Goal: Task Accomplishment & Management: Use online tool/utility

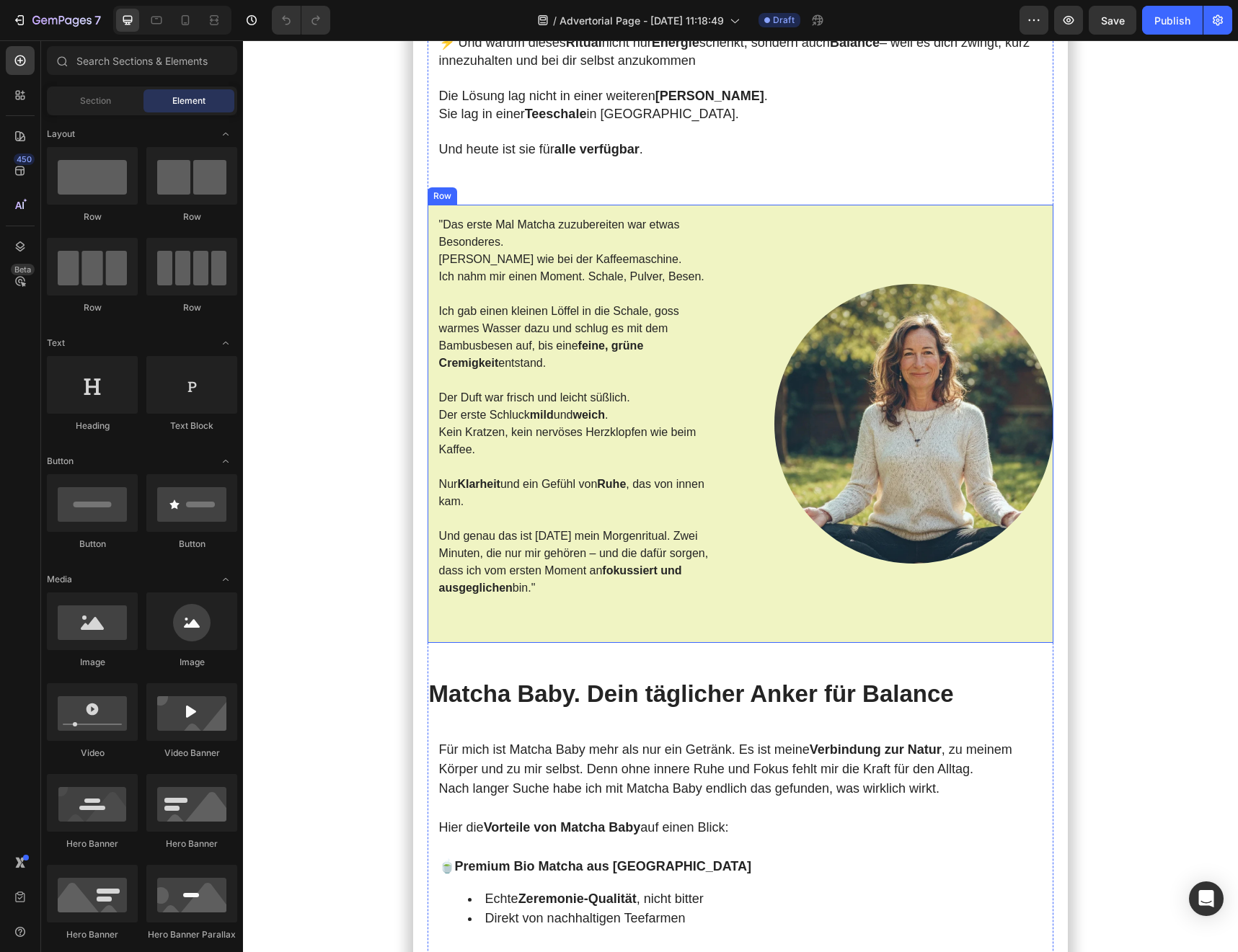
scroll to position [1449, 0]
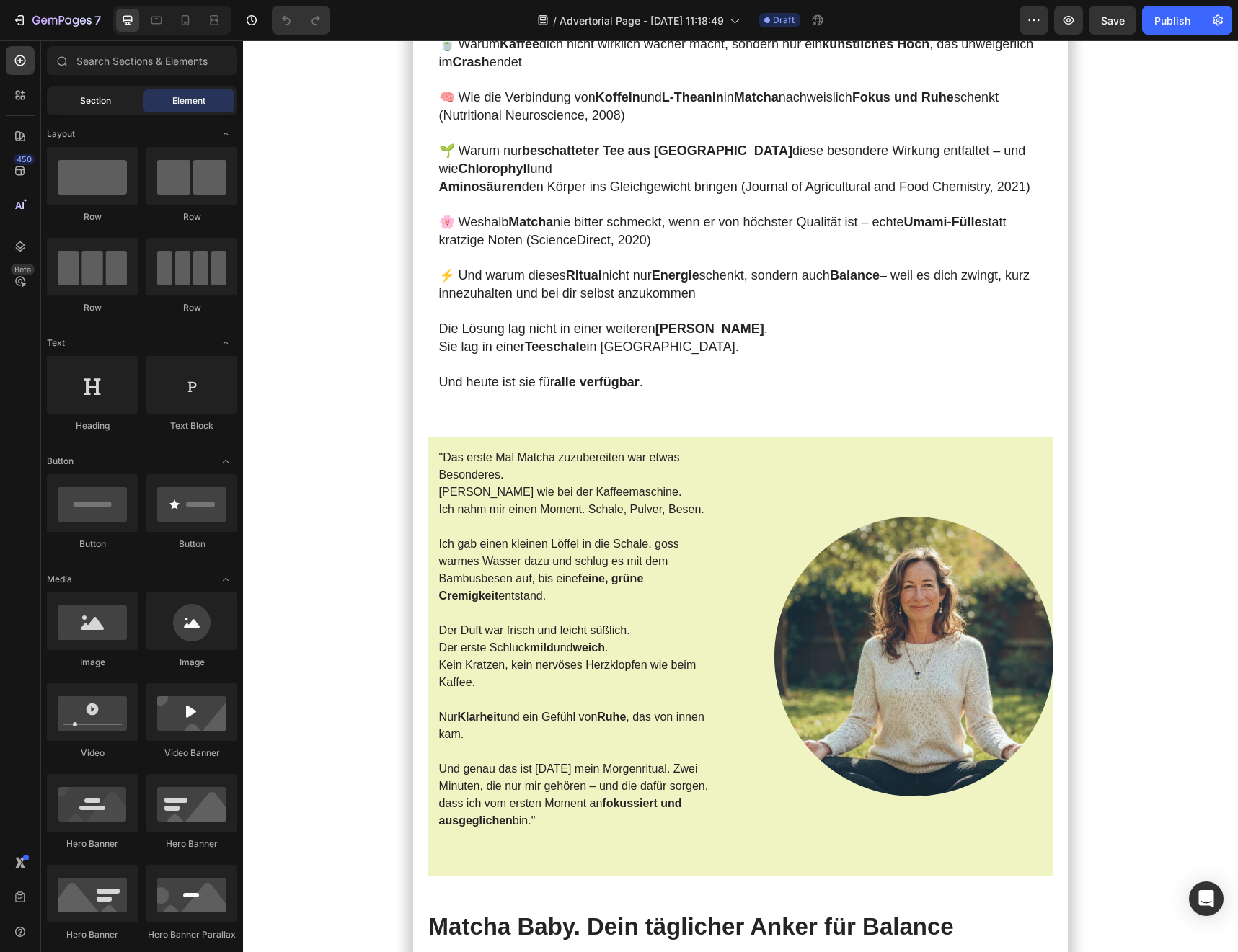
click at [106, 100] on span "Section" at bounding box center [95, 101] width 31 height 13
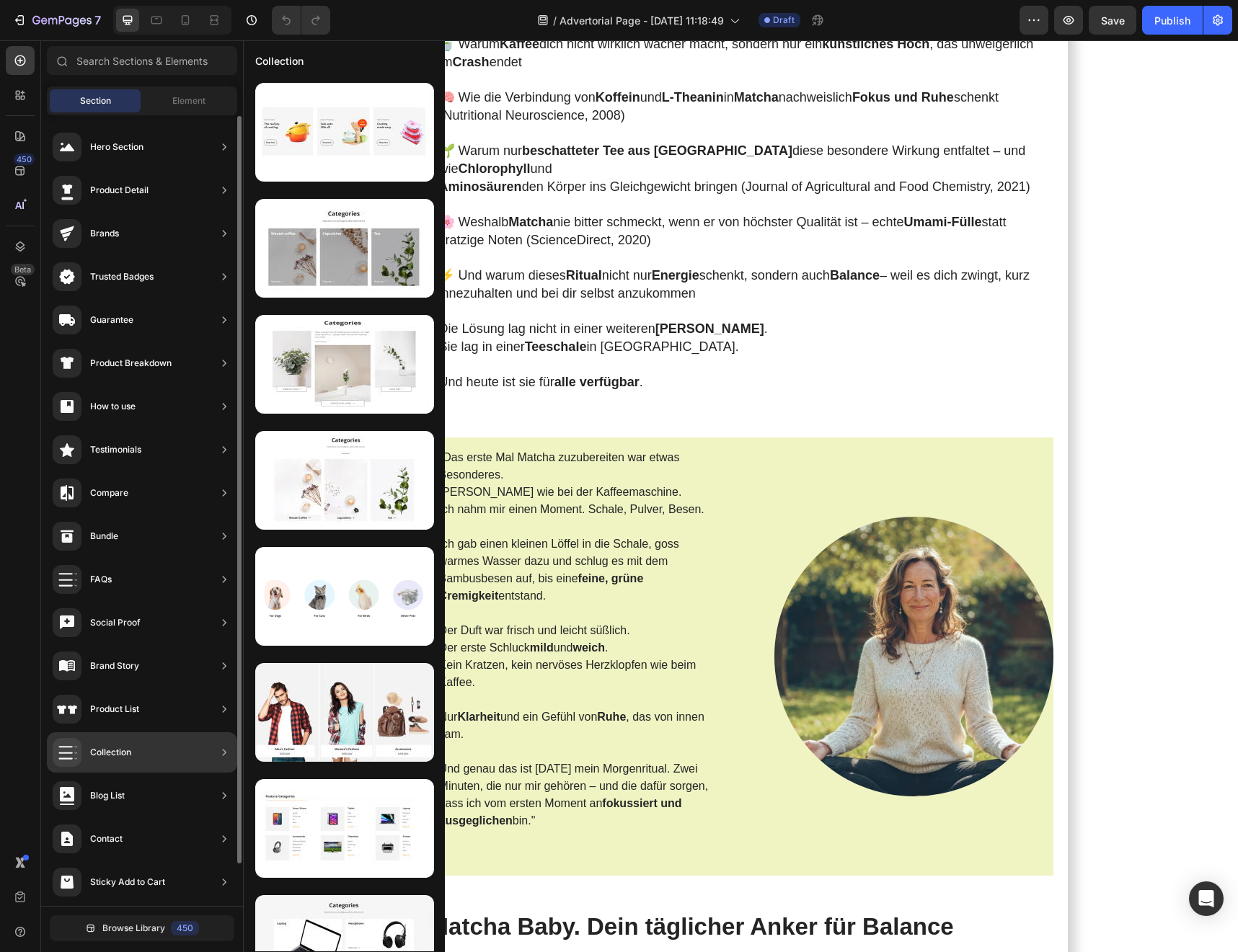
scroll to position [45, 0]
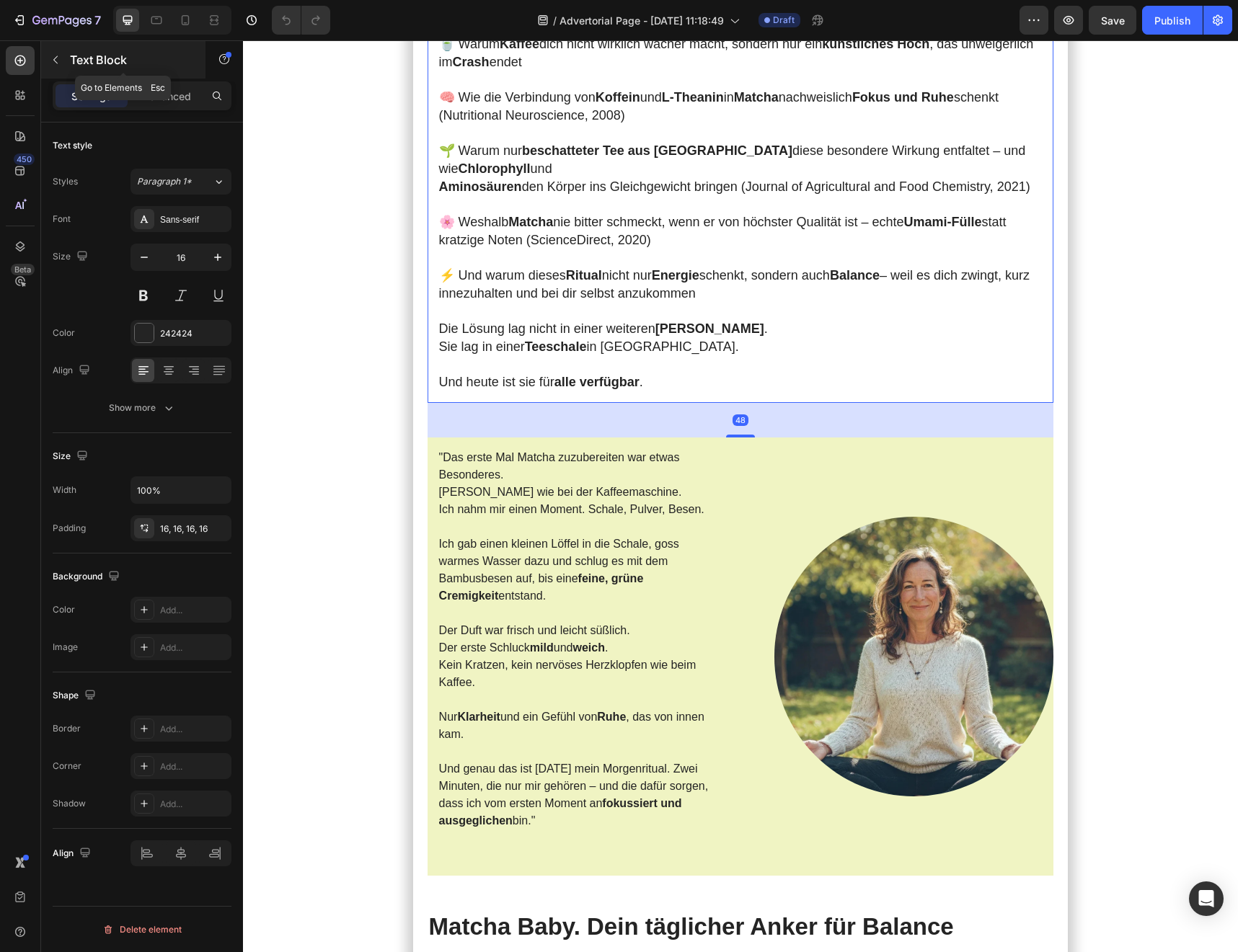
click at [61, 64] on icon "button" at bounding box center [56, 60] width 11 height 11
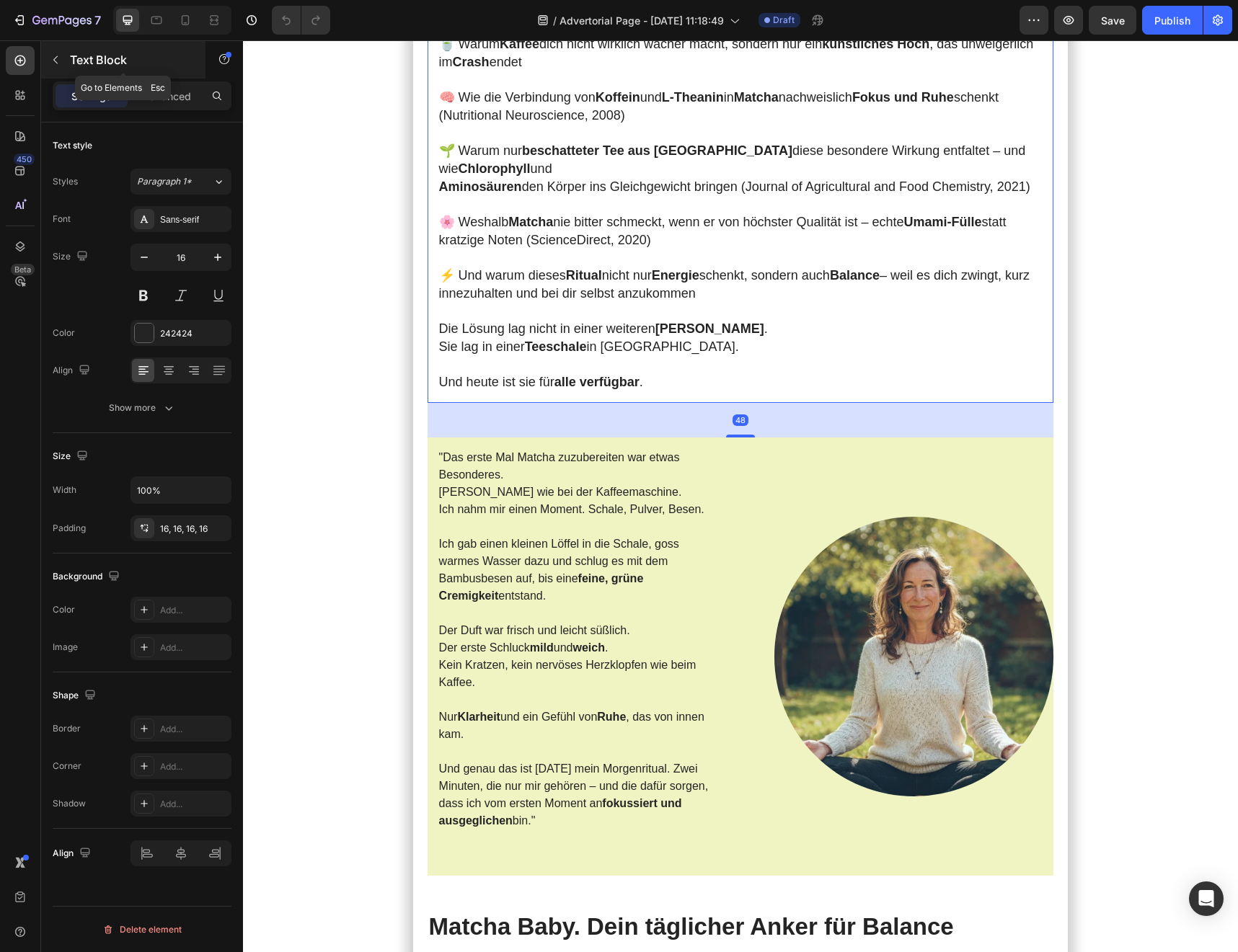
click at [68, 71] on div "Text Block" at bounding box center [123, 60] width 164 height 38
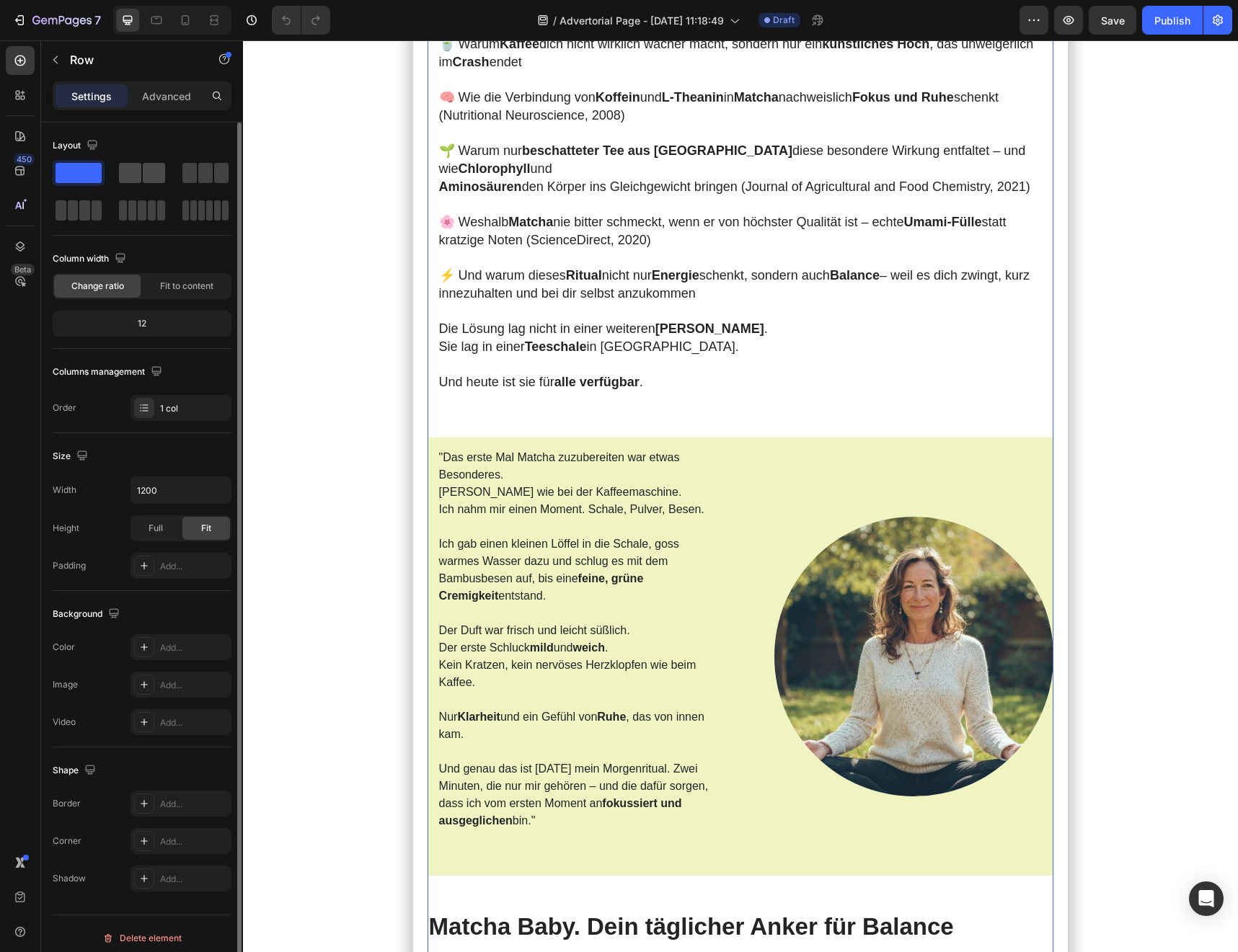
click at [136, 176] on span at bounding box center [130, 172] width 22 height 21
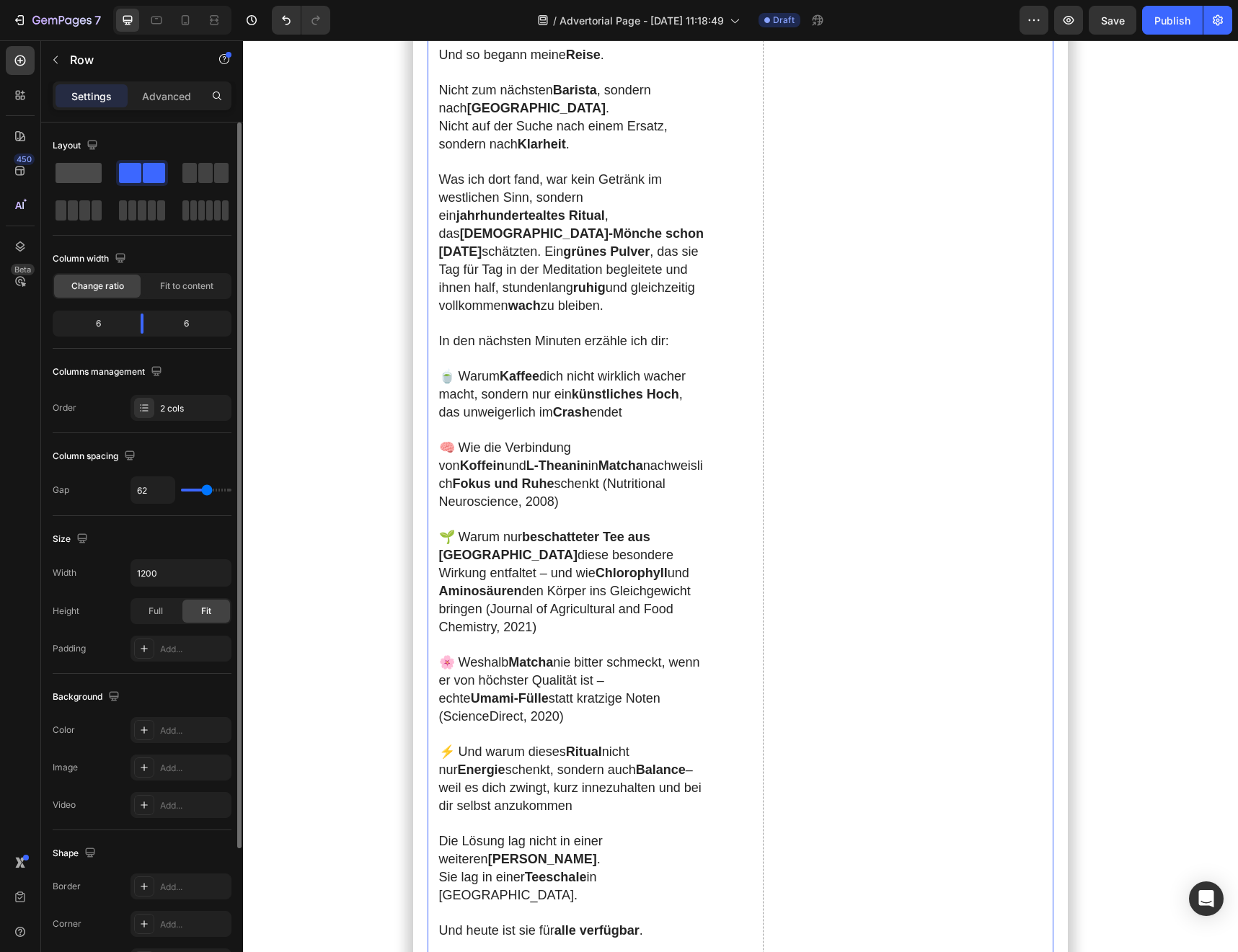
click at [85, 176] on span at bounding box center [79, 172] width 46 height 21
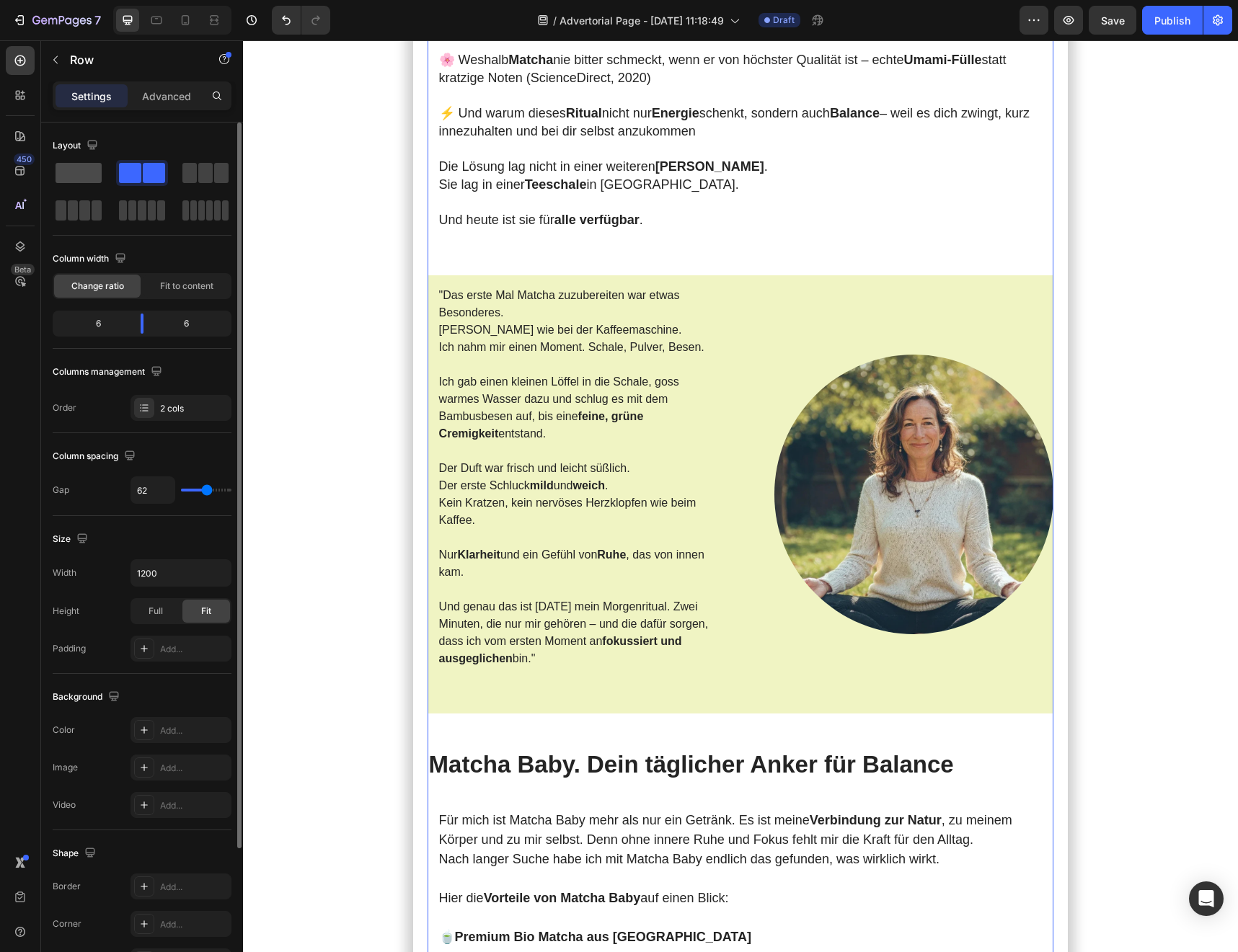
scroll to position [1449, 0]
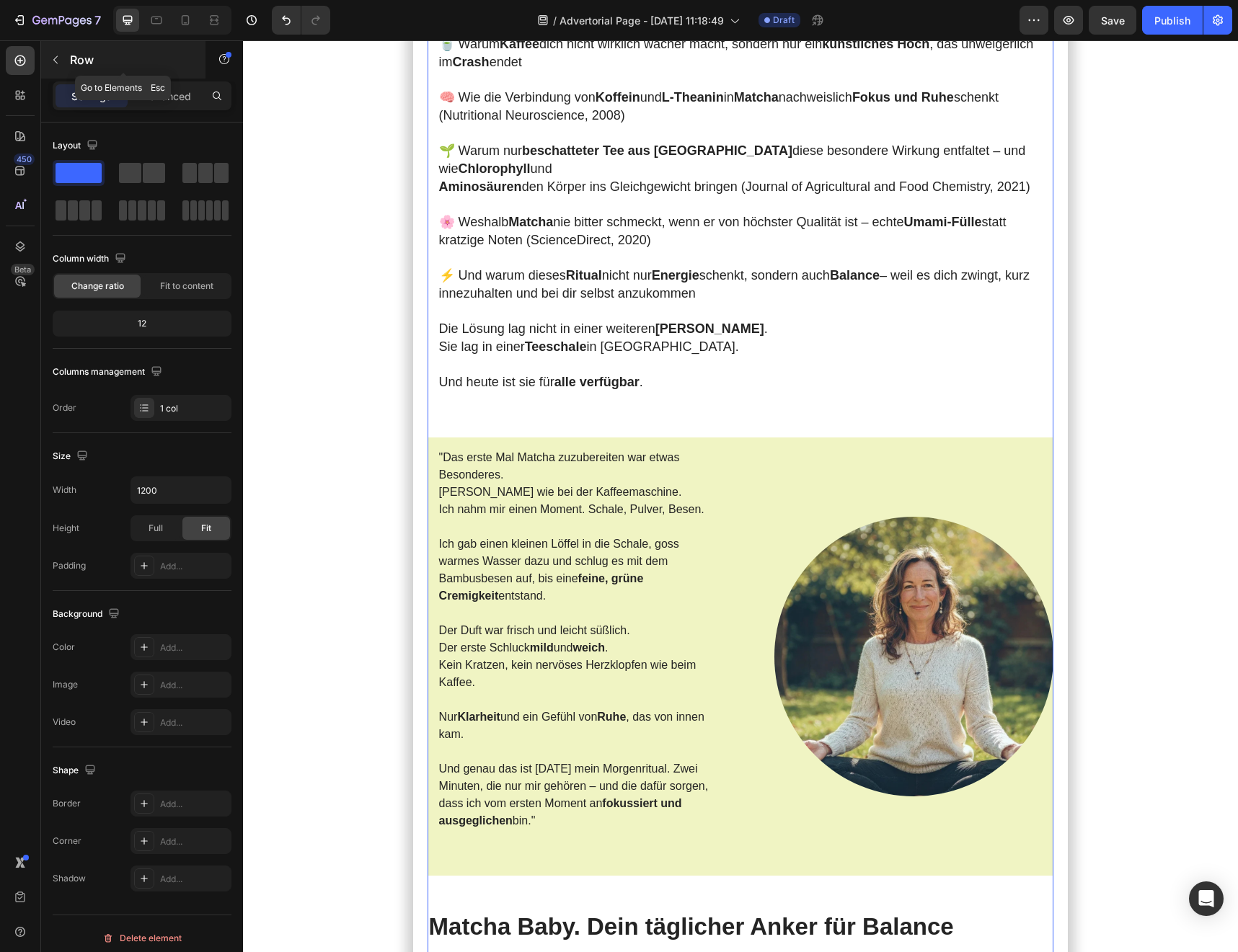
click at [67, 54] on div "Row" at bounding box center [123, 60] width 164 height 38
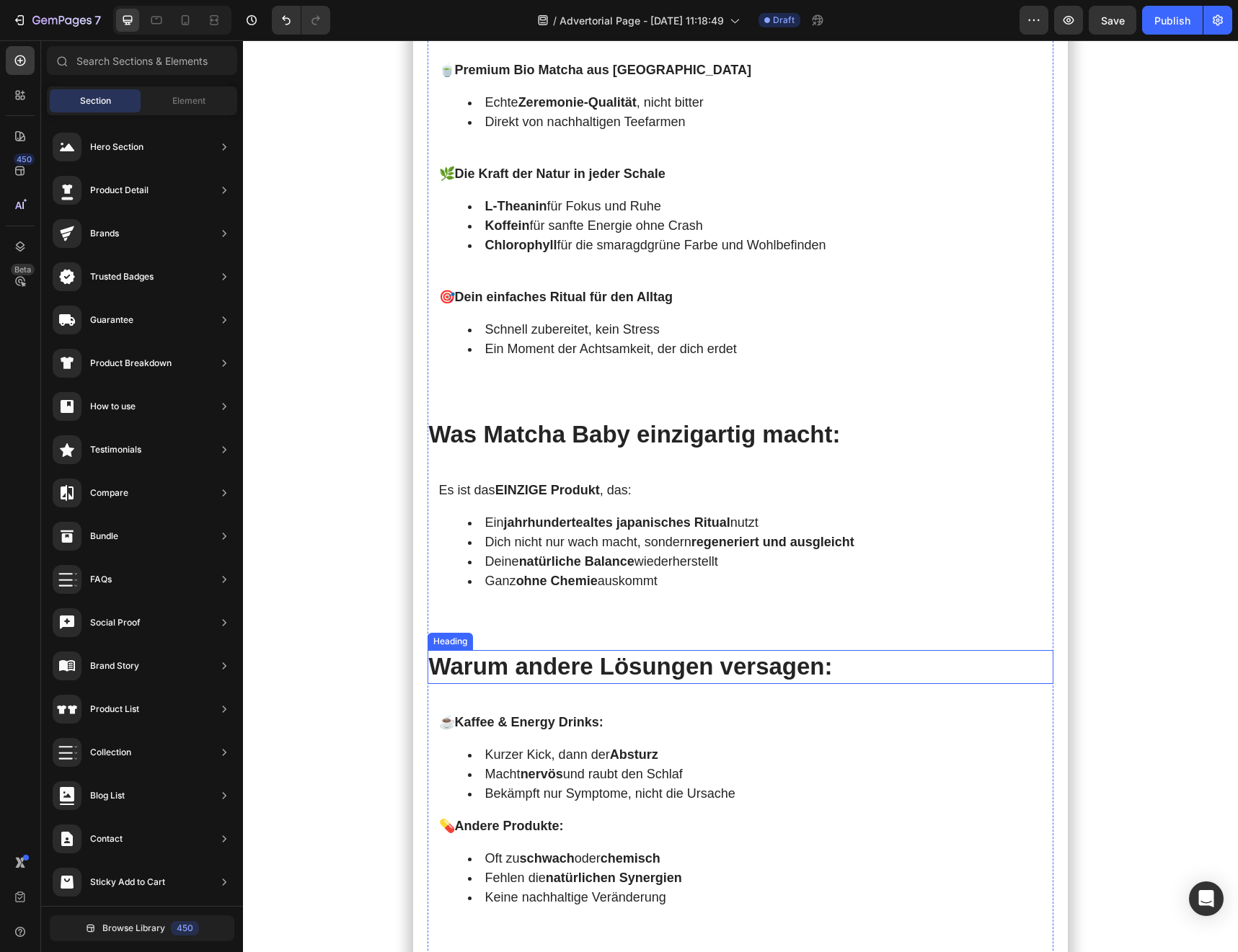
scroll to position [2454, 0]
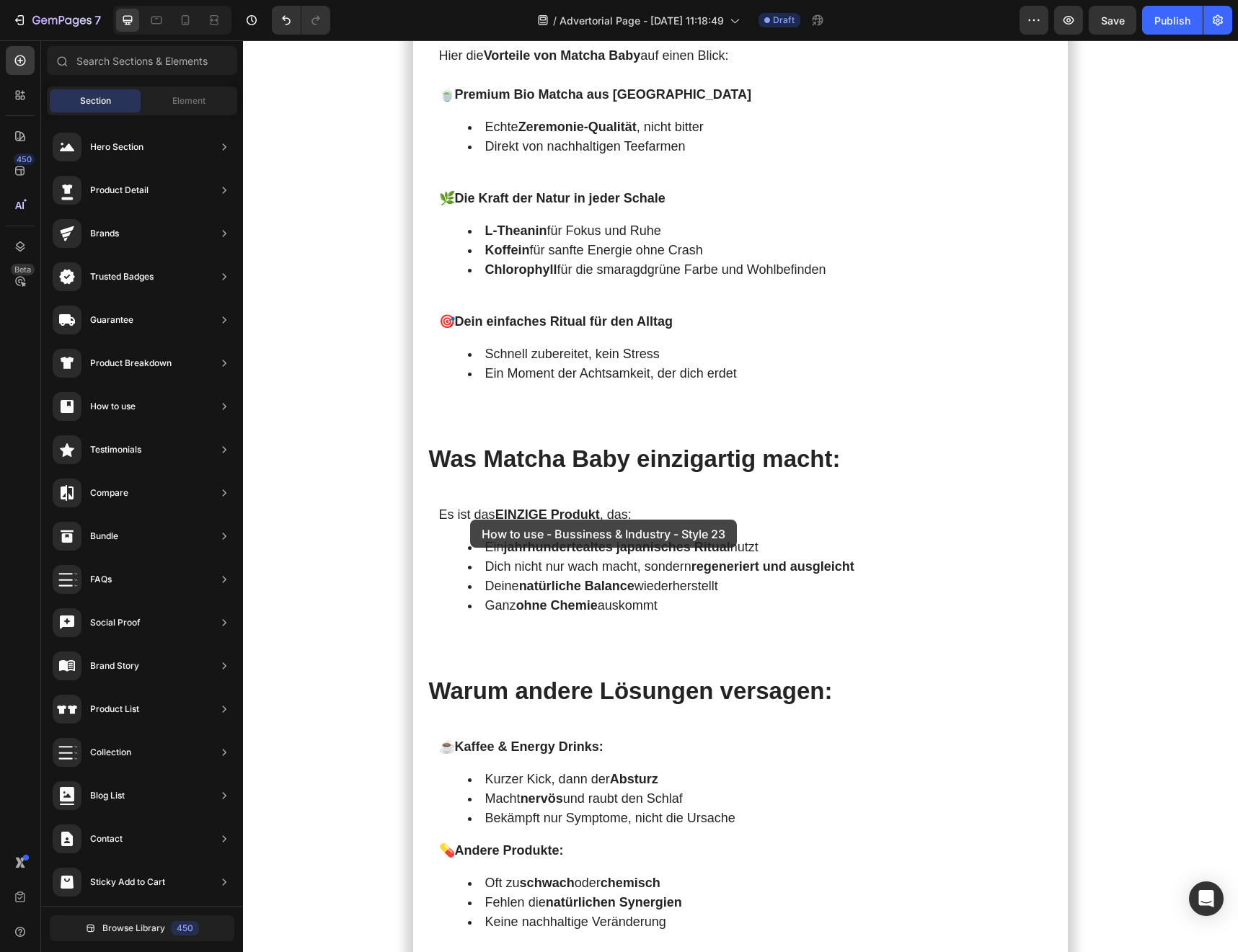
drag, startPoint x: 548, startPoint y: 301, endPoint x: 471, endPoint y: 518, distance: 230.3
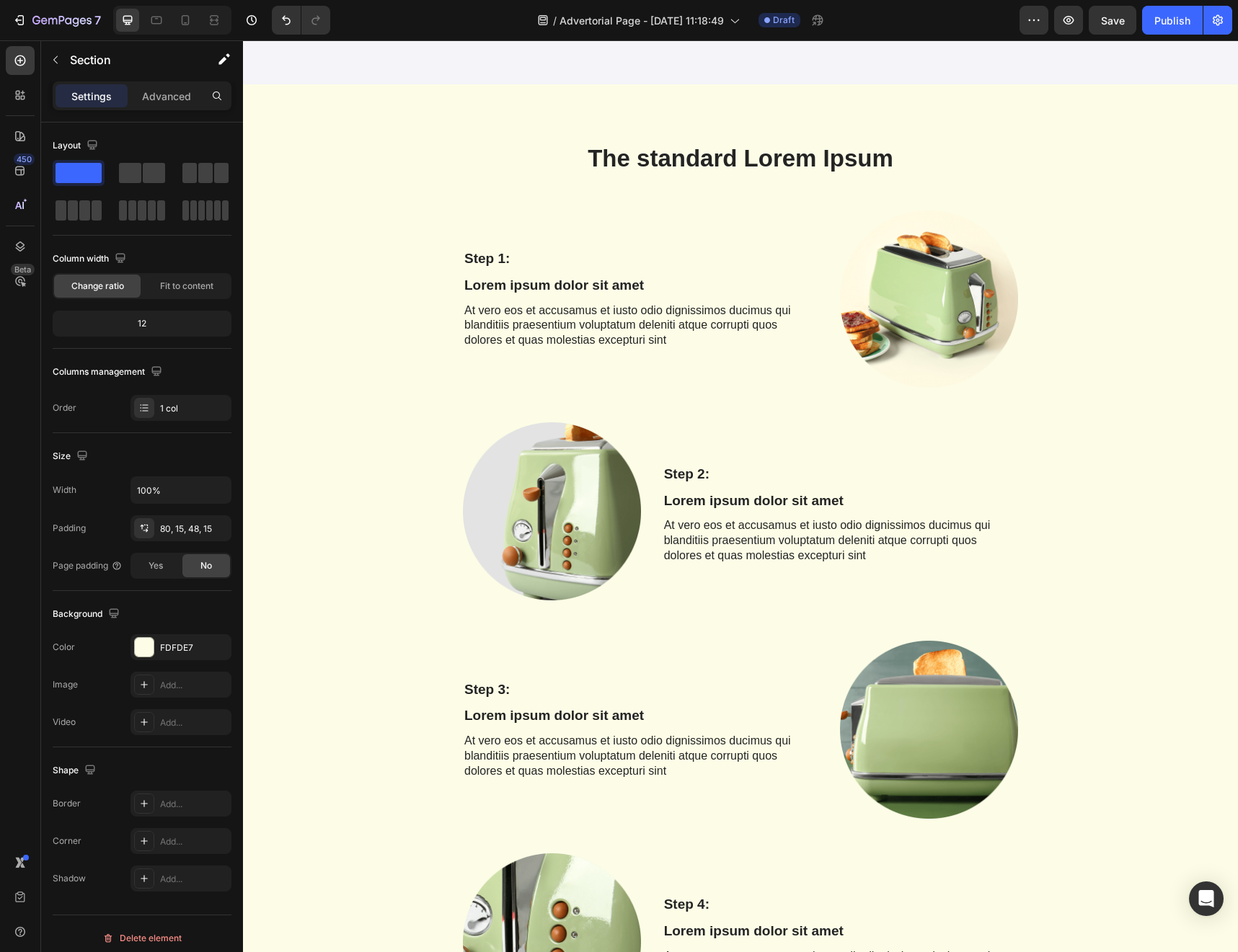
scroll to position [254, 0]
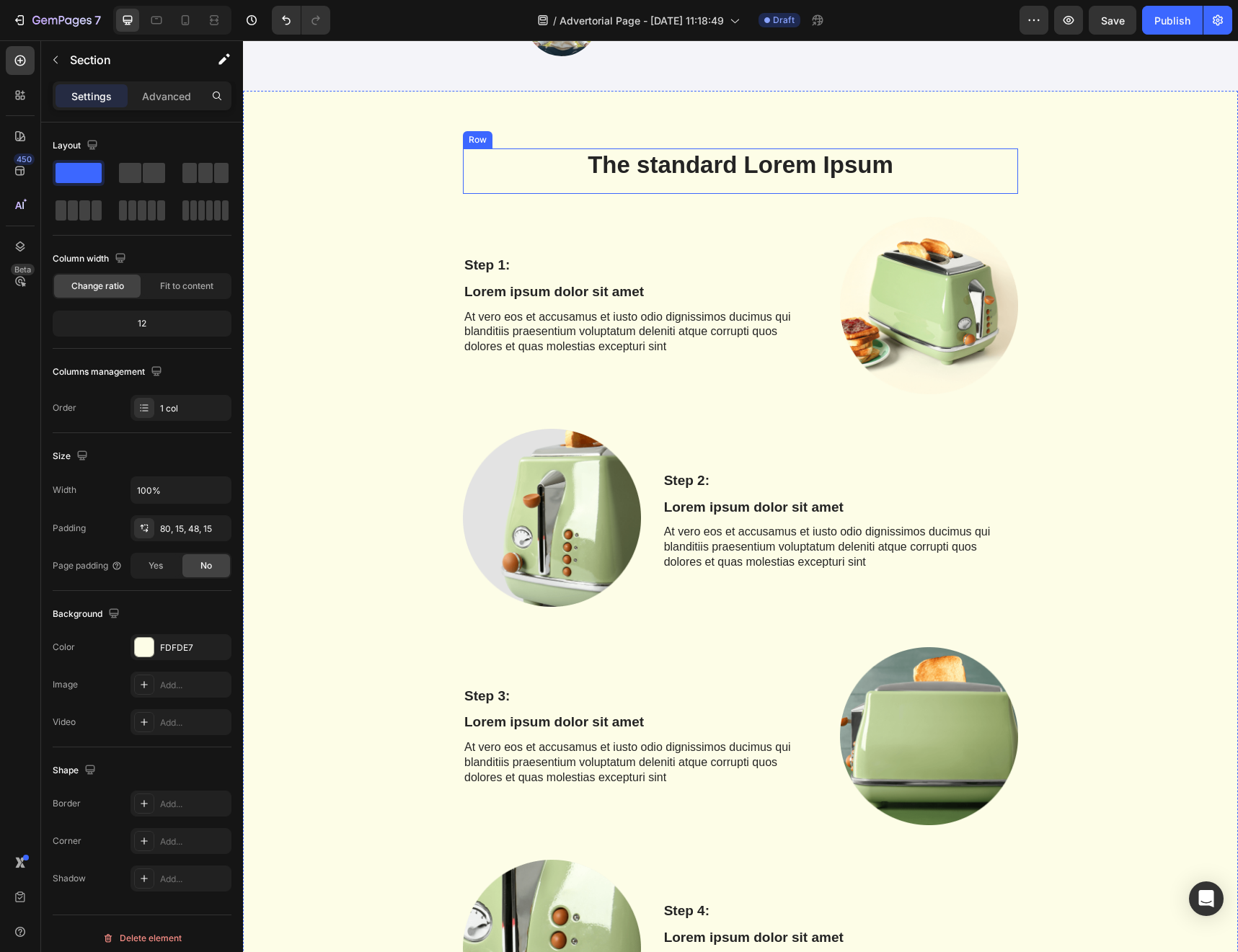
click at [512, 180] on h2 "The standard Lorem Ipsum" at bounding box center [741, 165] width 555 height 34
click at [442, 263] on div "The standard Lorem Ipsum Heading 16 Row Step 1: Text Block Lorem ipsum dolor si…" at bounding box center [740, 763] width 973 height 1229
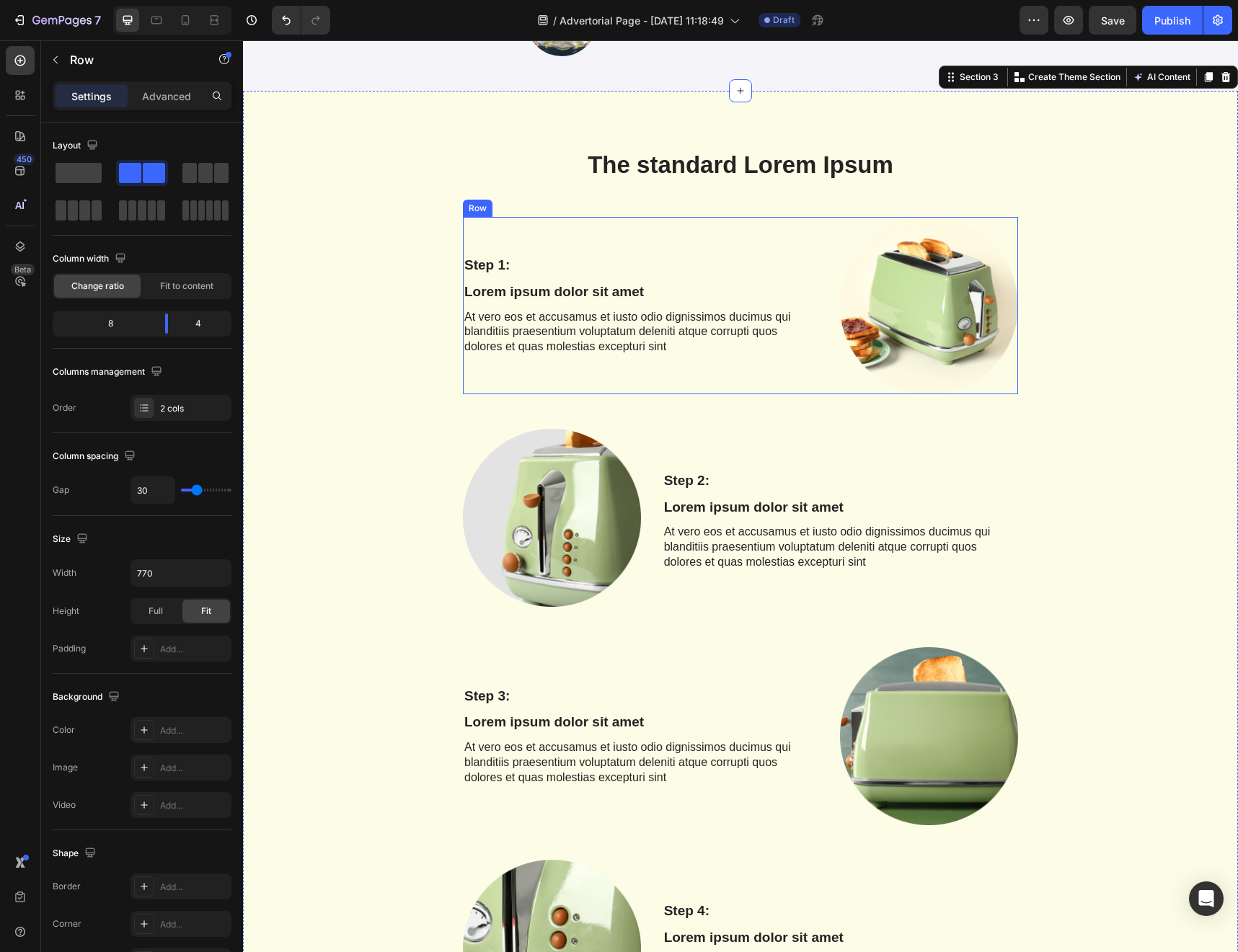
click at [470, 227] on div "Step 1: Text Block Lorem ipsum dolor sit amet Text Block At vero eos et accusam…" at bounding box center [640, 305] width 355 height 178
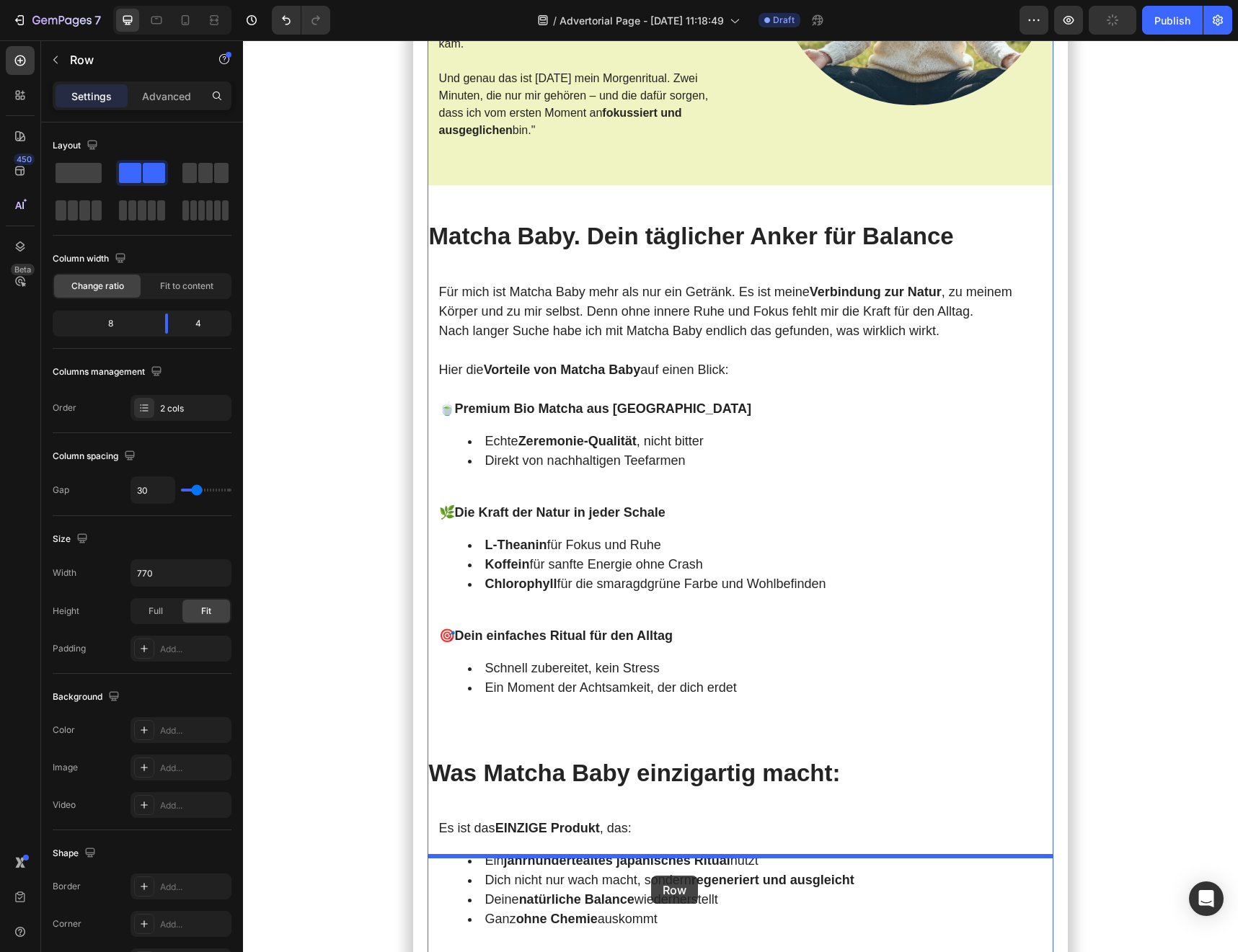
scroll to position [3470, 0]
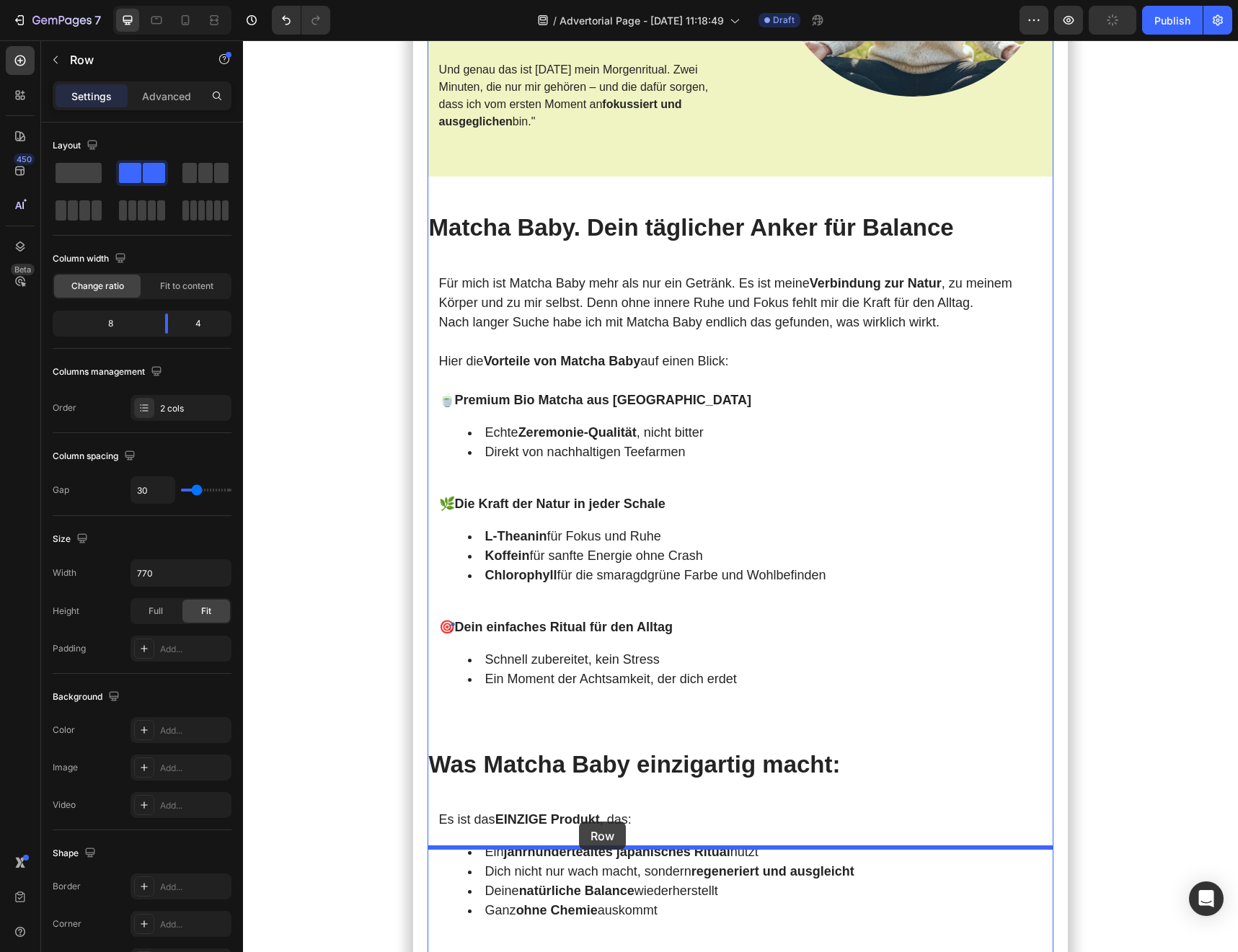
drag, startPoint x: 479, startPoint y: 208, endPoint x: 579, endPoint y: 822, distance: 622.1
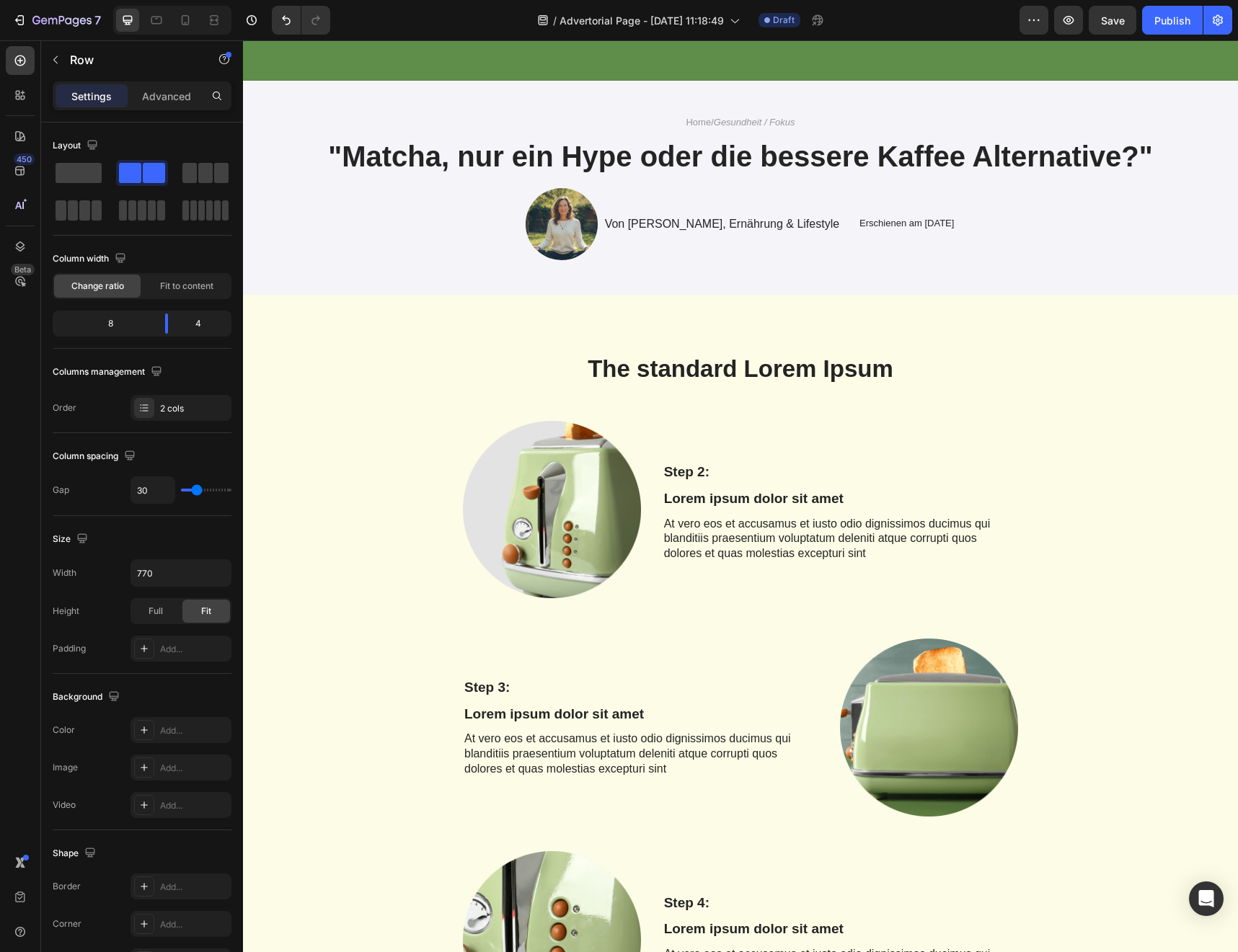
scroll to position [0, 0]
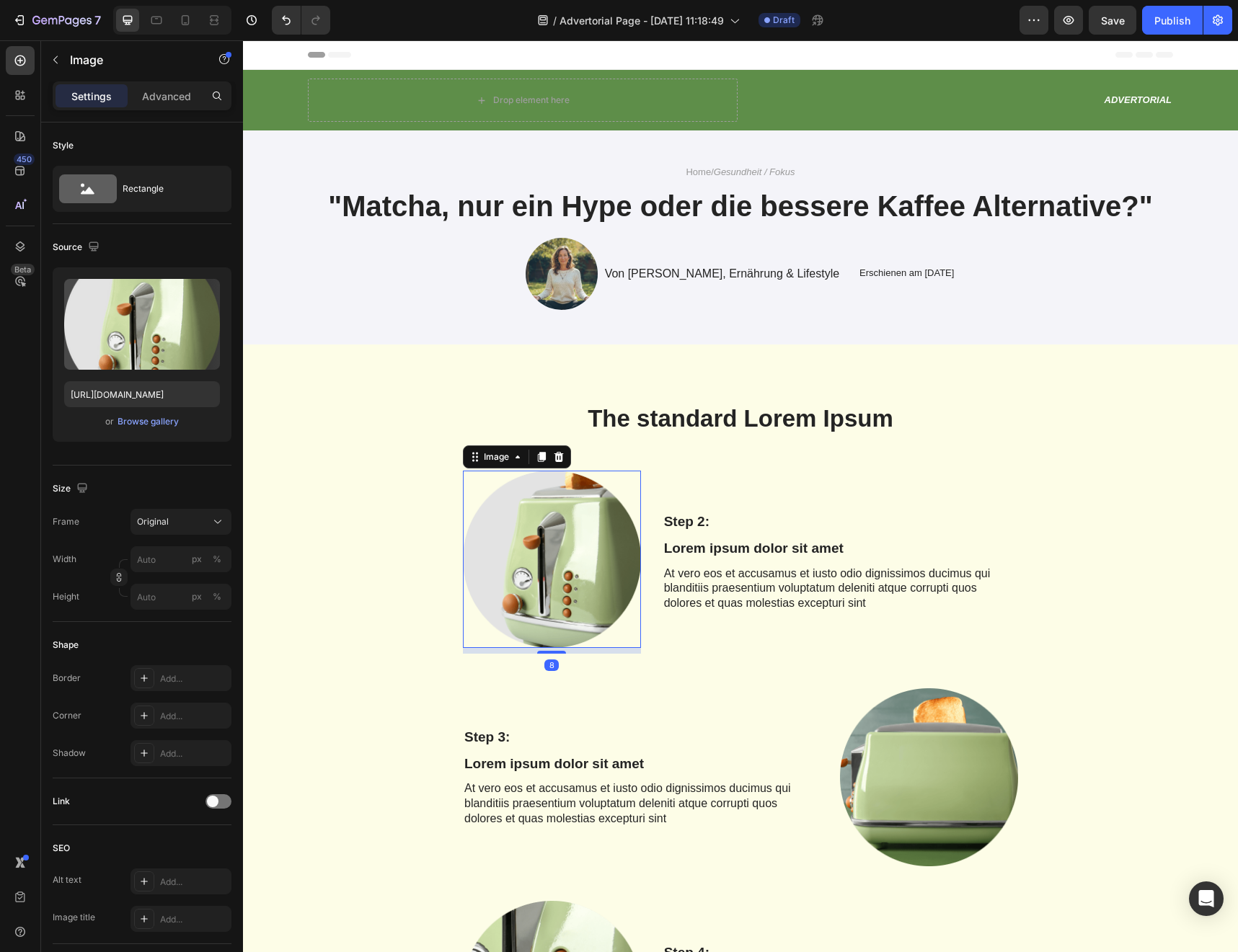
click at [470, 480] on img at bounding box center [552, 559] width 178 height 178
click at [441, 494] on div "The standard Lorem Ipsum Heading Row Image 8 Step 2: Text Block Lorem ipsum dol…" at bounding box center [740, 910] width 973 height 1017
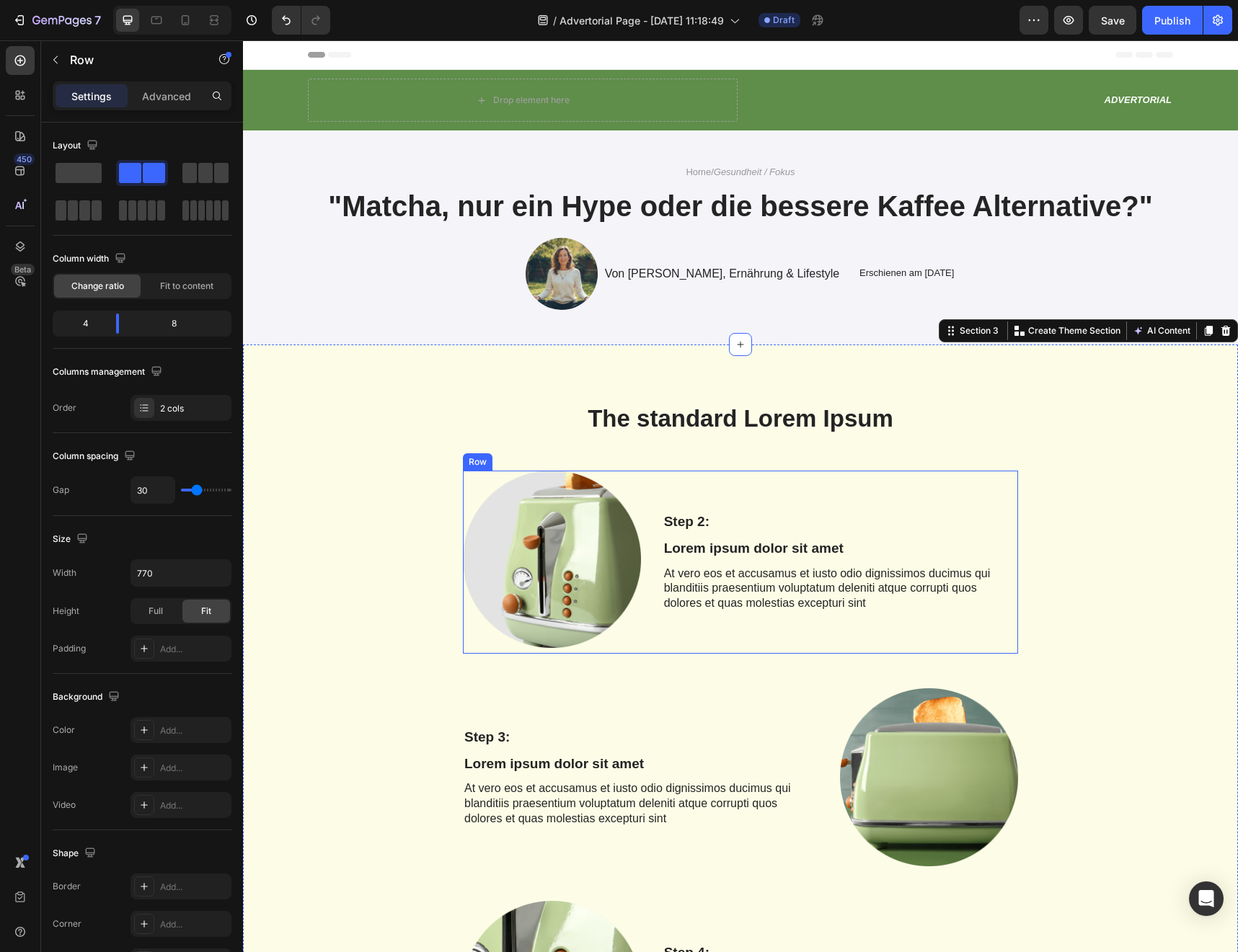
click at [707, 474] on div "Step 2: Text Block Lorem ipsum dolor sit amet Text Block At vero eos et accusam…" at bounding box center [840, 562] width 355 height 184
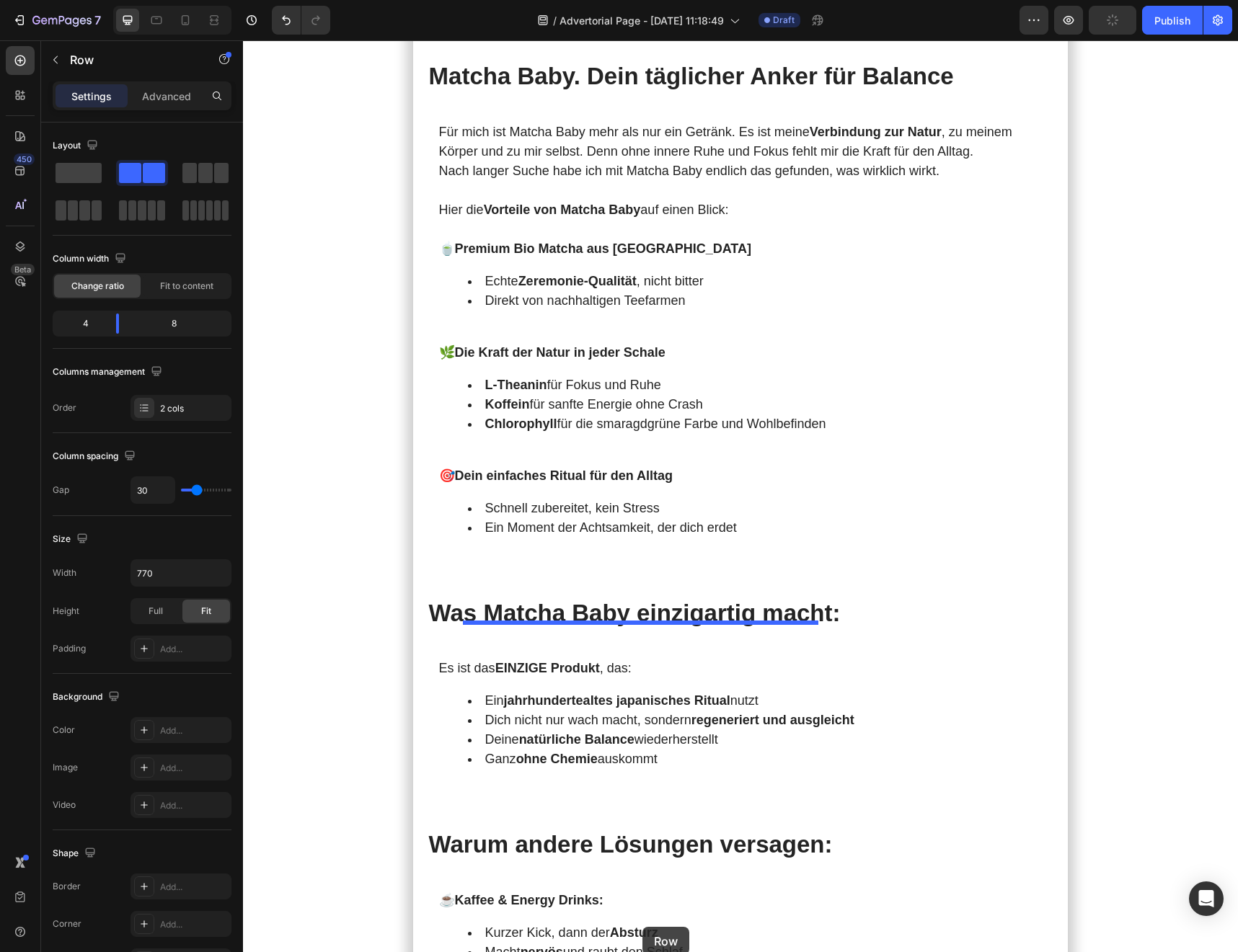
scroll to position [3678, 0]
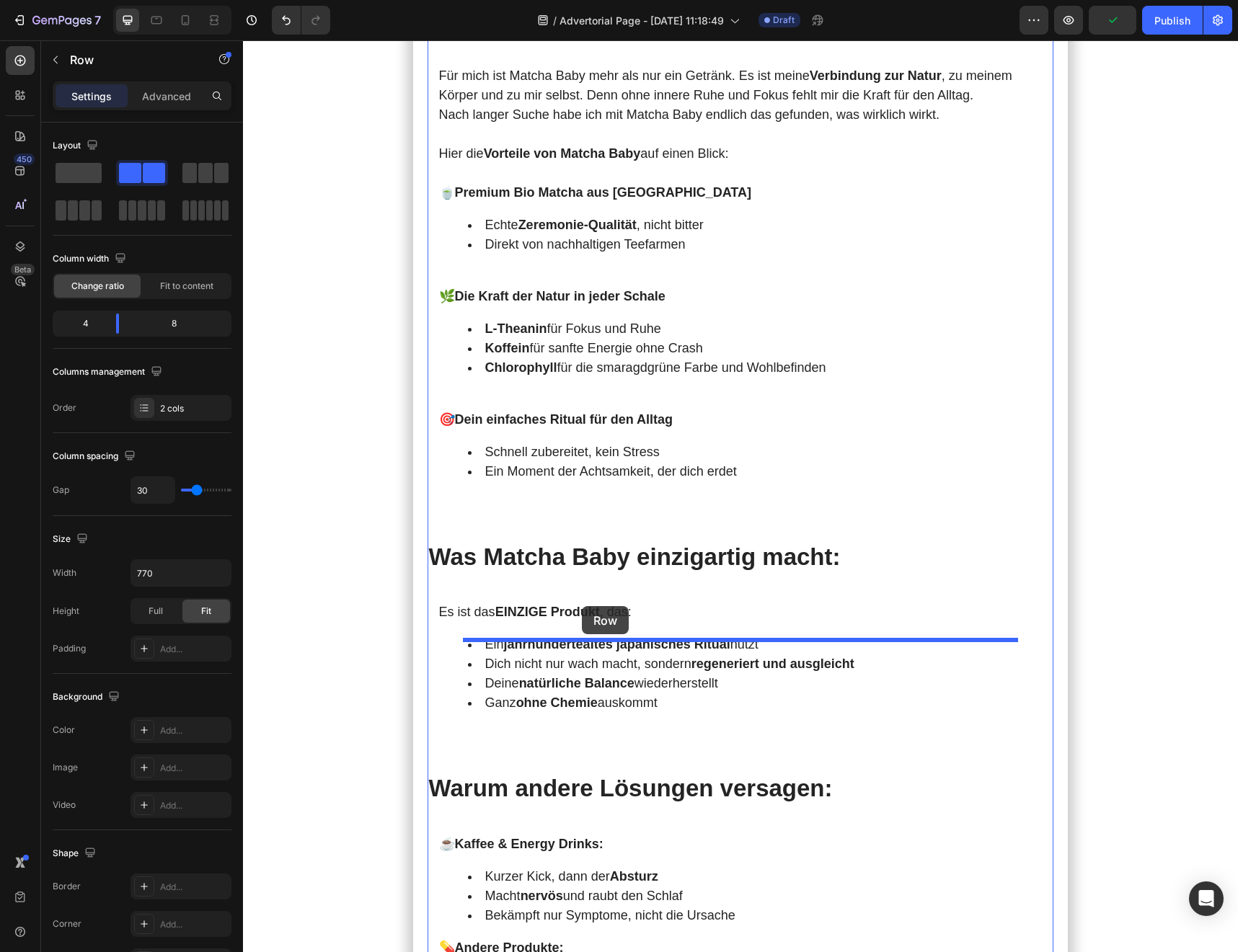
drag, startPoint x: 475, startPoint y: 452, endPoint x: 584, endPoint y: 607, distance: 189.5
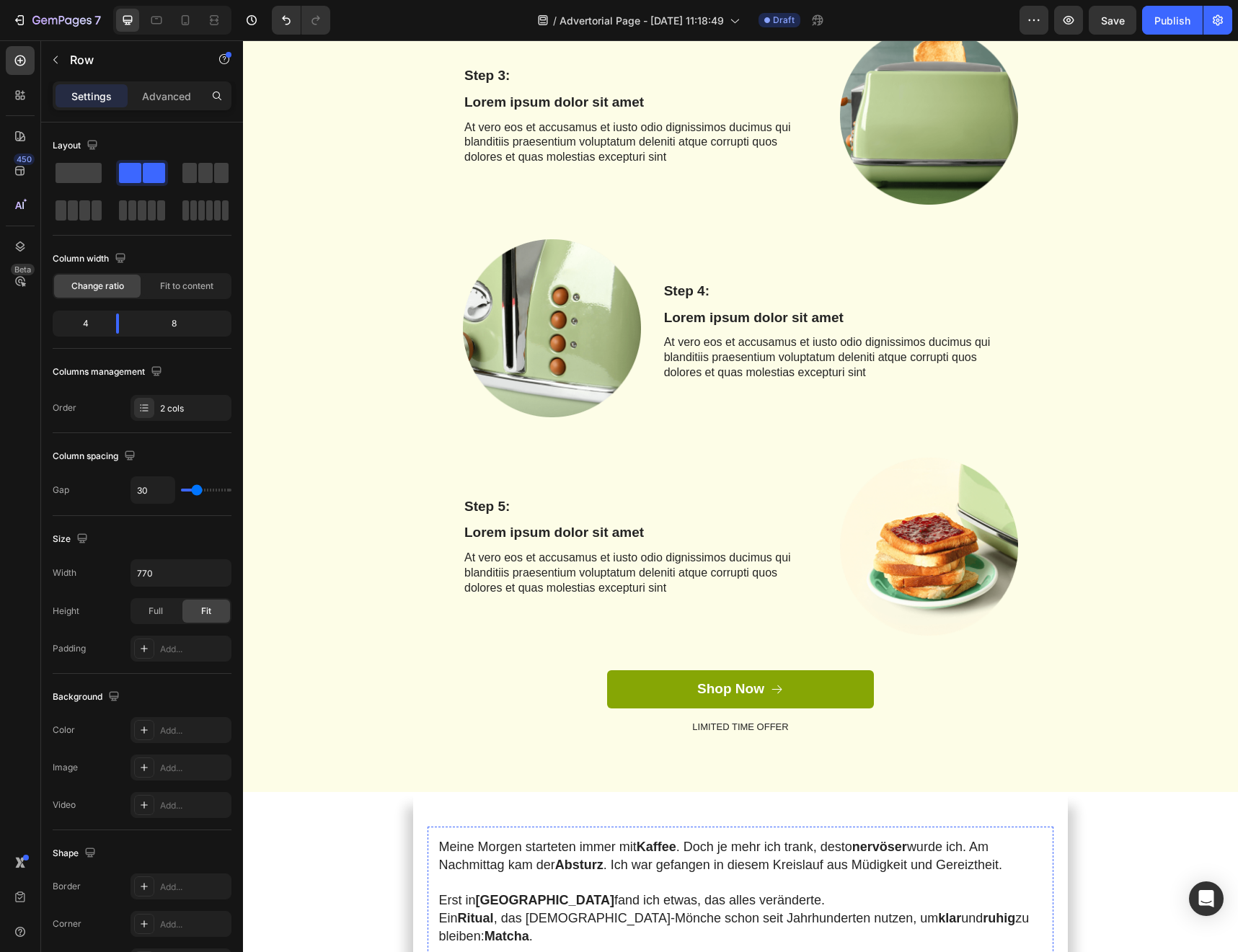
scroll to position [222, 0]
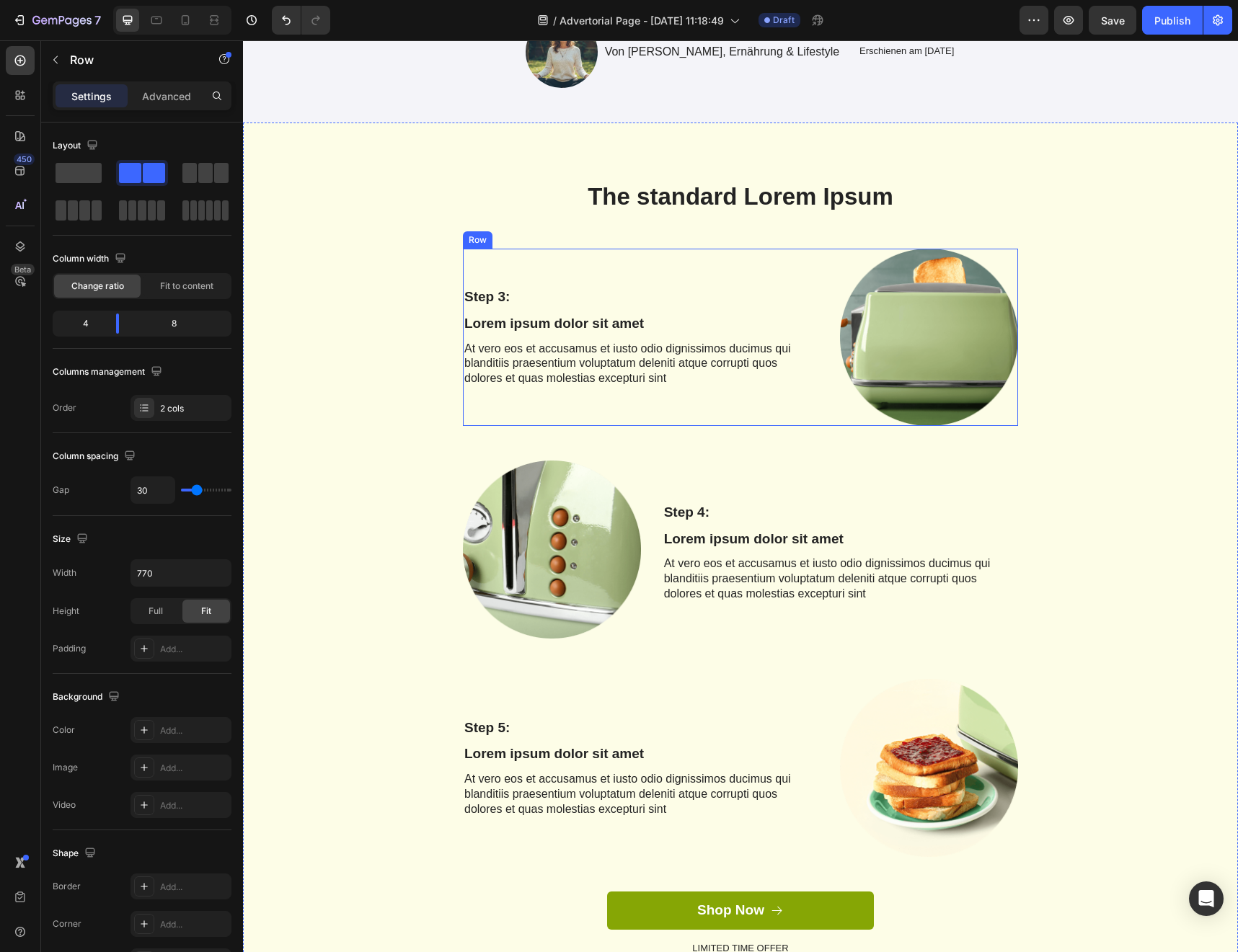
click at [479, 263] on div "Step 3: Text Block Lorem ipsum dolor sit amet Text Block At vero eos et accusam…" at bounding box center [640, 337] width 355 height 178
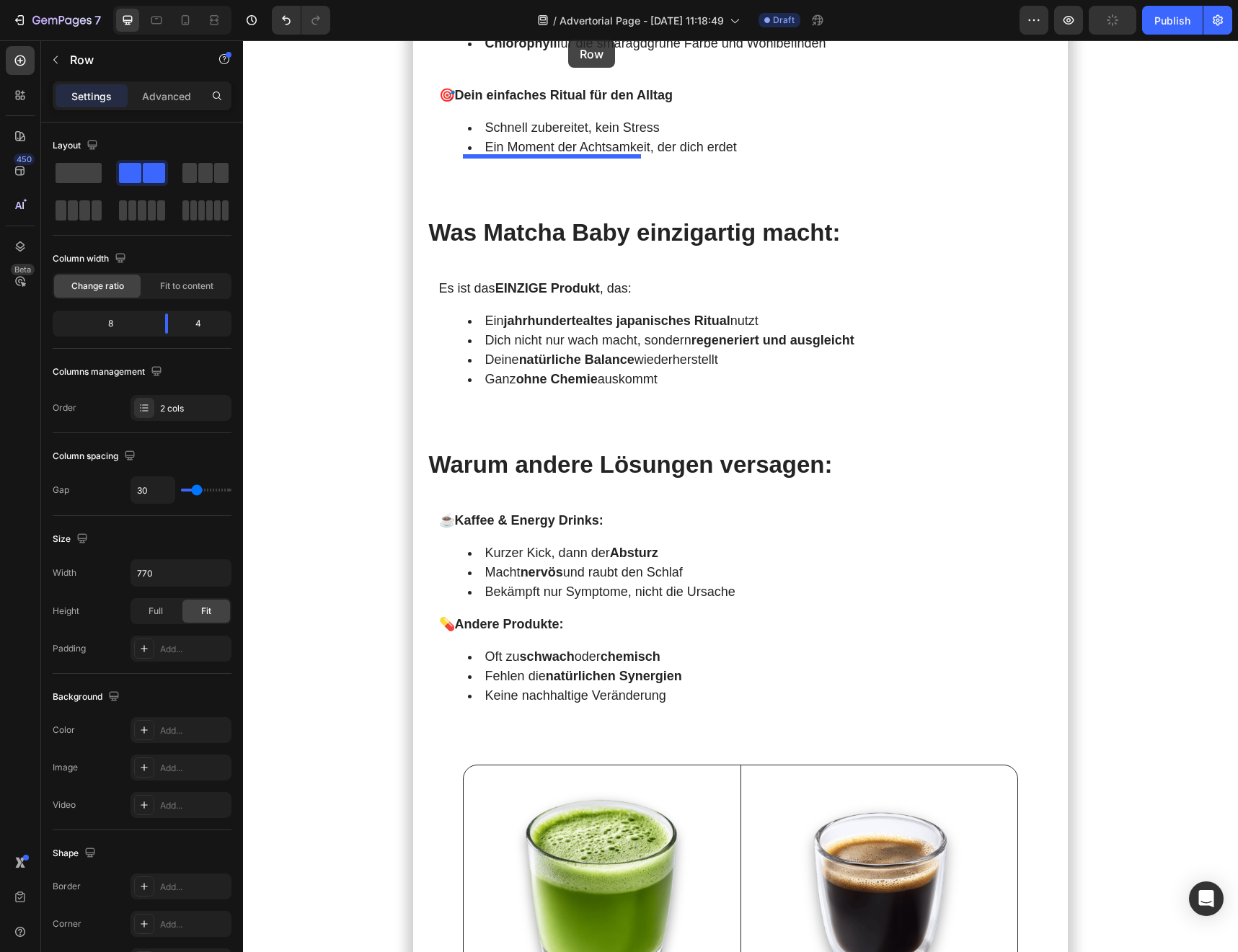
scroll to position [3781, 0]
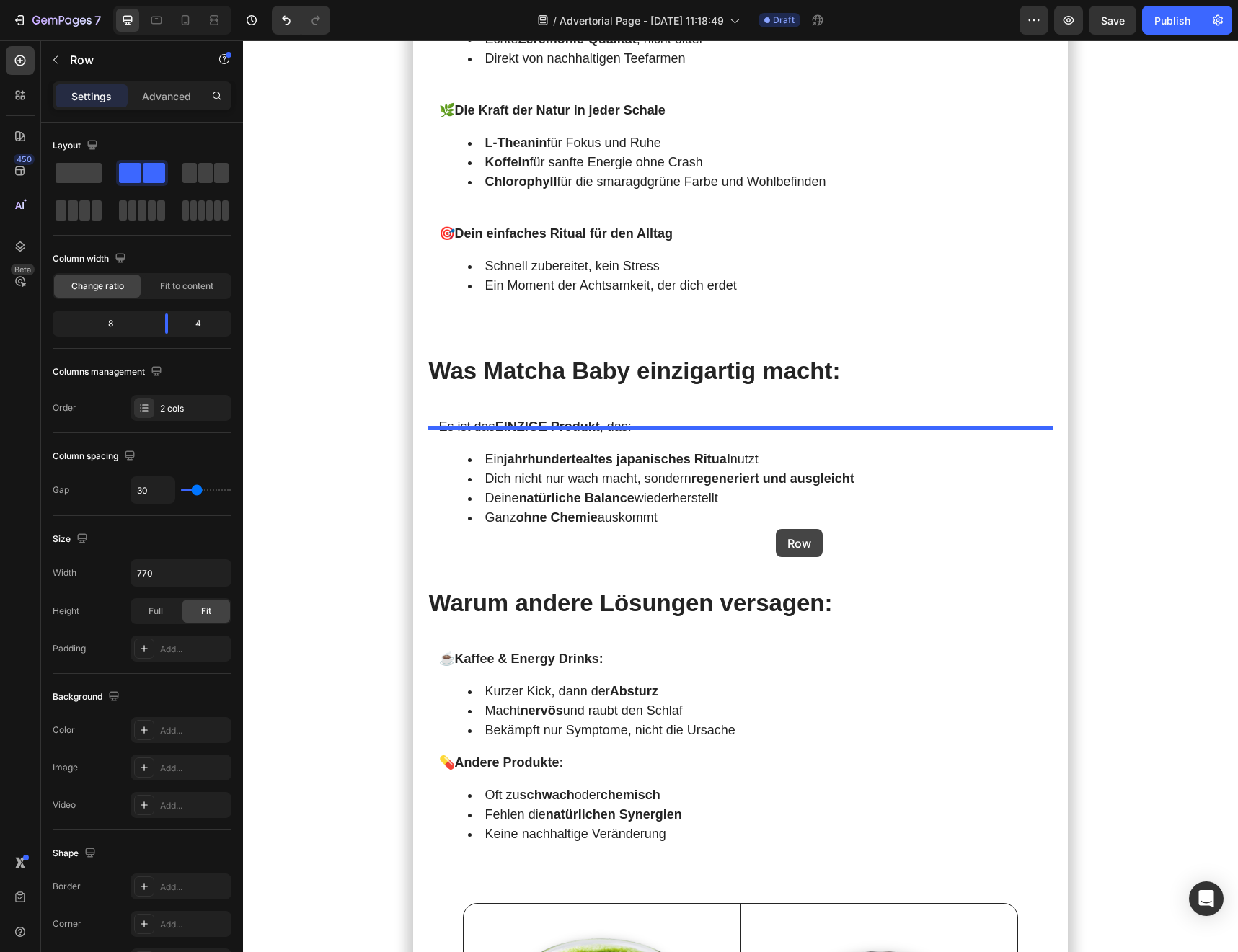
drag, startPoint x: 476, startPoint y: 238, endPoint x: 776, endPoint y: 529, distance: 417.9
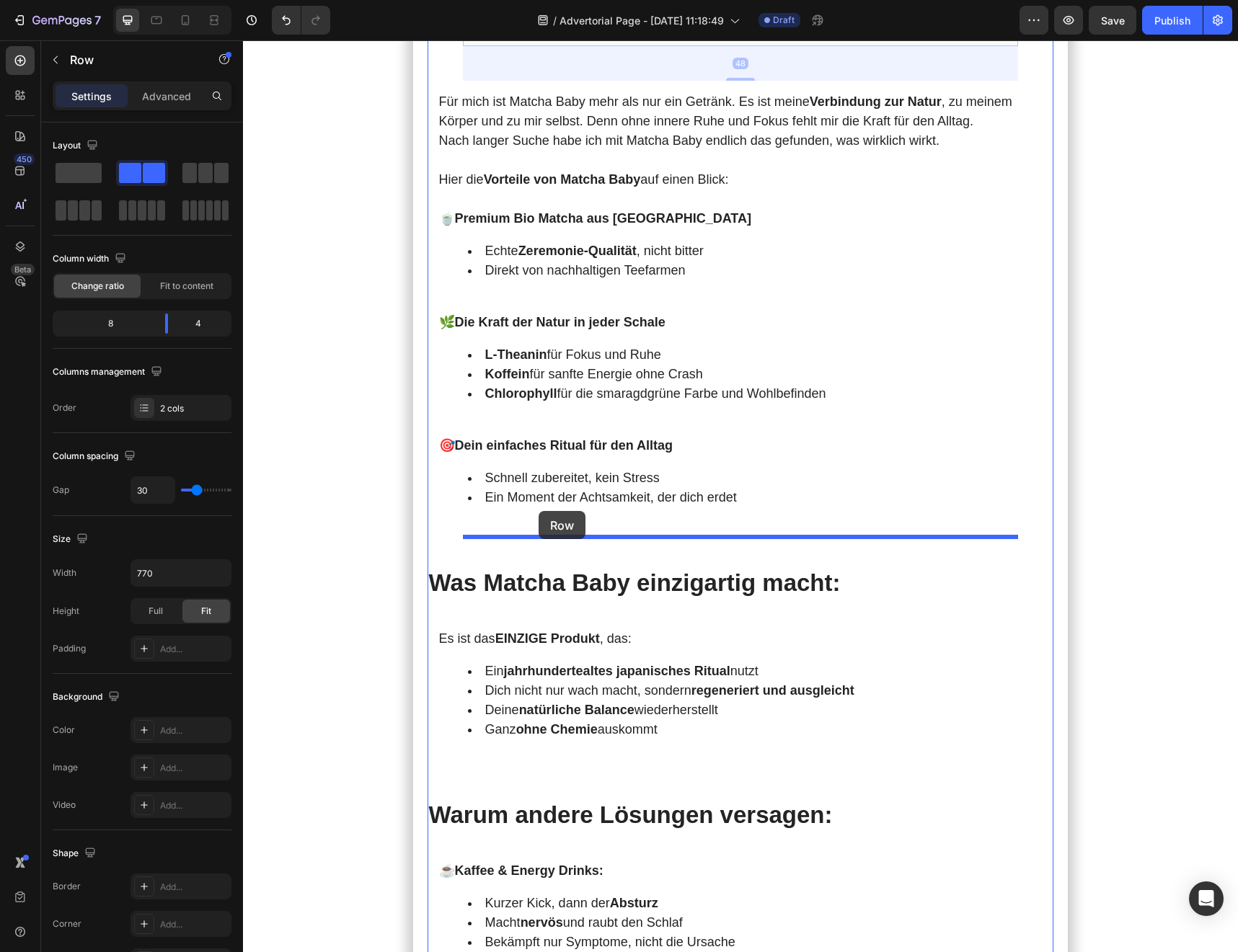
drag, startPoint x: 472, startPoint y: 574, endPoint x: 539, endPoint y: 511, distance: 92.0
click at [539, 511] on div "Header Meine Morgen starteten immer mit Kaffee . Doch je mehr ich trank, desto …" at bounding box center [741, 35] width 995 height 7551
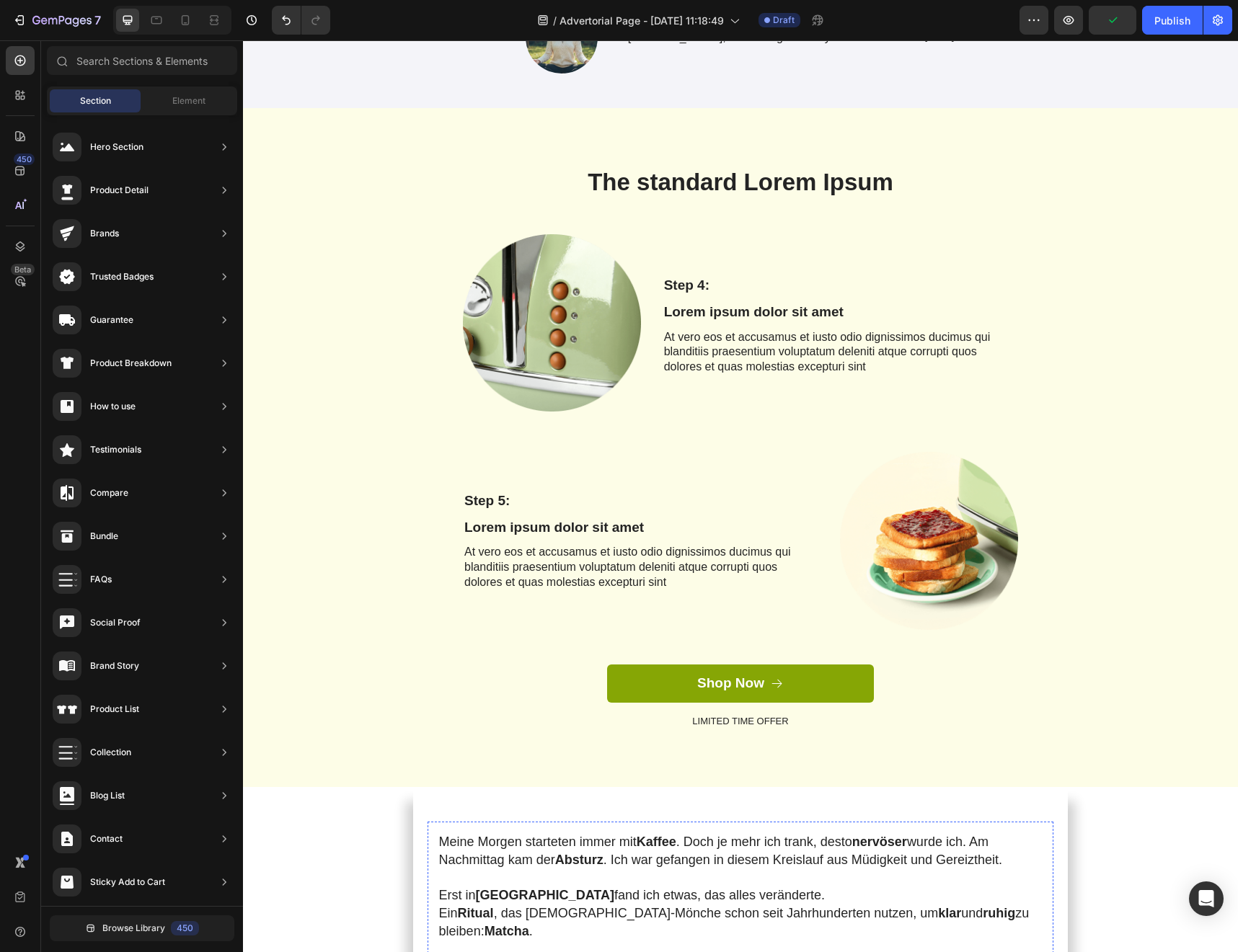
scroll to position [6, 0]
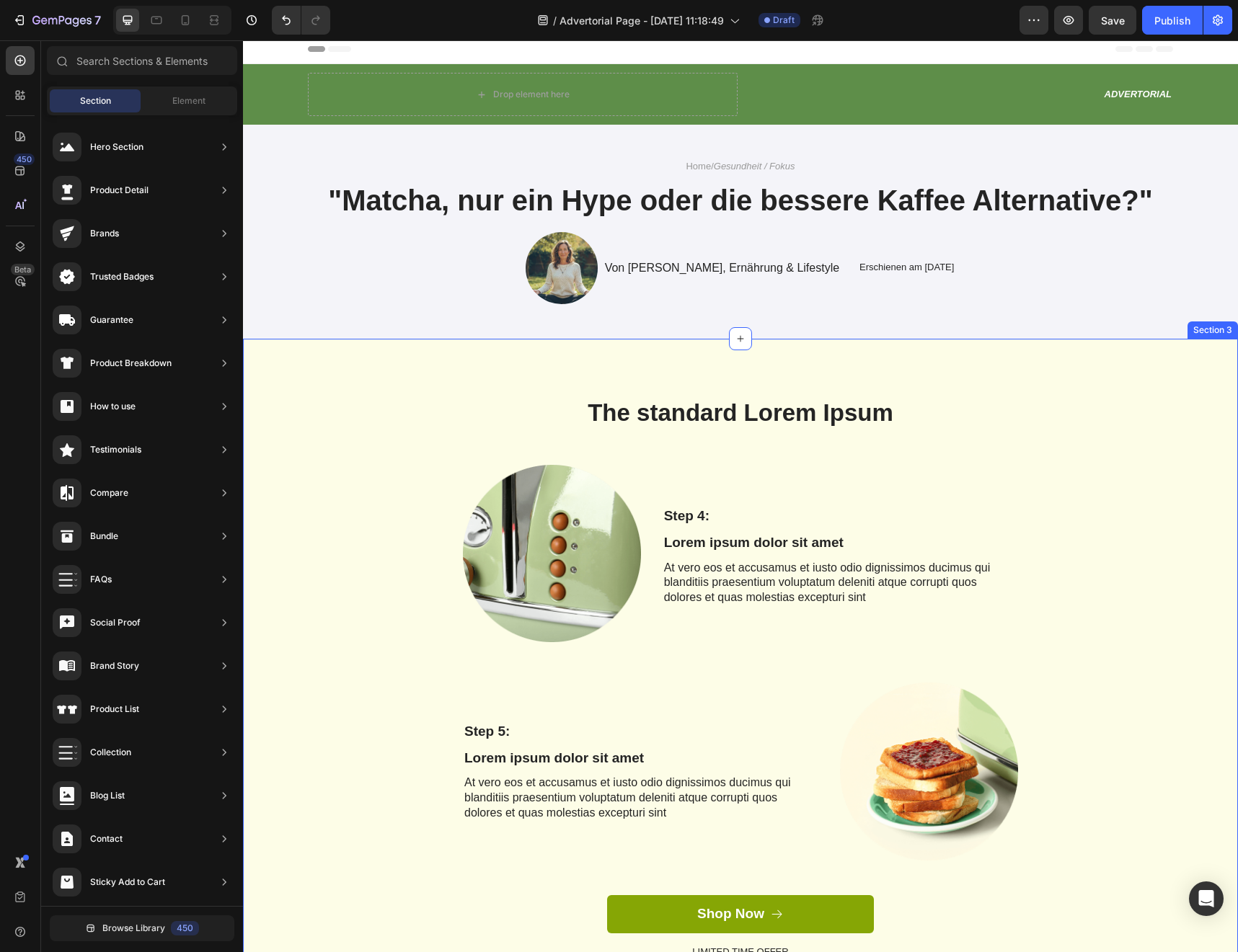
click at [930, 355] on div "The standard Lorem Ipsum Heading Row Image Step 4: Text Block Lorem ipsum dolor…" at bounding box center [741, 678] width 995 height 679
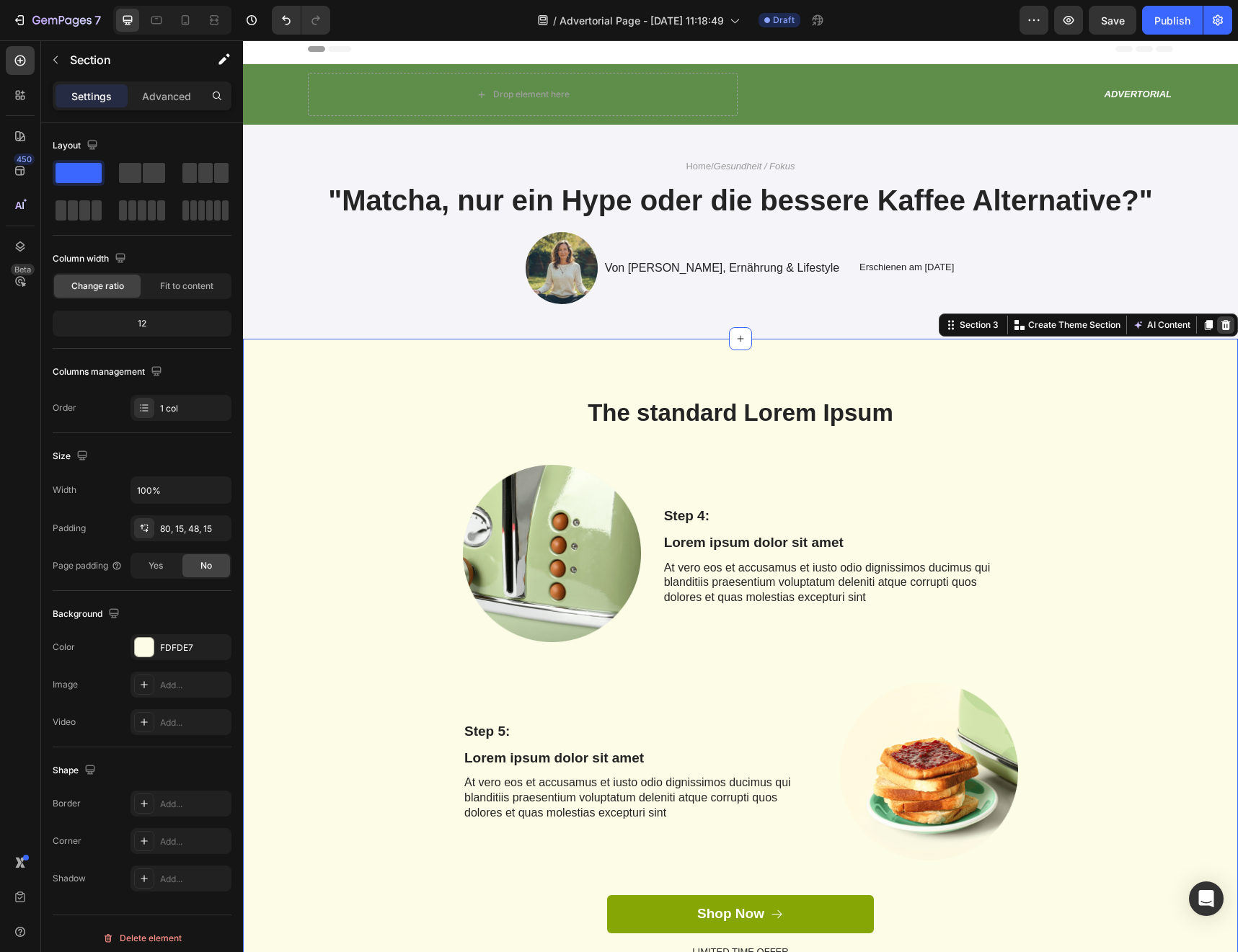
click at [1059, 323] on icon at bounding box center [1226, 325] width 9 height 10
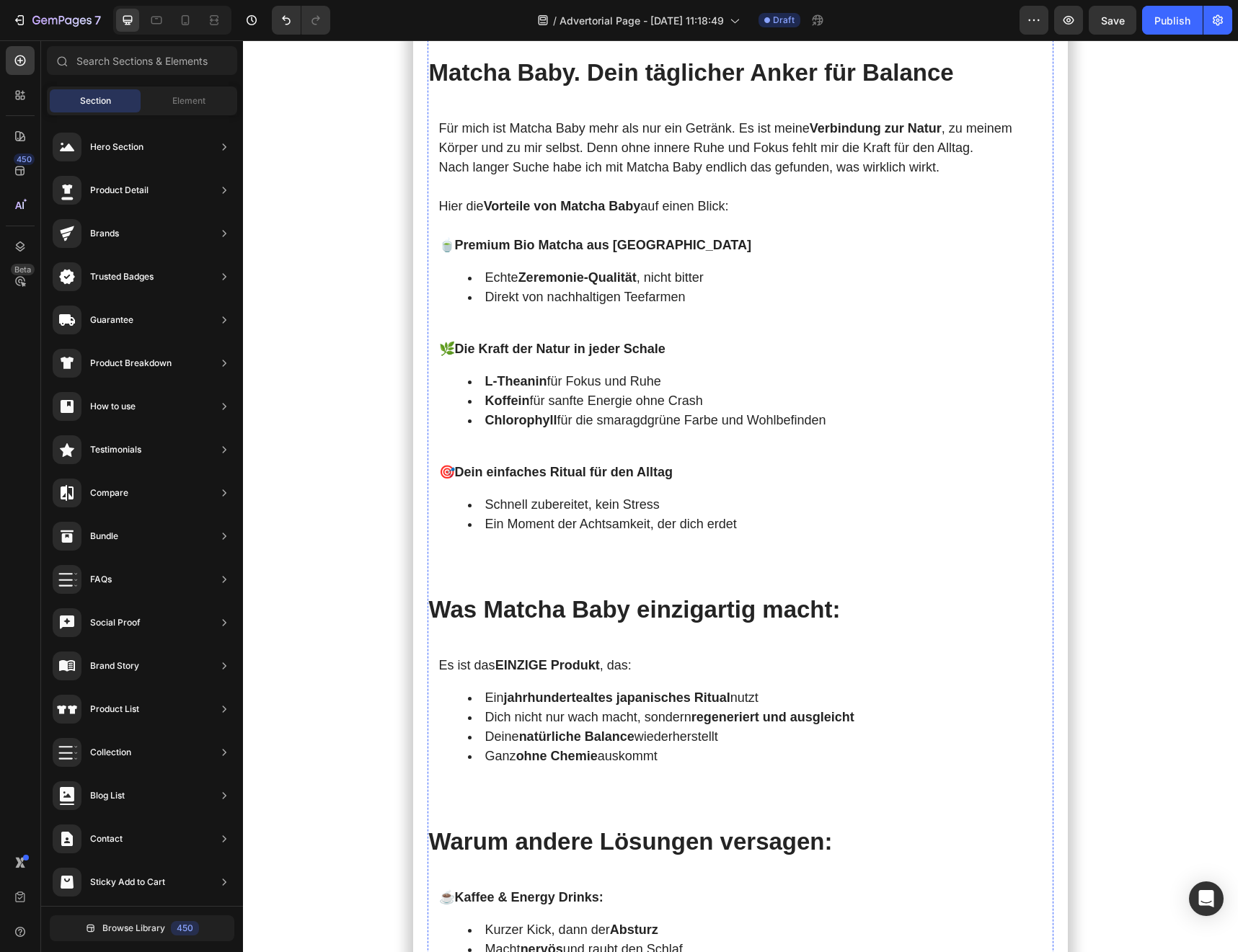
scroll to position [2769, 0]
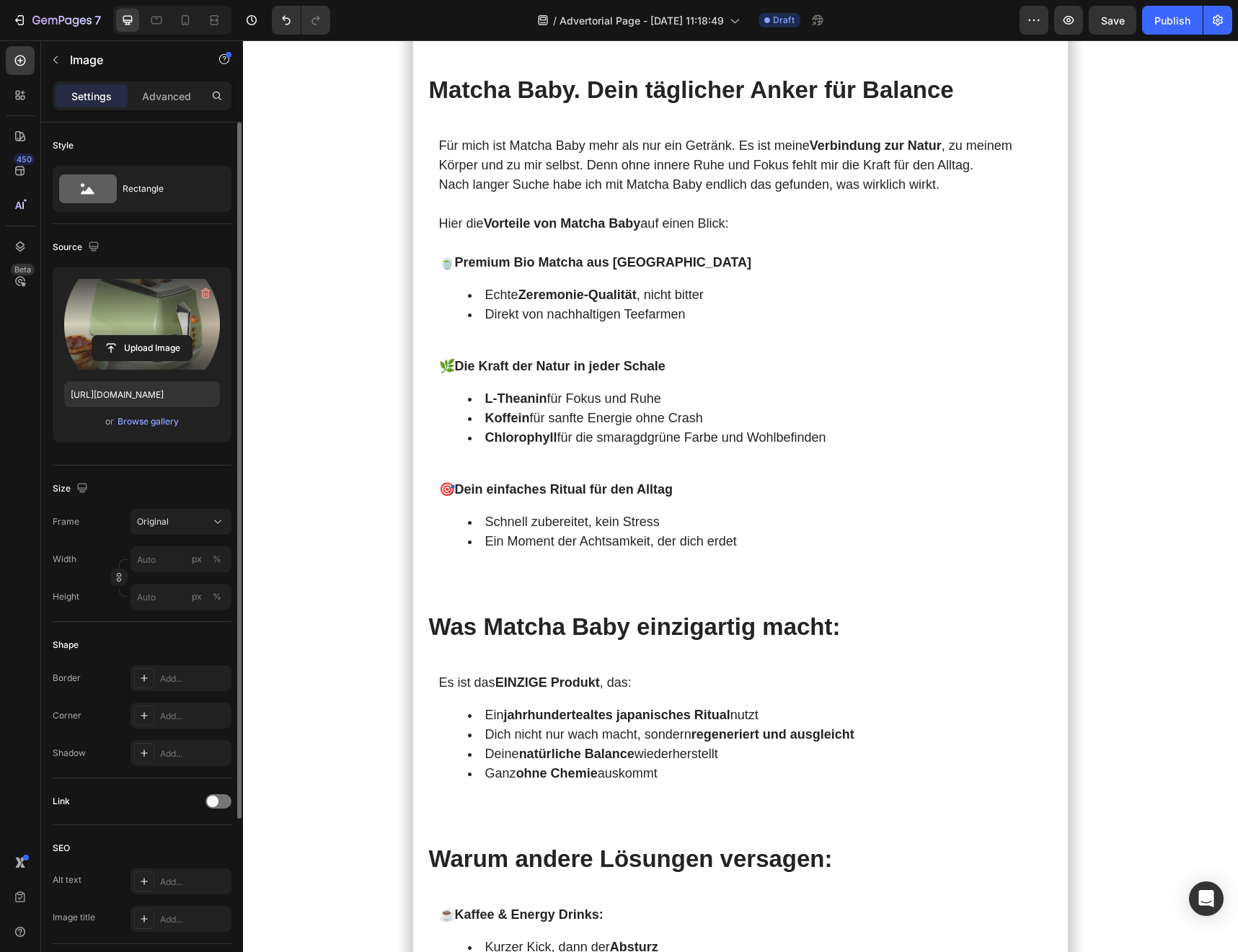
click at [135, 331] on label at bounding box center [142, 324] width 156 height 91
click at [135, 336] on input "file" at bounding box center [141, 348] width 99 height 25
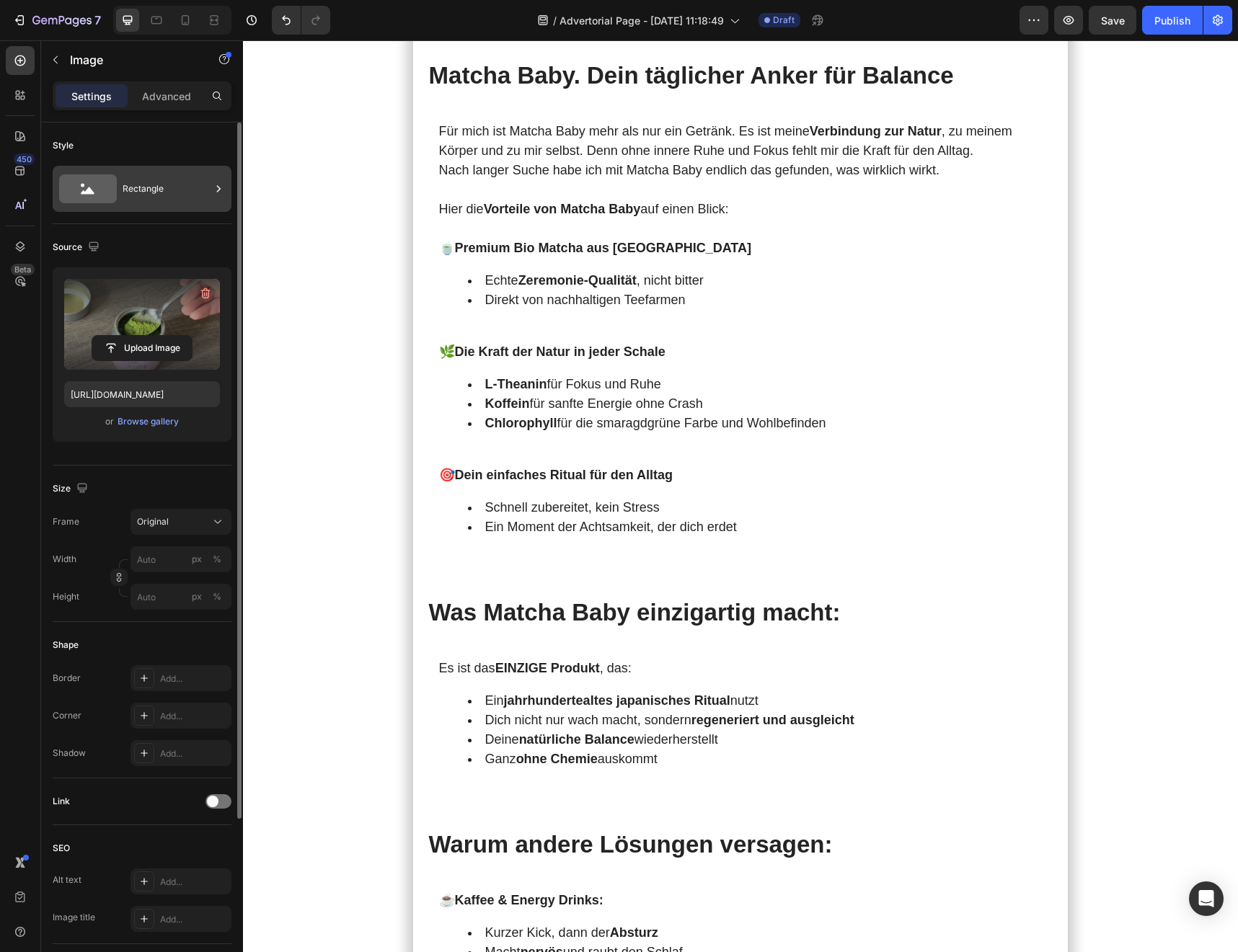
click at [145, 197] on div "Rectangle" at bounding box center [166, 189] width 88 height 33
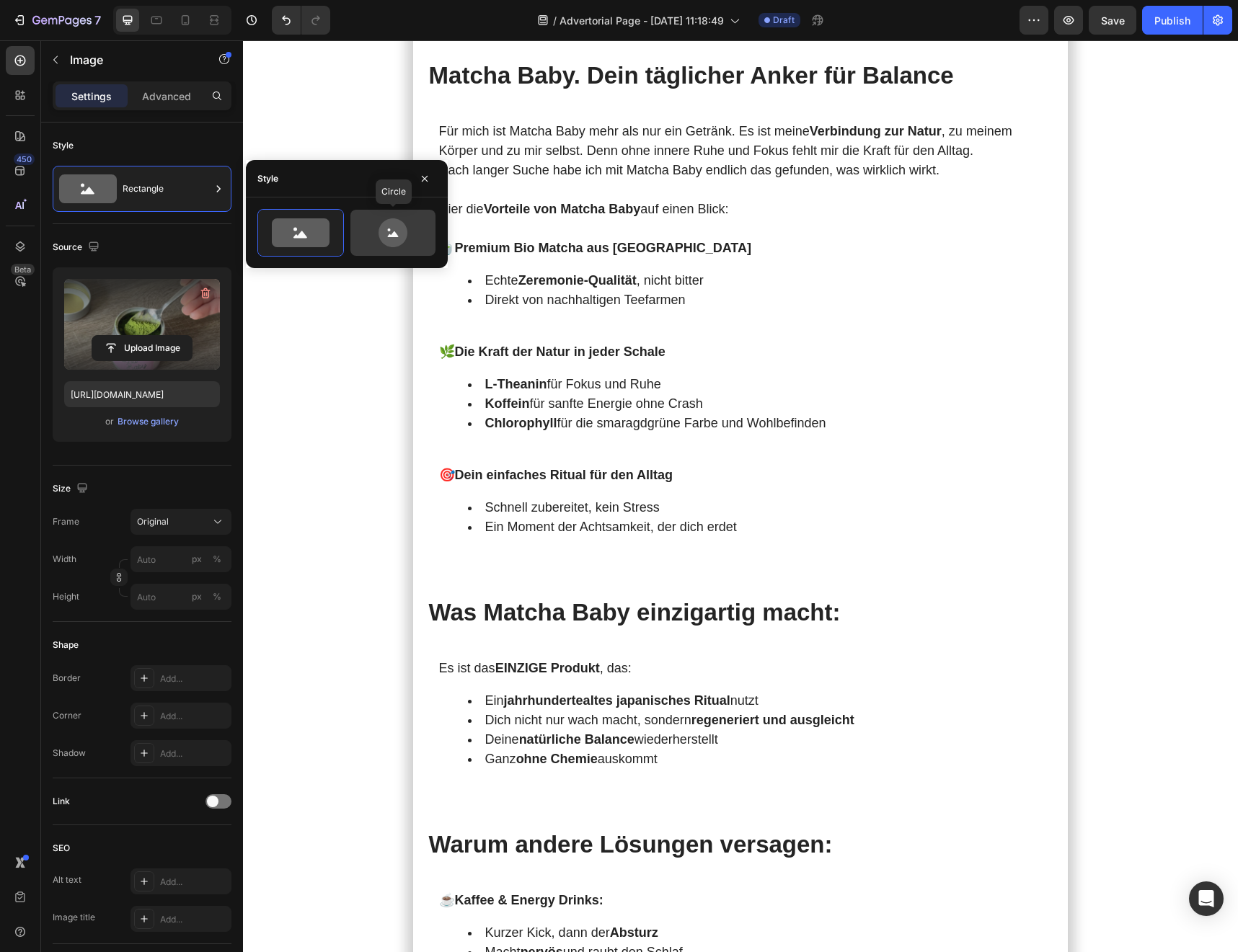
click at [386, 230] on icon at bounding box center [392, 232] width 29 height 29
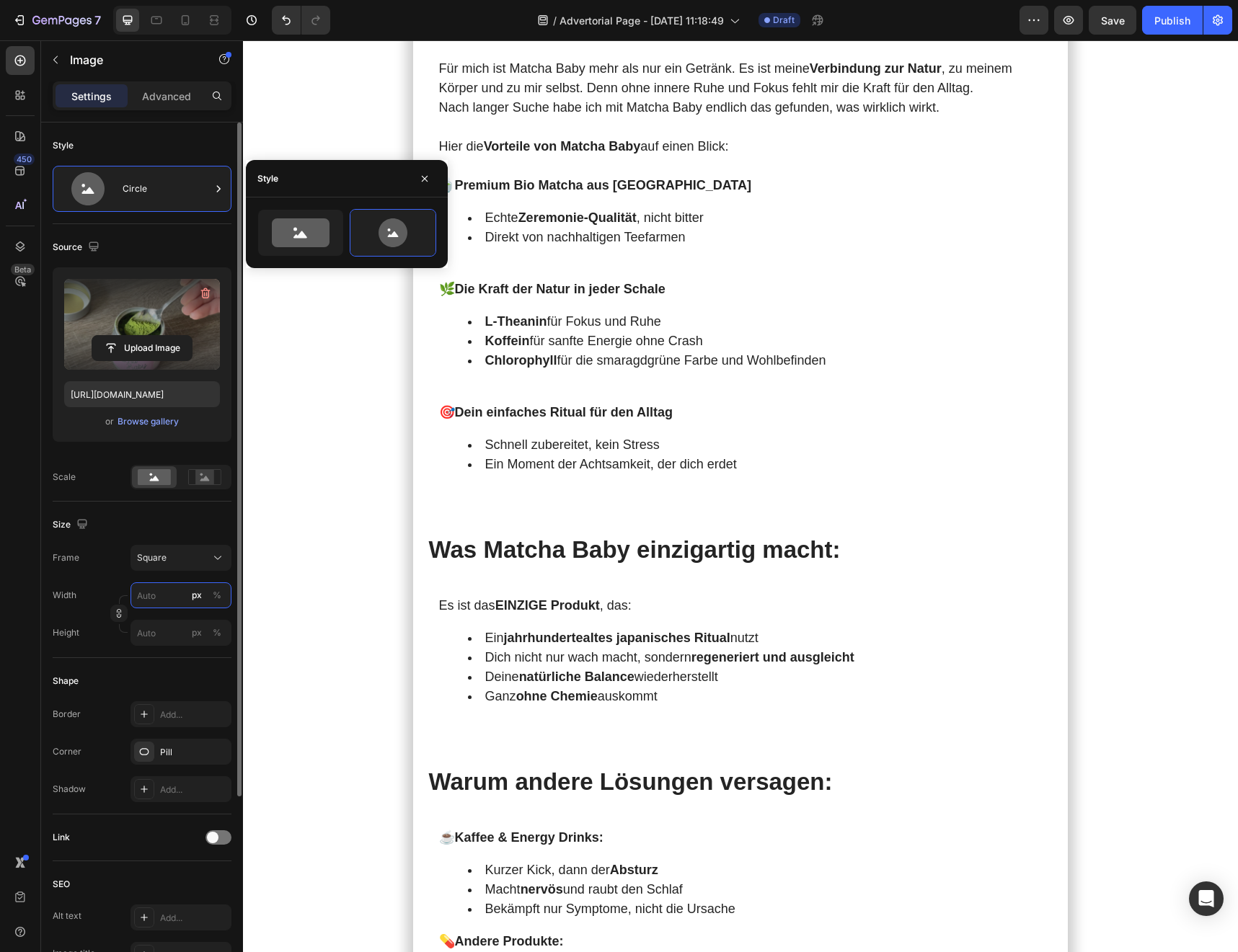
click at [151, 558] on input "px %" at bounding box center [181, 596] width 101 height 26
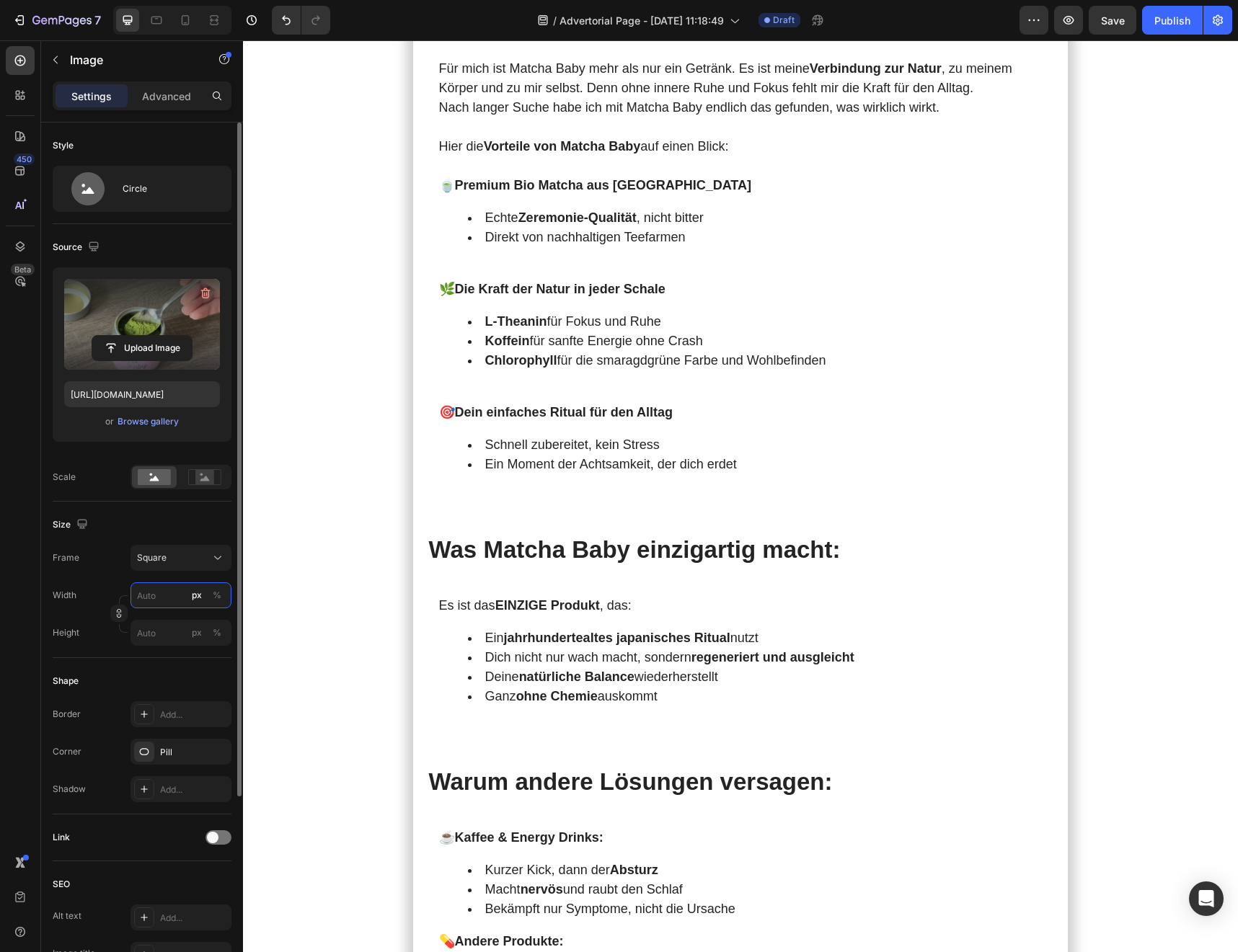
click at [151, 558] on input "px %" at bounding box center [181, 596] width 101 height 26
type input "1"
type input "259"
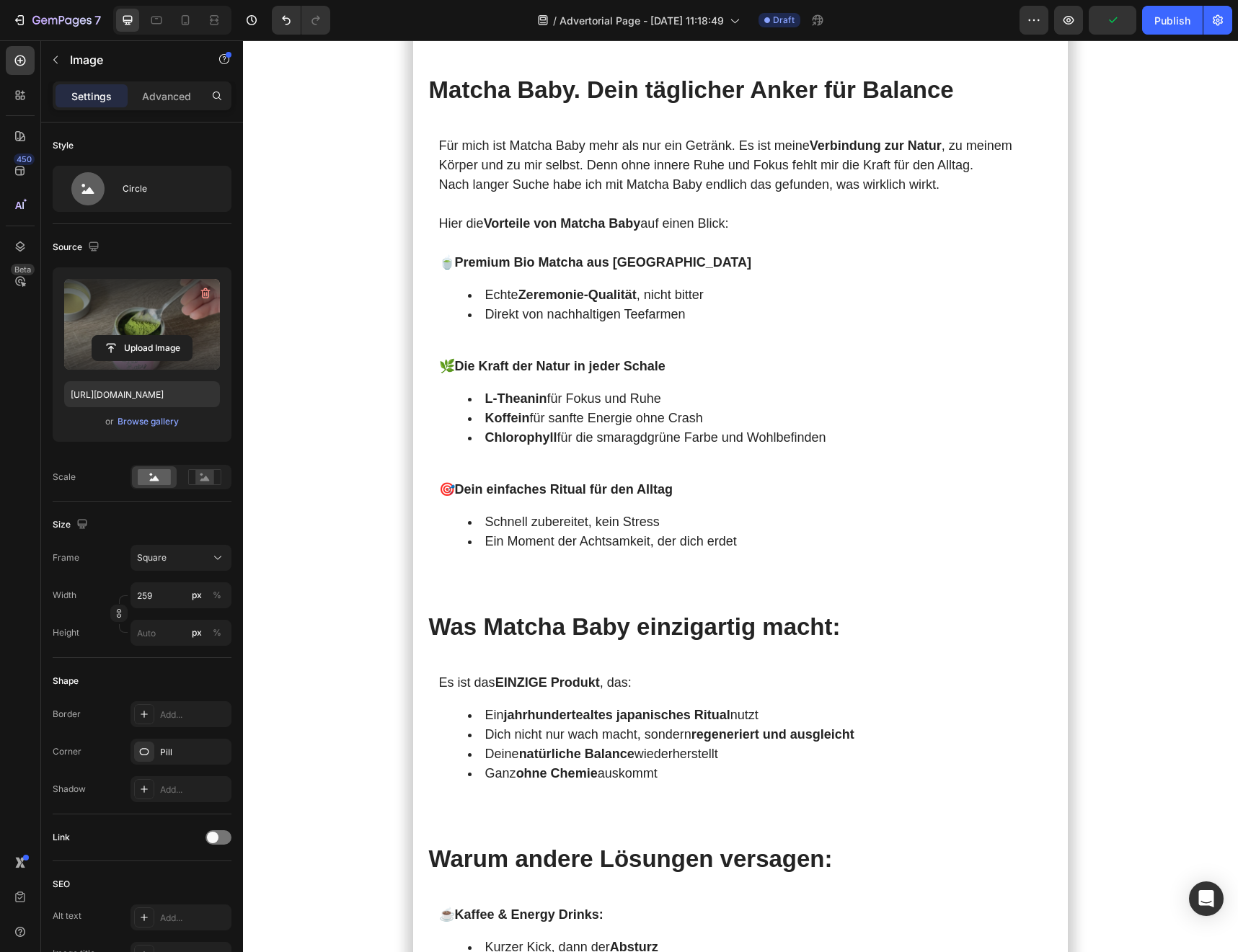
click at [374, 472] on section "Meine [DATE] starteten immer mit Kaffee . Doch je mehr ich trank, desto nervöse…" at bounding box center [741, 201] width 819 height 5251
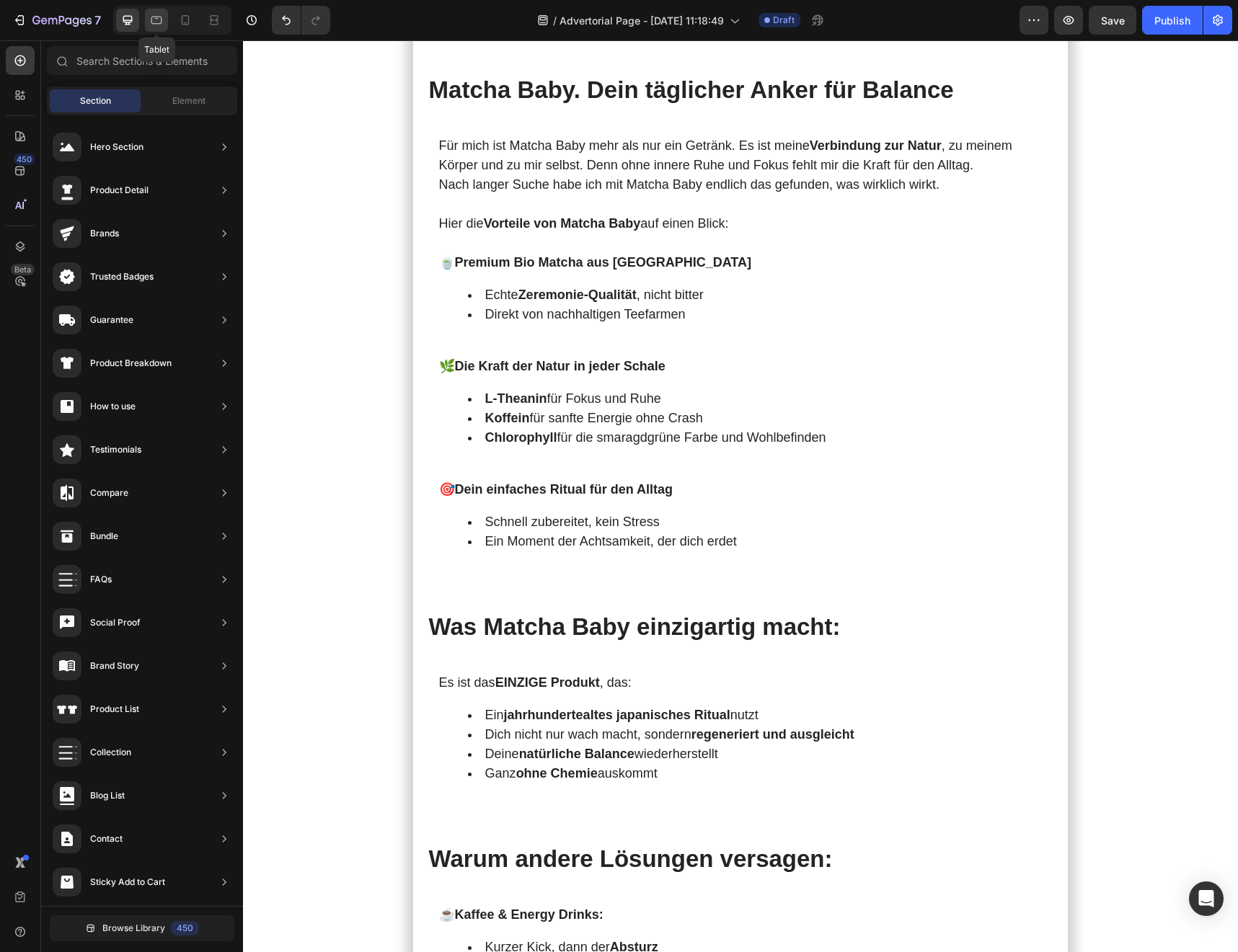
click at [157, 28] on div at bounding box center [157, 21] width 23 height 23
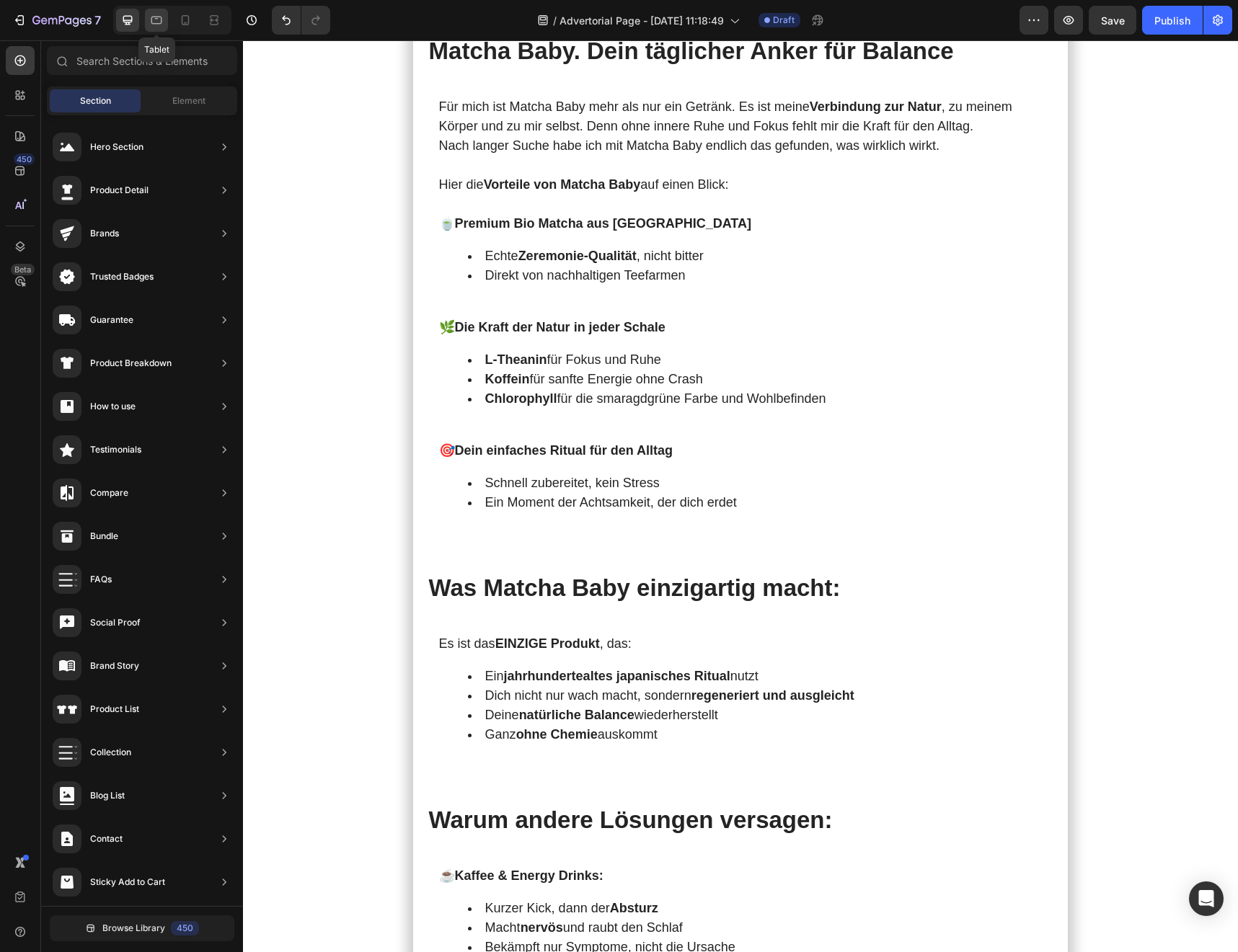
scroll to position [2820, 0]
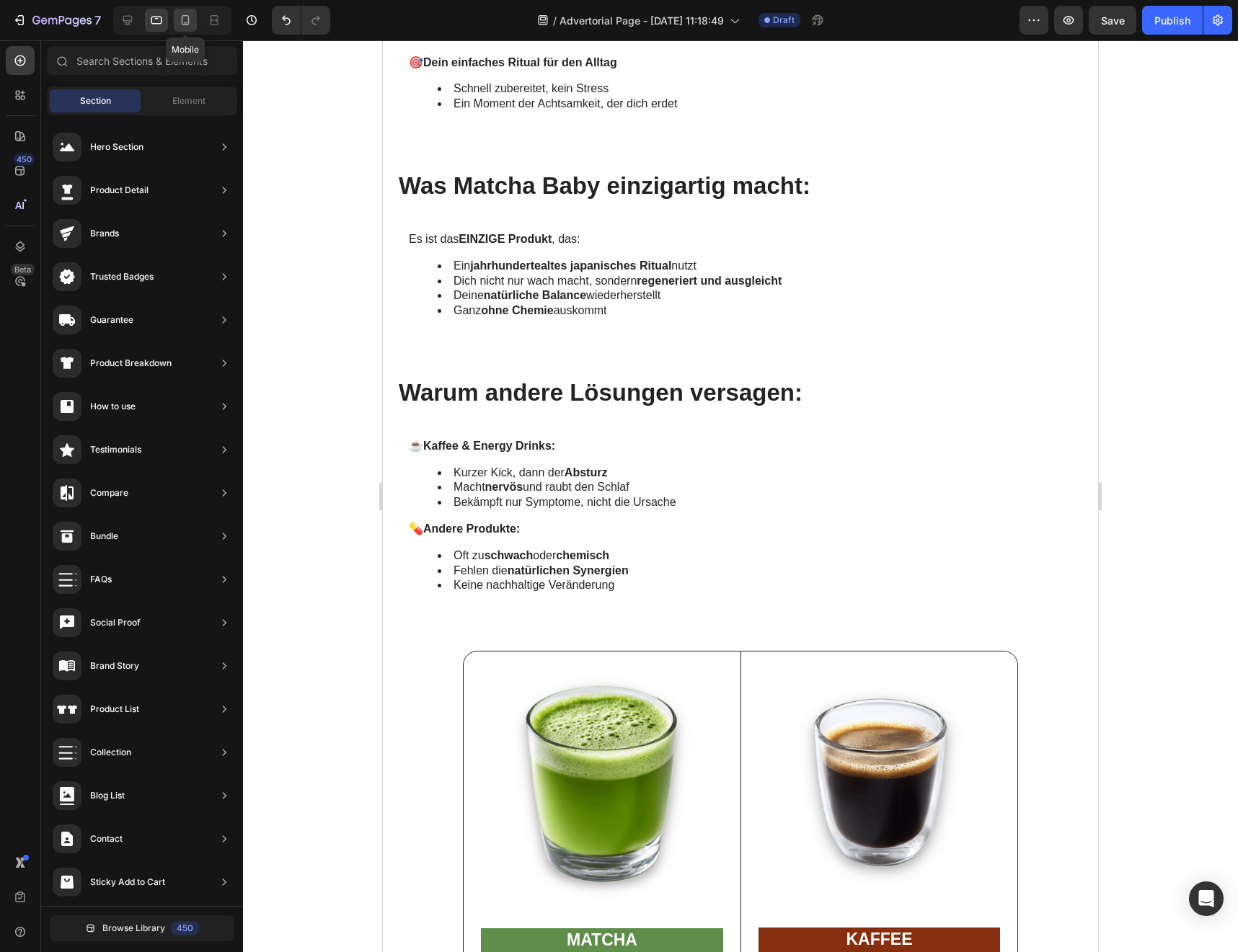
click at [184, 21] on icon at bounding box center [186, 21] width 15 height 15
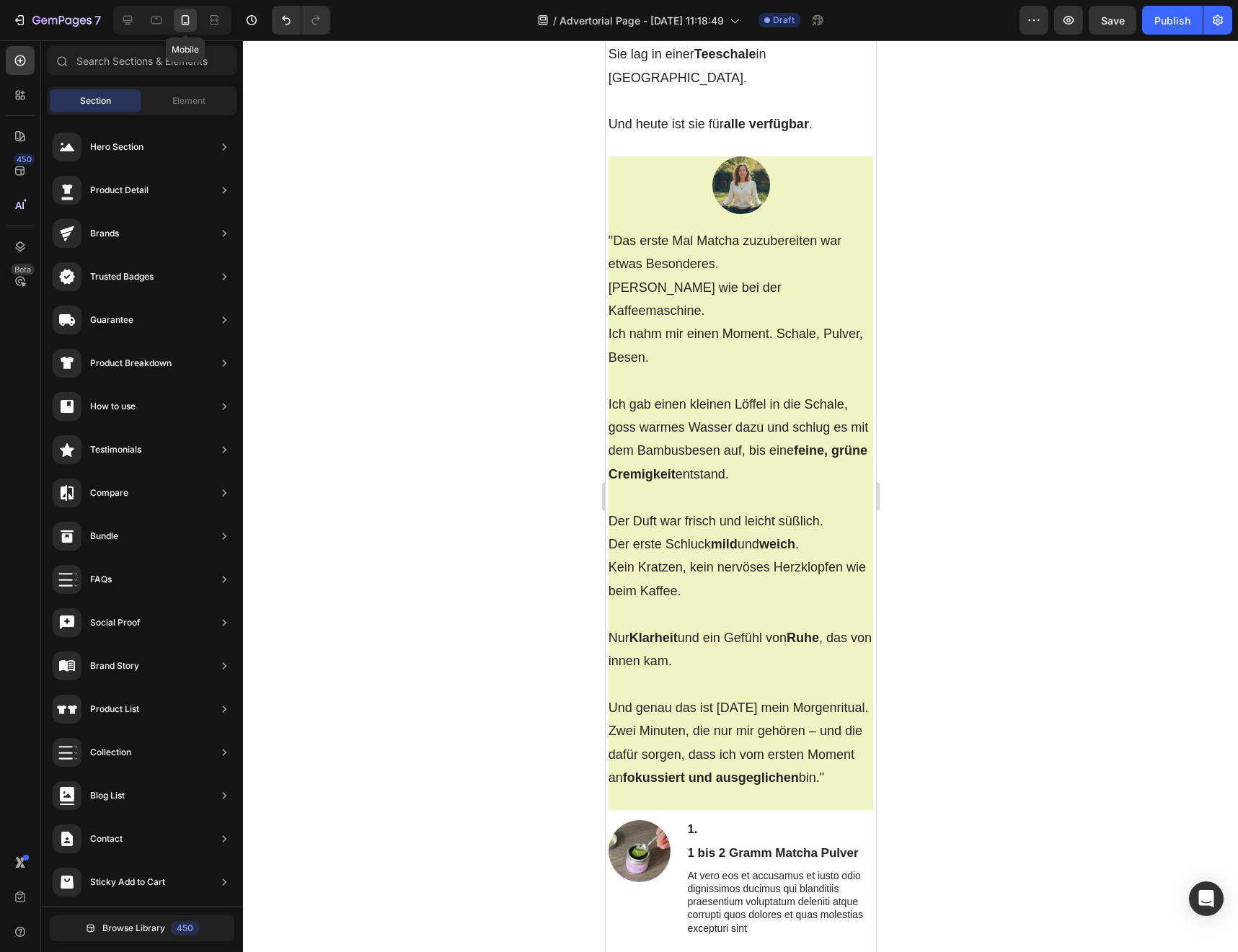
scroll to position [3488, 0]
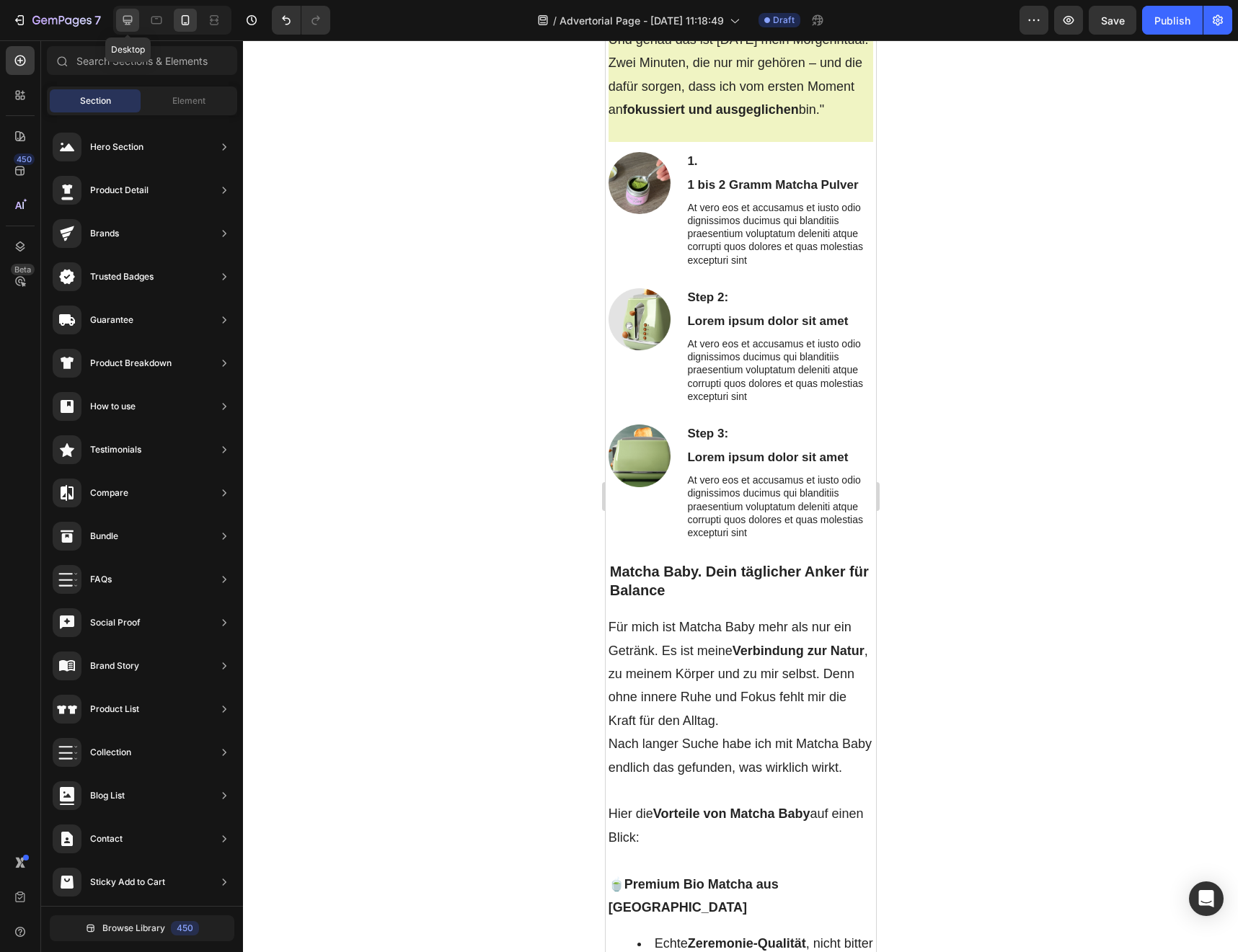
click at [127, 27] on div at bounding box center [127, 21] width 23 height 23
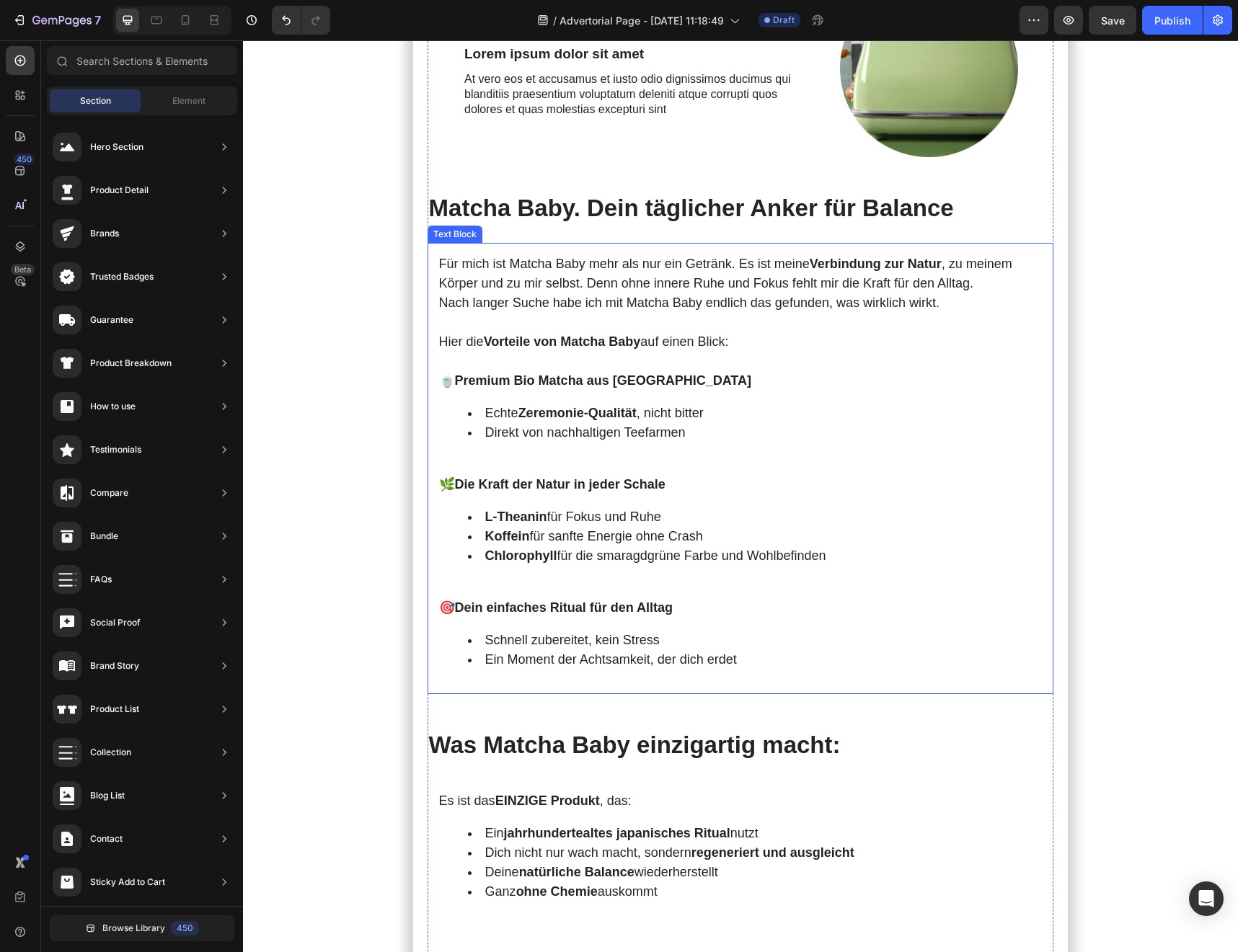
scroll to position [2799, 0]
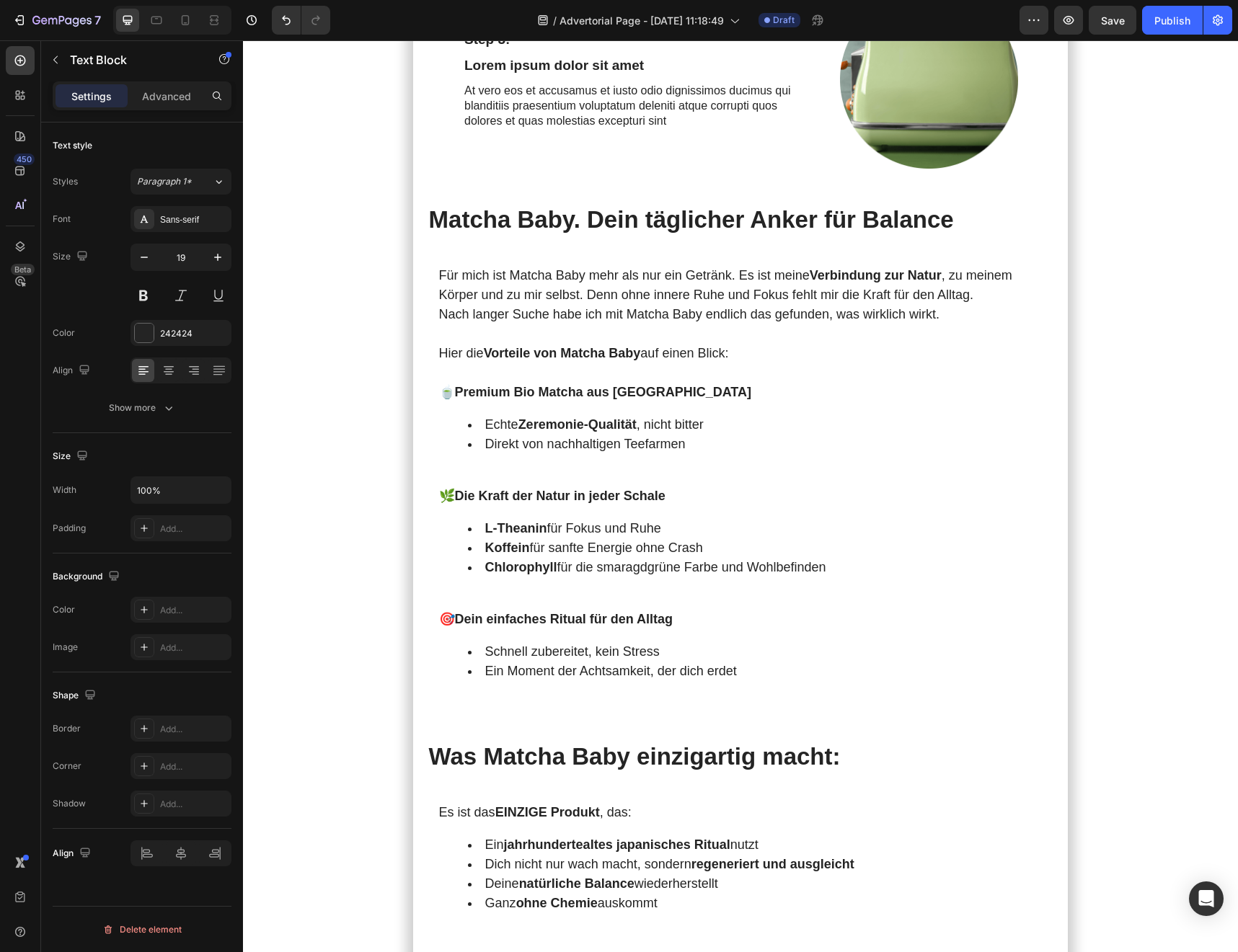
click at [299, 455] on div "Meine [DATE] starteten immer mit Kaffee . Doch je mehr ich trank, desto nervöse…" at bounding box center [741, 542] width 995 height 6541
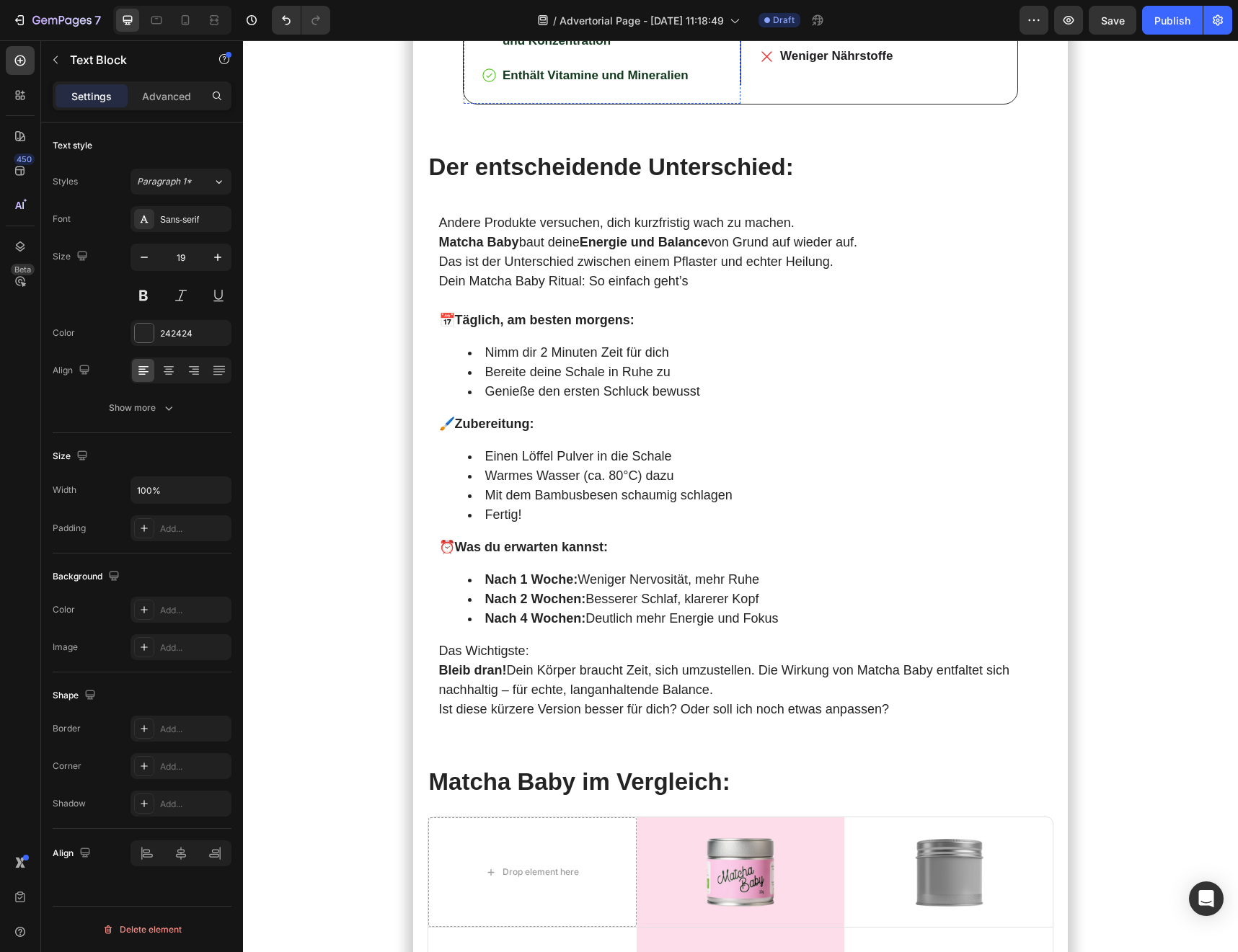
scroll to position [4520, 0]
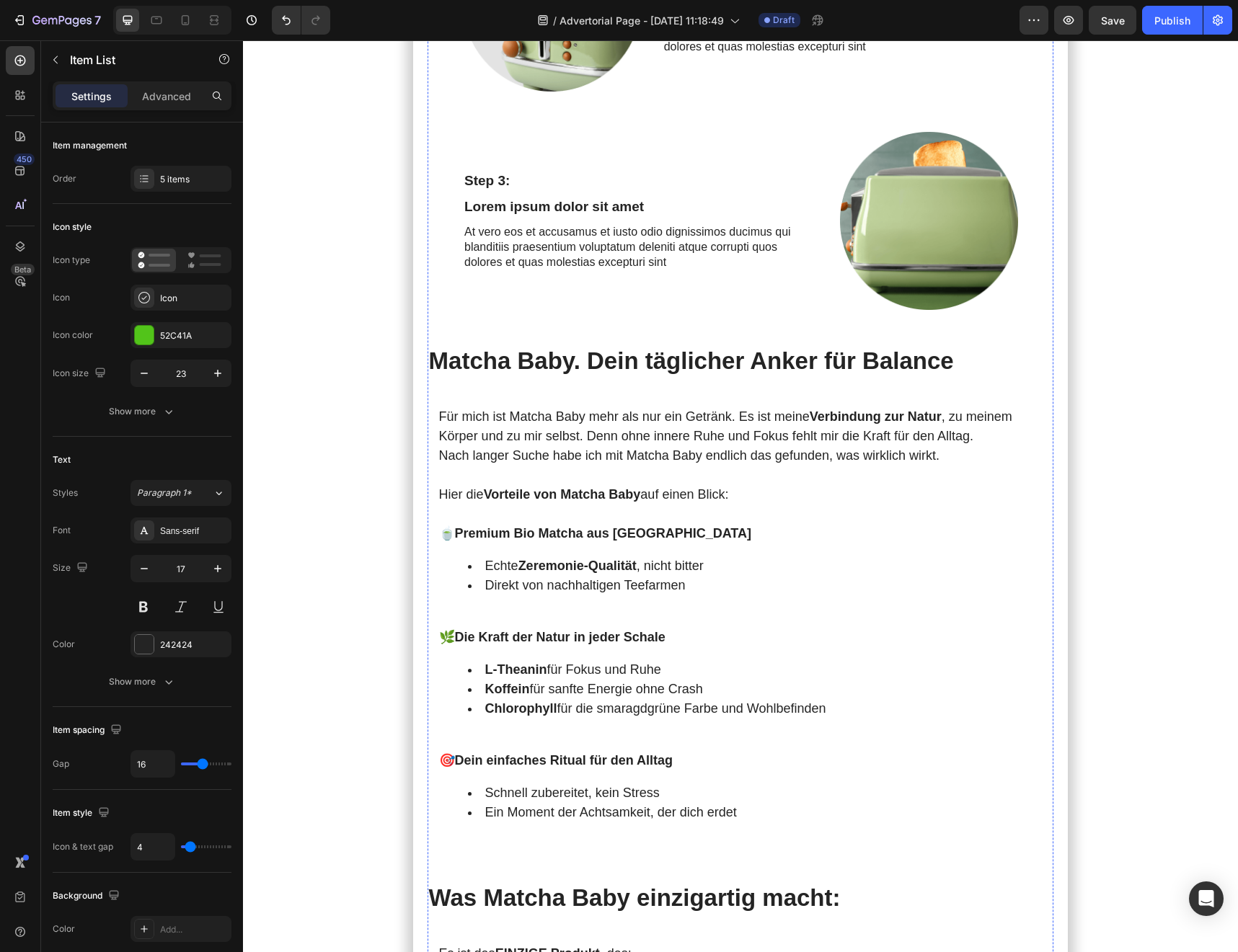
scroll to position [2739, 0]
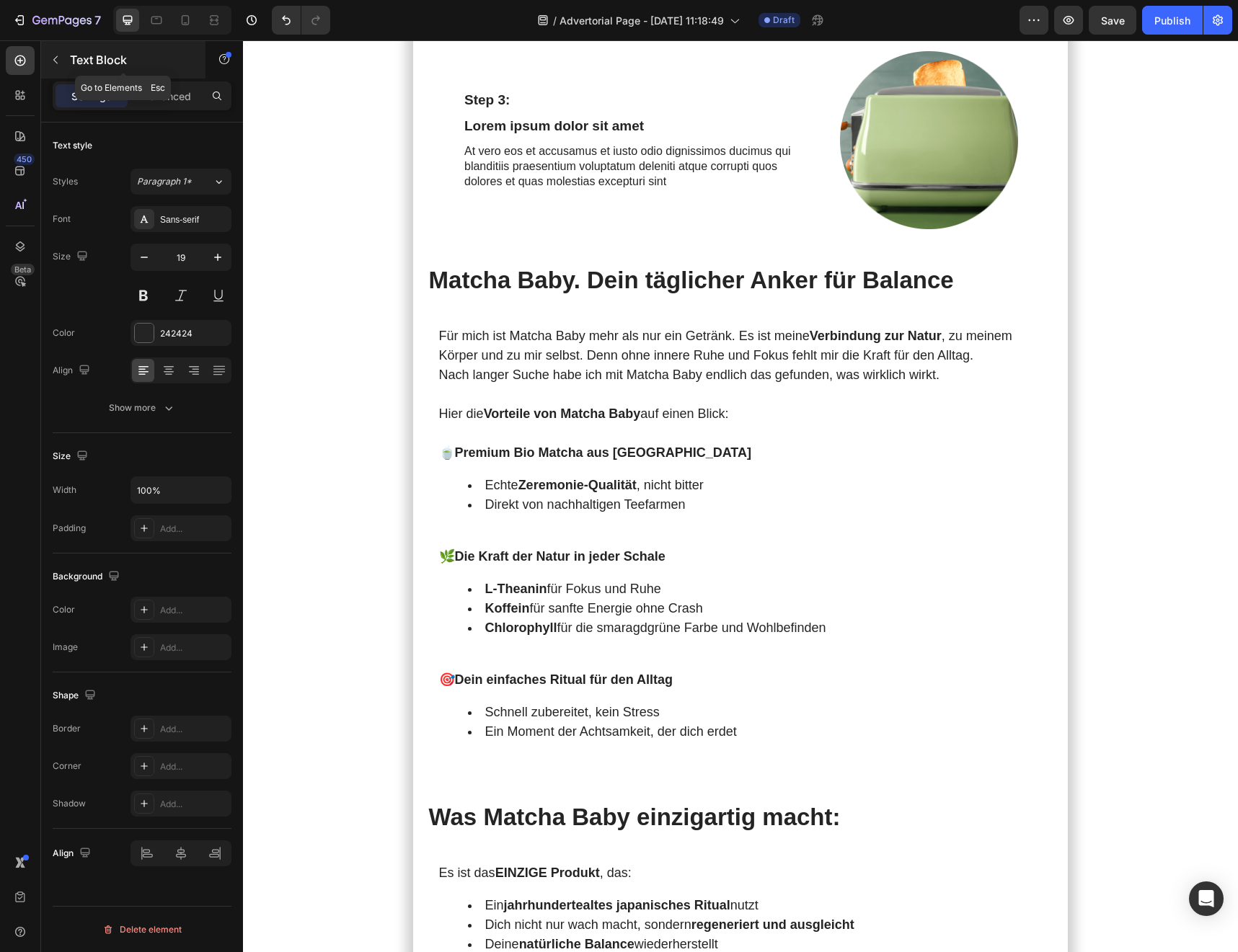
click at [54, 67] on button "button" at bounding box center [56, 60] width 23 height 23
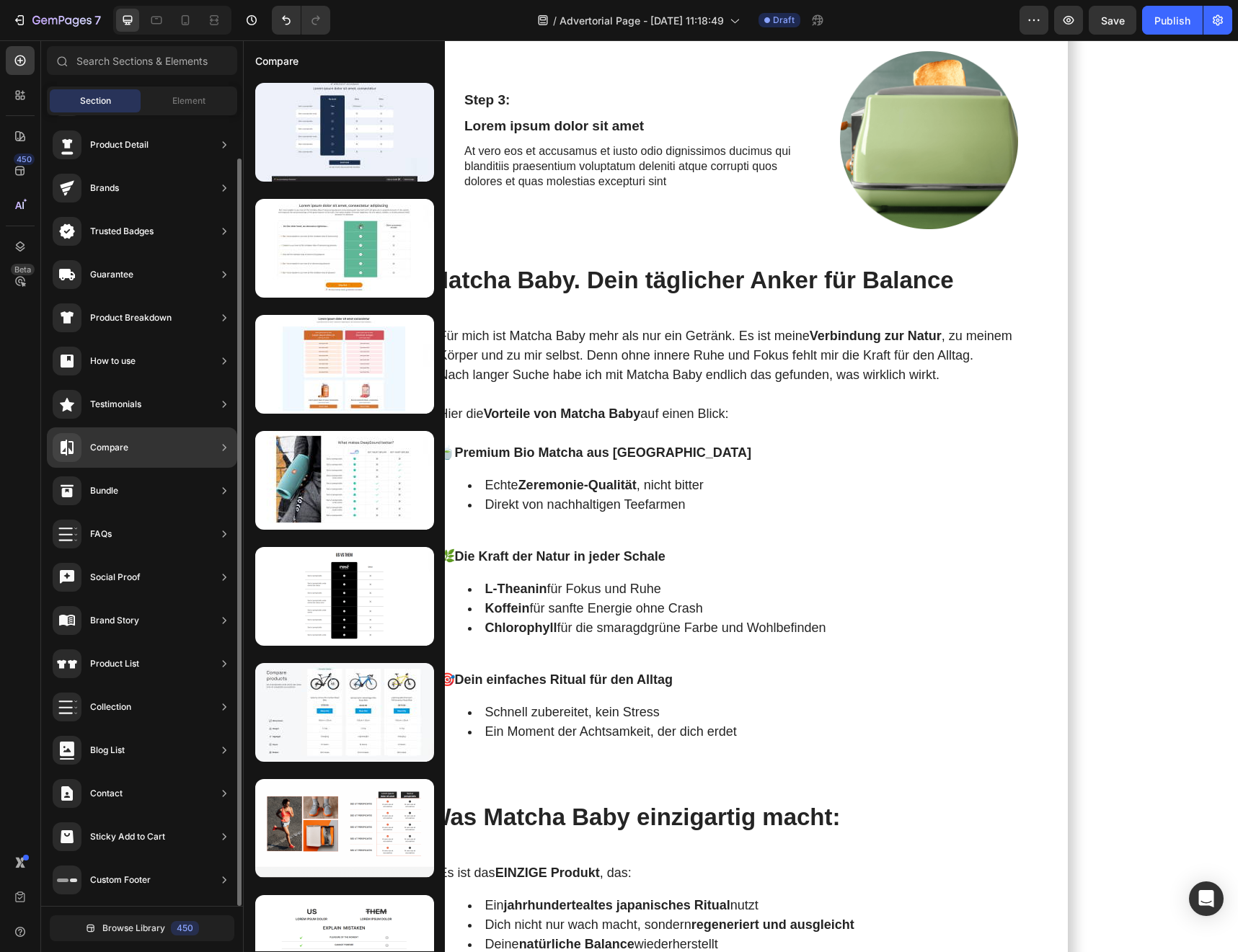
scroll to position [0, 0]
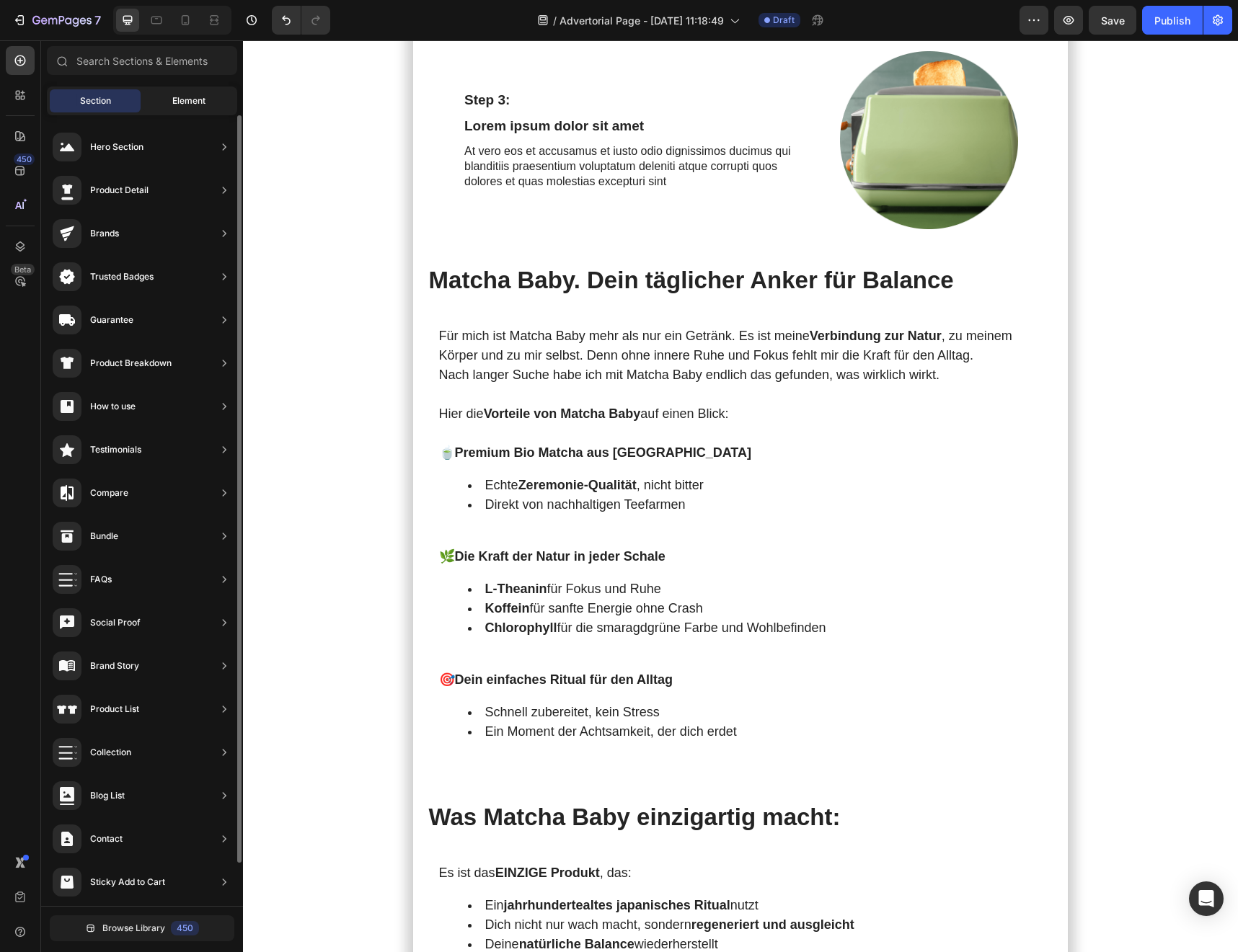
click at [195, 98] on span "Element" at bounding box center [189, 101] width 33 height 13
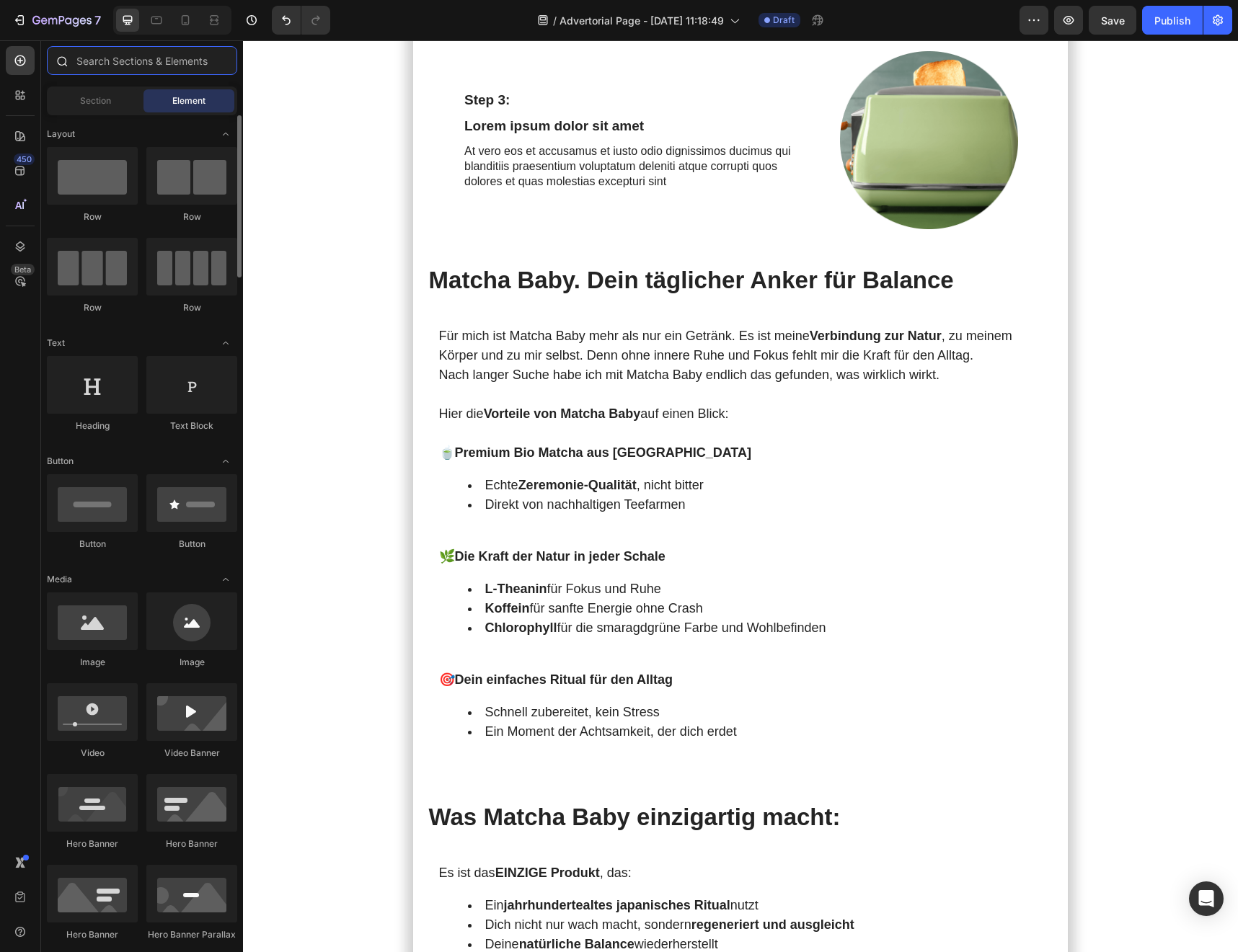
click at [122, 62] on input "text" at bounding box center [142, 60] width 190 height 29
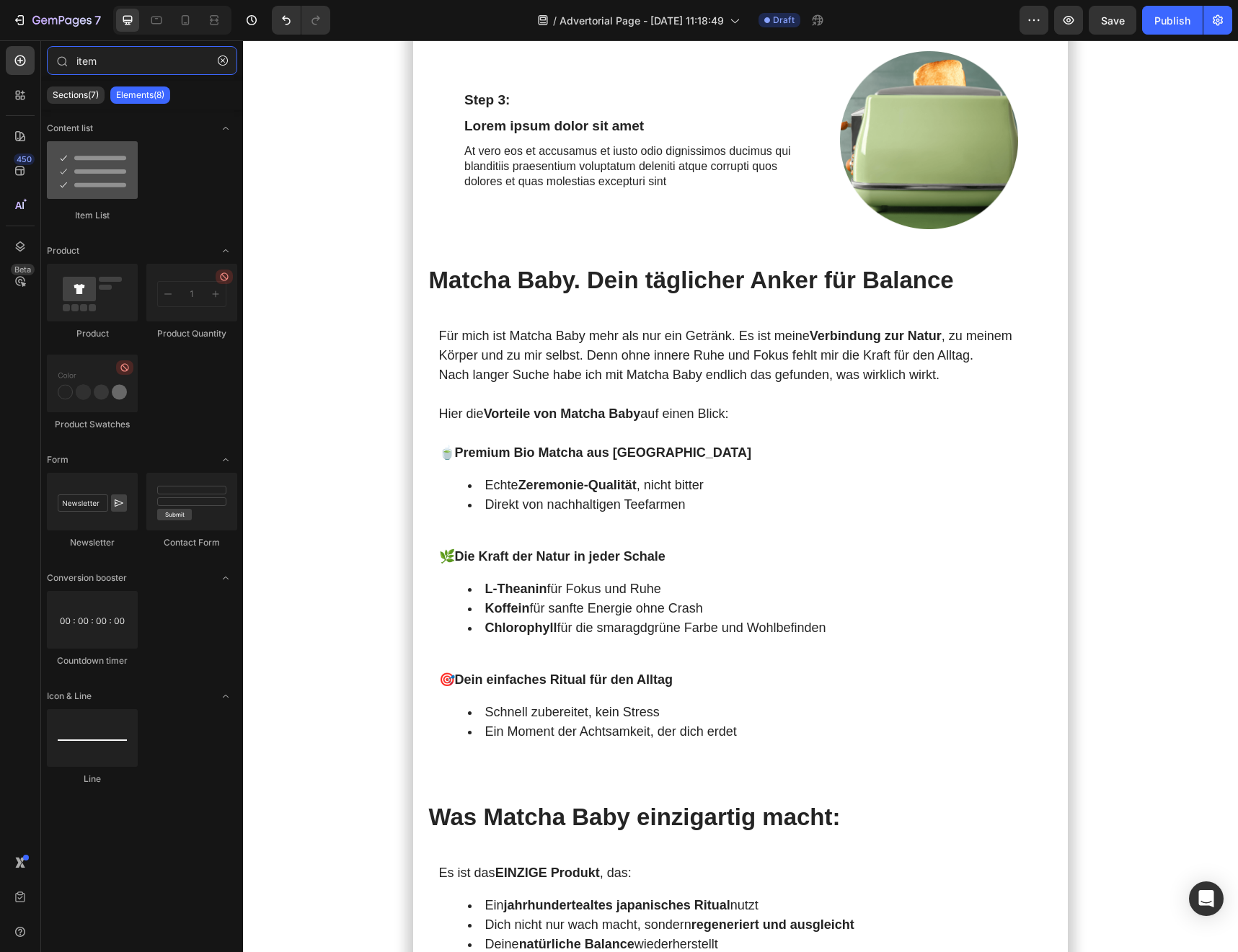
type input "item"
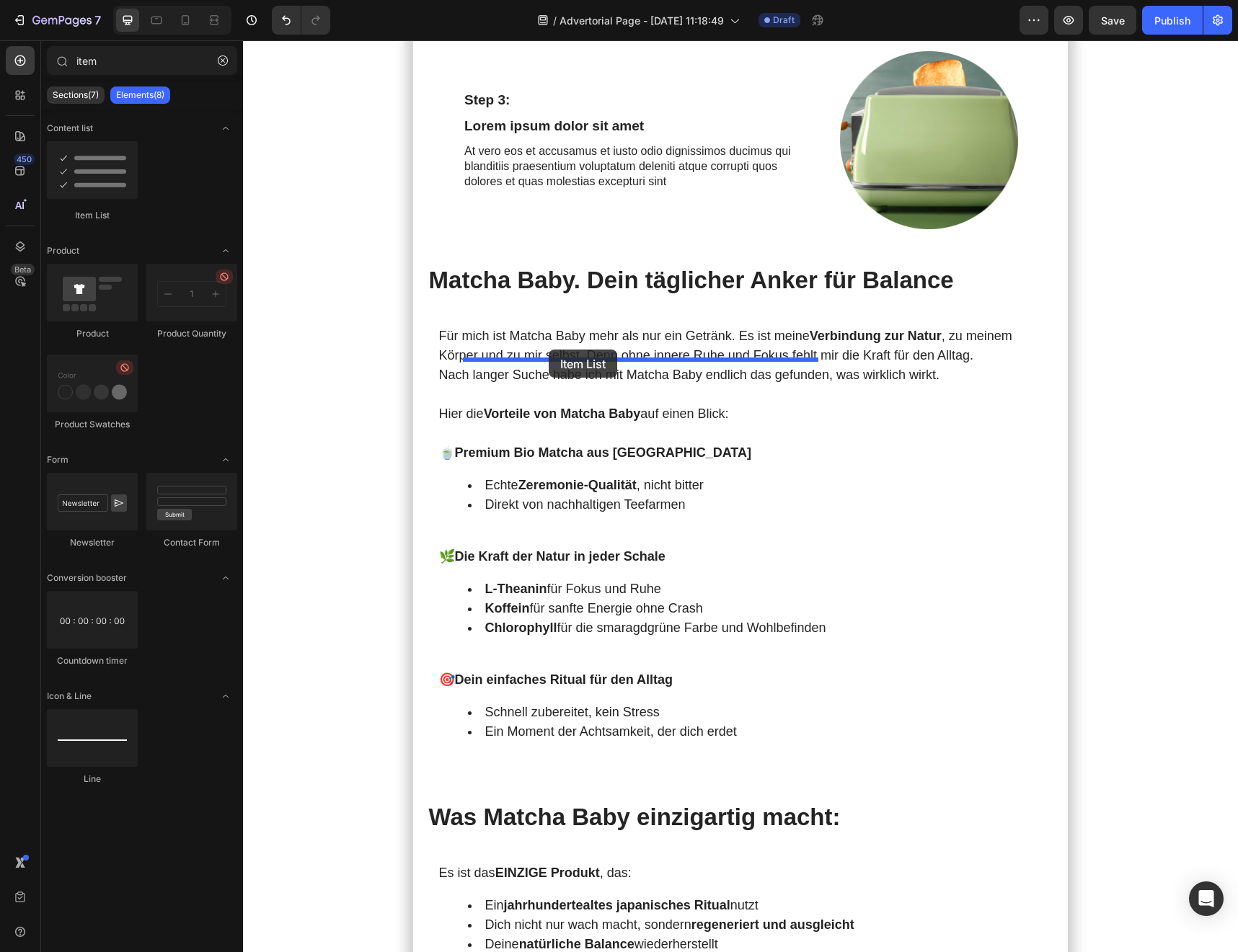
drag, startPoint x: 337, startPoint y: 229, endPoint x: 548, endPoint y: 350, distance: 243.2
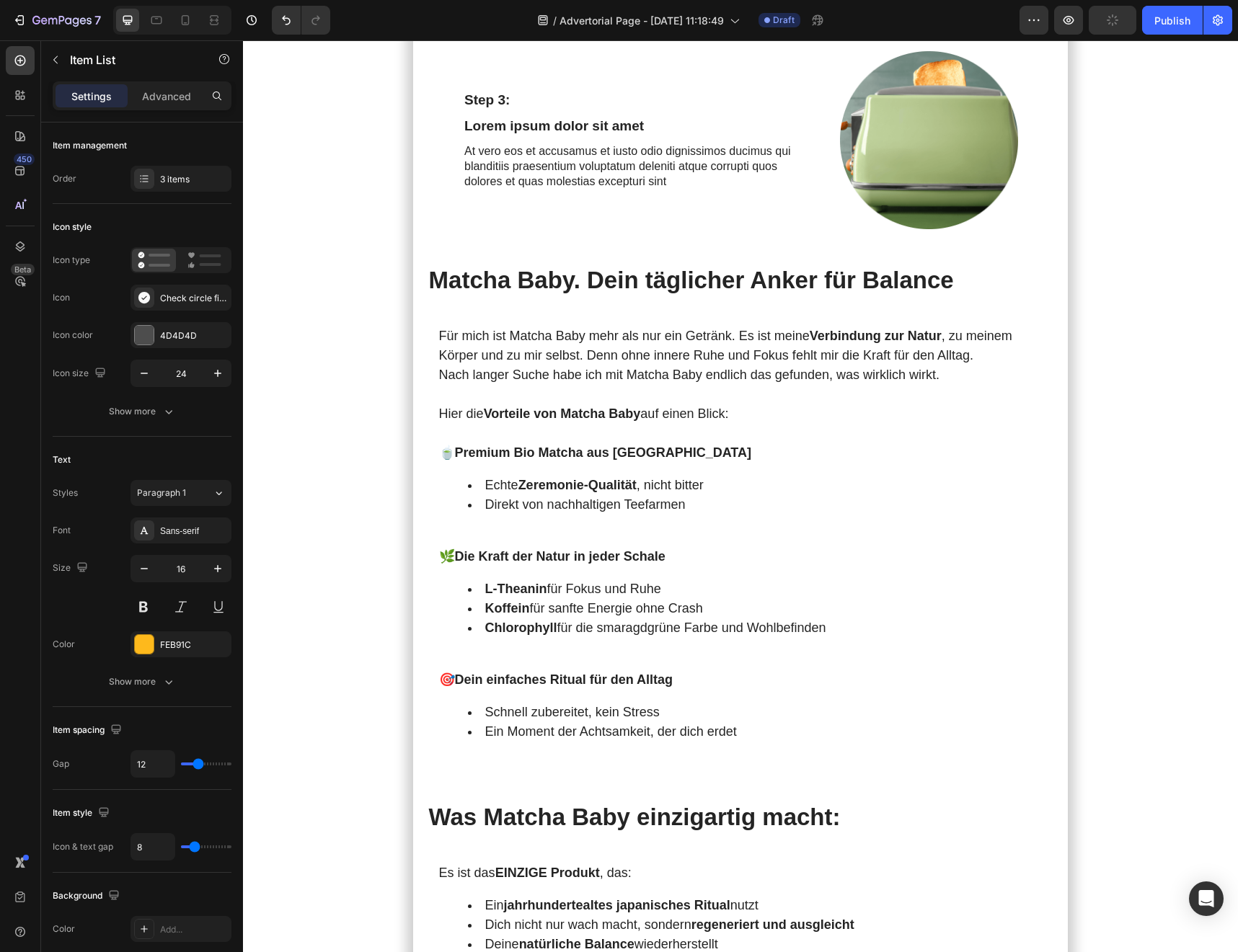
click at [243, 40] on lt-div at bounding box center [243, 40] width 0 height 0
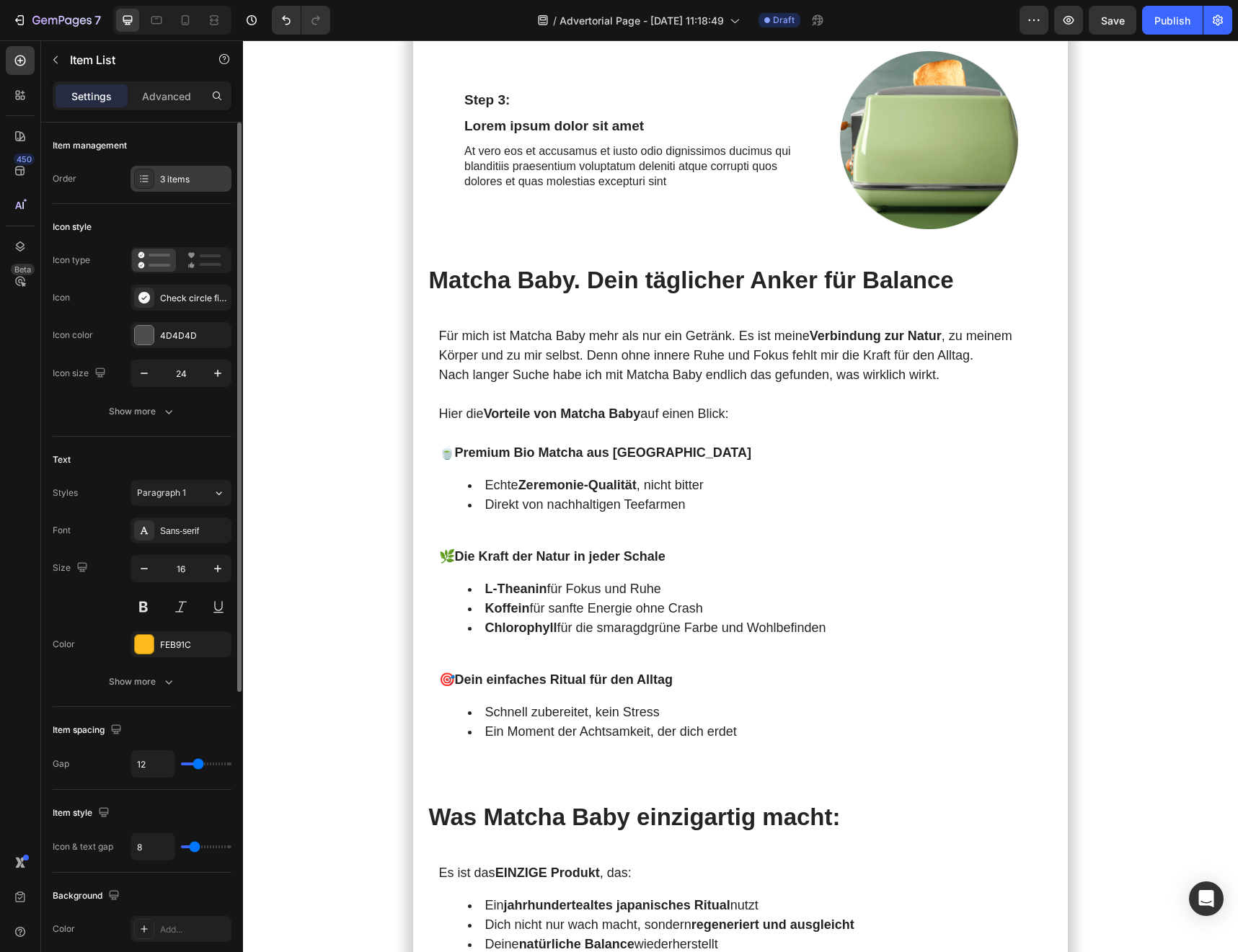
click at [168, 188] on div "3 items" at bounding box center [181, 179] width 101 height 26
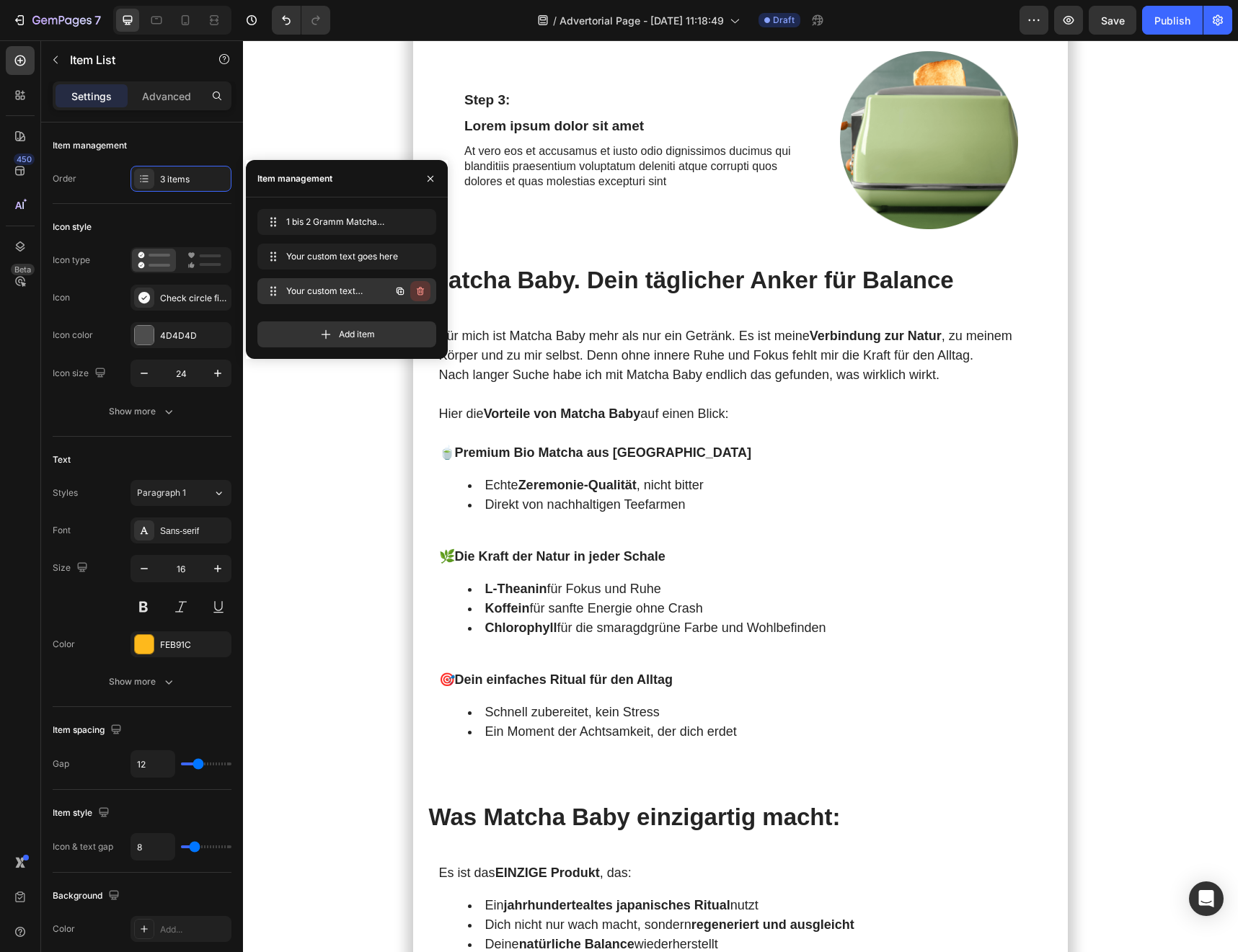
click at [423, 287] on icon "button" at bounding box center [420, 291] width 11 height 11
click at [423, 262] on icon "button" at bounding box center [420, 257] width 11 height 11
click at [423, 262] on div "Delete" at bounding box center [410, 257] width 26 height 13
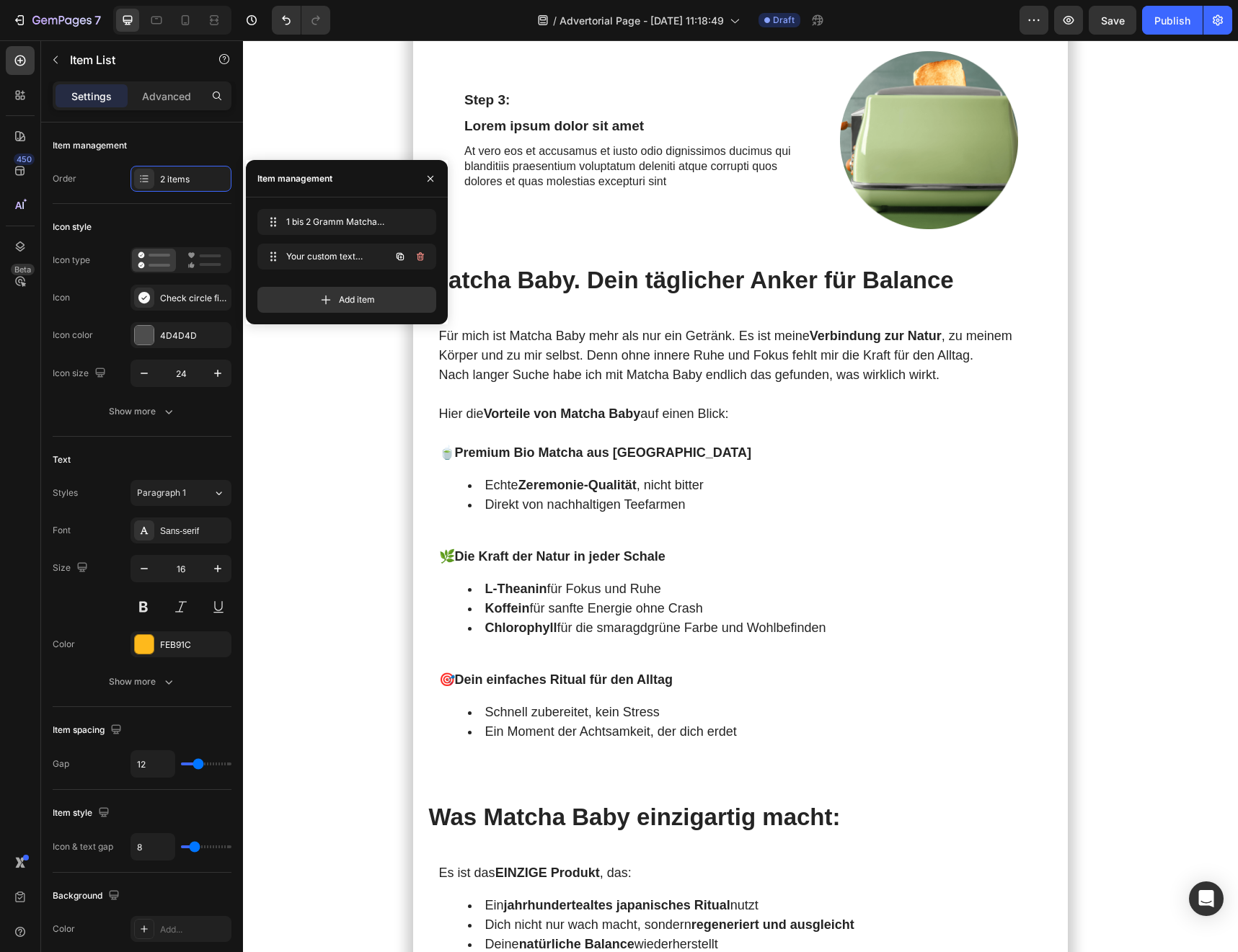
click at [423, 262] on icon "button" at bounding box center [420, 257] width 11 height 11
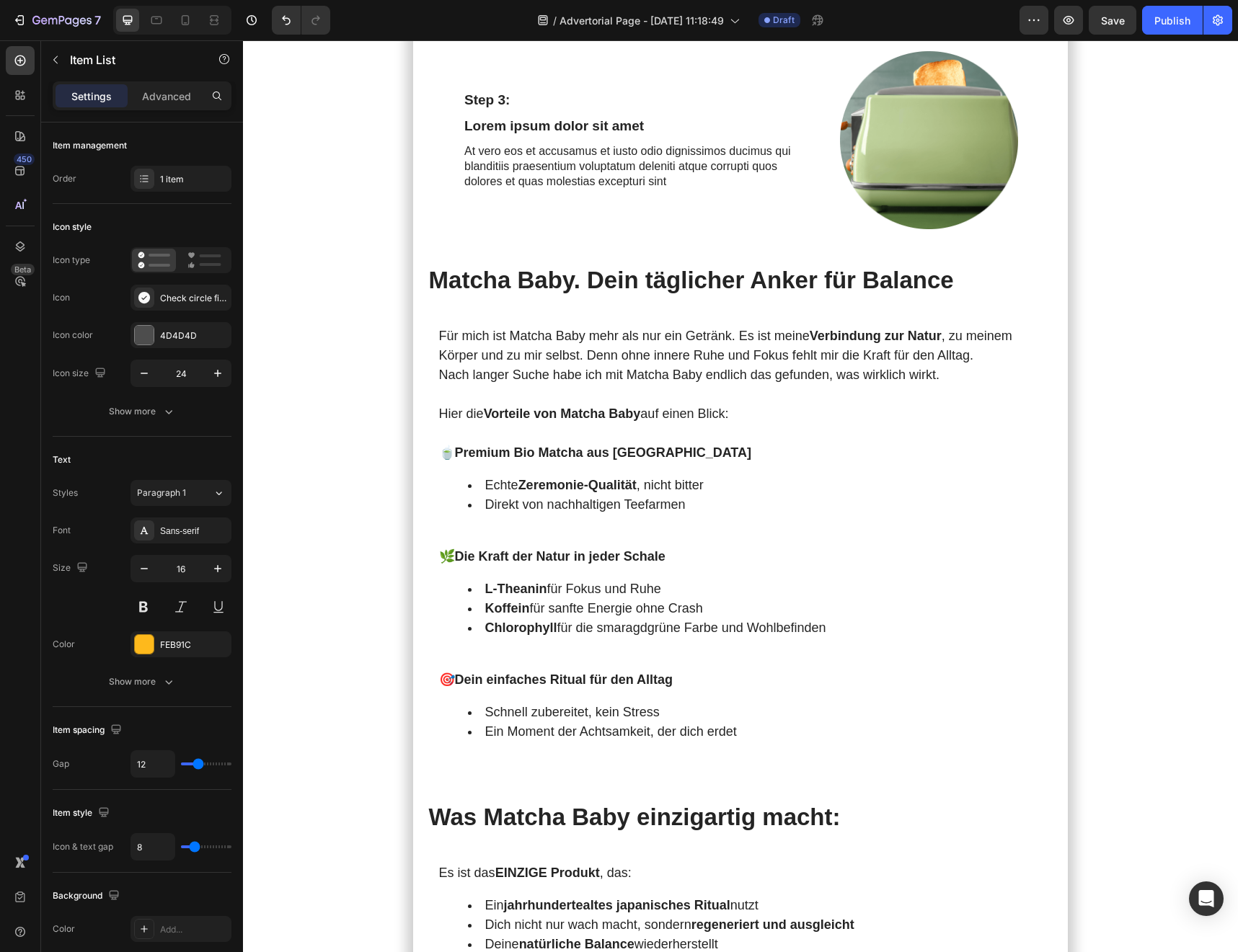
click at [399, 378] on section "Meine [DATE] starteten immer mit Kaffee . Doch je mehr ich trank, desto nervöse…" at bounding box center [741, 345] width 819 height 5477
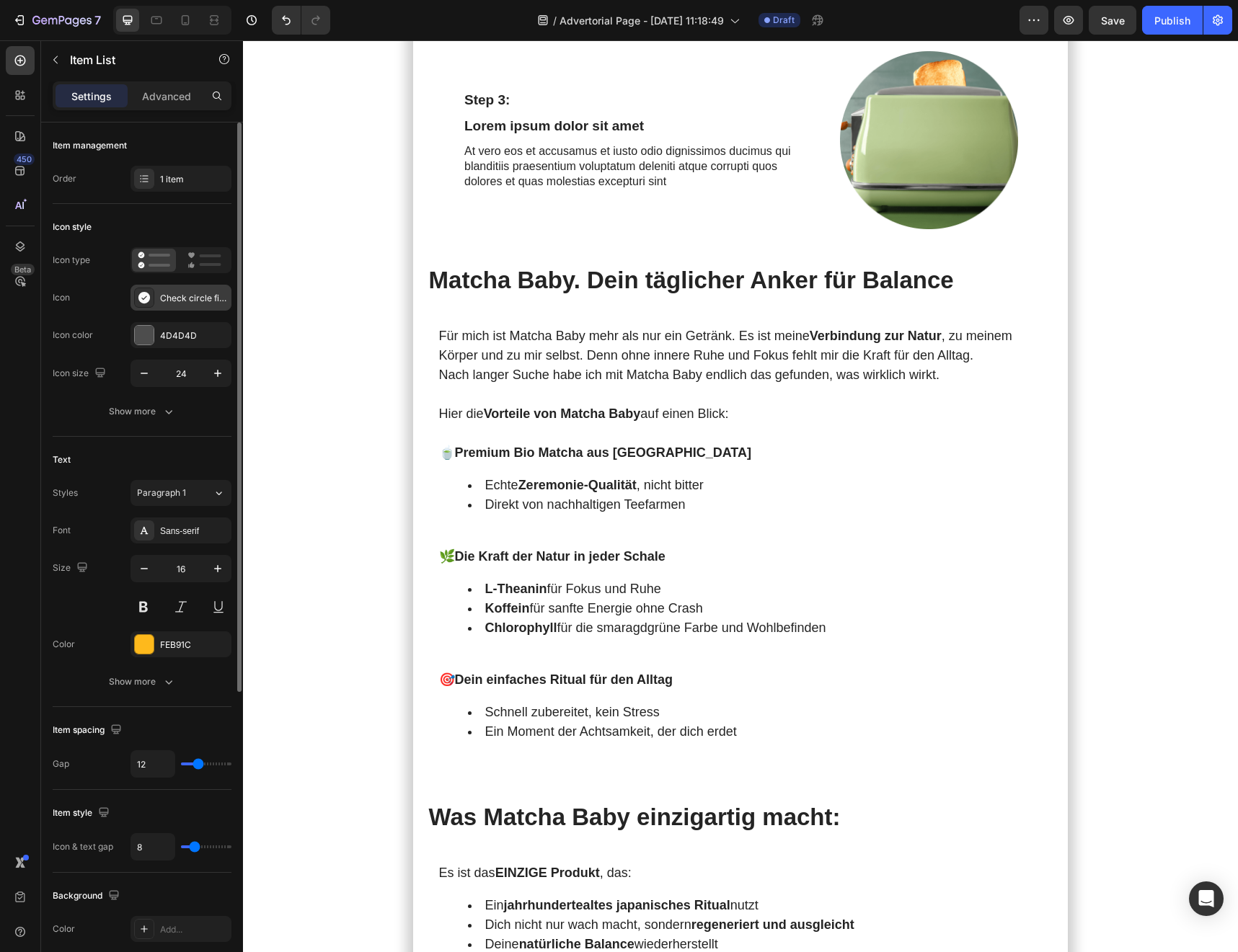
click at [166, 307] on div "Check circle filled" at bounding box center [181, 298] width 101 height 26
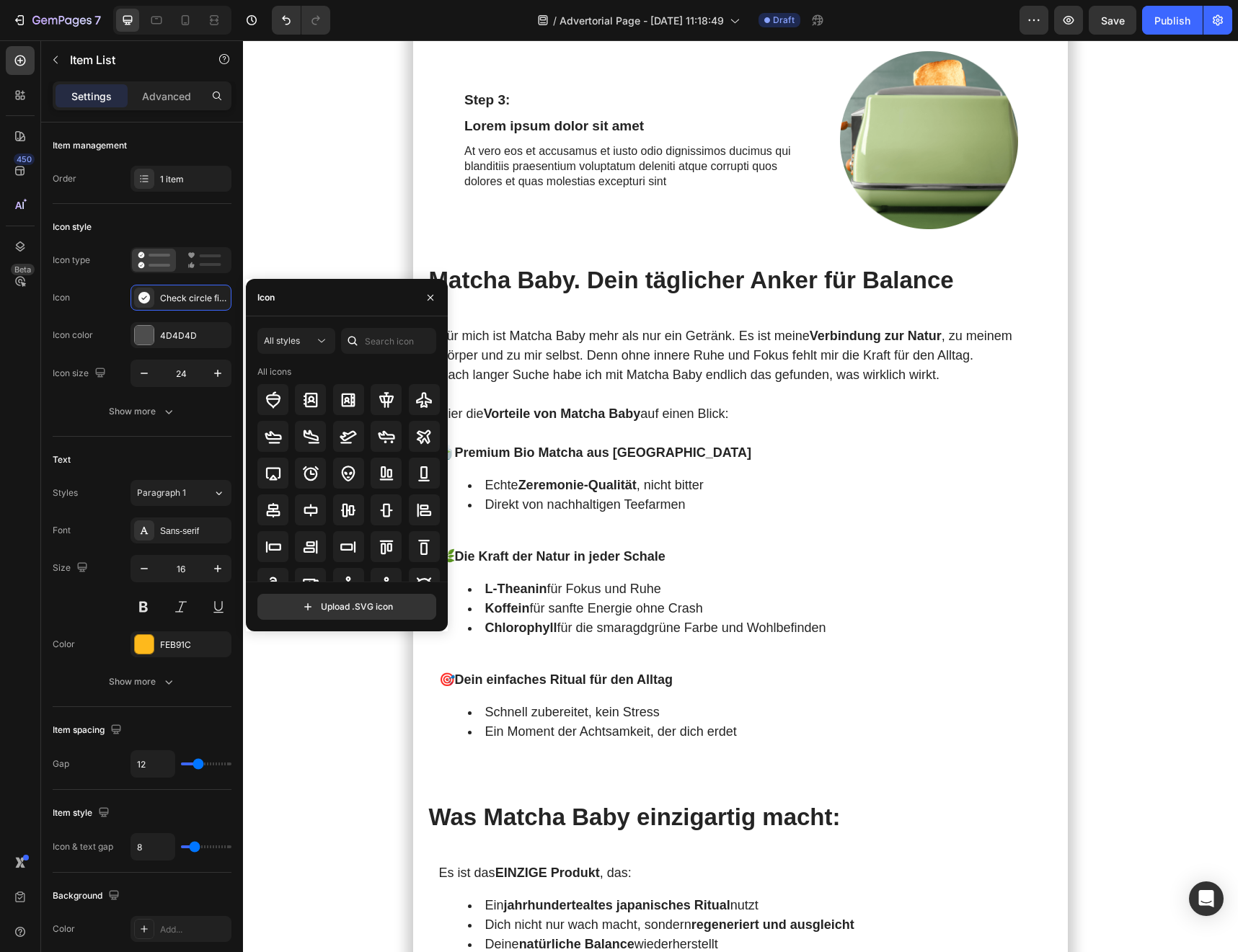
click at [401, 356] on div "All styles All icons" at bounding box center [346, 455] width 179 height 254
click at [399, 346] on input "text" at bounding box center [388, 341] width 95 height 26
type input "1"
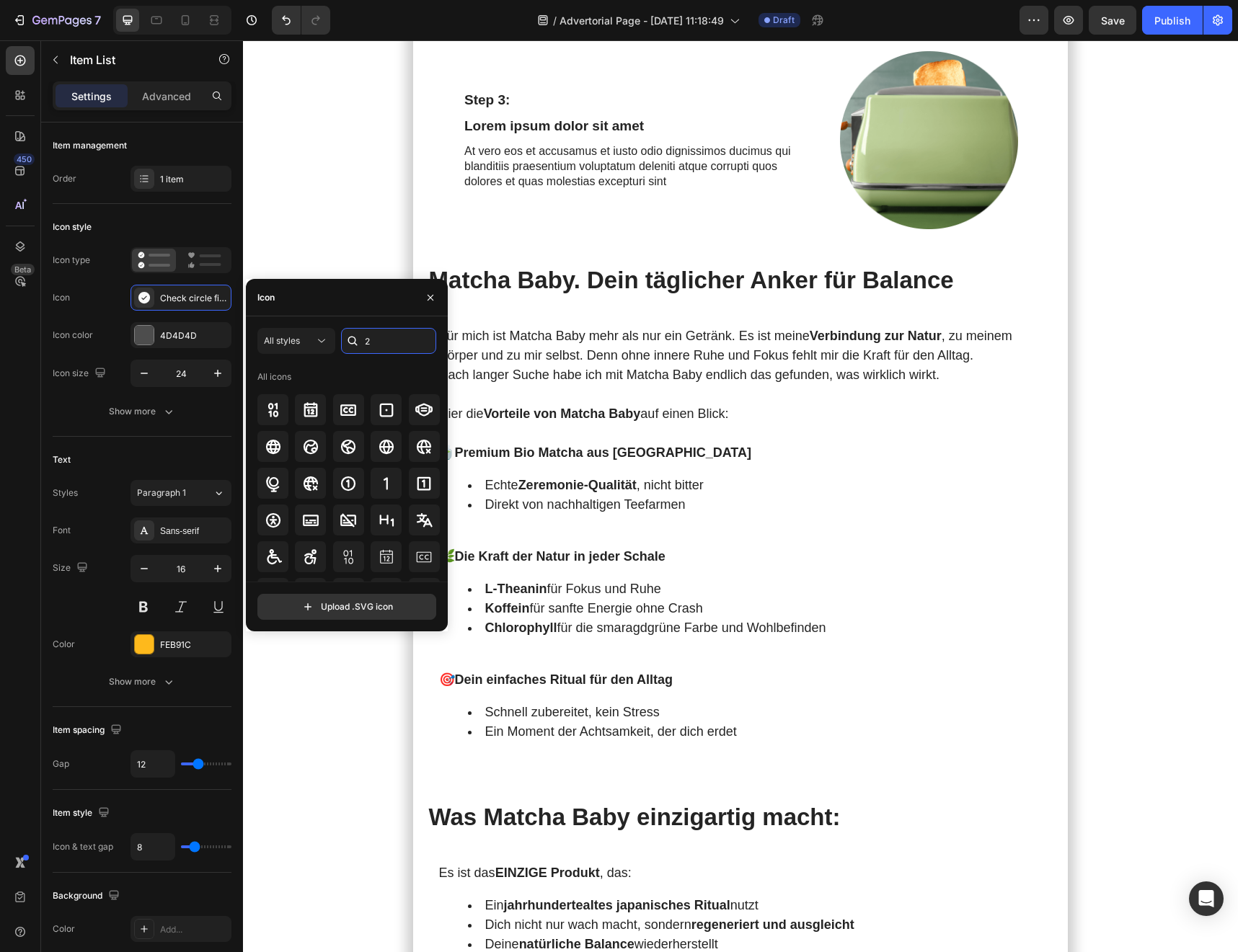
type input "2"
type input "1"
click at [378, 482] on icon at bounding box center [386, 483] width 17 height 17
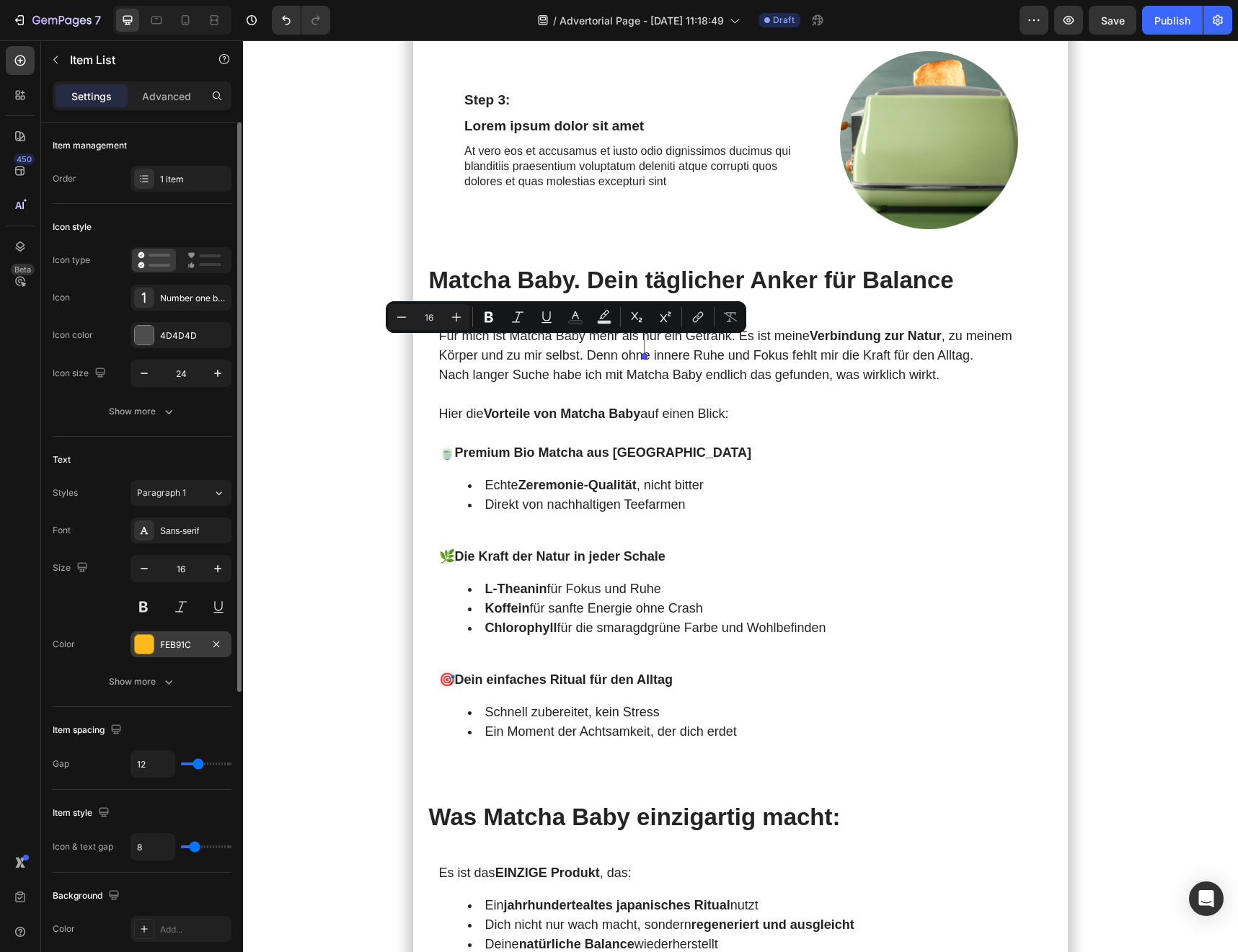
click at [141, 558] on div at bounding box center [144, 644] width 19 height 19
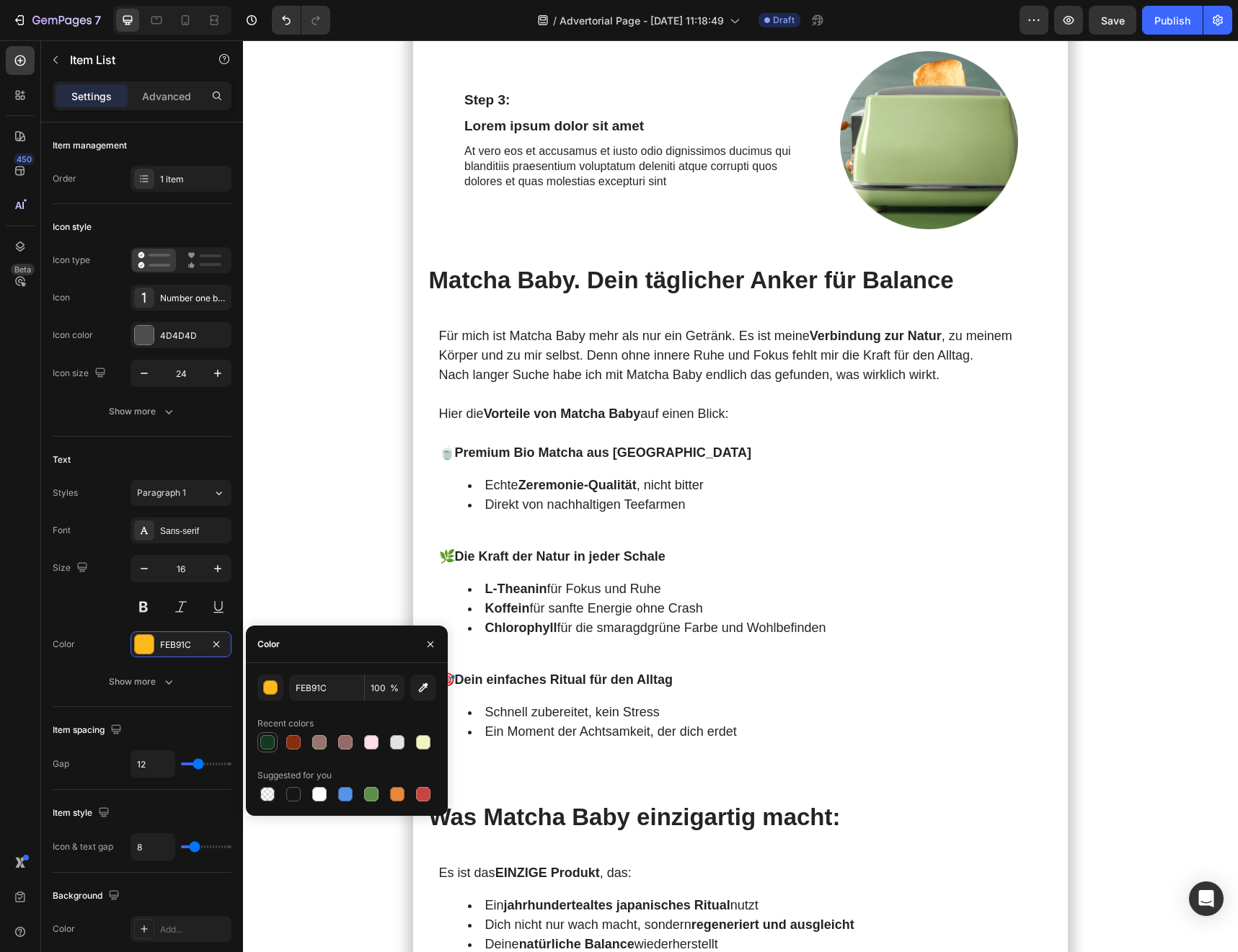
click at [274, 558] on div at bounding box center [268, 743] width 15 height 15
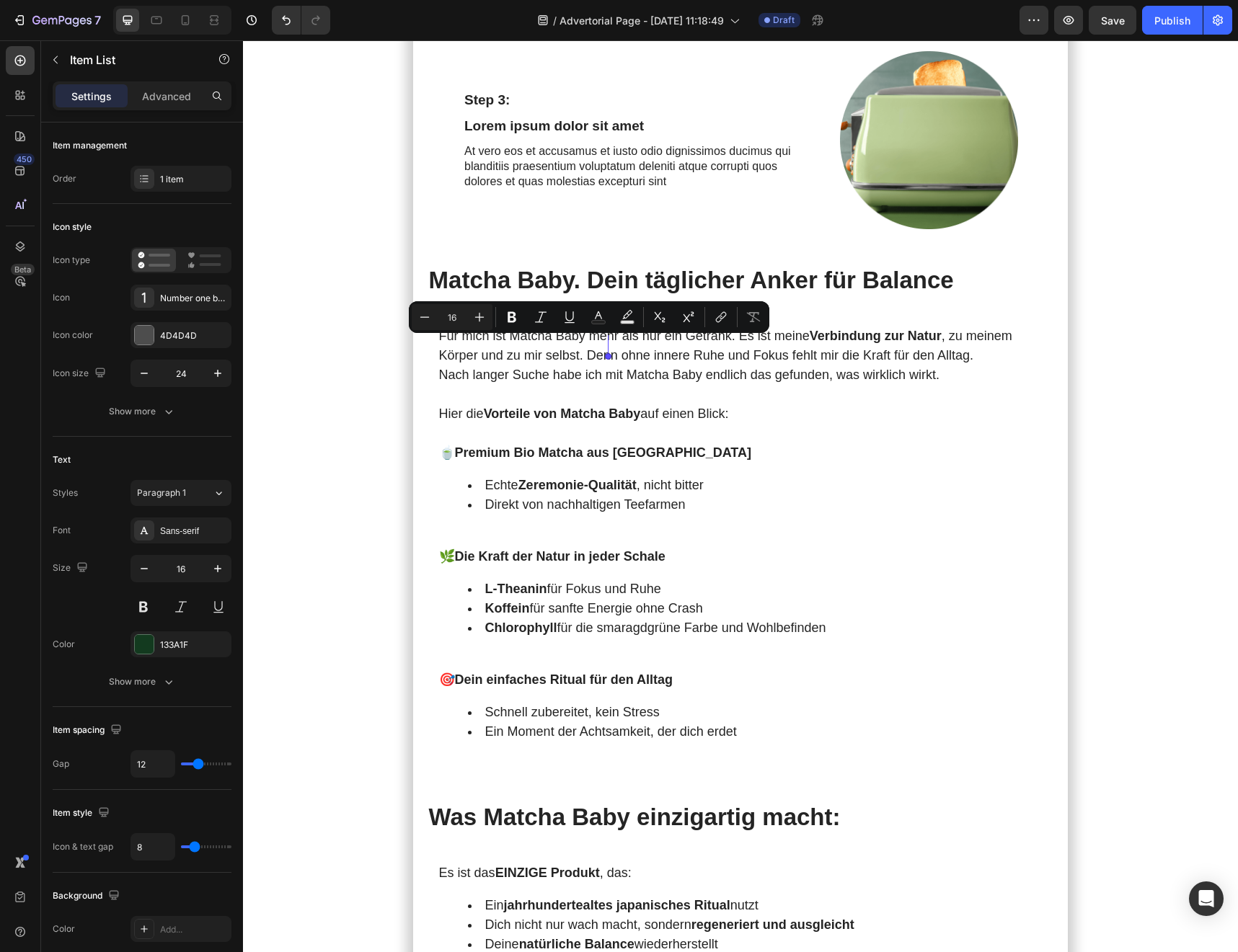
click at [494, 315] on icon "Editor contextual toolbar" at bounding box center [489, 318] width 15 height 15
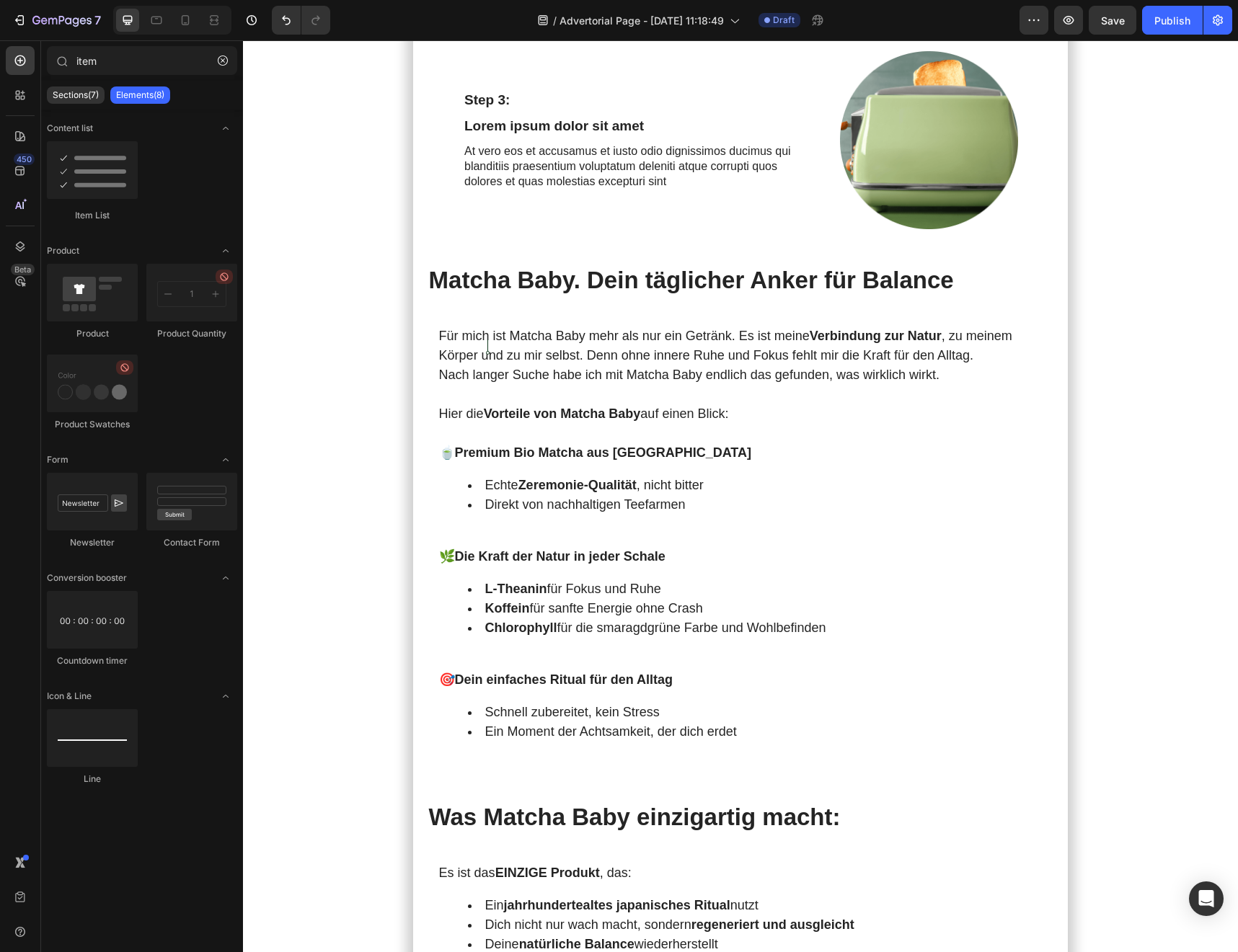
click at [389, 432] on section "Meine [DATE] starteten immer mit Kaffee . Doch je mehr ich trank, desto nervöse…" at bounding box center [741, 345] width 819 height 5477
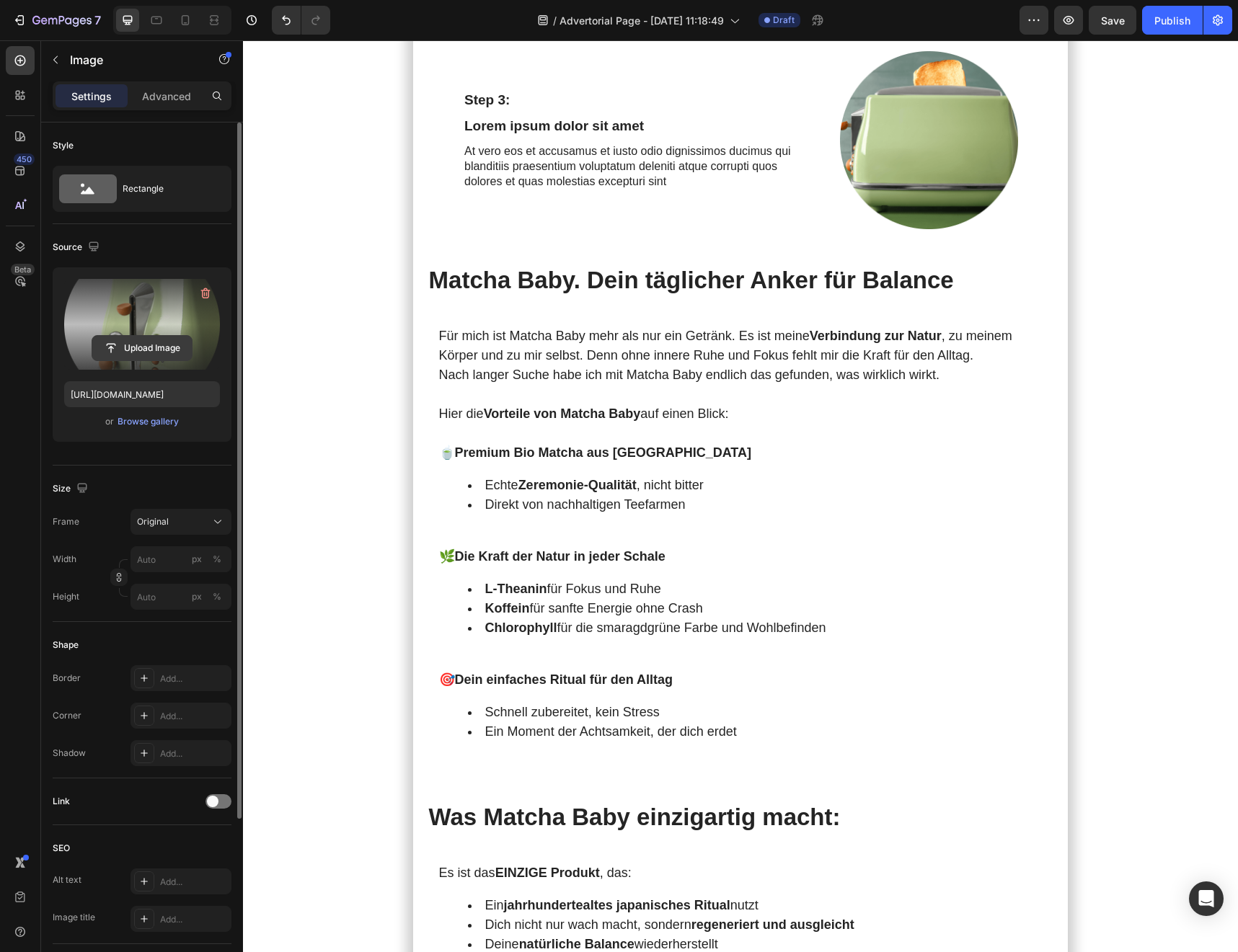
click at [135, 346] on input "file" at bounding box center [141, 348] width 99 height 25
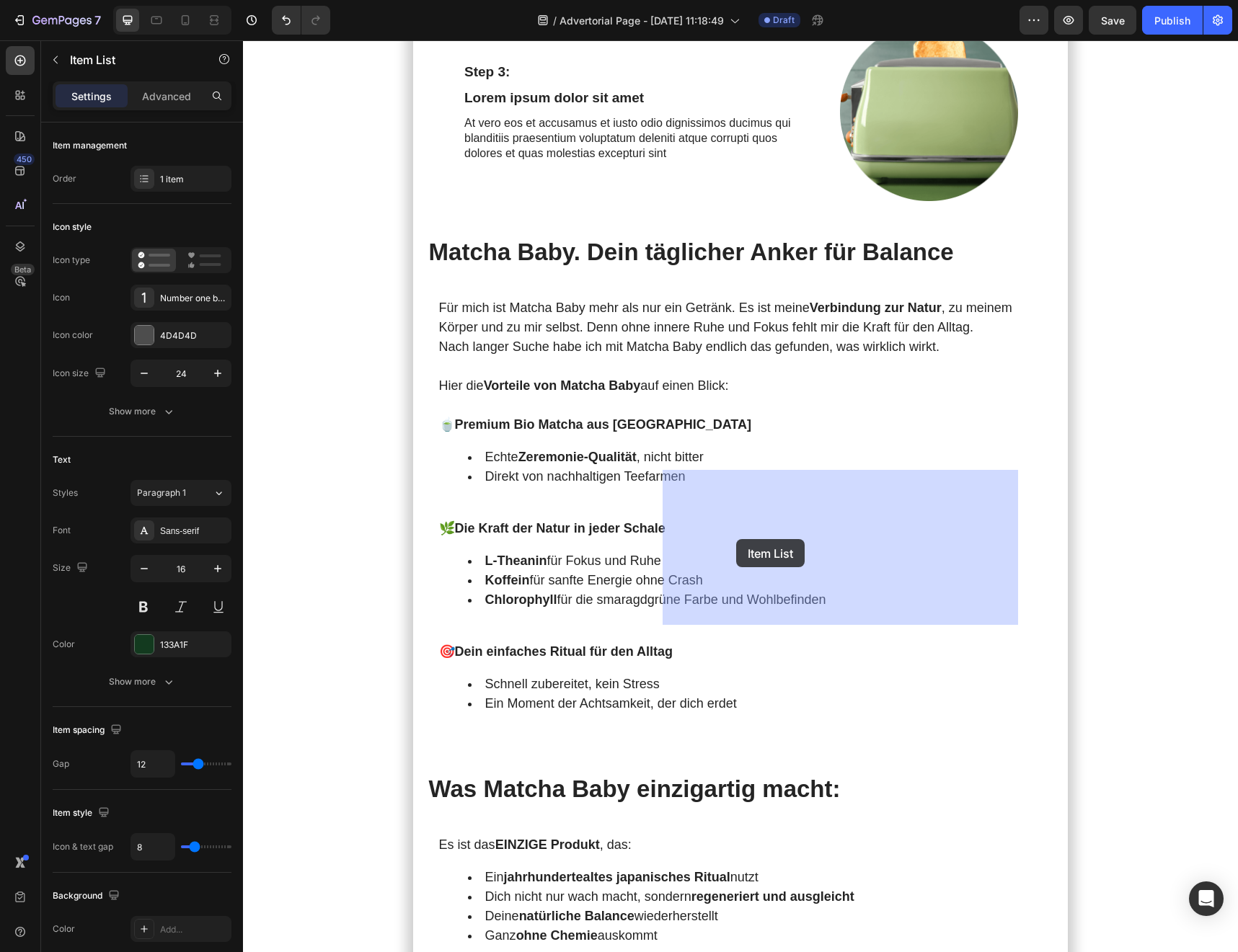
drag, startPoint x: 469, startPoint y: 332, endPoint x: 736, endPoint y: 539, distance: 337.8
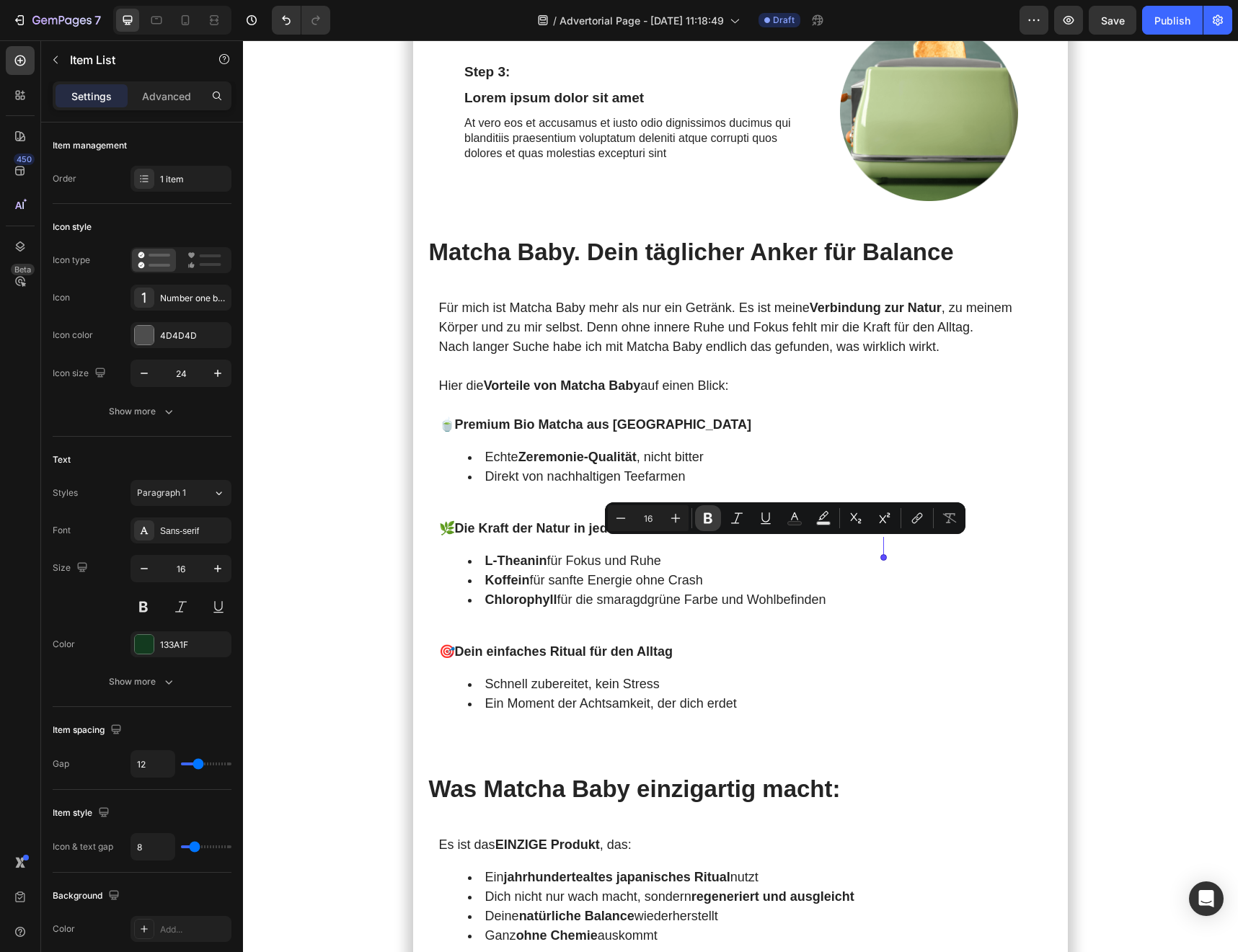
click at [699, 519] on button "Bold" at bounding box center [708, 519] width 26 height 26
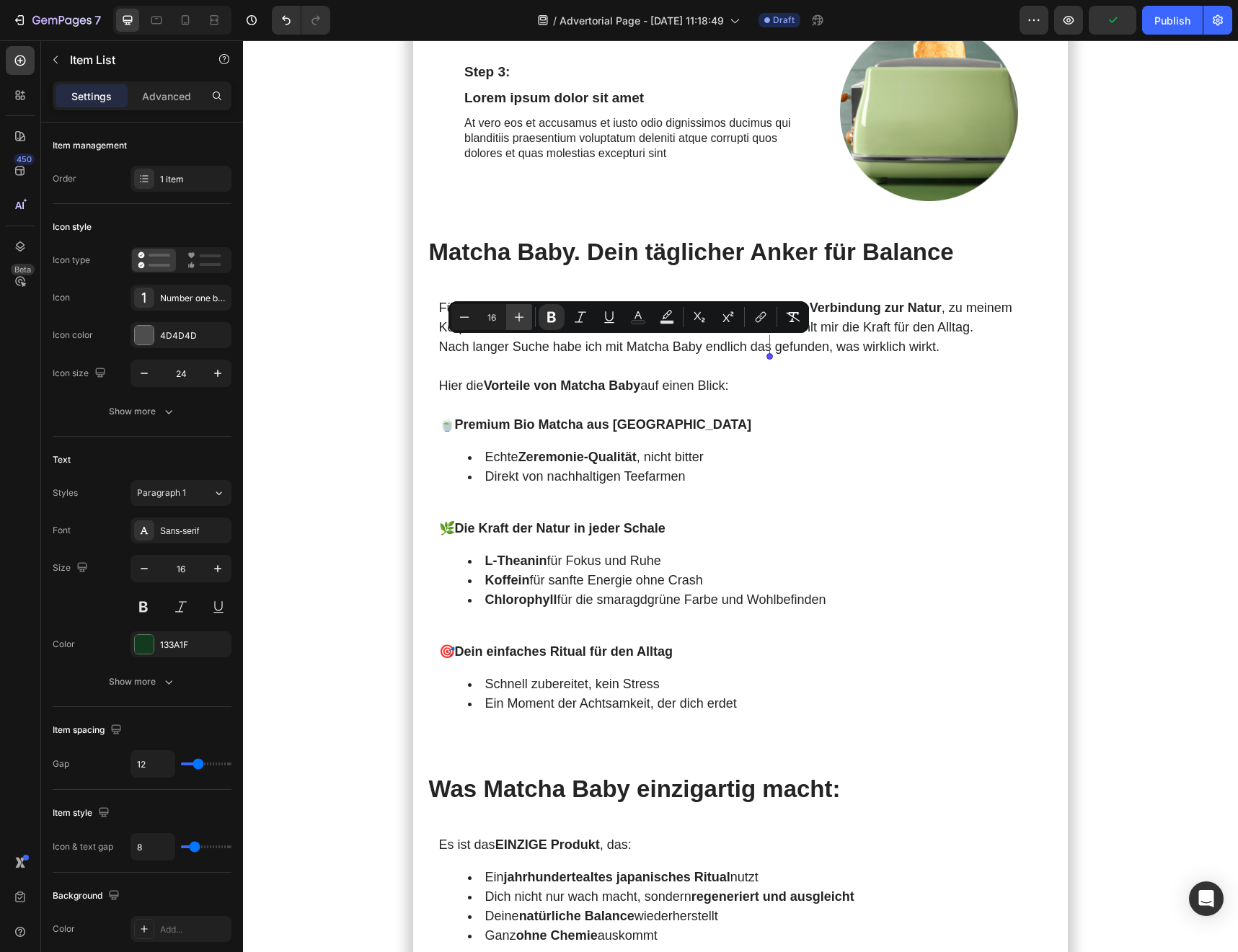
click at [521, 314] on icon "Editor contextual toolbar" at bounding box center [519, 318] width 15 height 15
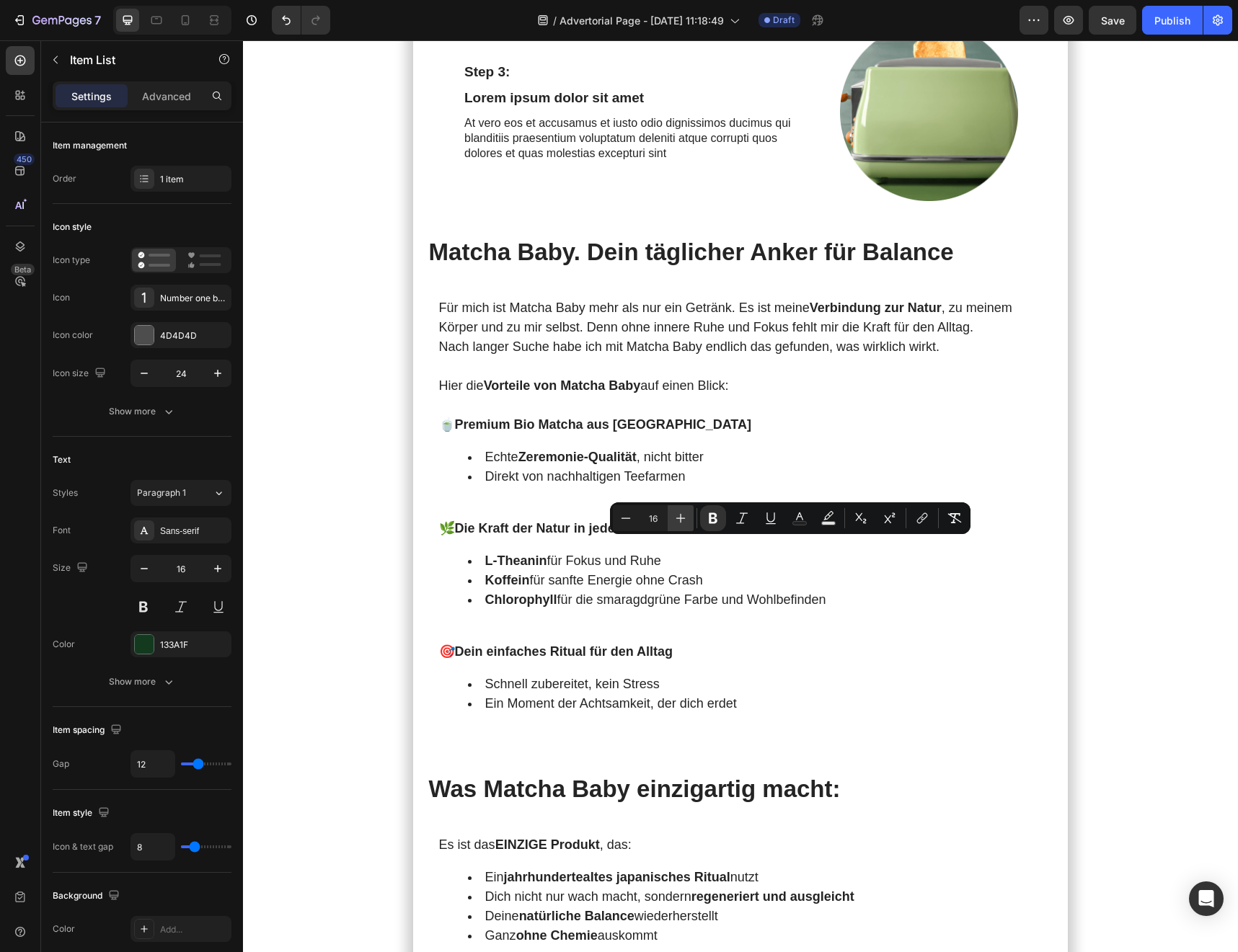
click at [688, 516] on button "Plus" at bounding box center [681, 519] width 26 height 26
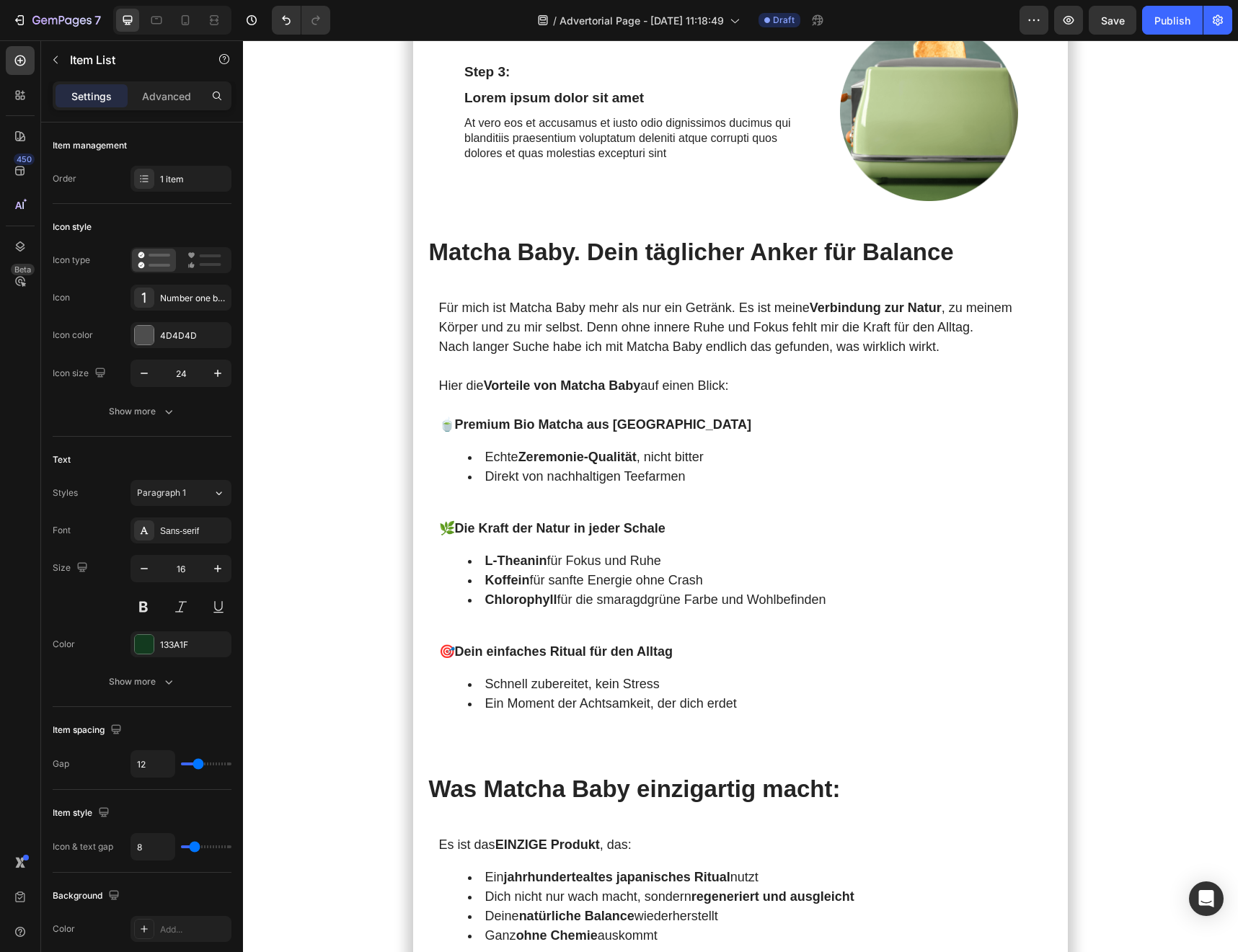
click at [163, 306] on div "Number one bold" at bounding box center [181, 298] width 101 height 26
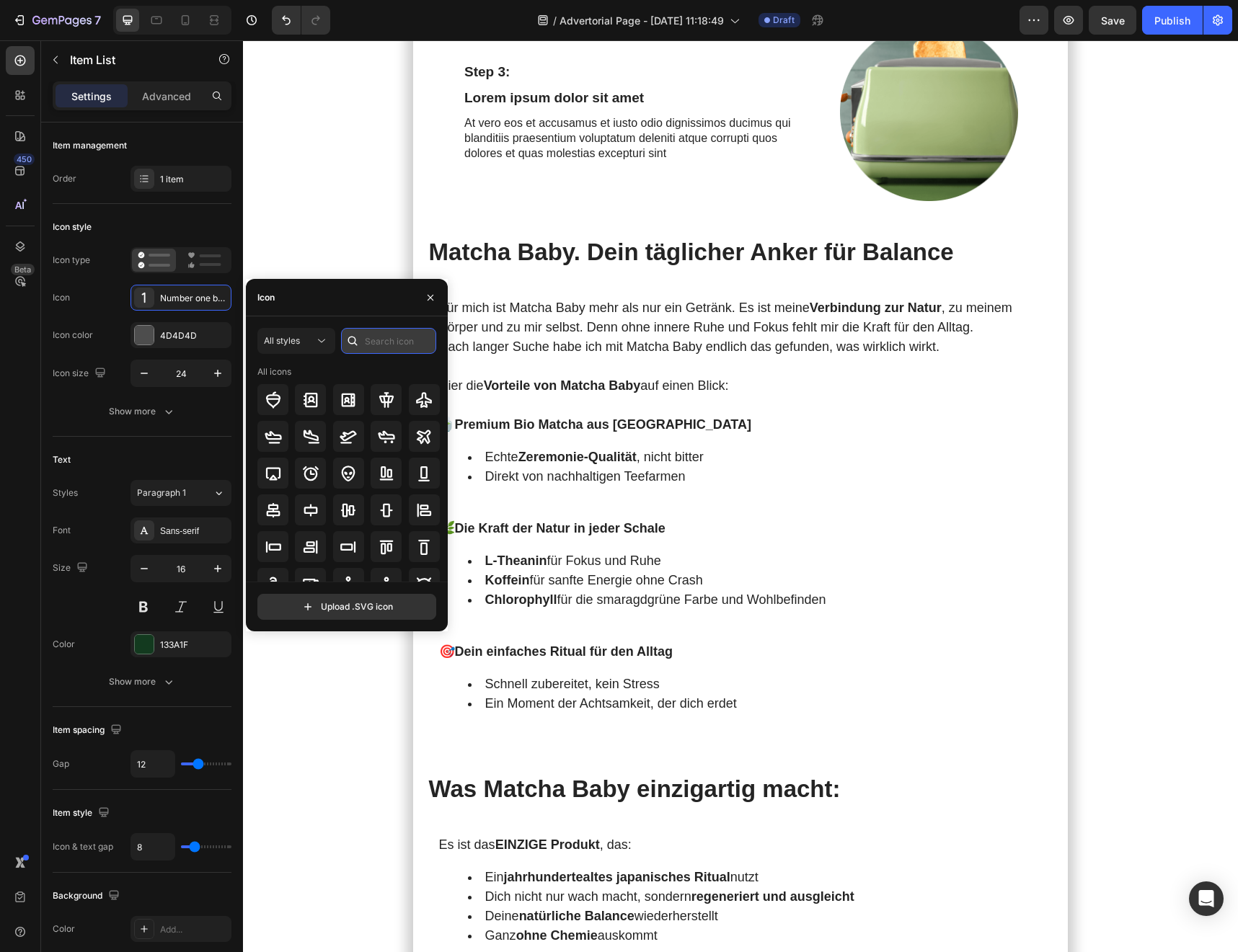
click at [375, 341] on input "text" at bounding box center [388, 341] width 95 height 26
type input "2"
click at [355, 433] on div at bounding box center [349, 437] width 31 height 31
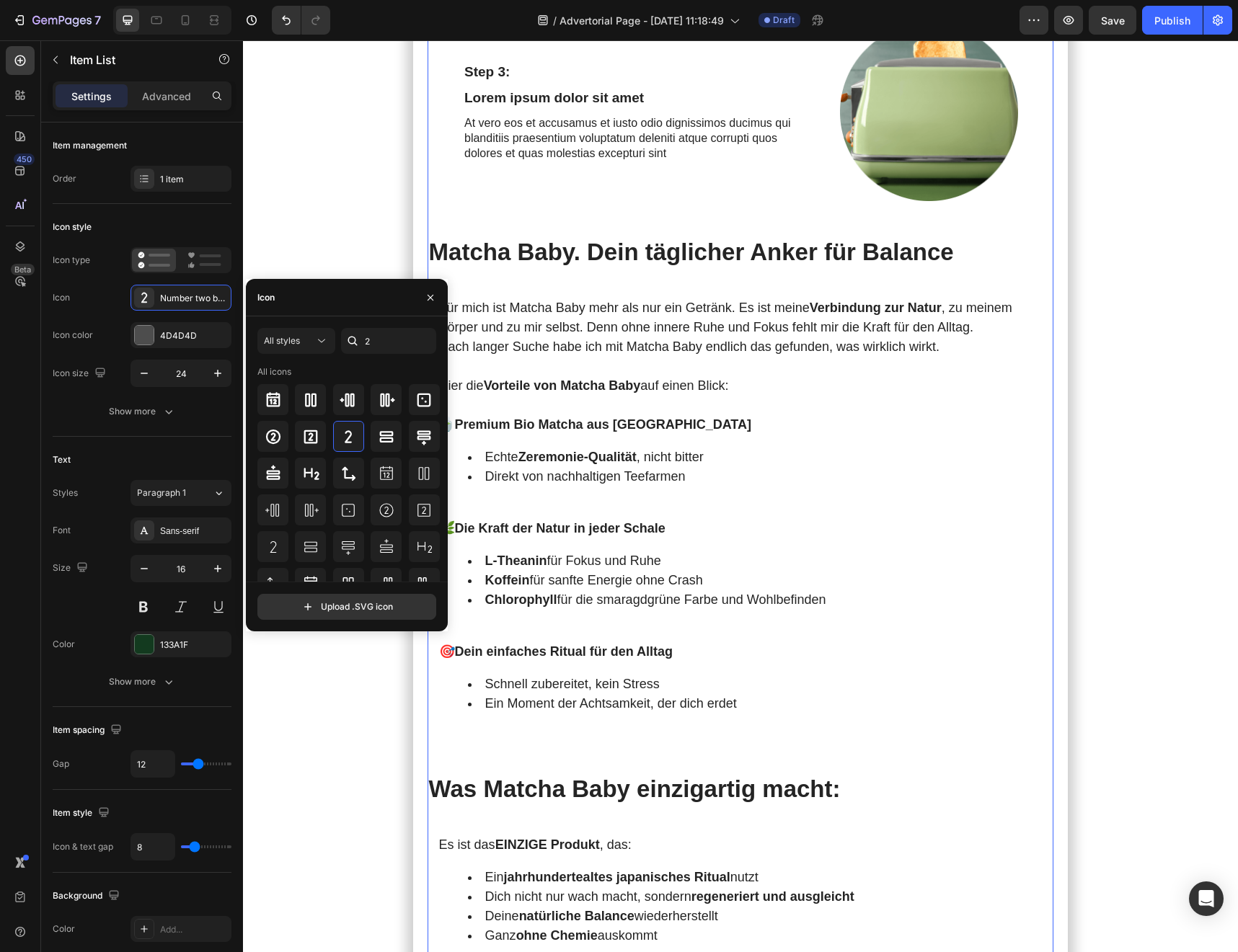
click at [787, 558] on div "Meine [DATE] starteten immer mit Kaffee . Doch je mehr ich trank, desto nervöse…" at bounding box center [741, 149] width 626 height 5018
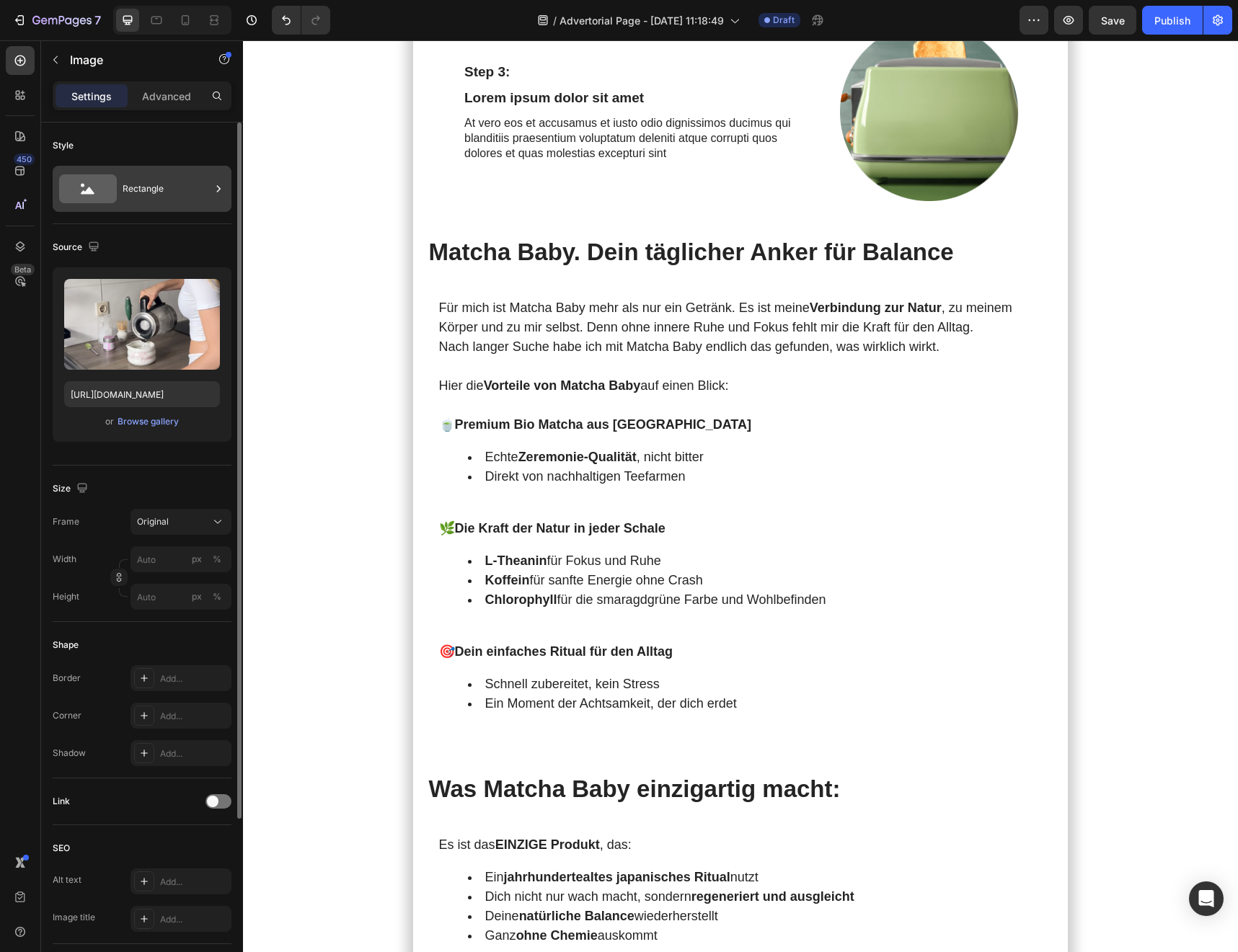
click at [135, 192] on div "Rectangle" at bounding box center [166, 189] width 88 height 33
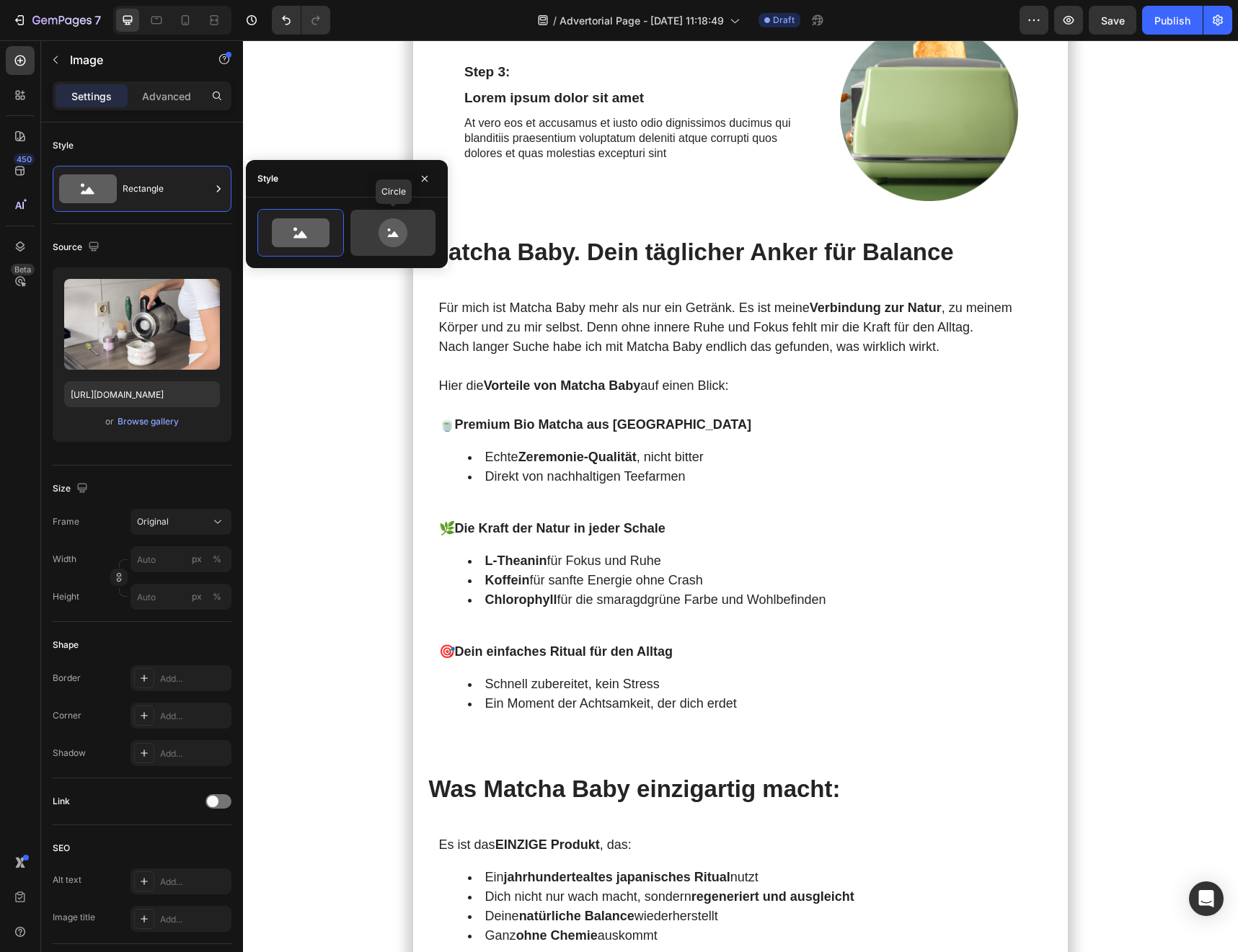
click at [383, 233] on icon at bounding box center [392, 232] width 29 height 29
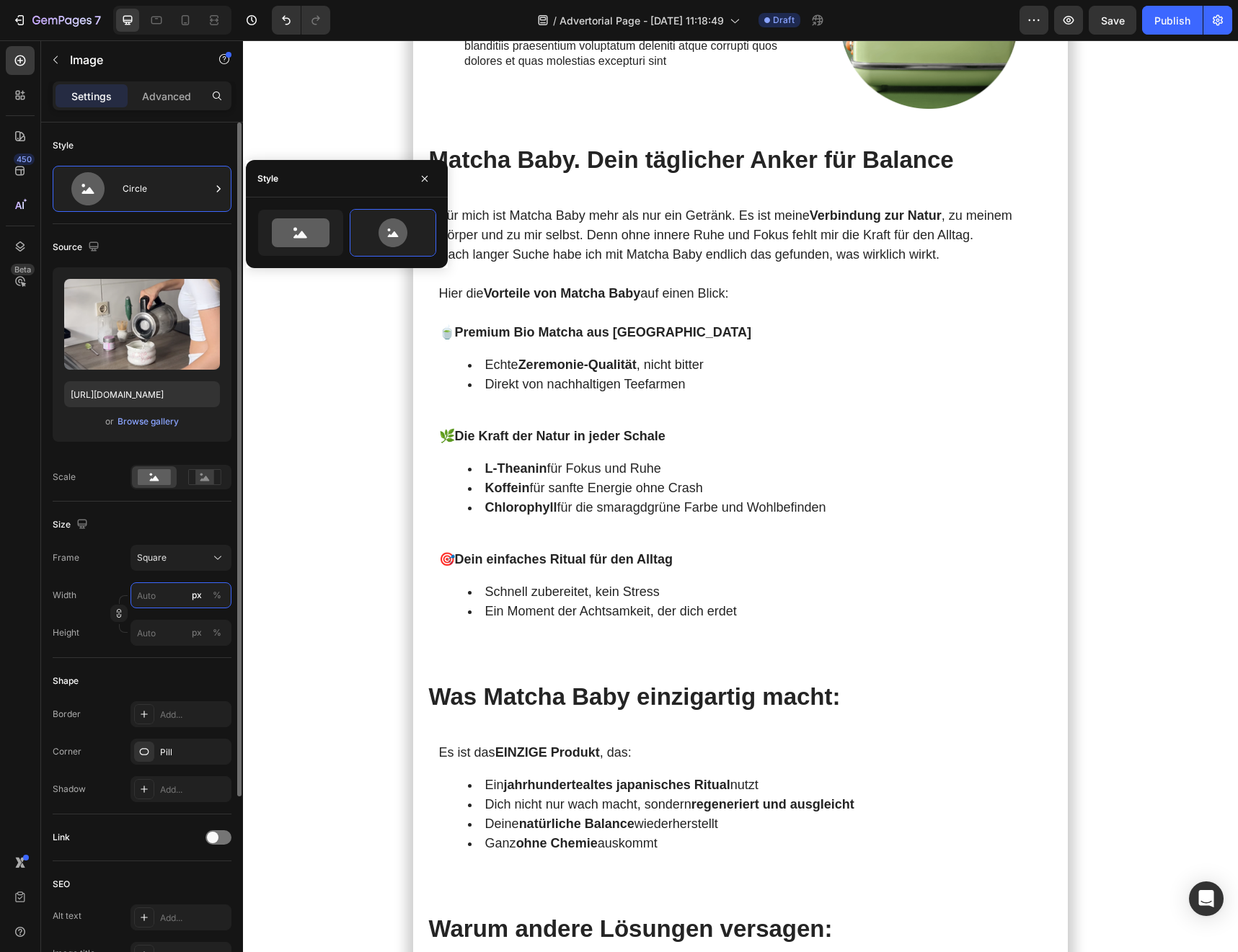
click at [168, 558] on input "px %" at bounding box center [181, 596] width 101 height 26
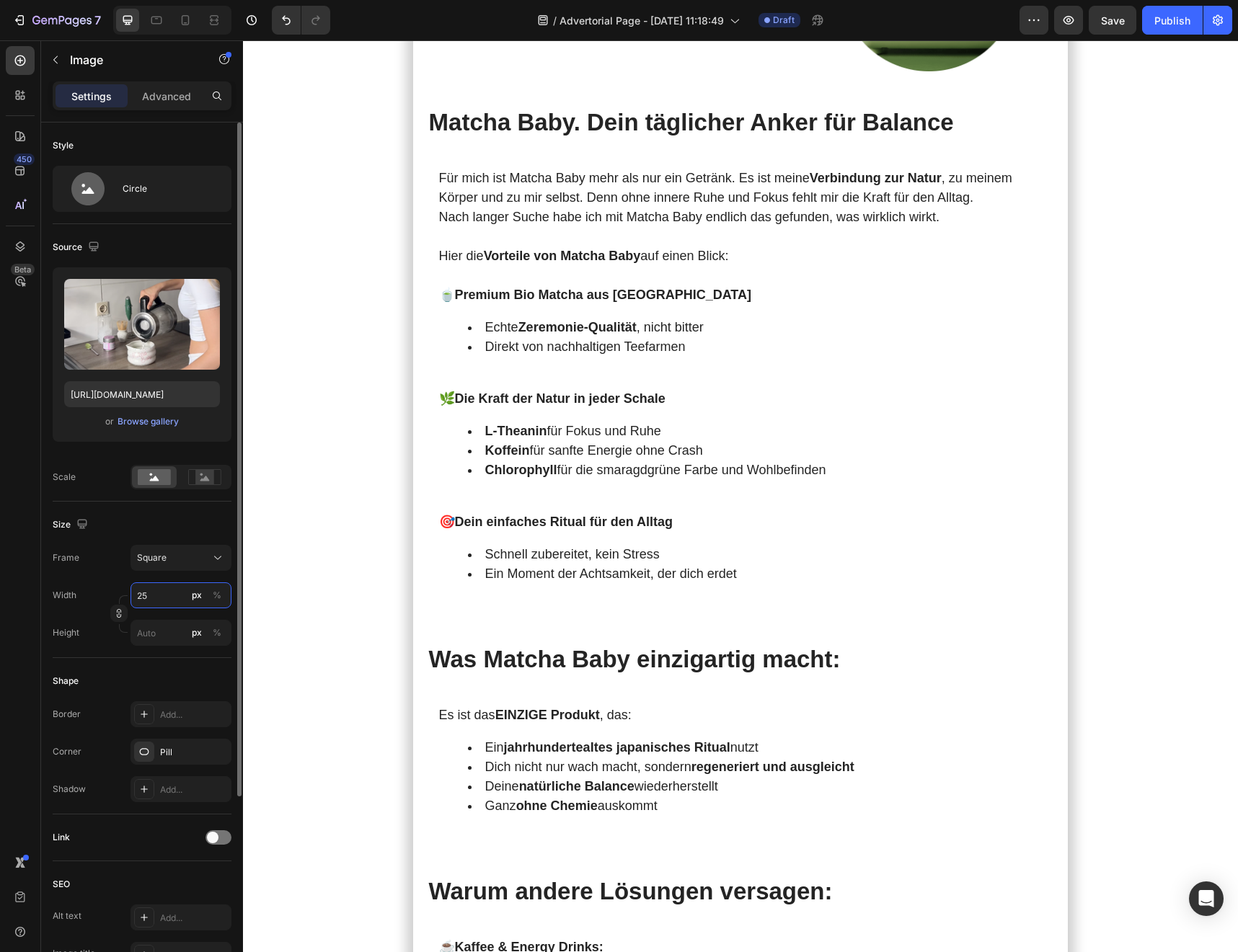
type input "250"
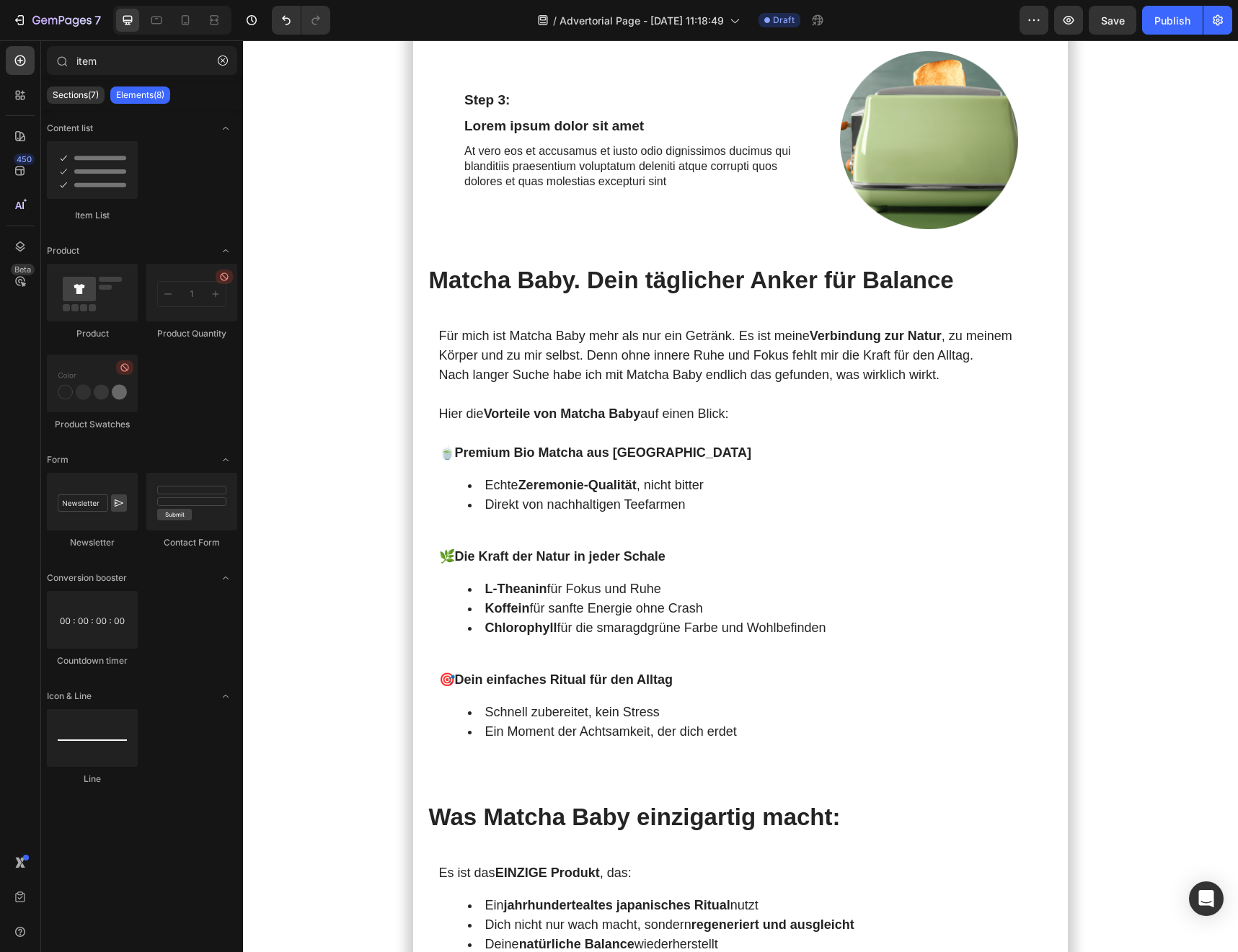
click at [365, 558] on section "Meine [DATE] starteten immer mit Kaffee . Doch je mehr ich trank, desto nervöse…" at bounding box center [741, 345] width 819 height 5477
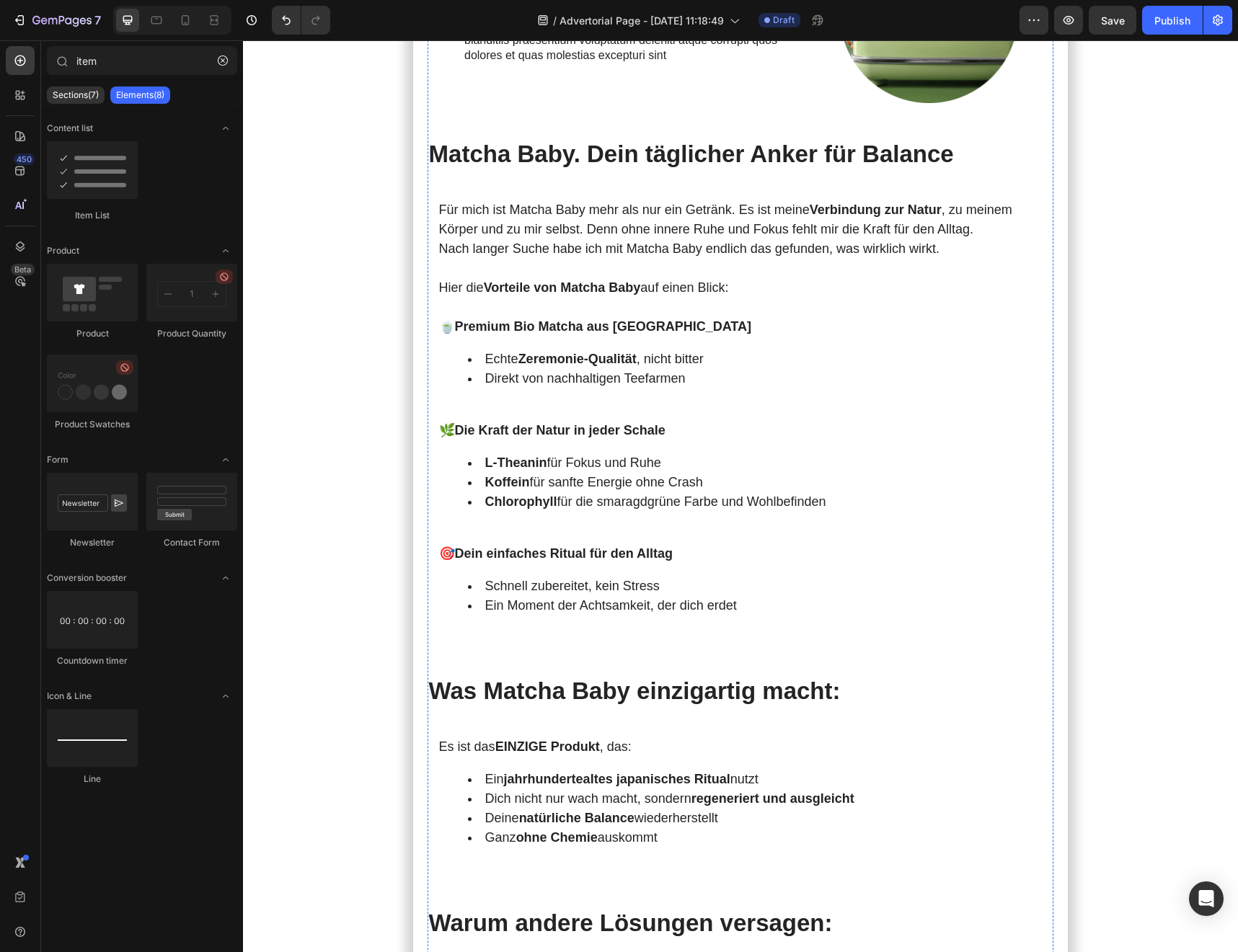
scroll to position [3018, 0]
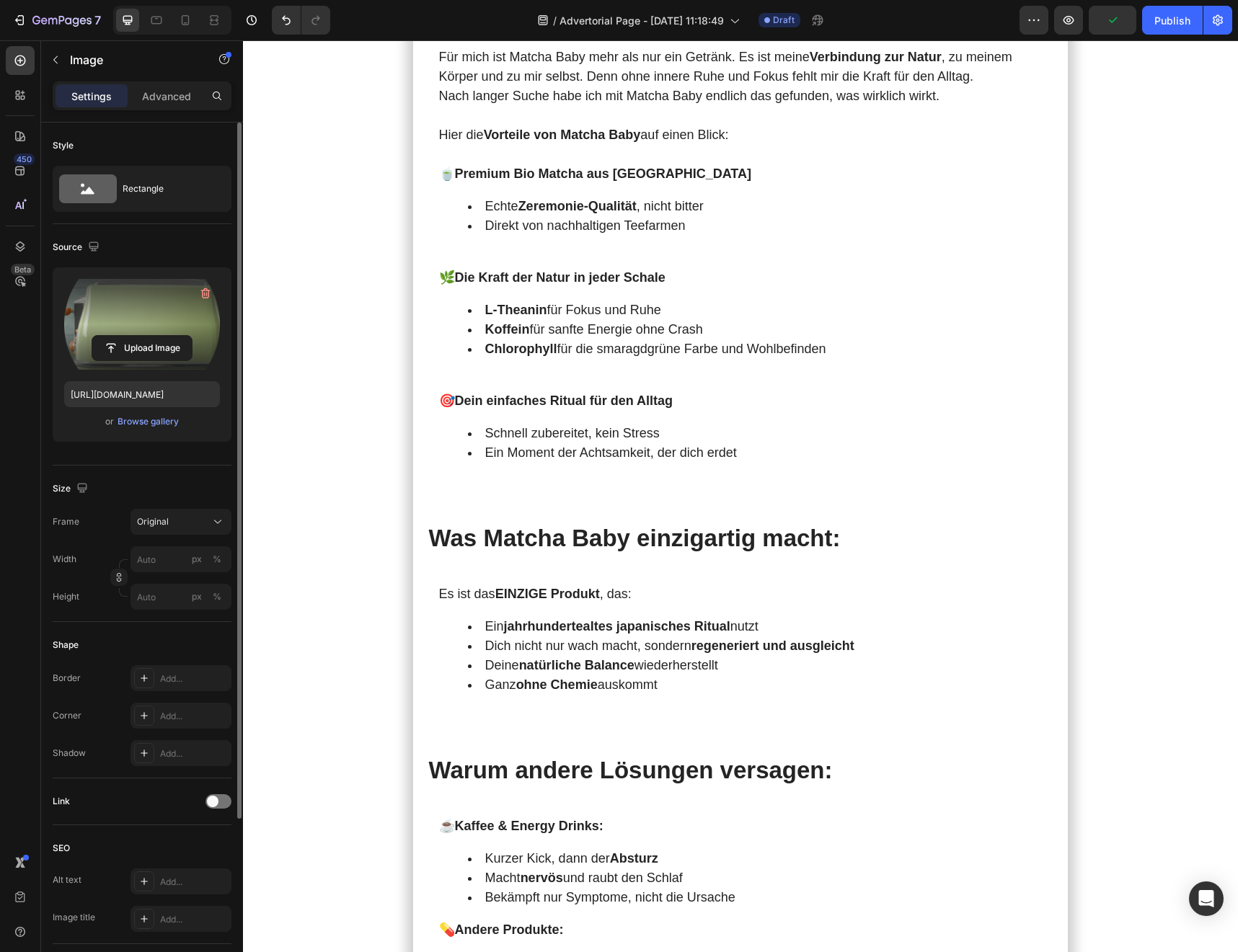
click at [111, 323] on label at bounding box center [142, 324] width 156 height 91
click at [111, 336] on input "file" at bounding box center [141, 348] width 99 height 25
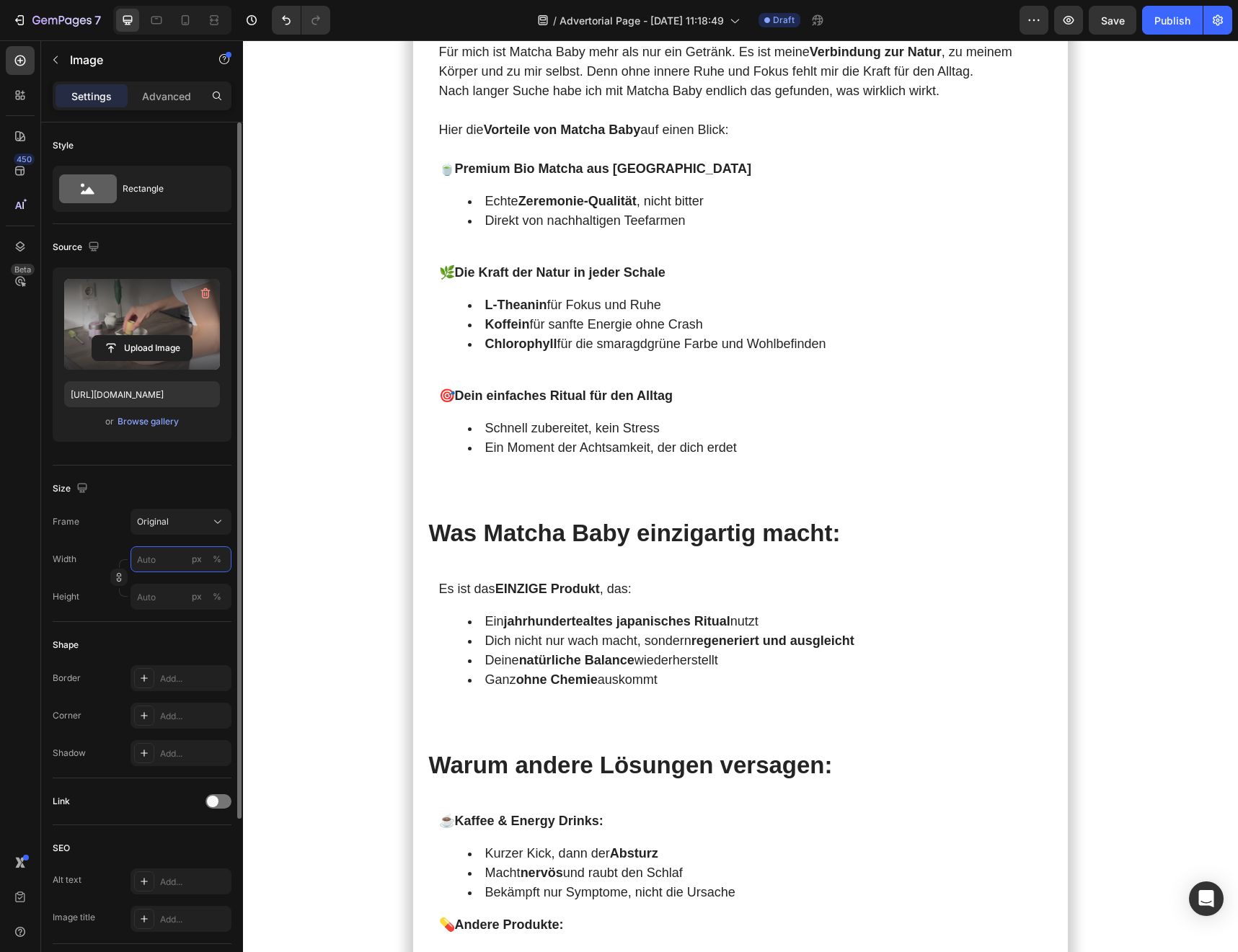
click at [157, 558] on input "px %" at bounding box center [181, 560] width 101 height 26
click at [204, 558] on button "px" at bounding box center [196, 559] width 17 height 17
click at [160, 558] on input "px %" at bounding box center [181, 560] width 101 height 26
click at [154, 186] on div "Rectangle" at bounding box center [166, 189] width 88 height 33
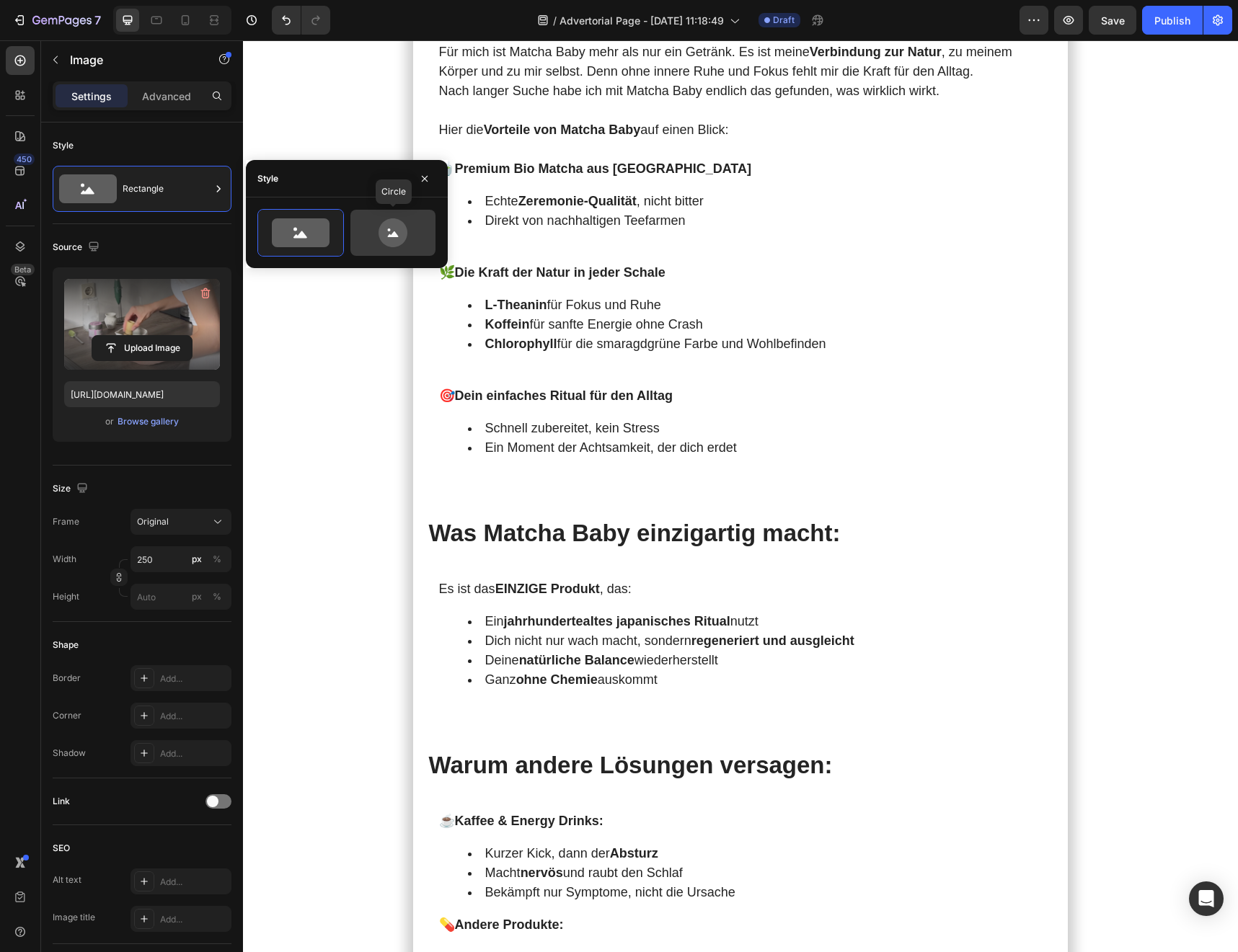
click at [398, 251] on div at bounding box center [393, 233] width 85 height 46
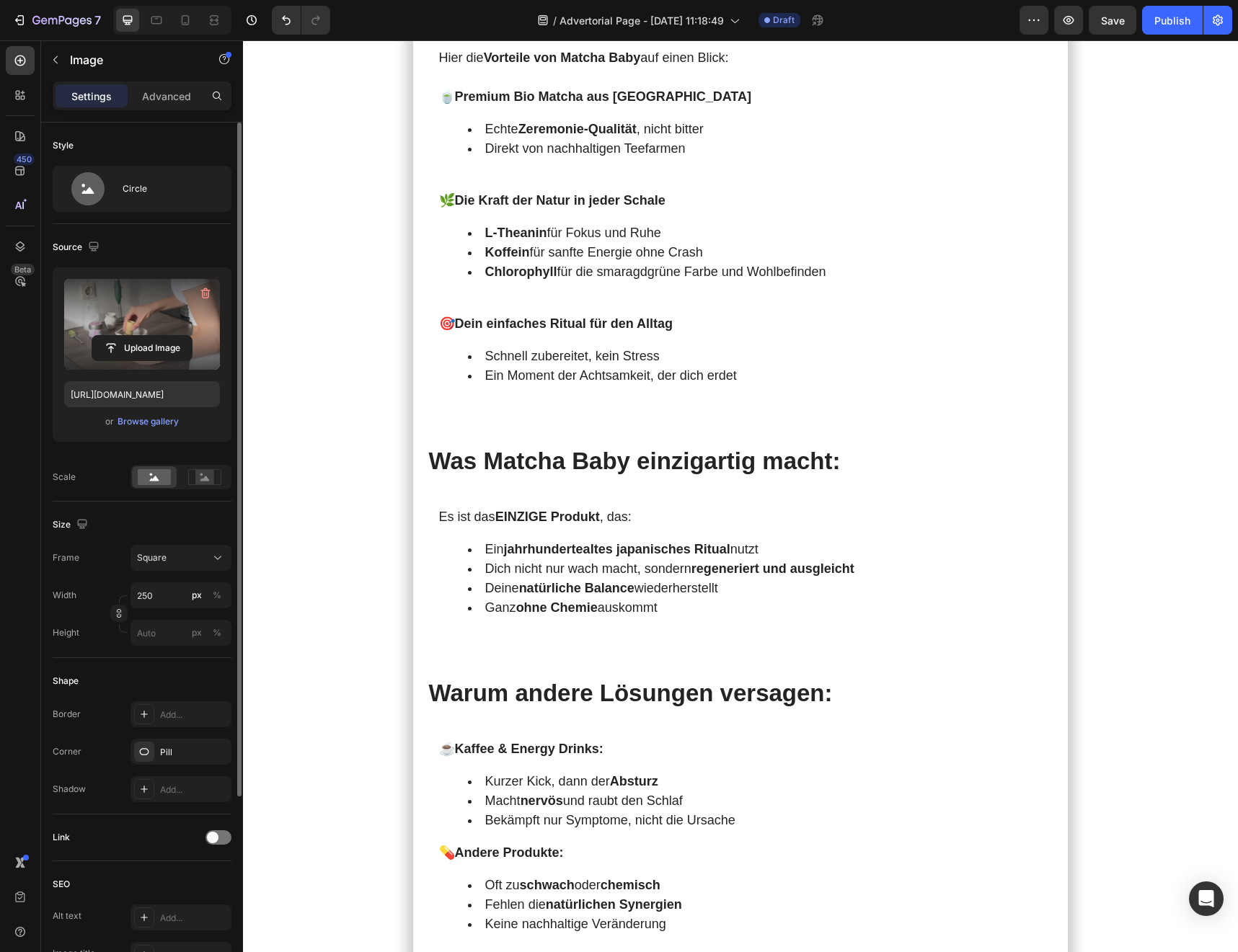
click at [163, 558] on div "Width 250 px % Height px %" at bounding box center [142, 614] width 179 height 63
click at [161, 558] on input "250" at bounding box center [181, 596] width 101 height 26
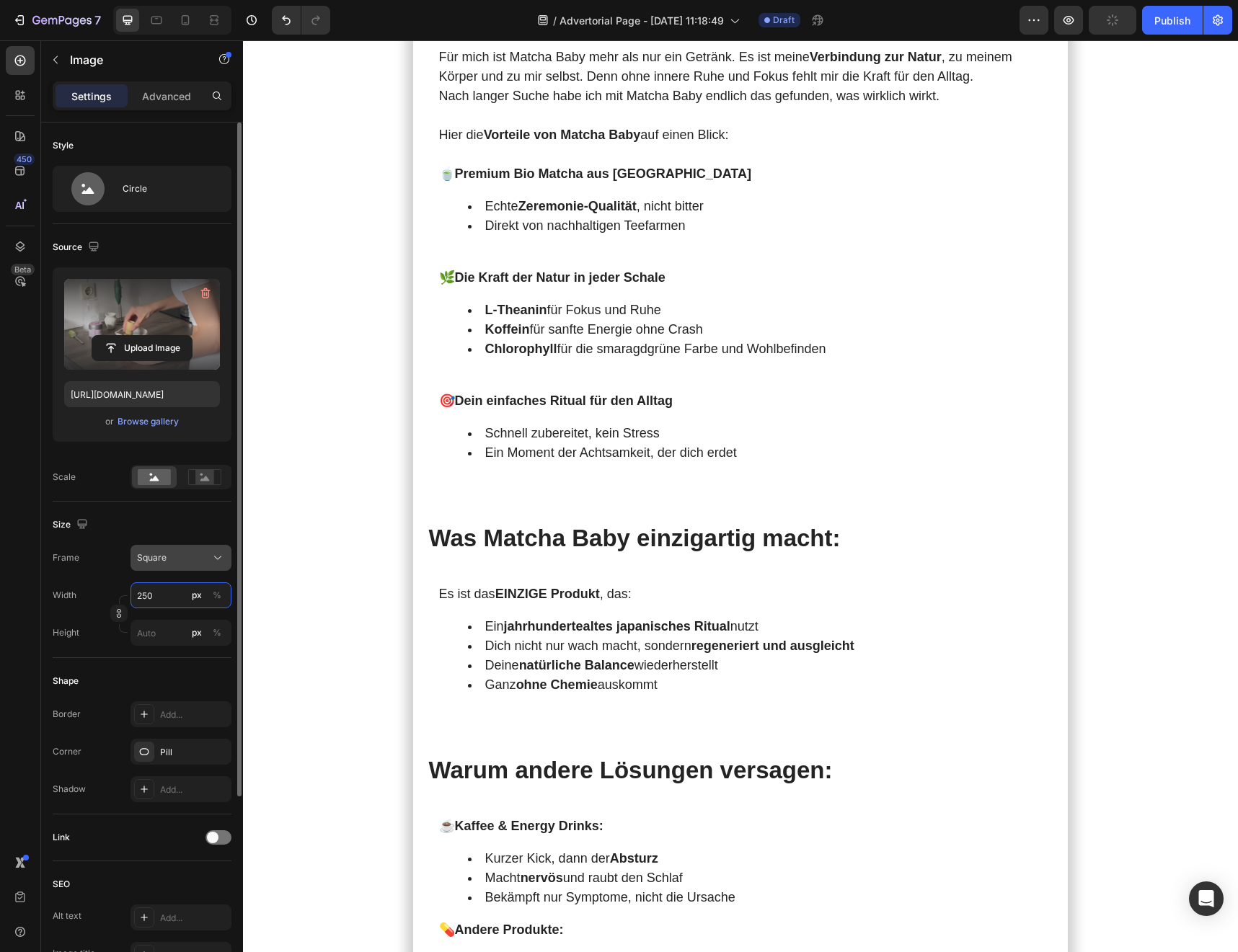
type input "250"
click at [158, 558] on button "Square" at bounding box center [181, 558] width 101 height 26
click at [158, 558] on span "Square" at bounding box center [152, 558] width 30 height 13
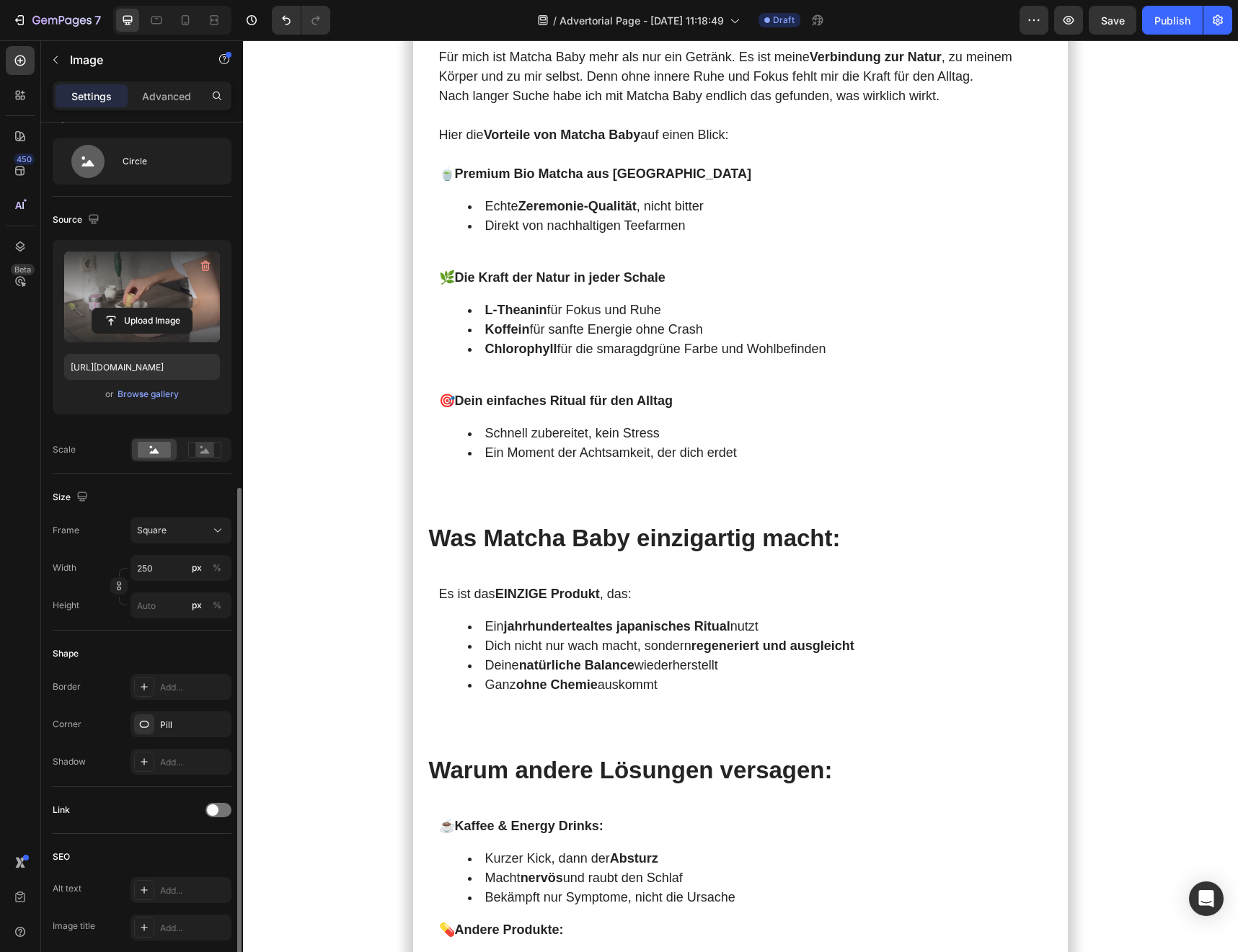
scroll to position [0, 0]
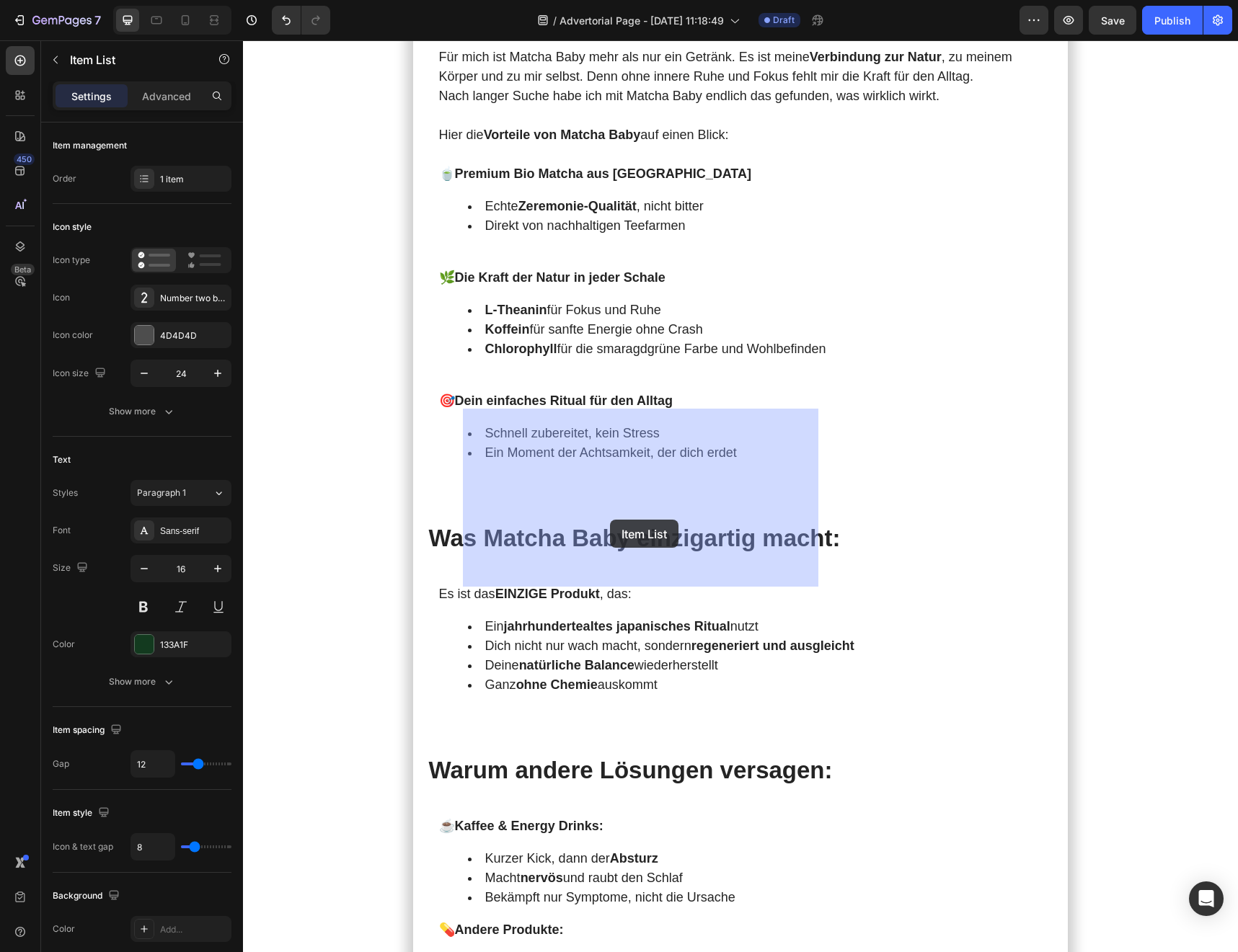
drag, startPoint x: 674, startPoint y: 266, endPoint x: 609, endPoint y: 518, distance: 260.2
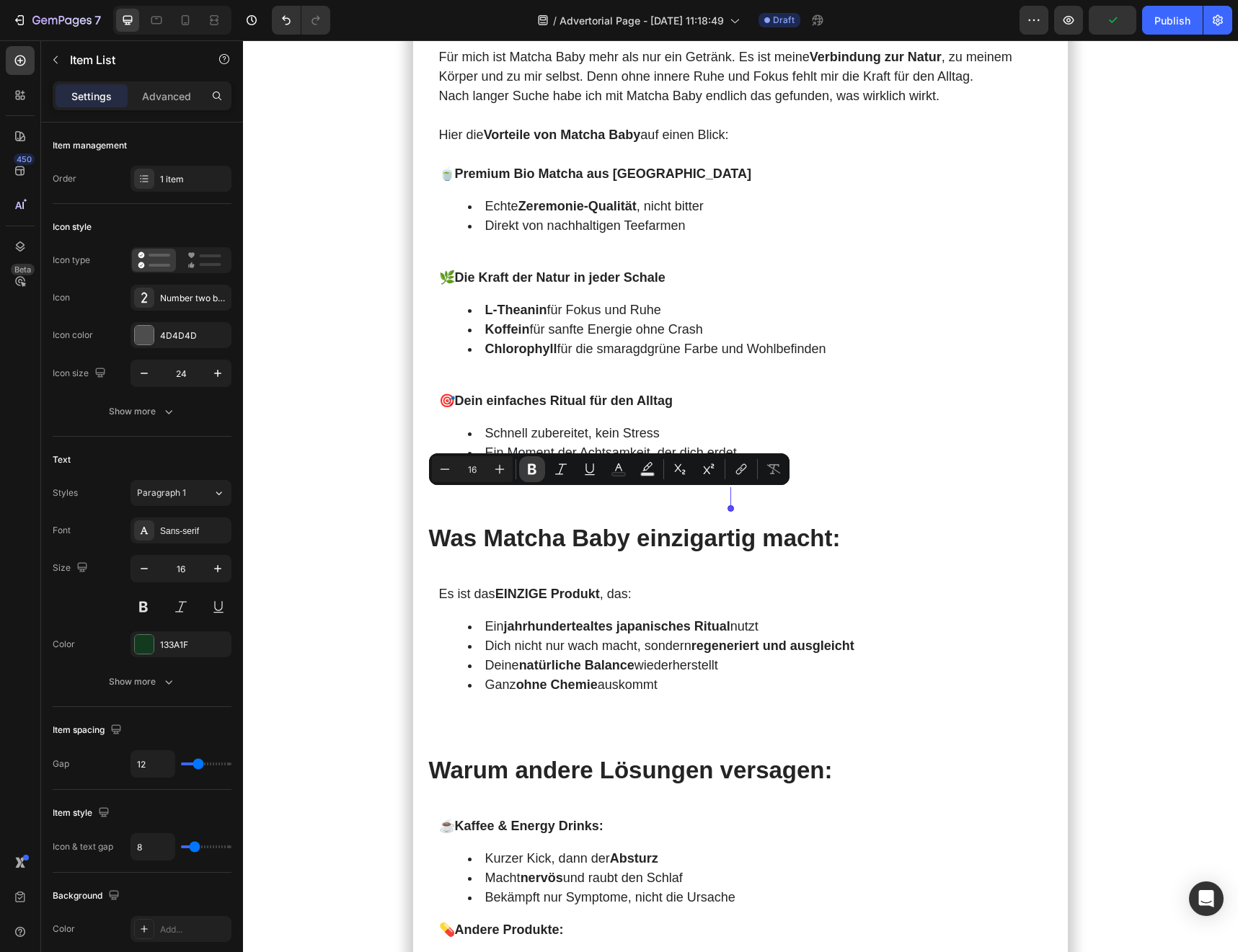
click at [524, 471] on button "Bold" at bounding box center [532, 469] width 26 height 26
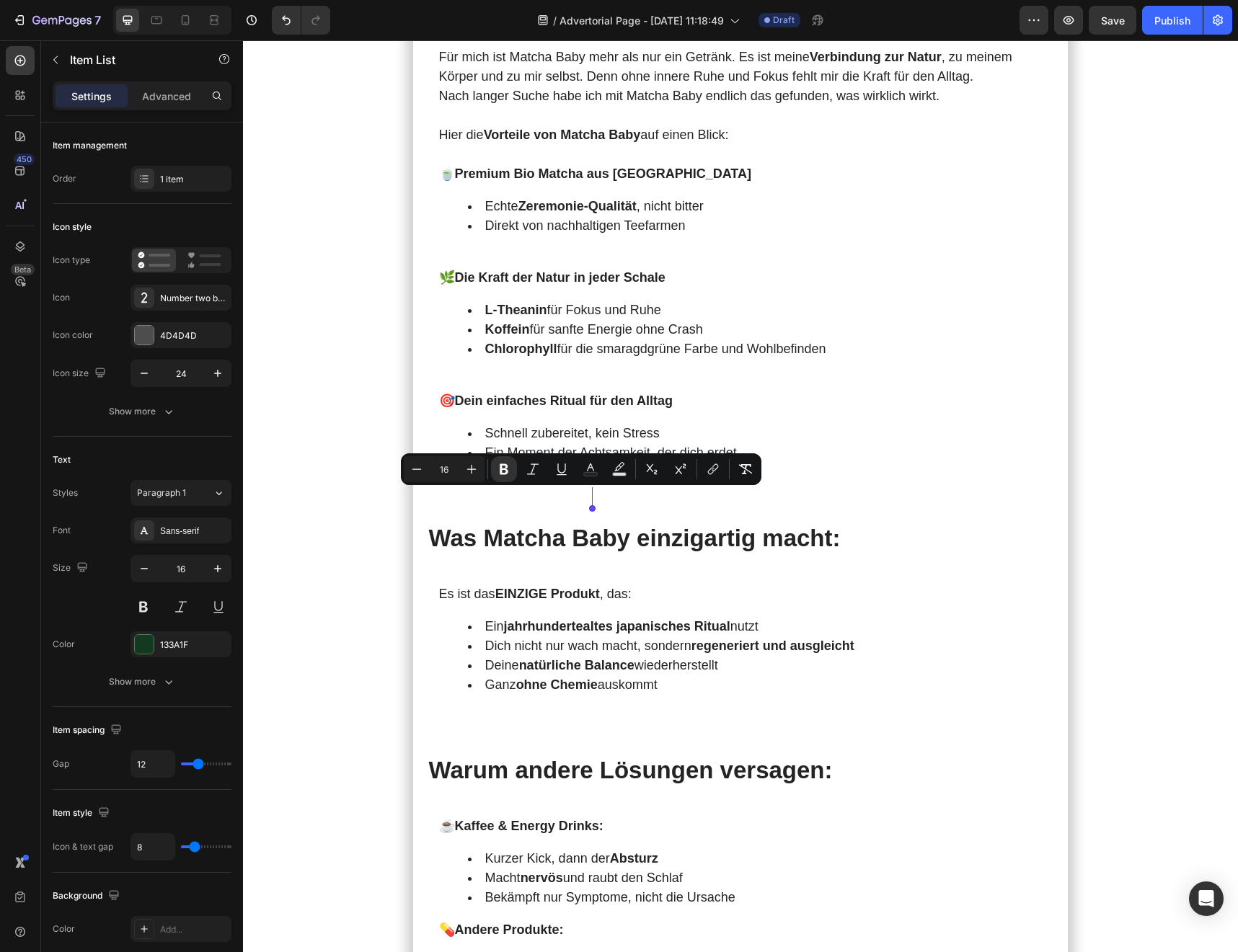
click at [505, 471] on icon "Editor contextual toolbar" at bounding box center [509, 469] width 15 height 15
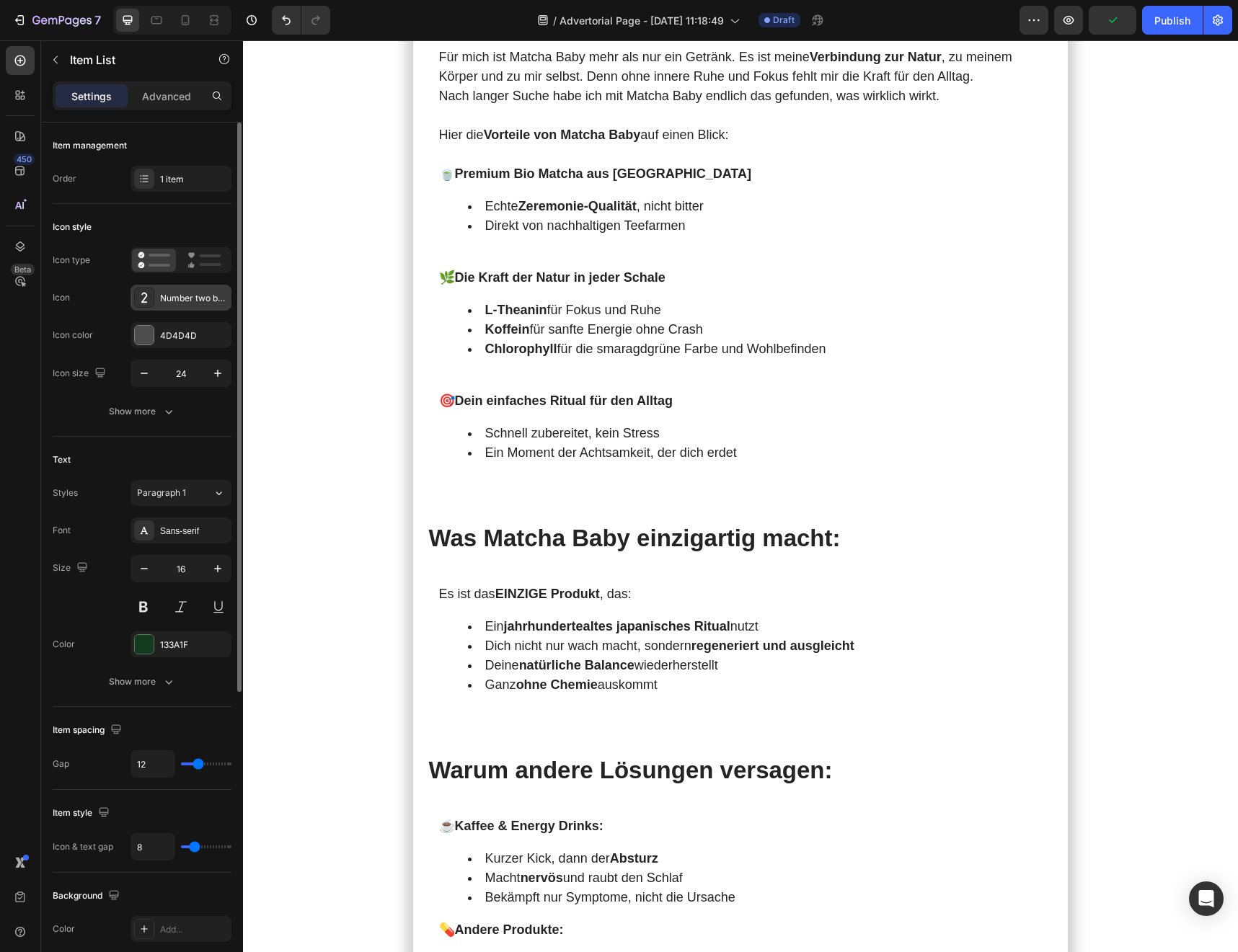
click at [163, 302] on div "Number two bold" at bounding box center [194, 299] width 68 height 13
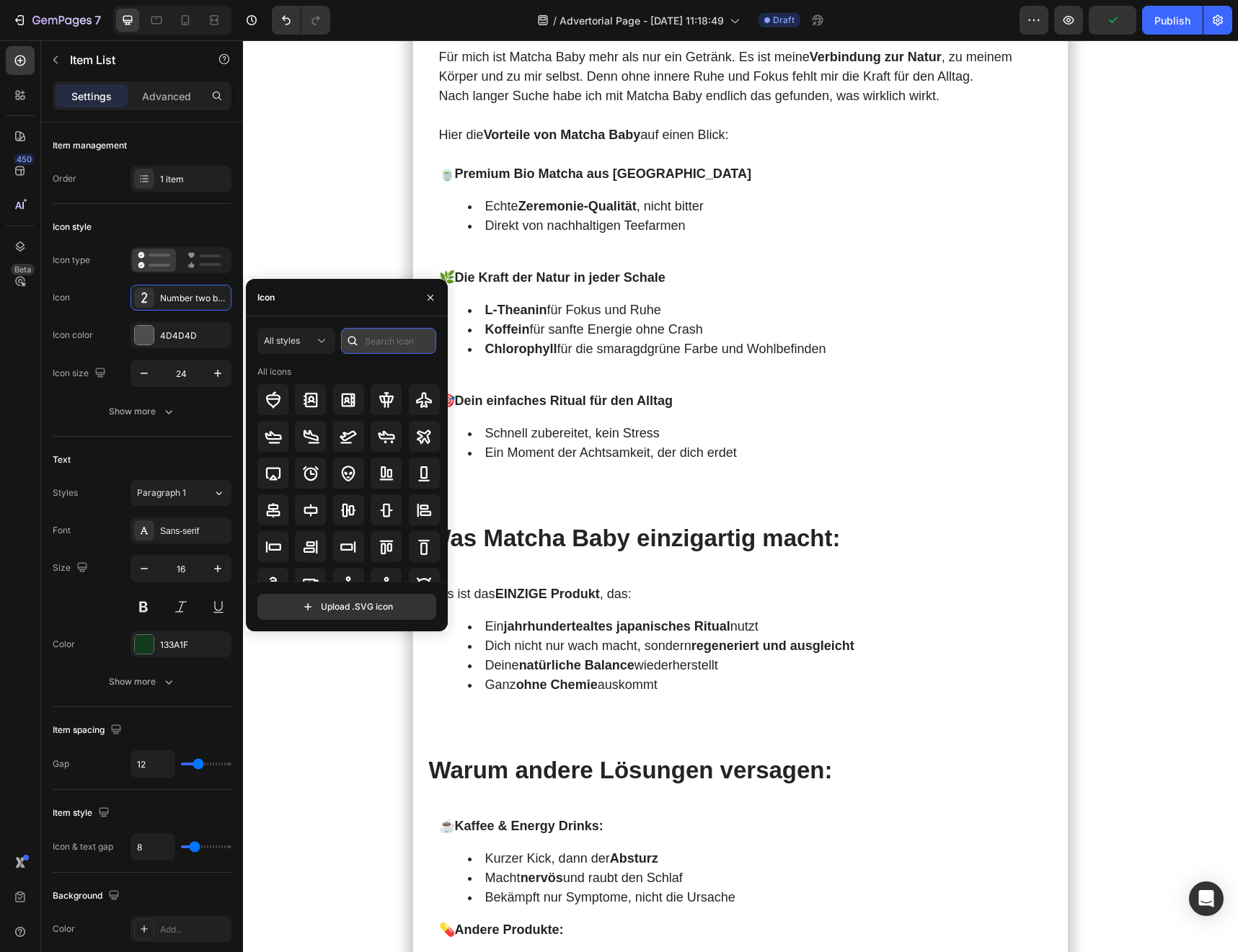
click at [387, 338] on input "text" at bounding box center [388, 341] width 95 height 26
type input "3"
click at [279, 521] on div at bounding box center [273, 510] width 31 height 31
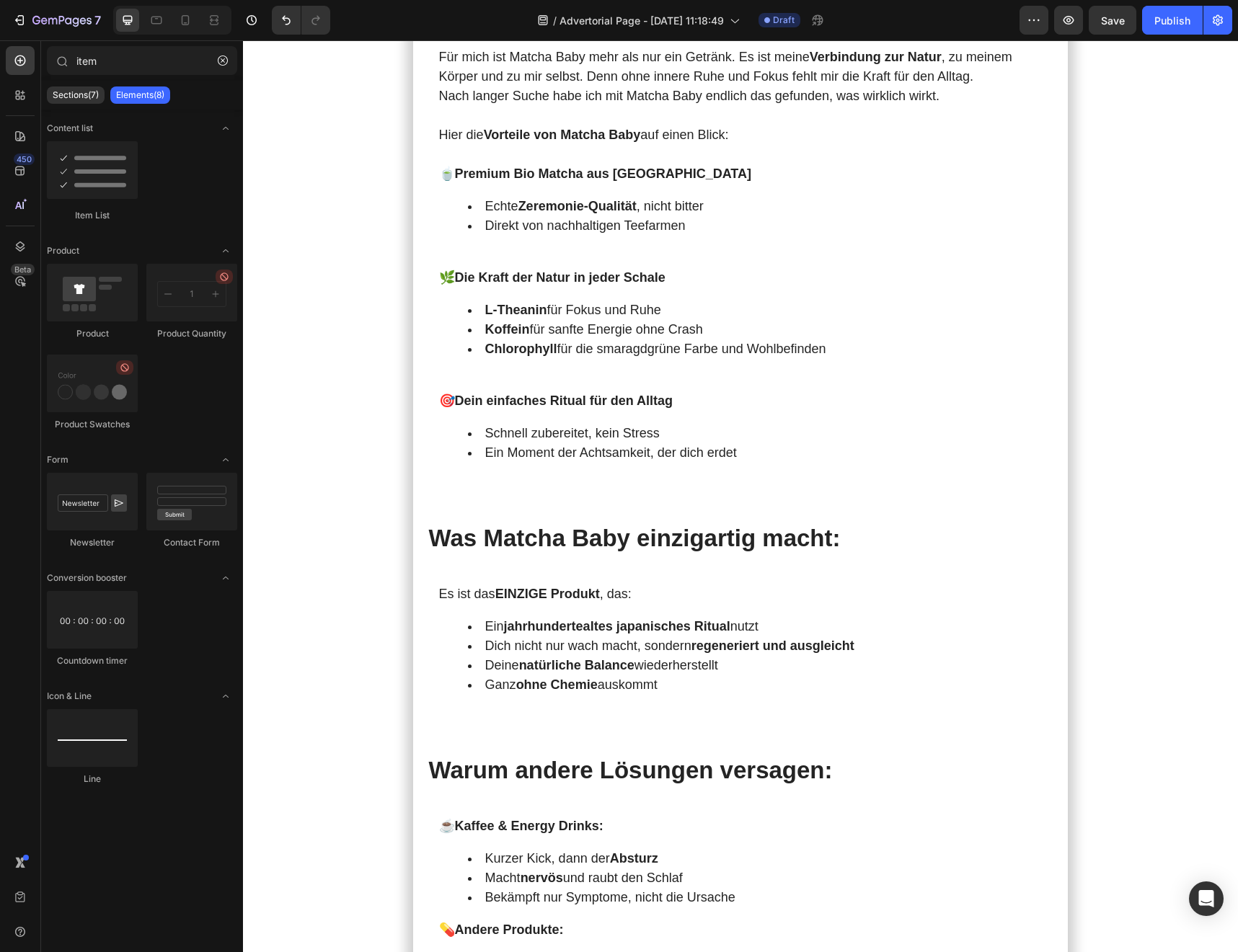
click at [381, 558] on section "Meine [DATE] starteten immer mit Kaffee . Doch je mehr ich trank, desto nervöse…" at bounding box center [741, 66] width 819 height 5477
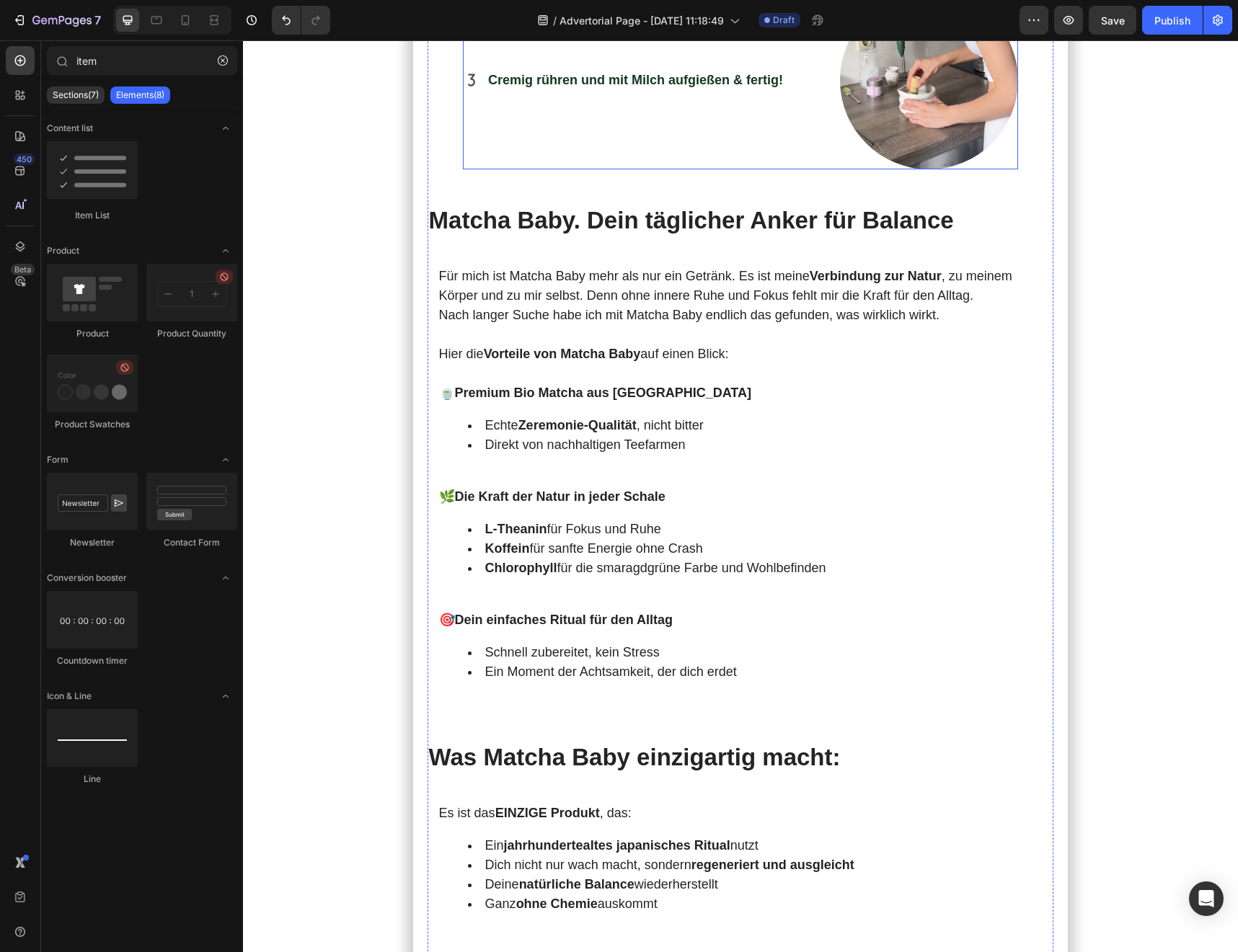
scroll to position [2786, 0]
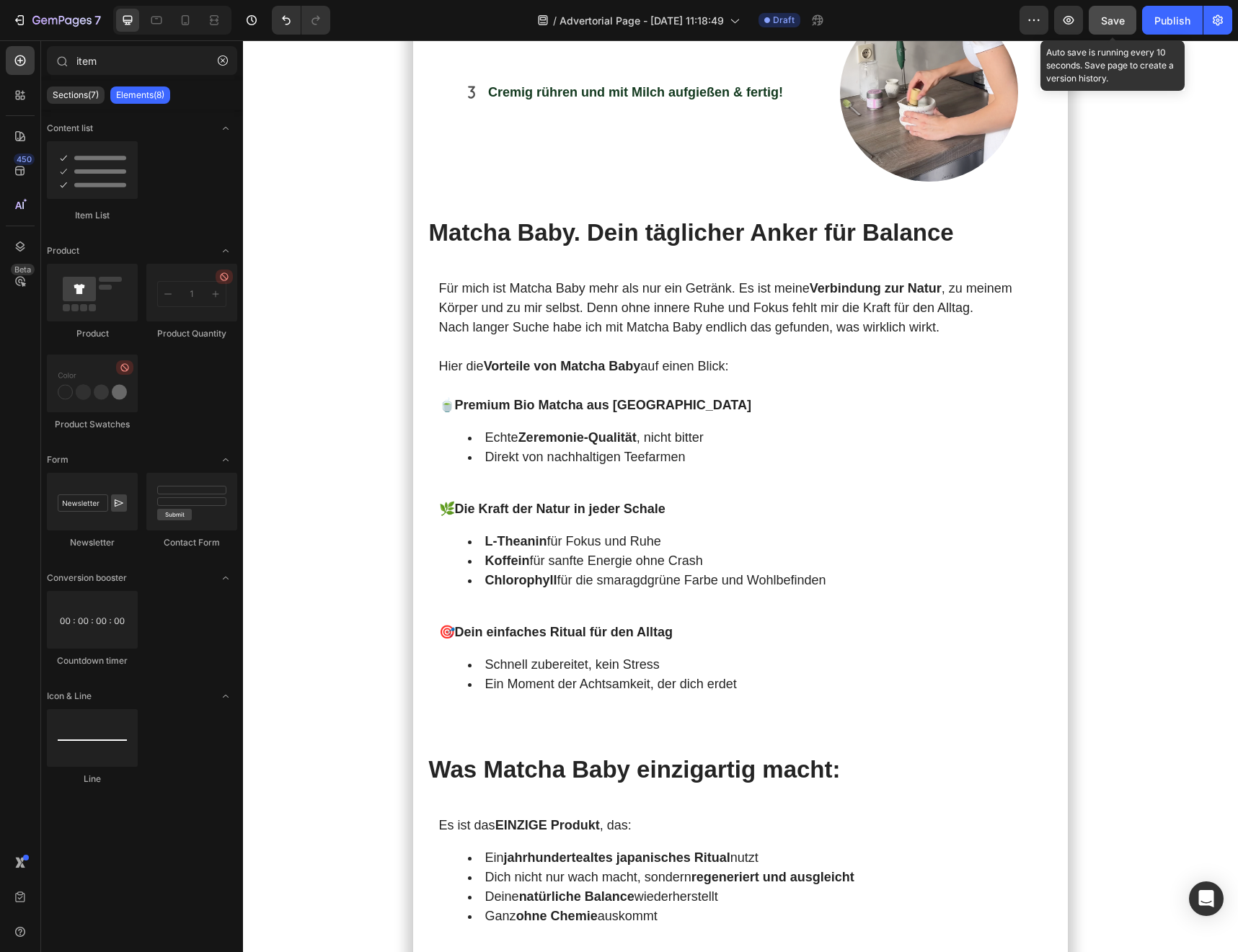
click at [1059, 22] on button "Save" at bounding box center [1112, 20] width 48 height 29
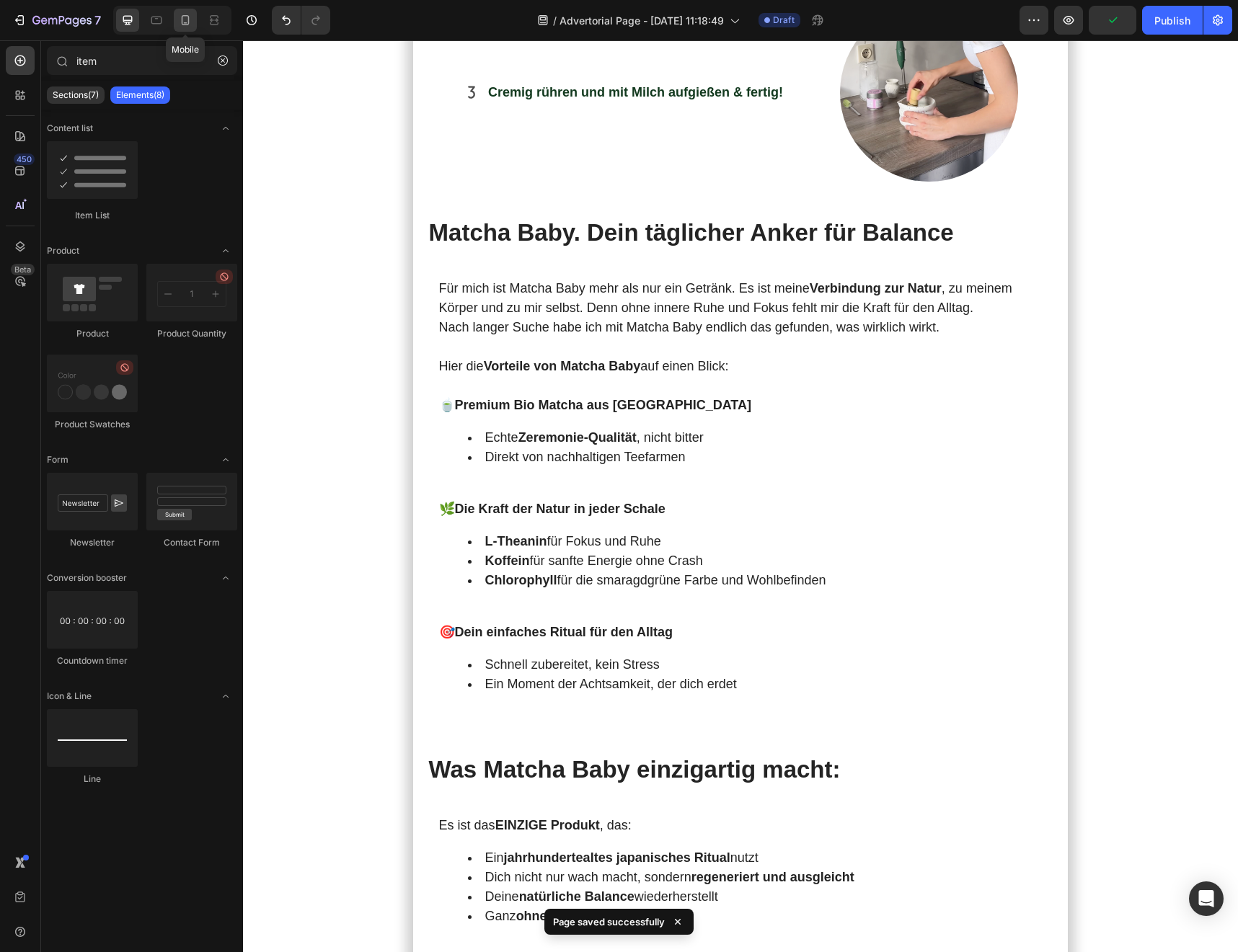
click at [182, 25] on icon at bounding box center [186, 21] width 15 height 15
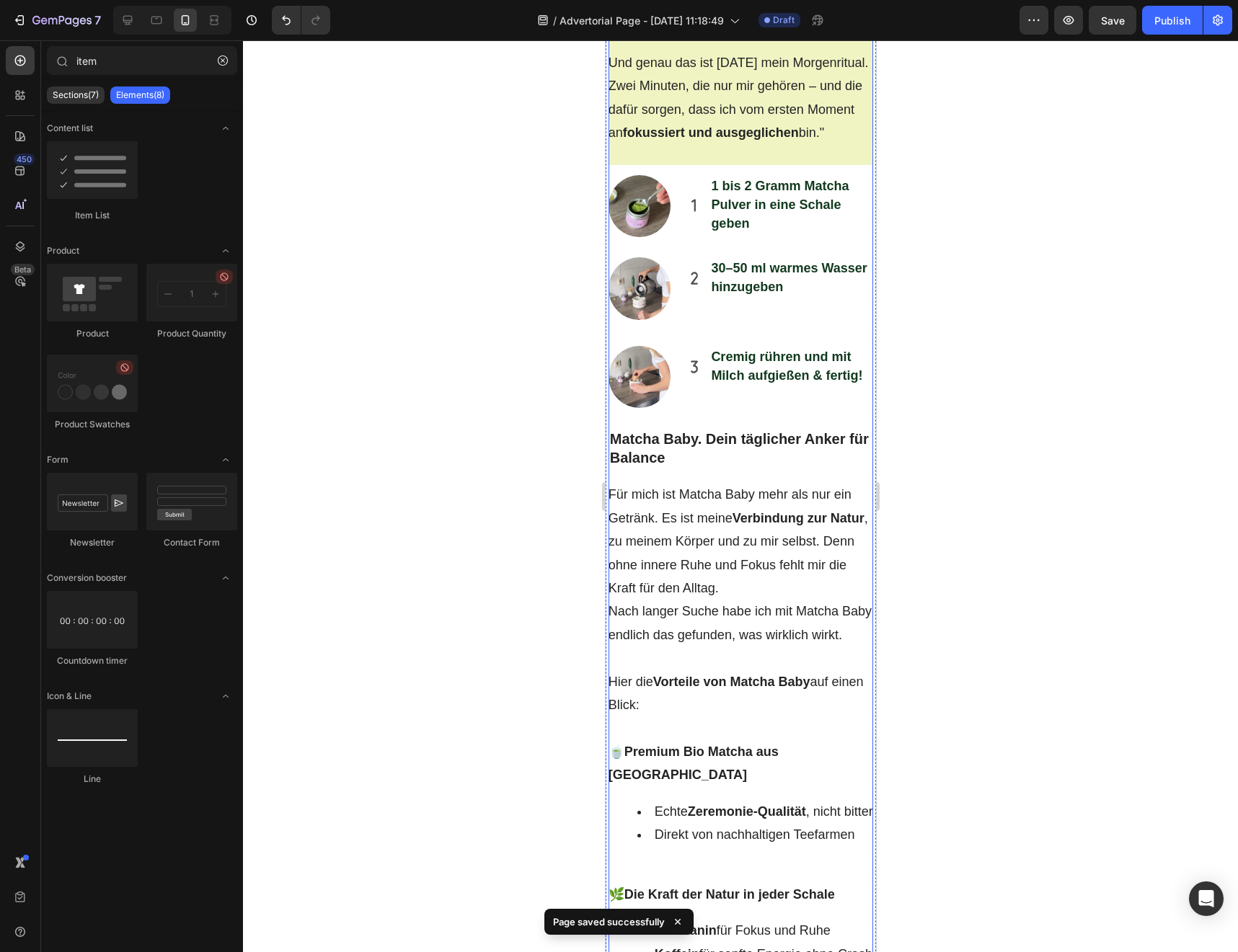
scroll to position [3476, 0]
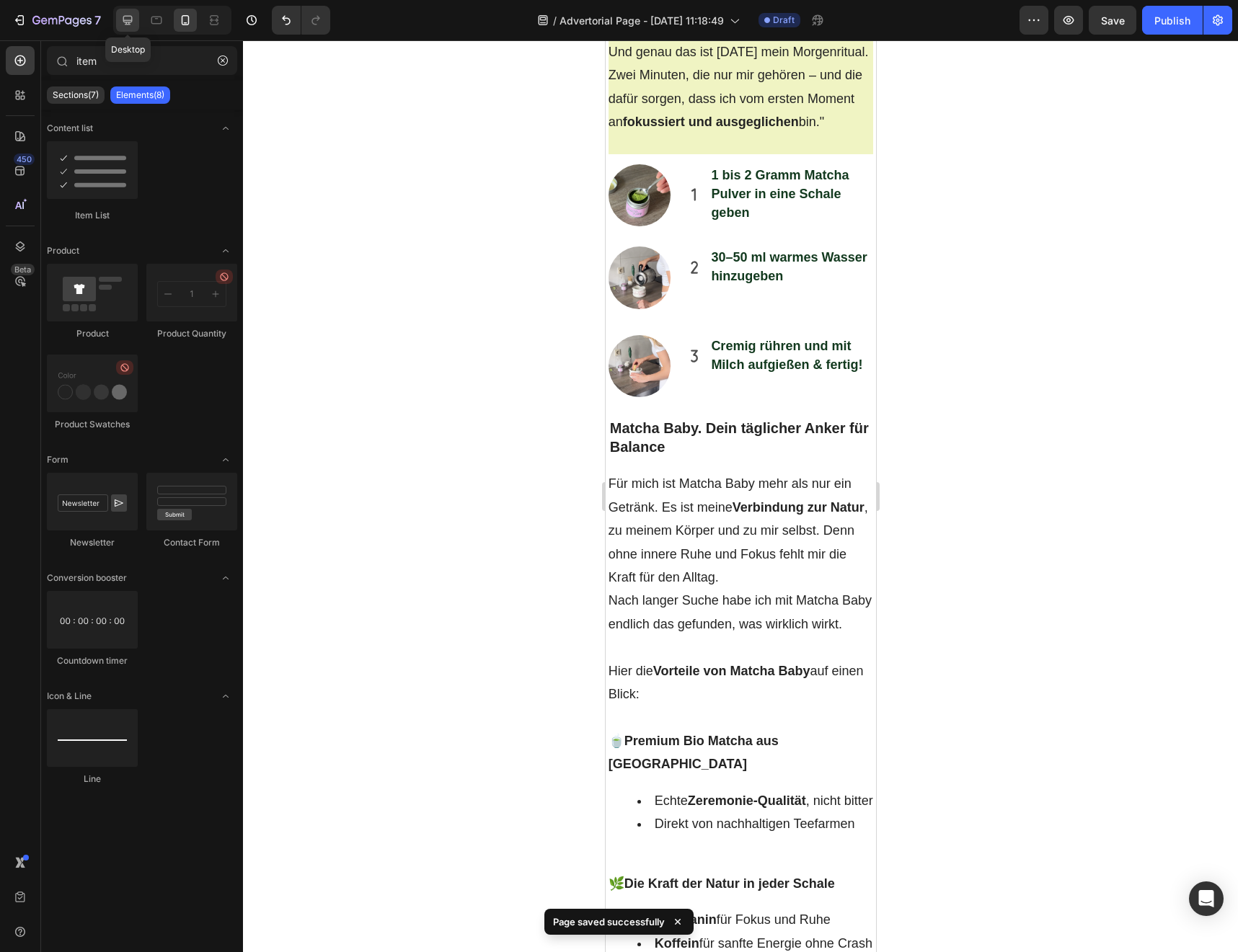
click at [134, 26] on icon at bounding box center [128, 21] width 15 height 15
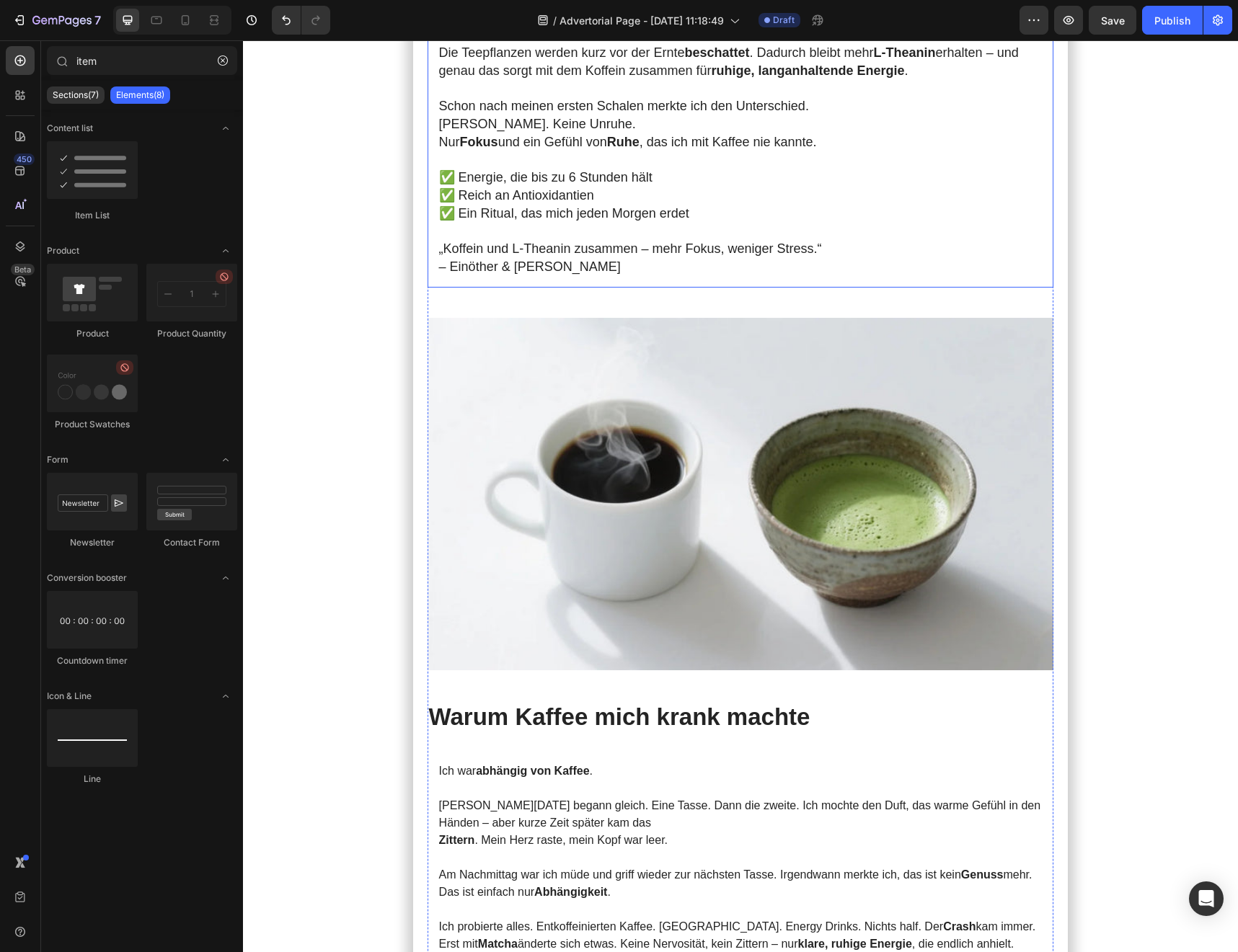
scroll to position [673, 0]
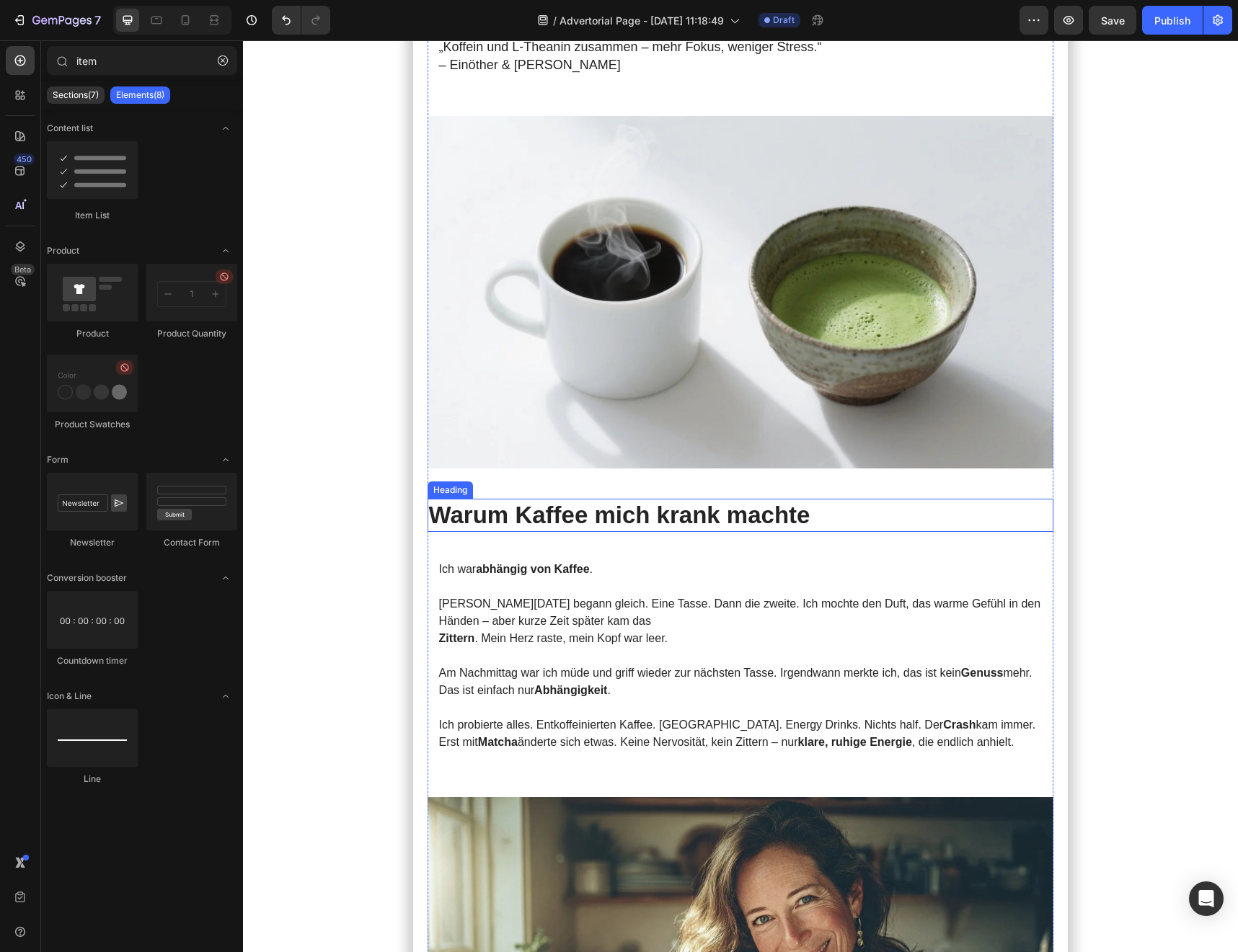
click at [553, 502] on h2 "Warum Kaffee mich krank machte" at bounding box center [741, 515] width 626 height 34
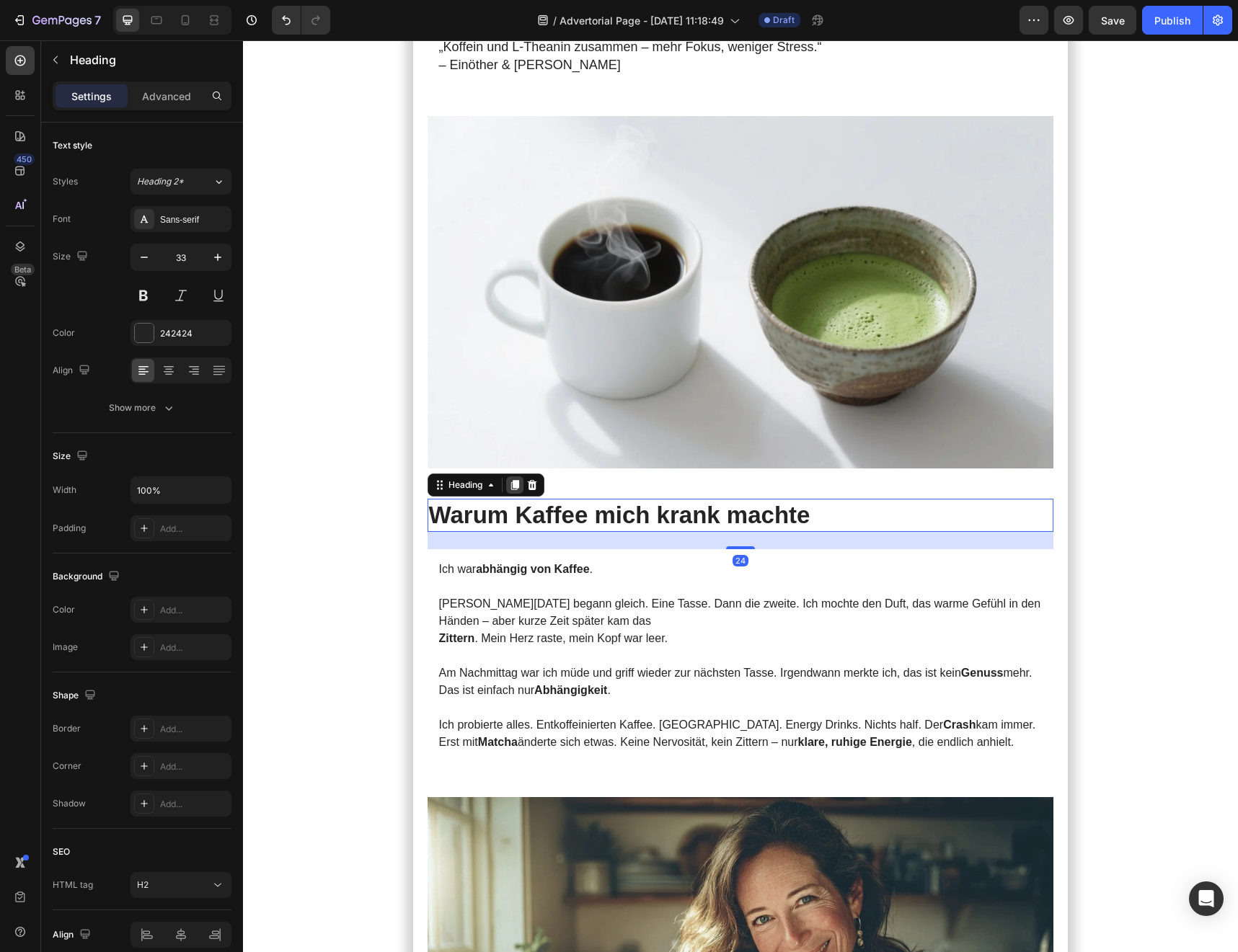
click at [516, 480] on icon at bounding box center [515, 485] width 8 height 10
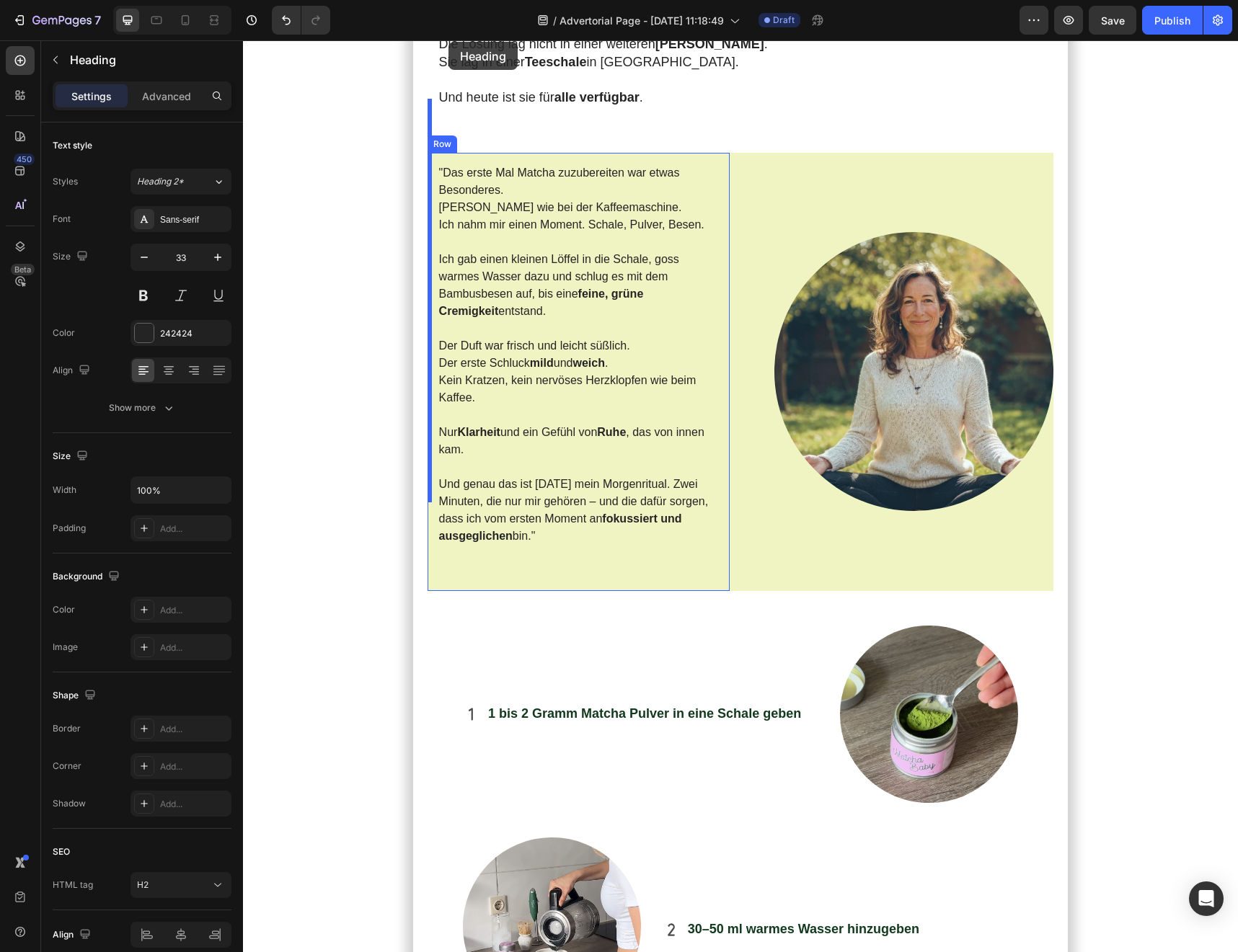
scroll to position [2404, 0]
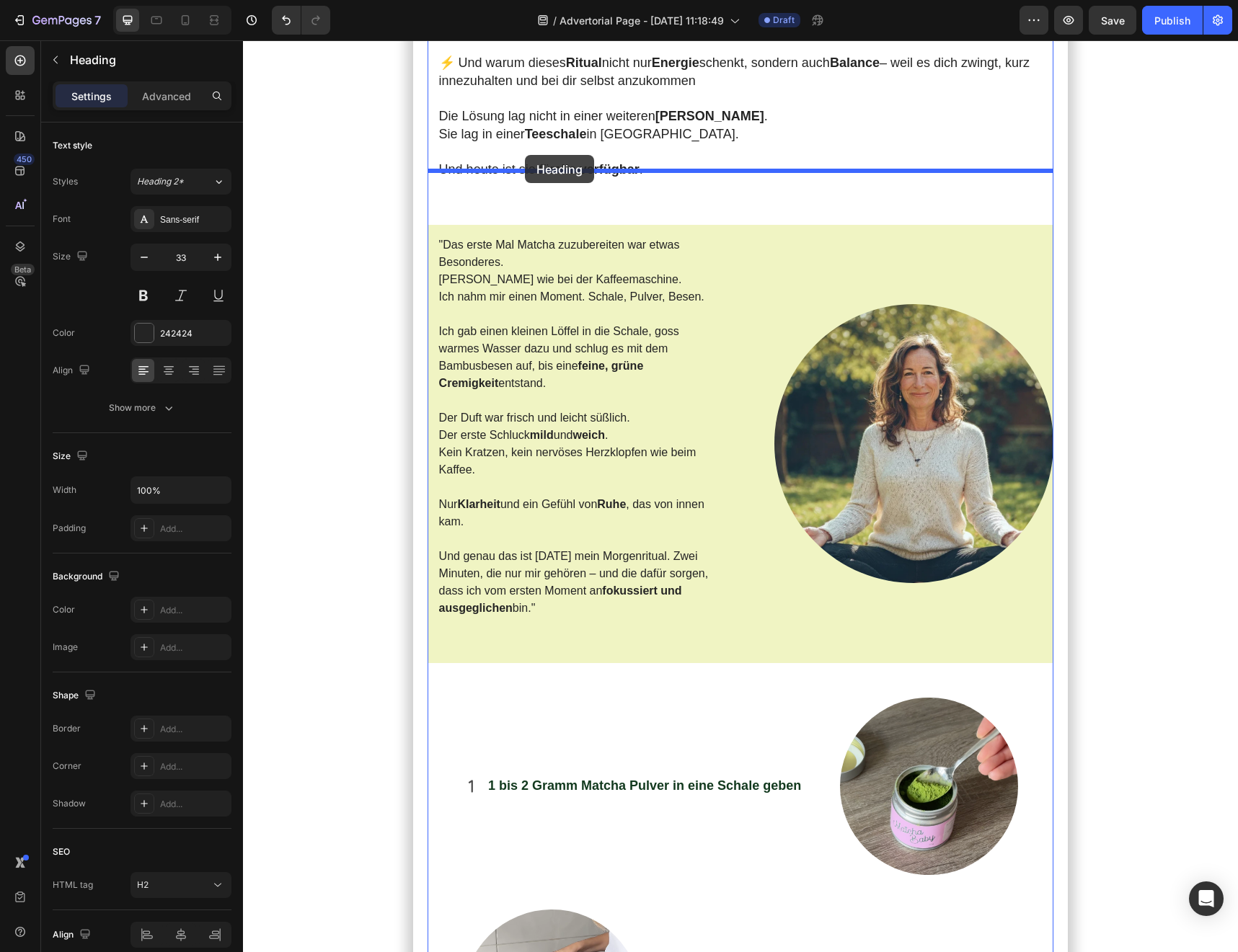
drag, startPoint x: 435, startPoint y: 523, endPoint x: 525, endPoint y: 155, distance: 378.8
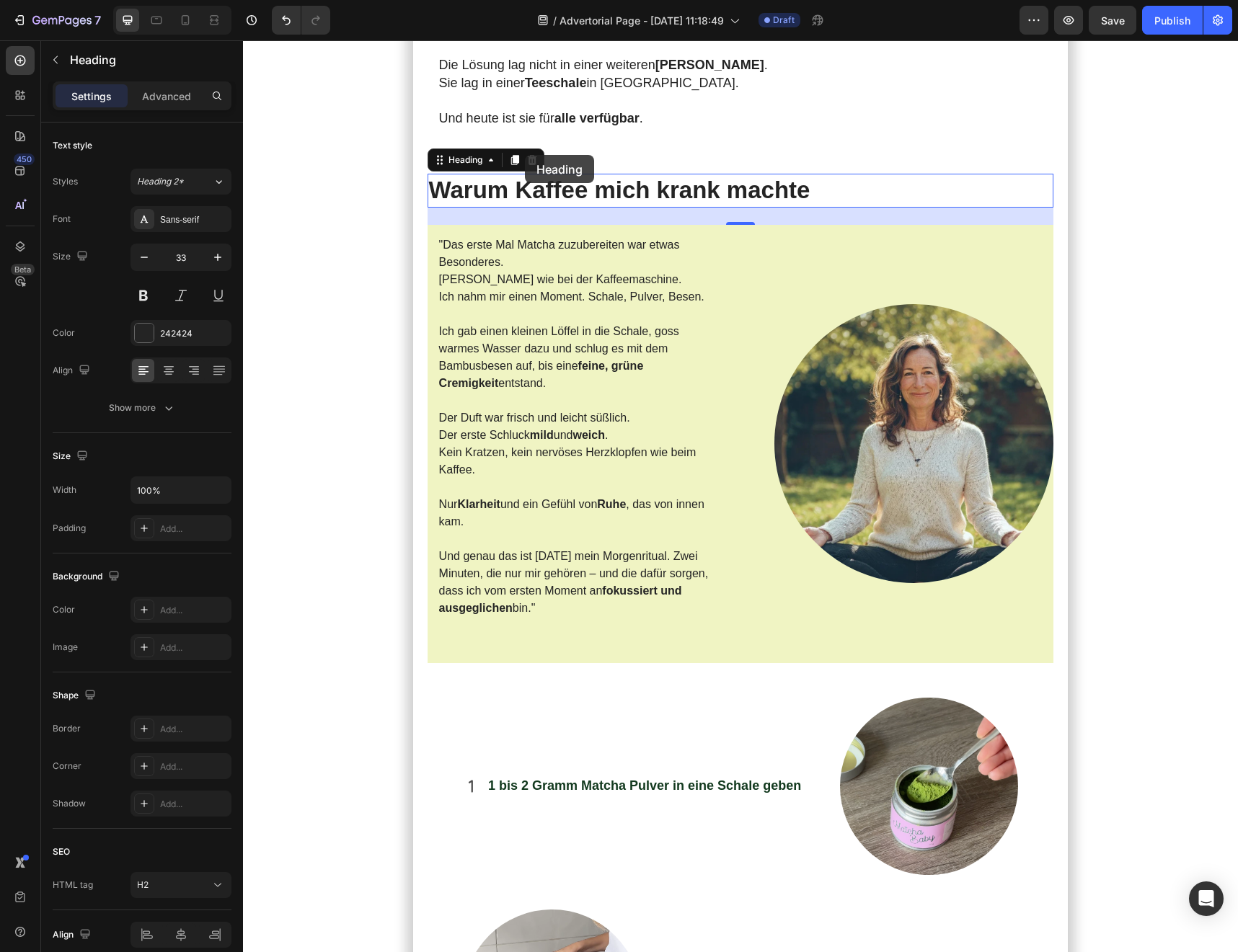
scroll to position [2352, 0]
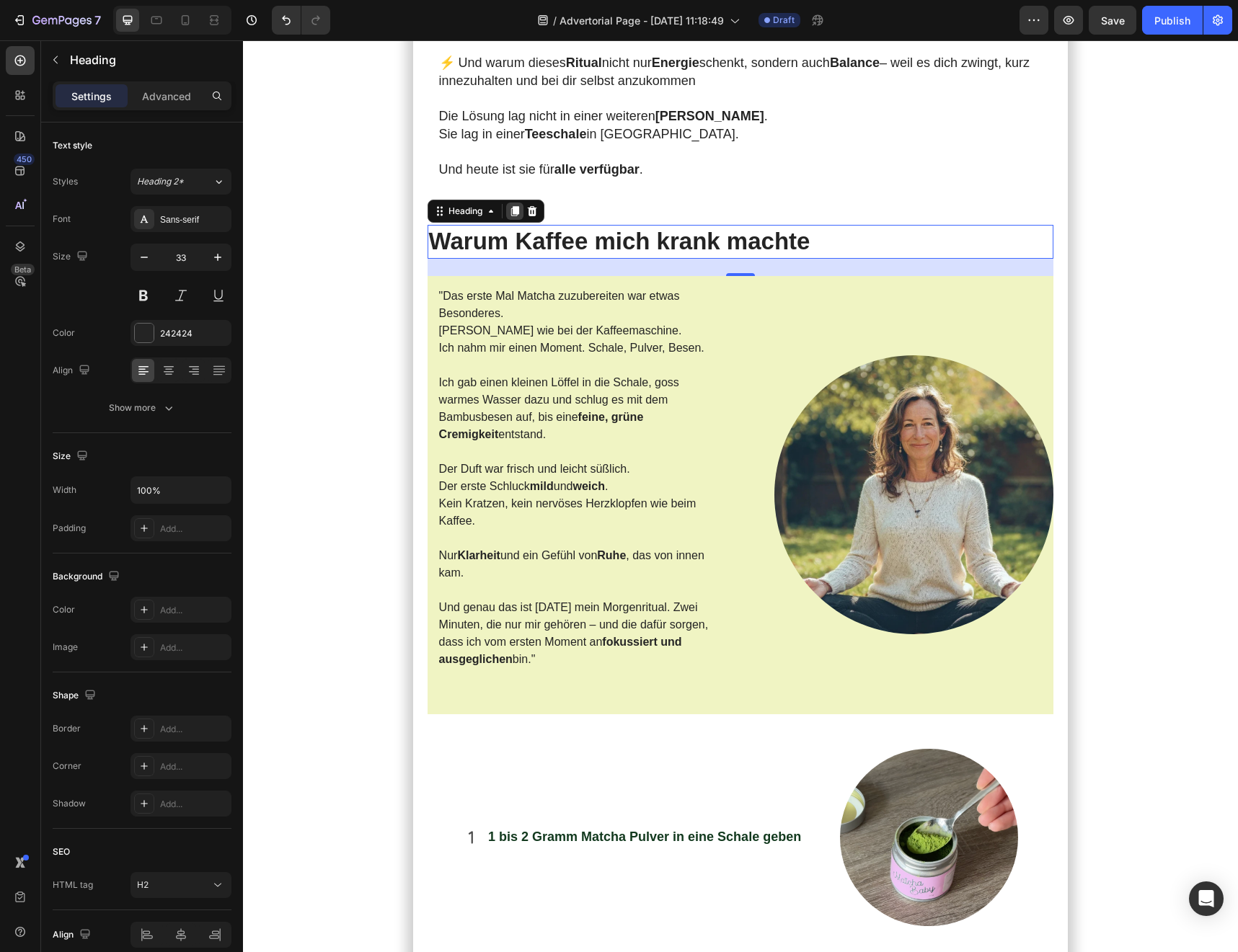
click at [517, 206] on icon at bounding box center [515, 211] width 8 height 10
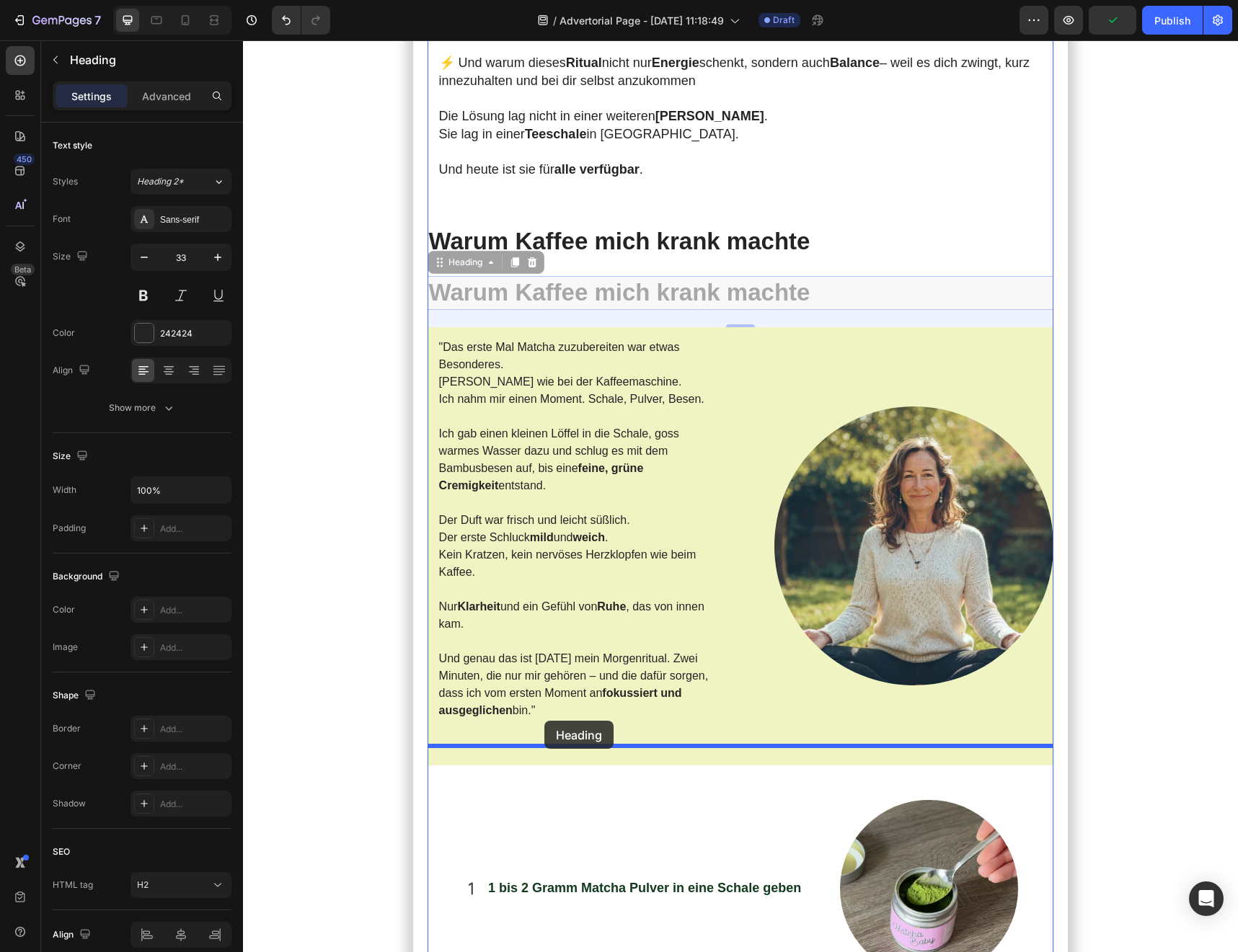
drag, startPoint x: 438, startPoint y: 209, endPoint x: 544, endPoint y: 721, distance: 522.9
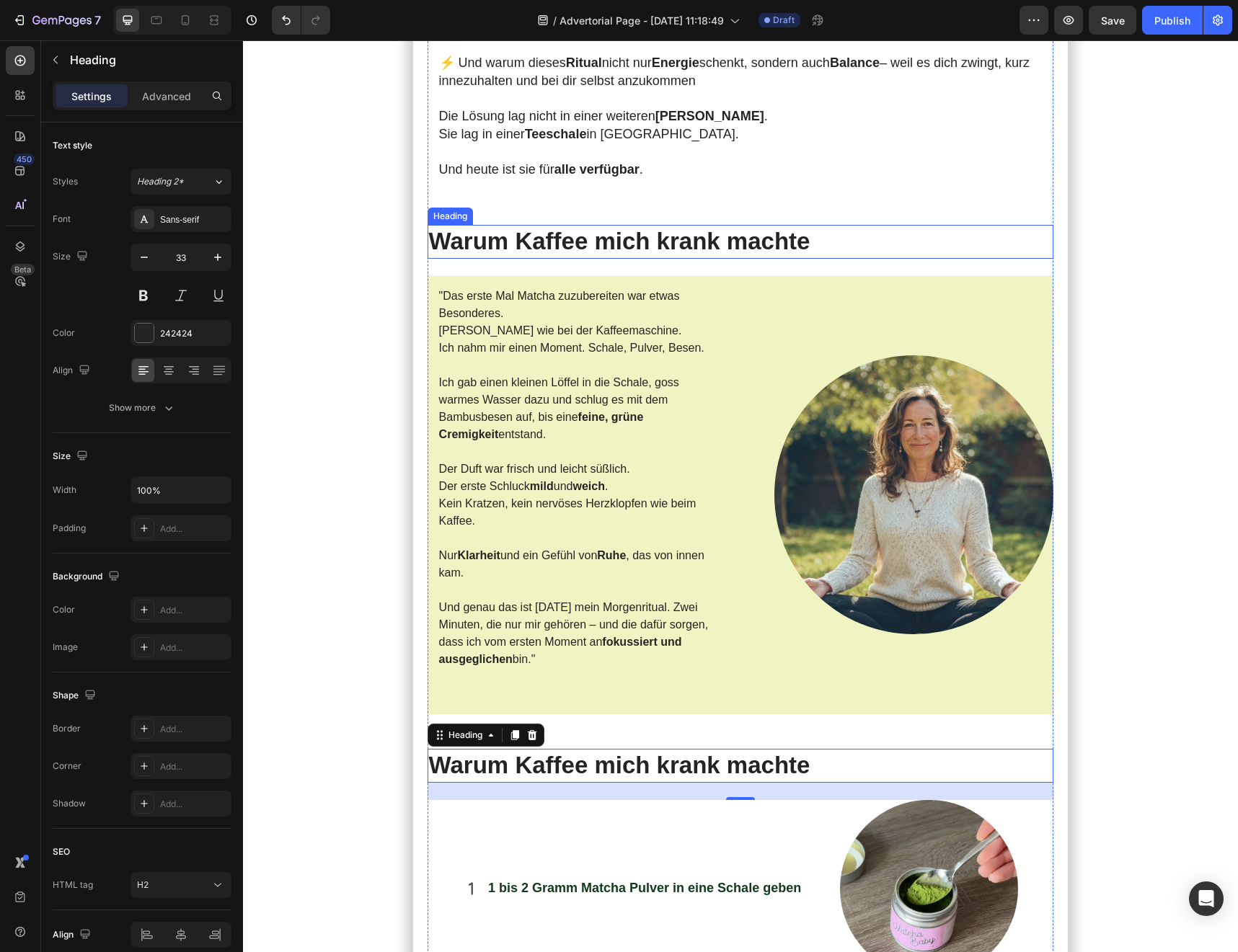
click at [548, 225] on h2 "Warum Kaffee mich krank machte" at bounding box center [741, 241] width 626 height 34
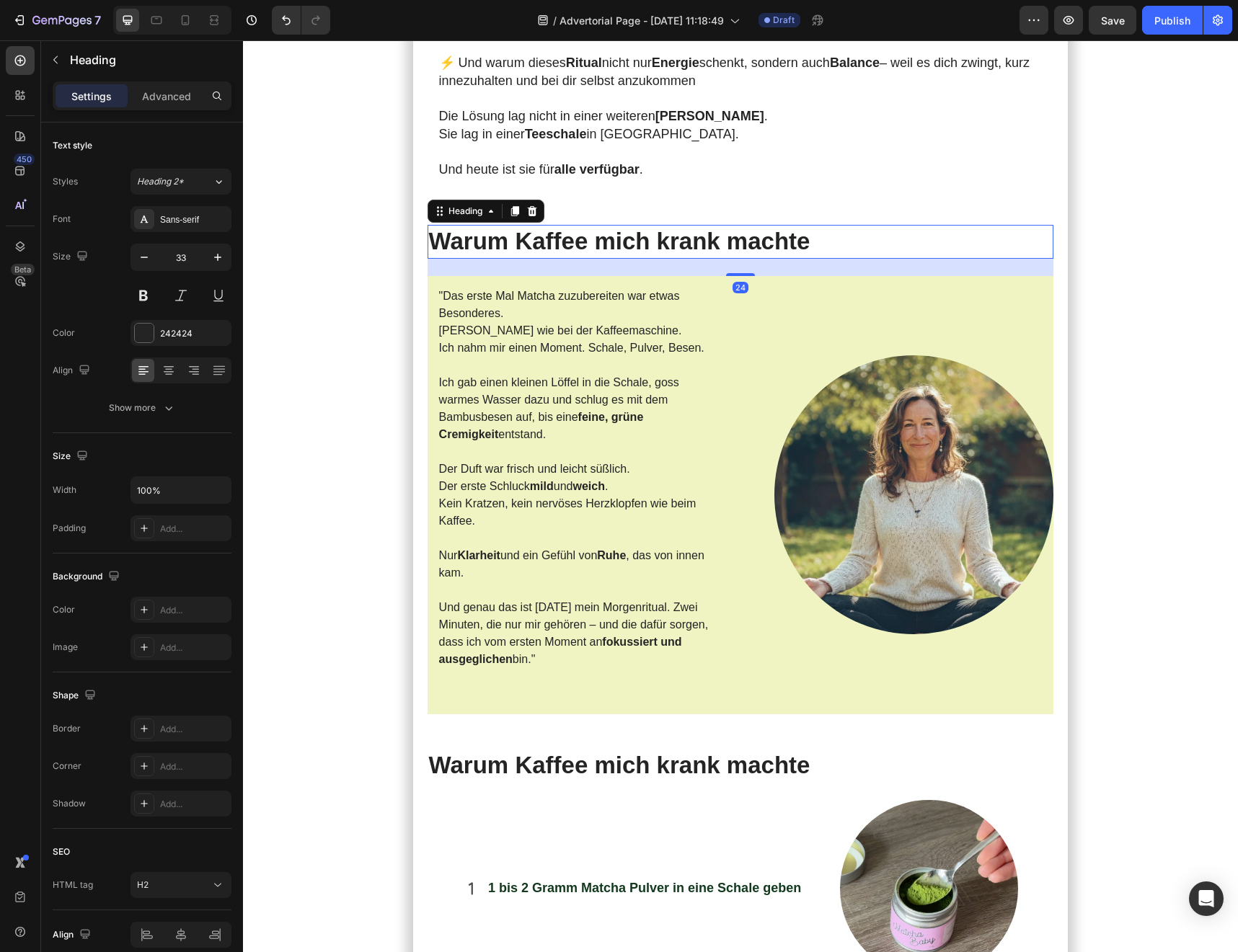
click at [553, 225] on h2 "Warum Kaffee mich krank machte" at bounding box center [741, 241] width 626 height 34
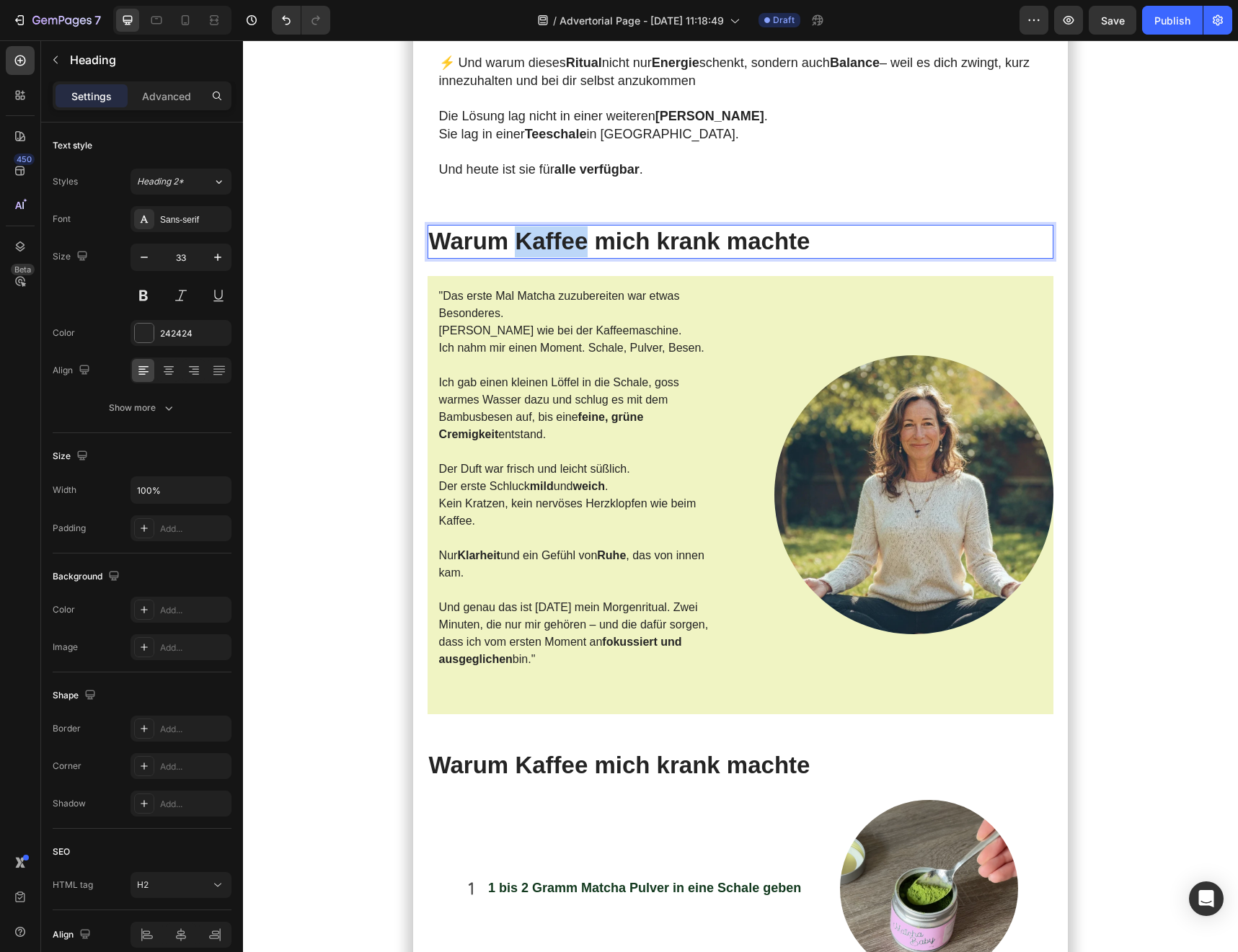
click at [553, 227] on p "Warum Kaffee mich krank machte" at bounding box center [741, 242] width 624 height 31
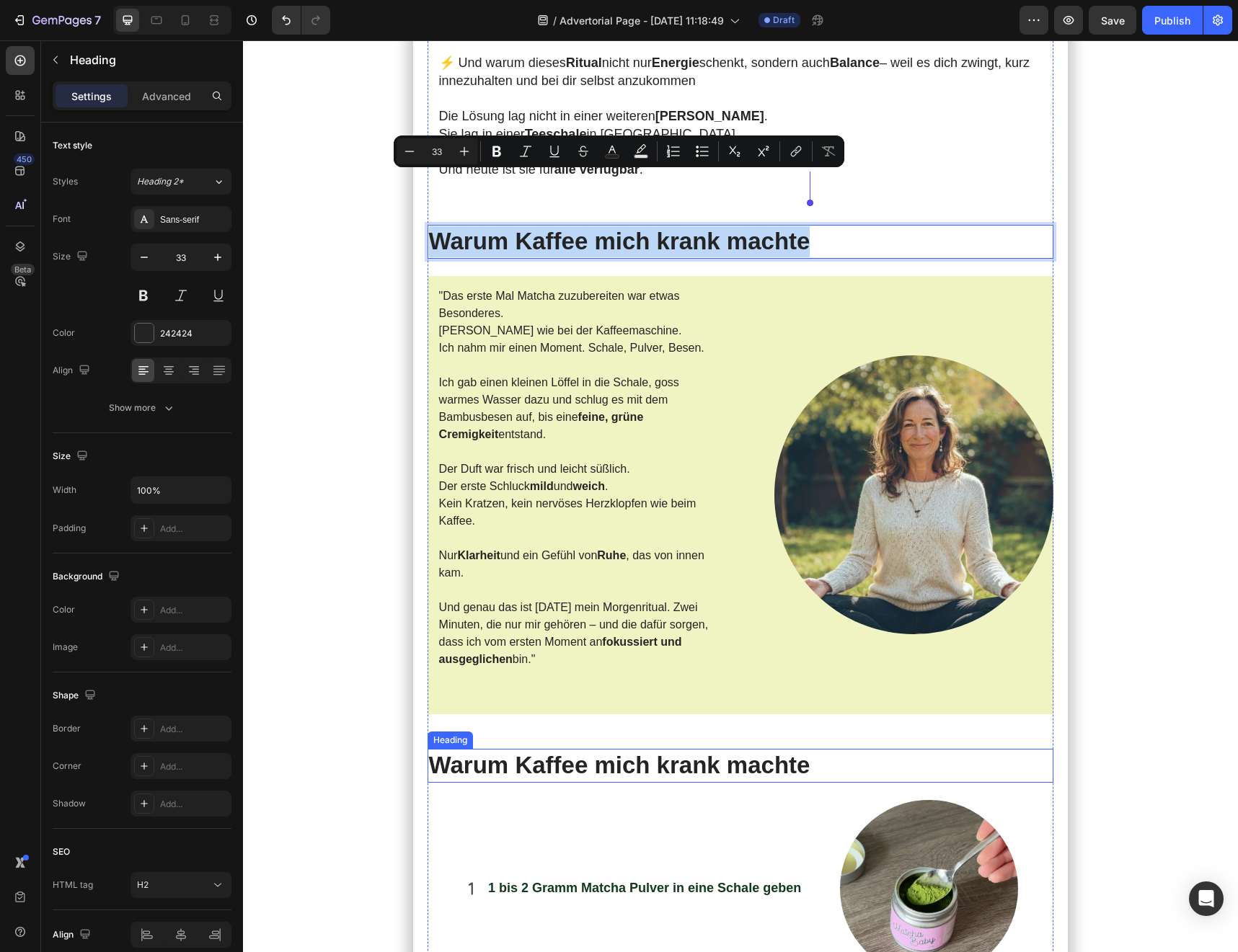
click at [598, 558] on h2 "Warum Kaffee mich krank machte" at bounding box center [741, 765] width 626 height 34
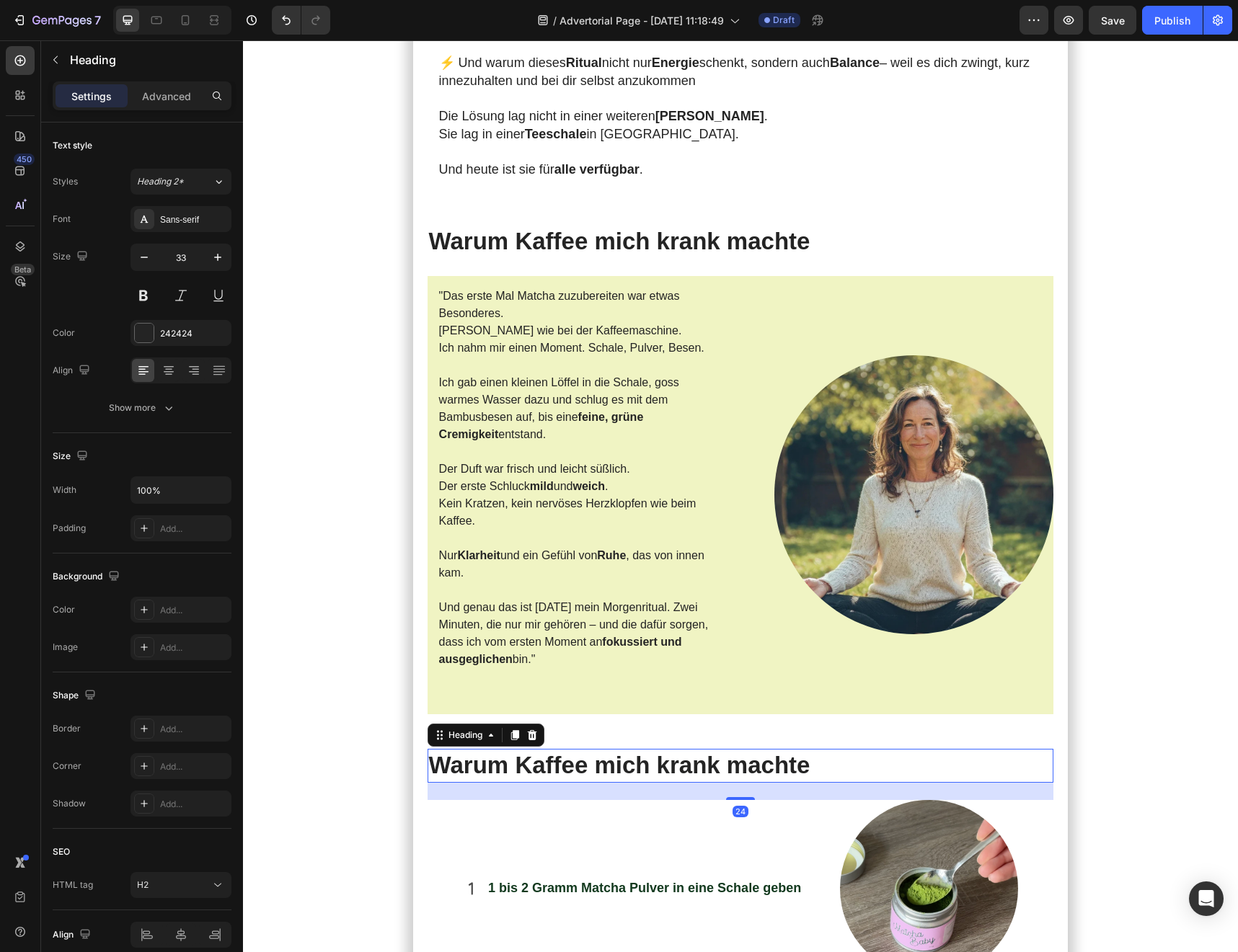
click at [598, 558] on h2 "Warum Kaffee mich krank machte" at bounding box center [741, 765] width 626 height 34
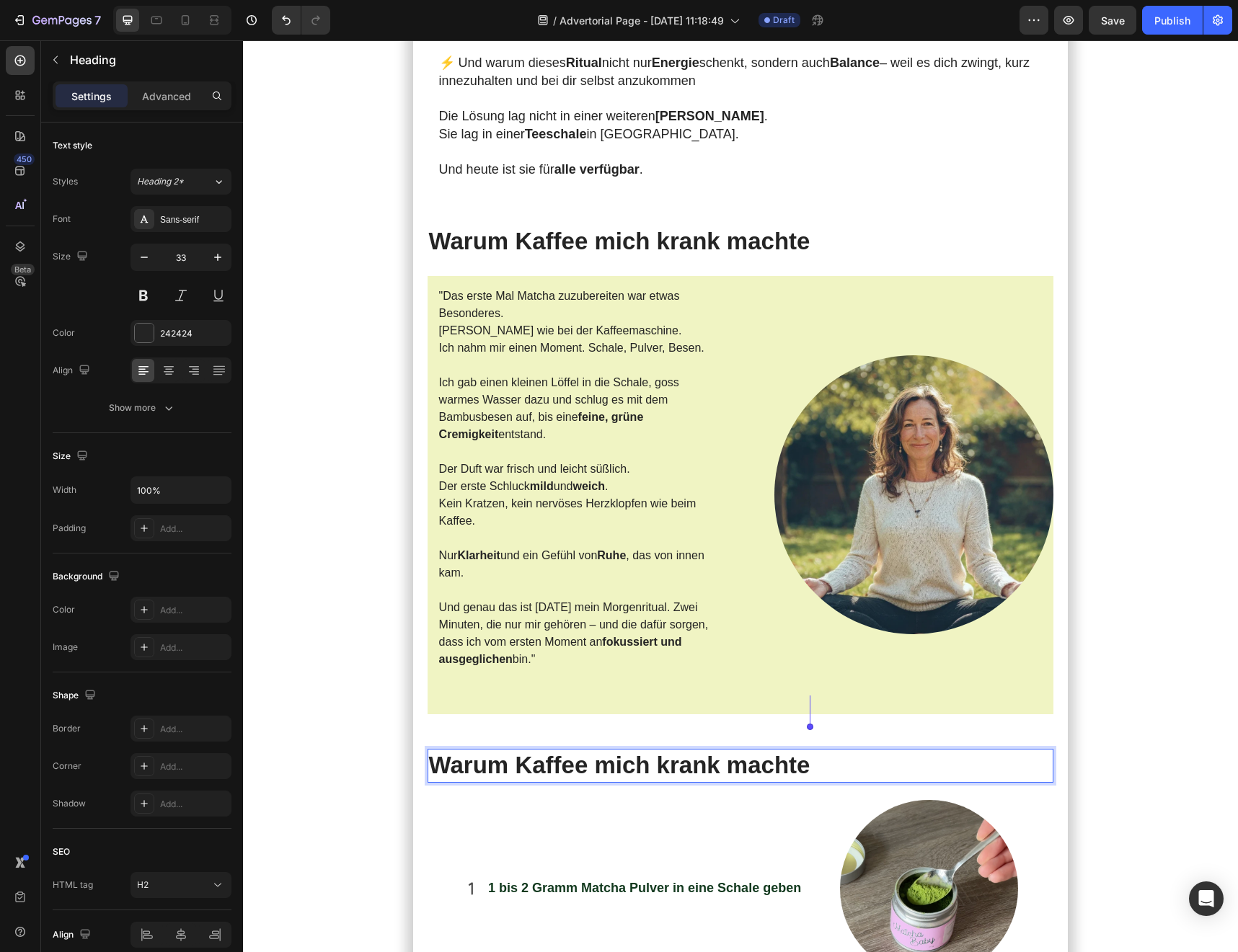
click at [573, 558] on p "Warum Kaffee mich krank machte" at bounding box center [741, 766] width 624 height 31
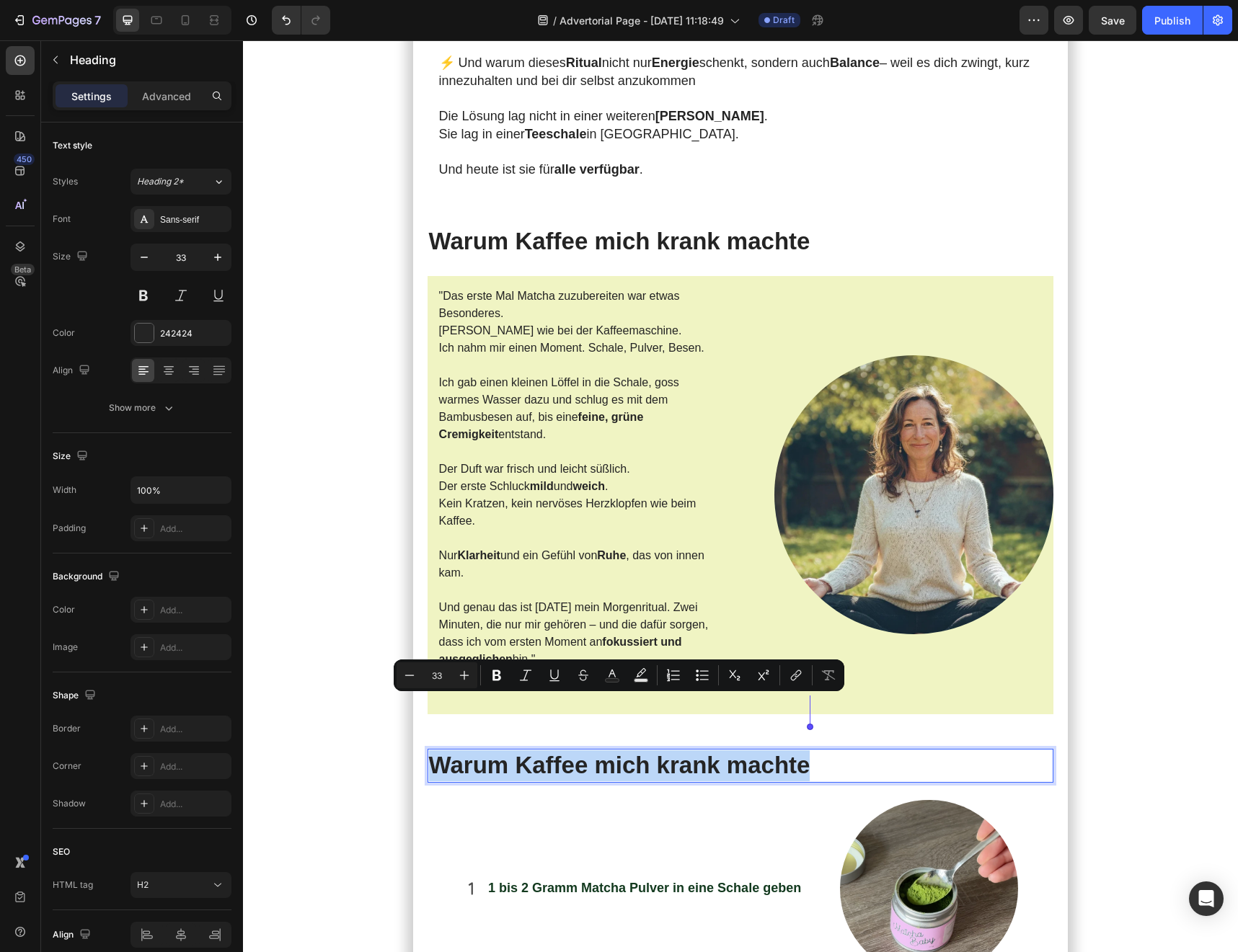
click at [573, 558] on p "Warum Kaffee mich krank machte" at bounding box center [741, 766] width 624 height 31
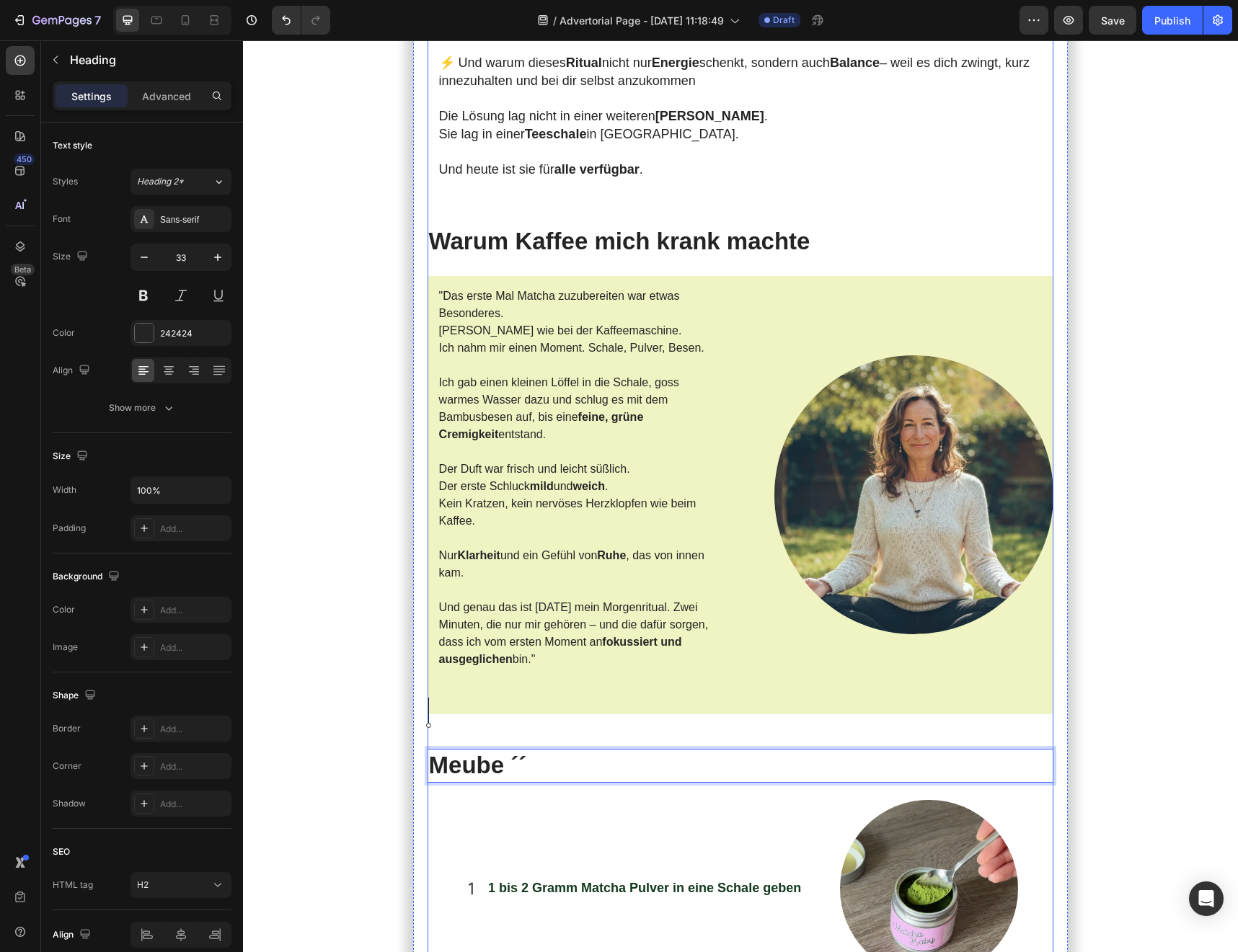
click at [577, 558] on h2 "Meube ´´" at bounding box center [741, 765] width 626 height 34
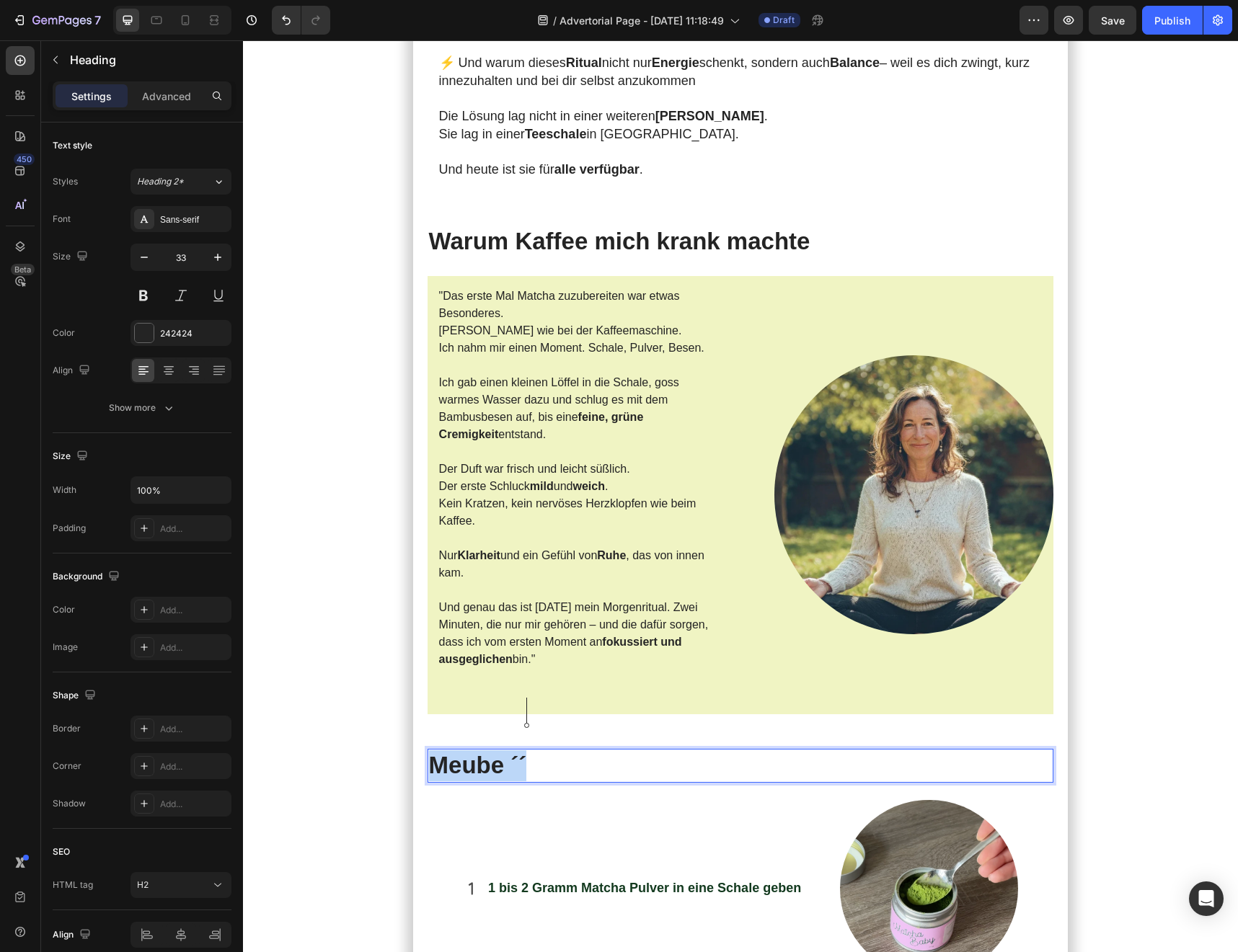
click at [577, 558] on h2 "Meube ´´" at bounding box center [741, 765] width 626 height 34
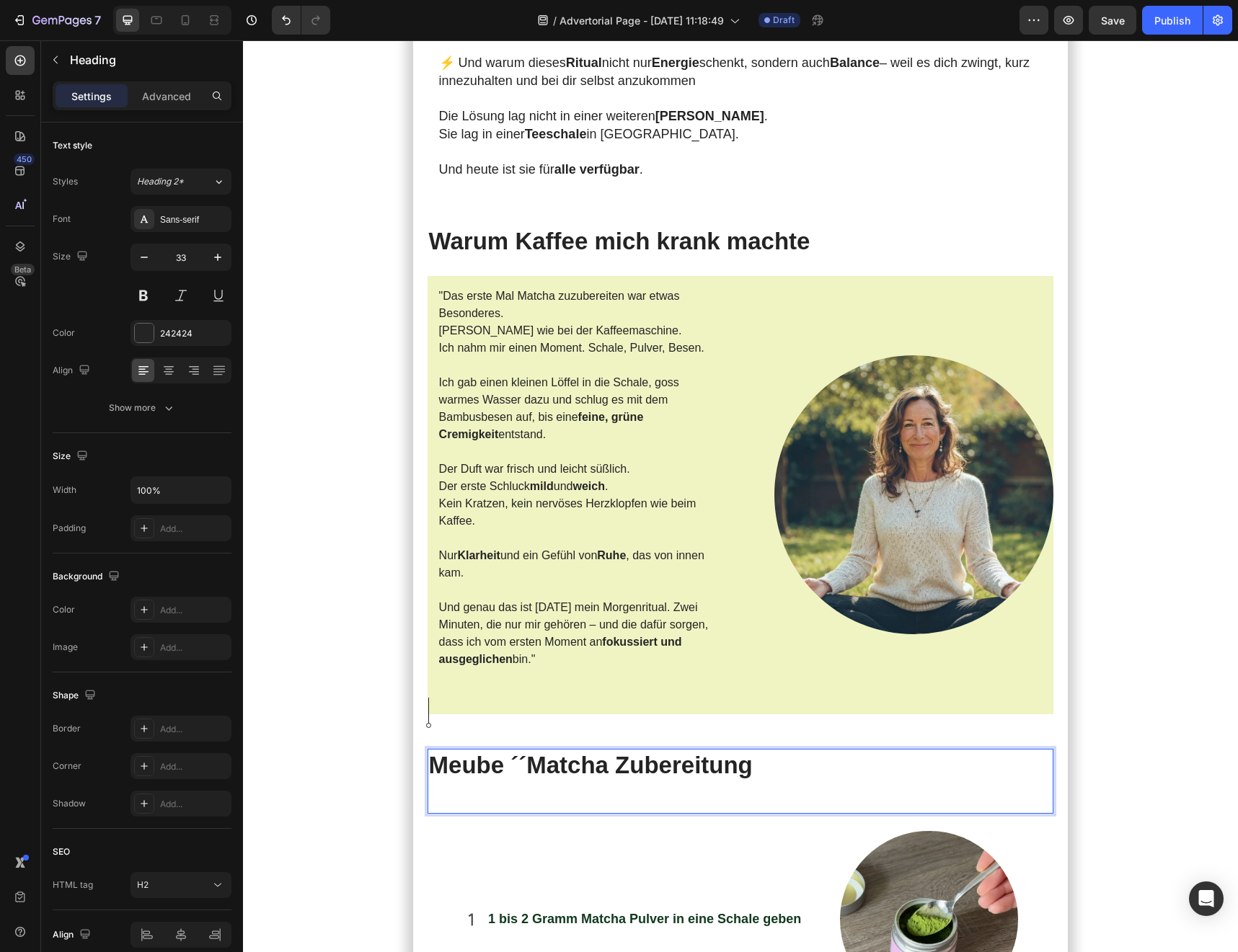
click at [513, 558] on h2 "Meube ´´Matcha Zubereitung" at bounding box center [741, 780] width 626 height 65
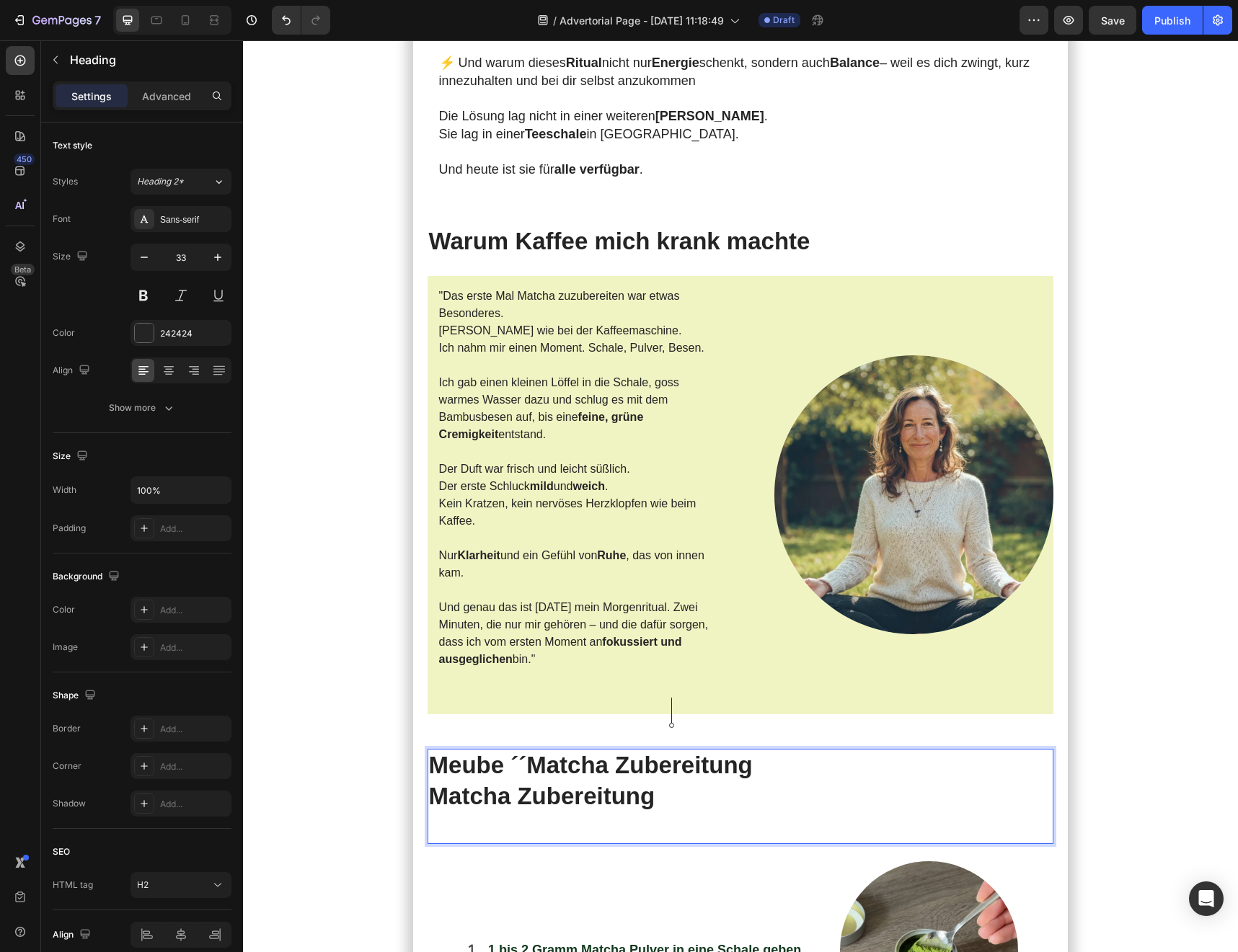
click at [665, 558] on h2 "Meube ´´Matcha Zubereitung Matcha Zubereitung" at bounding box center [741, 796] width 626 height 96
drag, startPoint x: 507, startPoint y: 712, endPoint x: 752, endPoint y: 714, distance: 245.0
click at [752, 558] on h2 "Meube ´´Matcha Zubereitung Matcha Zubereitung" at bounding box center [741, 796] width 626 height 96
click at [448, 558] on h2 "Meube Matcha Zubereitung" at bounding box center [741, 796] width 626 height 96
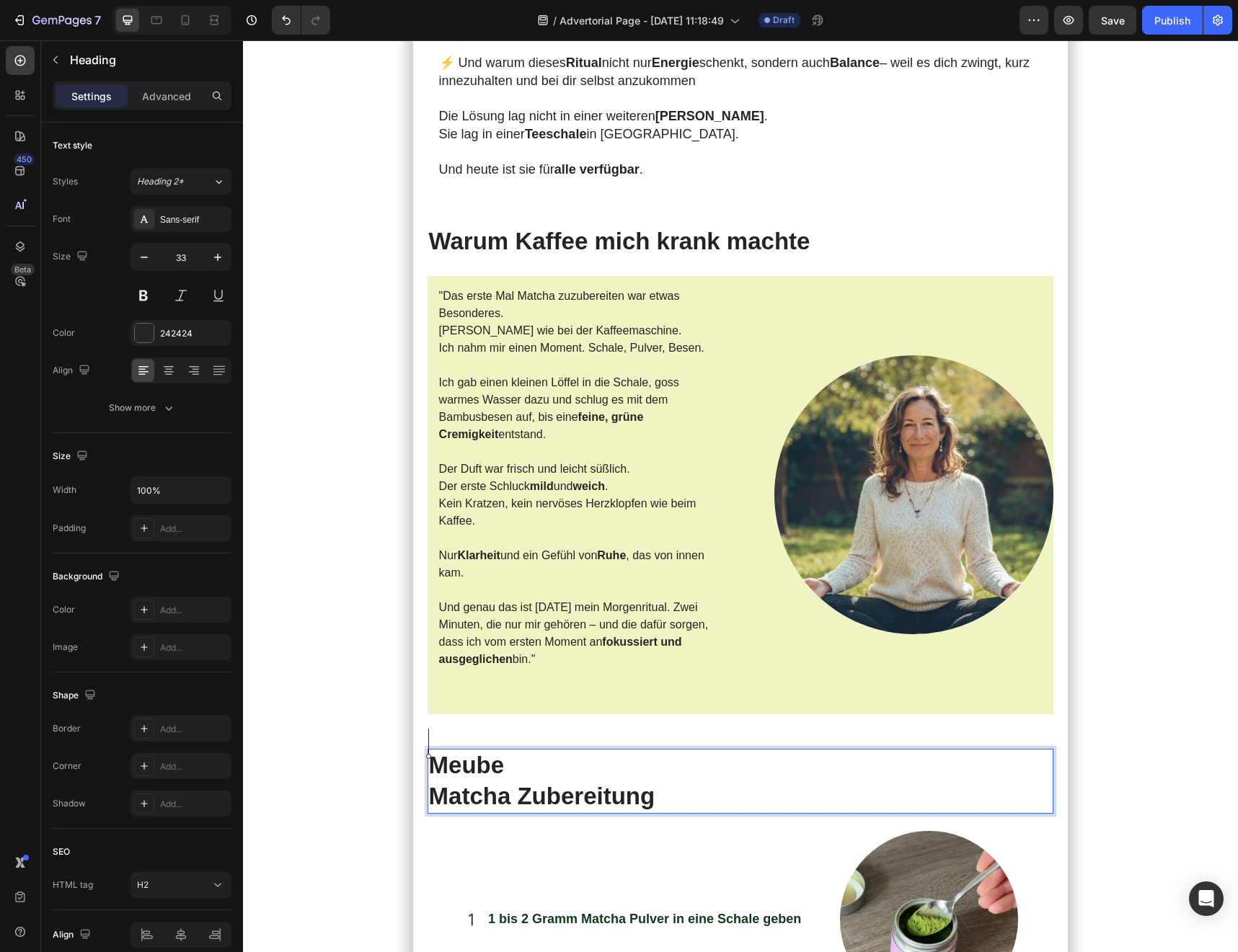
click at [433, 558] on h2 "Meube Matcha Zubereitung" at bounding box center [741, 780] width 626 height 65
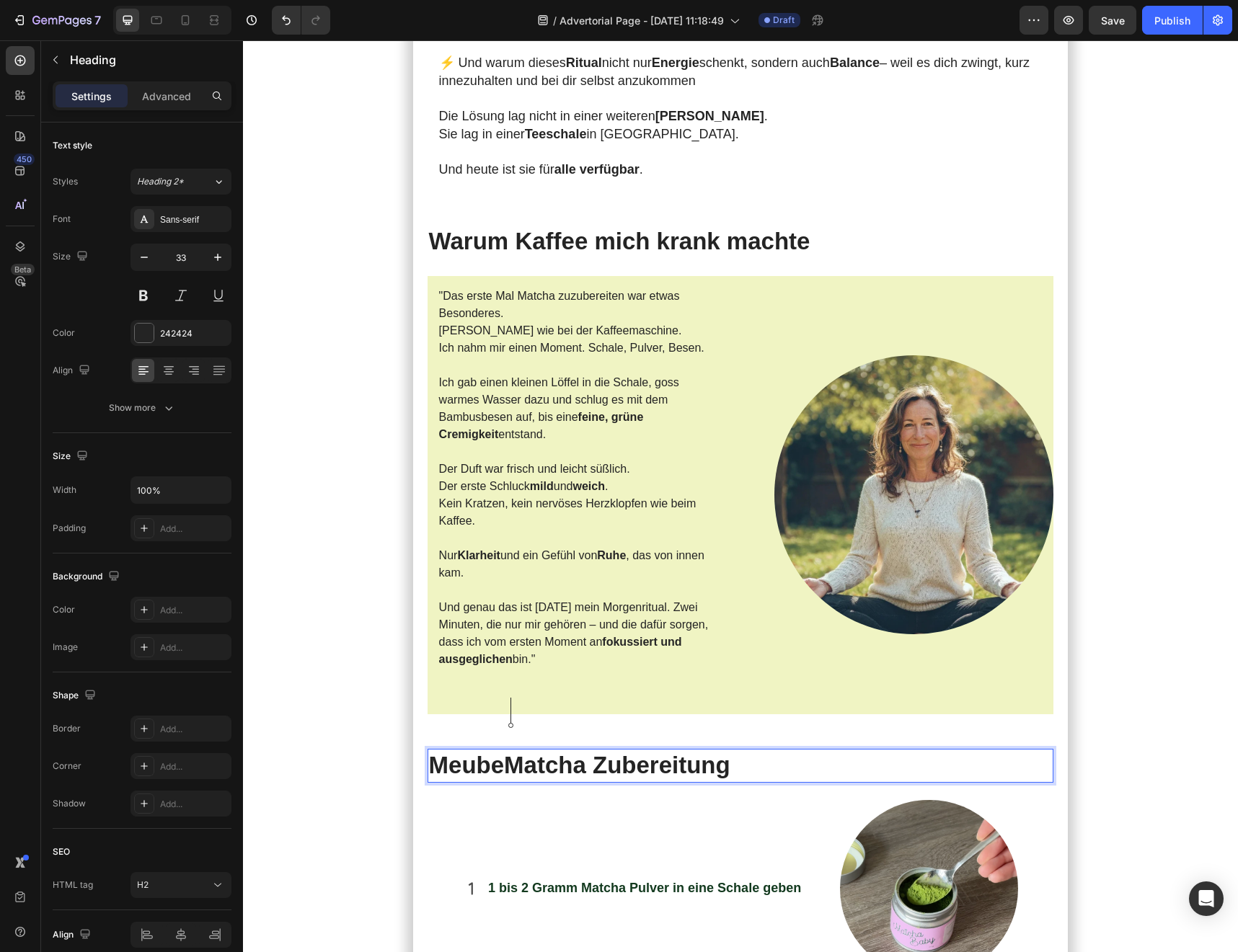
click at [483, 558] on h2 "Meube Matcha Zubereitung" at bounding box center [741, 765] width 626 height 34
click at [747, 558] on h2 "Meine Matcha Zubereitung" at bounding box center [741, 765] width 626 height 34
click at [672, 558] on h2 "Meine Matcha Zubereitung" at bounding box center [741, 765] width 626 height 34
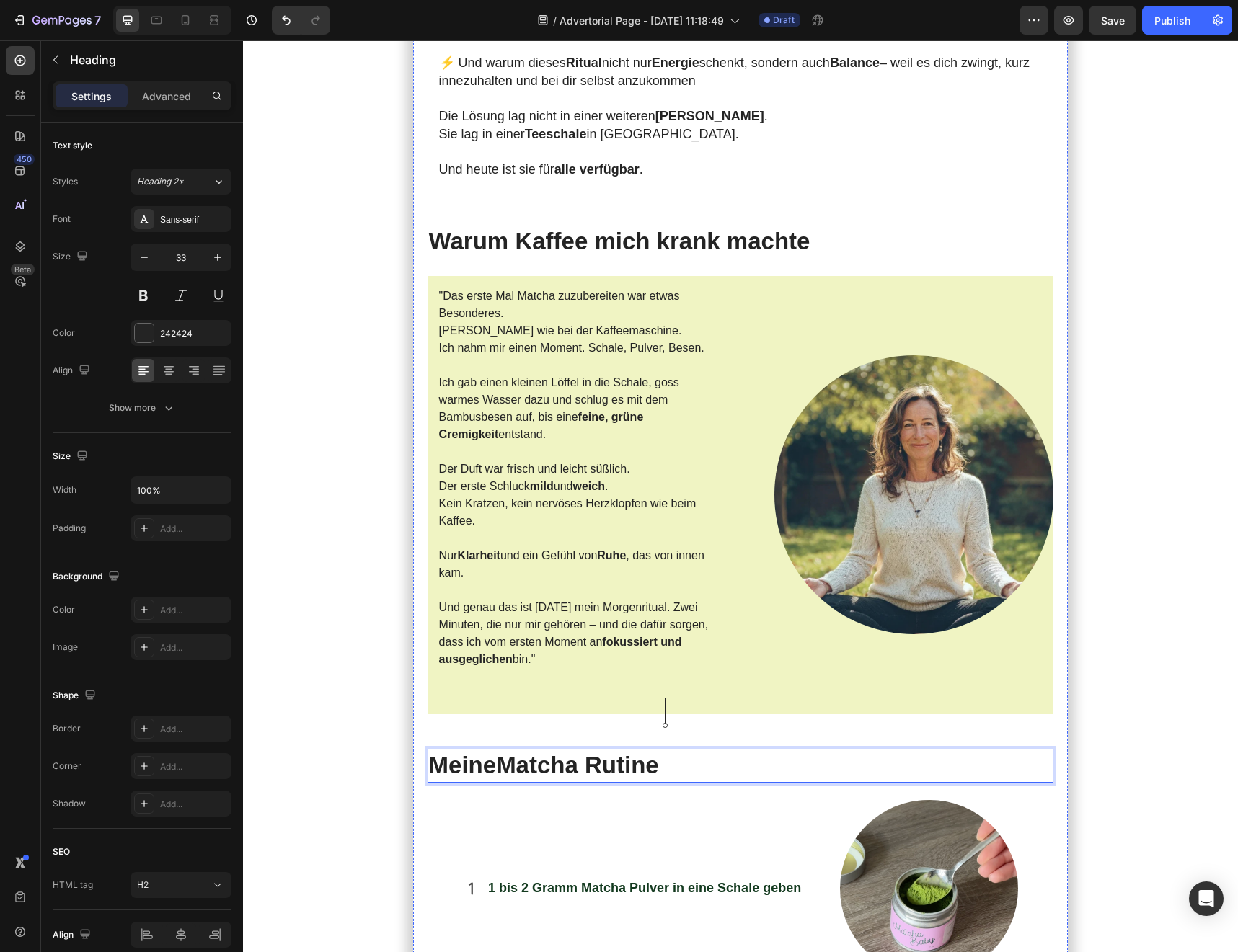
click at [718, 558] on div "Meine [DATE] starteten immer mit Kaffee . Doch je mehr ich trank, desto nervöse…" at bounding box center [741, 946] width 626 height 5839
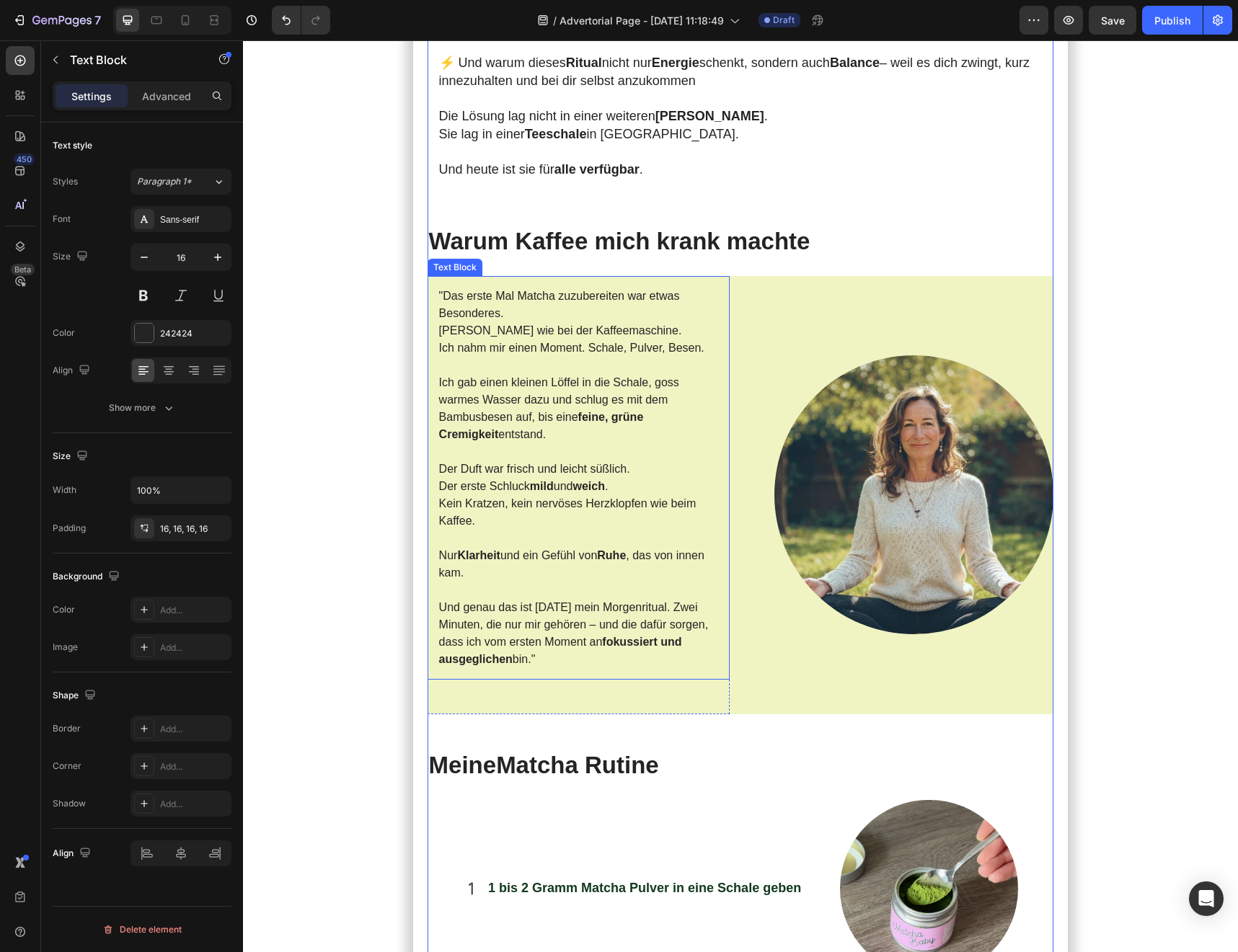
click at [596, 529] on p at bounding box center [579, 538] width 279 height 17
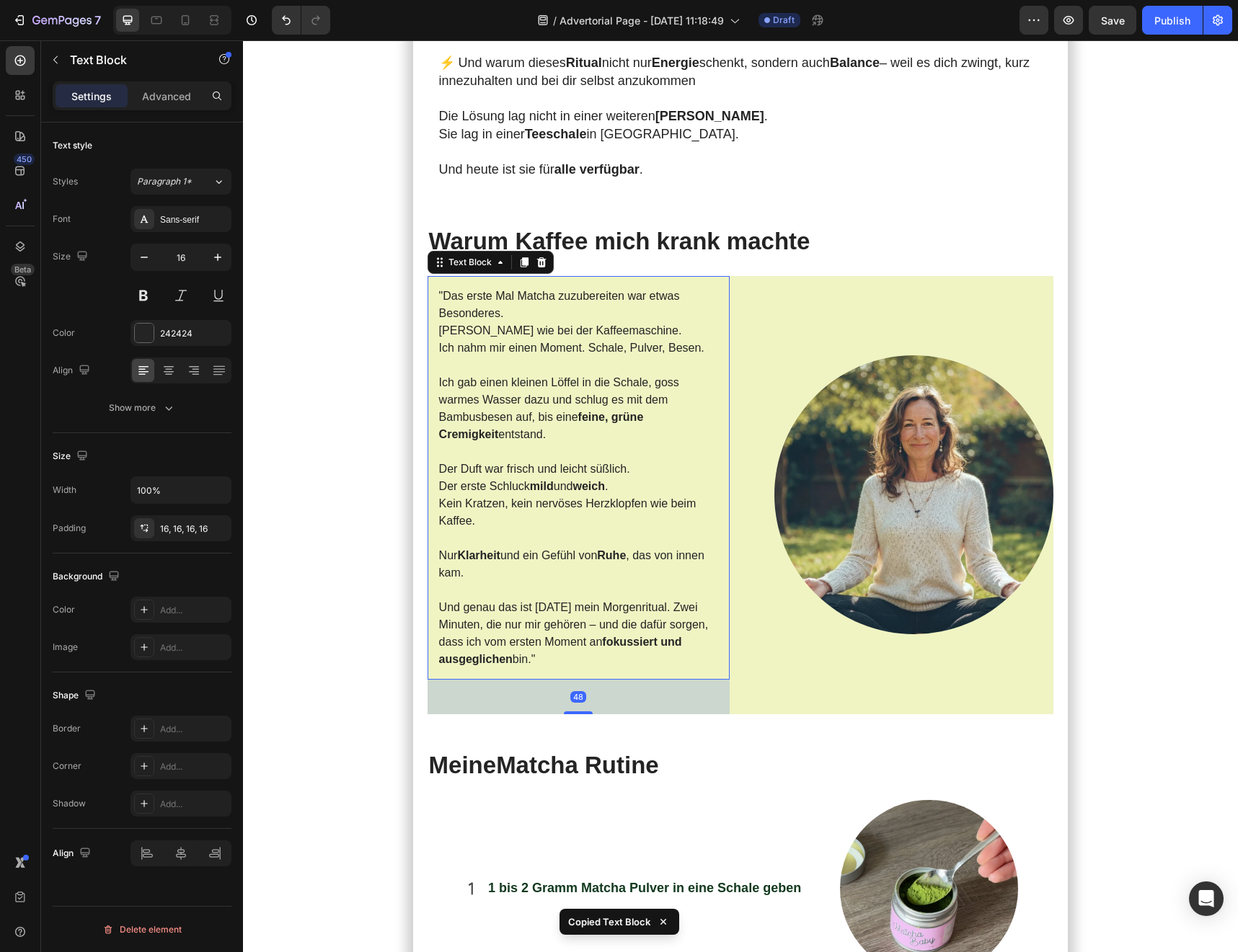
click at [596, 529] on p at bounding box center [579, 538] width 279 height 17
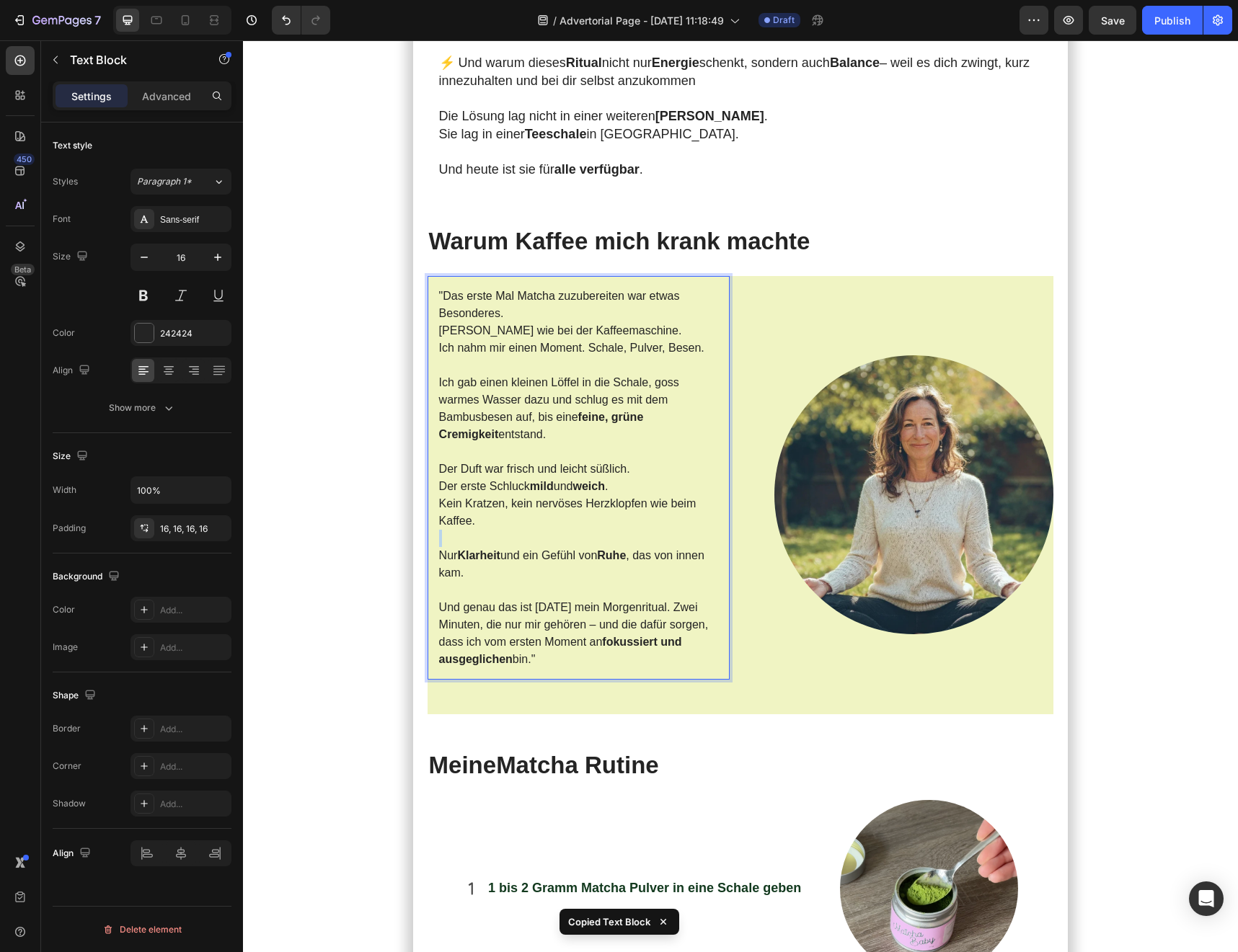
click at [596, 529] on p "Rich Text Editor. Editing area: main" at bounding box center [579, 538] width 279 height 17
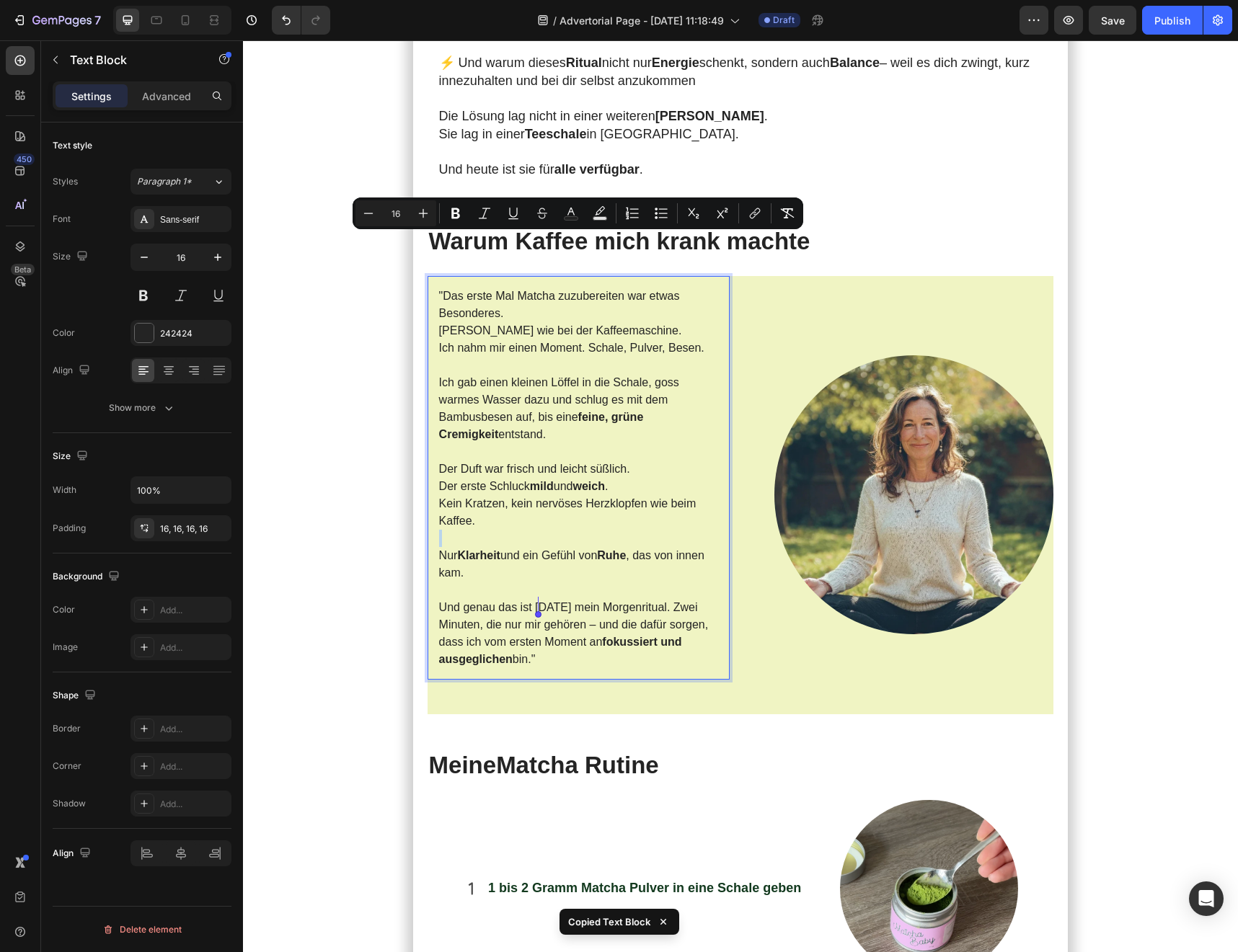
copy div ""Das erste Mal Matcha zuzubereiten war etwas Besonderes. Kein Knopfdrücken wie …"
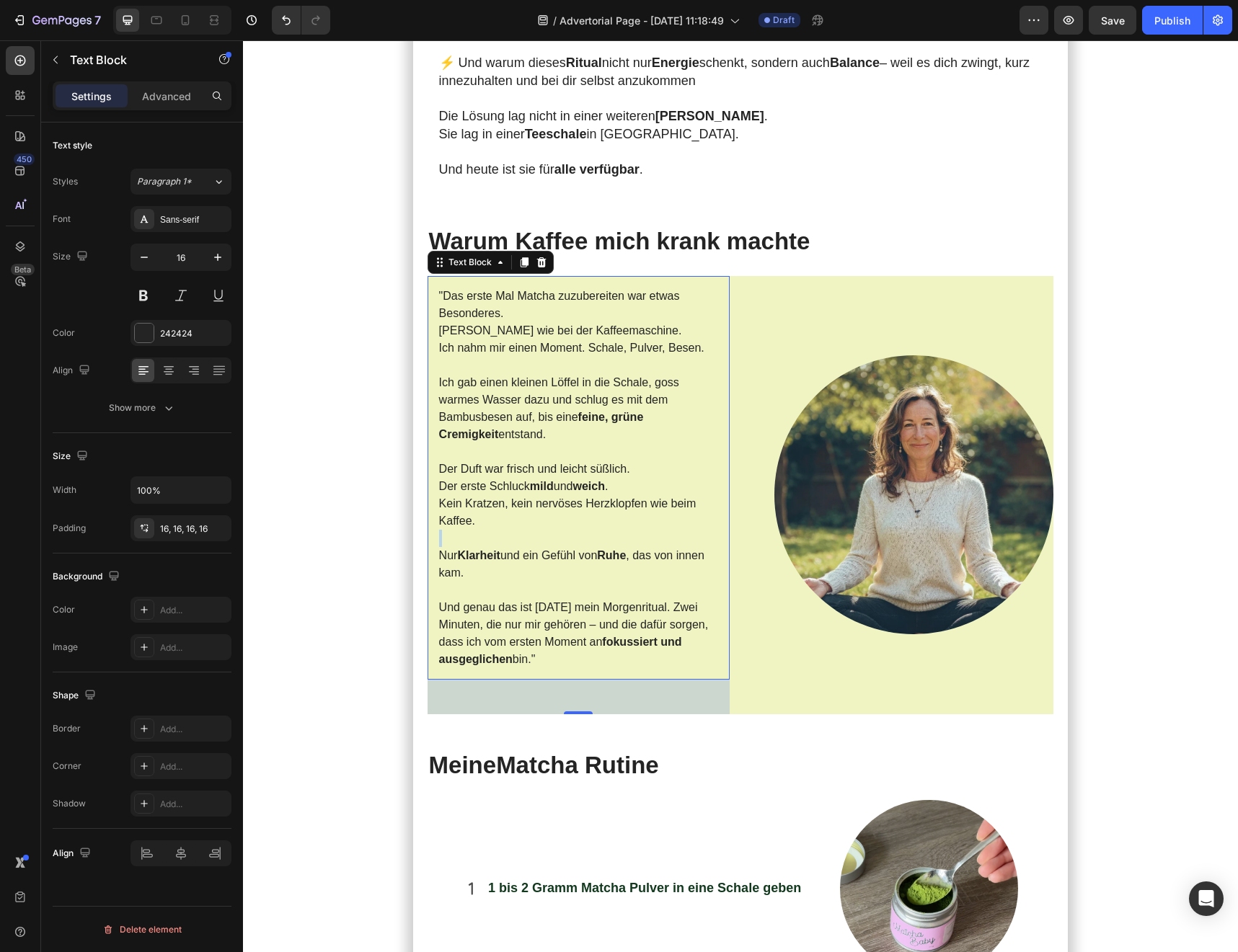
click at [605, 227] on p "Warum Kaffee mich krank machte" at bounding box center [741, 242] width 624 height 31
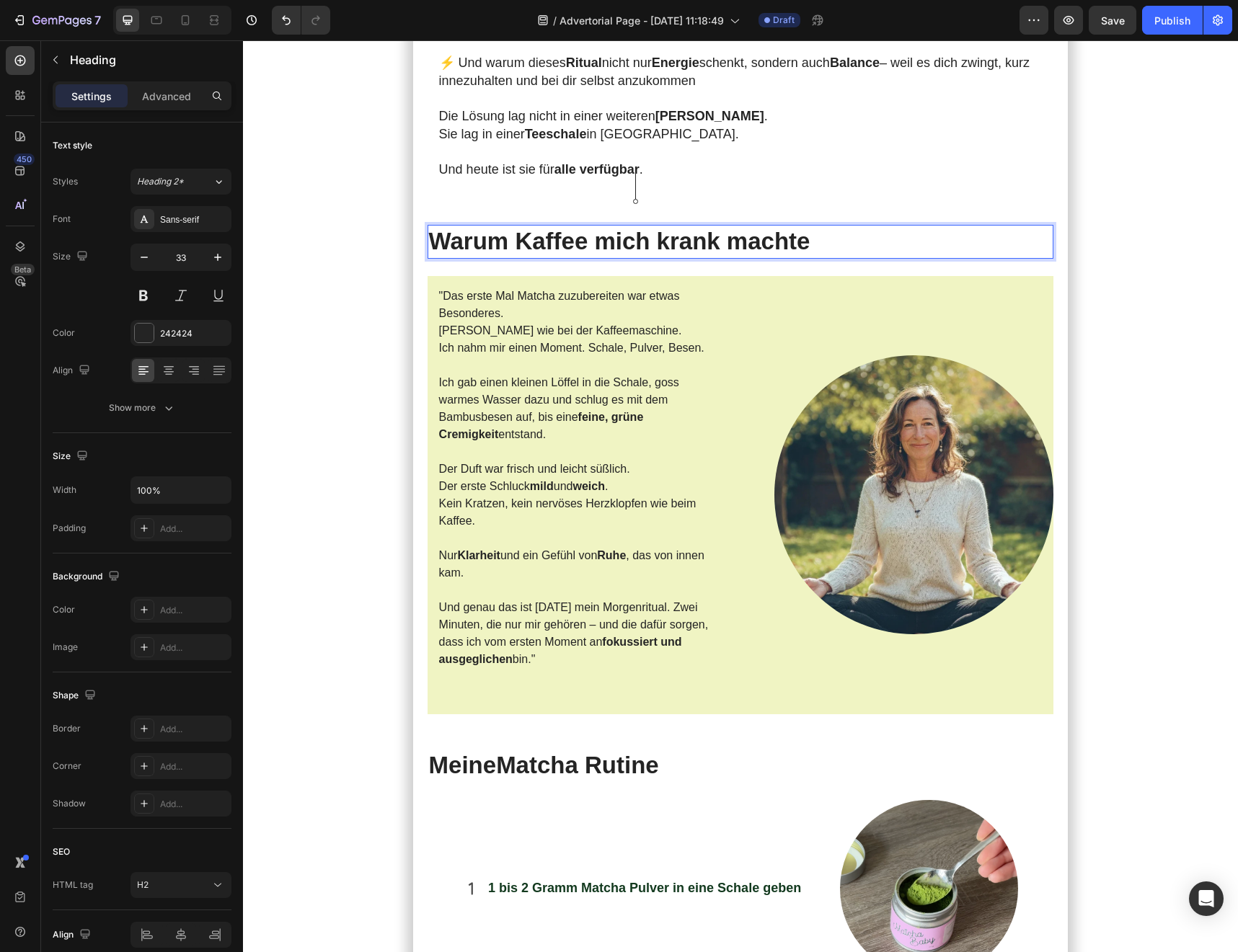
click at [635, 227] on p "Warum Kaffee mich krank machte" at bounding box center [741, 242] width 624 height 31
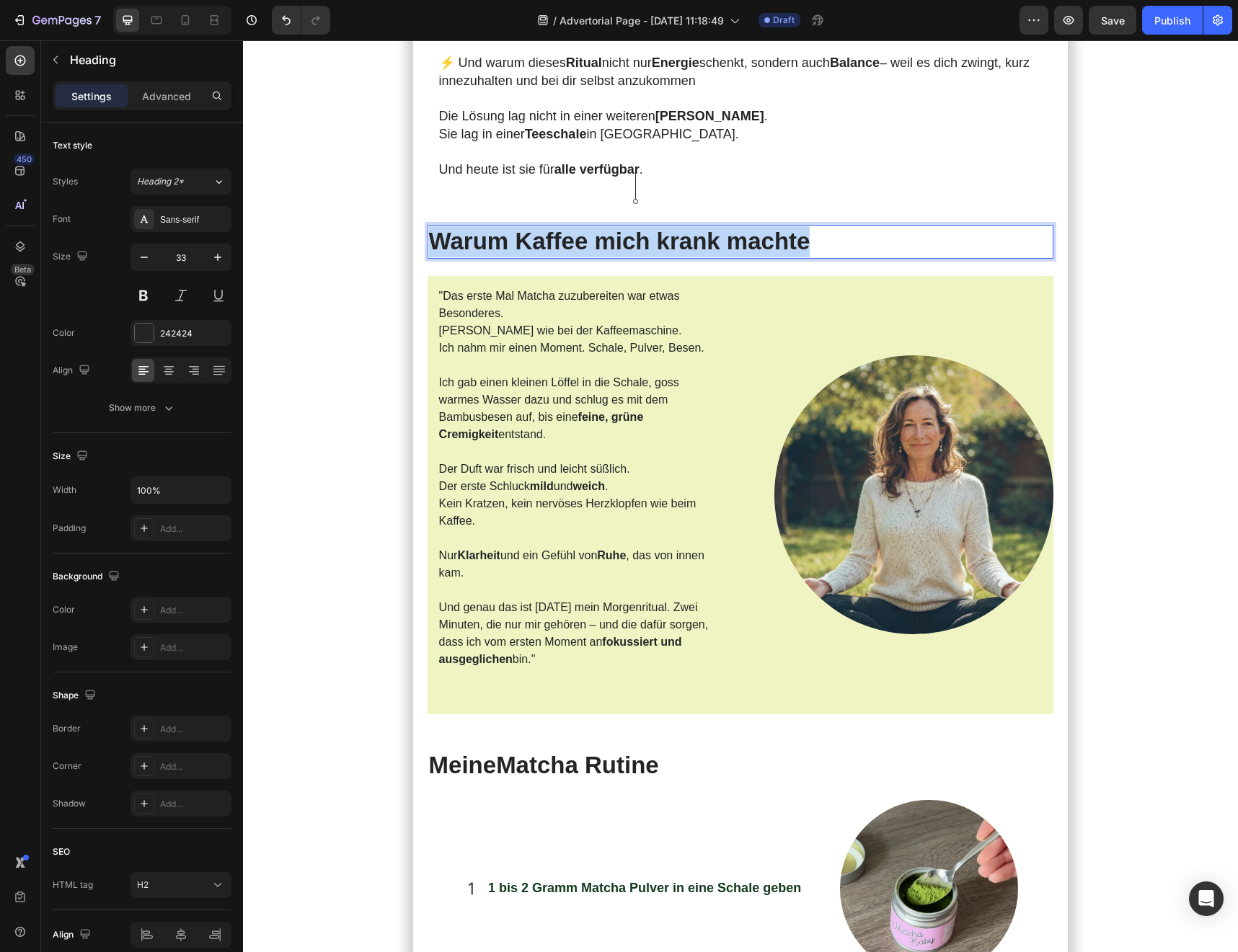
click at [635, 227] on p "Warum Kaffee mich krank machte" at bounding box center [741, 242] width 624 height 31
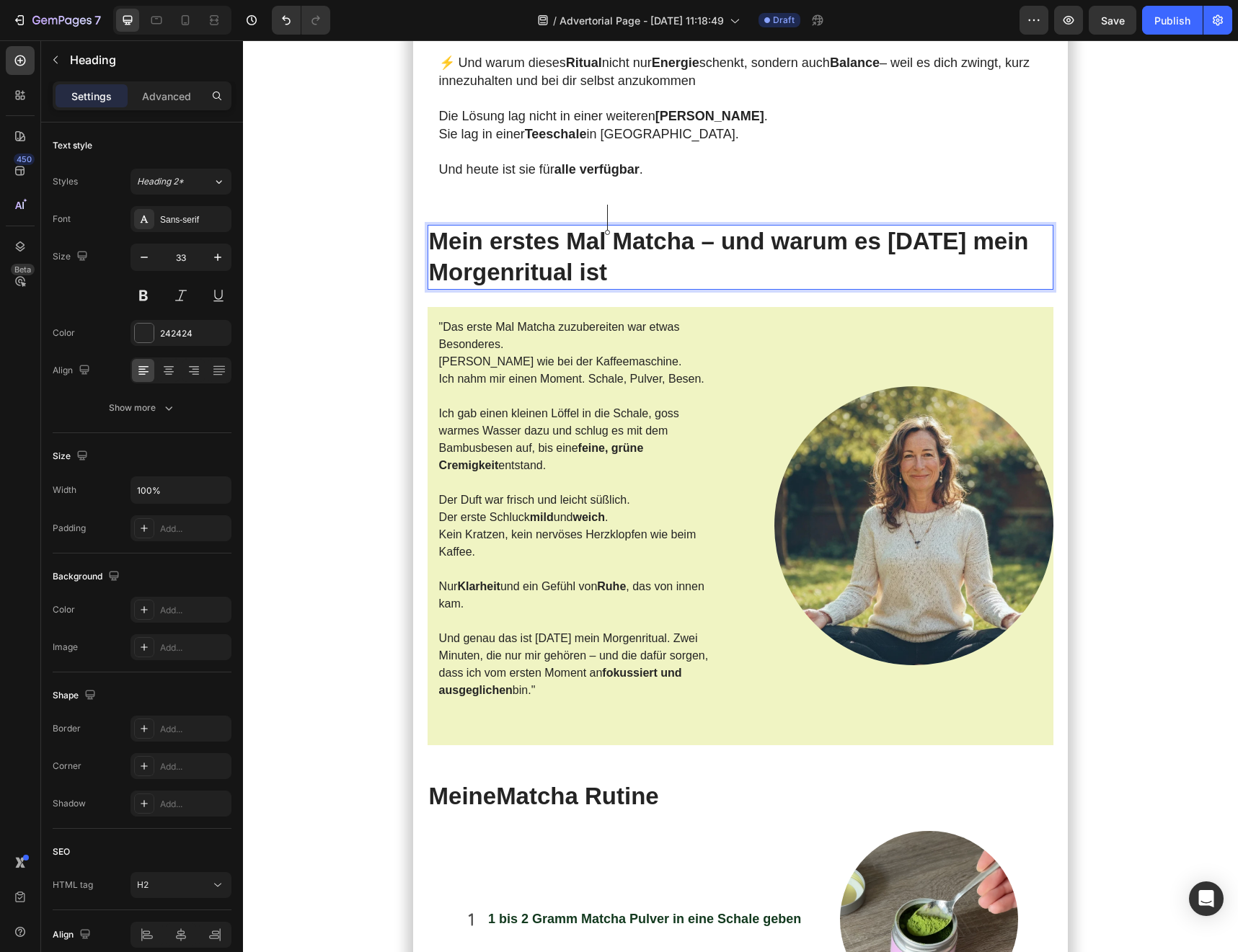
click at [718, 227] on strong "Mein erstes Mal Matcha – und warum es heute mein Morgenritual ist" at bounding box center [728, 256] width 600 height 57
click at [598, 227] on strong "Mein erstes Mal Matcha –und warum es heute mein Morgenritual ist" at bounding box center [725, 256] width 594 height 57
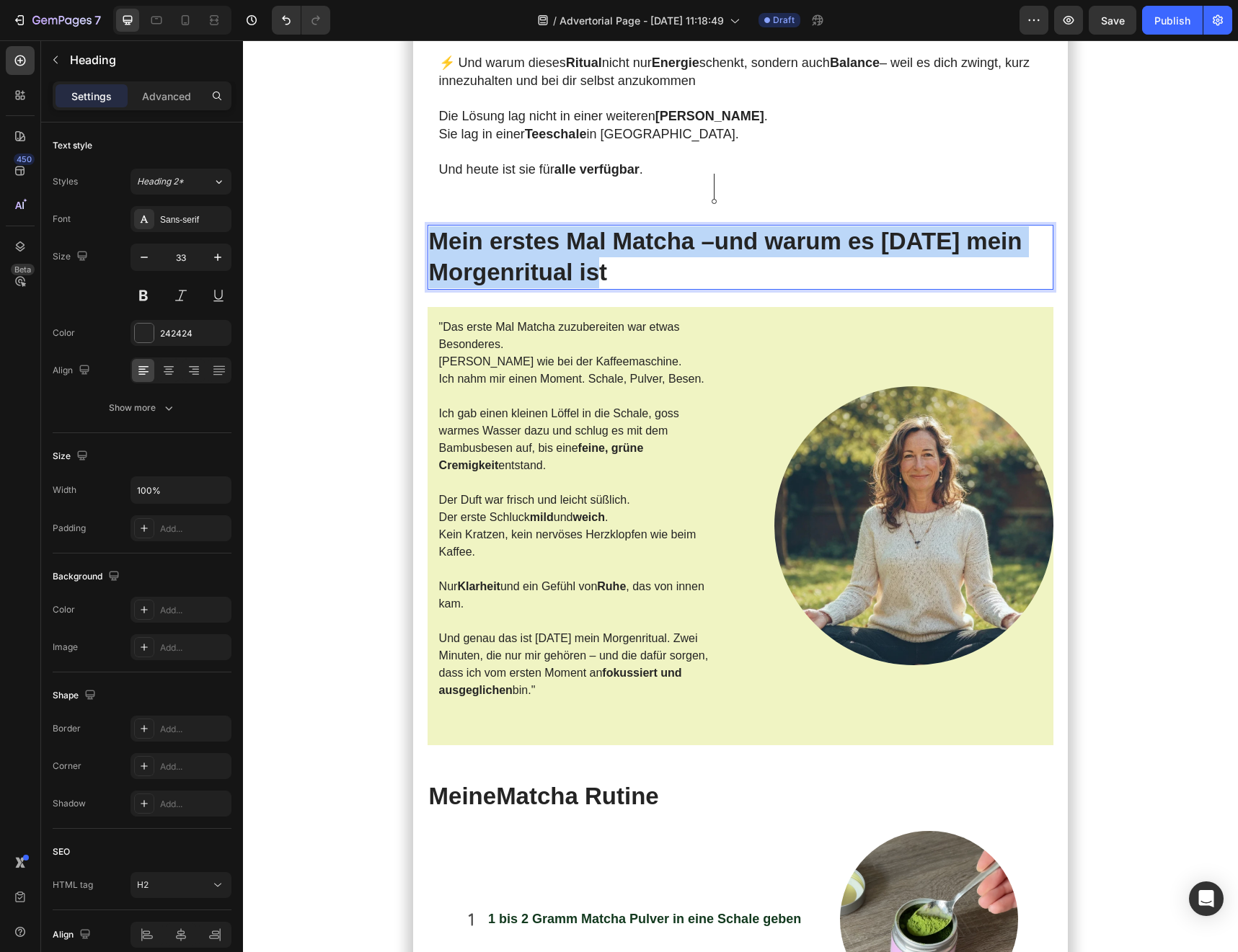
click at [598, 227] on strong "Mein erstes Mal Matcha –und warum es heute mein Morgenritual ist" at bounding box center [725, 256] width 594 height 57
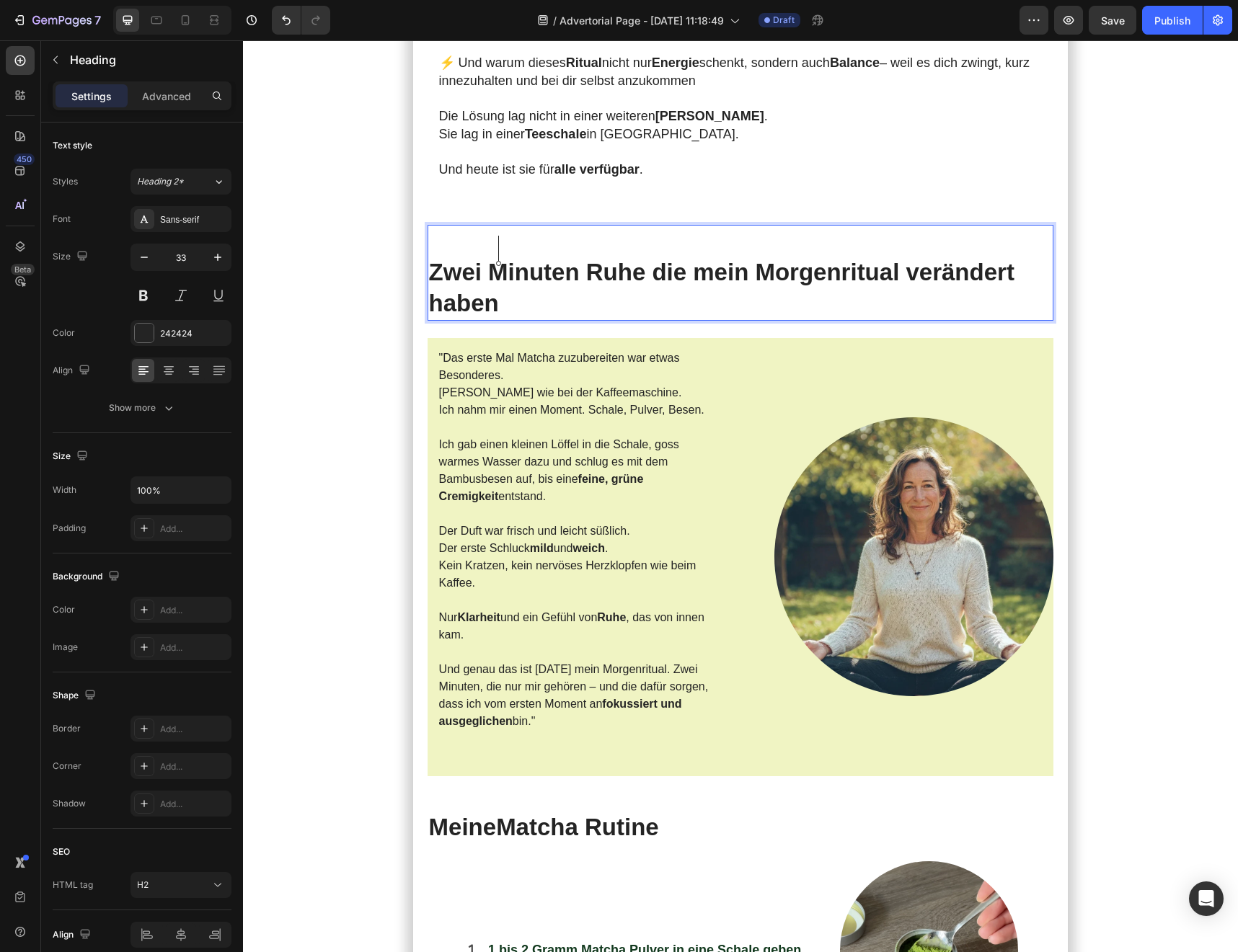
click at [438, 259] on strong "Zwei Minuten Ruhe die mein Morgenritual verändert haben" at bounding box center [721, 287] width 585 height 57
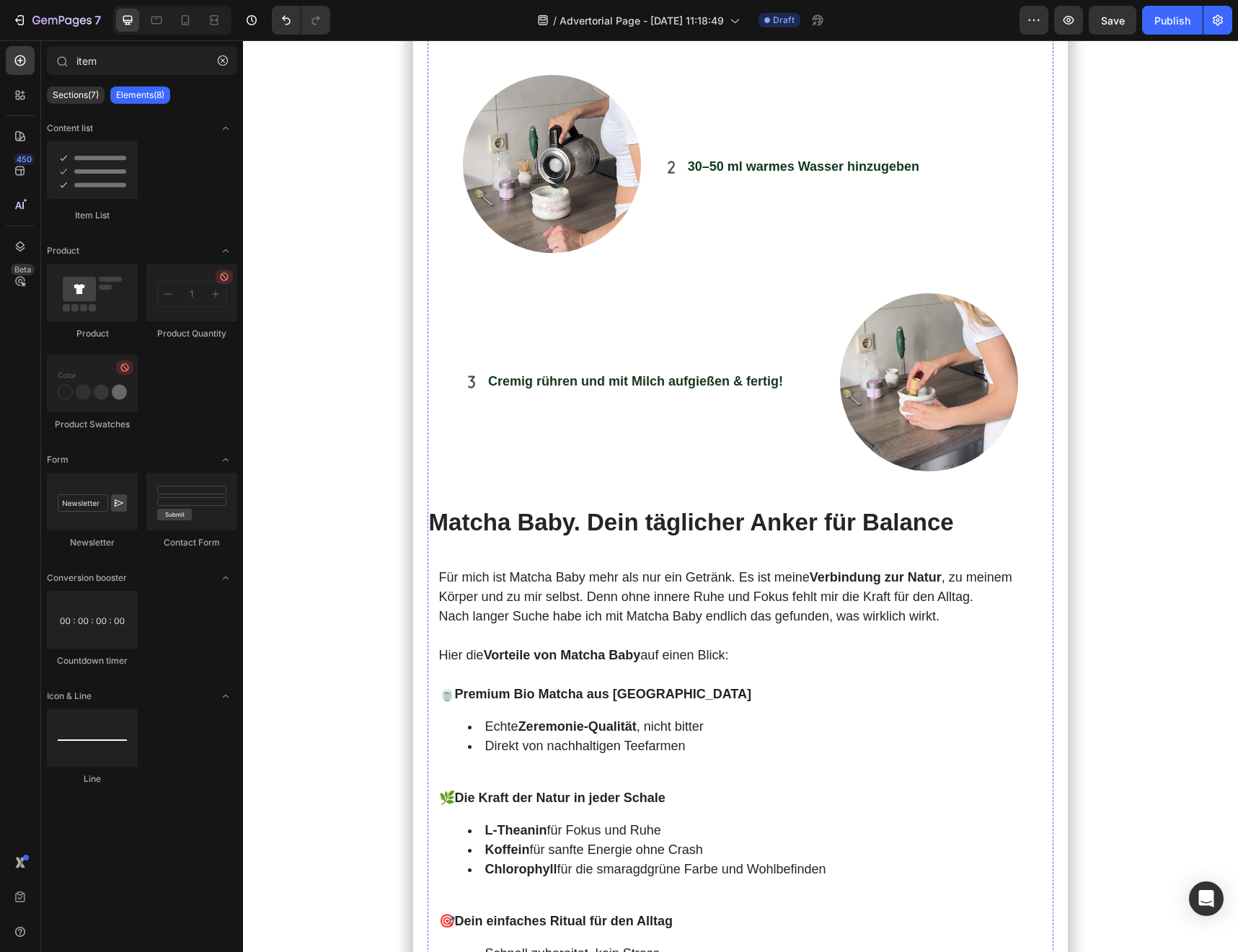
scroll to position [3394, 0]
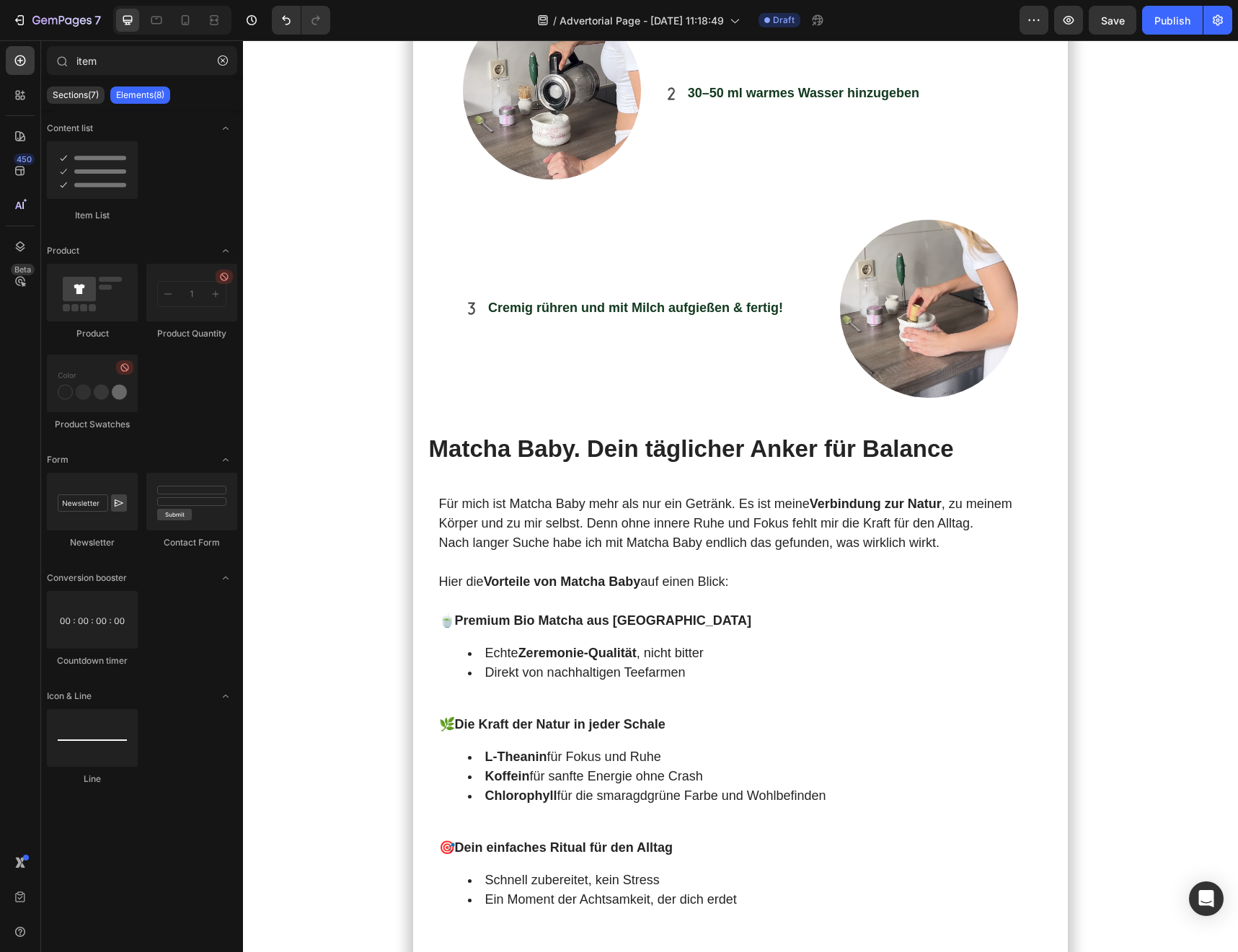
click at [530, 433] on h2 "Matcha Baby. Dein täglicher Anker für Balance" at bounding box center [741, 449] width 626 height 34
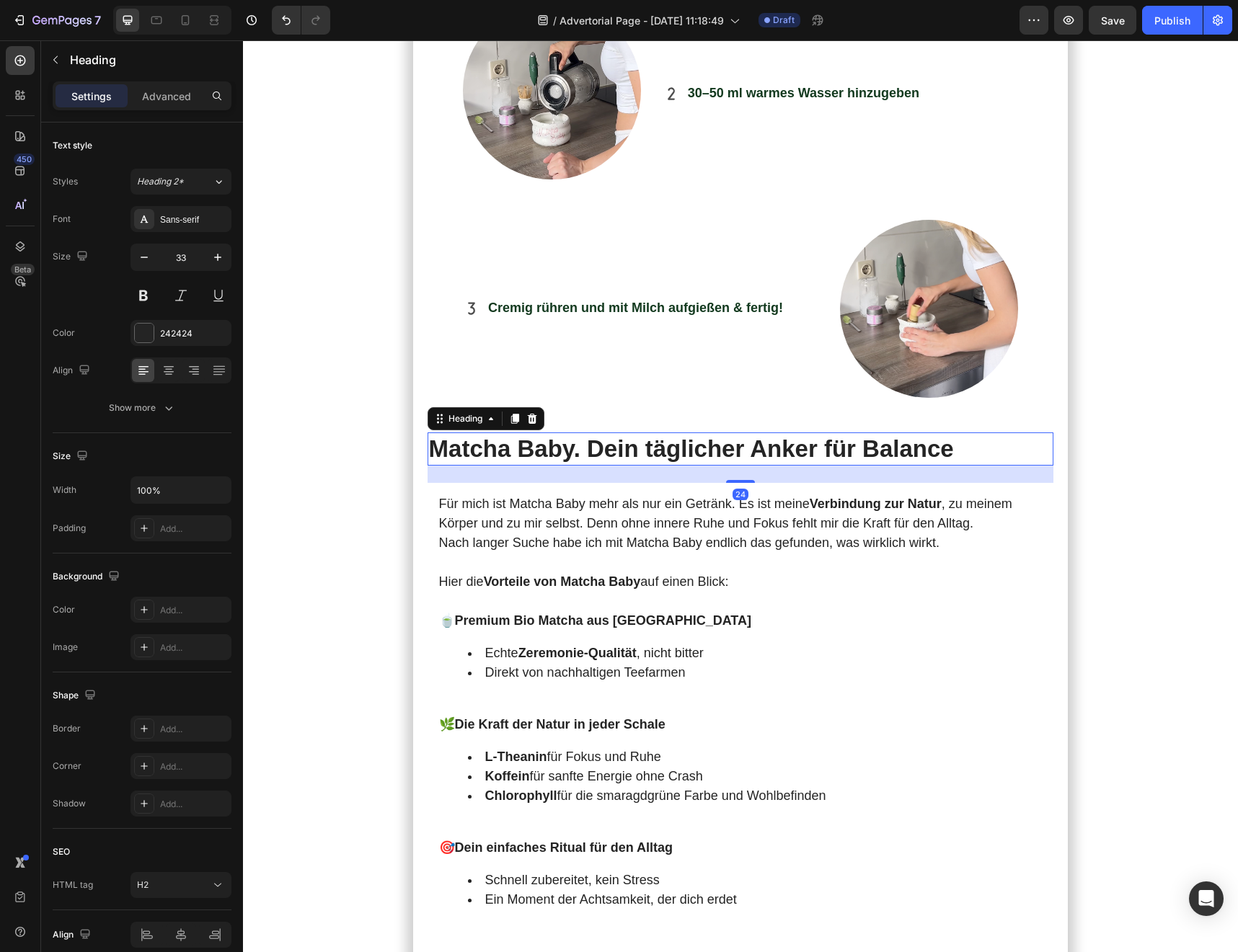
click at [463, 433] on h2 "Matcha Baby. Dein täglicher Anker für Balance" at bounding box center [741, 449] width 626 height 34
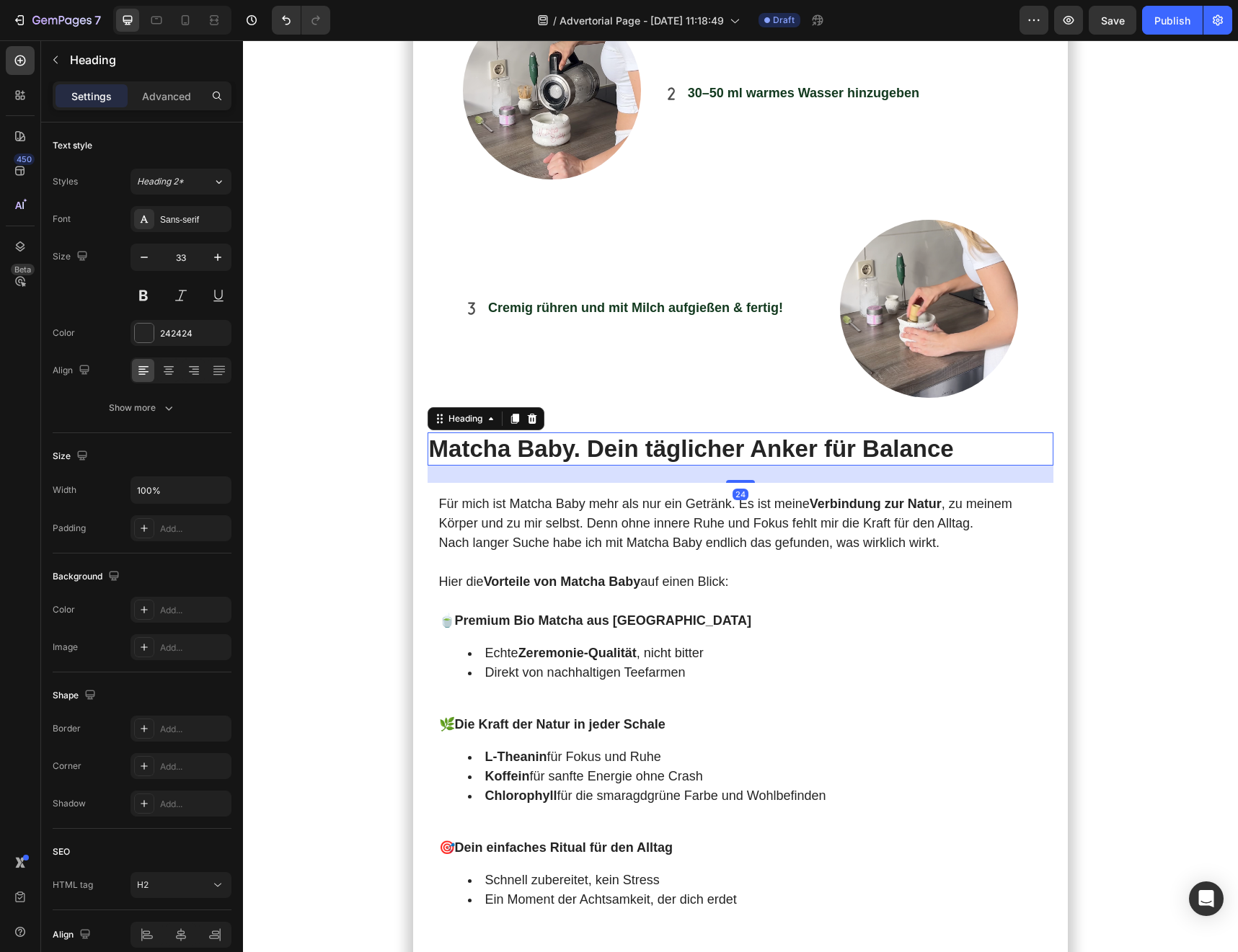
click at [512, 434] on p "Matcha Baby. Dein täglicher Anker für Balance" at bounding box center [741, 450] width 624 height 31
click at [515, 414] on icon at bounding box center [515, 419] width 8 height 10
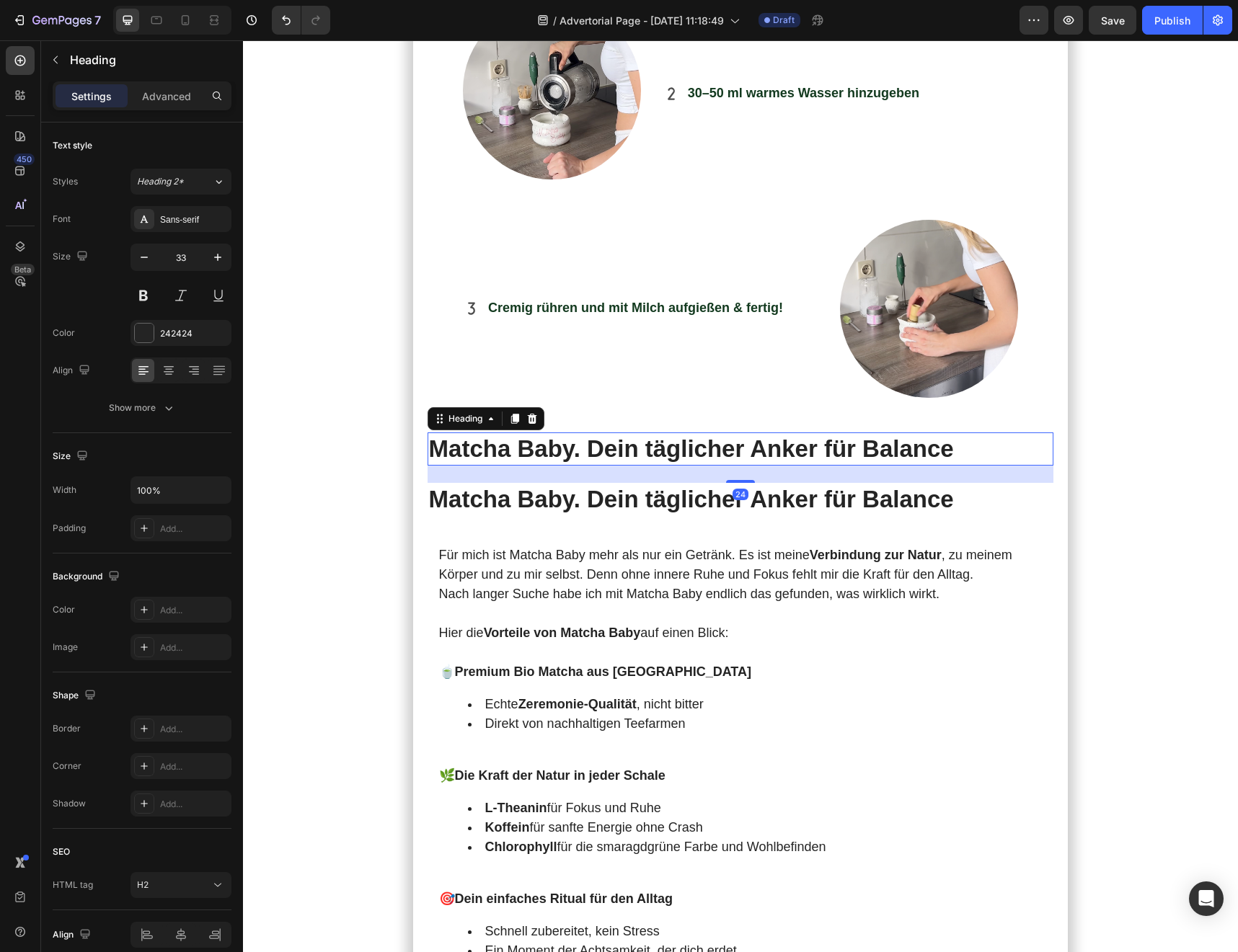
click at [622, 434] on p "Matcha Baby. Dein täglicher Anker für Balance" at bounding box center [741, 450] width 624 height 31
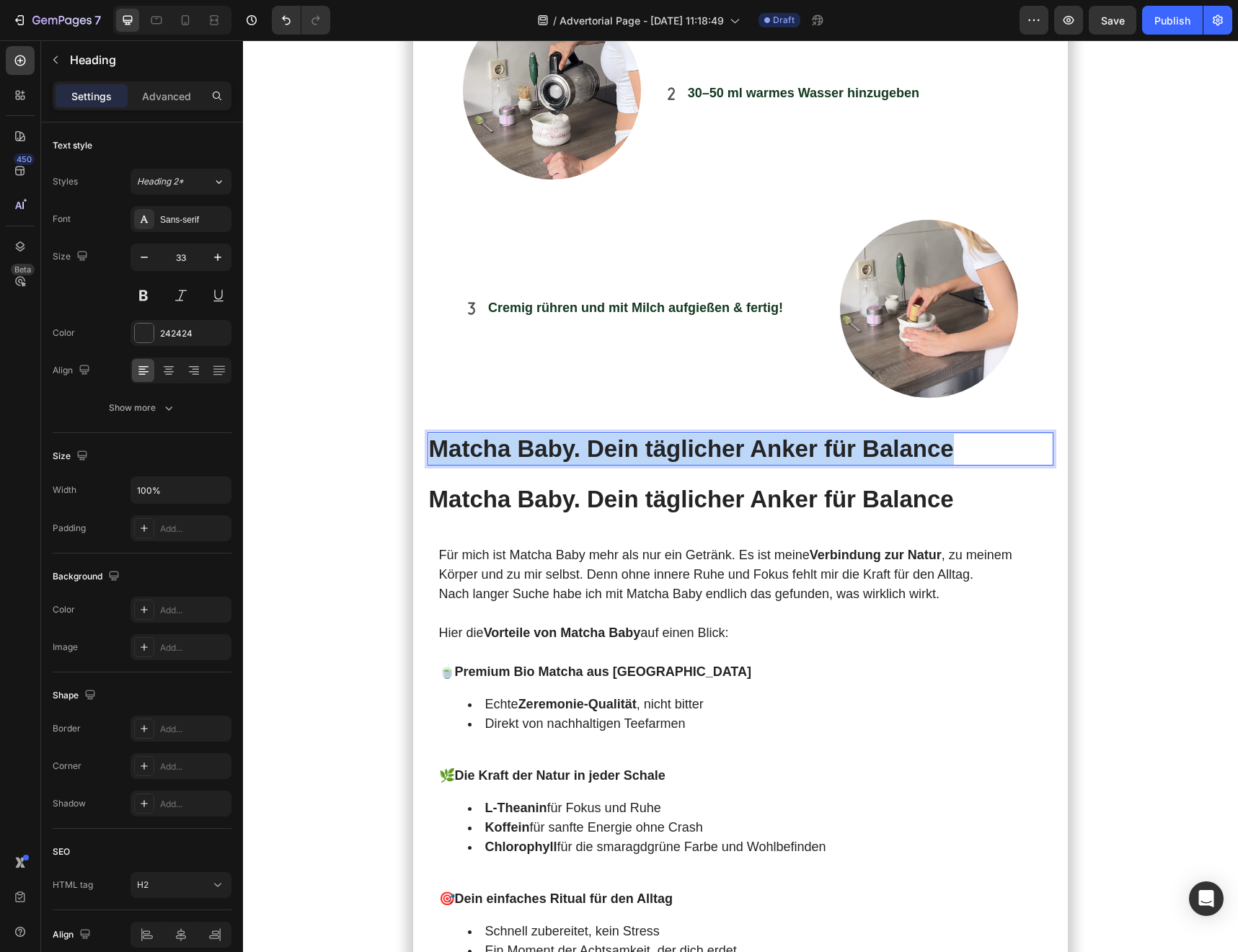
click at [622, 434] on p "Matcha Baby. Dein täglicher Anker für Balance" at bounding box center [741, 450] width 624 height 31
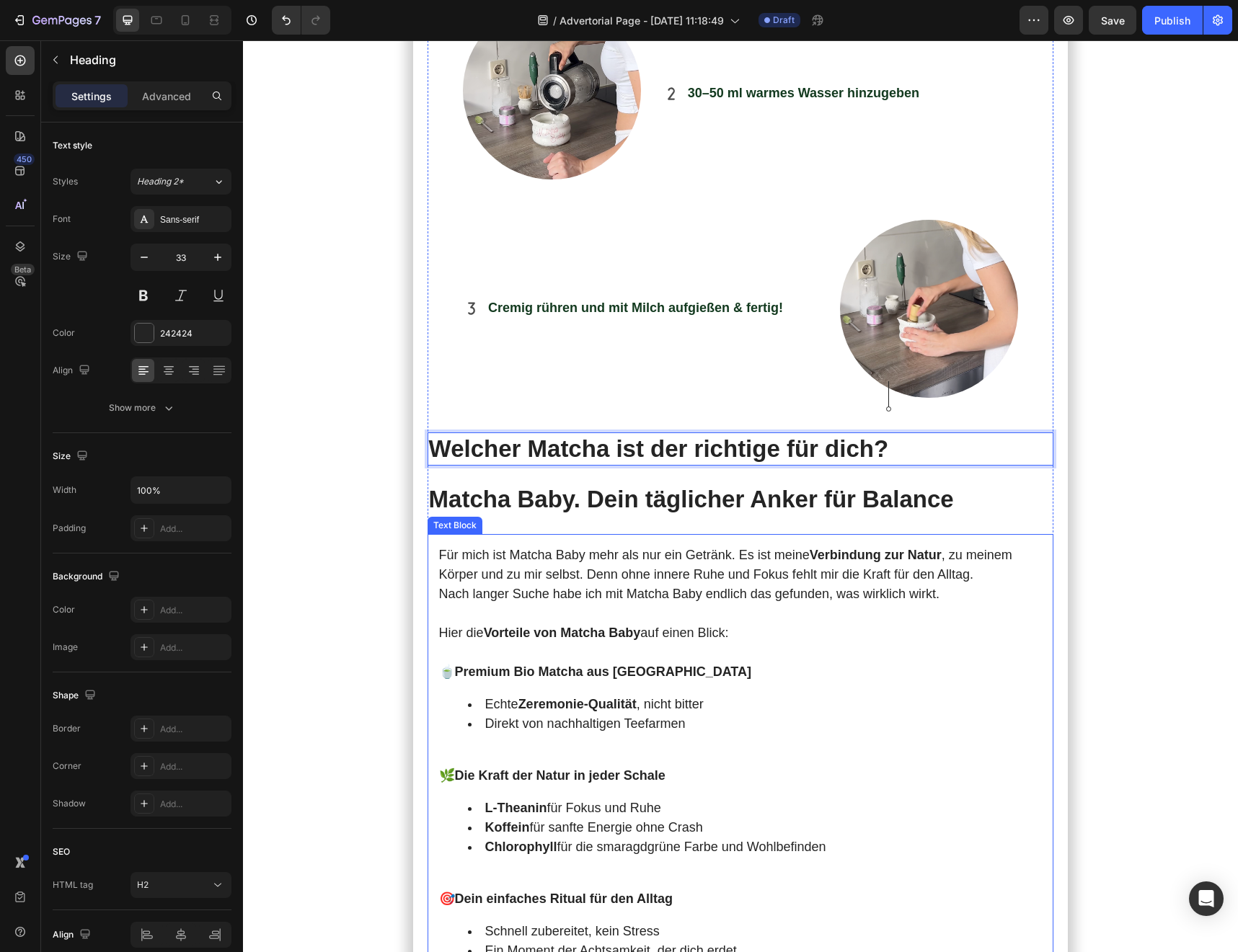
click at [601, 558] on p "Nach langer Suche habe ich mit Matcha Baby endlich das gefunden, was wirklich w…" at bounding box center [741, 594] width 603 height 20
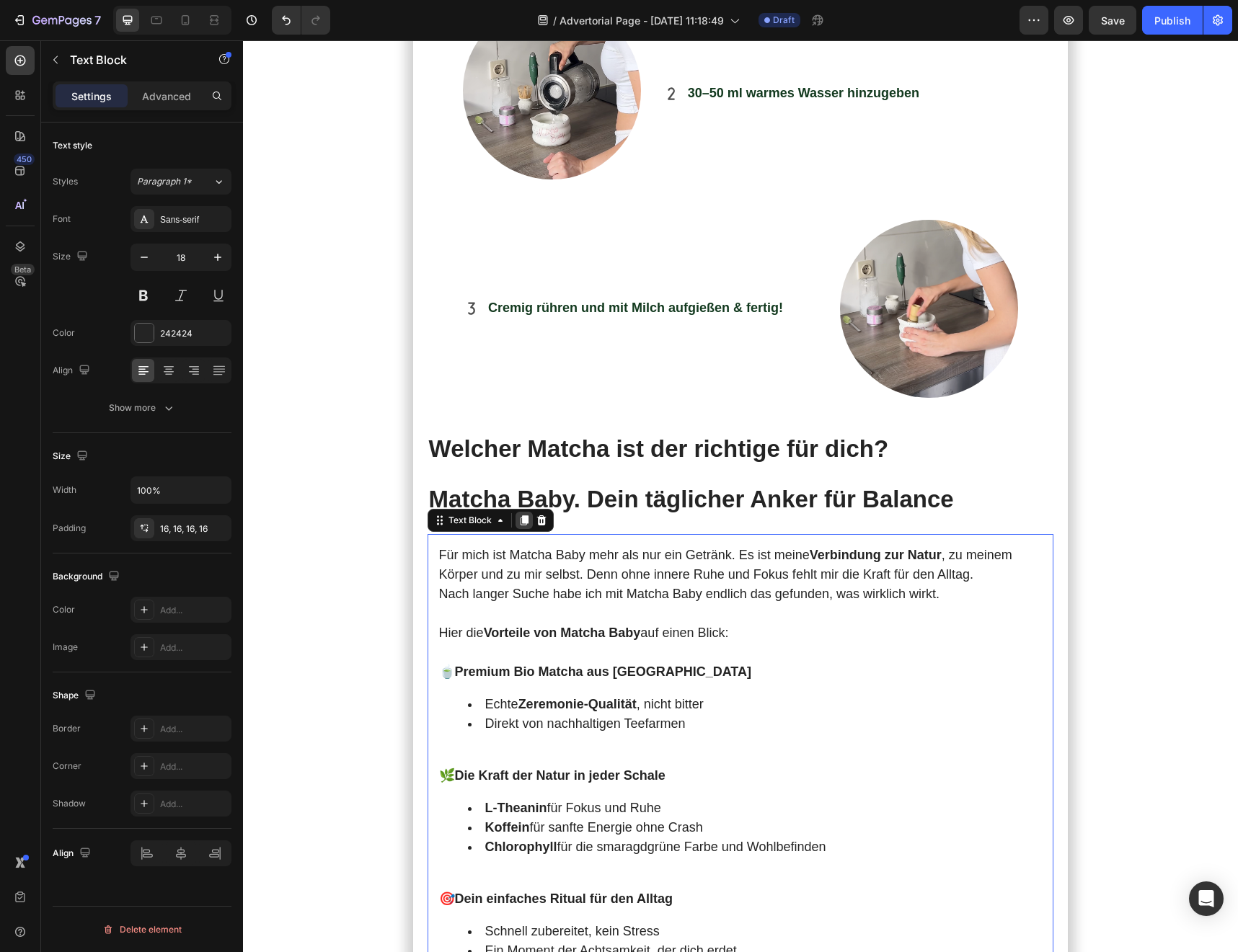
click at [521, 515] on icon at bounding box center [524, 520] width 11 height 11
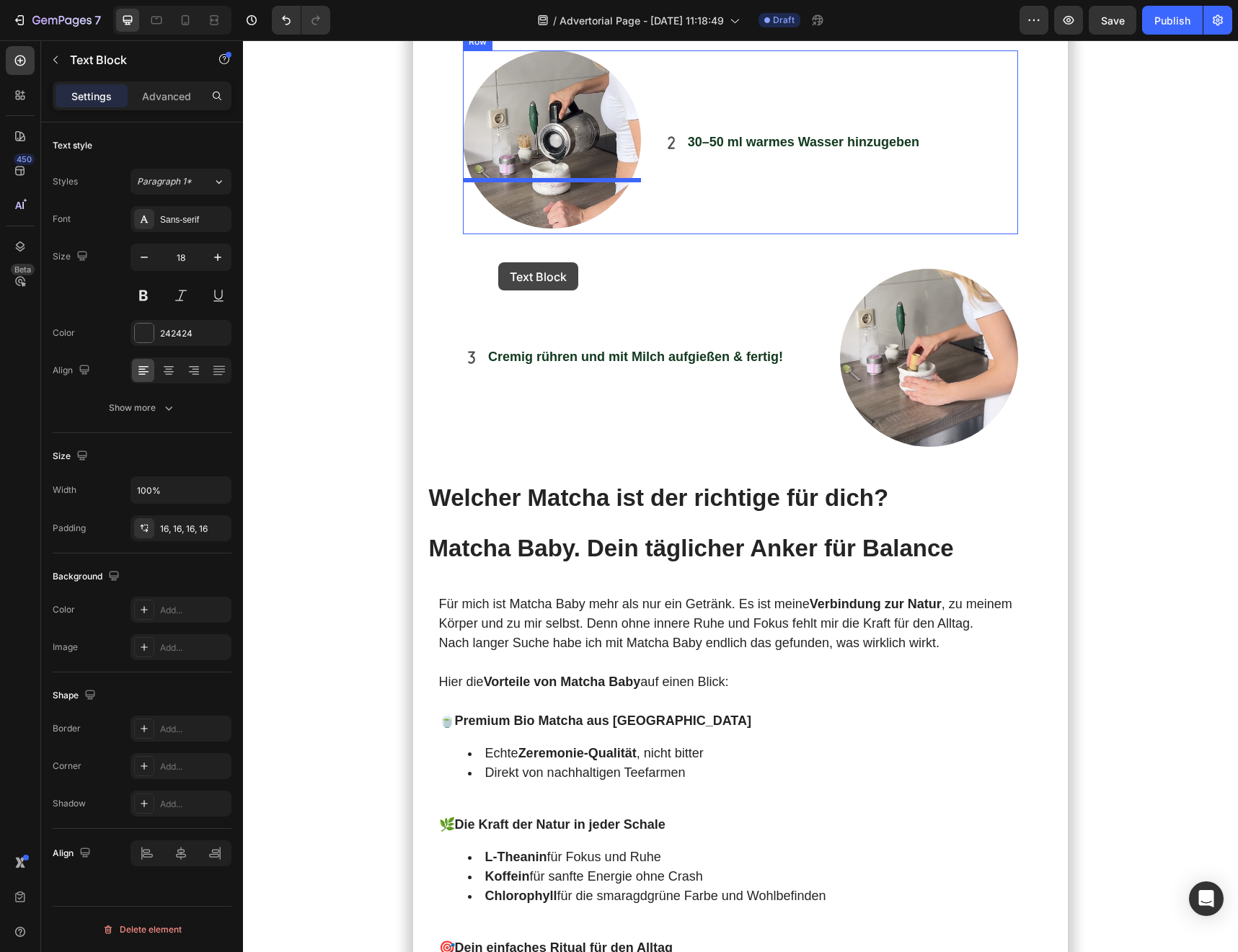
scroll to position [3342, 0]
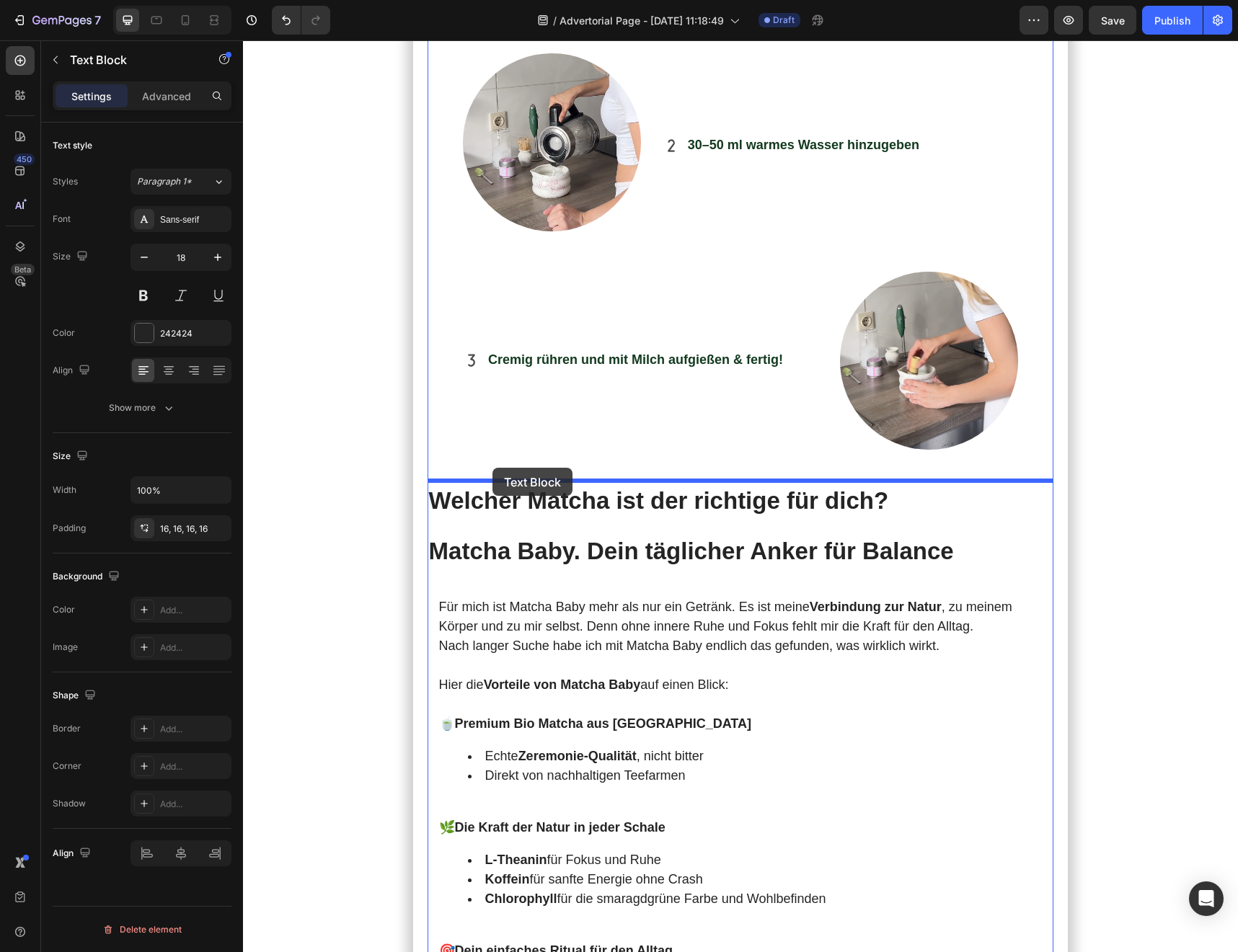
drag, startPoint x: 443, startPoint y: 552, endPoint x: 493, endPoint y: 469, distance: 96.9
click at [493, 469] on div "Header Meine Morgen starteten immer mit Kaffee . Doch je mehr ich trank, desto …" at bounding box center [741, 783] width 995 height 8169
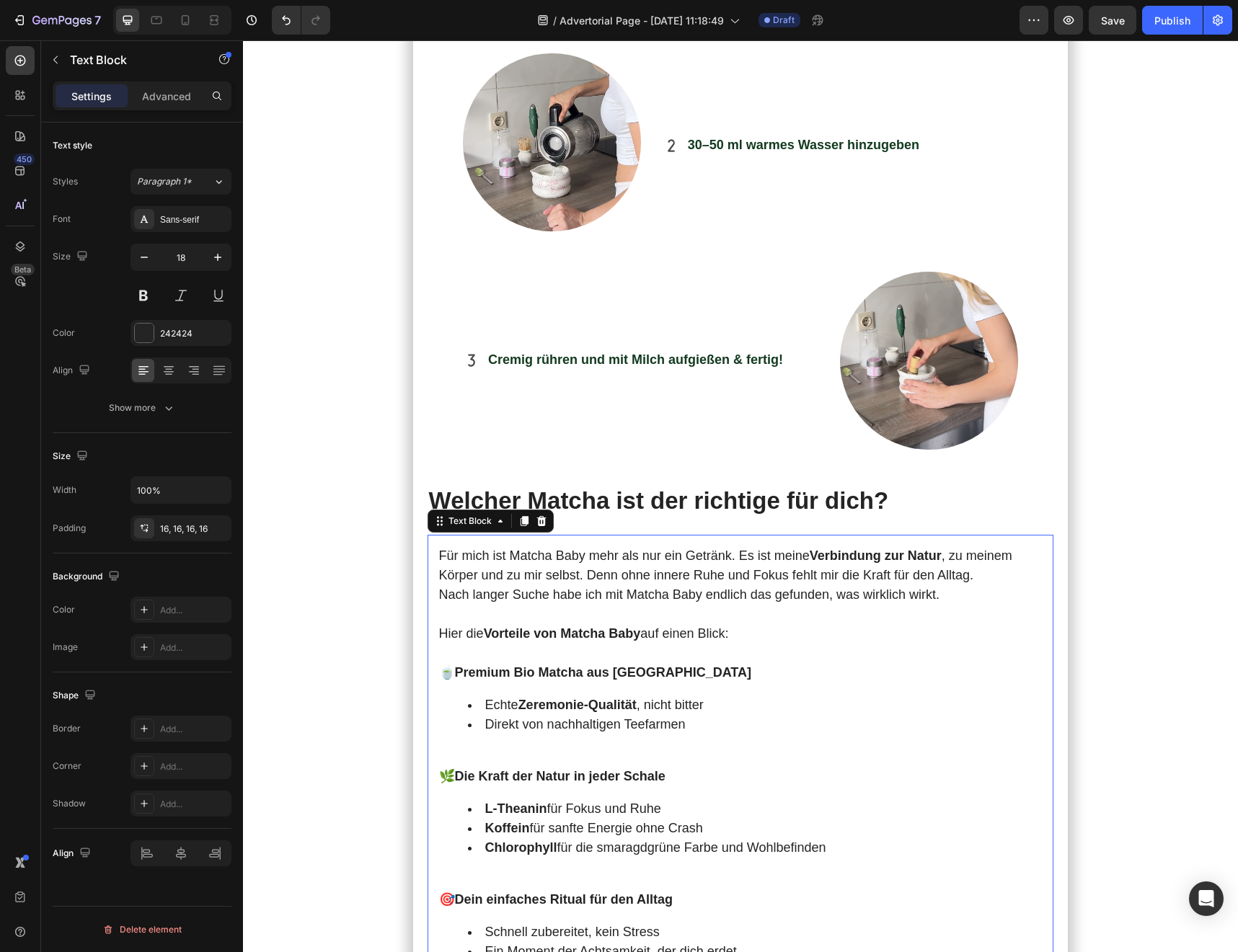
click at [739, 558] on p "🍵 Premium Bio Matcha aus Japan" at bounding box center [741, 673] width 603 height 20
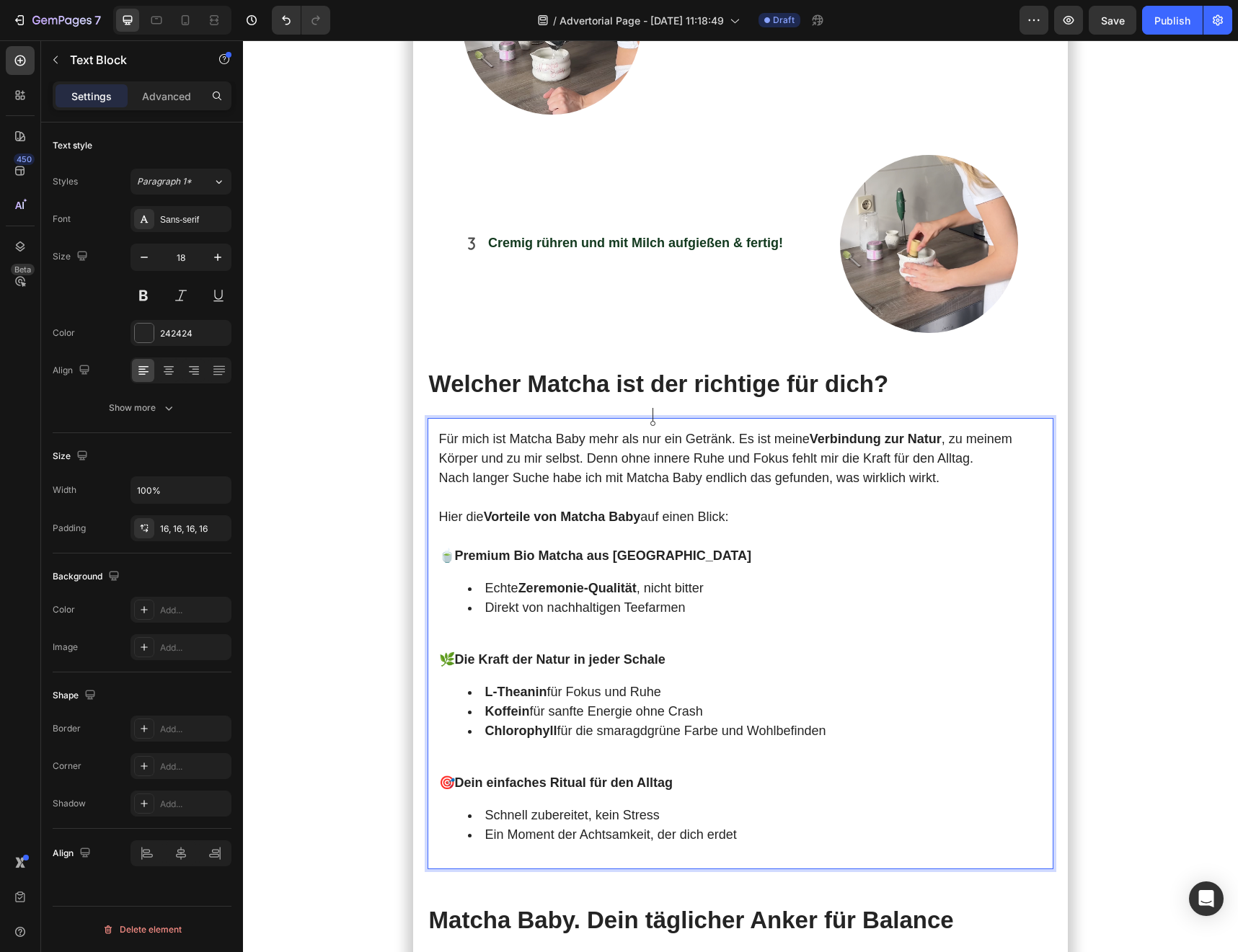
scroll to position [3551, 0]
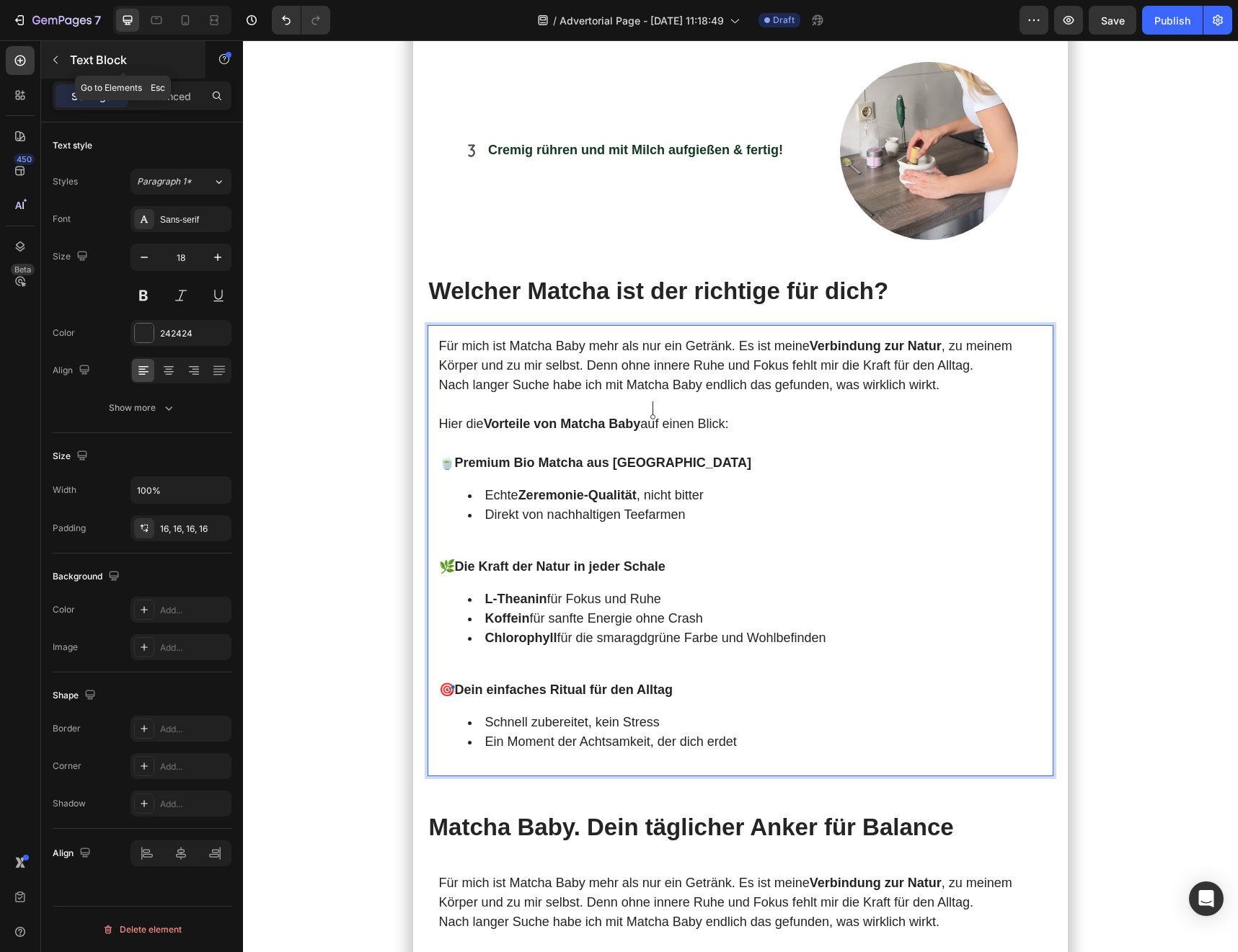
click at [80, 59] on p "Text Block" at bounding box center [131, 59] width 122 height 17
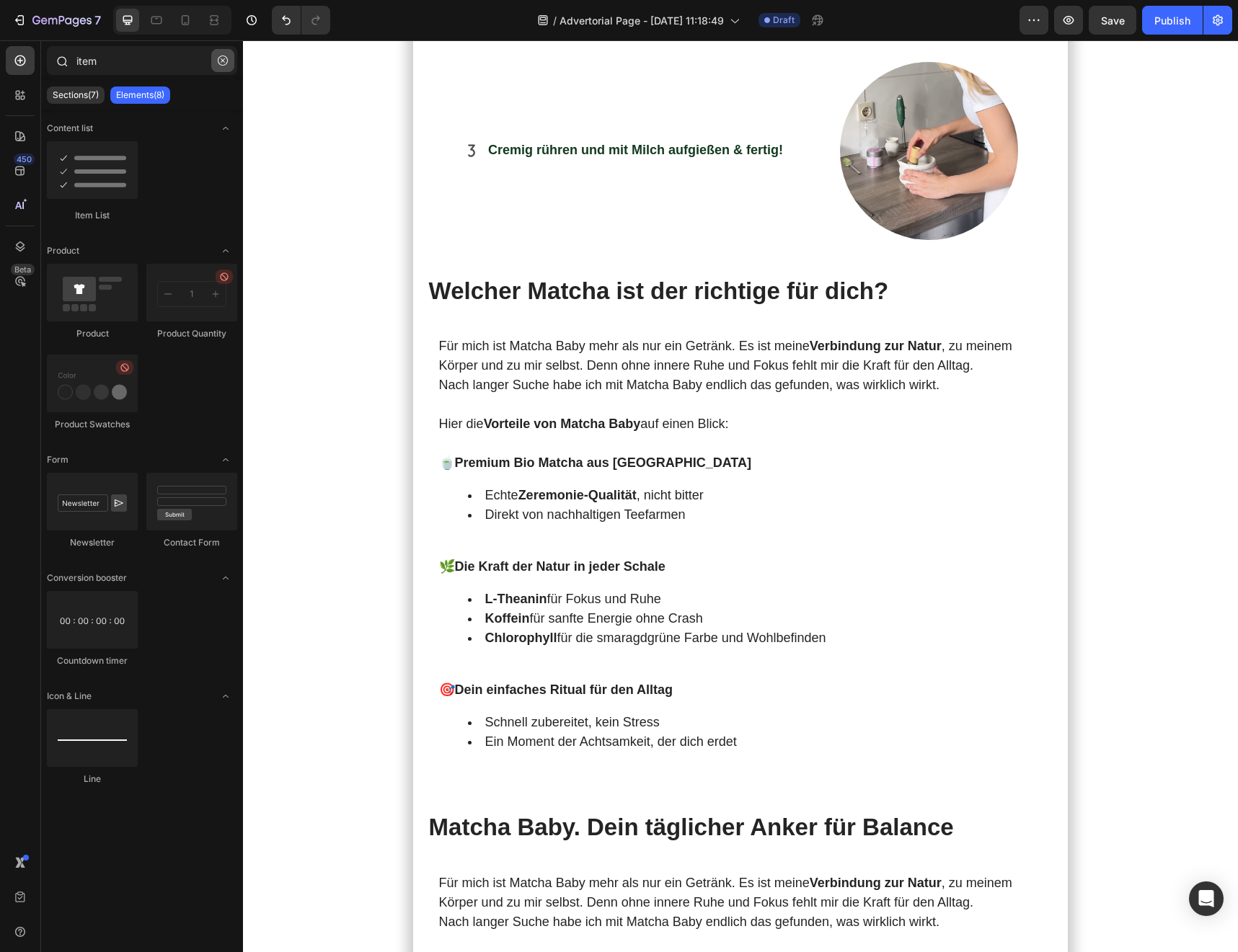
click at [225, 62] on icon "button" at bounding box center [222, 61] width 10 height 10
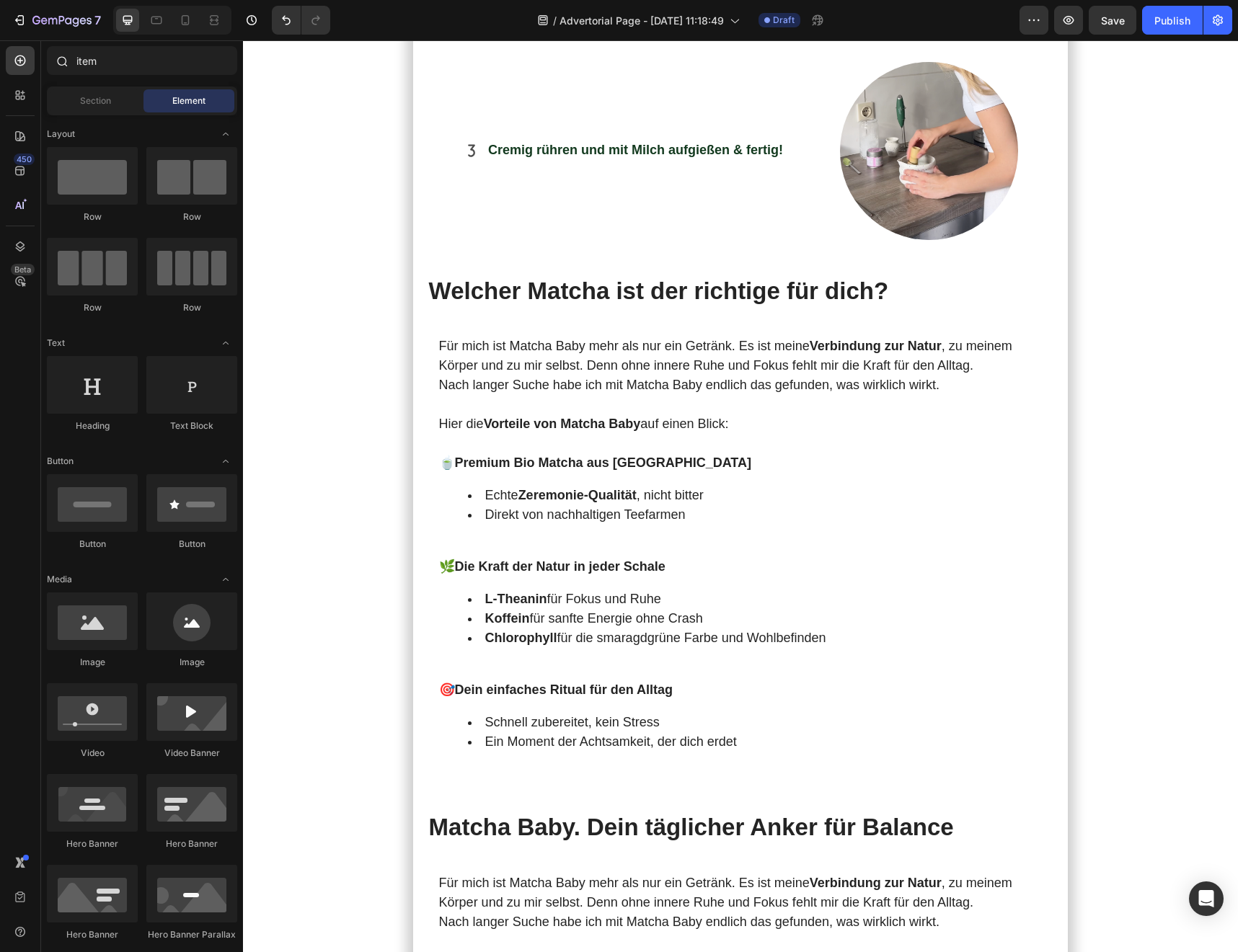
click at [140, 76] on div "item" at bounding box center [142, 63] width 202 height 34
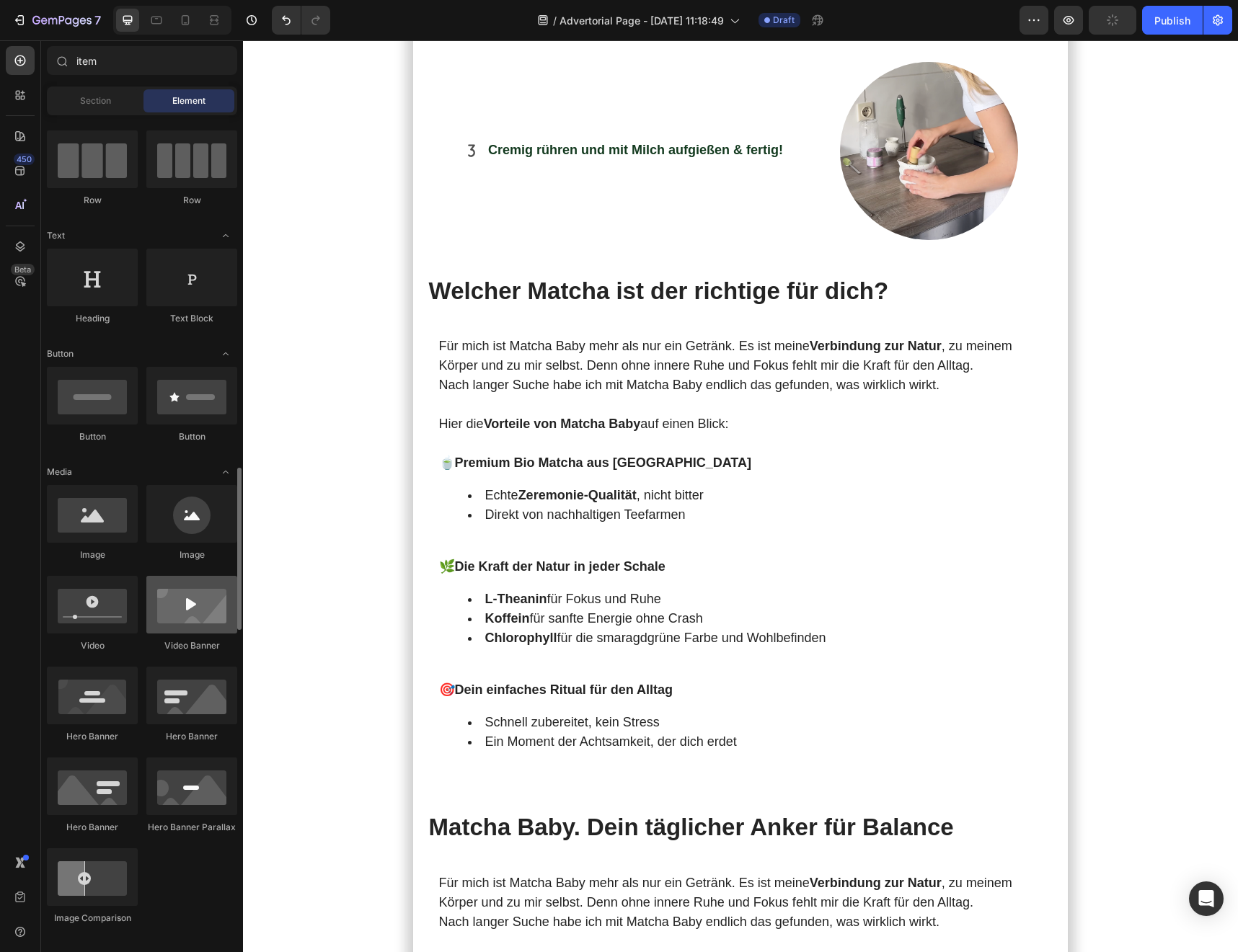
scroll to position [0, 0]
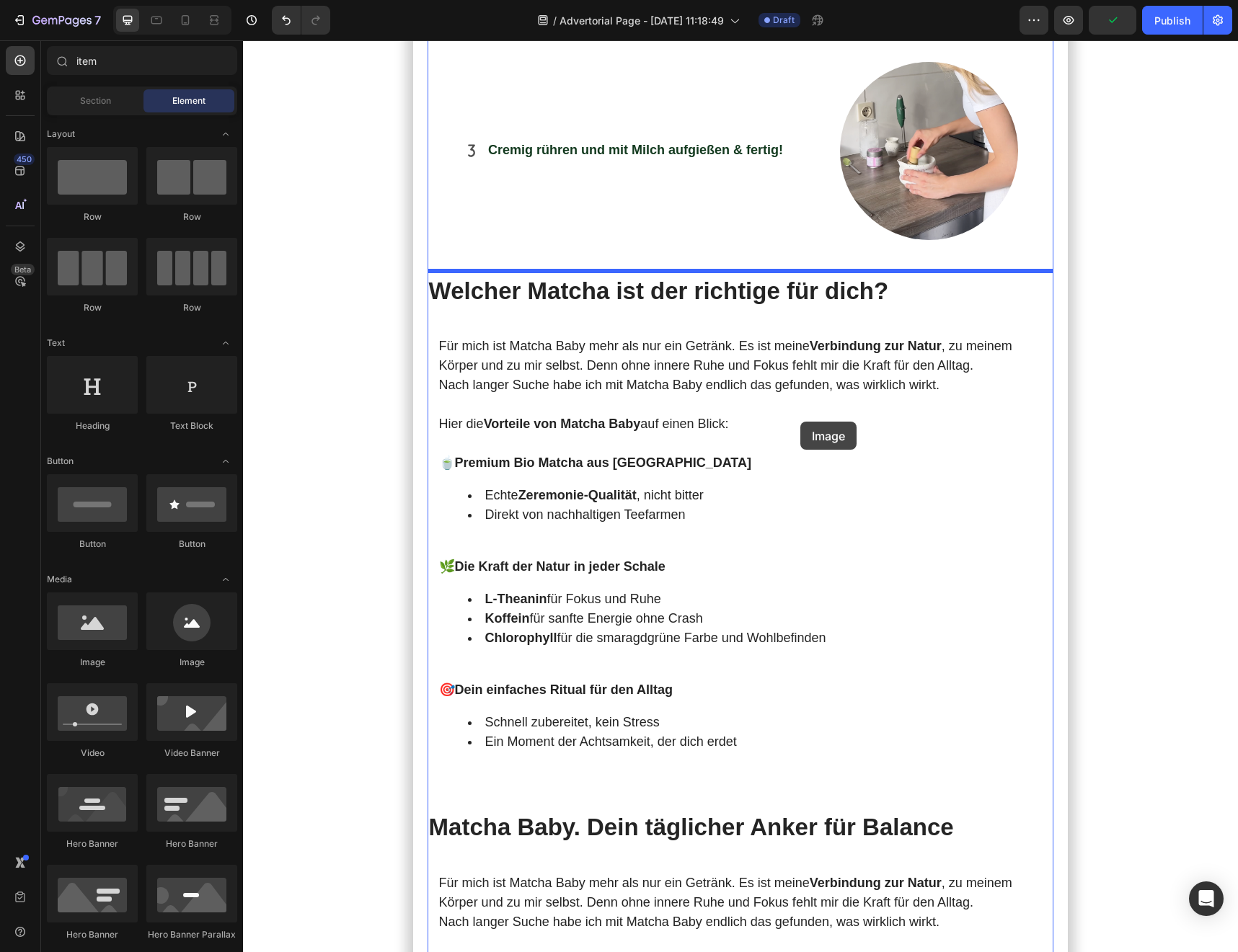
drag, startPoint x: 414, startPoint y: 670, endPoint x: 800, endPoint y: 423, distance: 458.3
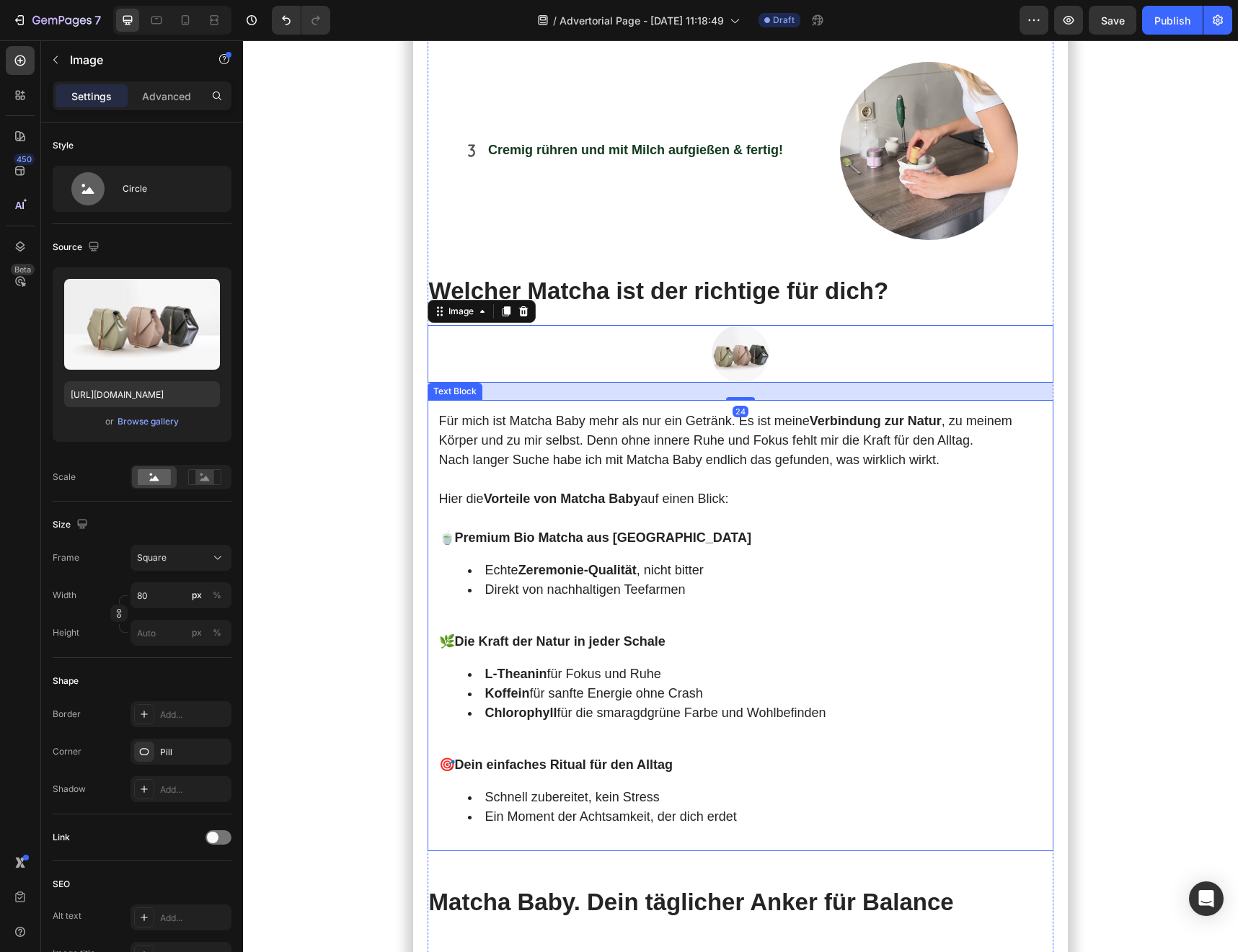
click at [674, 489] on p "Hier die Vorteile von Matcha Baby auf einen Blick:" at bounding box center [741, 499] width 603 height 20
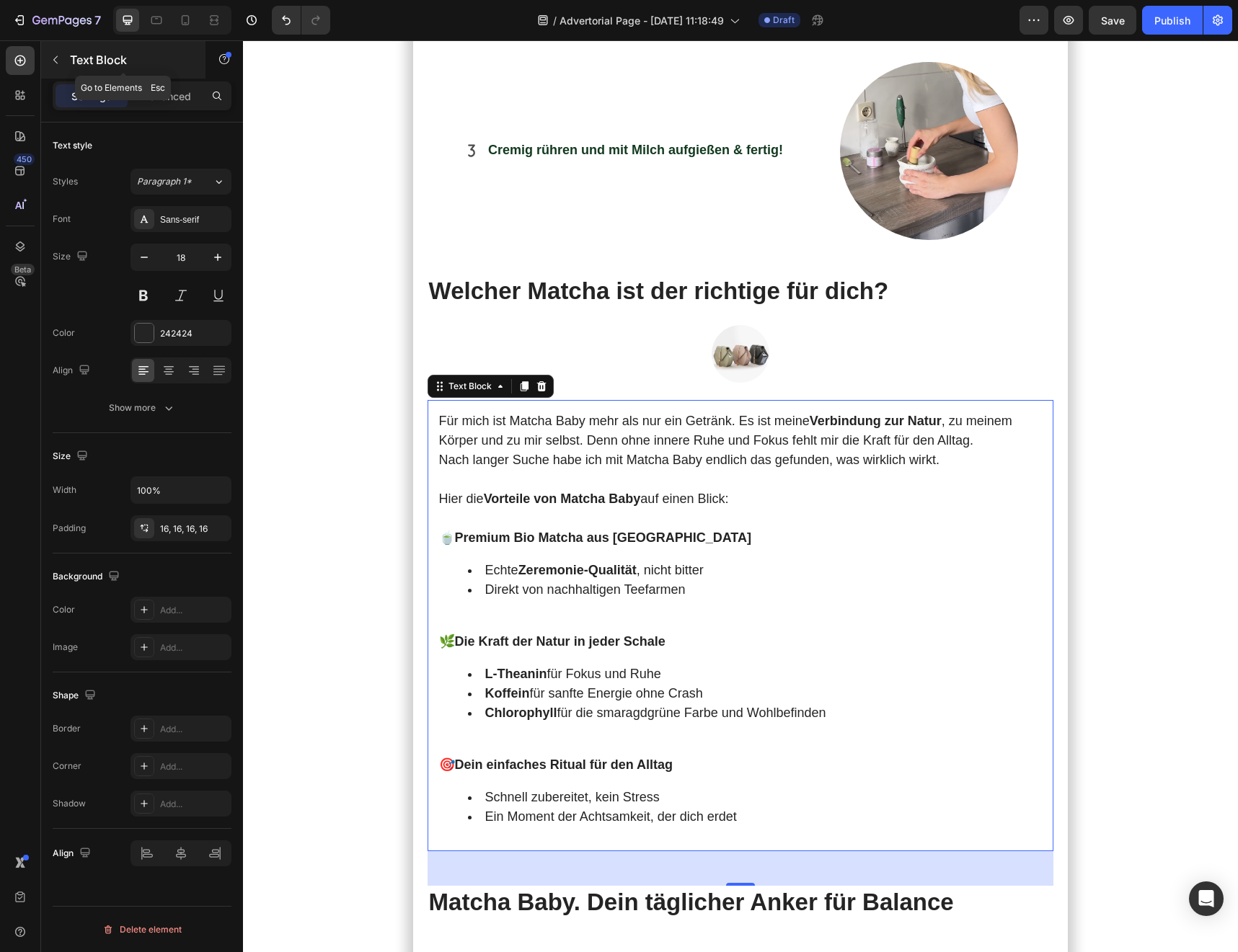
click at [61, 57] on icon "button" at bounding box center [56, 60] width 11 height 11
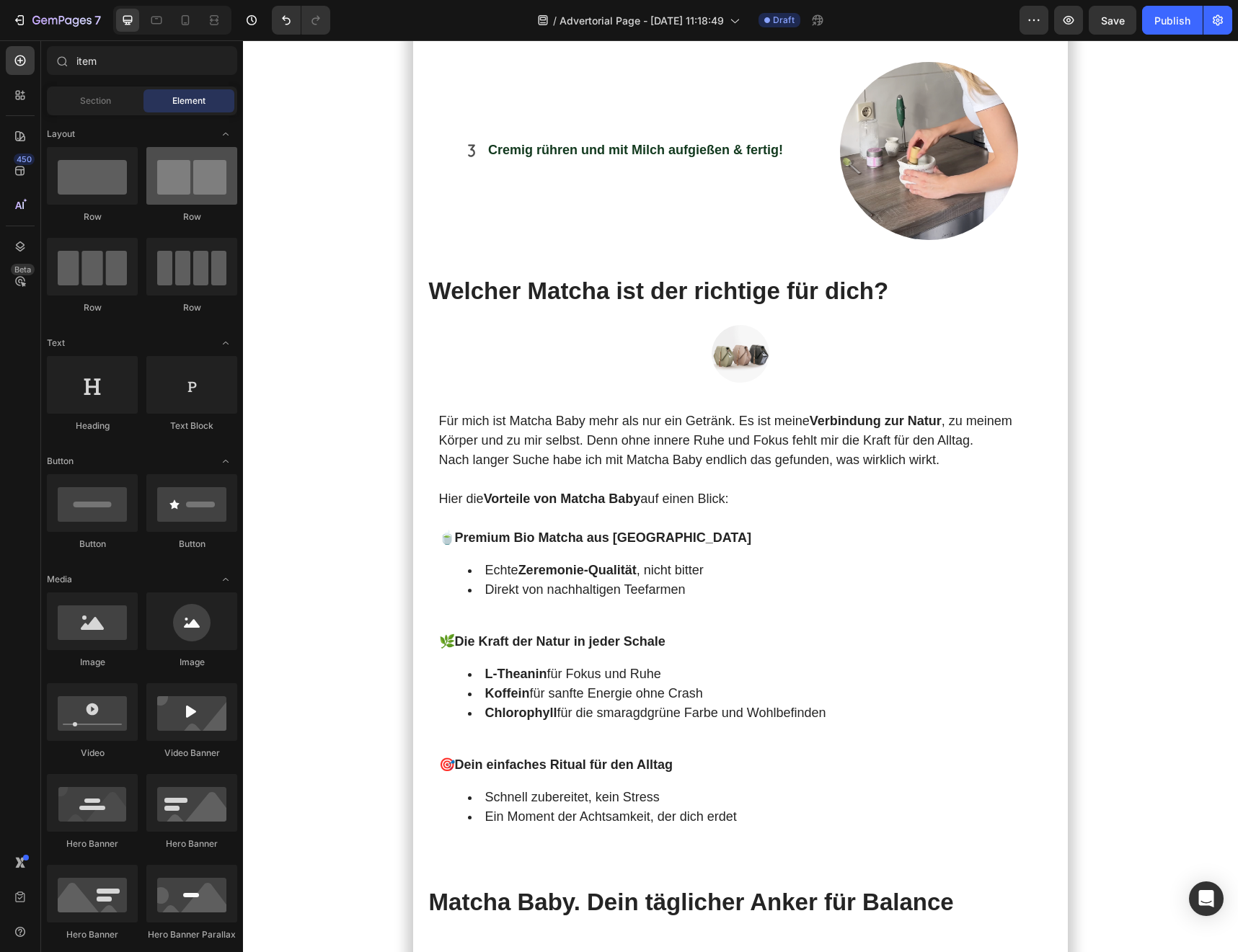
click at [191, 189] on div at bounding box center [191, 176] width 91 height 57
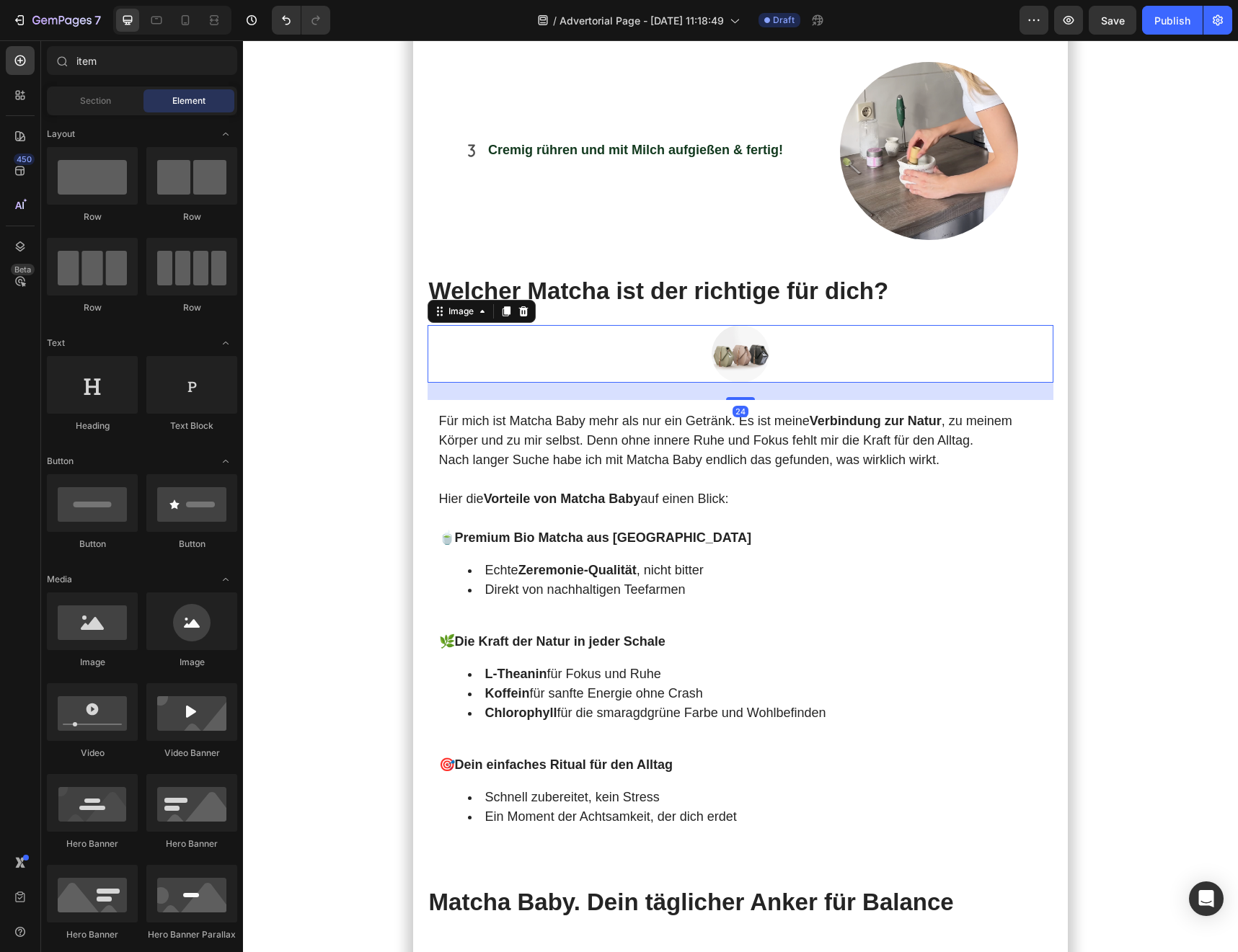
click at [596, 328] on div "Image 24" at bounding box center [741, 354] width 626 height 57
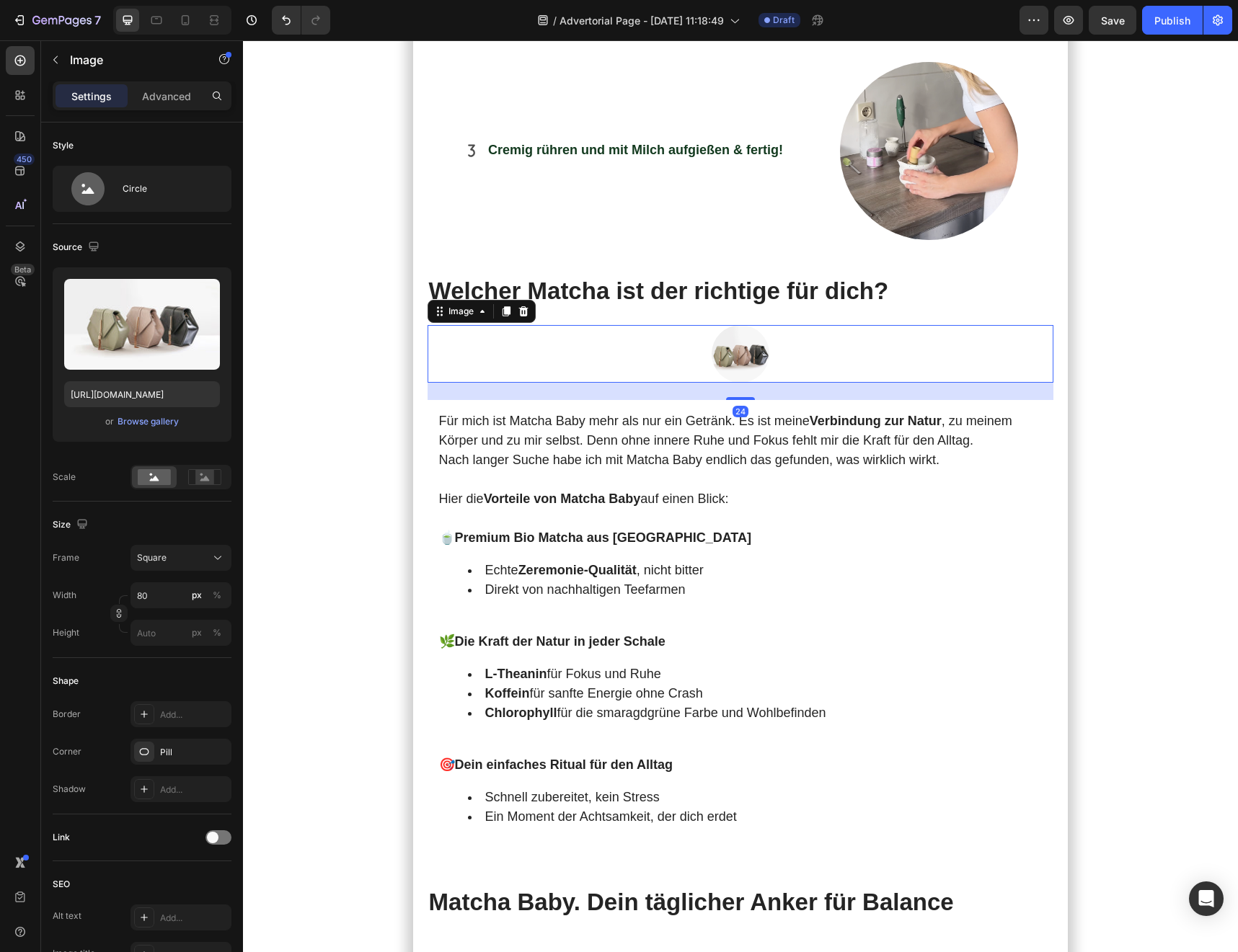
click at [667, 325] on div at bounding box center [741, 354] width 626 height 57
click at [83, 70] on div "Image" at bounding box center [123, 60] width 164 height 38
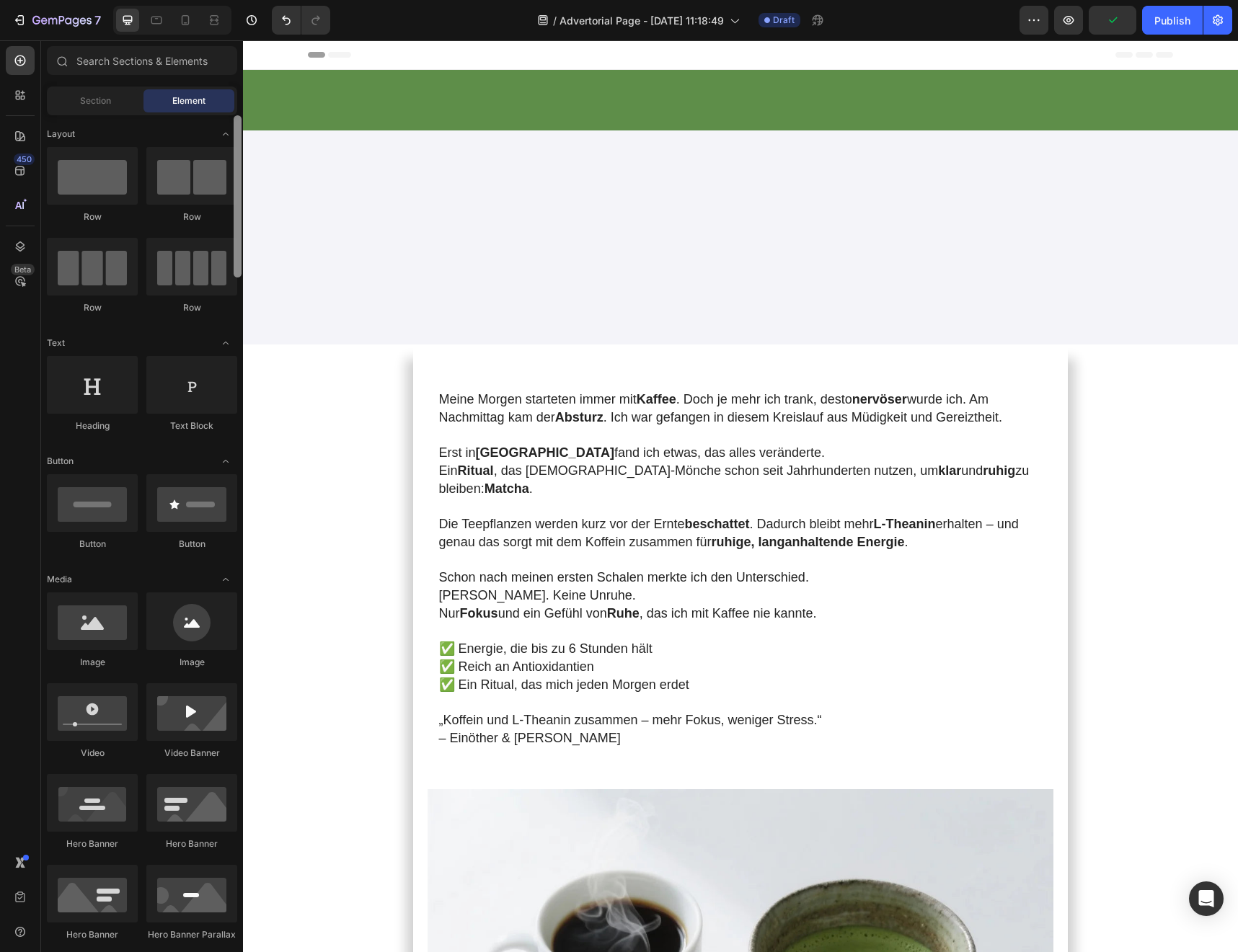
scroll to position [3551, 0]
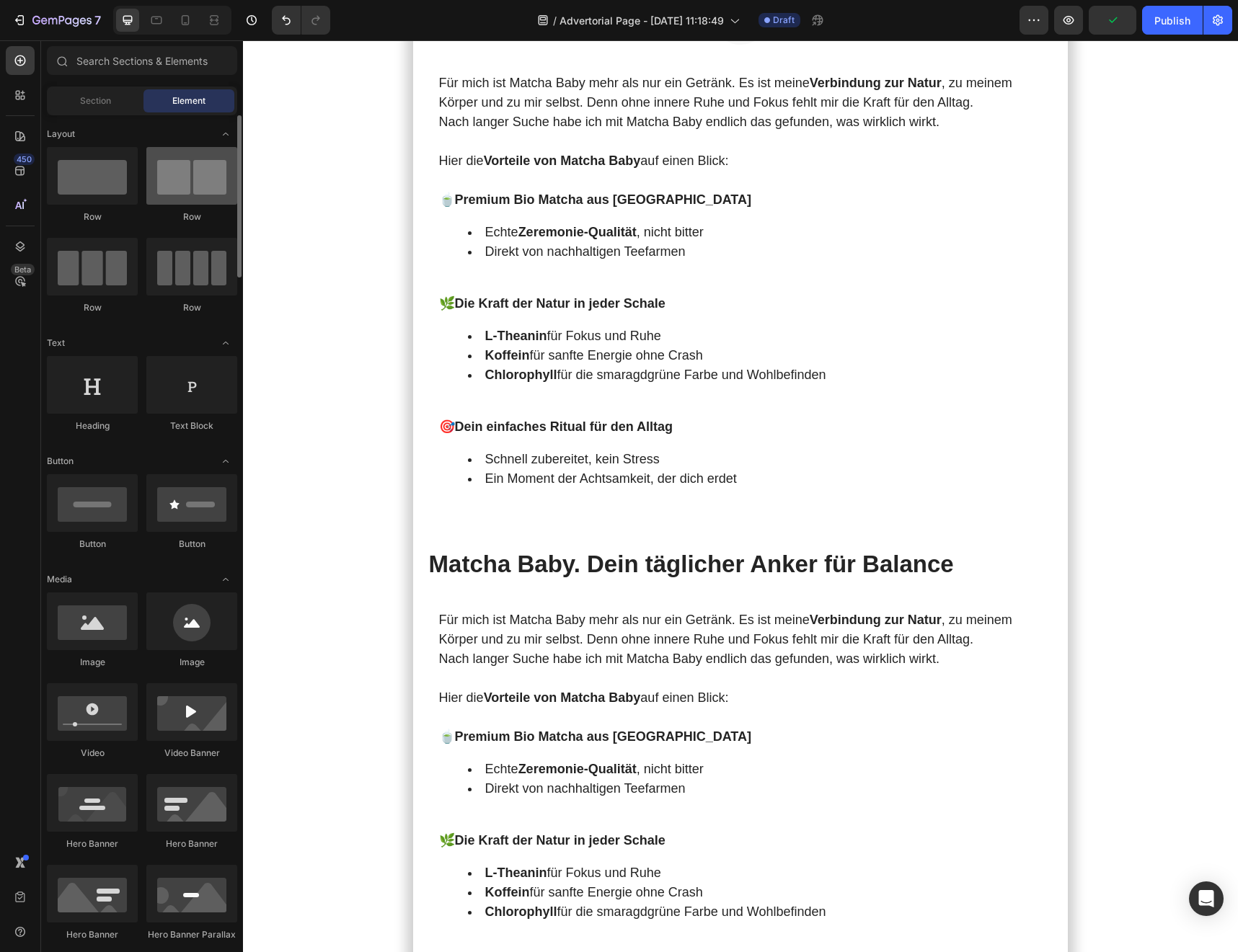
click at [203, 194] on div at bounding box center [191, 176] width 91 height 57
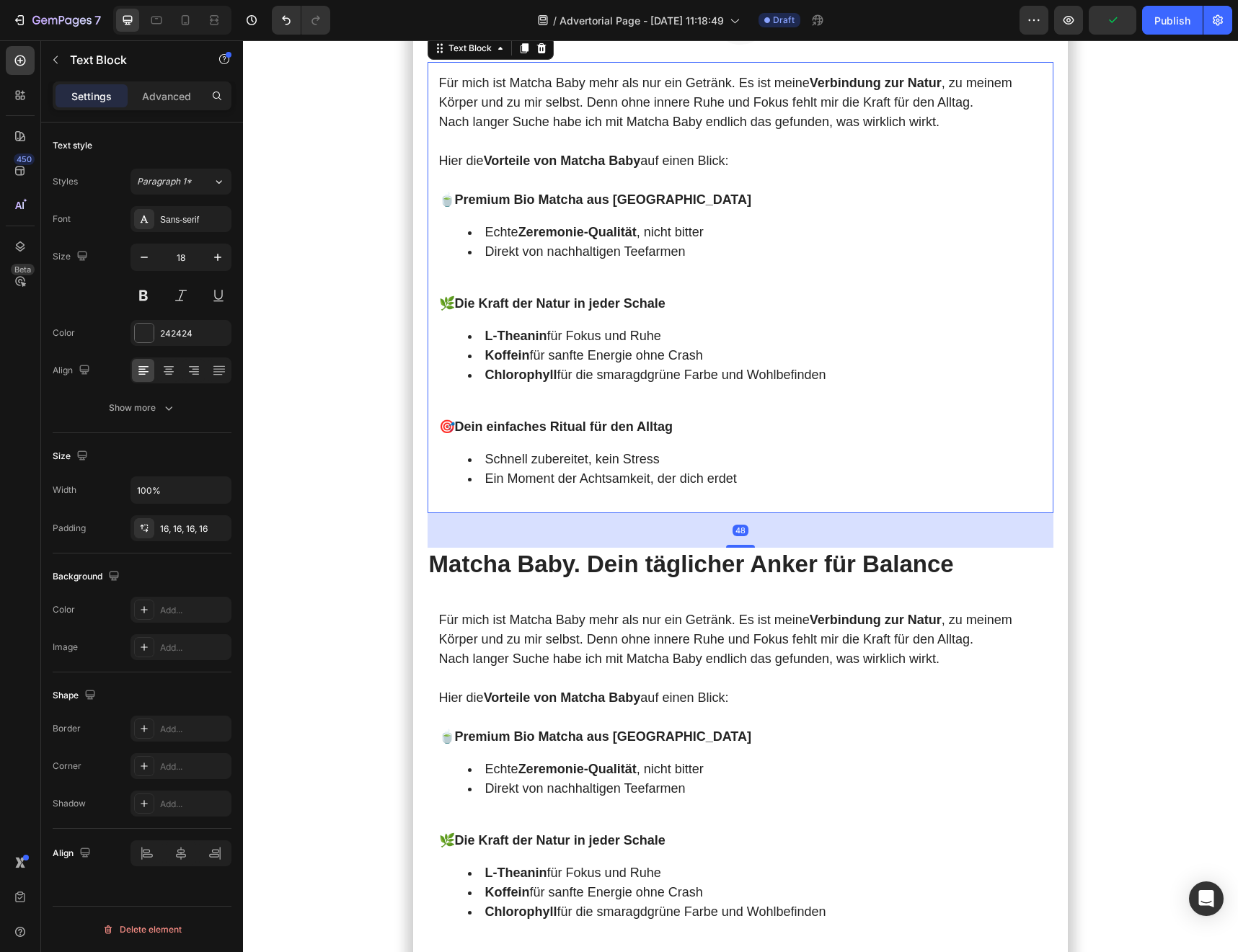
click at [677, 294] on p "Rich Text Editor. Editing area: main" at bounding box center [741, 285] width 603 height 20
click at [158, 103] on div "Advanced" at bounding box center [167, 96] width 72 height 23
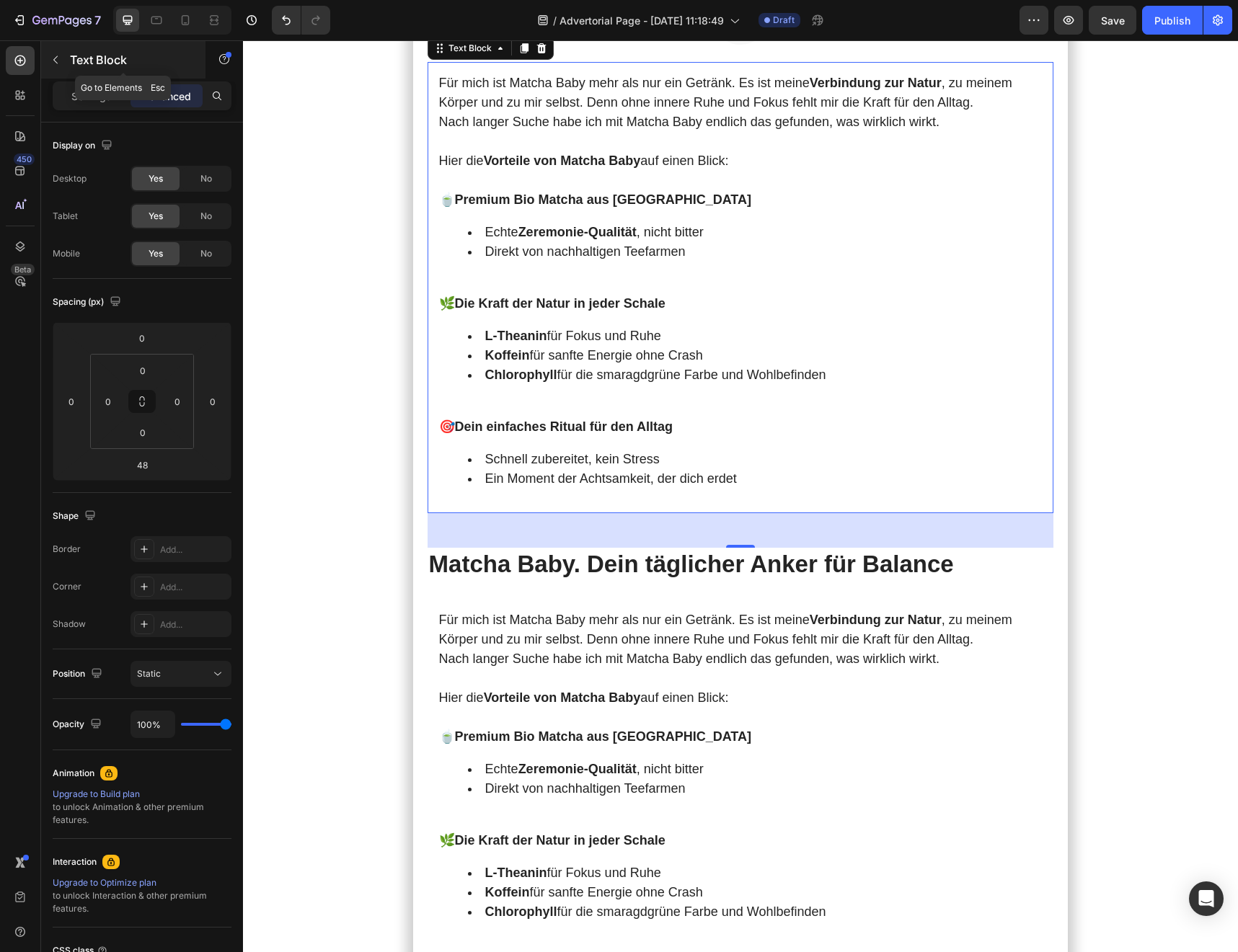
click at [89, 70] on div "Text Block" at bounding box center [123, 60] width 164 height 38
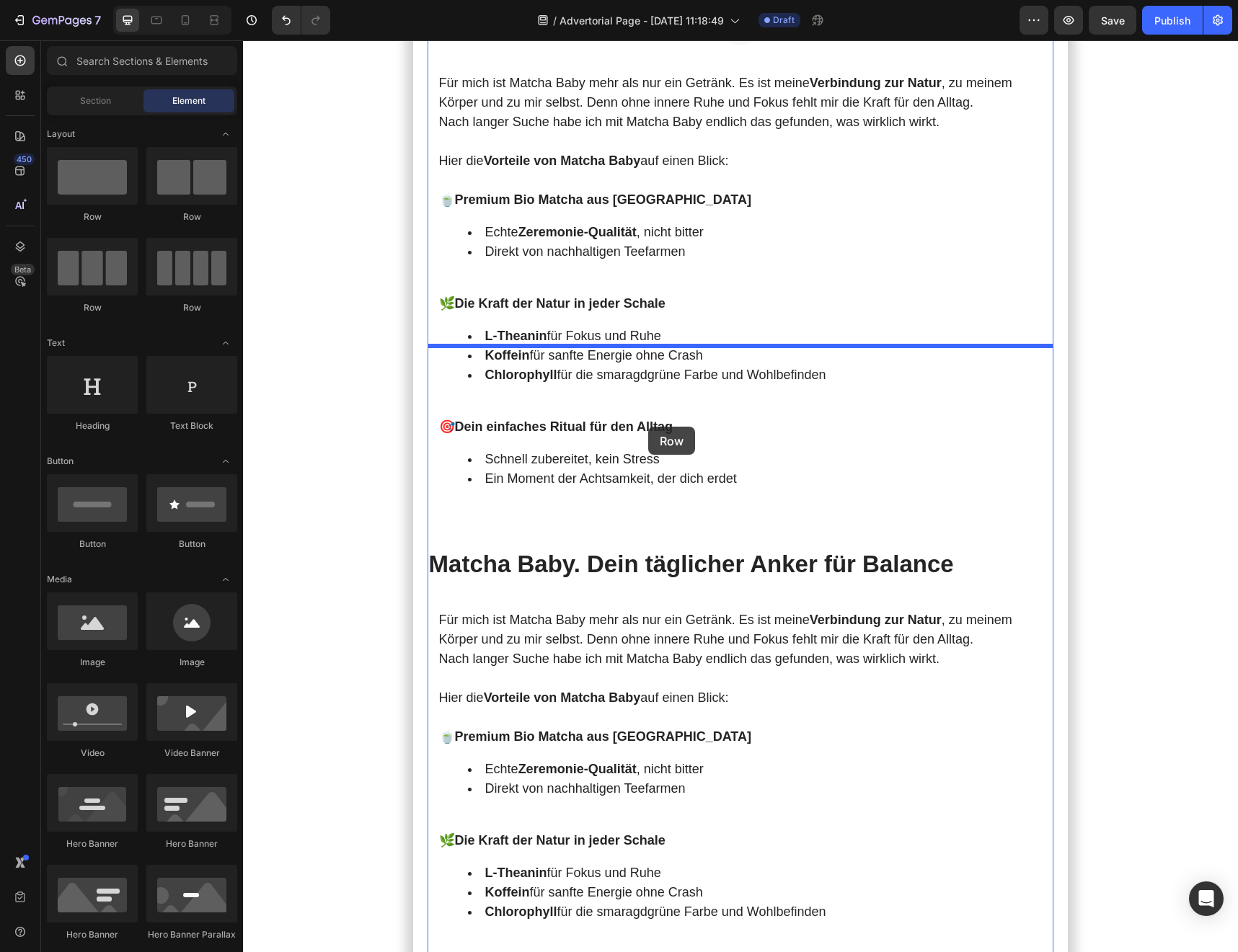
drag, startPoint x: 447, startPoint y: 228, endPoint x: 648, endPoint y: 424, distance: 280.7
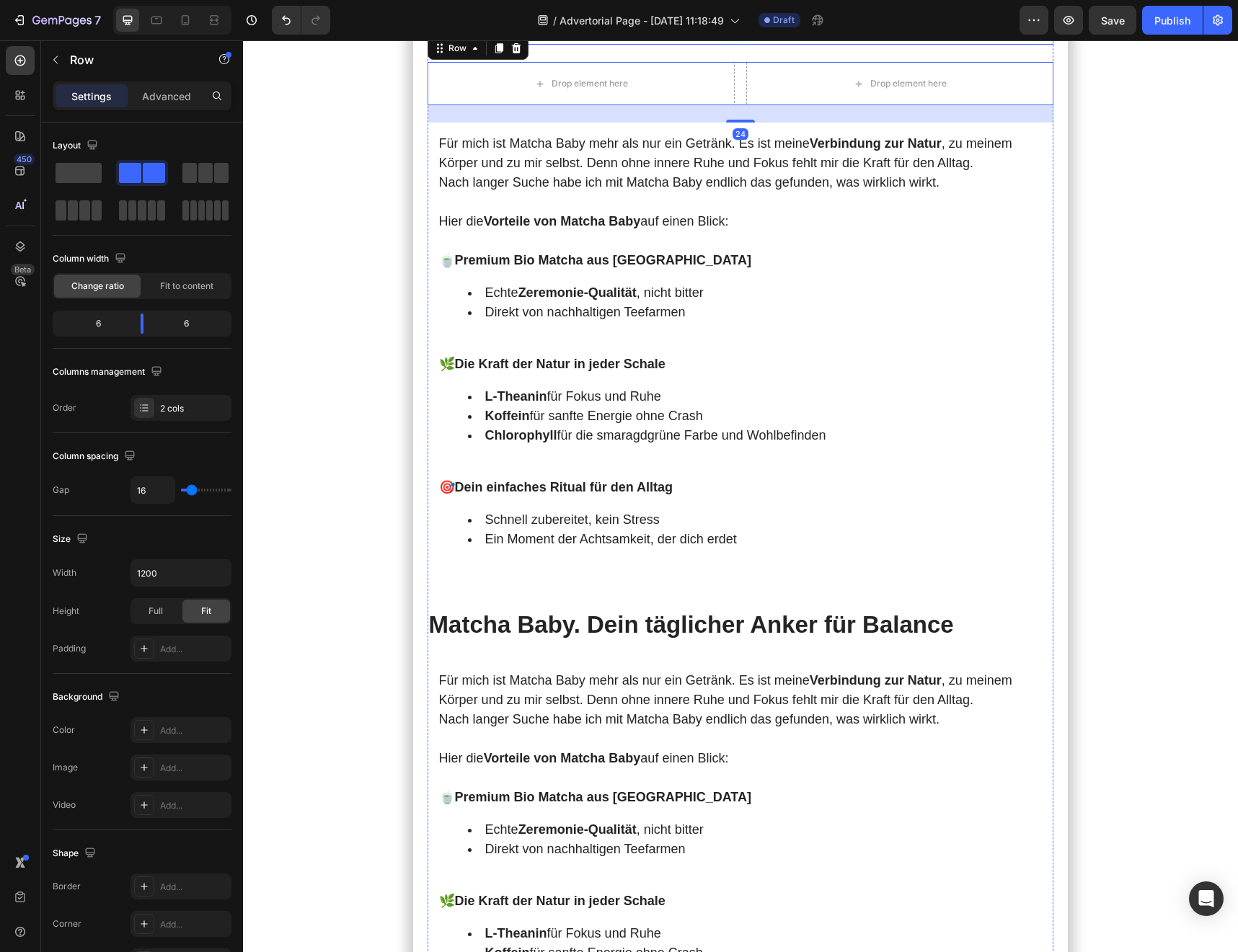
click at [744, 44] on img at bounding box center [741, 16] width 57 height 57
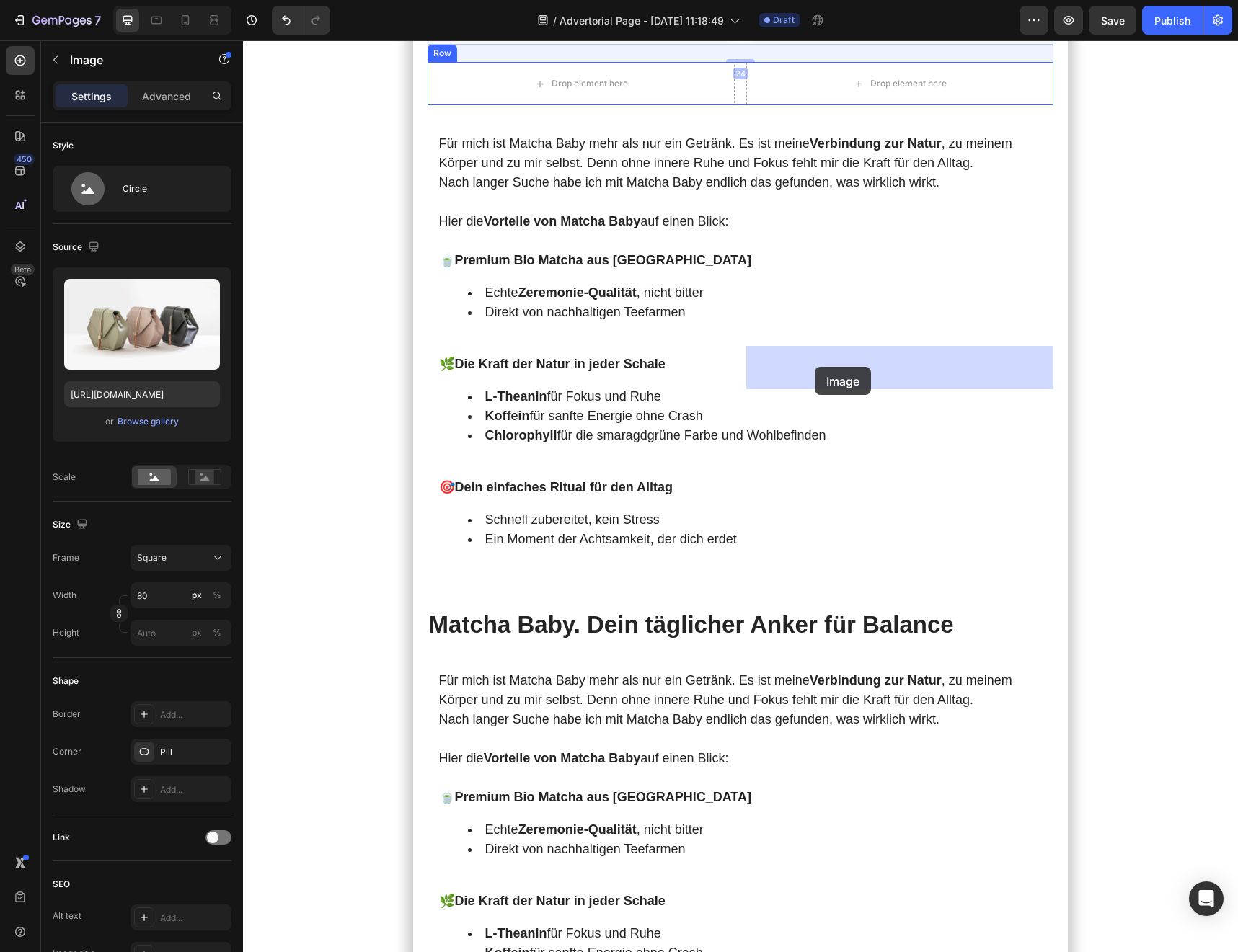
drag, startPoint x: 443, startPoint y: 261, endPoint x: 815, endPoint y: 367, distance: 386.8
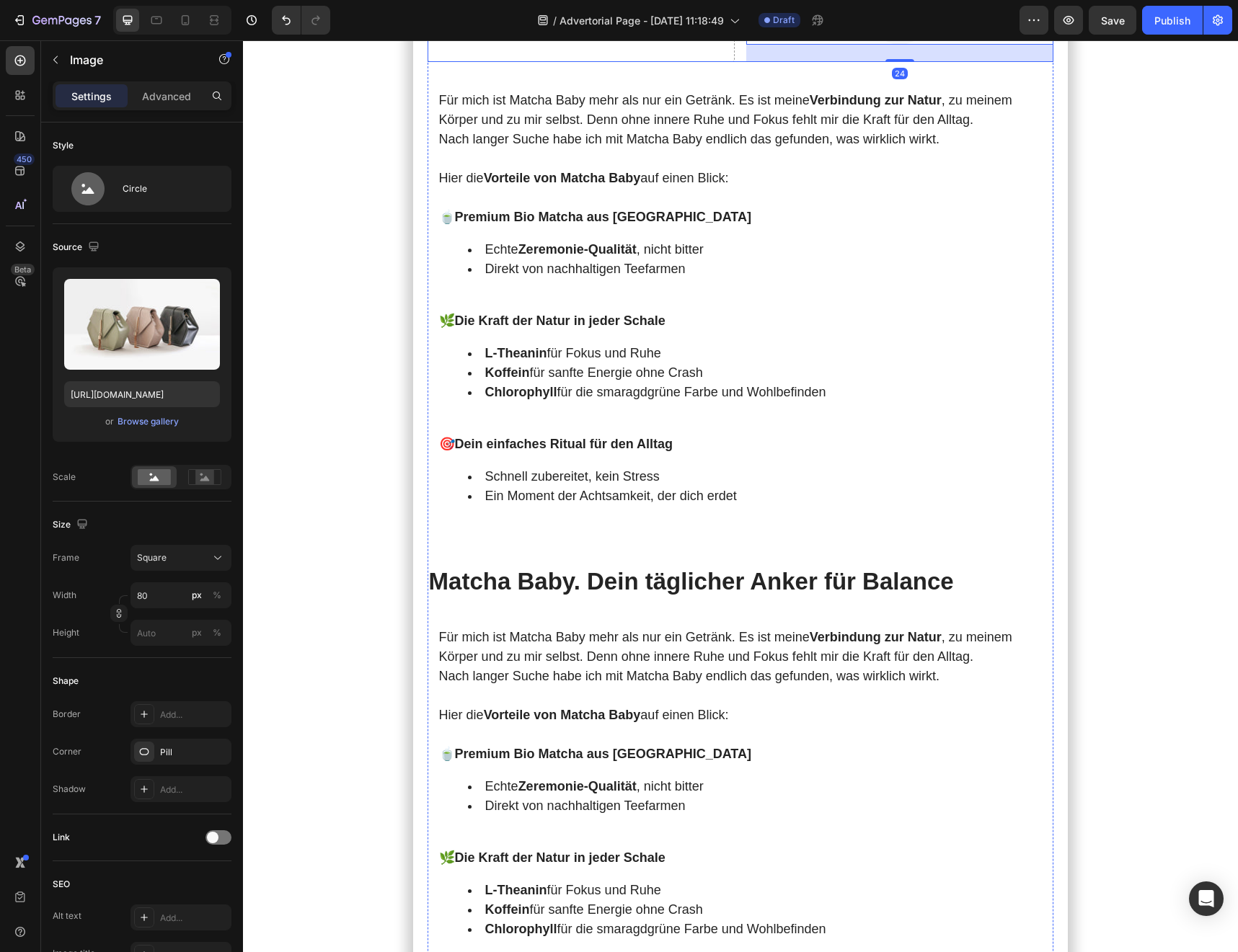
click at [647, 62] on div "Drop element here" at bounding box center [581, 24] width 307 height 75
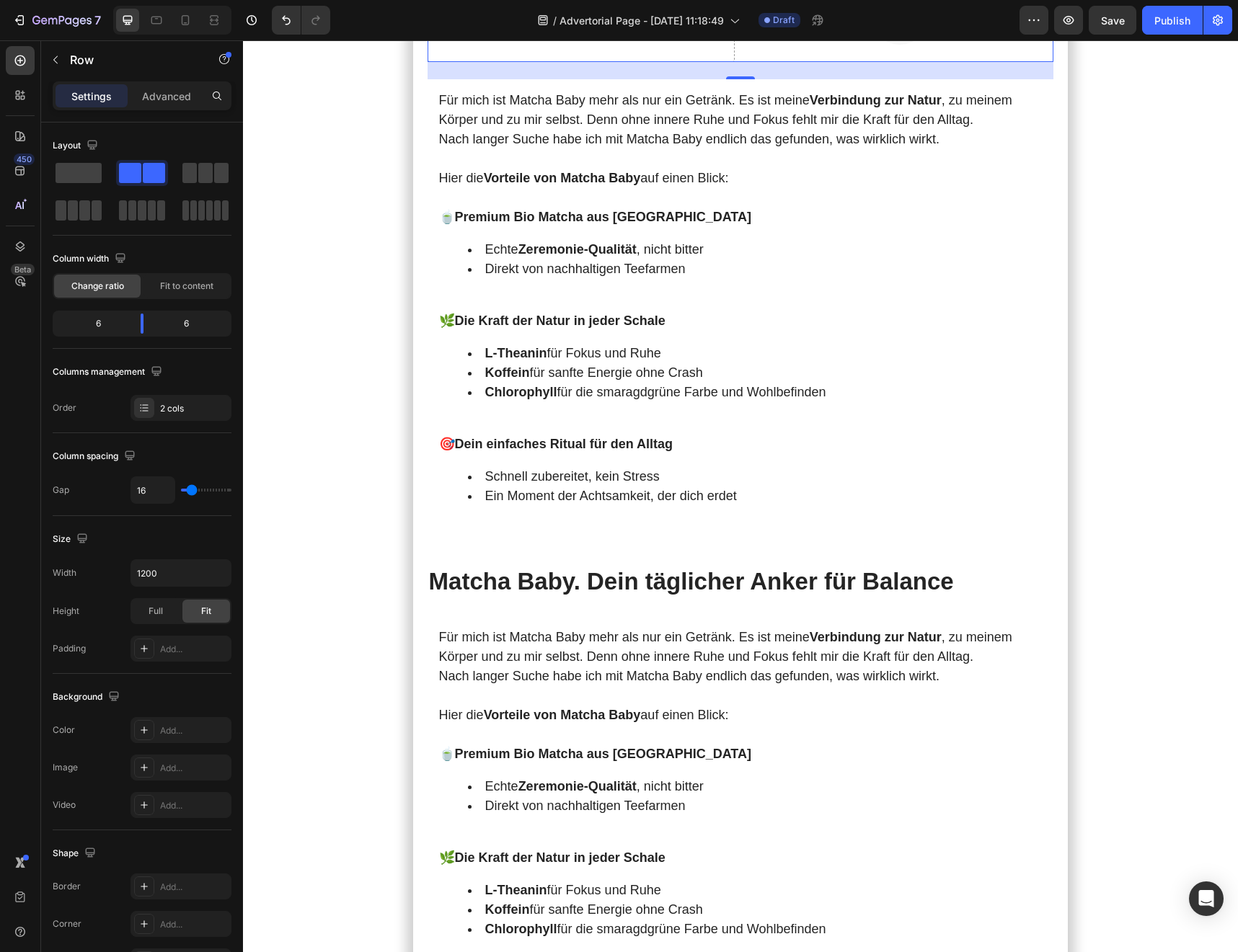
click at [560, 30] on div "Drop element here" at bounding box center [589, 25] width 76 height 11
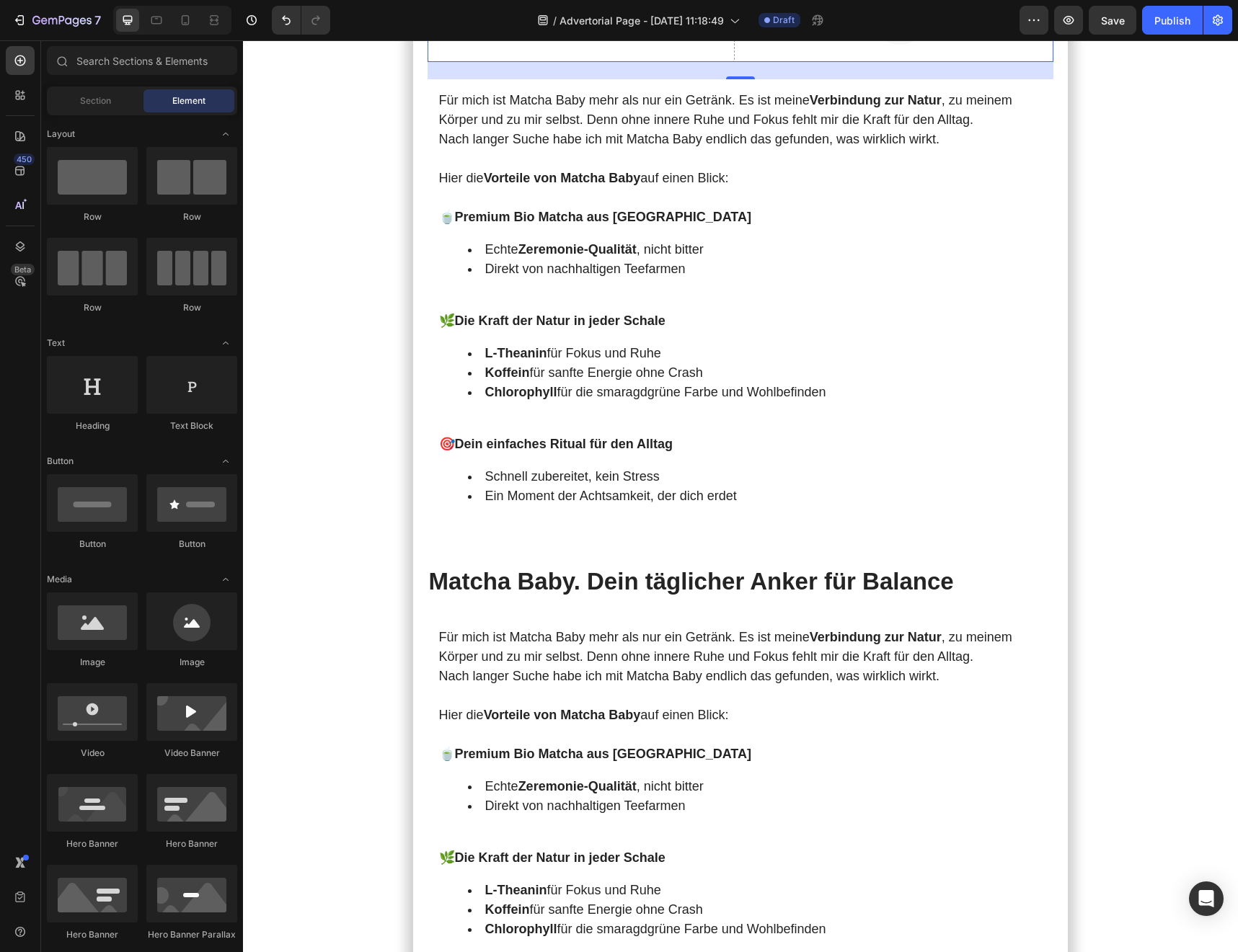
click at [560, 30] on div "Drop element here" at bounding box center [589, 25] width 76 height 11
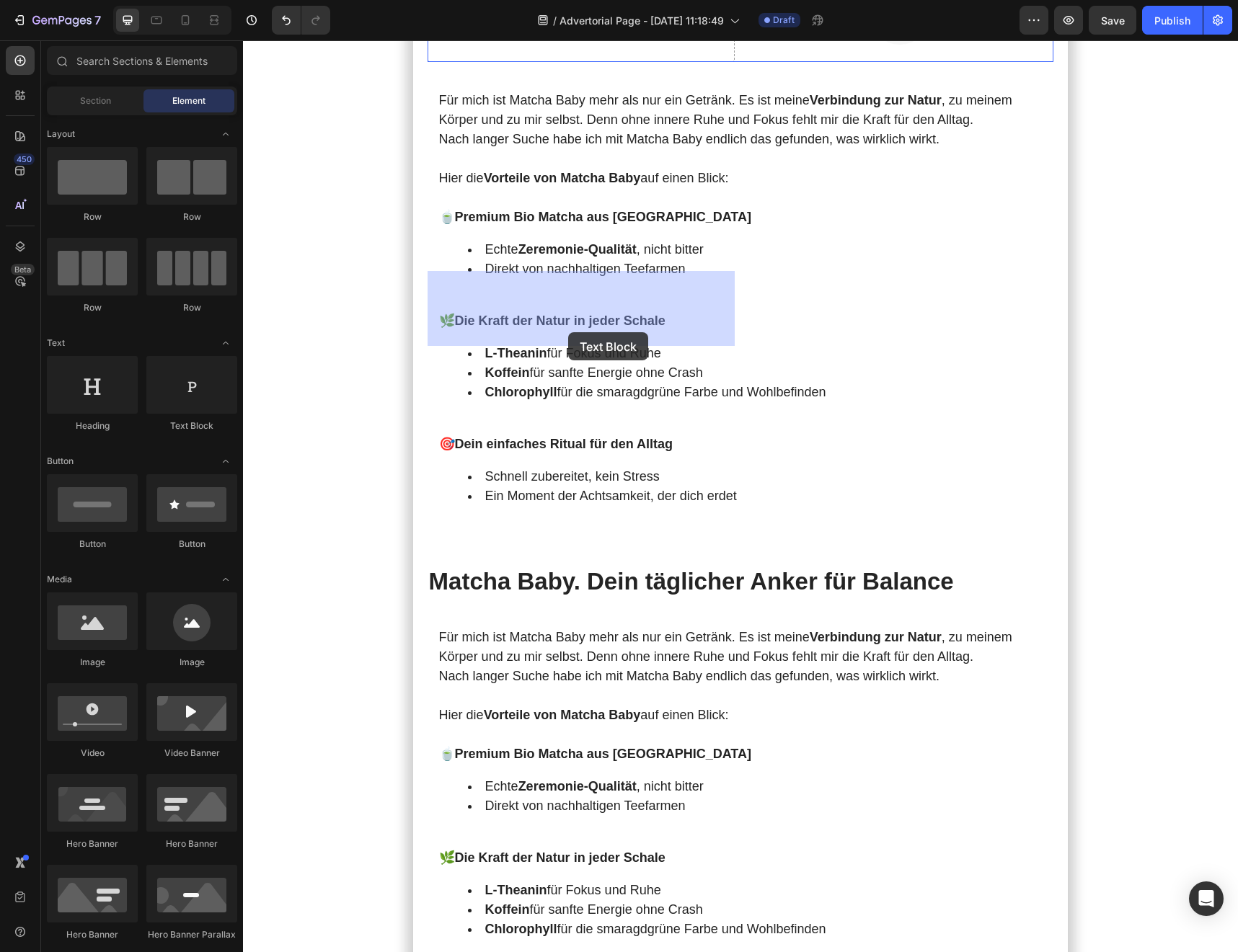
drag, startPoint x: 429, startPoint y: 437, endPoint x: 568, endPoint y: 330, distance: 175.4
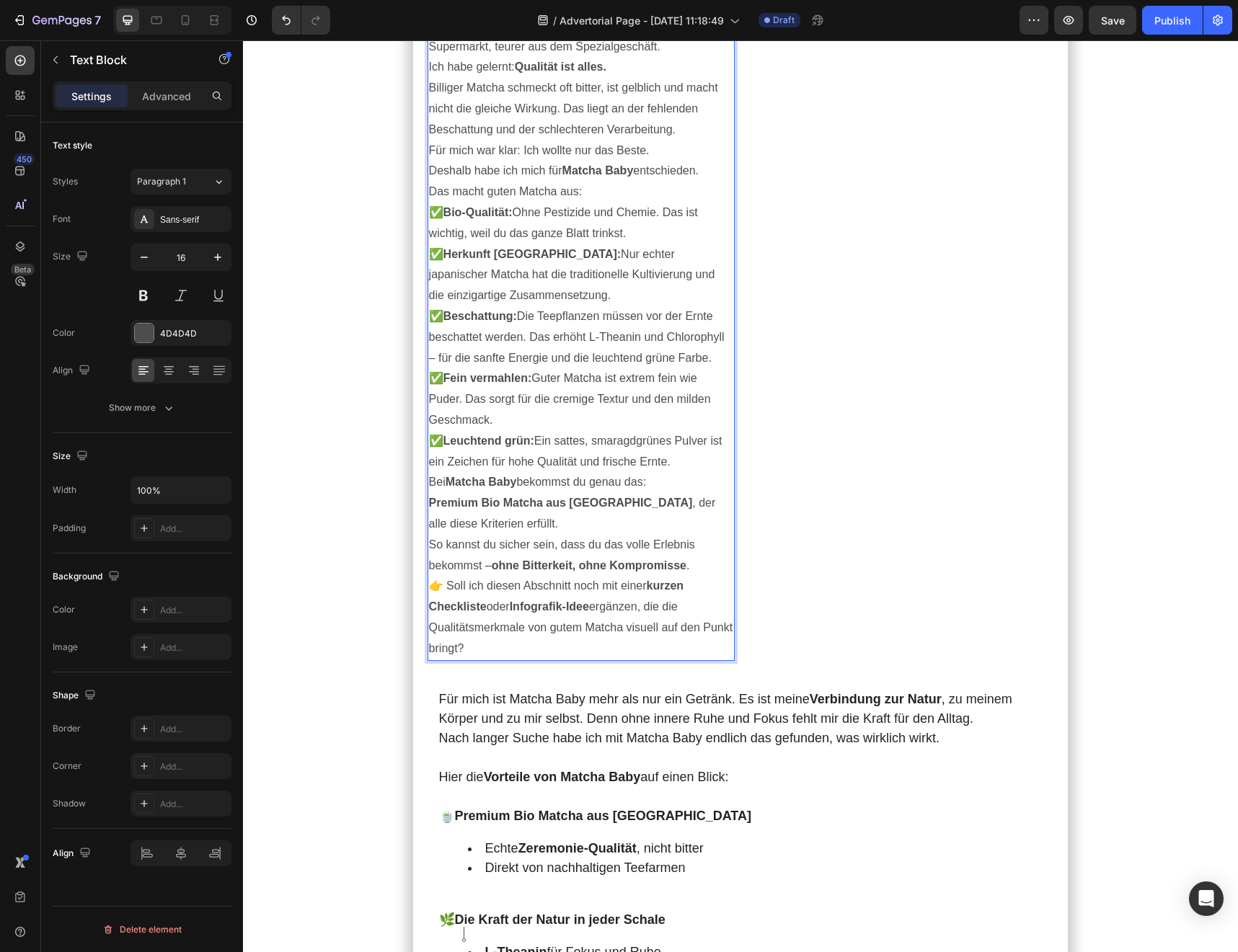
scroll to position [3650, 0]
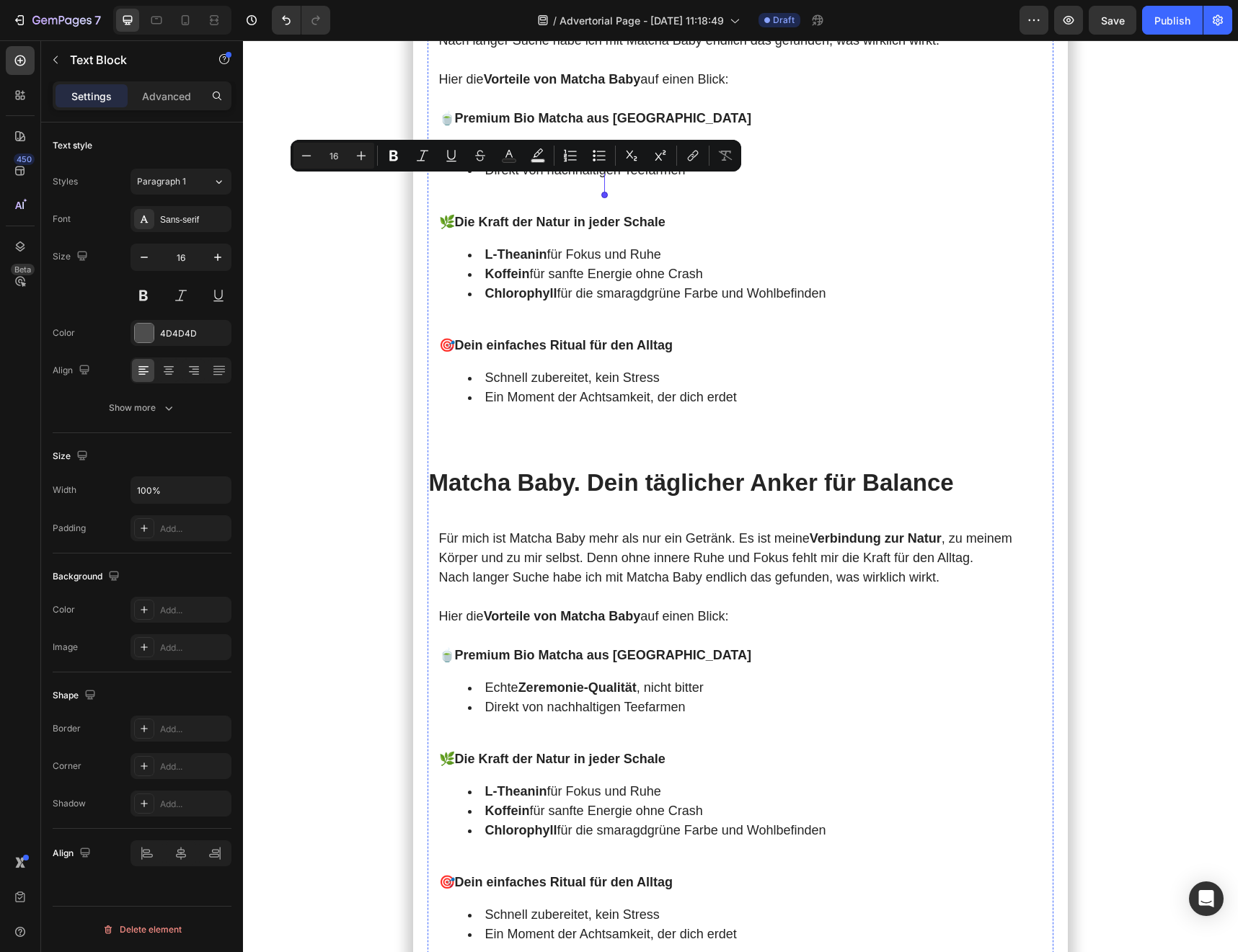
click at [548, 158] on strong "Zeremonie‑Qualität" at bounding box center [577, 151] width 118 height 15
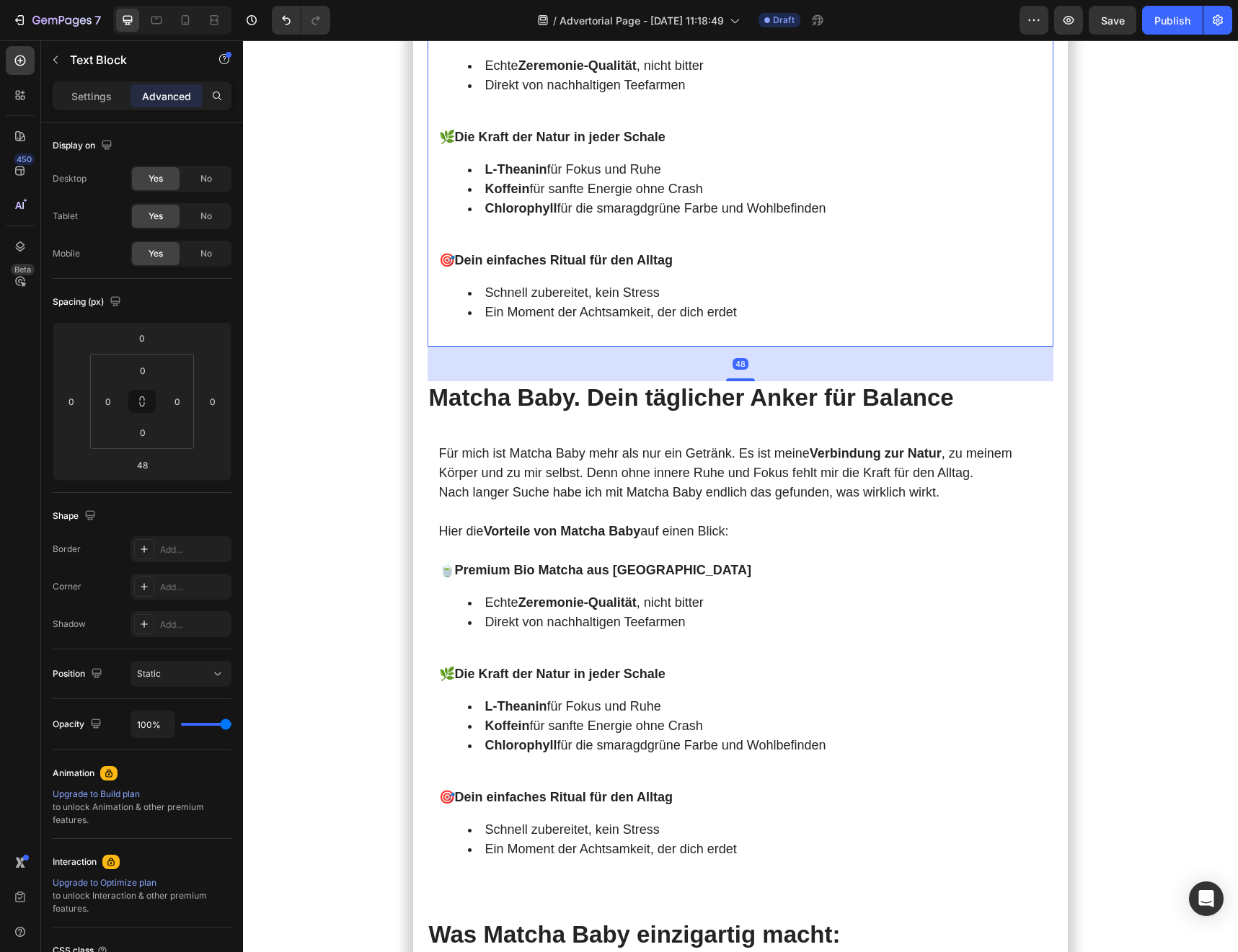
scroll to position [3728, 0]
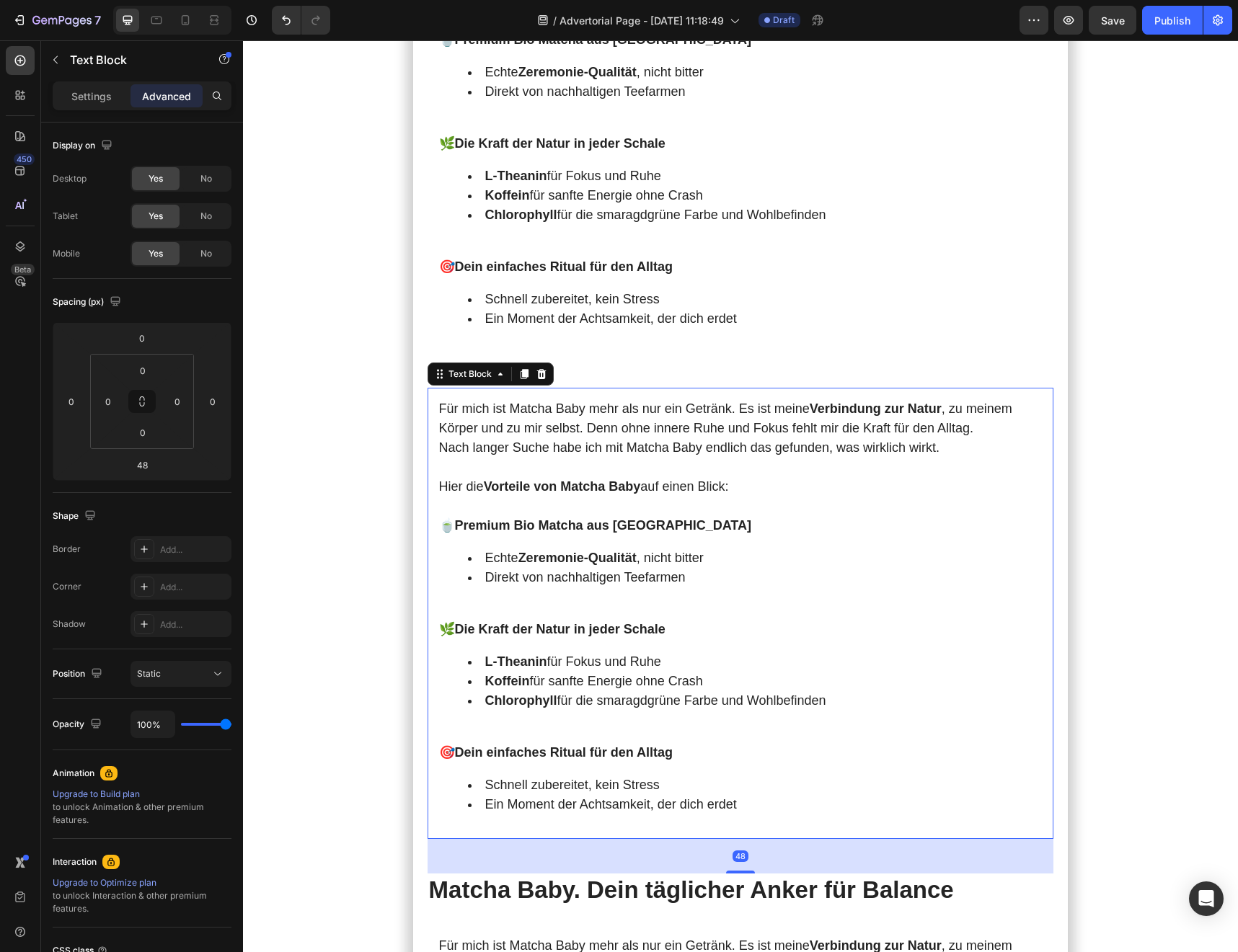
click at [532, 134] on p "Rich Text Editor. Editing area: main" at bounding box center [741, 125] width 603 height 20
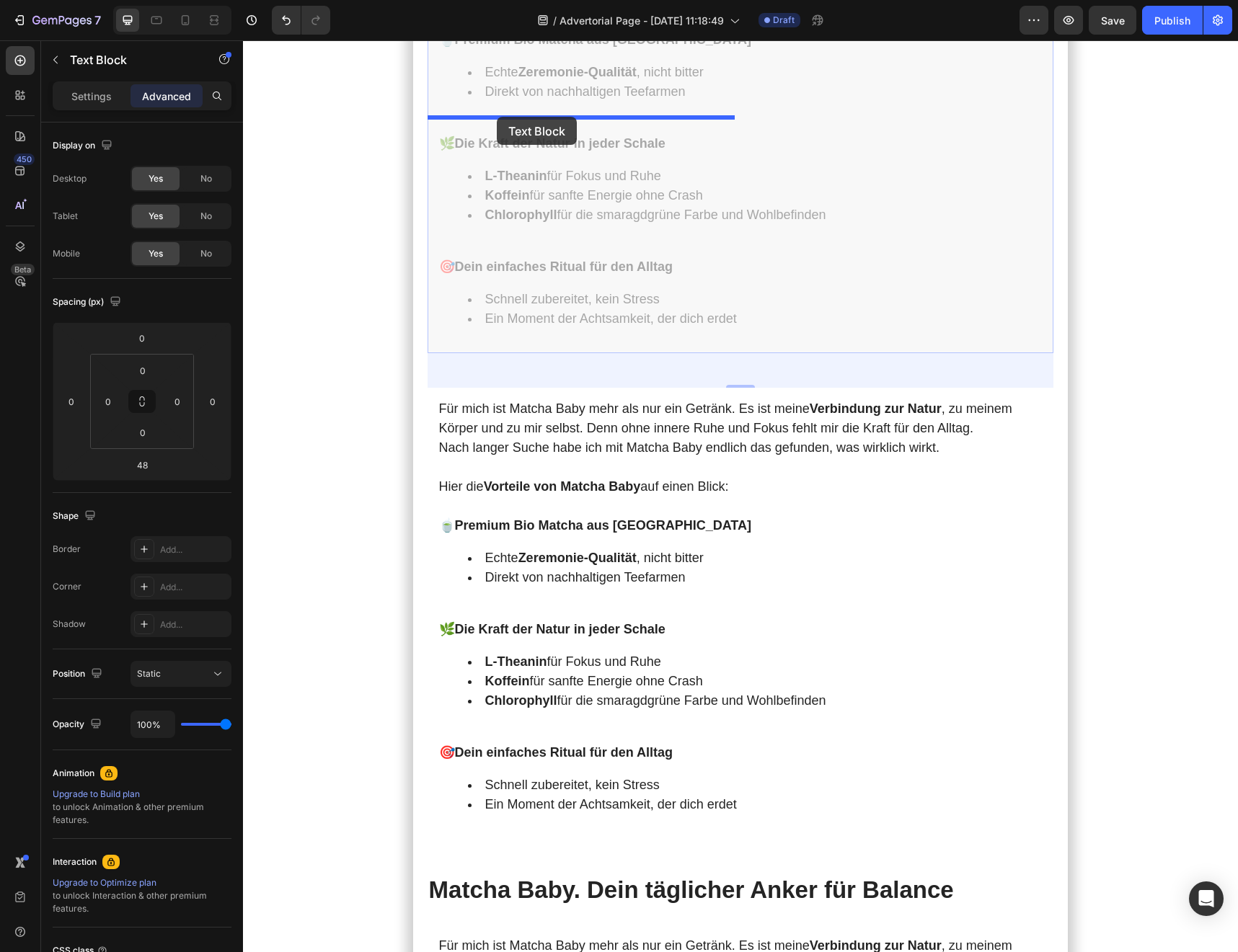
drag, startPoint x: 442, startPoint y: 173, endPoint x: 497, endPoint y: 117, distance: 78.5
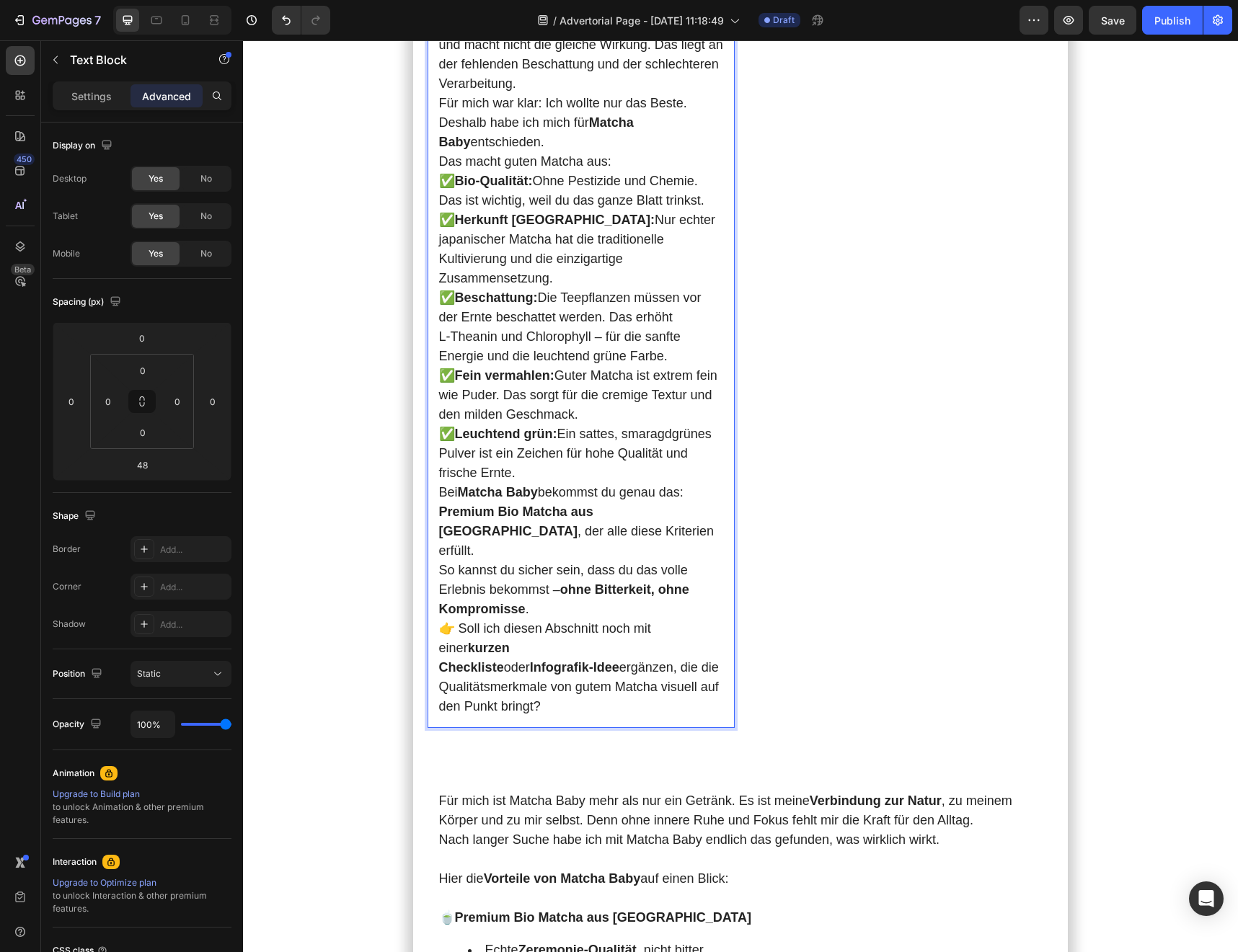
scroll to position [3769, 0]
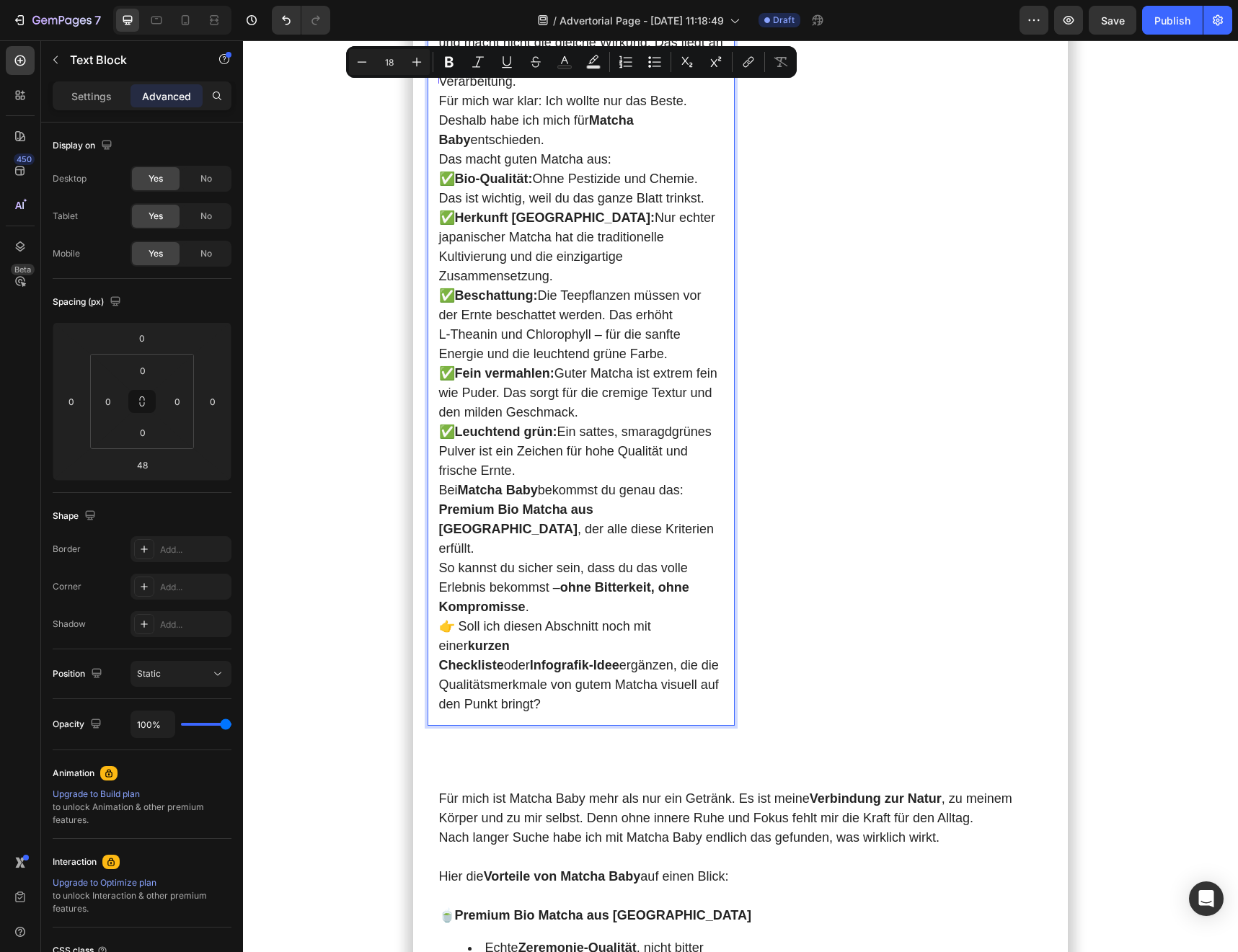
drag, startPoint x: 441, startPoint y: 188, endPoint x: 427, endPoint y: 71, distance: 117.8
click at [428, 71] on div "Absolut 🌱 – das ist ein super wichtiger Punkt, um Vertrauen aufzubauen und die …" at bounding box center [581, 247] width 307 height 957
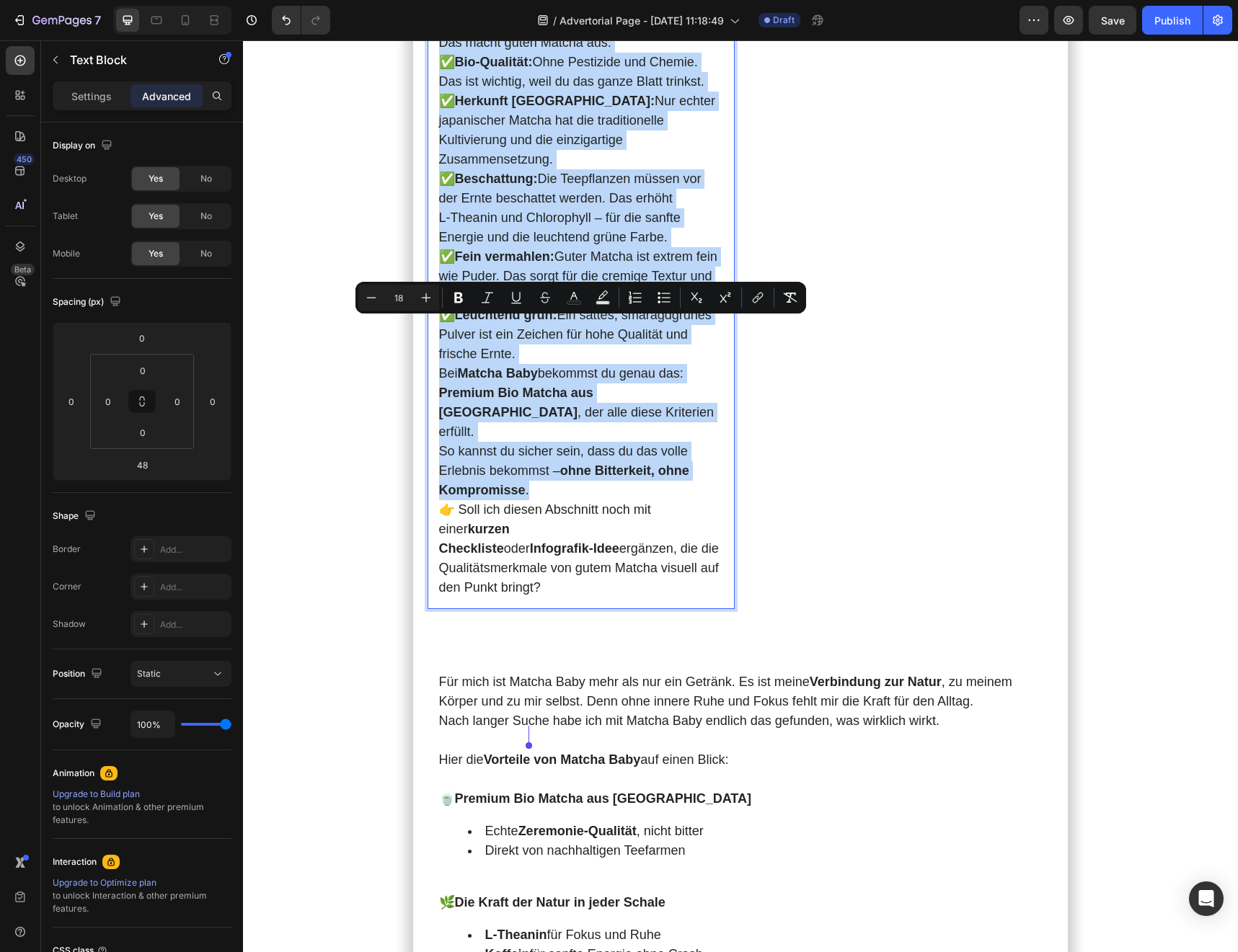
drag, startPoint x: 438, startPoint y: 324, endPoint x: 668, endPoint y: 738, distance: 473.6
click at [668, 609] on div "Welcher Matcha ist der richtige für dich? Als ich anfing, war ich total überfor…" at bounding box center [581, 189] width 307 height 840
copy div "Das macht guten Matcha aus: ✅ Bio‑Qualität: Ohne Pestizide und Chemie. Das ist …"
click at [681, 597] on p "👉 Soll ich diesen Abschnitt noch mit einer kurzen Checkliste oder Infografik‑Id…" at bounding box center [581, 548] width 284 height 98
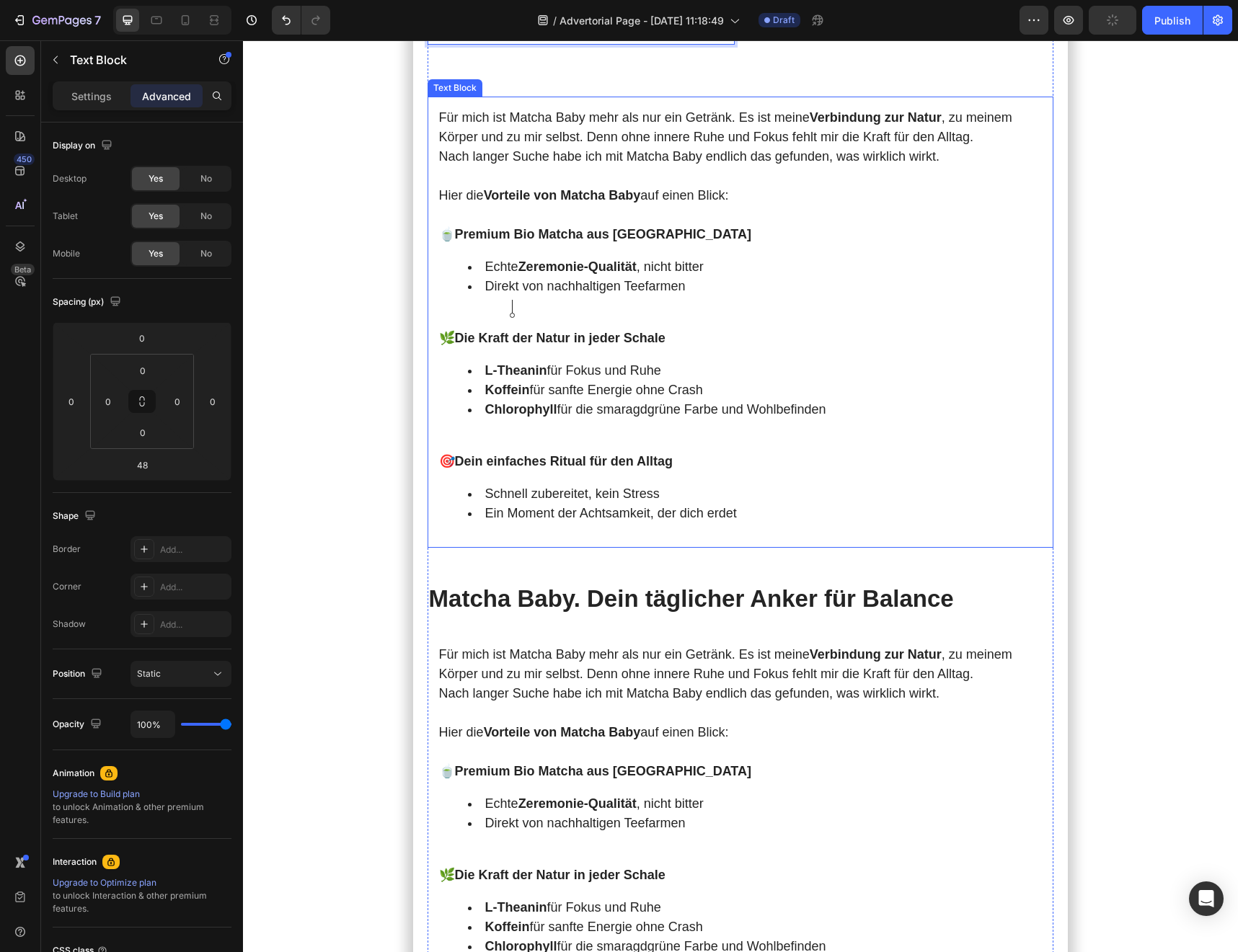
click at [644, 452] on p at bounding box center [741, 442] width 603 height 20
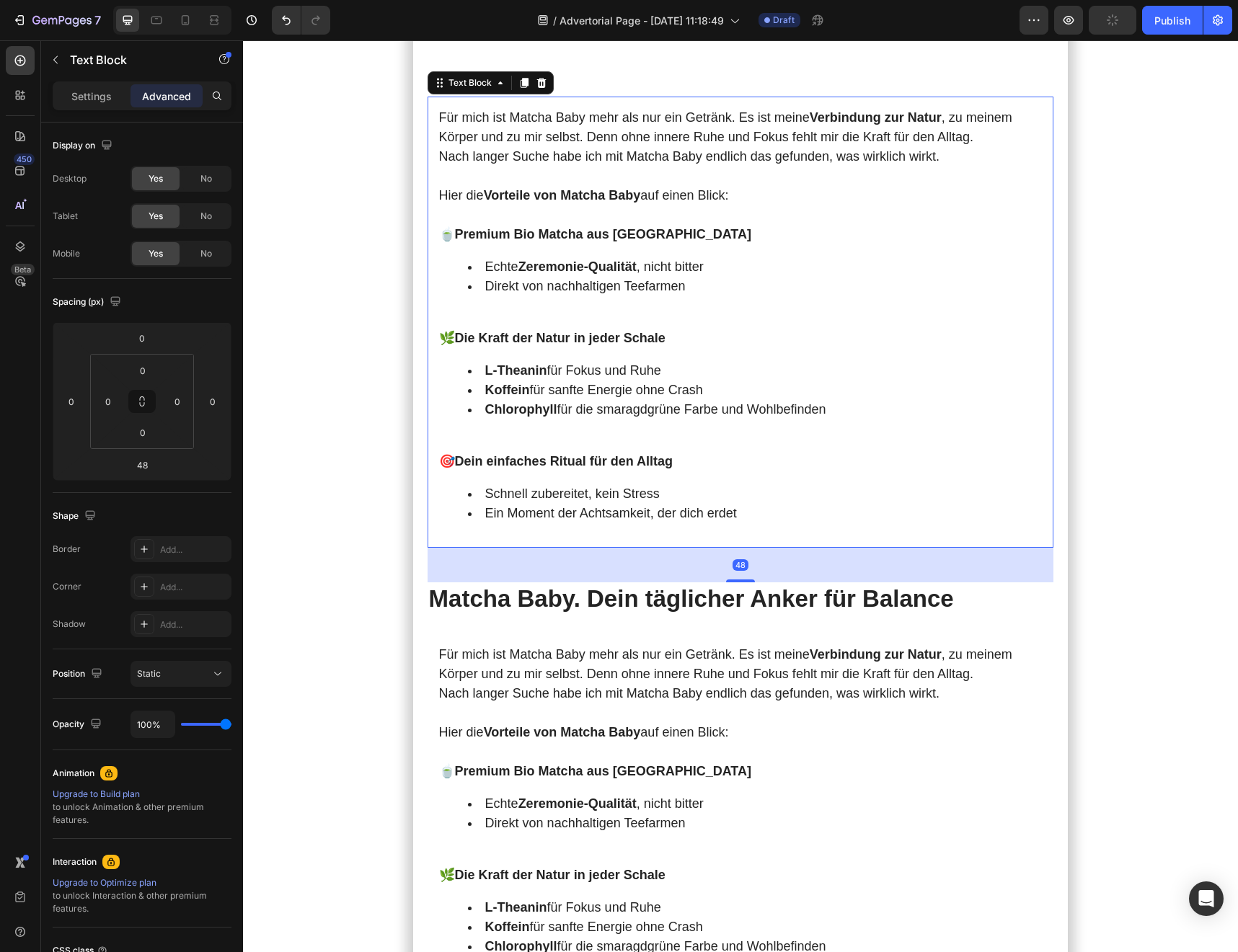
click at [649, 547] on div "Für mich ist Matcha Baby mehr als nur ein Getränk. Es ist meine Verbindung zur …" at bounding box center [741, 323] width 626 height 451
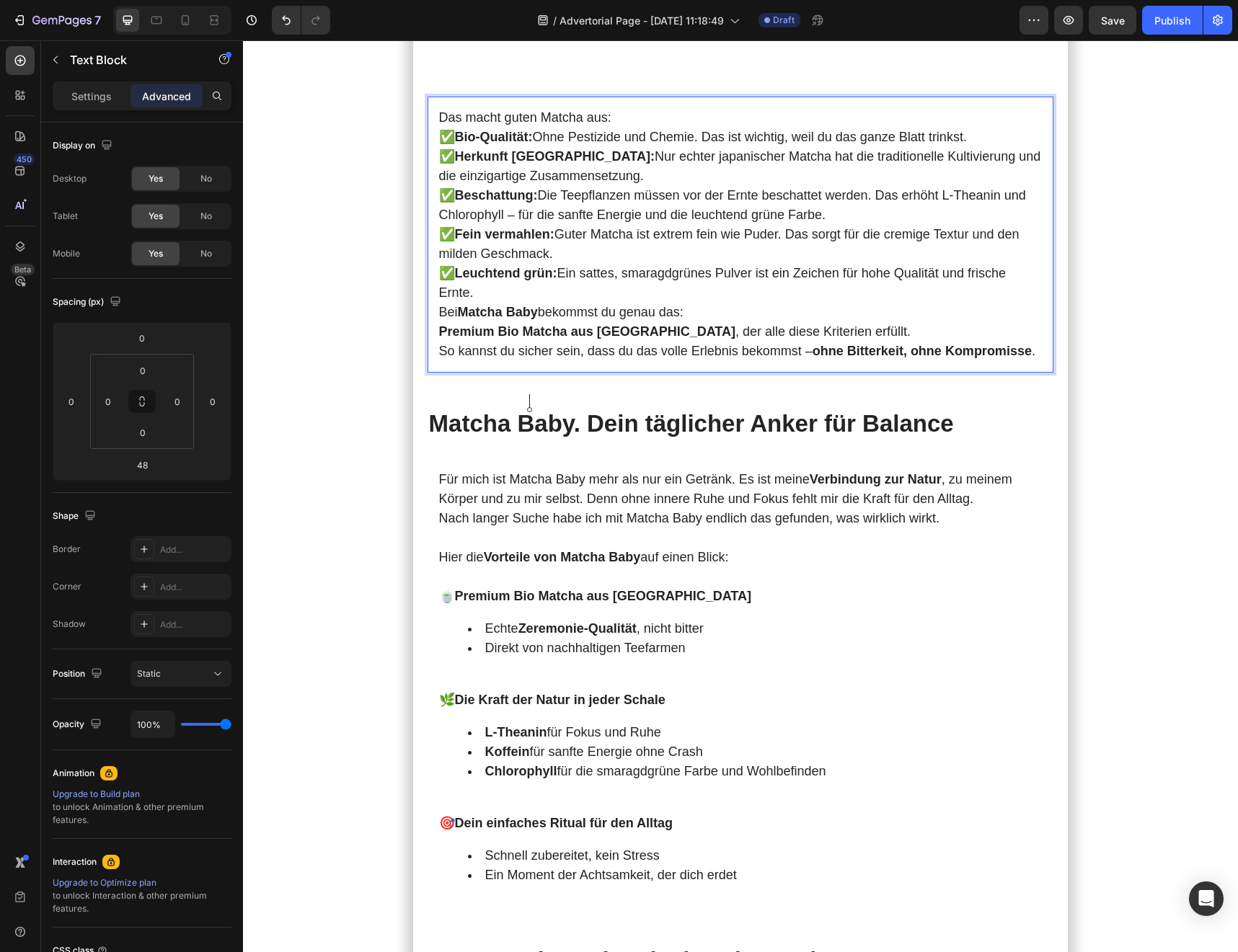
click at [531, 127] on p "Das macht guten Matcha aus:" at bounding box center [741, 118] width 603 height 20
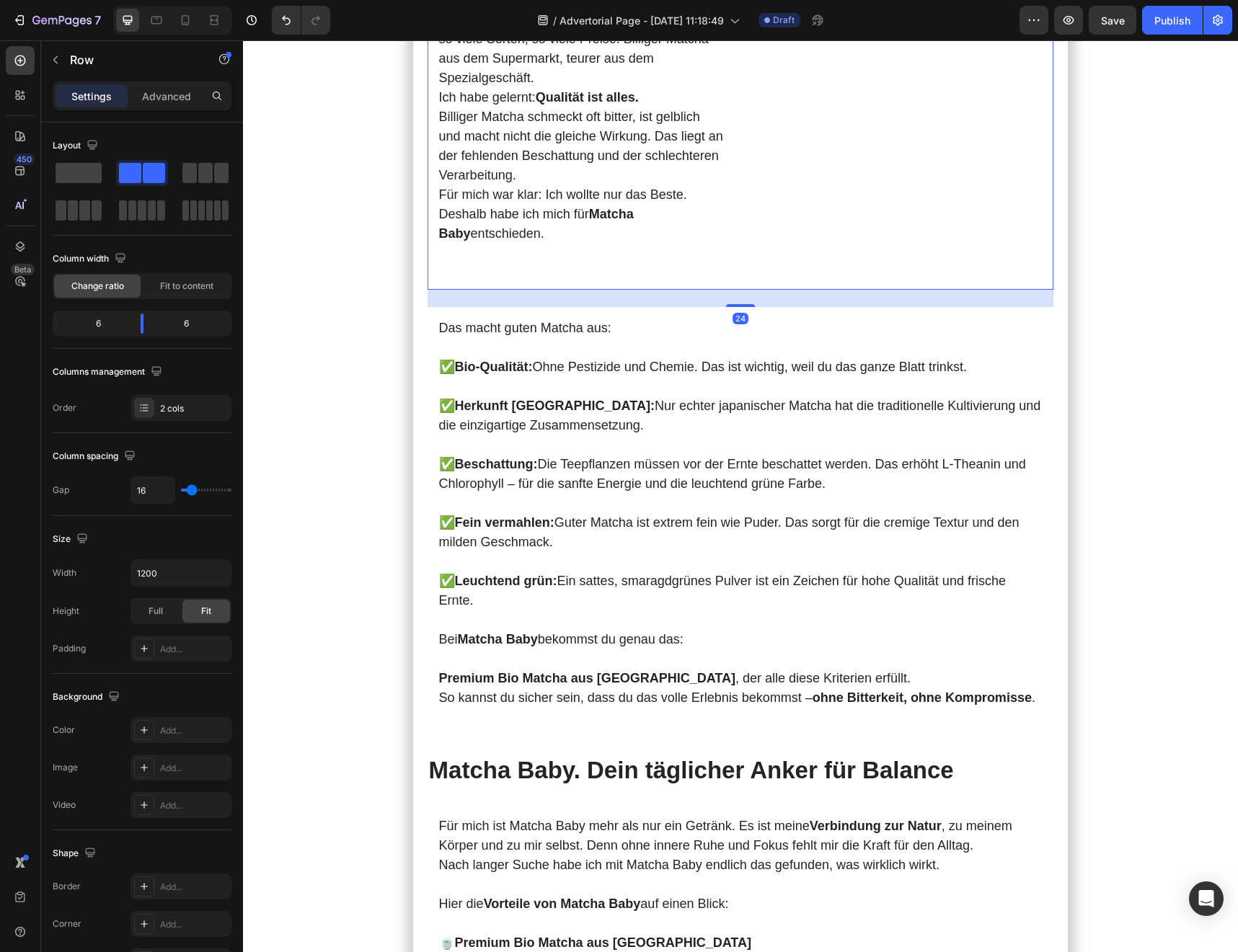
scroll to position [3492, 0]
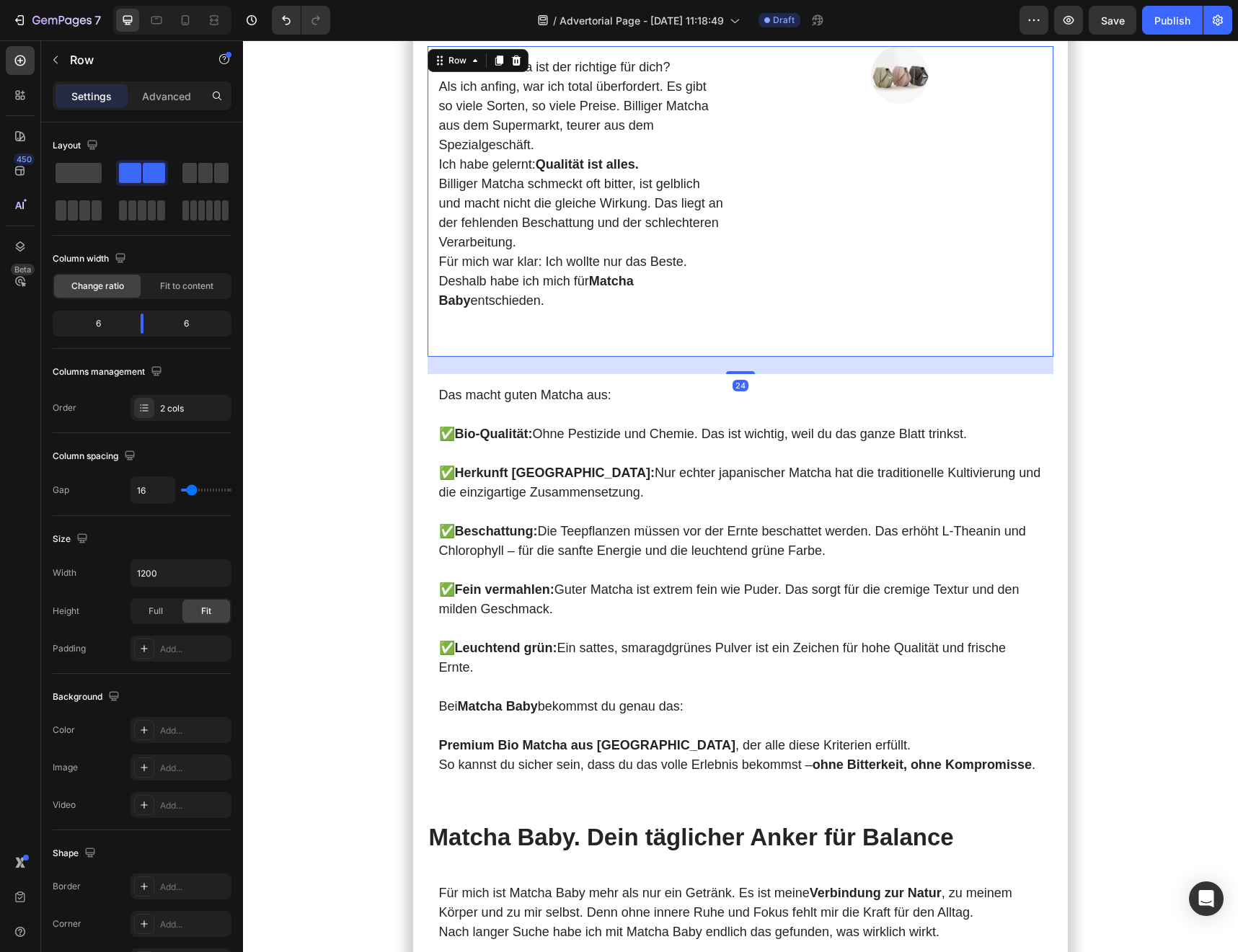
click at [603, 357] on div "Welcher Matcha ist der richtige für dich? Als ich anfing, war ich total überfor…" at bounding box center [581, 201] width 307 height 310
click at [611, 357] on div "Welcher Matcha ist der richtige für dich? Als ich anfing, war ich total überfor…" at bounding box center [581, 201] width 307 height 310
click at [596, 252] on p "Billiger Matcha schmeckt oft bitter, ist gelblich und macht nicht die gleiche W…" at bounding box center [581, 213] width 284 height 78
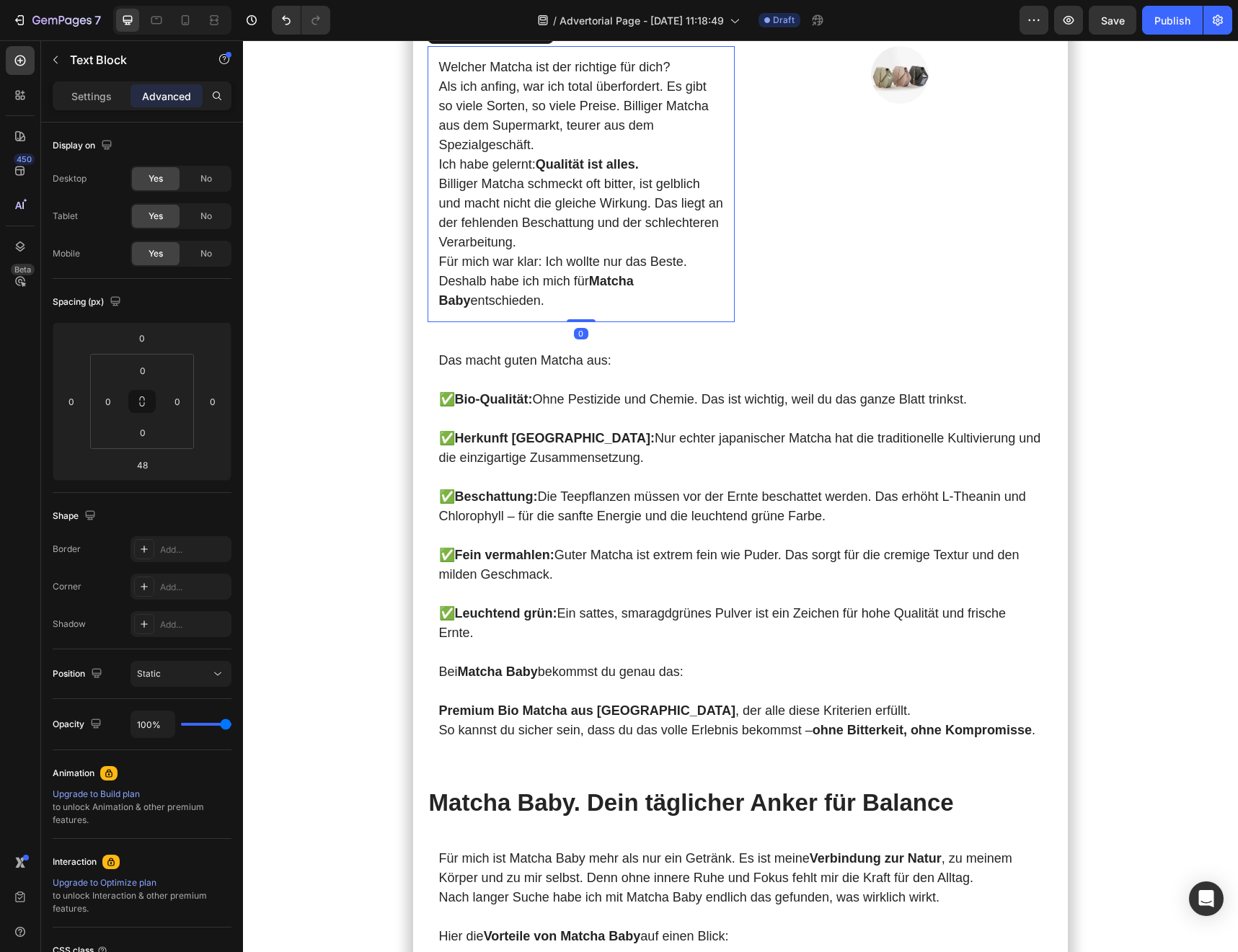
drag, startPoint x: 587, startPoint y: 639, endPoint x: 587, endPoint y: 600, distance: 39.0
click at [587, 323] on div "Welcher Matcha ist der richtige für dich? Als ich anfing, war ich total überfor…" at bounding box center [581, 184] width 307 height 276
type input "0"
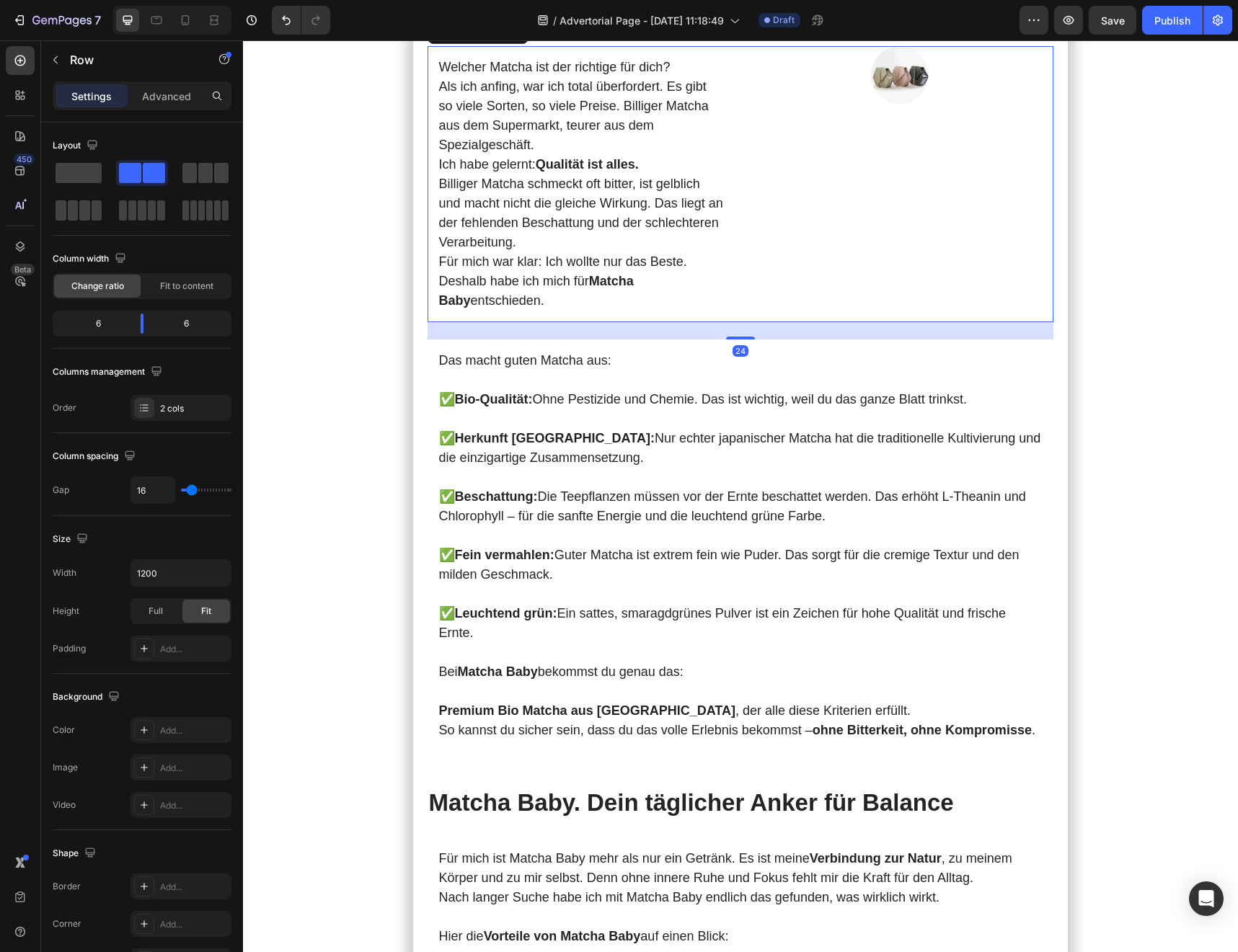
click at [860, 323] on div "Image" at bounding box center [900, 184] width 307 height 276
click at [901, 103] on img at bounding box center [900, 75] width 57 height 57
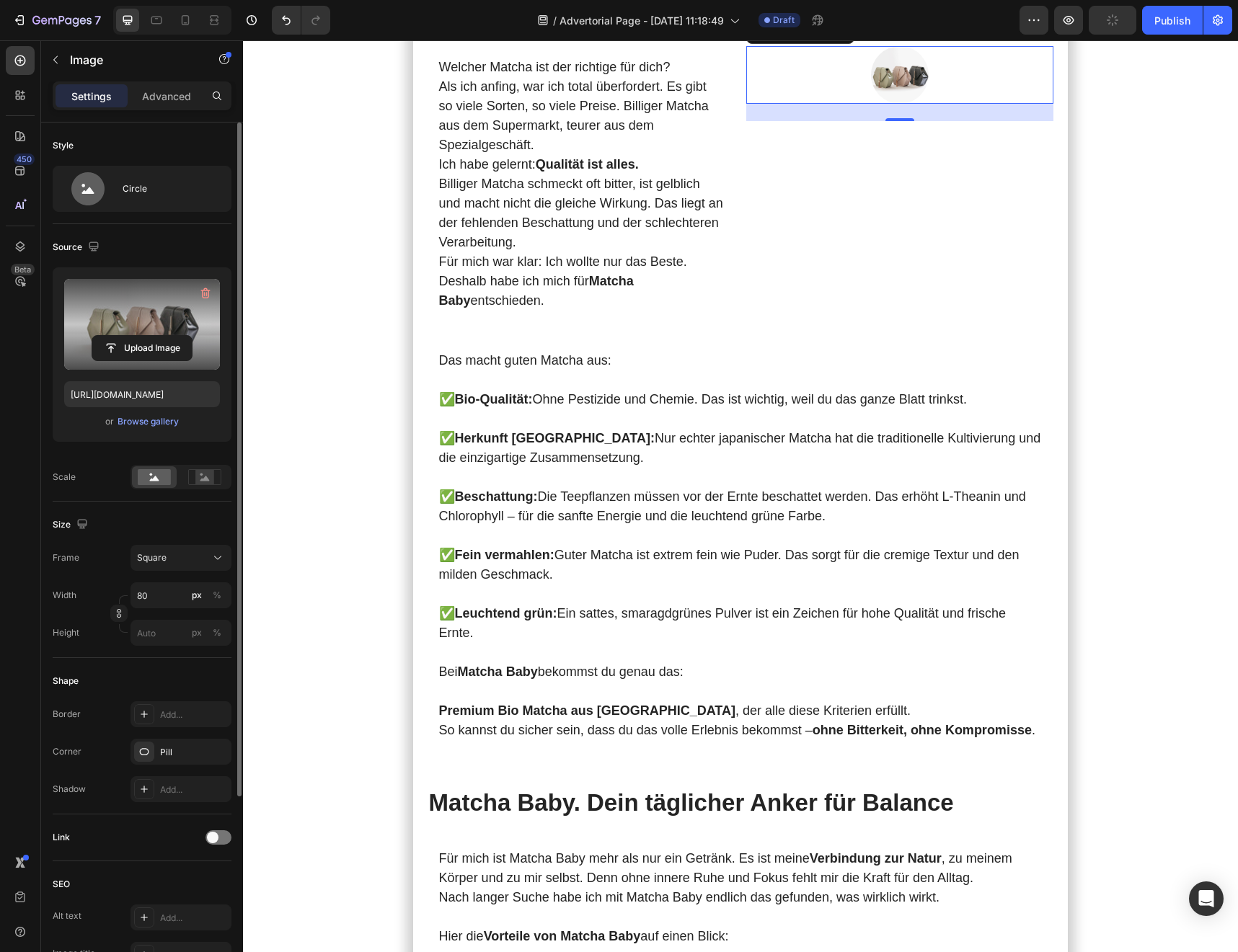
click at [136, 333] on label at bounding box center [142, 324] width 156 height 91
click at [136, 336] on input "file" at bounding box center [141, 348] width 99 height 25
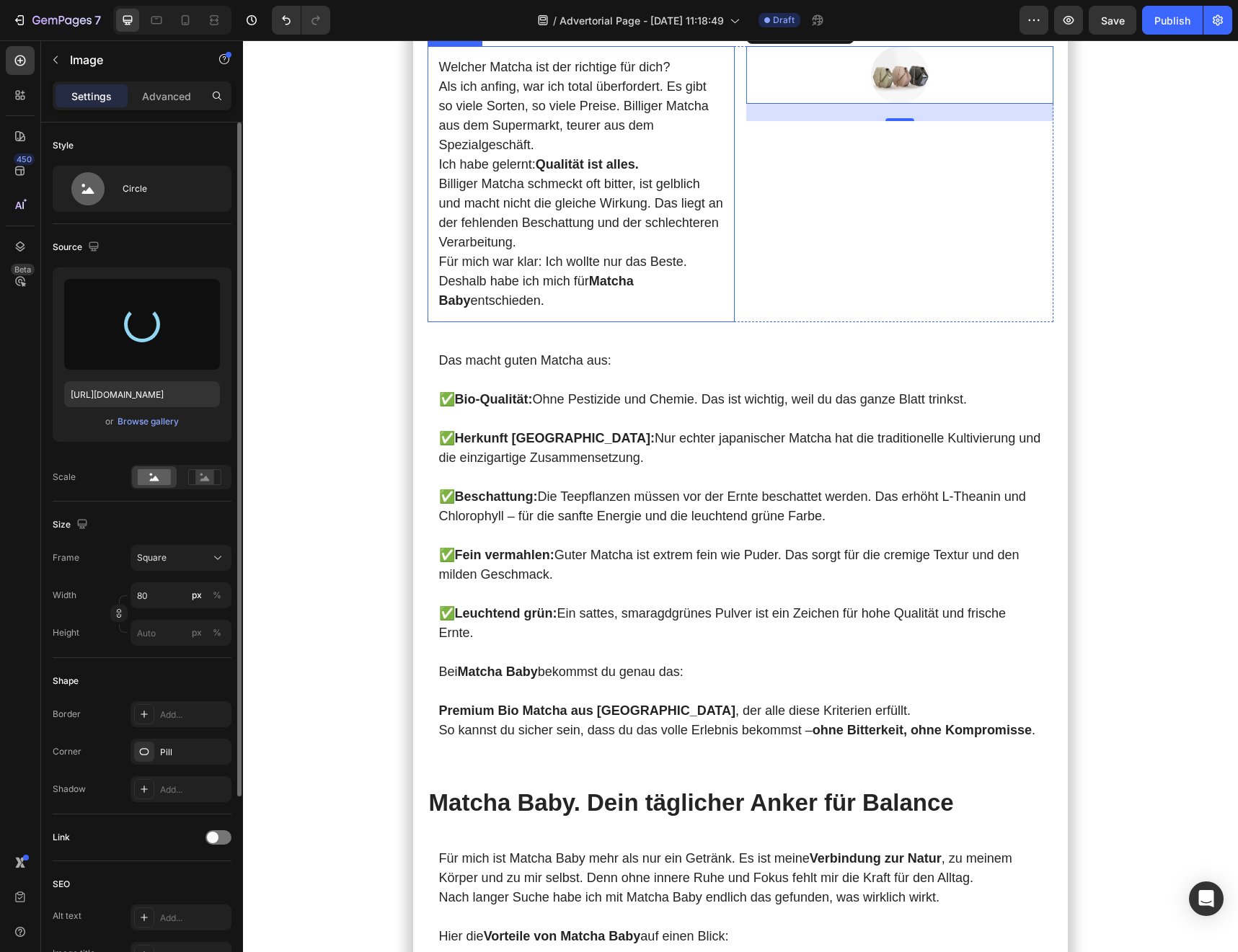
type input "[URL][DOMAIN_NAME]"
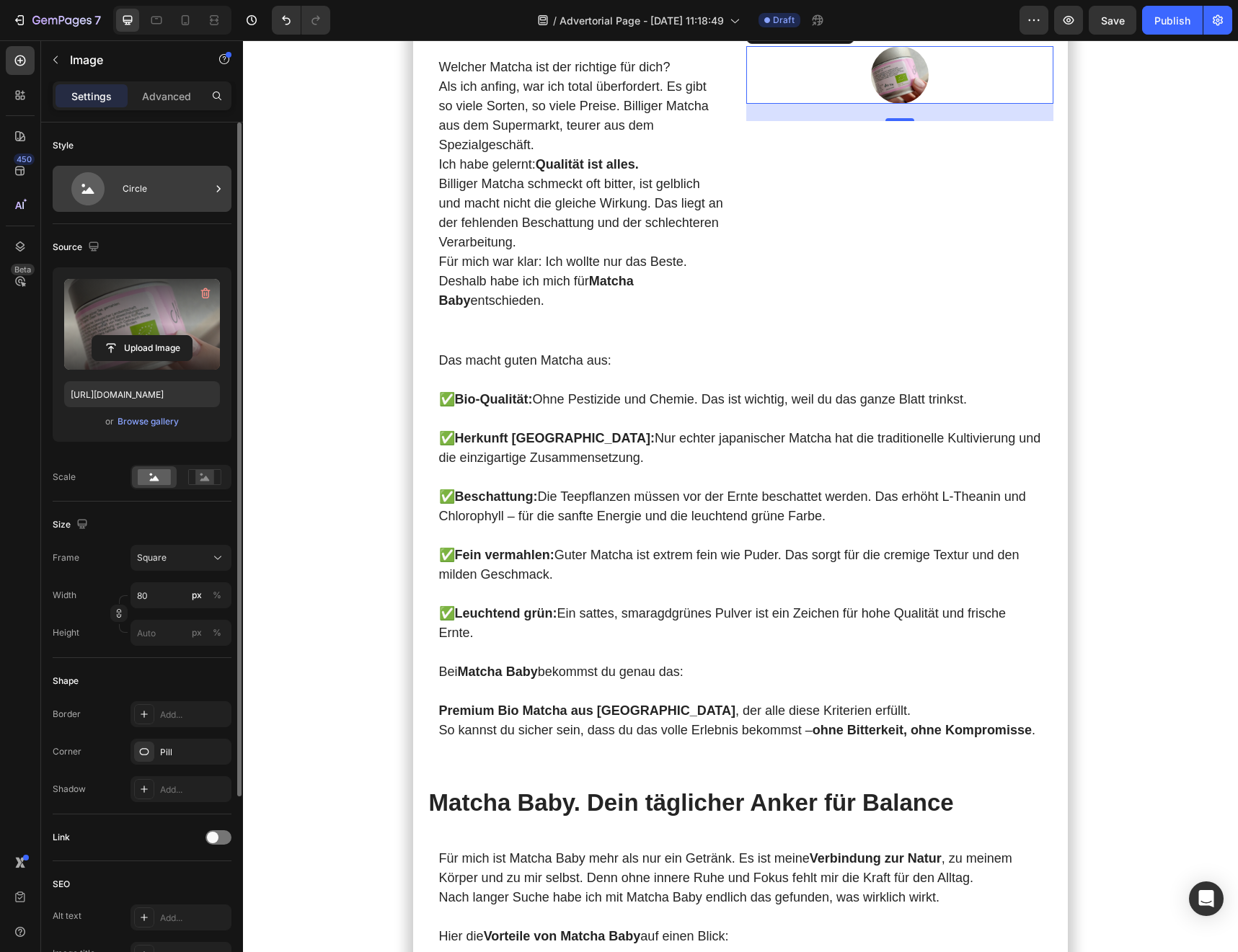
click at [127, 196] on div "Circle" at bounding box center [166, 189] width 88 height 33
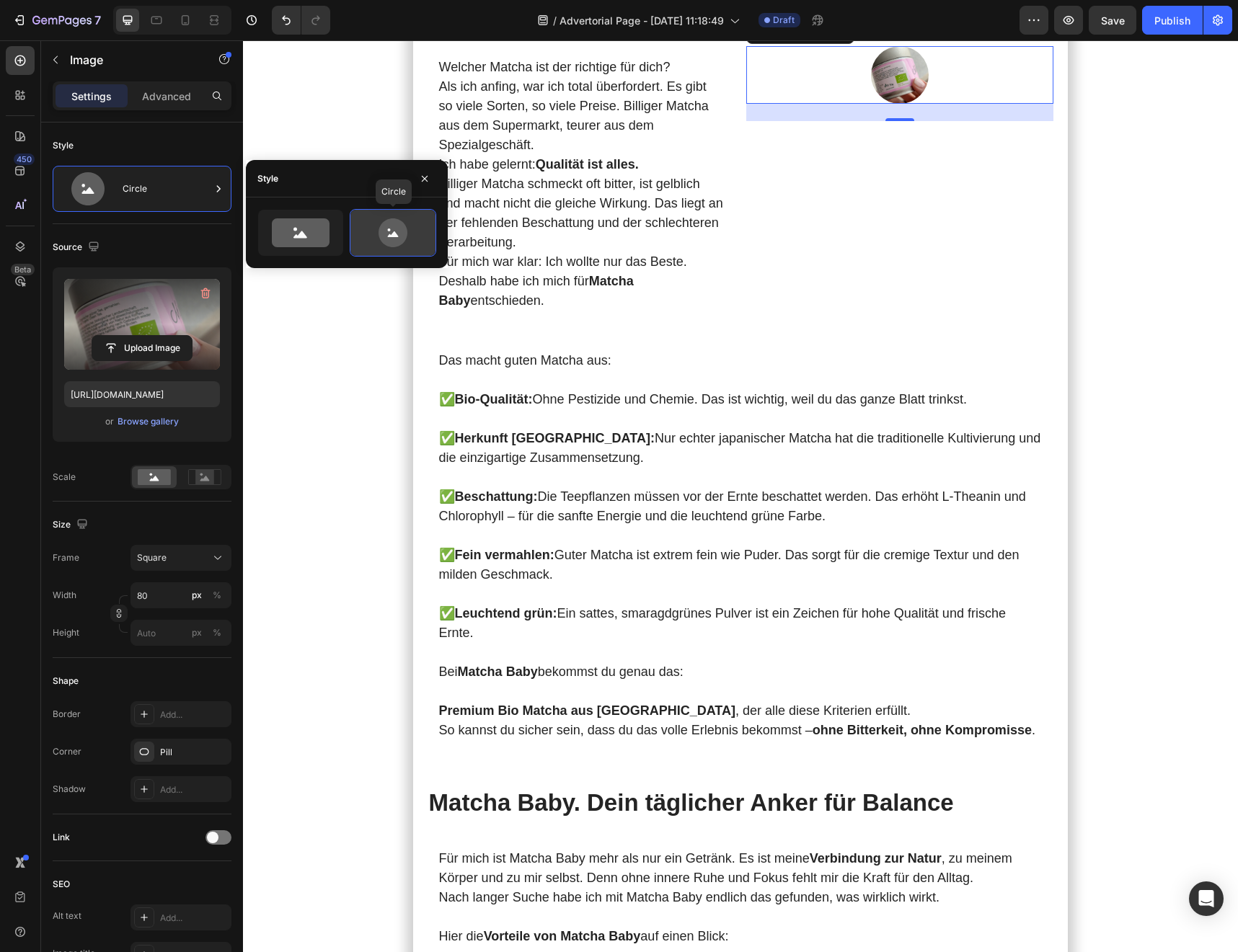
click at [359, 240] on icon at bounding box center [392, 232] width 68 height 29
click at [195, 861] on div "Source Upload Image [URL][DOMAIN_NAME] or Browse gallery Scale" at bounding box center [142, 920] width 179 height 119
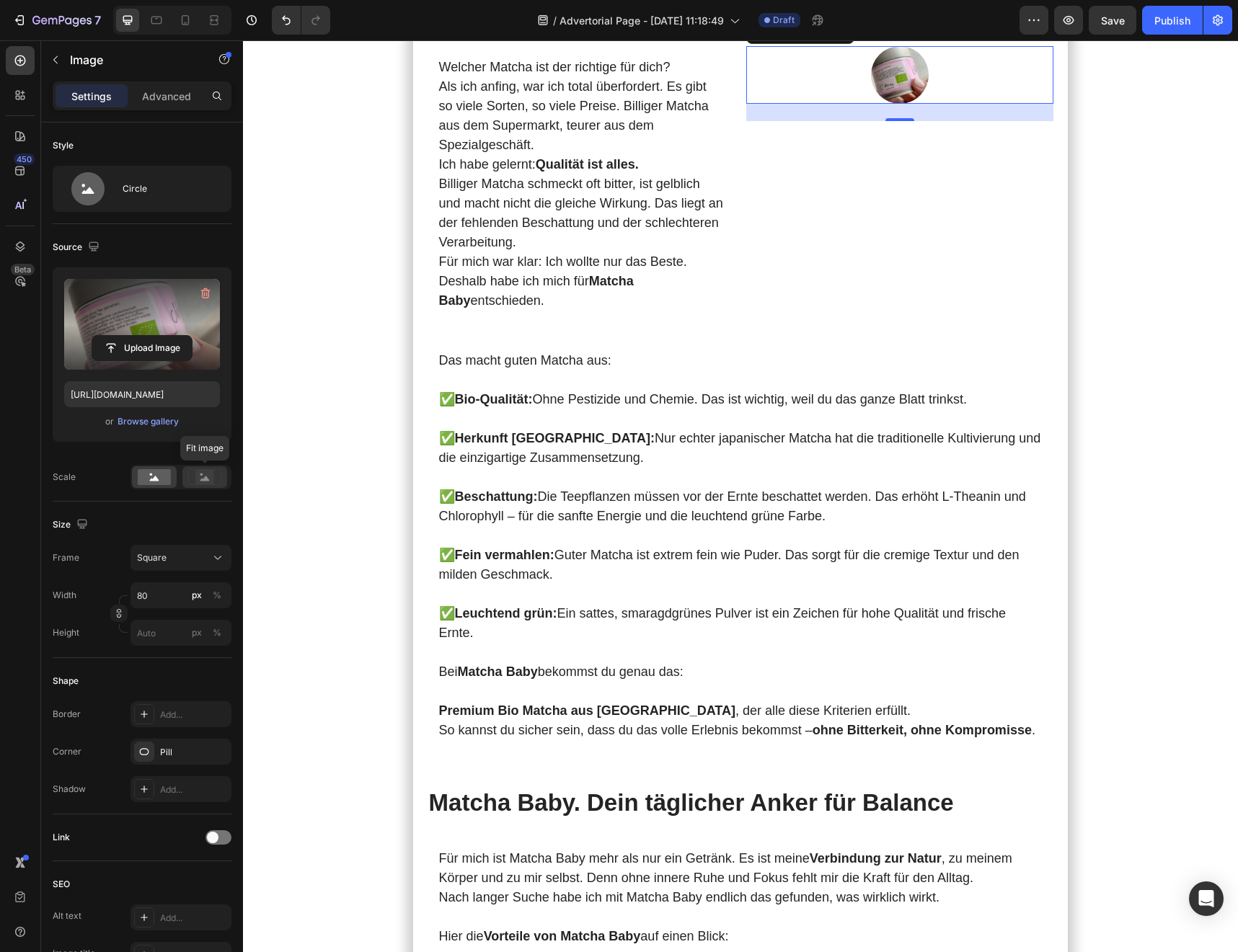
click at [197, 483] on rect at bounding box center [204, 478] width 19 height 15
click at [147, 861] on div "Source Upload Image [URL][DOMAIN_NAME] or Browse gallery Scale" at bounding box center [142, 920] width 179 height 119
click at [147, 482] on rect at bounding box center [154, 477] width 33 height 16
click at [163, 591] on input "80" at bounding box center [181, 596] width 101 height 26
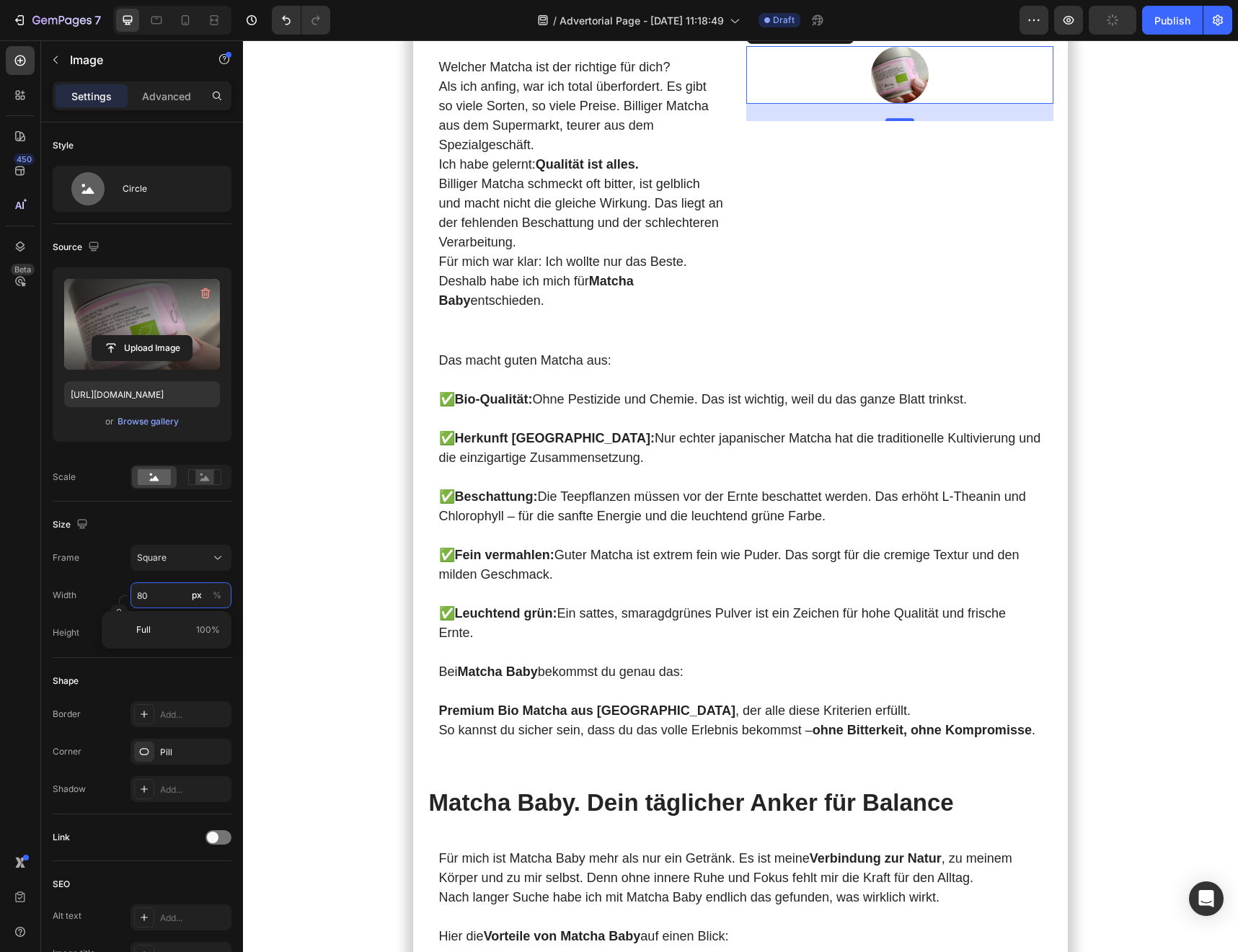
type input "3"
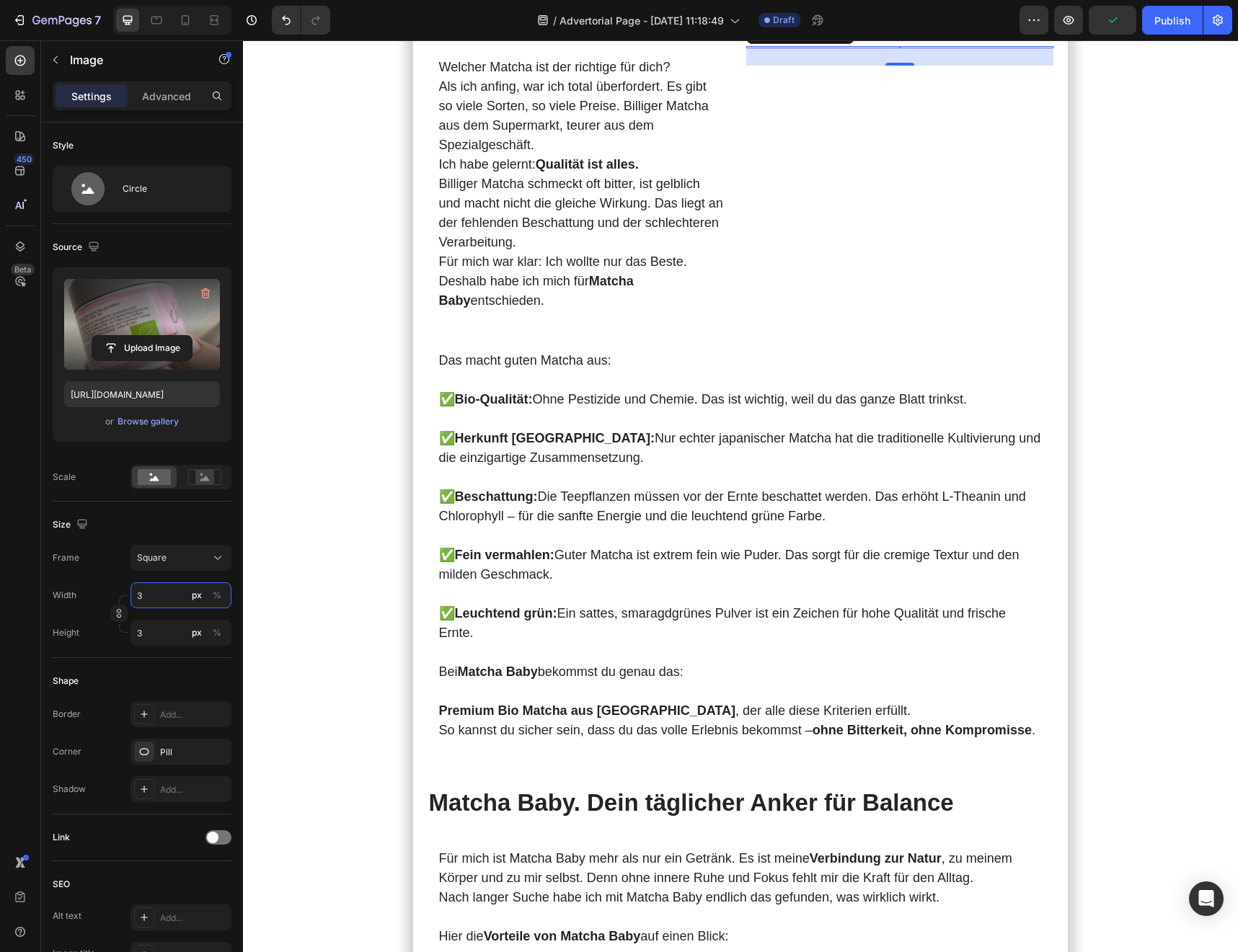
type input "30"
type input "300"
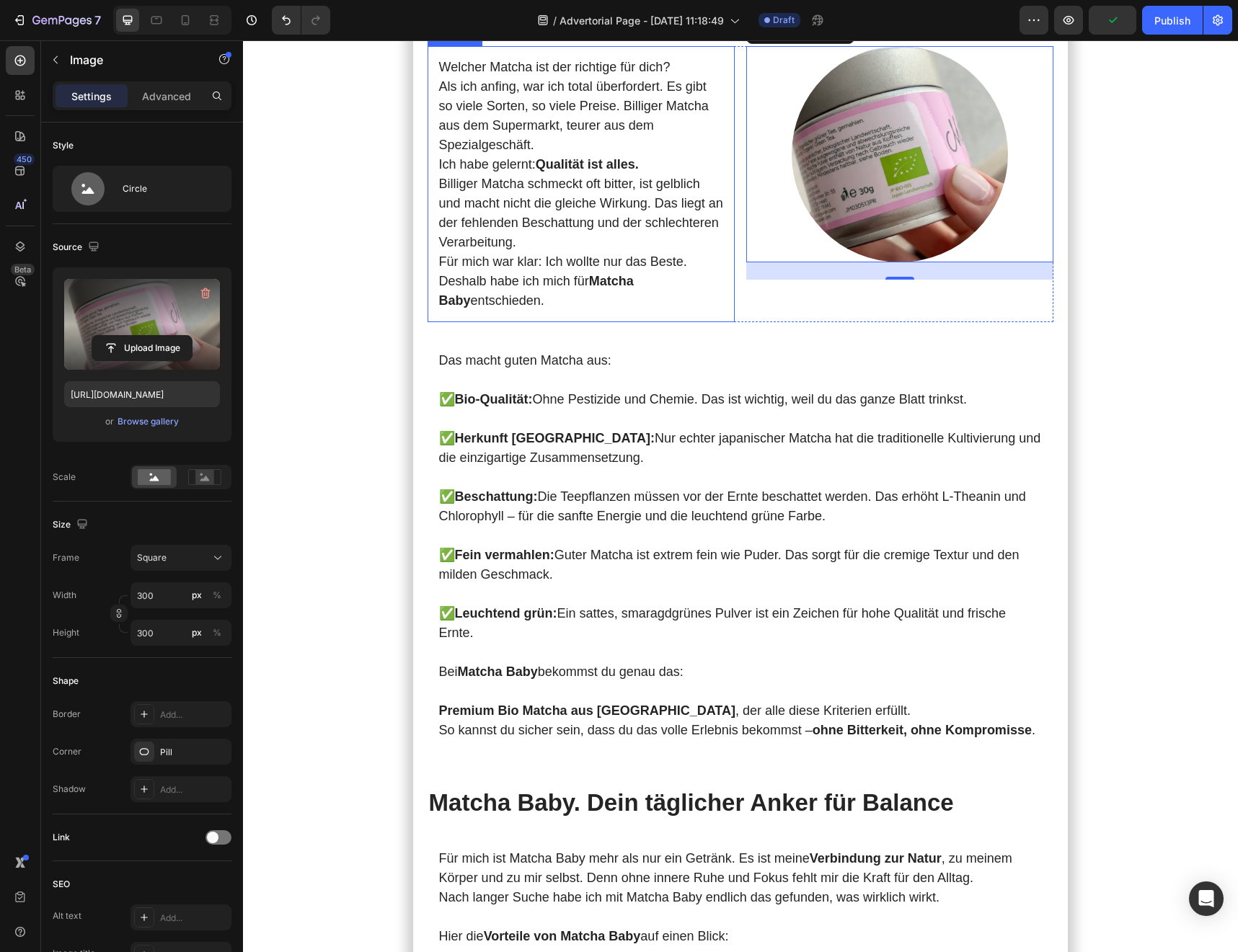
click at [634, 308] on strong "Matcha Baby" at bounding box center [536, 291] width 195 height 34
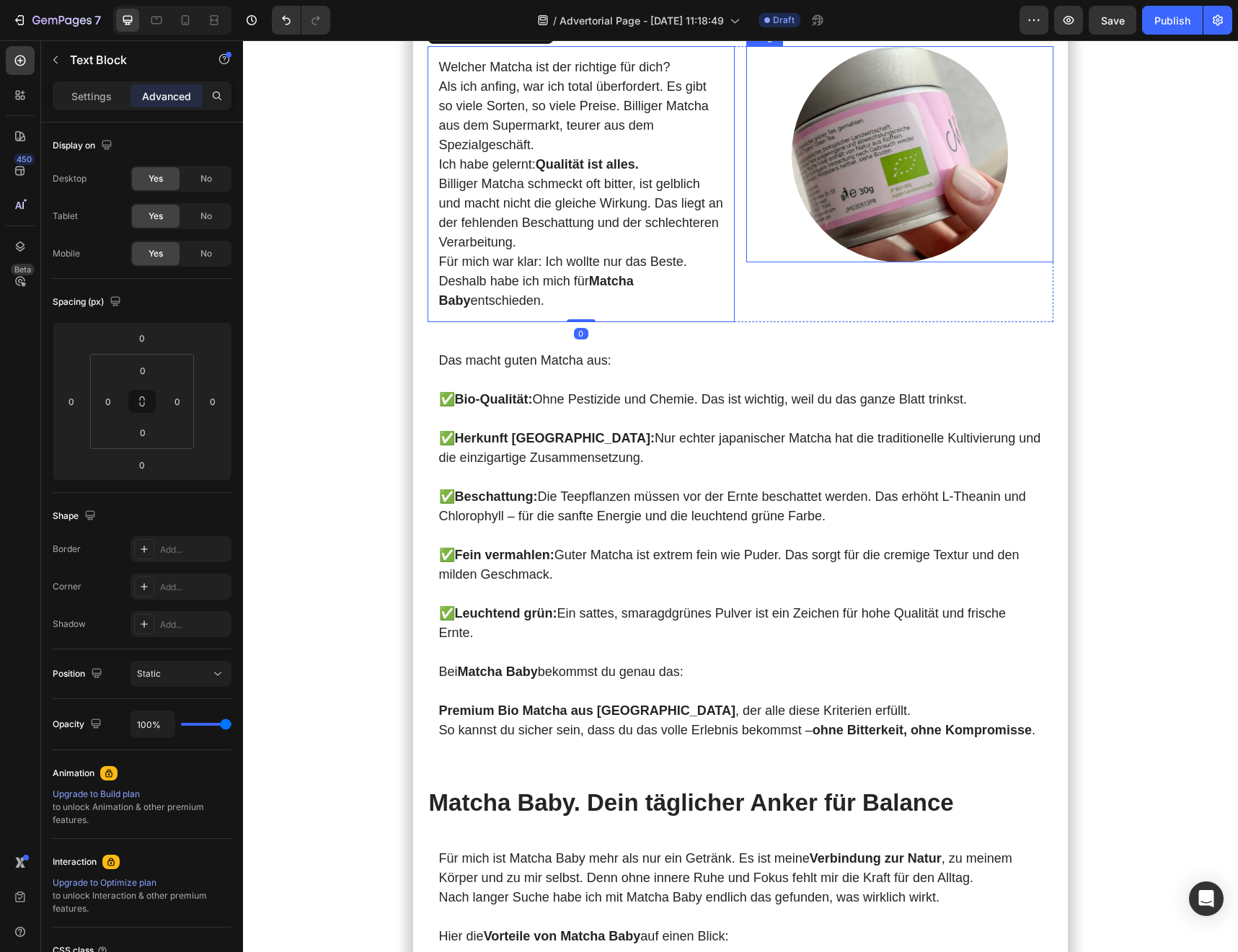
click at [864, 263] on div at bounding box center [900, 153] width 307 height 216
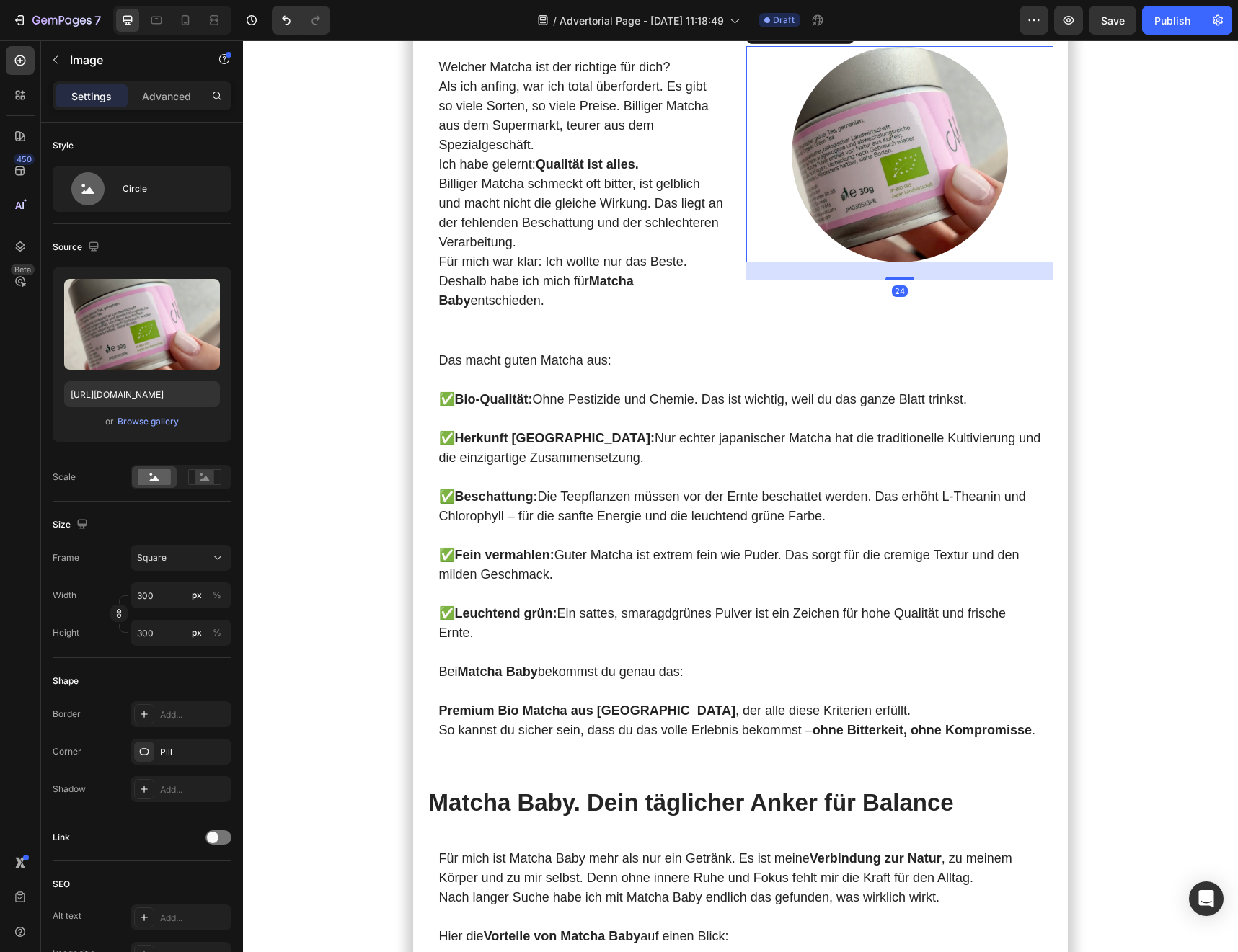
click at [898, 280] on div "24" at bounding box center [900, 271] width 307 height 17
drag, startPoint x: 897, startPoint y: 562, endPoint x: 897, endPoint y: 542, distance: 20.0
click at [897, 263] on div at bounding box center [899, 259] width 29 height 4
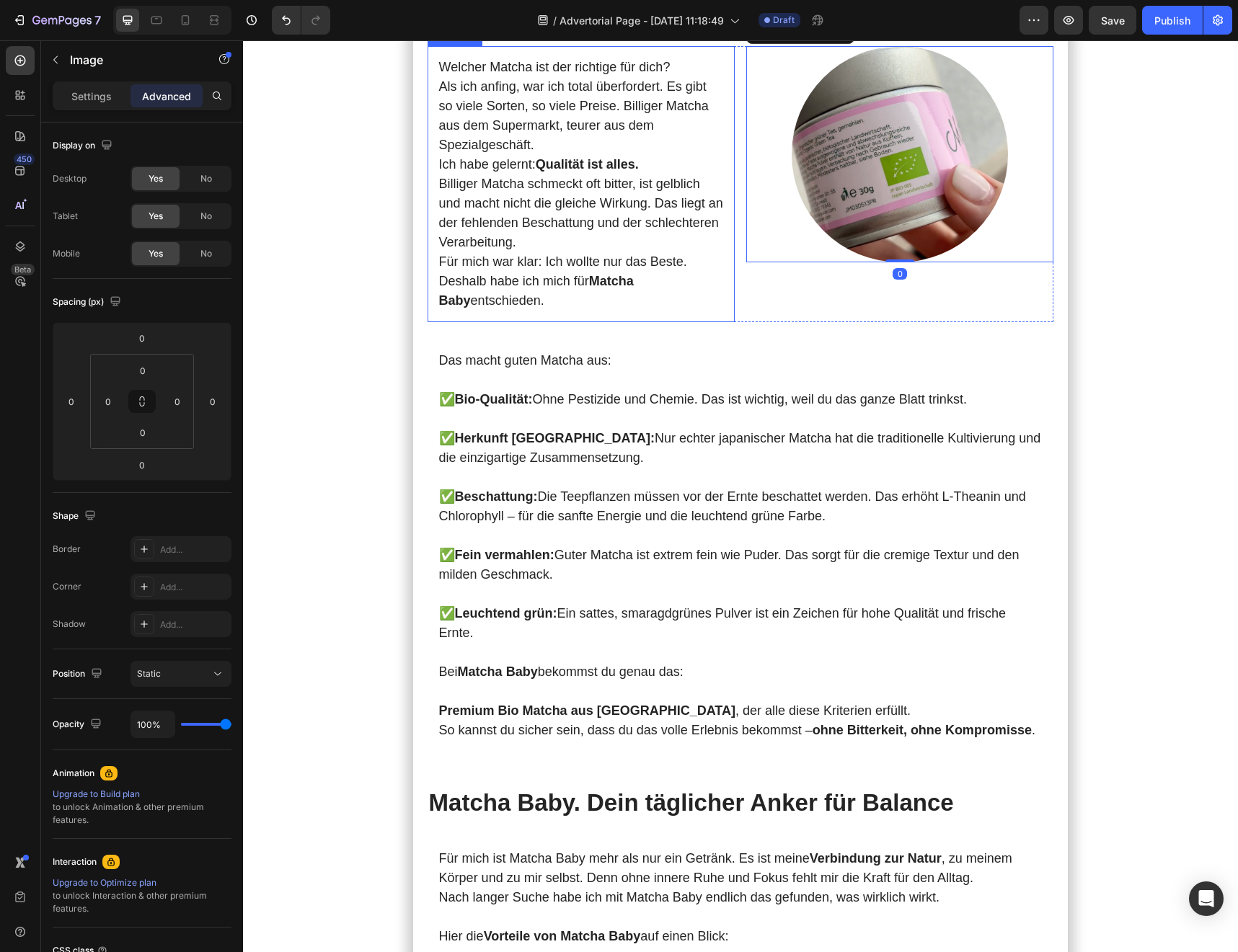
click at [578, 172] on strong "Qualität ist alles." at bounding box center [587, 164] width 103 height 15
click at [823, 263] on div at bounding box center [900, 153] width 307 height 216
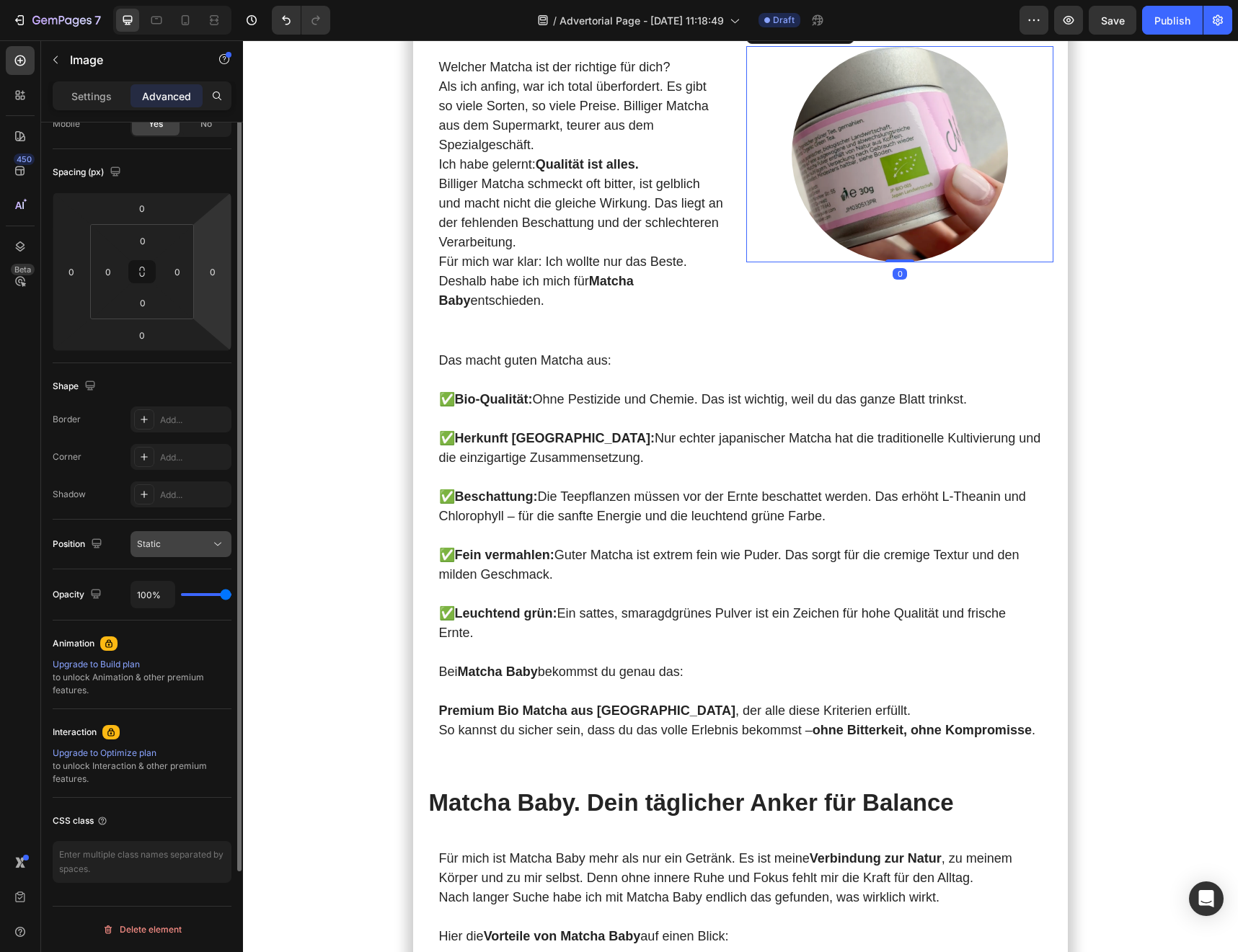
scroll to position [0, 0]
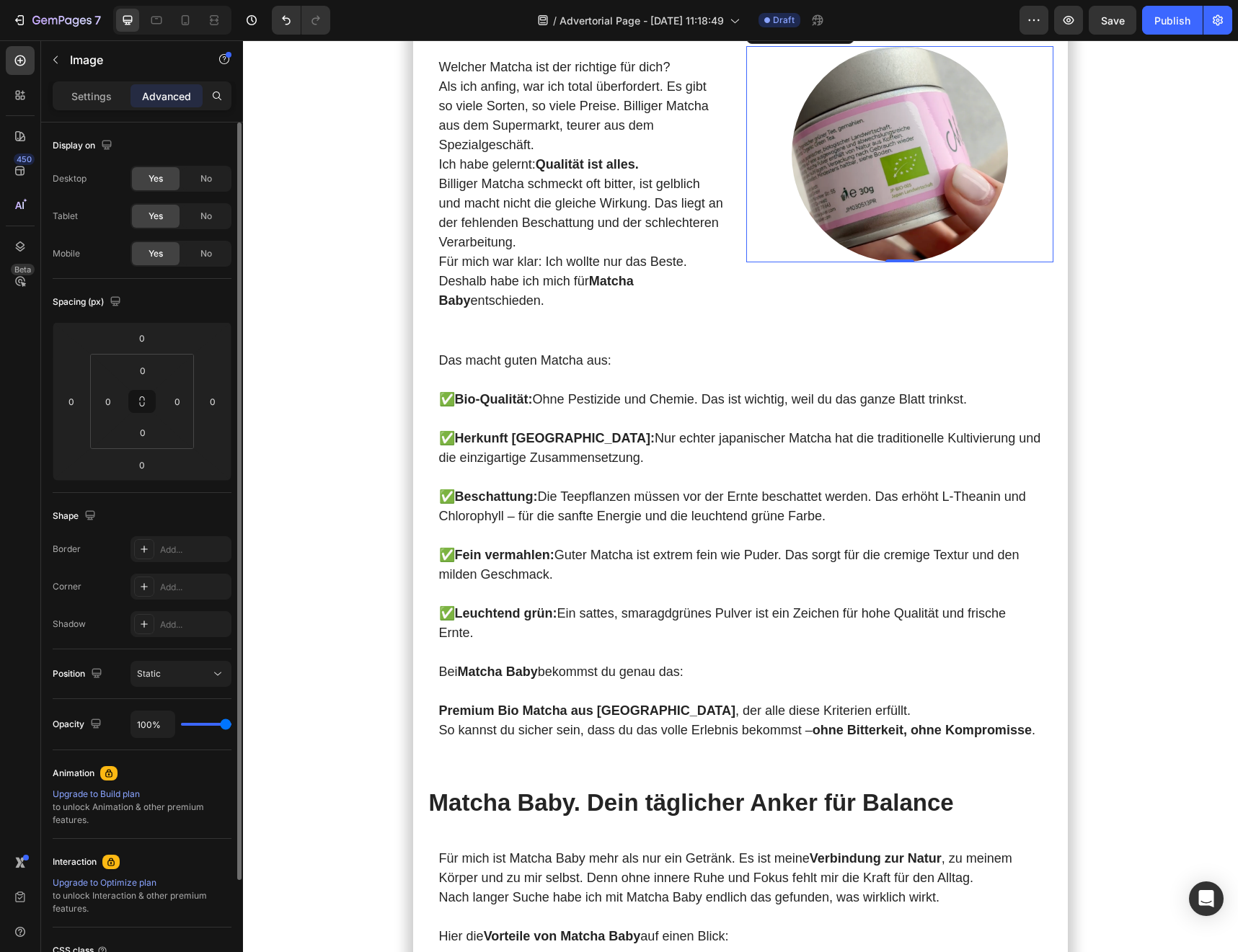
click at [75, 108] on div "Settings Advanced" at bounding box center [142, 95] width 179 height 29
click at [77, 103] on div "Settings" at bounding box center [92, 96] width 72 height 23
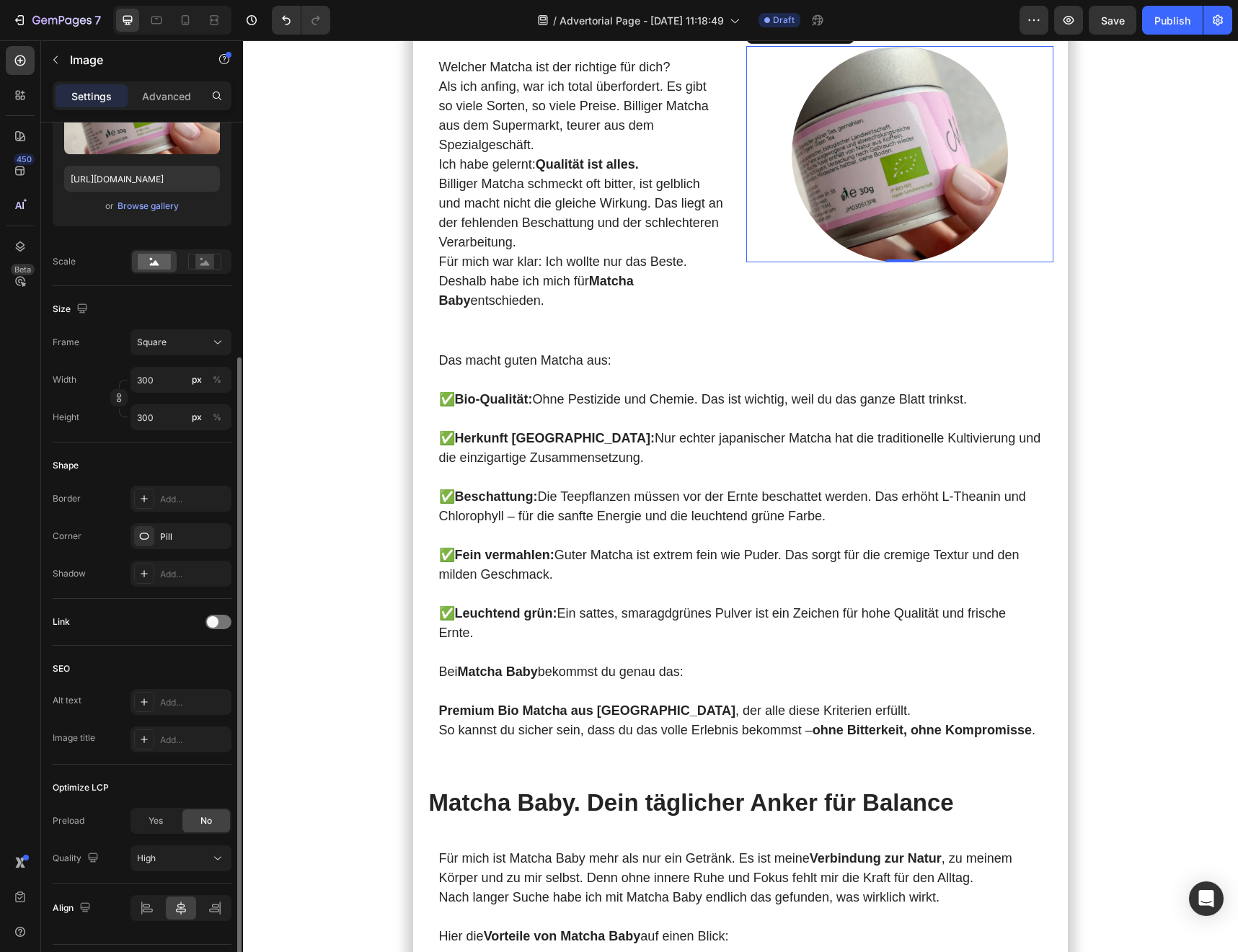
scroll to position [254, 0]
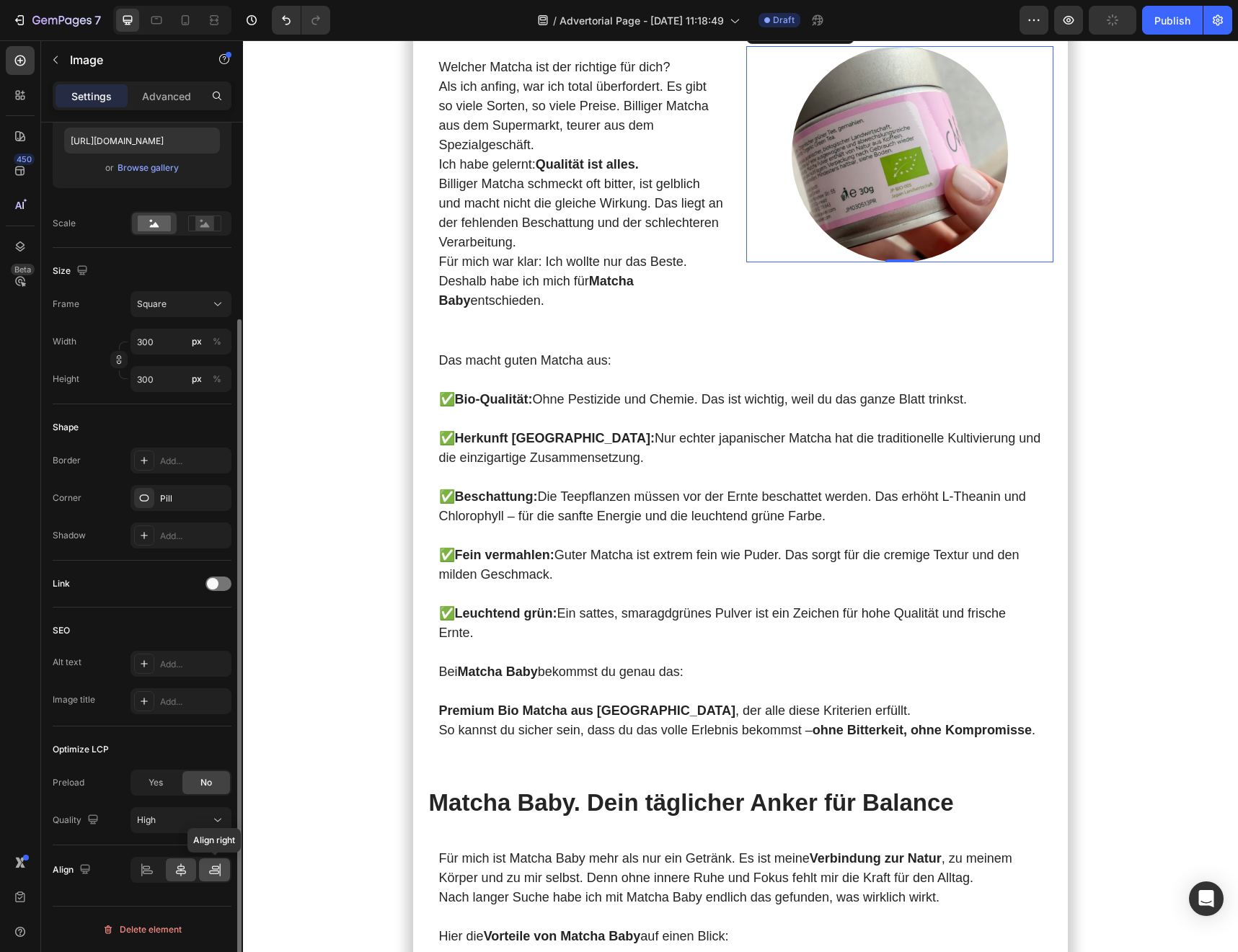
click at [208, 879] on div at bounding box center [214, 870] width 31 height 23
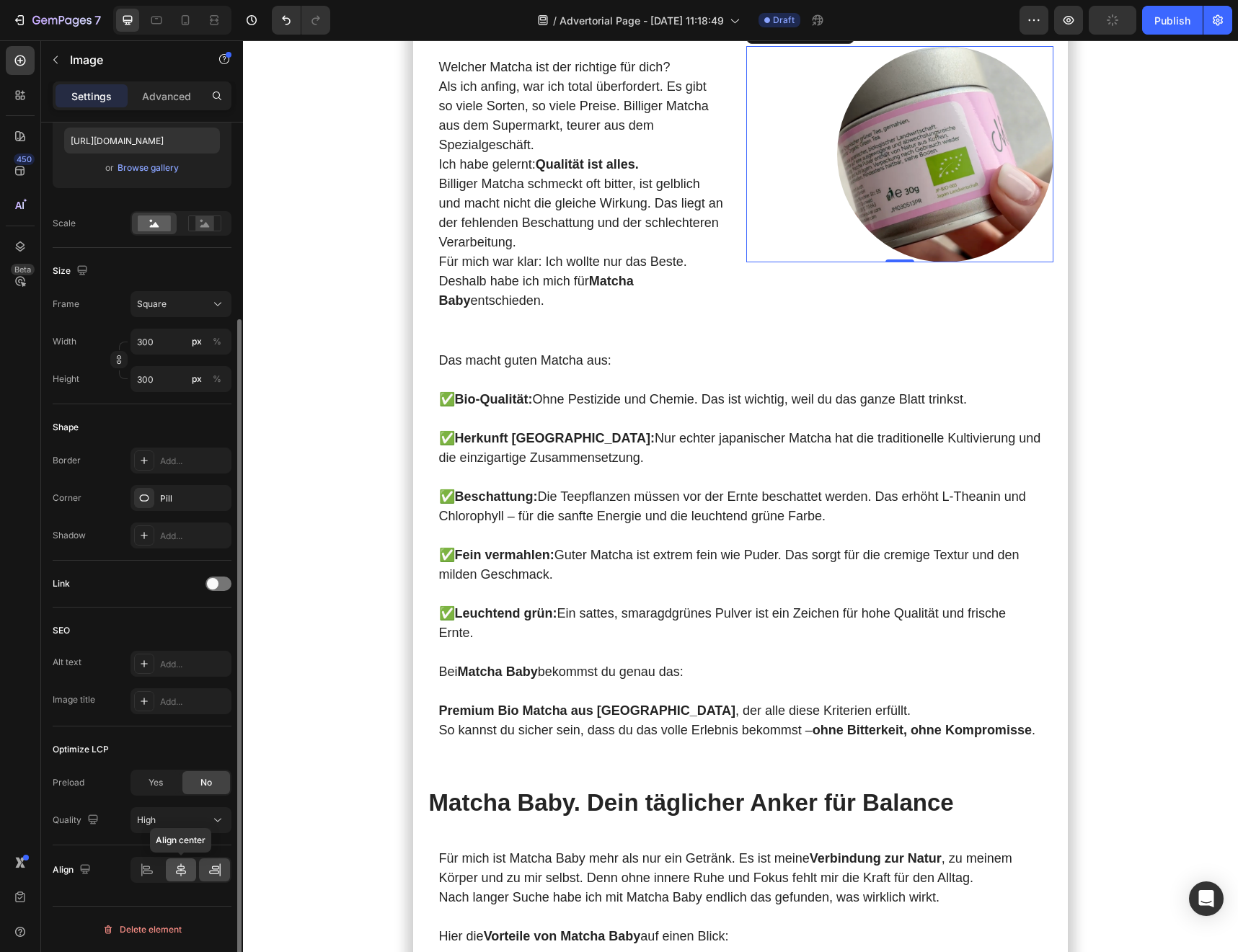
click at [181, 878] on div at bounding box center [181, 870] width 31 height 23
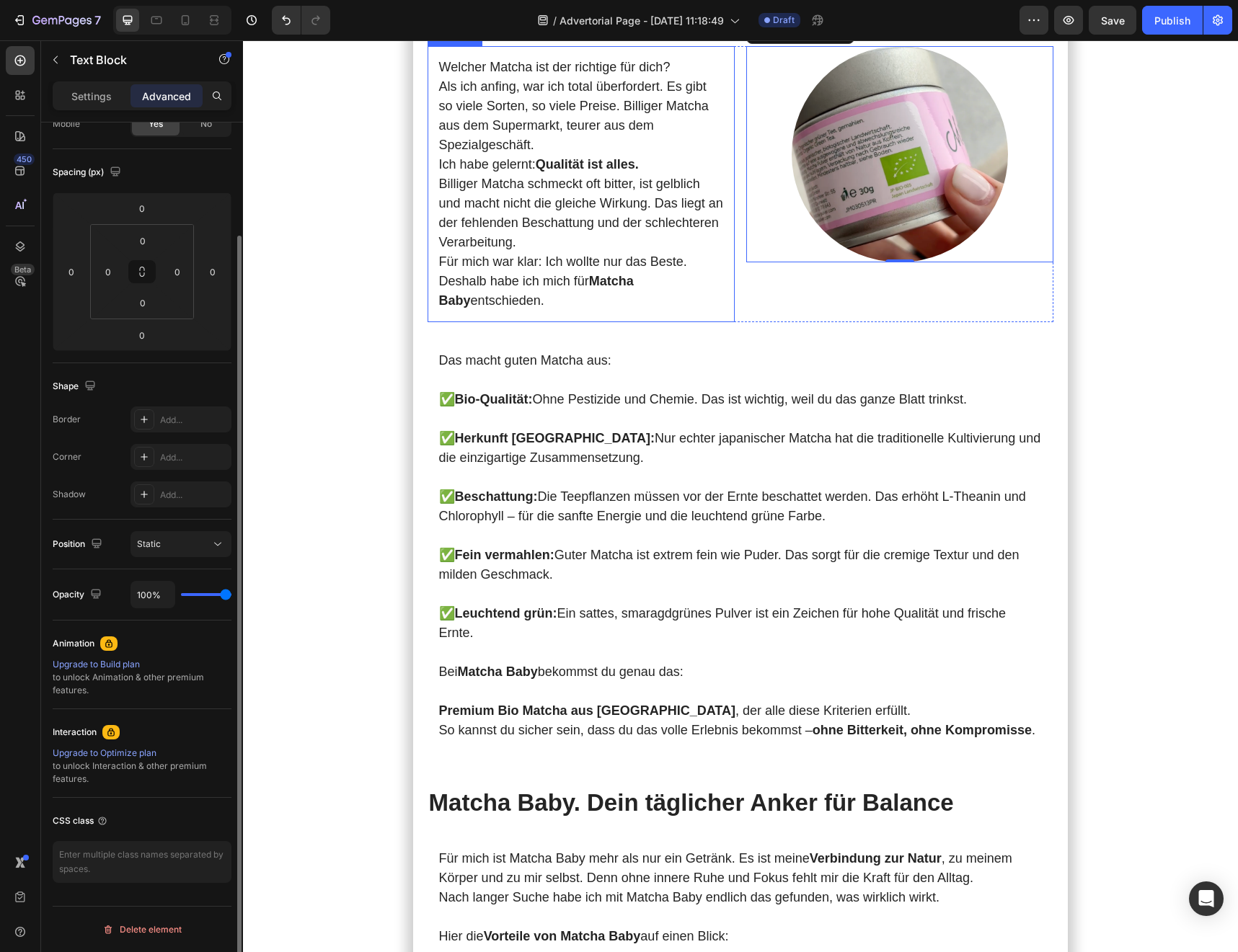
click at [653, 175] on p "Ich habe gelernt: Qualität ist alles." at bounding box center [581, 165] width 284 height 20
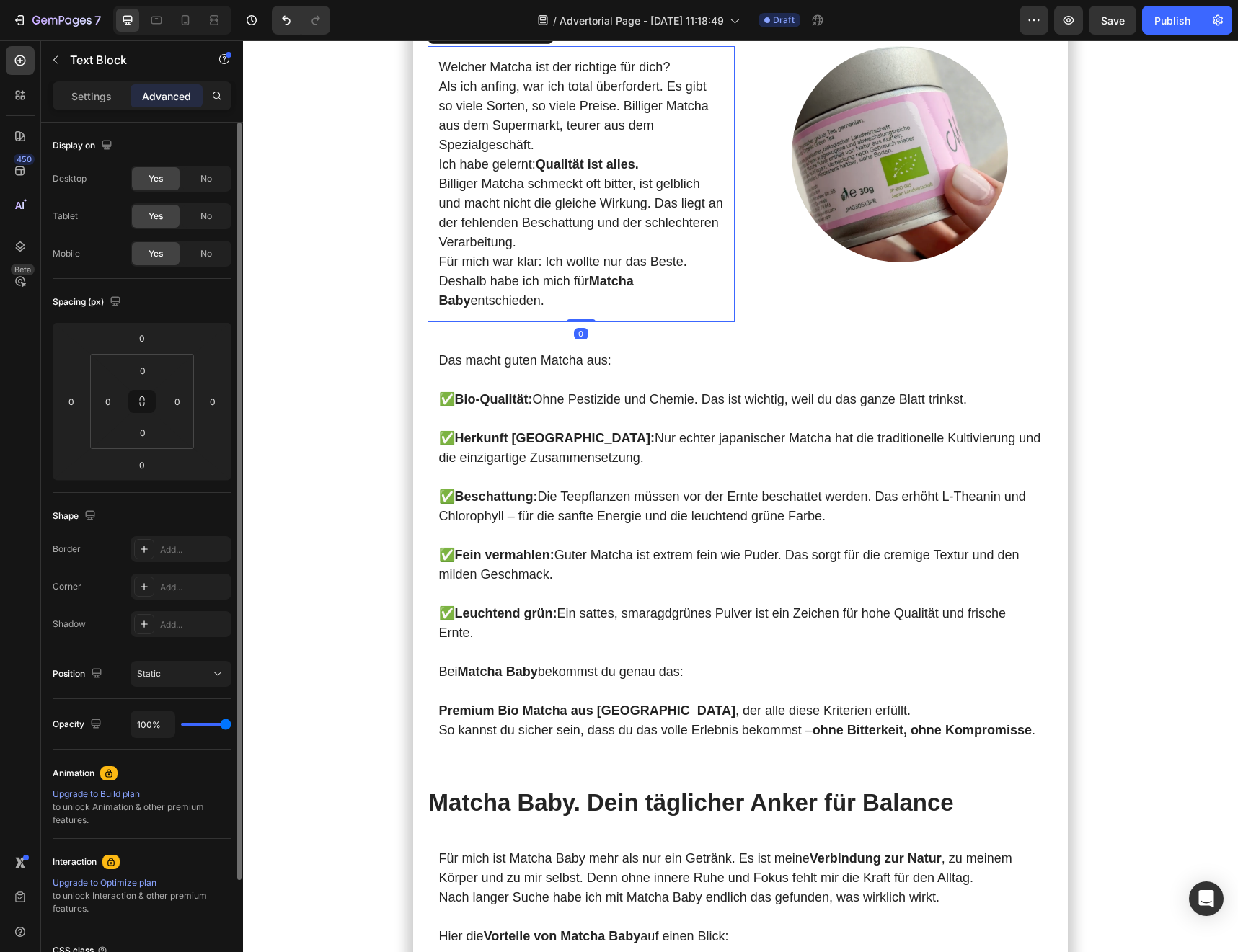
click at [733, 323] on div "Welcher Matcha ist der richtige für dich? Als ich anfing, war ich total überfor…" at bounding box center [581, 184] width 307 height 276
click at [750, 323] on div "Image" at bounding box center [900, 184] width 307 height 276
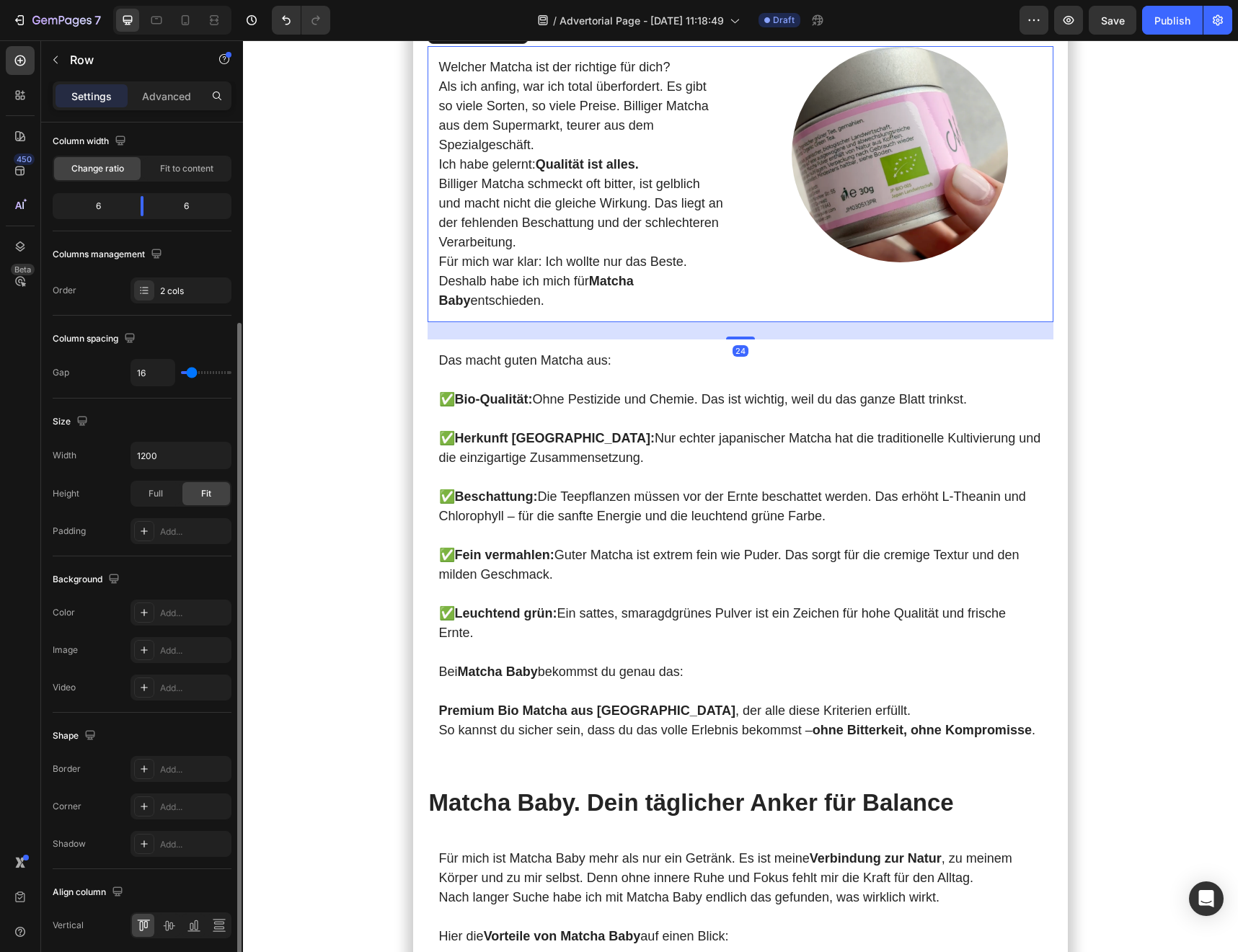
scroll to position [173, 0]
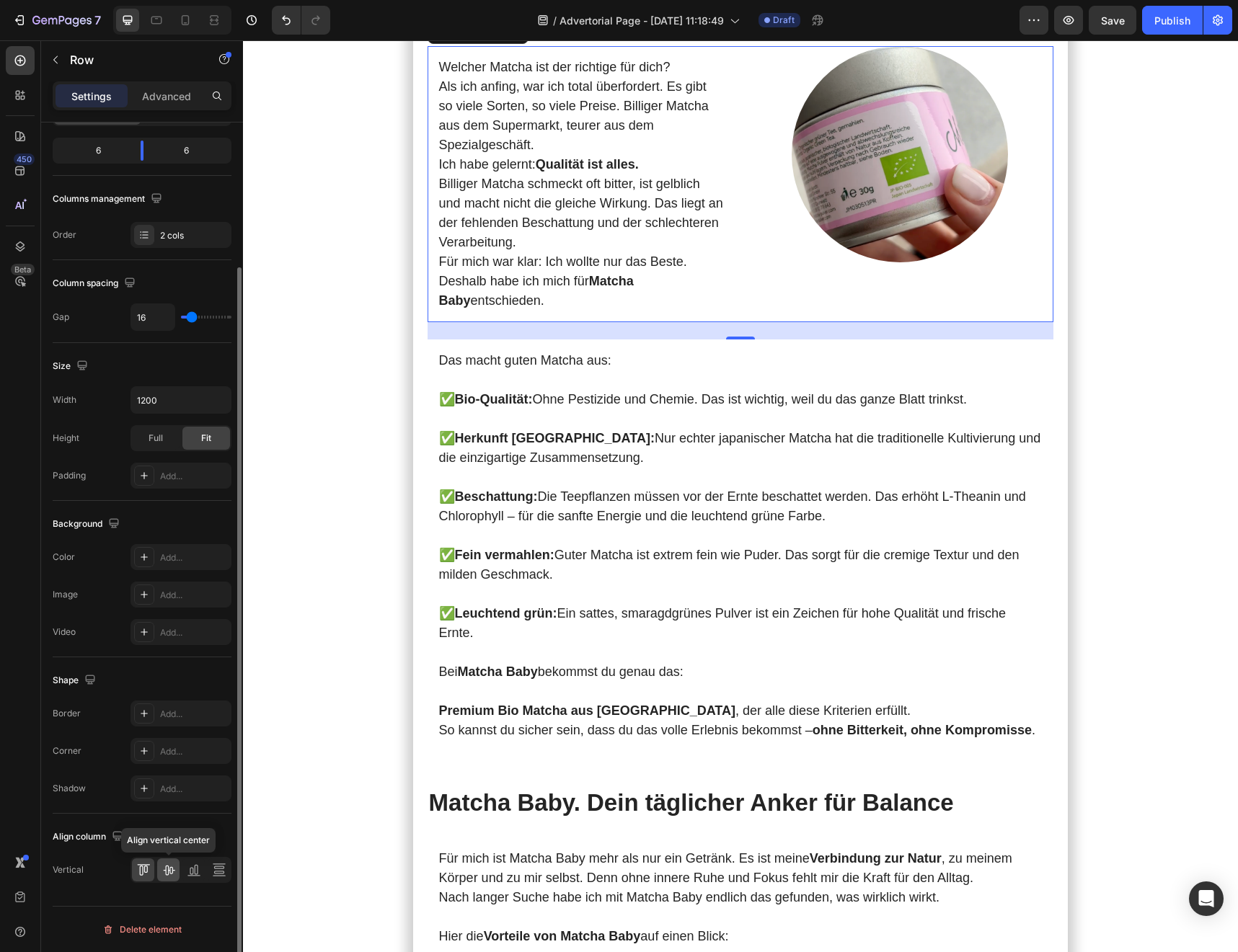
click at [171, 872] on icon at bounding box center [169, 870] width 15 height 15
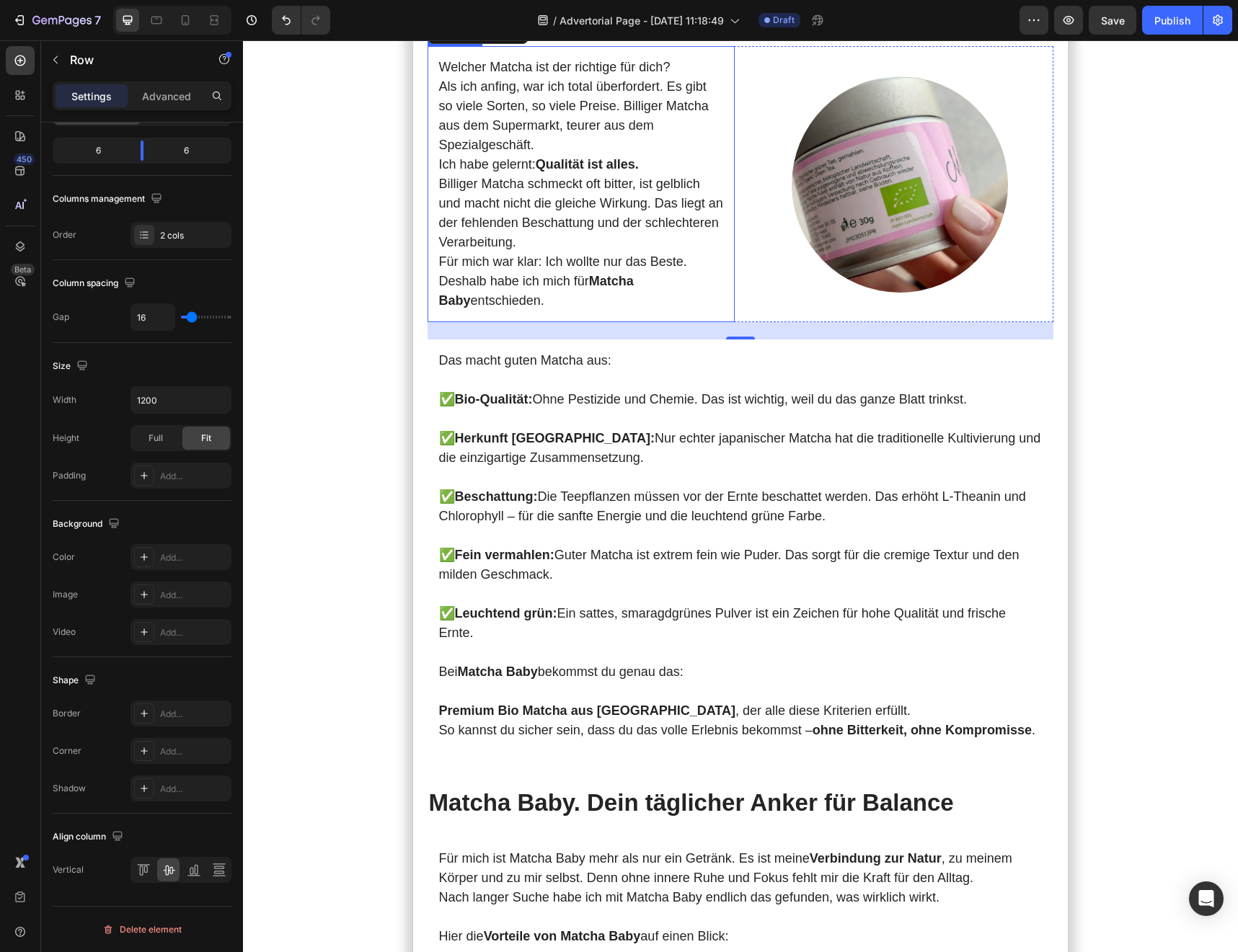
click at [510, 252] on p "Billiger Matcha schmeckt oft bitter, ist gelblich und macht nicht die gleiche W…" at bounding box center [581, 213] width 284 height 78
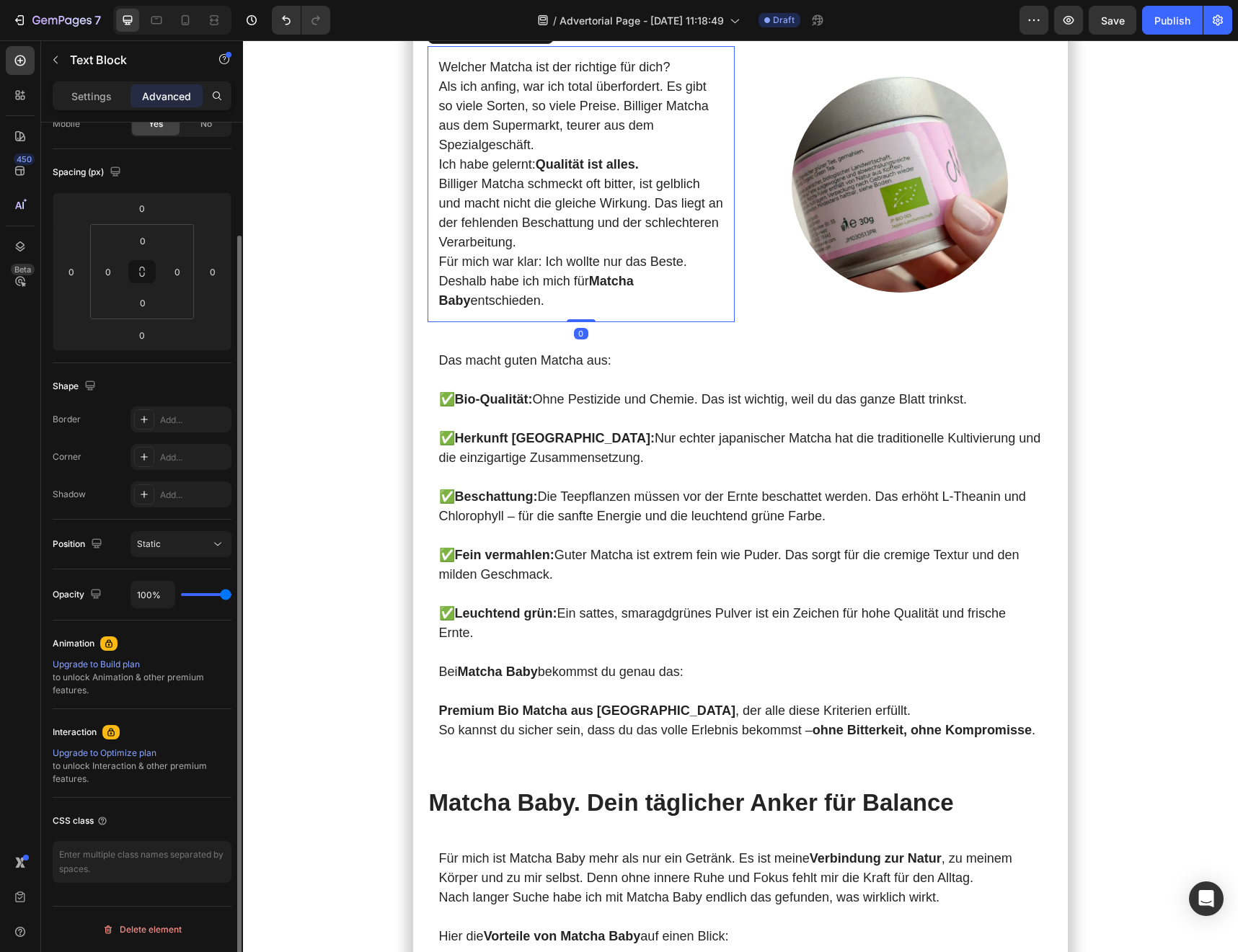
scroll to position [0, 0]
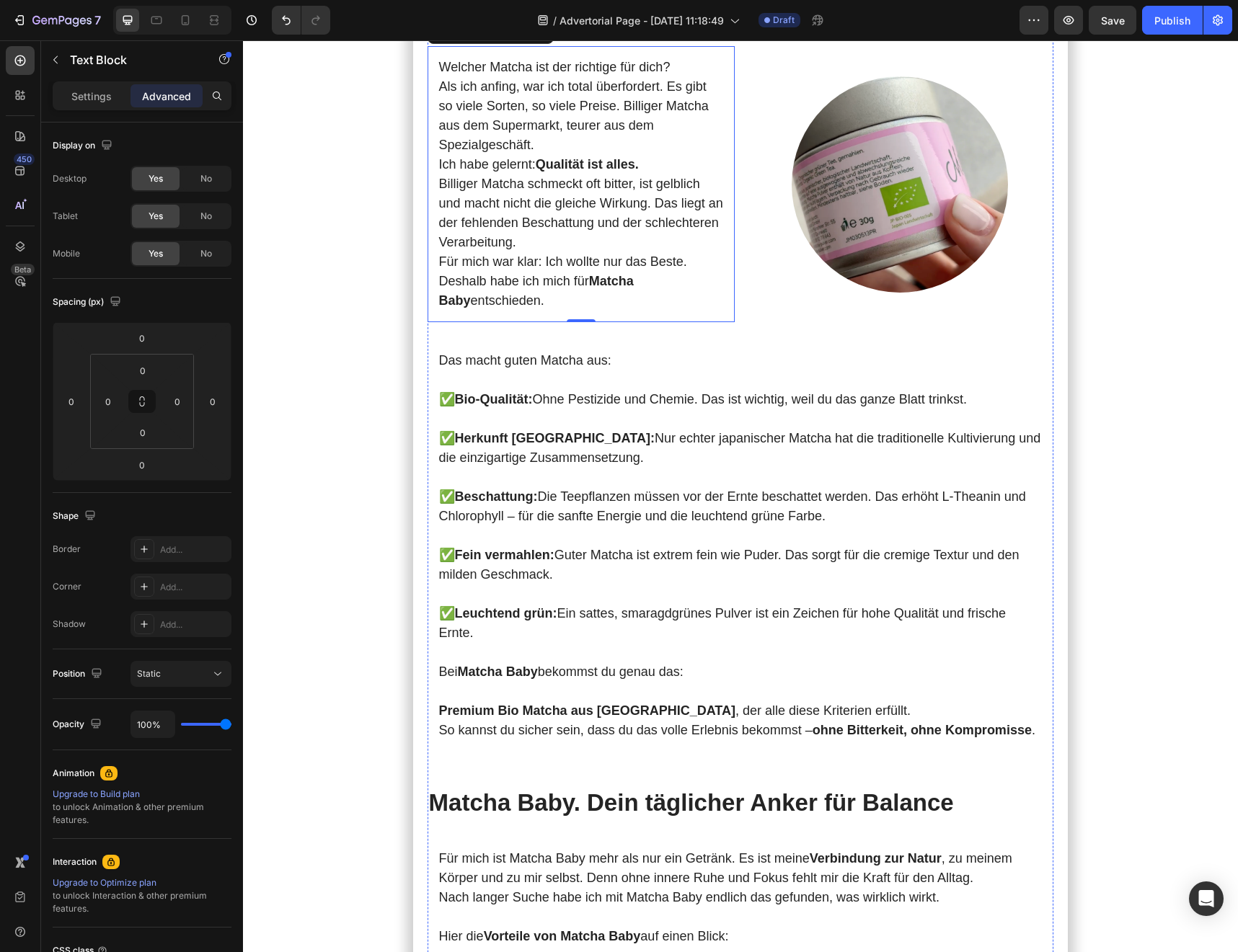
click at [653, 27] on p "Welcher Matcha ist der richtige für dich?" at bounding box center [741, 12] width 624 height 31
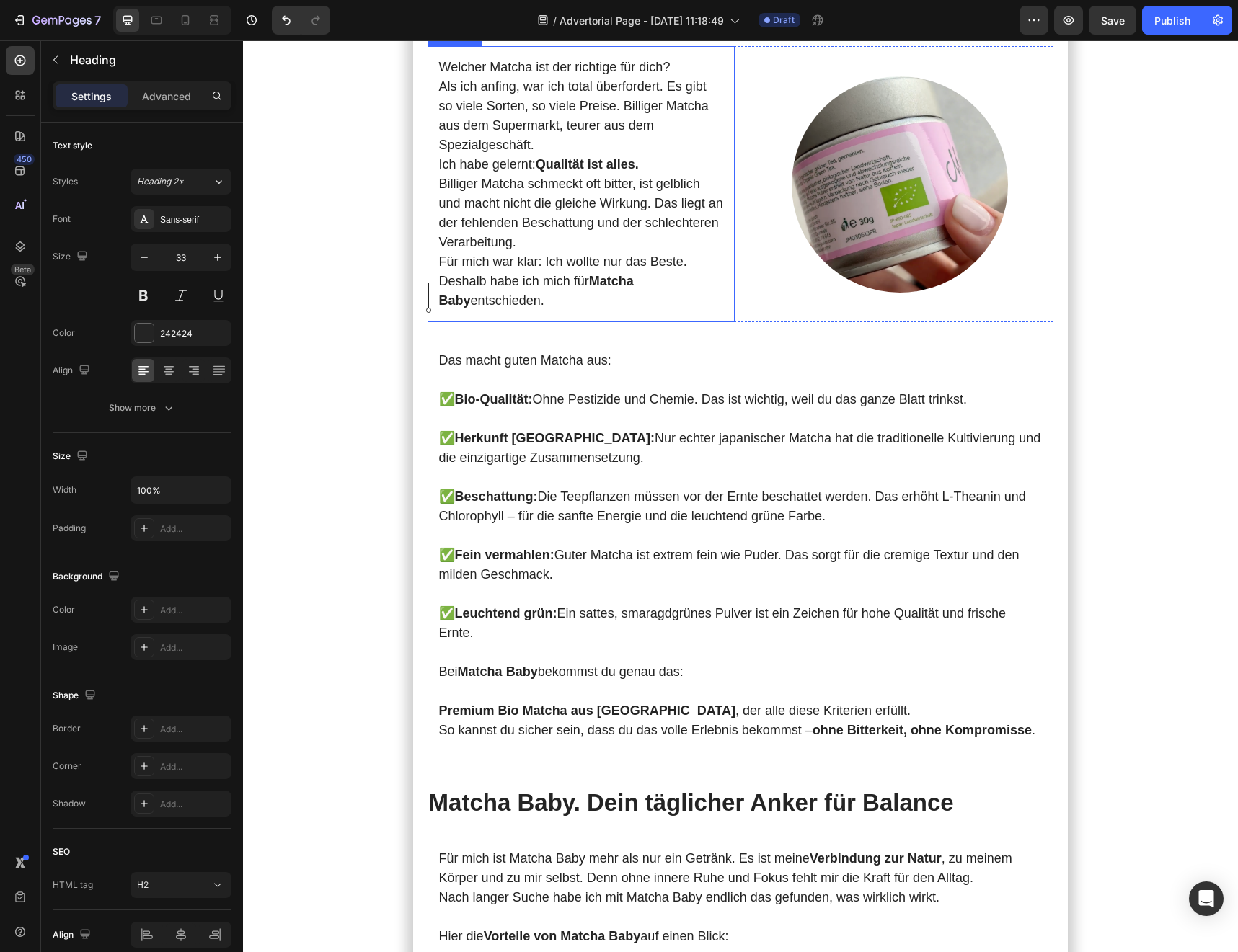
click at [545, 155] on p "Als ich anfing, war ich total überfordert. Es gibt so viele Sorten, so viele Pr…" at bounding box center [581, 116] width 284 height 78
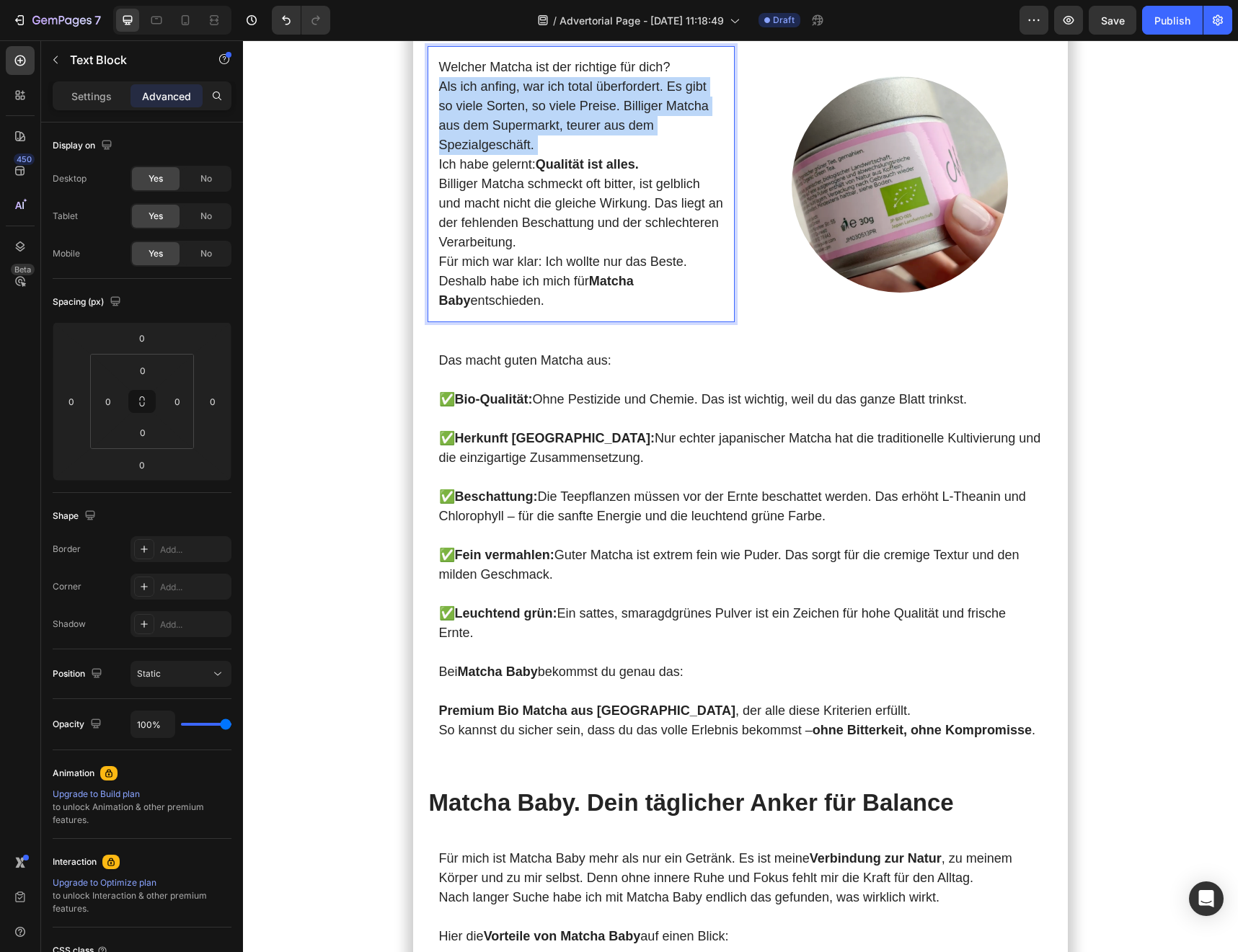
click at [545, 155] on p "Als ich anfing, war ich total überfordert. Es gibt so viele Sorten, so viele Pr…" at bounding box center [581, 116] width 284 height 78
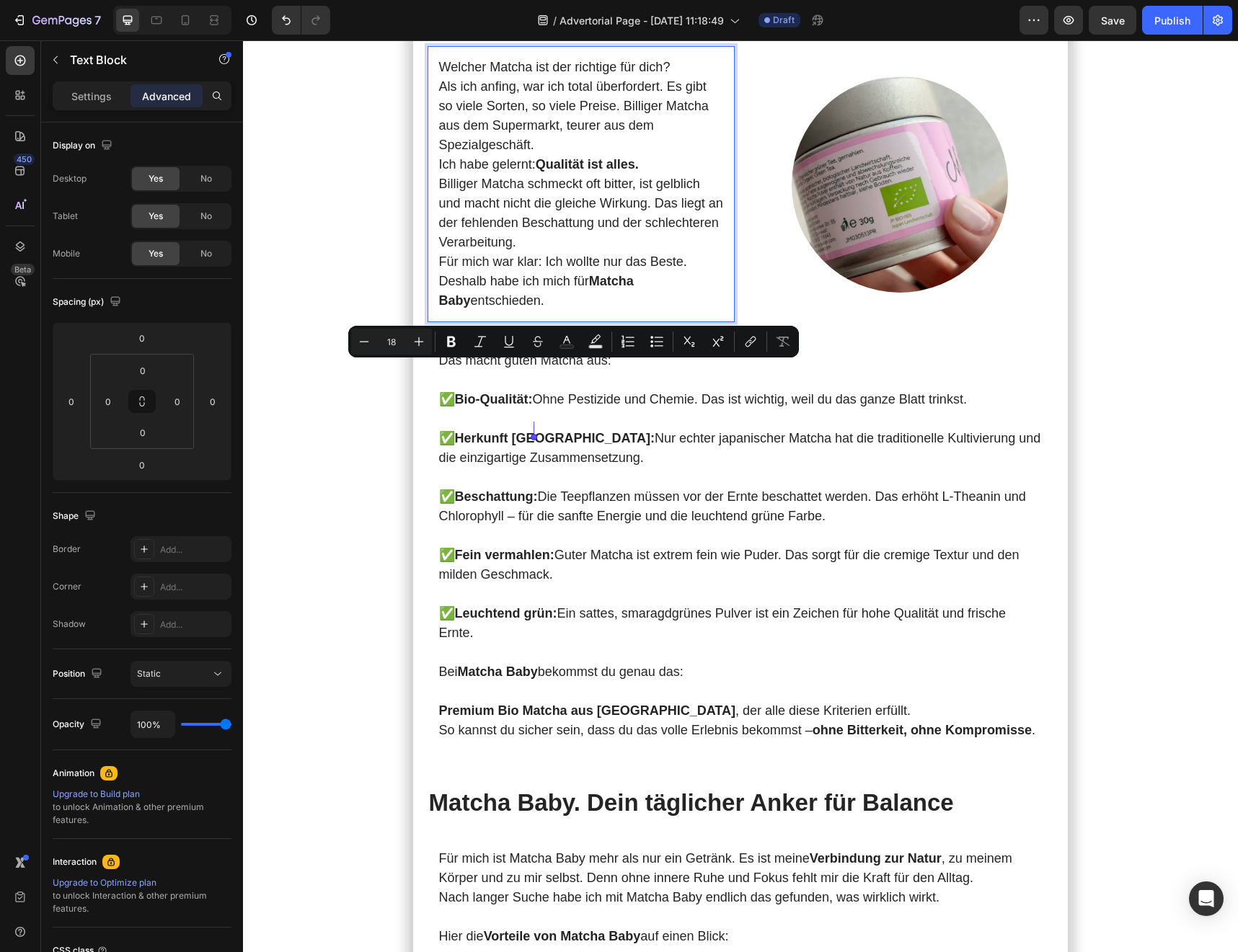
click at [631, 310] on p "Für mich war klar: Ich wollte nur das Beste. Deshalb habe ich mich für Matcha B…" at bounding box center [581, 281] width 284 height 58
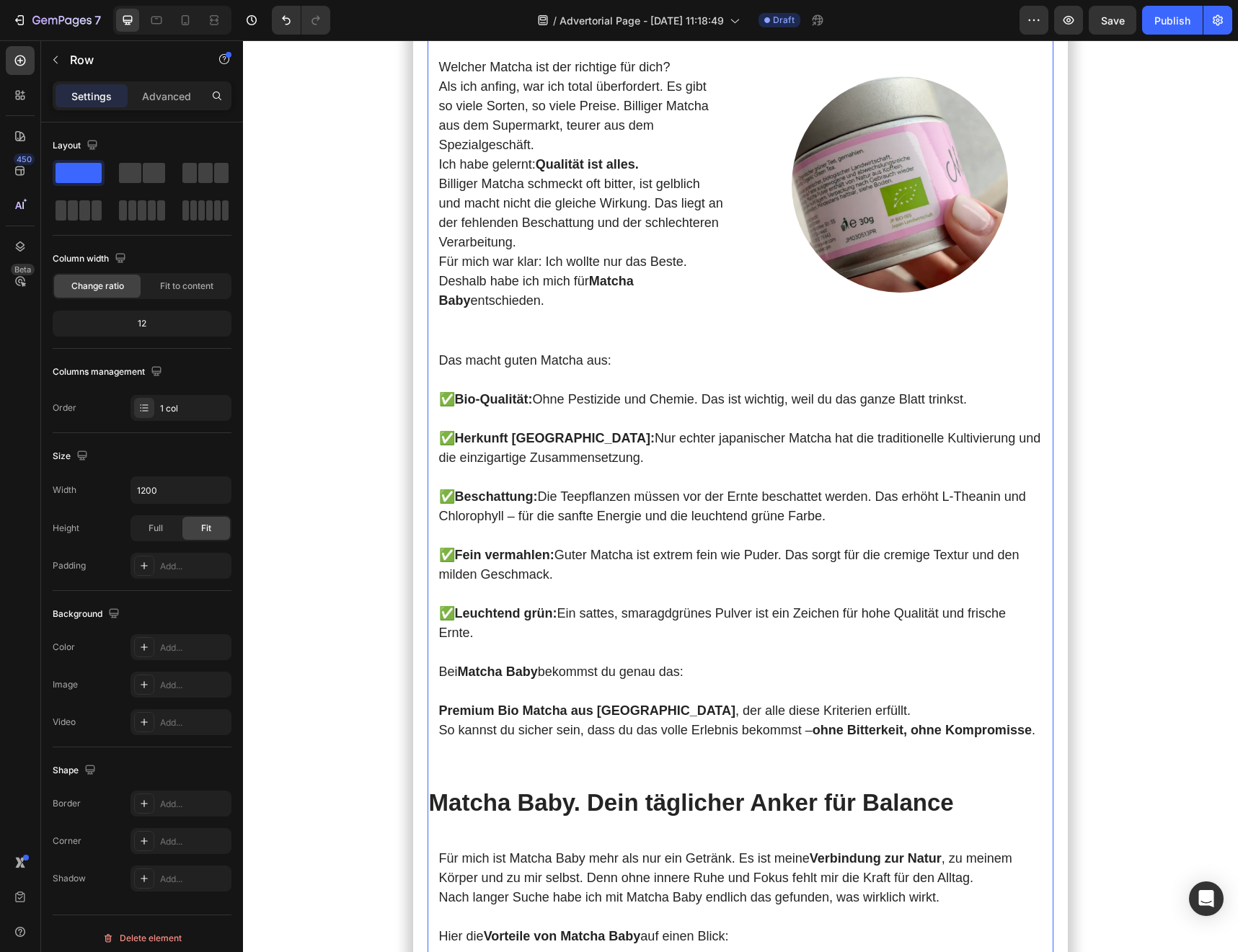
click at [679, 310] on p "Für mich war klar: Ich wollte nur das Beste. Deshalb habe ich mich für Matcha B…" at bounding box center [581, 281] width 284 height 58
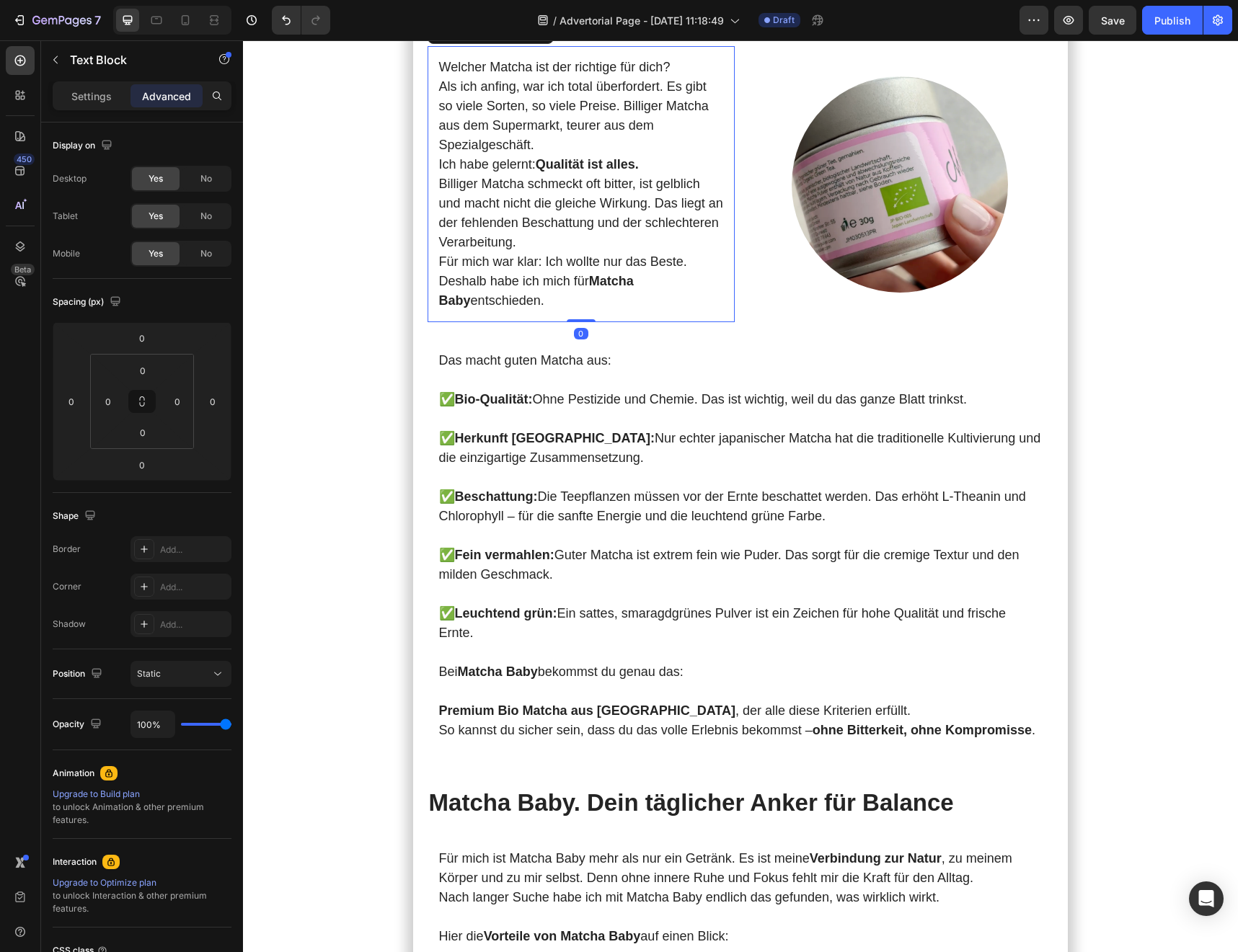
click at [528, 38] on icon at bounding box center [524, 32] width 8 height 10
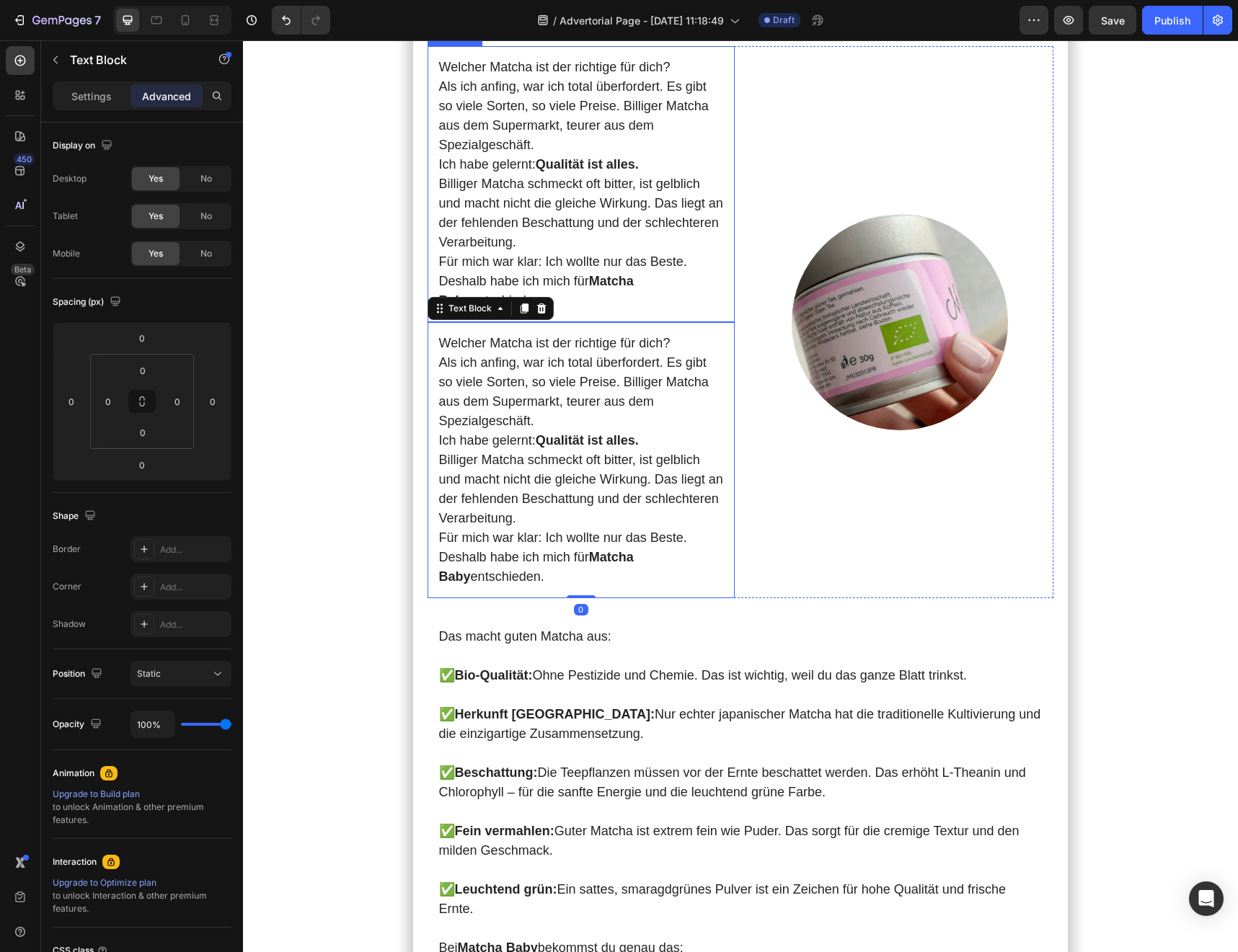
click at [616, 252] on p "Billiger Matcha schmeckt oft bitter, ist gelblich und macht nicht die gleiche W…" at bounding box center [581, 213] width 284 height 78
click at [617, 310] on p "Für mich war klar: Ich wollte nur das Beste. Deshalb habe ich mich für Matcha B…" at bounding box center [581, 281] width 284 height 58
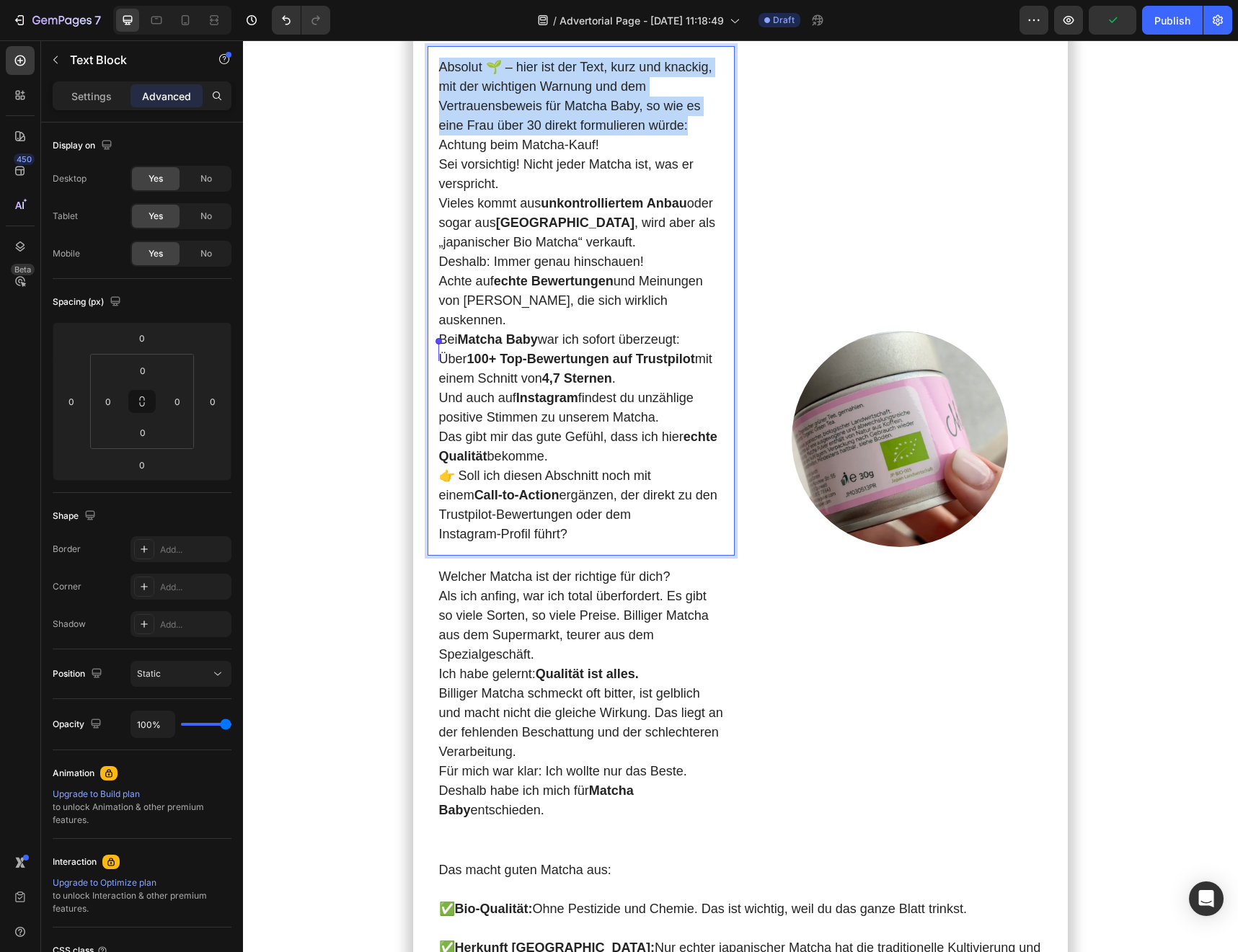
drag, startPoint x: 701, startPoint y: 410, endPoint x: 393, endPoint y: 337, distance: 316.5
click at [393, 337] on section "Meine [DATE] starteten immer mit Kaffee . Doch je mehr ich trank, desto nervöse…" at bounding box center [741, 329] width 819 height 6955
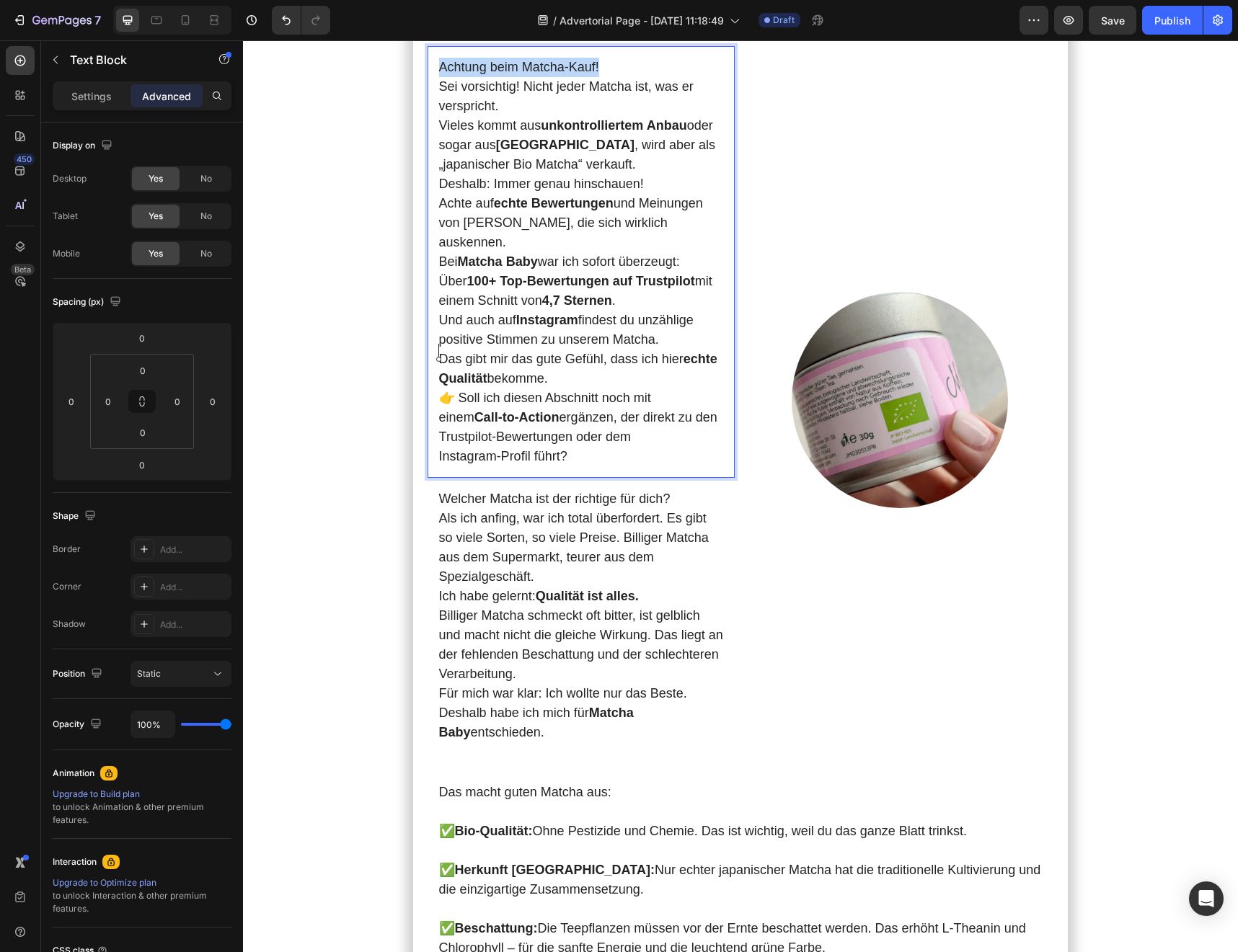
click at [628, 77] on p "Achtung beim Matcha‑Kauf!" at bounding box center [581, 67] width 284 height 20
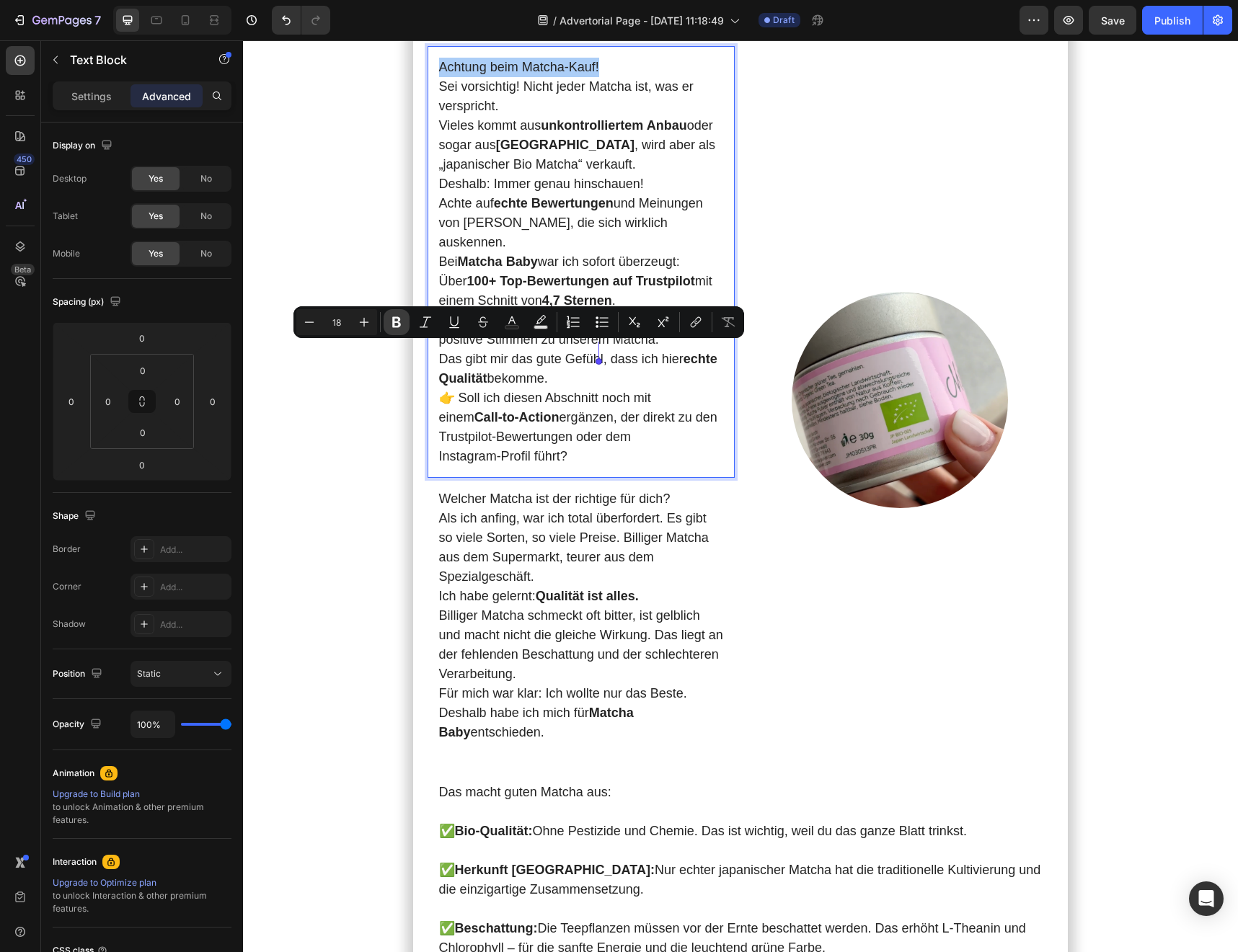
click at [394, 323] on icon "Editor contextual toolbar" at bounding box center [397, 323] width 15 height 15
click at [516, 317] on icon "Editor contextual toolbar" at bounding box center [512, 323] width 15 height 15
type input "242424"
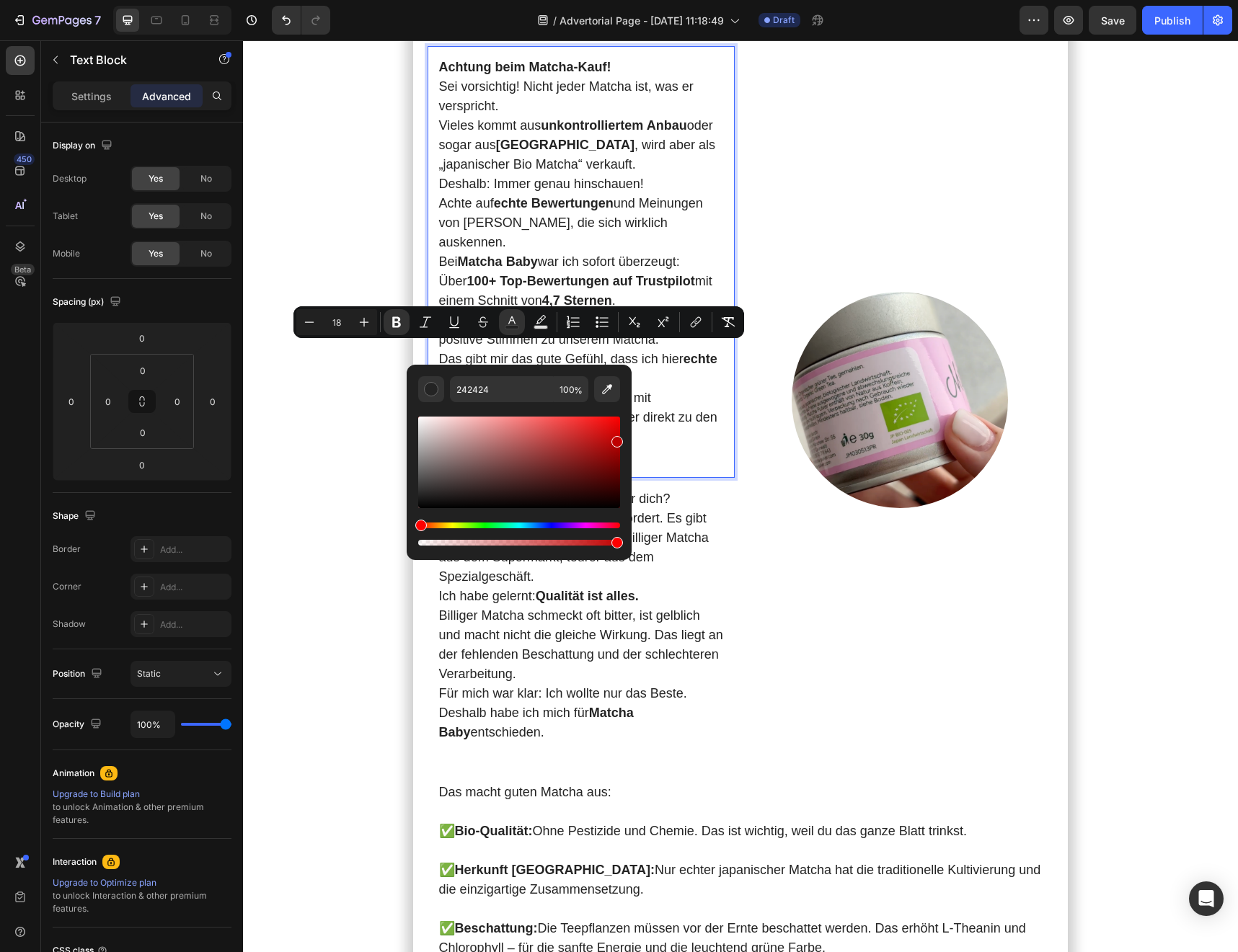
drag, startPoint x: 855, startPoint y: 506, endPoint x: 658, endPoint y: 378, distance: 234.9
type input "FF0000"
drag, startPoint x: 830, startPoint y: 493, endPoint x: 632, endPoint y: 406, distance: 216.3
click at [674, 175] on p "Sei vorsichtig! Nicht jeder Matcha ist, was er verspricht. Vieles kommt aus unk…" at bounding box center [581, 126] width 284 height 98
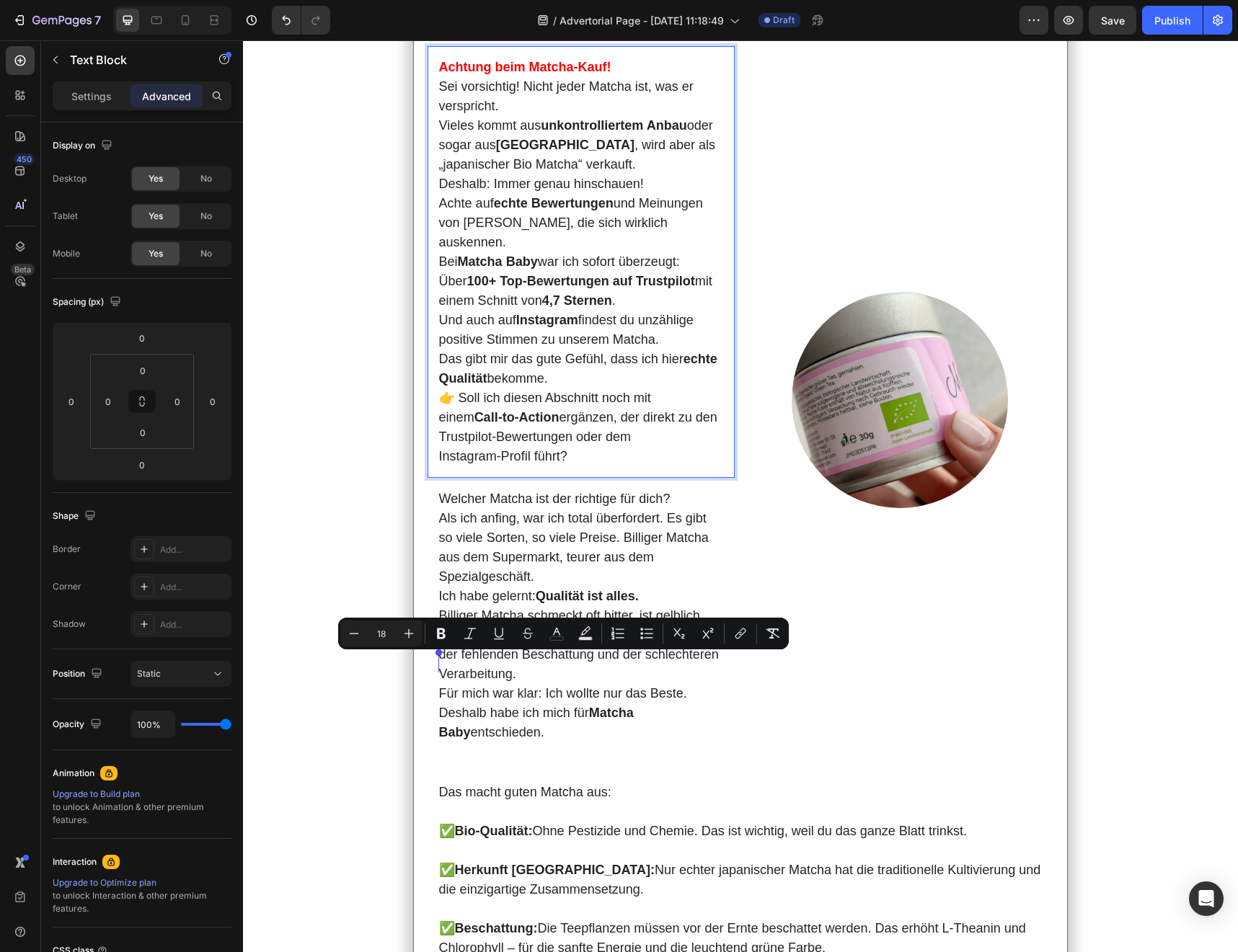
drag, startPoint x: 628, startPoint y: 729, endPoint x: 424, endPoint y: 661, distance: 215.0
click at [424, 661] on div "Meine [DATE] starteten immer mit Kaffee . Doch je mehr ich trank, desto nervöse…" at bounding box center [741, 290] width 655 height 6877
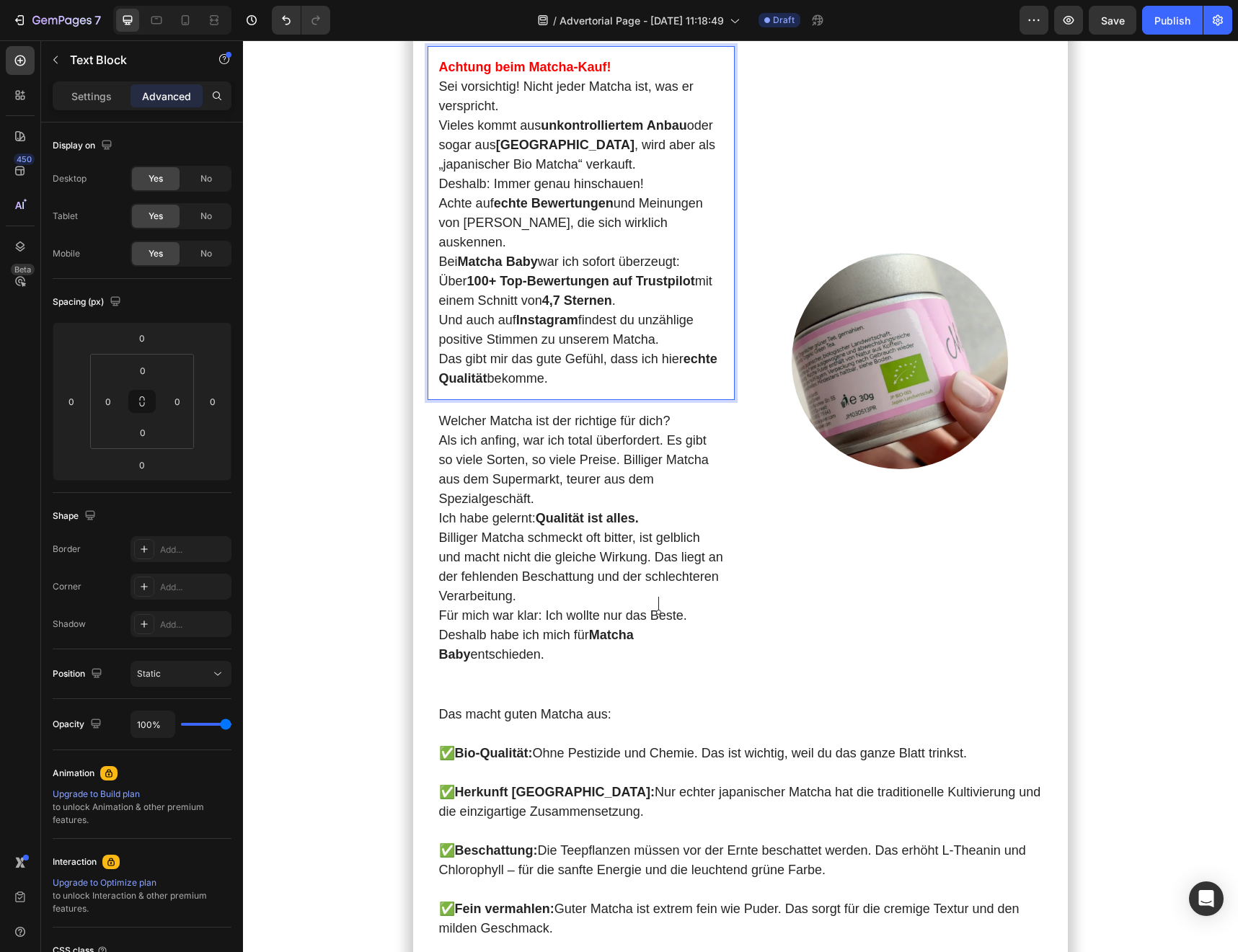
click at [448, 175] on p "Sei vorsichtig! Nicht jeder Matcha ist, was er verspricht. Vieles kommt aus unk…" at bounding box center [581, 126] width 284 height 98
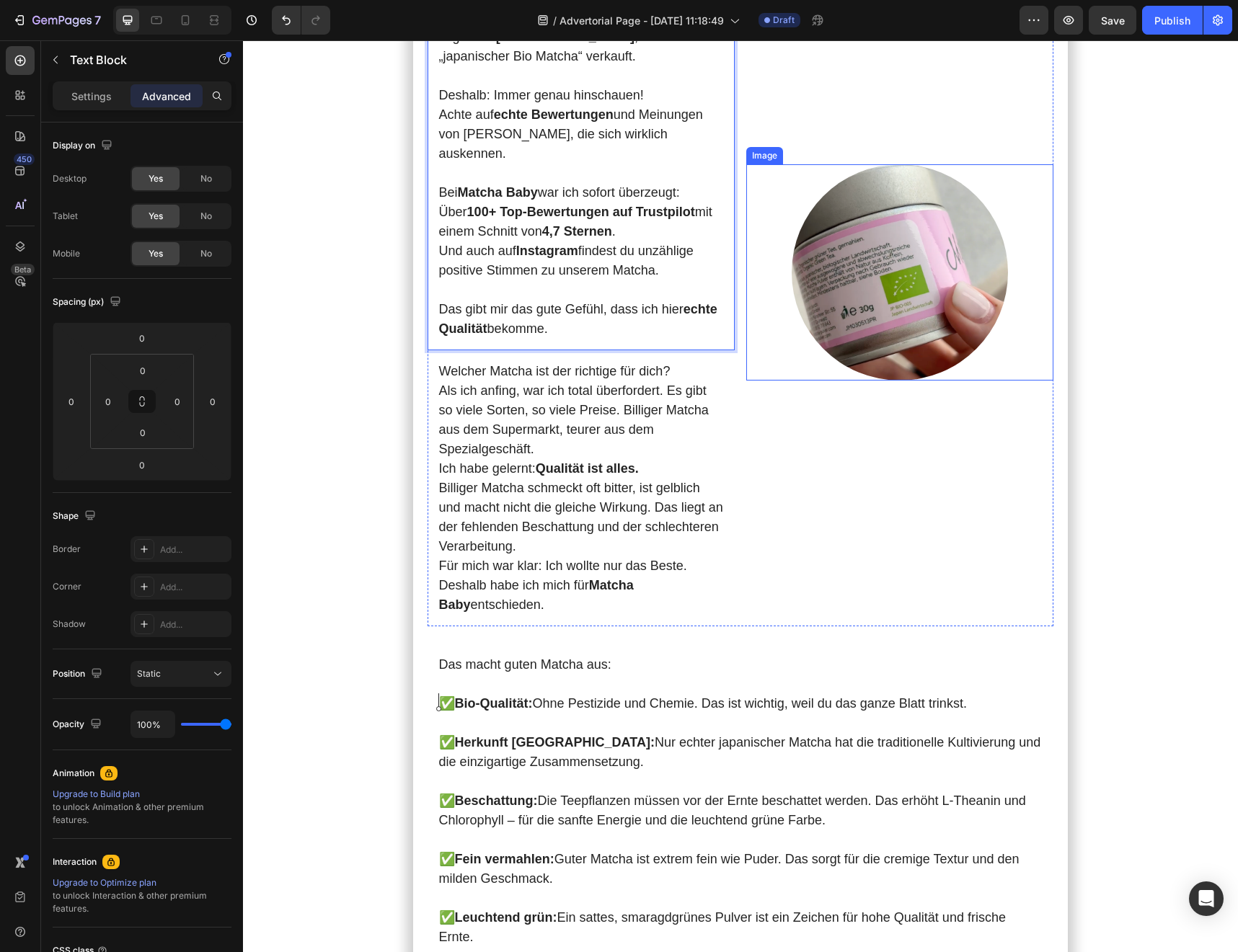
scroll to position [3719, 0]
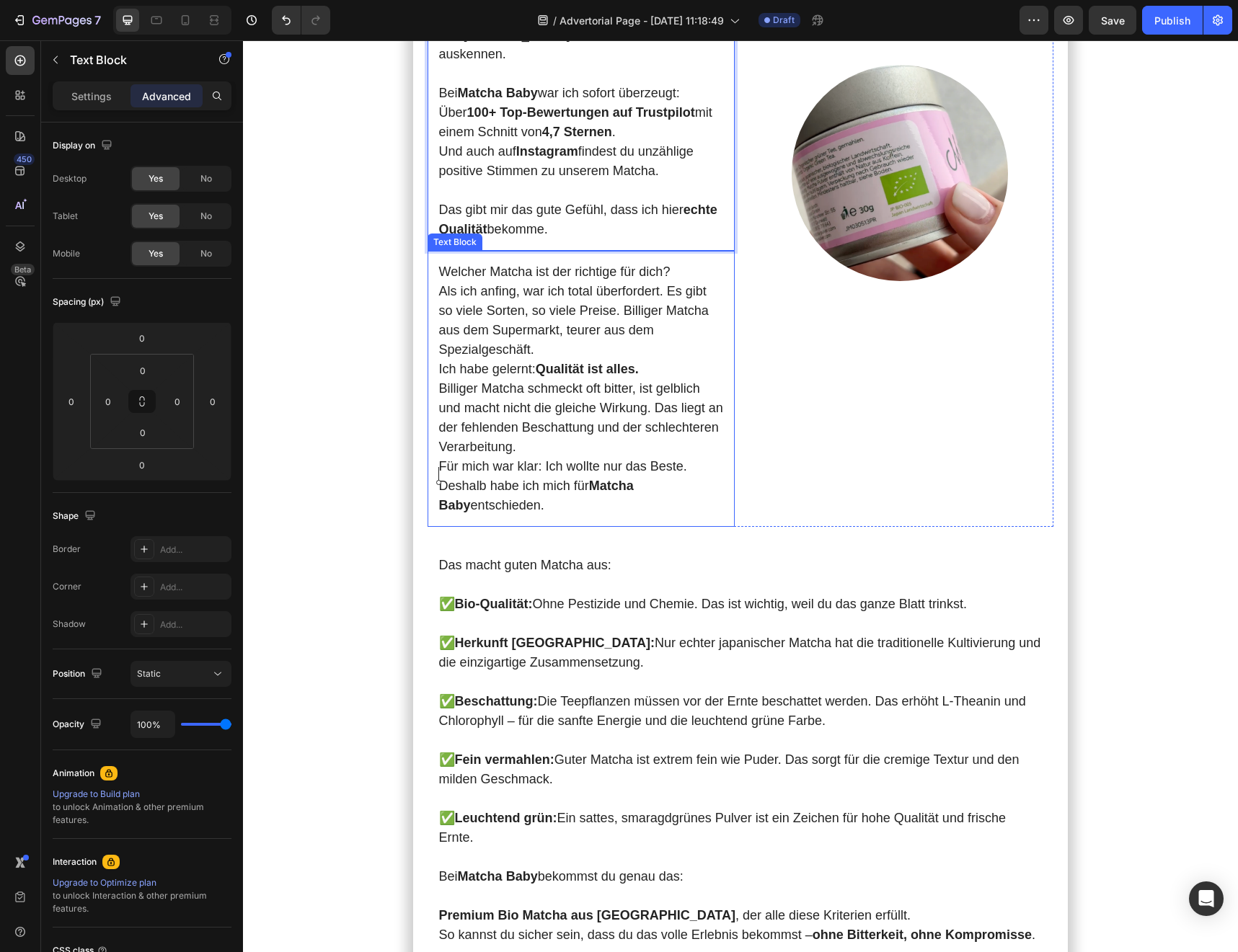
click at [525, 457] on p "Billiger Matcha schmeckt oft bitter, ist gelblich und macht nicht die gleiche W…" at bounding box center [581, 418] width 284 height 78
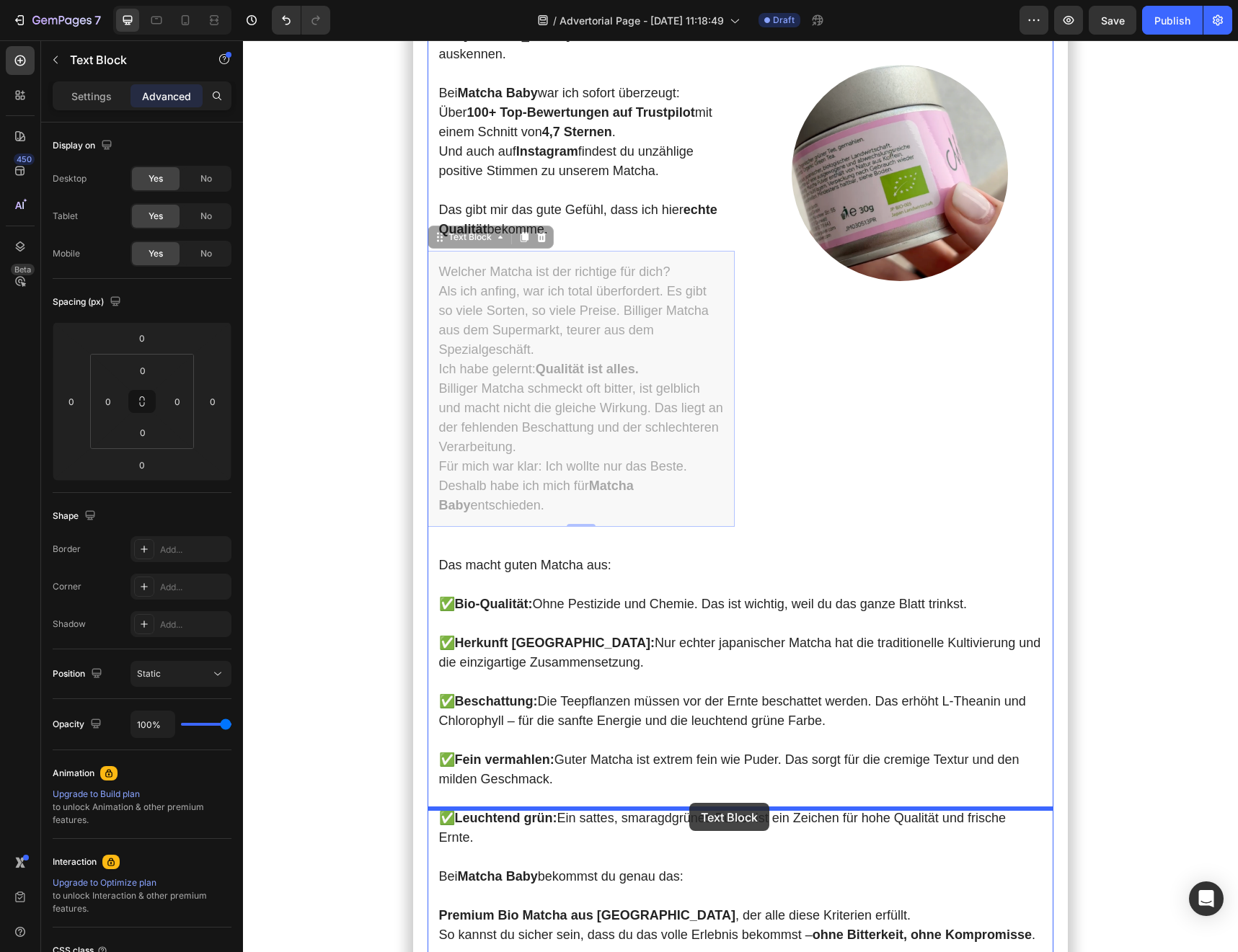
drag, startPoint x: 440, startPoint y: 507, endPoint x: 689, endPoint y: 803, distance: 386.8
type input "24"
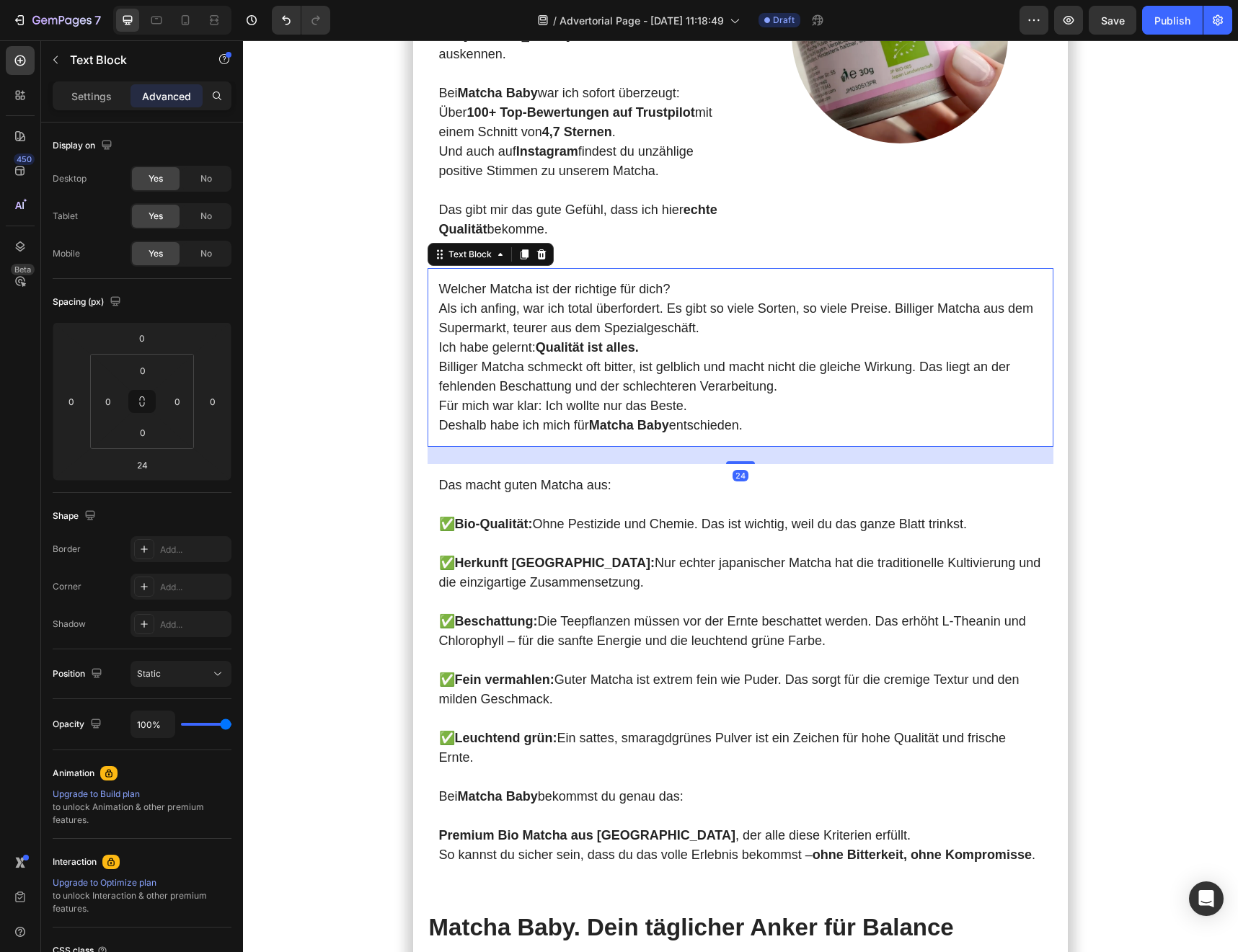
click at [367, 388] on section "Meine [DATE] starteten immer mit Kaffee . Doch je mehr ich trank, desto nervöse…" at bounding box center [741, 24] width 819 height 6797
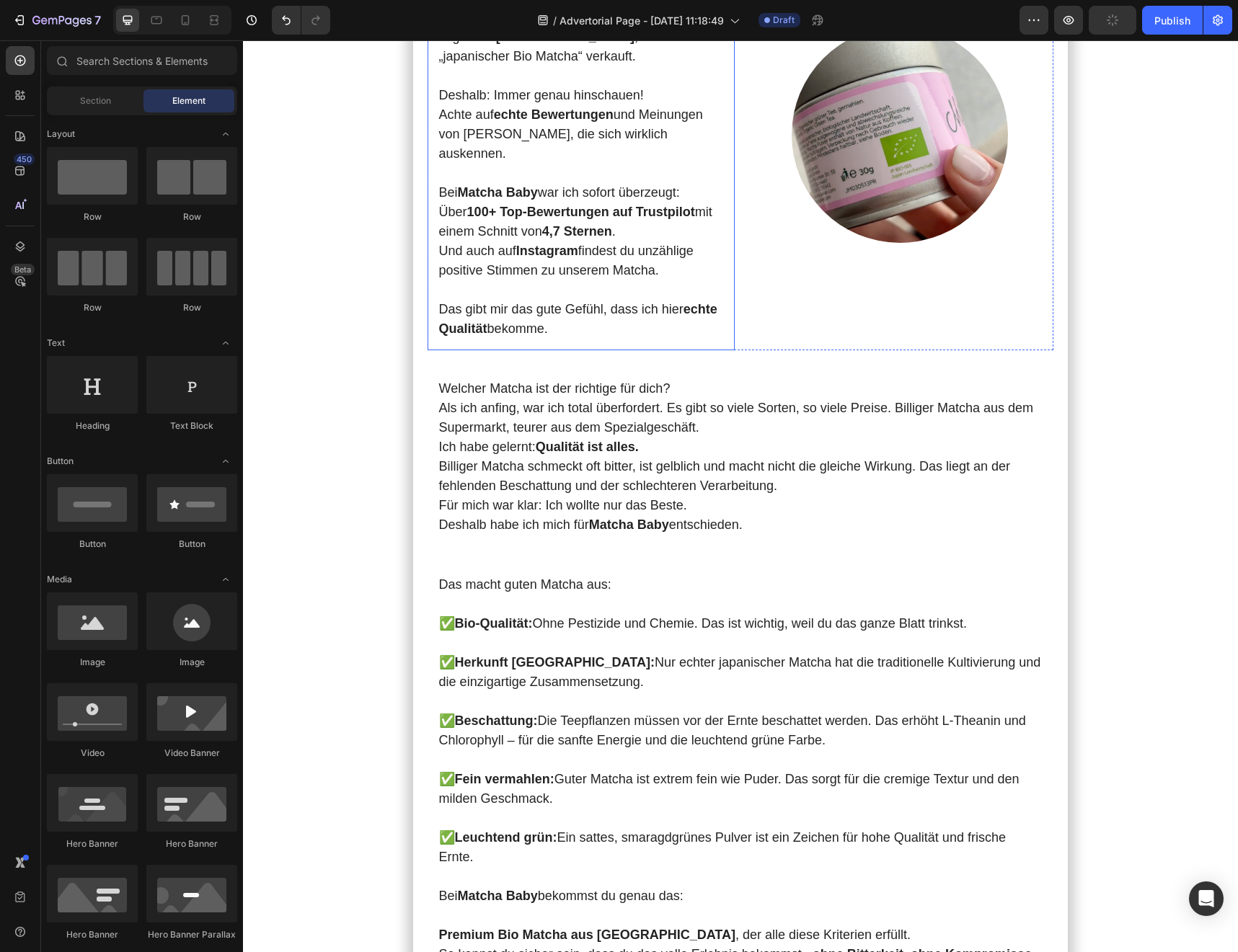
scroll to position [3584, 0]
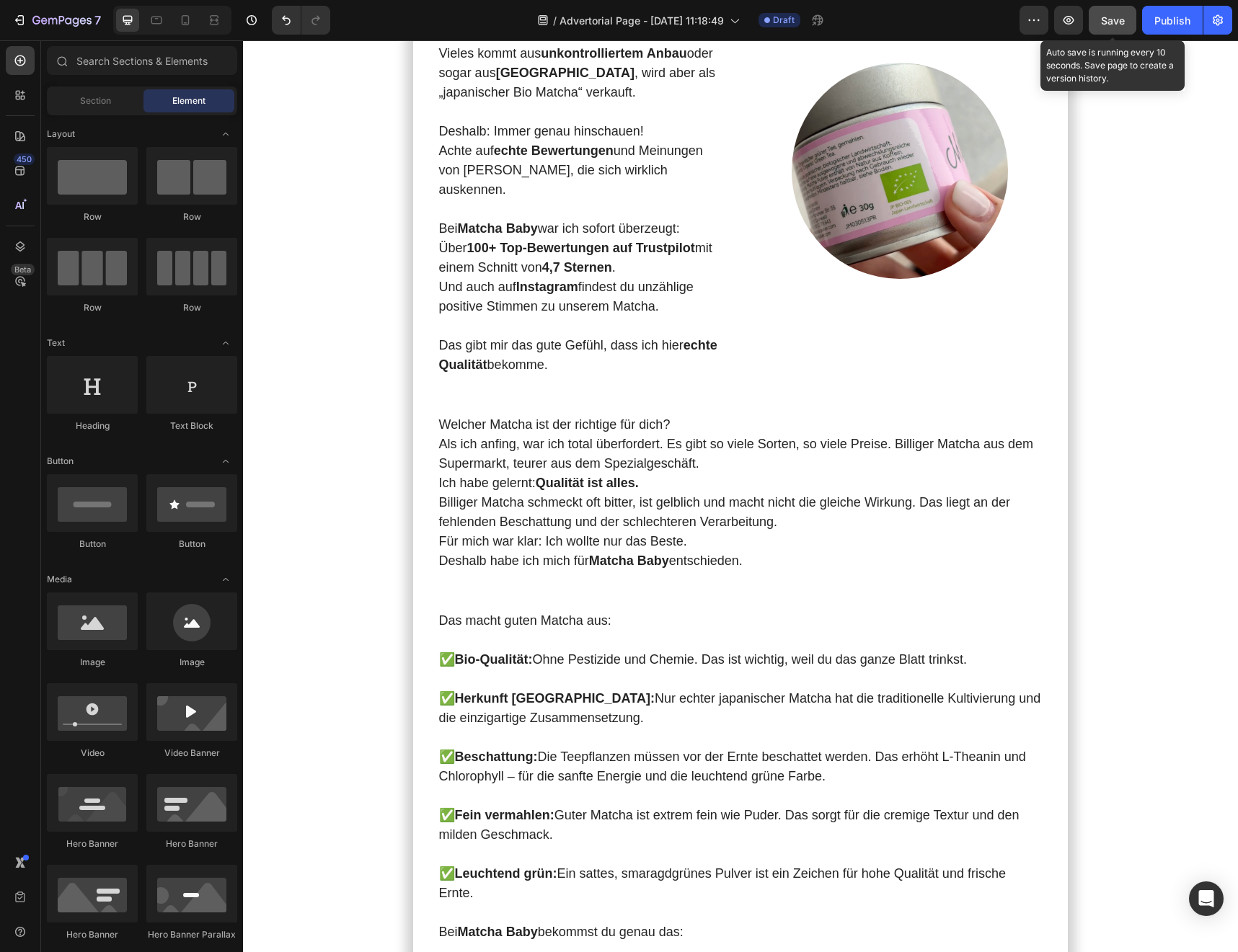
click at [1116, 34] on button "Save" at bounding box center [1112, 20] width 48 height 29
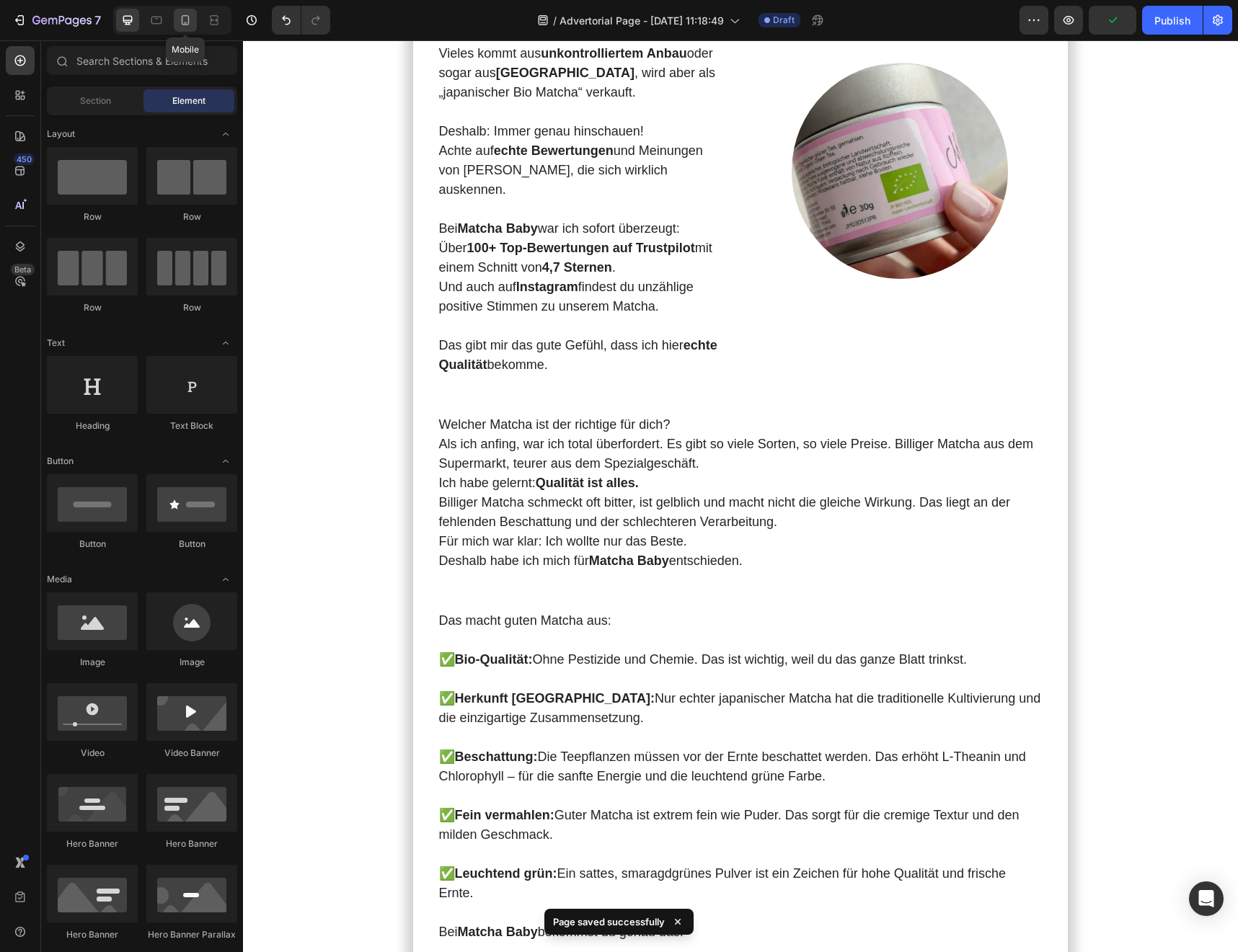
click at [178, 24] on icon at bounding box center [186, 21] width 15 height 15
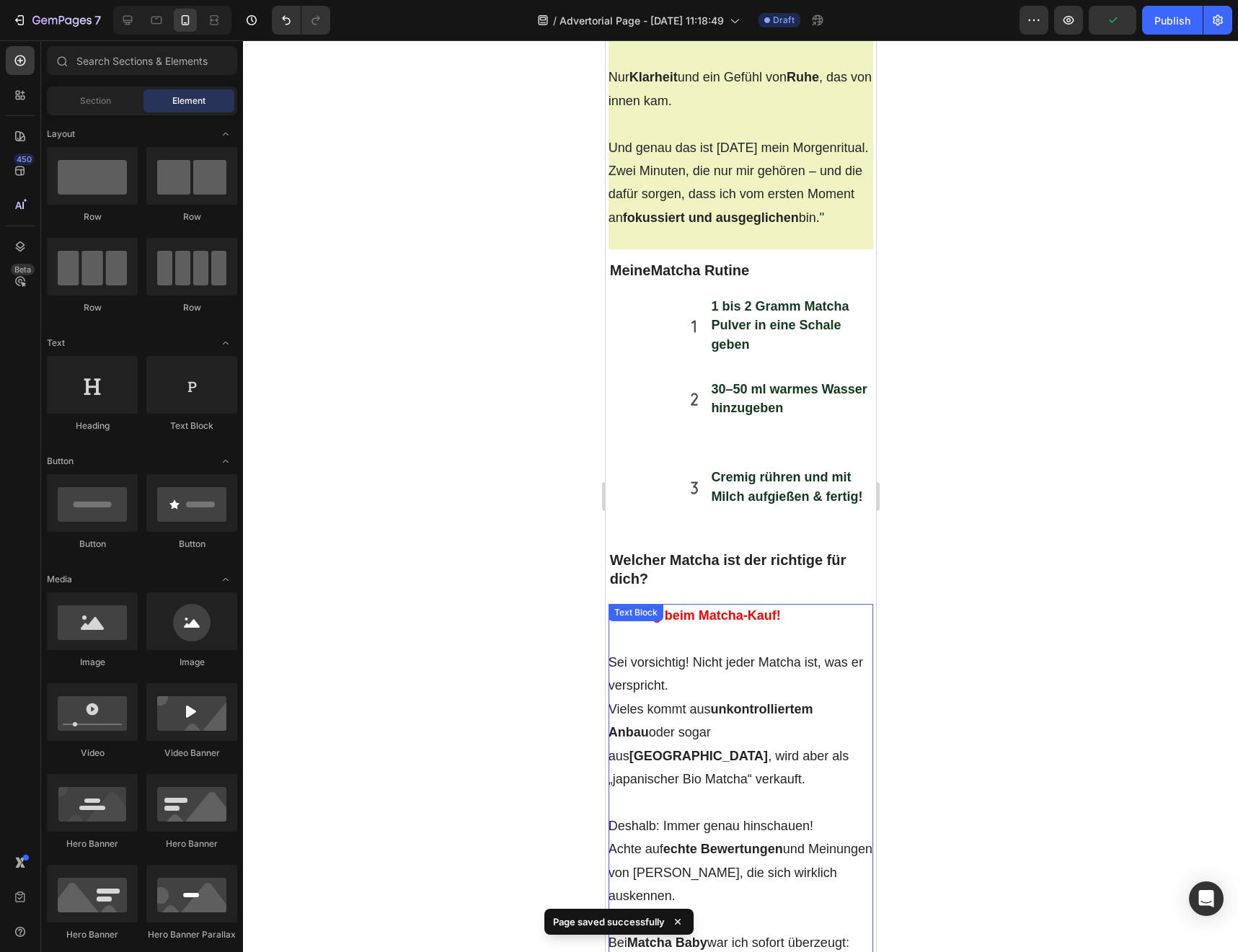
scroll to position [4205, 0]
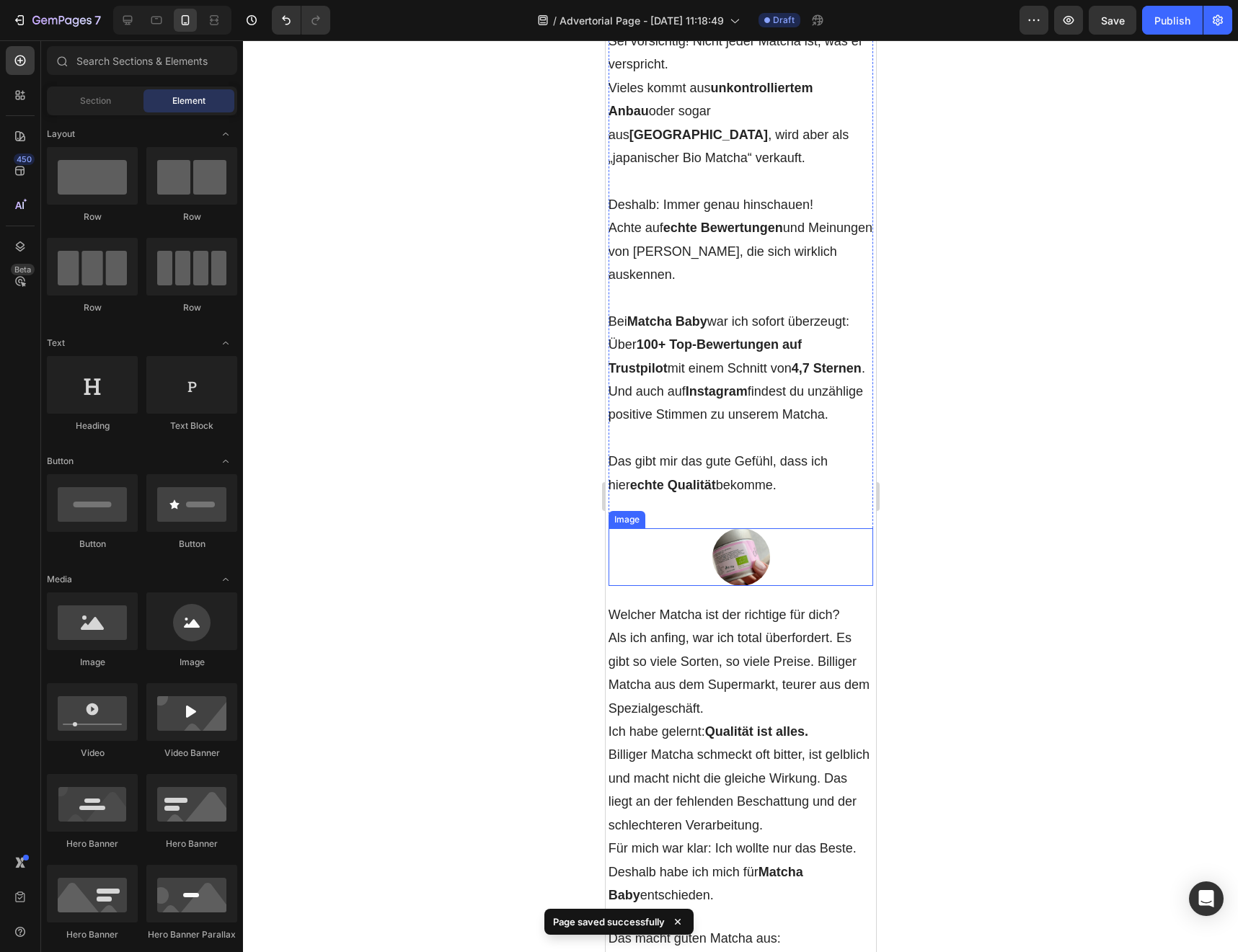
click at [761, 586] on img at bounding box center [741, 557] width 57 height 57
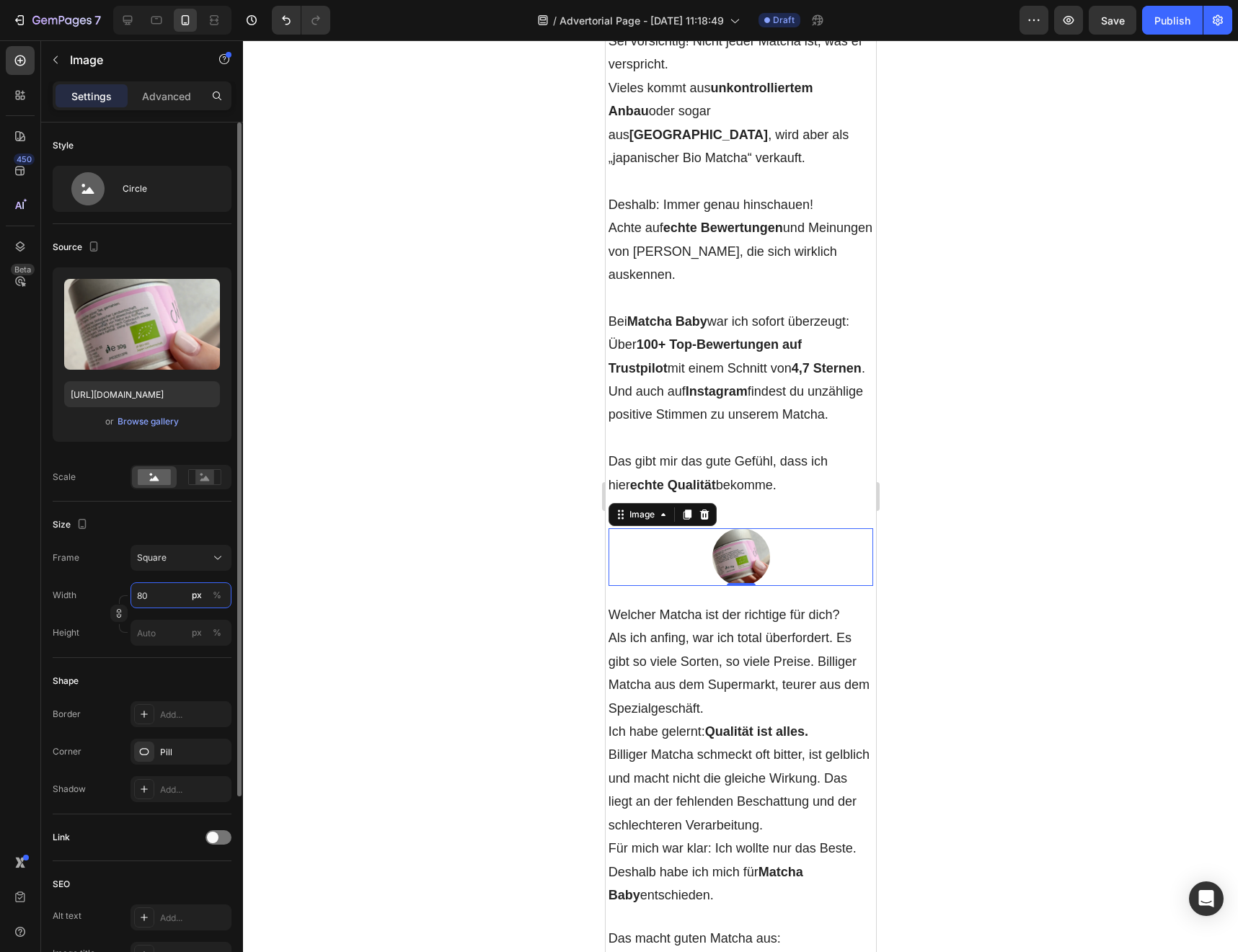
click at [163, 597] on input "80" at bounding box center [181, 596] width 101 height 26
type input "2"
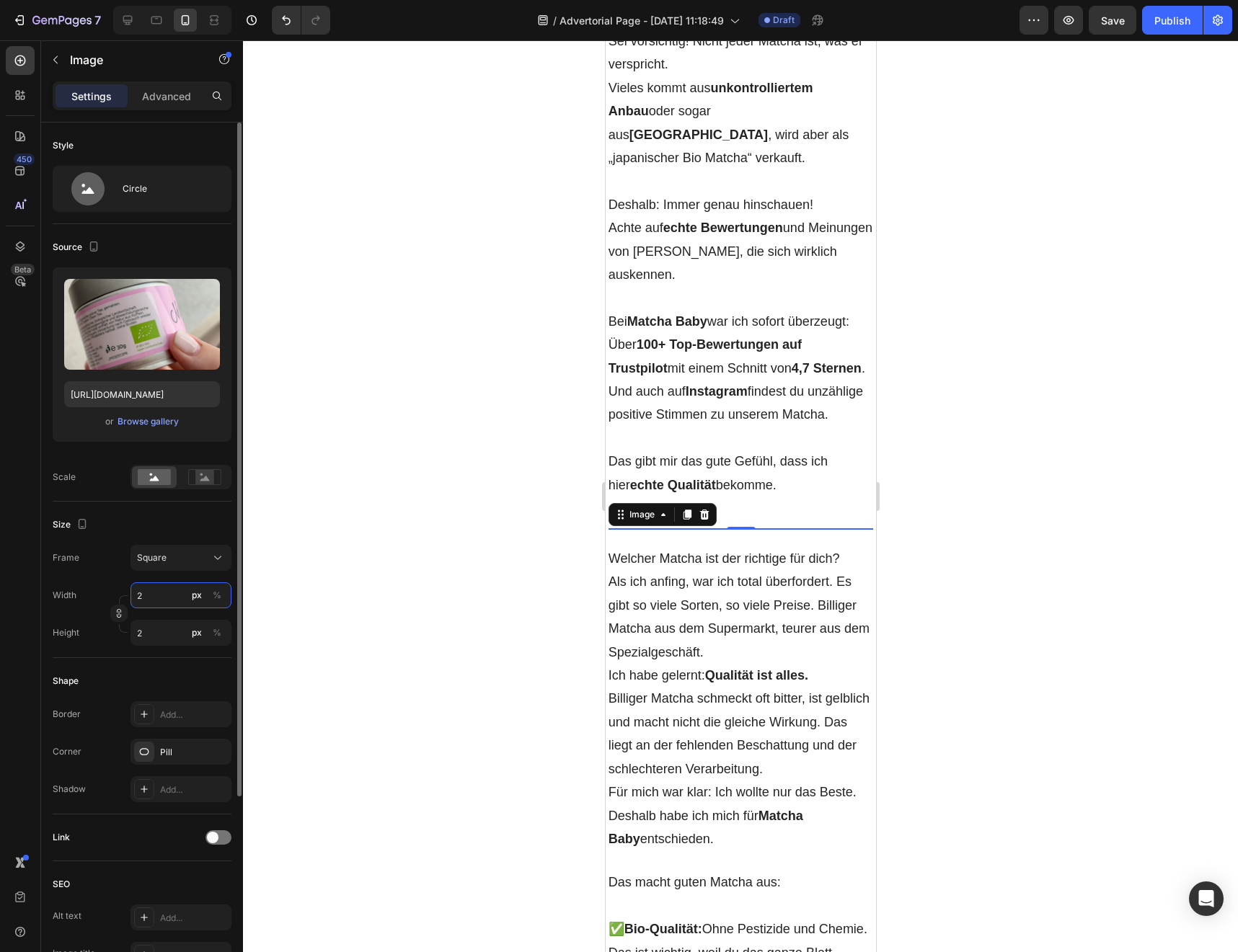
type input "25"
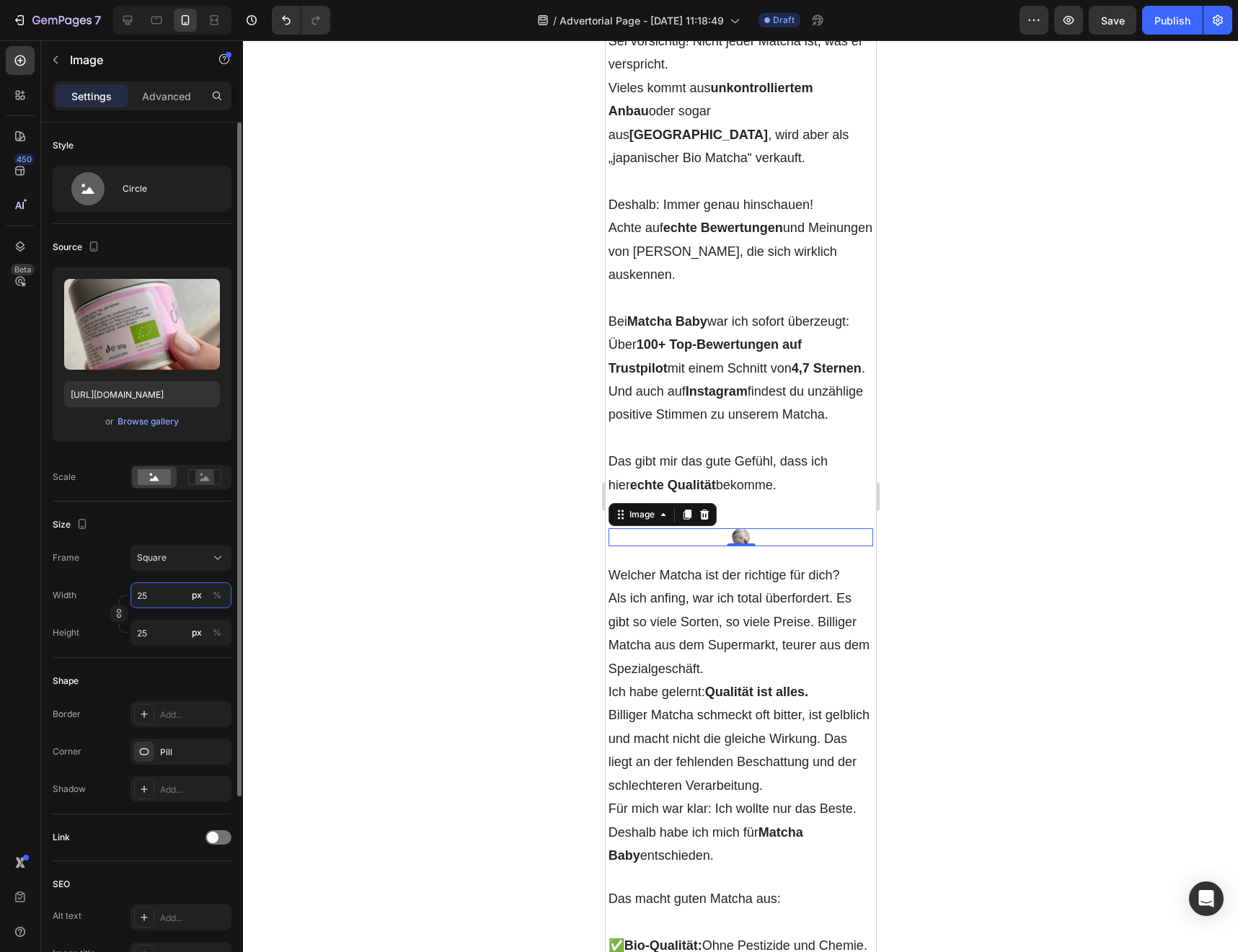
type input "250"
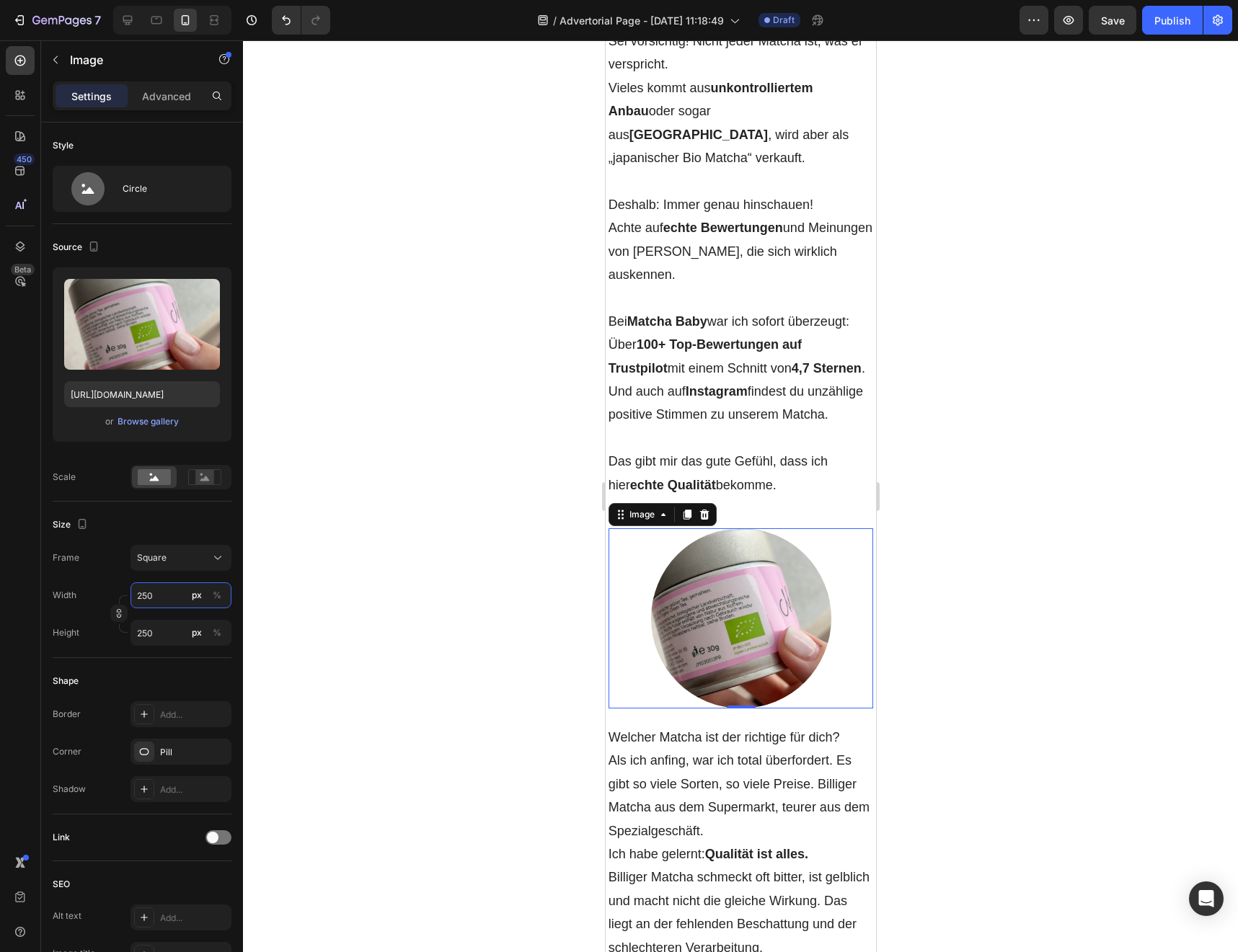
type input "250"
click at [354, 642] on div at bounding box center [741, 496] width 995 height 912
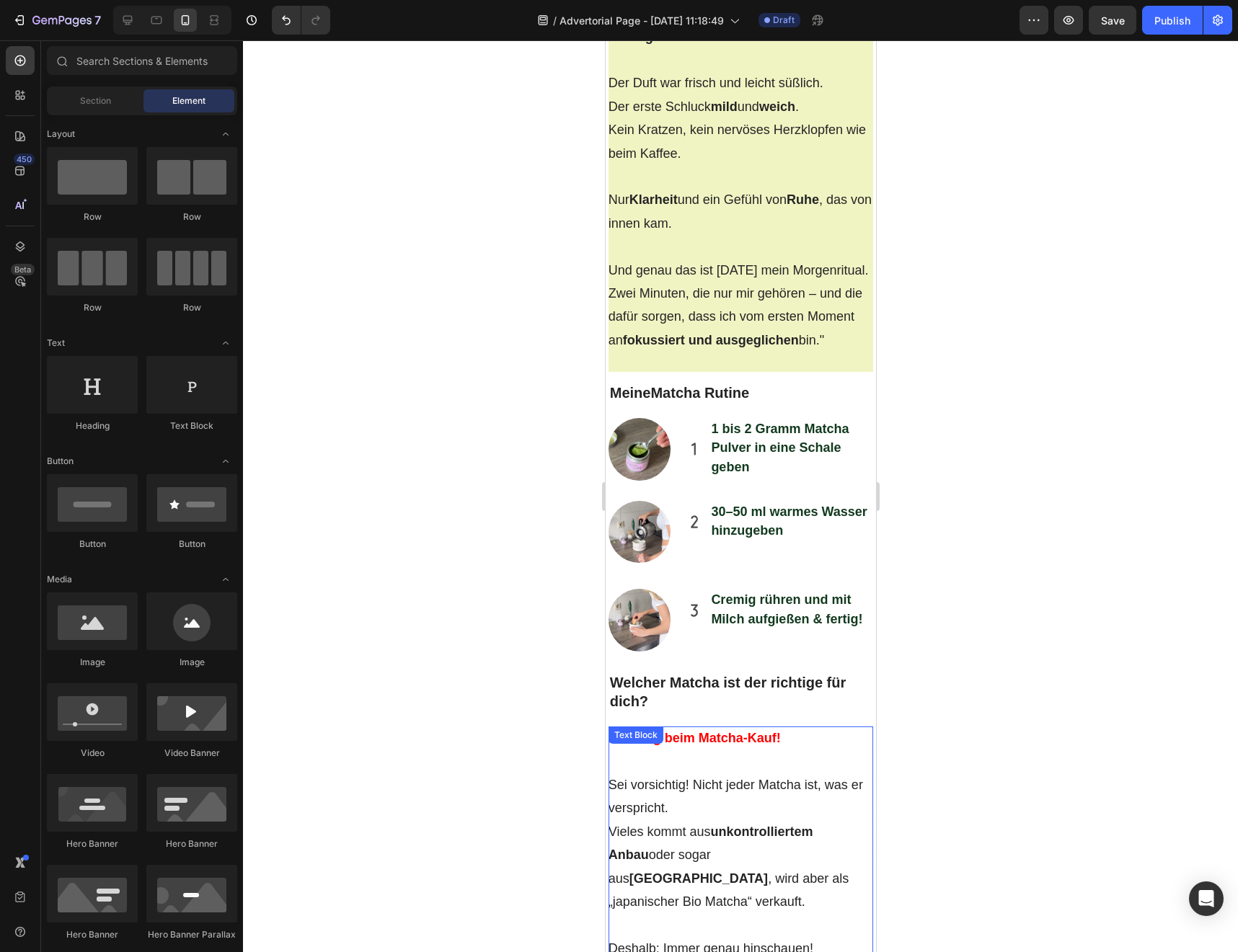
scroll to position [3607, 0]
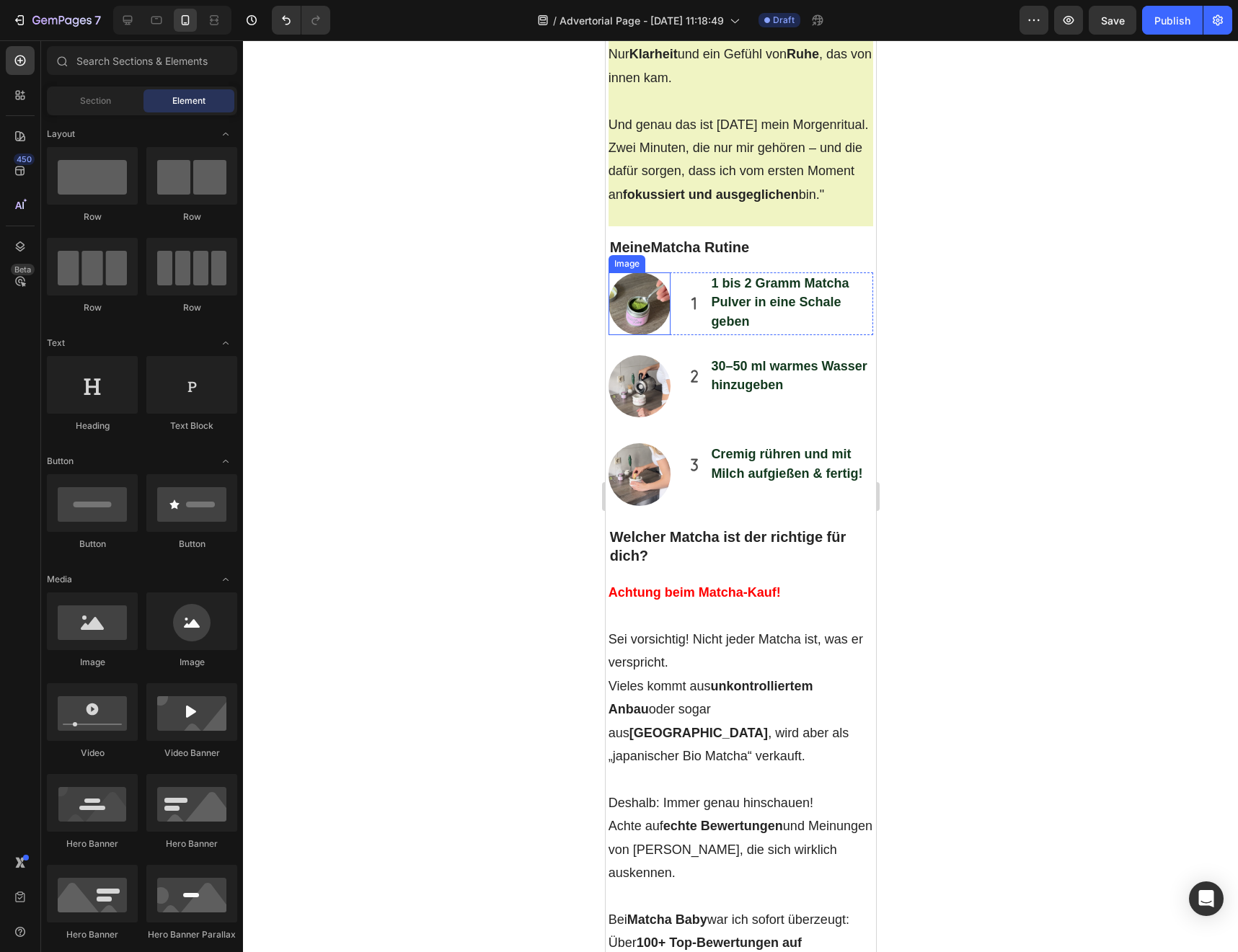
click at [638, 335] on img at bounding box center [639, 304] width 62 height 62
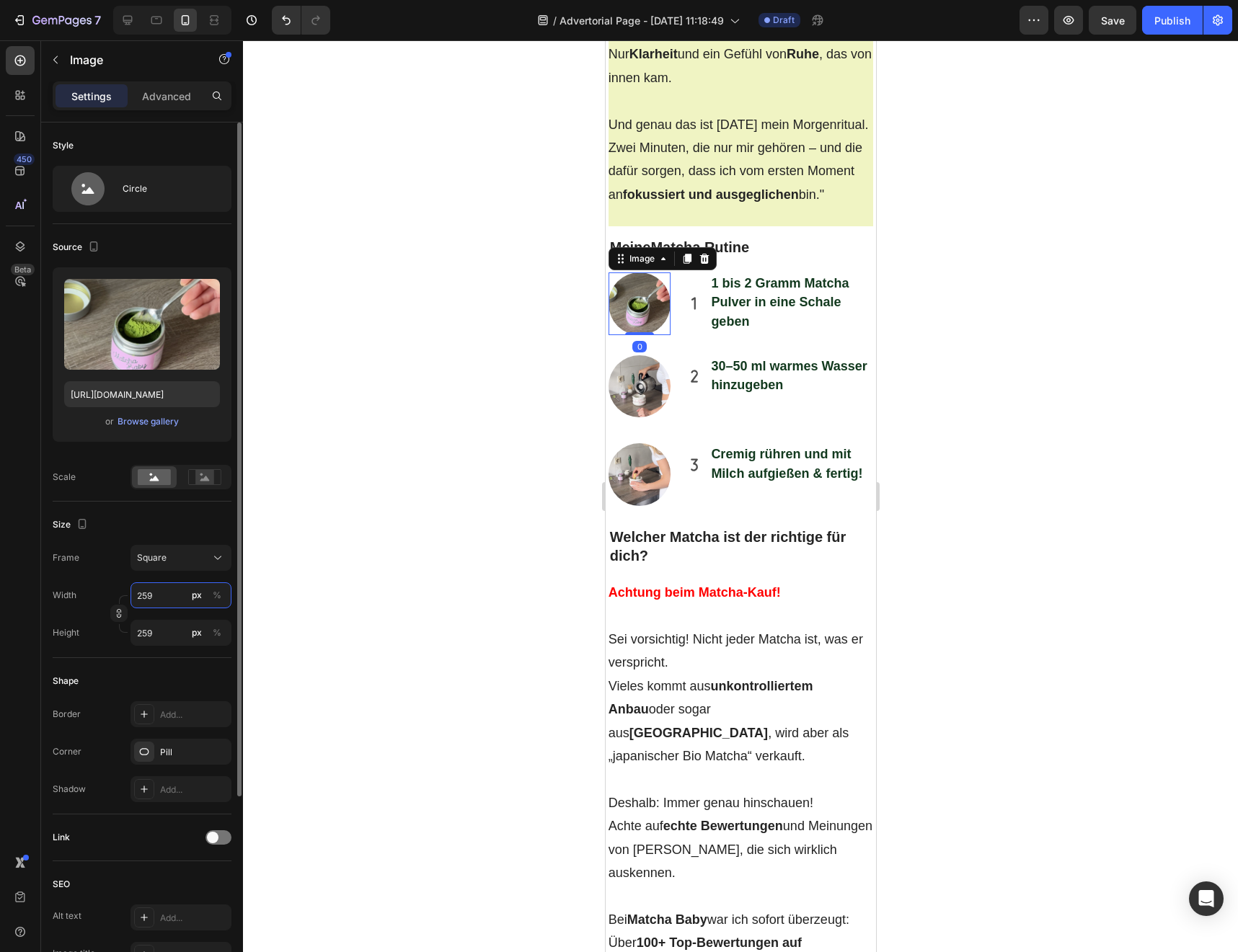
click at [149, 597] on input "259" at bounding box center [181, 596] width 101 height 26
click at [352, 608] on div at bounding box center [741, 496] width 995 height 912
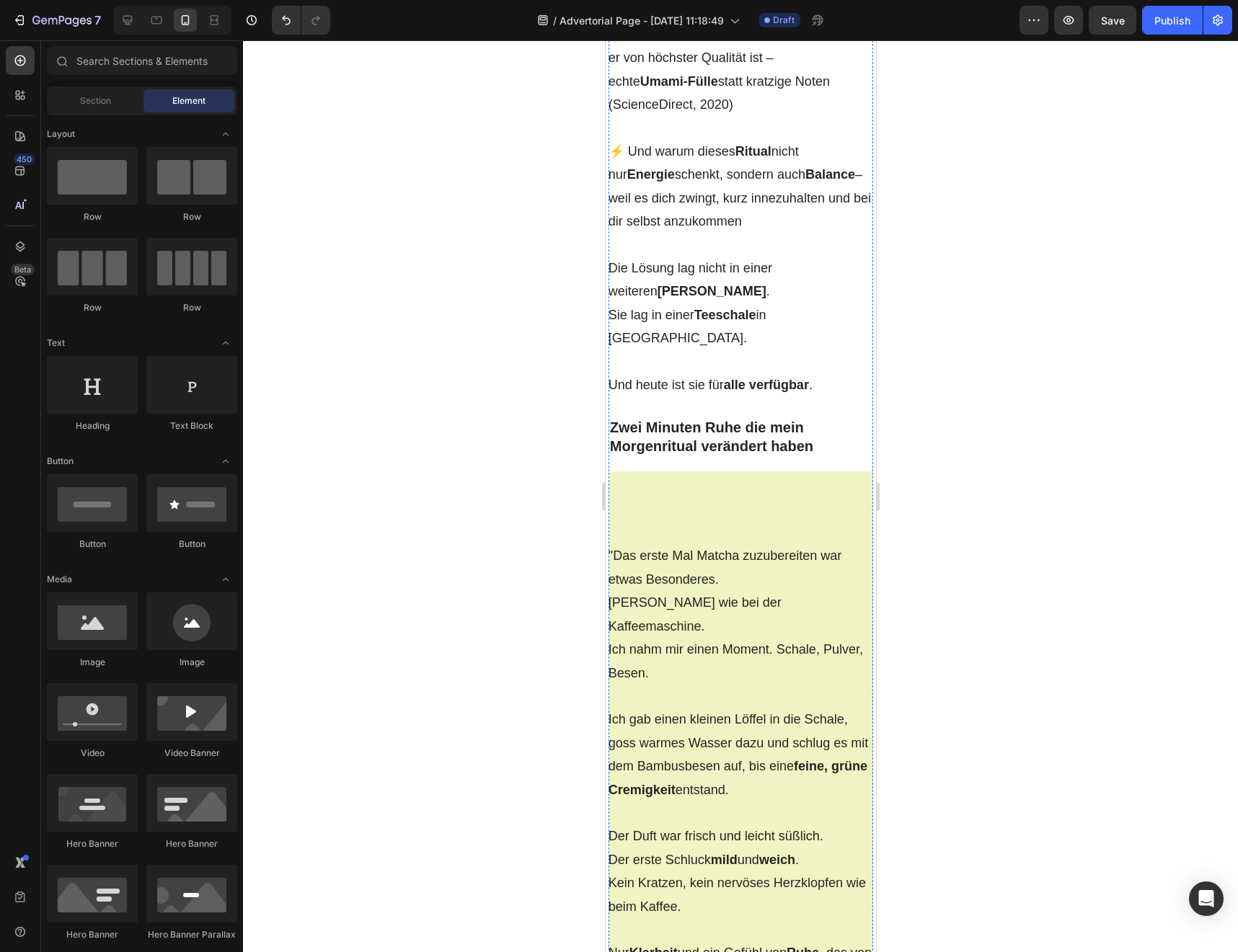
scroll to position [2880, 0]
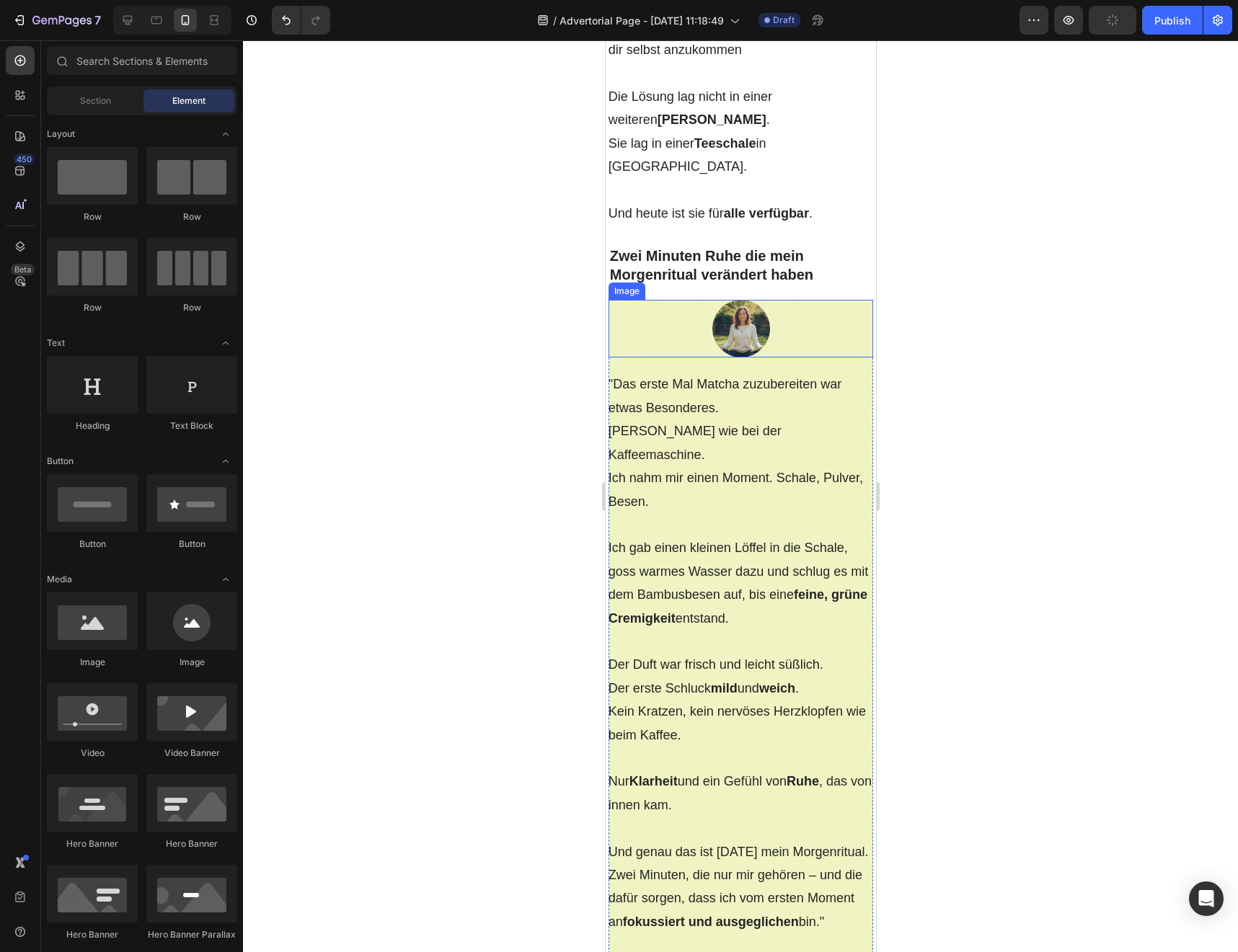
click at [753, 358] on img at bounding box center [741, 328] width 57 height 57
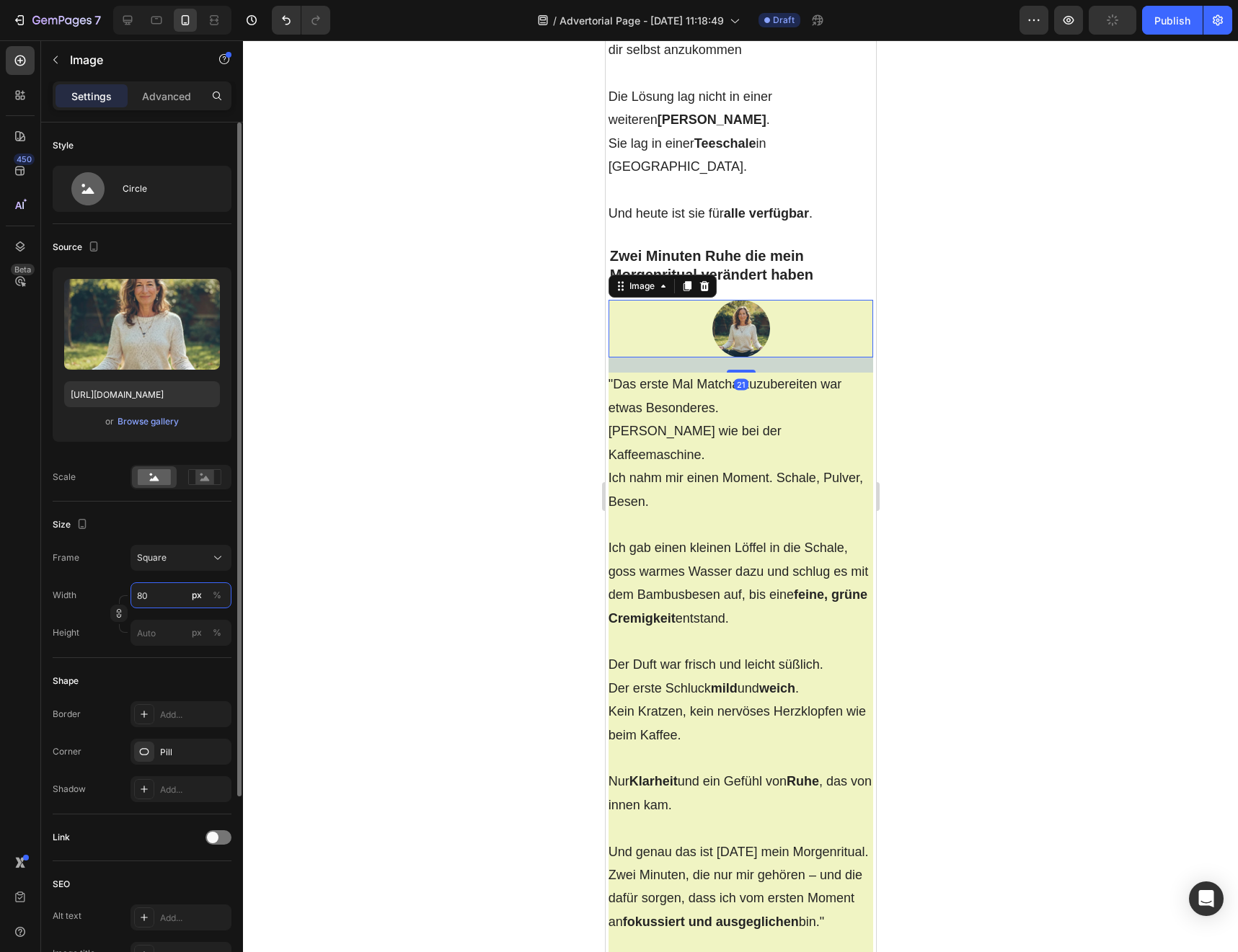
click at [159, 600] on input "80" at bounding box center [181, 596] width 101 height 26
type input "1"
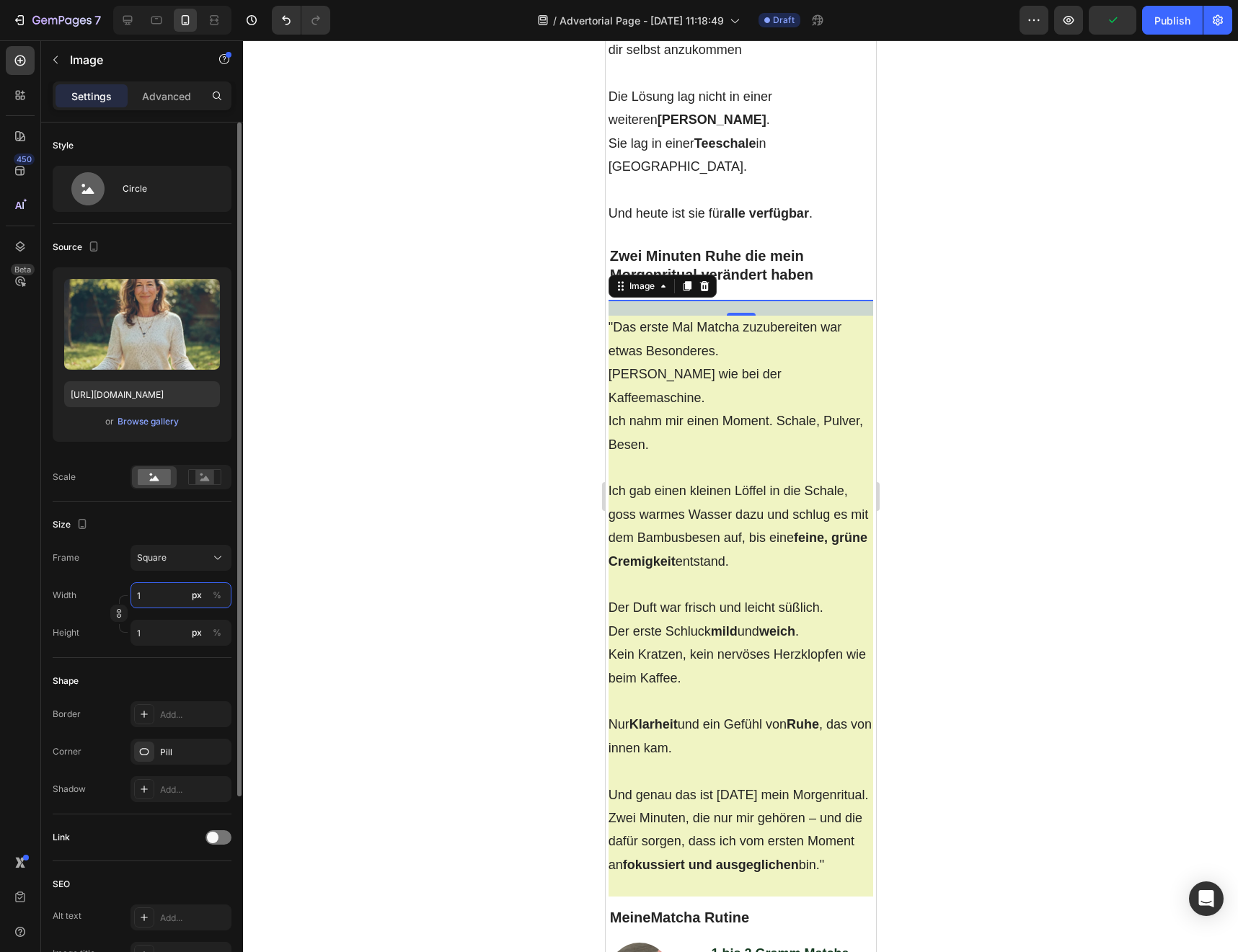
type input "15"
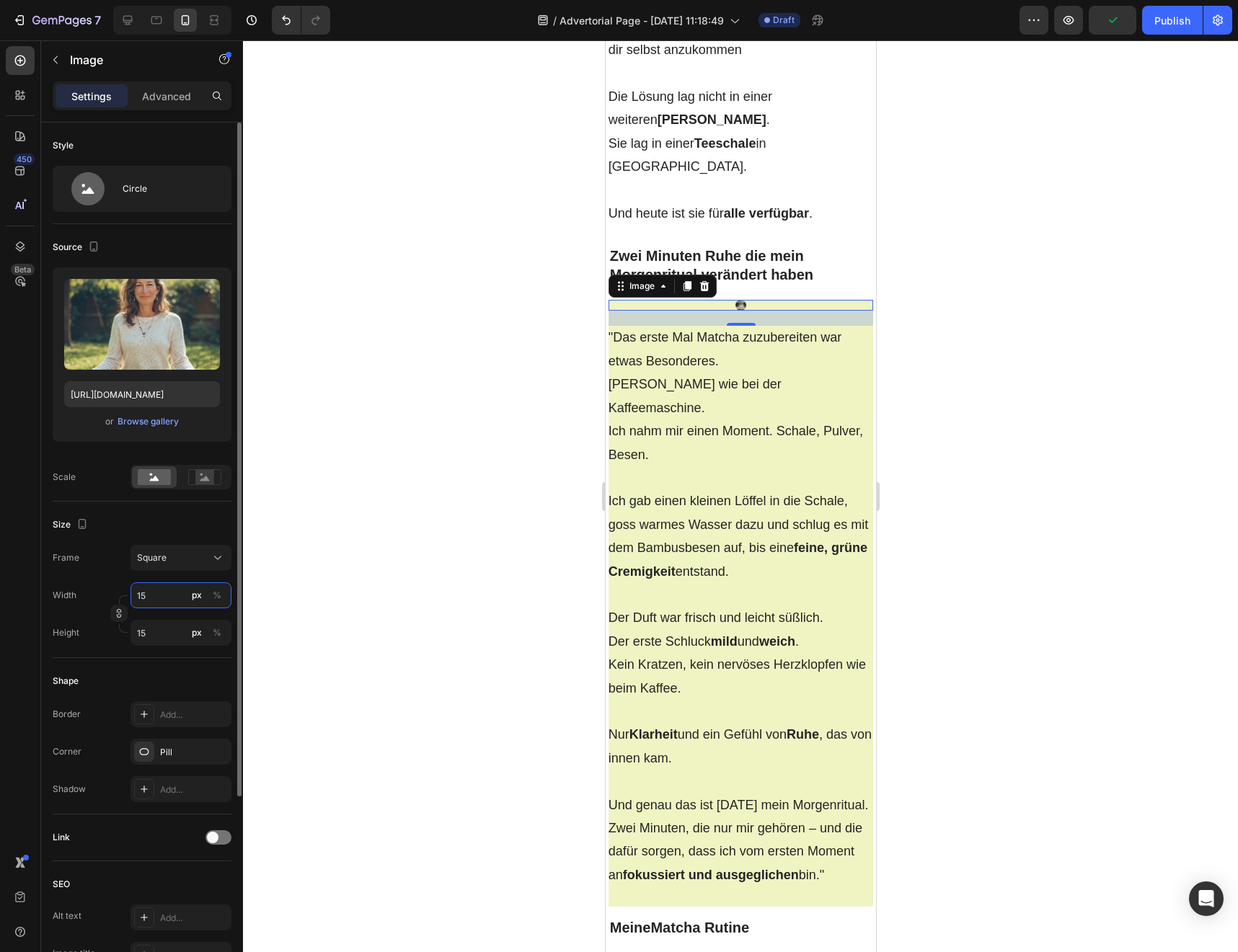
type input "150"
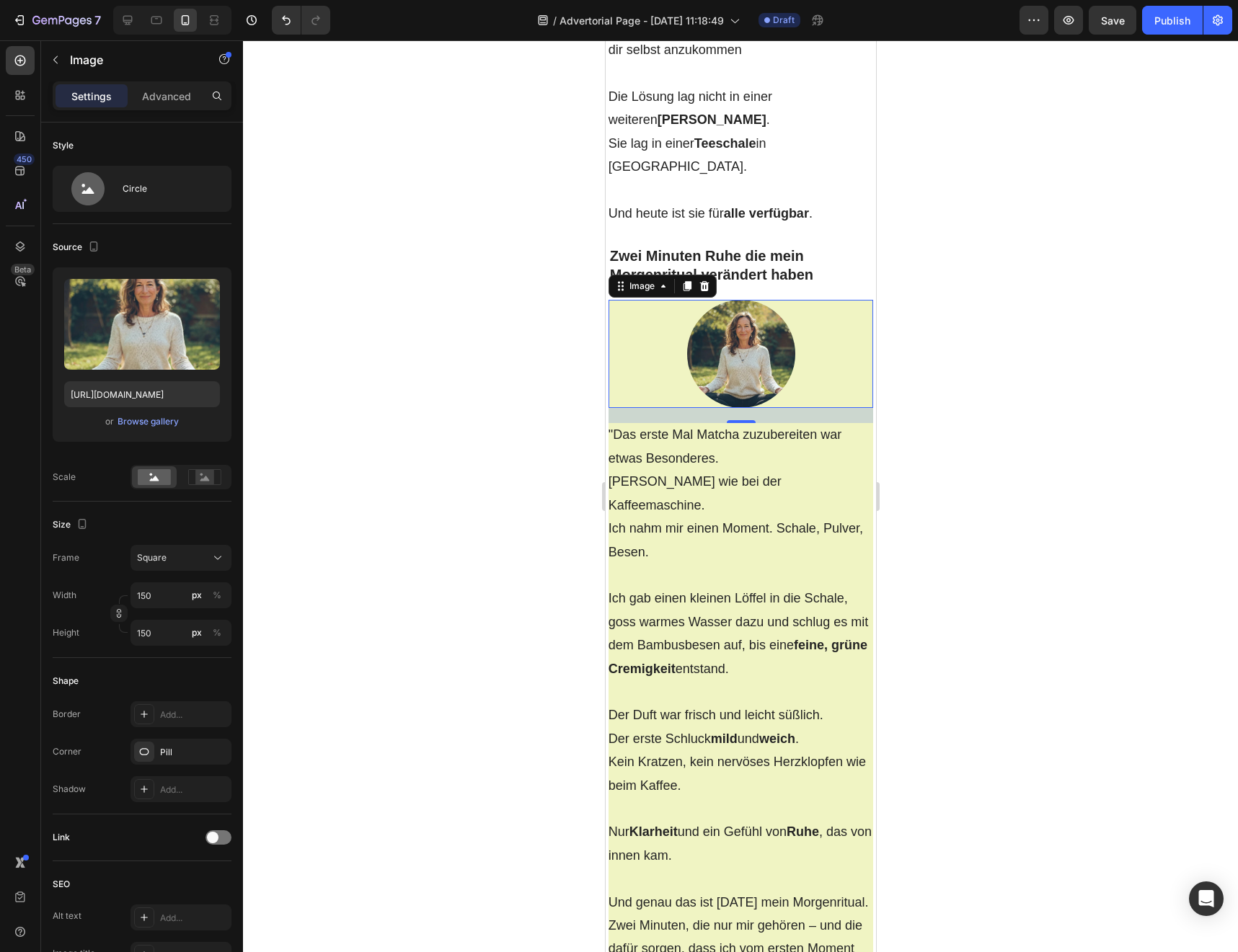
click at [355, 573] on div at bounding box center [741, 496] width 995 height 912
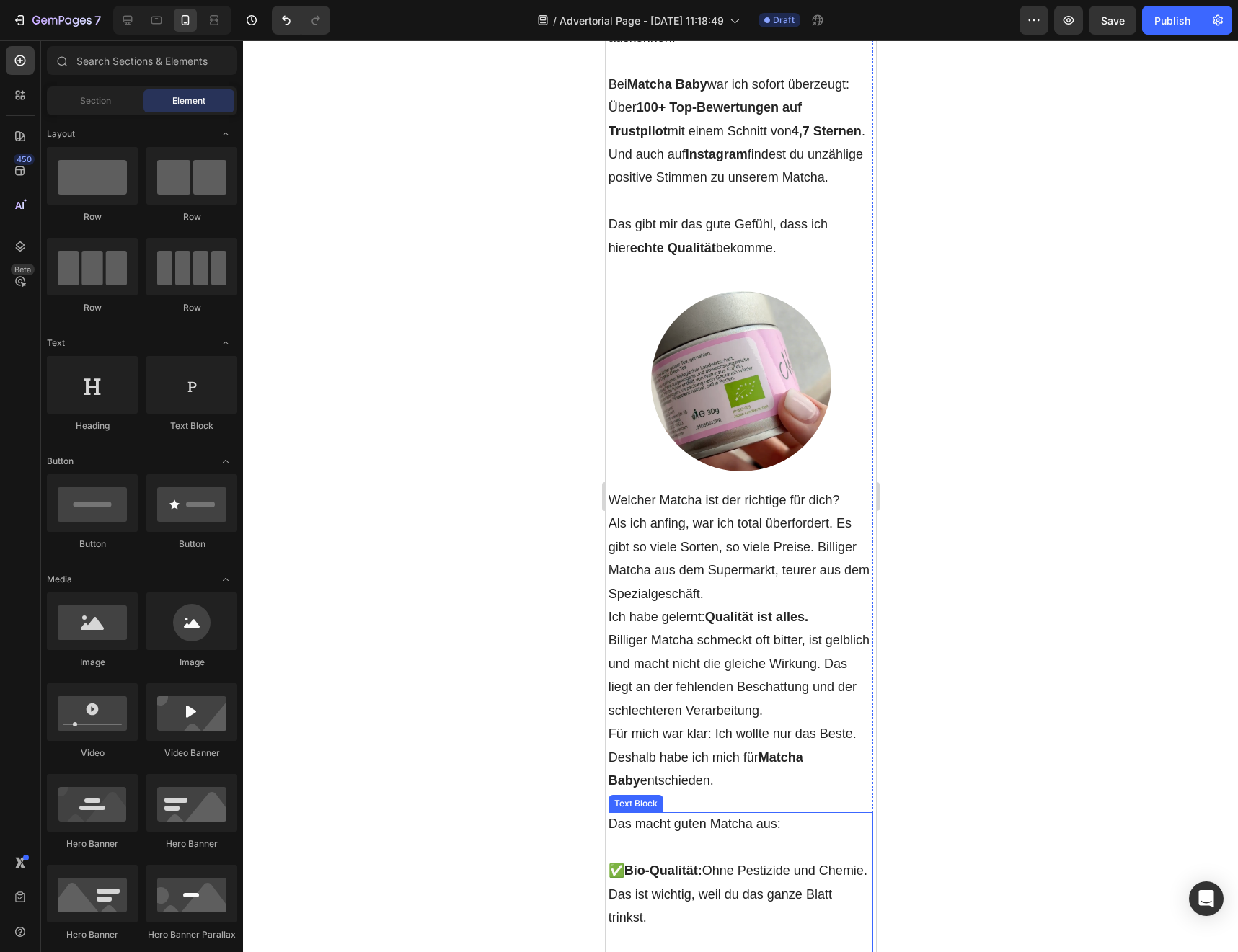
scroll to position [4134, 0]
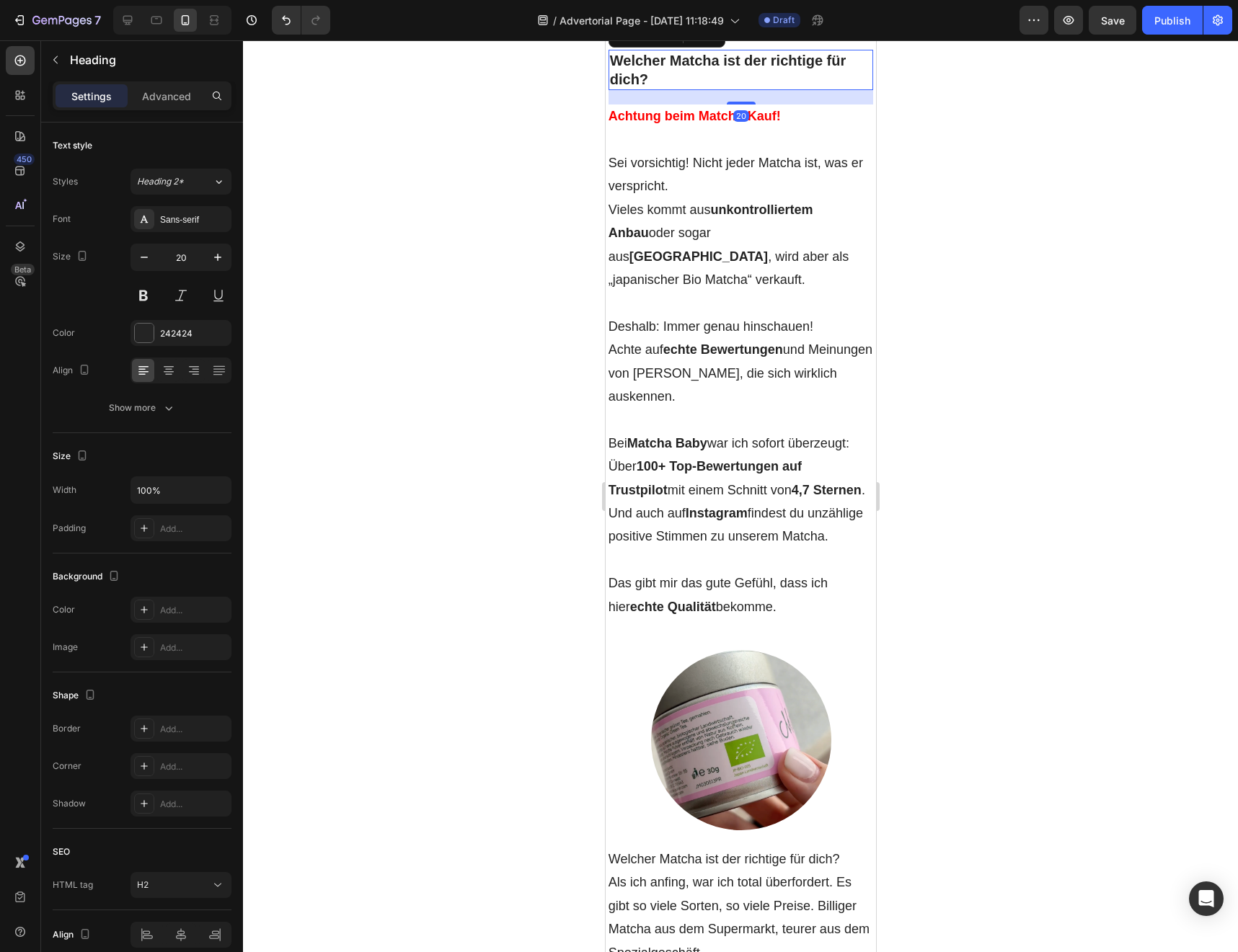
click at [719, 89] on p "Welcher Matcha ist der richtige für dich?" at bounding box center [741, 70] width 263 height 38
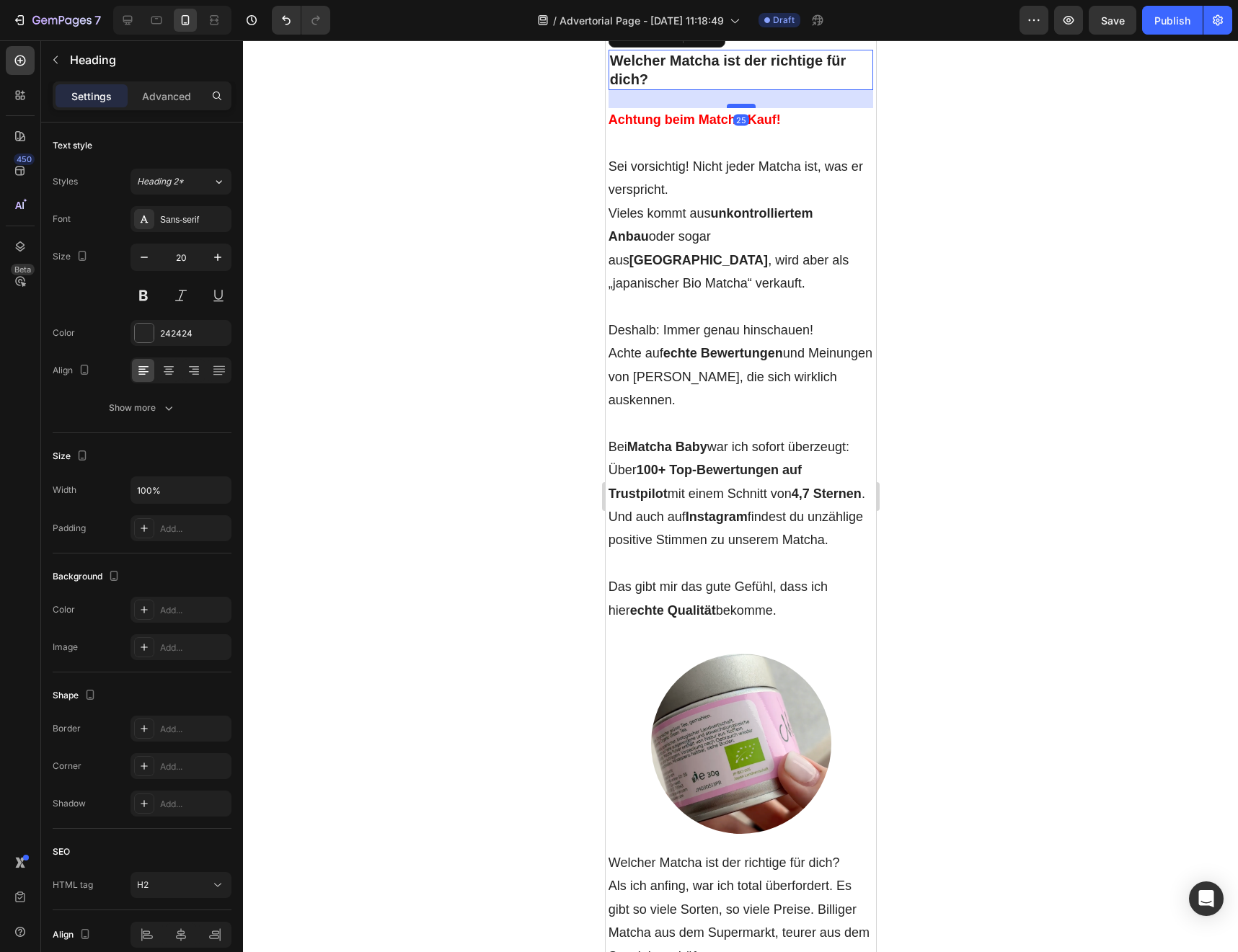
click at [743, 108] on div at bounding box center [740, 105] width 29 height 4
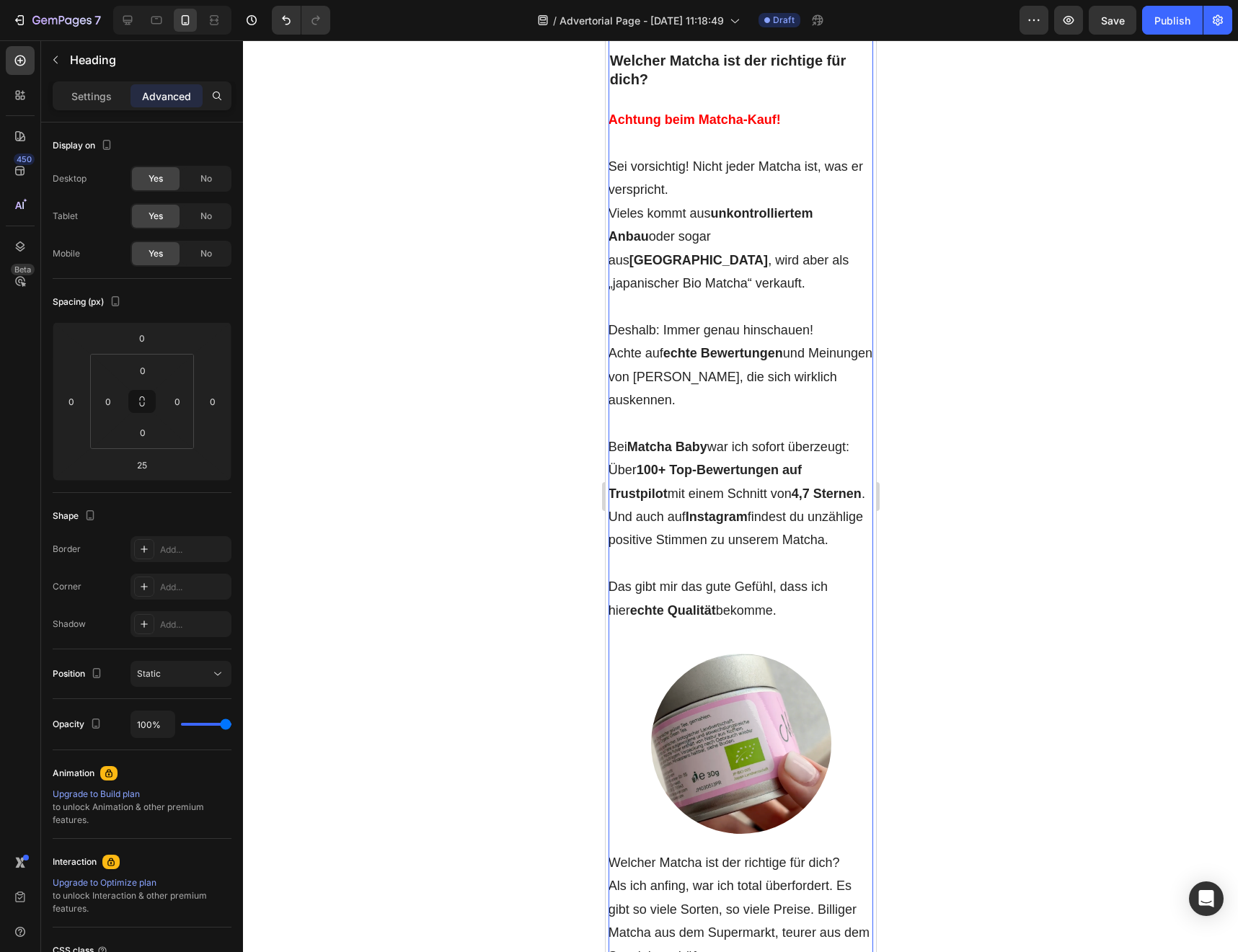
click at [751, 139] on div "Meine [DATE] starteten immer mit Kaffee . Doch je mehr ich trank, desto nervöse…" at bounding box center [740, 382] width 265 height 8434
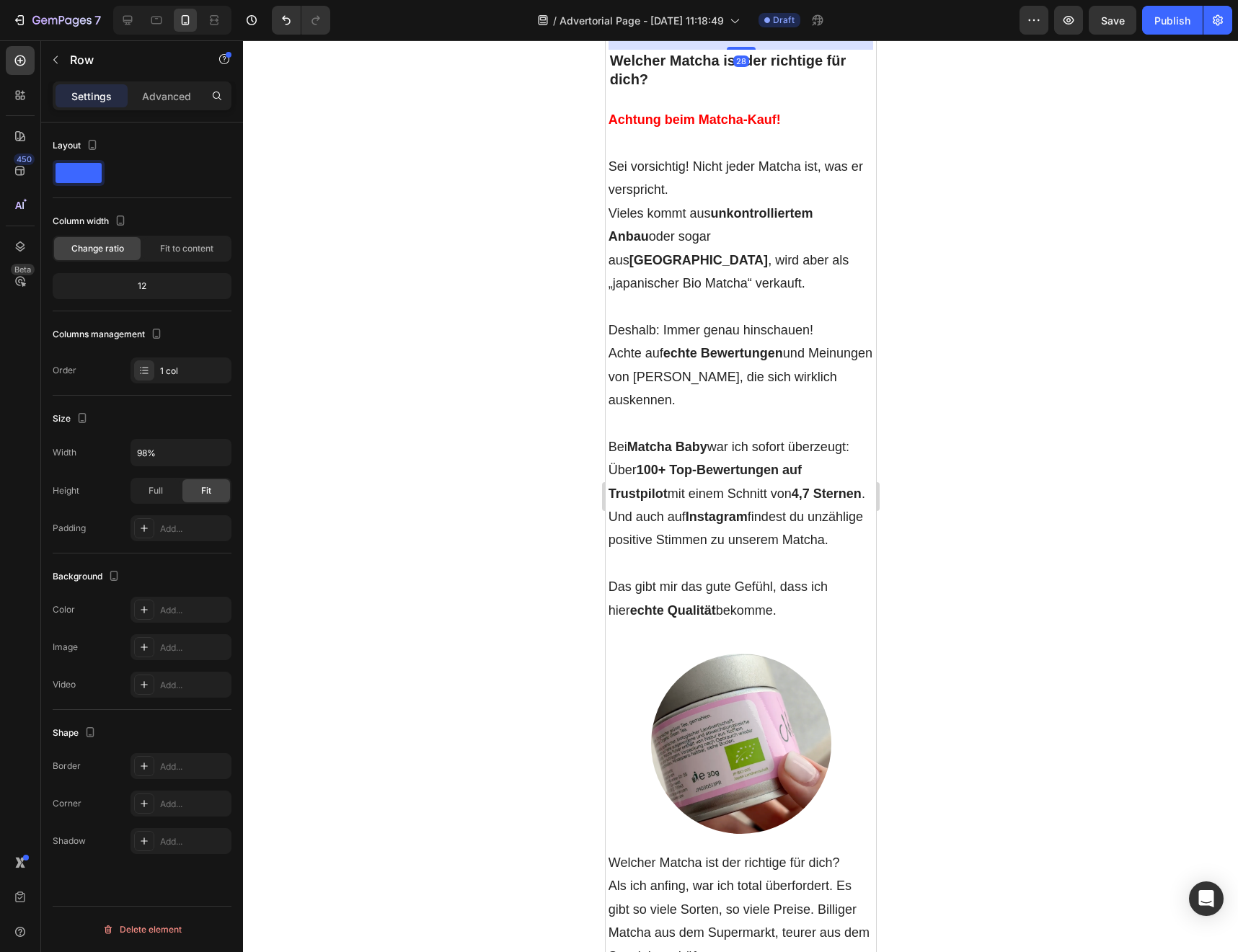
click at [747, 136] on div "Meine [DATE] starteten immer mit Kaffee . Doch je mehr ich trank, desto nervöse…" at bounding box center [740, 382] width 265 height 8434
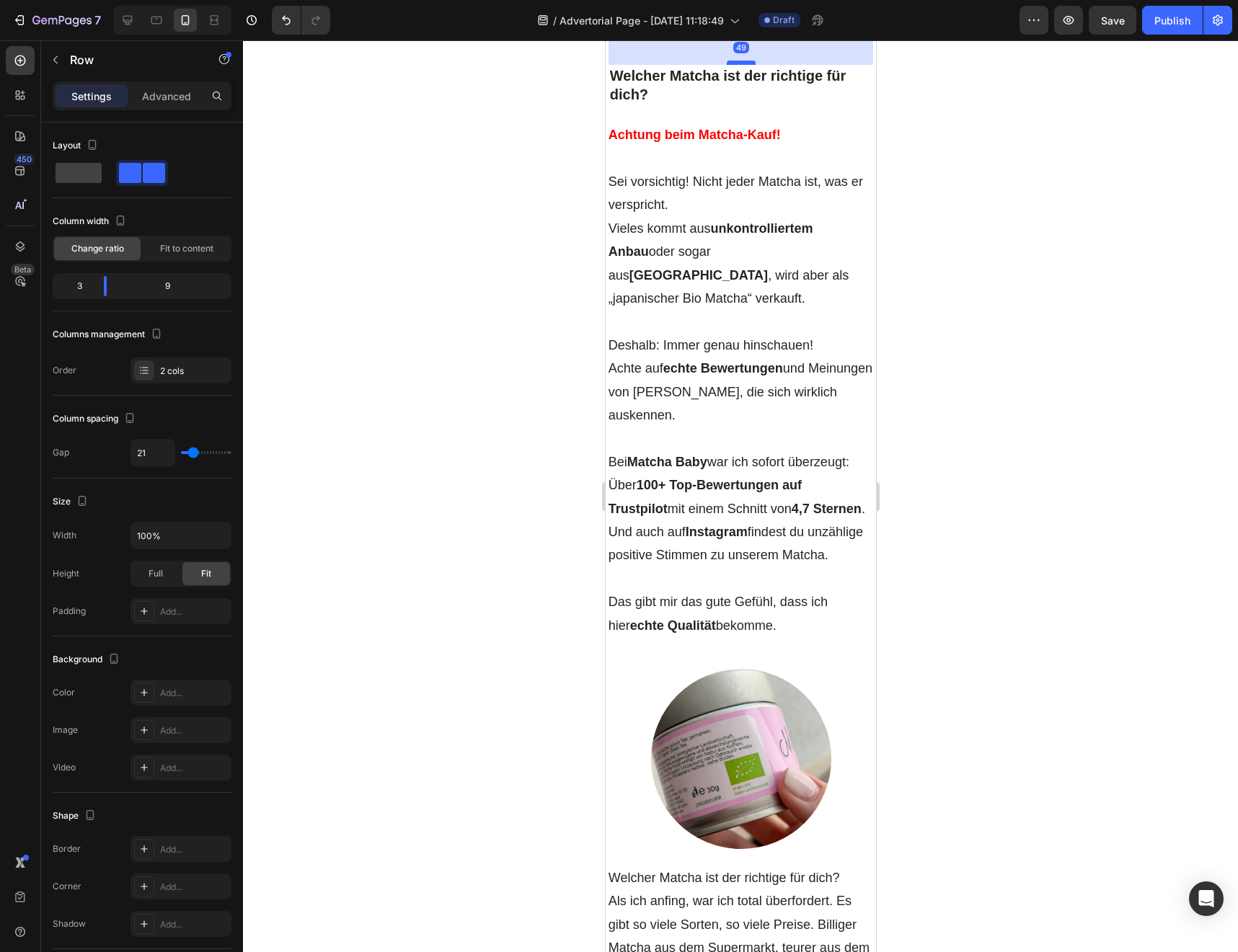
drag, startPoint x: 745, startPoint y: 145, endPoint x: 745, endPoint y: 160, distance: 15.0
click at [745, 65] on div at bounding box center [740, 62] width 29 height 4
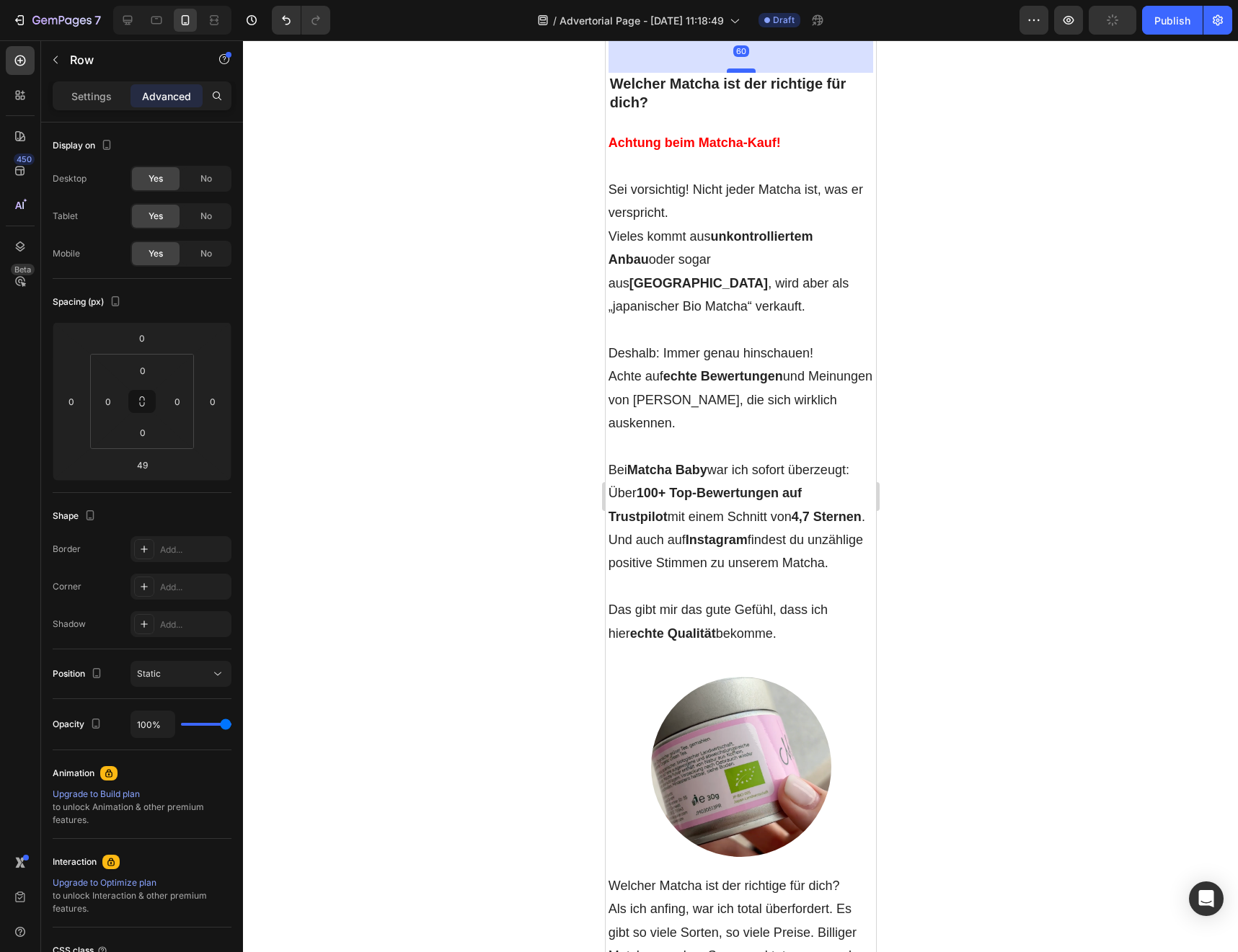
drag, startPoint x: 745, startPoint y: 160, endPoint x: 746, endPoint y: 168, distance: 8.1
click at [746, 73] on div at bounding box center [740, 70] width 29 height 4
type input "60"
click at [725, 178] on p "Rich Text Editor. Editing area: main" at bounding box center [740, 167] width 265 height 23
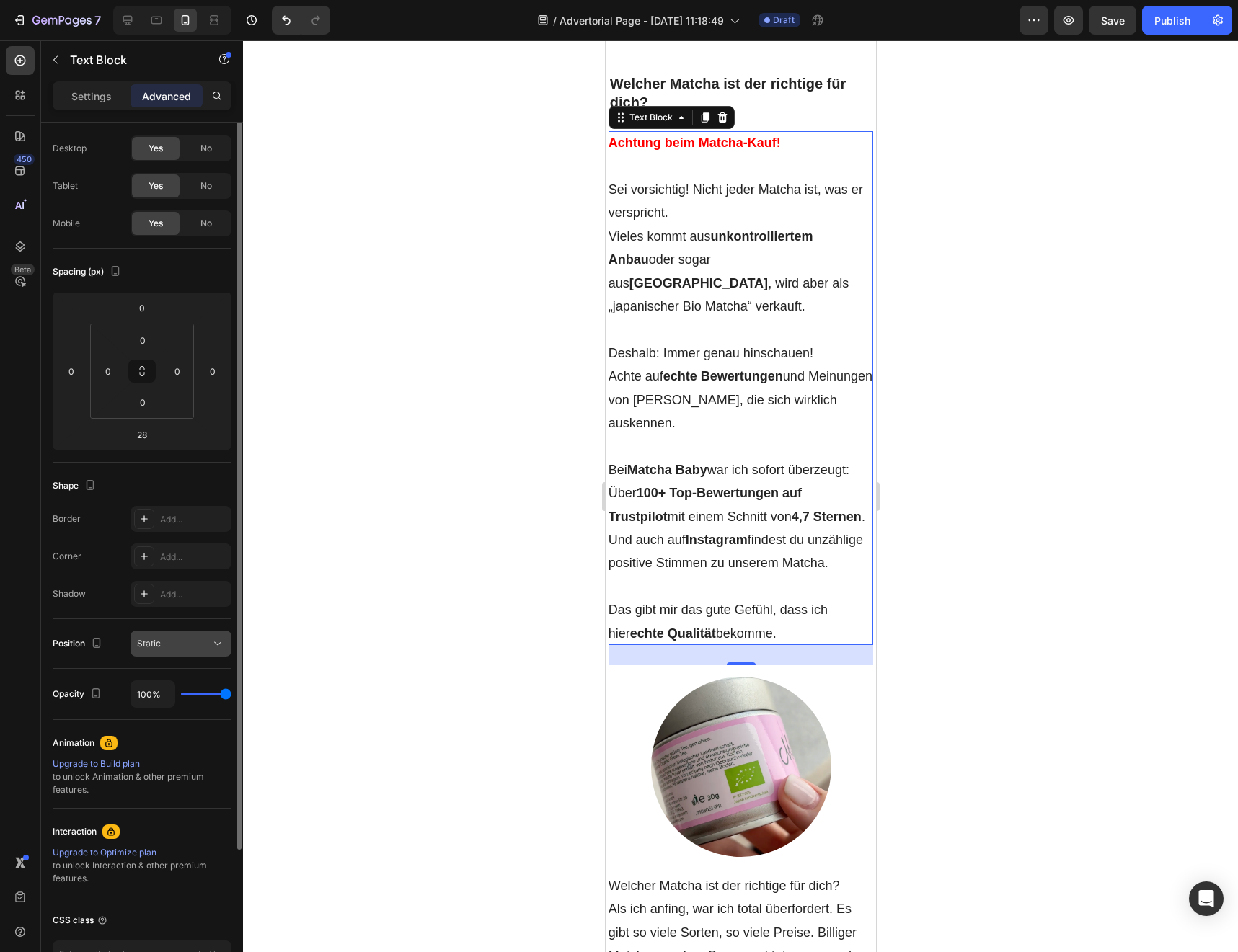
scroll to position [0, 0]
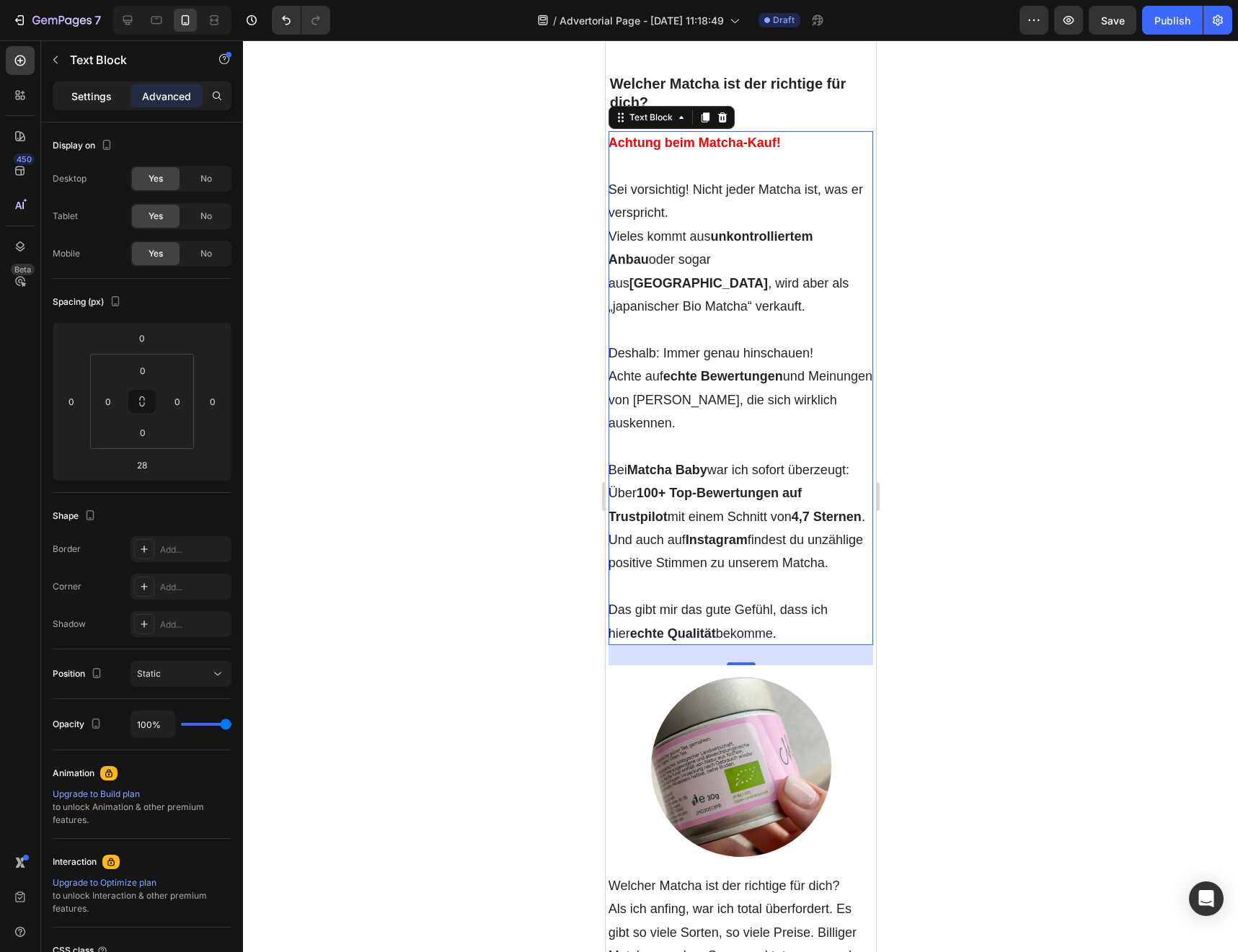
click at [103, 89] on p "Settings" at bounding box center [91, 96] width 40 height 15
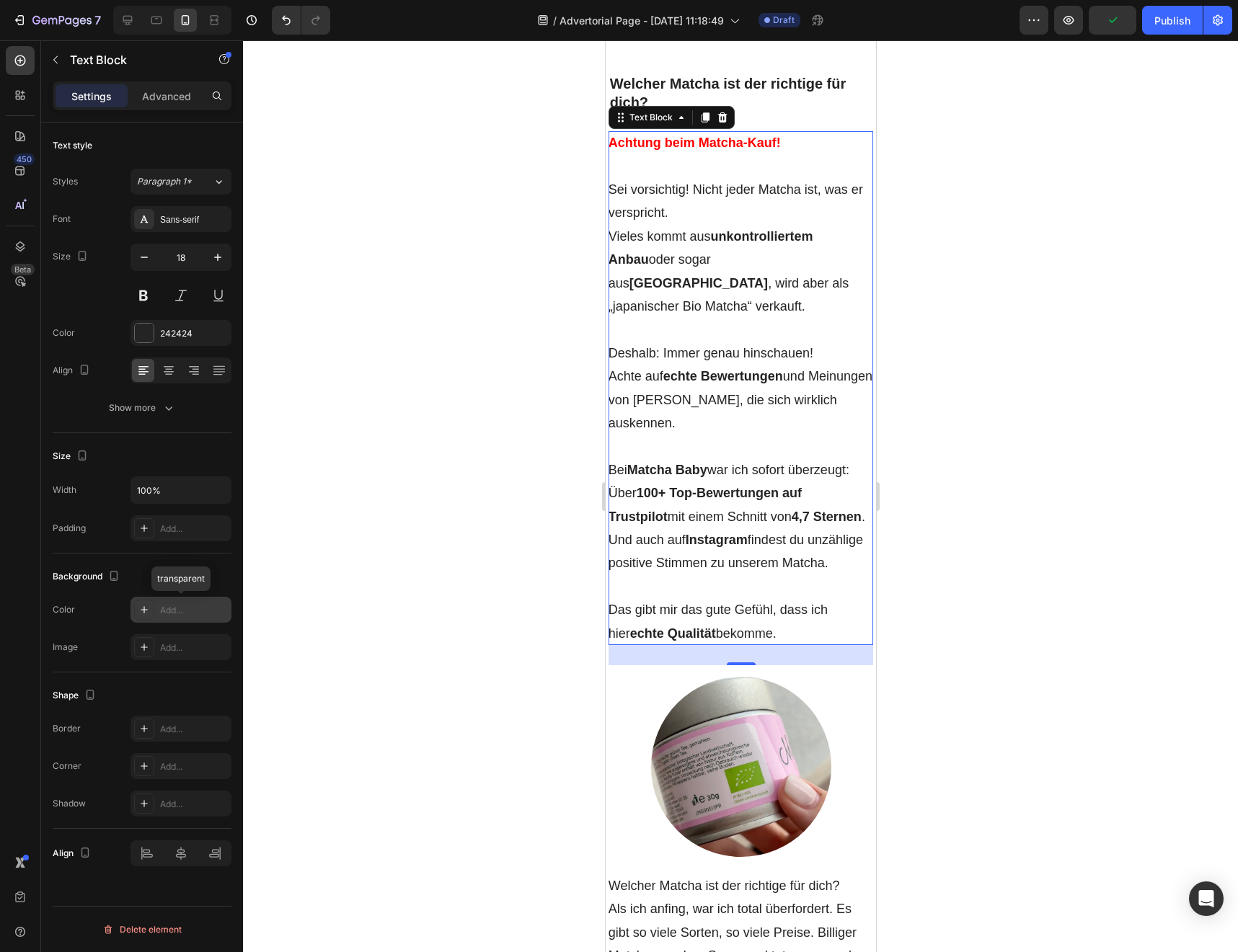
click at [156, 616] on div "Add..." at bounding box center [181, 610] width 101 height 26
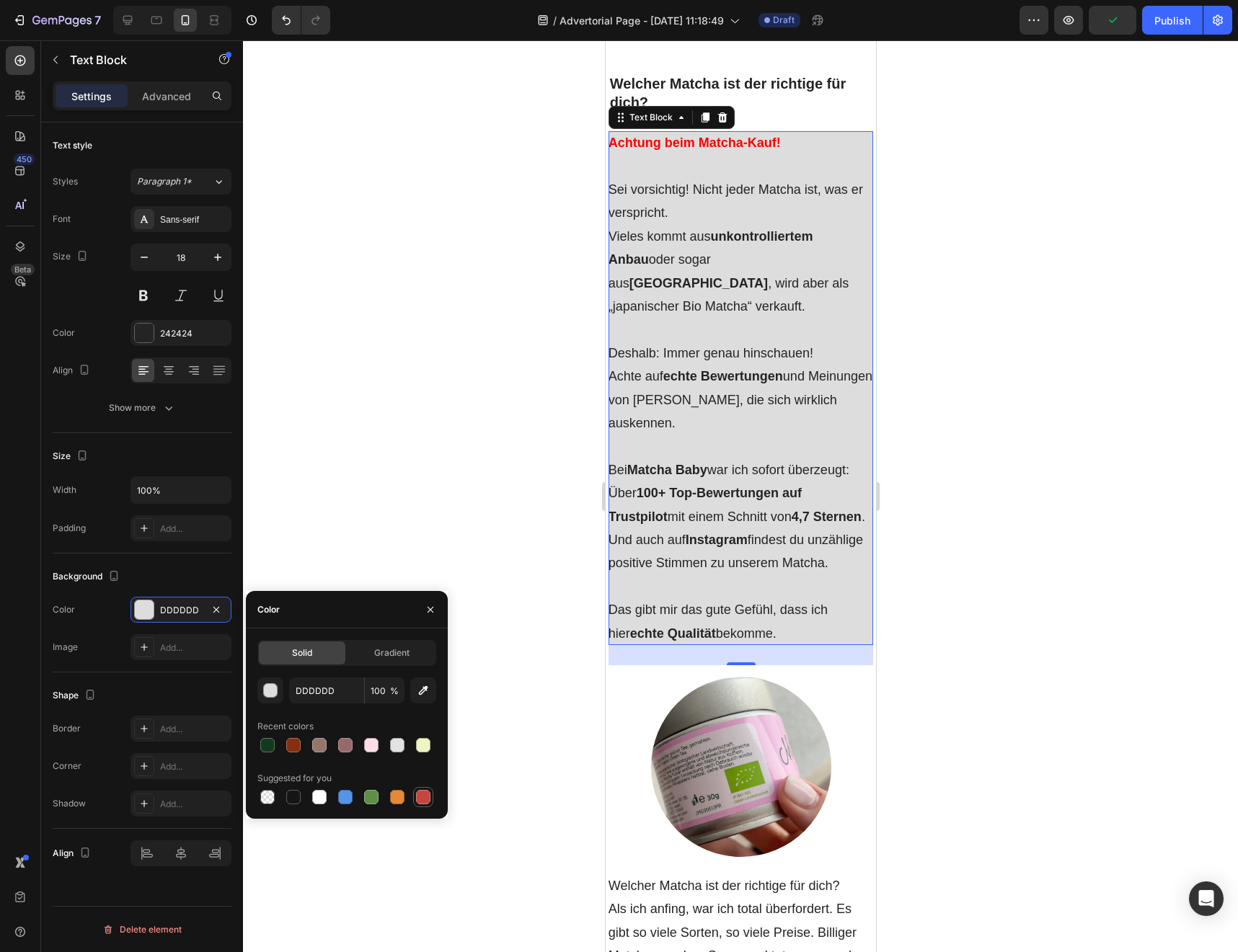
click at [417, 797] on div at bounding box center [424, 797] width 15 height 15
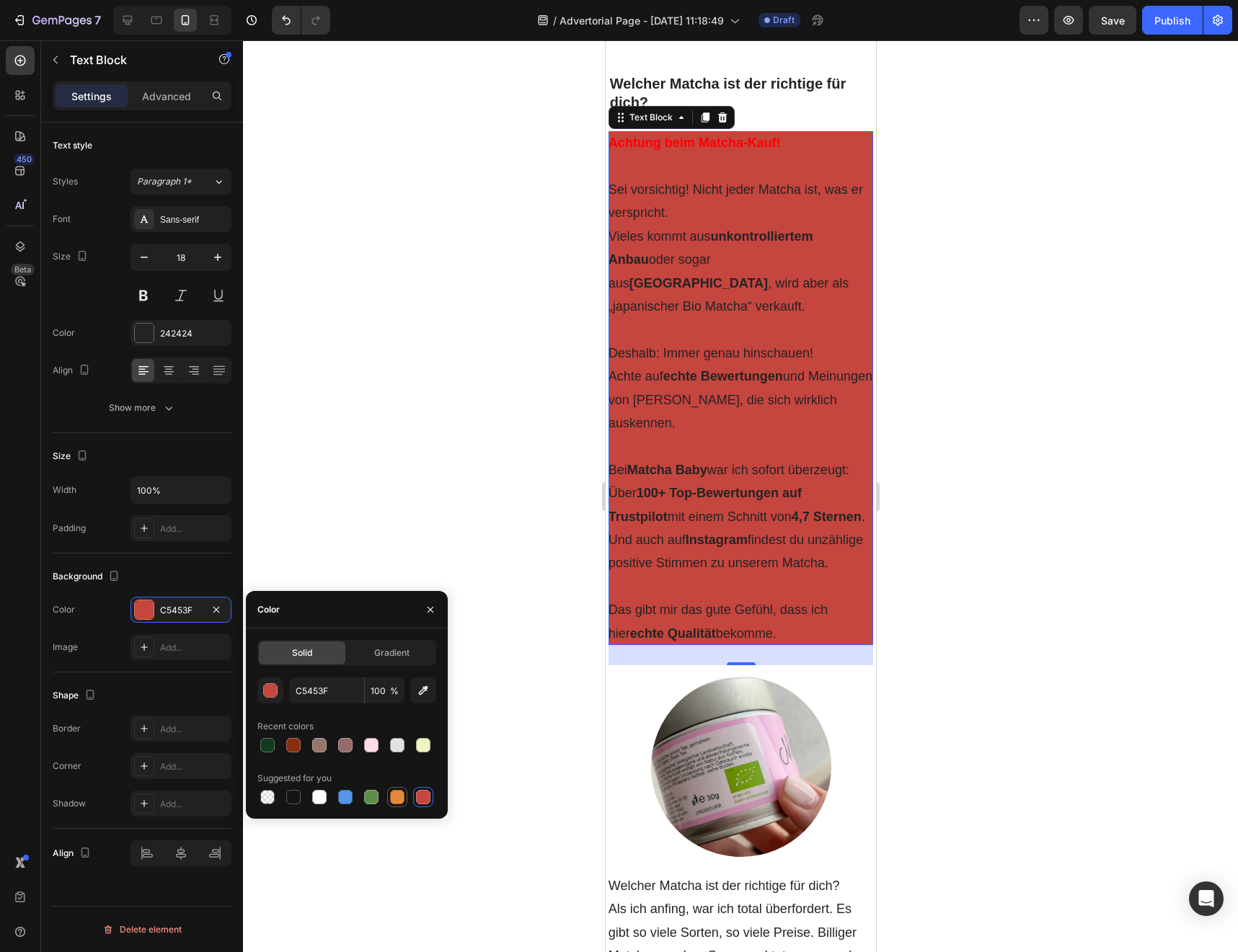
click at [402, 799] on div at bounding box center [397, 797] width 15 height 15
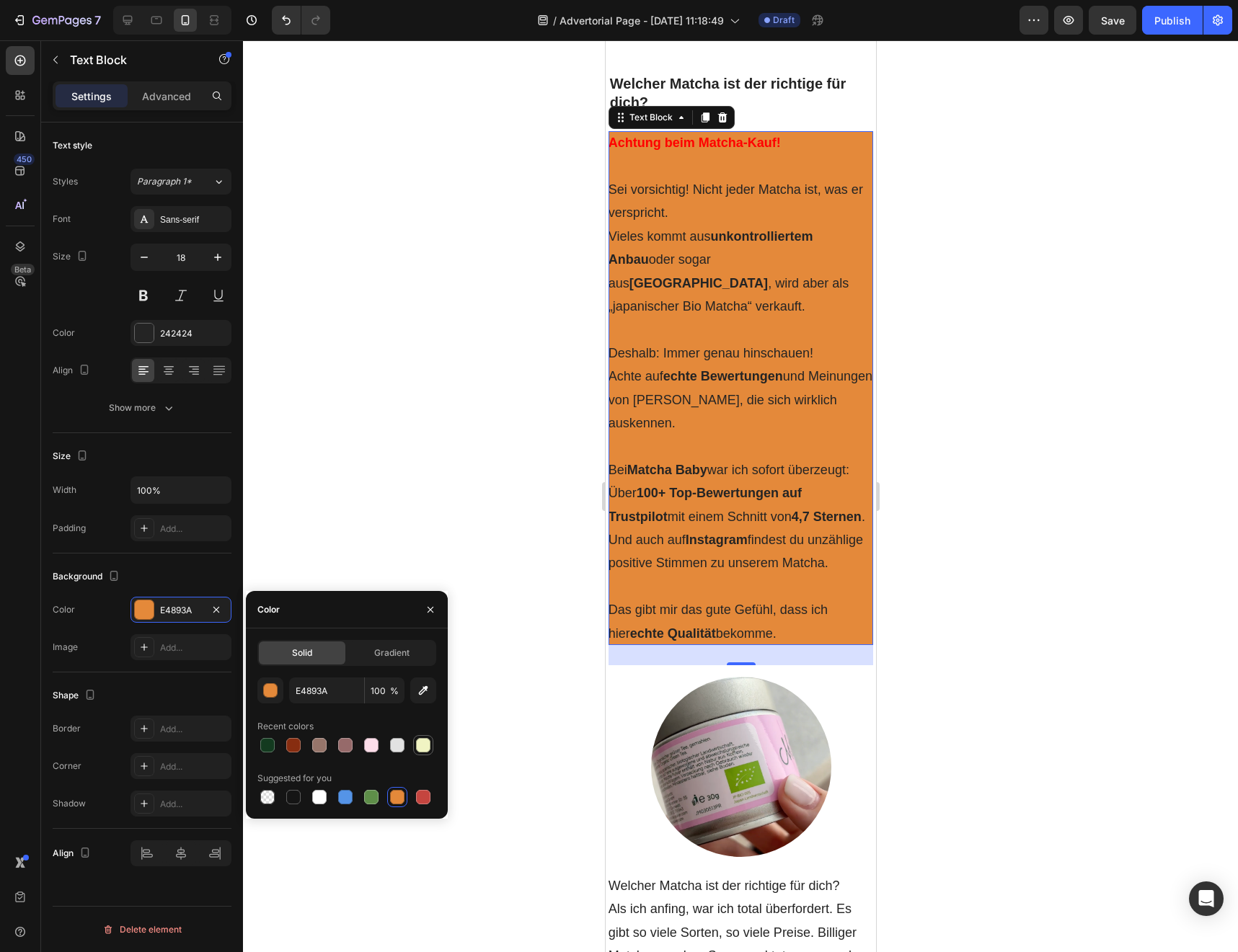
click at [423, 749] on div at bounding box center [424, 745] width 15 height 15
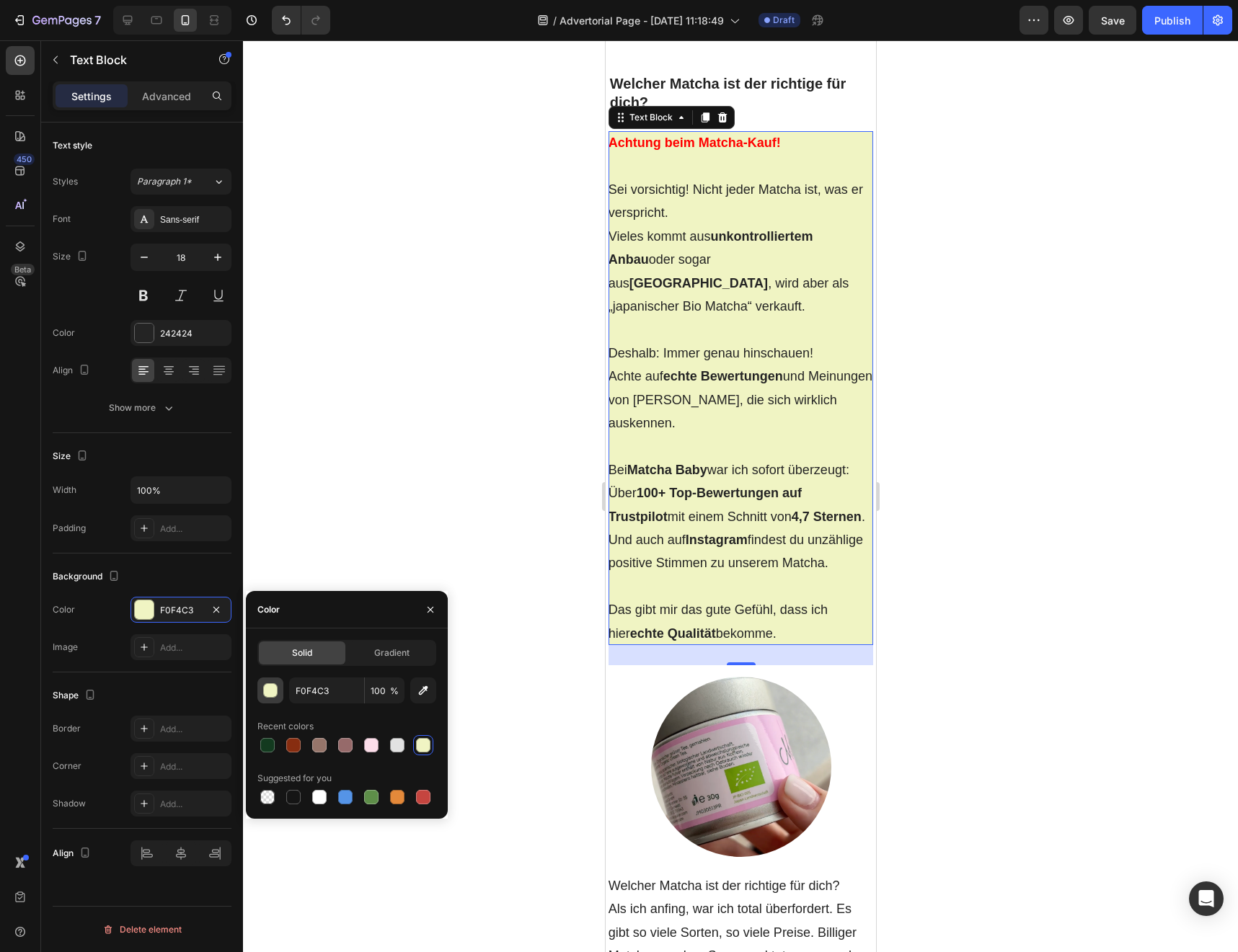
click at [280, 693] on button "button" at bounding box center [270, 690] width 26 height 26
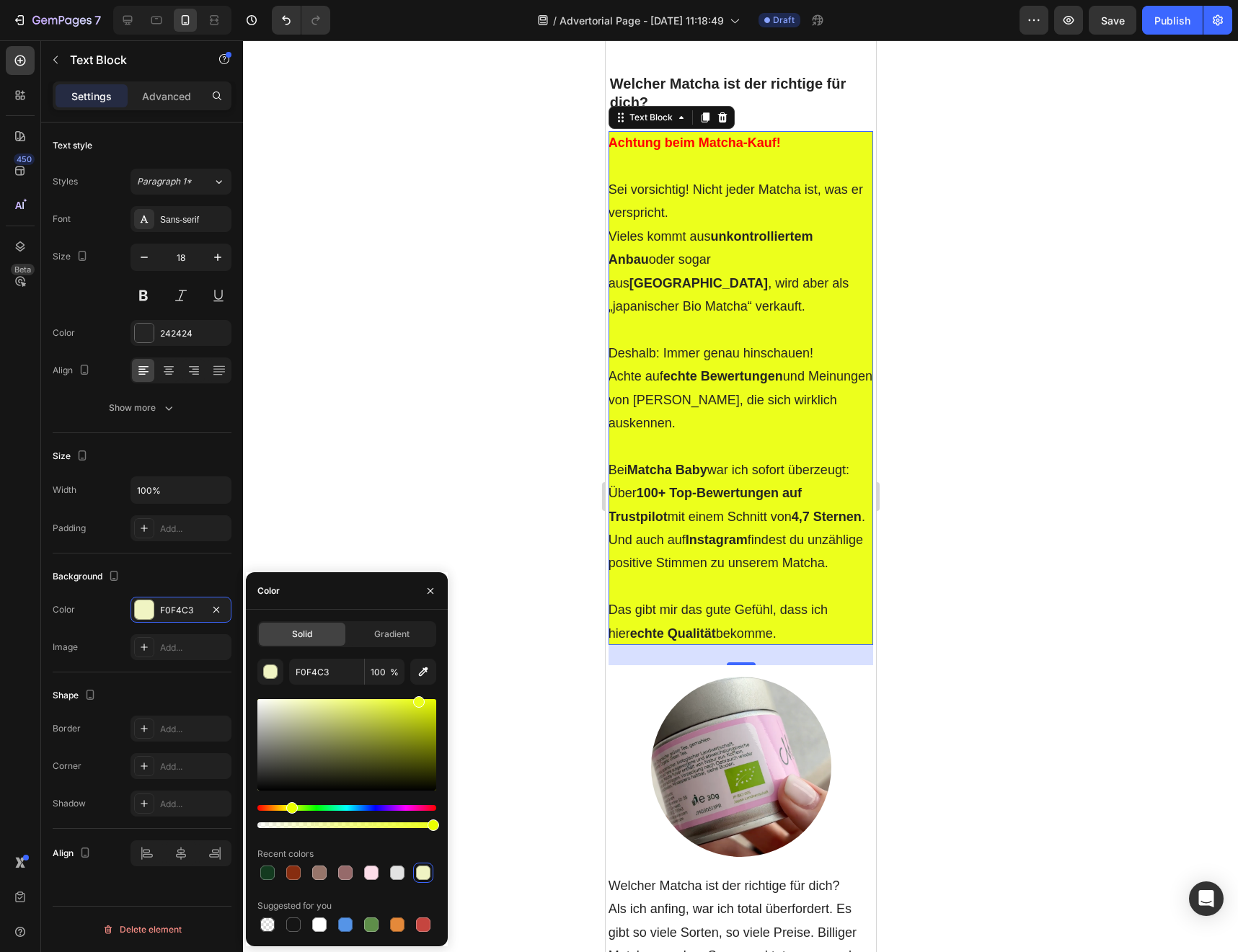
drag, startPoint x: 392, startPoint y: 730, endPoint x: 417, endPoint y: 655, distance: 79.1
click at [417, 655] on div "Solid Gradient F0F4C3 100 % Recent colors Suggested for you" at bounding box center [346, 778] width 179 height 314
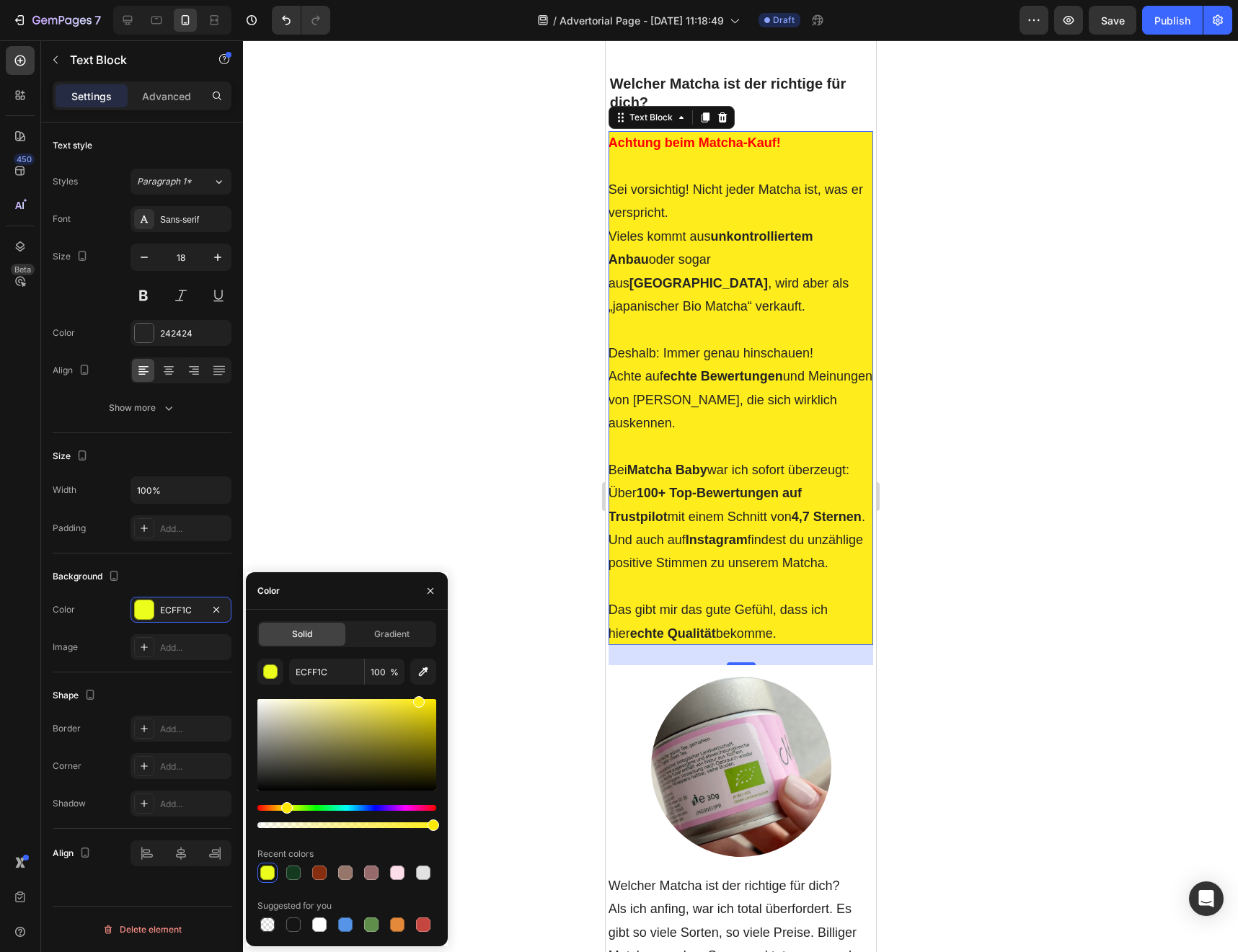
type input "FFEC1C"
drag, startPoint x: 298, startPoint y: 808, endPoint x: 285, endPoint y: 808, distance: 13.0
click at [285, 808] on div "Hue" at bounding box center [346, 808] width 179 height 6
drag, startPoint x: 424, startPoint y: 819, endPoint x: 395, endPoint y: 826, distance: 29.8
click at [395, 826] on div at bounding box center [346, 817] width 179 height 23
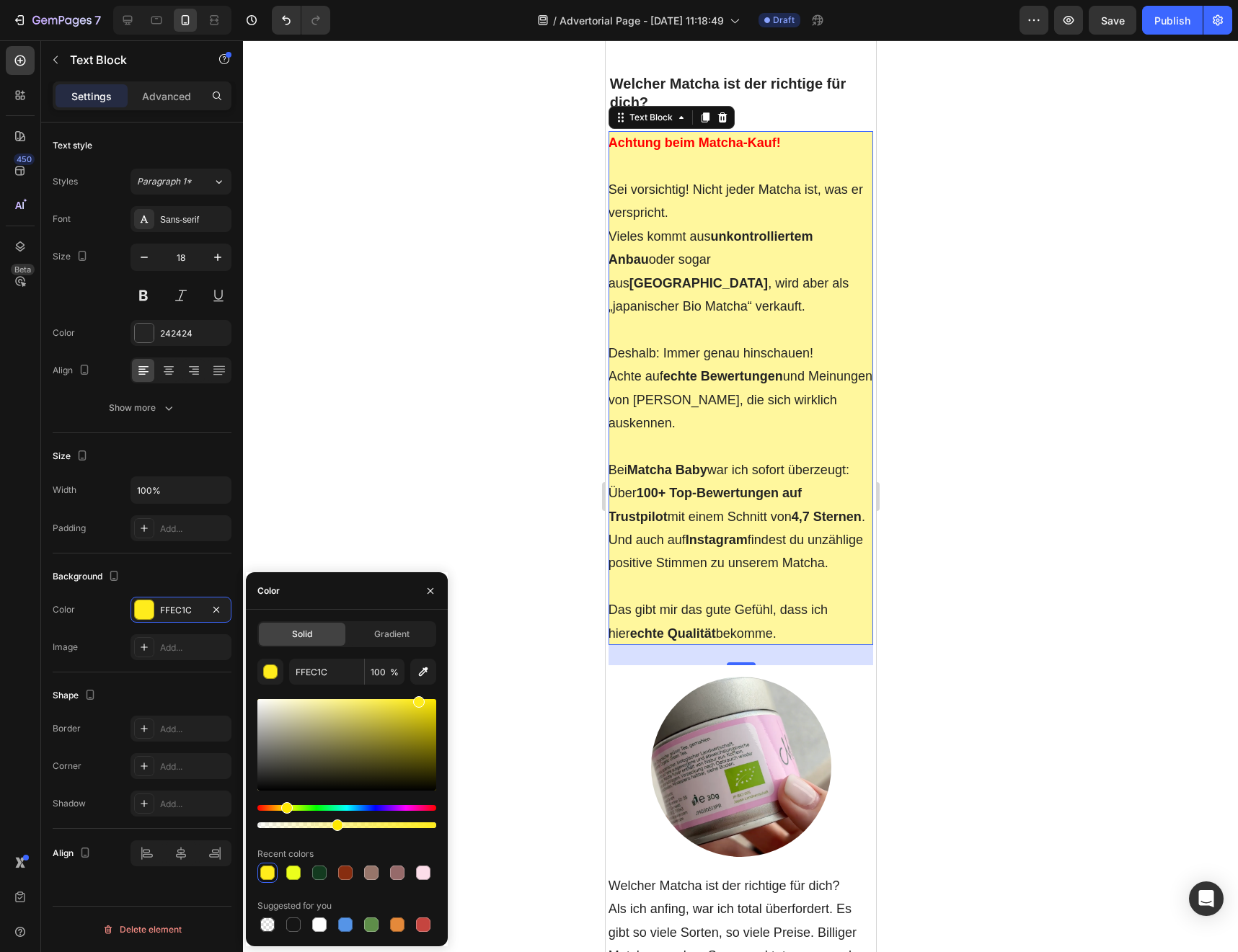
drag, startPoint x: 433, startPoint y: 825, endPoint x: 334, endPoint y: 827, distance: 99.0
click at [334, 827] on div at bounding box center [337, 825] width 11 height 11
click at [474, 501] on div at bounding box center [741, 496] width 995 height 912
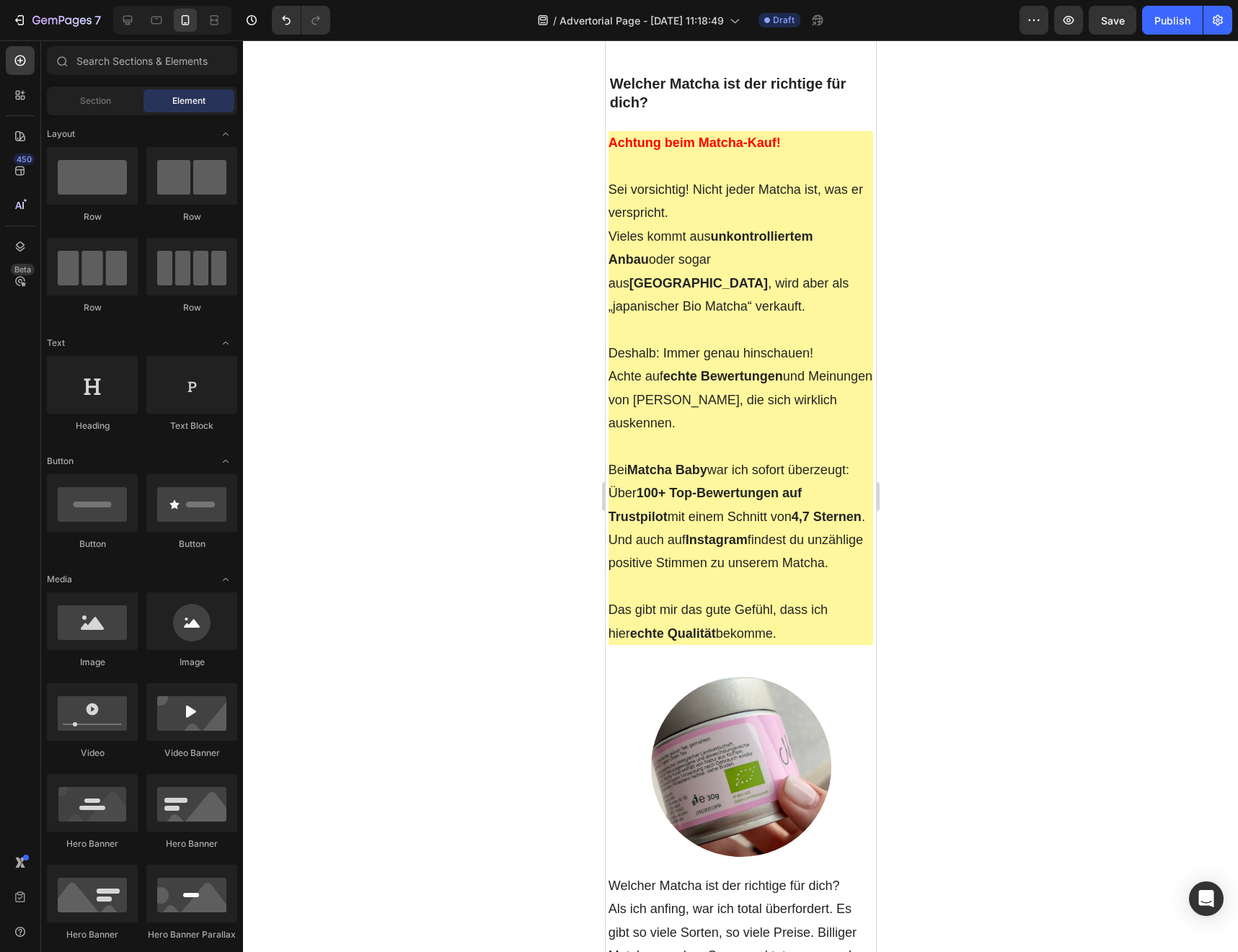
click at [474, 501] on div at bounding box center [741, 496] width 995 height 912
click at [653, 524] on strong "100+ Top‑Bewertungen auf Trustpilot" at bounding box center [704, 505] width 193 height 38
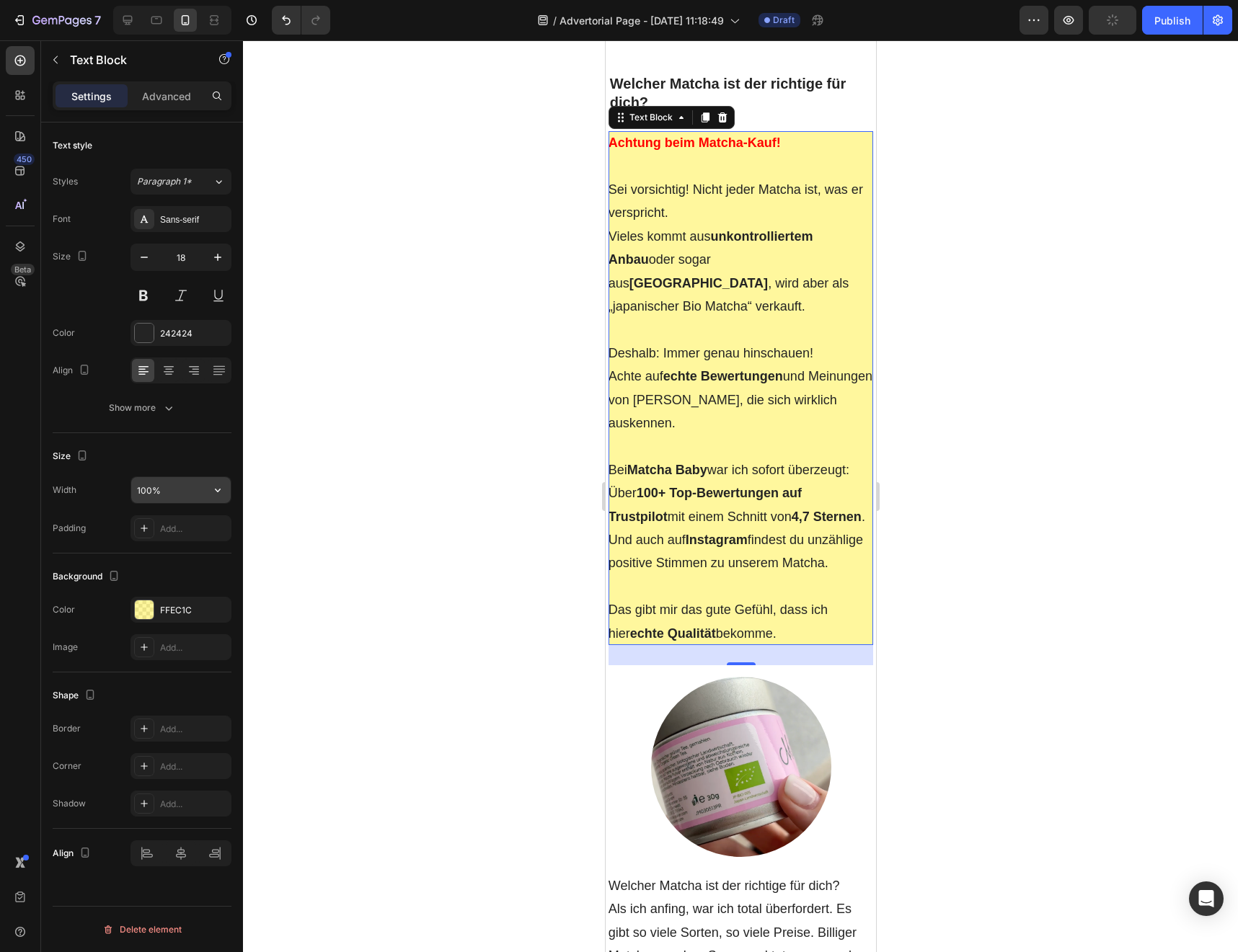
click at [204, 494] on input "100%" at bounding box center [181, 490] width 99 height 26
click at [216, 495] on icon "button" at bounding box center [218, 490] width 15 height 15
click at [172, 490] on input "100%" at bounding box center [181, 490] width 99 height 26
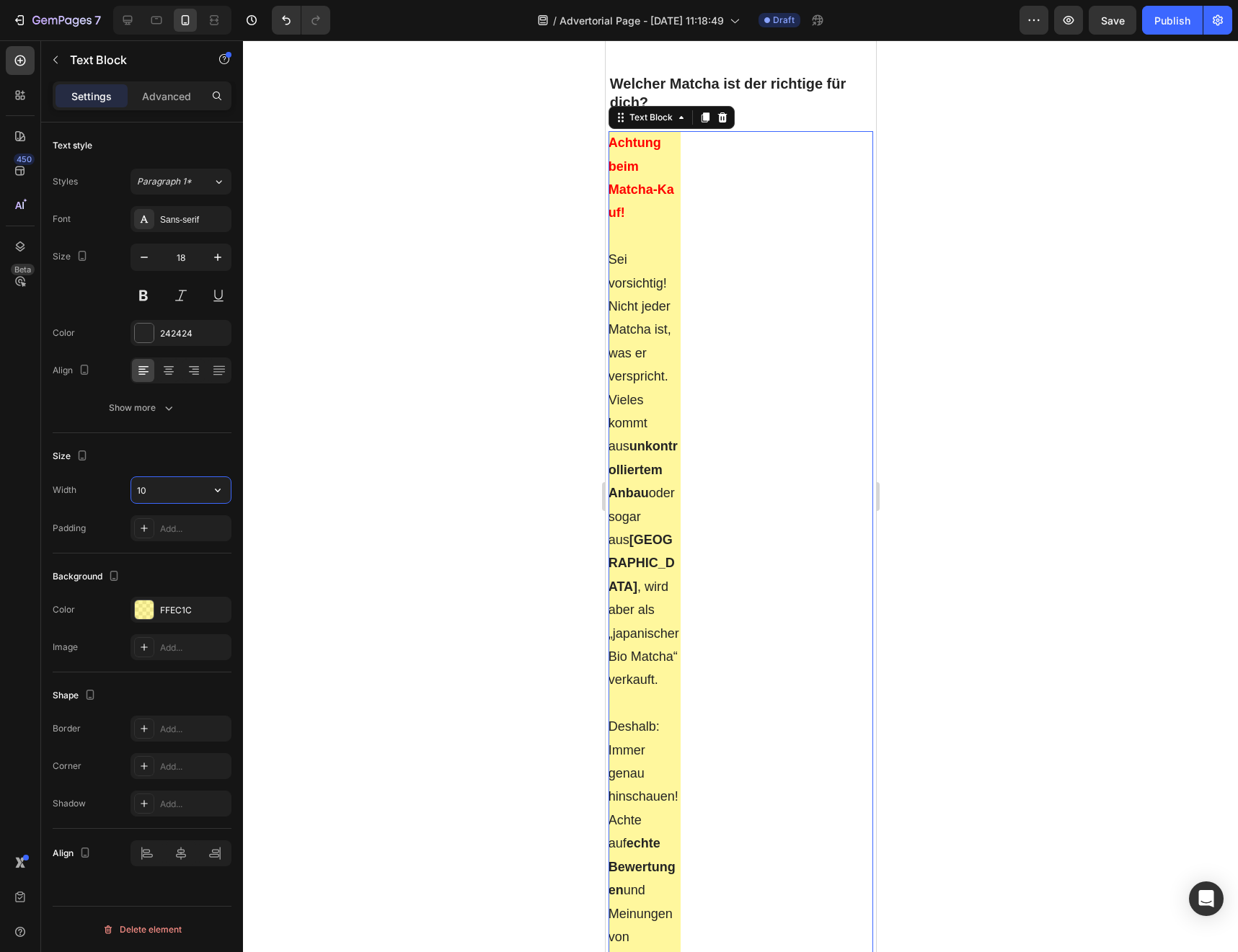
type input "1"
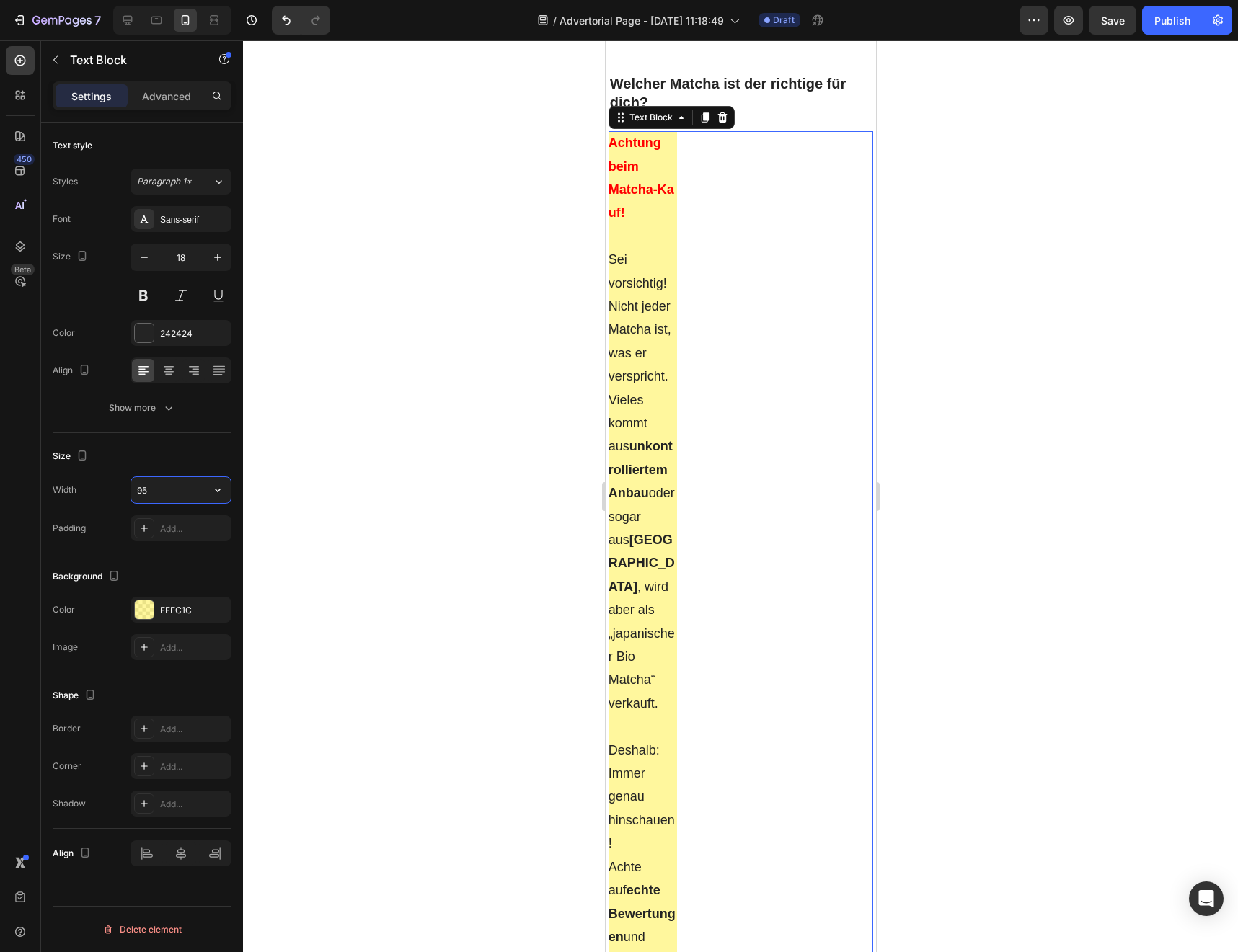
type input "9"
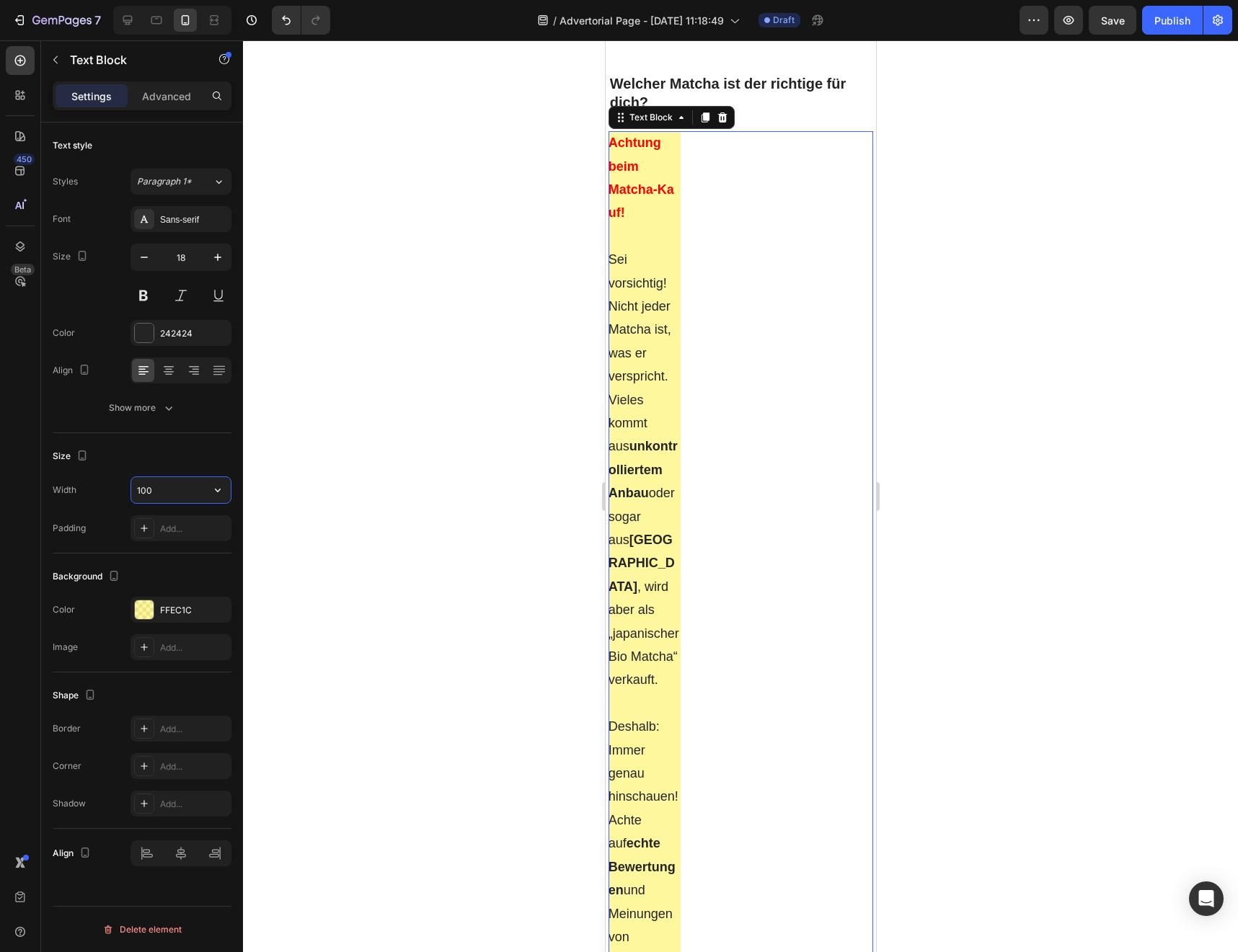
type input "100%"
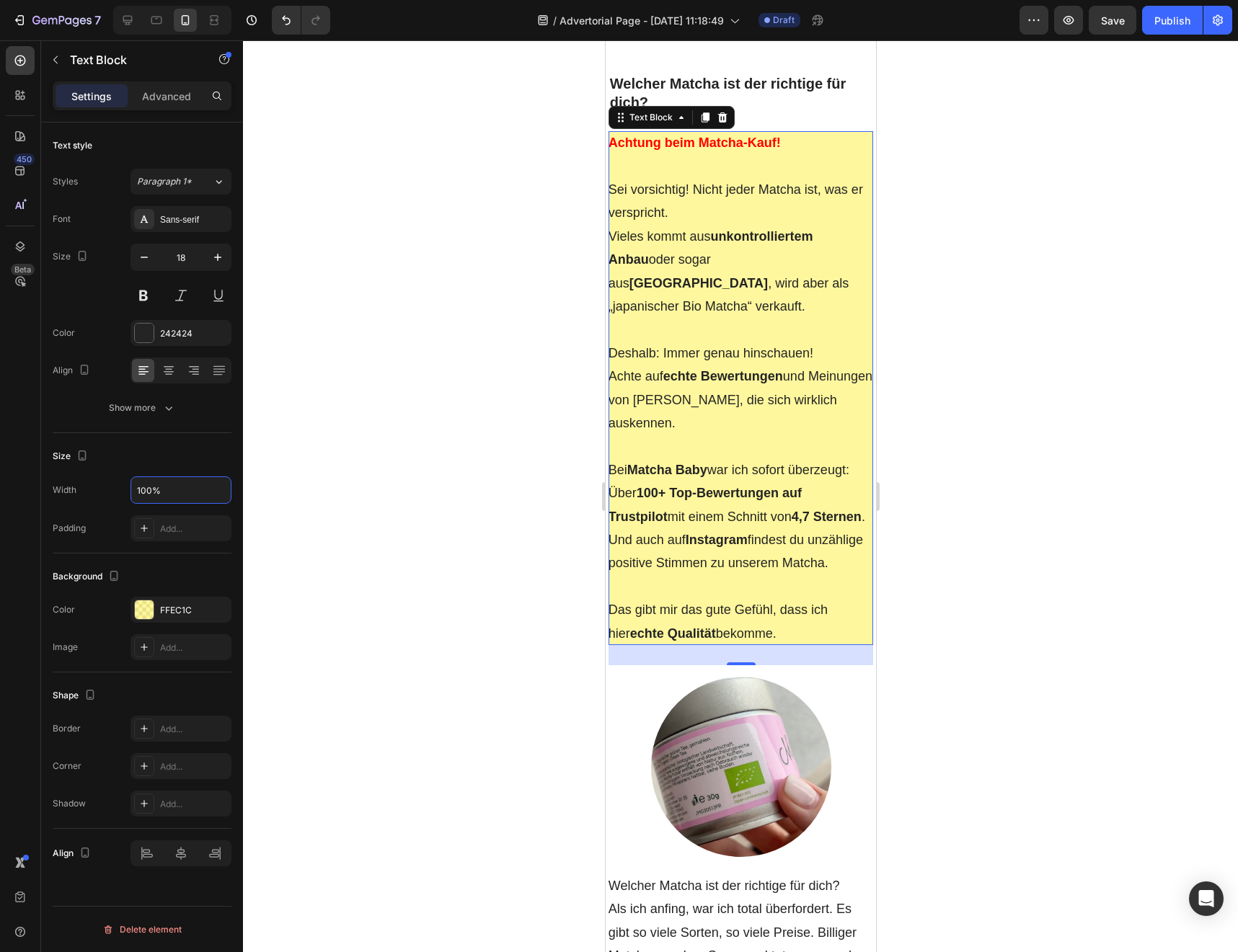
click at [97, 535] on div "Padding Add..." at bounding box center [142, 529] width 179 height 26
click at [144, 534] on div at bounding box center [144, 528] width 21 height 21
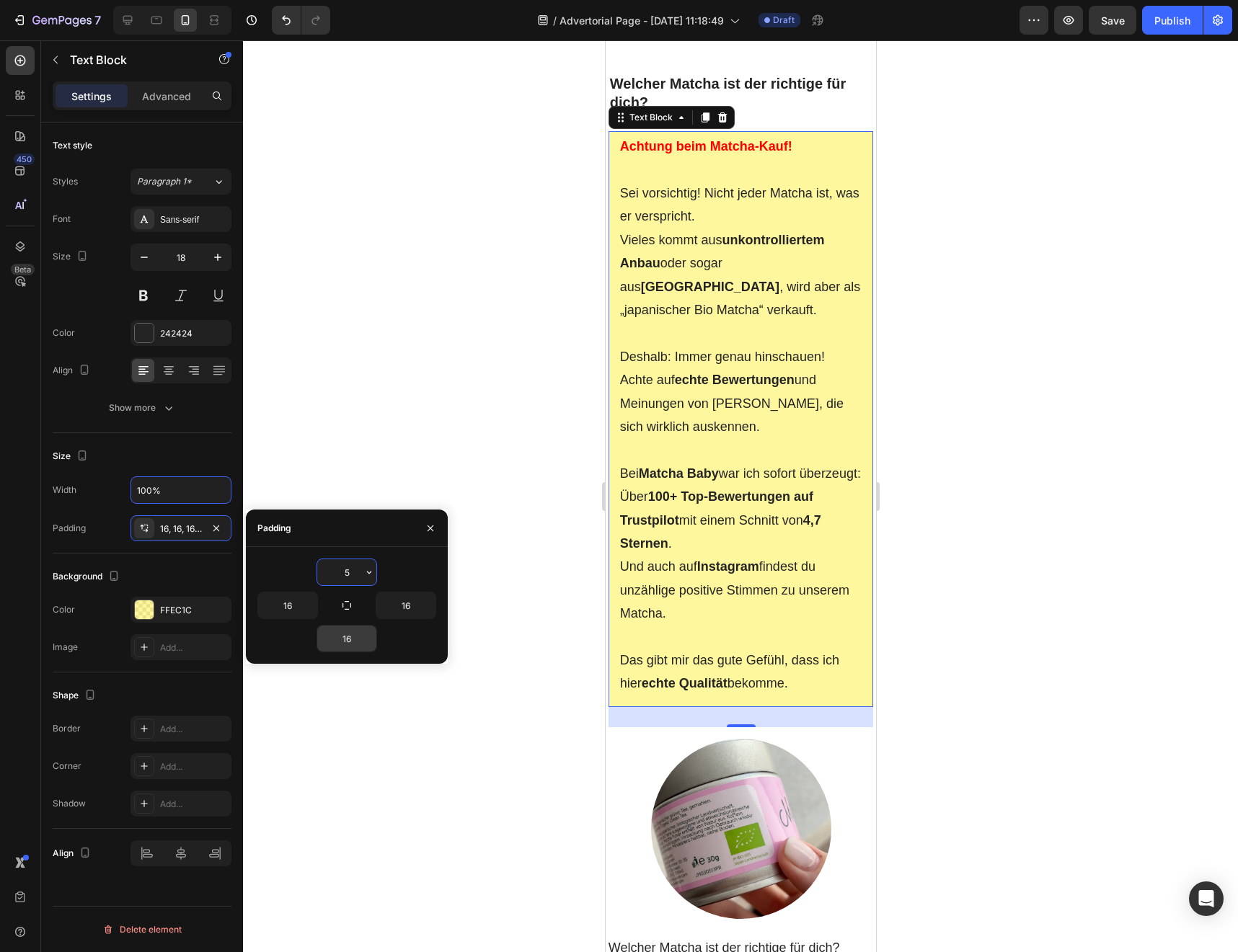
type input "5"
click at [350, 640] on input "16" at bounding box center [346, 638] width 59 height 26
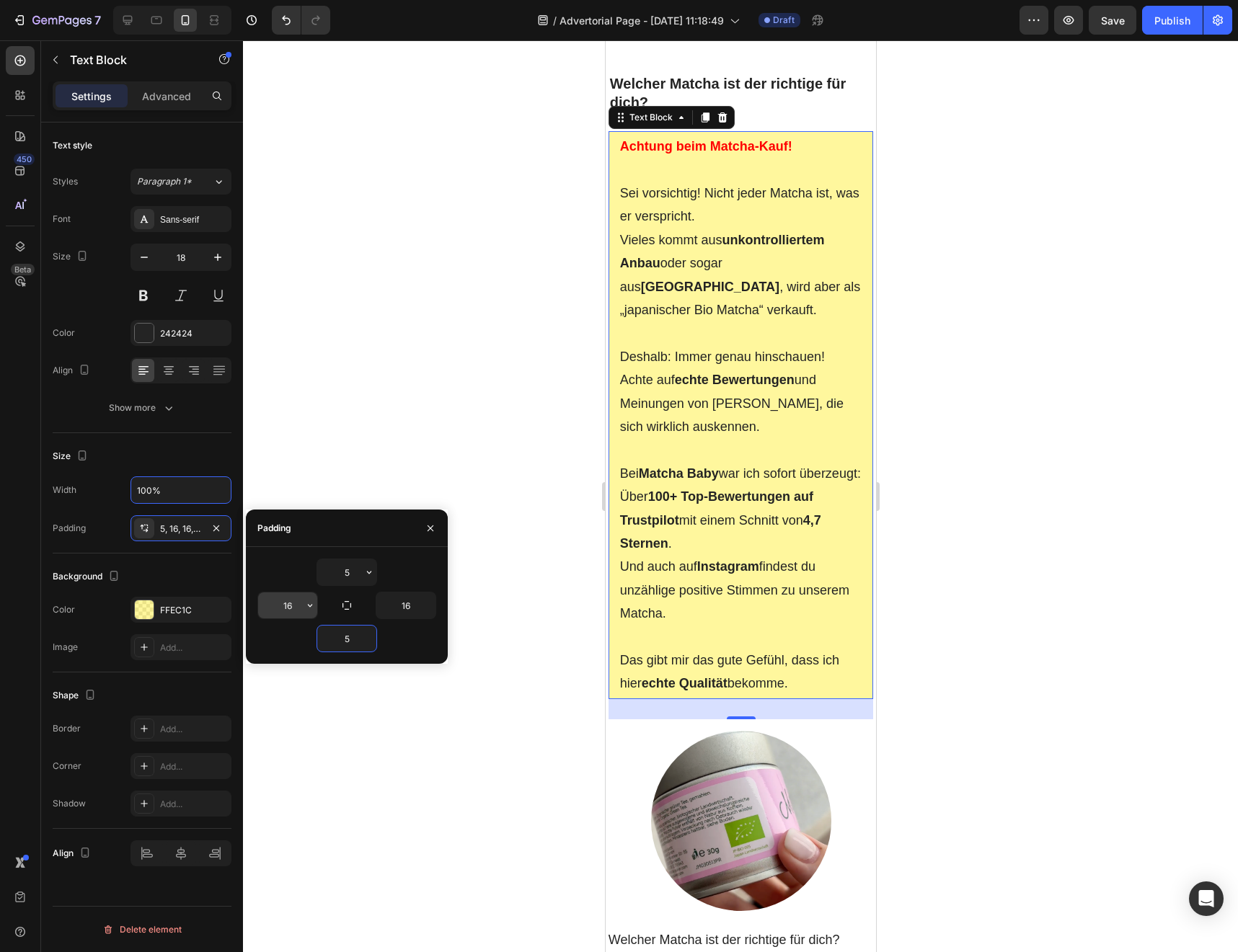
type input "5"
click at [301, 606] on input "16" at bounding box center [287, 606] width 59 height 26
type input "10"
click at [415, 611] on input "16" at bounding box center [406, 606] width 59 height 26
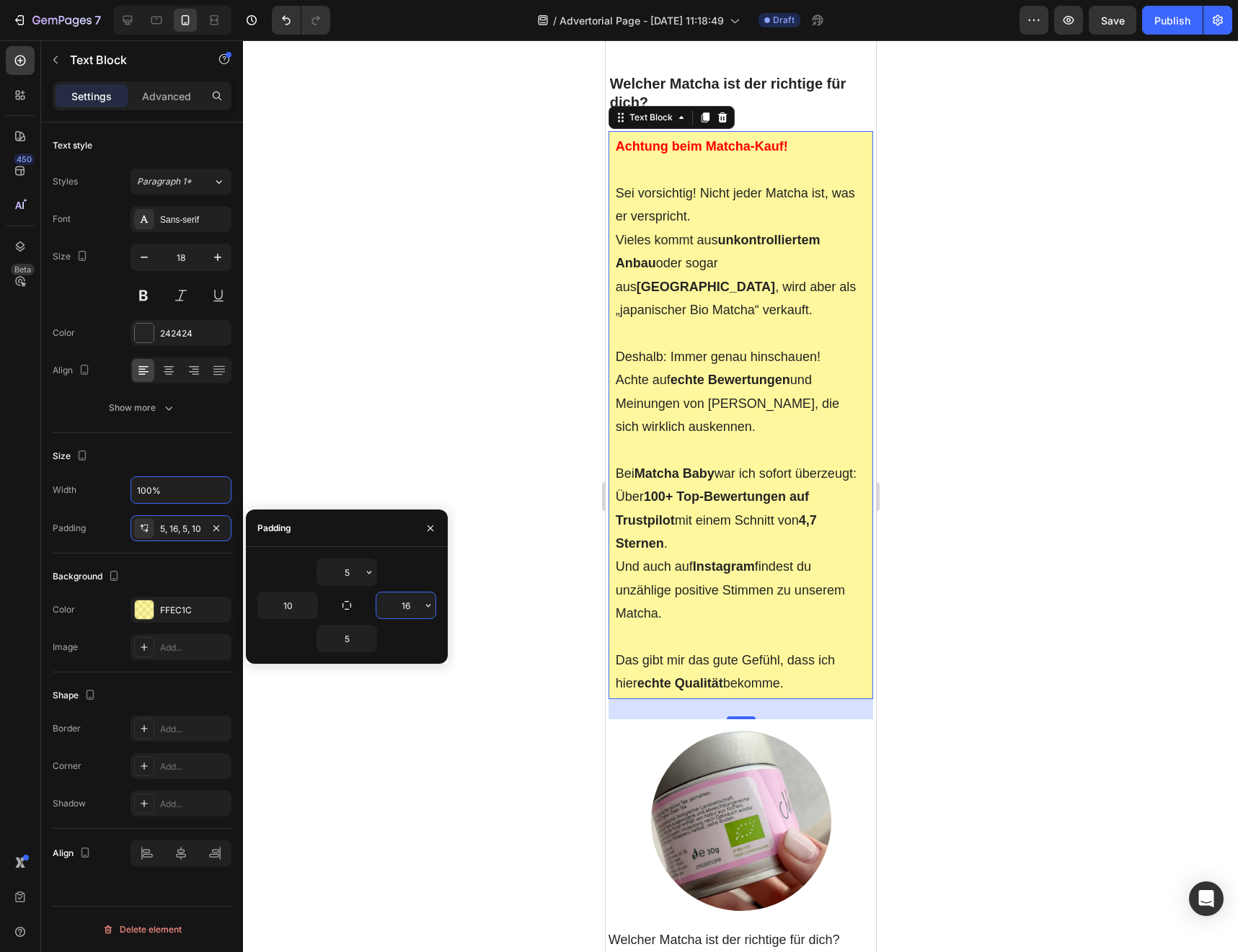
click at [415, 611] on input "16" at bounding box center [406, 606] width 59 height 26
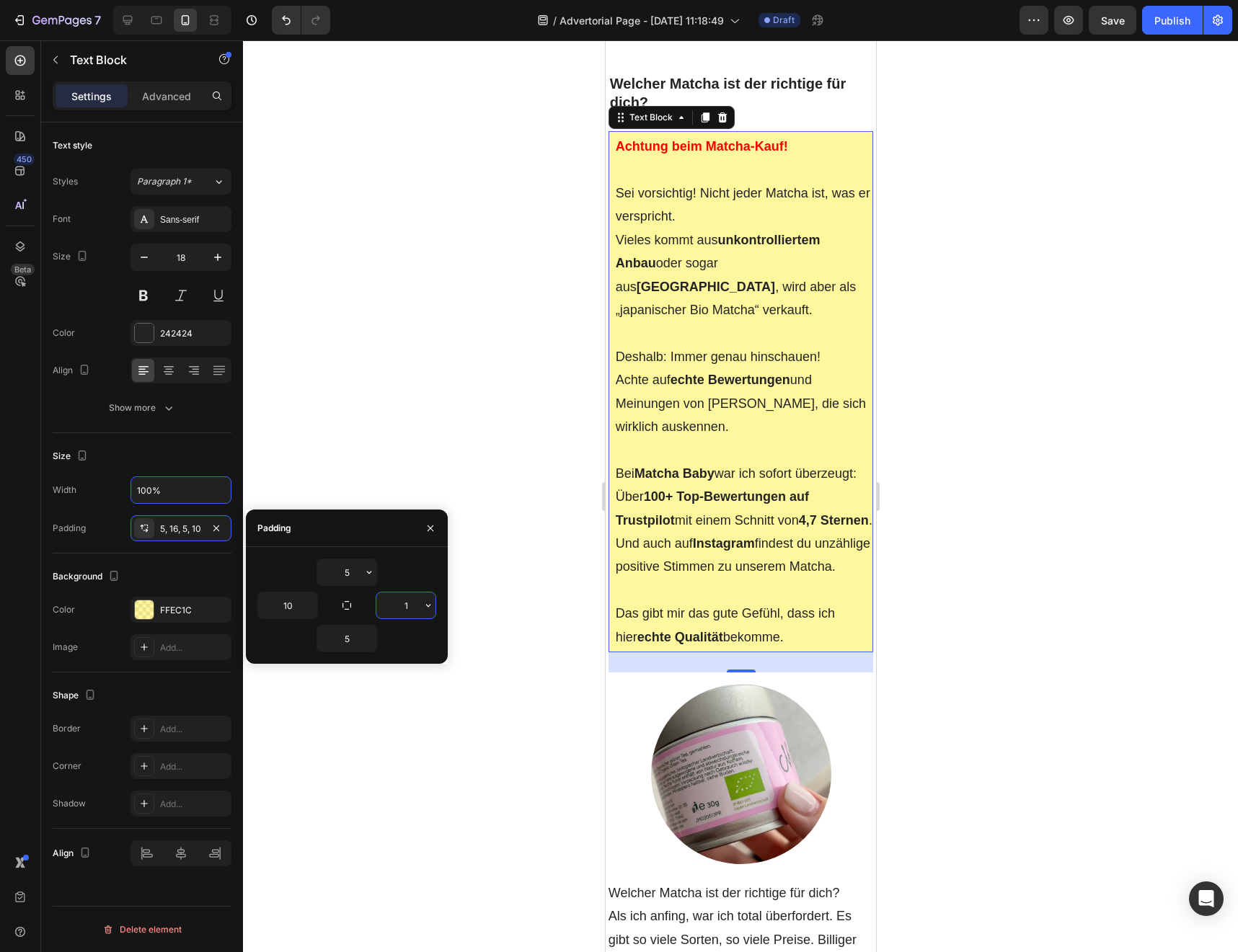
type input "10"
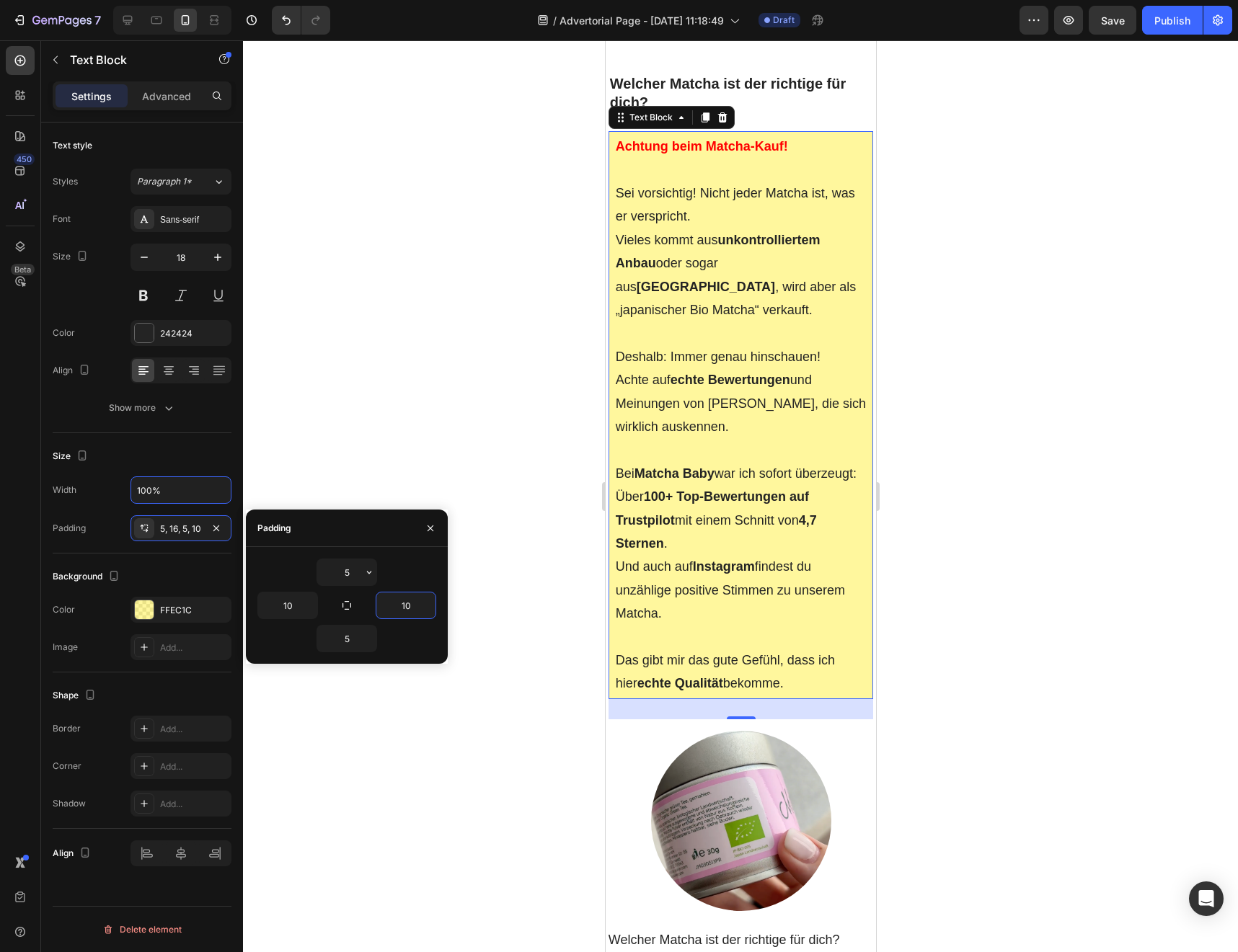
click at [449, 334] on div at bounding box center [741, 496] width 995 height 912
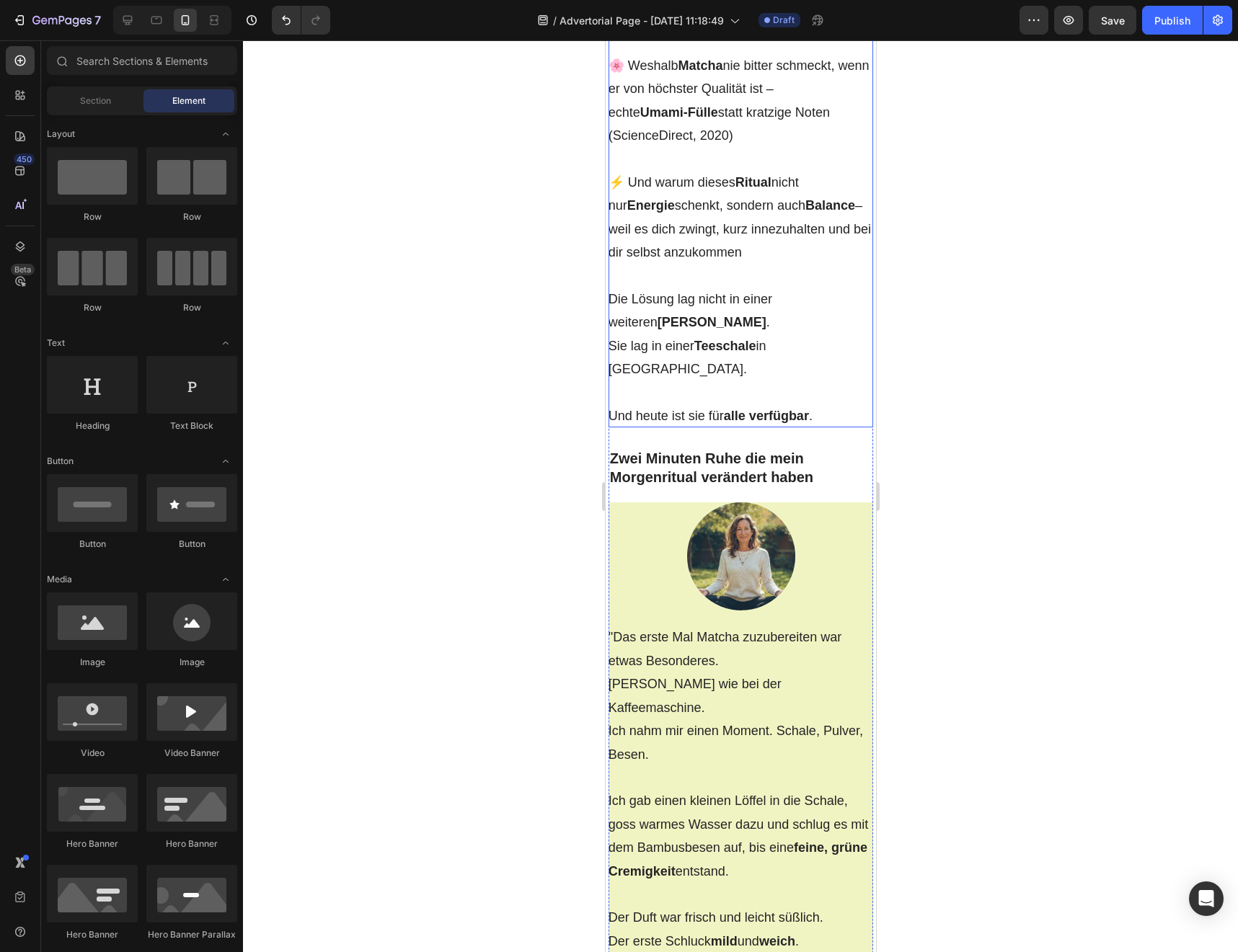
scroll to position [2923, 0]
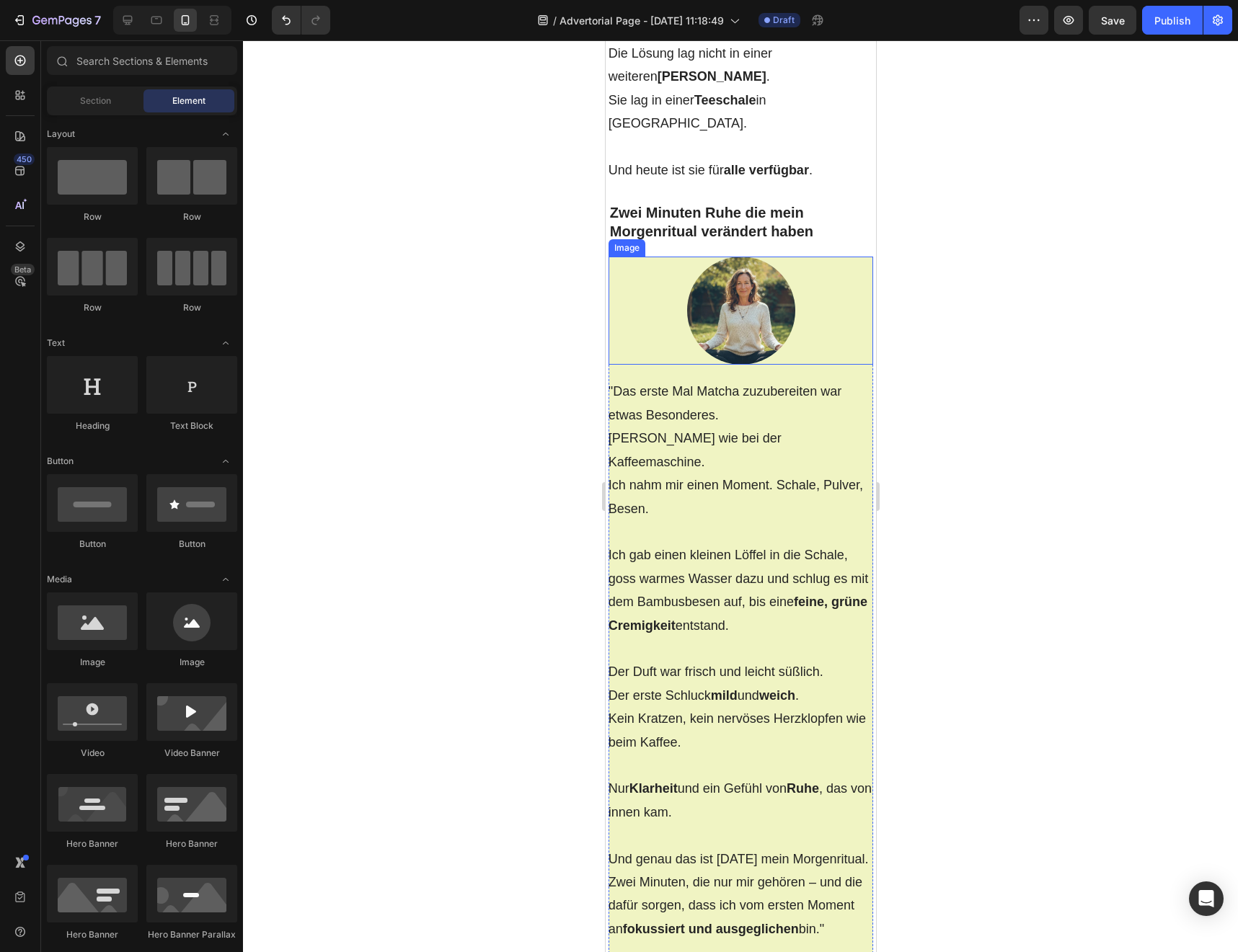
click at [749, 364] on img at bounding box center [741, 311] width 108 height 108
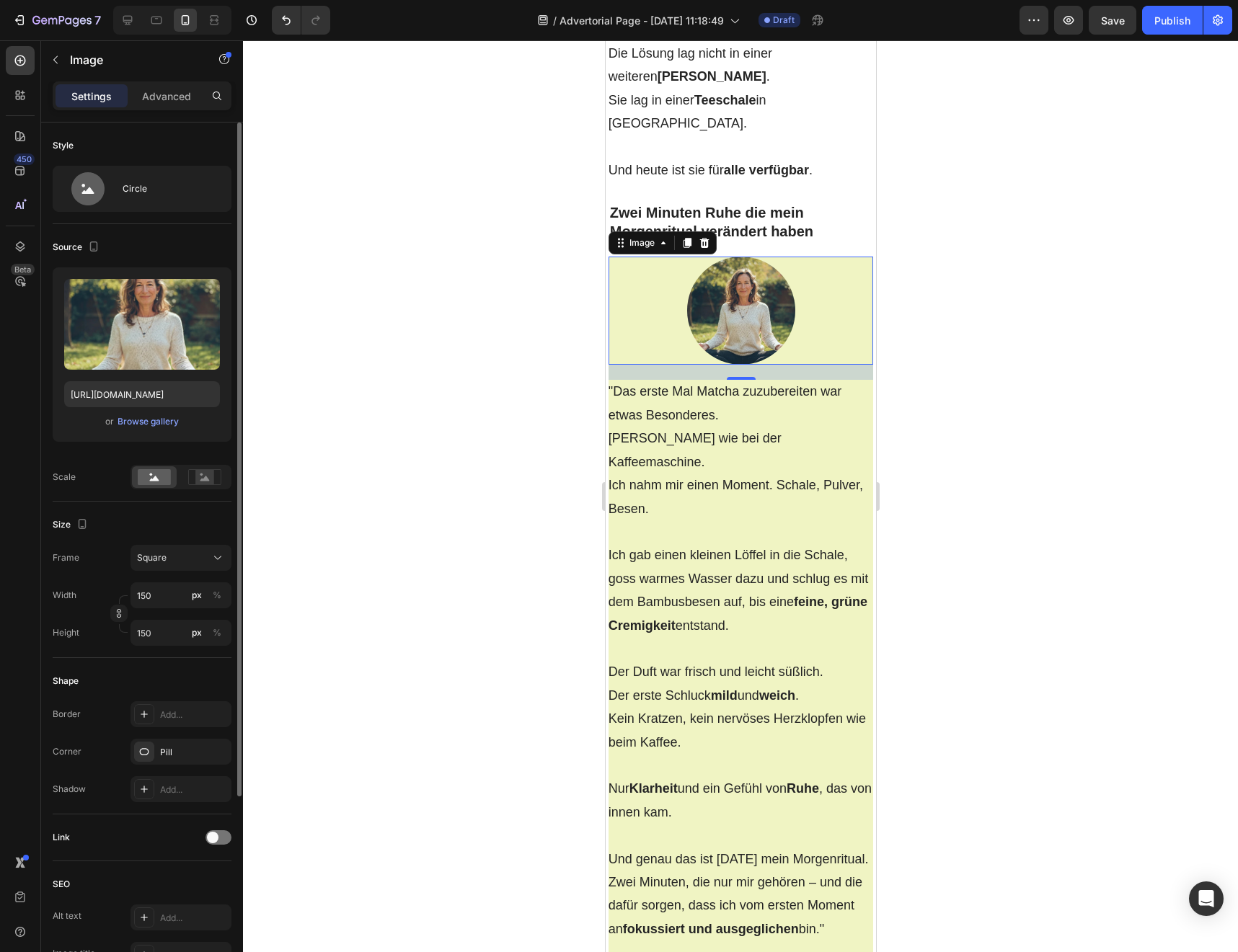
scroll to position [254, 0]
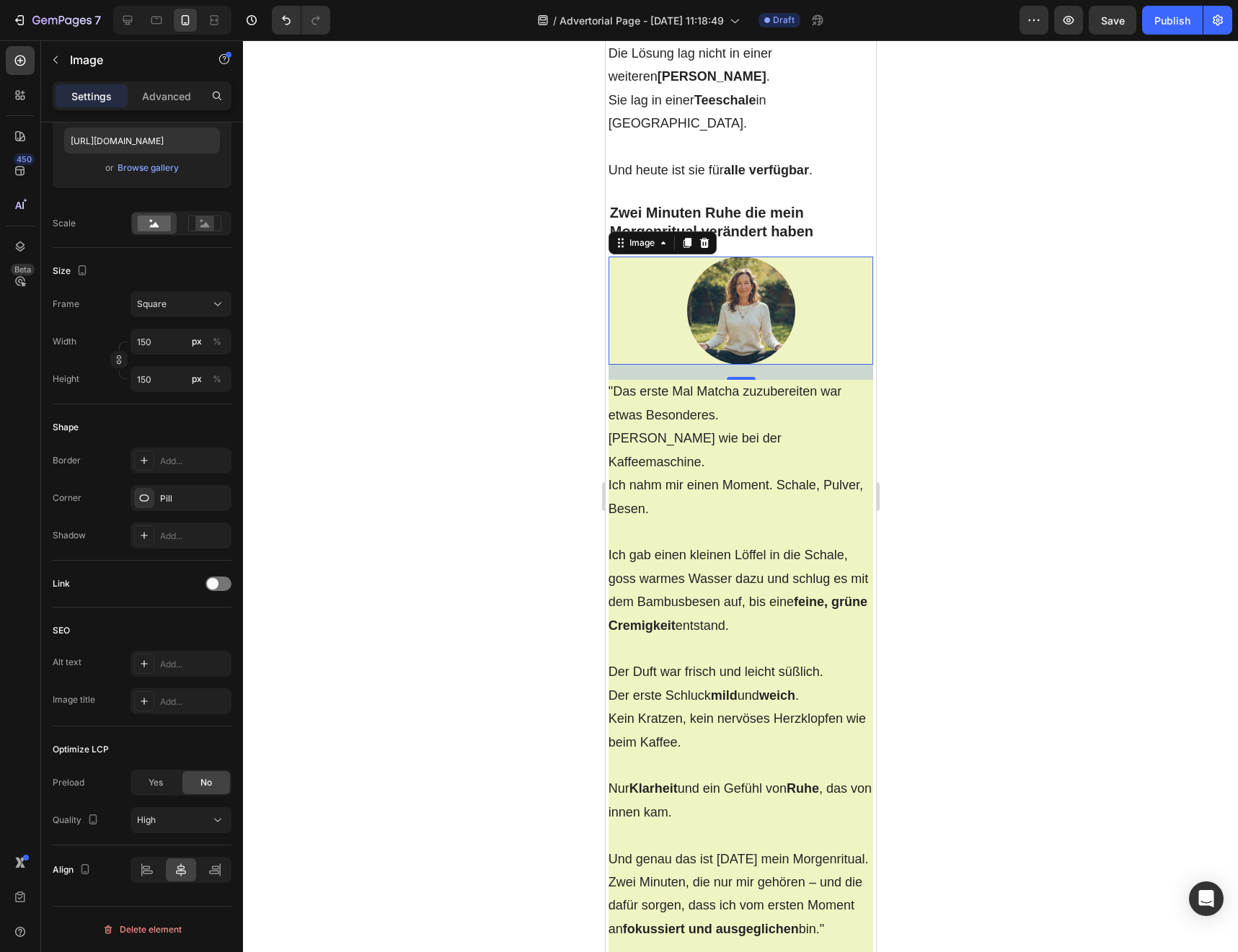
click at [355, 528] on div at bounding box center [741, 496] width 995 height 912
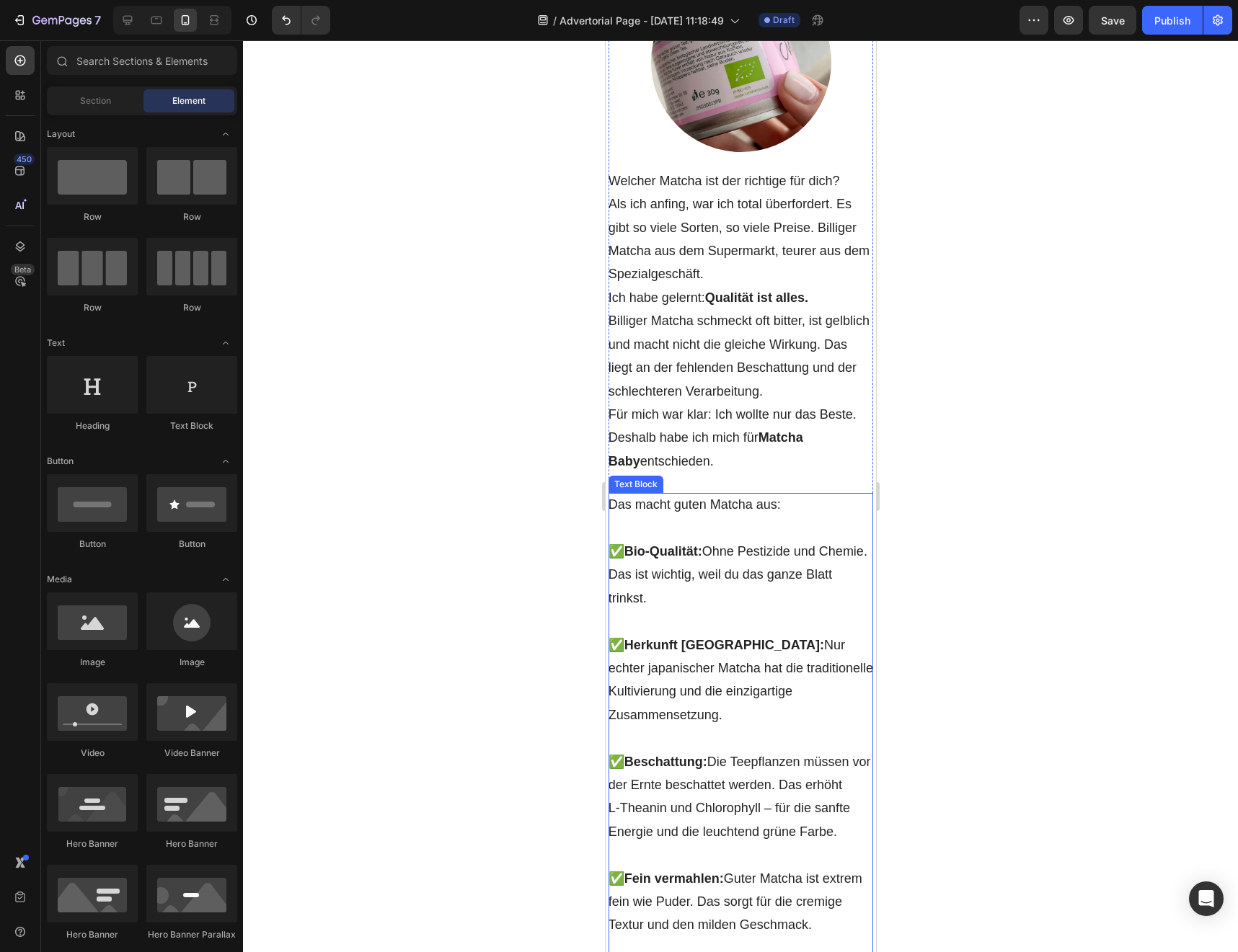
scroll to position [4881, 0]
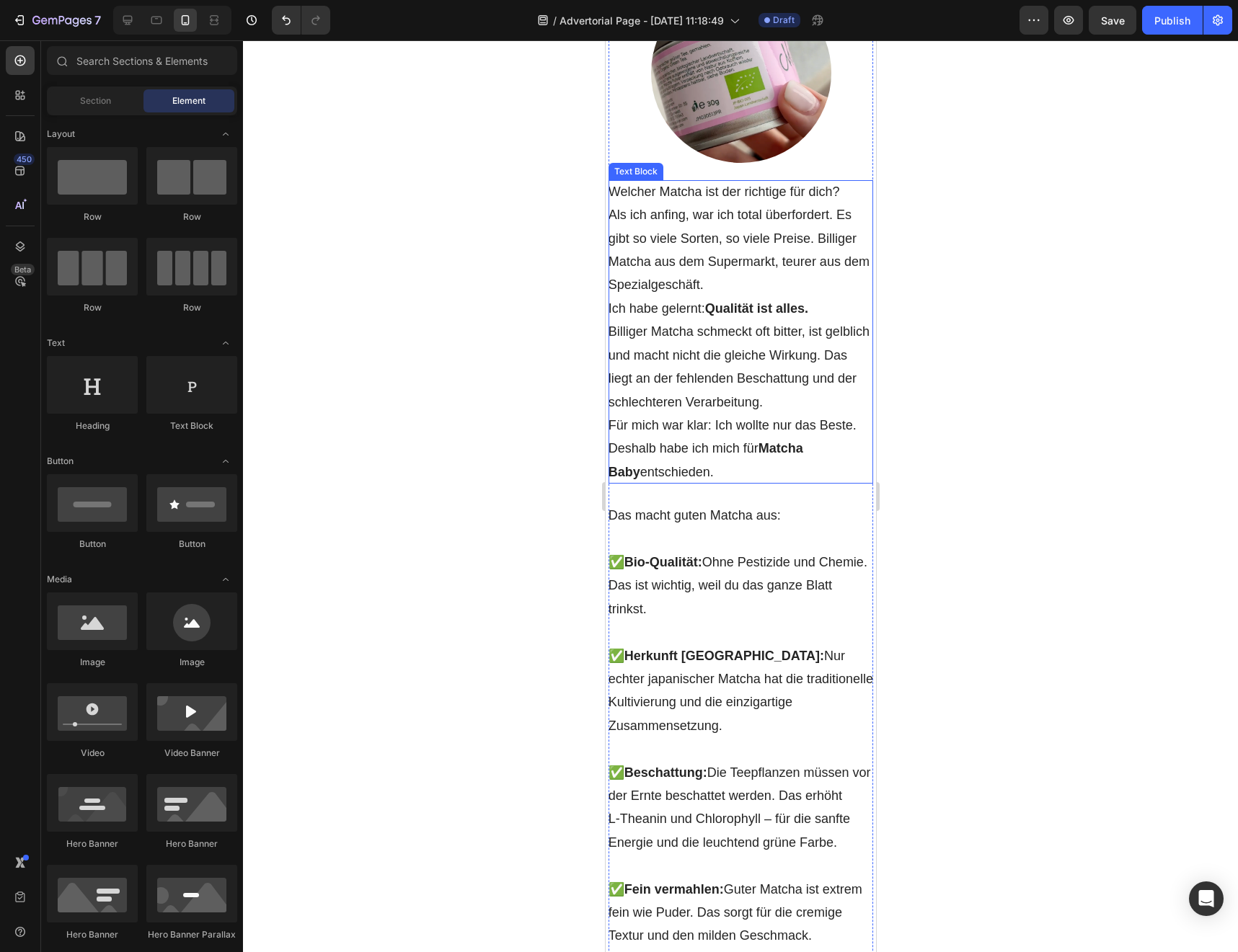
click at [795, 414] on p "Billiger Matcha schmeckt oft bitter, ist gelblich und macht nicht die gleiche W…" at bounding box center [740, 367] width 265 height 94
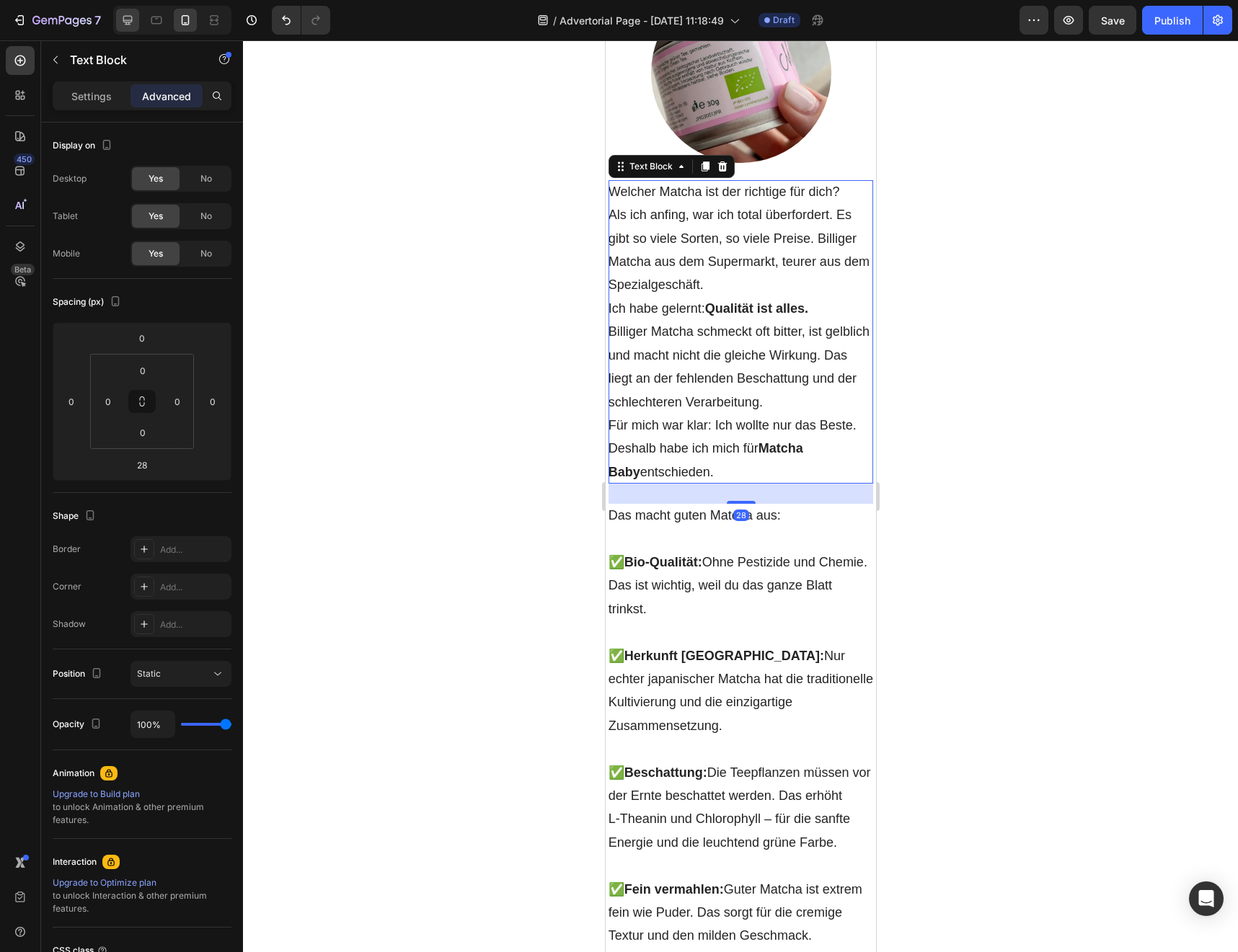
click at [132, 21] on icon at bounding box center [128, 21] width 15 height 15
type input "24"
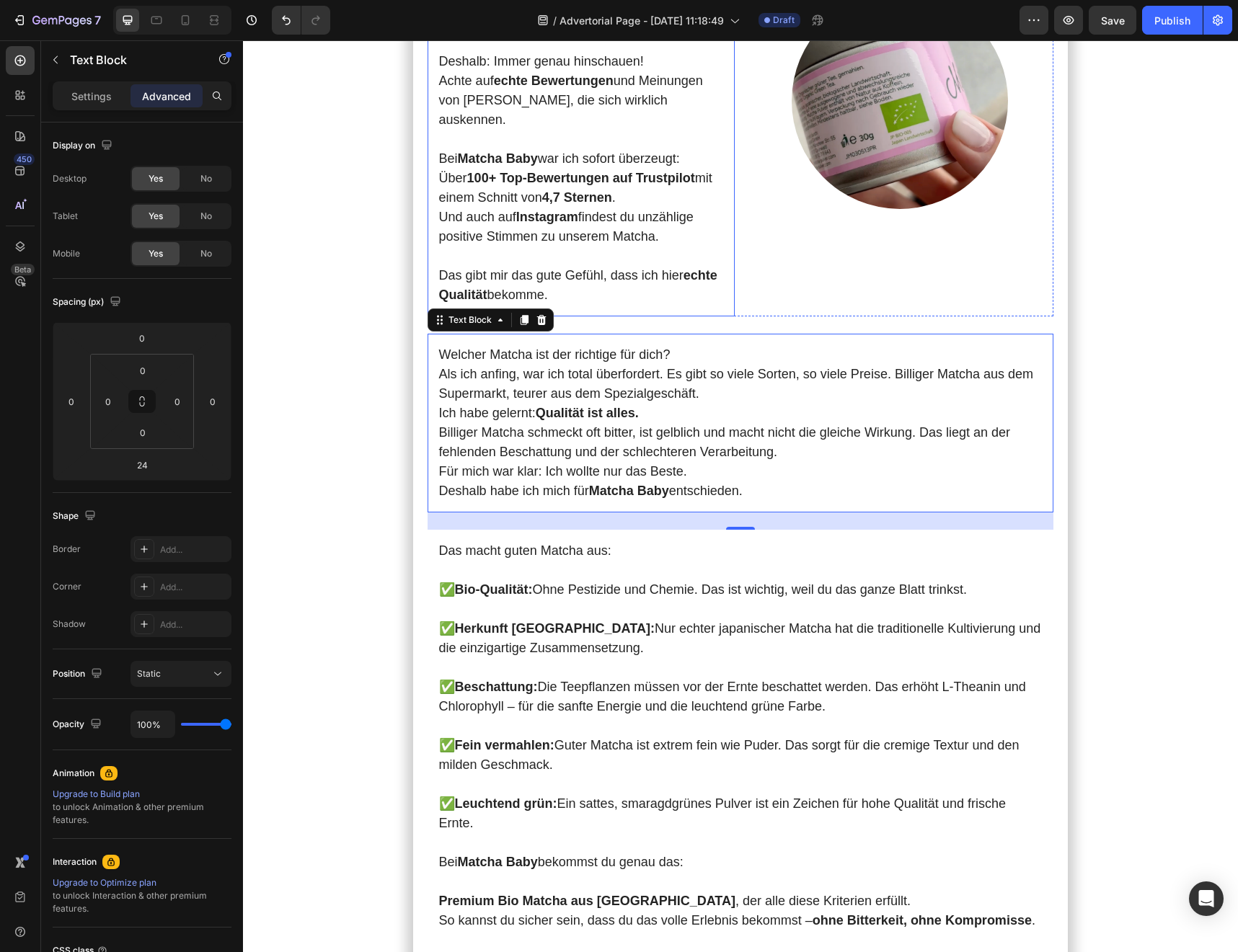
scroll to position [3584, 0]
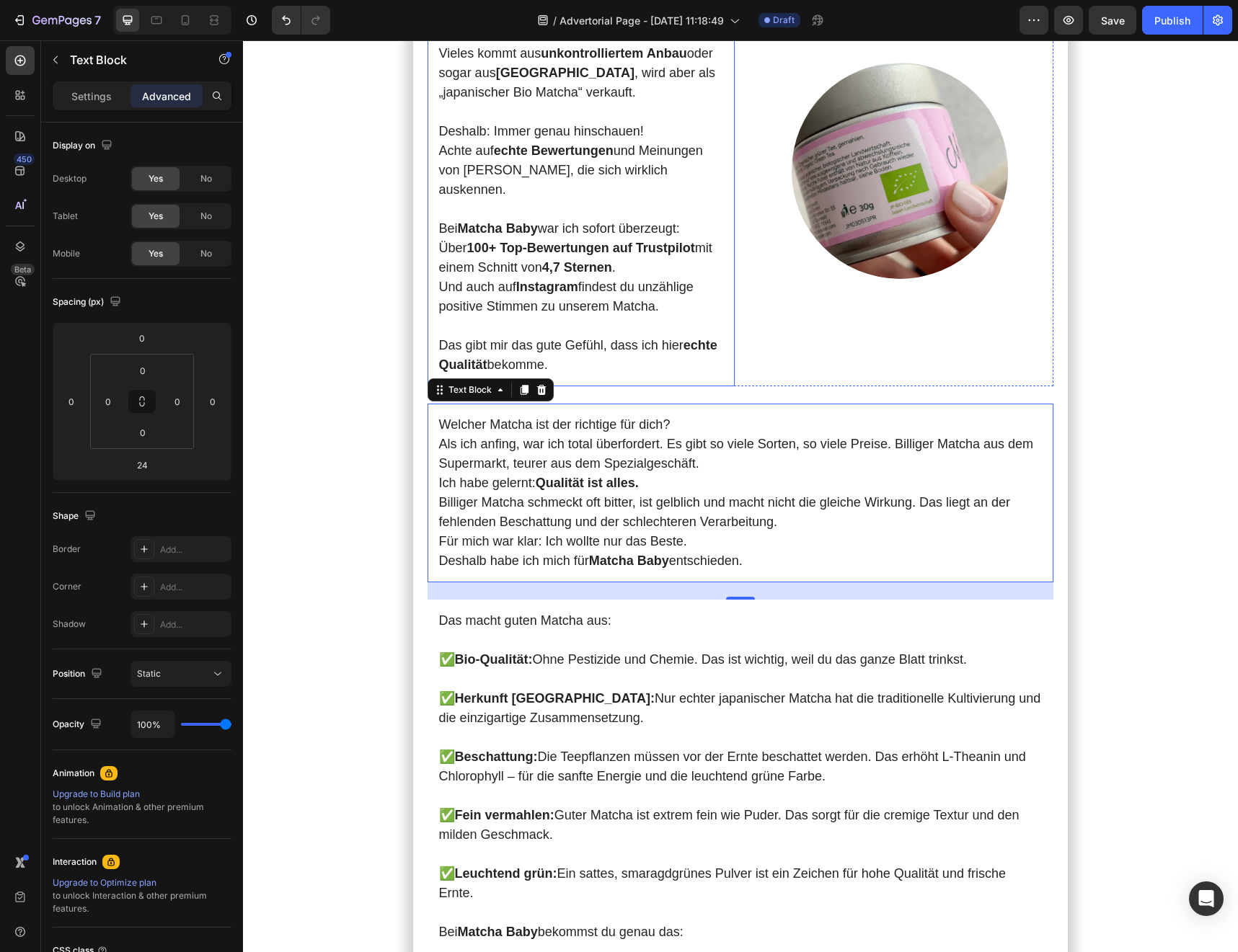
click at [612, 199] on p "Deshalb: Immer genau hinschauen! Achte auf echte Bewertungen und Meinungen von …" at bounding box center [581, 160] width 284 height 78
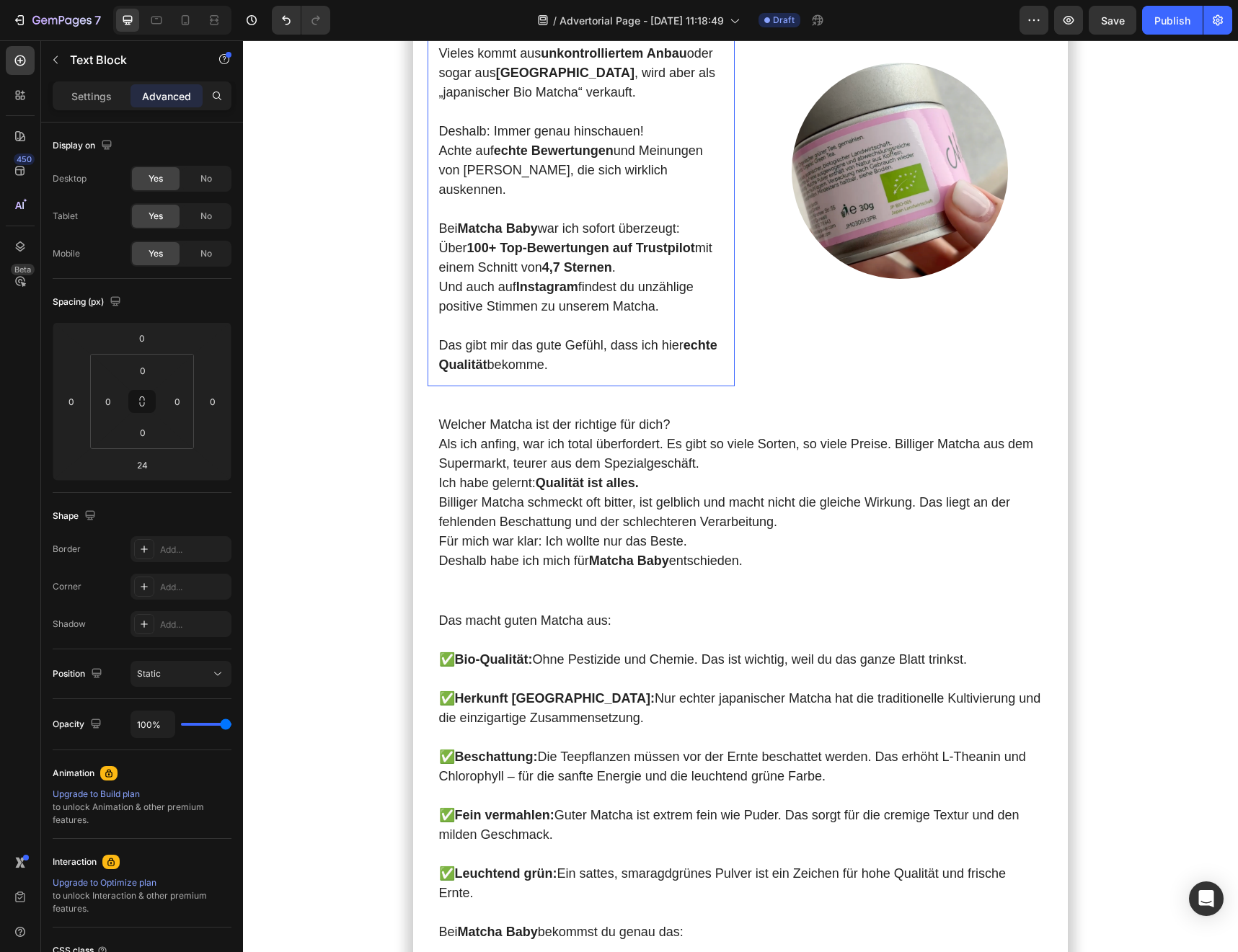
scroll to position [130, 0]
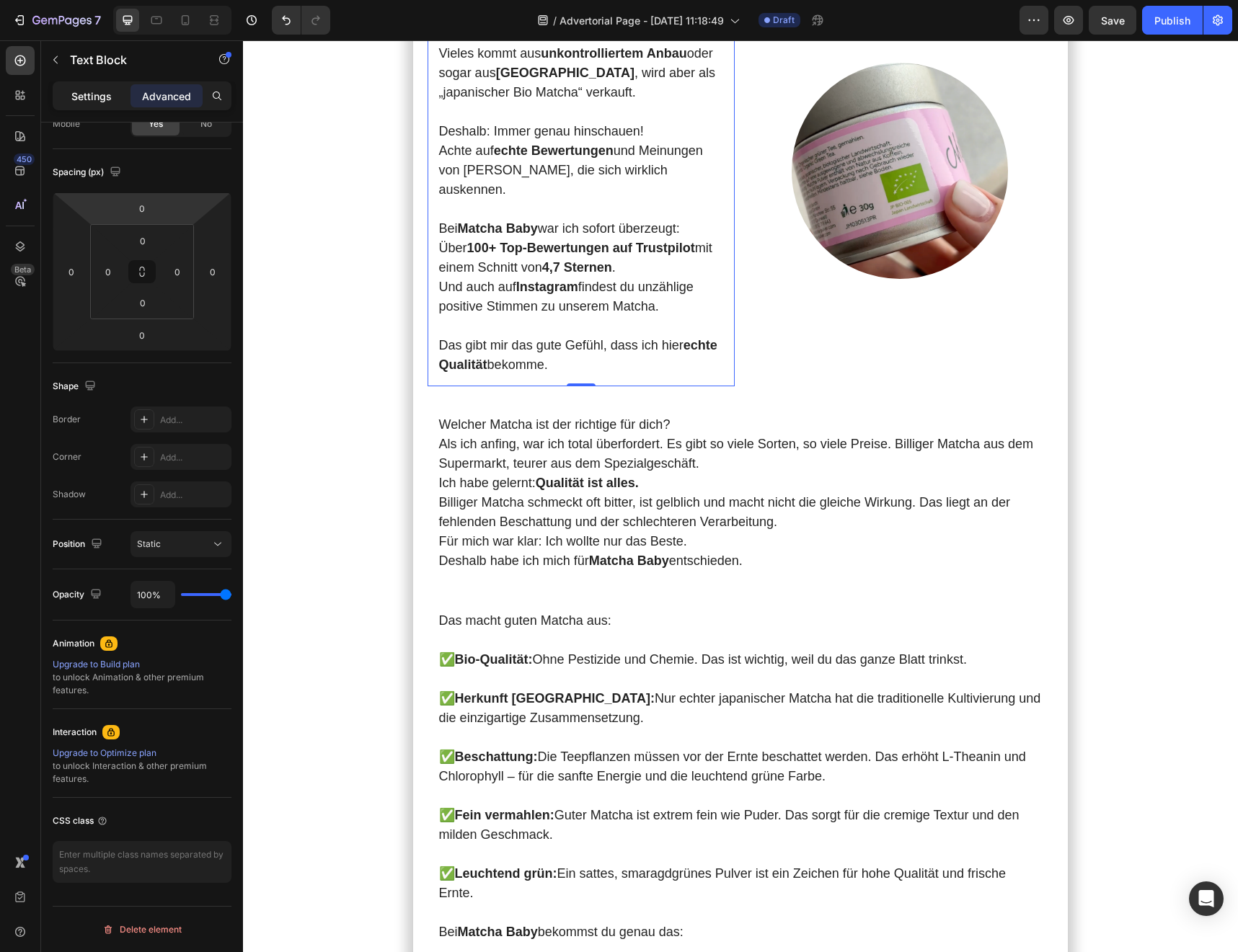
click at [80, 99] on p "Settings" at bounding box center [91, 96] width 40 height 15
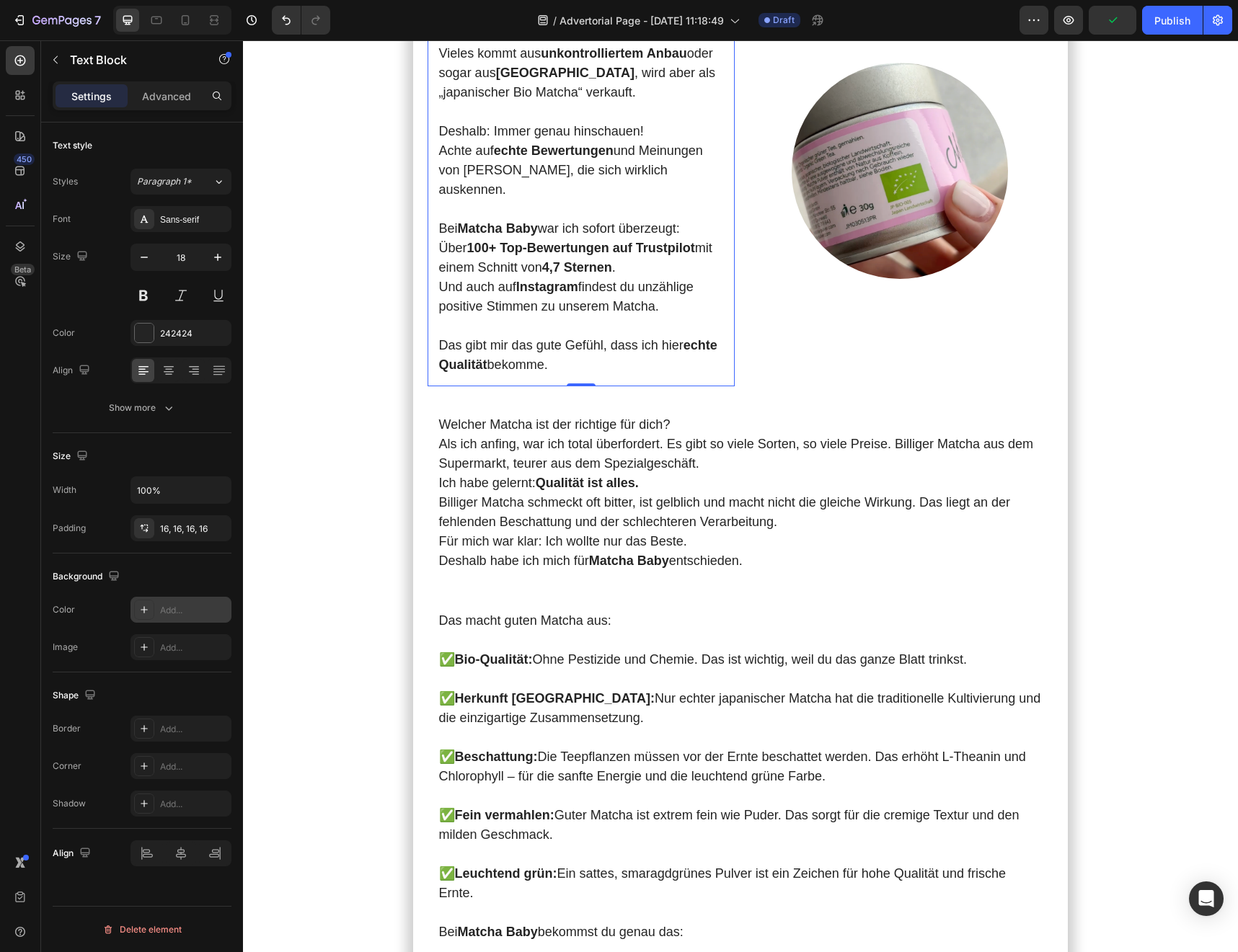
click at [144, 611] on icon at bounding box center [144, 610] width 11 height 11
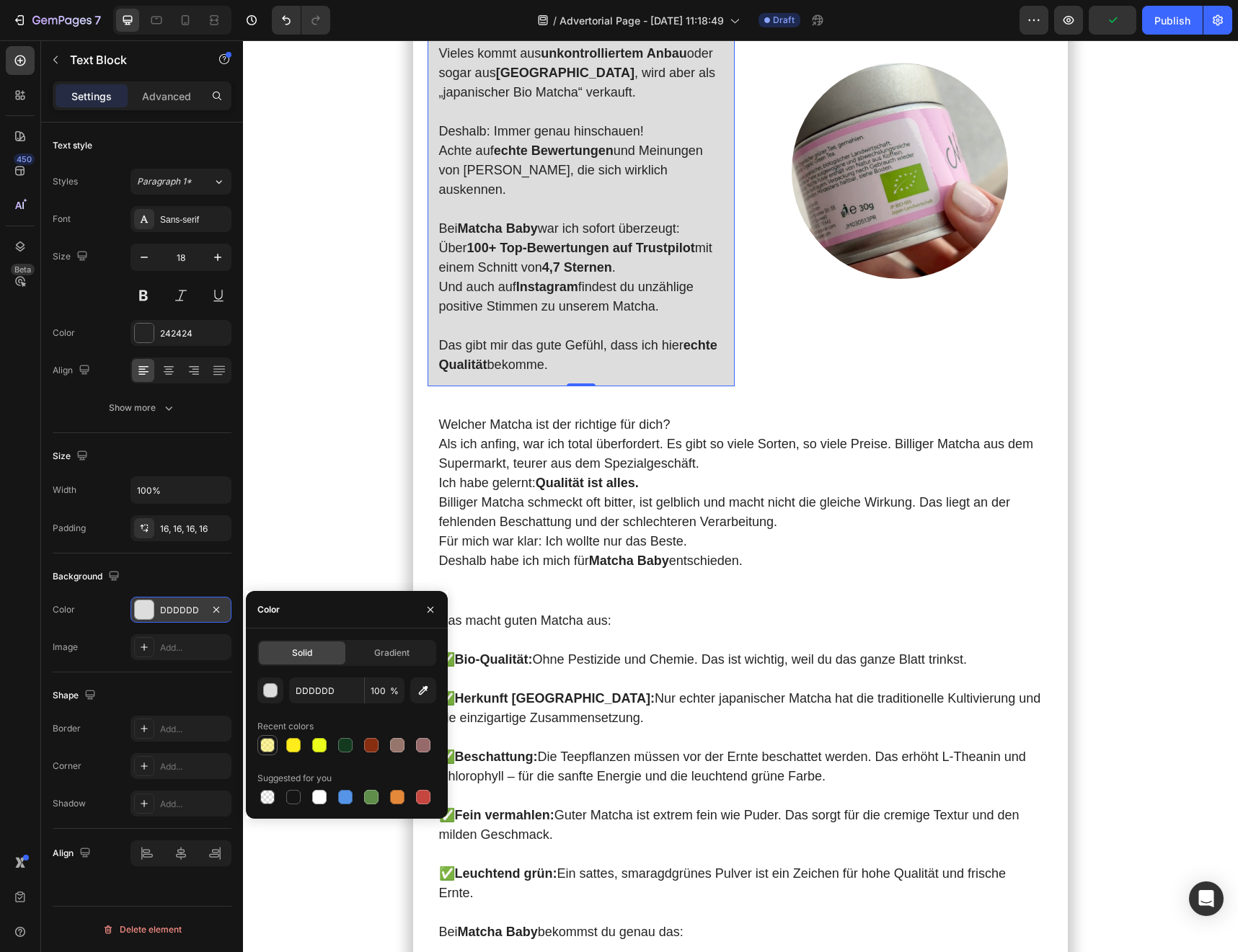
click at [267, 748] on div at bounding box center [268, 745] width 15 height 15
type input "FFEC1C"
type input "43"
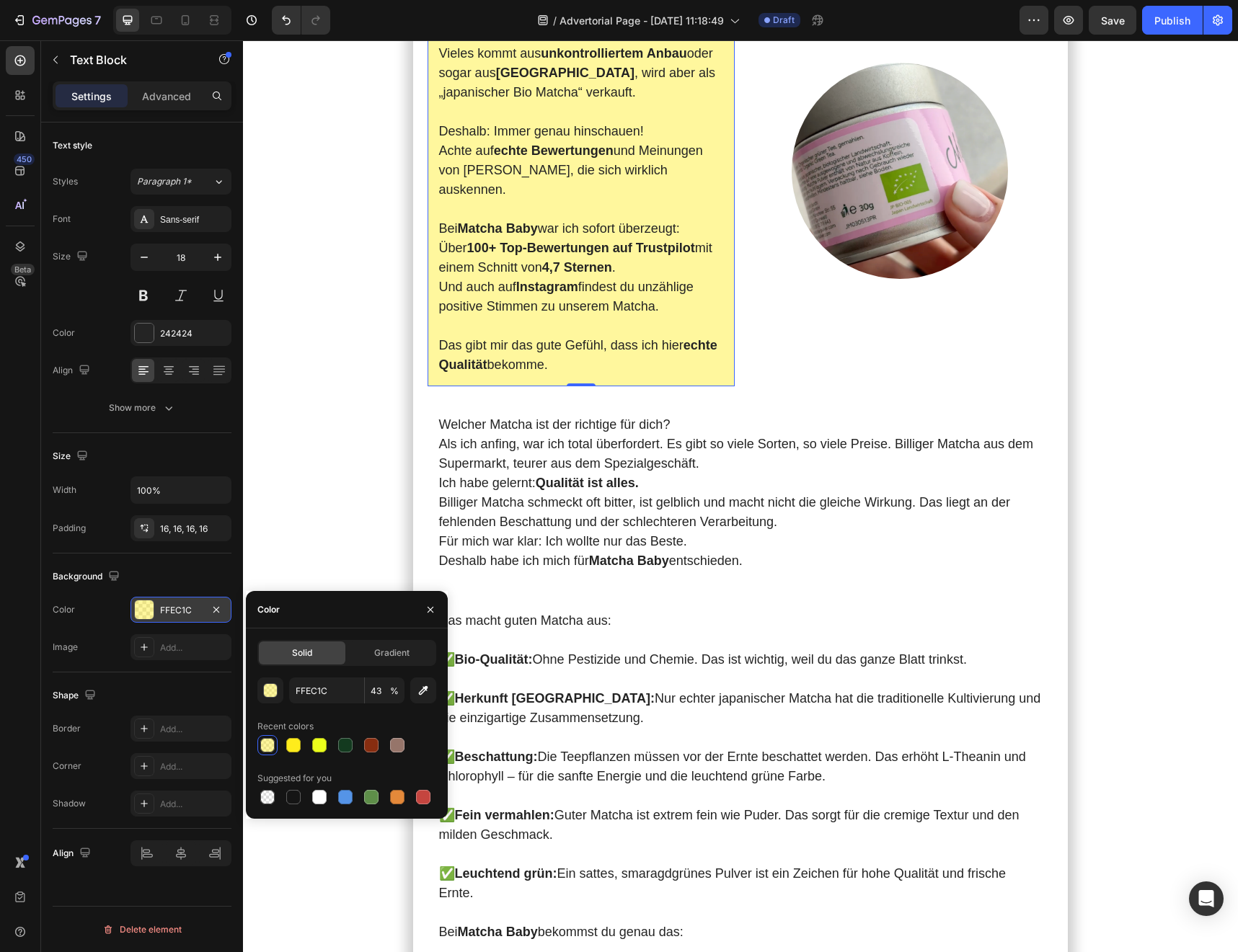
click at [310, 498] on div "Meine [DATE] starteten immer mit Kaffee . Doch je mehr ich trank, desto nervöse…" at bounding box center [741, 449] width 995 height 7926
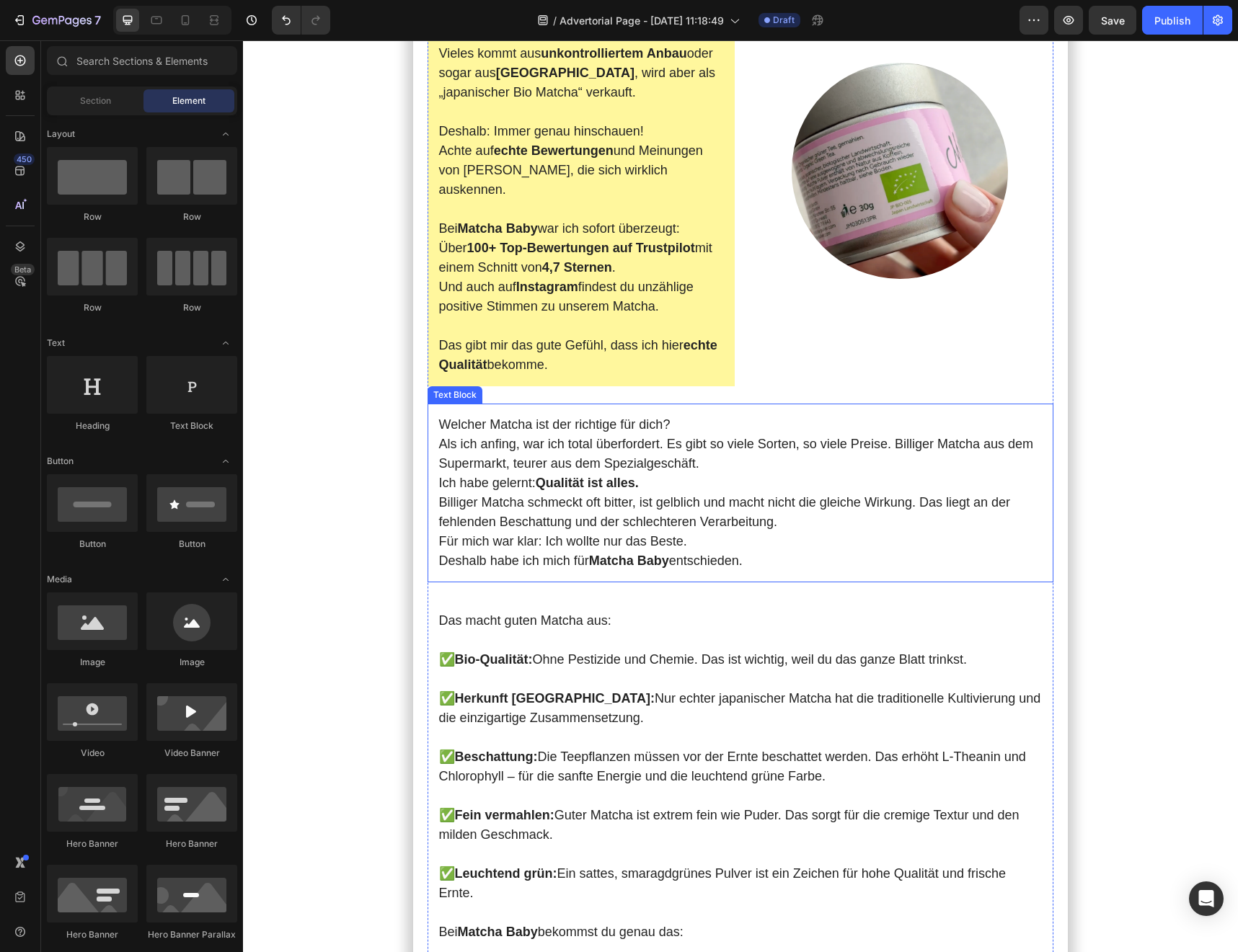
click at [640, 532] on p "Billiger Matcha schmeckt oft bitter, ist gelblich und macht nicht die gleiche W…" at bounding box center [741, 512] width 603 height 39
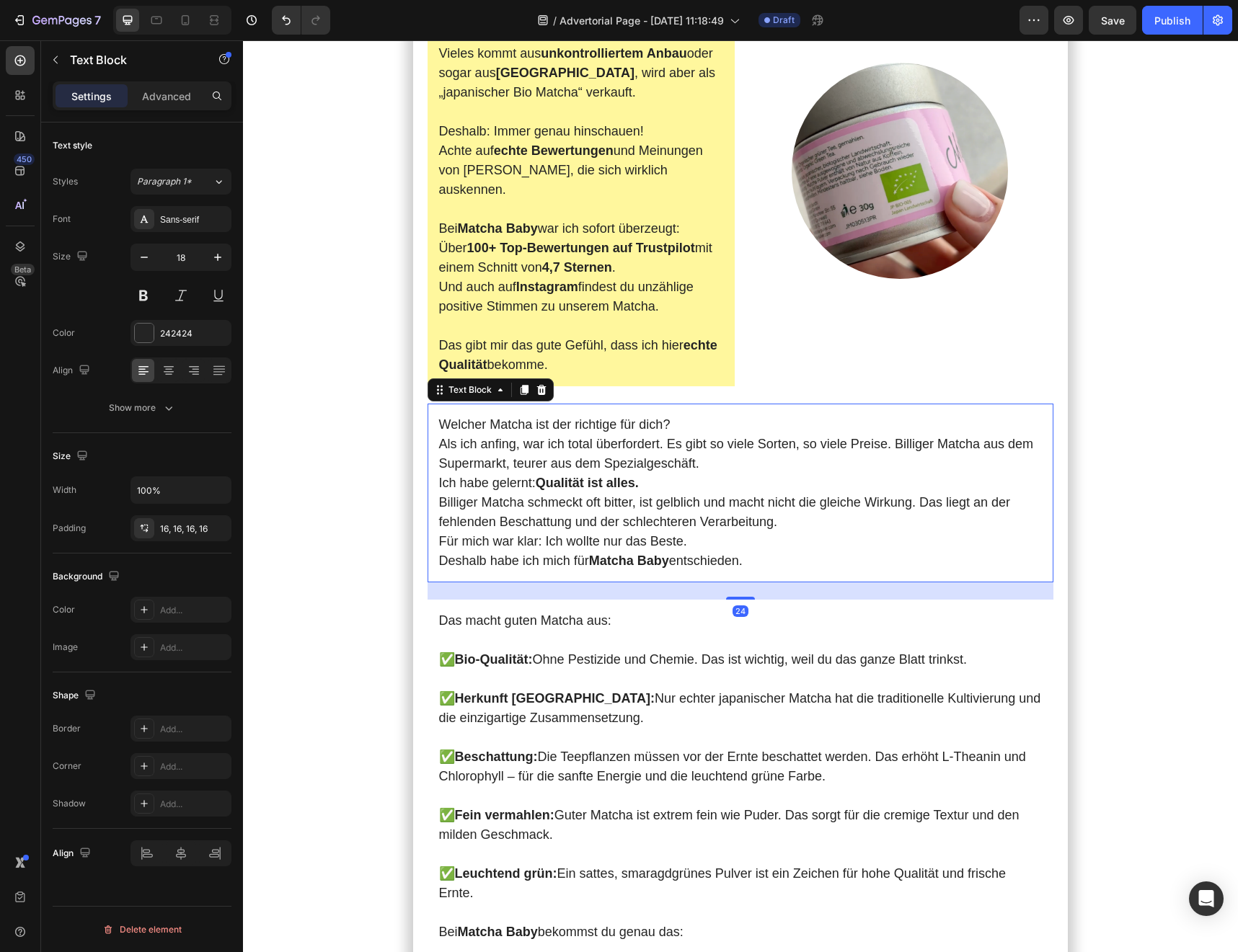
click at [640, 532] on p "Billiger Matcha schmeckt oft bitter, ist gelblich und macht nicht die gleiche W…" at bounding box center [741, 512] width 603 height 39
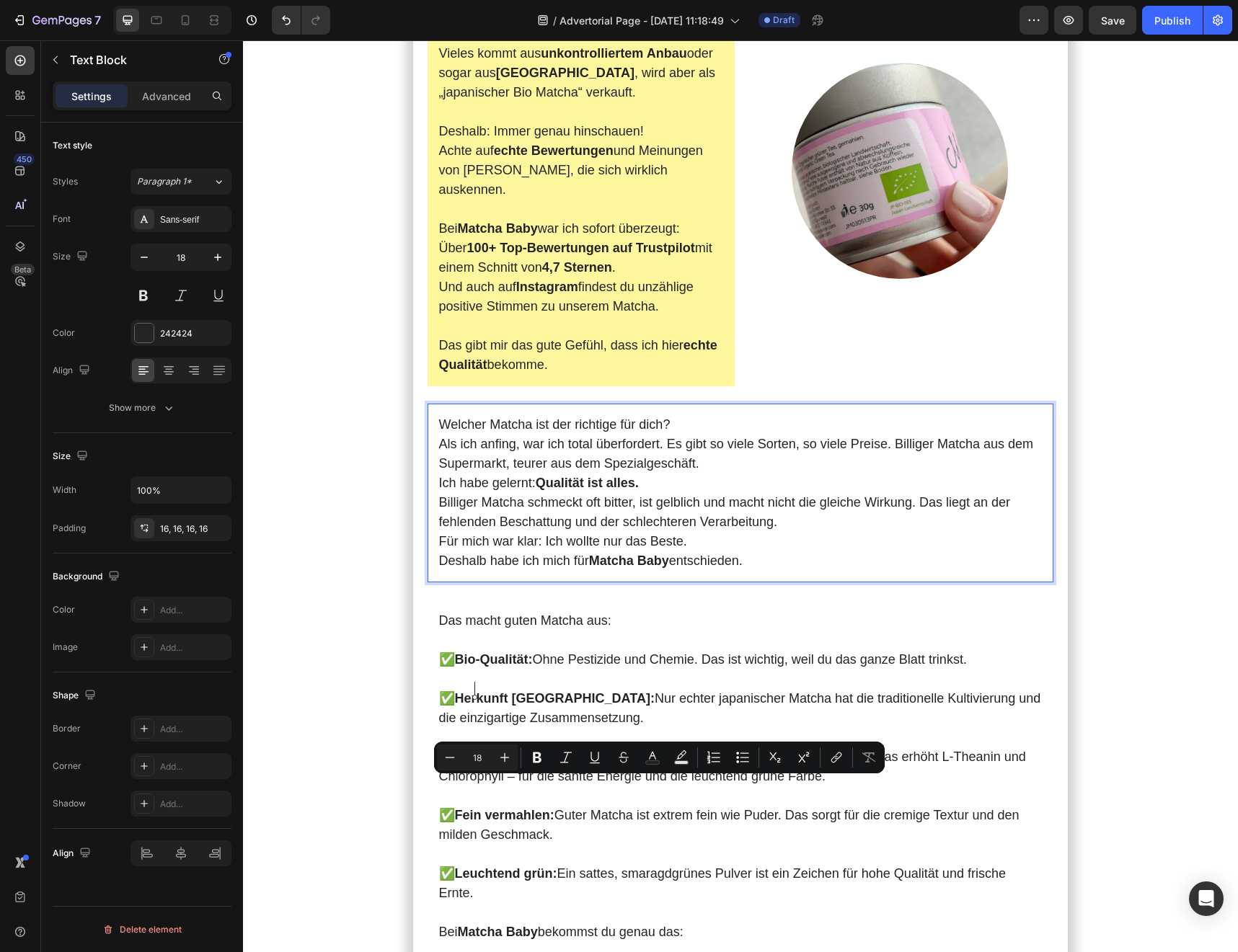
click at [476, 435] on p "Welcher Matcha ist der richtige für dich?" at bounding box center [741, 425] width 603 height 20
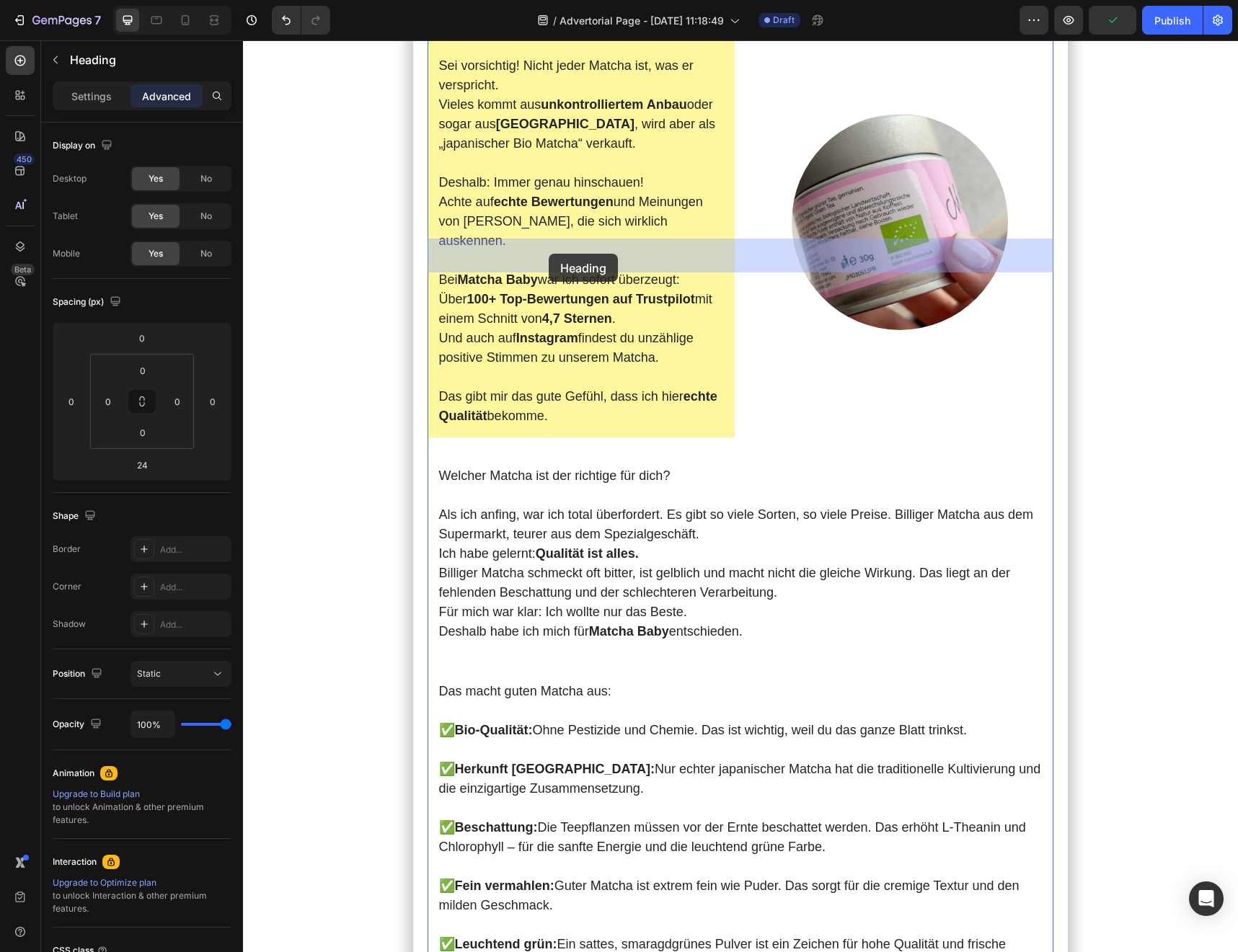
drag, startPoint x: 441, startPoint y: 231, endPoint x: 548, endPoint y: 254, distance: 109.4
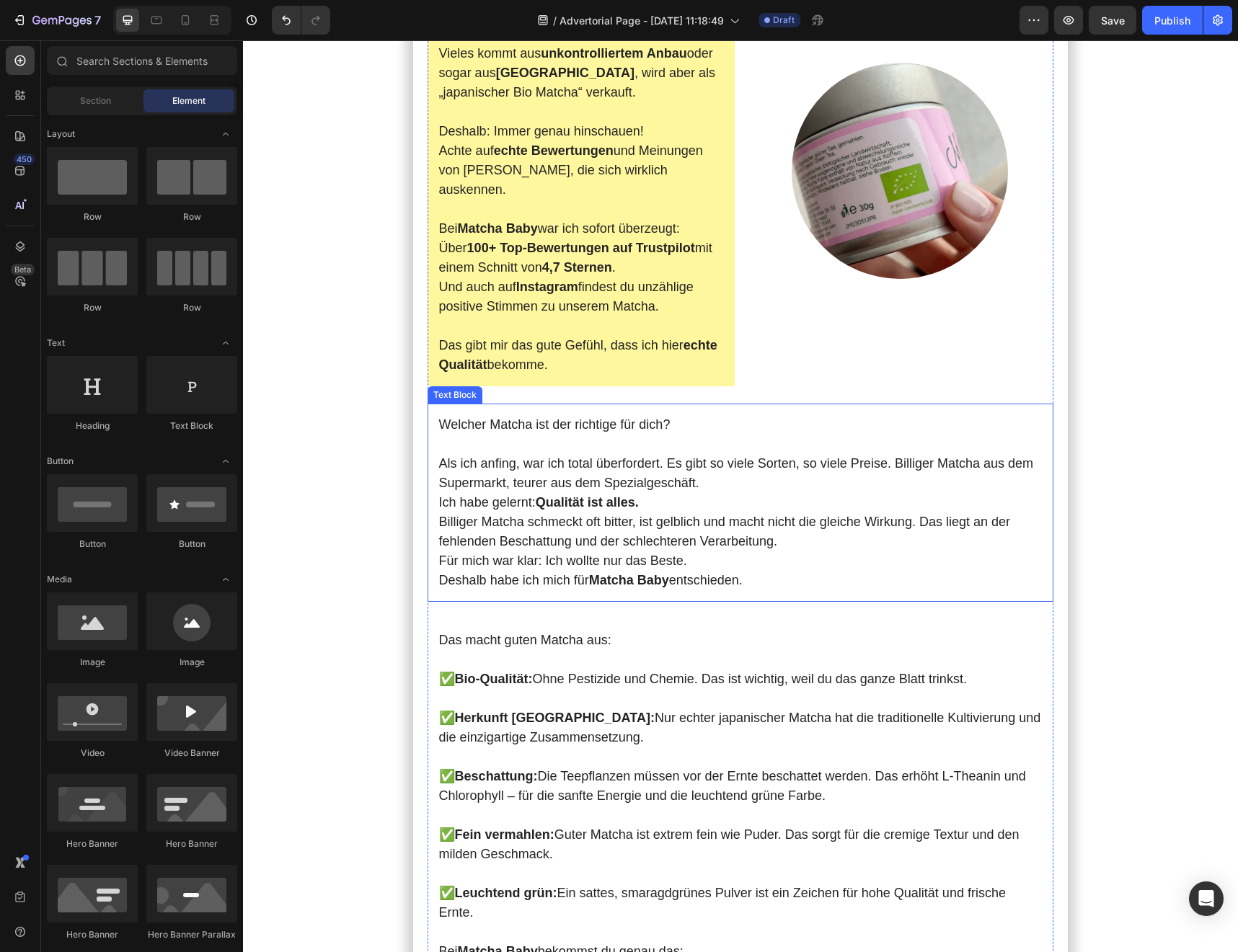
click at [556, 435] on p "Welcher Matcha ist der richtige für dich?" at bounding box center [741, 425] width 603 height 20
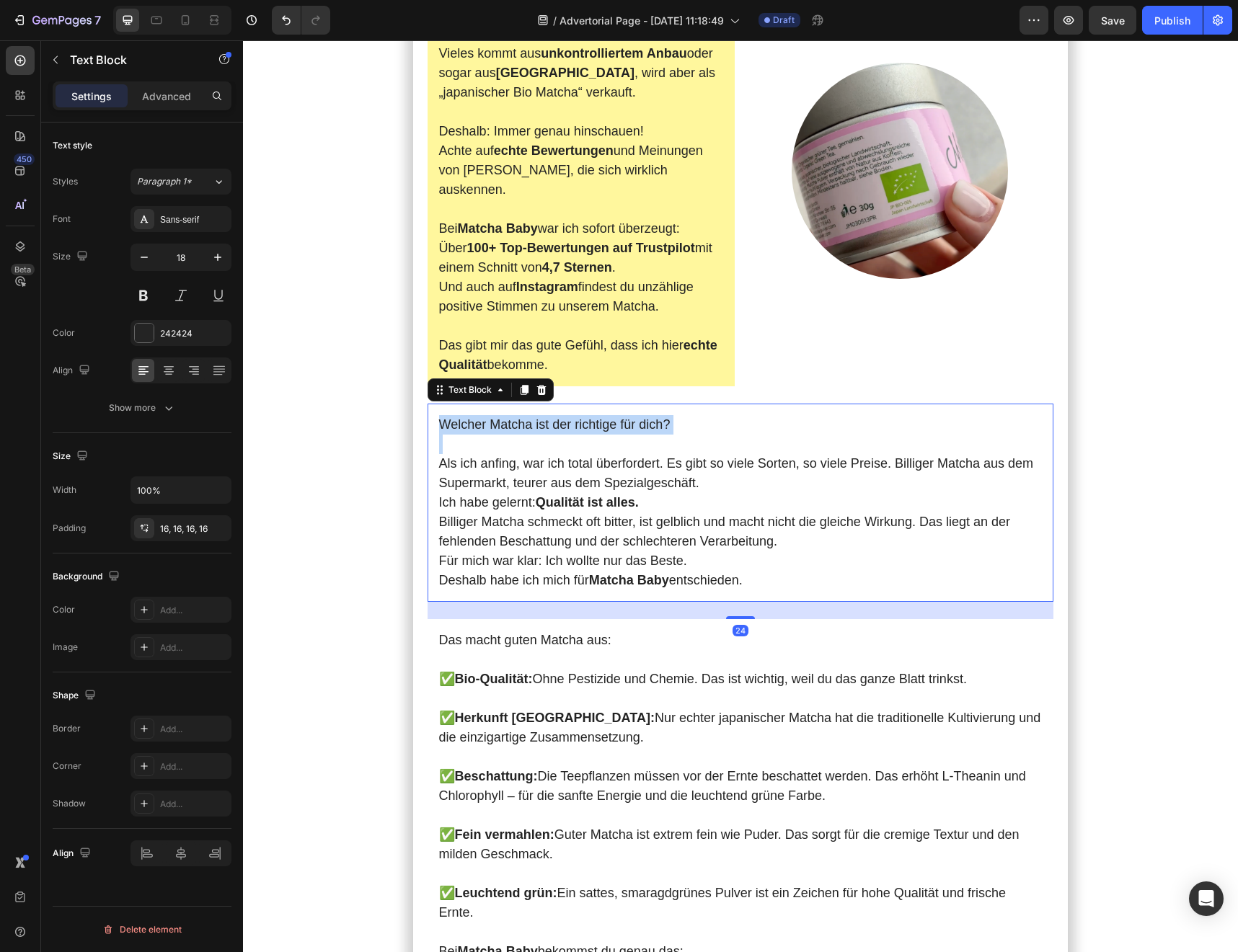
click at [556, 435] on p "Welcher Matcha ist der richtige für dich?" at bounding box center [741, 425] width 603 height 20
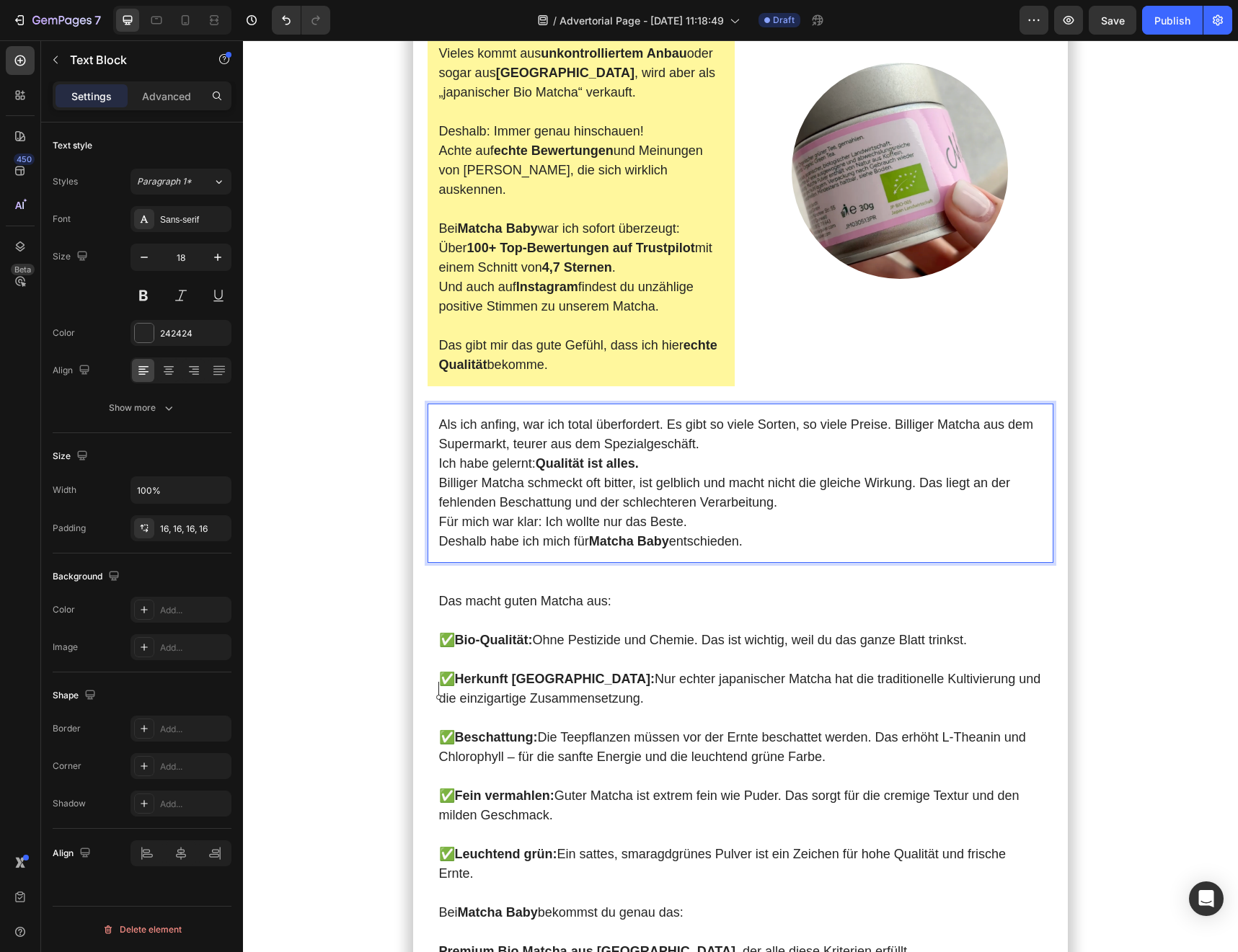
click at [429, 563] on div "Als ich anfing, war ich total überfordert. Es gibt so viele Sorten, so viele Pr…" at bounding box center [741, 483] width 626 height 159
click at [397, 693] on section "Meine [DATE] starteten immer mit Kaffee . Doch je mehr ich trank, desto nervöse…" at bounding box center [741, 149] width 819 height 6777
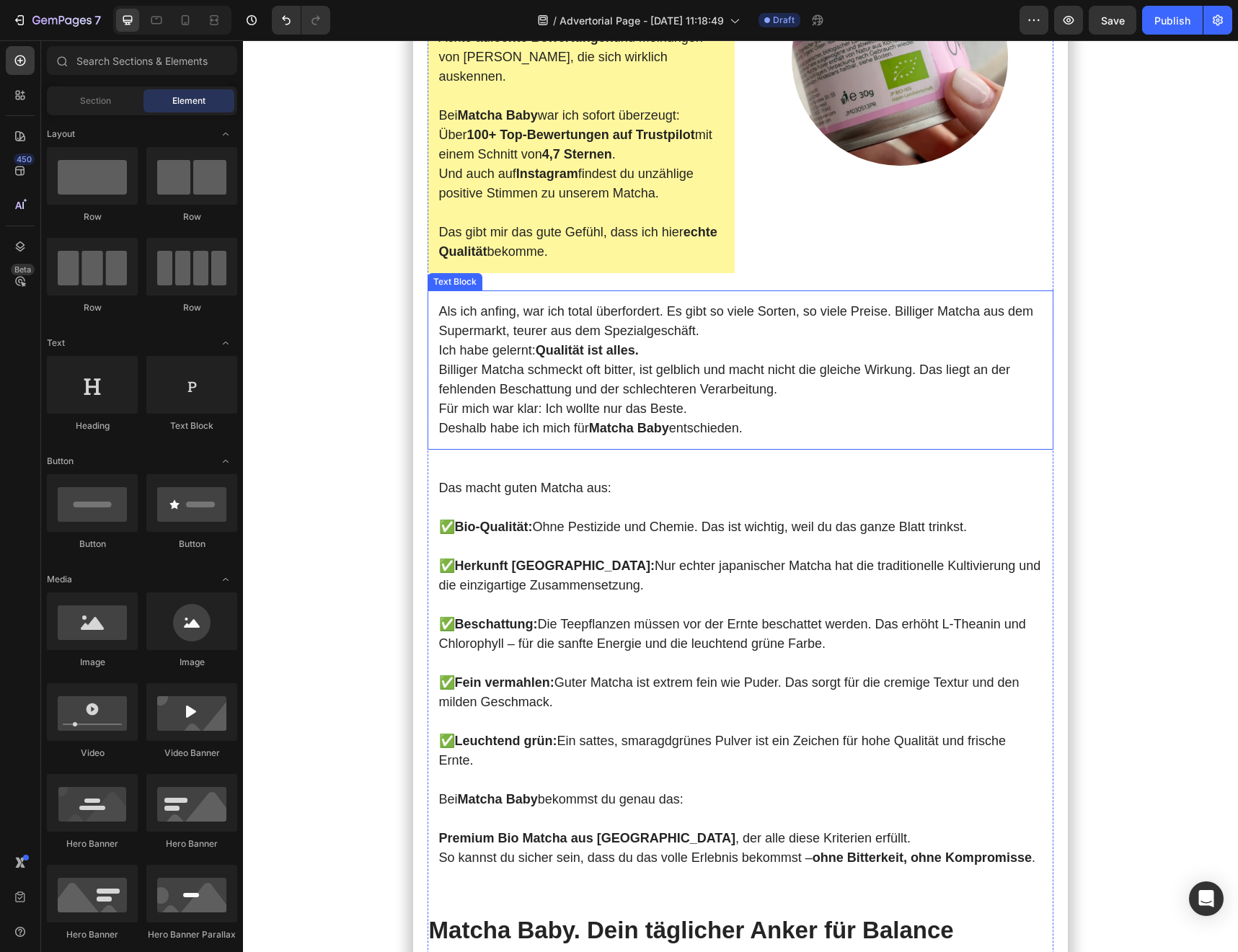
scroll to position [3698, 0]
click at [482, 398] on p "Billiger Matcha schmeckt oft bitter, ist gelblich und macht nicht die gleiche W…" at bounding box center [741, 378] width 603 height 39
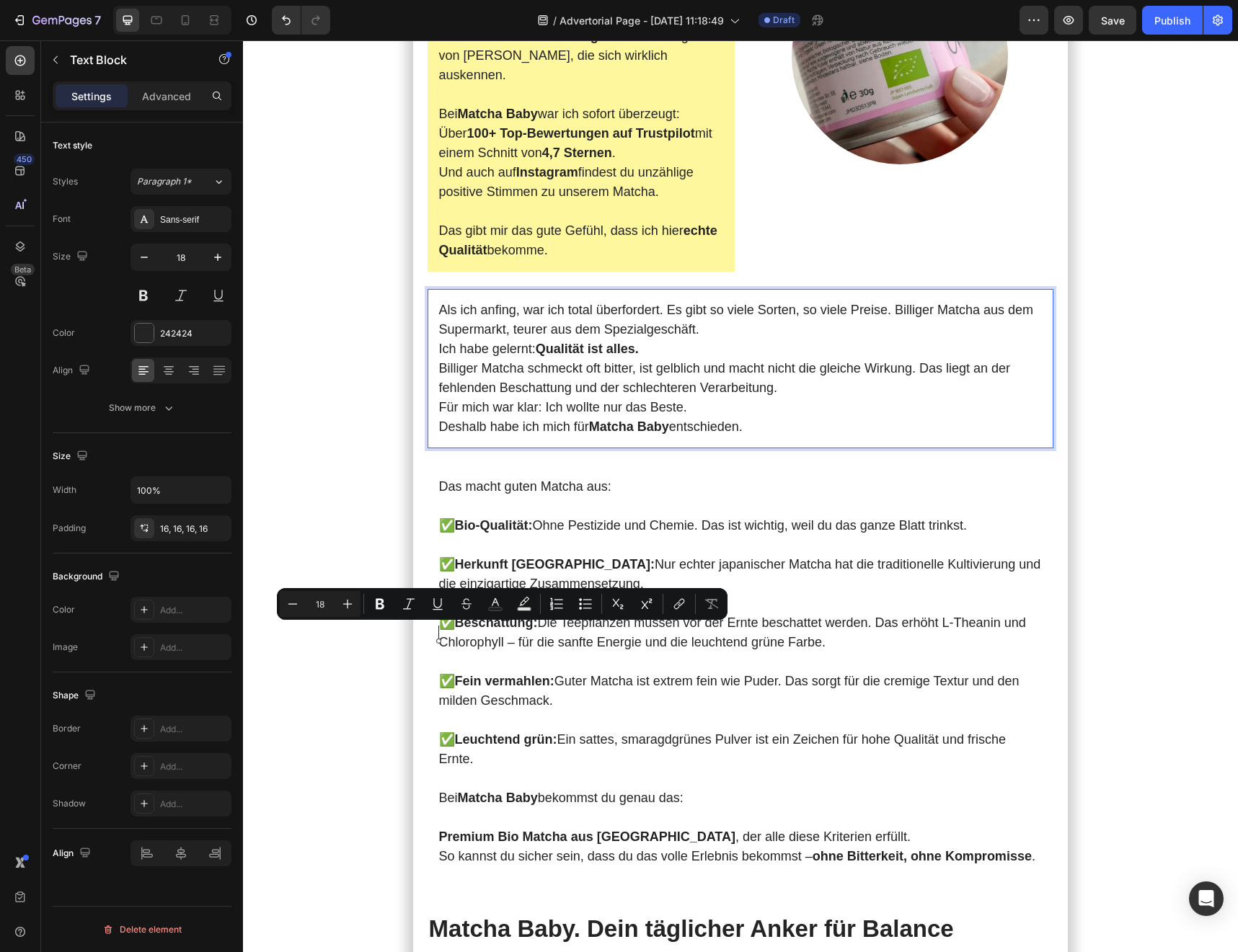
click at [439, 398] on p "Billiger Matcha schmeckt oft bitter, ist gelblich und macht nicht die gleiche W…" at bounding box center [741, 378] width 603 height 39
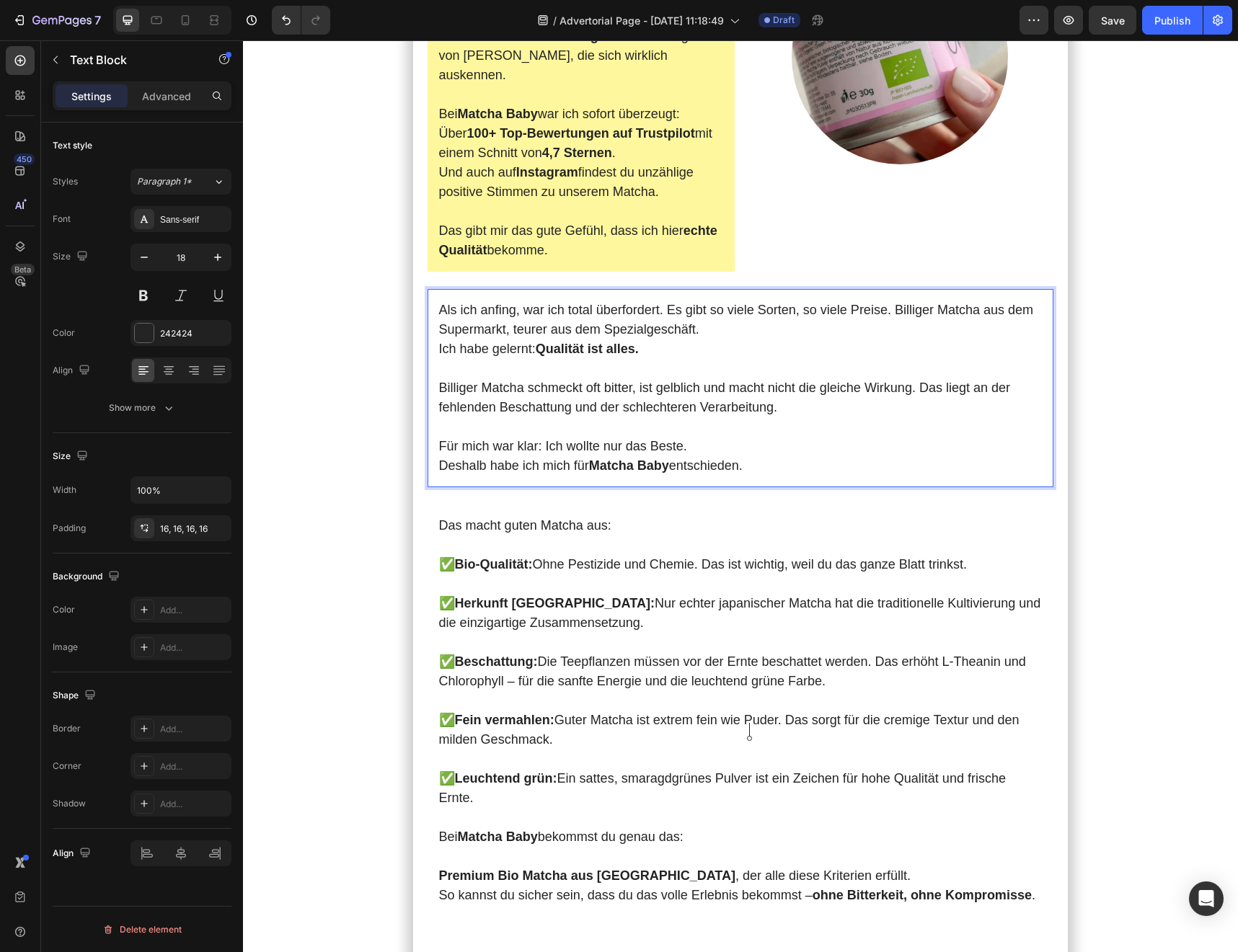
click at [791, 476] on p "Für mich war klar: Ich wollte nur das Beste. Deshalb habe ich mich für Matcha B…" at bounding box center [741, 455] width 603 height 39
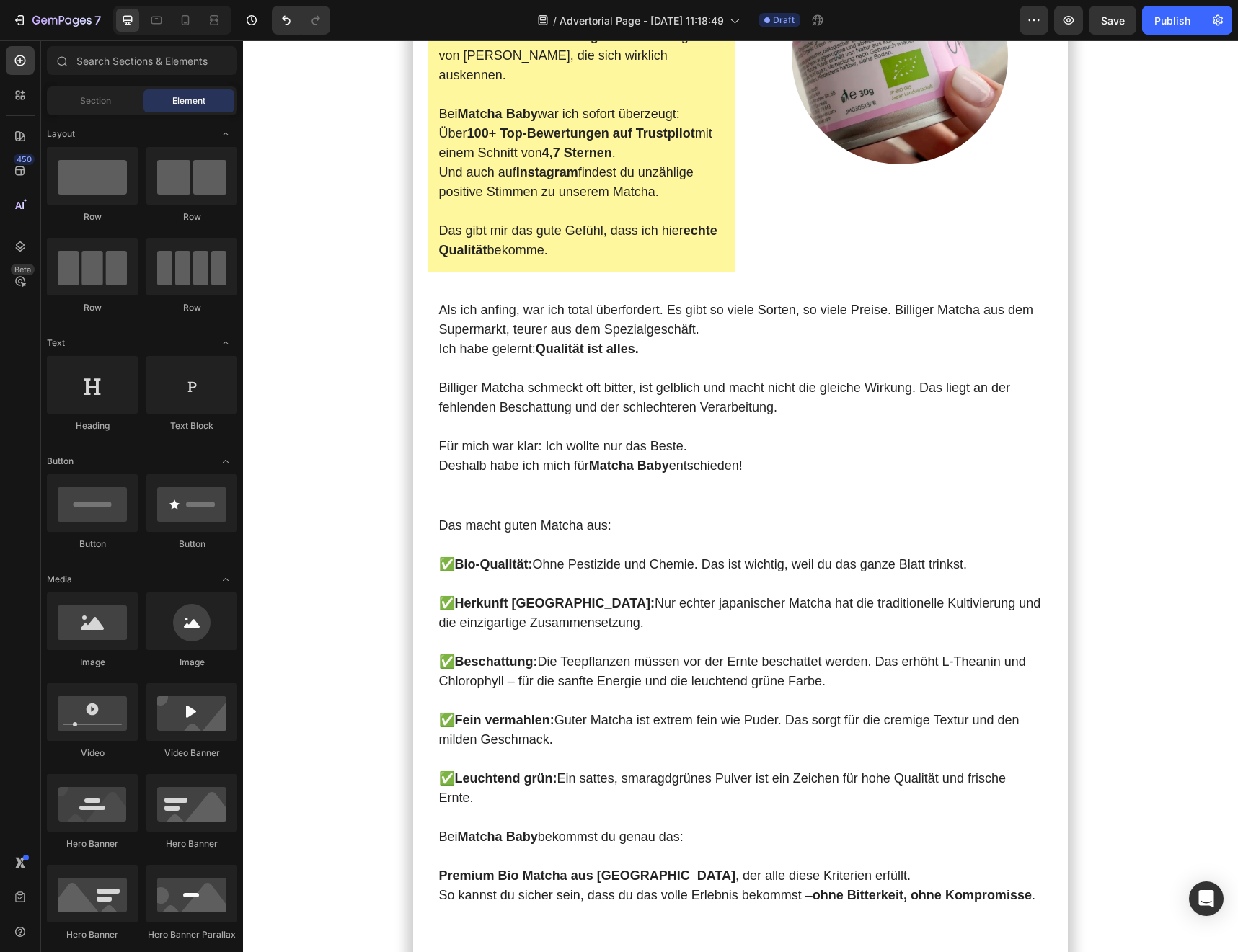
click at [332, 732] on section "Meine [DATE] starteten immer mit Kaffee . Doch je mehr ich trank, desto nervöse…" at bounding box center [741, 53] width 819 height 6816
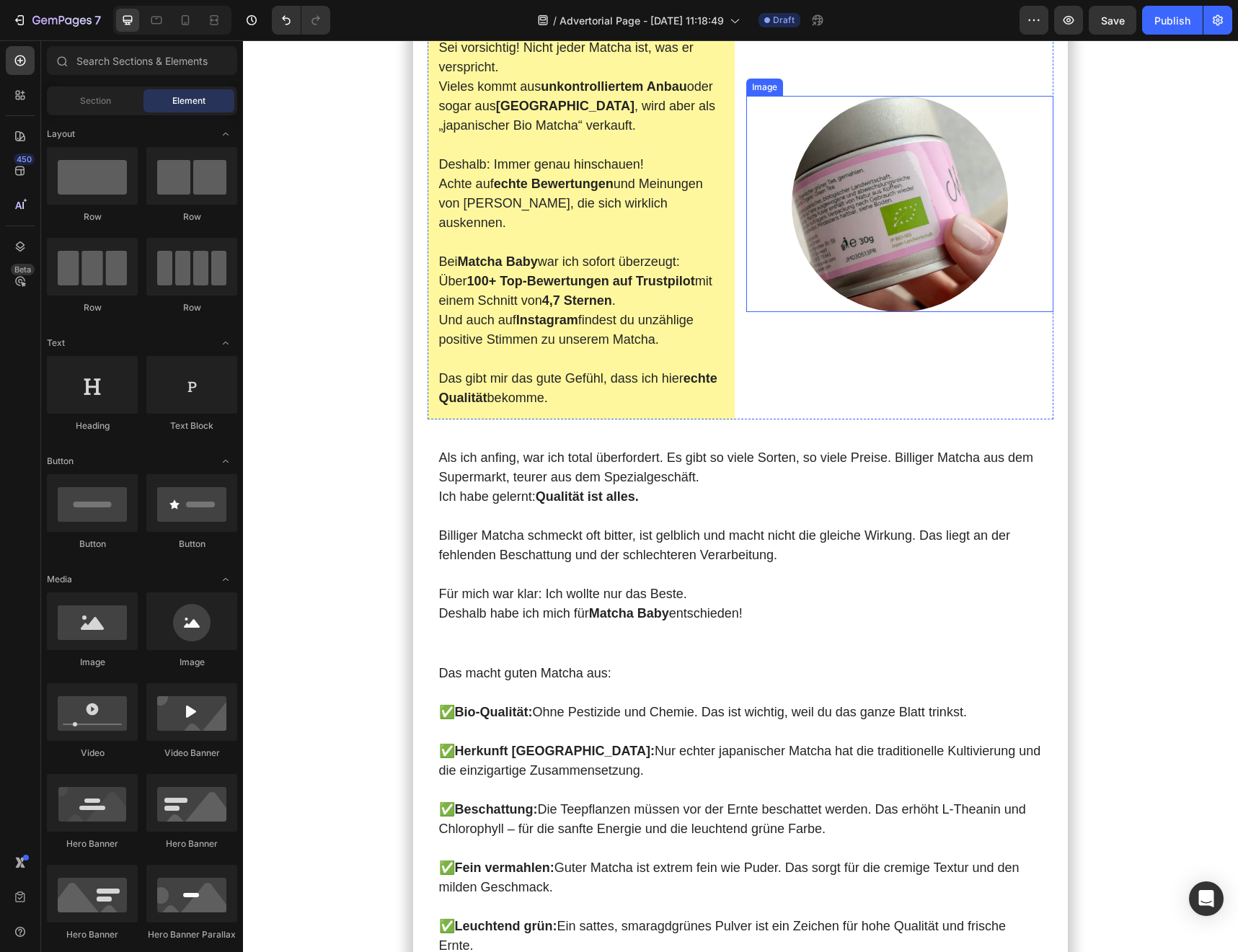
scroll to position [3453, 0]
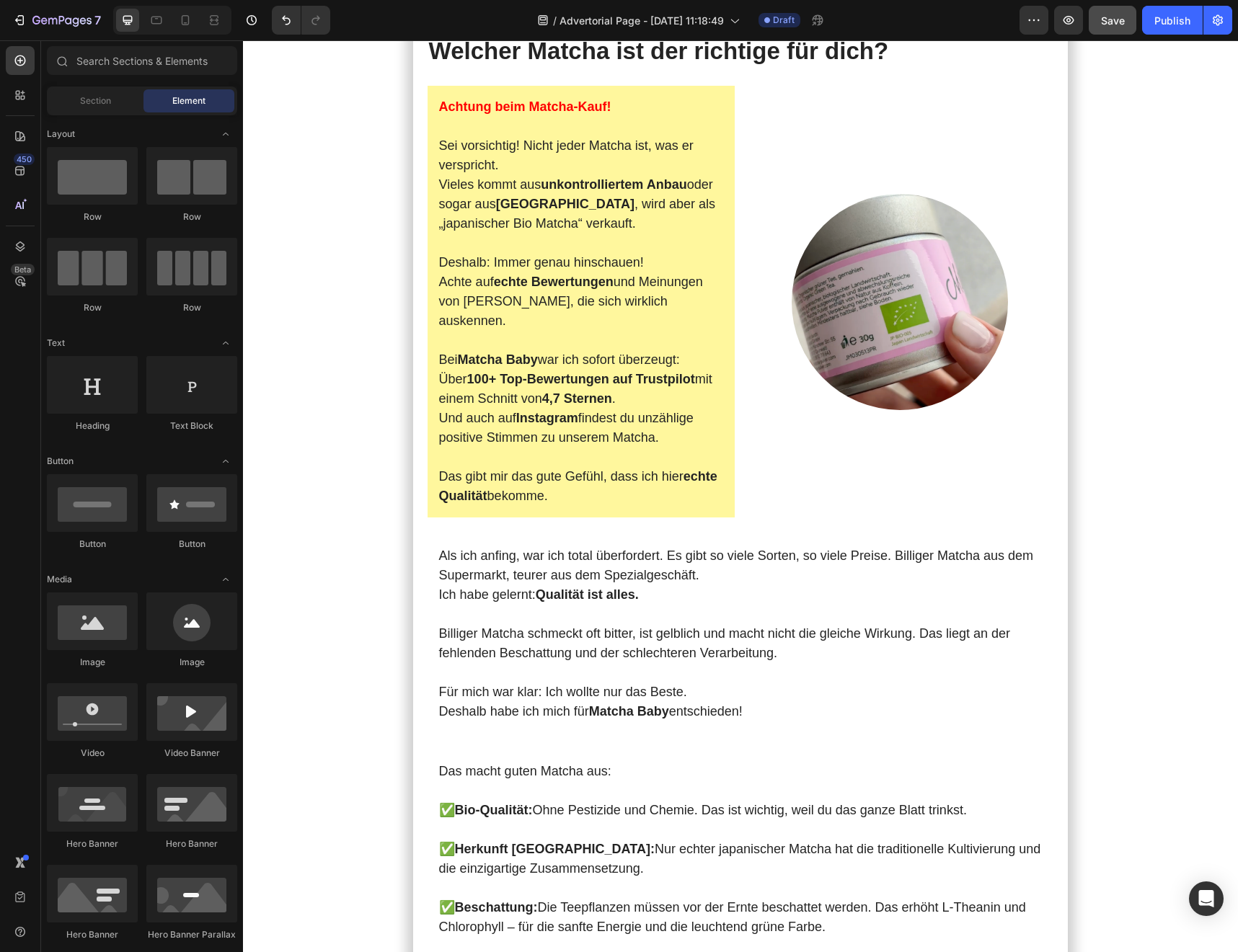
click at [1109, 21] on span "Save" at bounding box center [1112, 21] width 24 height 12
click at [1067, 22] on icon "button" at bounding box center [1069, 21] width 15 height 15
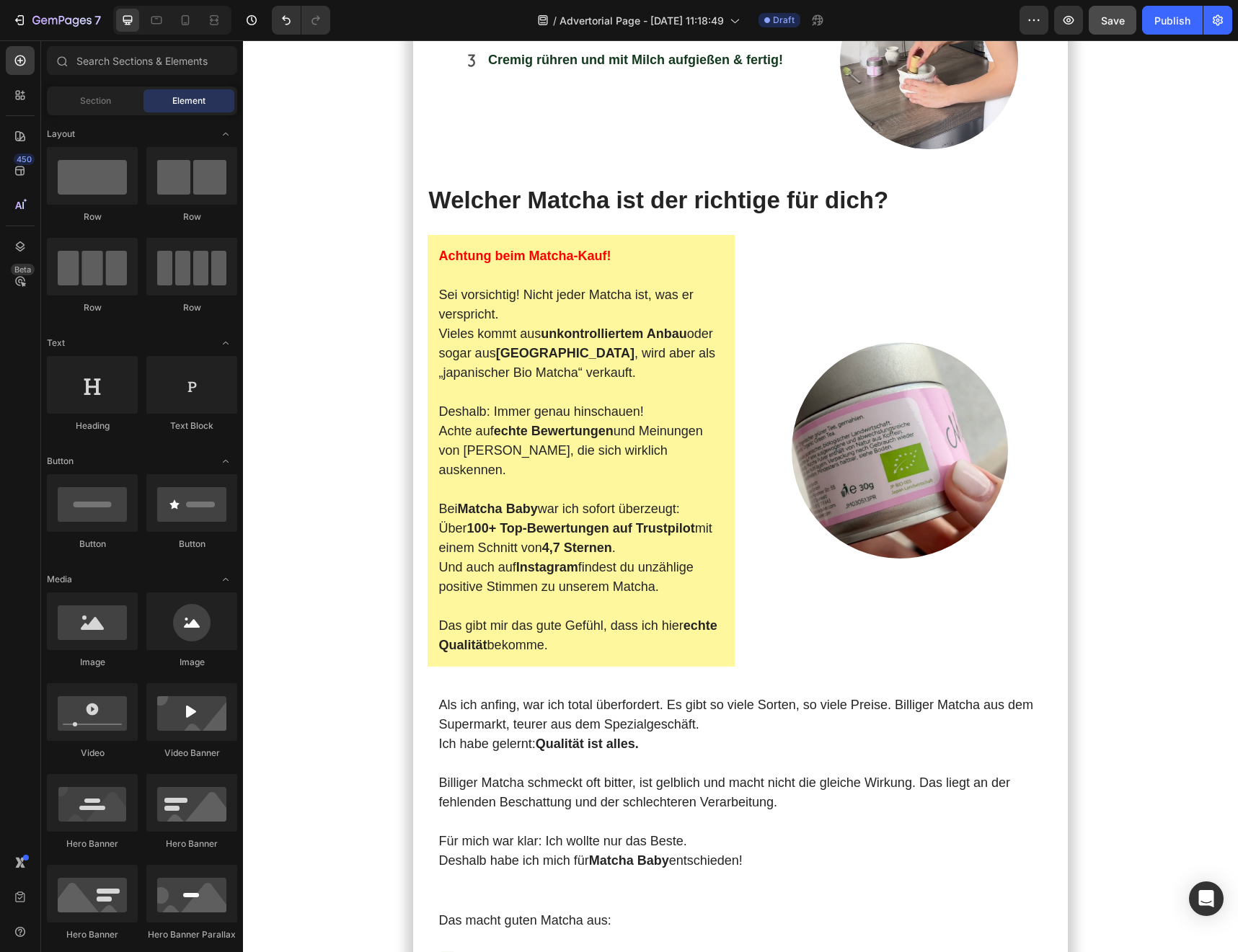
scroll to position [2845, 0]
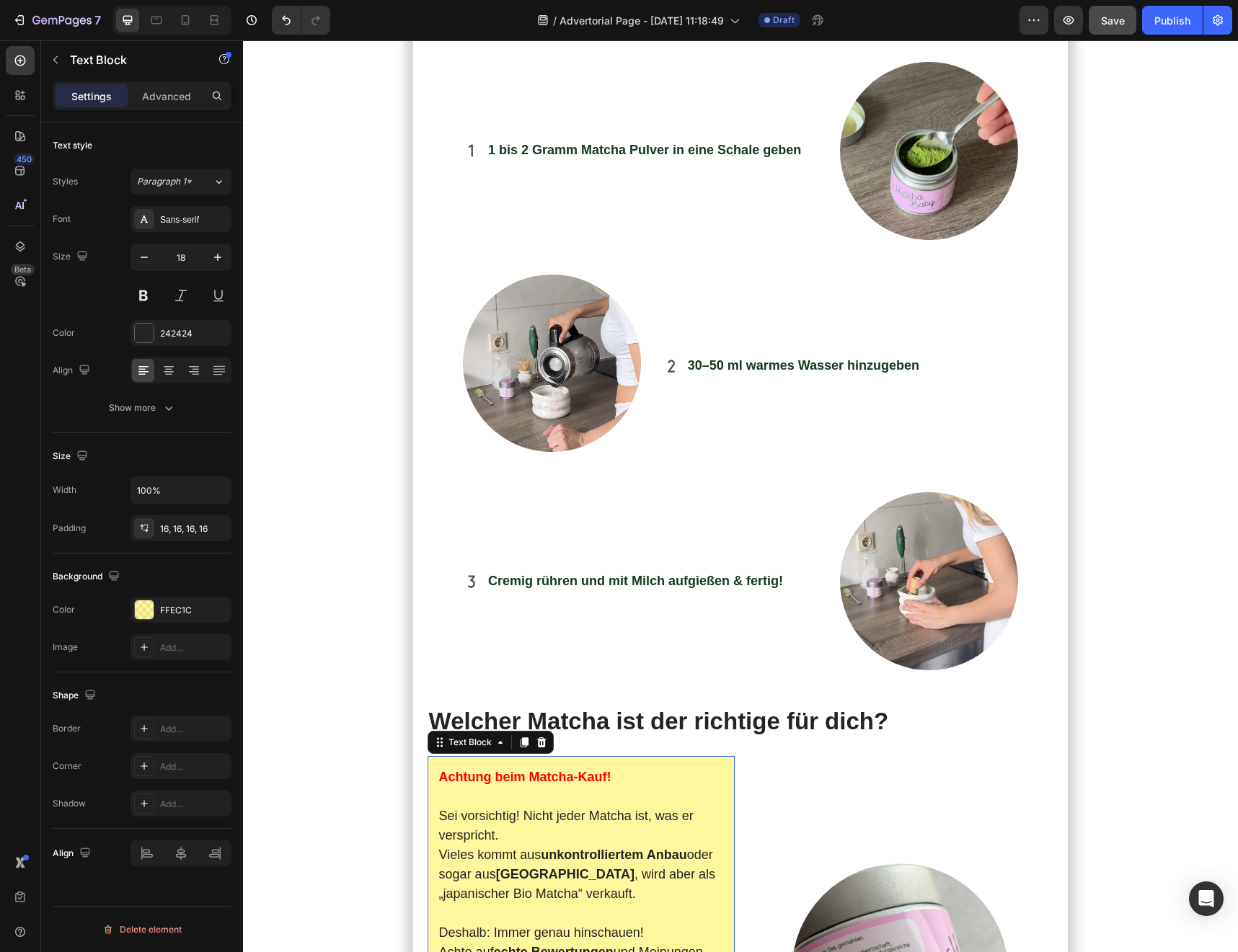
click at [524, 770] on strong "Achtung beim Matcha‑Kauf!" at bounding box center [525, 777] width 172 height 15
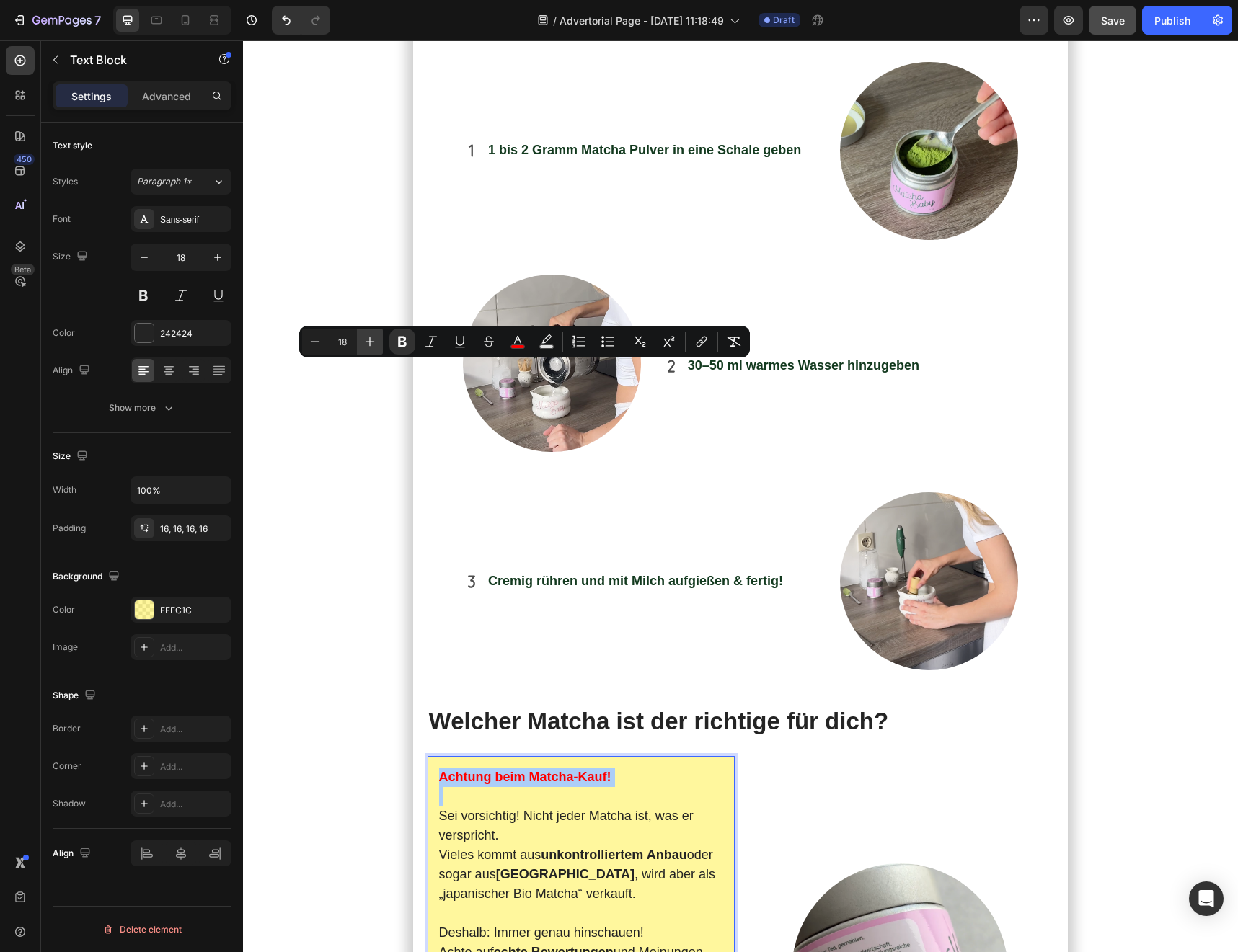
click at [372, 342] on icon "Editor contextual toolbar" at bounding box center [370, 341] width 15 height 15
click at [424, 340] on icon "Editor contextual toolbar" at bounding box center [431, 341] width 15 height 15
click at [377, 346] on button "Plus" at bounding box center [370, 341] width 26 height 26
type input "20"
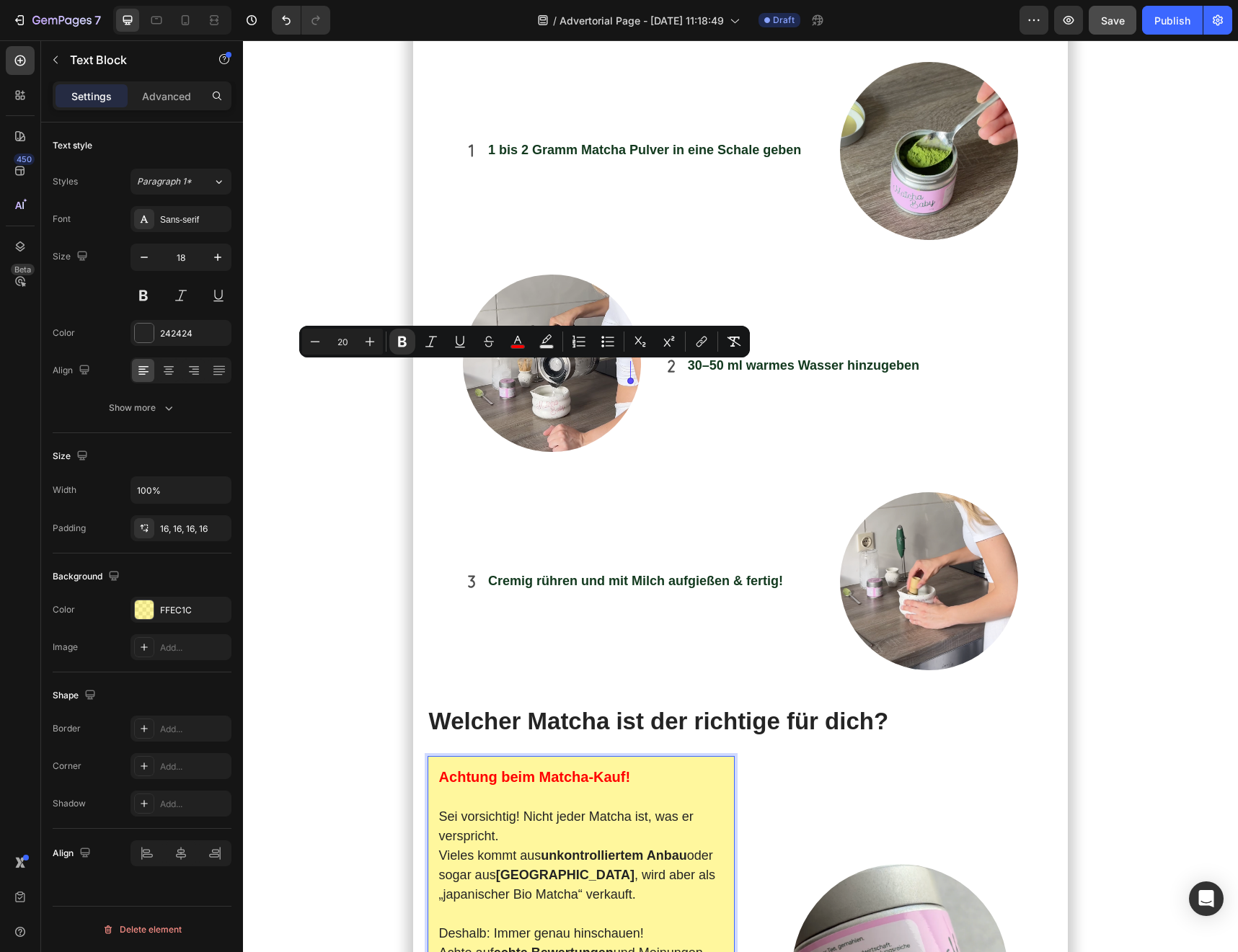
click at [385, 476] on section "Meine [DATE] starteten immer mit Kaffee . Doch je mehr ich trank, desto nervöse…" at bounding box center [741, 940] width 819 height 6879
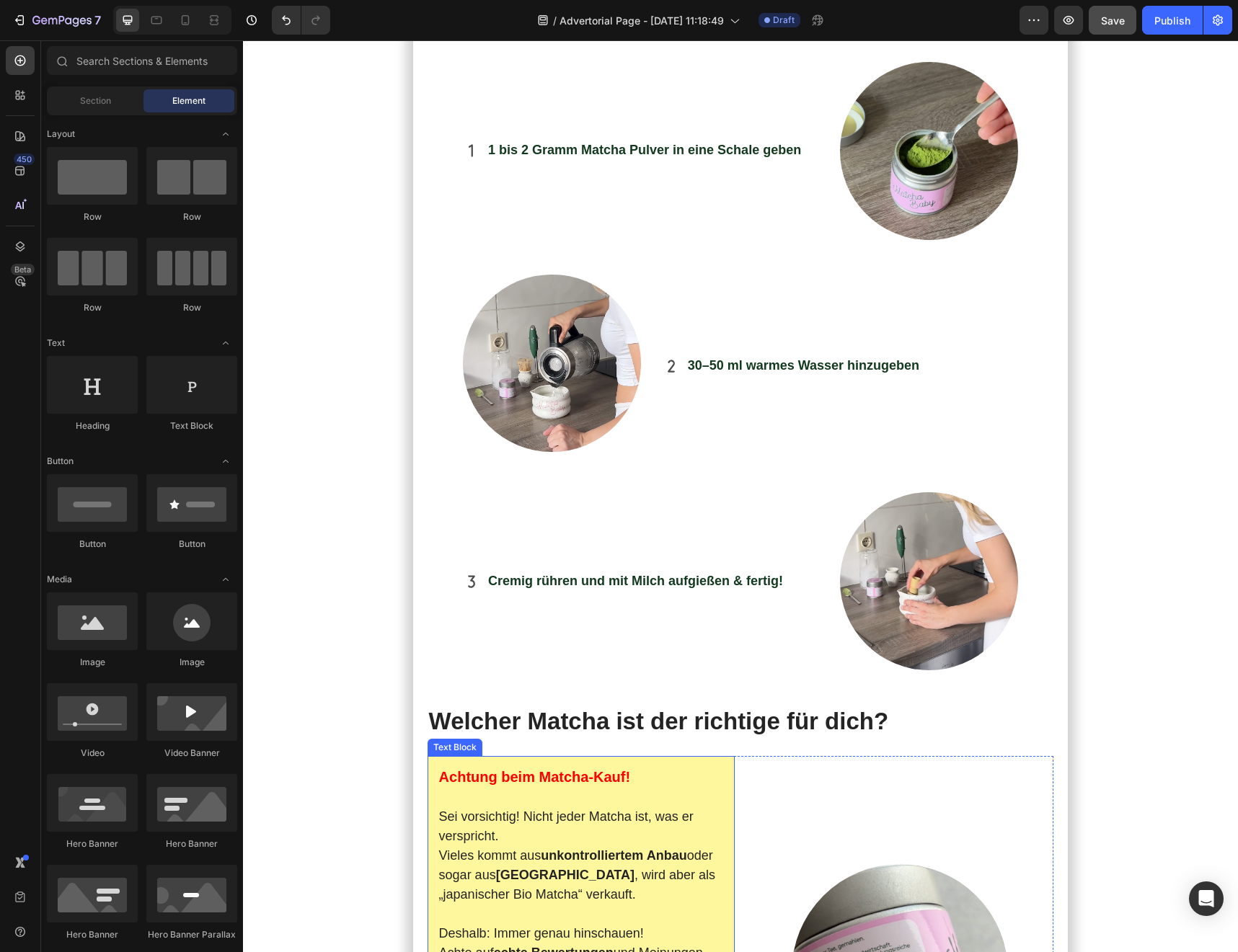
click at [494, 807] on p "Sei vorsichtig! Nicht jeder Matcha ist, was er verspricht. Vieles kommt aus unk…" at bounding box center [581, 855] width 284 height 98
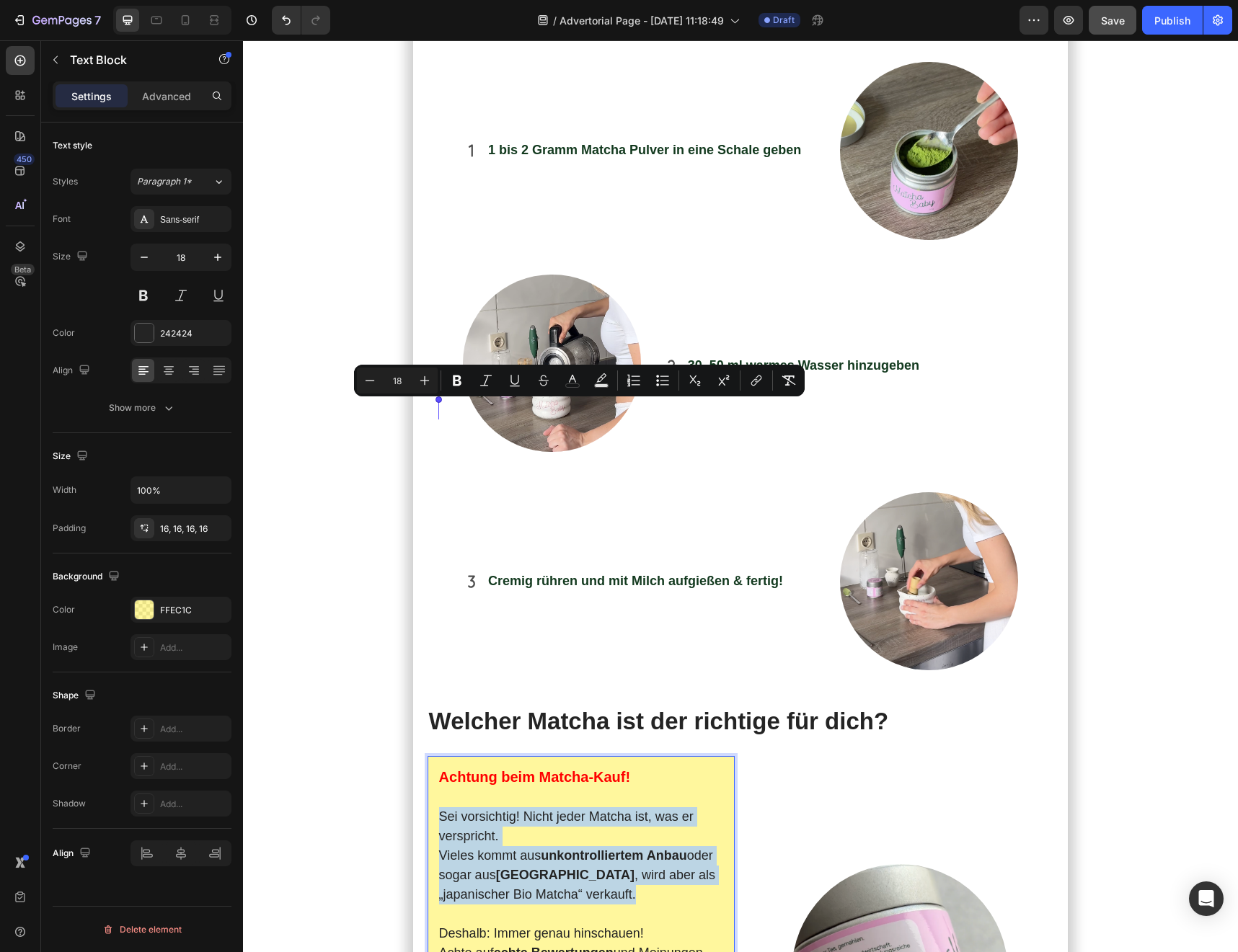
drag, startPoint x: 561, startPoint y: 491, endPoint x: 427, endPoint y: 419, distance: 152.1
click at [547, 807] on p "Sei vorsichtig! Nicht jeder Matcha ist, was er verspricht. Vieles kommt aus unk…" at bounding box center [581, 855] width 284 height 98
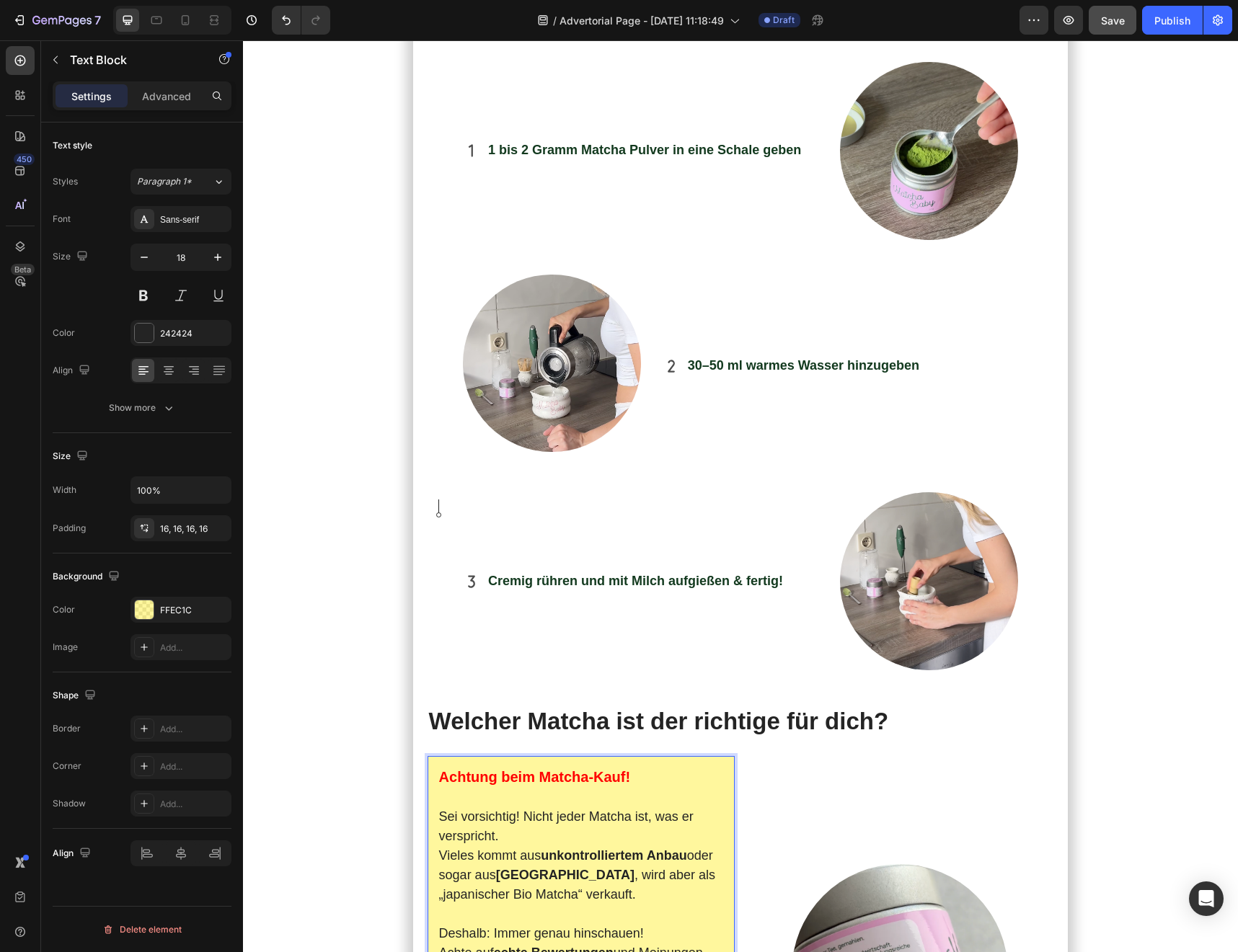
click at [557, 904] on p "Rich Text Editor. Editing area: main" at bounding box center [581, 914] width 284 height 20
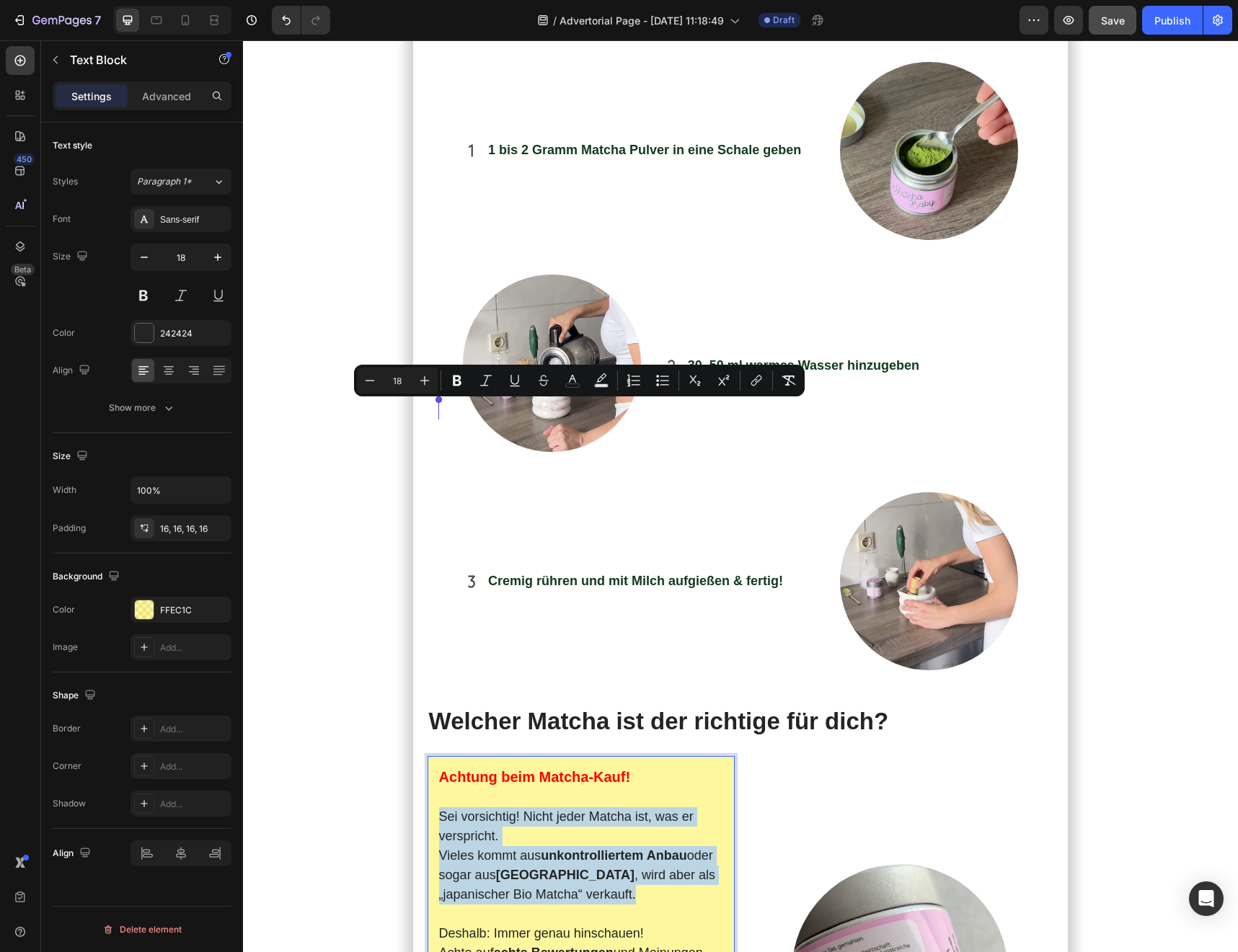
drag, startPoint x: 552, startPoint y: 487, endPoint x: 409, endPoint y: 410, distance: 162.4
click at [409, 410] on section "Meine [DATE] starteten immer mit Kaffee . Doch je mehr ich trank, desto nervöse…" at bounding box center [741, 940] width 819 height 6879
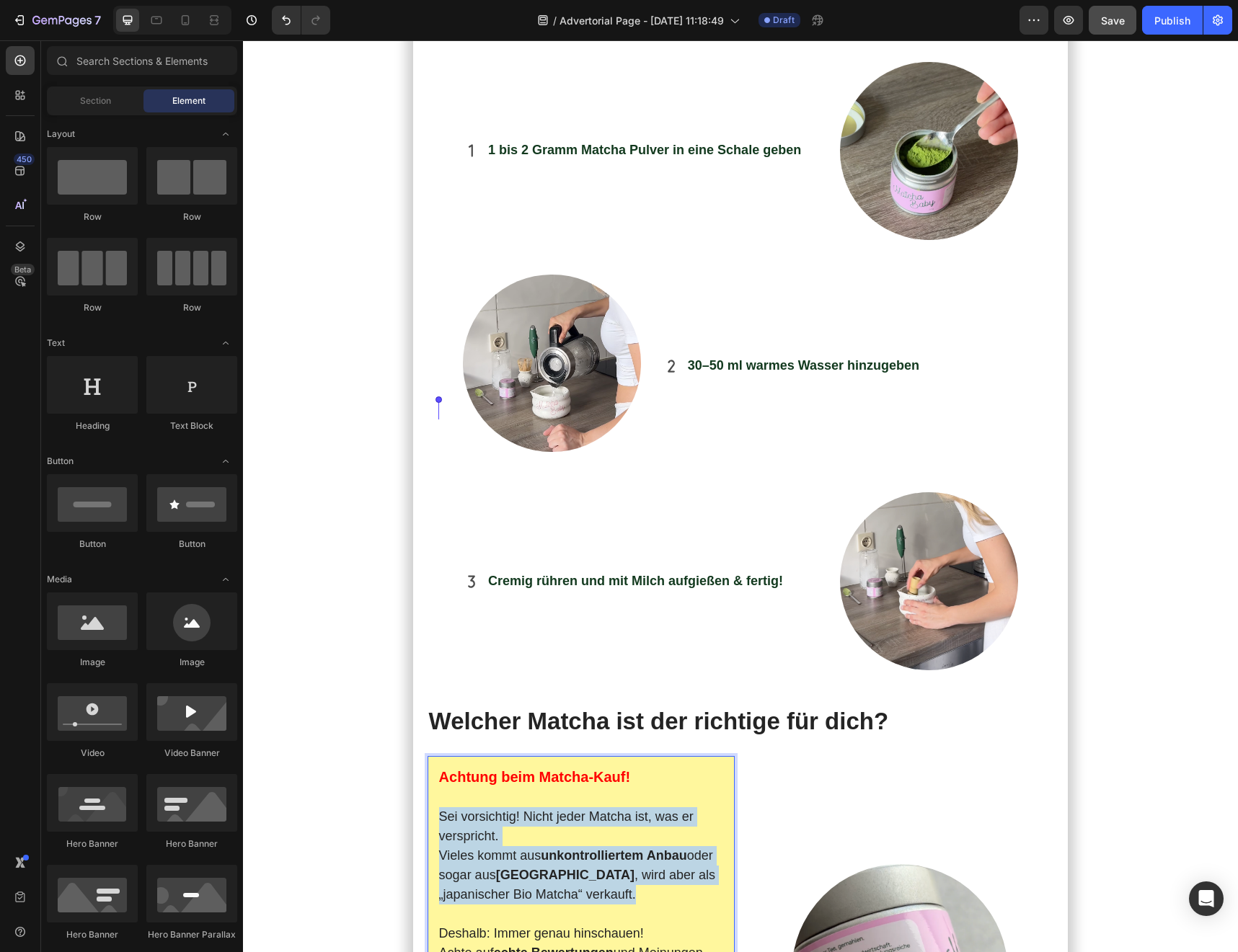
click at [386, 509] on section "Meine [DATE] starteten immer mit Kaffee . Doch je mehr ich trank, desto nervöse…" at bounding box center [741, 940] width 819 height 6879
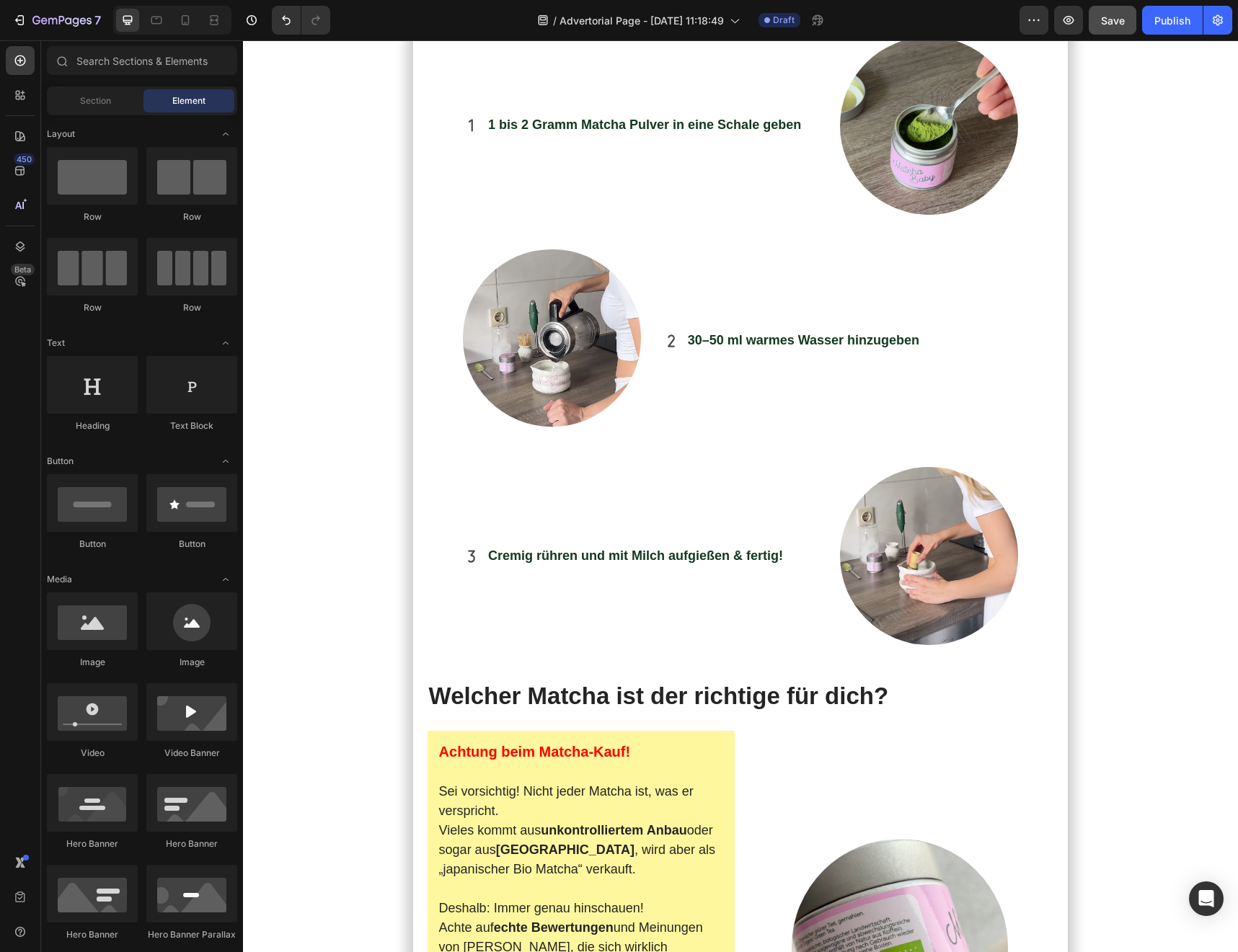
scroll to position [2968, 0]
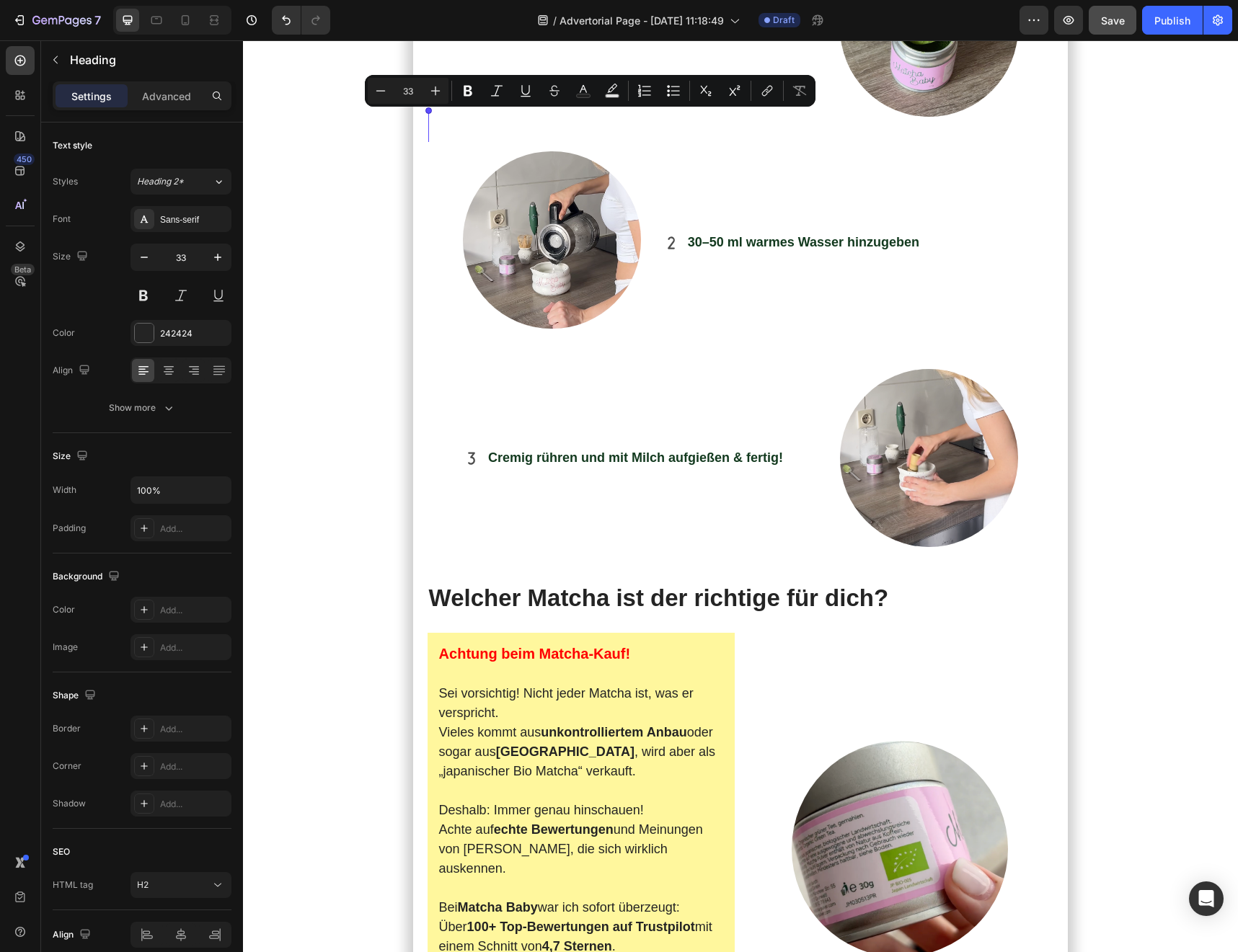
drag, startPoint x: 683, startPoint y: 162, endPoint x: 405, endPoint y: 135, distance: 279.3
click at [404, 135] on section "Meine [DATE] starteten immer mit Kaffee . Doch je mehr ich trank, desto nervöse…" at bounding box center [741, 817] width 819 height 6879
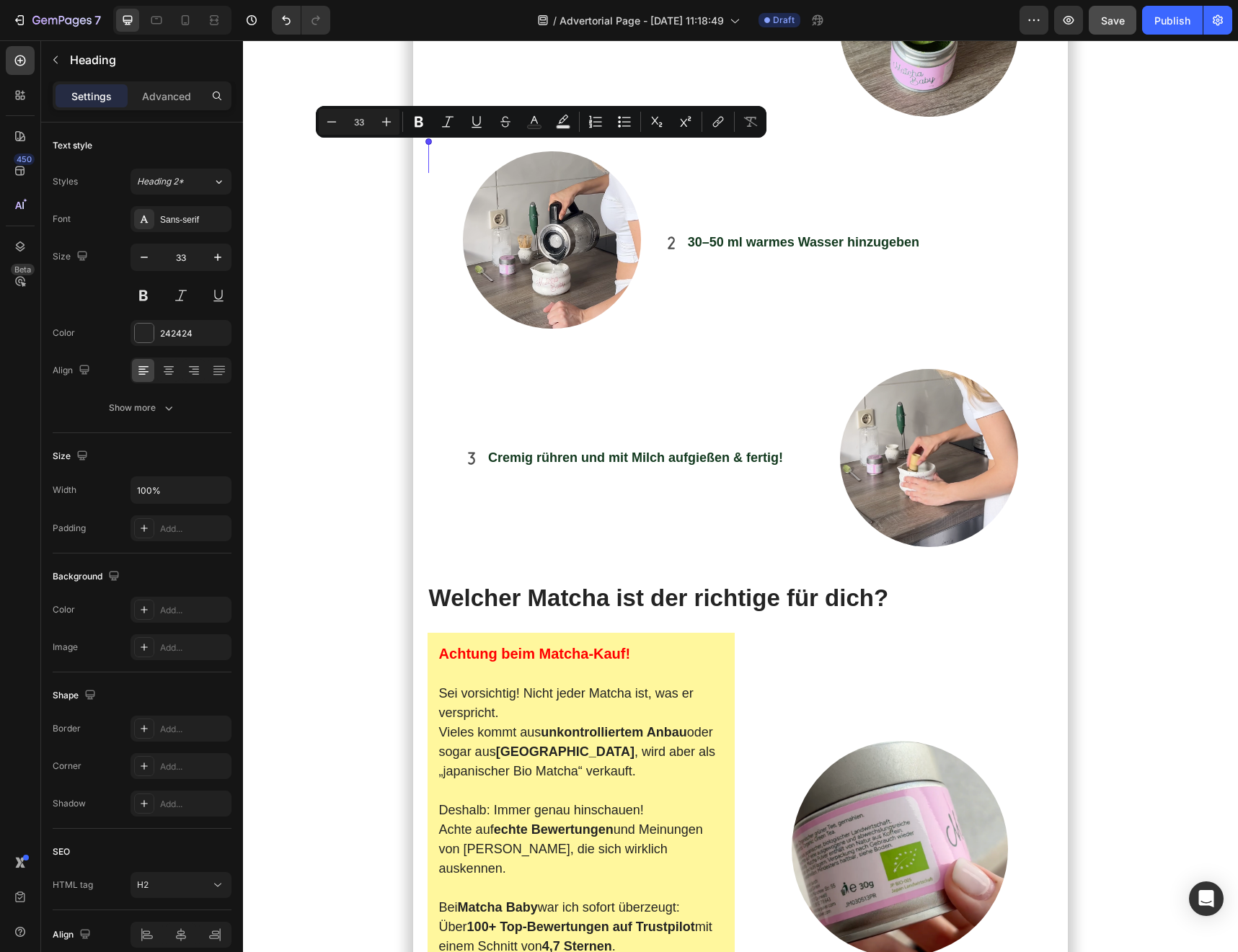
drag, startPoint x: 683, startPoint y: 158, endPoint x: 411, endPoint y: 139, distance: 272.7
click at [411, 139] on section "Meine [DATE] starteten immer mit Kaffee . Doch je mehr ich trank, desto nervöse…" at bounding box center [741, 817] width 819 height 6879
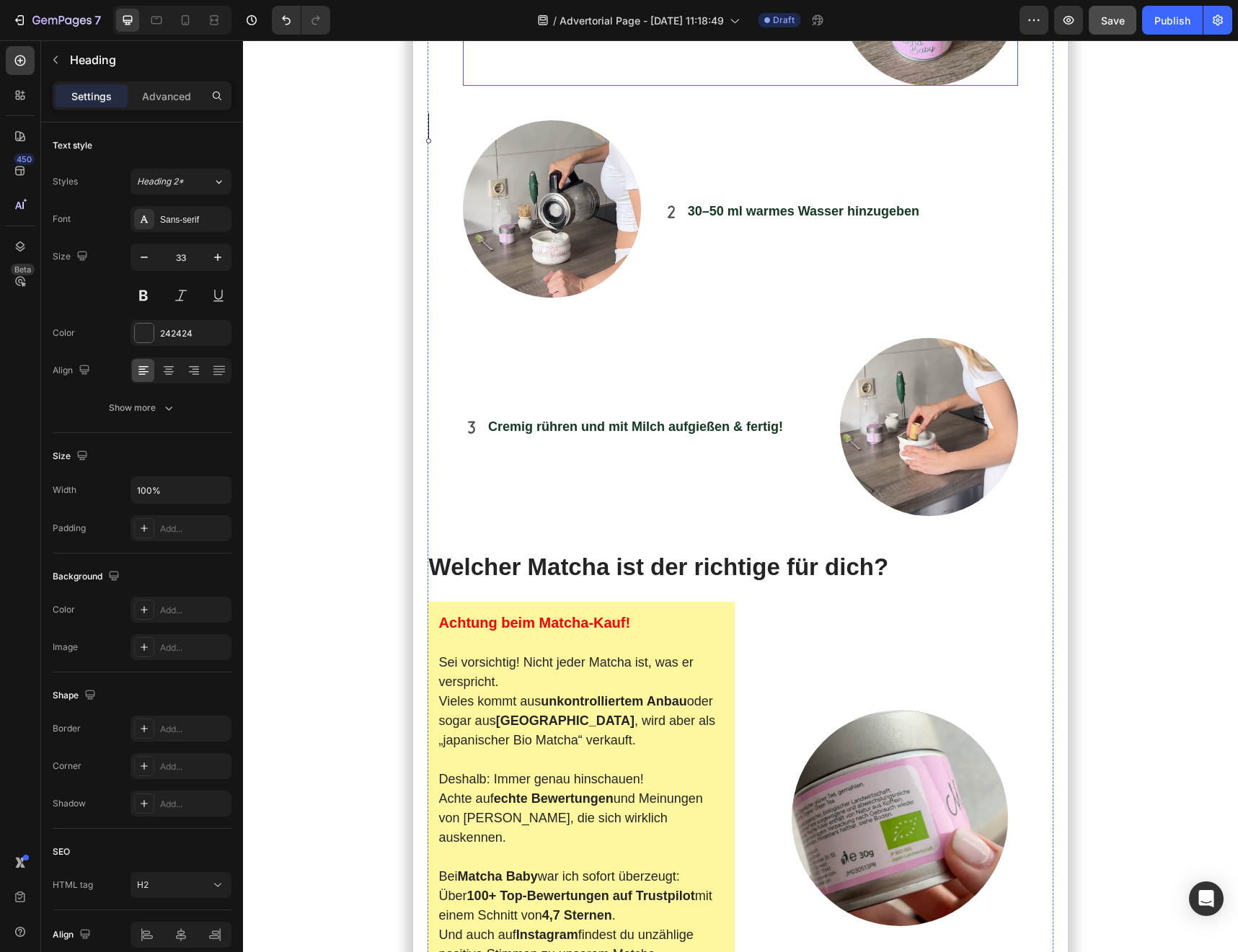
click at [343, 245] on section "Meine [DATE] starteten immer mit Kaffee . Doch je mehr ich trank, desto nervöse…" at bounding box center [741, 801] width 819 height 6848
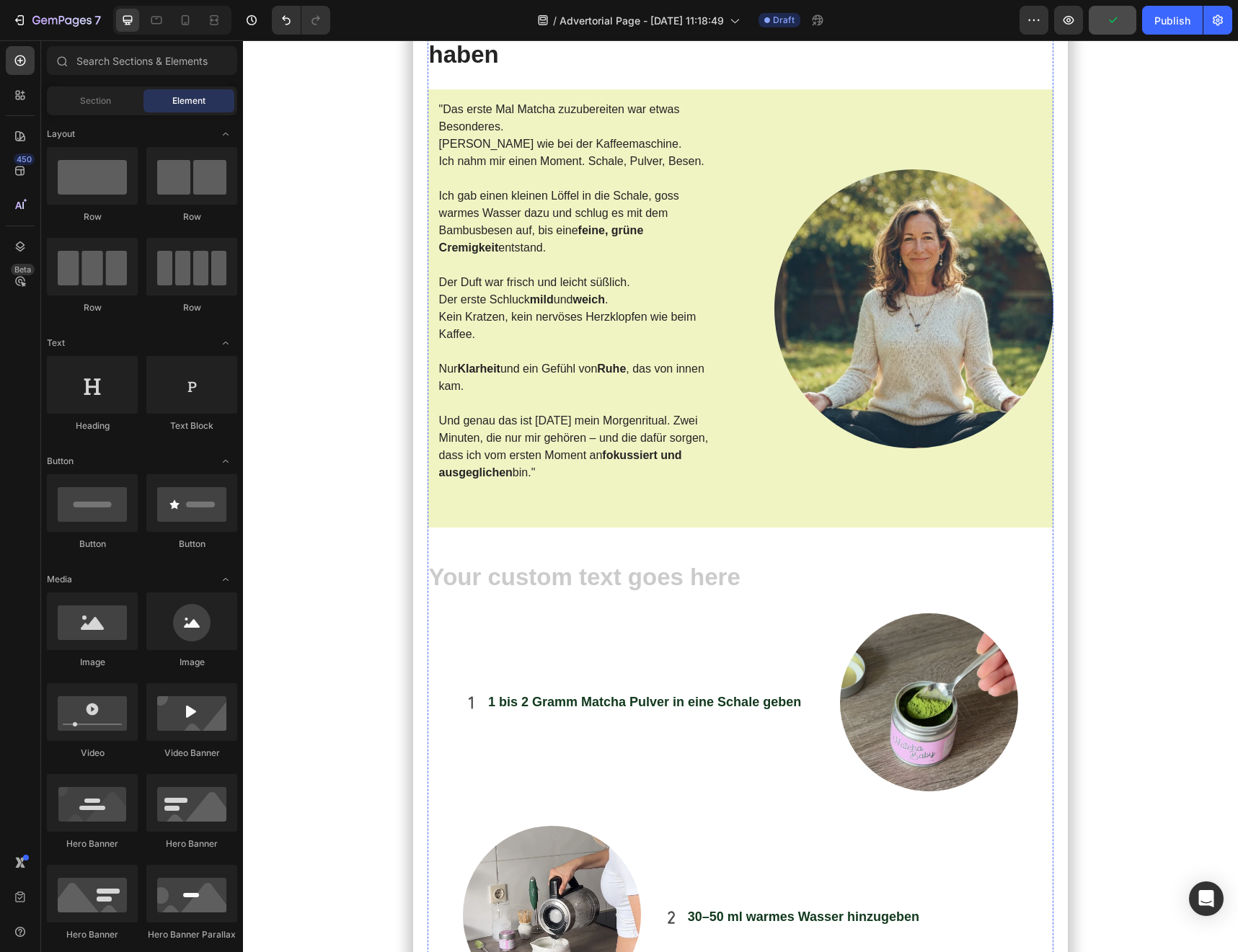
scroll to position [2466, 0]
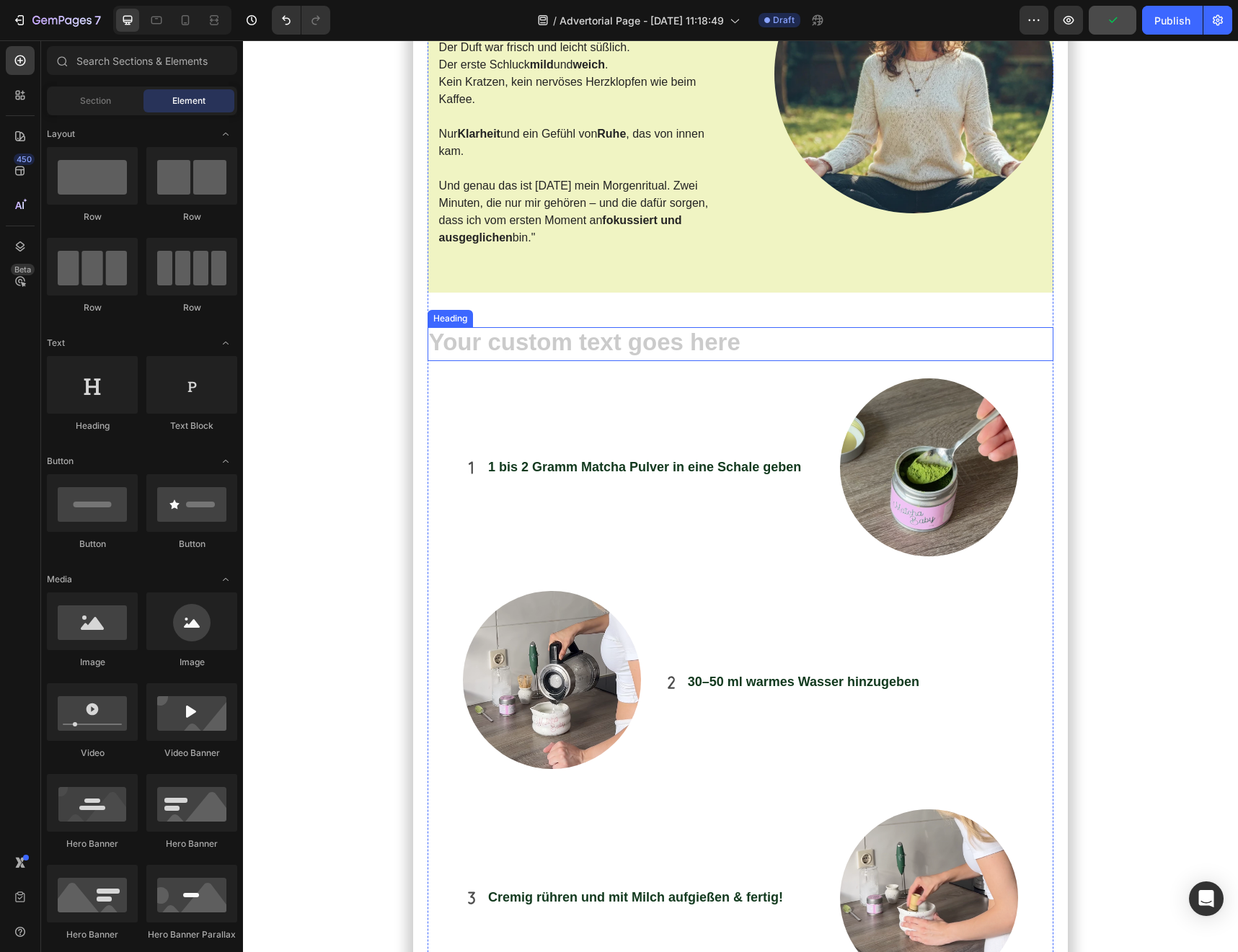
click at [566, 361] on h2 "Rich Text Editor. Editing area: main" at bounding box center [741, 344] width 626 height 34
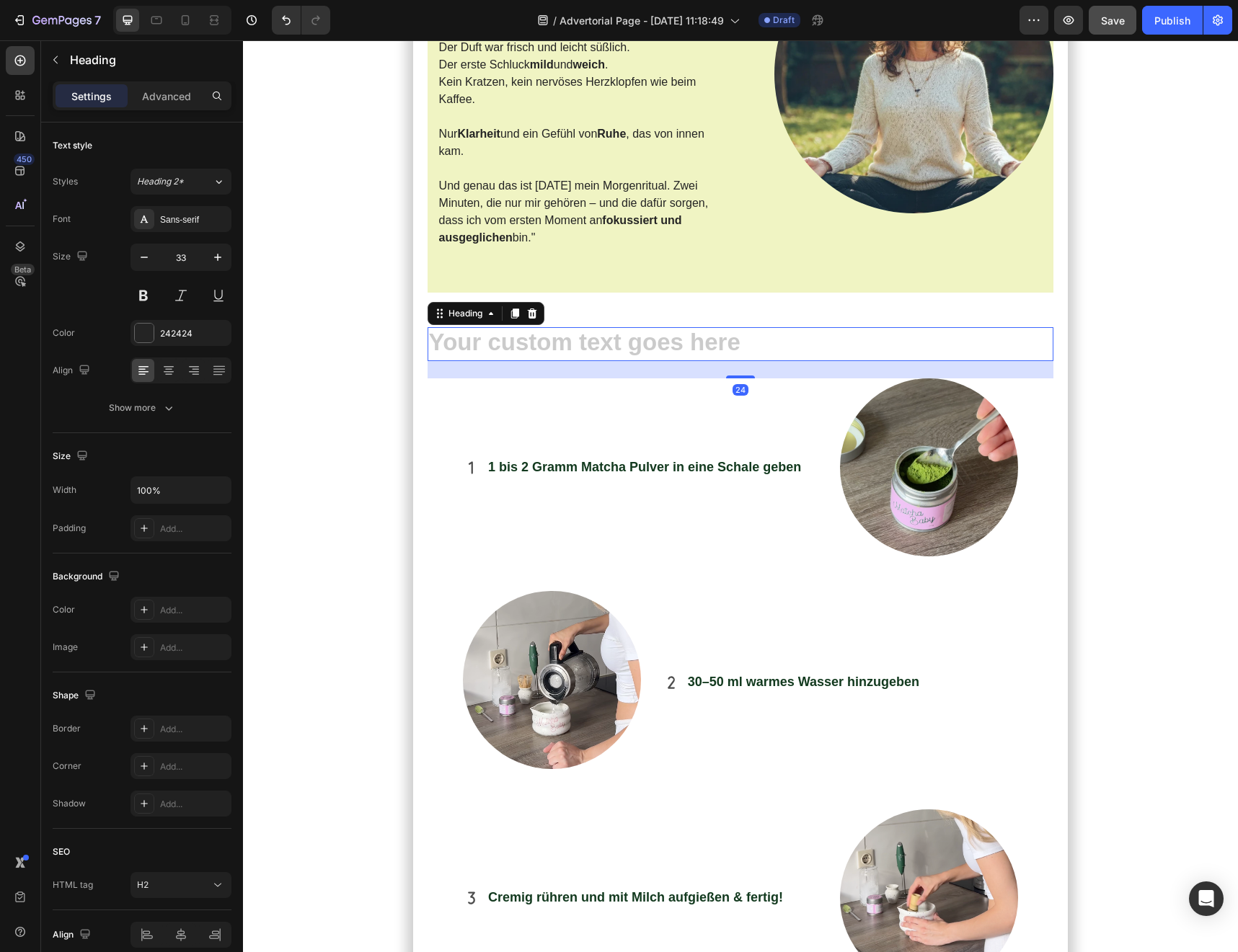
click at [566, 361] on h2 "Rich Text Editor. Editing area: main" at bounding box center [741, 344] width 626 height 34
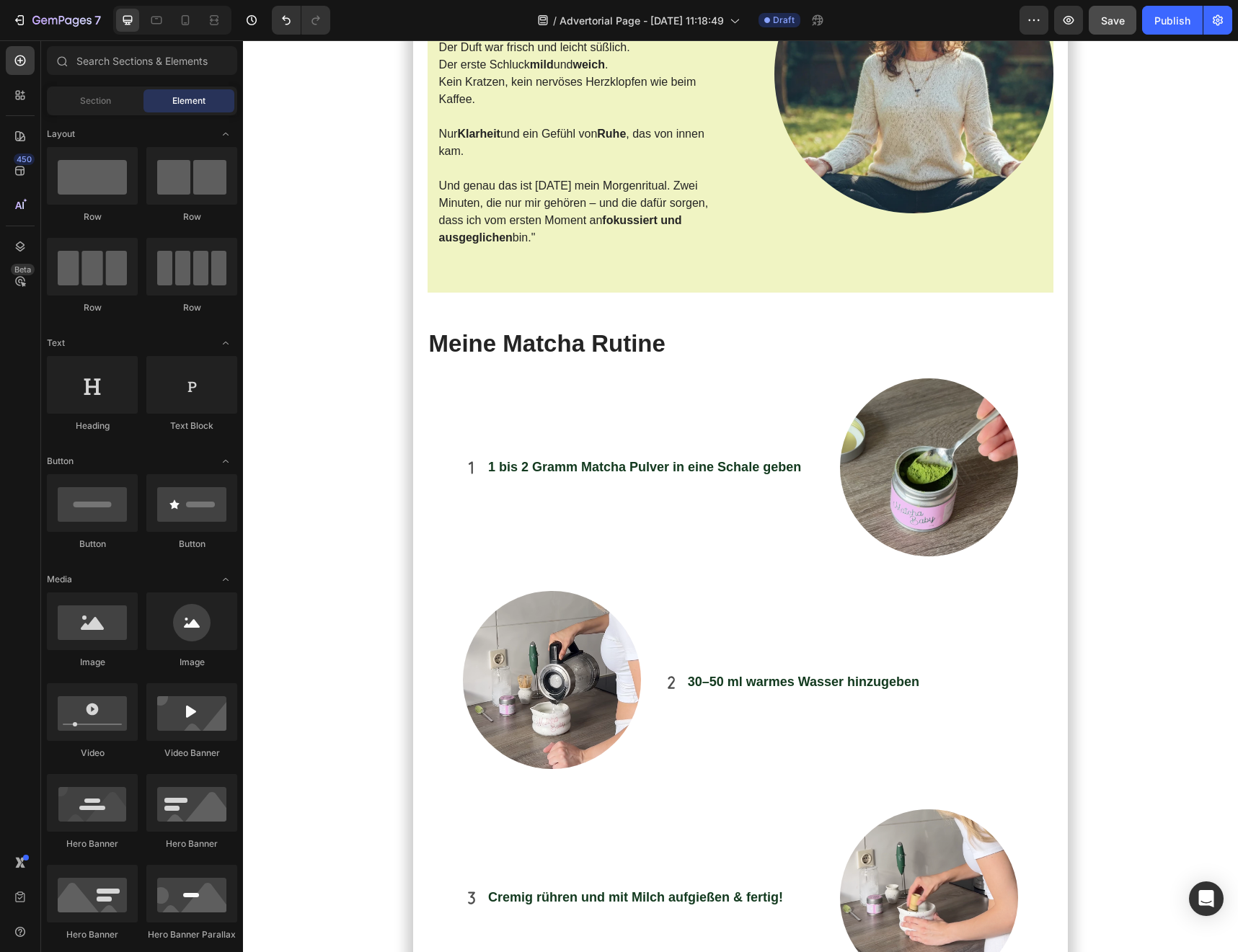
click at [1119, 37] on div "7 / Advertorial Page - [DATE] 11:18:49 Draft Preview Save Publish" at bounding box center [619, 21] width 1238 height 41
click at [1117, 31] on button "Save" at bounding box center [1112, 20] width 48 height 29
click at [154, 26] on icon at bounding box center [157, 21] width 15 height 15
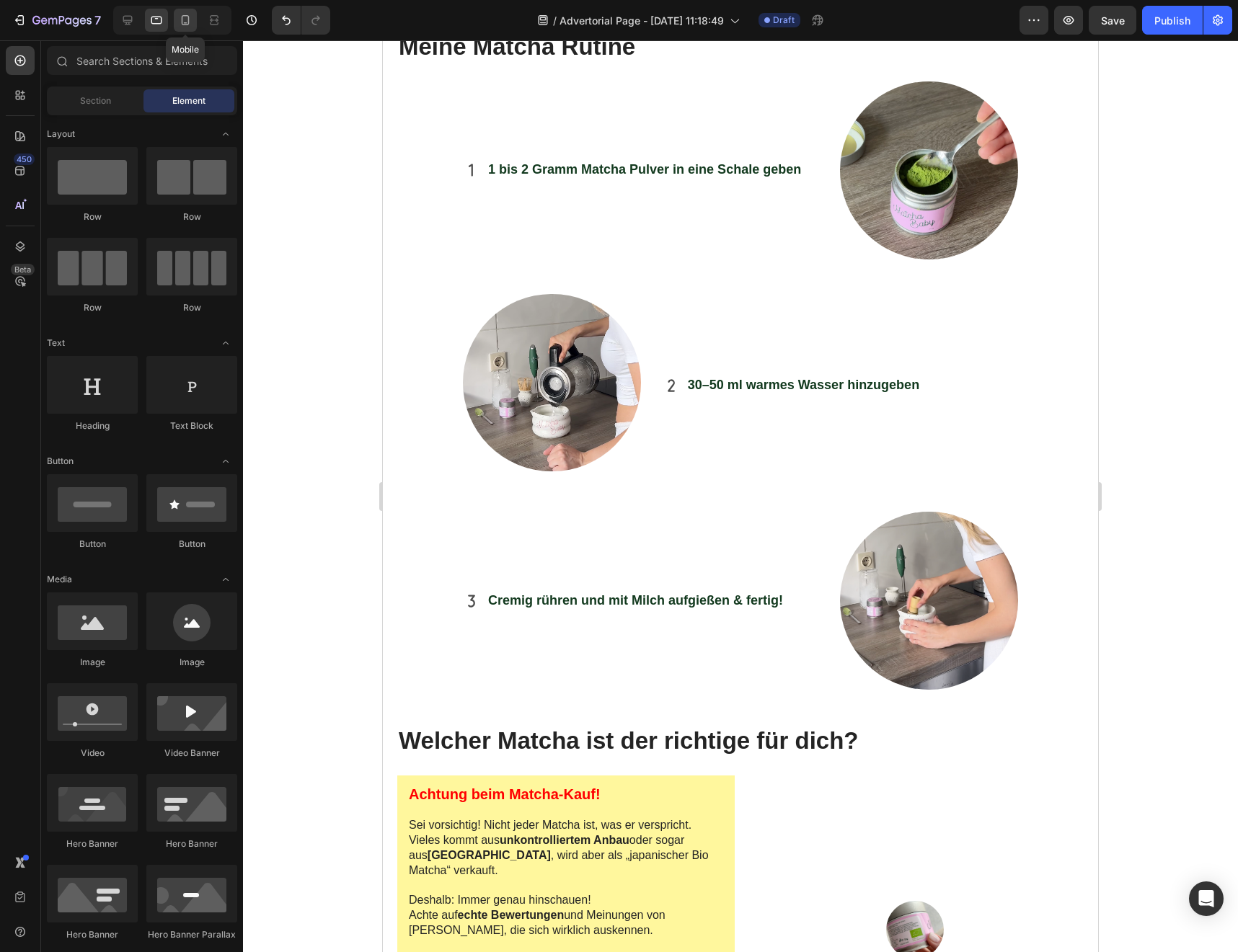
click at [195, 25] on div at bounding box center [186, 21] width 23 height 23
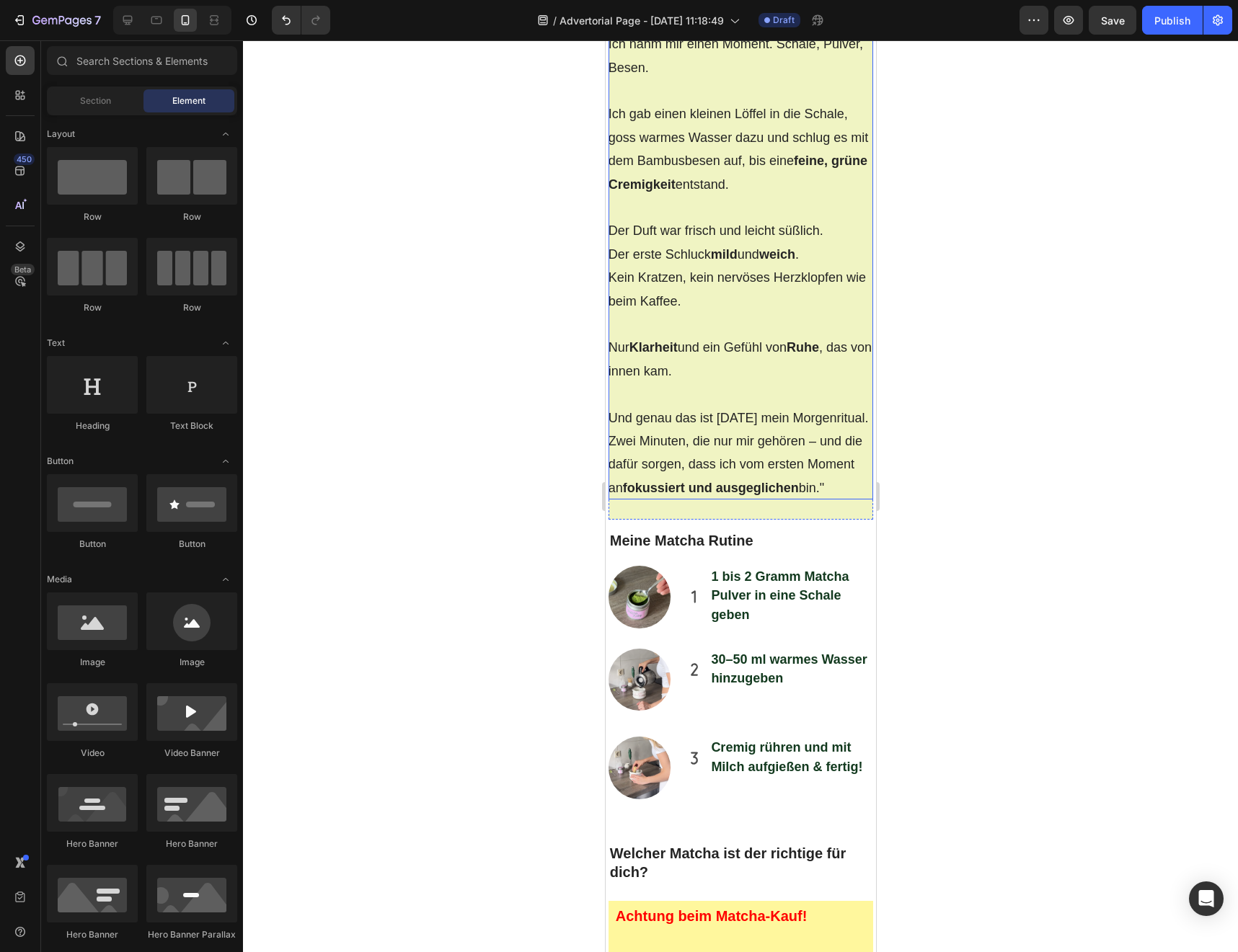
scroll to position [3444, 0]
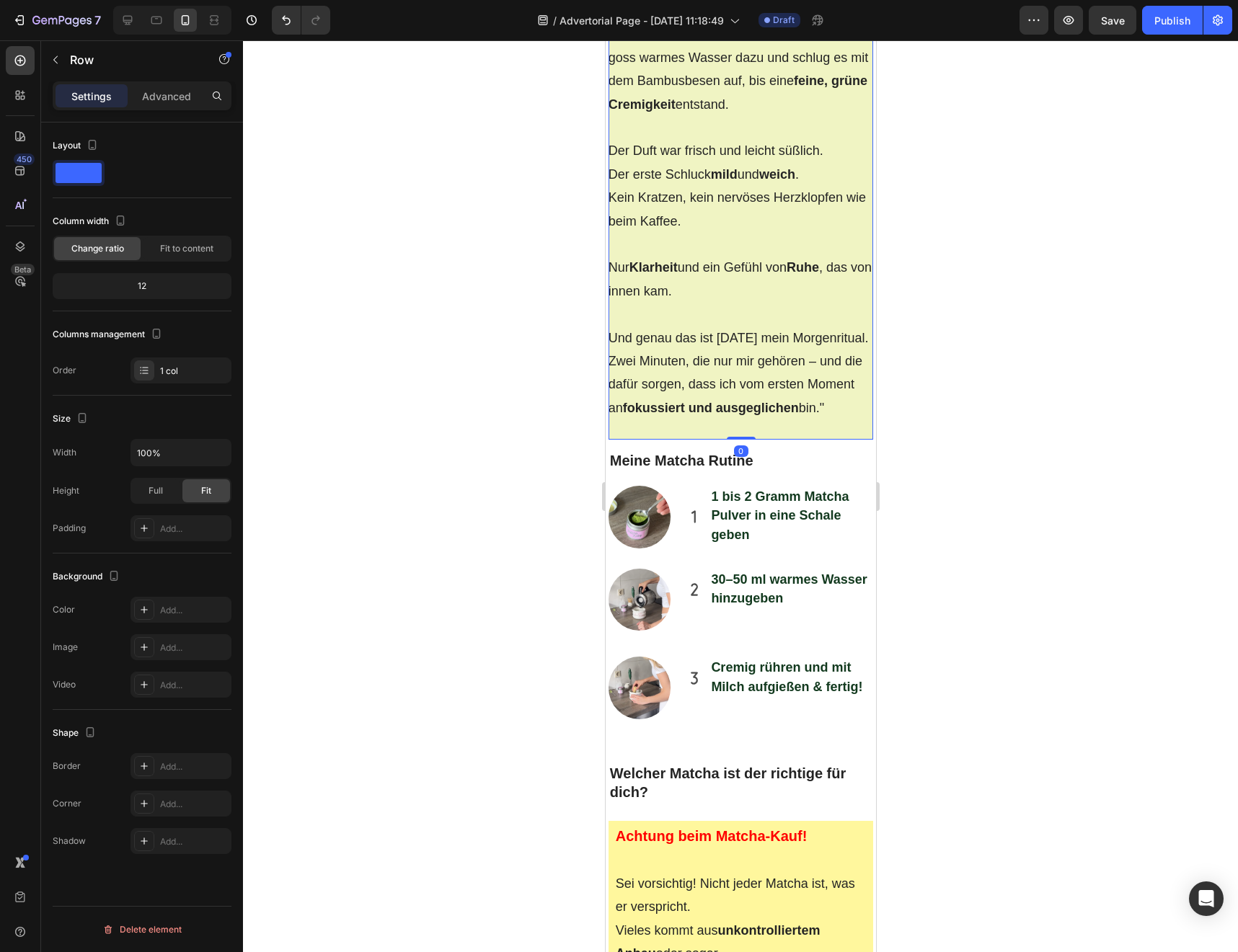
click at [742, 440] on div ""Das erste Mal Matcha zuzubereiten war etwas Besonderes. Kein Knopfdrücken wie …" at bounding box center [740, 149] width 265 height 581
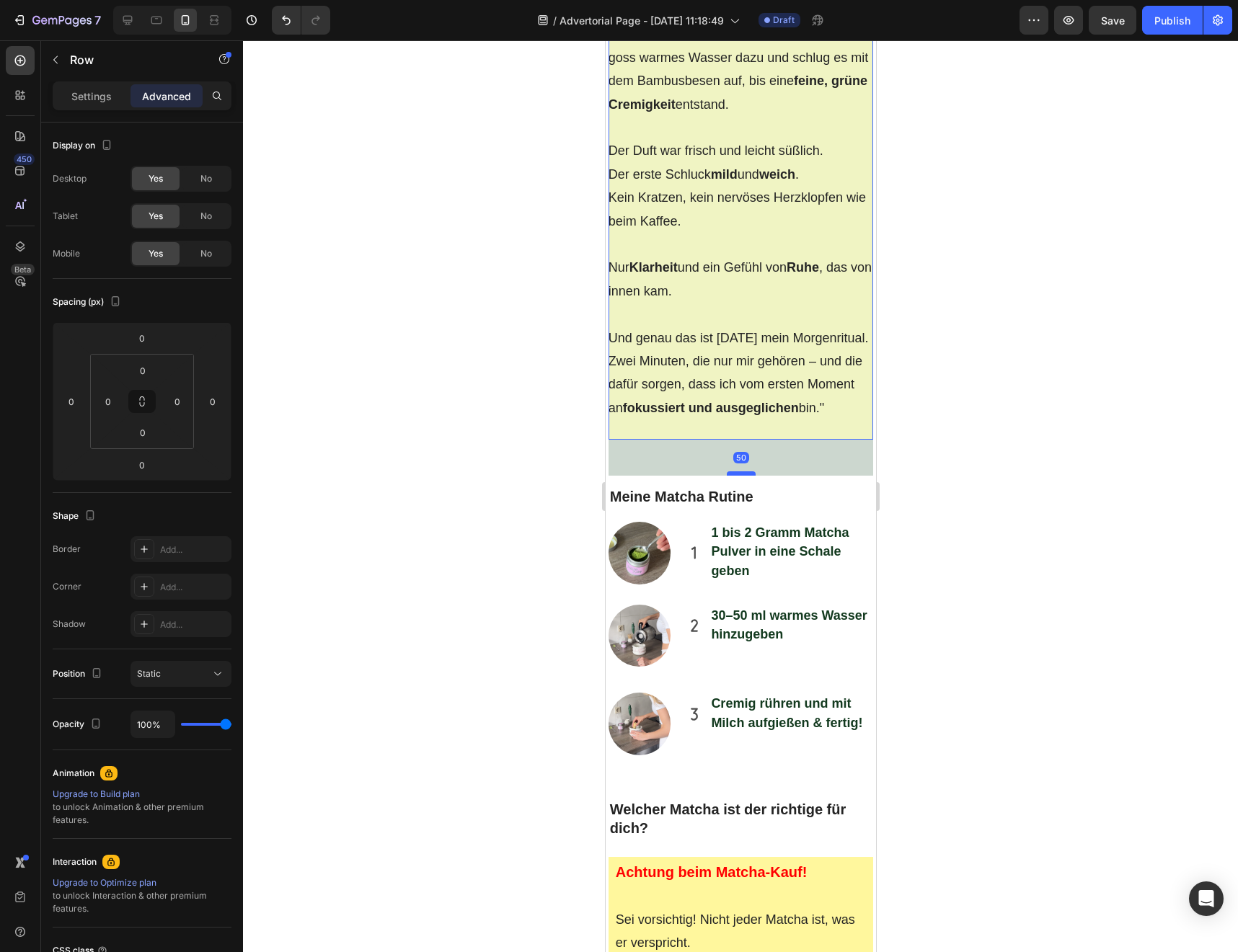
drag, startPoint x: 743, startPoint y: 534, endPoint x: 743, endPoint y: 570, distance: 36.0
click at [743, 476] on div at bounding box center [740, 473] width 29 height 4
type input "50"
click at [570, 572] on div at bounding box center [741, 496] width 995 height 912
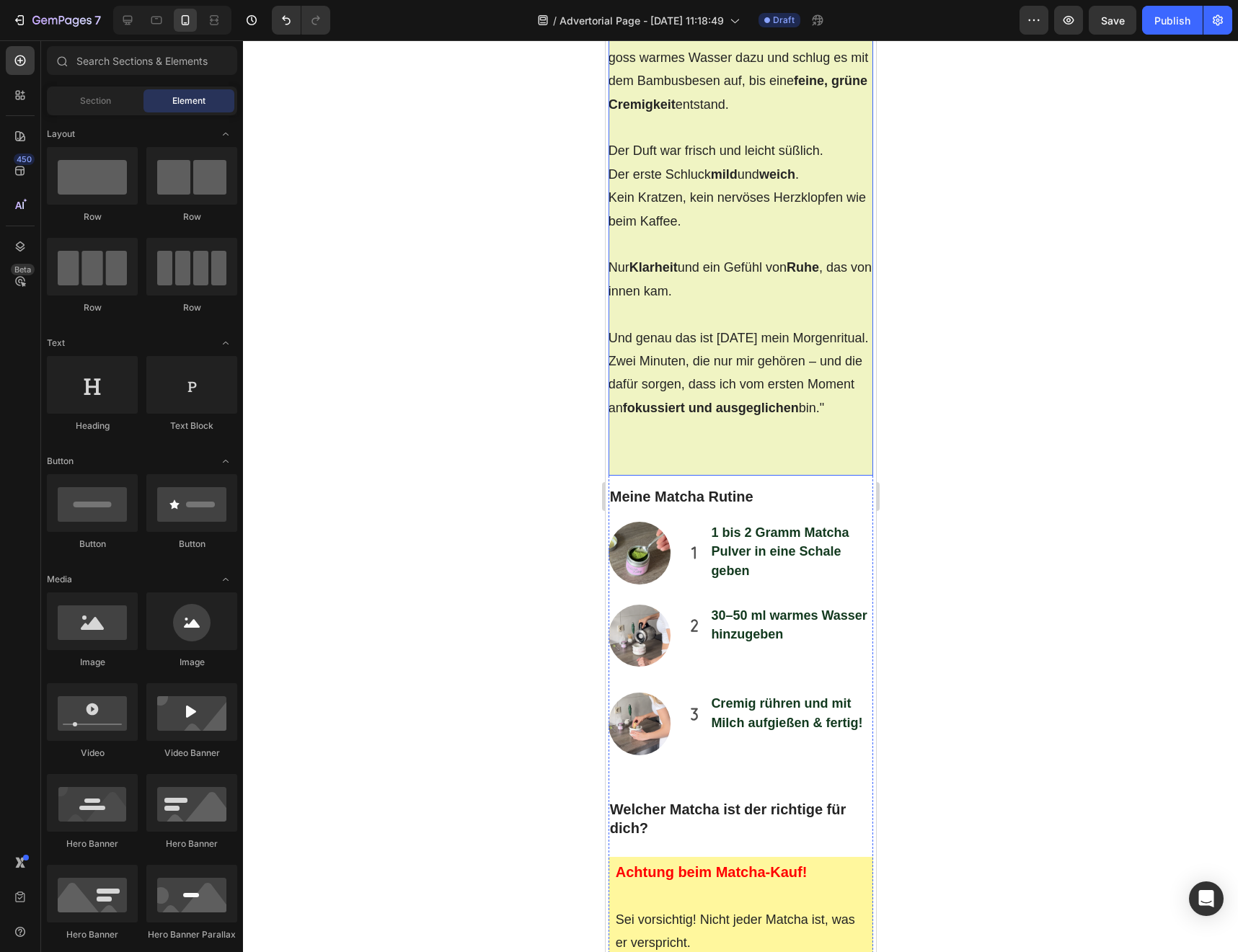
click at [734, 476] on div ""Das erste Mal Matcha zuzubereiten war etwas Besonderes. Kein Knopfdrücken wie …" at bounding box center [740, 167] width 265 height 617
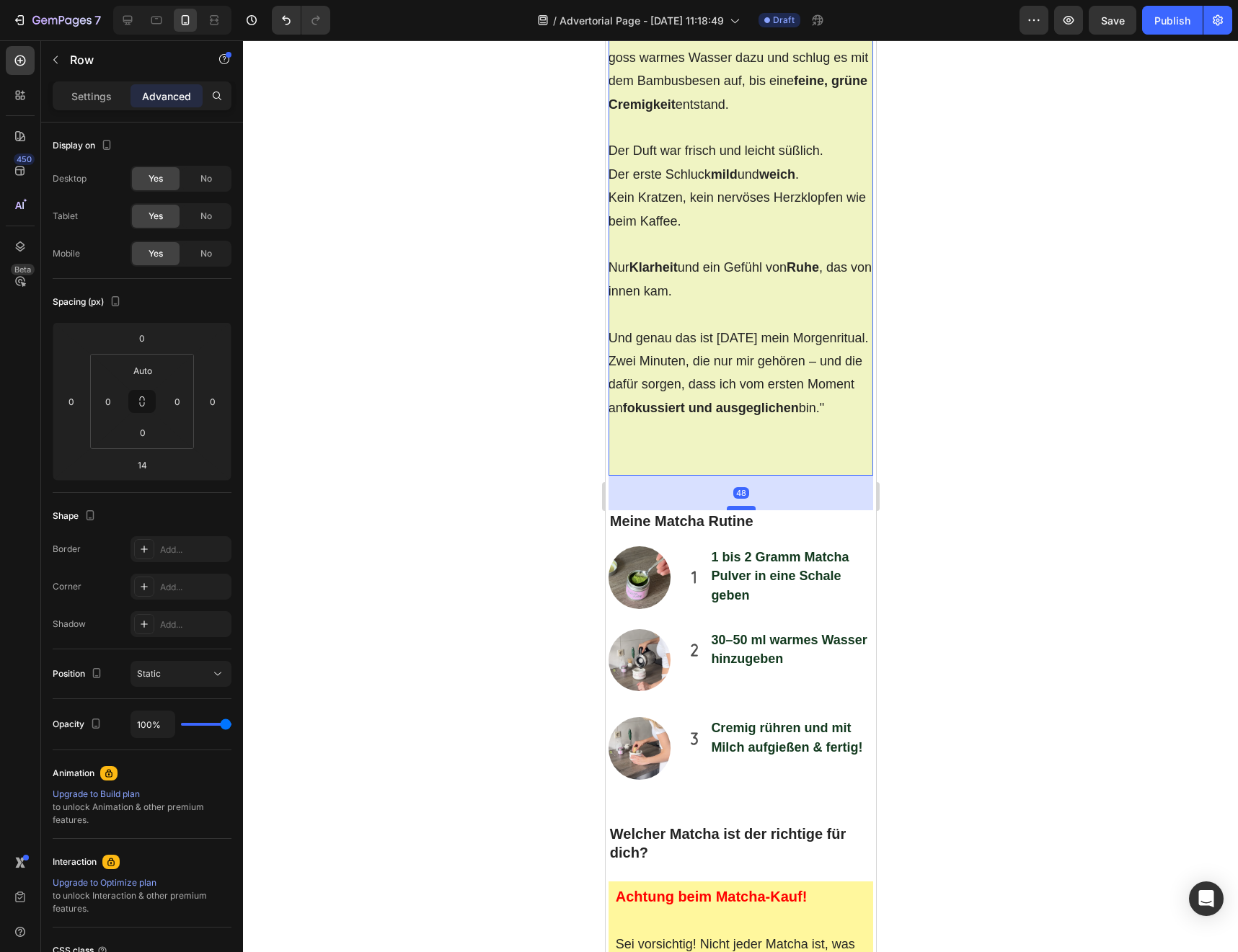
drag, startPoint x: 744, startPoint y: 580, endPoint x: 741, endPoint y: 605, distance: 25.2
click at [741, 510] on div at bounding box center [740, 507] width 29 height 4
type input "48"
click at [754, 476] on div ""Das erste Mal Matcha zuzubereiten war etwas Besonderes. Kein Knopfdrücken wie …" at bounding box center [740, 167] width 265 height 617
click at [581, 556] on div at bounding box center [741, 496] width 995 height 912
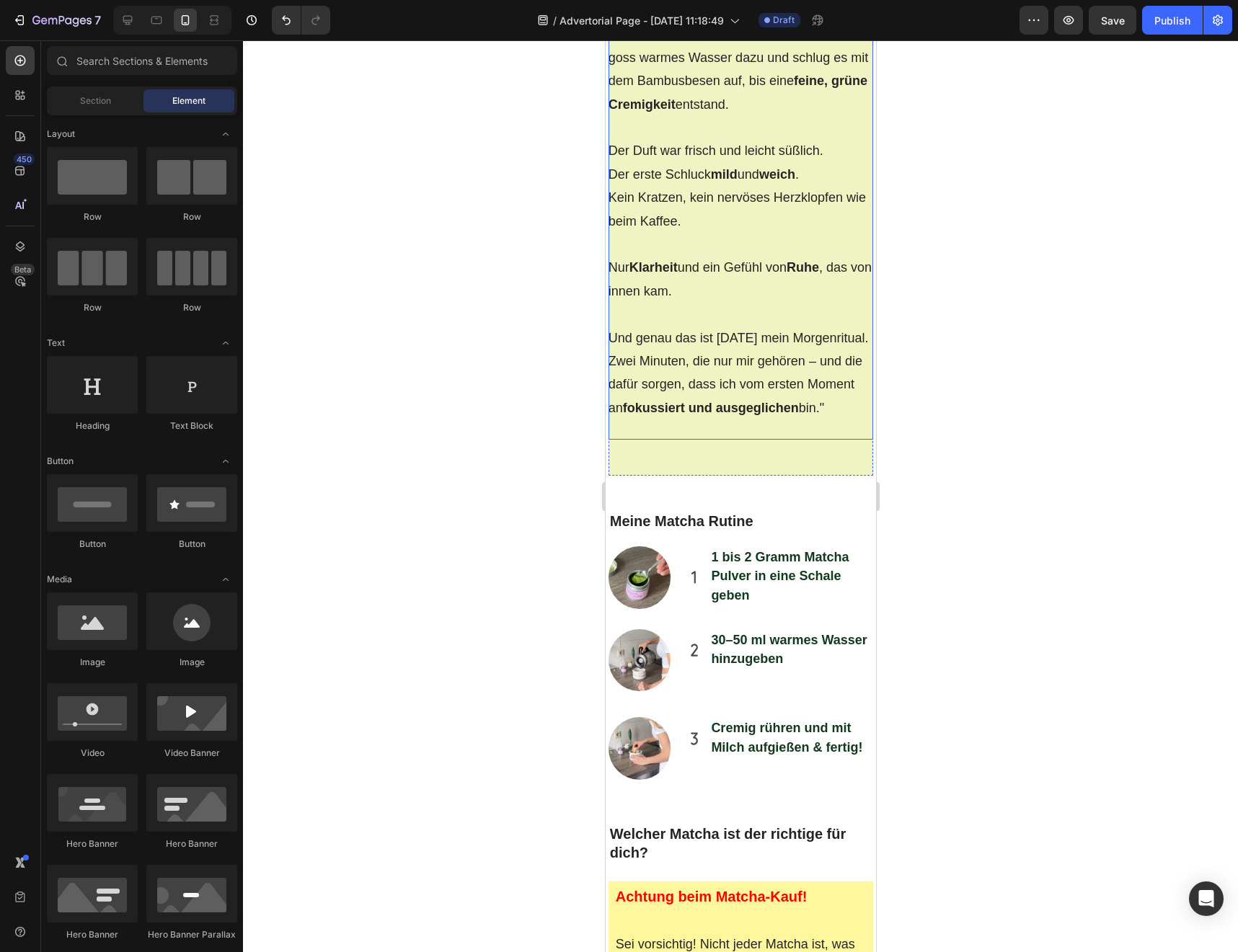
click at [660, 440] on div ""Das erste Mal Matcha zuzubereiten war etwas Besonderes. Kein Knopfdrücken wie …" at bounding box center [740, 149] width 265 height 581
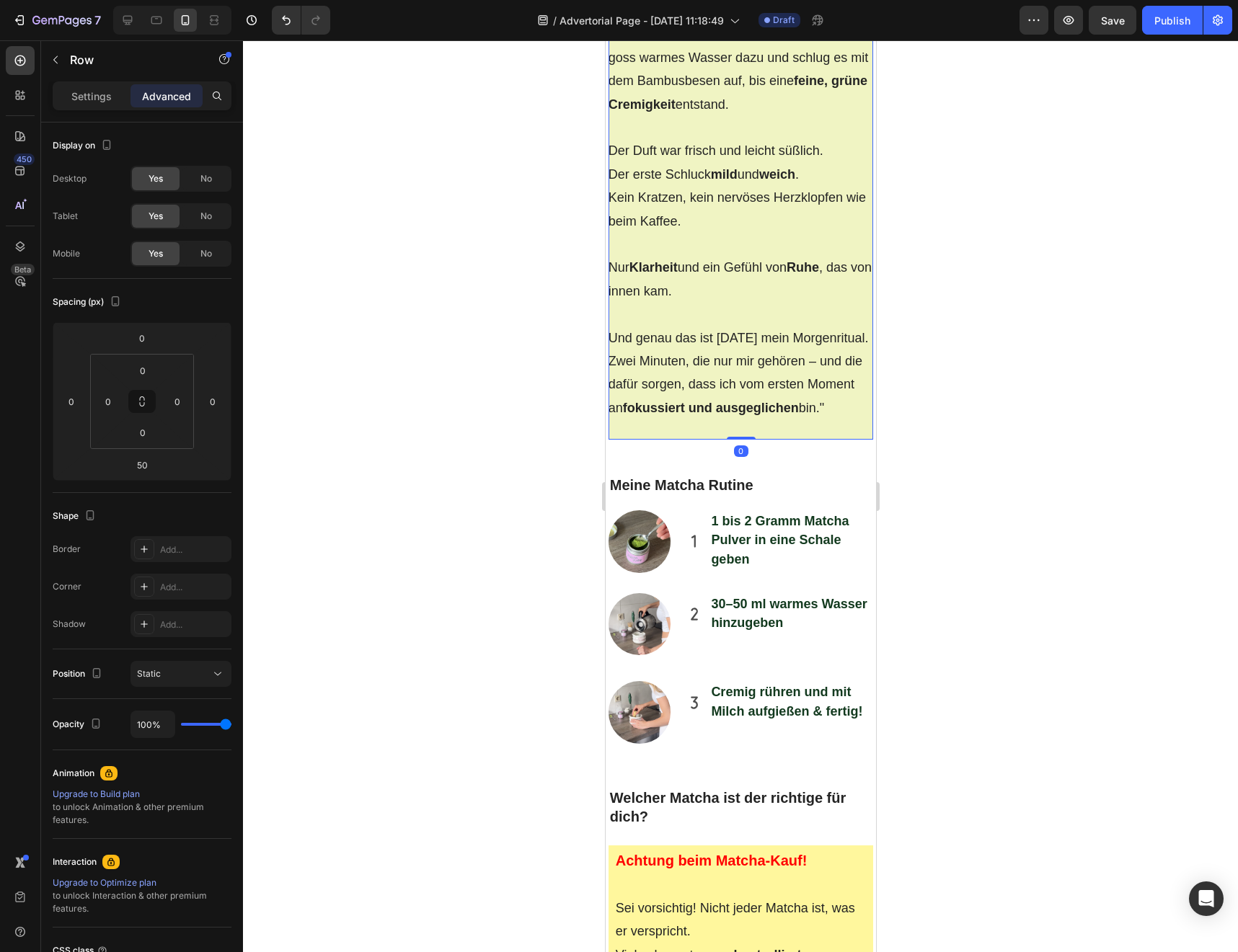
drag, startPoint x: 741, startPoint y: 571, endPoint x: 741, endPoint y: 448, distance: 123.0
click at [741, 440] on div ""Das erste Mal Matcha zuzubereiten war etwas Besonderes. Kein Knopfdrücken wie …" at bounding box center [740, 149] width 265 height 581
type input "0"
click at [501, 572] on div at bounding box center [741, 496] width 995 height 912
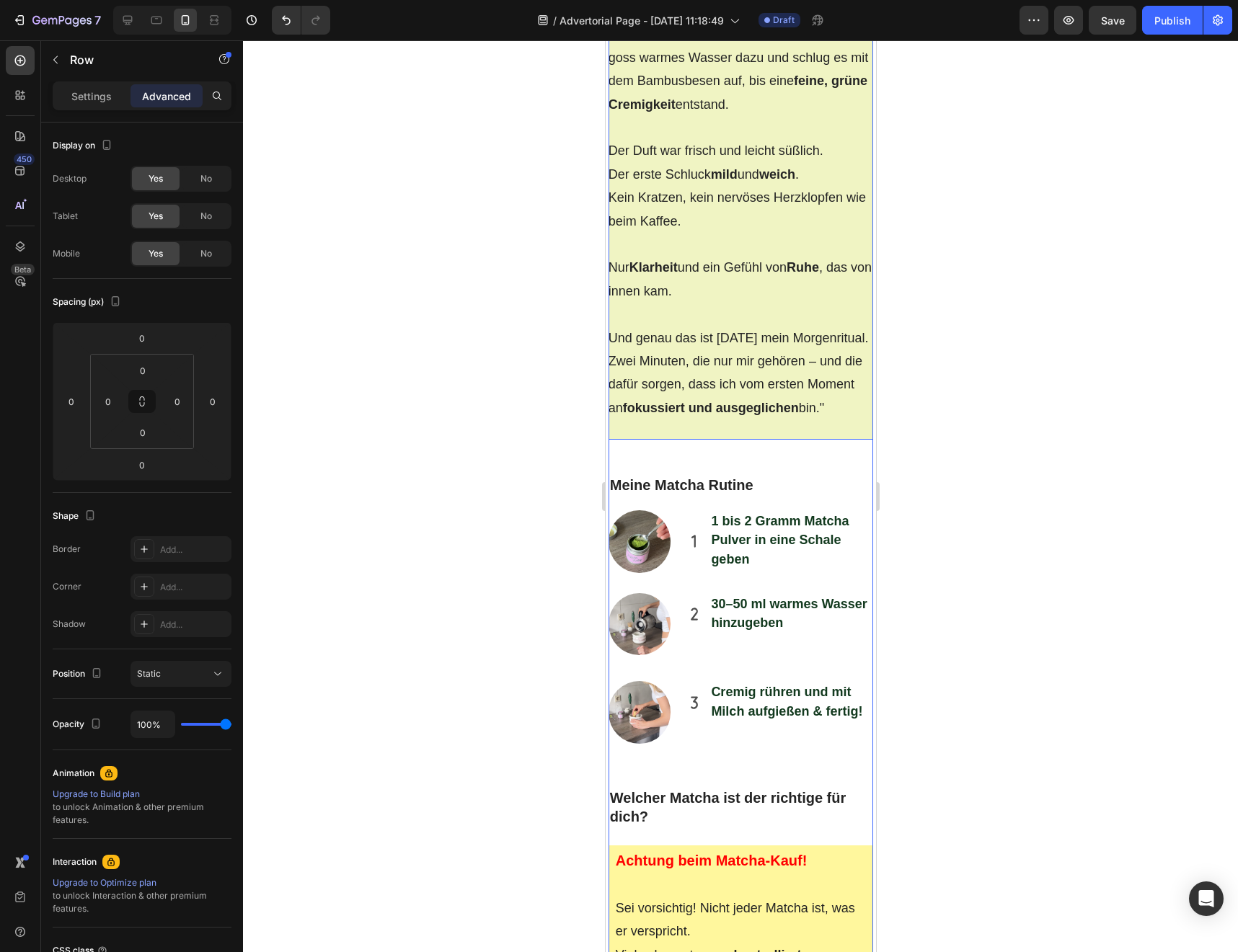
click at [704, 440] on div ""Das erste Mal Matcha zuzubereiten war etwas Besonderes. Kein Knopfdrücken wie …" at bounding box center [740, 149] width 265 height 581
click at [841, 440] on div ""Das erste Mal Matcha zuzubereiten war etwas Besonderes. Kein Knopfdrücken wie …" at bounding box center [740, 149] width 265 height 581
click at [806, 494] on p "Meine Matcha Rutine" at bounding box center [741, 485] width 263 height 19
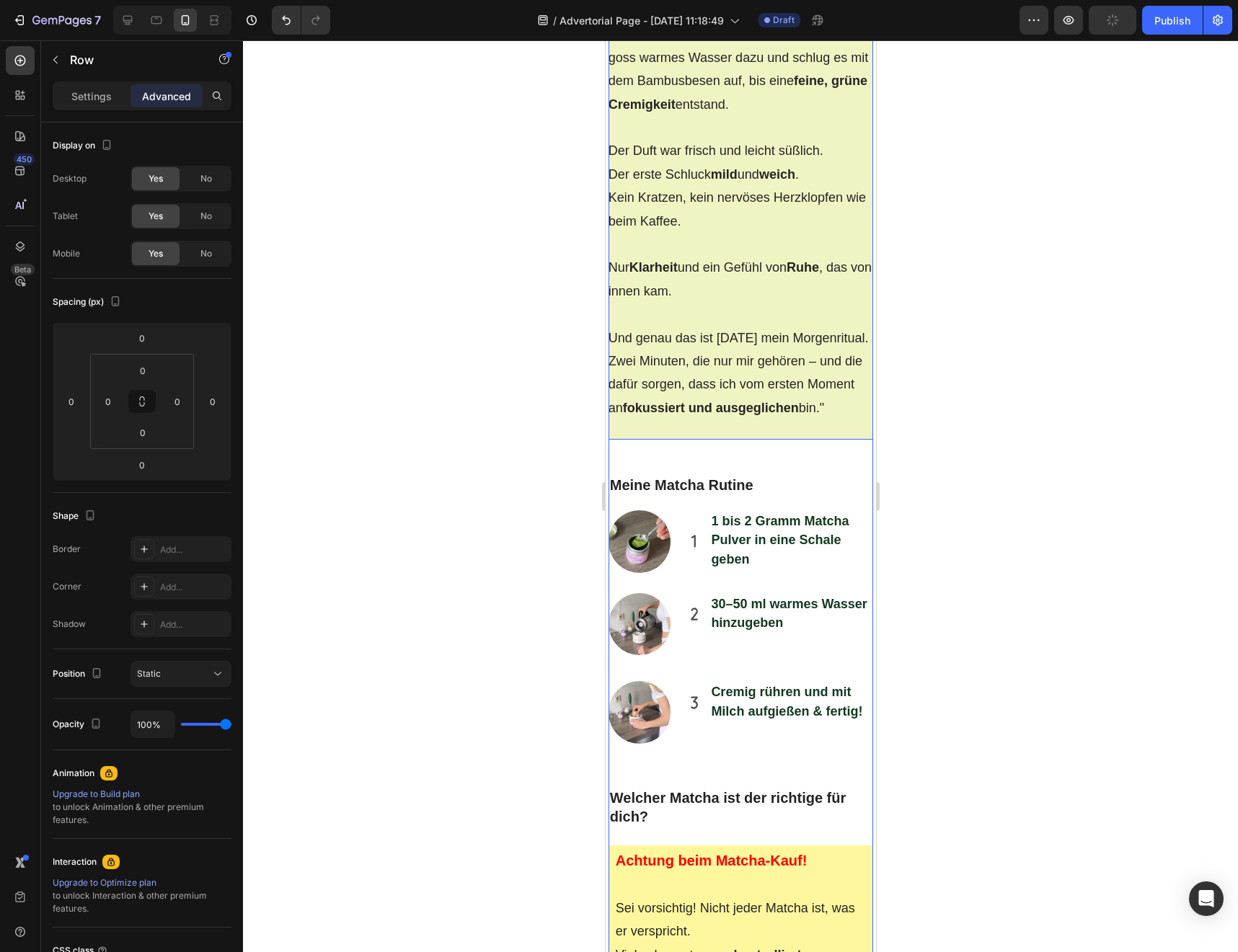
click at [612, 440] on div ""Das erste Mal Matcha zuzubereiten war etwas Besonderes. Kein Knopfdrücken wie …" at bounding box center [740, 149] width 265 height 581
drag, startPoint x: 739, startPoint y: 534, endPoint x: 738, endPoint y: 525, distance: 9.1
click at [738, 440] on div ""Das erste Mal Matcha zuzubereiten war etwas Besonderes. Kein Knopfdrücken wie …" at bounding box center [740, 149] width 265 height 581
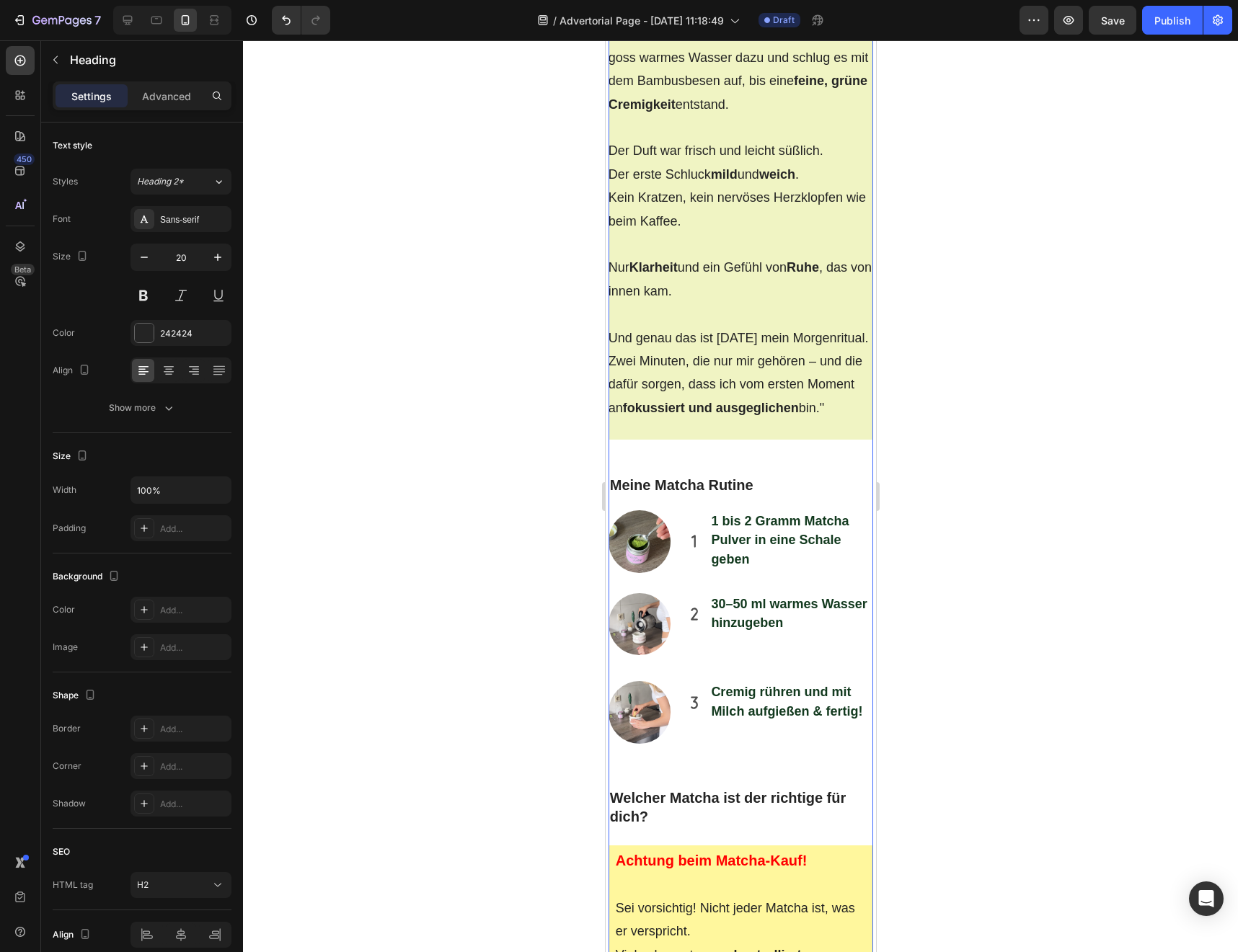
click at [710, 494] on p "Meine Matcha Rutine" at bounding box center [741, 485] width 263 height 19
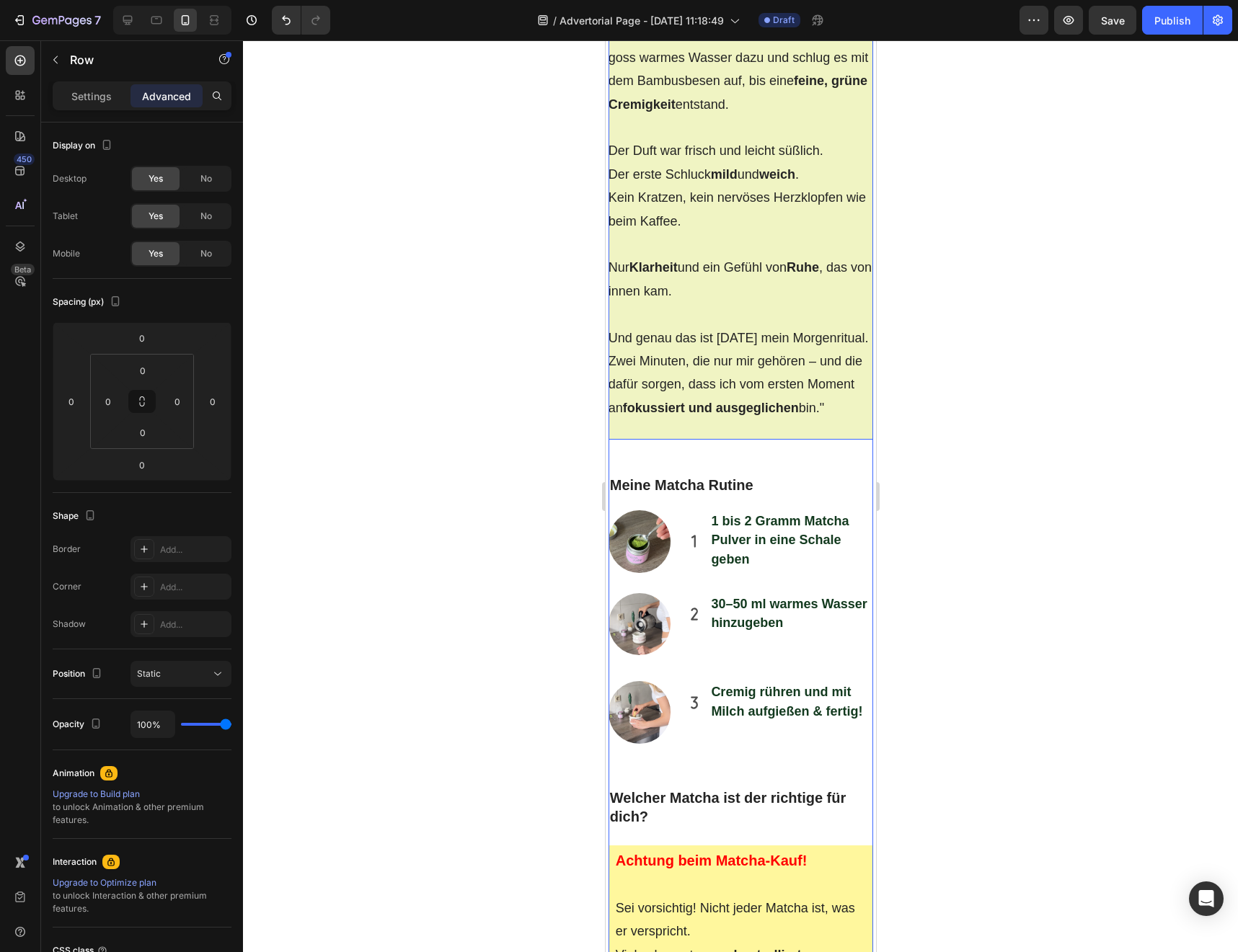
click at [542, 521] on div at bounding box center [741, 496] width 995 height 912
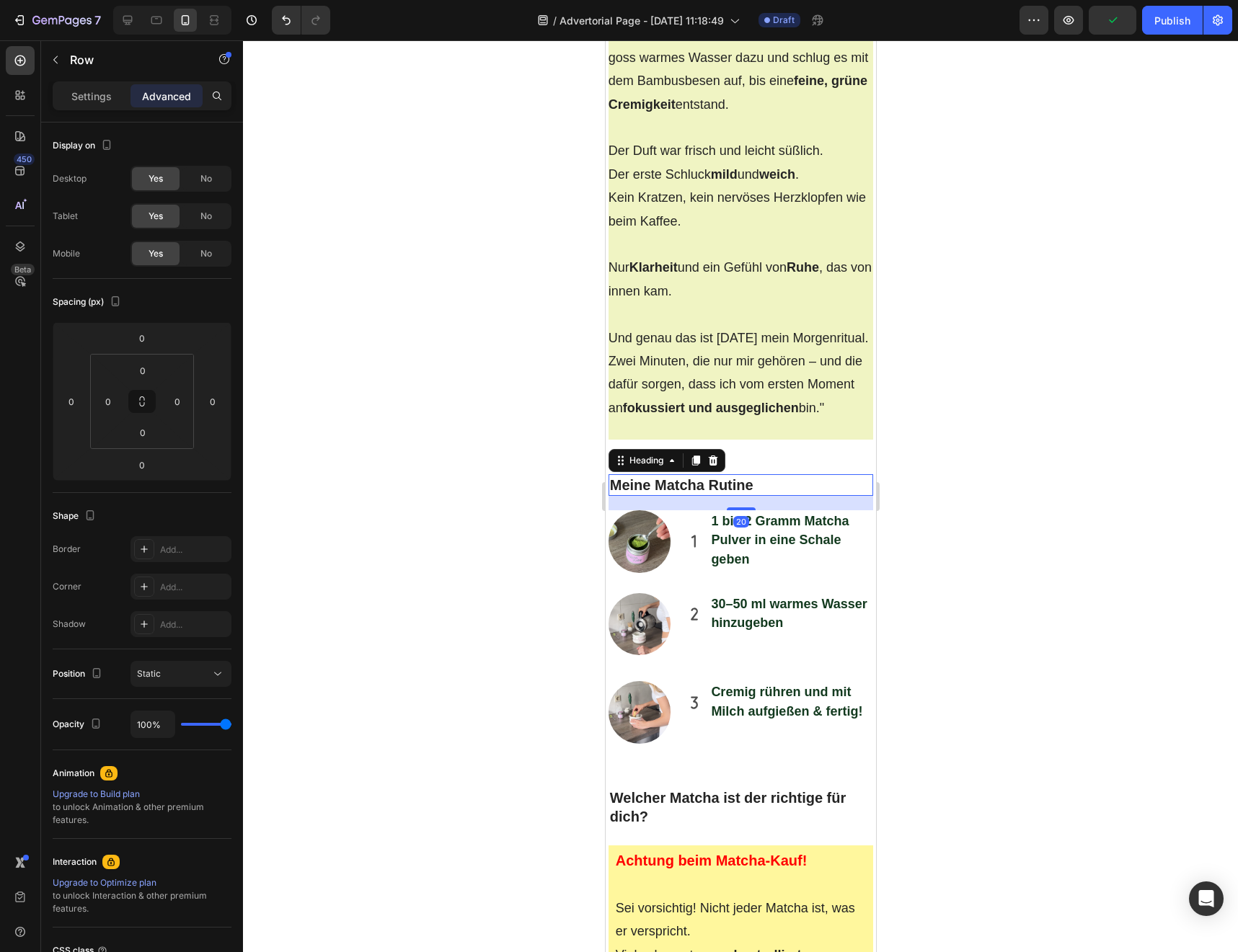
click at [618, 494] on p "Meine Matcha Rutine" at bounding box center [741, 485] width 263 height 19
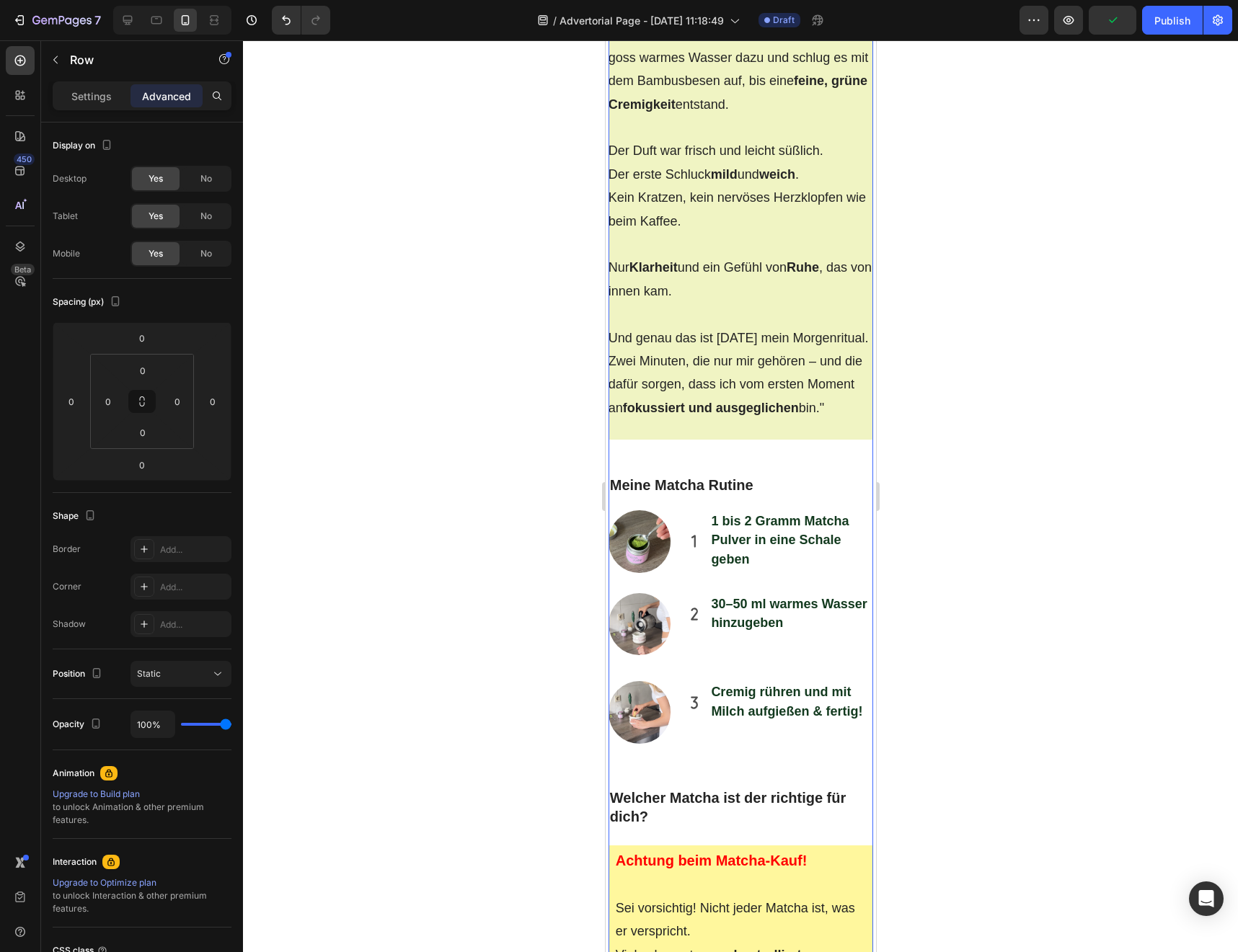
click at [748, 440] on div ""Das erste Mal Matcha zuzubereiten war etwas Besonderes. Kein Knopfdrücken wie …" at bounding box center [740, 149] width 265 height 581
click at [608, 440] on div ""Das erste Mal Matcha zuzubereiten war etwas Besonderes. Kein Knopfdrücken wie …" at bounding box center [740, 149] width 265 height 581
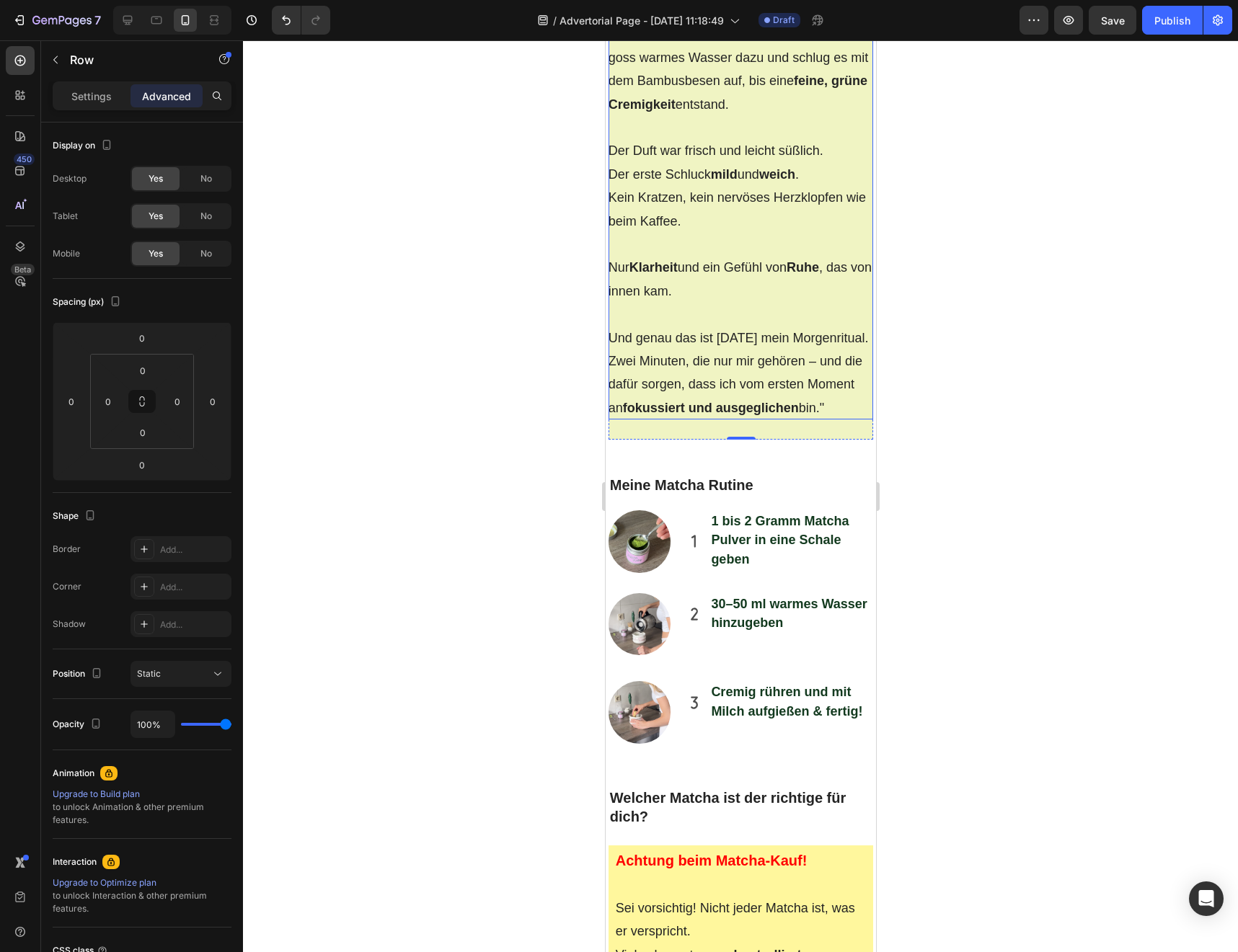
click at [617, 420] on p "Und genau das ist [DATE] mein Morgenritual. Zwei Minuten, die nur mir gehören –…" at bounding box center [740, 373] width 265 height 94
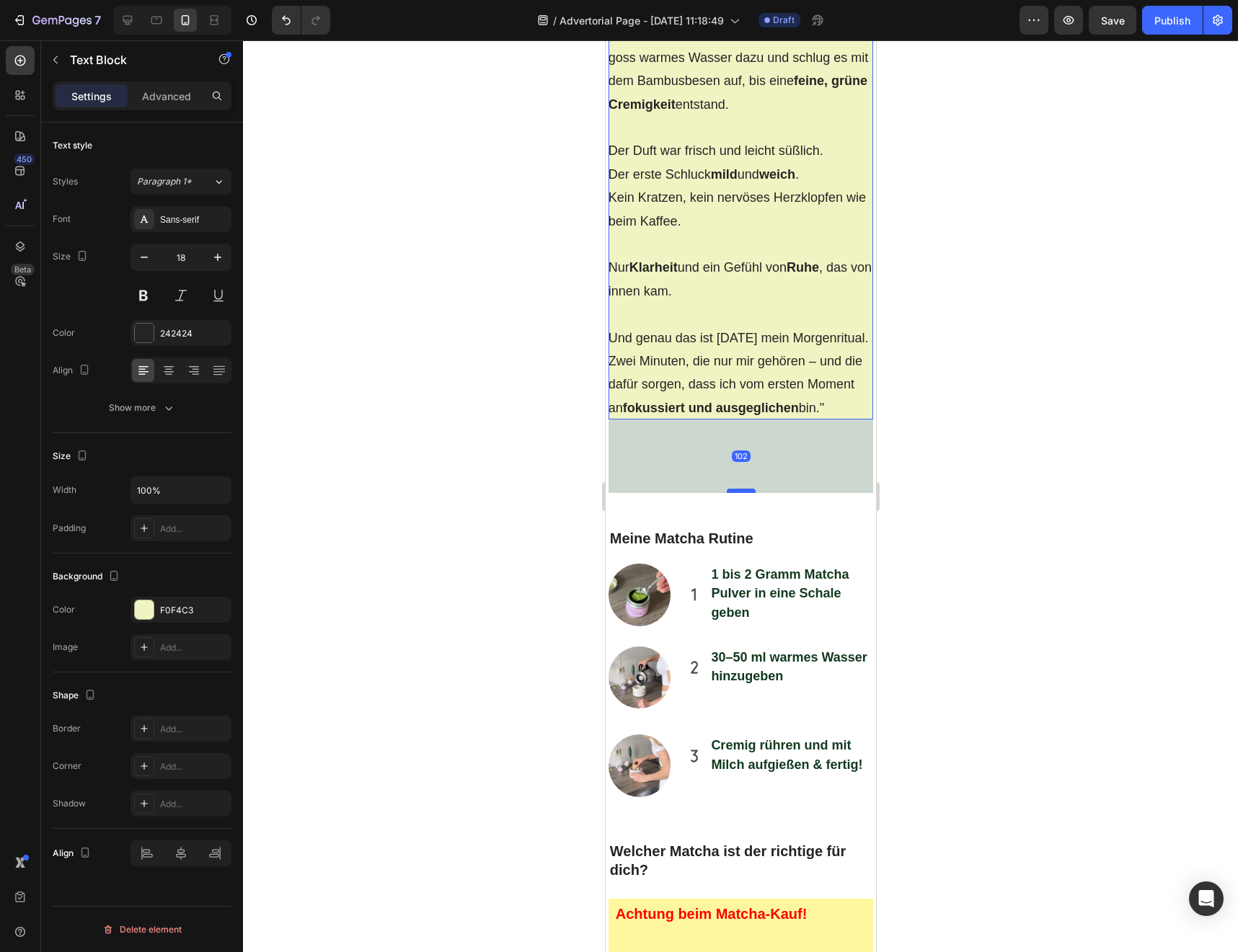
drag, startPoint x: 746, startPoint y: 535, endPoint x: 744, endPoint y: 588, distance: 53.0
click at [744, 493] on div at bounding box center [740, 490] width 29 height 4
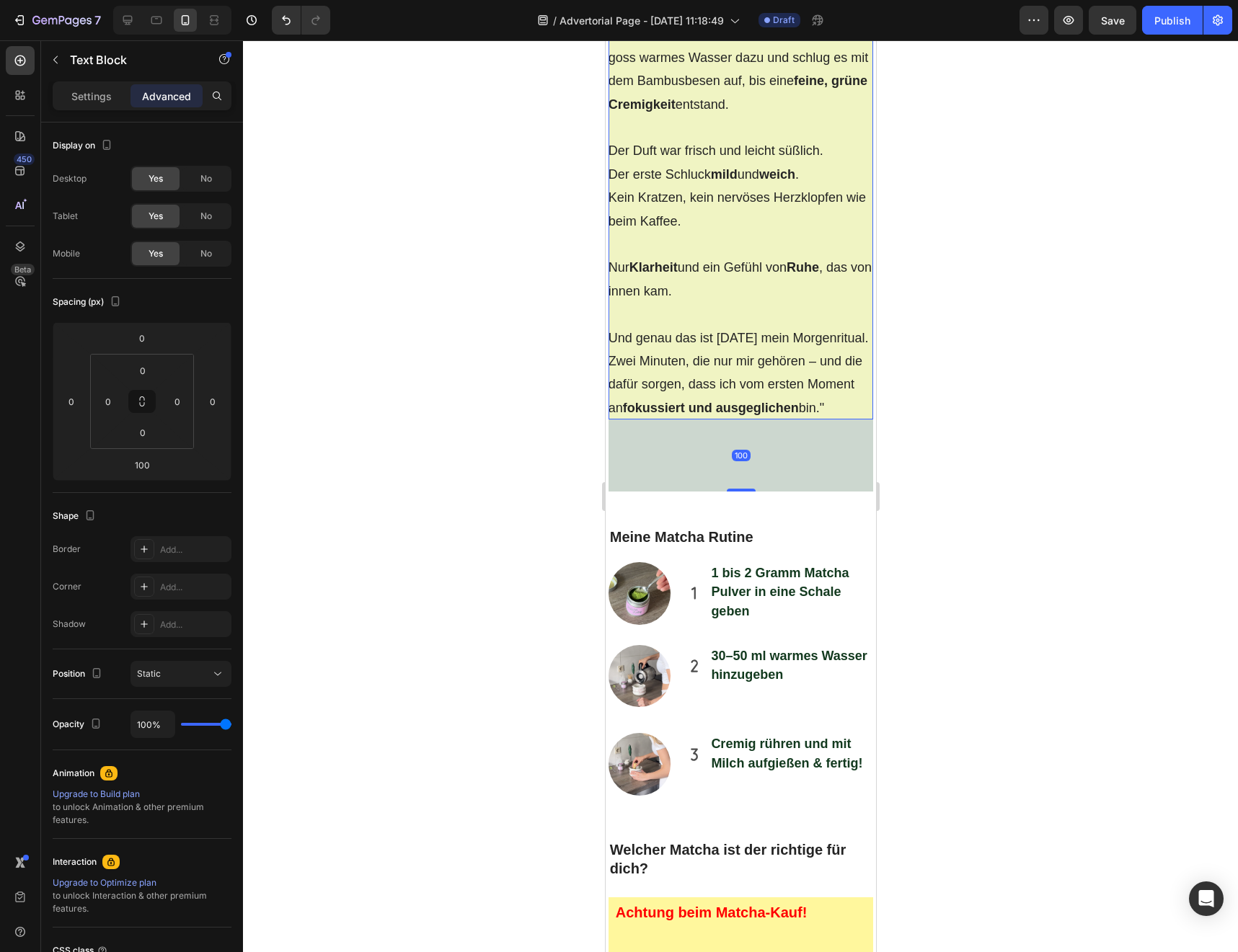
click at [503, 562] on div at bounding box center [741, 496] width 995 height 912
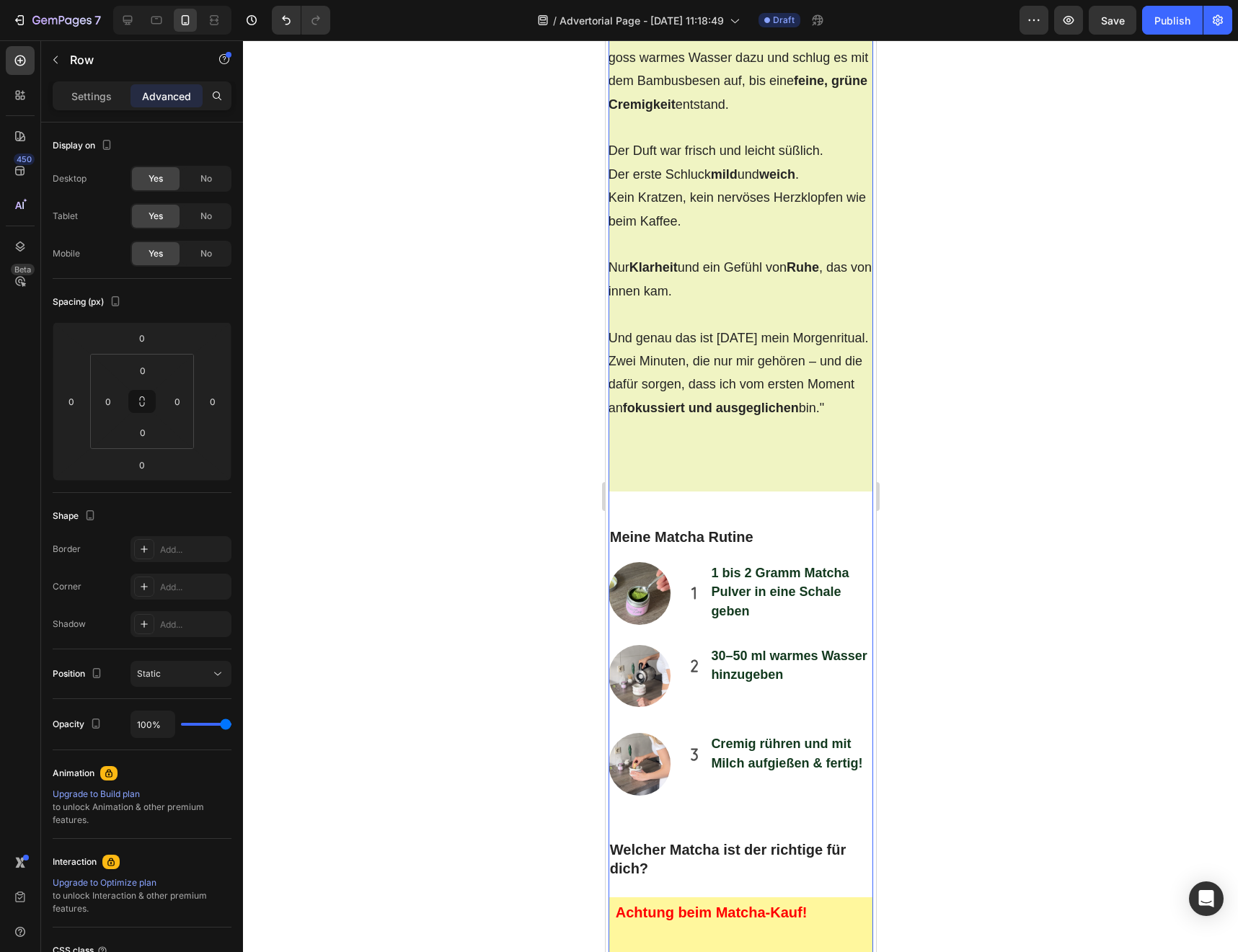
click at [755, 492] on div ""Das erste Mal Matcha zuzubereiten war etwas Besonderes. Kein Knopfdrücken wie …" at bounding box center [740, 175] width 265 height 633
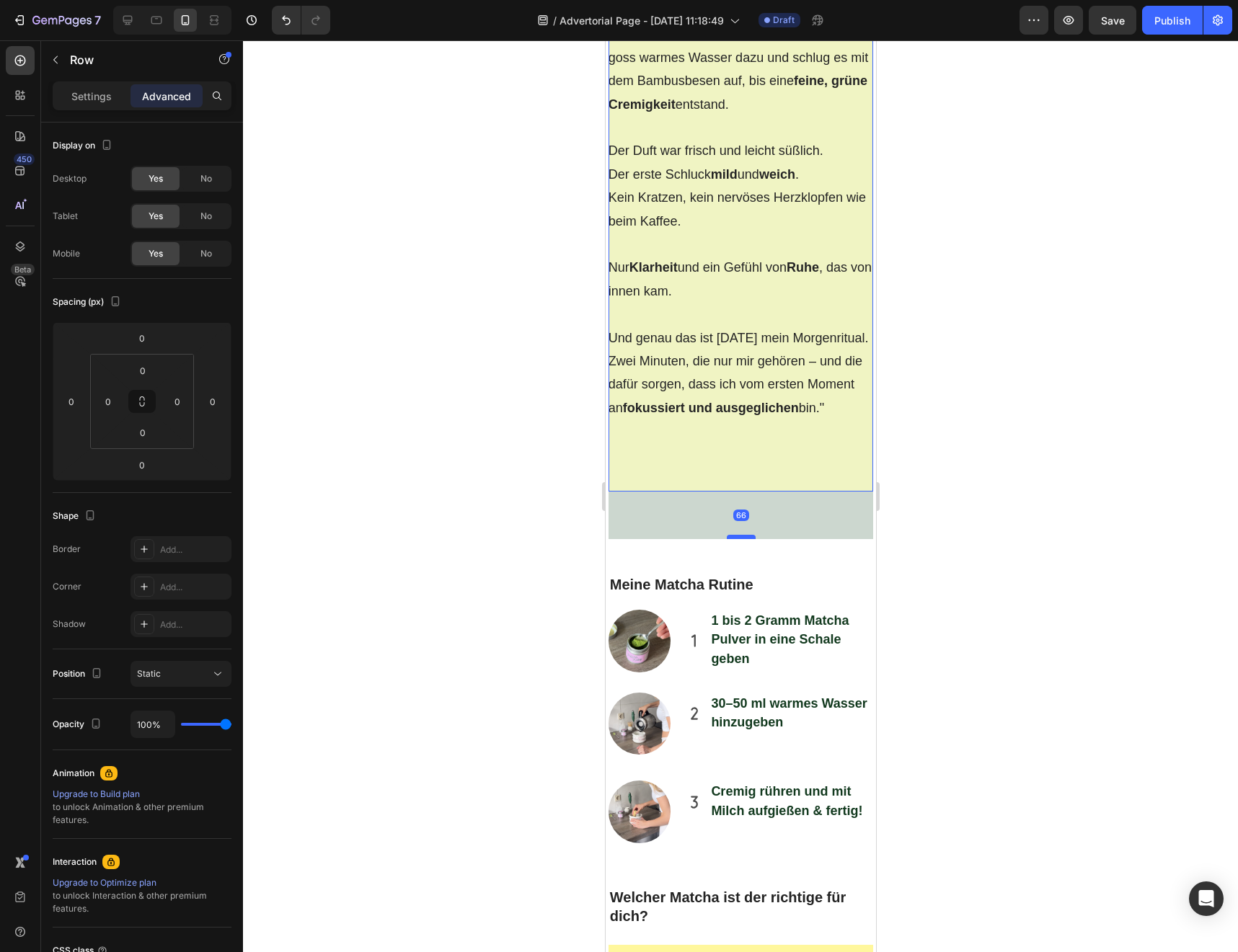
drag, startPoint x: 745, startPoint y: 587, endPoint x: 744, endPoint y: 634, distance: 47.0
click at [744, 539] on div at bounding box center [740, 537] width 29 height 4
type input "66"
click at [621, 539] on div "66" at bounding box center [740, 515] width 265 height 48
click at [662, 492] on div ""Das erste Mal Matcha zuzubereiten war etwas Besonderes. Kein Knopfdrücken wie …" at bounding box center [740, 175] width 265 height 633
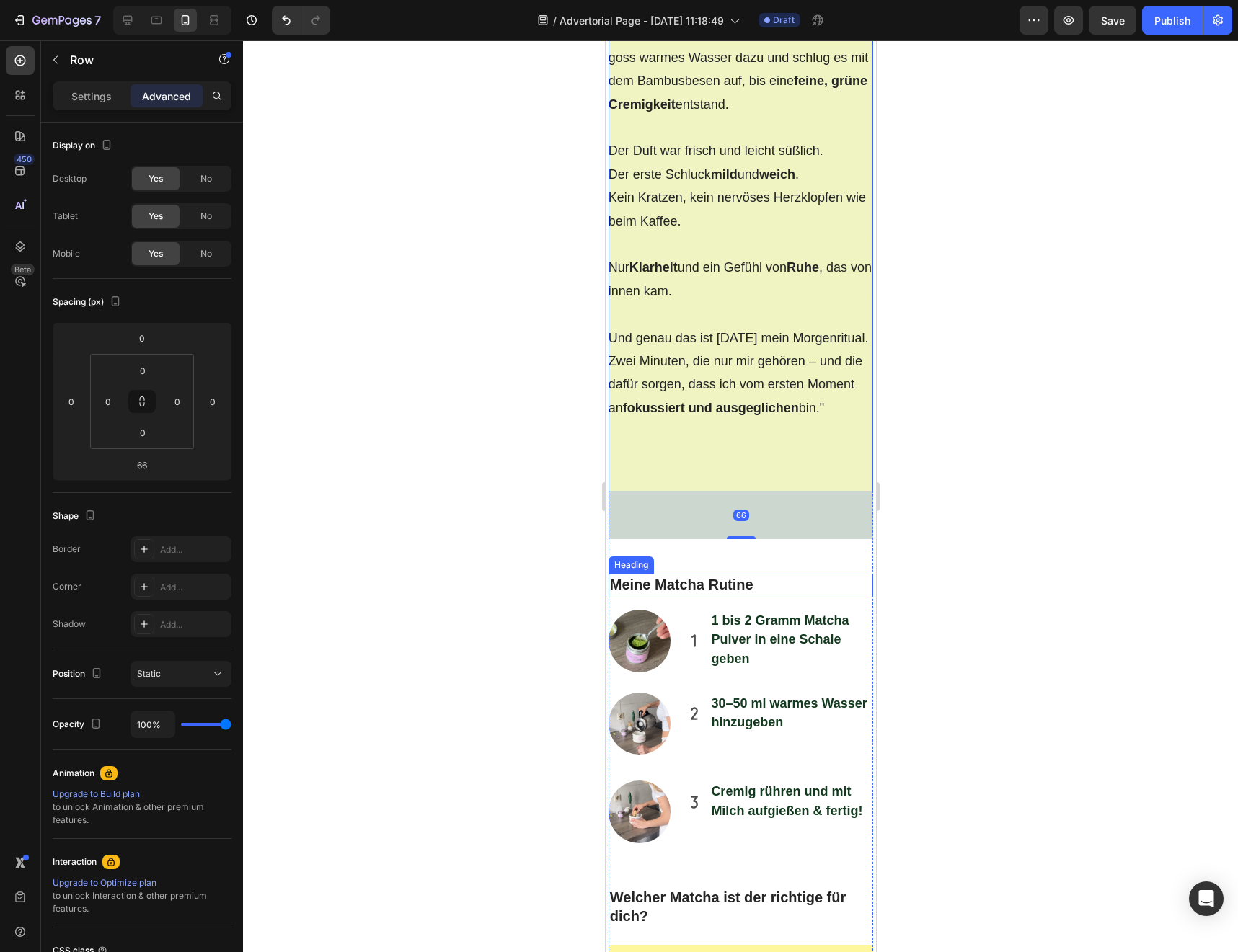
click at [653, 594] on p "Meine Matcha Rutine" at bounding box center [741, 584] width 263 height 19
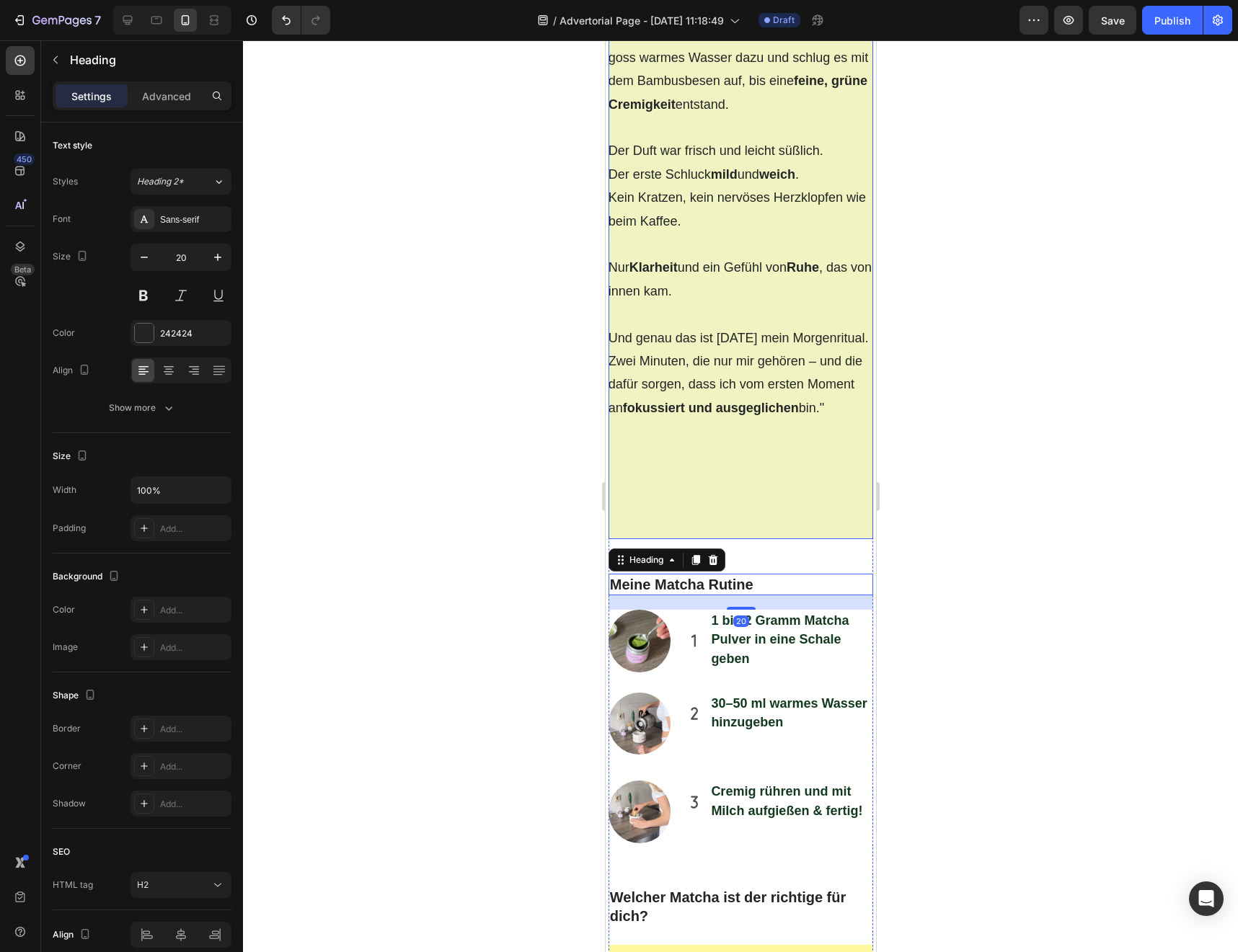
click at [740, 539] on div ""Das erste Mal Matcha zuzubereiten war etwas Besonderes. Kein Knopfdrücken wie …" at bounding box center [740, 199] width 265 height 680
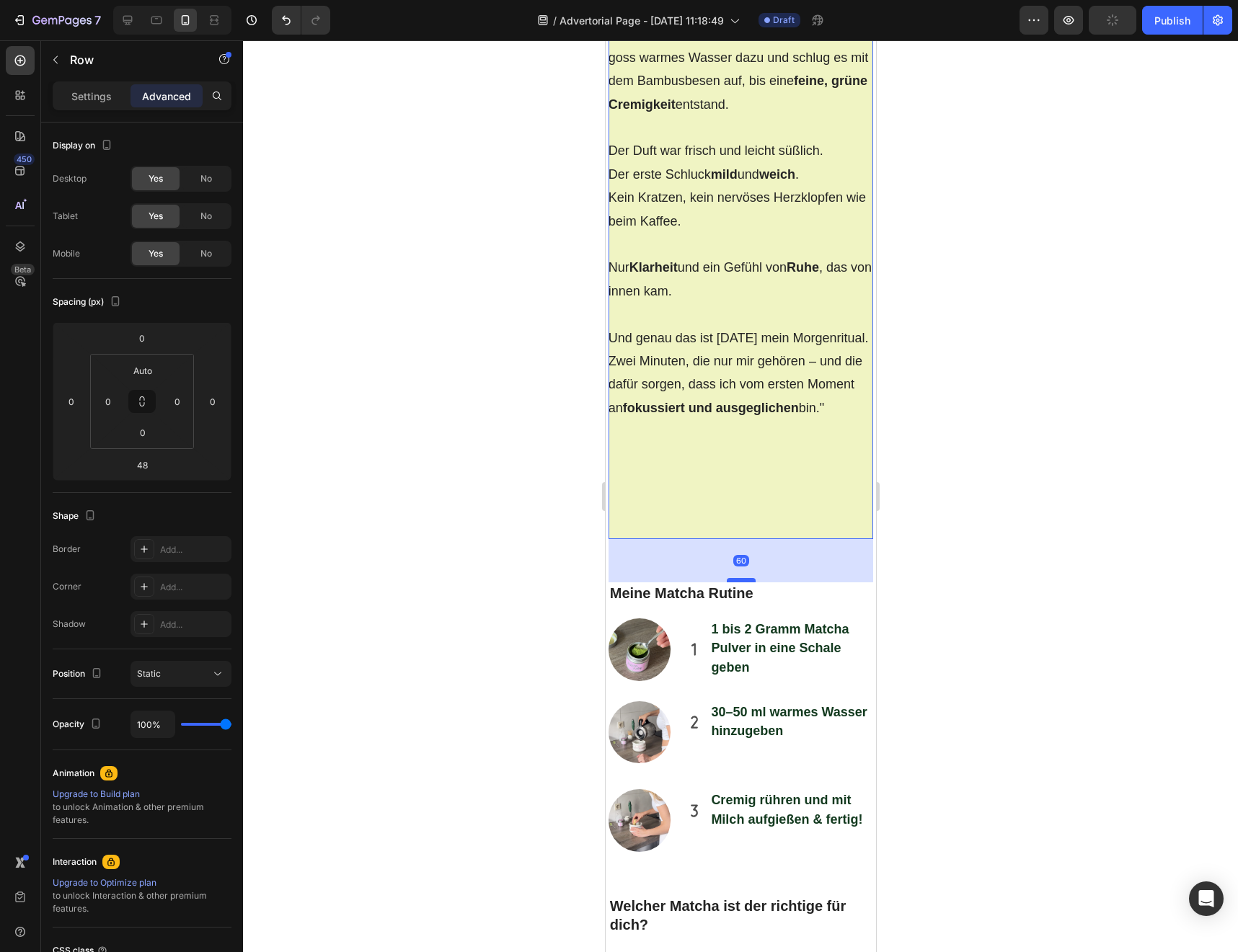
drag, startPoint x: 741, startPoint y: 667, endPoint x: 741, endPoint y: 676, distance: 9.0
click at [741, 583] on div at bounding box center [740, 579] width 29 height 4
type input "60"
click at [751, 539] on div ""Das erste Mal Matcha zuzubereiten war etwas Besonderes. Kein Knopfdrücken wie …" at bounding box center [740, 199] width 265 height 680
click at [582, 616] on div at bounding box center [741, 496] width 995 height 912
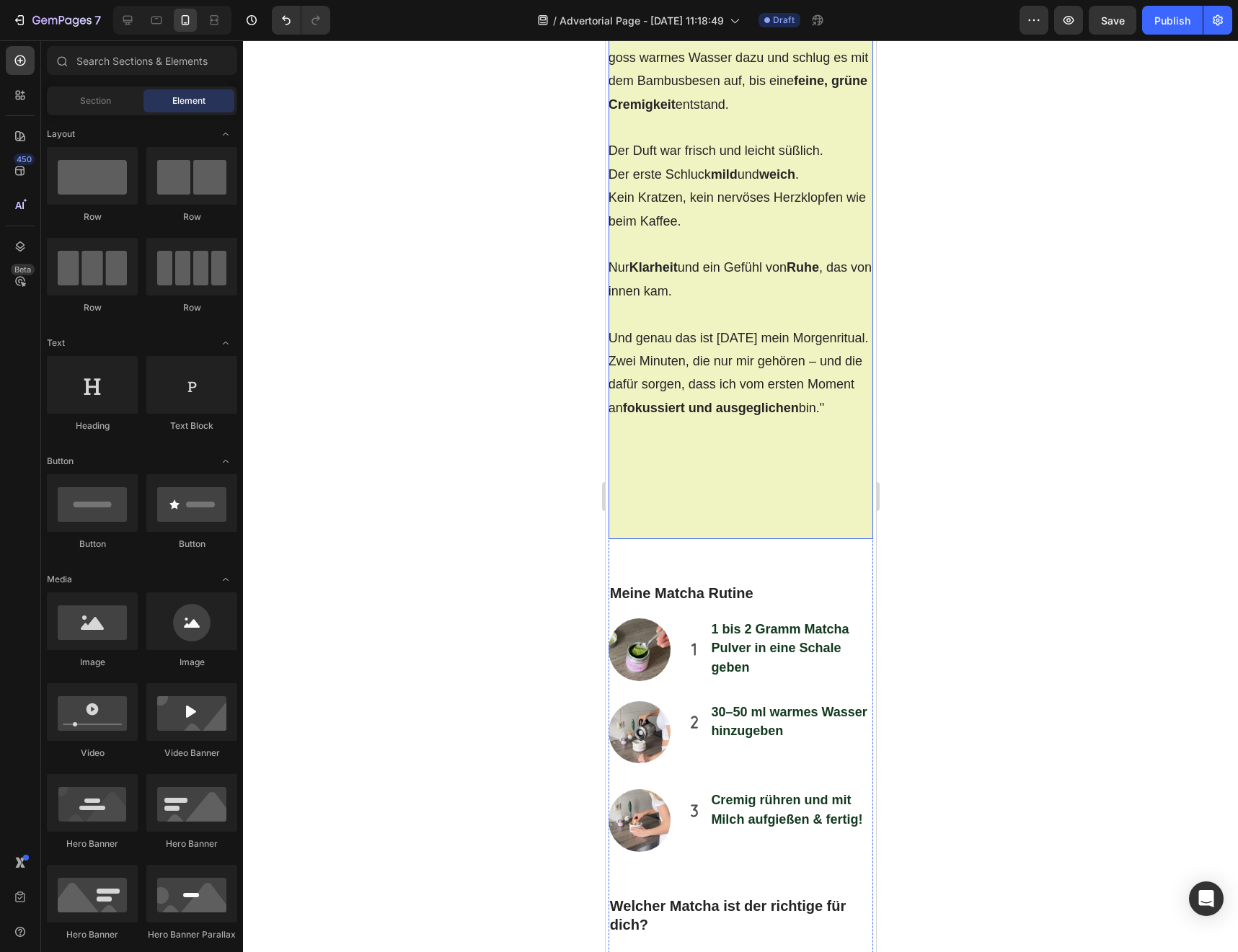
click at [713, 492] on div ""Das erste Mal Matcha zuzubereiten war etwas Besonderes. Kein Knopfdrücken wie …" at bounding box center [740, 175] width 265 height 633
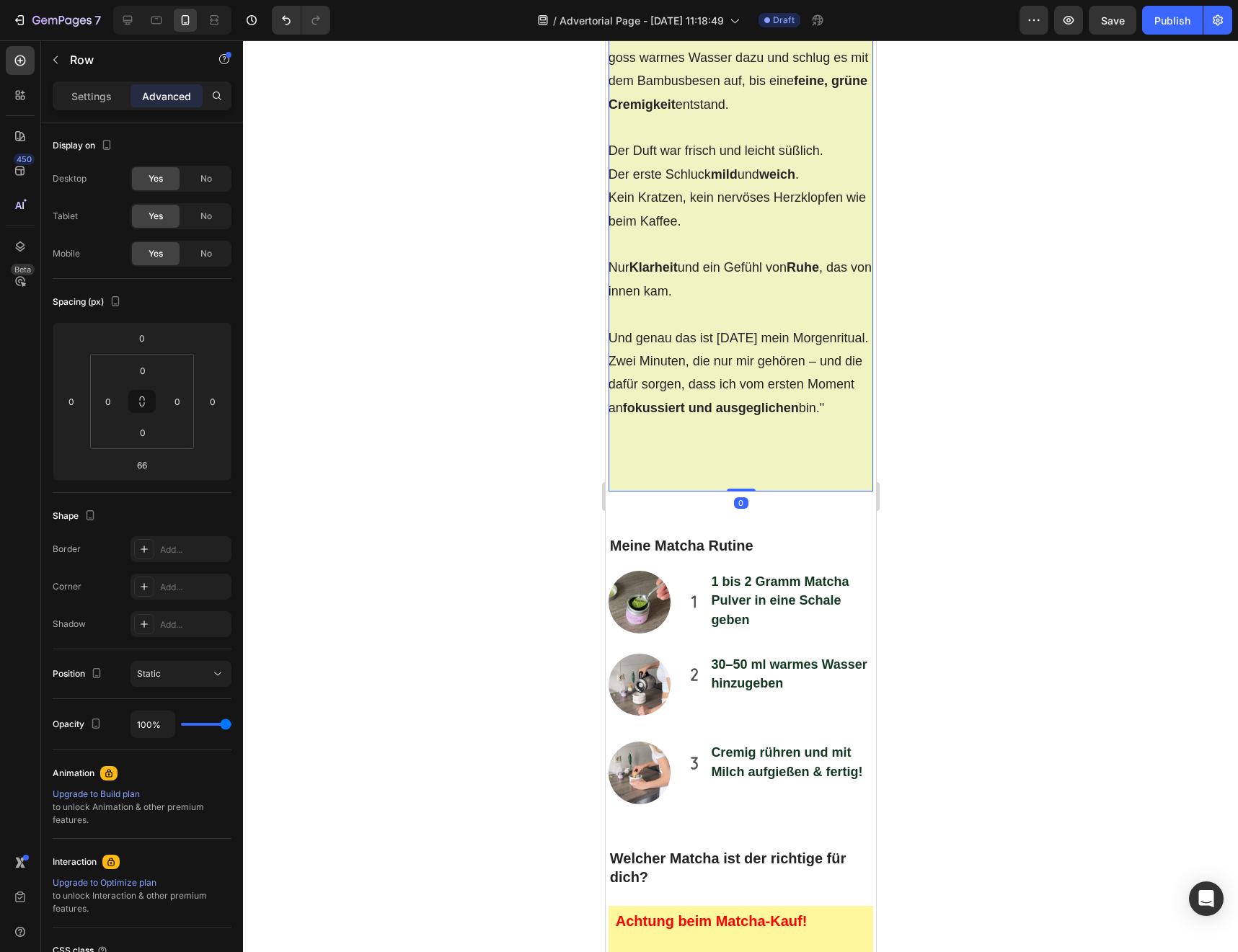
drag, startPoint x: 740, startPoint y: 634, endPoint x: 740, endPoint y: 493, distance: 141.0
click at [740, 492] on div ""Das erste Mal Matcha zuzubereiten war etwas Besonderes. Kein Knopfdrücken wie …" at bounding box center [740, 175] width 265 height 633
type input "0"
click at [740, 492] on div ""Das erste Mal Matcha zuzubereiten war etwas Besonderes. Kein Knopfdrücken wie …" at bounding box center [740, 175] width 265 height 633
click at [529, 553] on div at bounding box center [741, 496] width 995 height 912
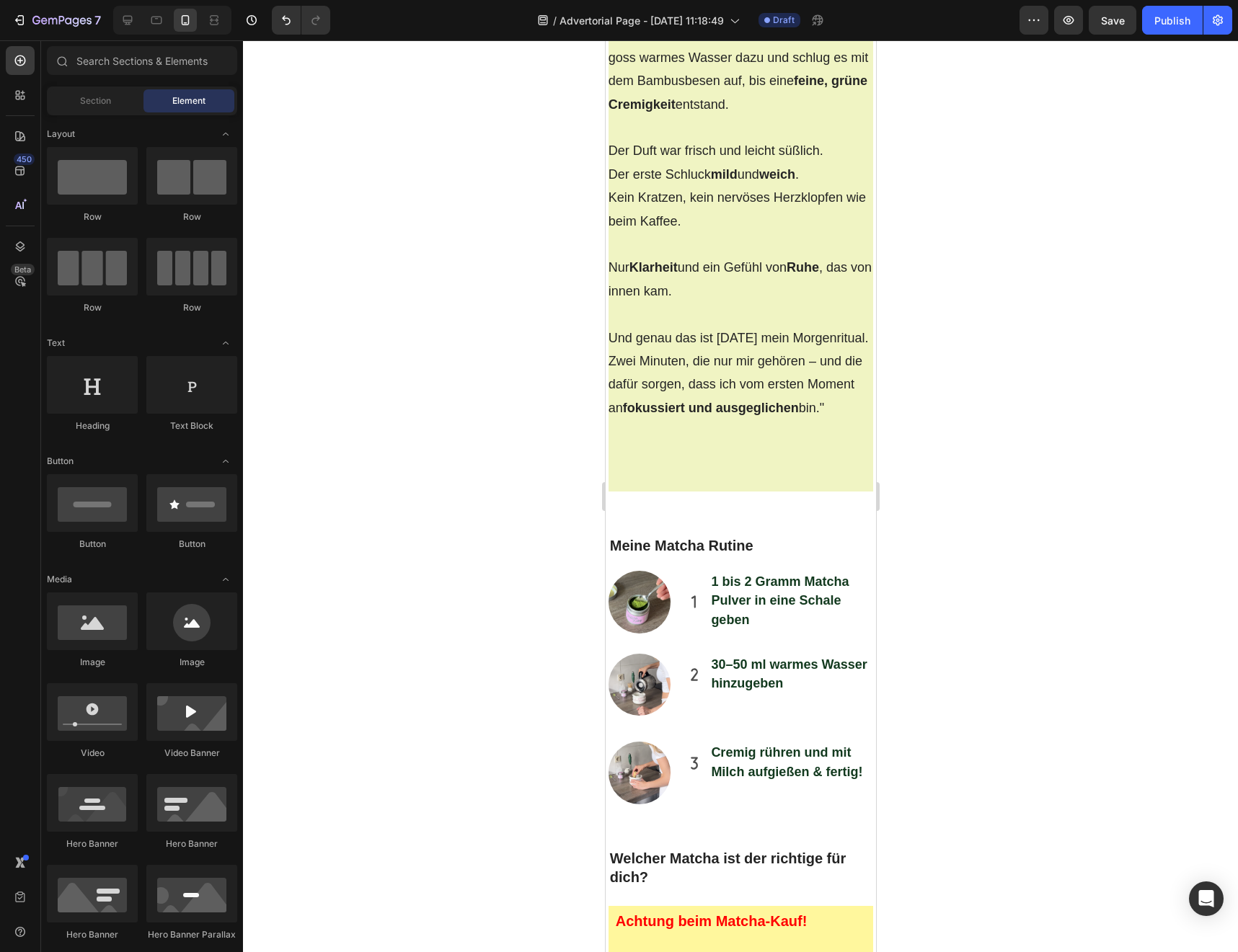
click at [713, 492] on div ""Das erste Mal Matcha zuzubereiten war etwas Besonderes. Kein Knopfdrücken wie …" at bounding box center [740, 175] width 265 height 633
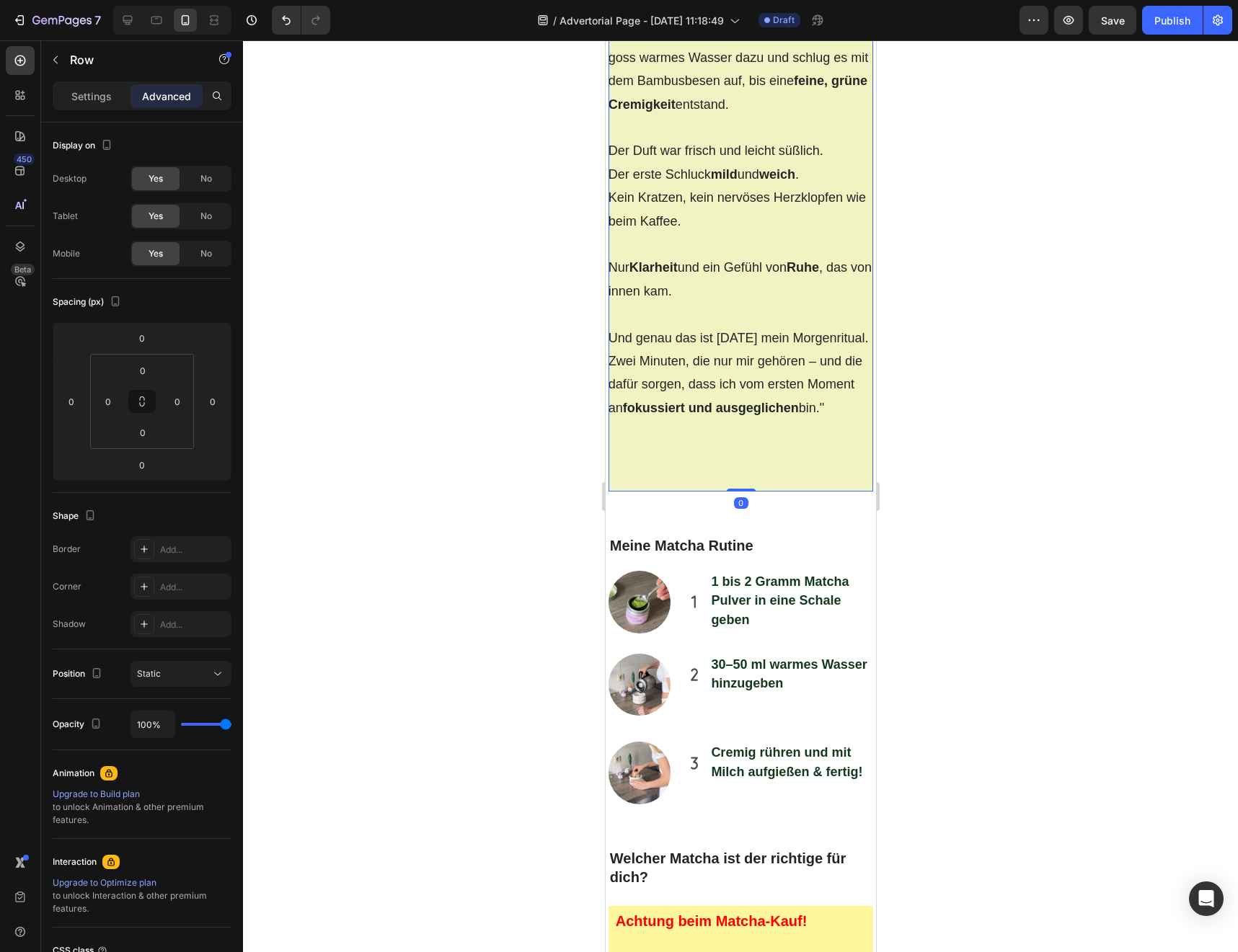
click at [742, 492] on div ""Das erste Mal Matcha zuzubereiten war etwas Besonderes. Kein Knopfdrücken wie …" at bounding box center [740, 175] width 265 height 633
click at [741, 492] on div ""Das erste Mal Matcha zuzubereiten war etwas Besonderes. Kein Knopfdrücken wie …" at bounding box center [740, 175] width 265 height 633
click at [719, 415] on strong "fokussiert und ausgeglichen" at bounding box center [710, 408] width 176 height 15
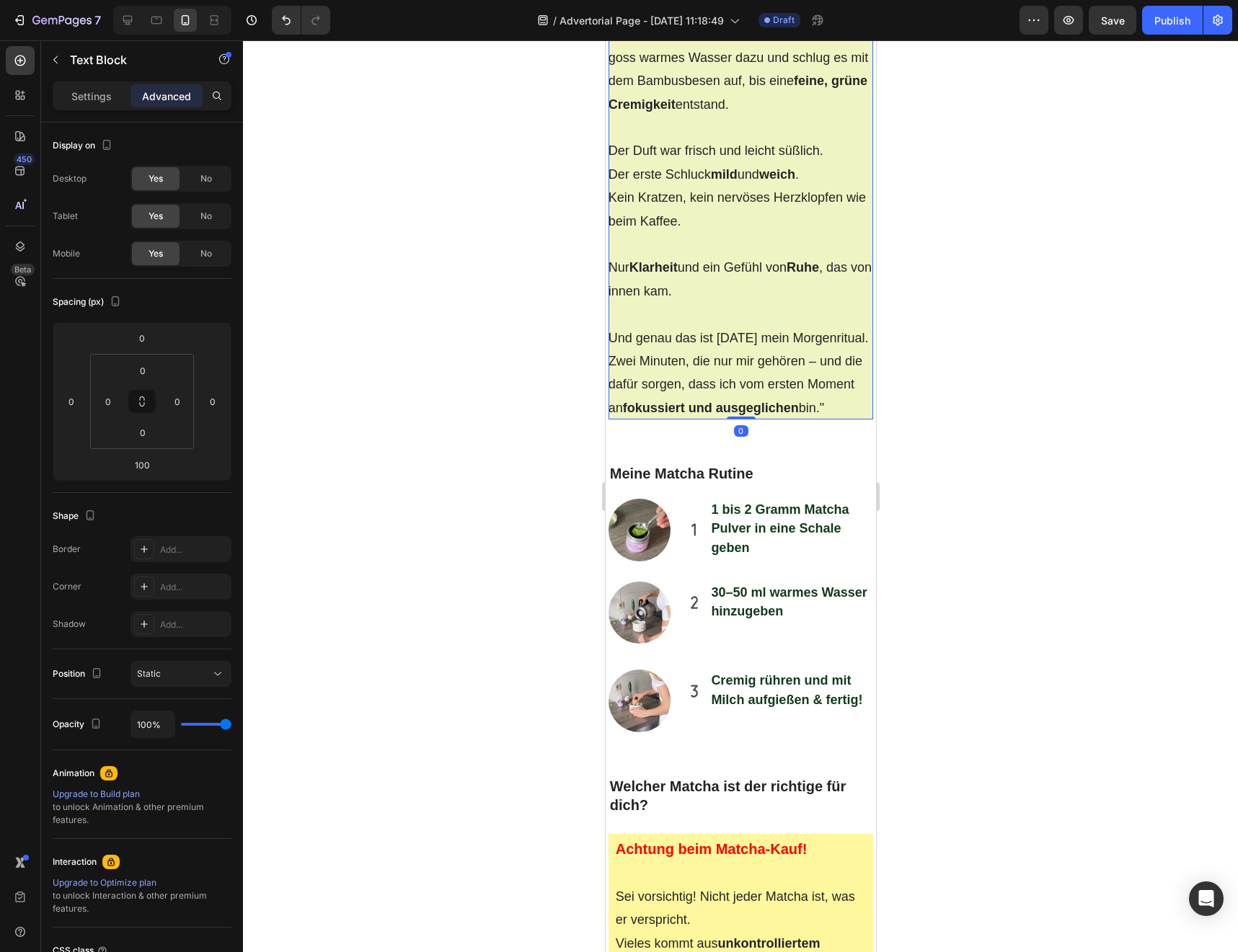
drag, startPoint x: 746, startPoint y: 587, endPoint x: 747, endPoint y: 498, distance: 89.0
click at [747, 419] on div ""Das erste Mal Matcha zuzubereiten war etwas Besonderes. Kein Knopfdrücken wie …" at bounding box center [740, 139] width 265 height 561
type input "0"
click at [470, 552] on div at bounding box center [741, 496] width 995 height 912
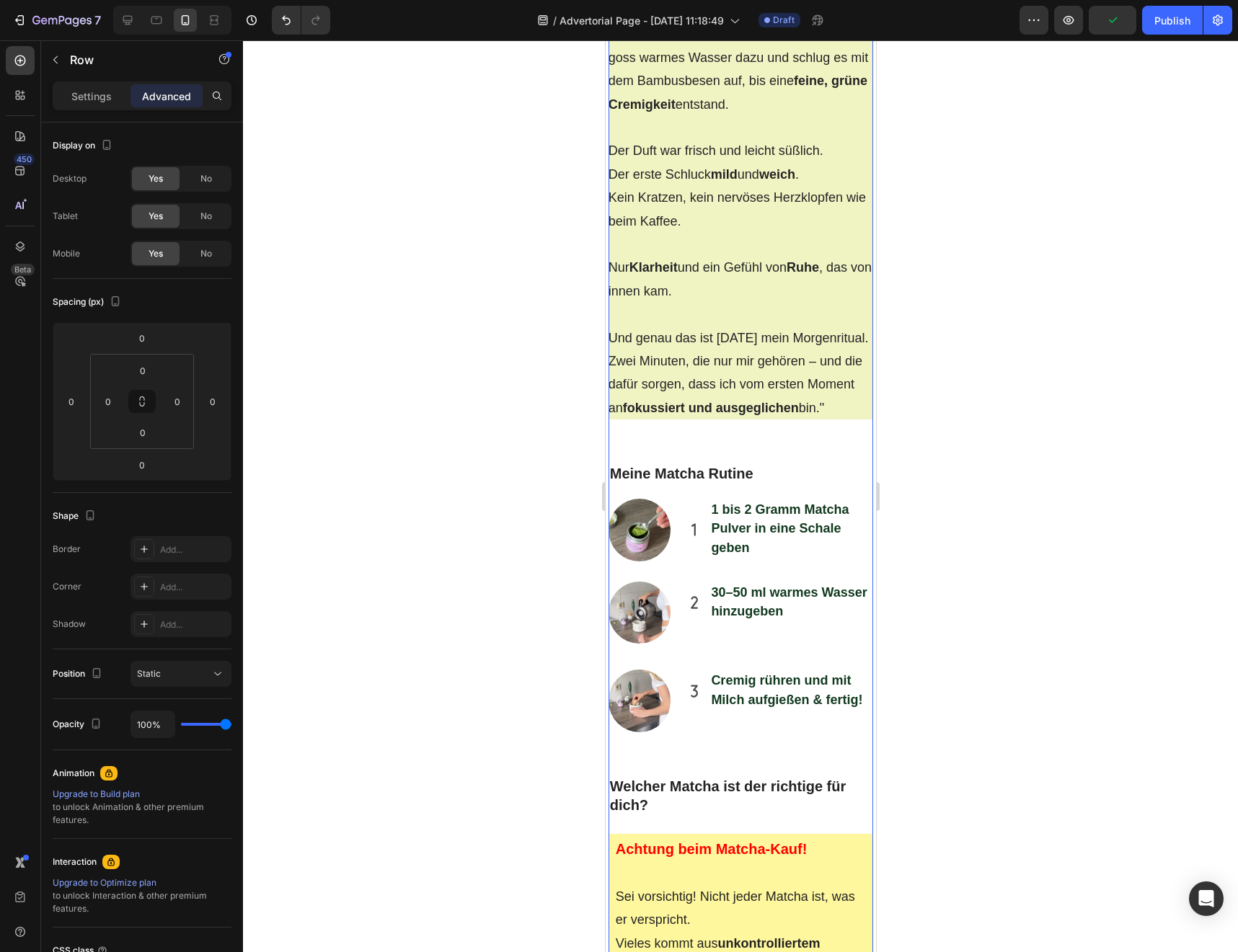
click at [707, 420] on p "Und genau das ist [DATE] mein Morgenritual. Zwei Minuten, die nur mir gehören –…" at bounding box center [740, 373] width 265 height 94
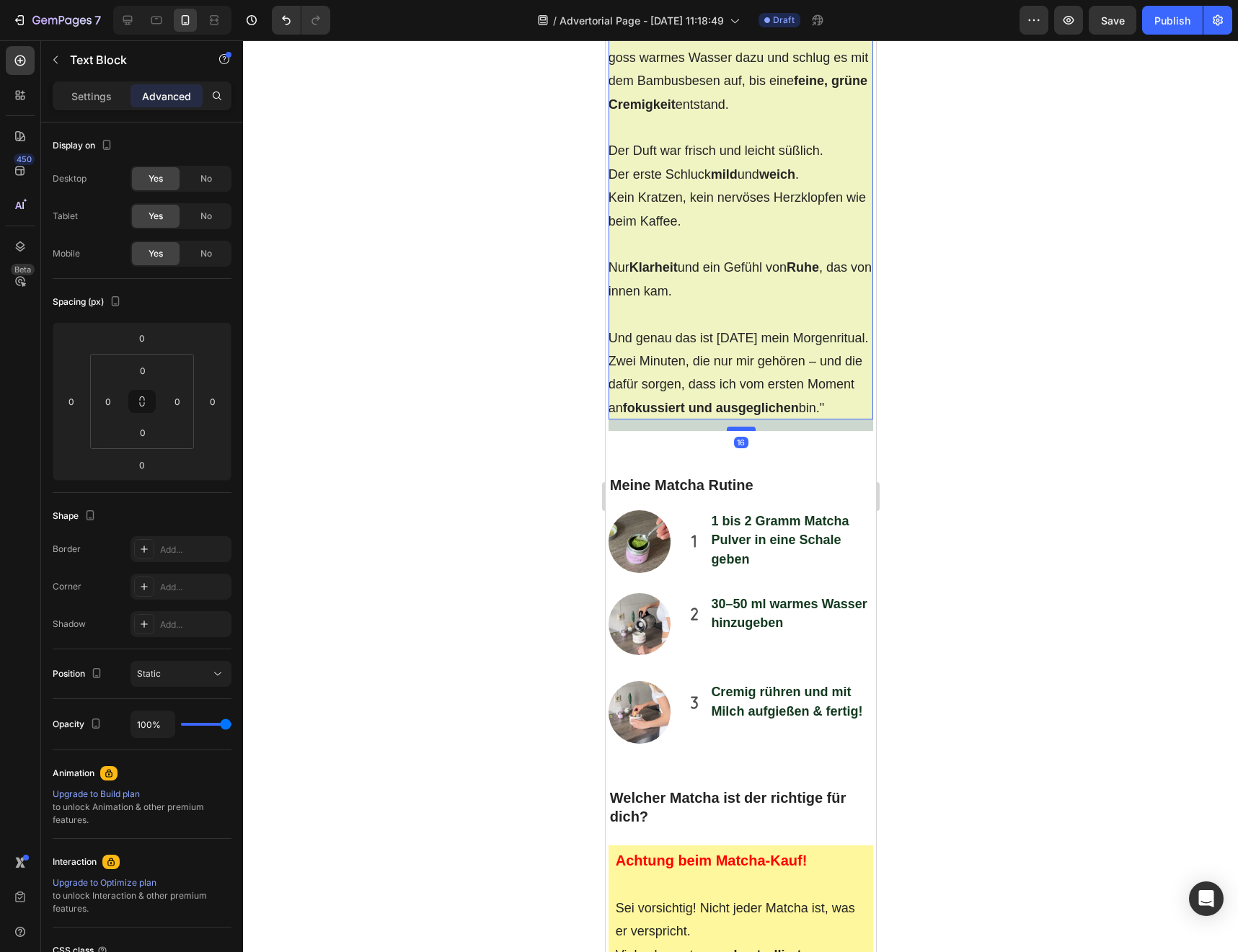
drag, startPoint x: 741, startPoint y: 515, endPoint x: 741, endPoint y: 527, distance: 12.0
click at [741, 431] on div at bounding box center [740, 428] width 29 height 4
type input "17"
click at [651, 432] on div ""Das erste Mal Matcha zuzubereiten war etwas Besonderes. Kein Knopfdrücken wie …" at bounding box center [740, 145] width 265 height 573
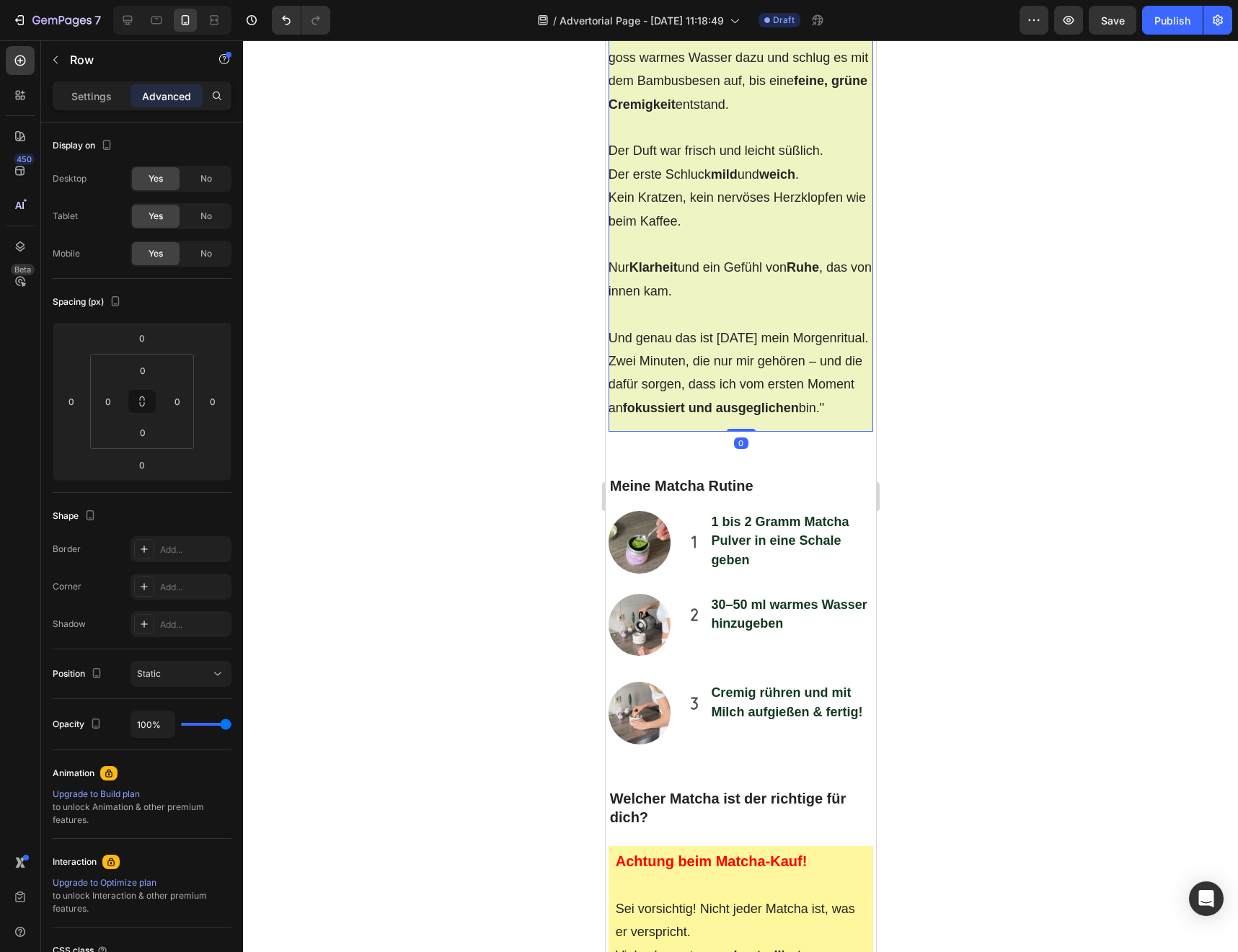
click at [731, 432] on div ""Das erste Mal Matcha zuzubereiten war etwas Besonderes. Kein Knopfdrücken wie …" at bounding box center [740, 145] width 265 height 573
click at [695, 432] on div ""Das erste Mal Matcha zuzubereiten war etwas Besonderes. Kein Knopfdrücken wie …" at bounding box center [740, 145] width 265 height 573
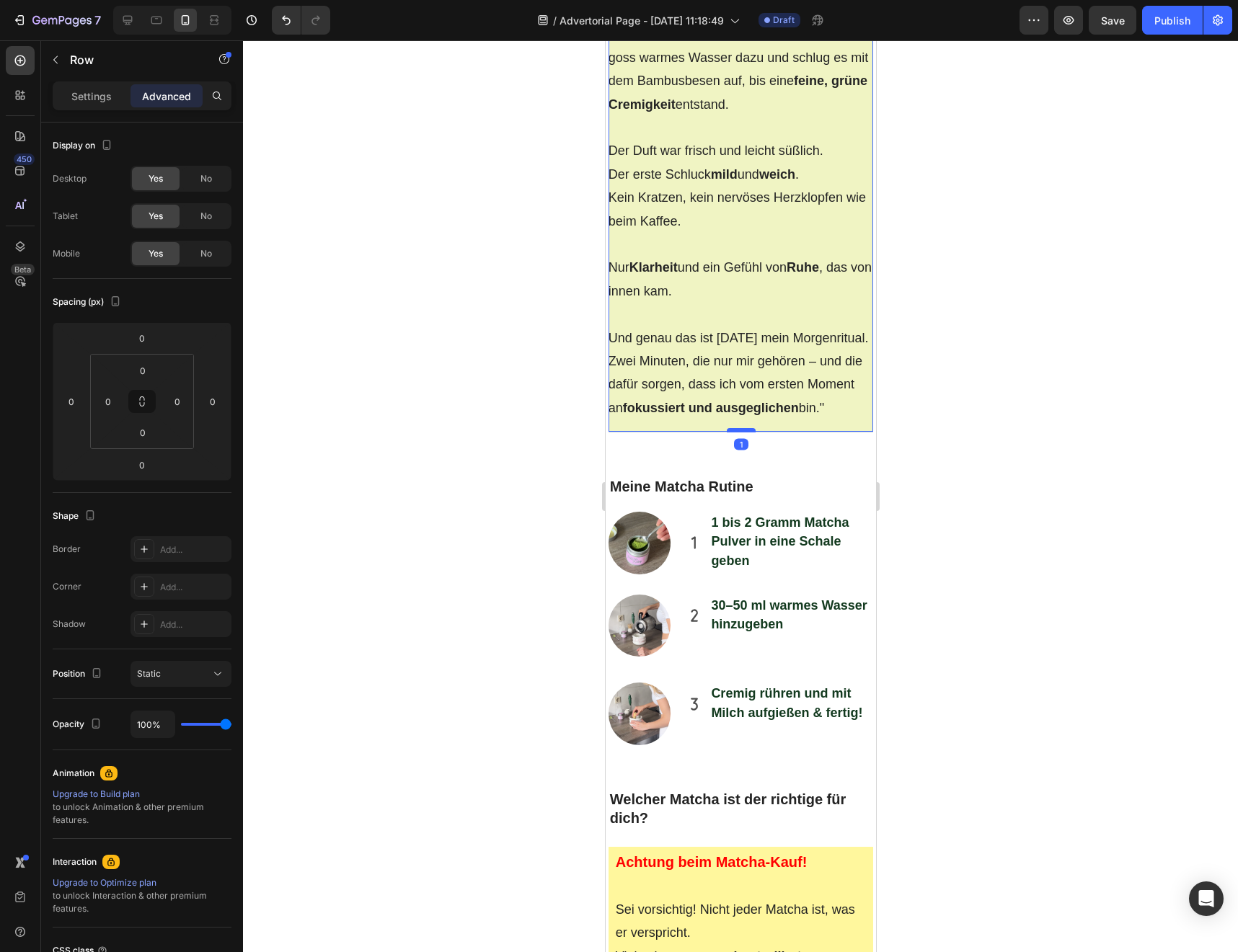
drag, startPoint x: 733, startPoint y: 524, endPoint x: 734, endPoint y: 542, distance: 18.0
click at [734, 433] on div at bounding box center [740, 430] width 29 height 4
type input "25"
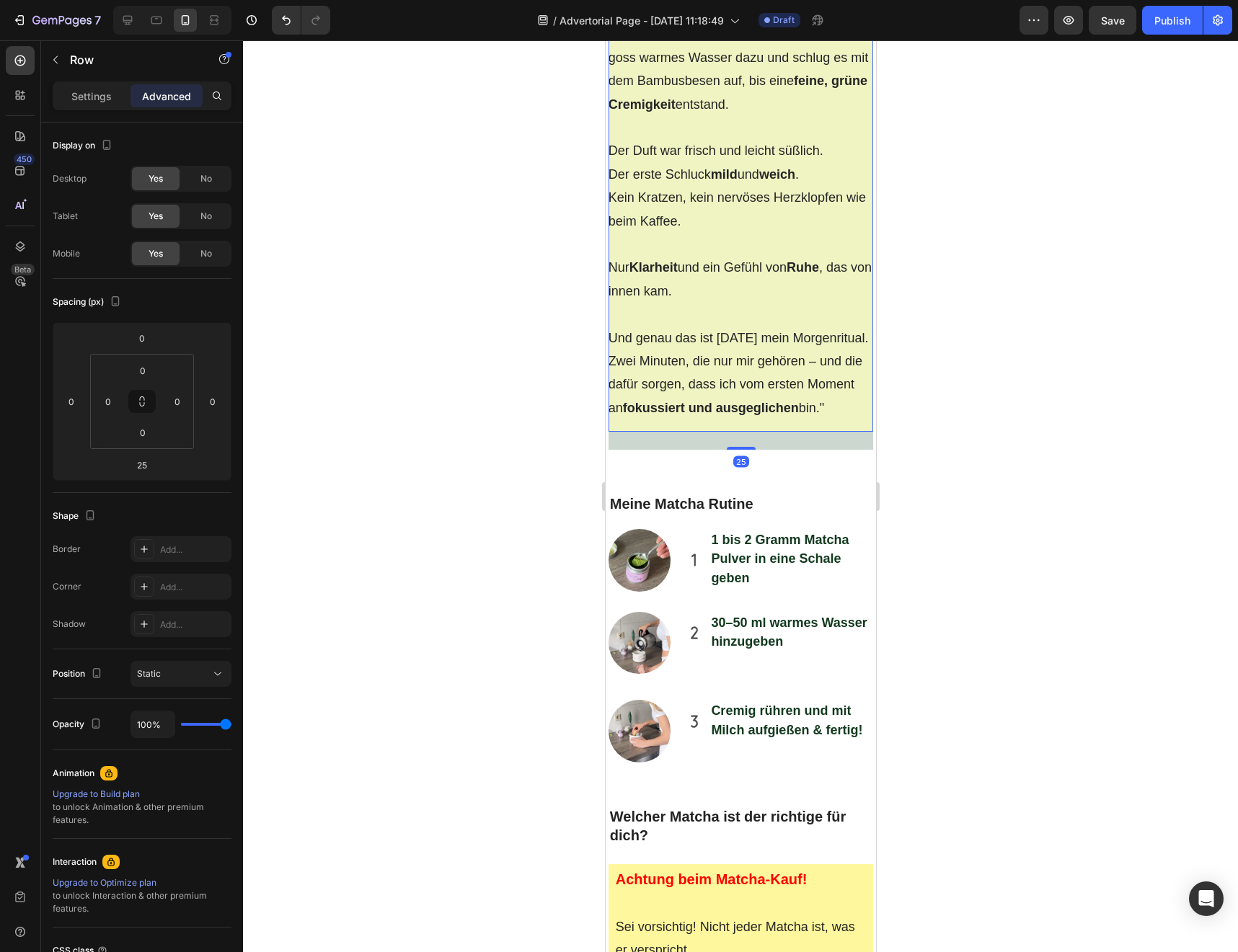
click at [678, 450] on div ""Das erste Mal Matcha zuzubereiten war etwas Besonderes. Kein Knopfdrücken wie …" at bounding box center [740, 154] width 265 height 591
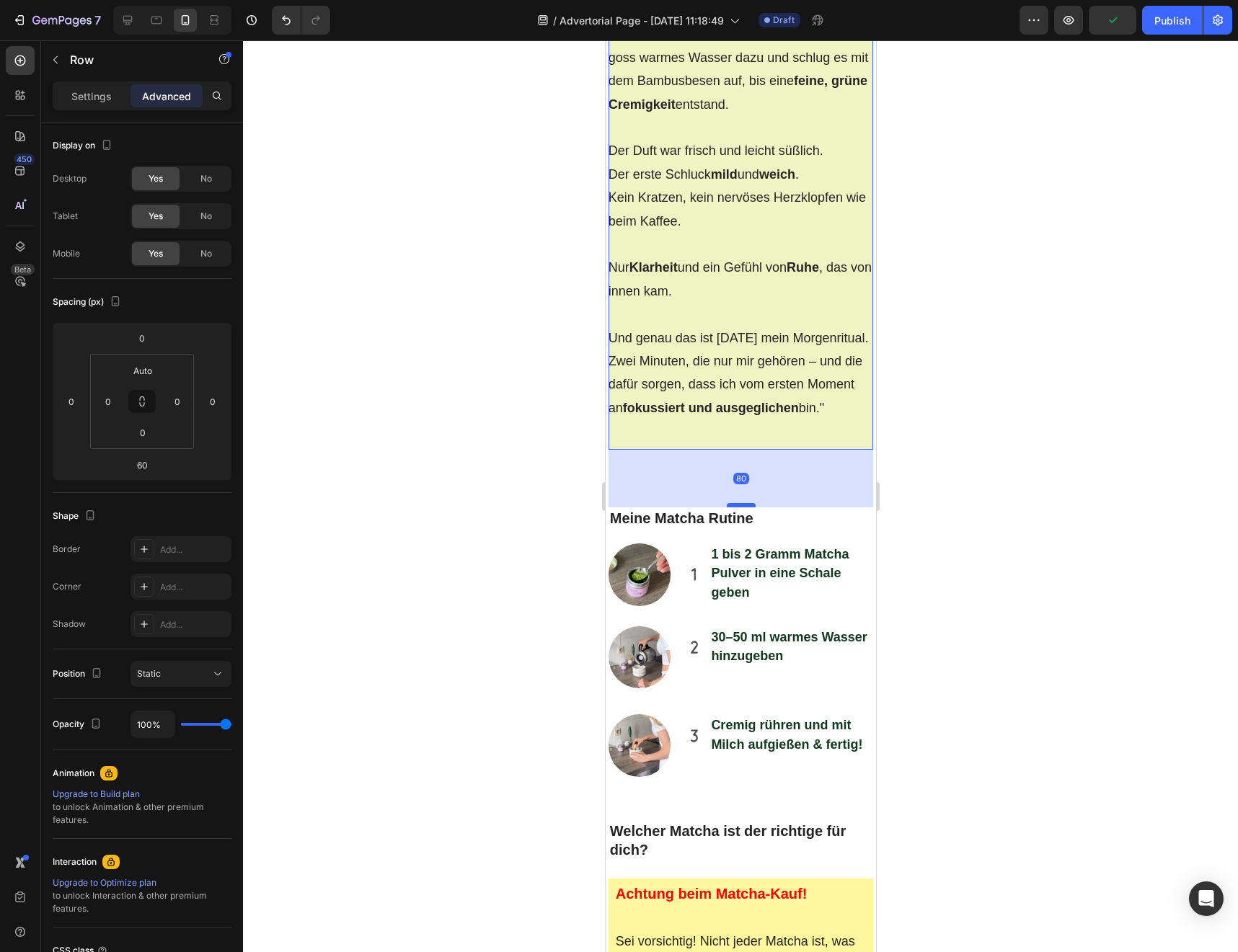
drag, startPoint x: 739, startPoint y: 588, endPoint x: 738, endPoint y: 603, distance: 15.0
click at [738, 507] on div at bounding box center [740, 505] width 29 height 4
type input "80"
click at [587, 570] on div at bounding box center [741, 496] width 995 height 912
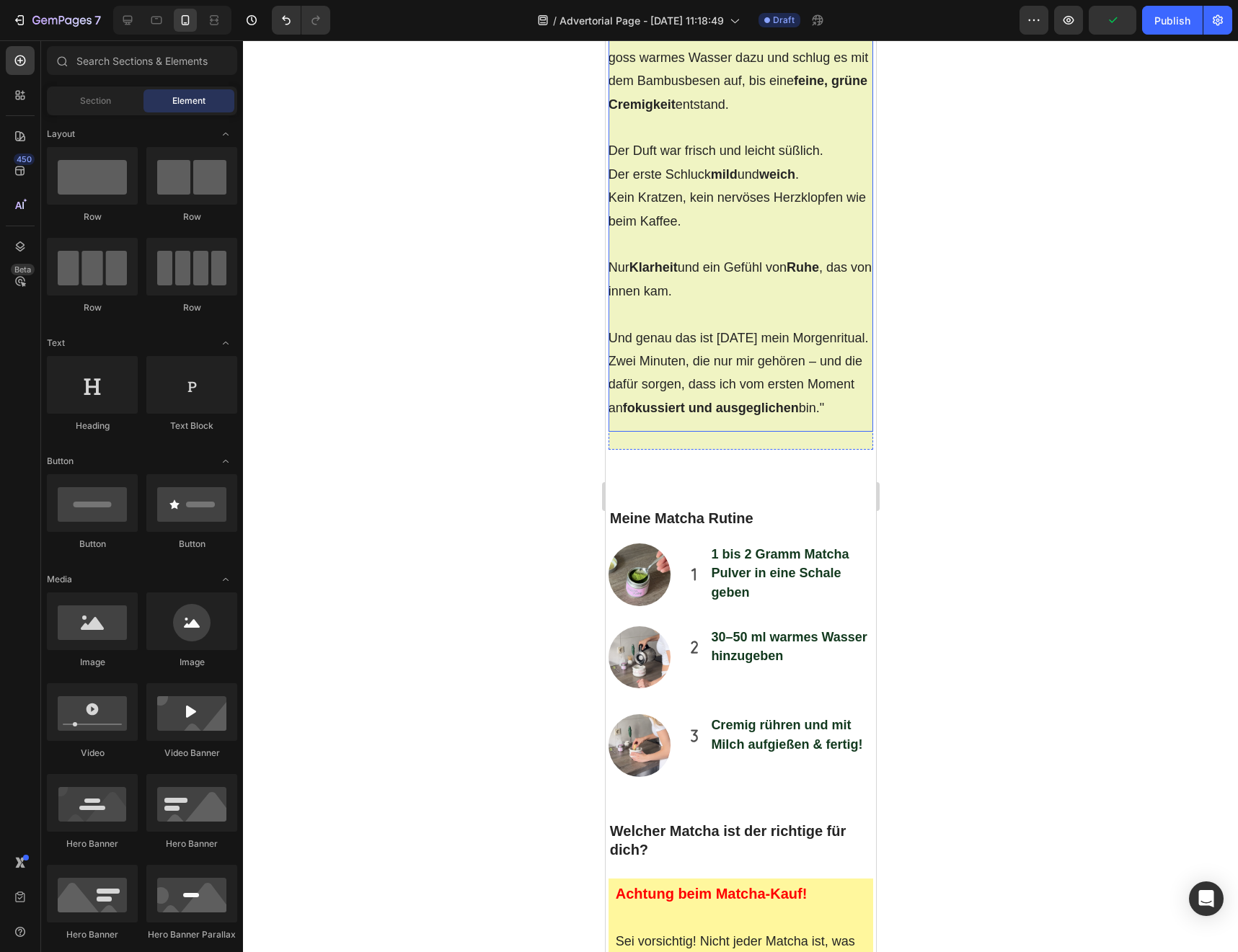
click at [679, 432] on div ""Das erste Mal Matcha zuzubereiten war etwas Besonderes. Kein Knopfdrücken wie …" at bounding box center [740, 145] width 265 height 573
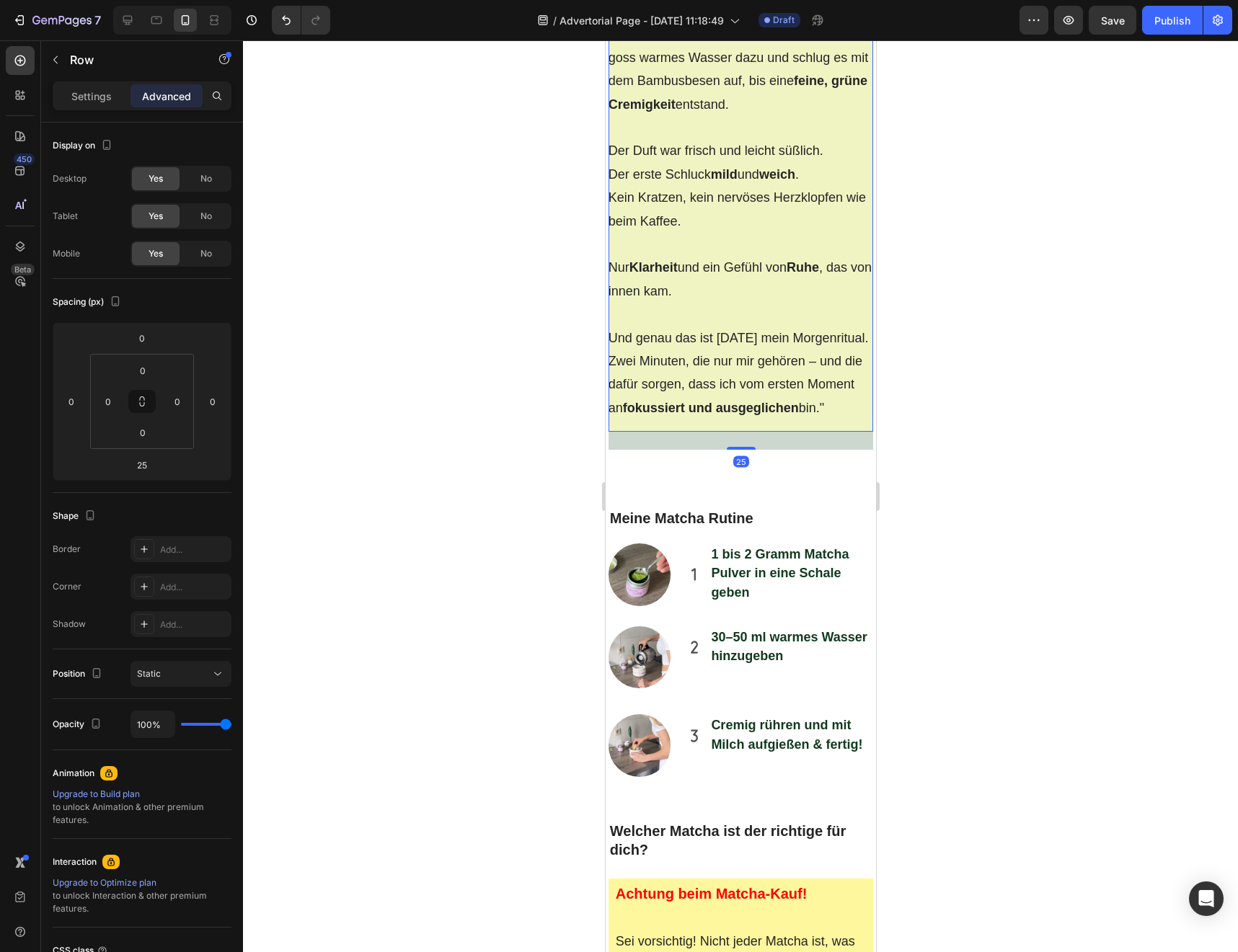
drag, startPoint x: 732, startPoint y: 543, endPoint x: 732, endPoint y: 488, distance: 55.0
click at [732, 432] on div ""Das erste Mal Matcha zuzubereiten war etwas Besonderes. Kein Knopfdrücken wie …" at bounding box center [740, 145] width 265 height 573
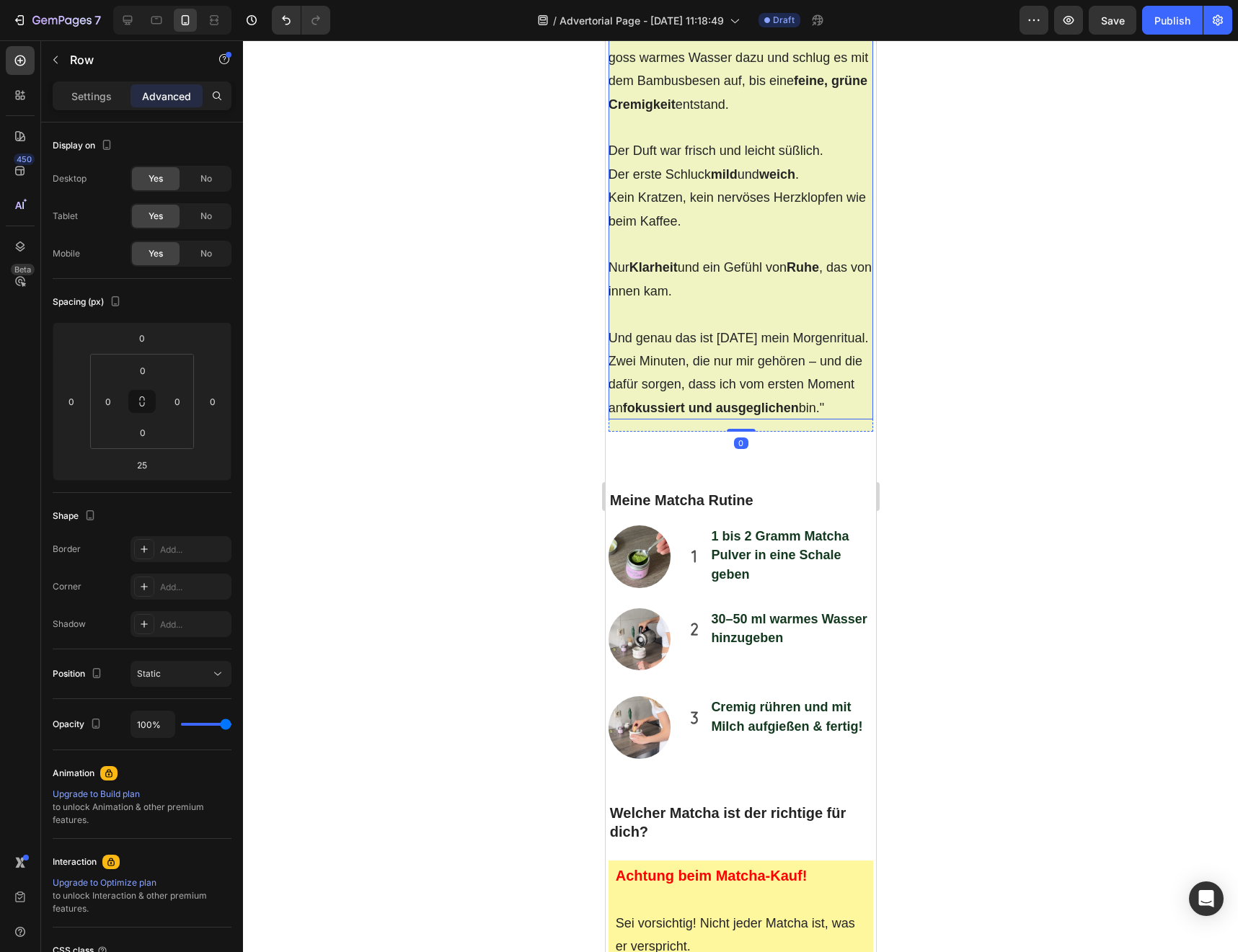
type input "0"
click at [498, 561] on div at bounding box center [741, 496] width 995 height 912
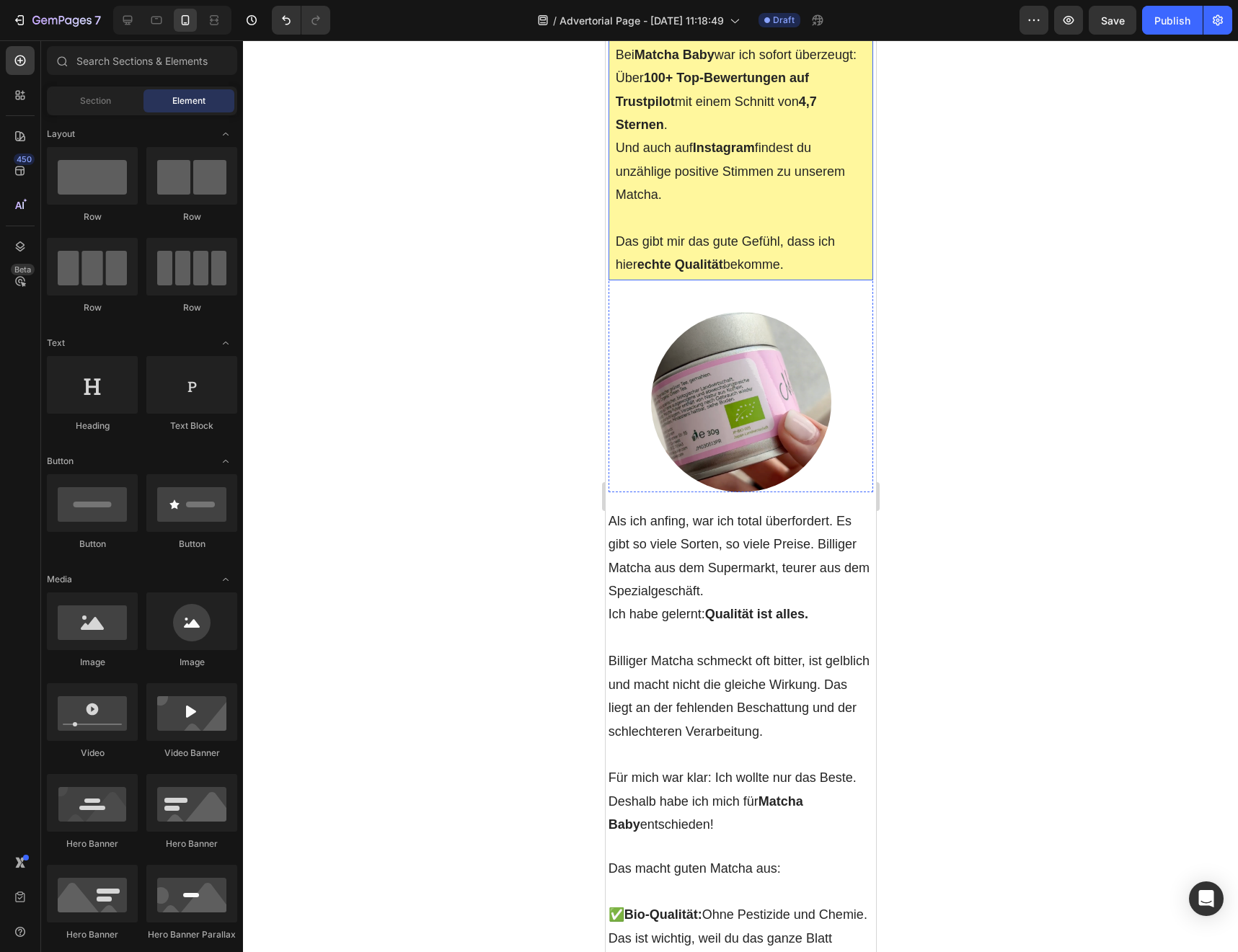
scroll to position [4613, 0]
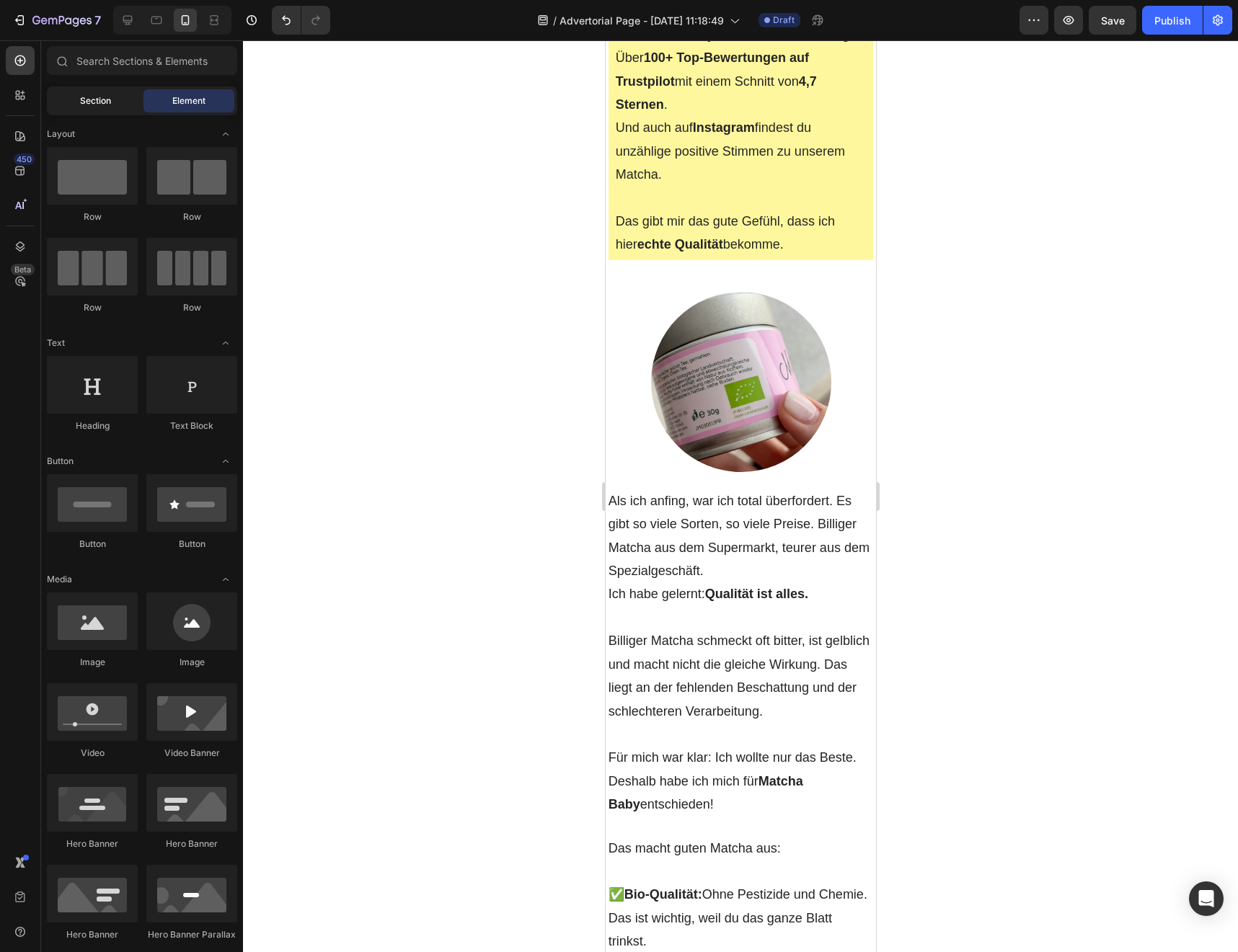
click at [107, 96] on span "Section" at bounding box center [95, 101] width 31 height 13
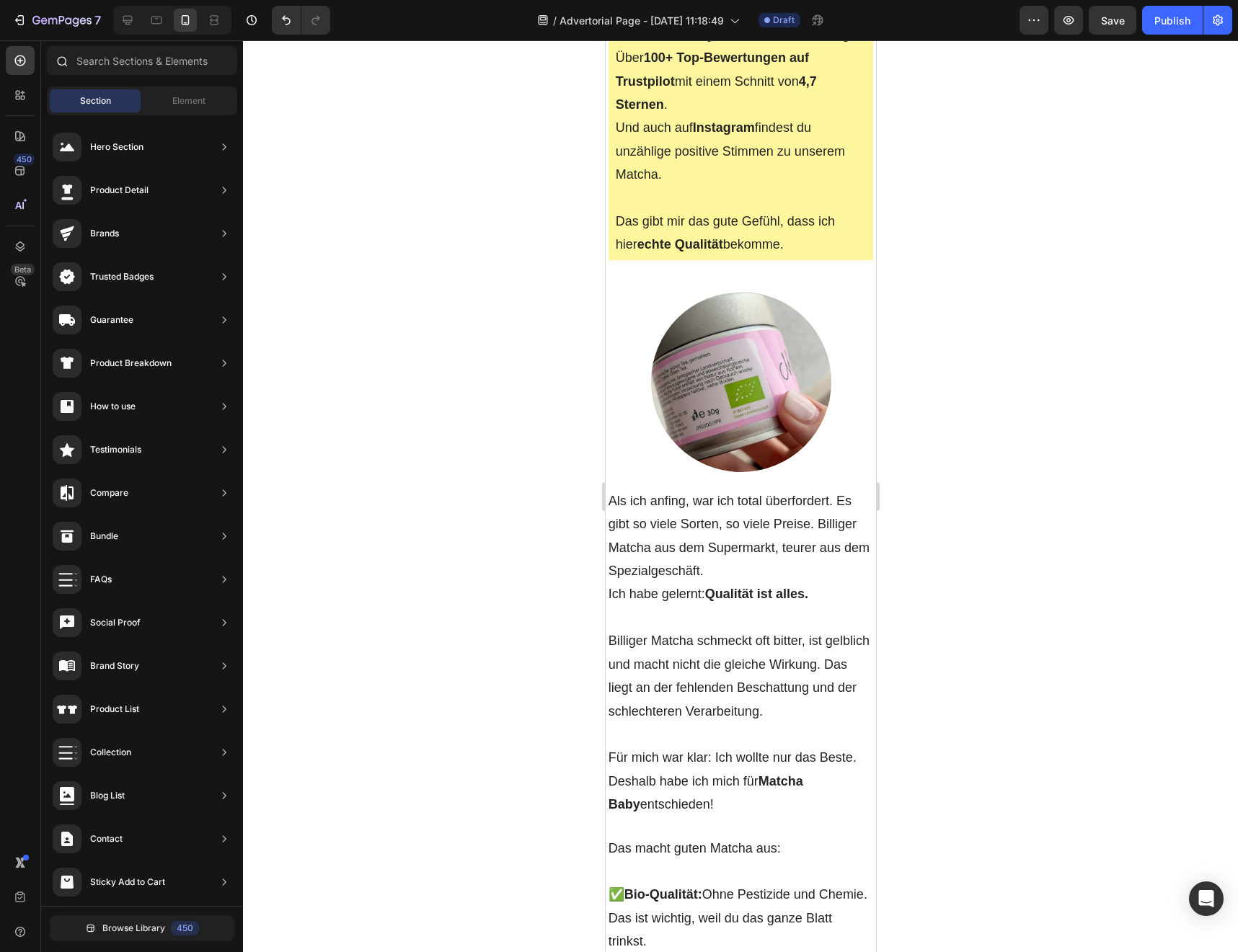
click at [63, 67] on div at bounding box center [61, 60] width 29 height 29
click at [24, 123] on div at bounding box center [20, 135] width 29 height 29
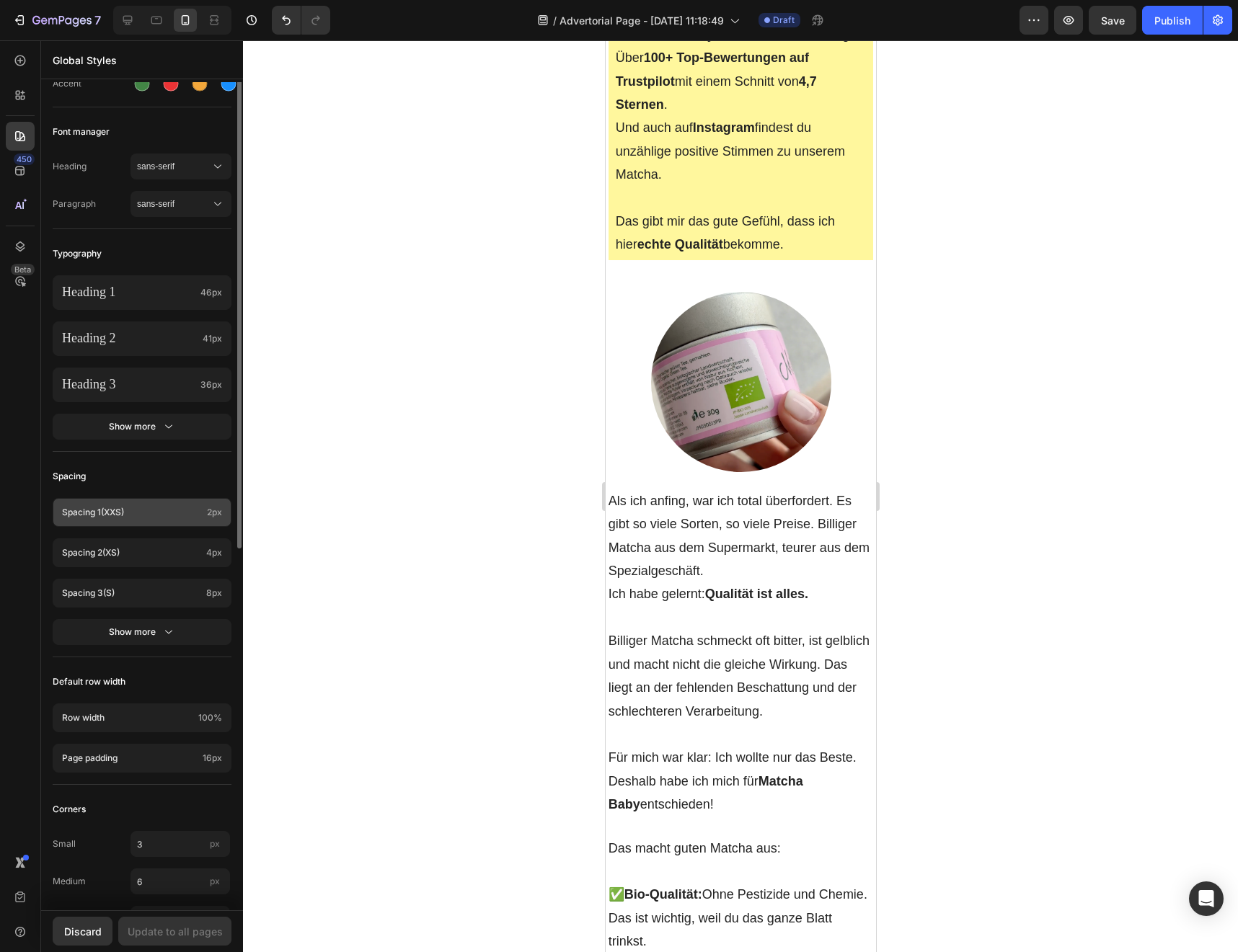
scroll to position [227, 0]
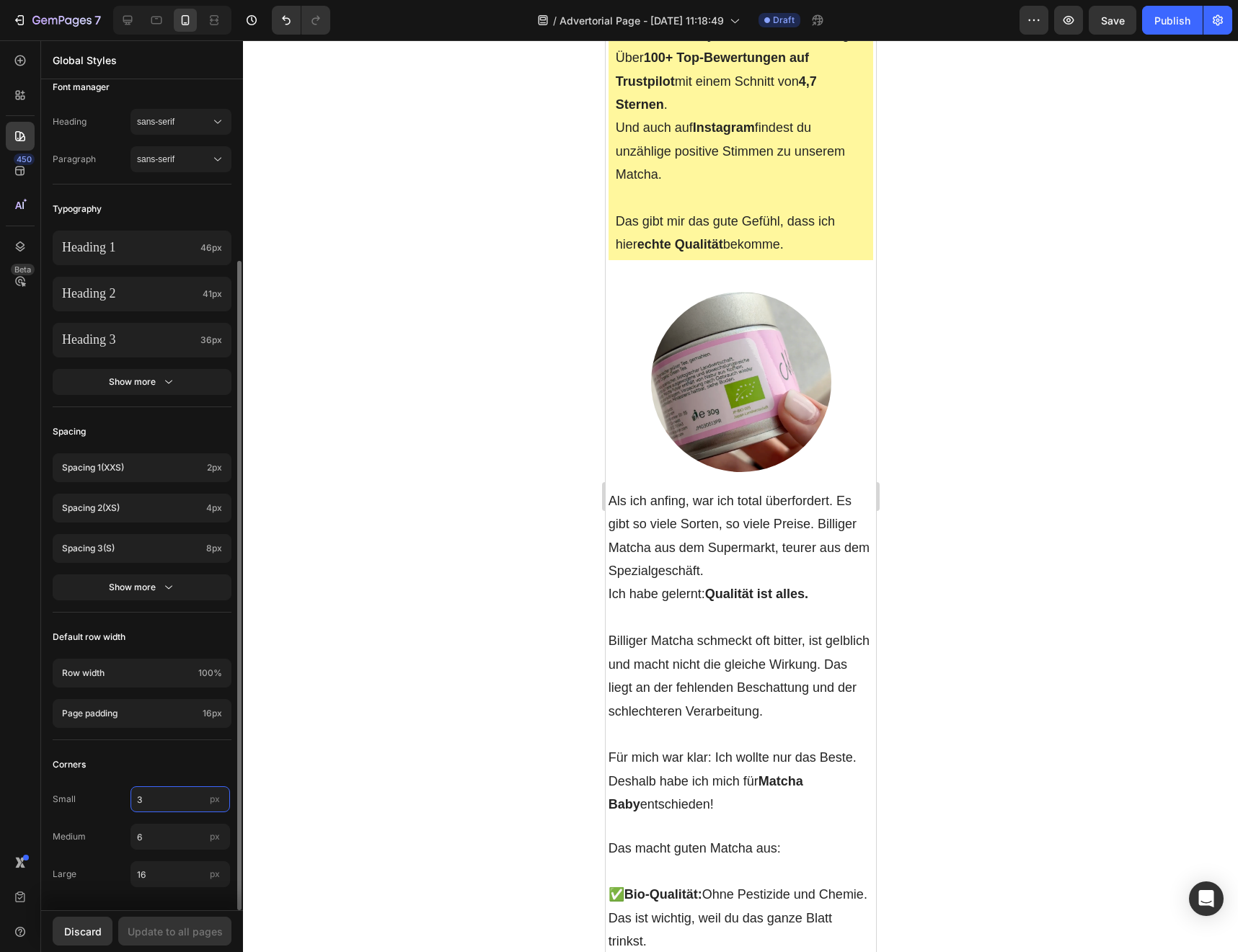
click at [172, 799] on input "3" at bounding box center [180, 799] width 99 height 26
type input "10"
click at [148, 775] on div "Corners" at bounding box center [142, 765] width 179 height 26
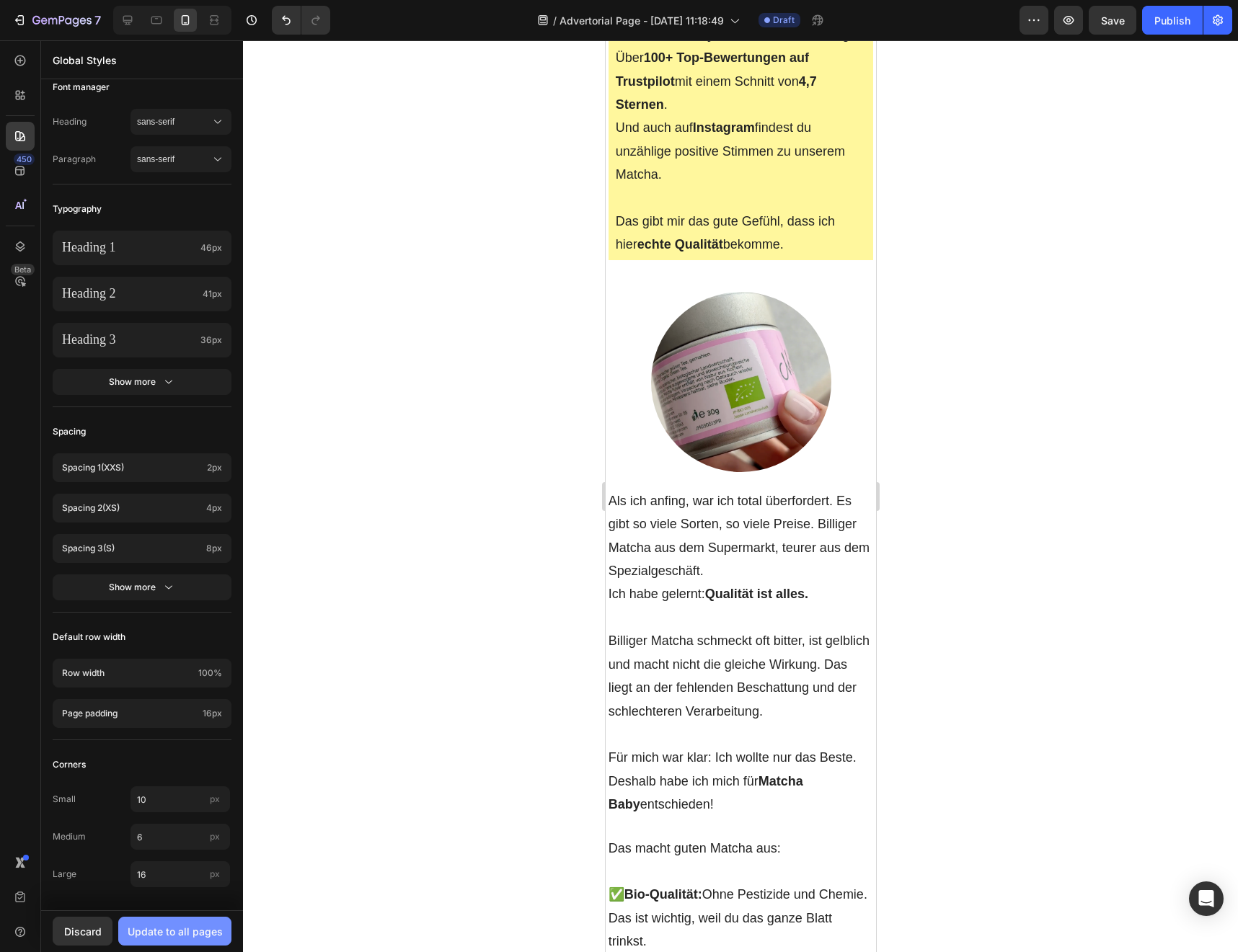
click at [165, 933] on div "Update to all pages" at bounding box center [175, 931] width 95 height 15
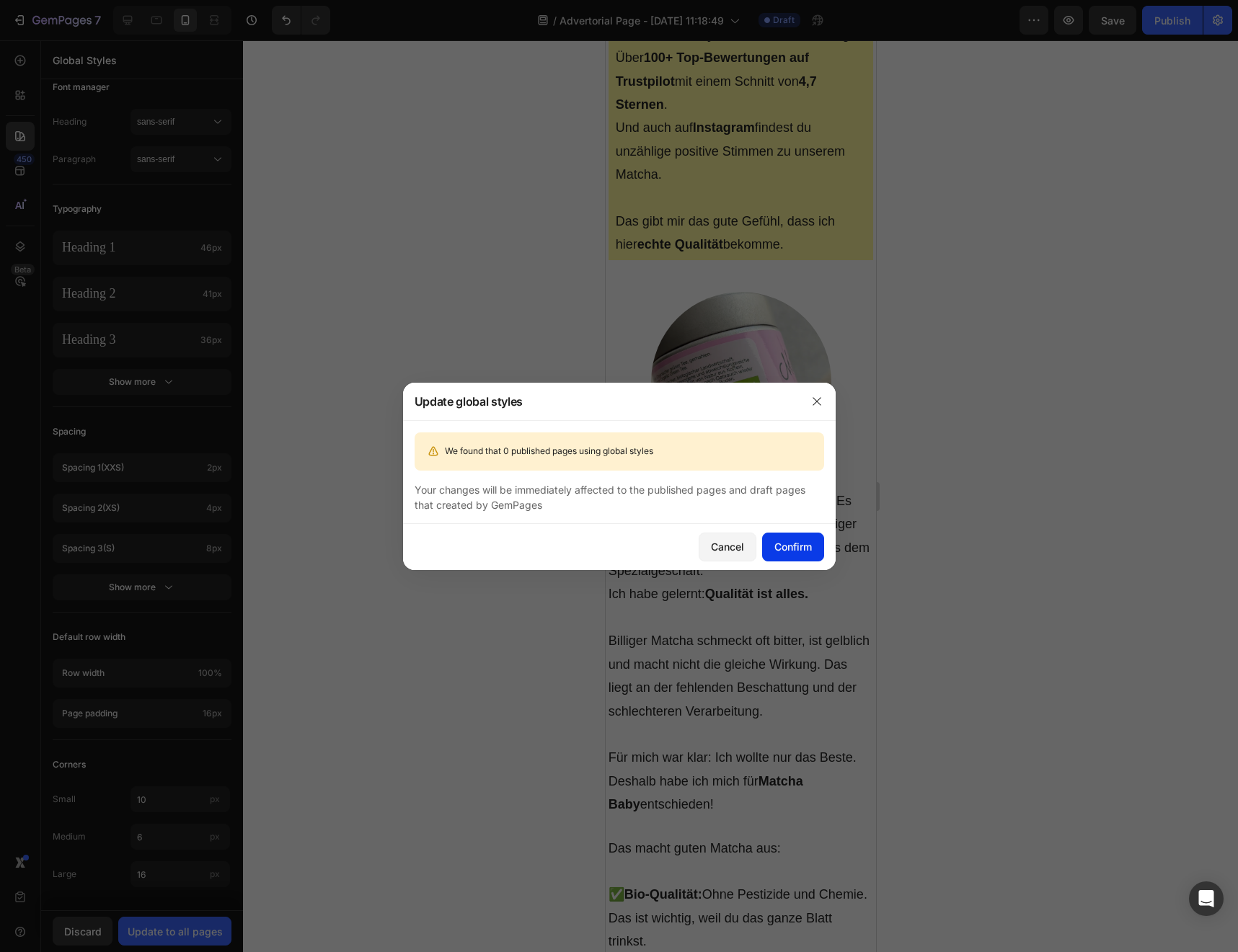
click at [791, 539] on div "Confirm" at bounding box center [793, 547] width 38 height 15
click at [811, 400] on icon "button" at bounding box center [817, 401] width 11 height 11
click at [717, 544] on div "Cancel" at bounding box center [727, 547] width 33 height 15
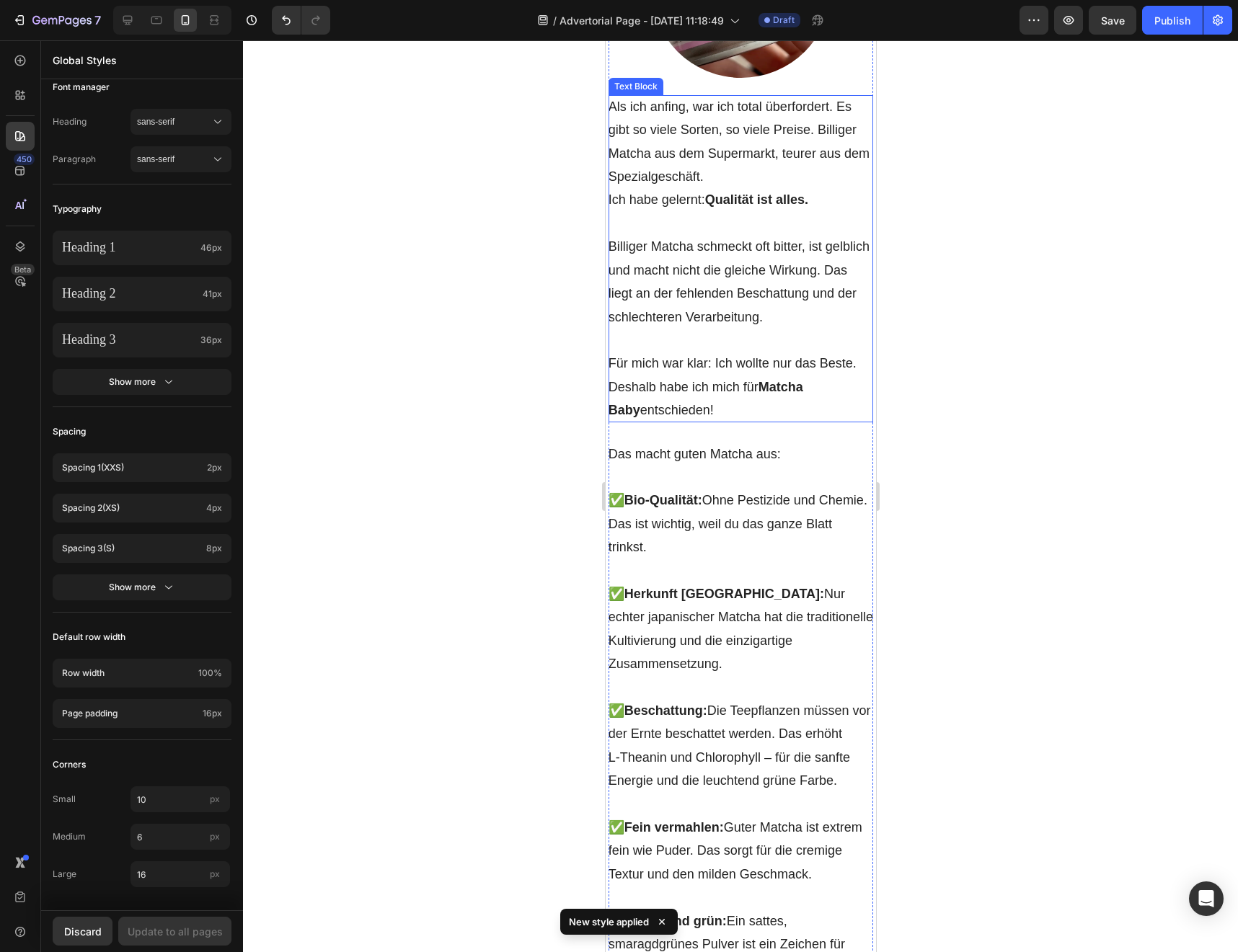
scroll to position [5204, 0]
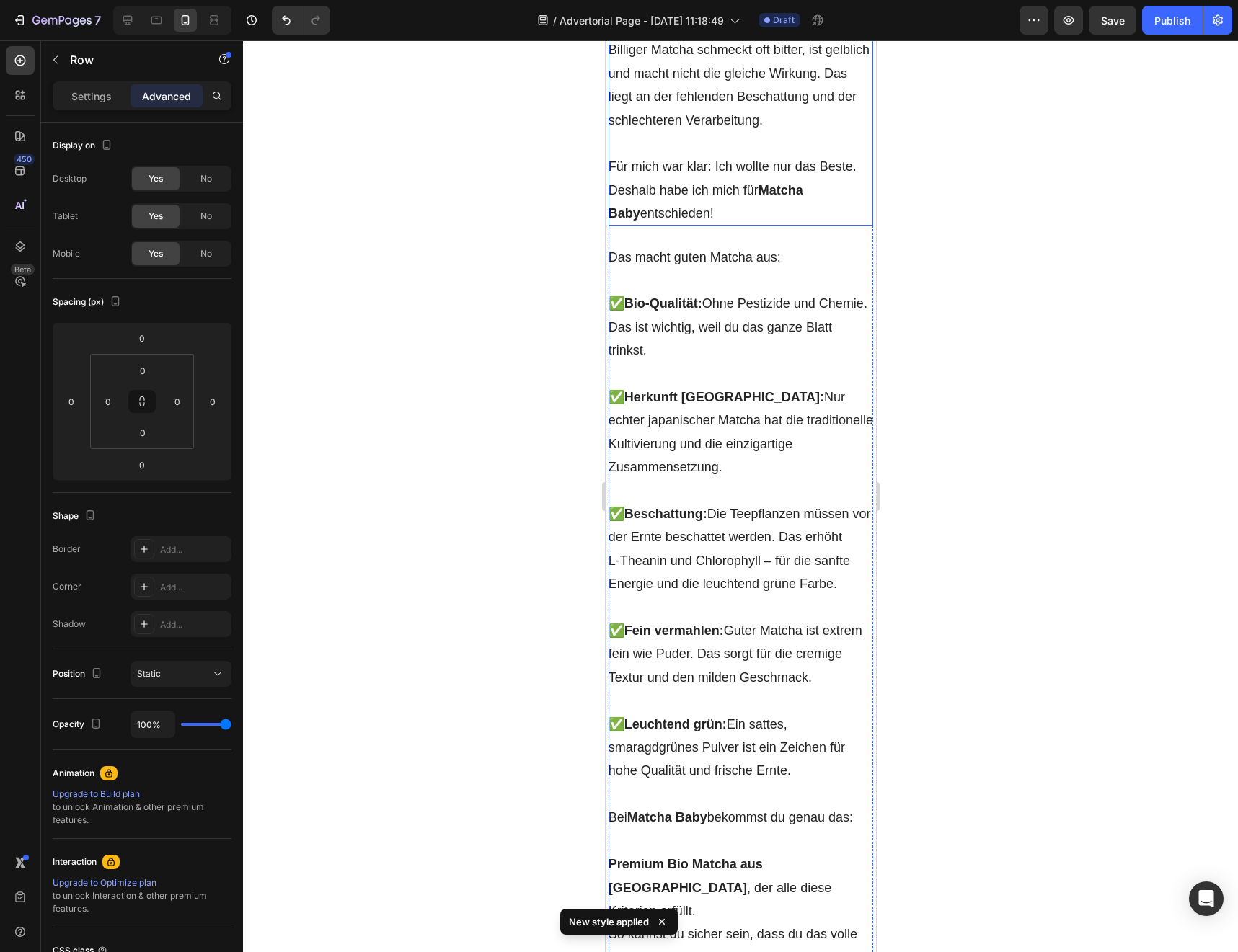
click at [725, 225] on p "Für mich war klar: Ich wollte nur das Beste. Deshalb habe ich mich für Matcha B…" at bounding box center [740, 190] width 265 height 70
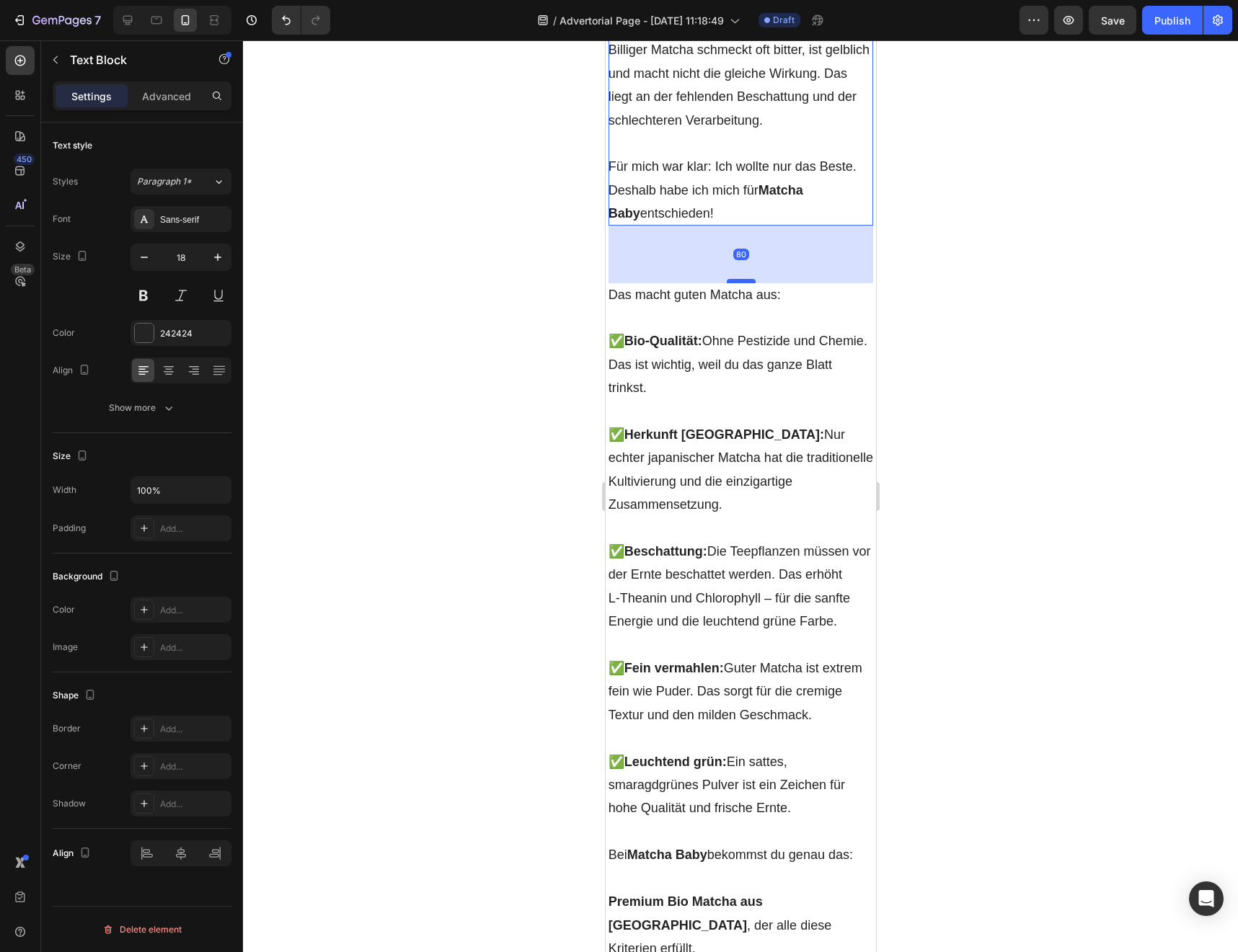
drag, startPoint x: 739, startPoint y: 317, endPoint x: 741, endPoint y: 355, distance: 38.1
click at [741, 283] on div at bounding box center [740, 281] width 29 height 4
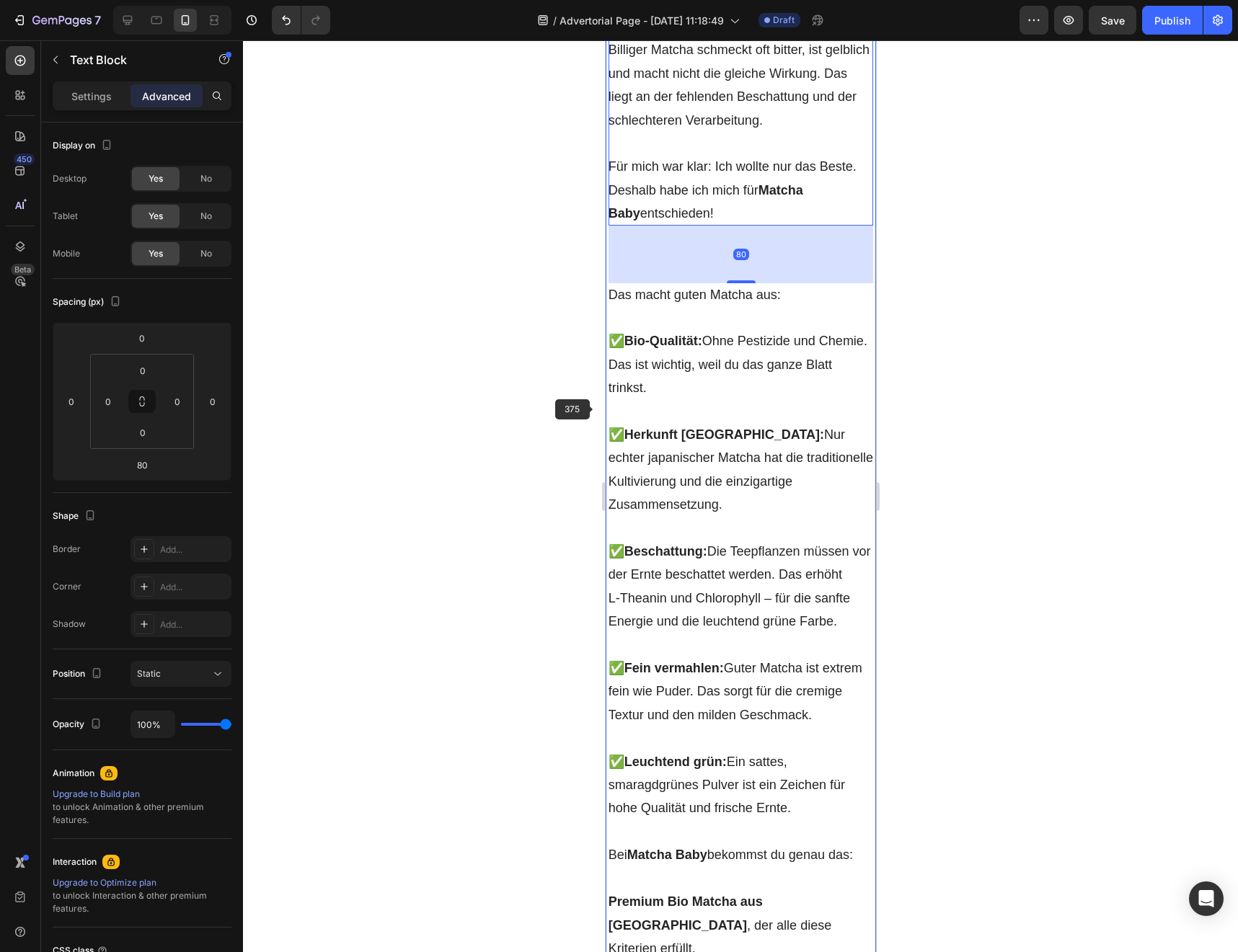
click at [594, 410] on div at bounding box center [741, 496] width 995 height 912
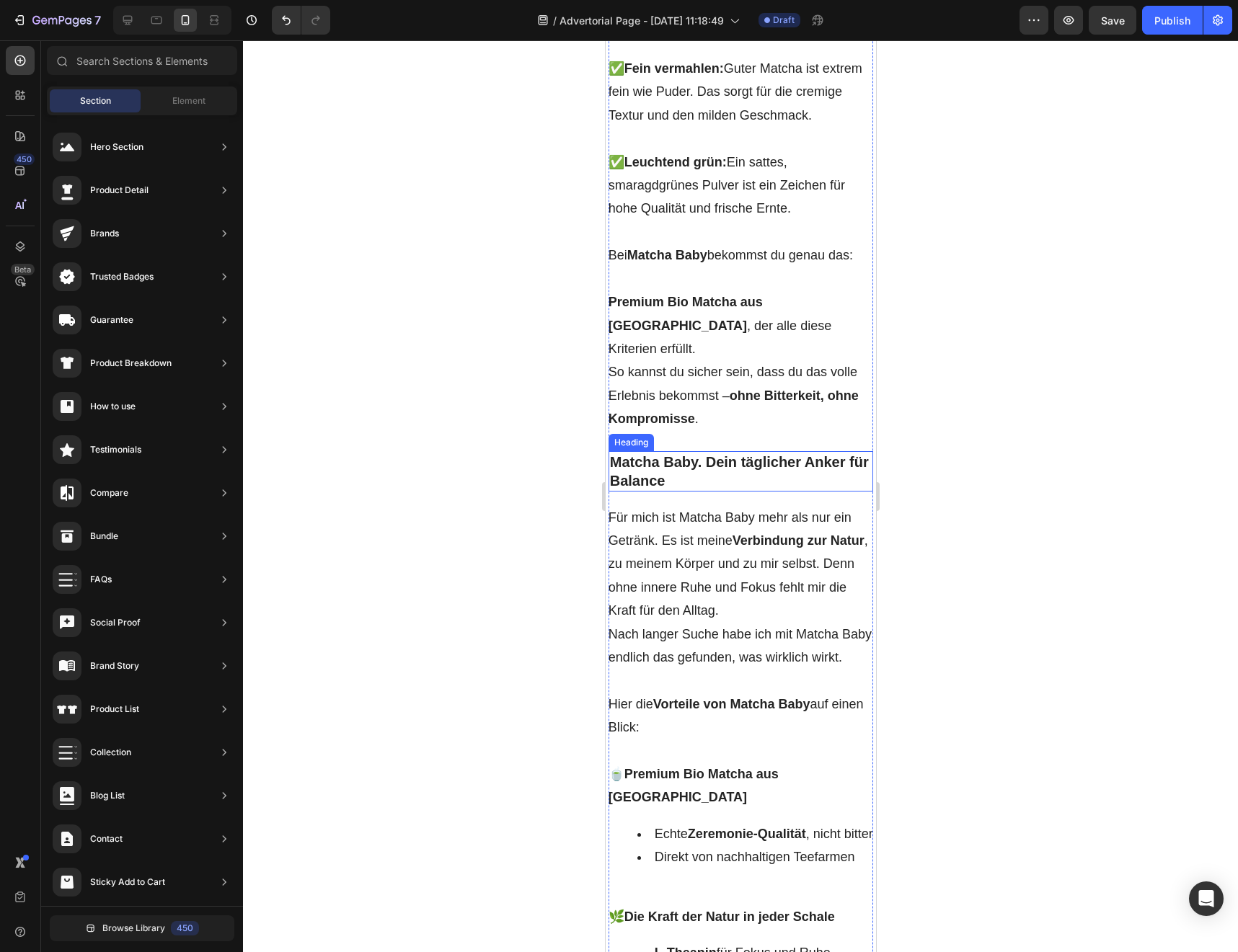
scroll to position [5987, 0]
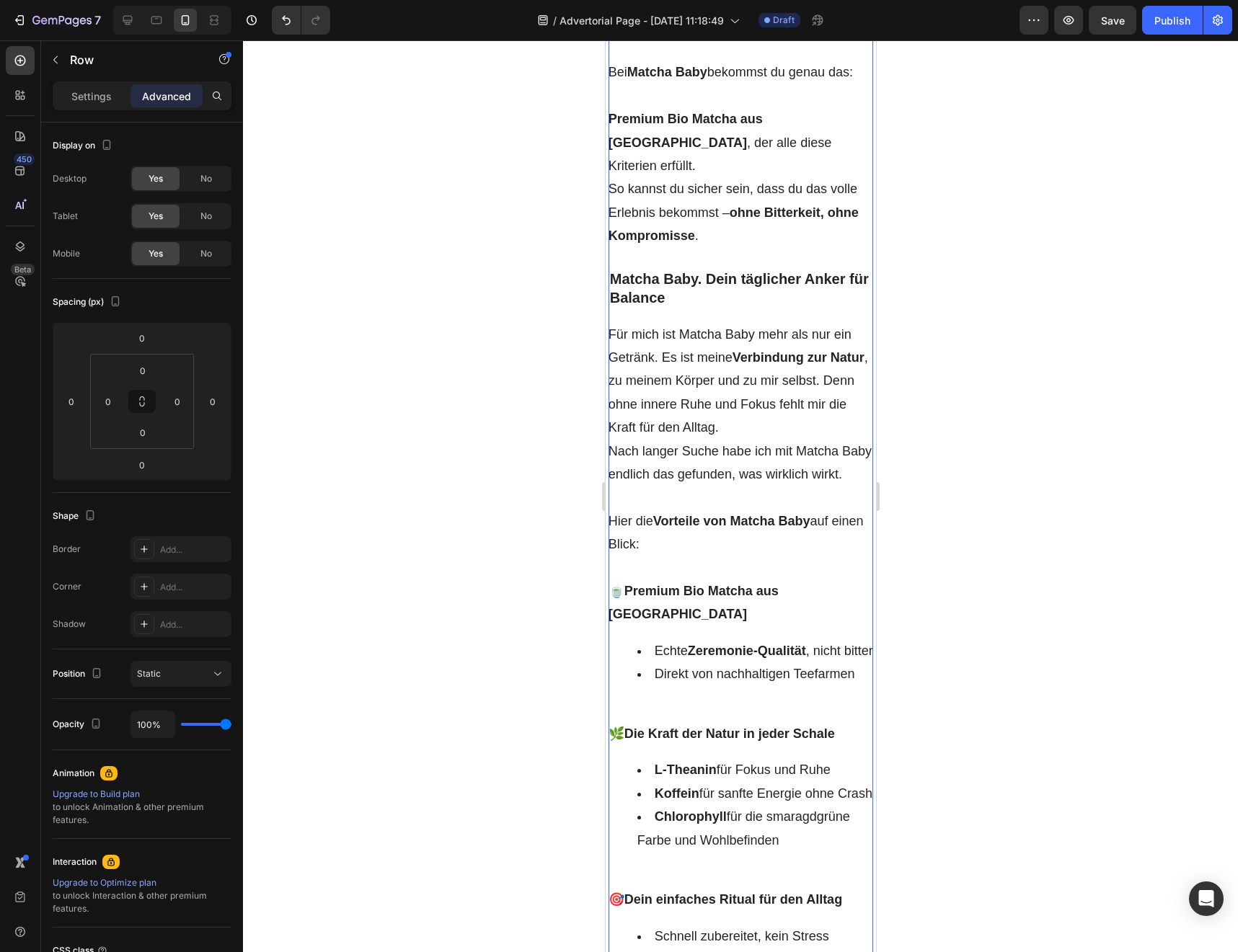
click at [740, 247] on p "Premium Bio Matcha aus [GEOGRAPHIC_DATA] , der alle diese Kriterien erfüllt. So…" at bounding box center [740, 177] width 265 height 140
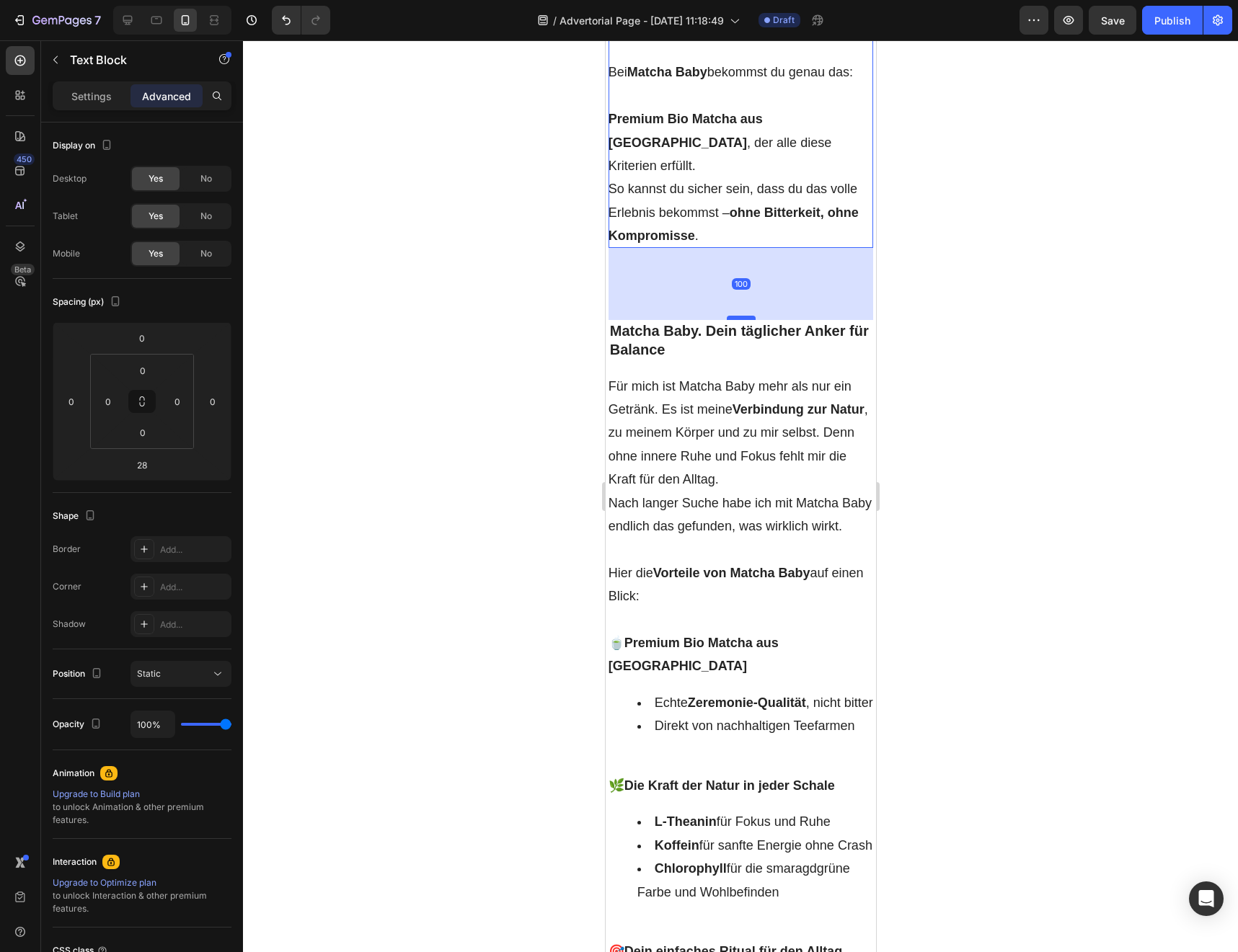
drag, startPoint x: 745, startPoint y: 292, endPoint x: 745, endPoint y: 344, distance: 52.0
click at [745, 320] on div at bounding box center [740, 318] width 29 height 4
click at [744, 320] on div at bounding box center [740, 318] width 29 height 4
type input "100"
click at [594, 406] on div at bounding box center [741, 496] width 995 height 912
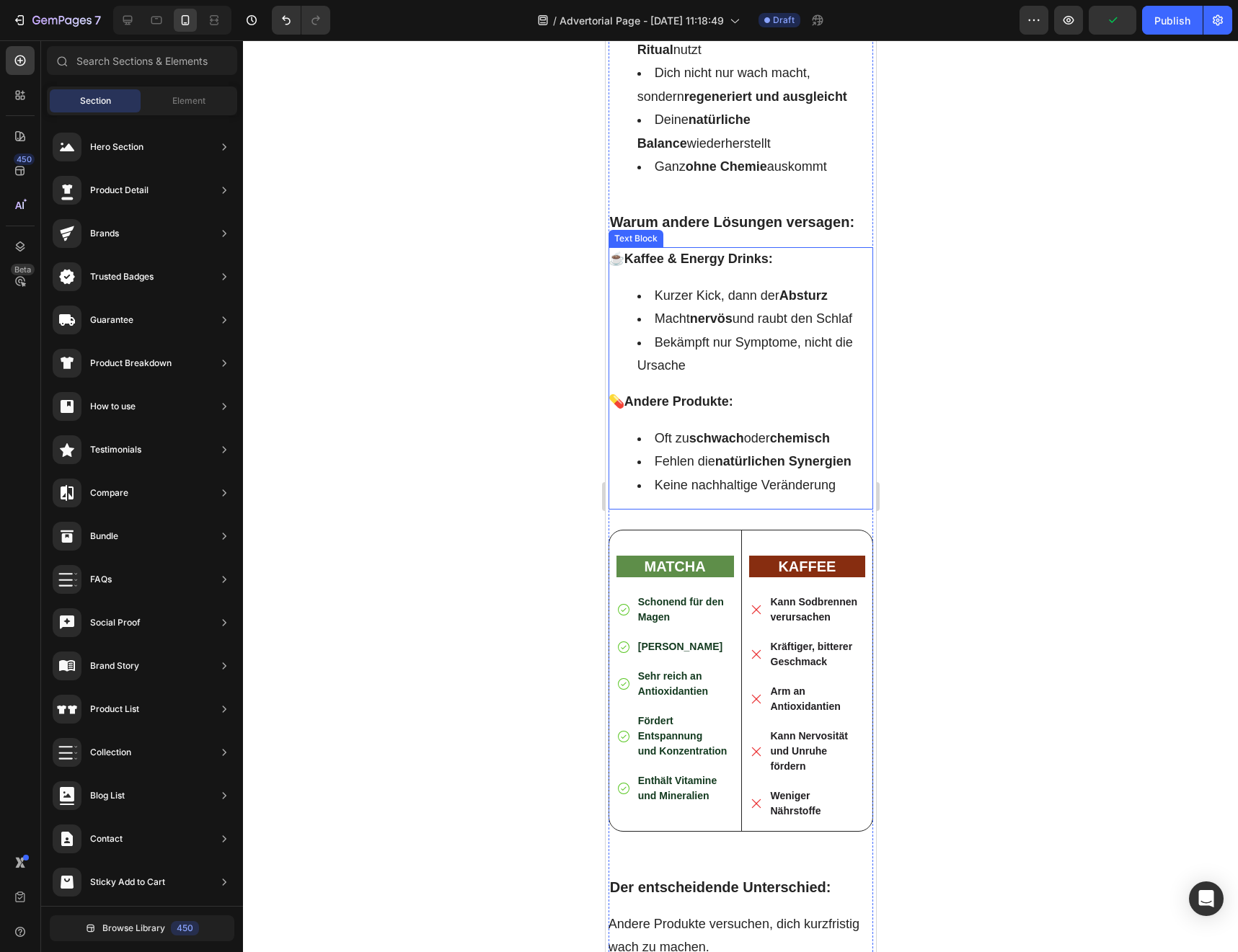
scroll to position [7154, 0]
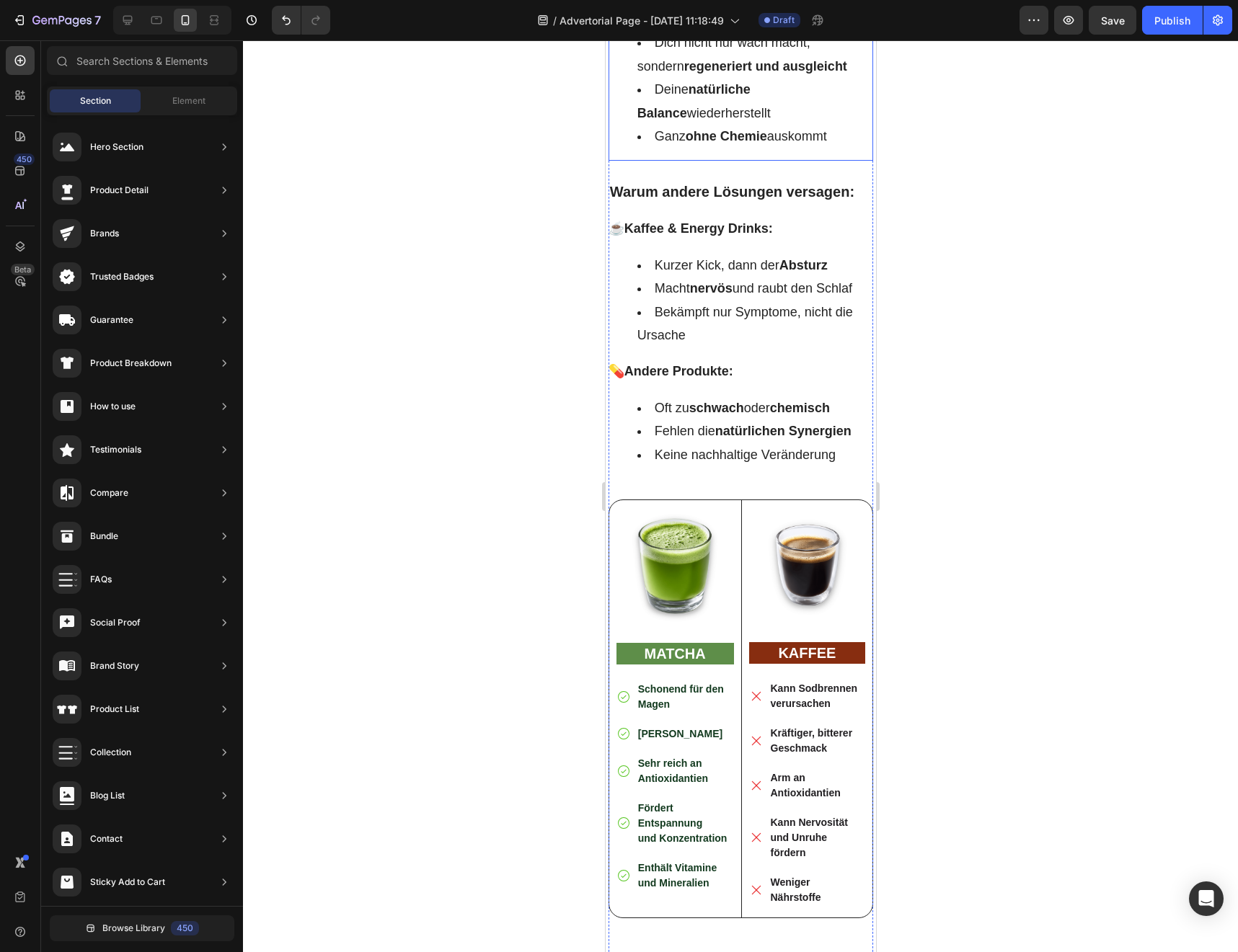
click at [749, 144] on strong "ohne Chemie" at bounding box center [725, 136] width 81 height 15
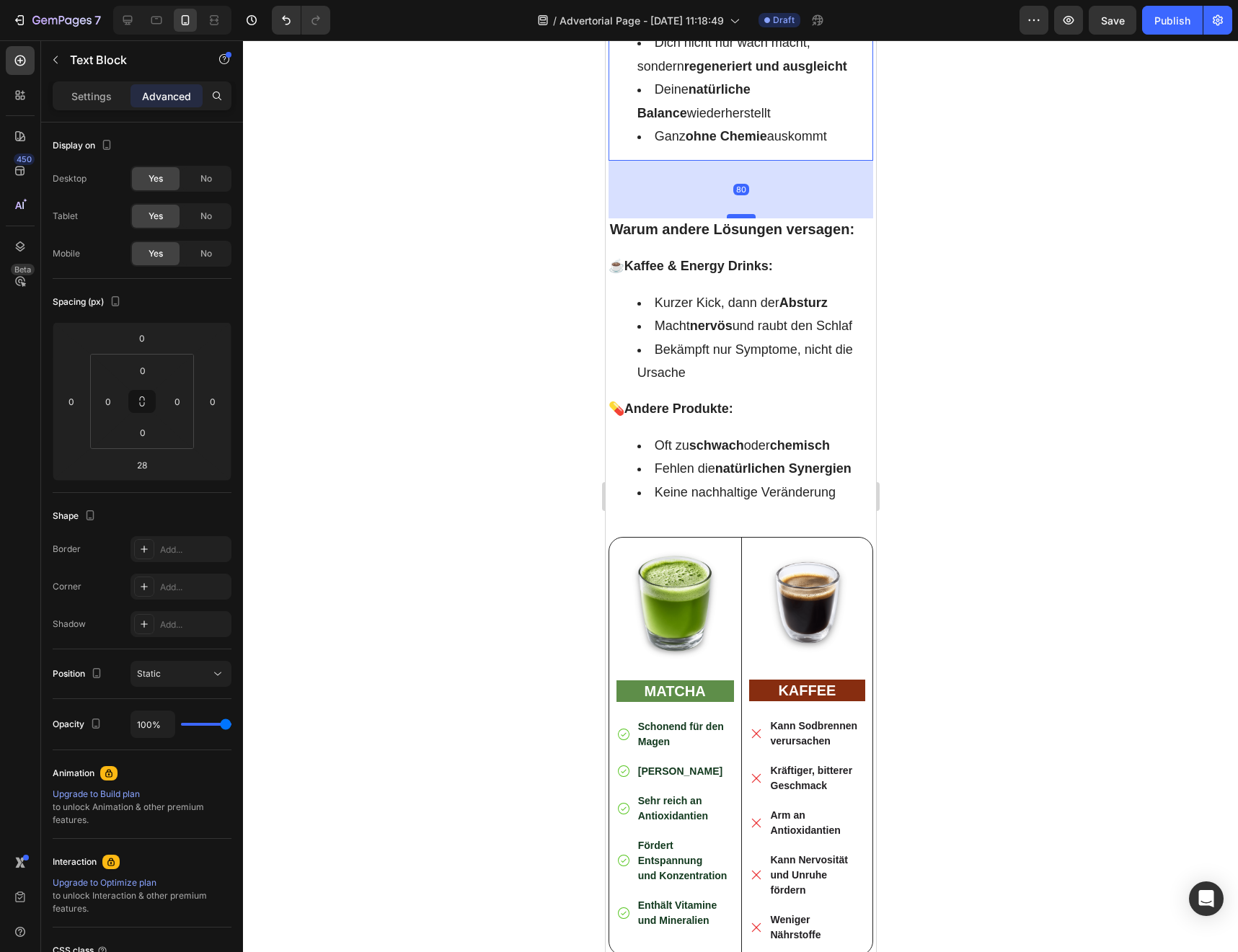
drag, startPoint x: 749, startPoint y: 247, endPoint x: 748, endPoint y: 268, distance: 21.0
click at [748, 218] on div at bounding box center [740, 216] width 29 height 4
type input "80"
click at [559, 503] on div at bounding box center [741, 496] width 995 height 912
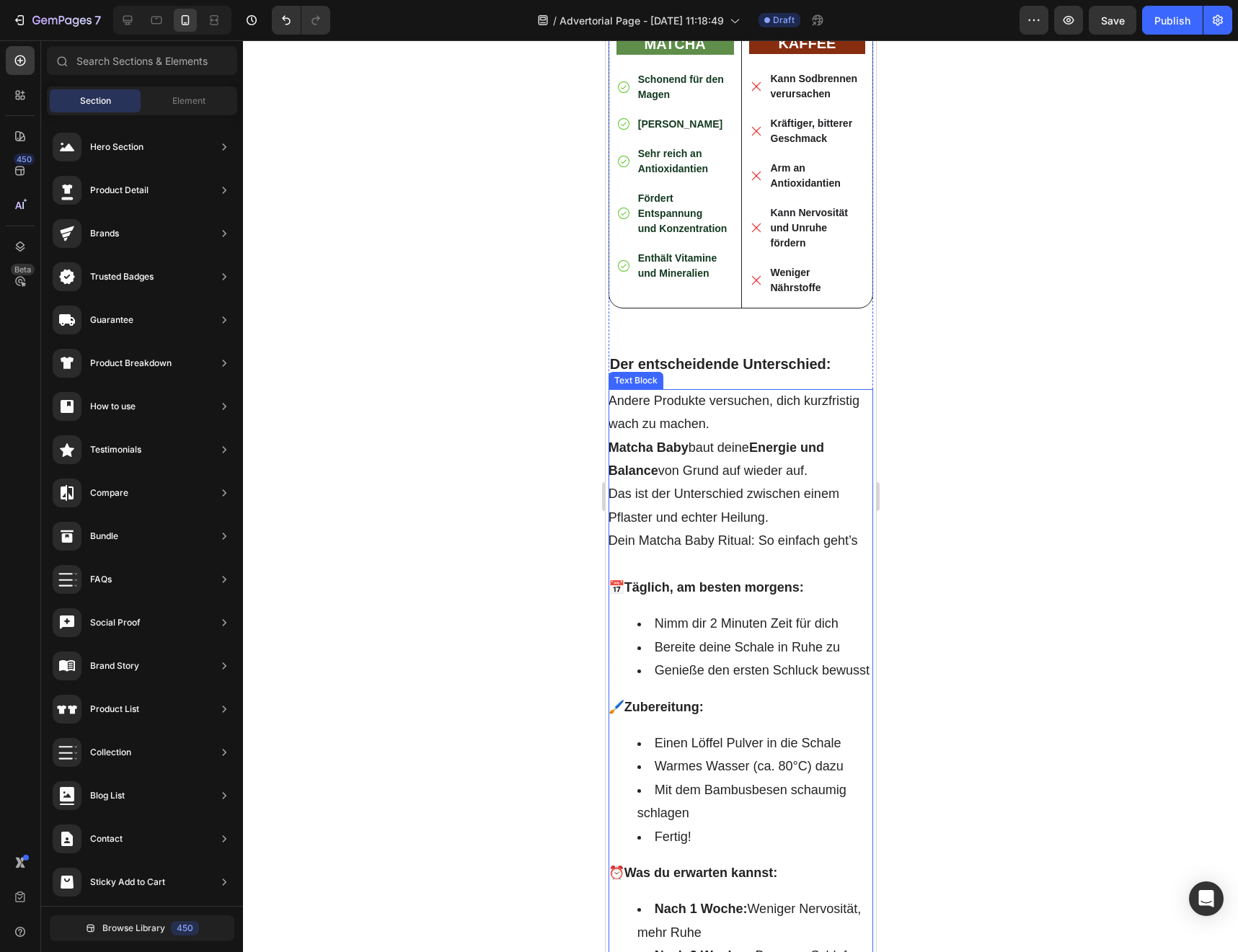
scroll to position [7910, 0]
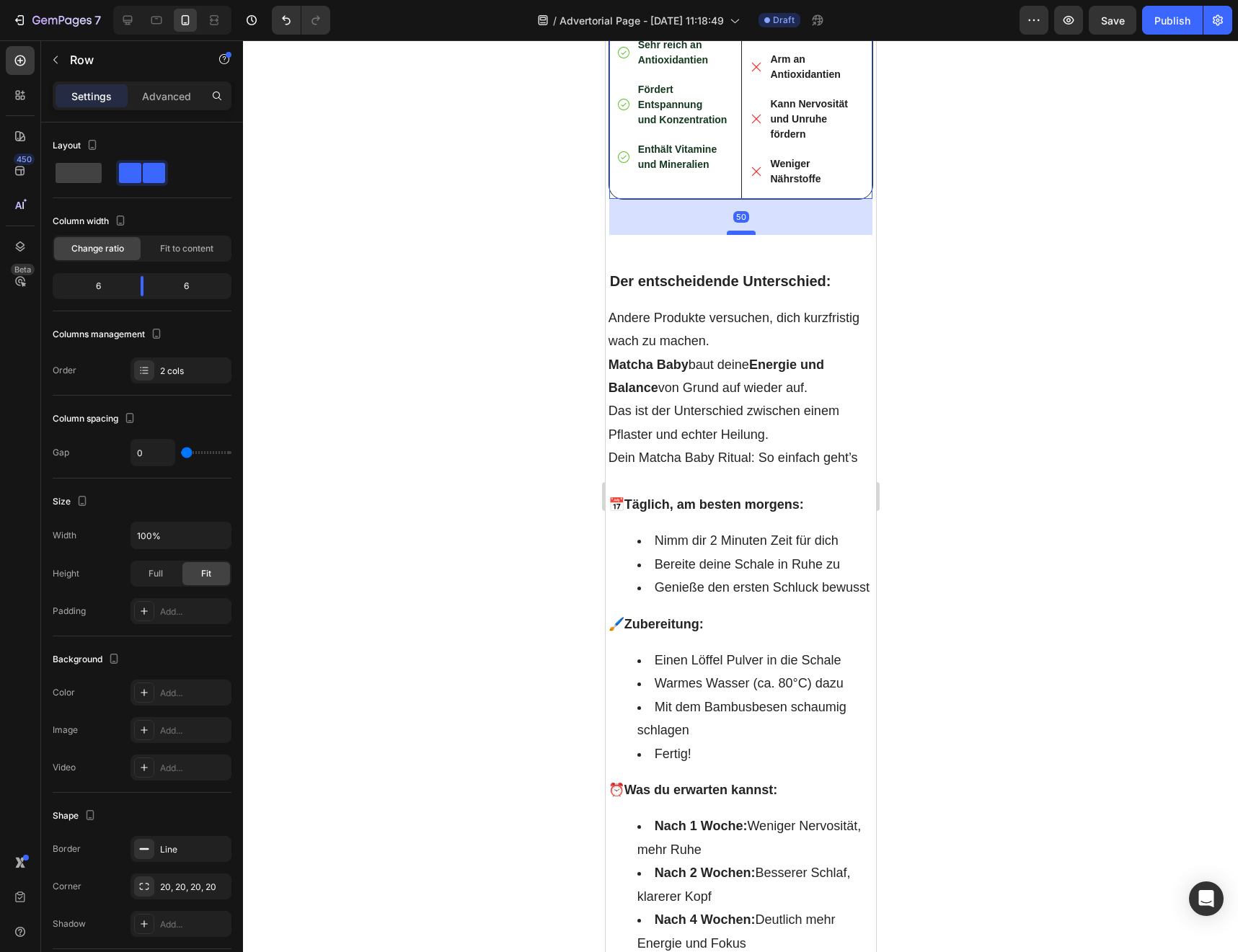
drag, startPoint x: 747, startPoint y: 256, endPoint x: 747, endPoint y: 281, distance: 25.0
click at [747, 235] on div at bounding box center [740, 232] width 29 height 4
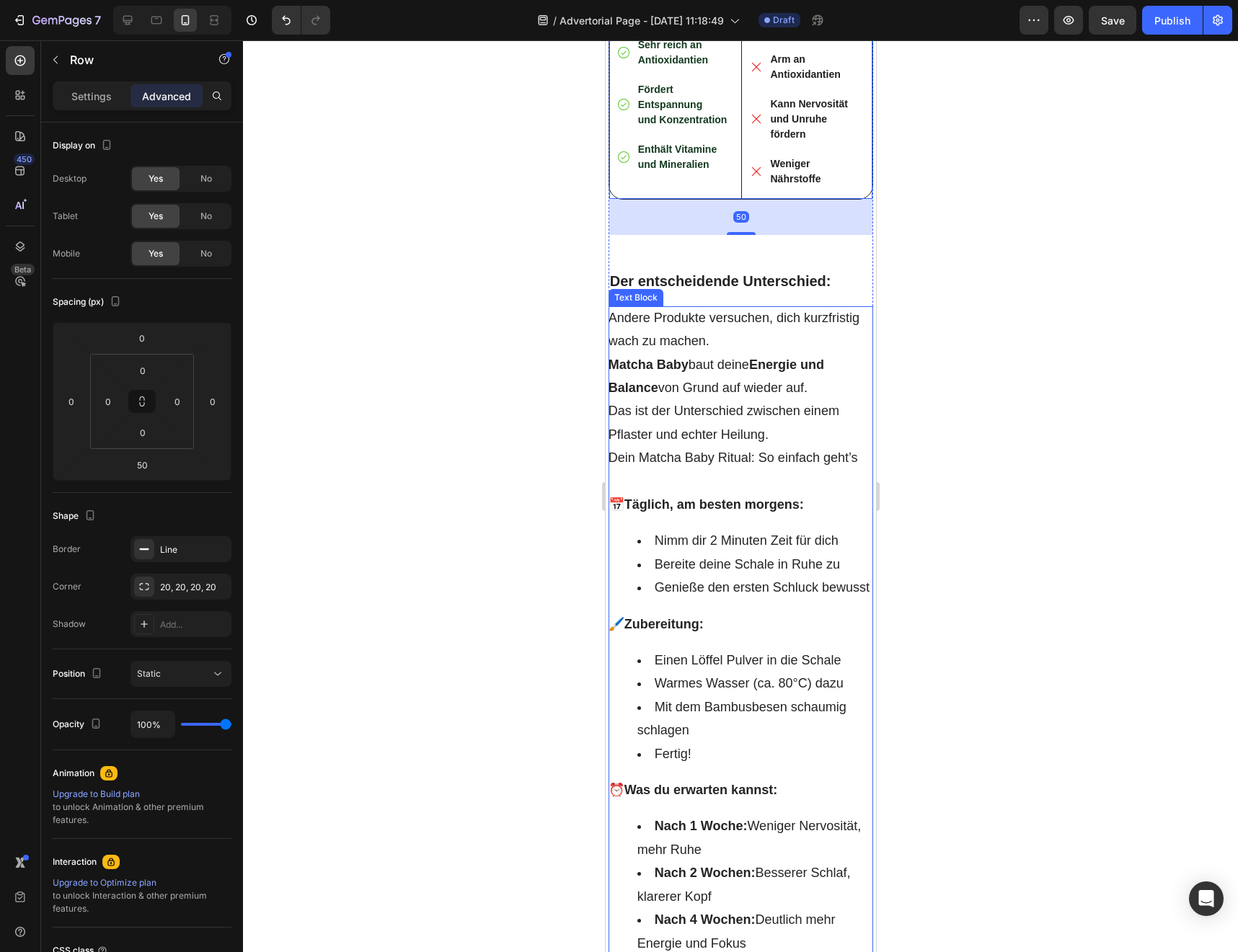
click at [559, 382] on div at bounding box center [741, 496] width 995 height 912
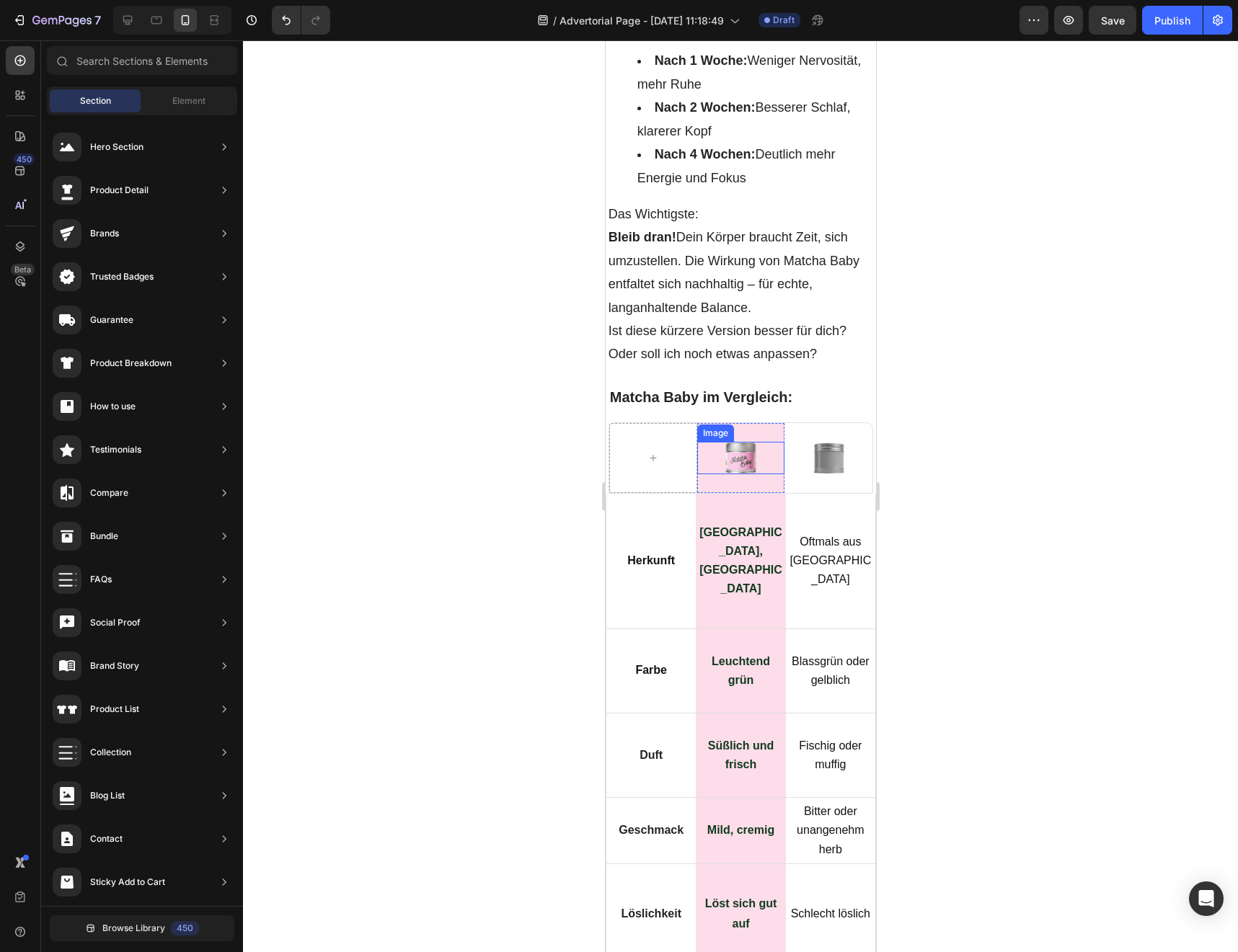
scroll to position [8927, 0]
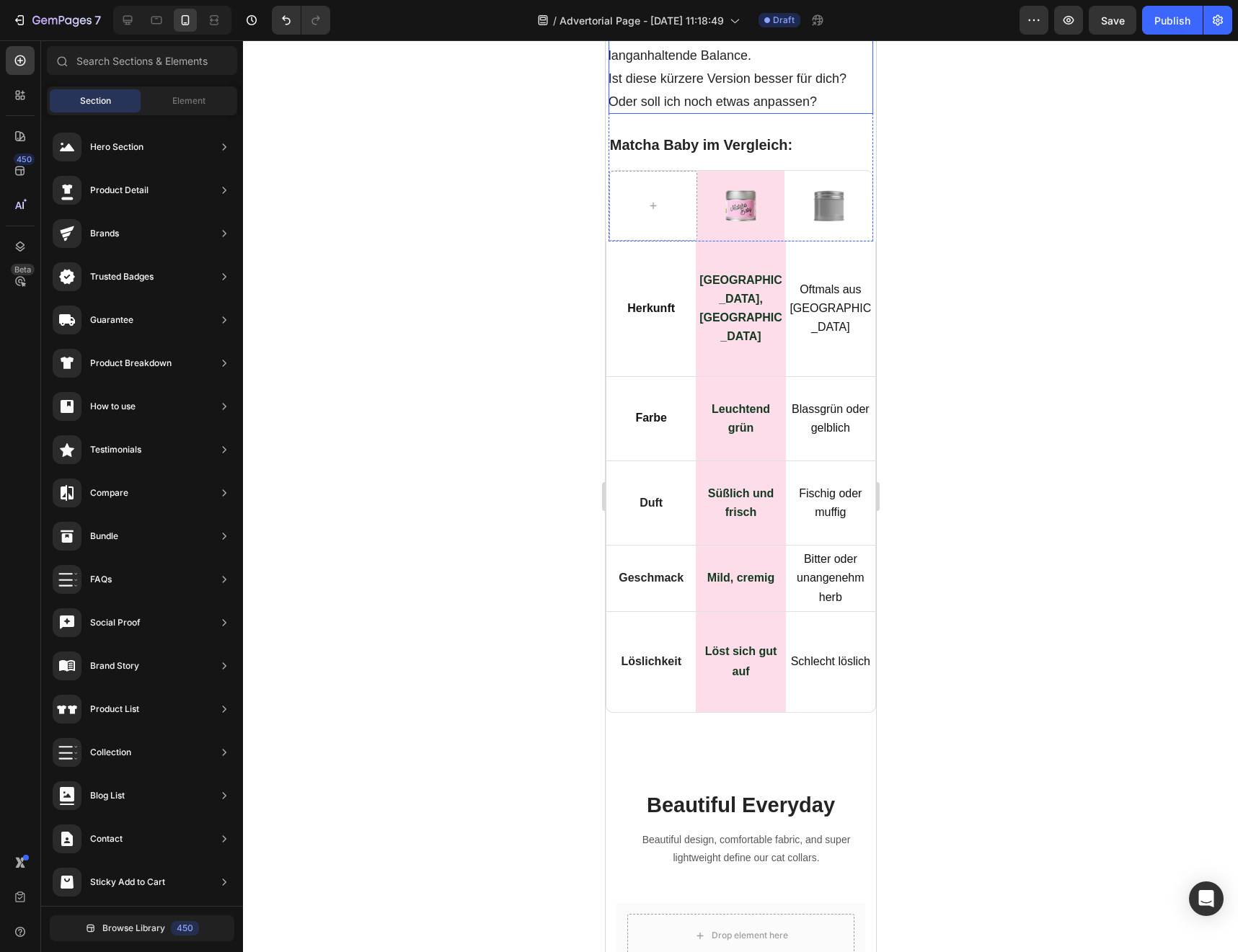
click at [743, 114] on p "Ist diese kürzere Version besser für dich? Oder soll ich noch etwas anpassen?" at bounding box center [740, 90] width 265 height 47
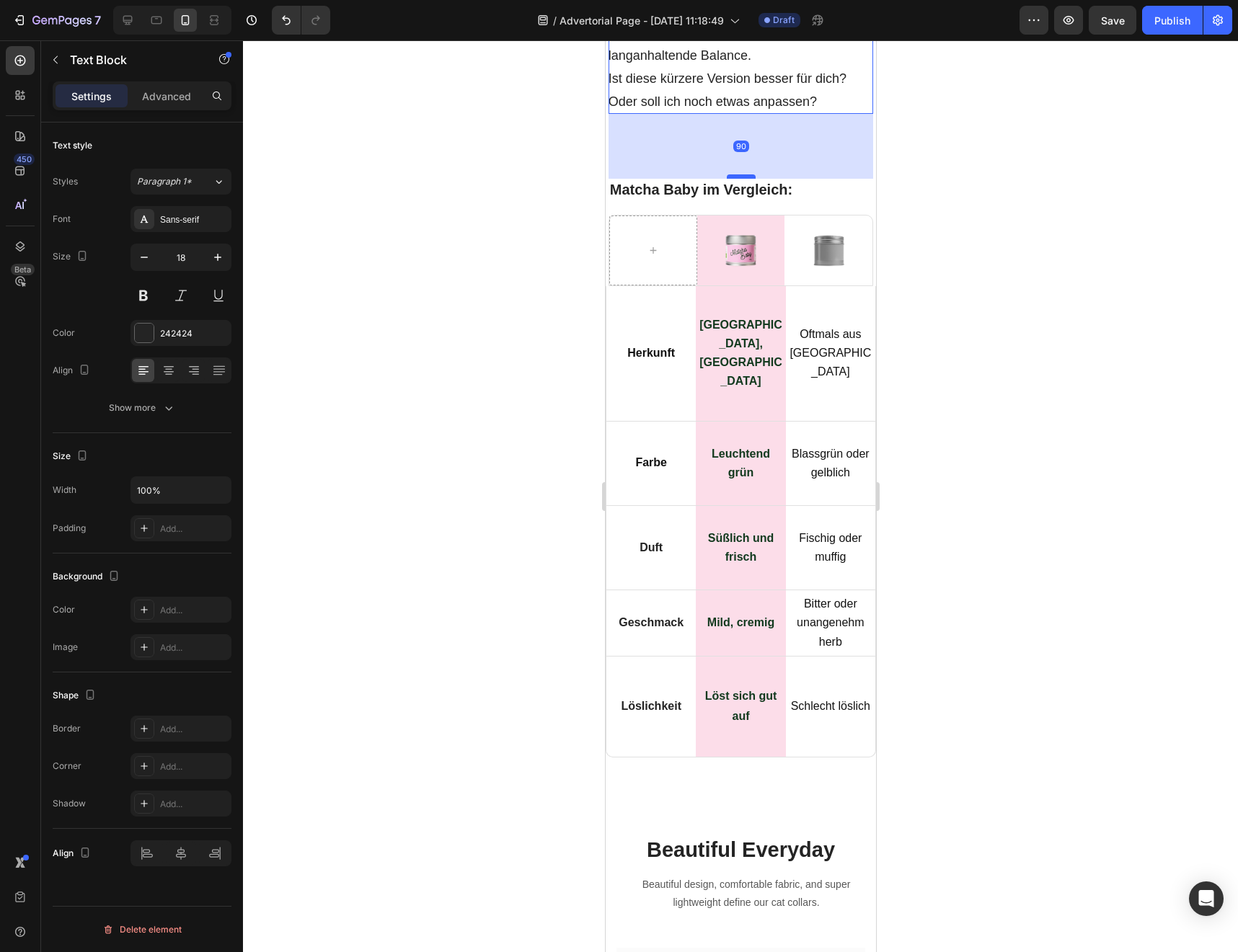
drag, startPoint x: 745, startPoint y: 182, endPoint x: 746, endPoint y: 227, distance: 45.0
click at [746, 179] on div at bounding box center [740, 176] width 29 height 4
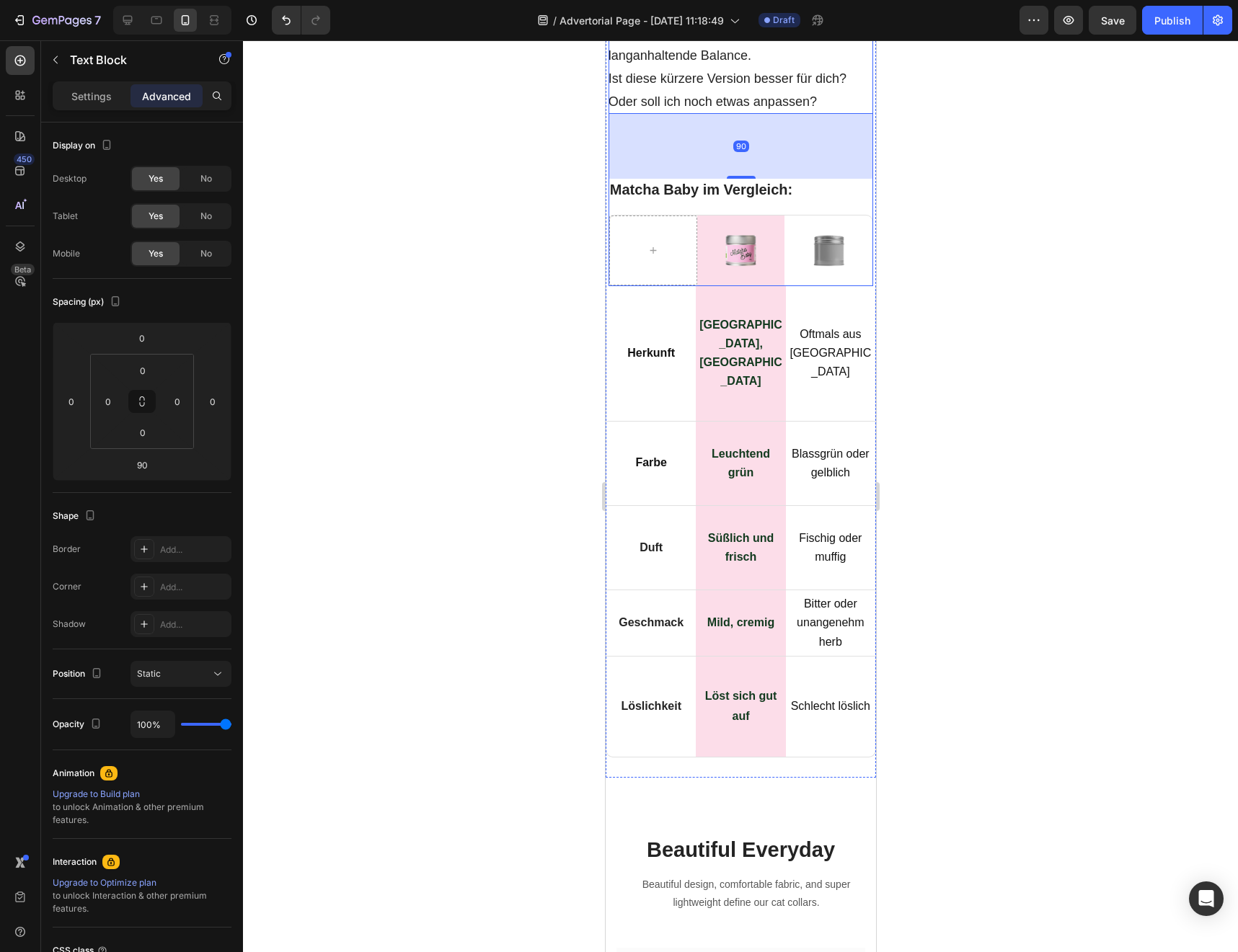
click at [525, 373] on div at bounding box center [741, 496] width 995 height 912
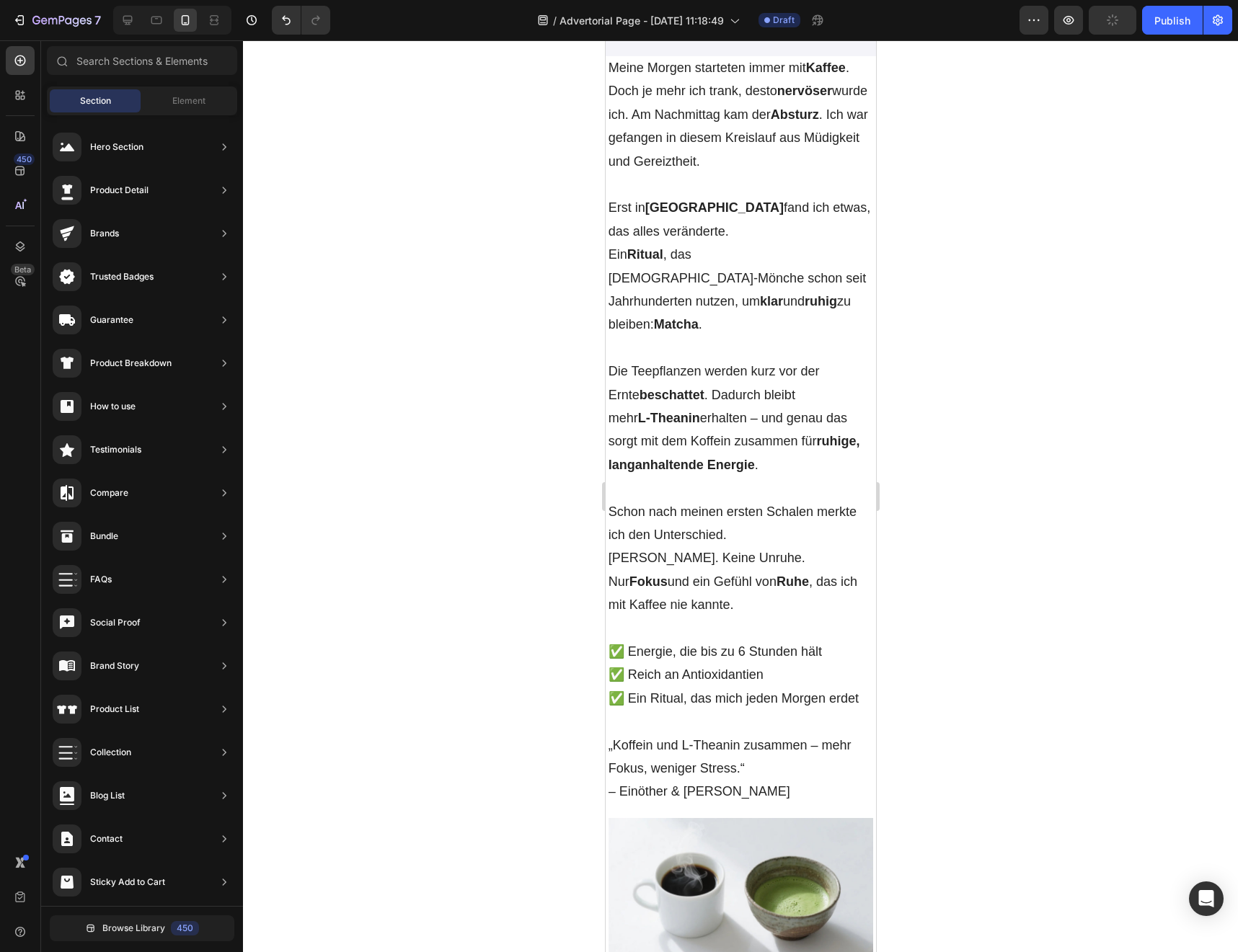
scroll to position [0, 0]
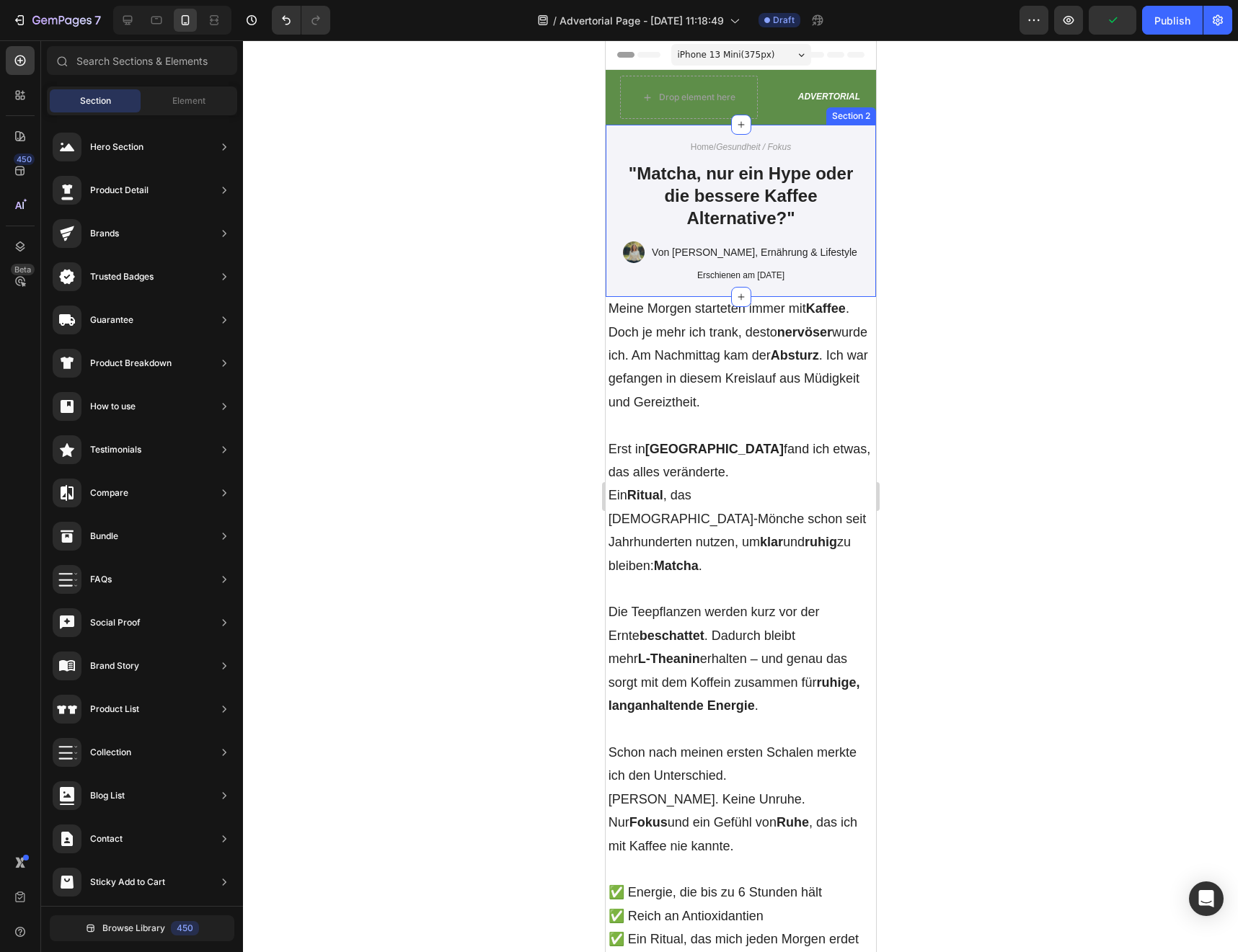
click at [782, 294] on div "Home / Gesundheit / Fokus Text Block "Matcha, nur ein Hype oder die bessere Kaf…" at bounding box center [740, 211] width 270 height 172
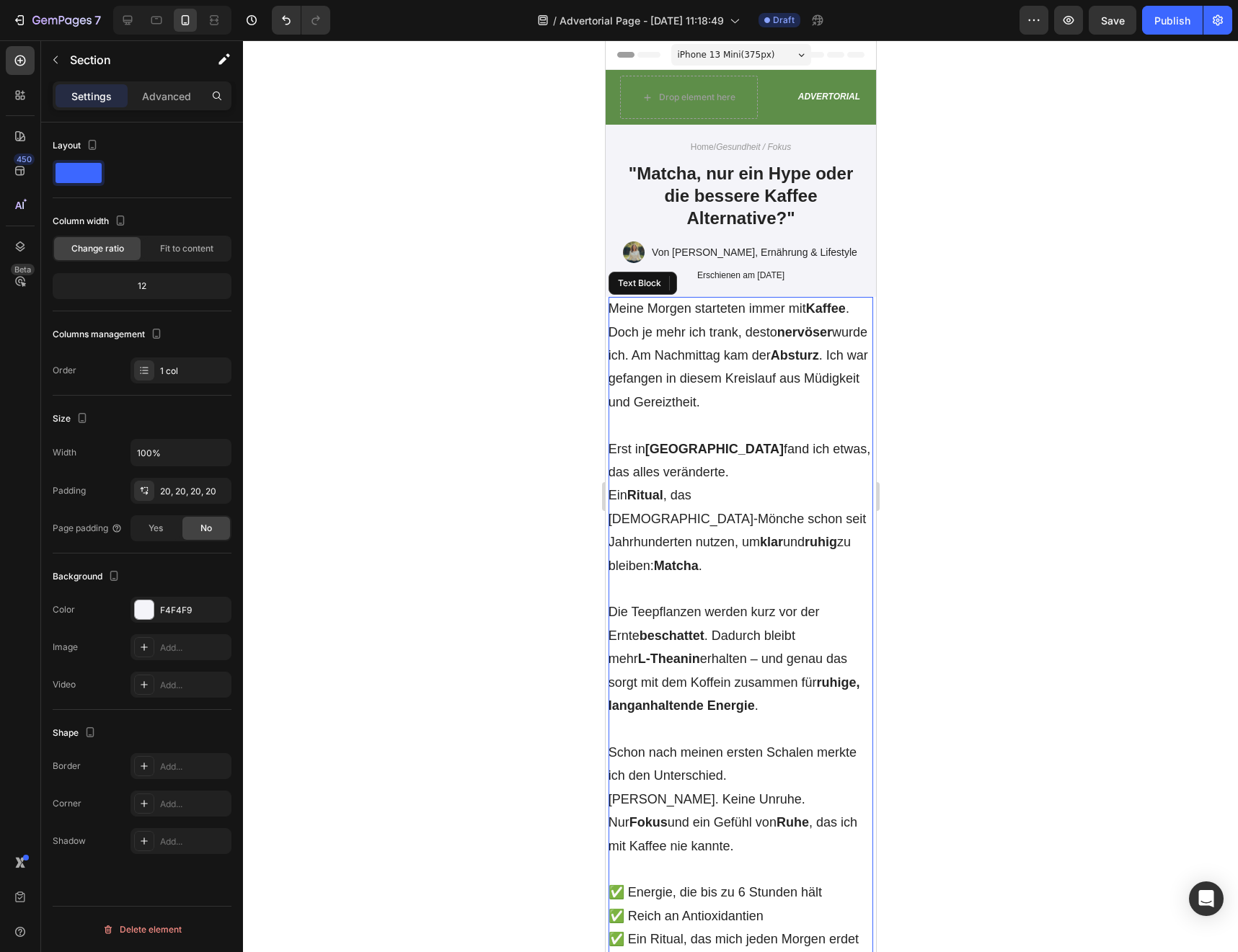
click at [784, 299] on p "Meine [DATE] starteten immer mit Kaffee . Doch je mehr ich trank, desto nervöse…" at bounding box center [740, 355] width 265 height 117
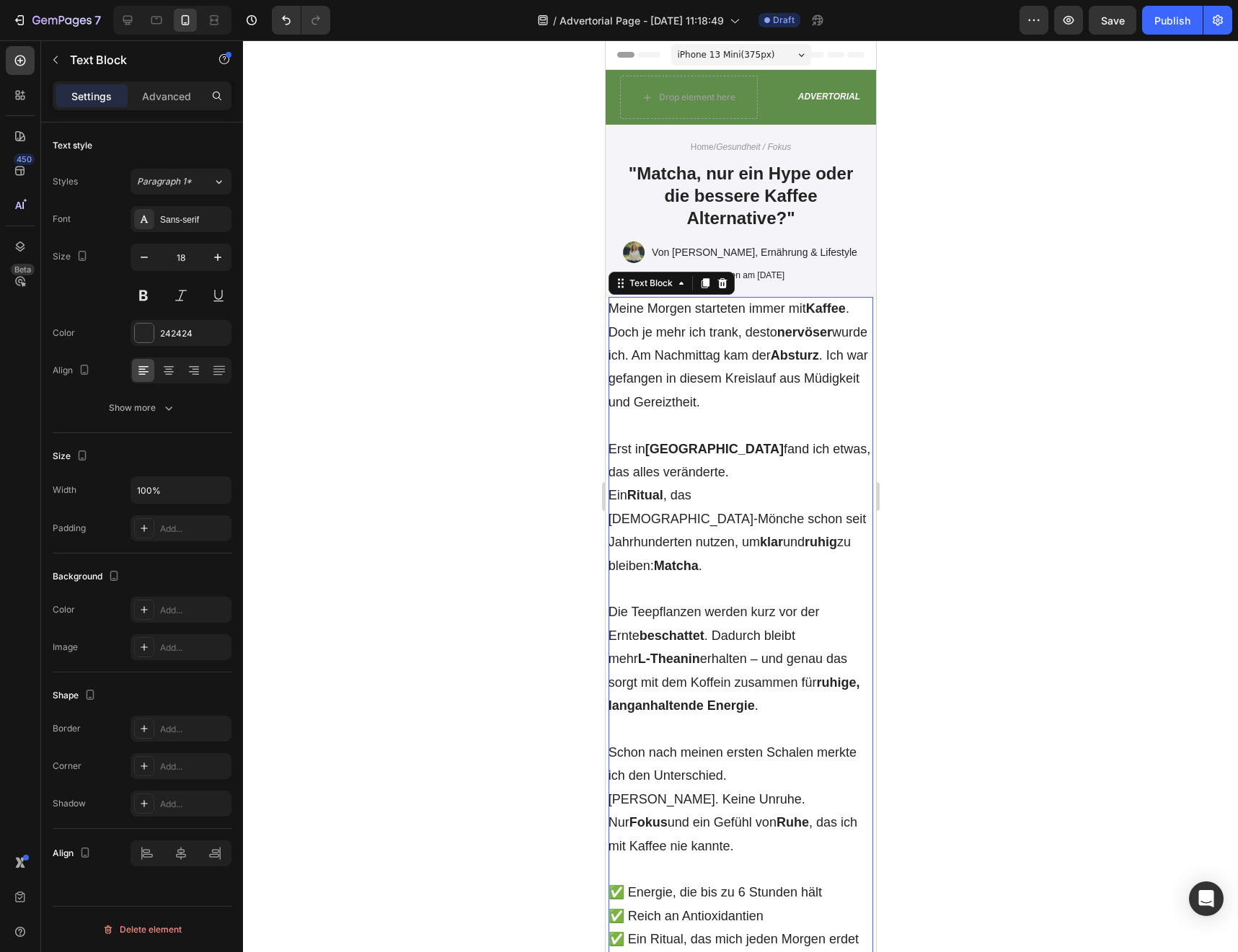
click at [779, 301] on span "Meine [DATE] starteten immer mit Kaffee . Doch je mehr ich trank, desto nervöse…" at bounding box center [737, 355] width 259 height 108
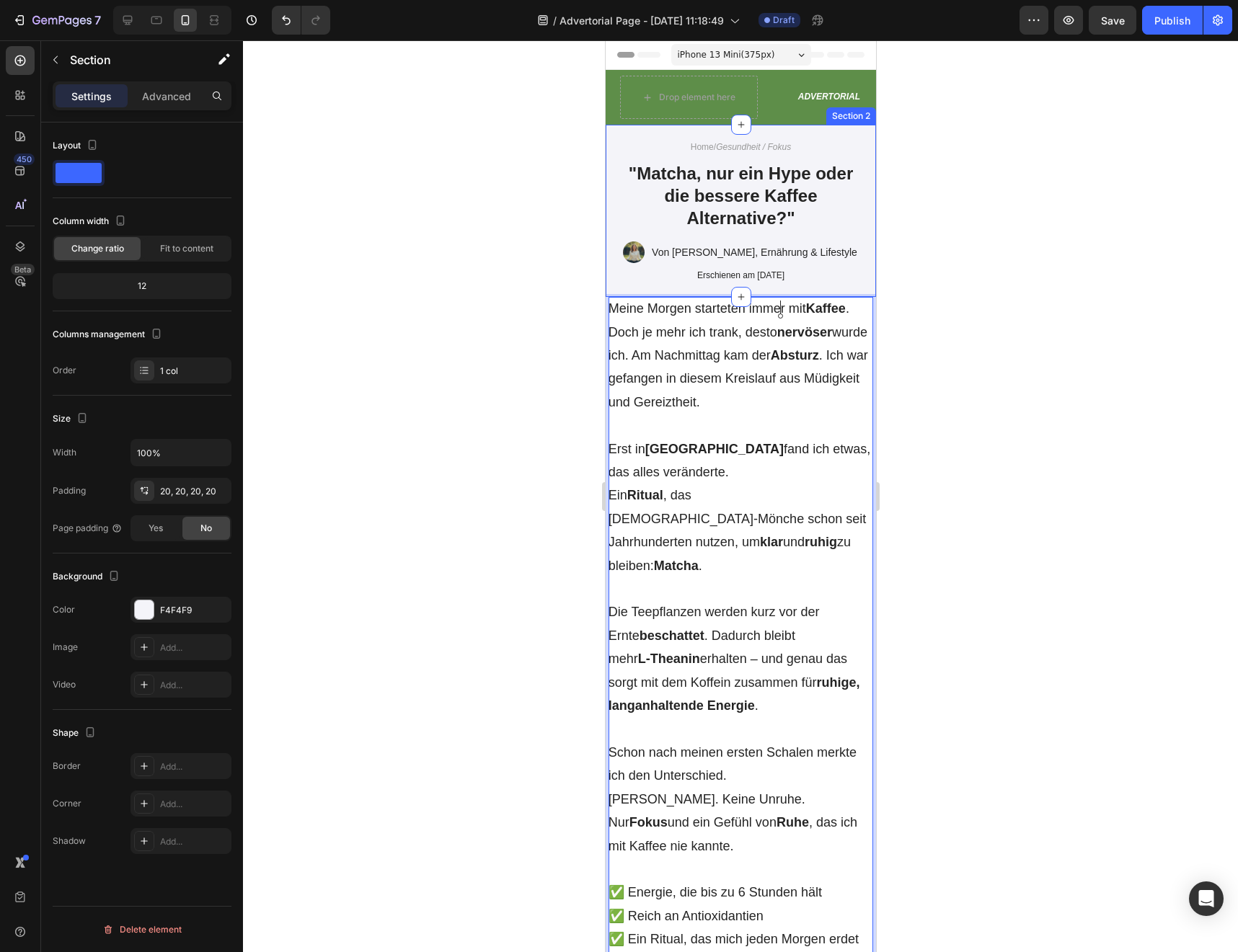
click at [779, 294] on div "Home / Gesundheit / Fokus Text Block "Matcha, nur ein Hype oder die bessere Kaf…" at bounding box center [740, 211] width 270 height 172
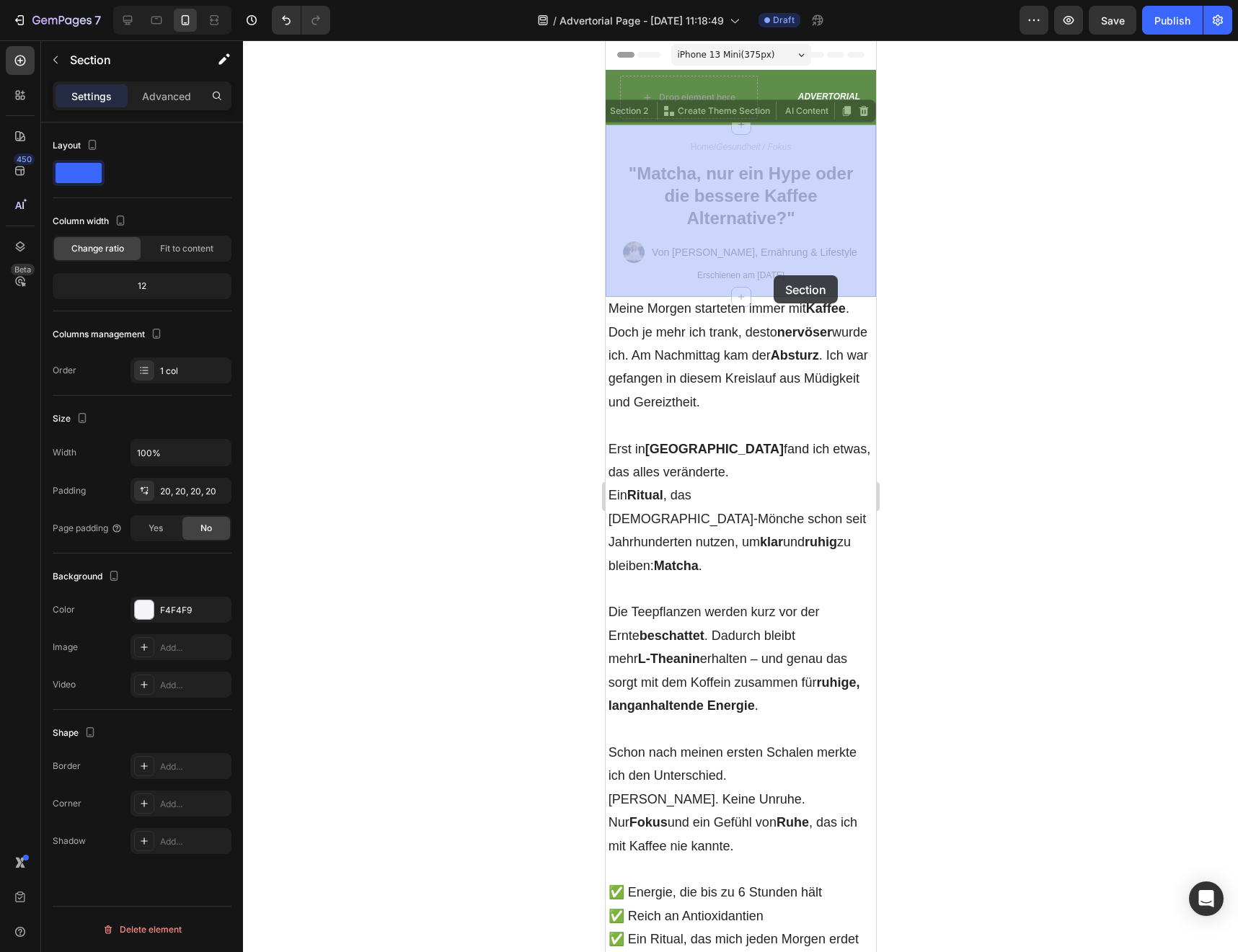
drag, startPoint x: 773, startPoint y: 295, endPoint x: 773, endPoint y: 276, distance: 19.0
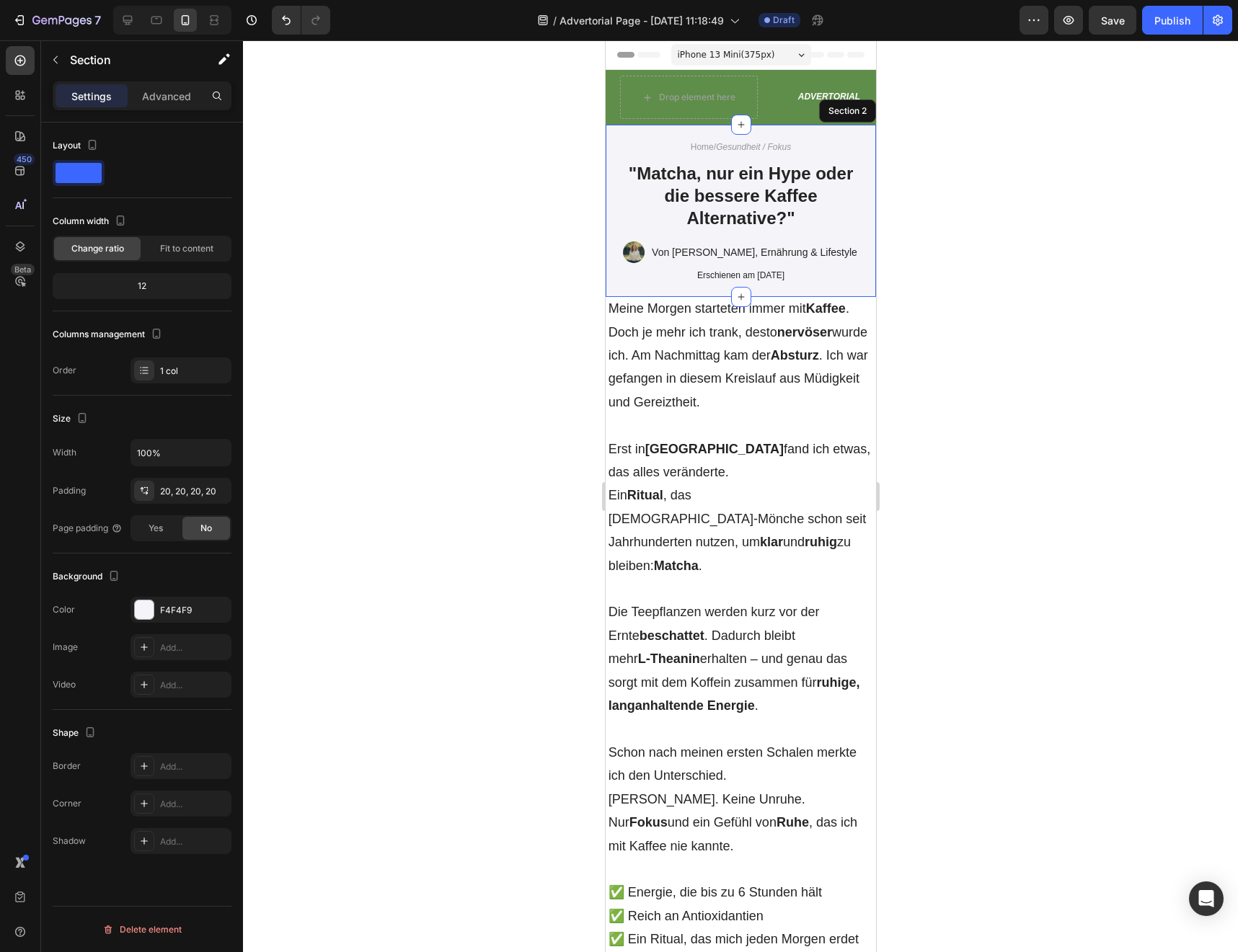
click at [946, 293] on div at bounding box center [741, 496] width 995 height 912
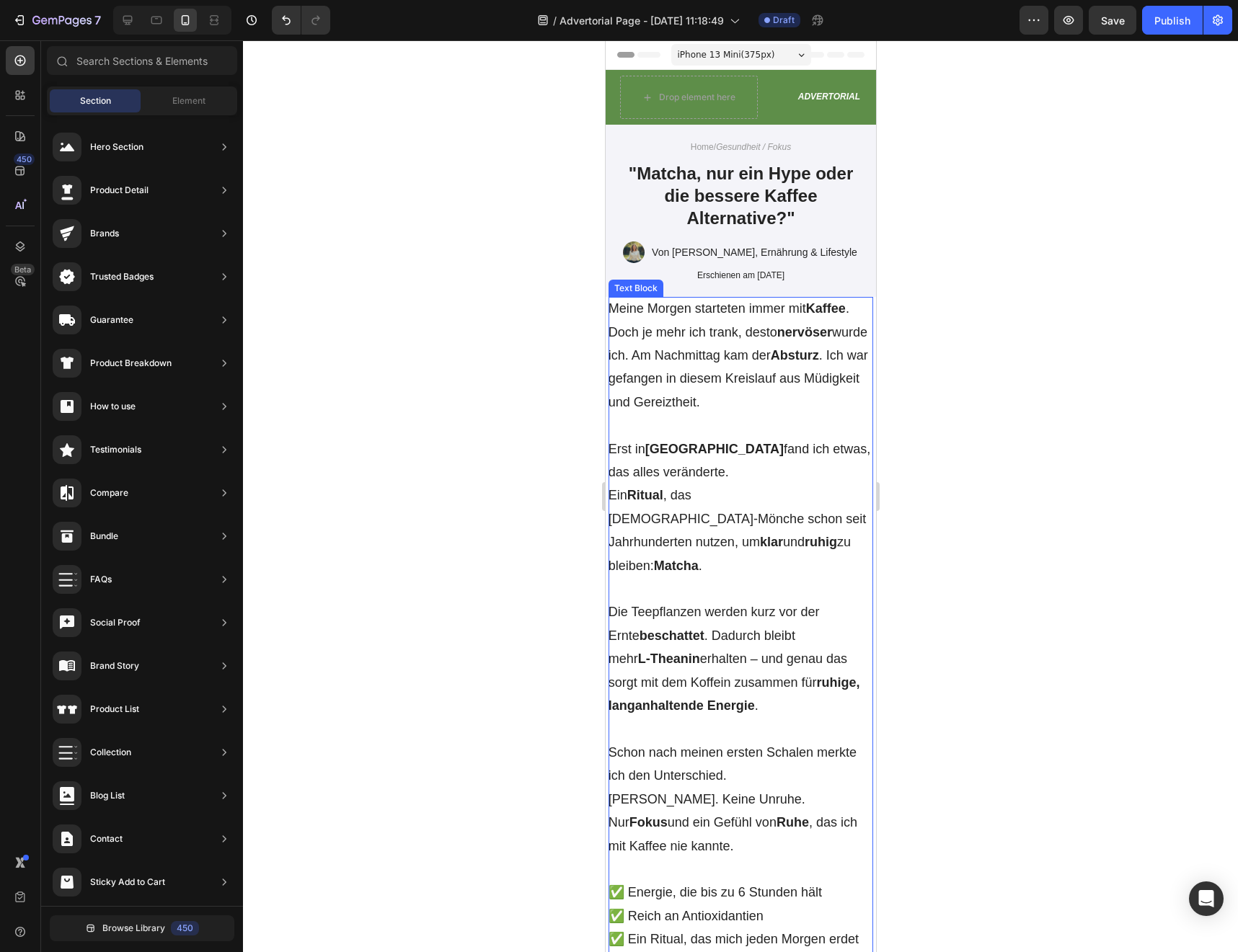
click at [687, 396] on span "Meine [DATE] starteten immer mit Kaffee . Doch je mehr ich trank, desto nervöse…" at bounding box center [737, 355] width 259 height 108
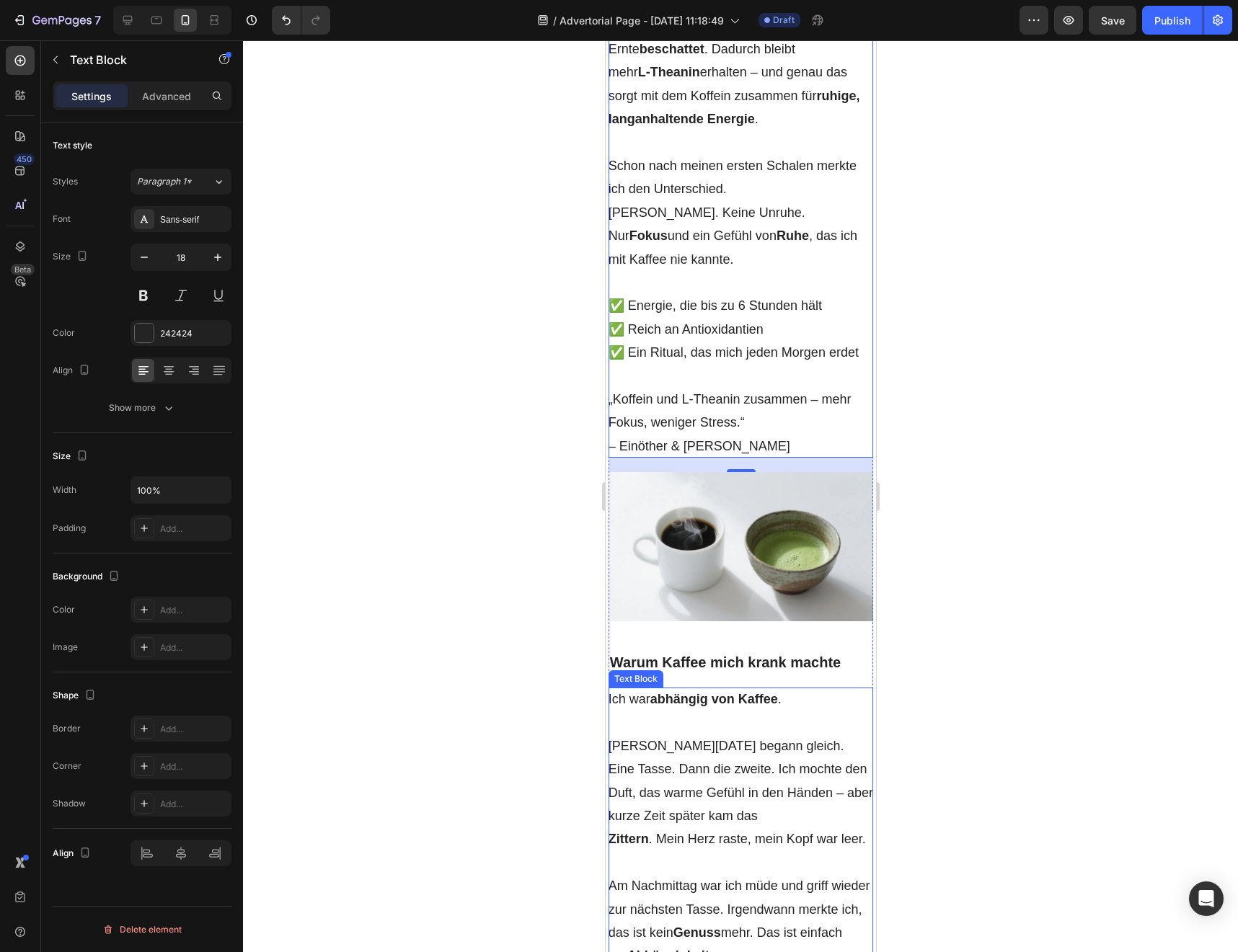
scroll to position [524, 0]
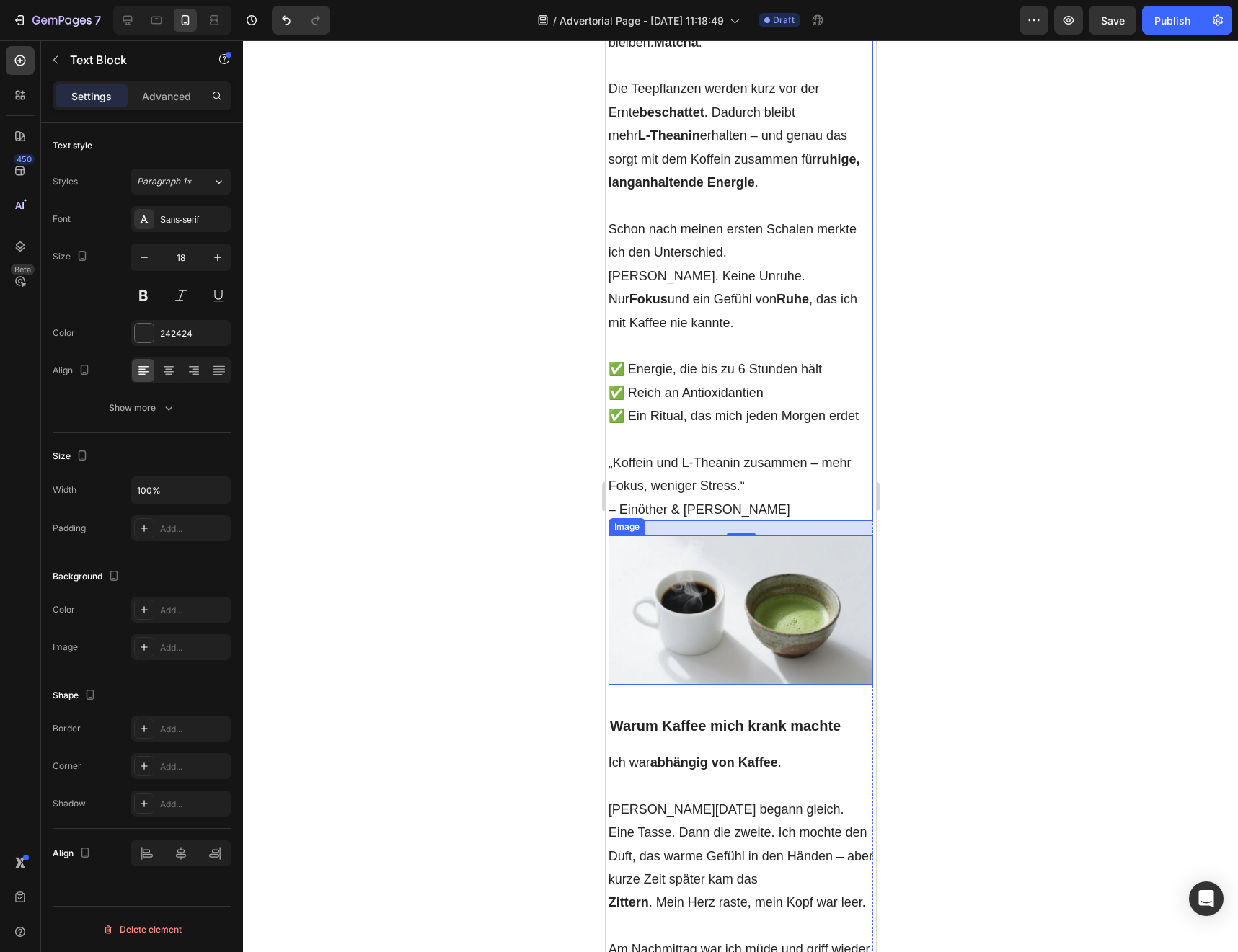
click at [727, 654] on img at bounding box center [740, 610] width 265 height 149
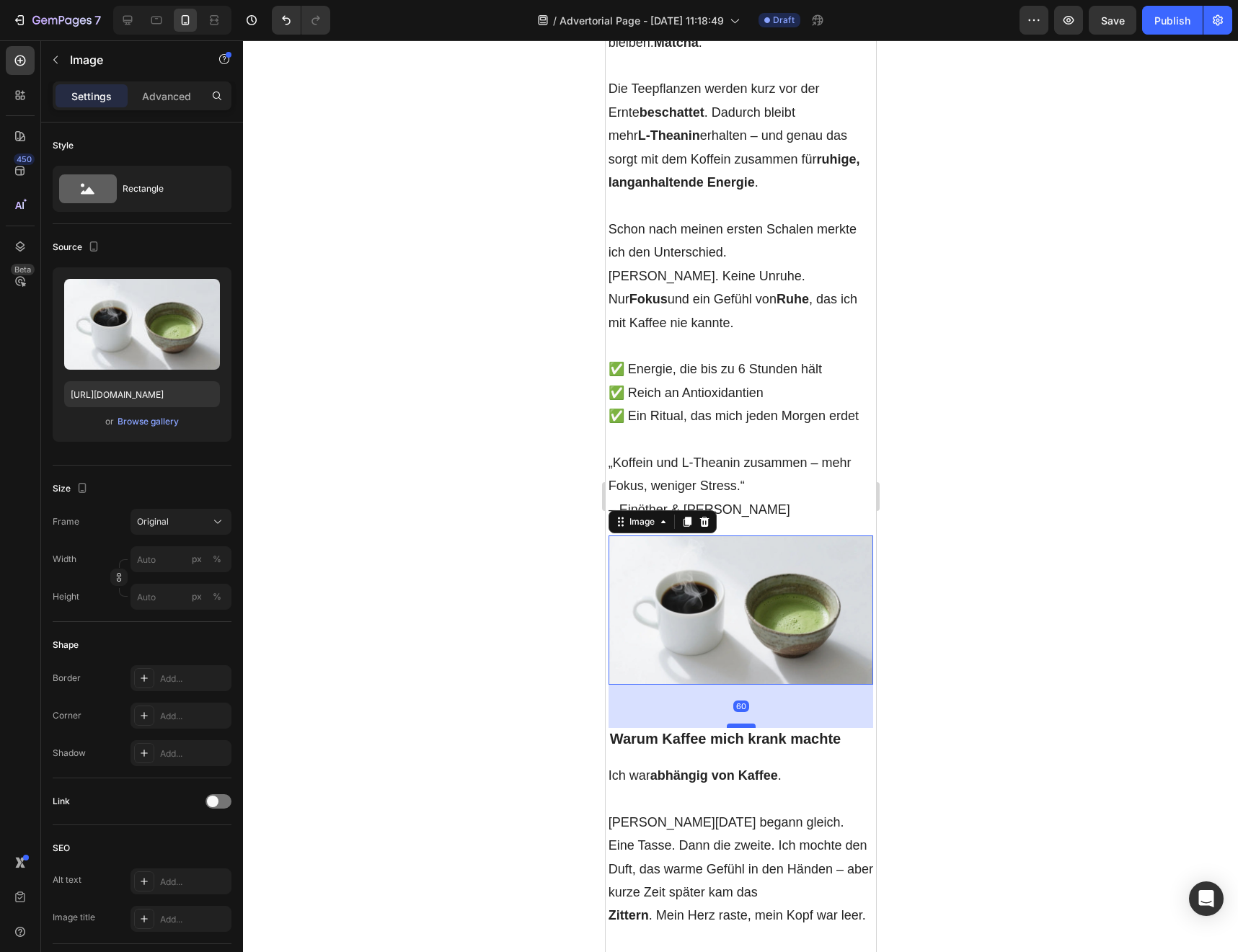
drag, startPoint x: 745, startPoint y: 689, endPoint x: 745, endPoint y: 702, distance: 13.0
click at [745, 724] on div at bounding box center [740, 725] width 29 height 4
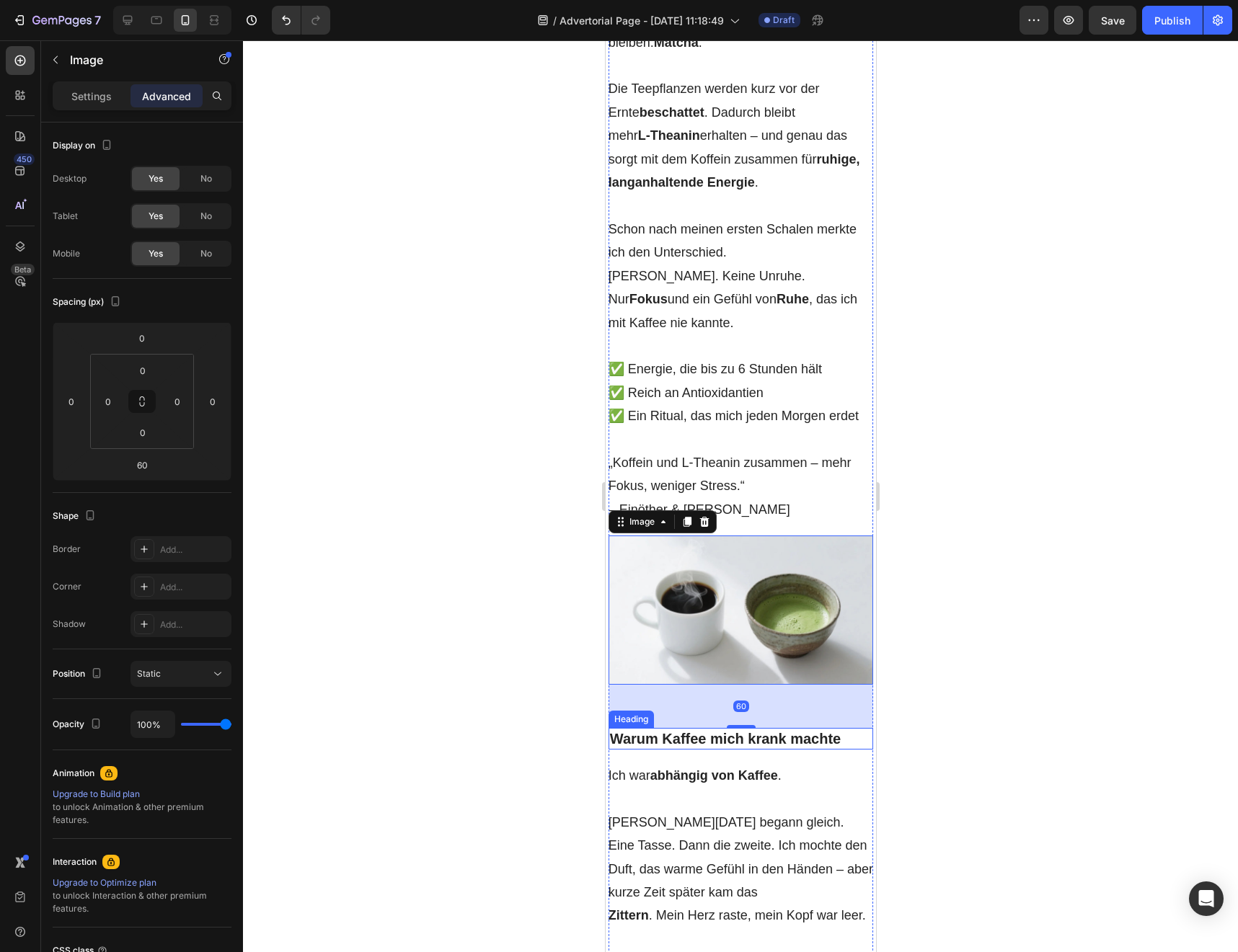
click at [540, 721] on div at bounding box center [741, 496] width 995 height 912
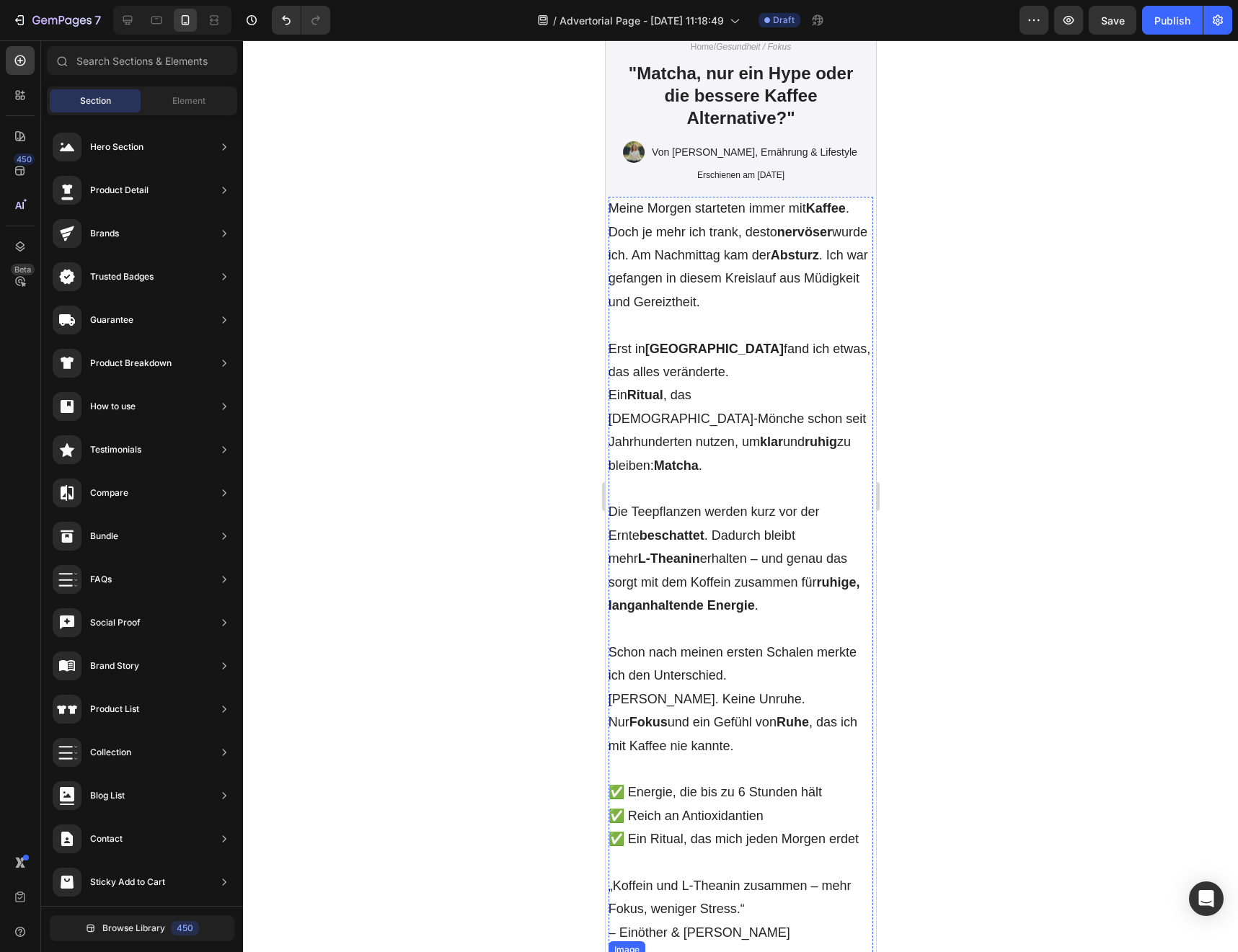
scroll to position [0, 0]
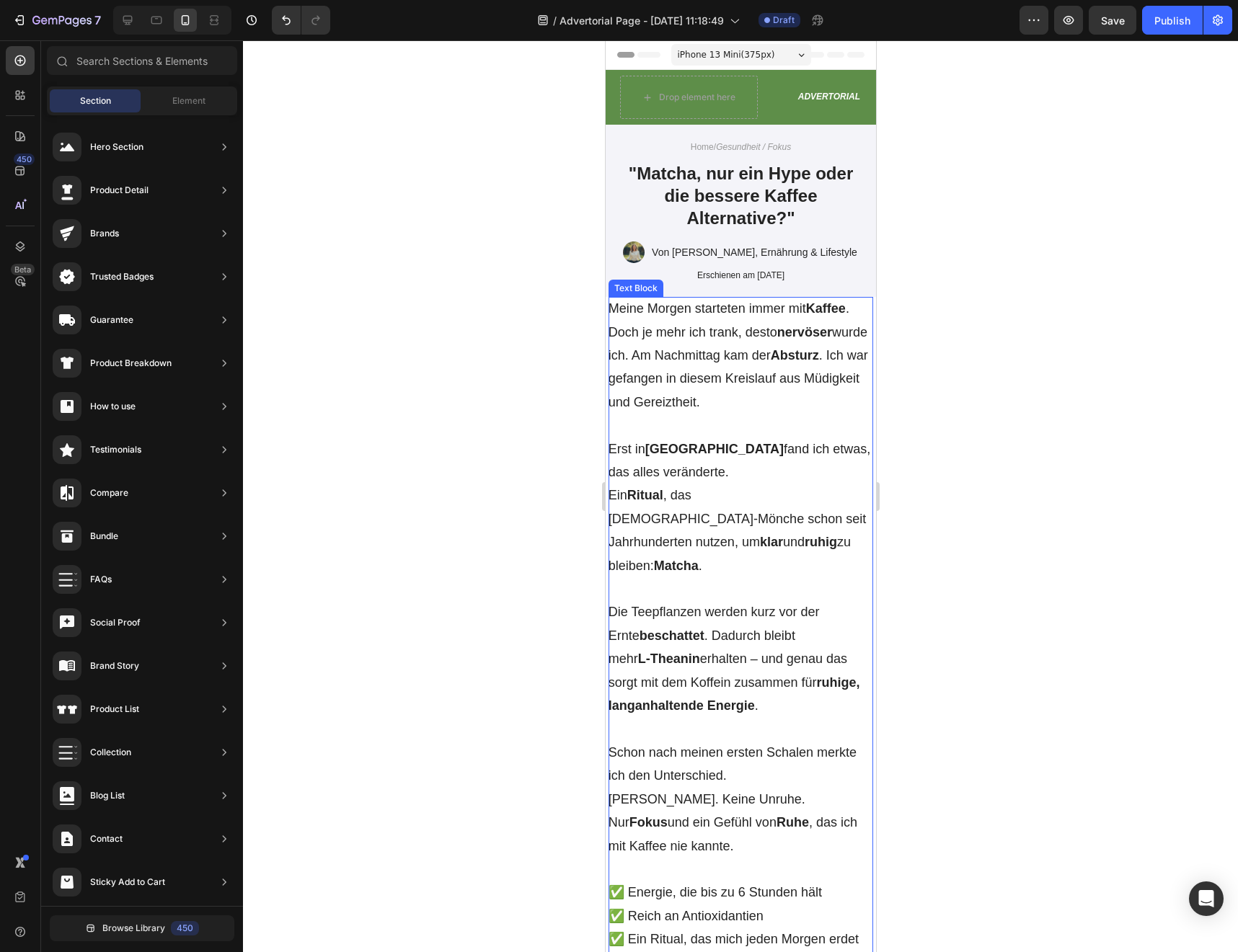
click at [763, 298] on p "Meine [DATE] starteten immer mit Kaffee . Doch je mehr ich trank, desto nervöse…" at bounding box center [740, 355] width 265 height 117
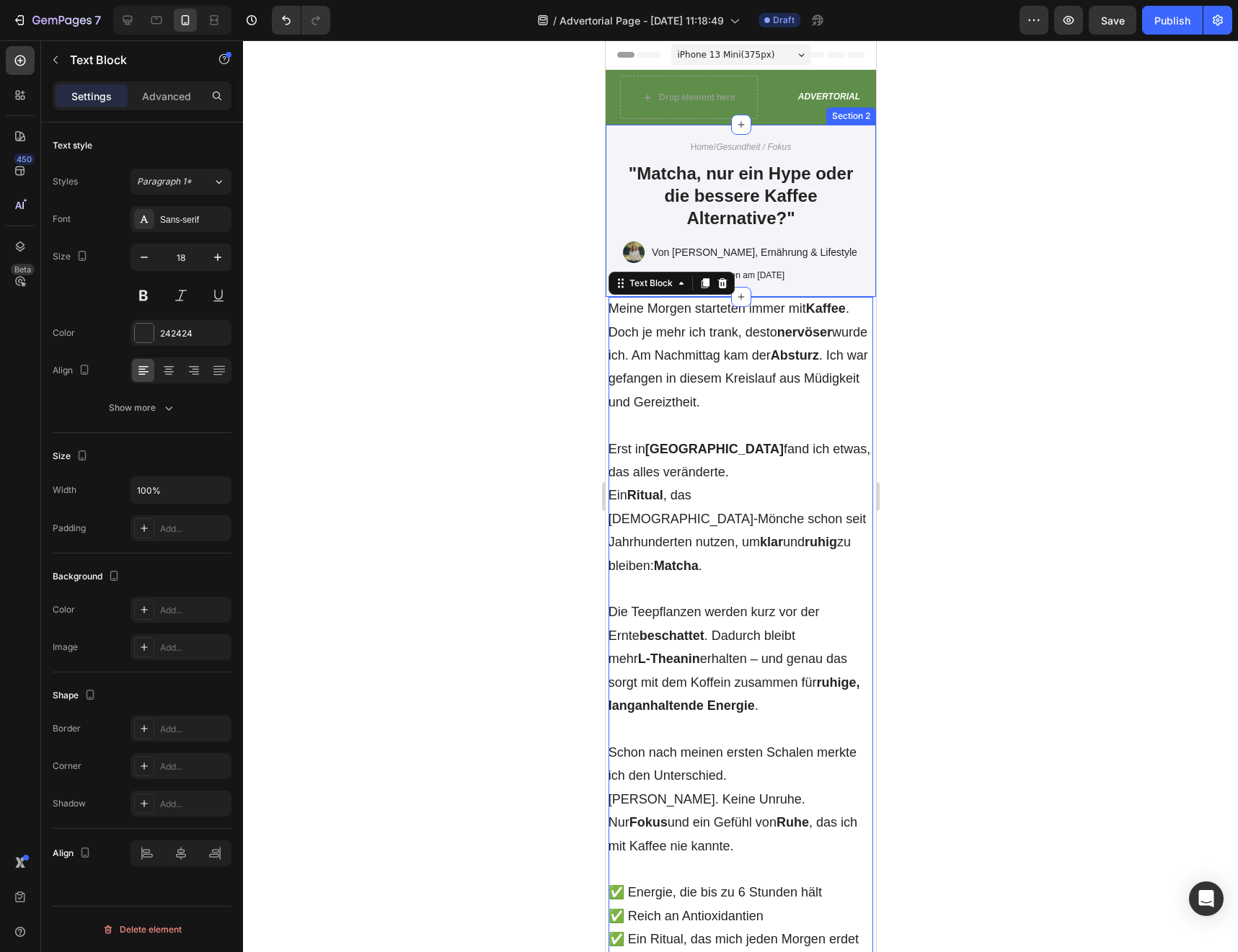
click at [776, 291] on div "Home / Gesundheit / Fokus Text Block "Matcha, nur ein Hype oder die bessere Kaf…" at bounding box center [740, 211] width 270 height 172
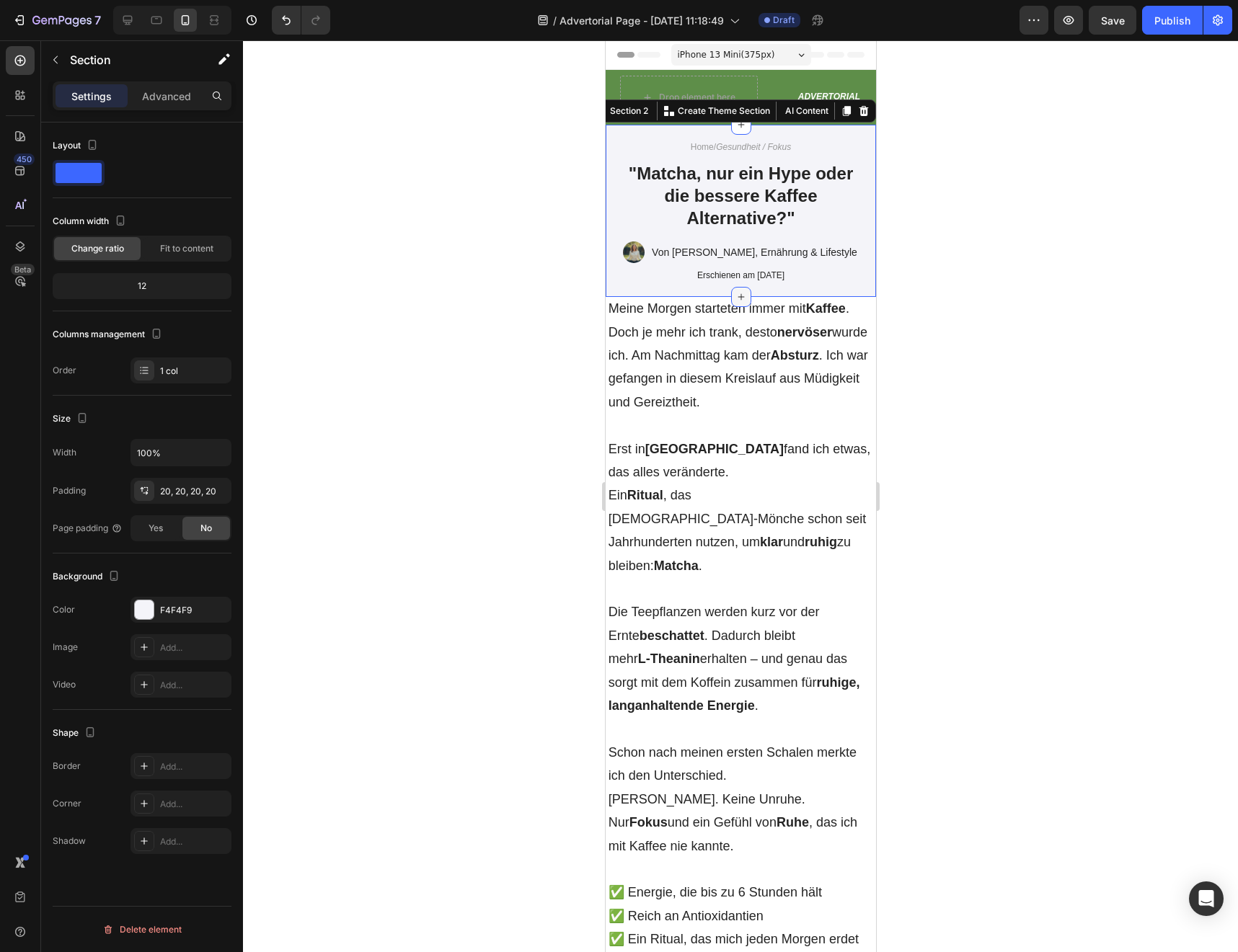
click at [749, 297] on div at bounding box center [741, 296] width 21 height 21
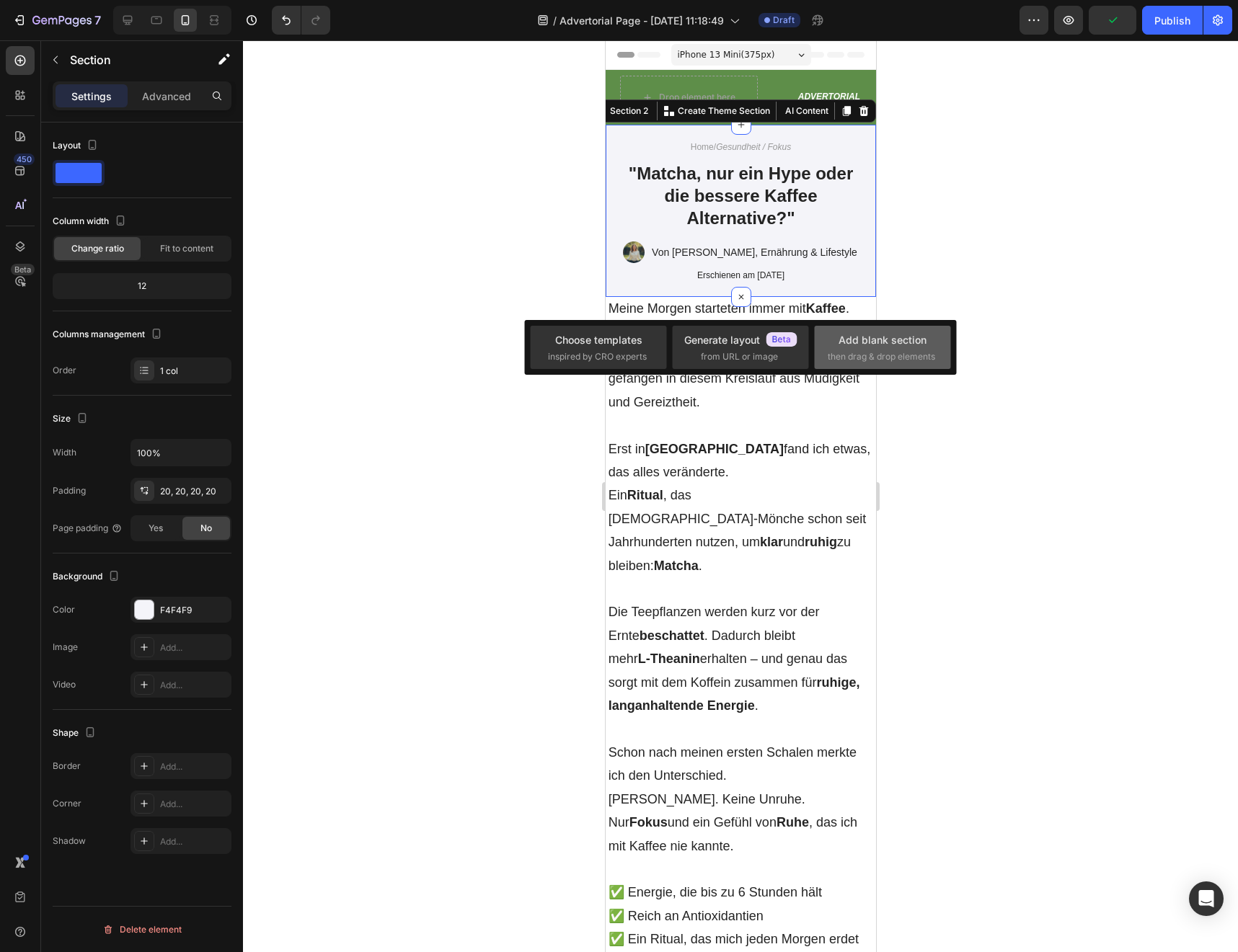
click at [881, 354] on span "then drag & drop elements" at bounding box center [881, 357] width 108 height 13
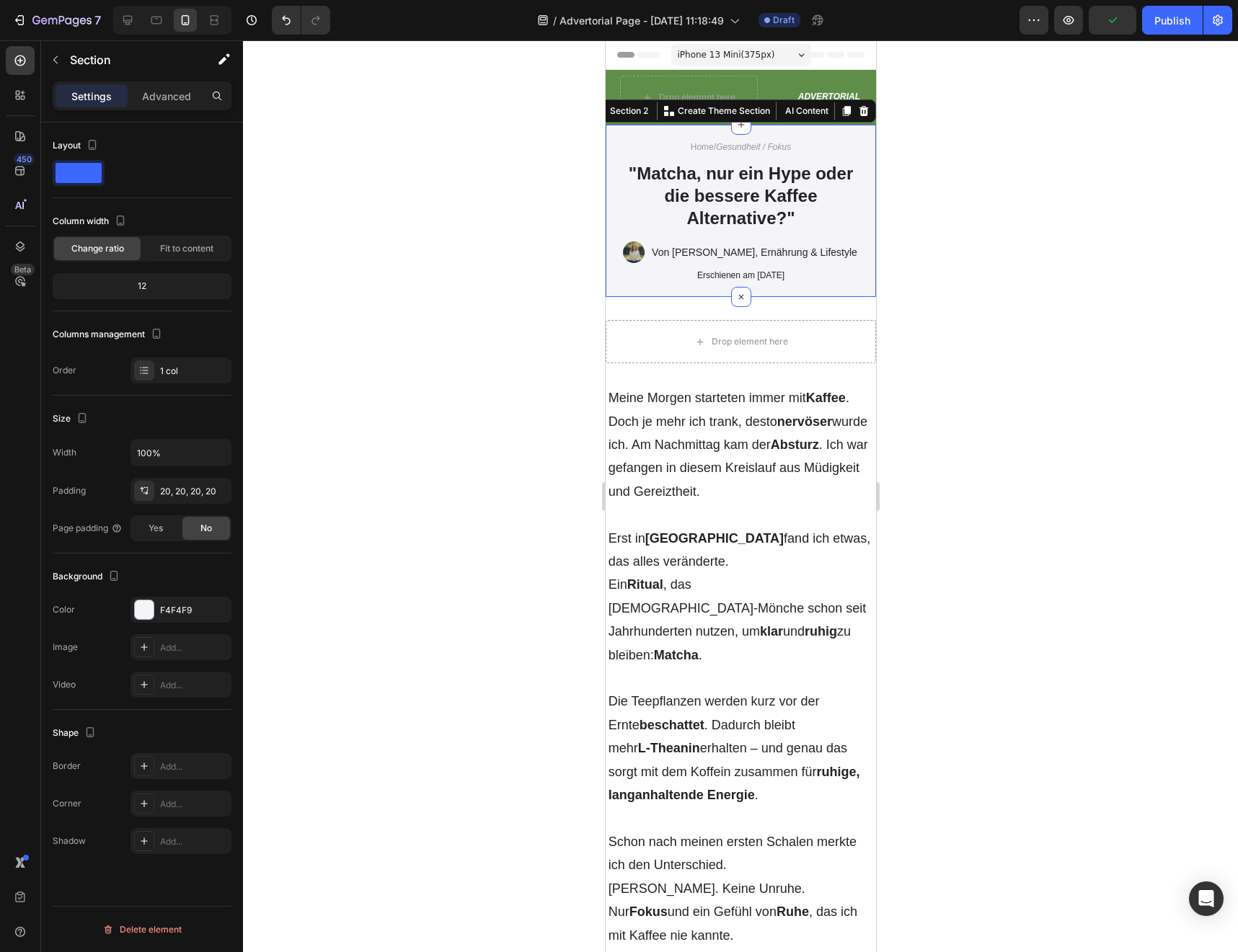
click at [527, 441] on div at bounding box center [741, 496] width 995 height 912
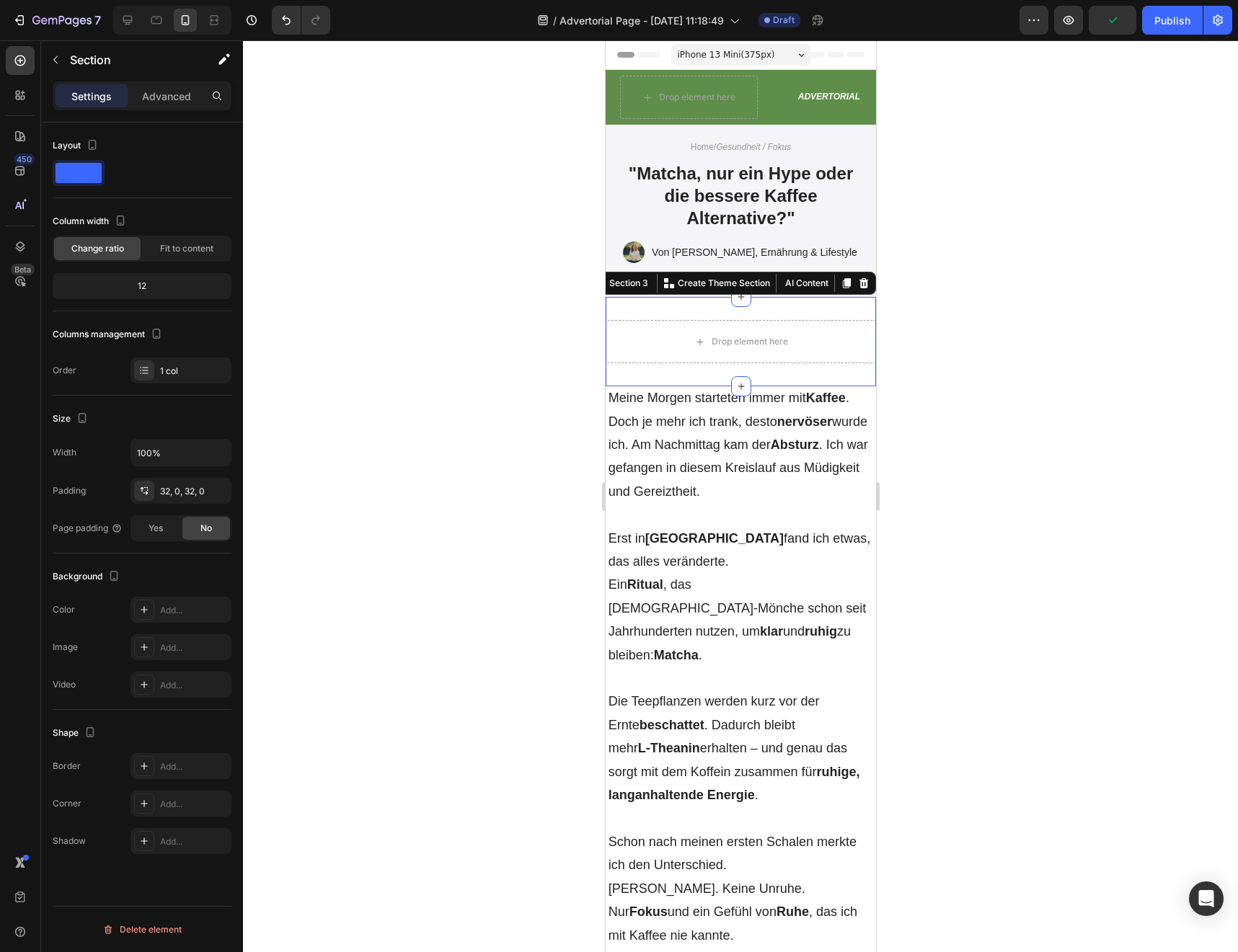
click at [759, 372] on div "Drop element here Section 3 You can create reusable sections Create Theme Secti…" at bounding box center [740, 341] width 270 height 89
click at [777, 372] on div "Drop element here Section 3 You can create reusable sections Create Theme Secti…" at bounding box center [740, 341] width 270 height 89
click at [774, 336] on div "Drop element here" at bounding box center [749, 341] width 76 height 11
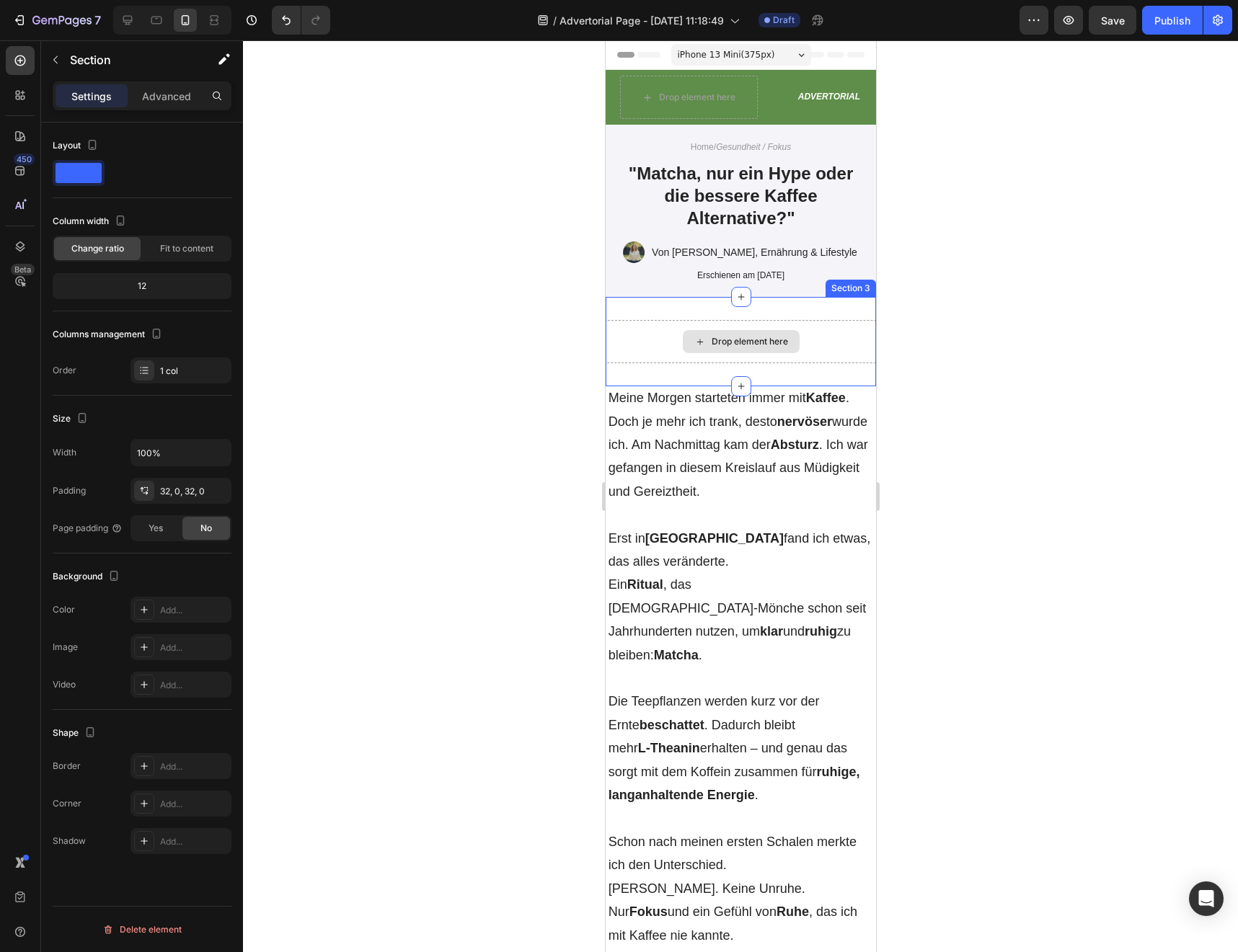
click at [839, 346] on div "Drop element here" at bounding box center [740, 341] width 270 height 43
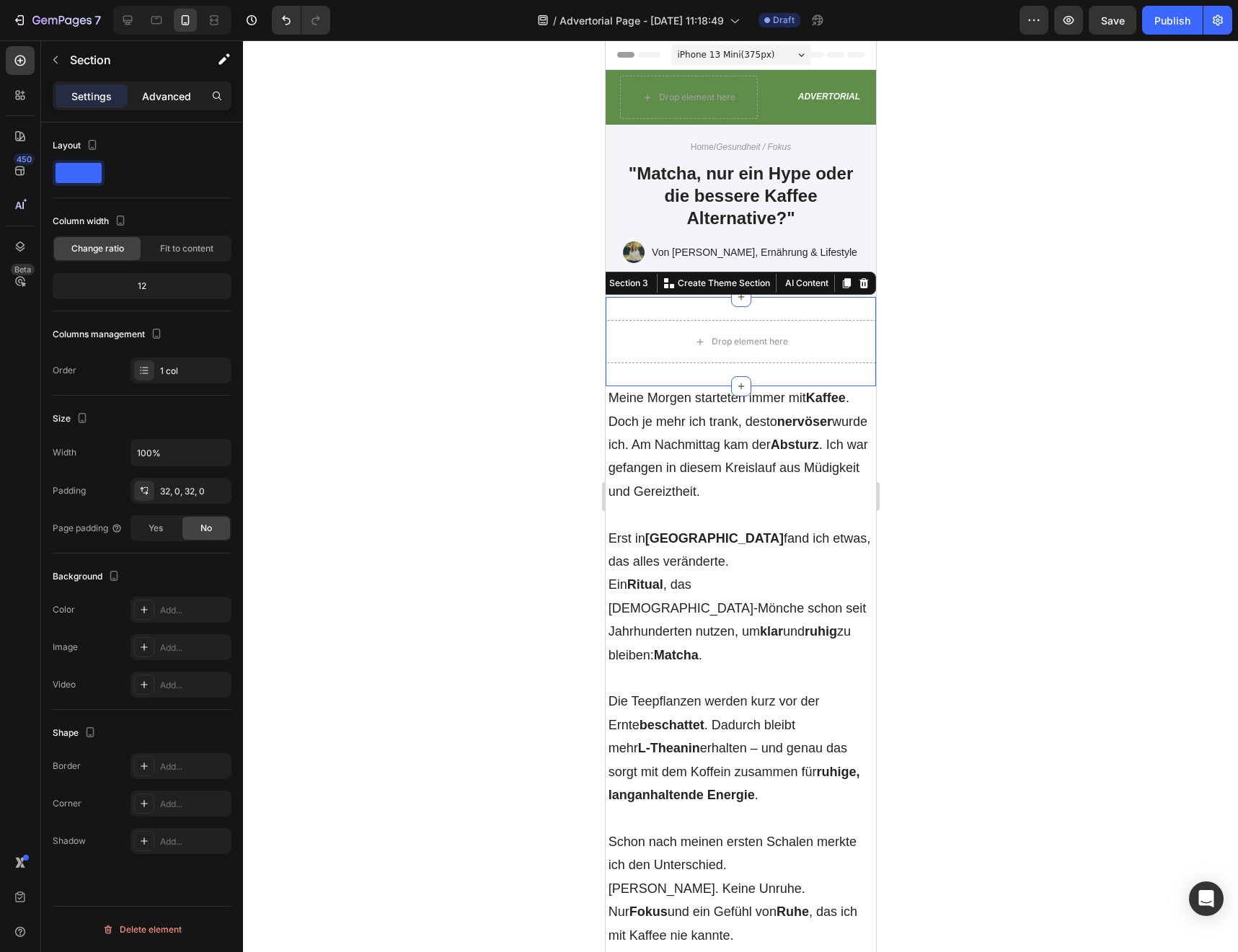
click at [154, 97] on p "Advanced" at bounding box center [167, 96] width 49 height 15
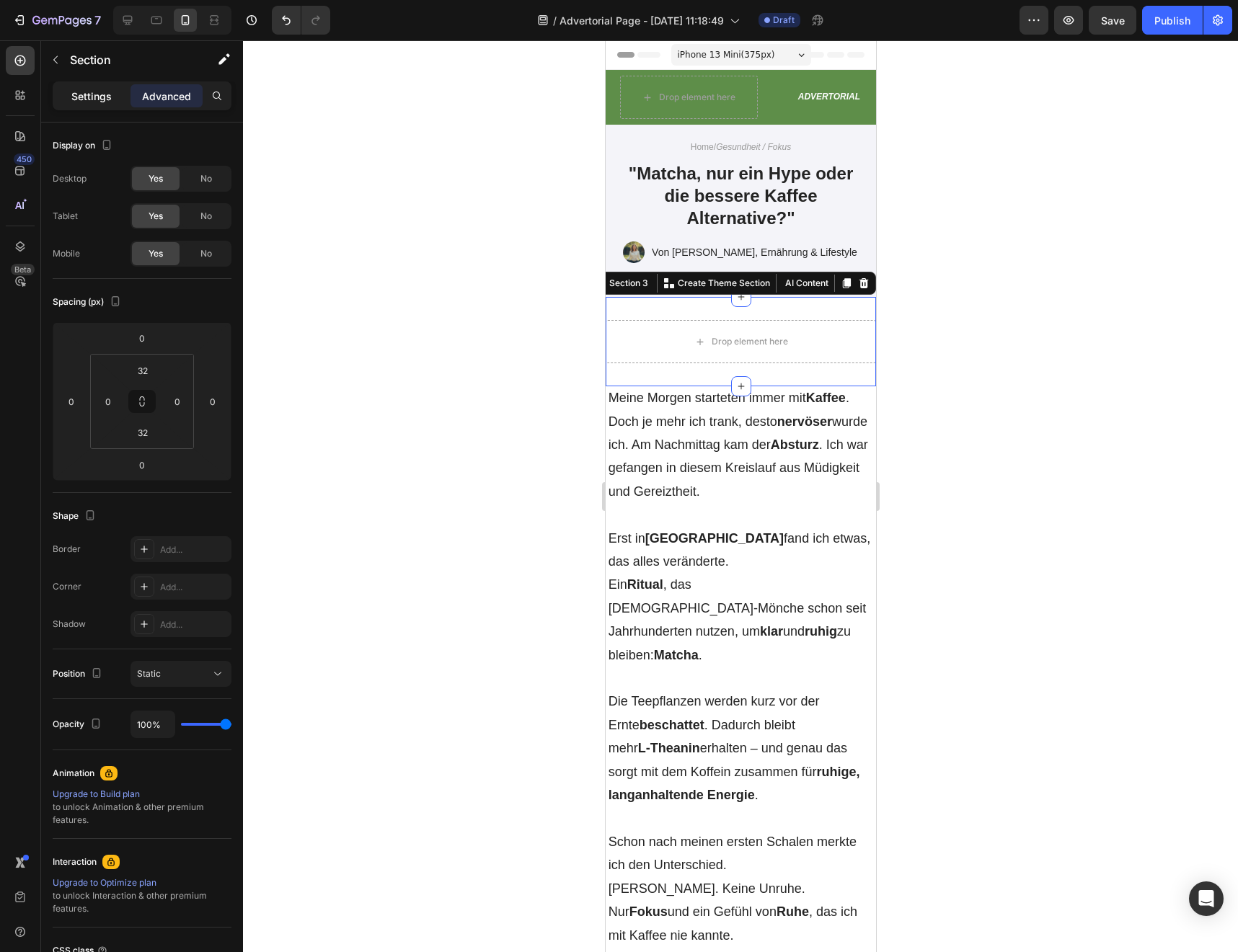
click at [102, 97] on p "Settings" at bounding box center [91, 96] width 40 height 15
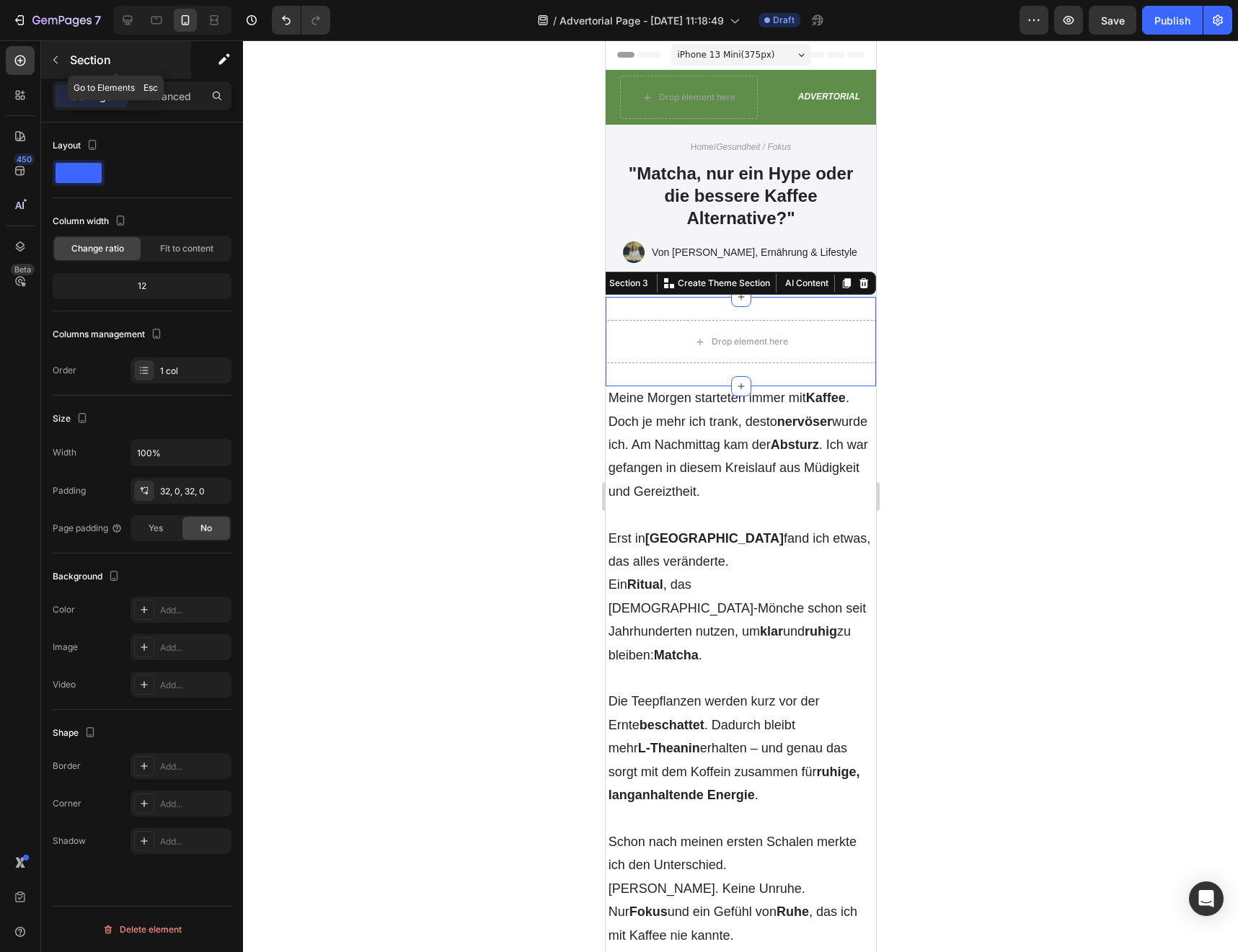
click at [63, 66] on button "button" at bounding box center [56, 60] width 23 height 23
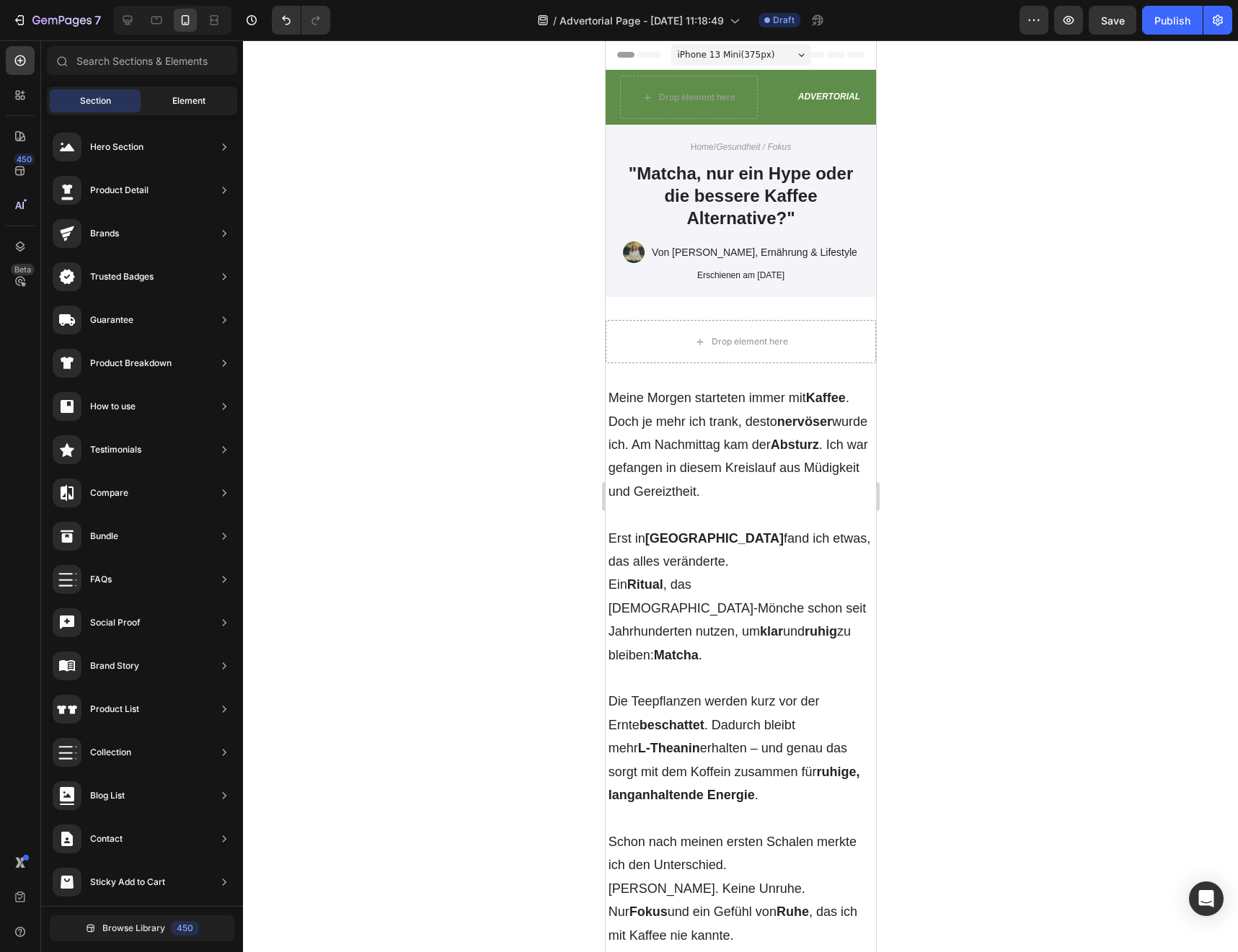
click at [151, 98] on div "Element" at bounding box center [189, 101] width 91 height 23
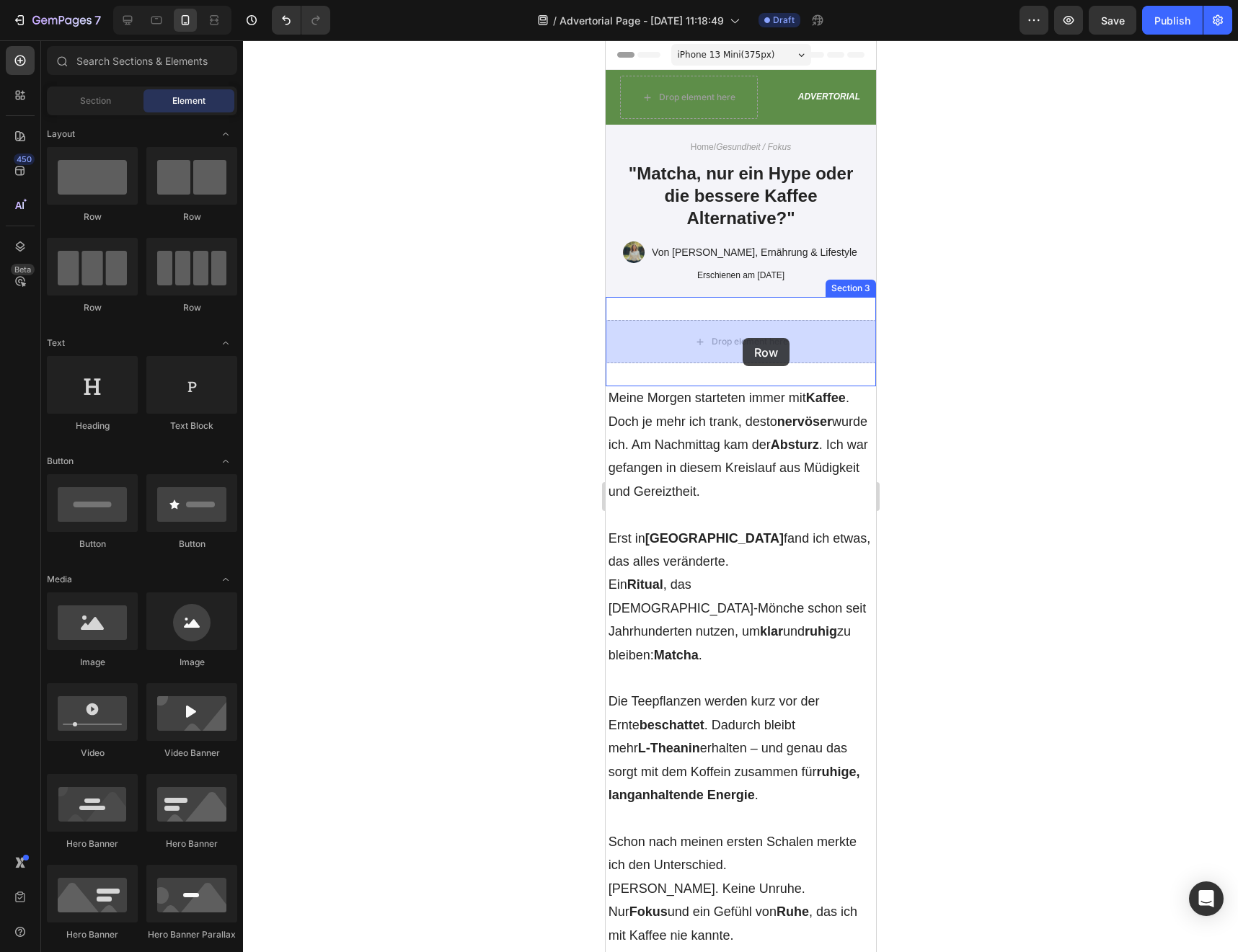
drag, startPoint x: 684, startPoint y: 227, endPoint x: 742, endPoint y: 338, distance: 125.2
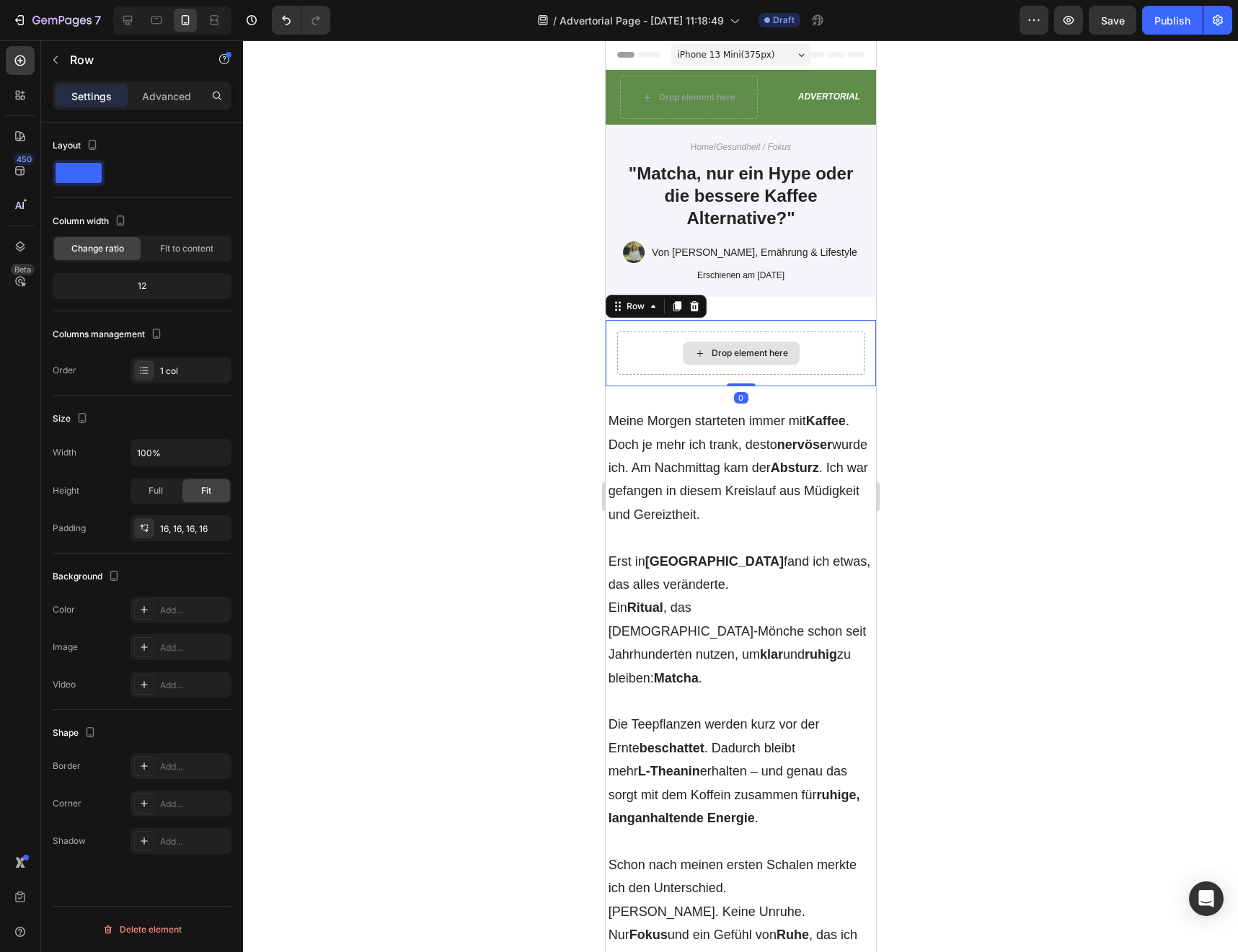
click at [838, 372] on div "Drop element here" at bounding box center [740, 353] width 247 height 43
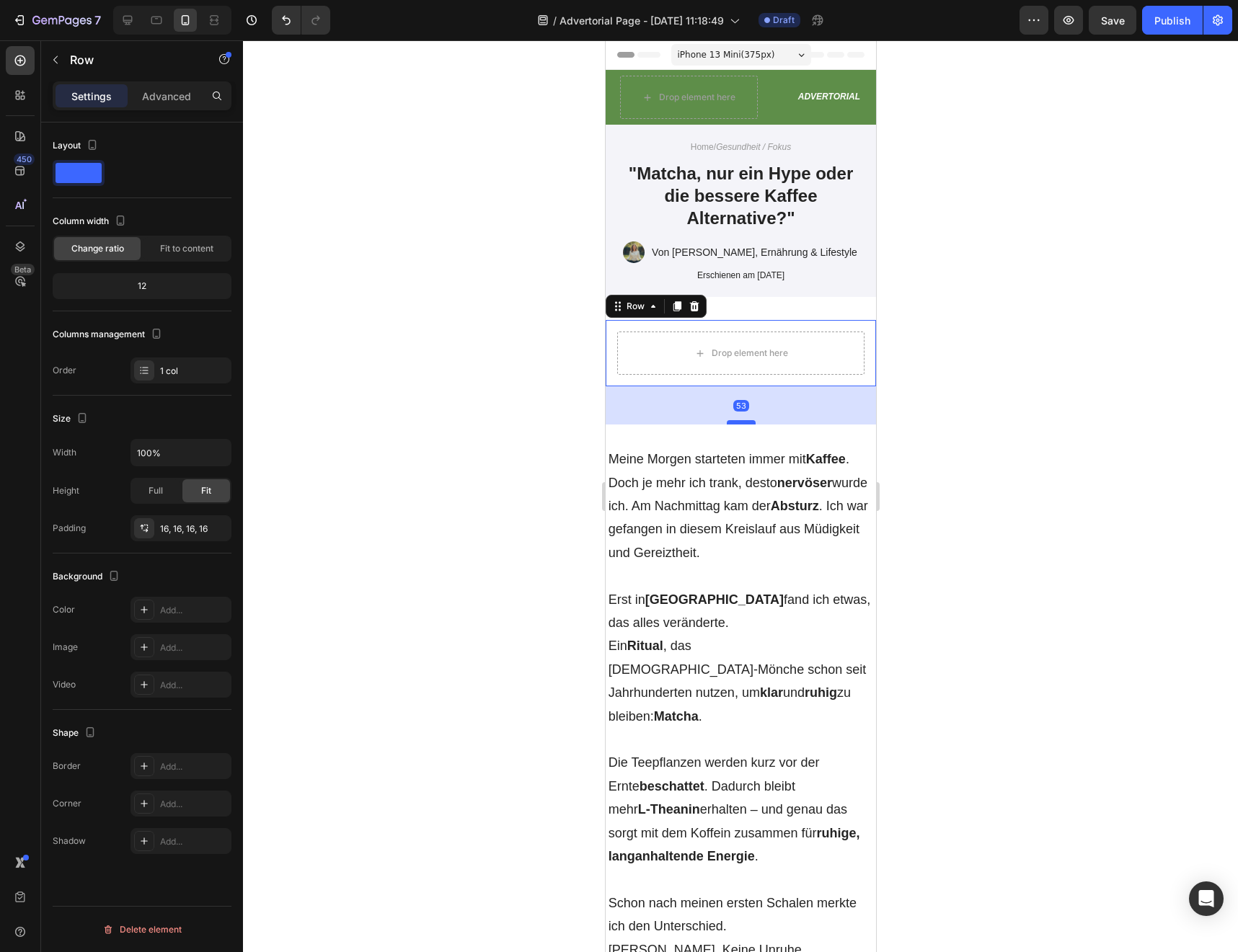
drag, startPoint x: 745, startPoint y: 385, endPoint x: 745, endPoint y: 423, distance: 38.0
click at [745, 423] on div at bounding box center [740, 422] width 29 height 4
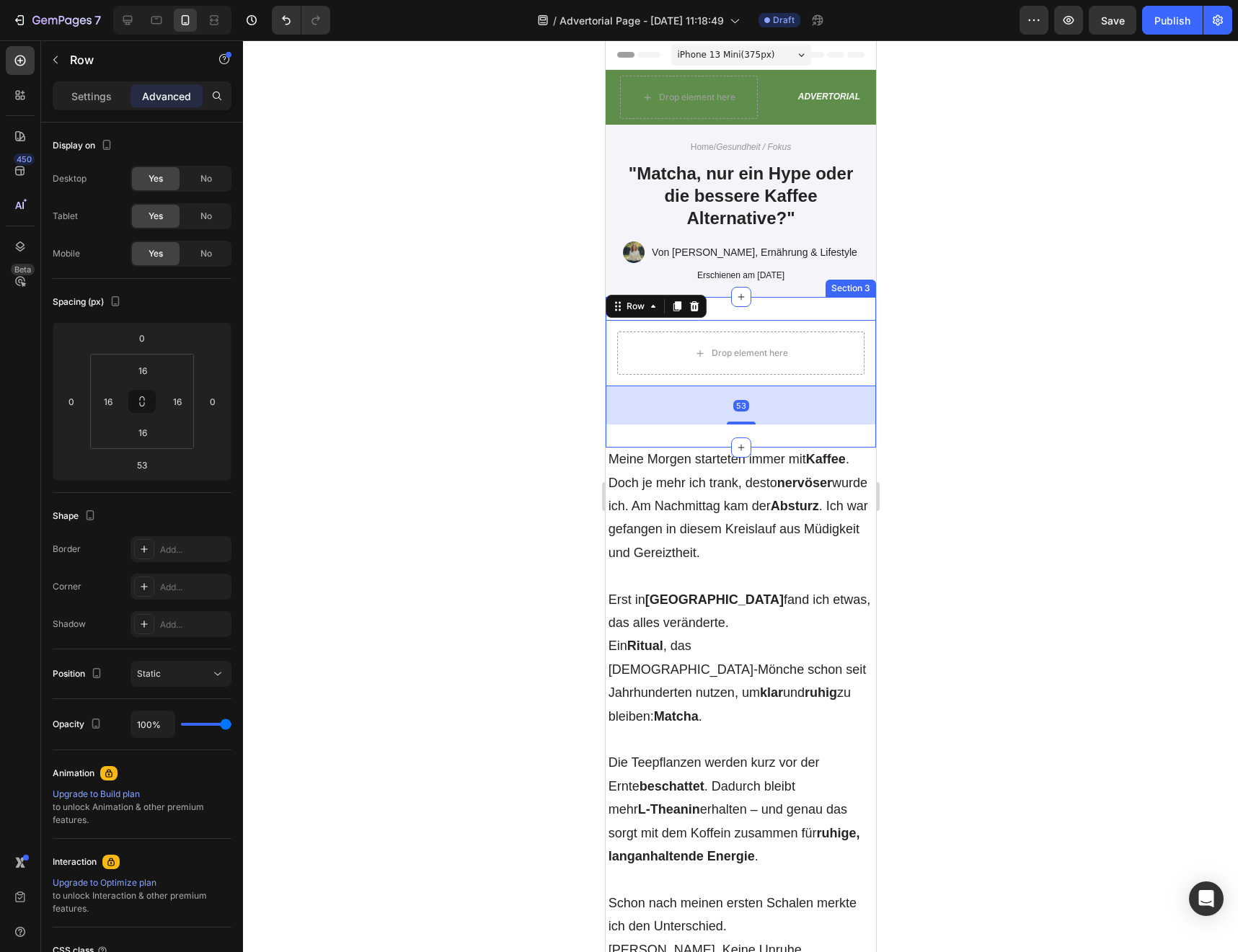
click at [551, 454] on div at bounding box center [741, 496] width 995 height 912
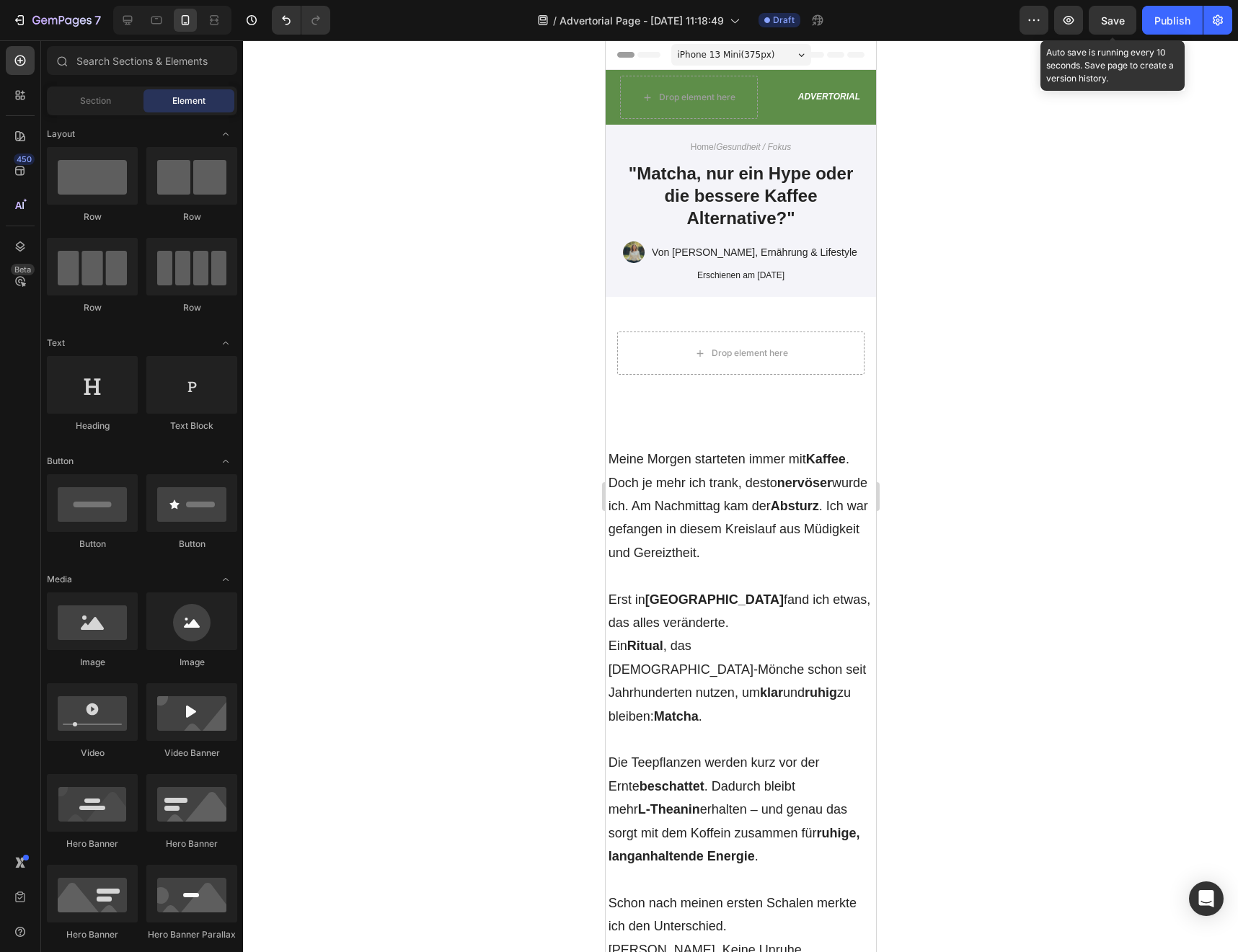
click at [1113, 19] on span "Save" at bounding box center [1112, 21] width 24 height 12
click at [732, 387] on div "Drop element here Row" at bounding box center [740, 372] width 270 height 104
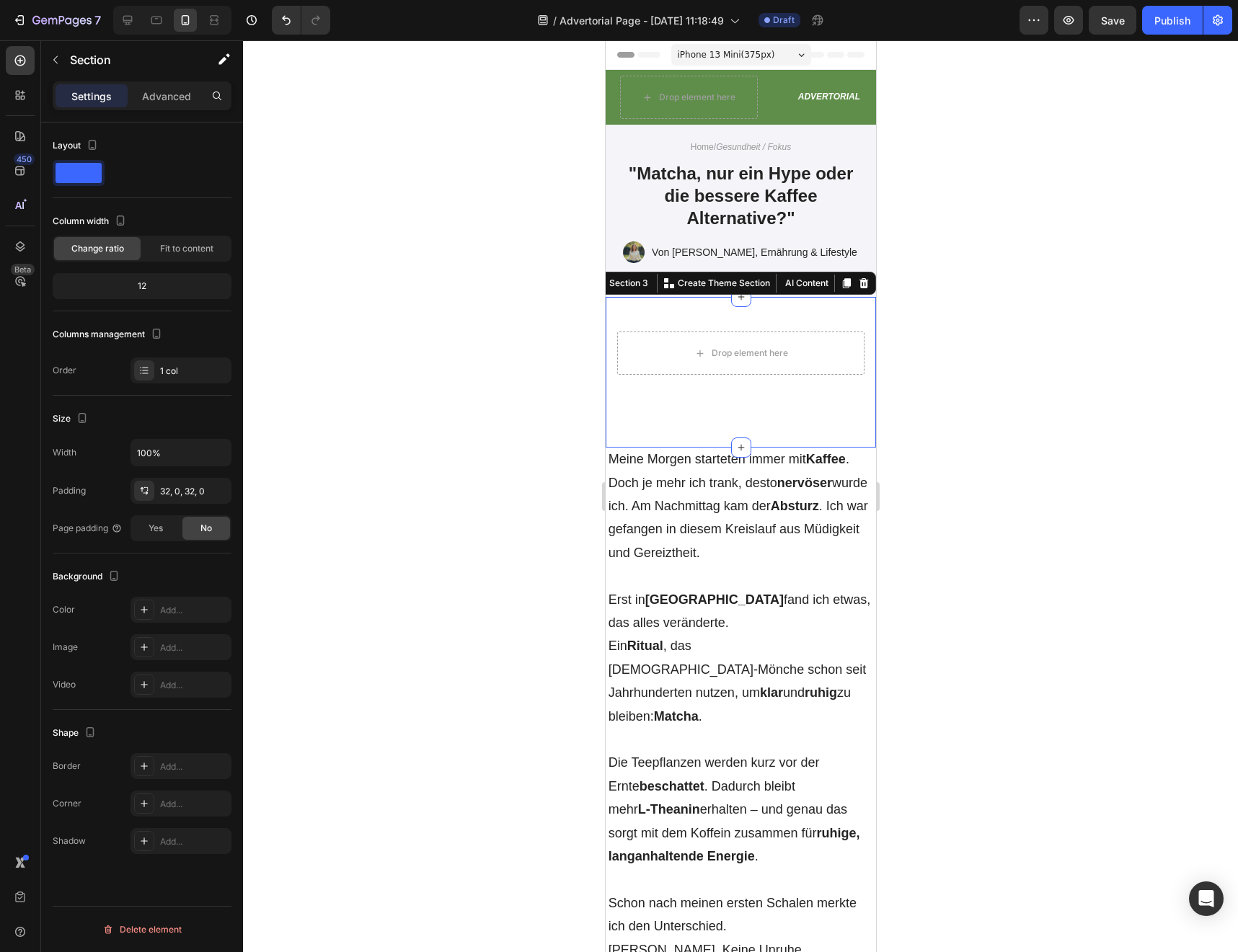
click at [760, 414] on div "Drop element here Row" at bounding box center [740, 372] width 270 height 104
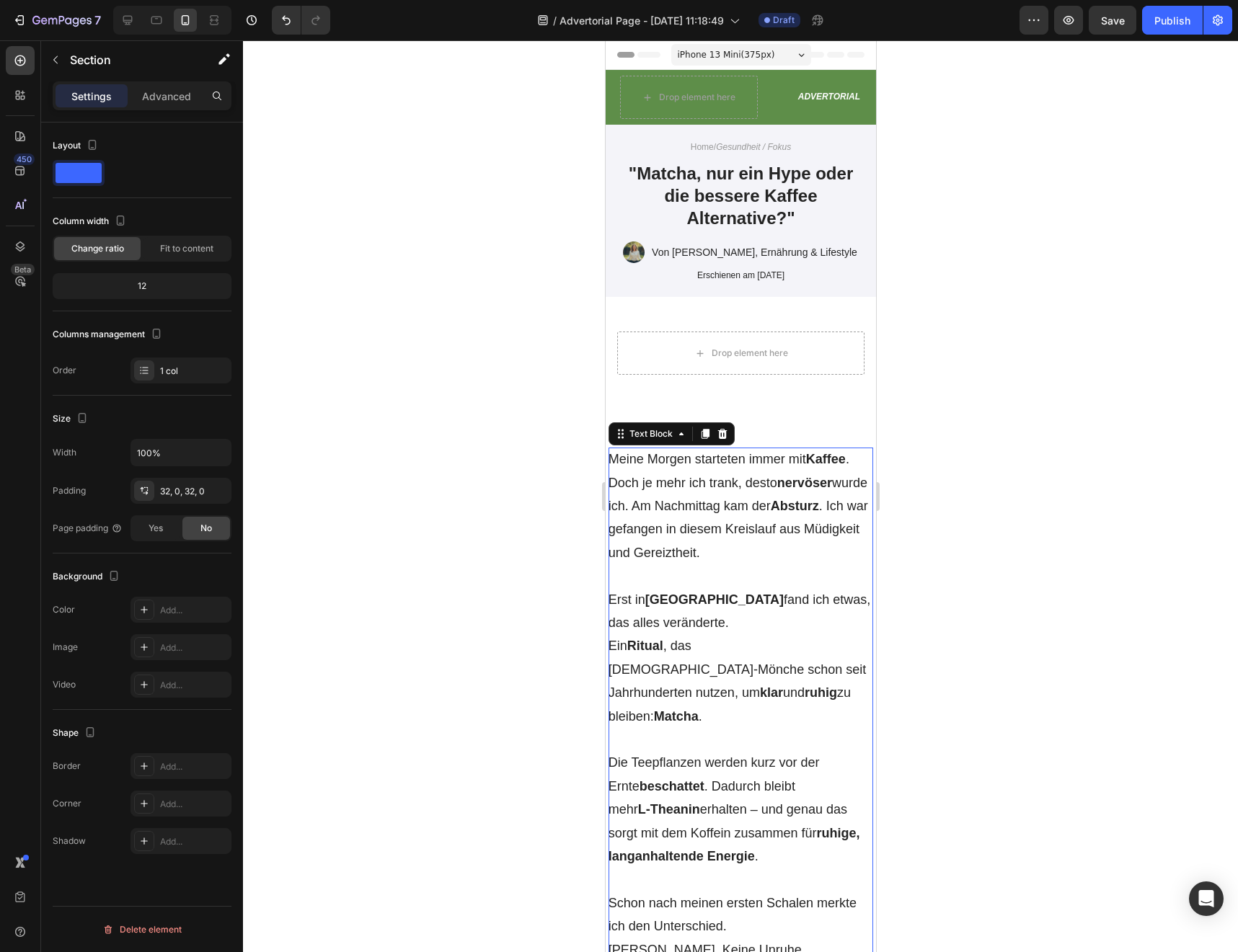
click at [771, 448] on p "Meine [DATE] starteten immer mit Kaffee . Doch je mehr ich trank, desto nervöse…" at bounding box center [740, 506] width 265 height 117
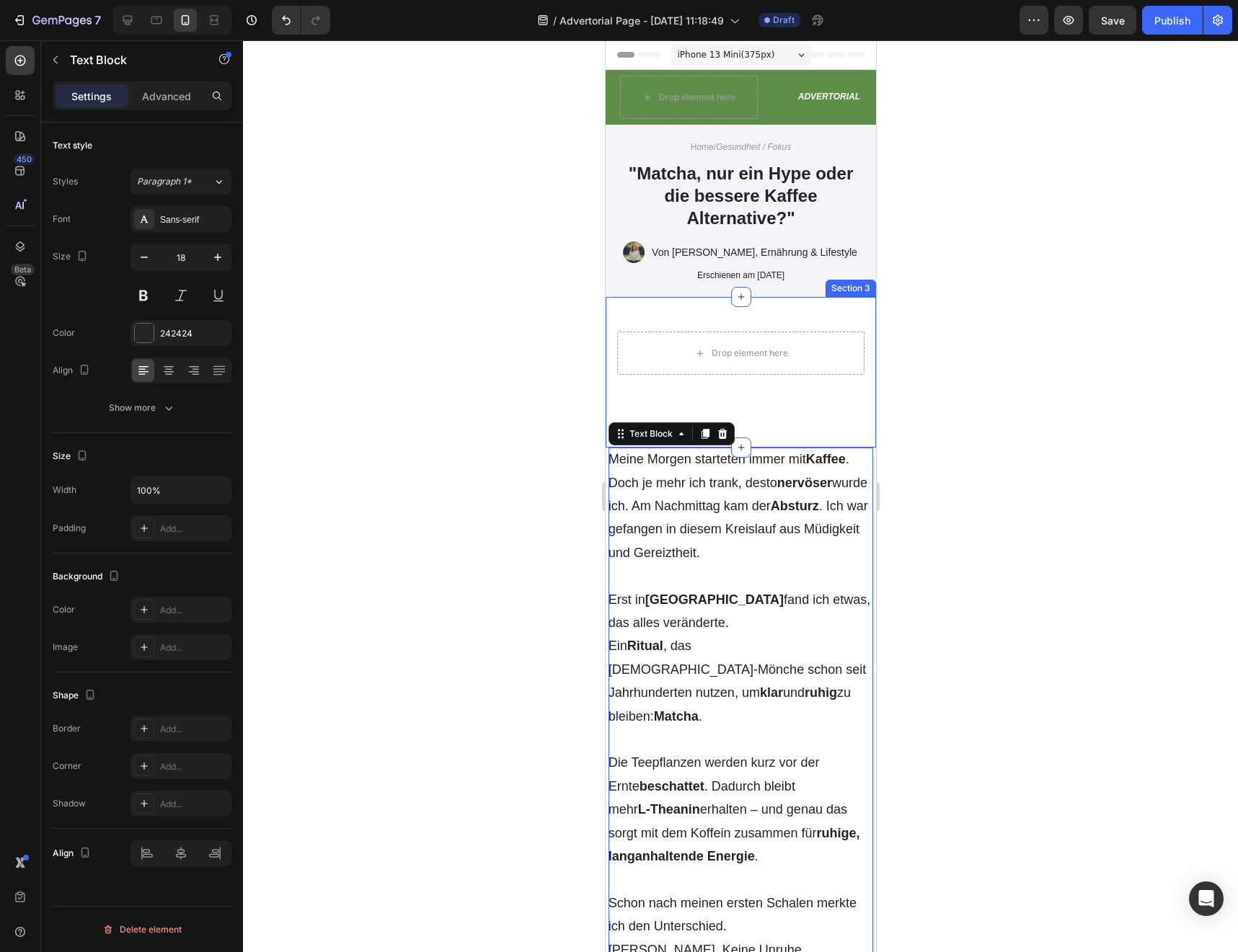
click at [769, 442] on div "Drop element here Row Section 3" at bounding box center [740, 373] width 270 height 151
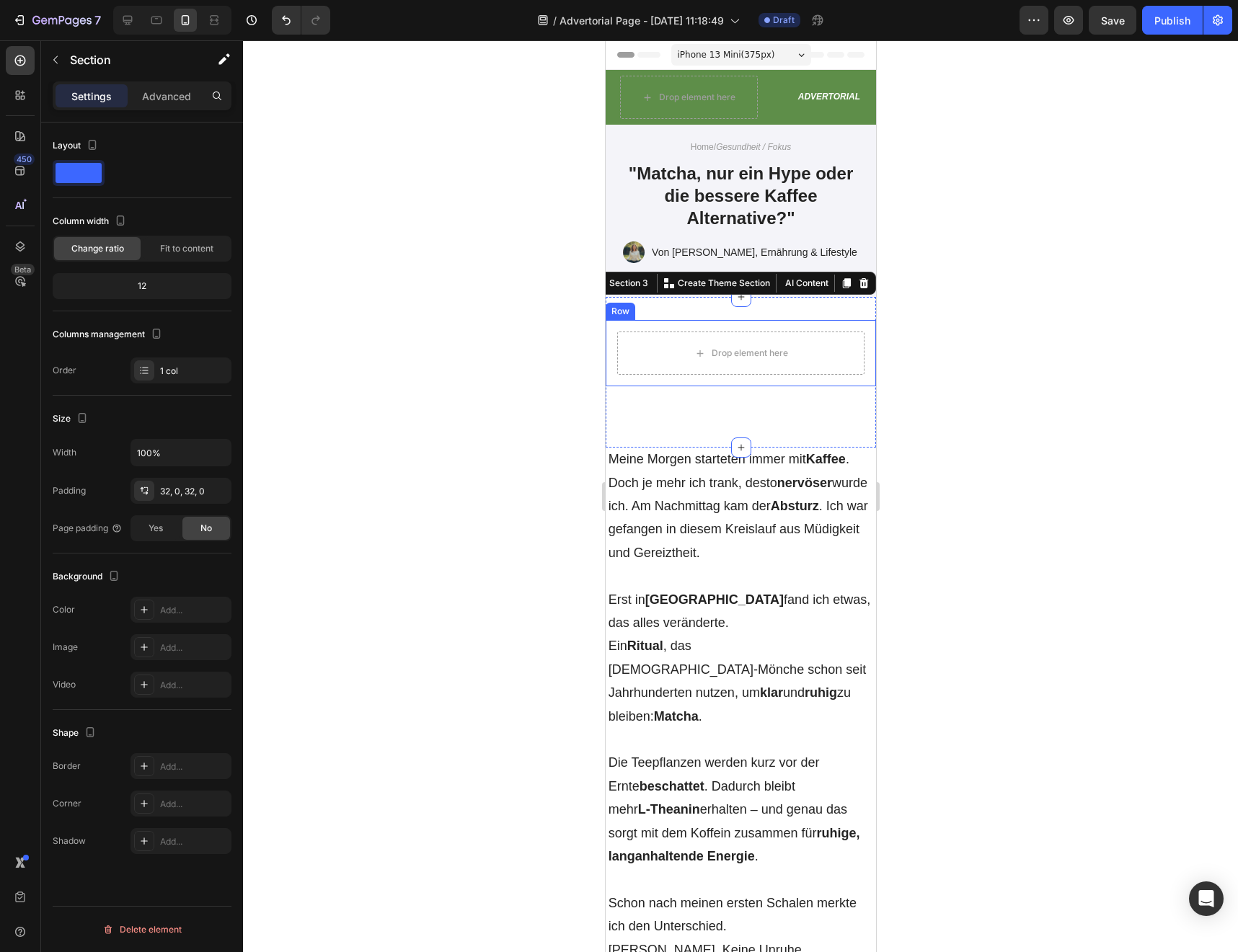
click at [817, 386] on div "Drop element here Row" at bounding box center [740, 353] width 270 height 66
click at [873, 358] on div "Drop element here Row" at bounding box center [740, 353] width 270 height 66
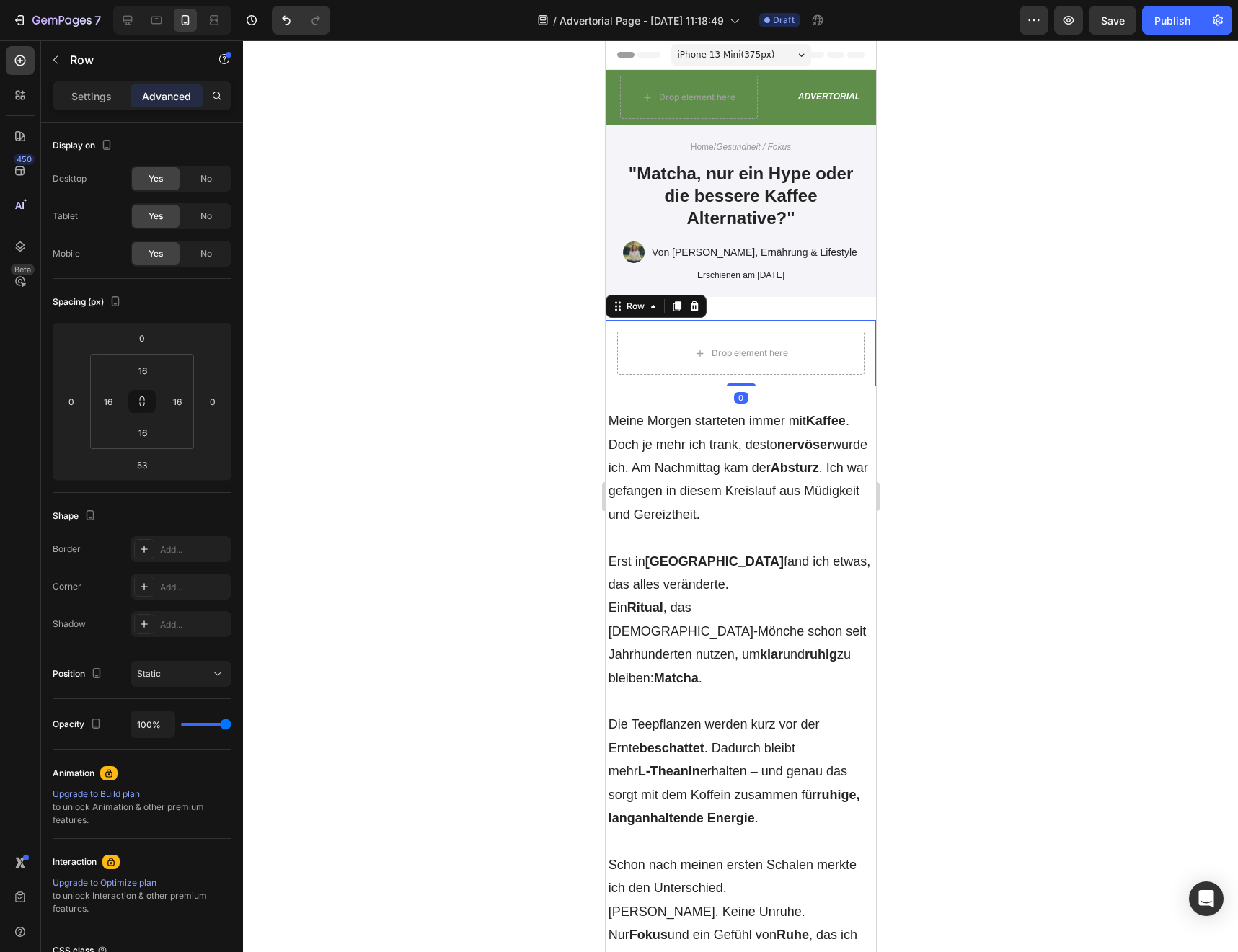
drag, startPoint x: 741, startPoint y: 423, endPoint x: 746, endPoint y: 305, distance: 118.1
click at [746, 305] on div "Drop element here Row 0 Section 3" at bounding box center [740, 353] width 270 height 112
type input "0"
click at [1052, 300] on div at bounding box center [741, 496] width 995 height 912
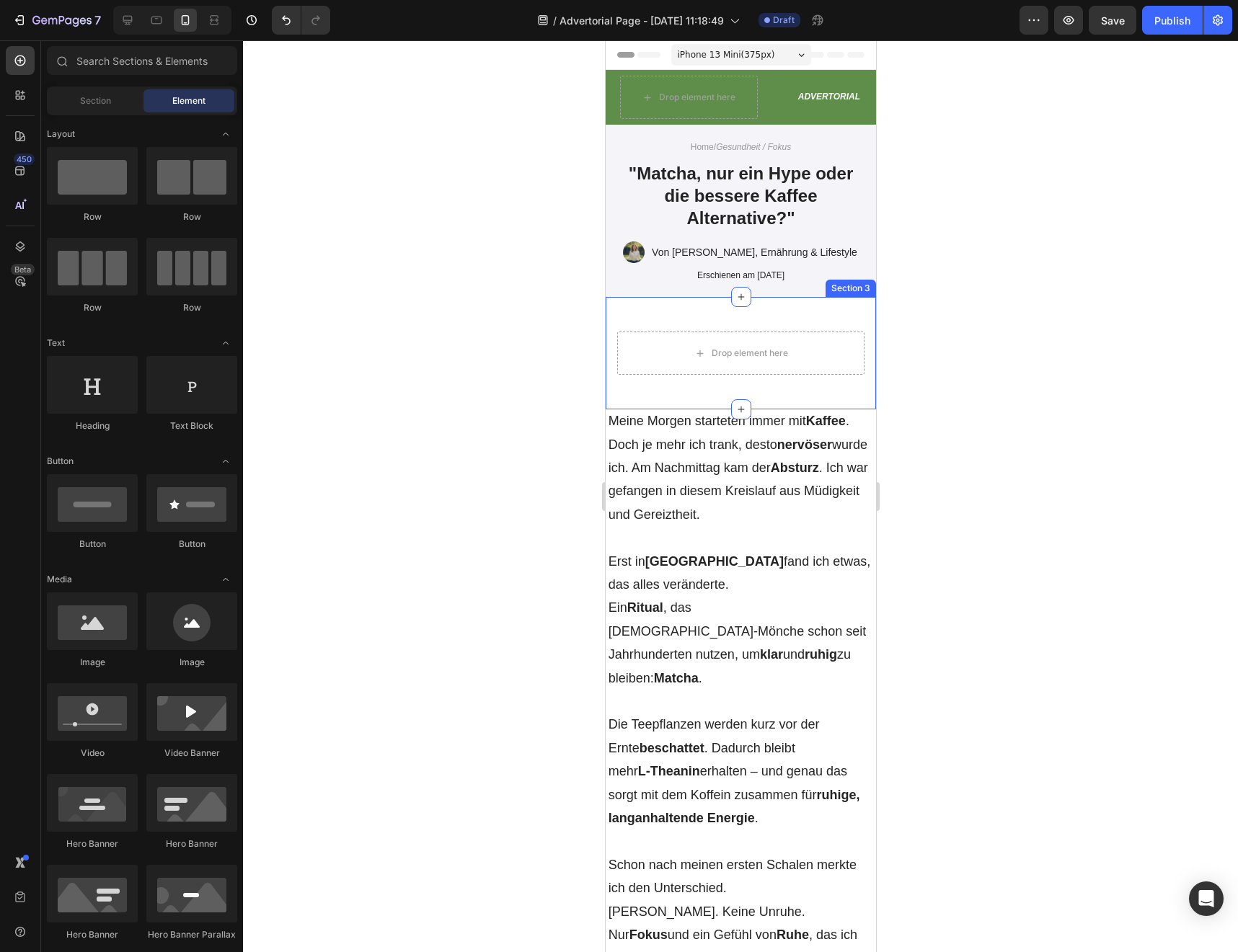
click at [768, 309] on div "Drop element here Row Section 3" at bounding box center [740, 353] width 270 height 112
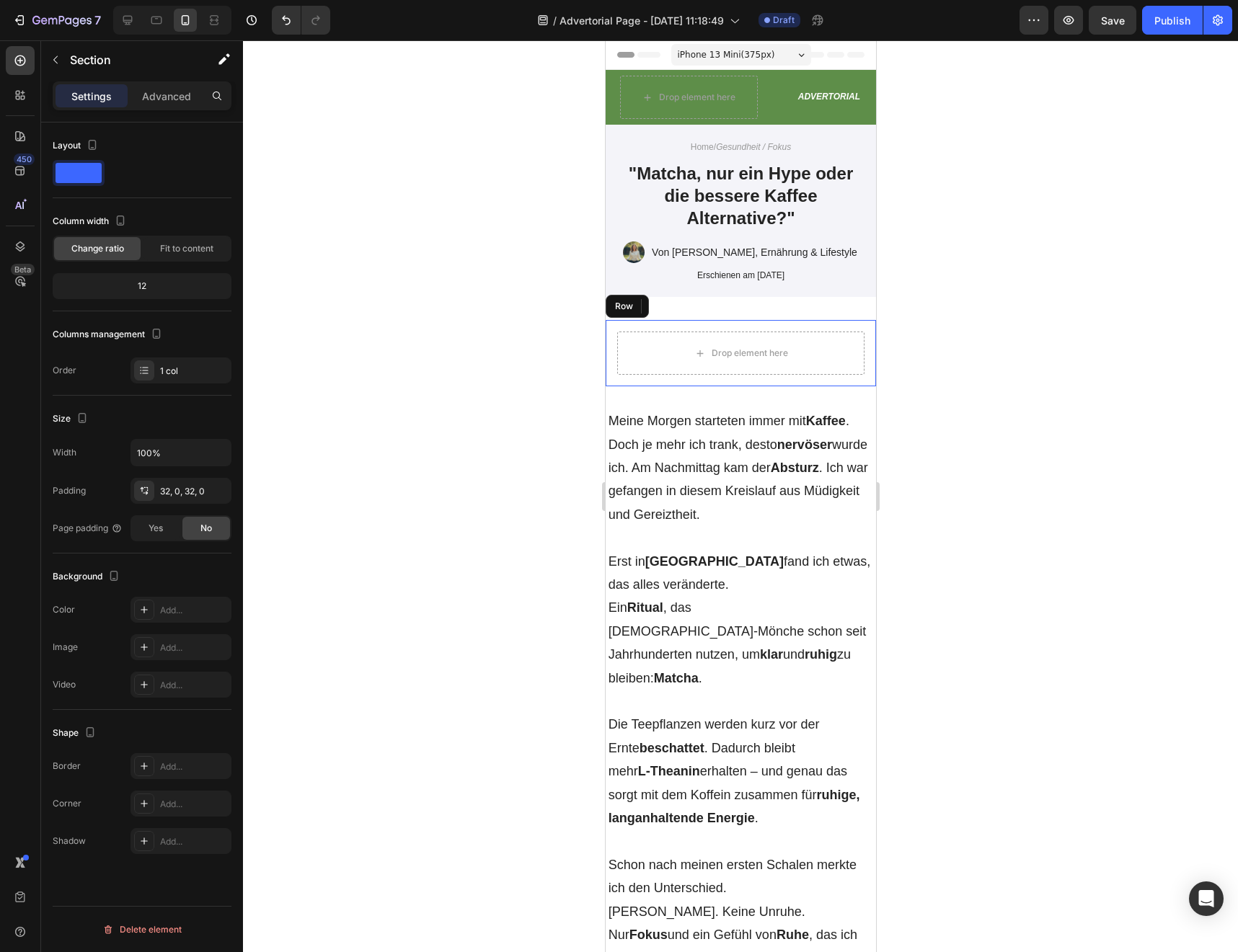
click at [869, 351] on div "Drop element here Row" at bounding box center [740, 353] width 270 height 66
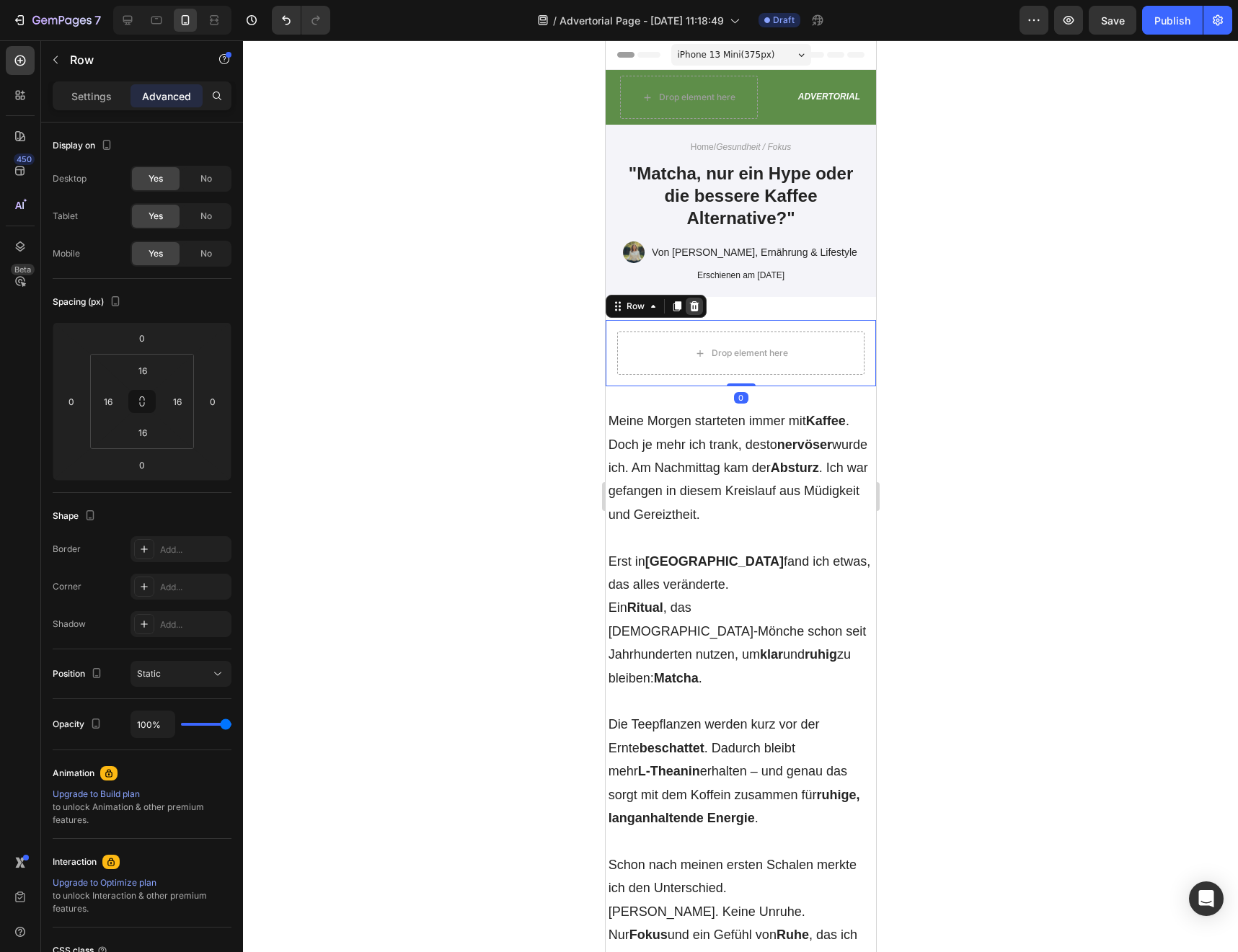
click at [694, 312] on div at bounding box center [693, 306] width 17 height 17
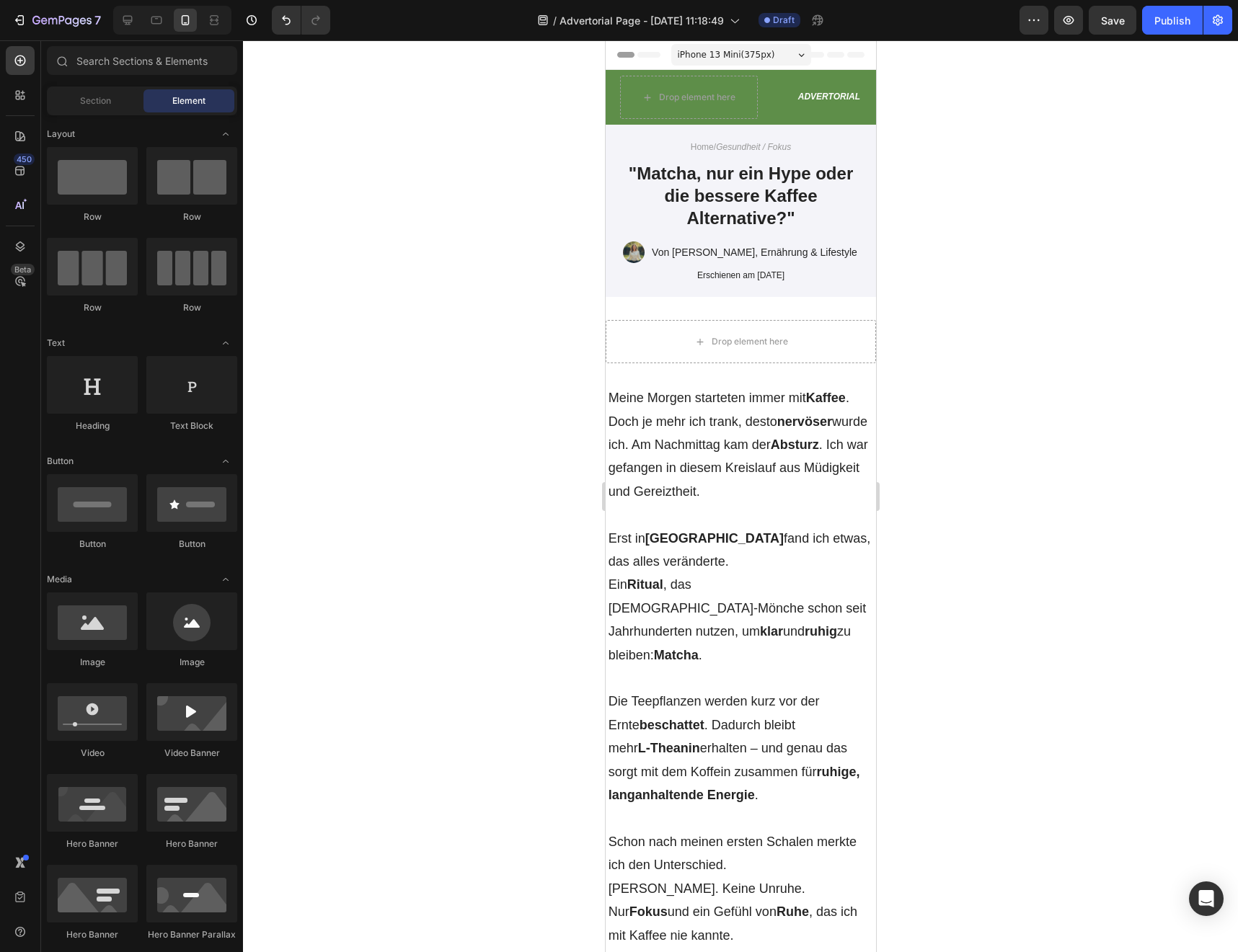
click at [1120, 21] on span "Save" at bounding box center [1112, 21] width 24 height 12
click at [773, 199] on h1 ""Matcha, nur ein Hype oder die bessere Kaffee Alternative?"" at bounding box center [740, 196] width 241 height 71
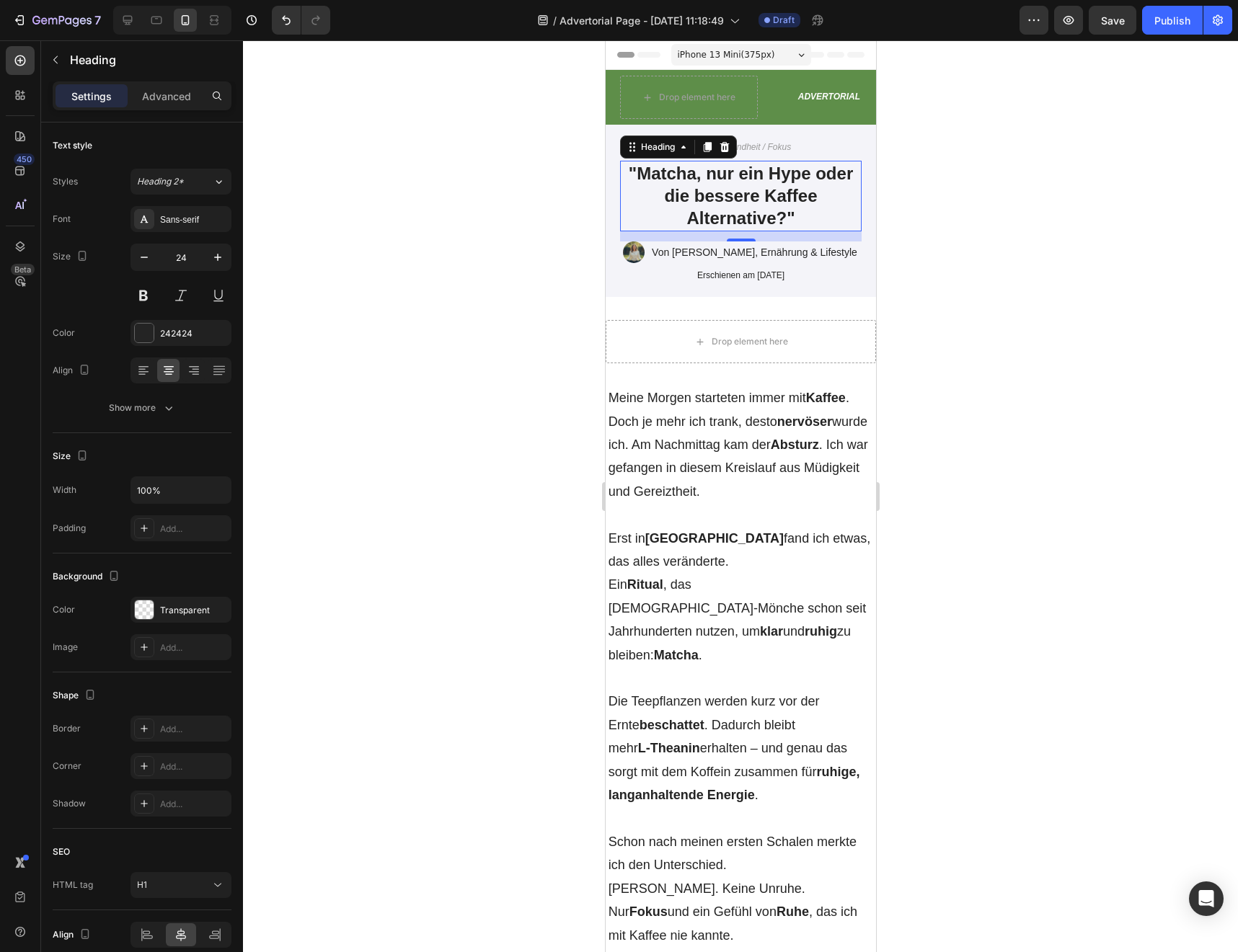
click at [695, 188] on h1 ""Matcha, nur ein Hype oder die bessere Kaffee Alternative?"" at bounding box center [740, 196] width 241 height 71
click at [695, 188] on p ""Matcha, nur ein Hype oder die bessere Kaffee Alternative?"" at bounding box center [740, 196] width 239 height 68
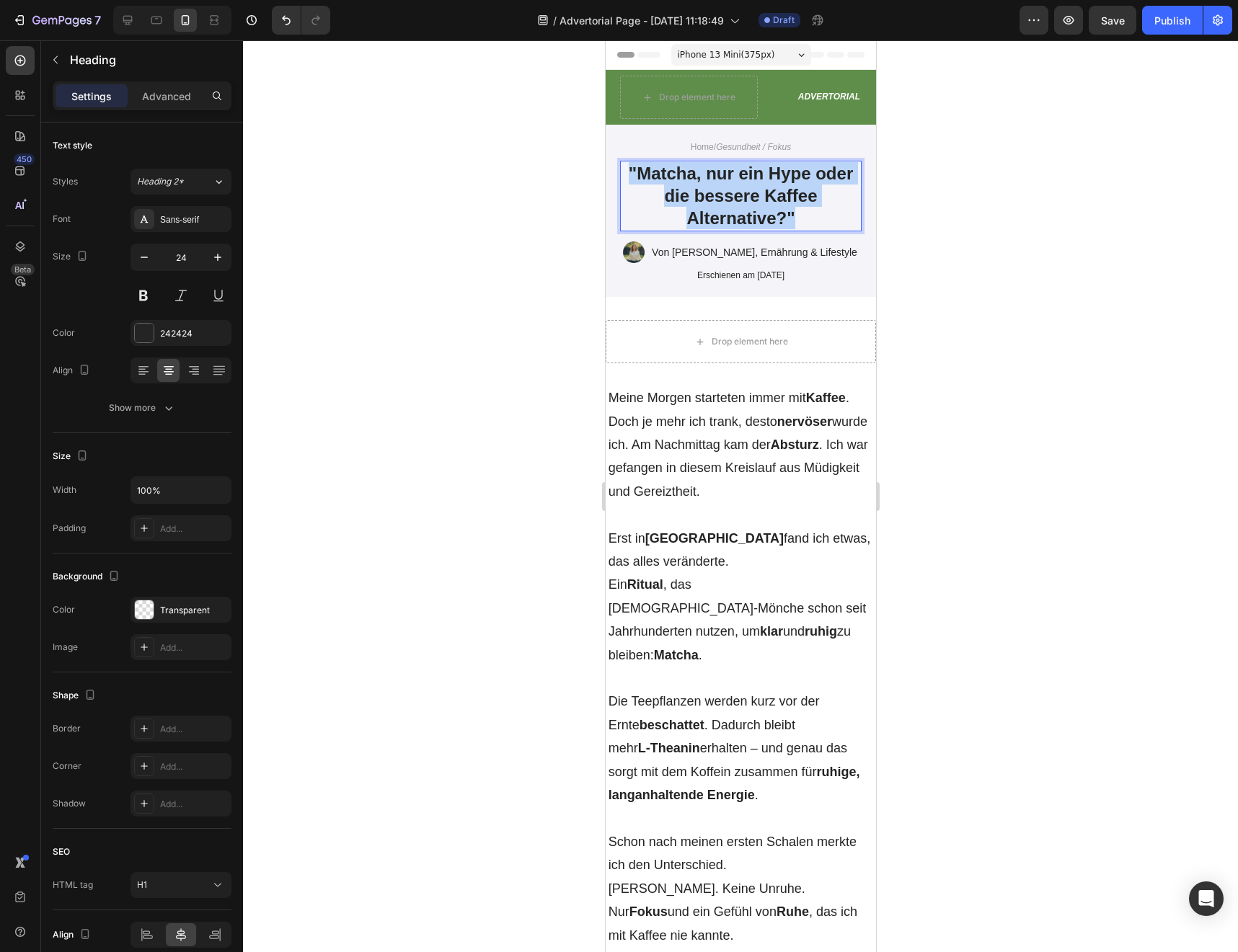
click at [695, 188] on p ""Matcha, nur ein Hype oder die bessere Kaffee Alternative?"" at bounding box center [740, 196] width 239 height 68
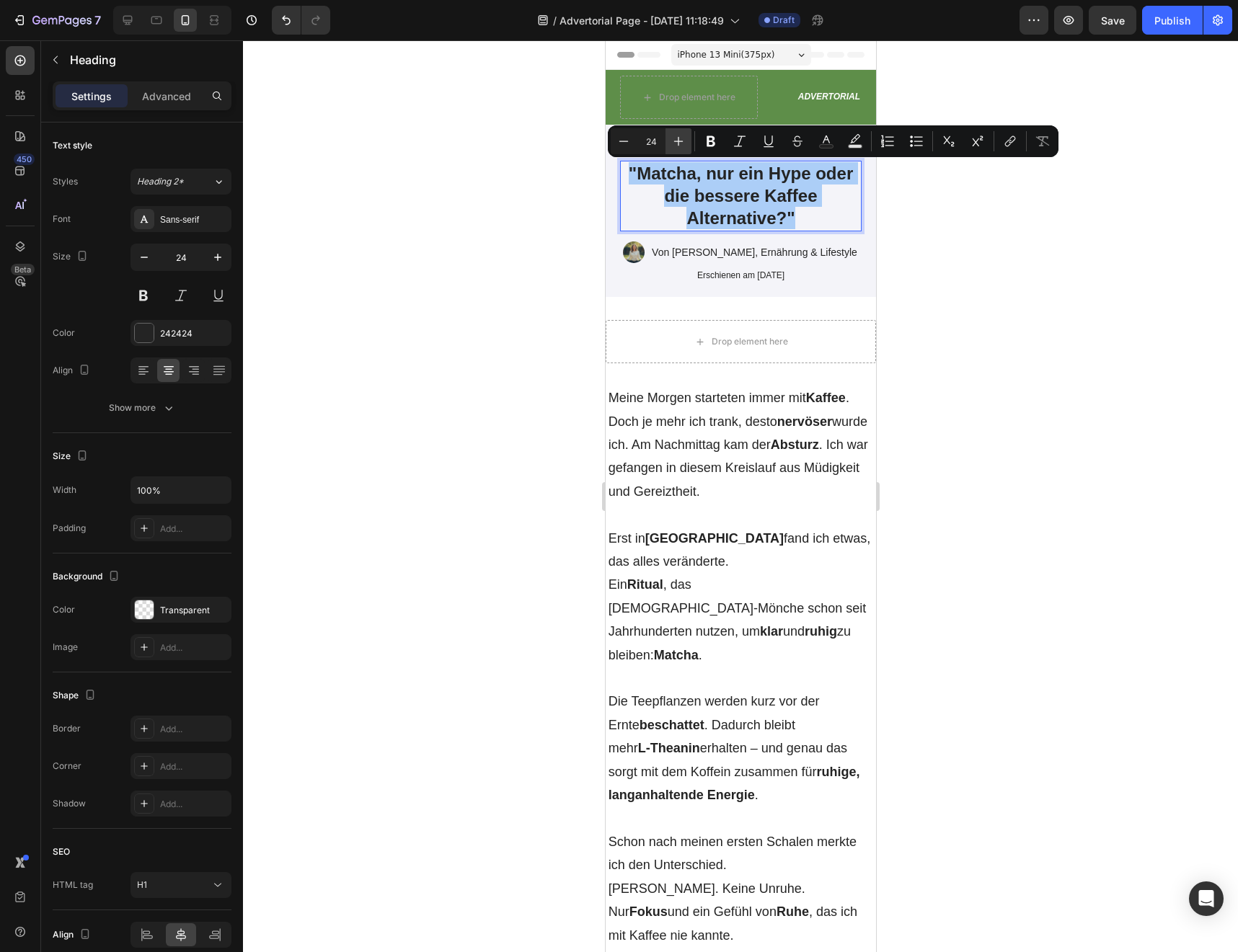
click at [680, 142] on icon "Editor contextual toolbar" at bounding box center [679, 141] width 15 height 15
type input "26"
click at [708, 142] on icon "Editor contextual toolbar" at bounding box center [711, 141] width 15 height 15
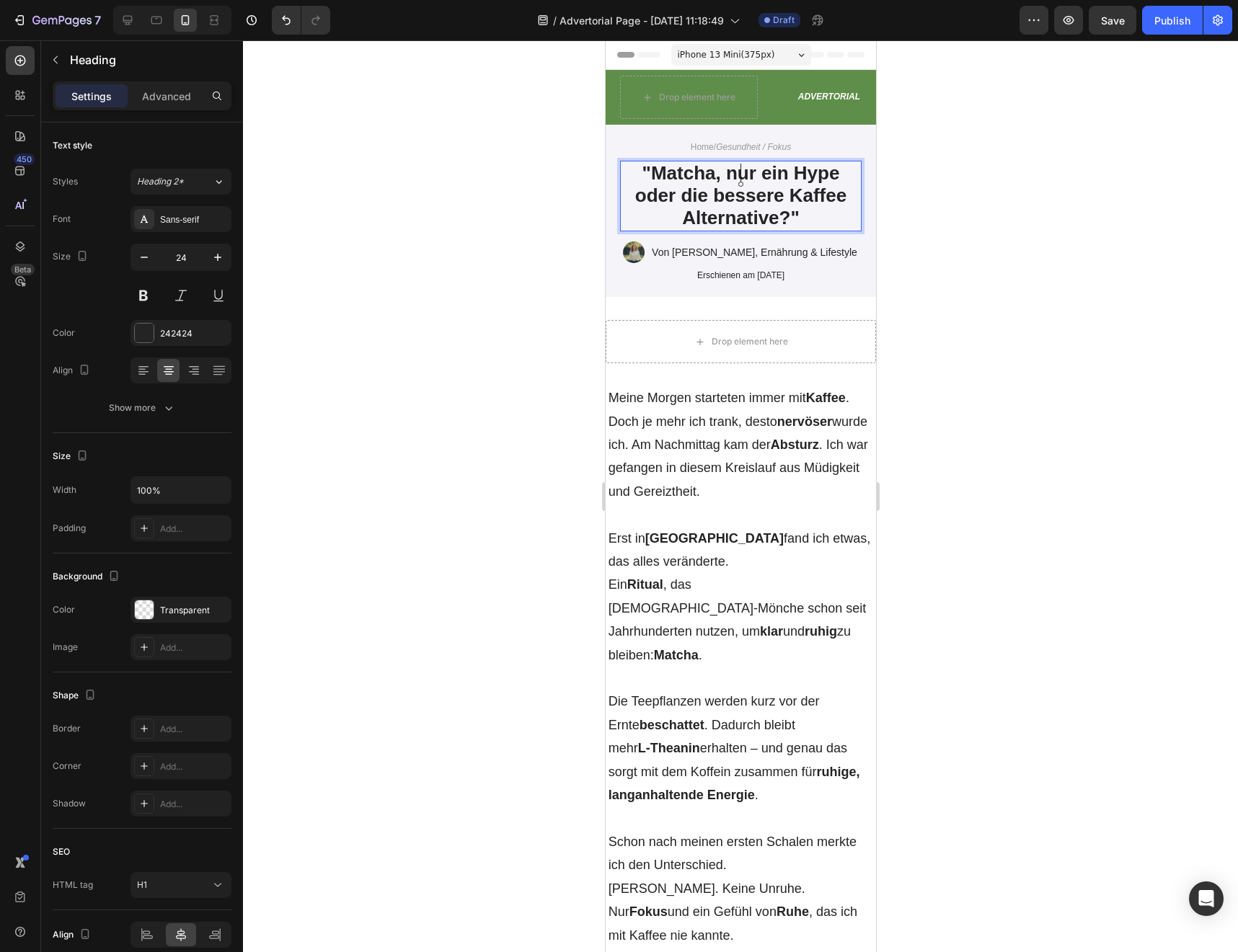
click at [708, 197] on strong ""Matcha, nur ein Hype oder die bessere Kaffee Alternative?"" at bounding box center [740, 195] width 211 height 66
click at [707, 172] on strong ""Matcha, nur ein Hype oder die bessere Kaffee Alternative?"" at bounding box center [740, 195] width 211 height 66
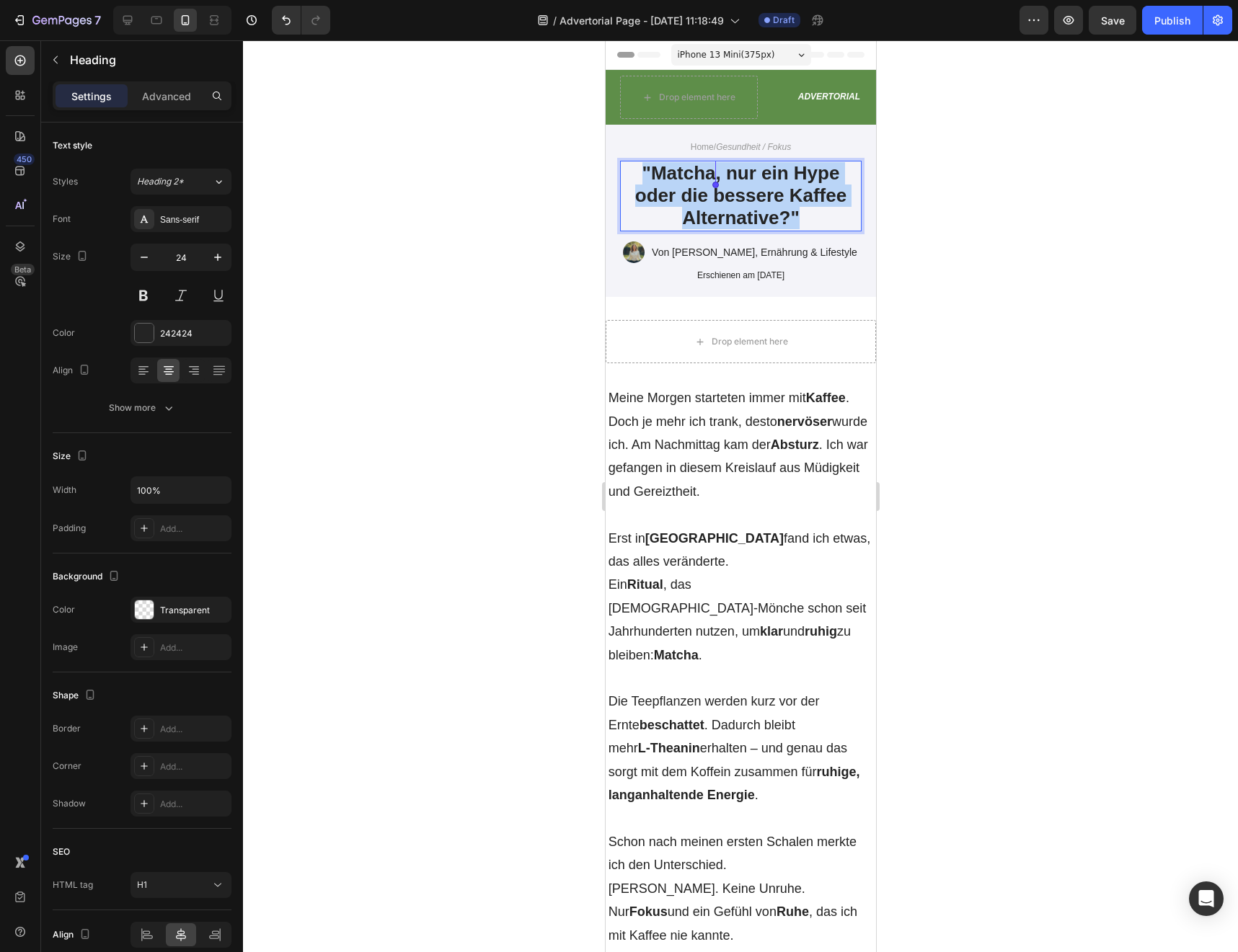
click at [707, 172] on strong ""Matcha, nur ein Hype oder die bessere Kaffee Alternative?"" at bounding box center [740, 195] width 211 height 66
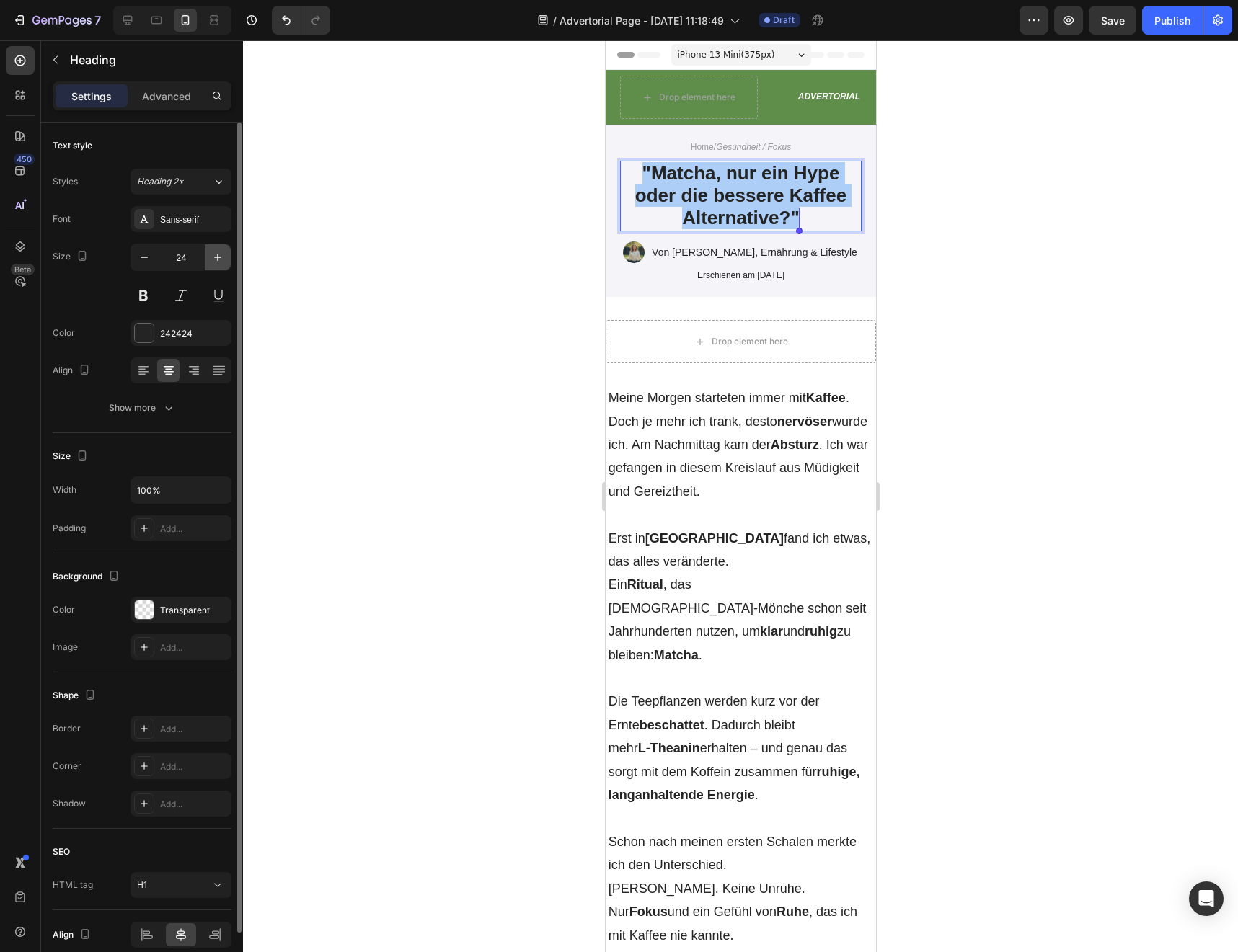
click at [206, 263] on button "button" at bounding box center [218, 258] width 26 height 26
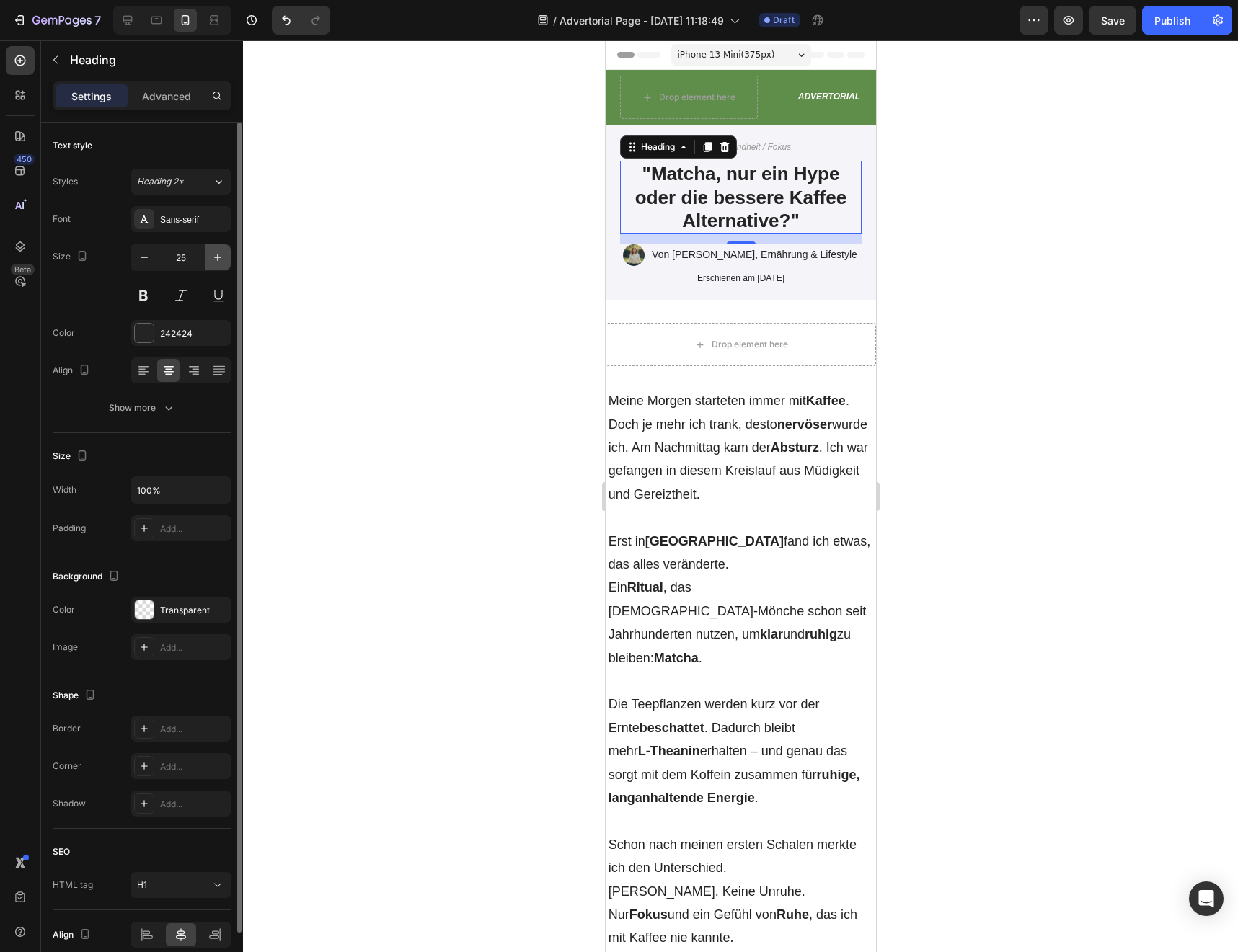
click at [209, 263] on button "button" at bounding box center [218, 258] width 26 height 26
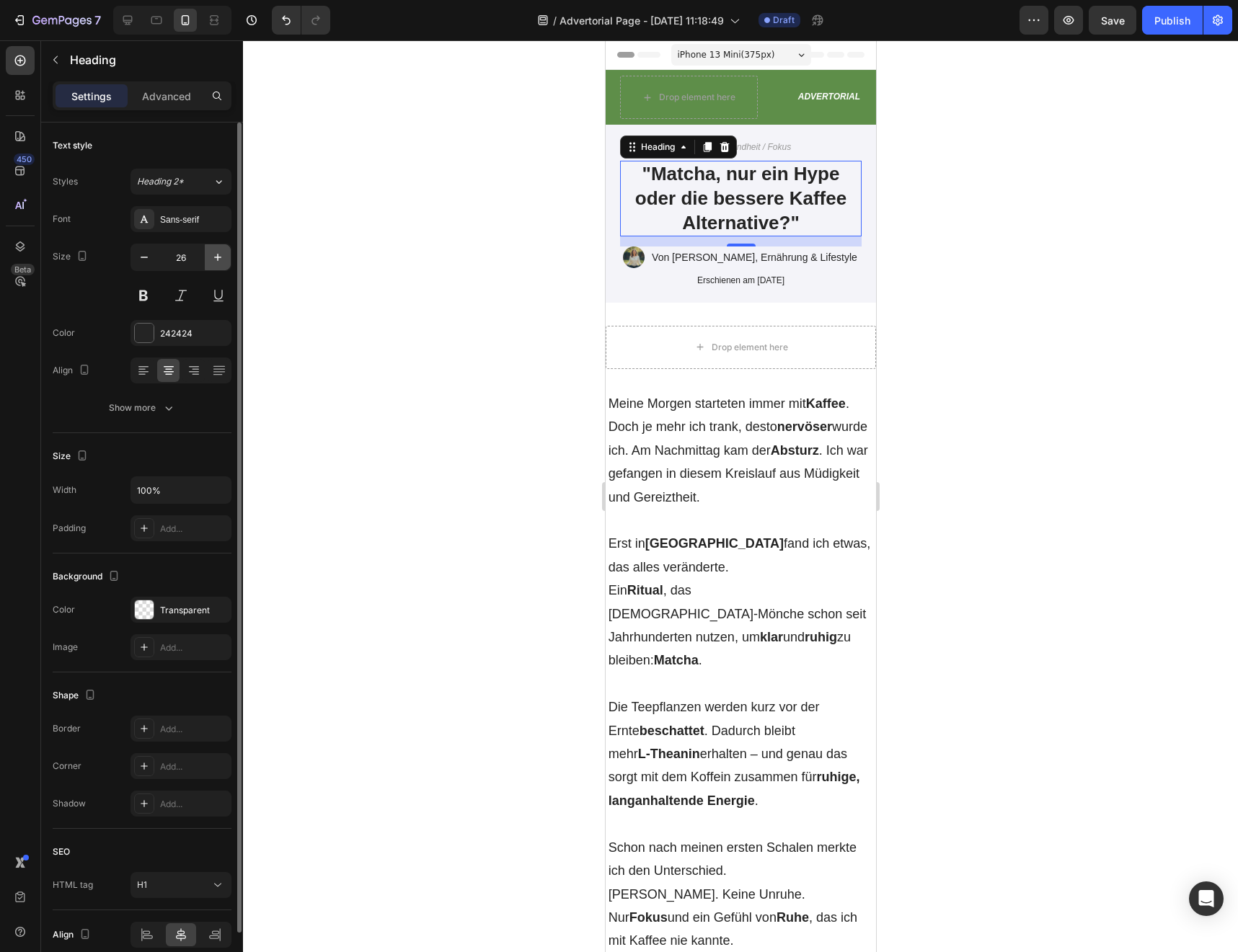
click at [209, 263] on button "button" at bounding box center [218, 258] width 26 height 26
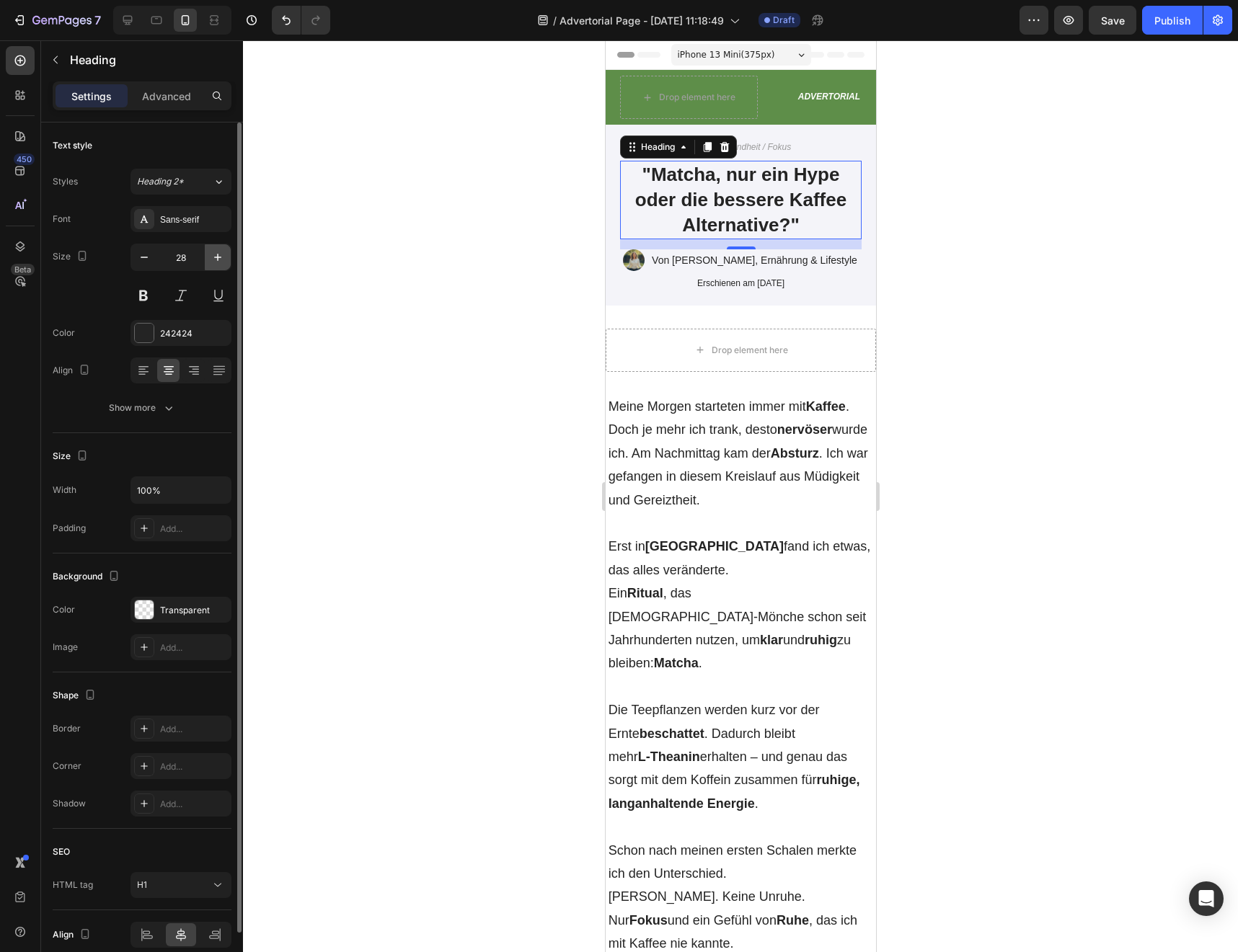
click at [209, 263] on button "button" at bounding box center [218, 258] width 26 height 26
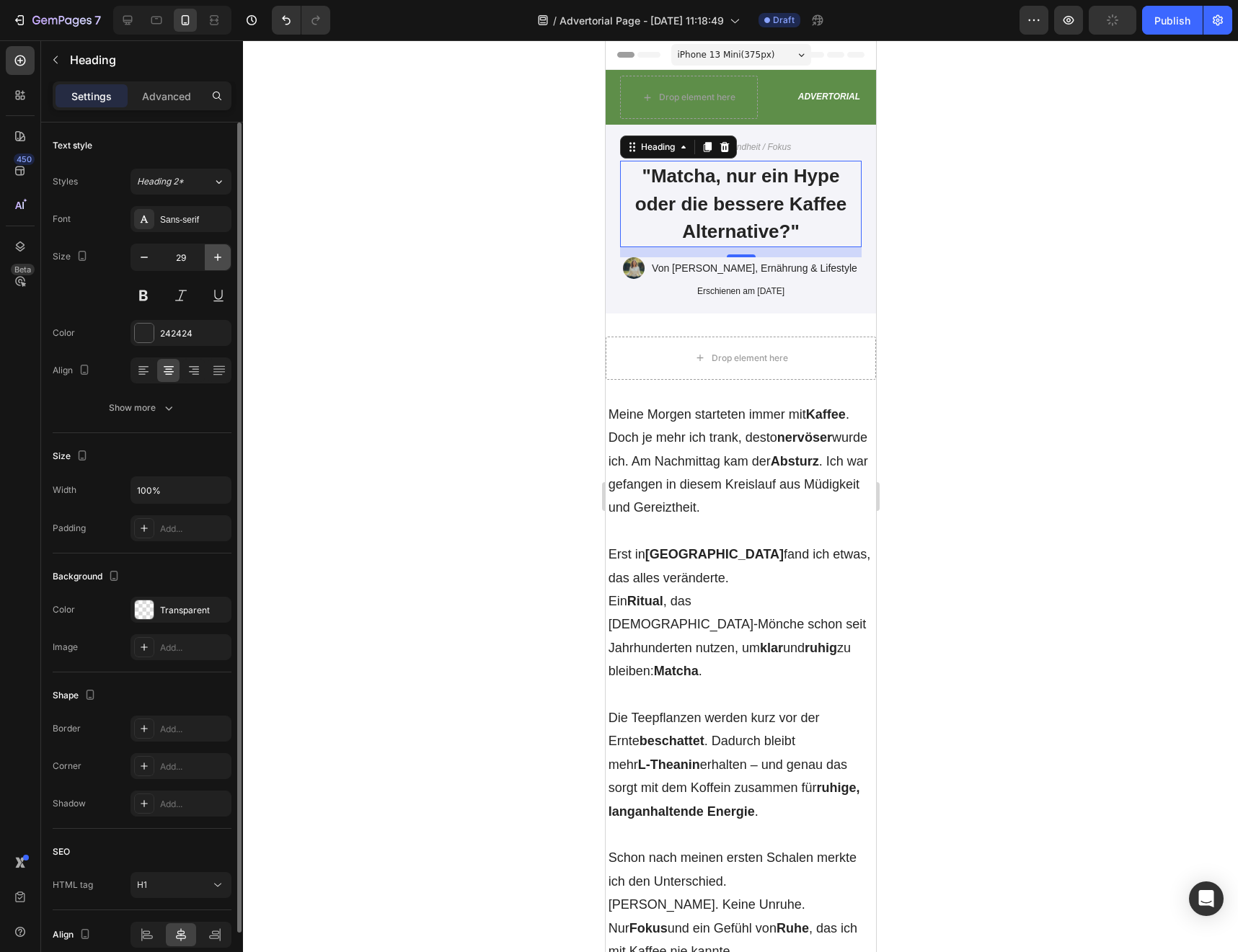
click at [209, 263] on button "button" at bounding box center [218, 258] width 26 height 26
type input "30"
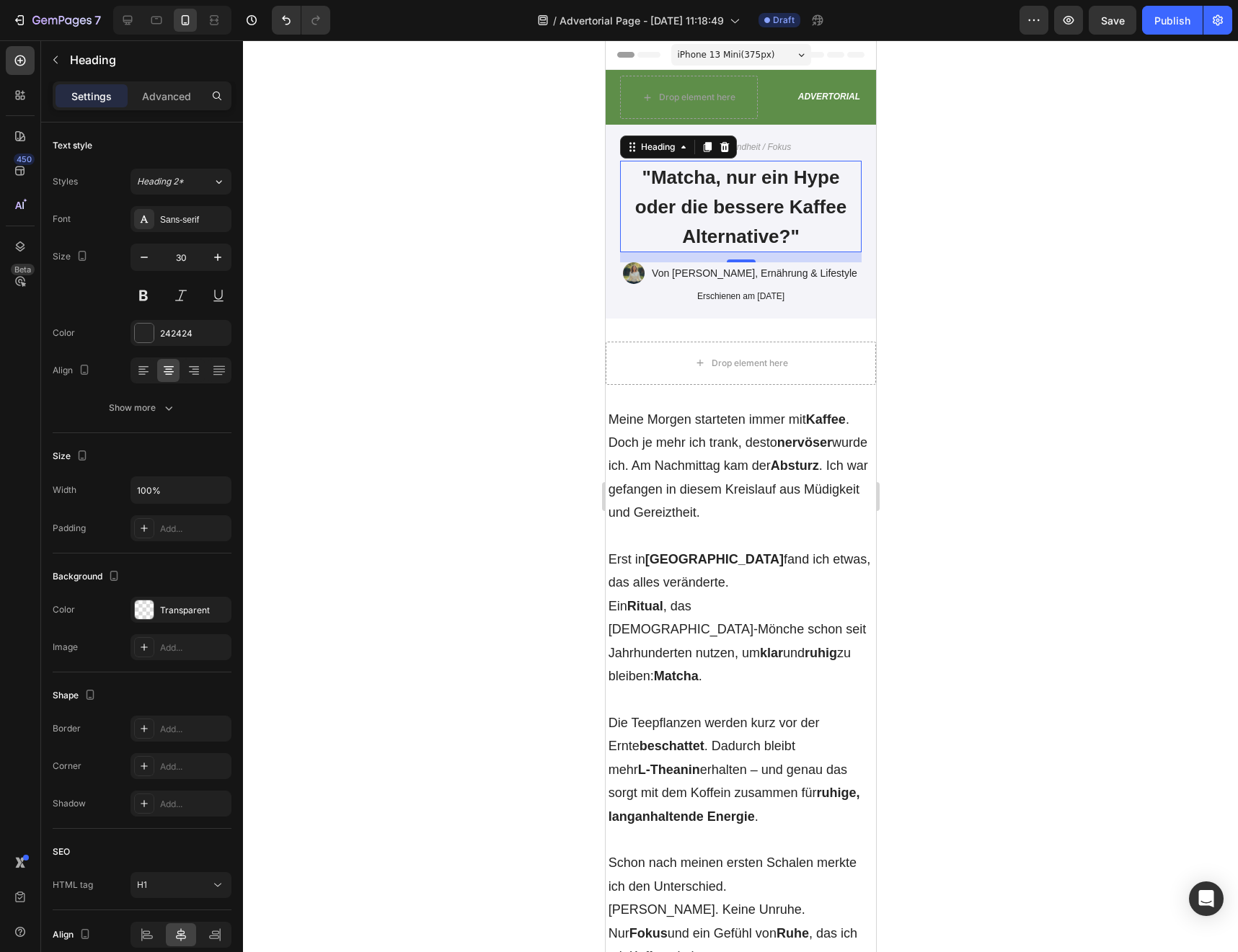
click at [291, 299] on div at bounding box center [741, 496] width 995 height 912
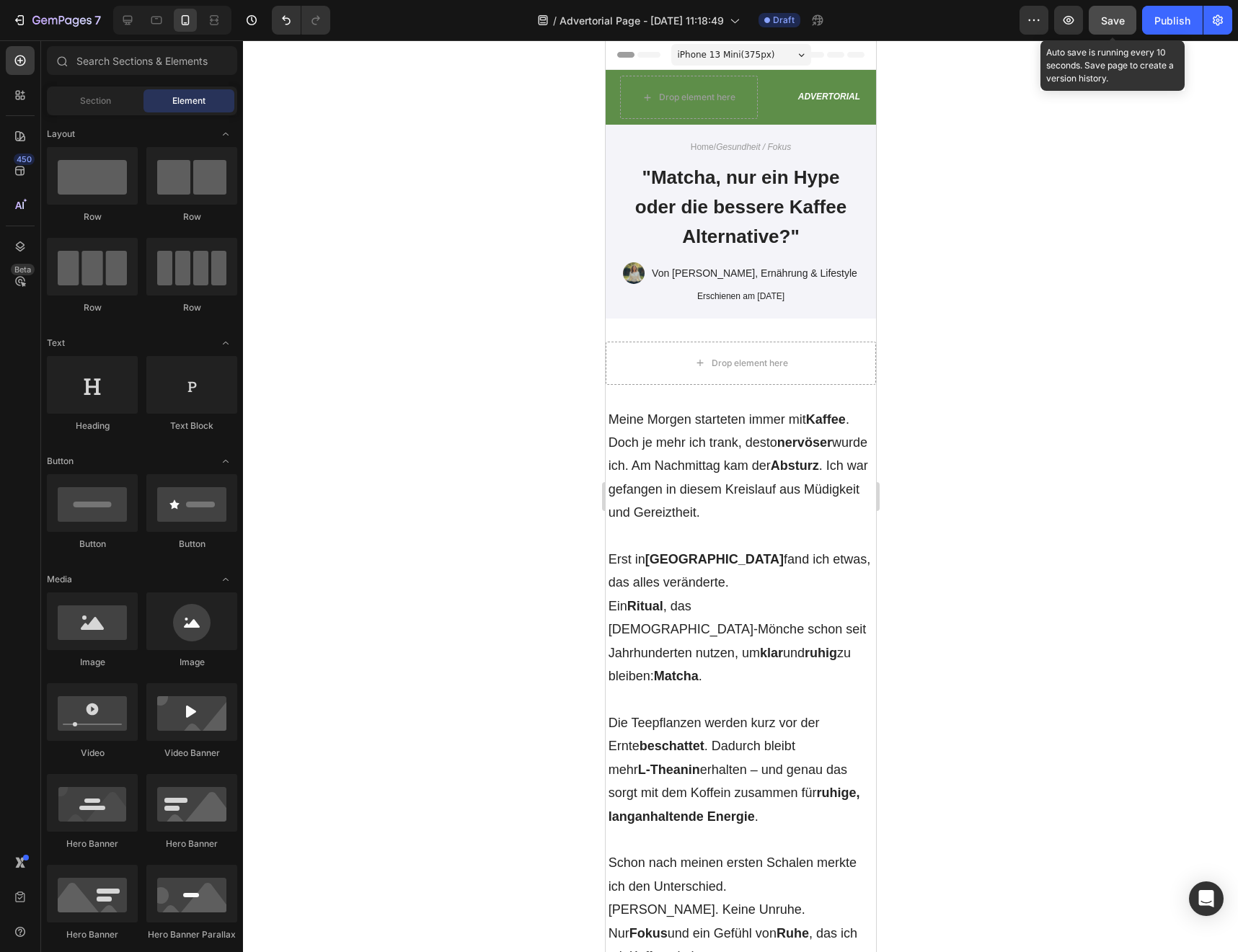
click at [1125, 22] on button "Save" at bounding box center [1112, 20] width 48 height 29
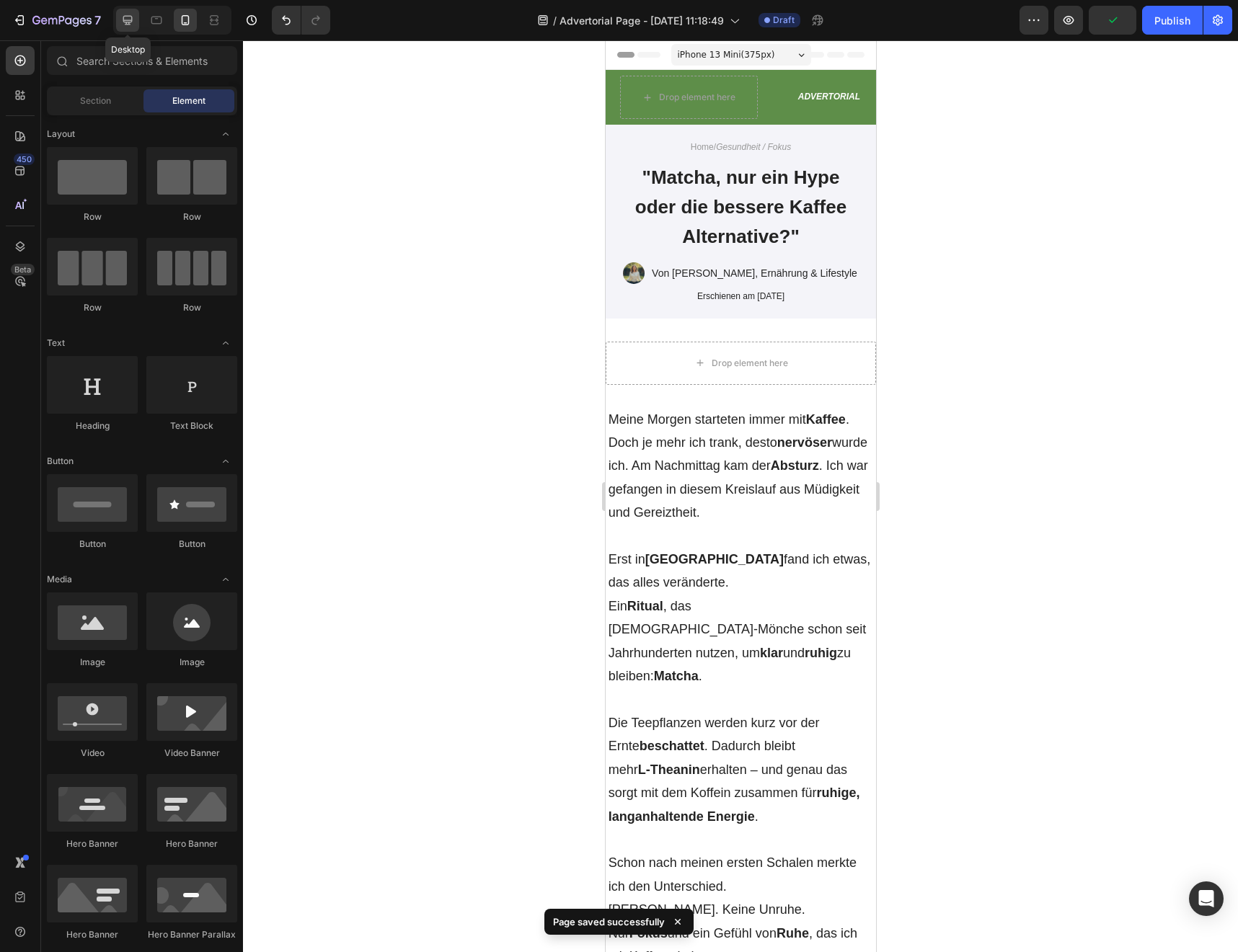
click at [133, 28] on div at bounding box center [127, 21] width 23 height 23
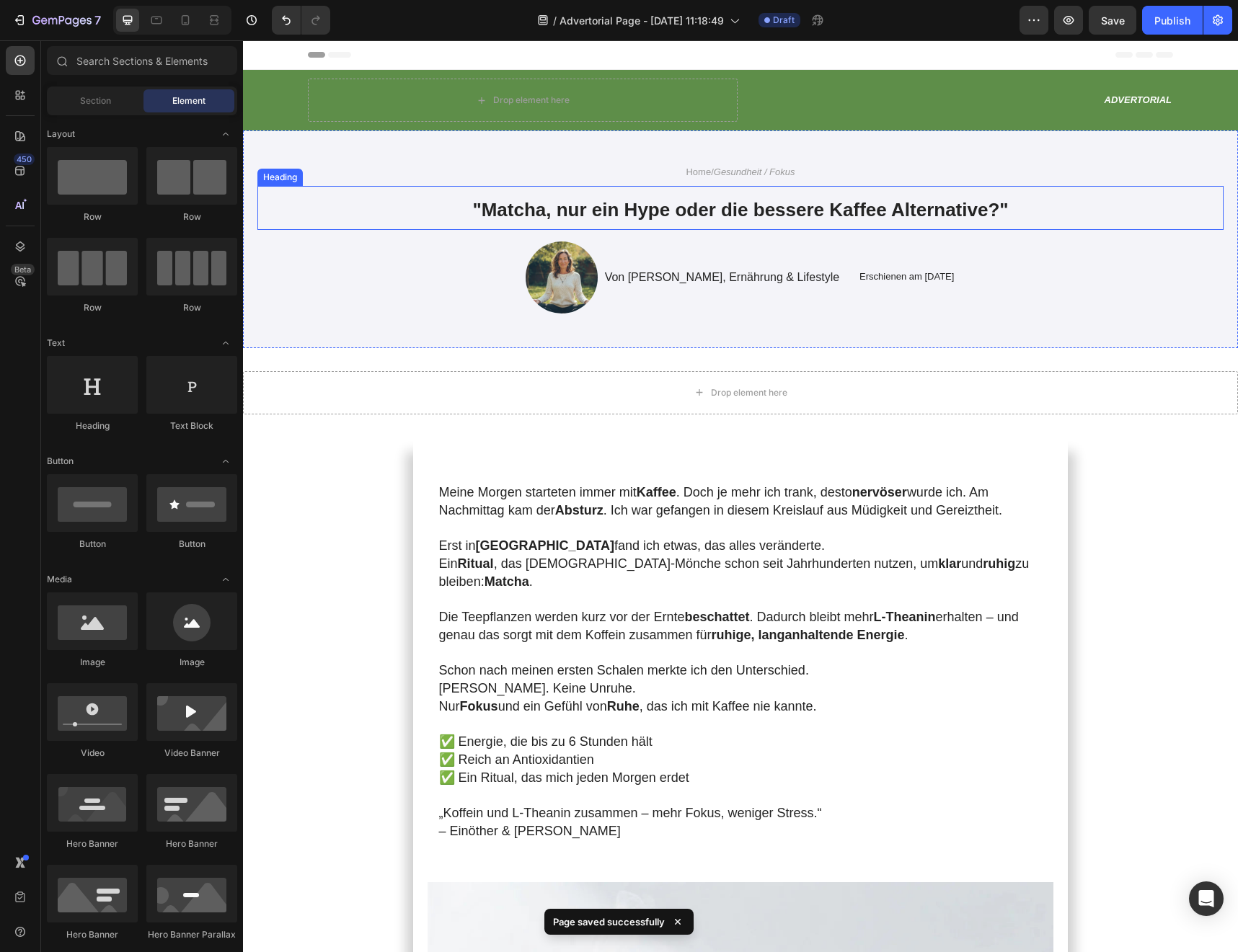
click at [690, 216] on strong ""Matcha, nur ein Hype oder die bessere Kaffee Alternative?"" at bounding box center [740, 209] width 535 height 21
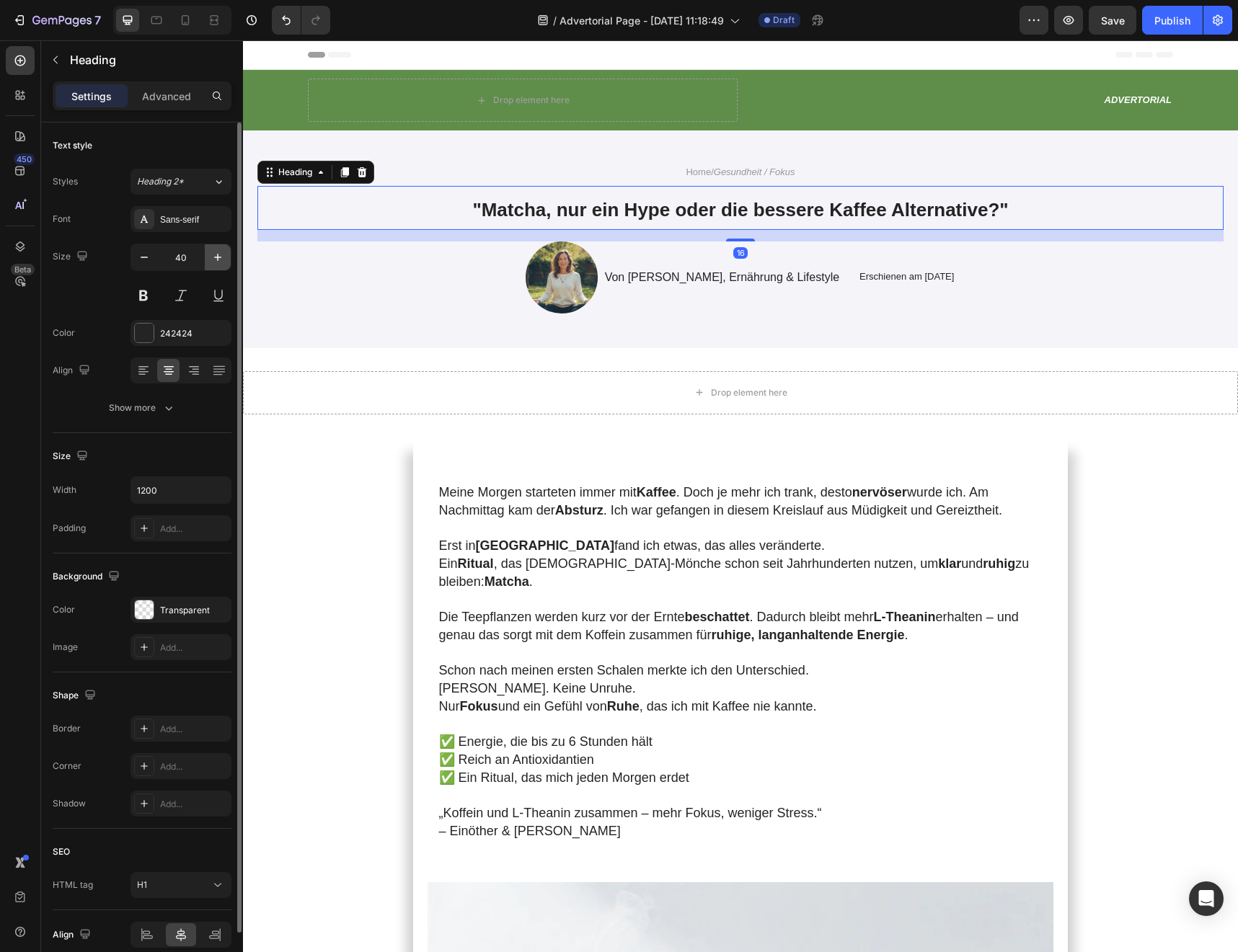
click at [218, 256] on icon "button" at bounding box center [218, 258] width 15 height 15
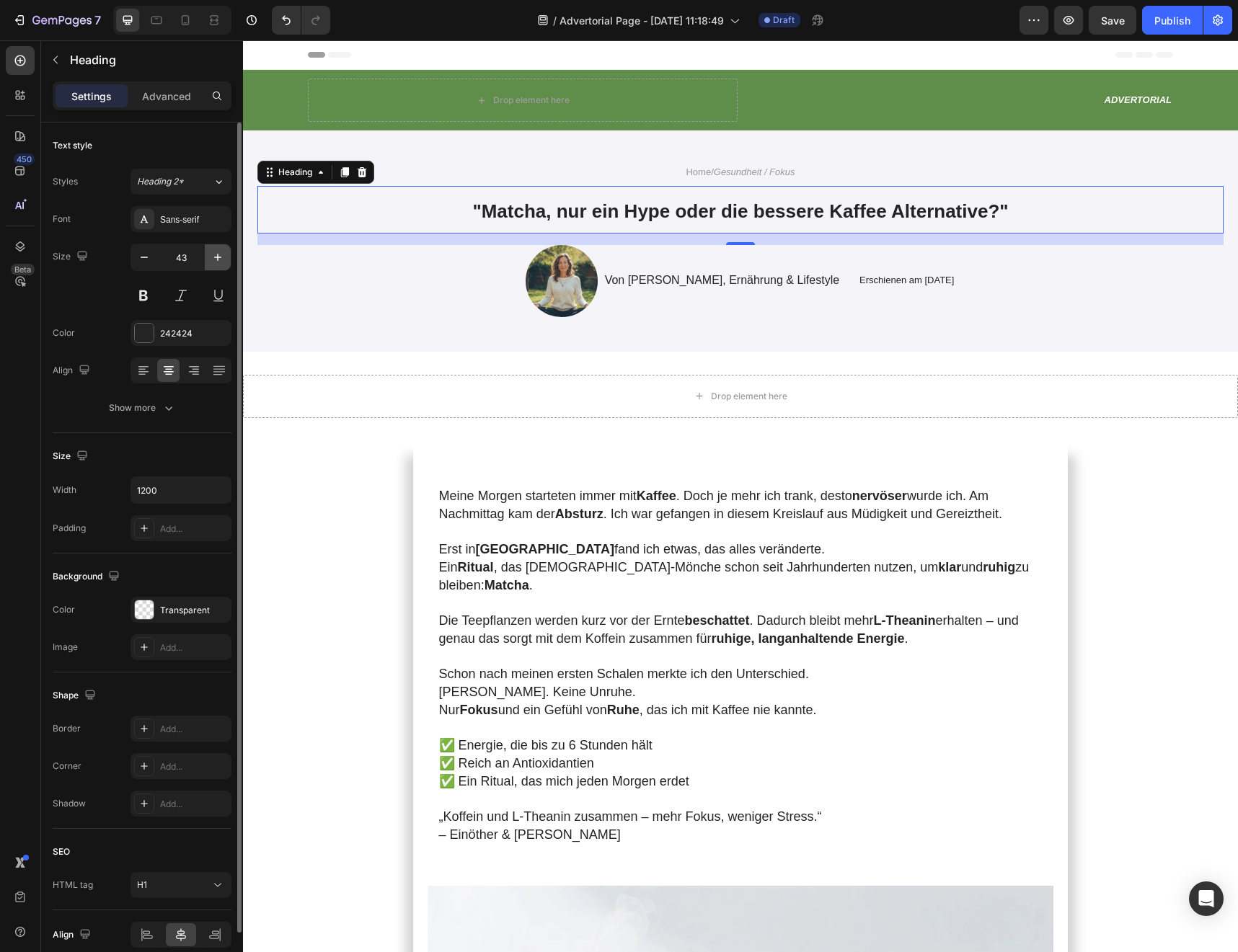
type input "44"
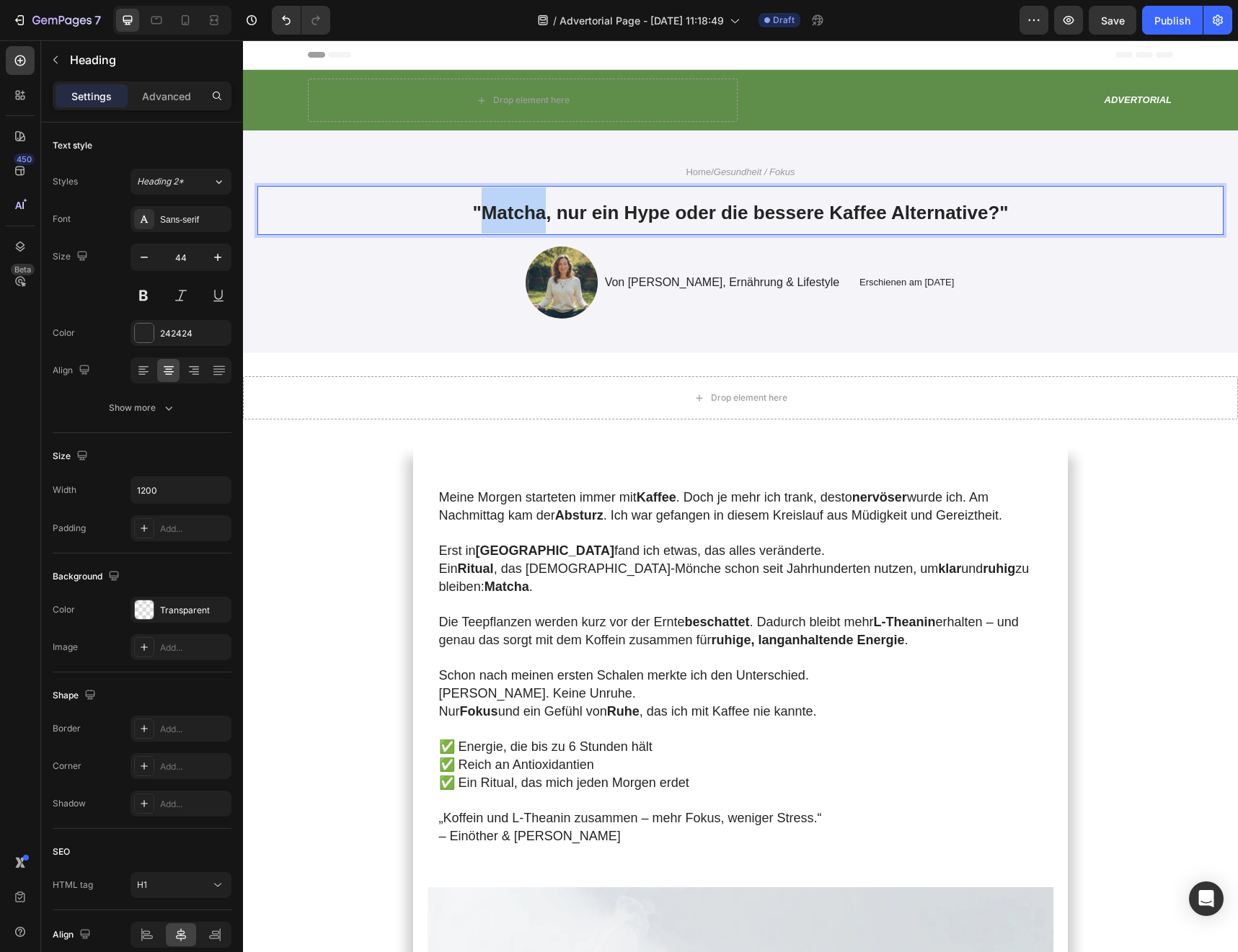
click at [511, 203] on strong ""Matcha, nur ein Hype oder die bessere Kaffee Alternative?"" at bounding box center [740, 213] width 535 height 21
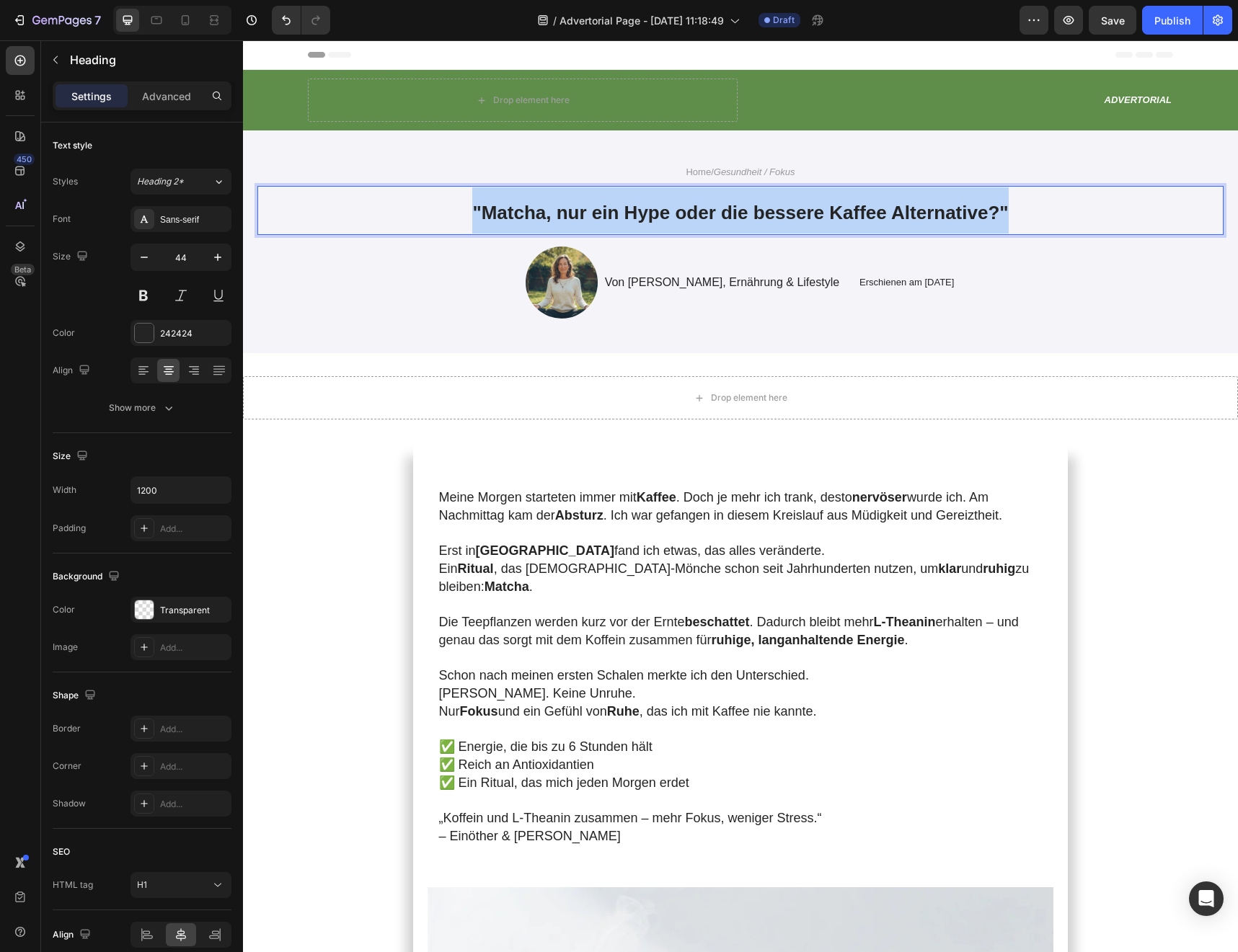
click at [511, 203] on strong ""Matcha, nur ein Hype oder die bessere Kaffee Alternative?"" at bounding box center [740, 213] width 535 height 21
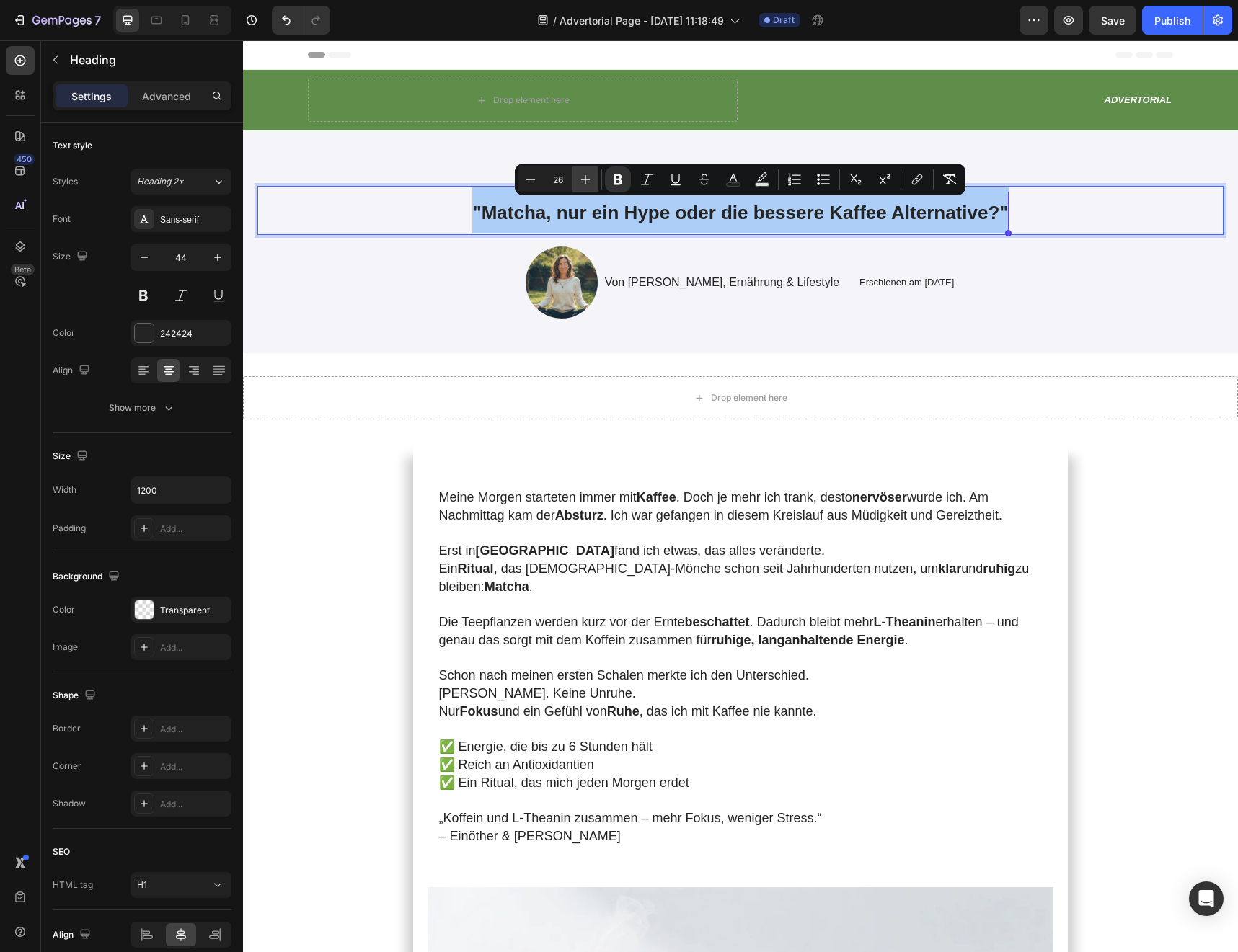
click at [581, 185] on icon "Editor contextual toolbar" at bounding box center [585, 180] width 15 height 15
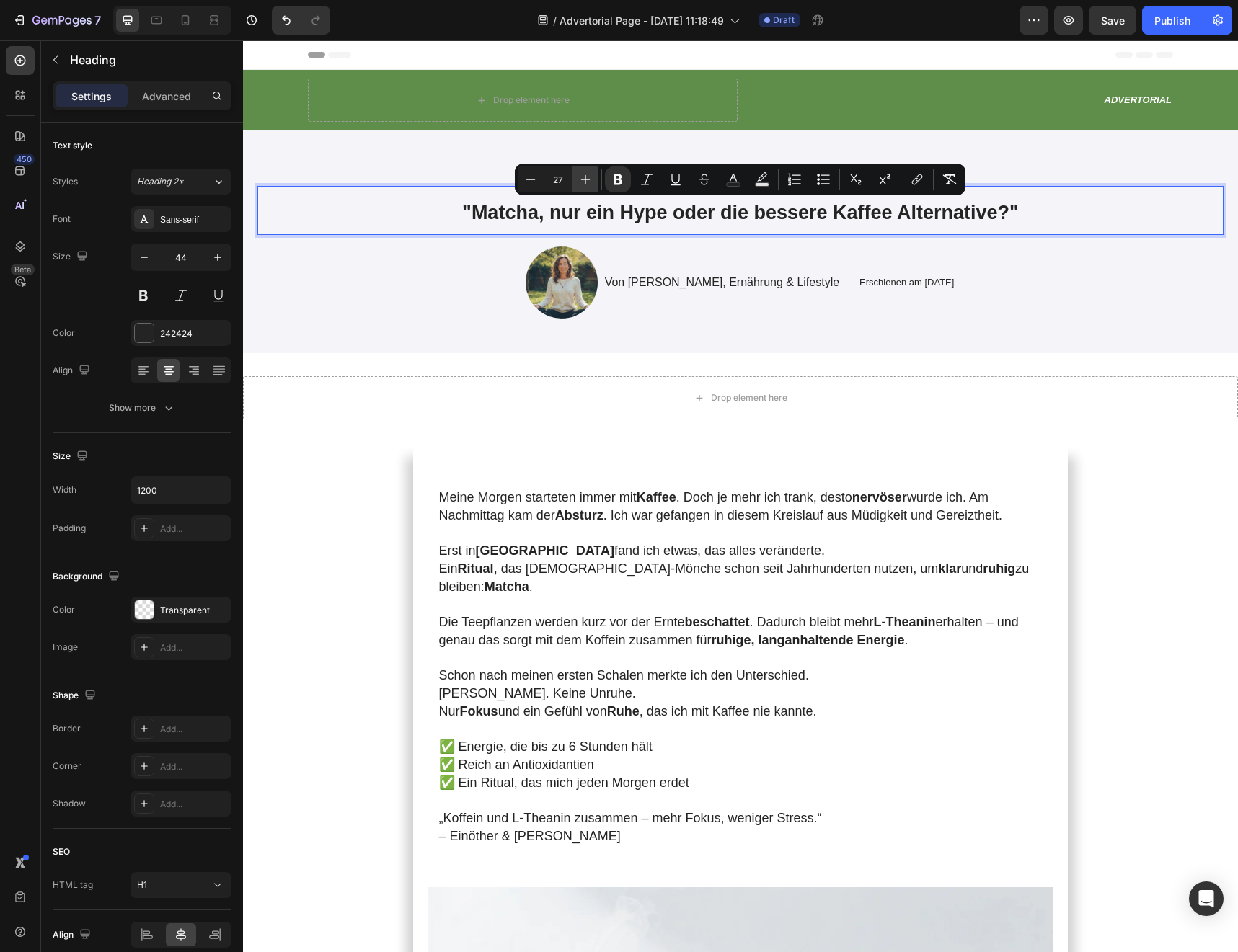
click at [581, 185] on icon "Editor contextual toolbar" at bounding box center [585, 180] width 15 height 15
type input "30"
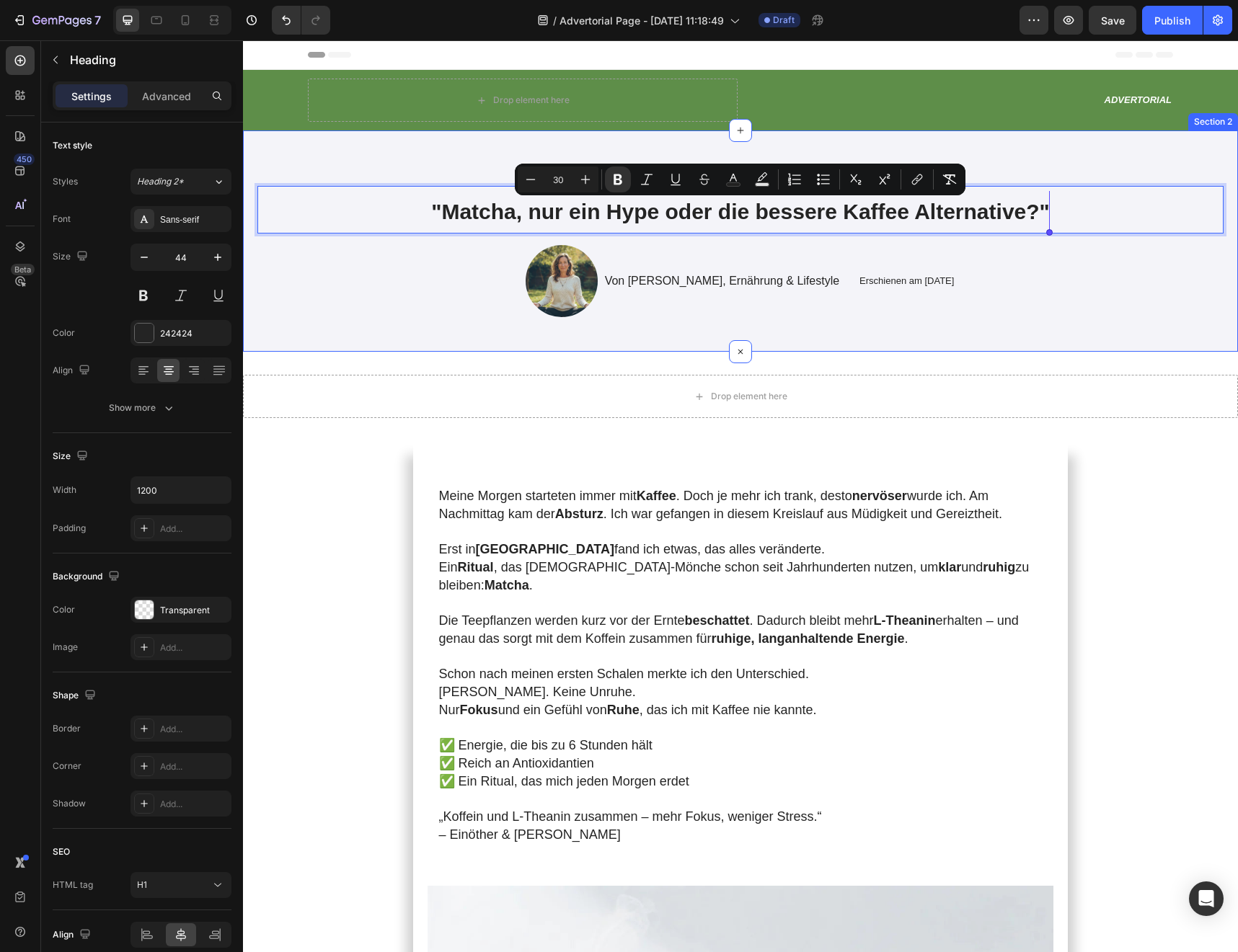
click at [377, 387] on div "Drop element here" at bounding box center [741, 396] width 995 height 43
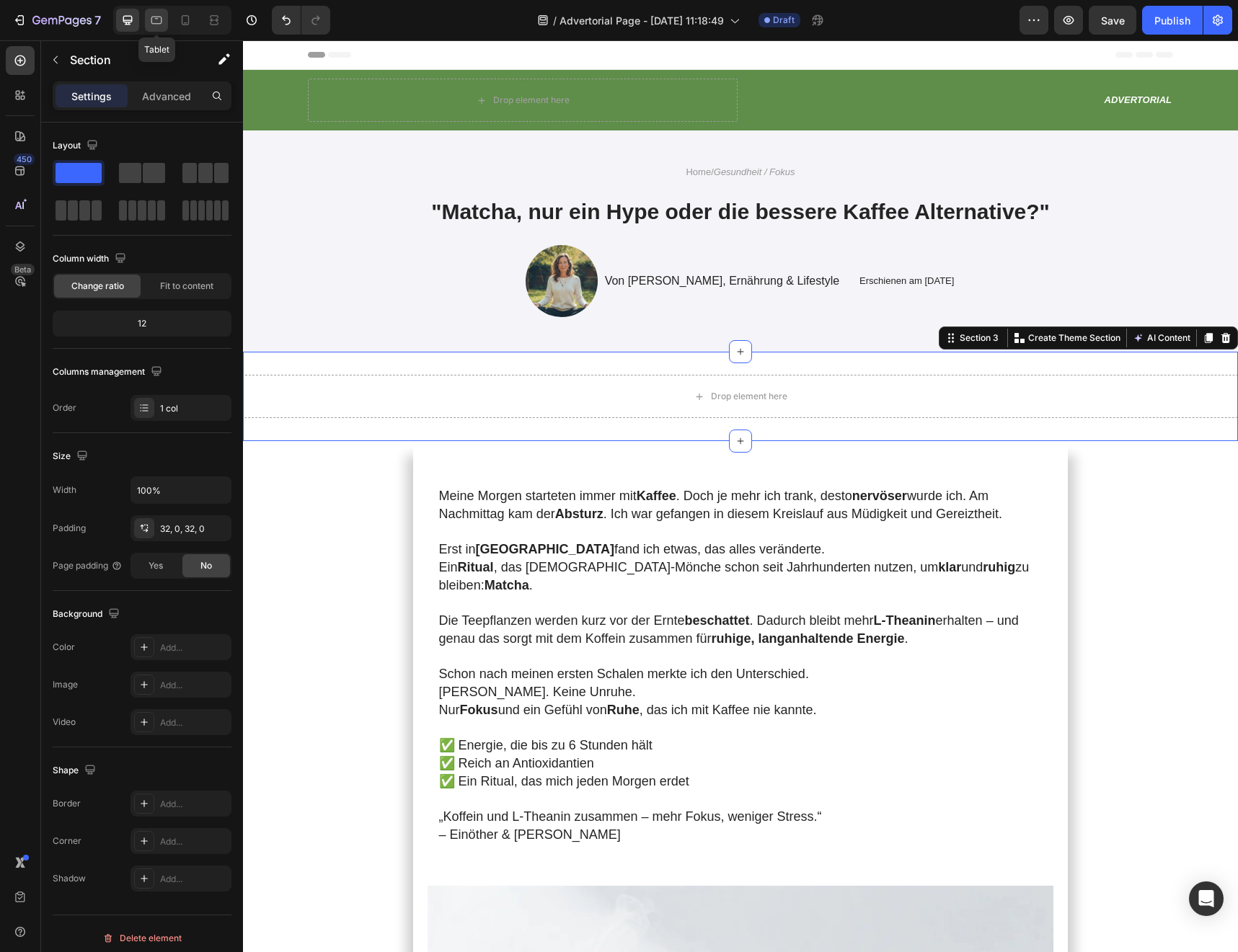
click at [149, 19] on icon at bounding box center [157, 21] width 15 height 15
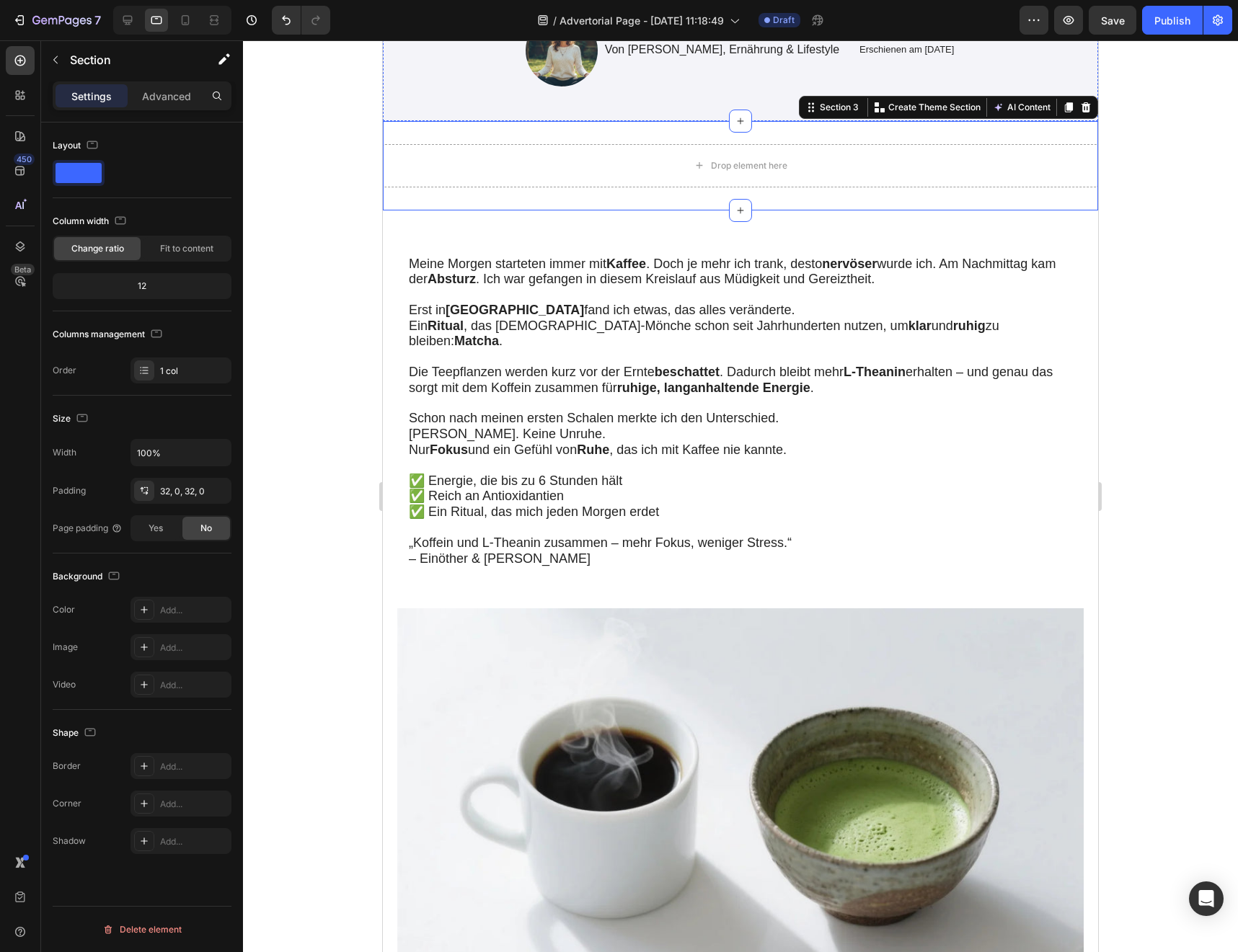
scroll to position [259, 0]
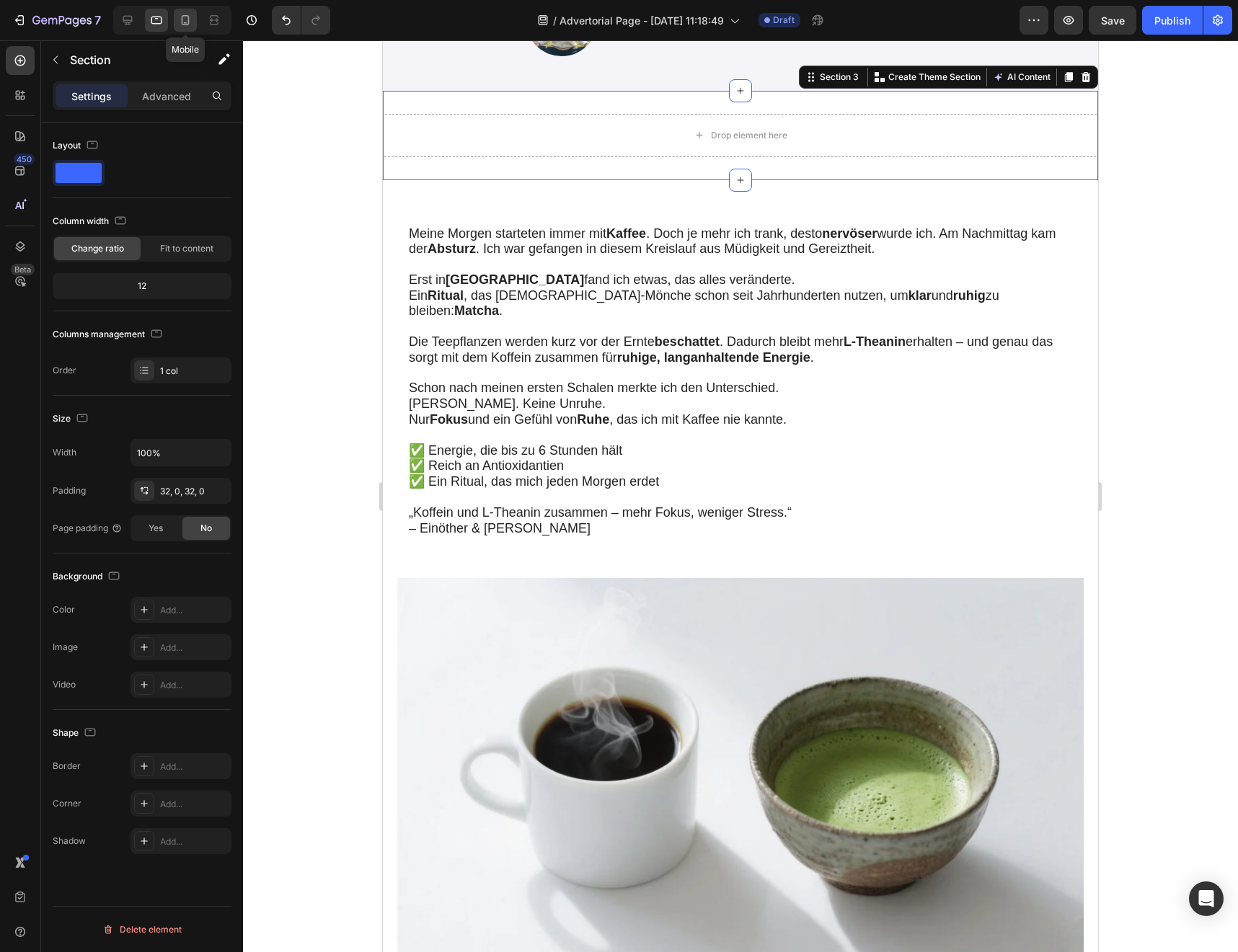
click at [190, 21] on icon at bounding box center [186, 21] width 15 height 15
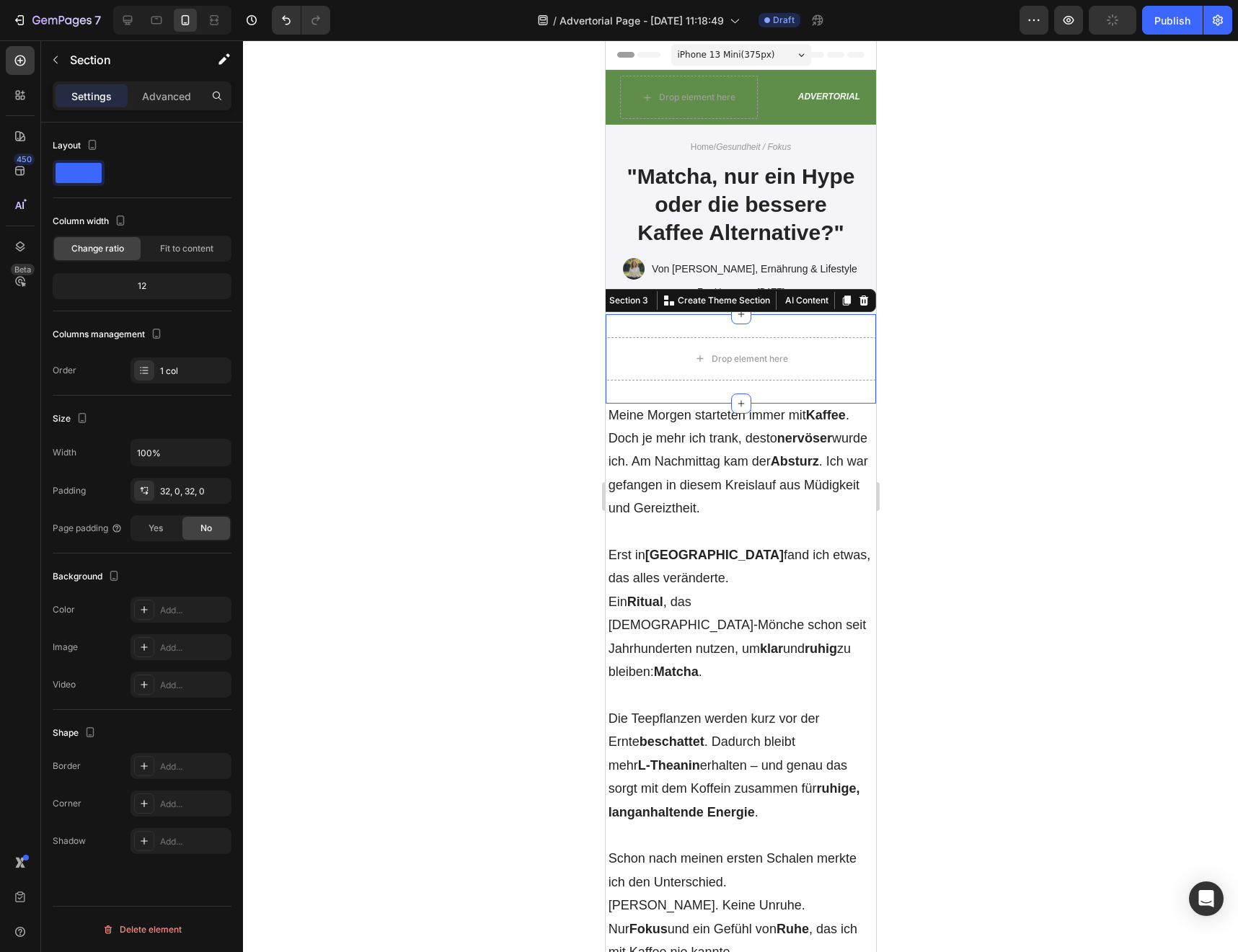
click at [530, 456] on div at bounding box center [741, 496] width 995 height 912
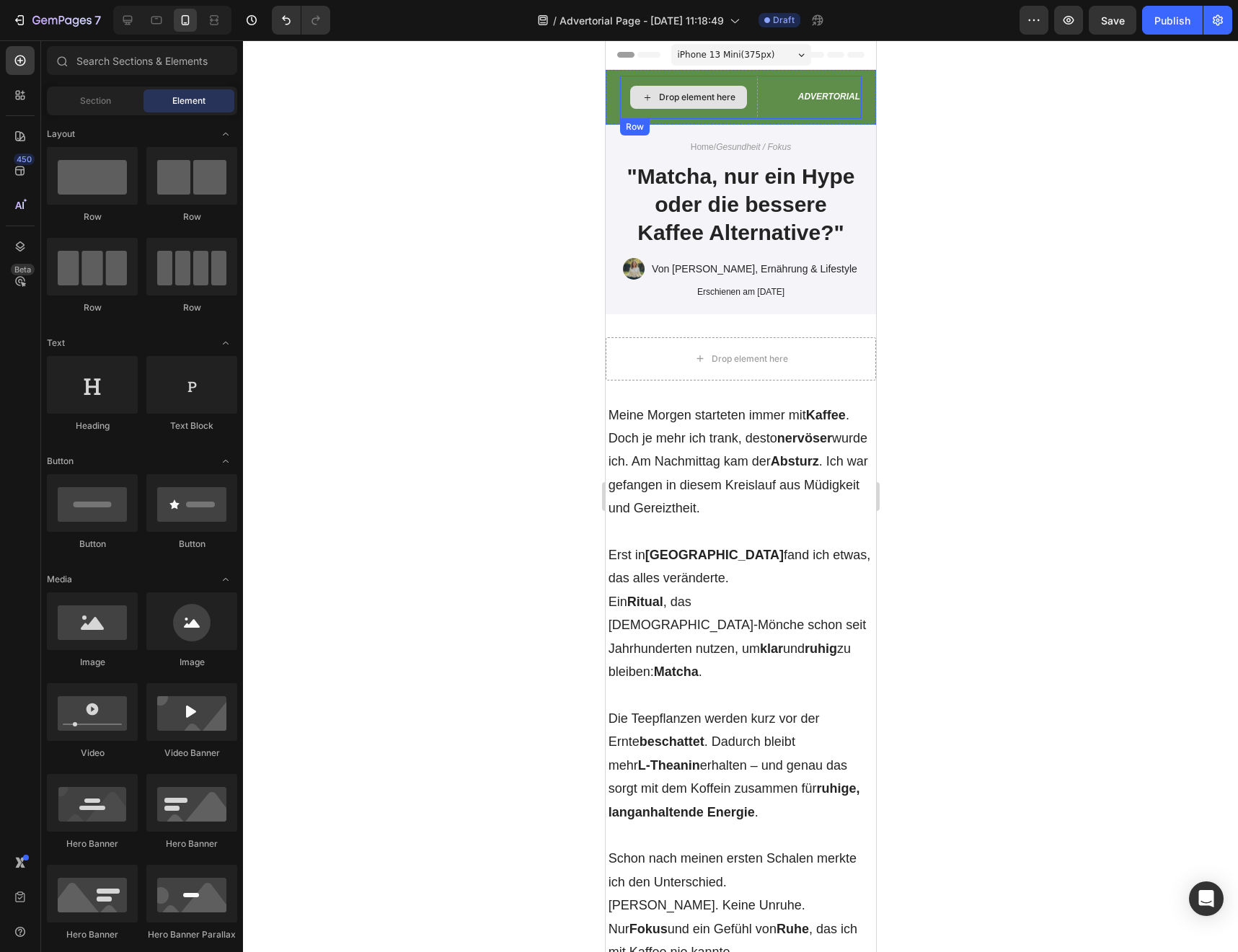
click at [677, 100] on div "Drop element here" at bounding box center [696, 98] width 76 height 11
drag, startPoint x: 701, startPoint y: 675, endPoint x: 686, endPoint y: 89, distance: 586.2
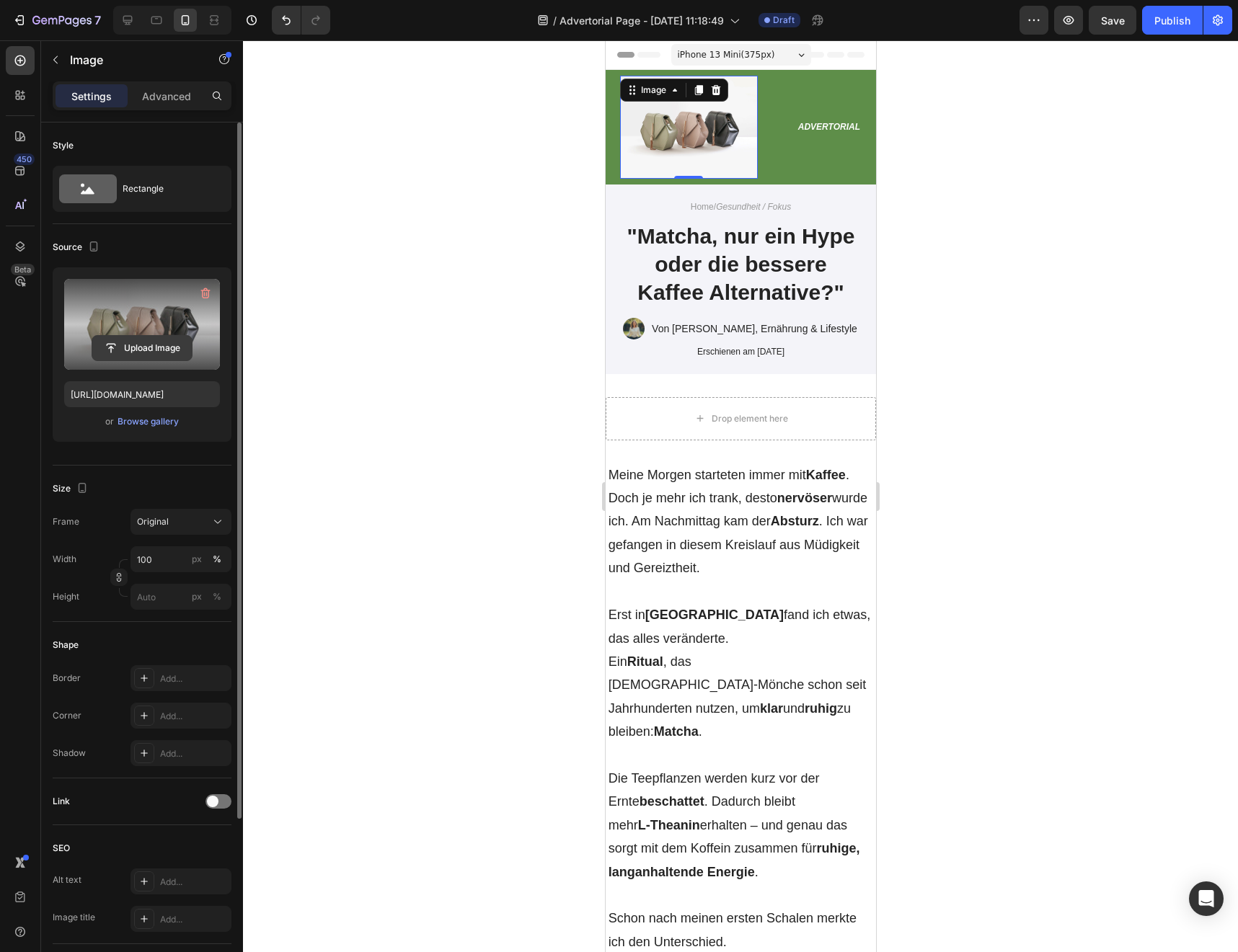
click at [139, 345] on input "file" at bounding box center [141, 348] width 99 height 25
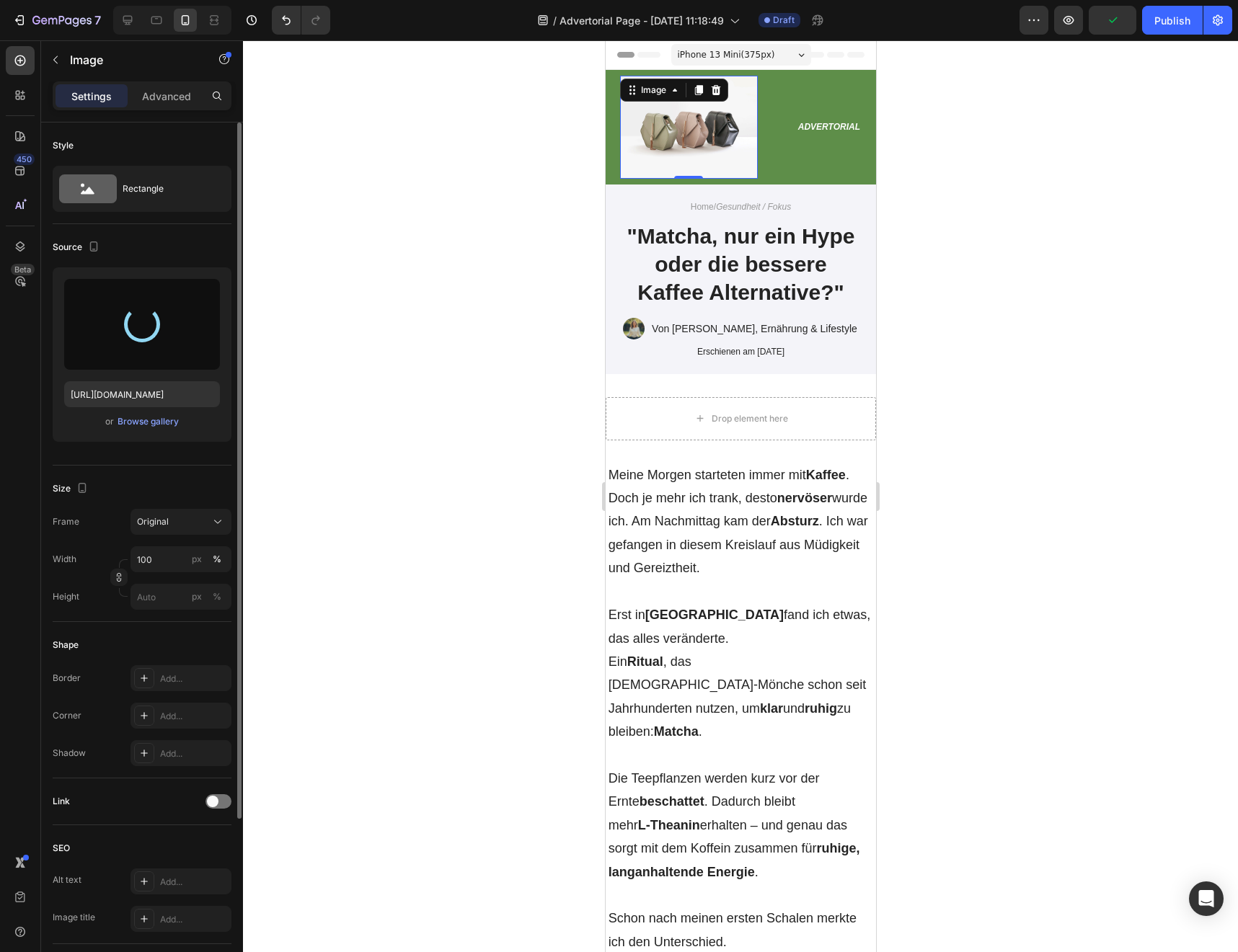
click at [464, 405] on div at bounding box center [741, 496] width 995 height 912
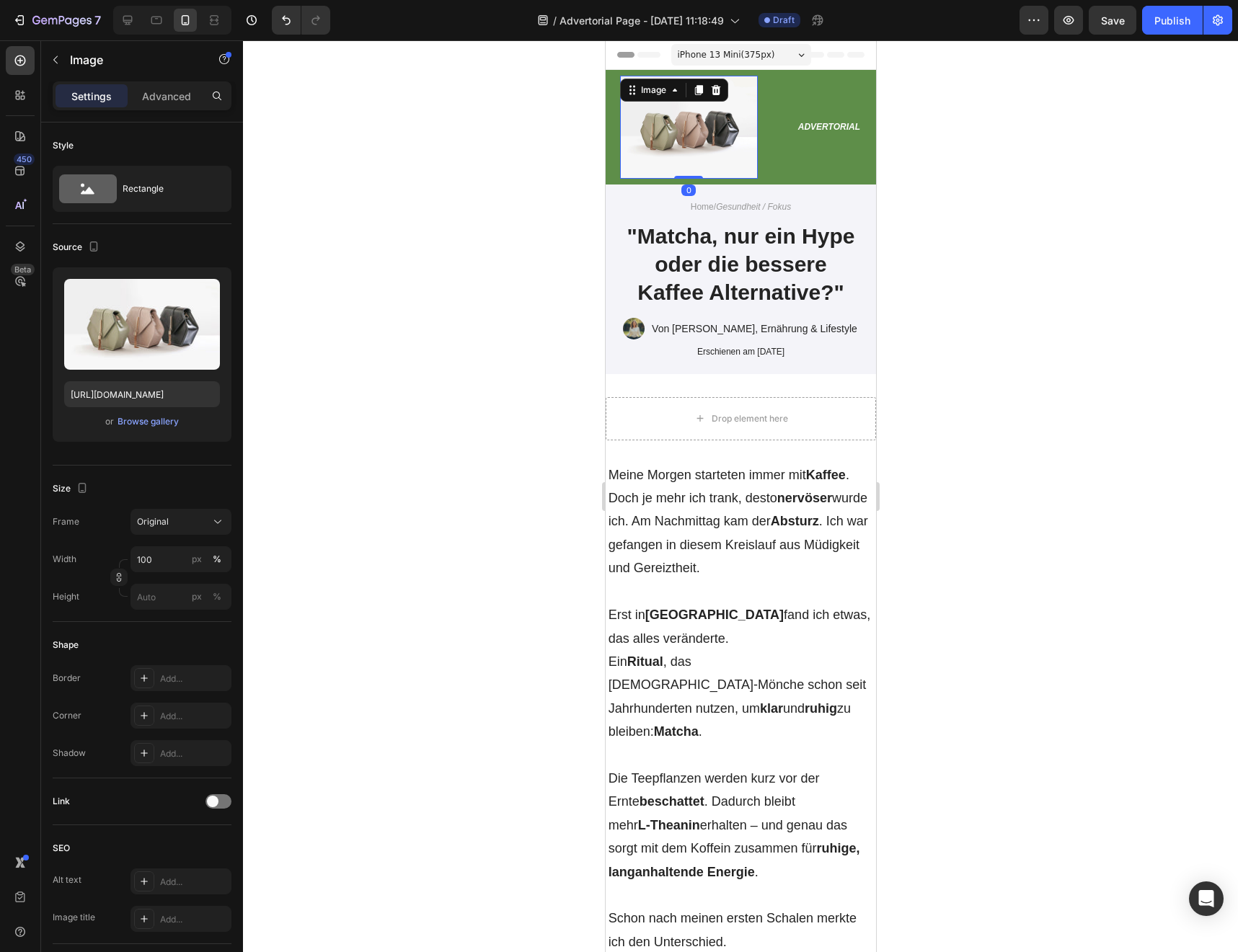
click at [706, 144] on img at bounding box center [688, 127] width 138 height 103
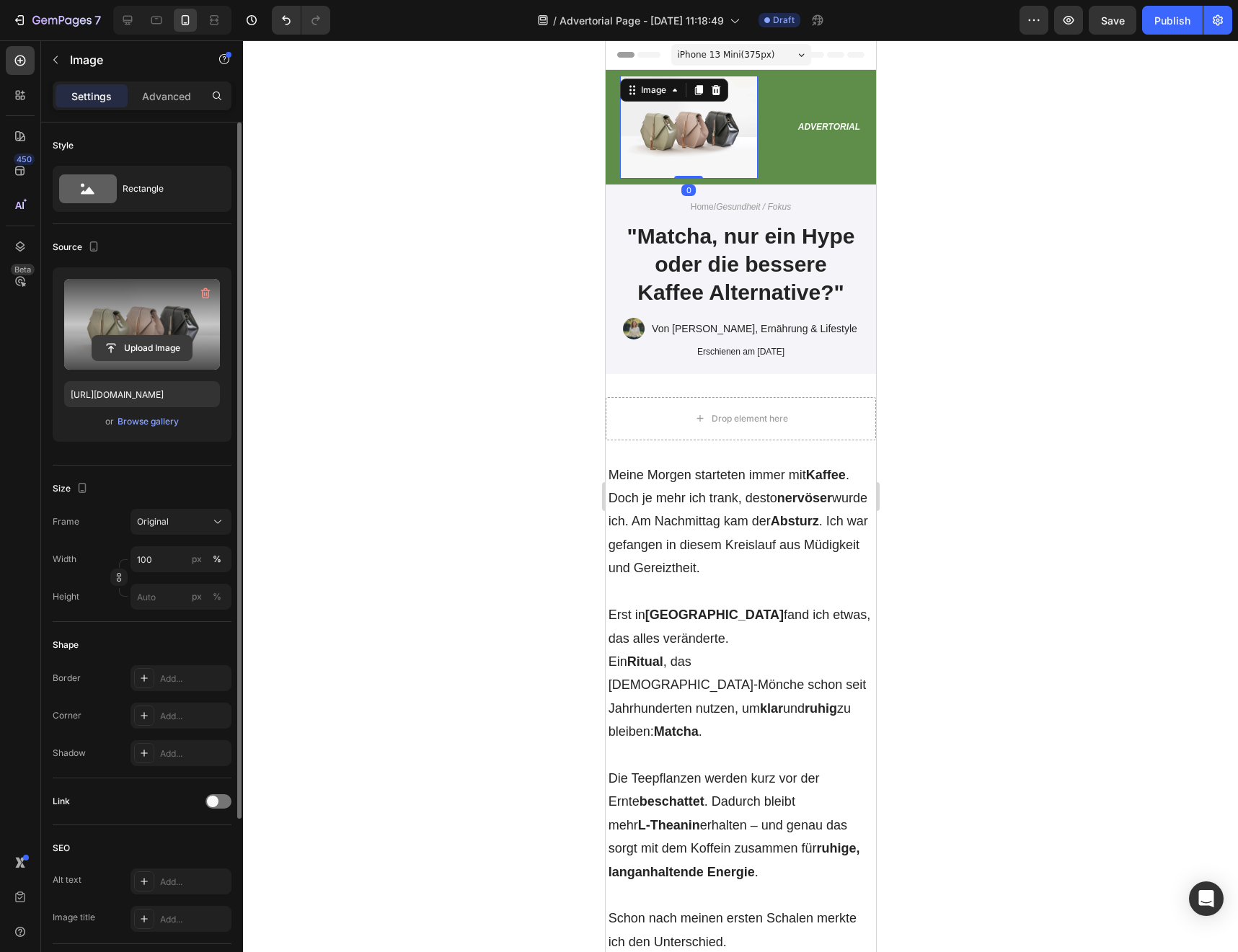
click at [151, 346] on input "file" at bounding box center [141, 348] width 99 height 25
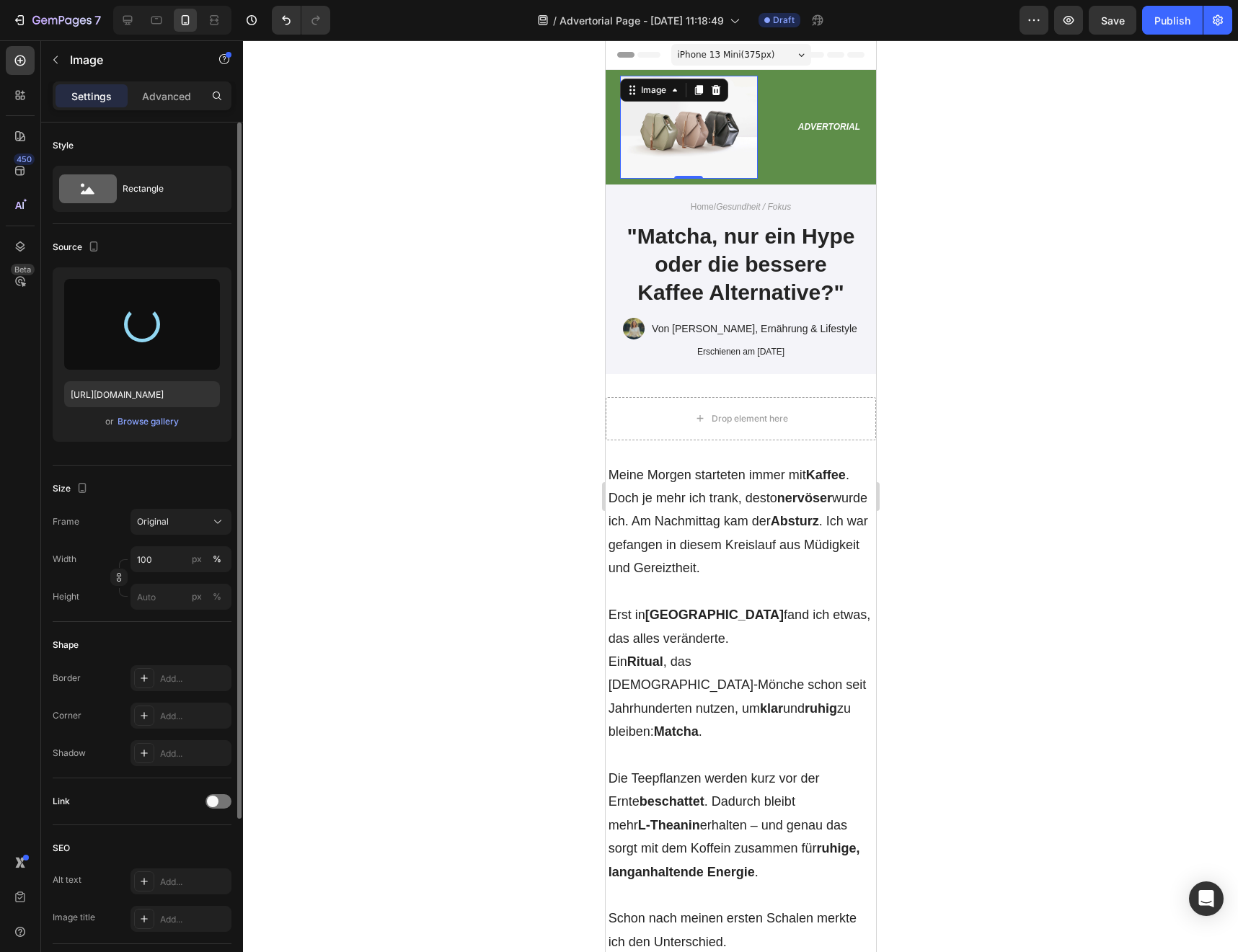
type input "[URL][DOMAIN_NAME]"
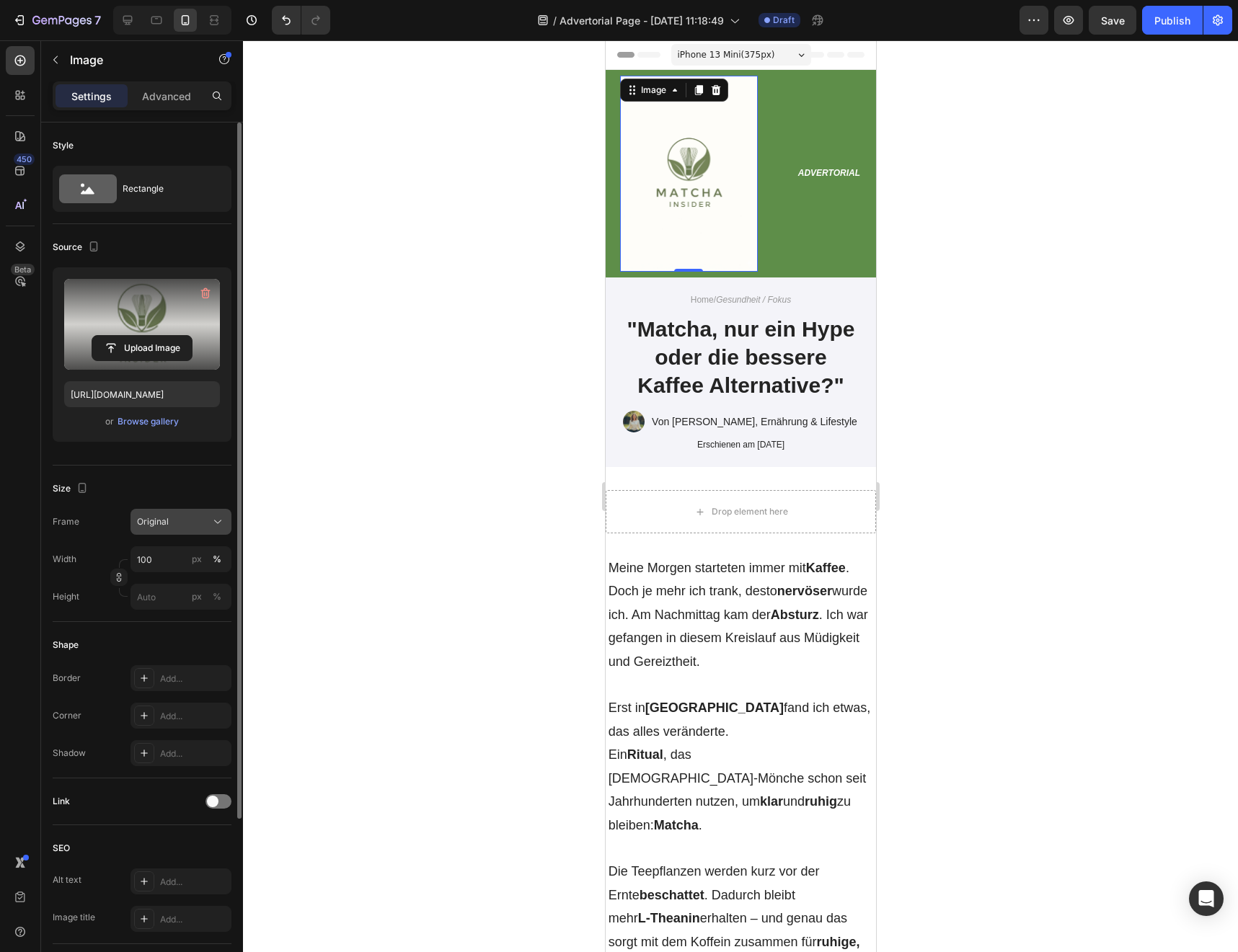
click at [185, 528] on div "Original" at bounding box center [172, 522] width 71 height 13
click at [179, 607] on div "Horizontal" at bounding box center [178, 612] width 84 height 15
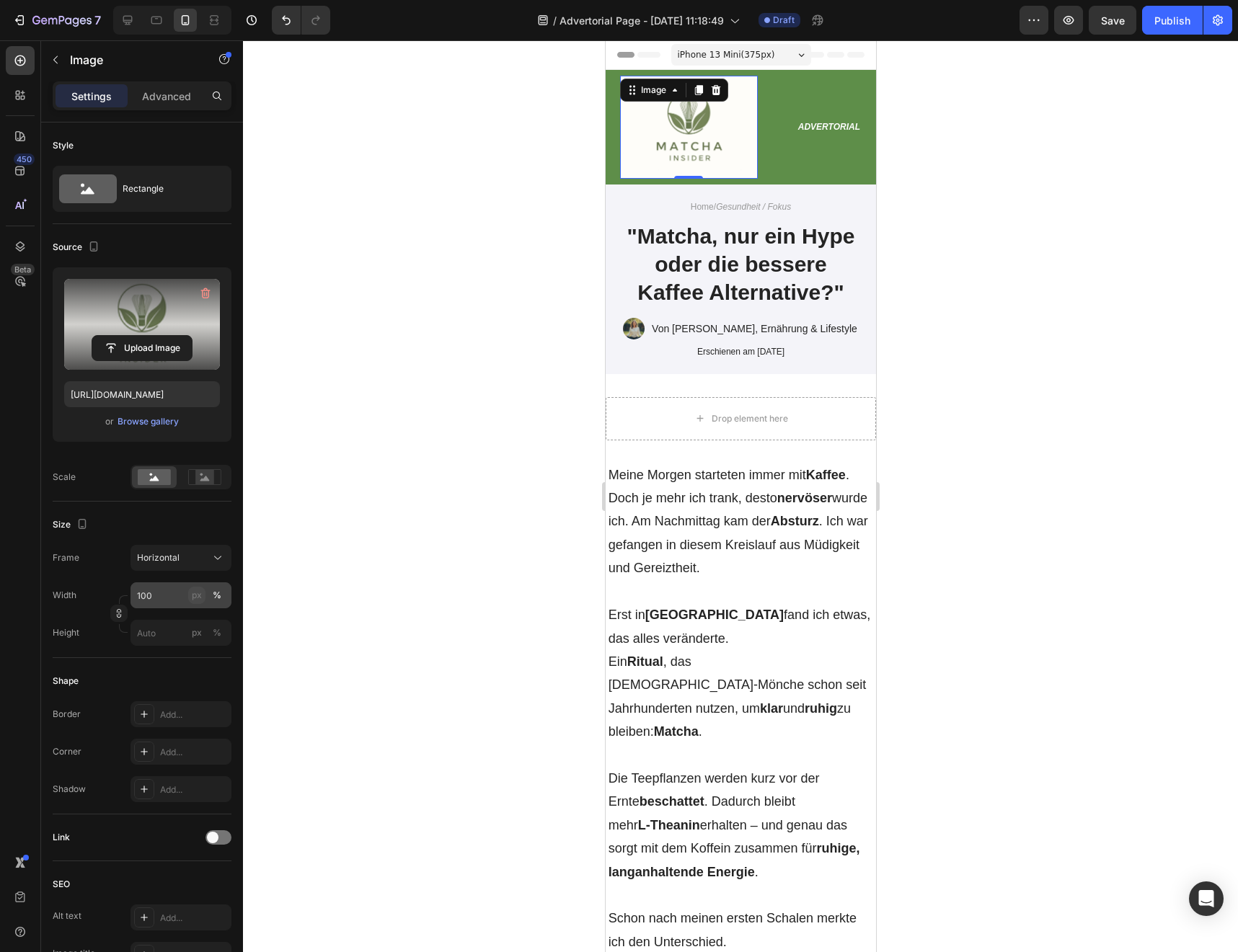
click at [209, 624] on button "px" at bounding box center [217, 632] width 17 height 17
type input "75"
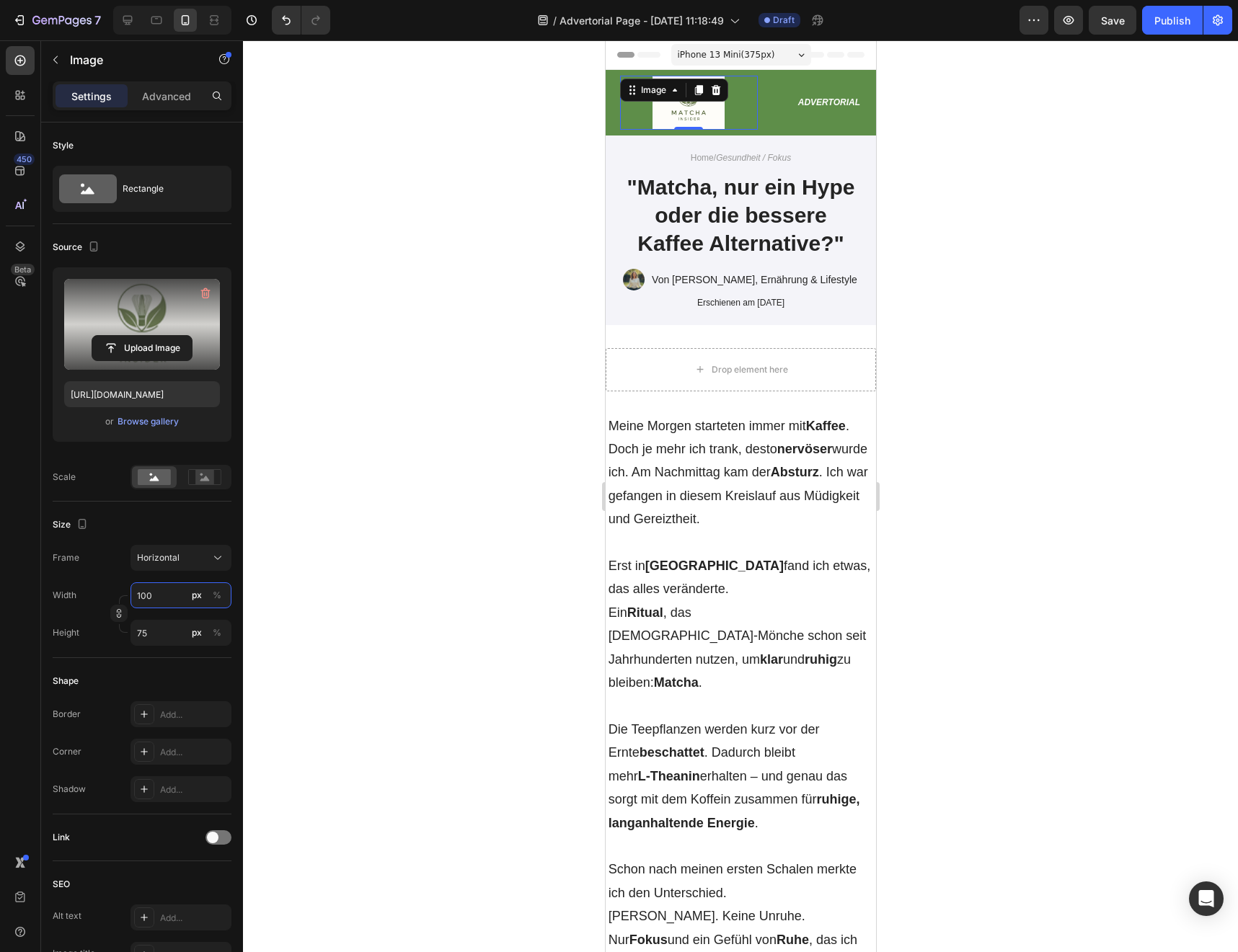
type input "1"
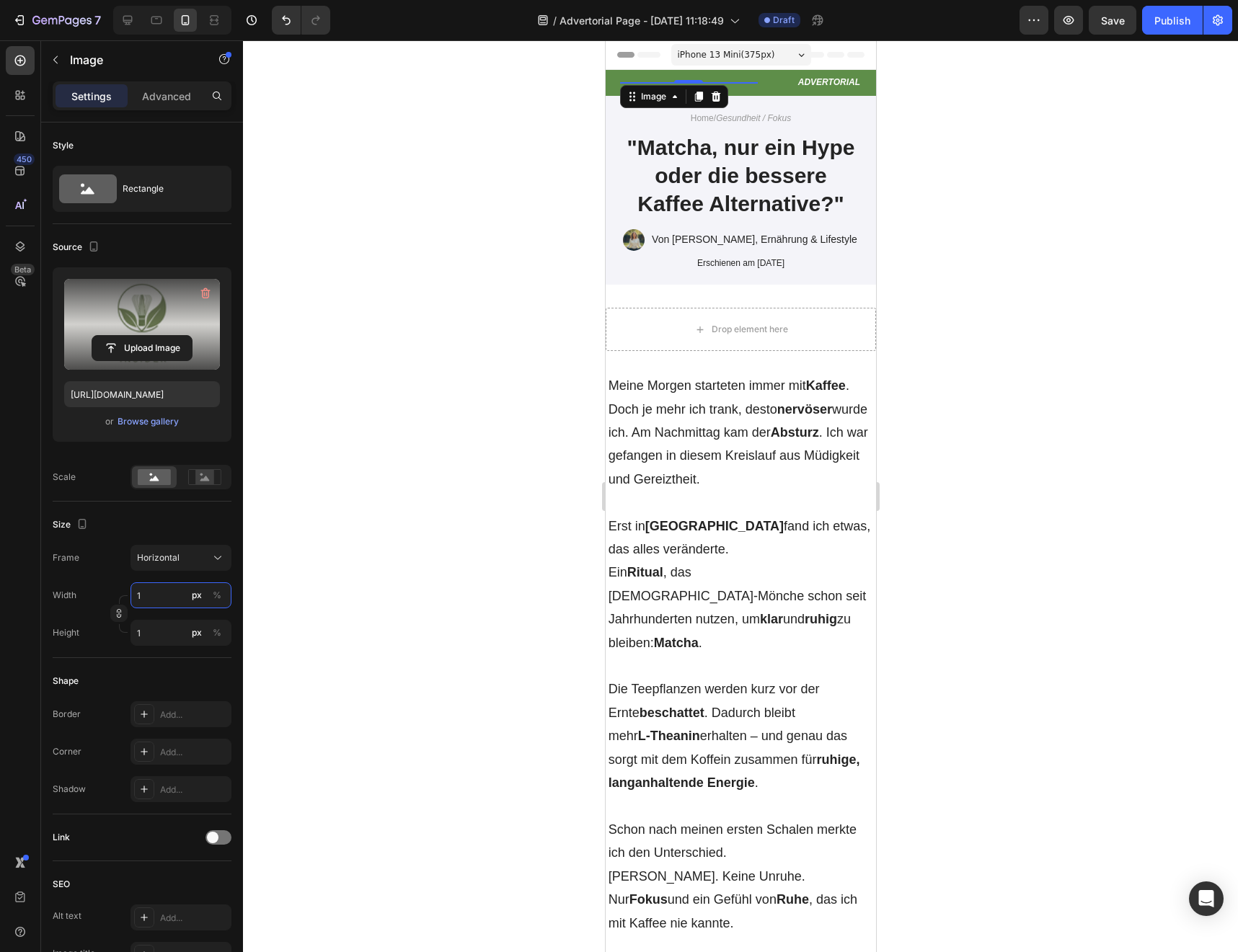
type input "12"
type input "9"
type input "120"
type input "90"
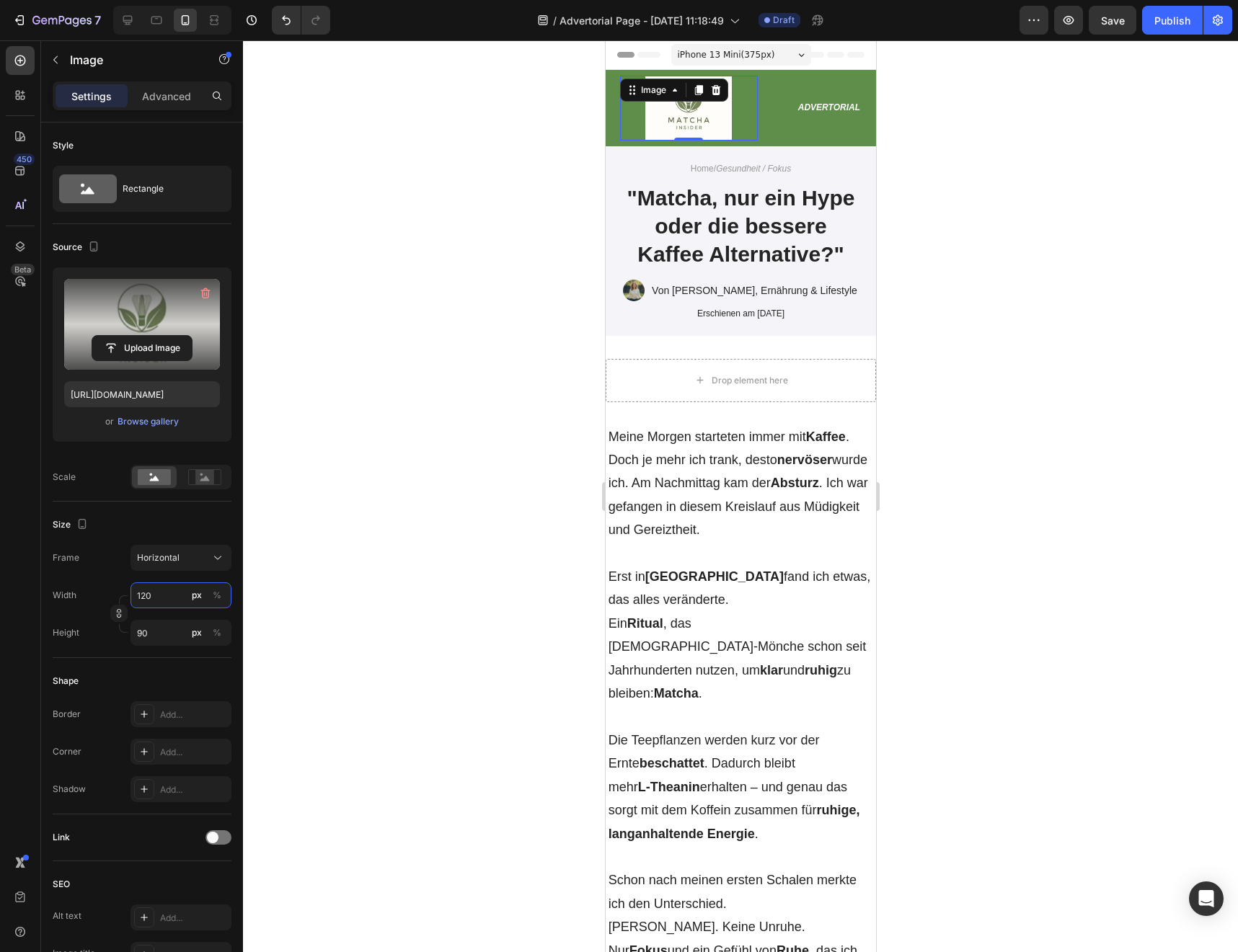
type input "12"
type input "9"
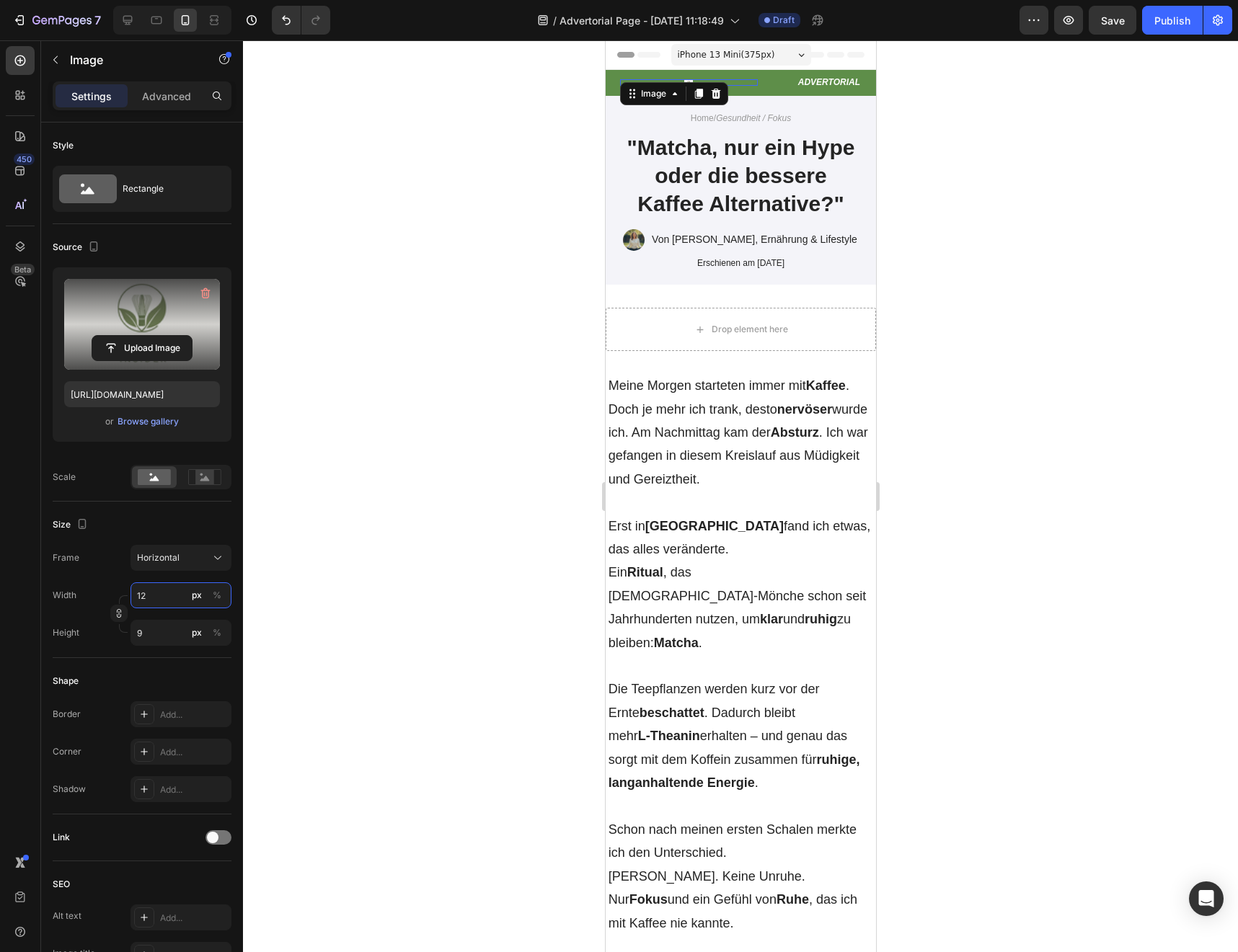
type input "1"
type input "10"
type input "8"
type input "100"
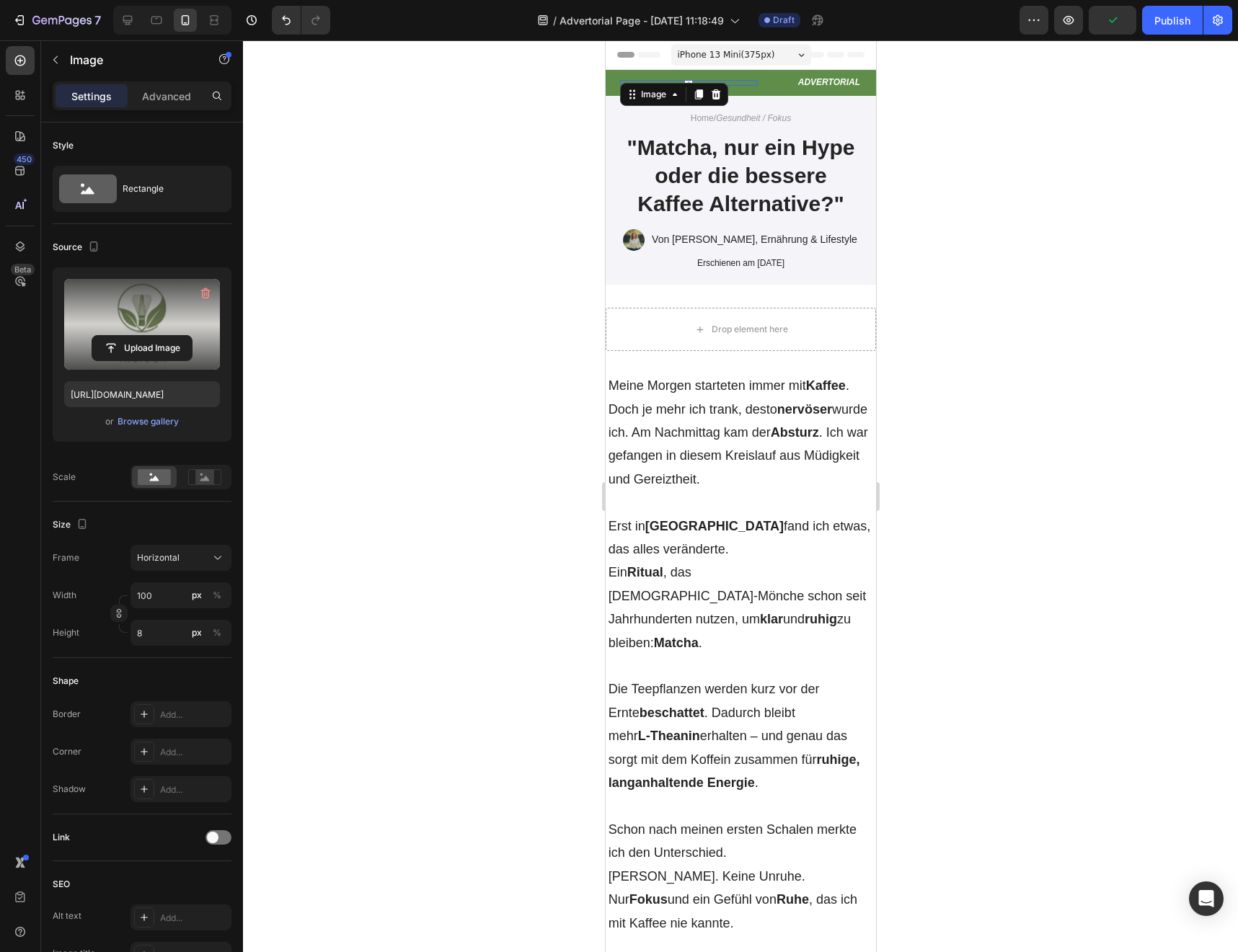
click at [377, 427] on div at bounding box center [741, 496] width 995 height 912
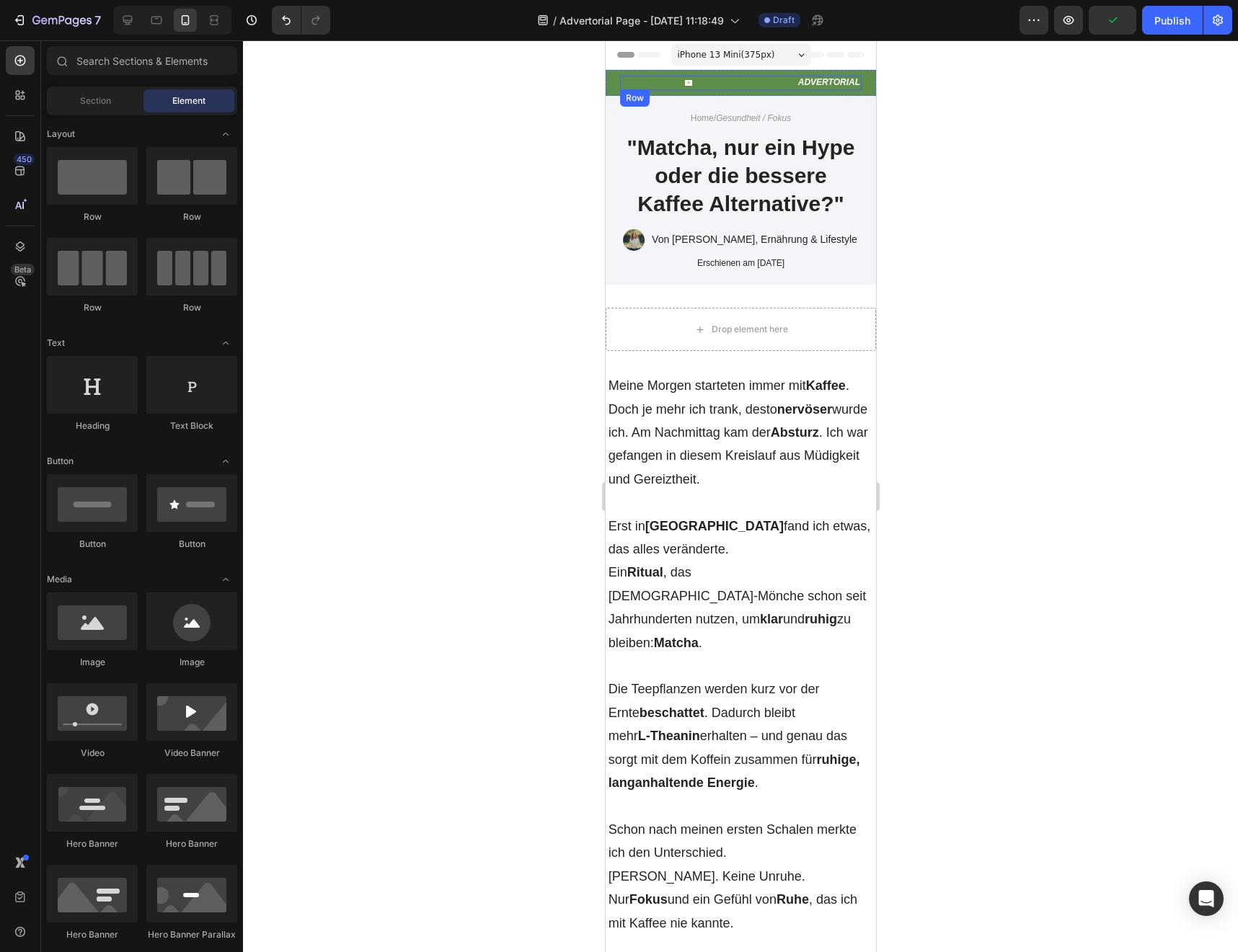
click at [683, 80] on div at bounding box center [688, 82] width 138 height 6
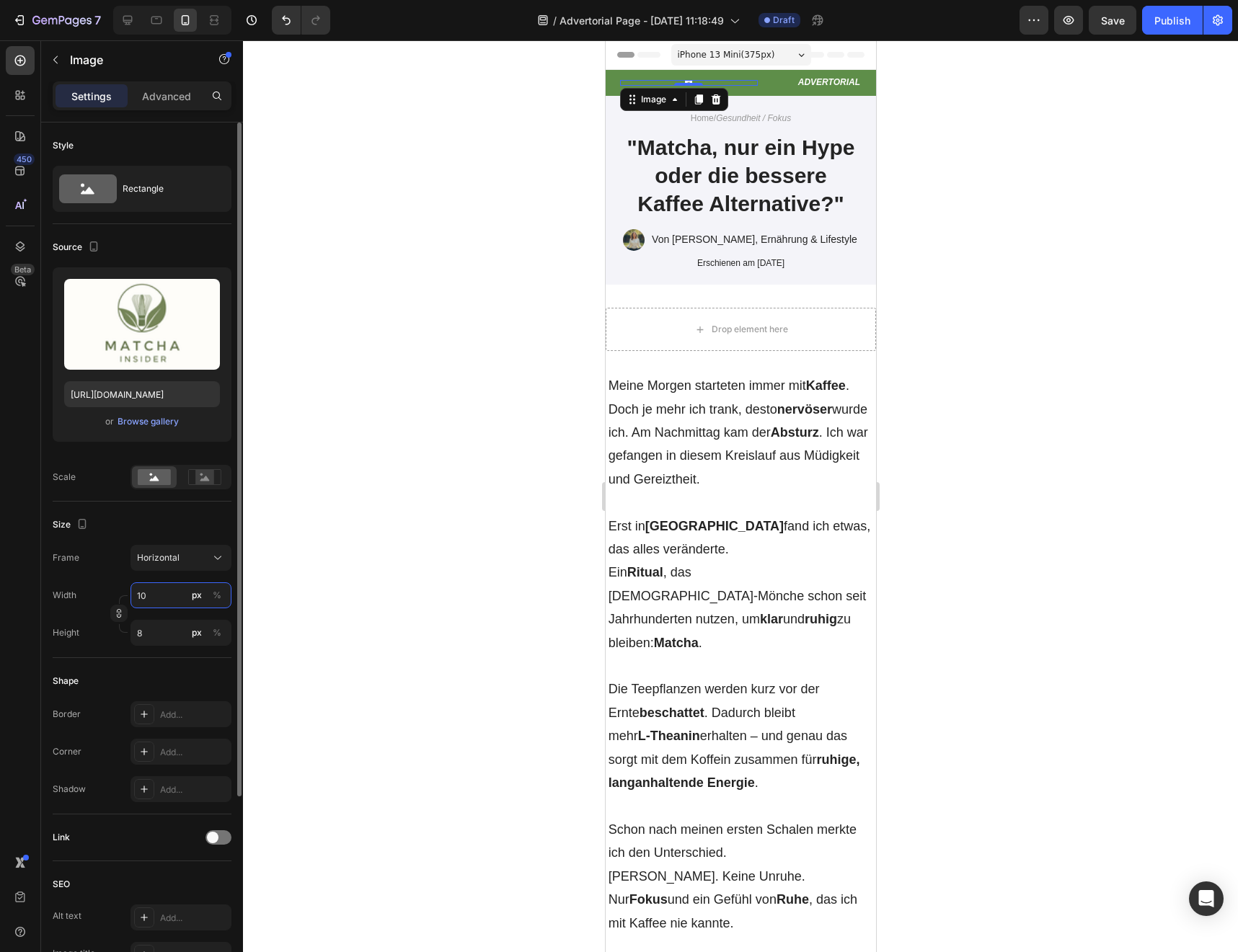
click at [156, 602] on input "10" at bounding box center [181, 596] width 101 height 26
type input "1"
type input "12"
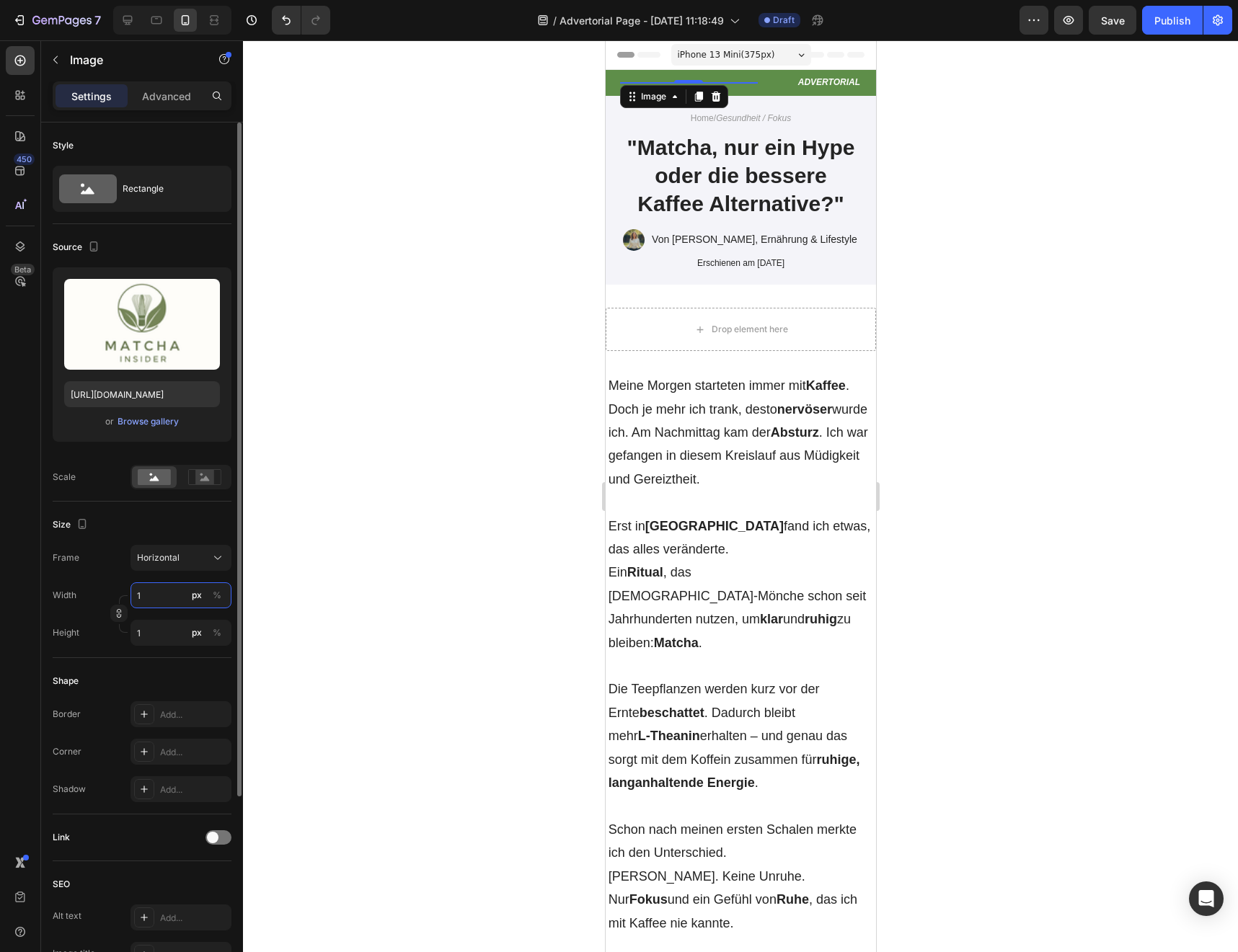
type input "9"
type input "120"
type input "90"
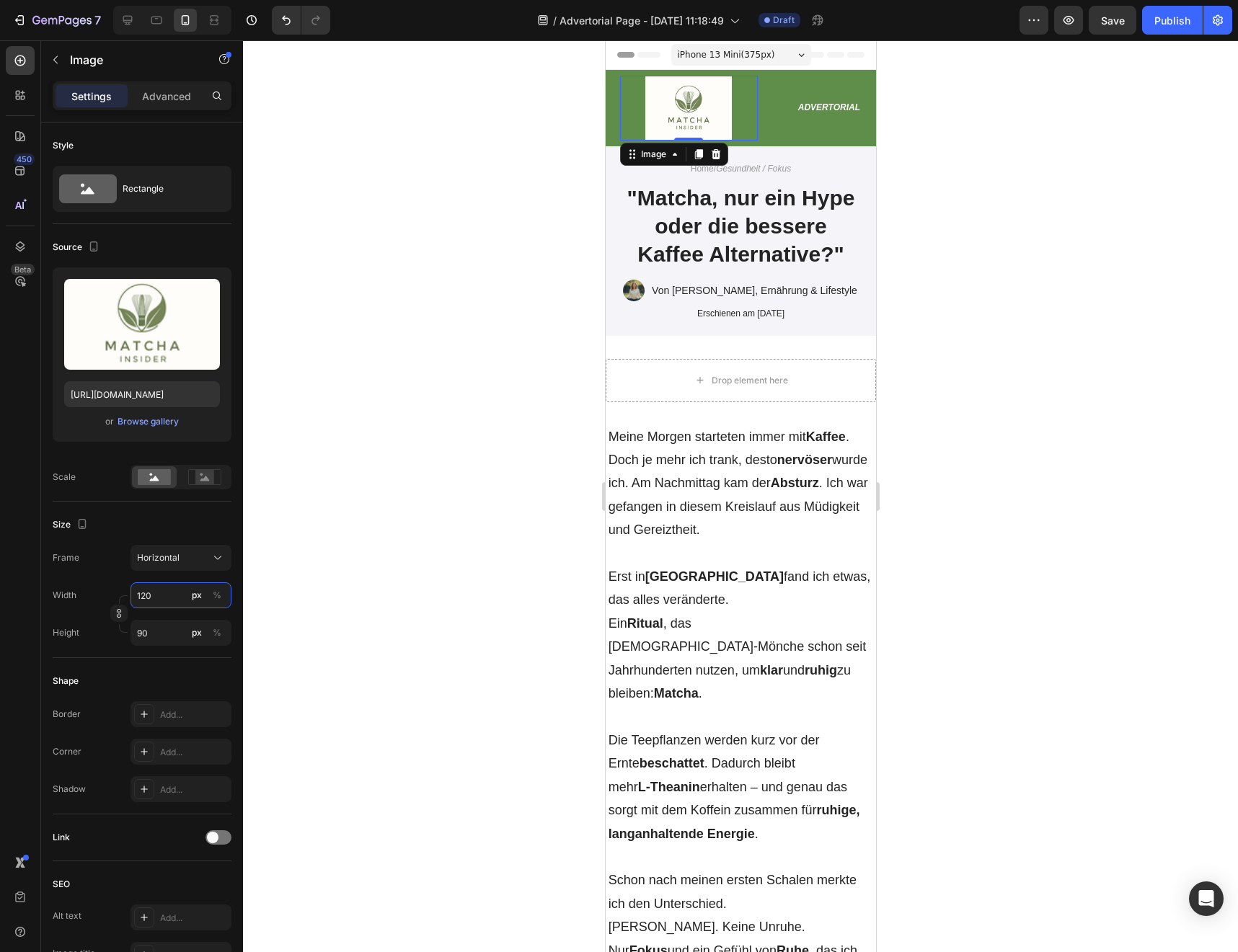
type input "120"
click at [350, 473] on div at bounding box center [741, 496] width 995 height 912
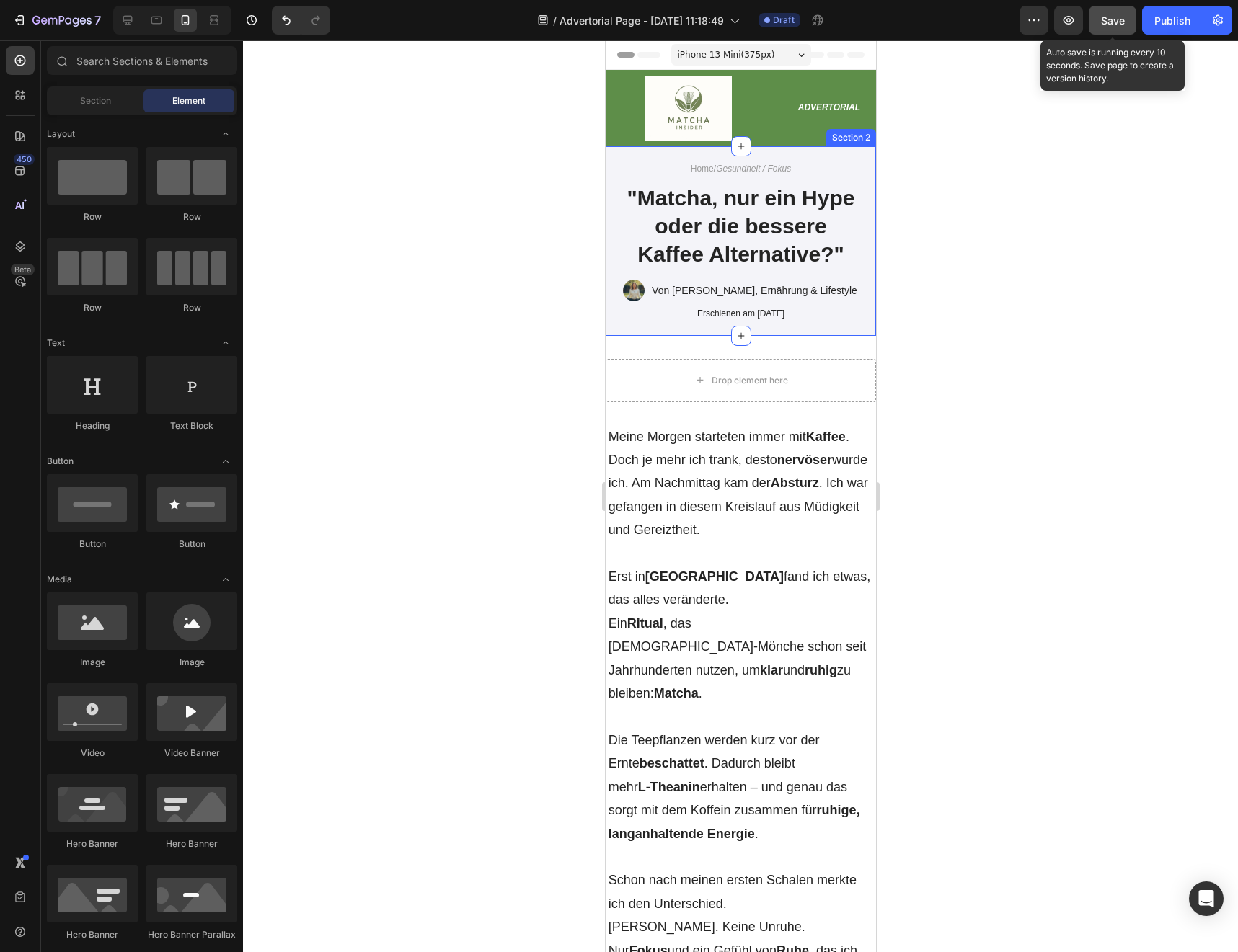
click at [1107, 7] on button "Save" at bounding box center [1112, 20] width 48 height 29
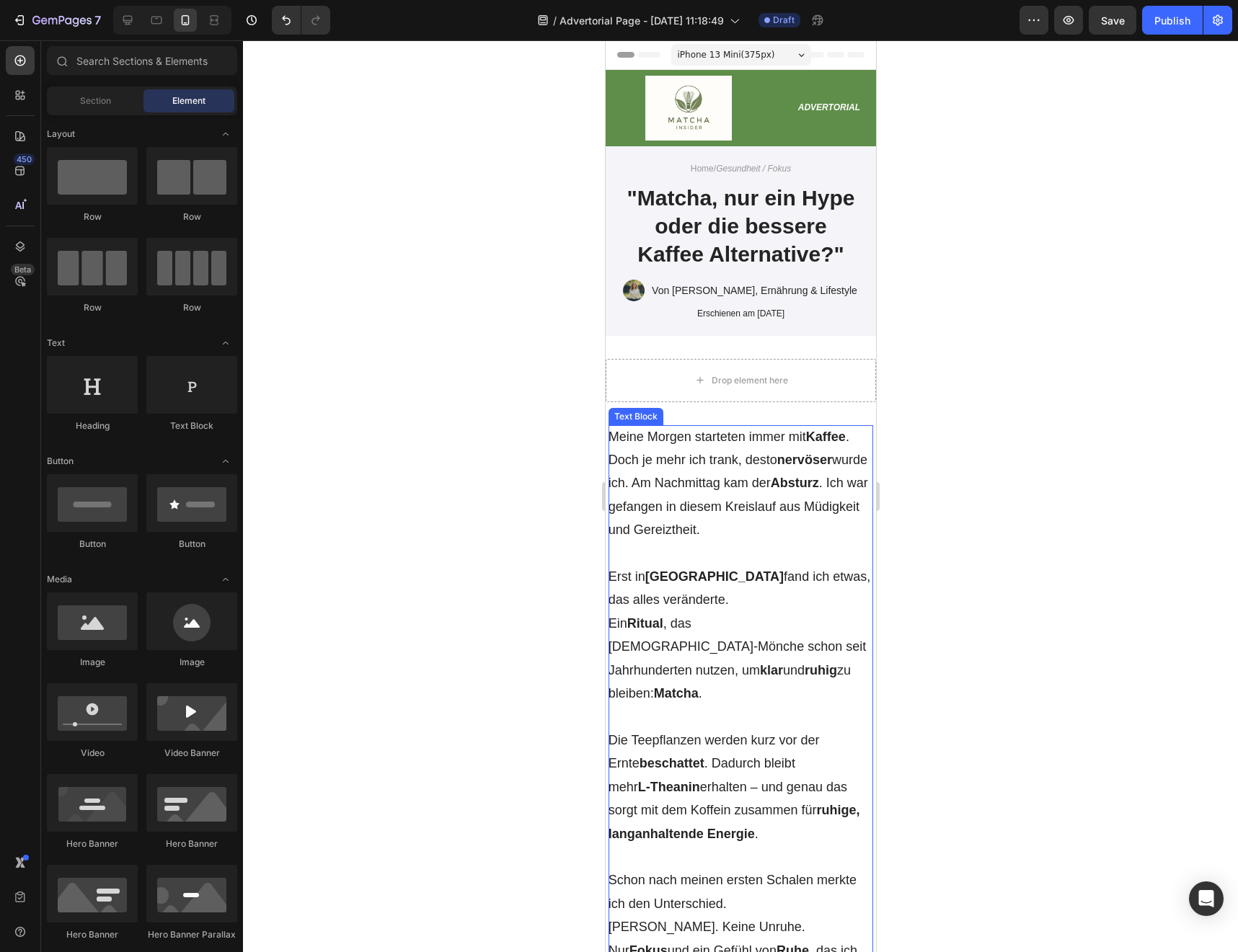
click at [722, 507] on span "Meine [DATE] starteten immer mit Kaffee . Doch je mehr ich trank, desto nervöse…" at bounding box center [737, 483] width 259 height 108
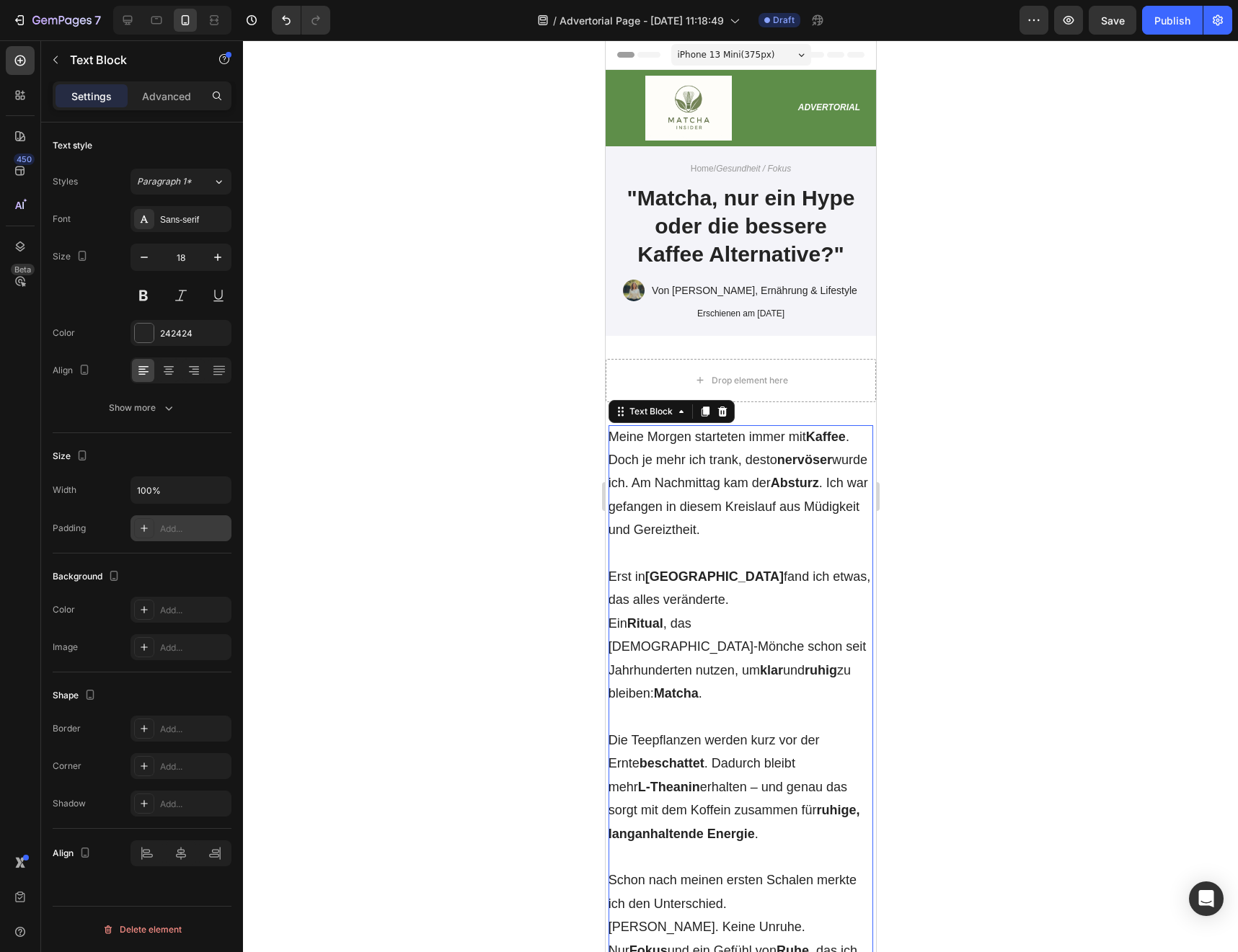
click at [145, 531] on icon at bounding box center [144, 529] width 11 height 11
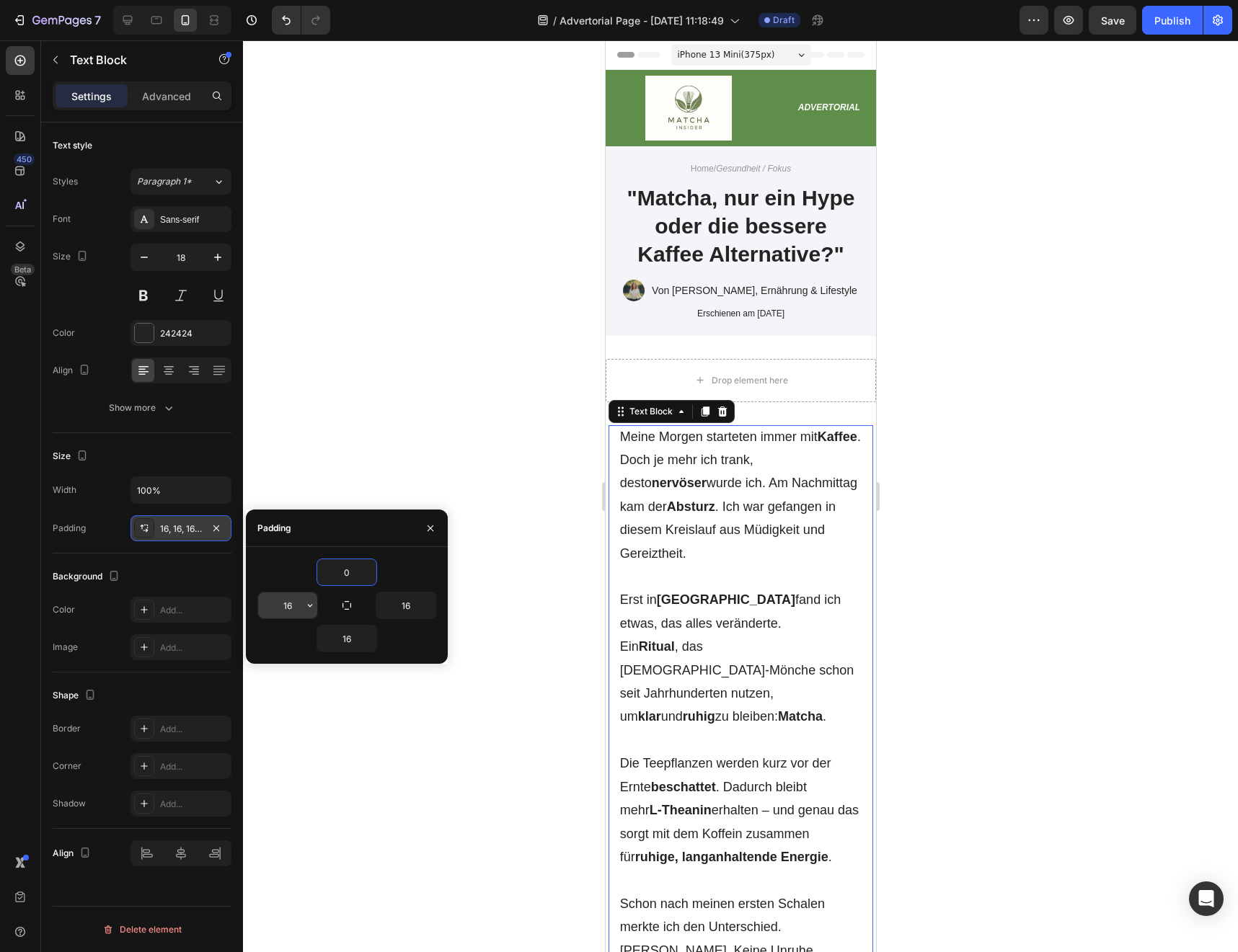
type input "0"
click at [290, 604] on input "16" at bounding box center [287, 606] width 59 height 26
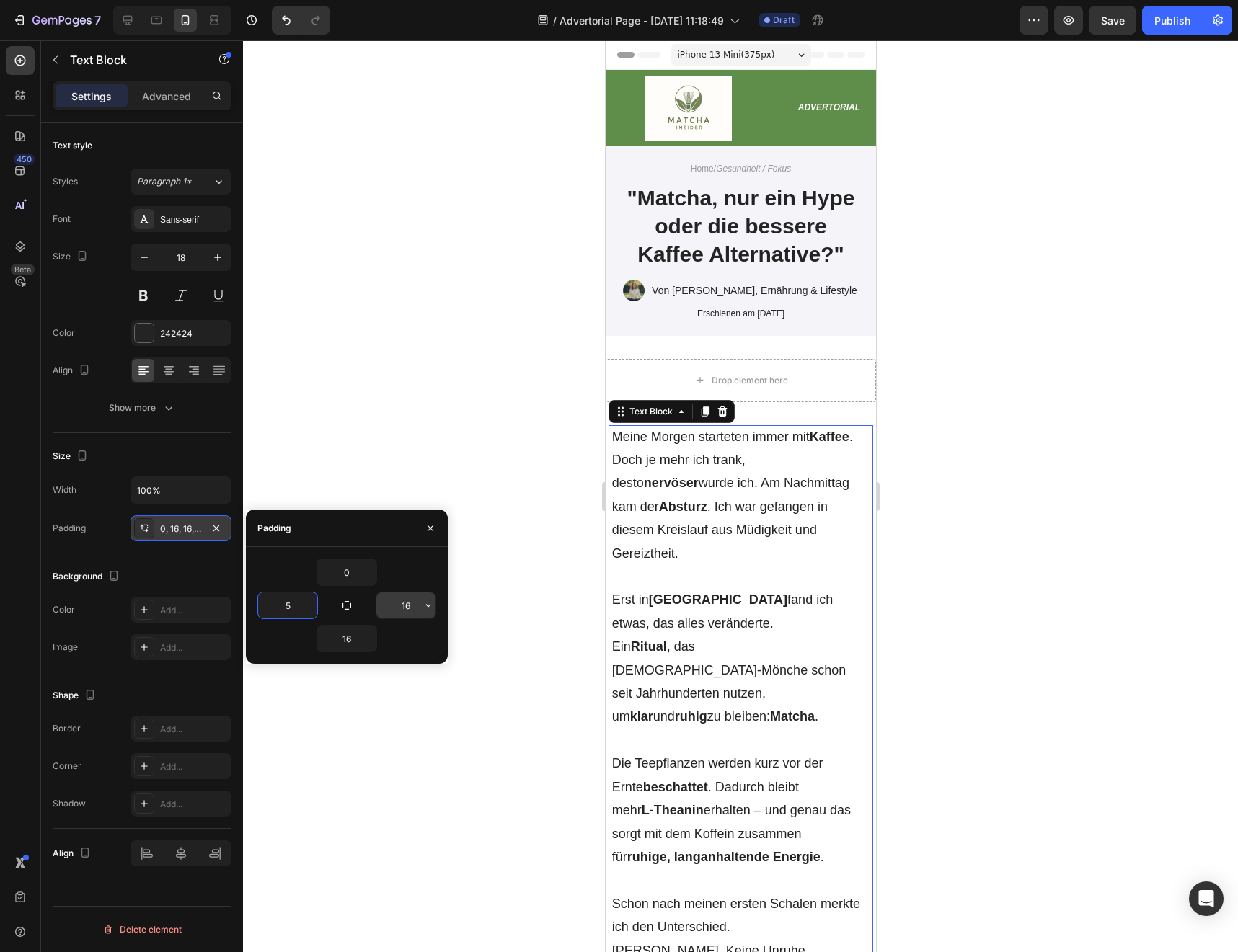
type input "5"
click at [390, 600] on input "16" at bounding box center [406, 606] width 59 height 26
type input "5"
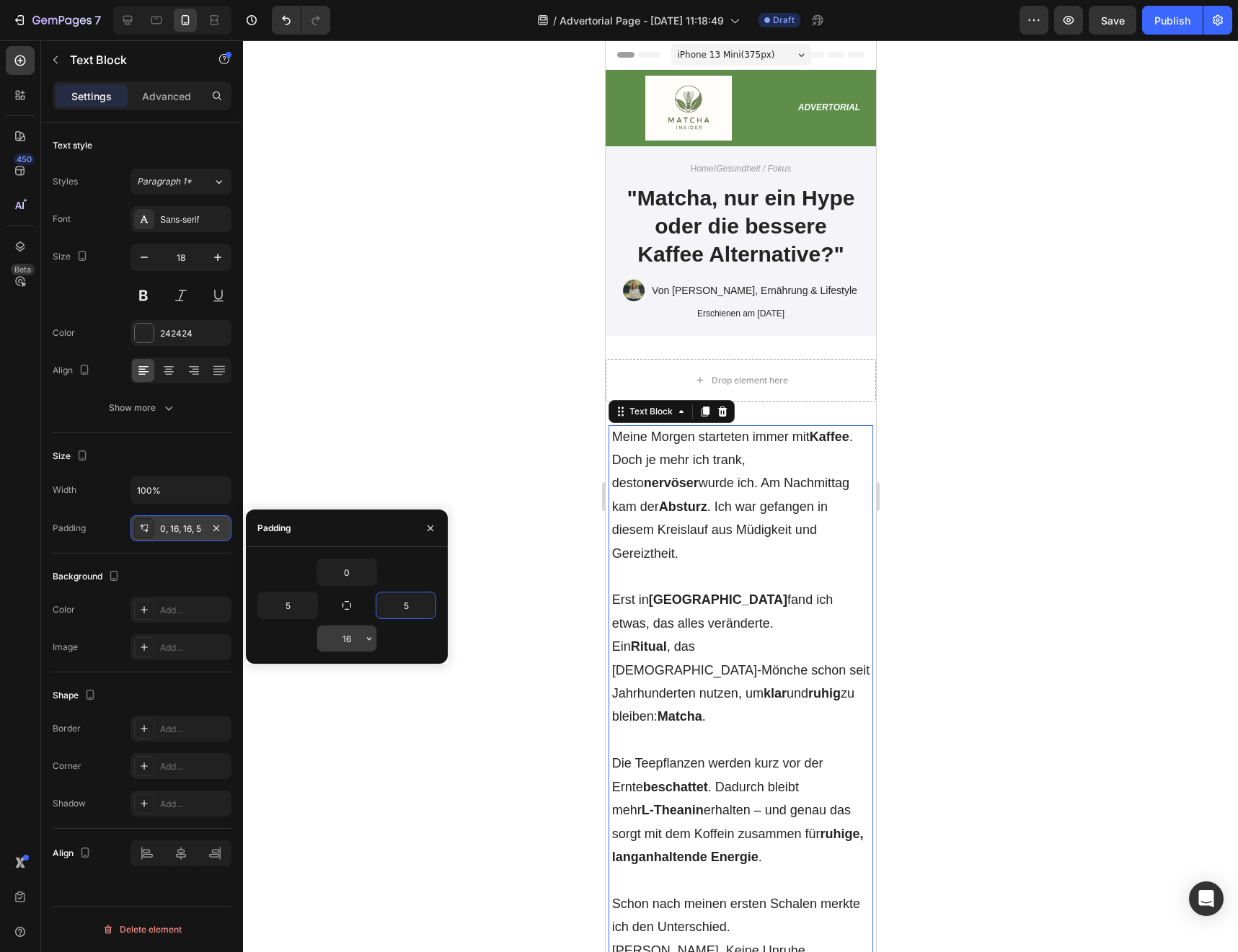
click at [335, 636] on input "16" at bounding box center [346, 638] width 59 height 26
type input "0"
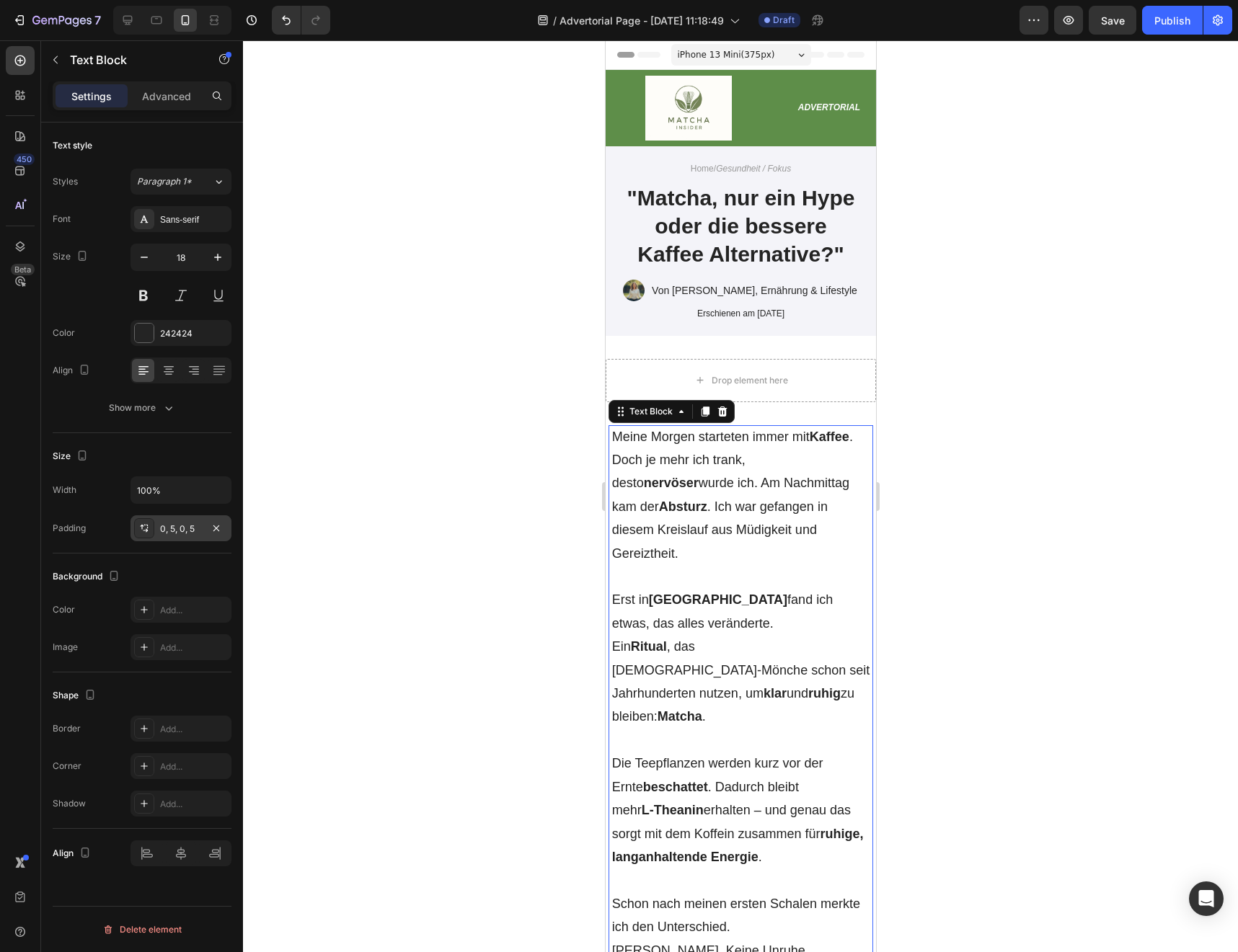
click at [402, 758] on div at bounding box center [741, 496] width 995 height 912
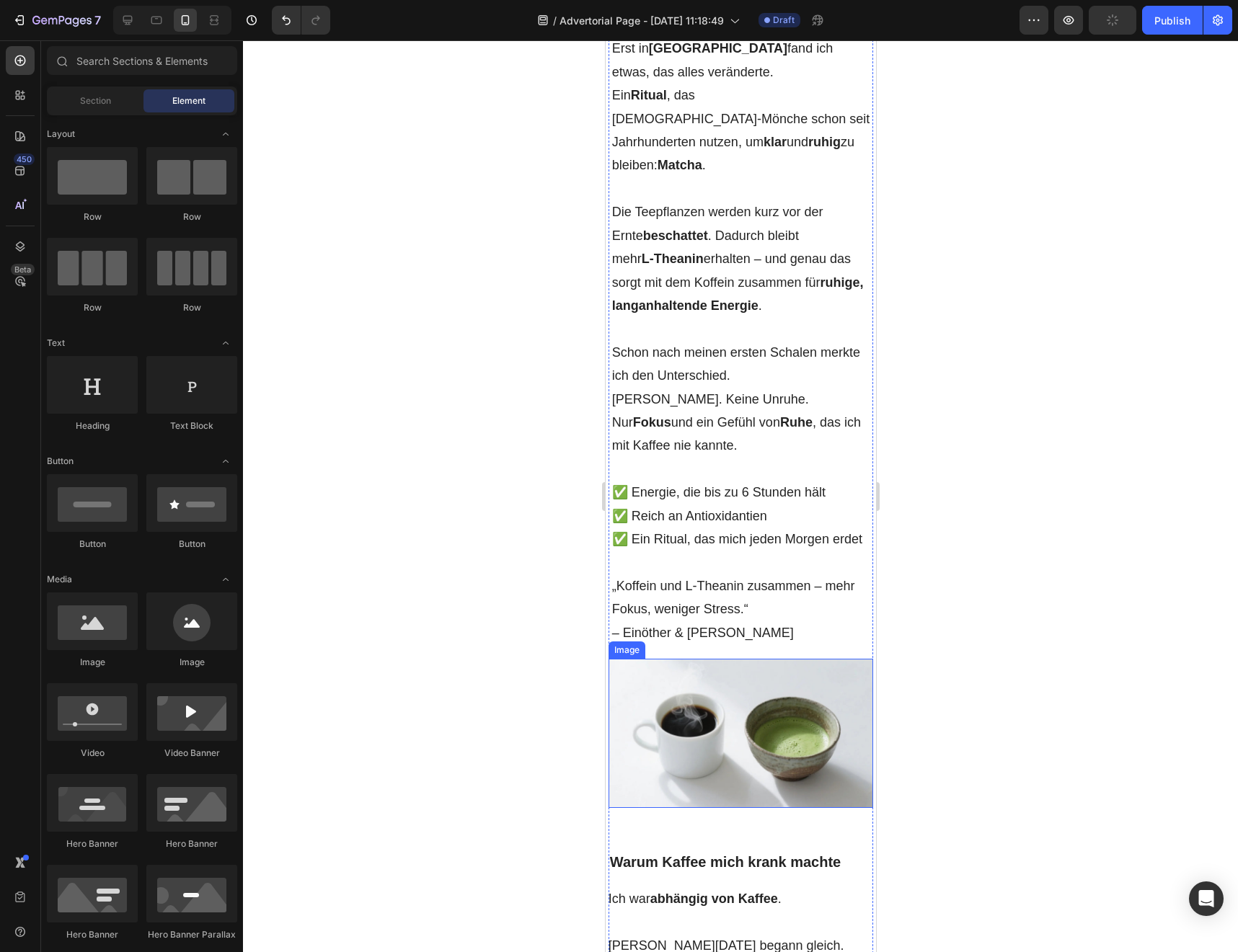
scroll to position [664, 0]
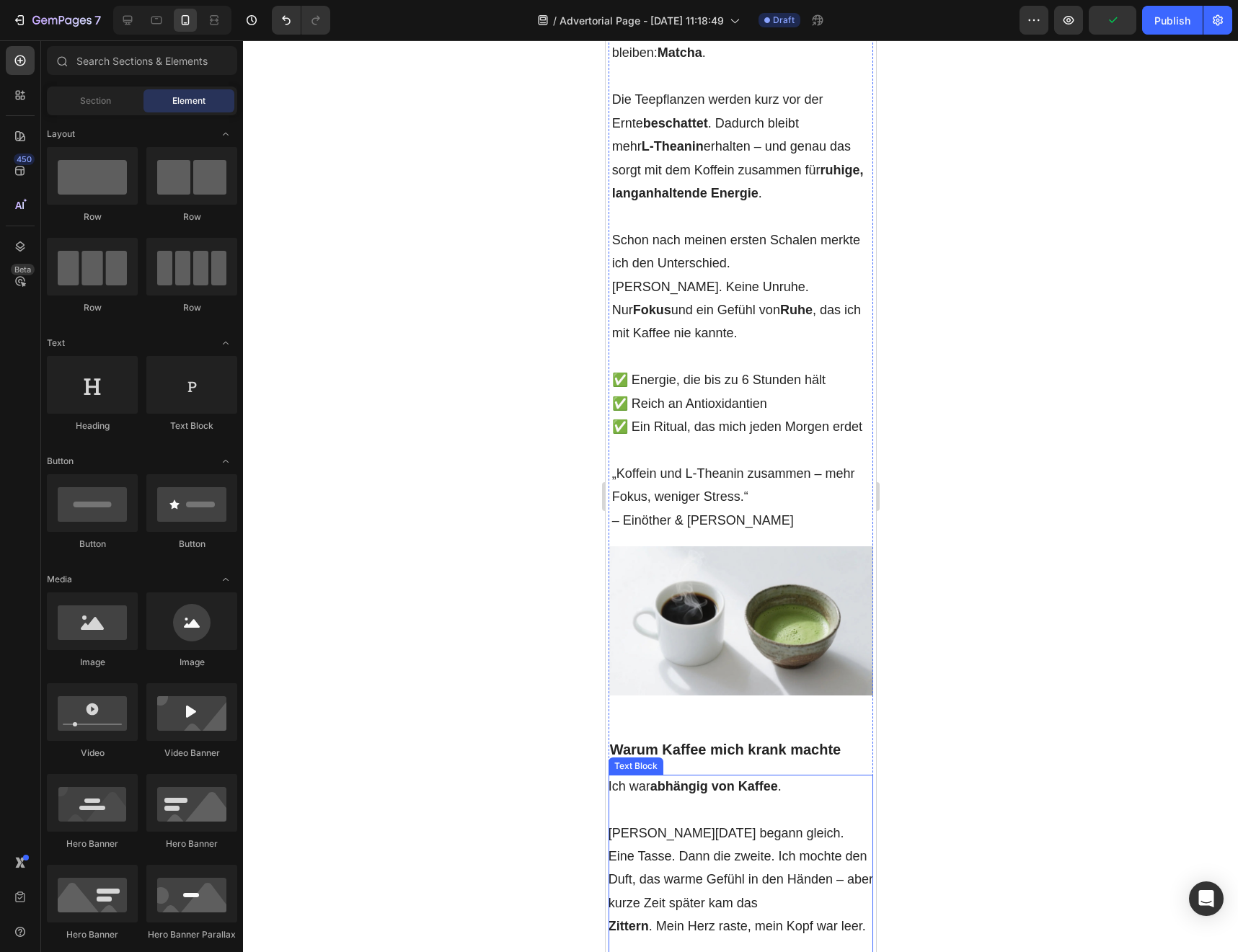
click at [674, 798] on p at bounding box center [740, 809] width 265 height 23
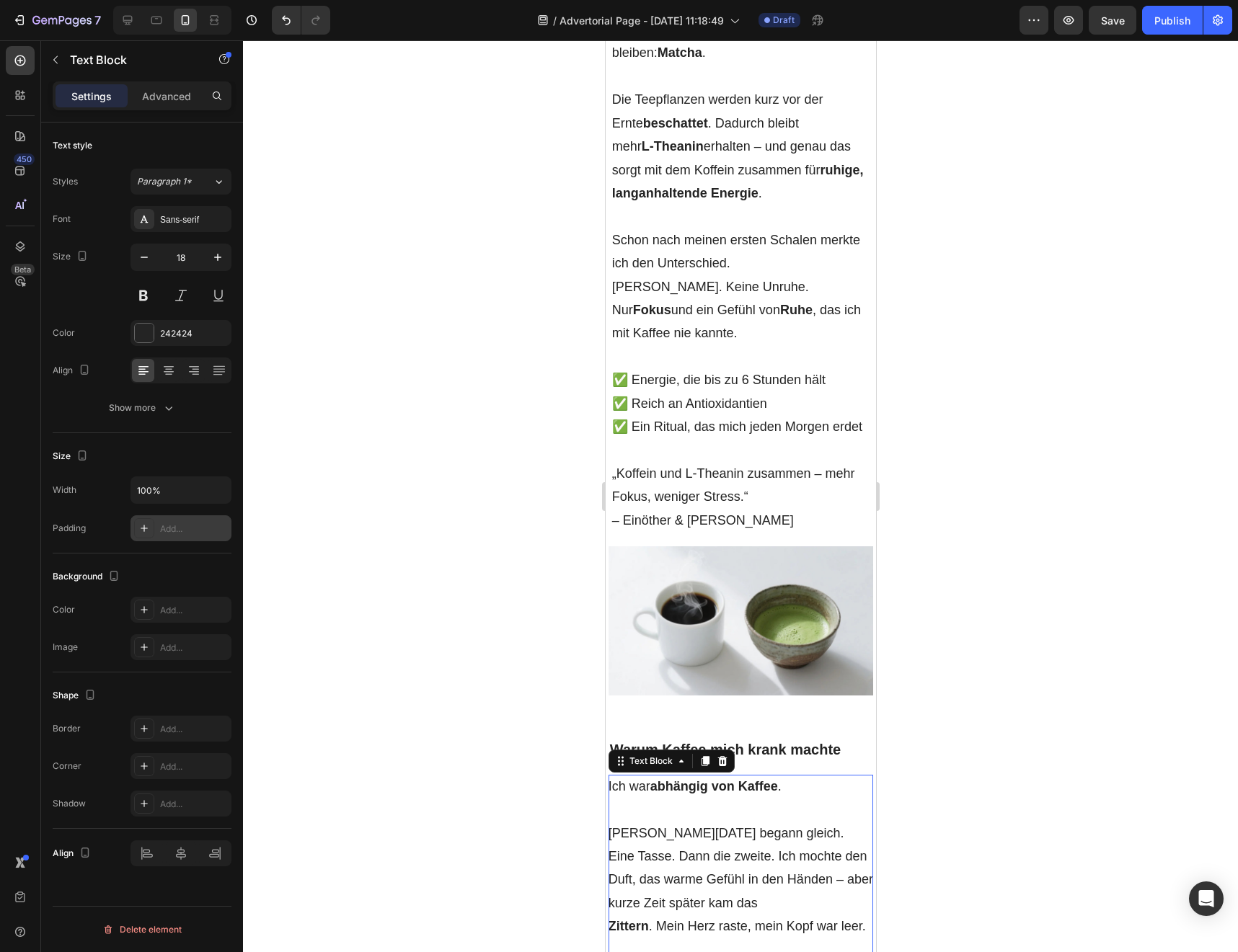
click at [147, 530] on icon at bounding box center [144, 529] width 11 height 11
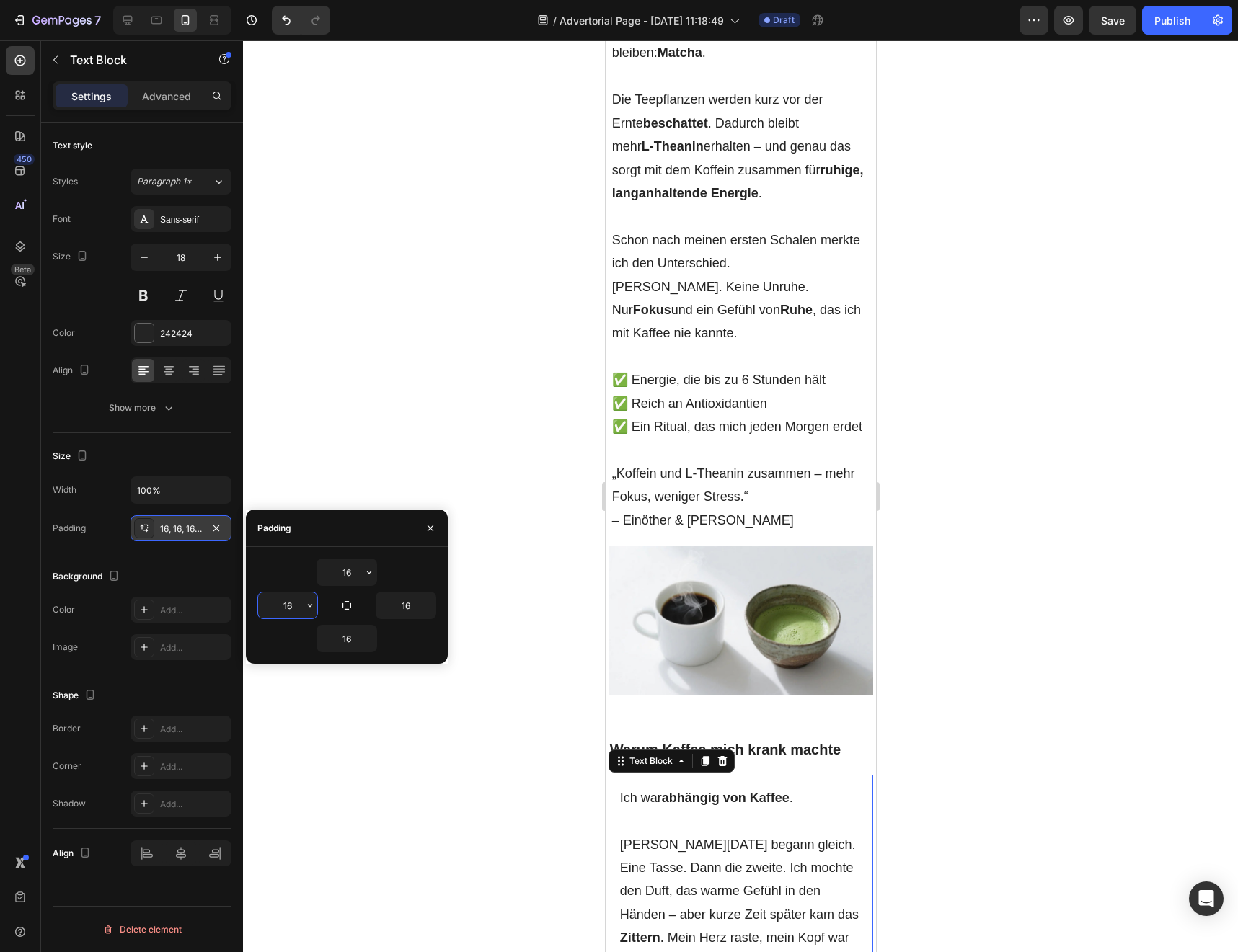
click at [296, 613] on input "16" at bounding box center [287, 606] width 59 height 26
type input "5"
click at [404, 600] on input "16" at bounding box center [406, 606] width 59 height 26
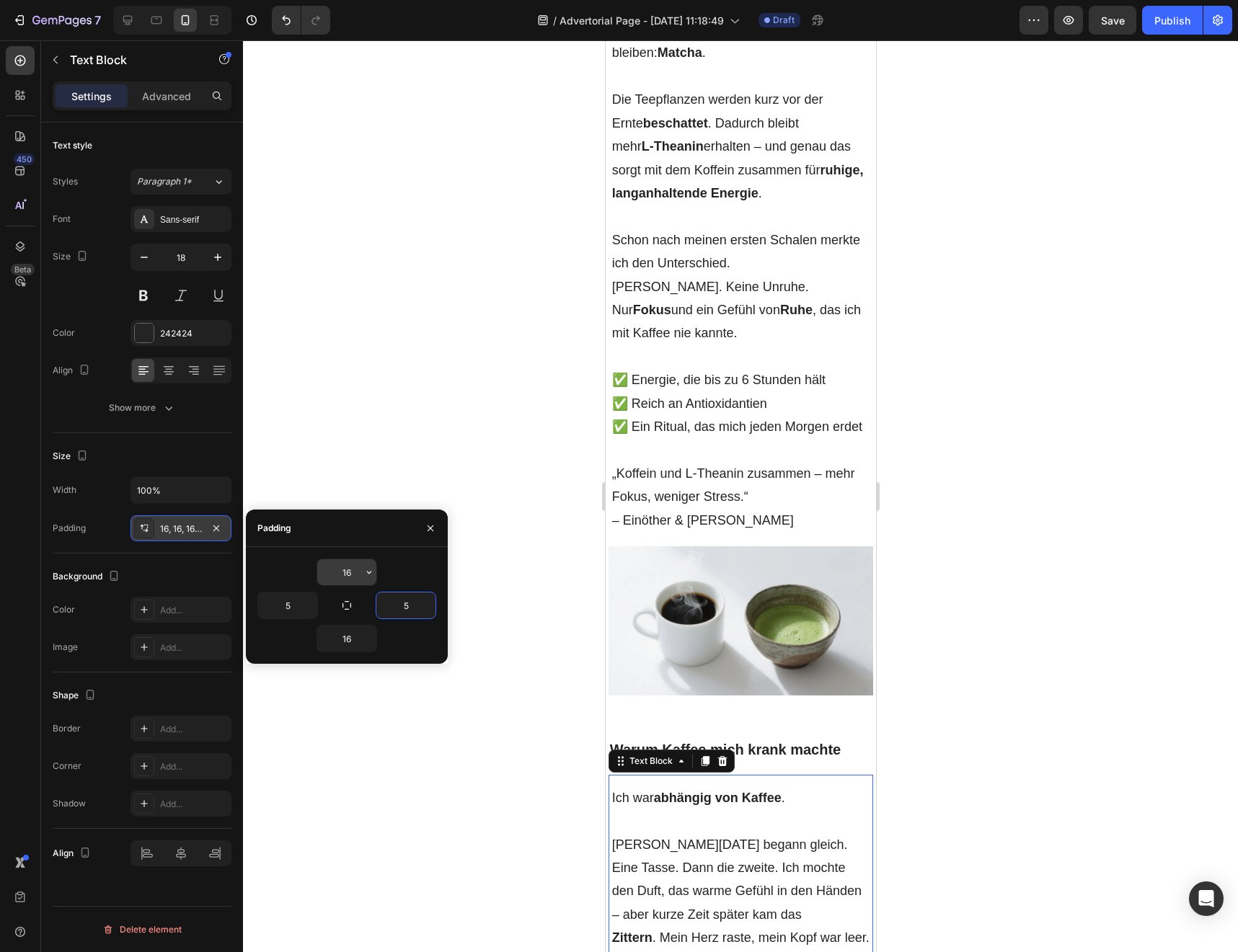
type input "5"
click at [340, 570] on input "16" at bounding box center [346, 572] width 59 height 26
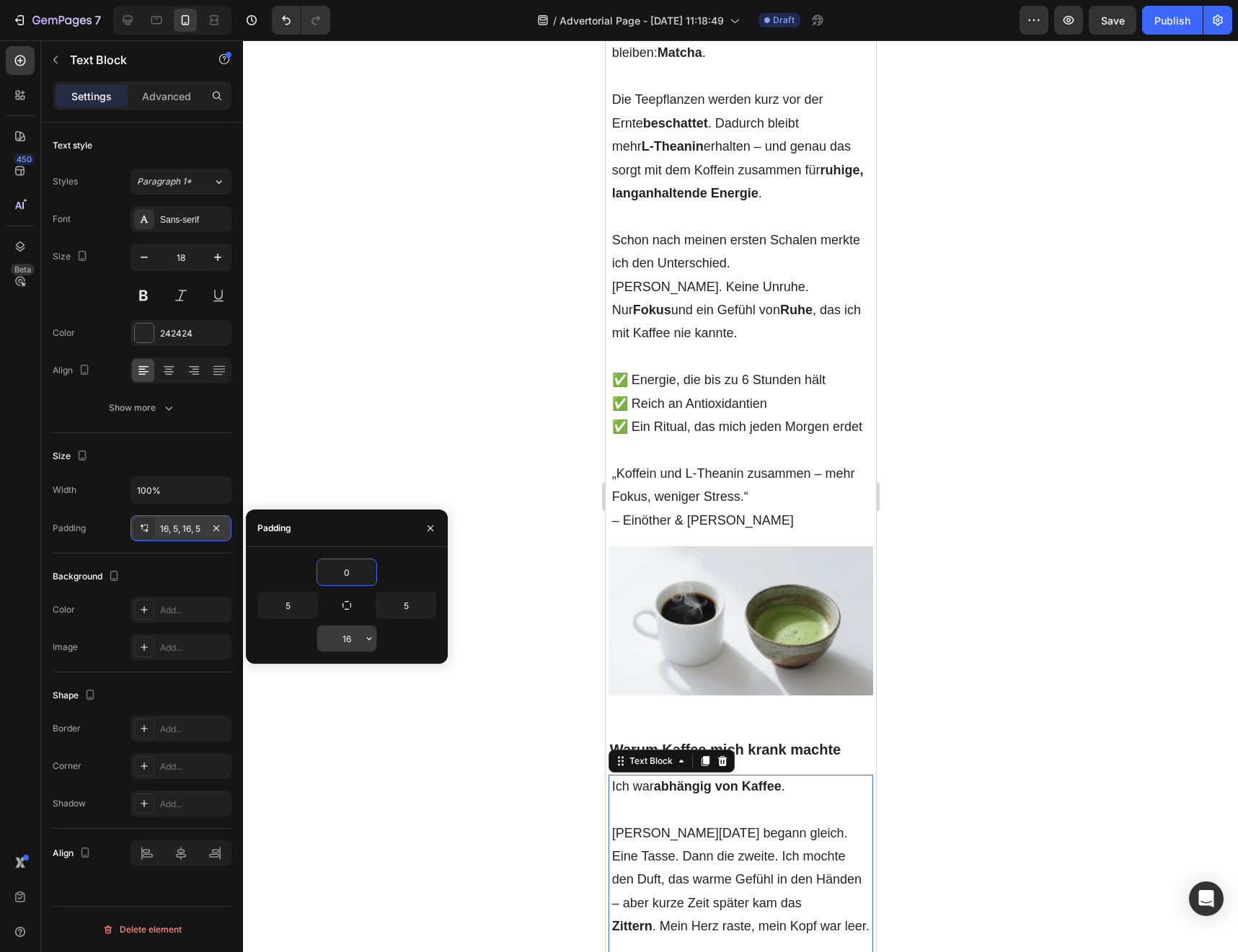
type input "0"
click at [341, 638] on input "16" at bounding box center [346, 638] width 59 height 26
type input "0"
click at [435, 748] on div at bounding box center [741, 496] width 995 height 912
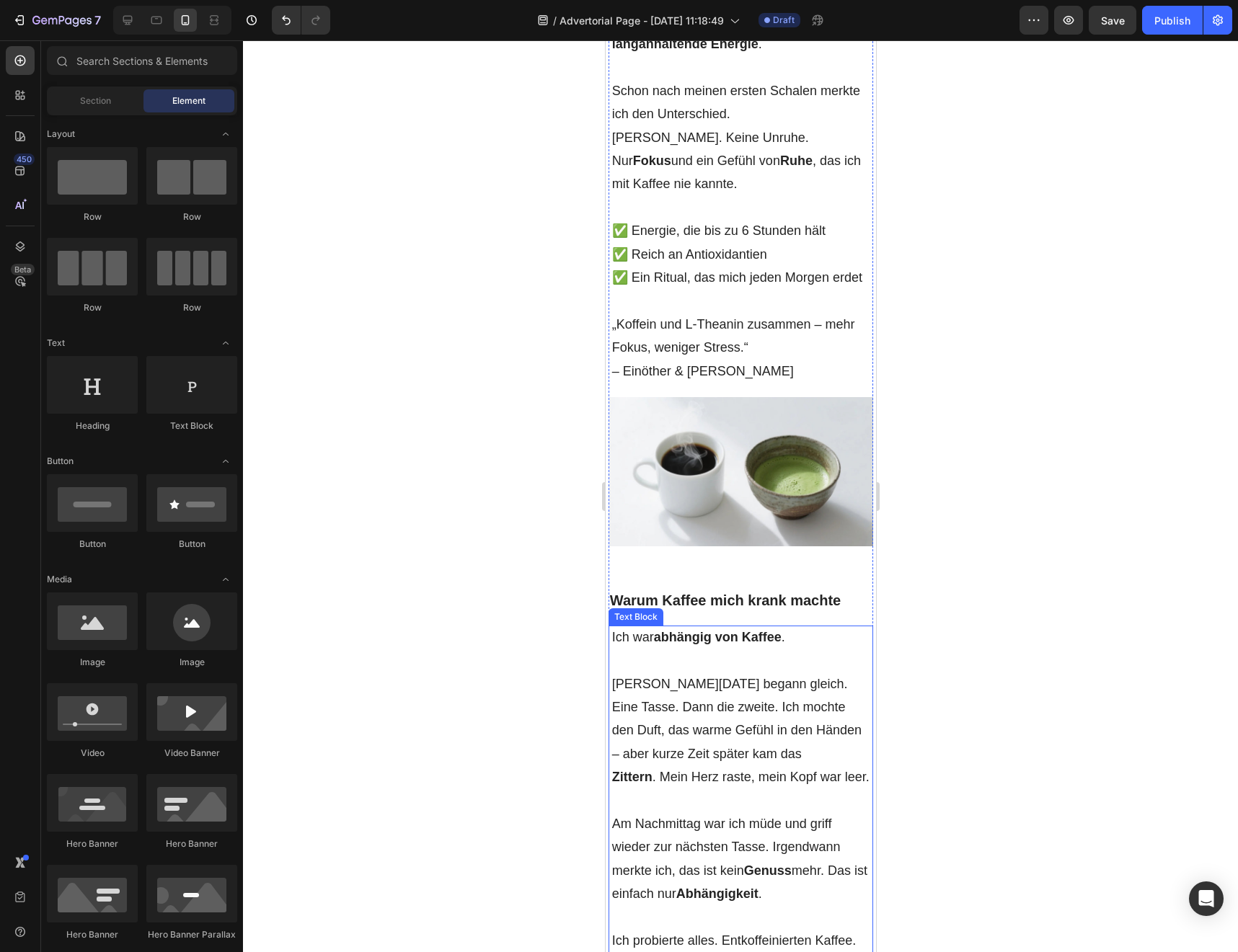
scroll to position [818, 0]
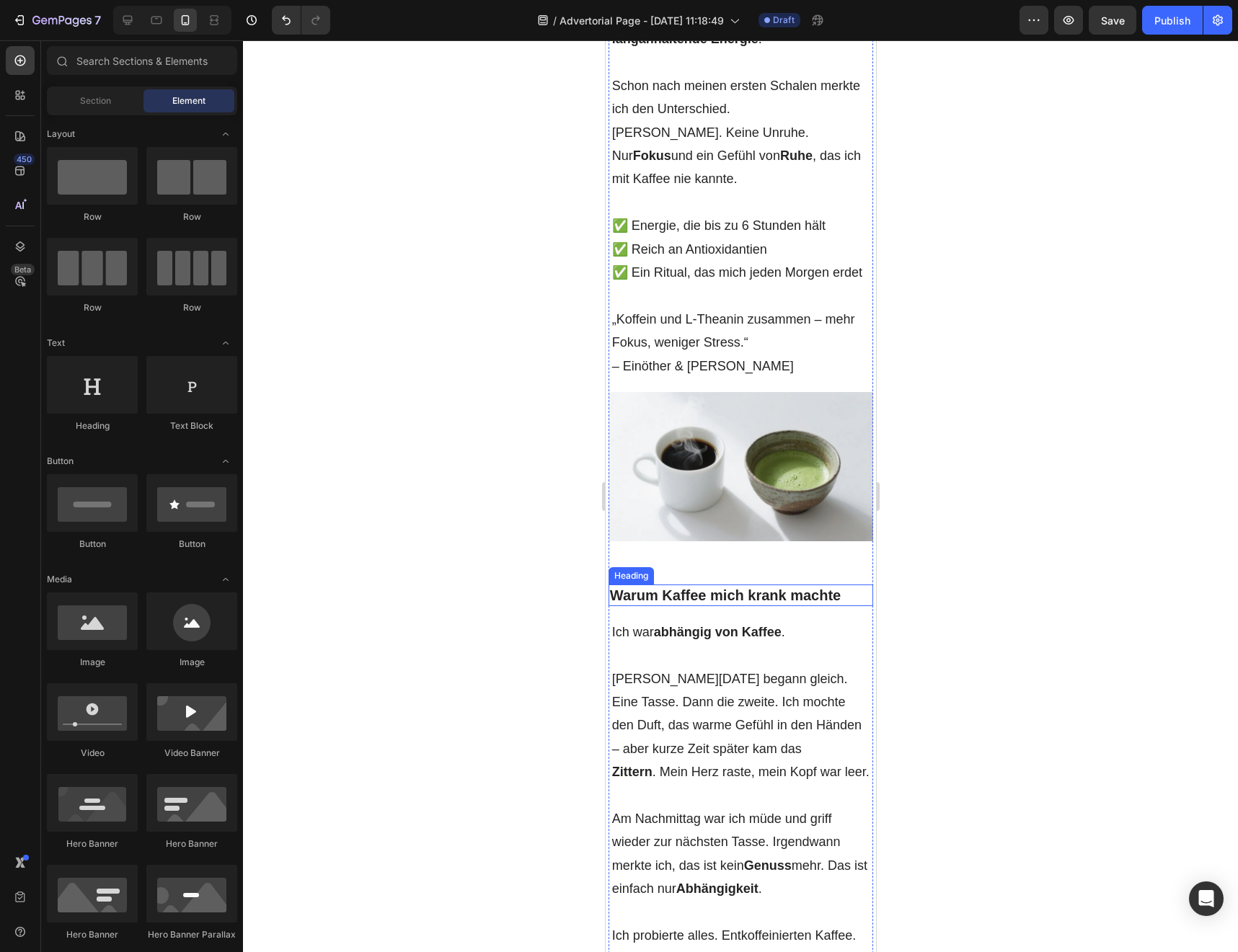
click at [775, 584] on h2 "Warum Kaffee mich krank machte" at bounding box center [740, 595] width 265 height 21
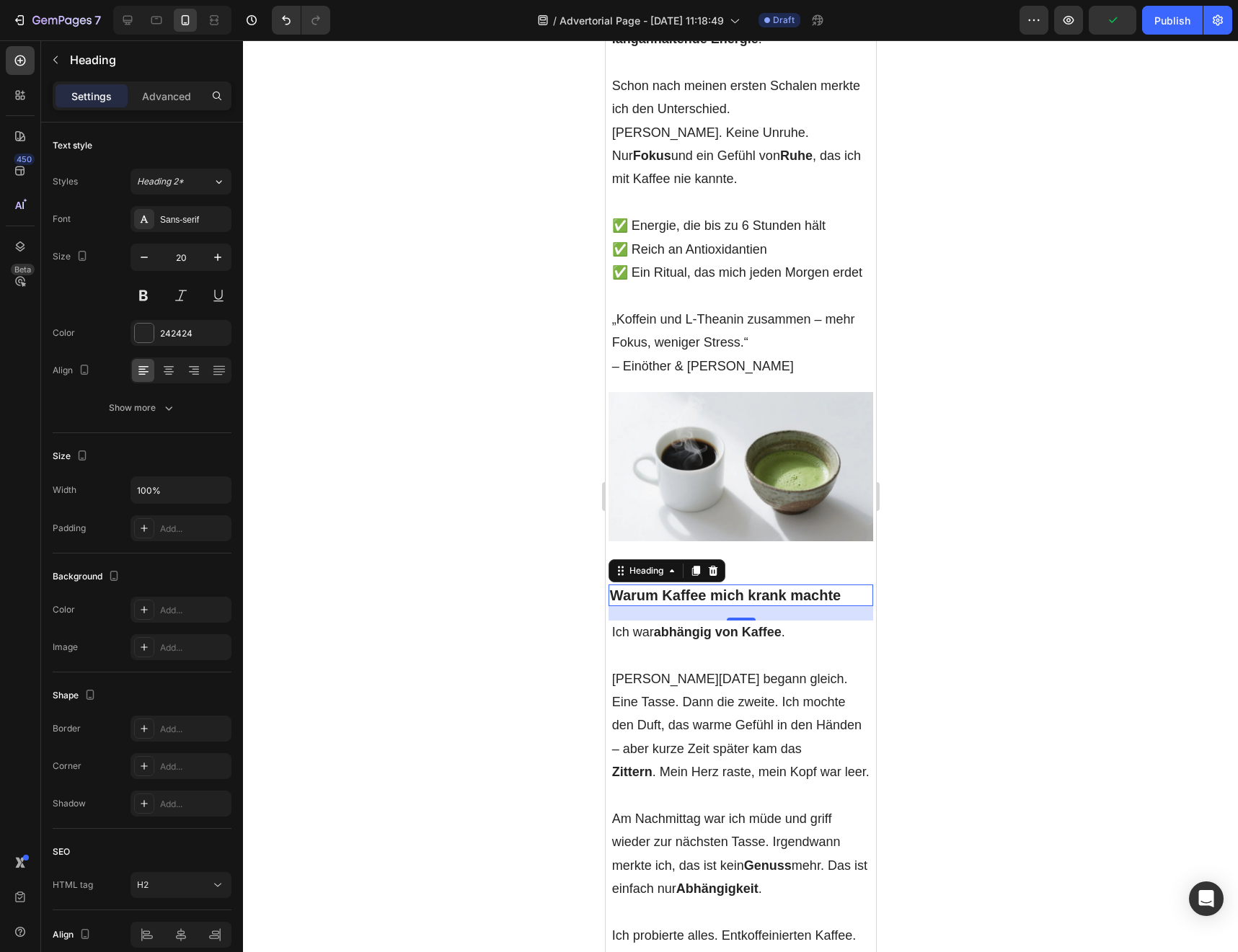
click at [699, 584] on h2 "Warum Kaffee mich krank machte" at bounding box center [740, 595] width 265 height 21
click at [699, 586] on p "Warum Kaffee mich krank machte" at bounding box center [741, 595] width 263 height 19
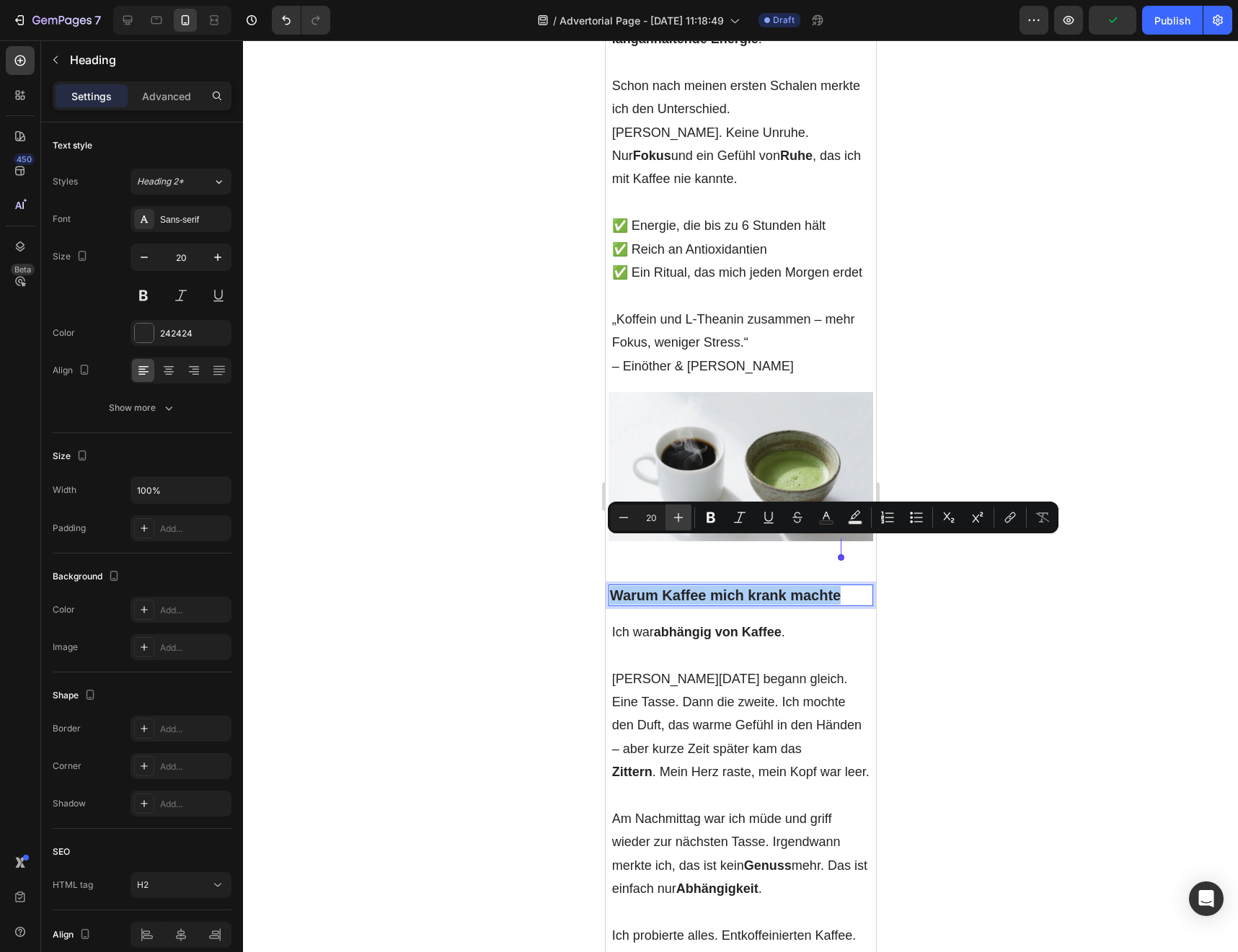
click at [680, 520] on icon "Editor contextual toolbar" at bounding box center [679, 518] width 15 height 15
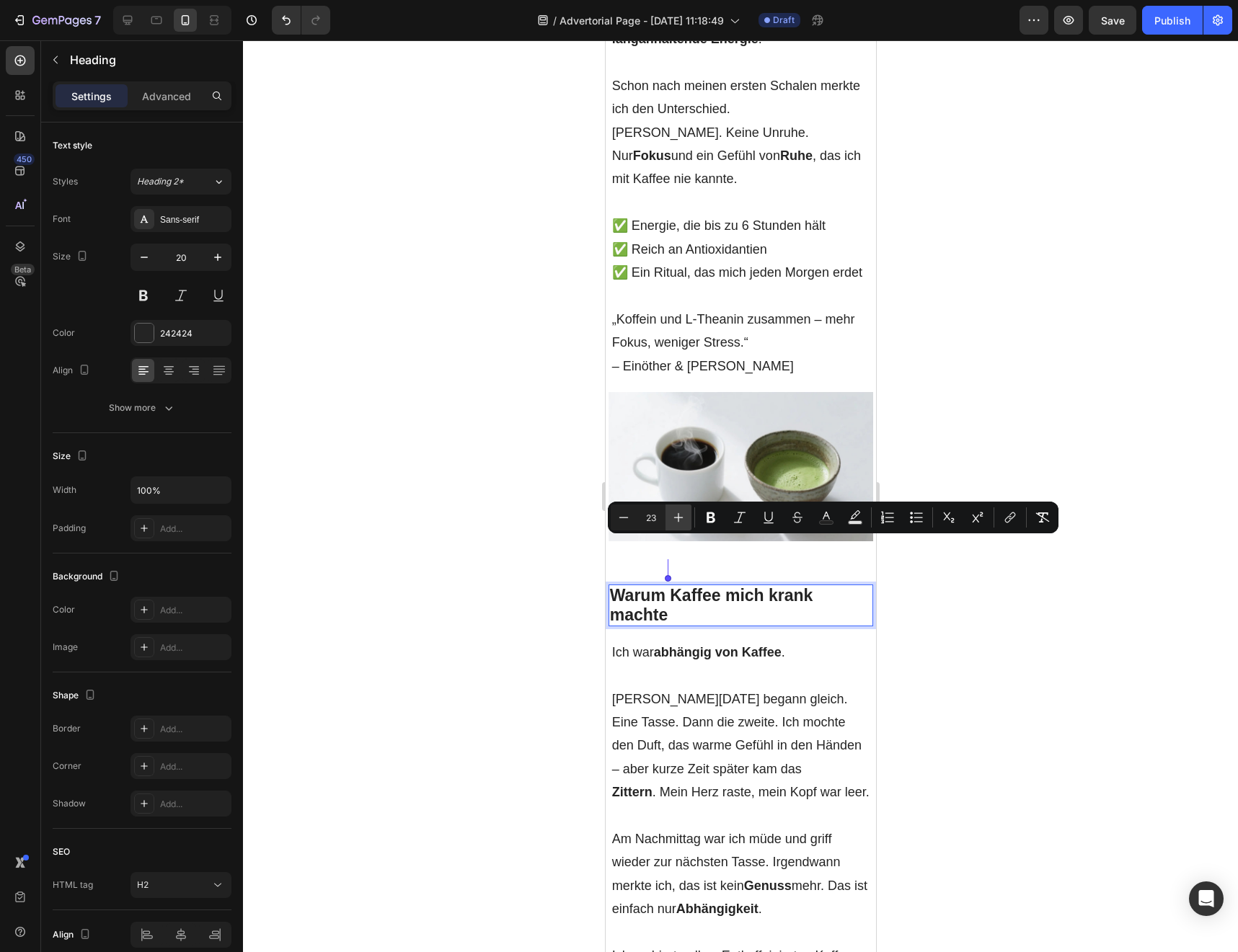
click at [680, 520] on icon "Editor contextual toolbar" at bounding box center [679, 518] width 15 height 15
type input "24"
click at [707, 520] on icon "Editor contextual toolbar" at bounding box center [711, 517] width 9 height 11
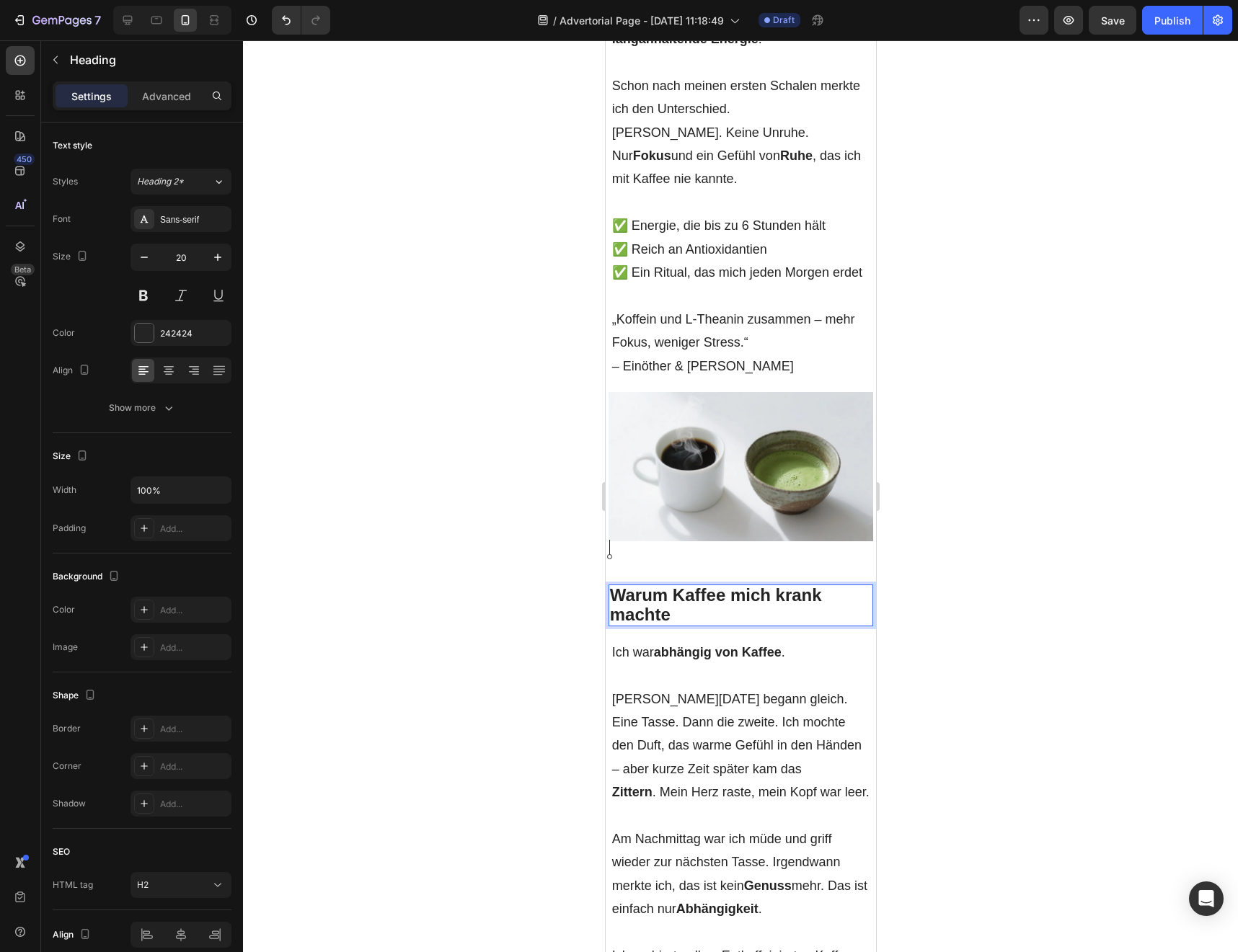
click at [532, 653] on div at bounding box center [741, 496] width 995 height 912
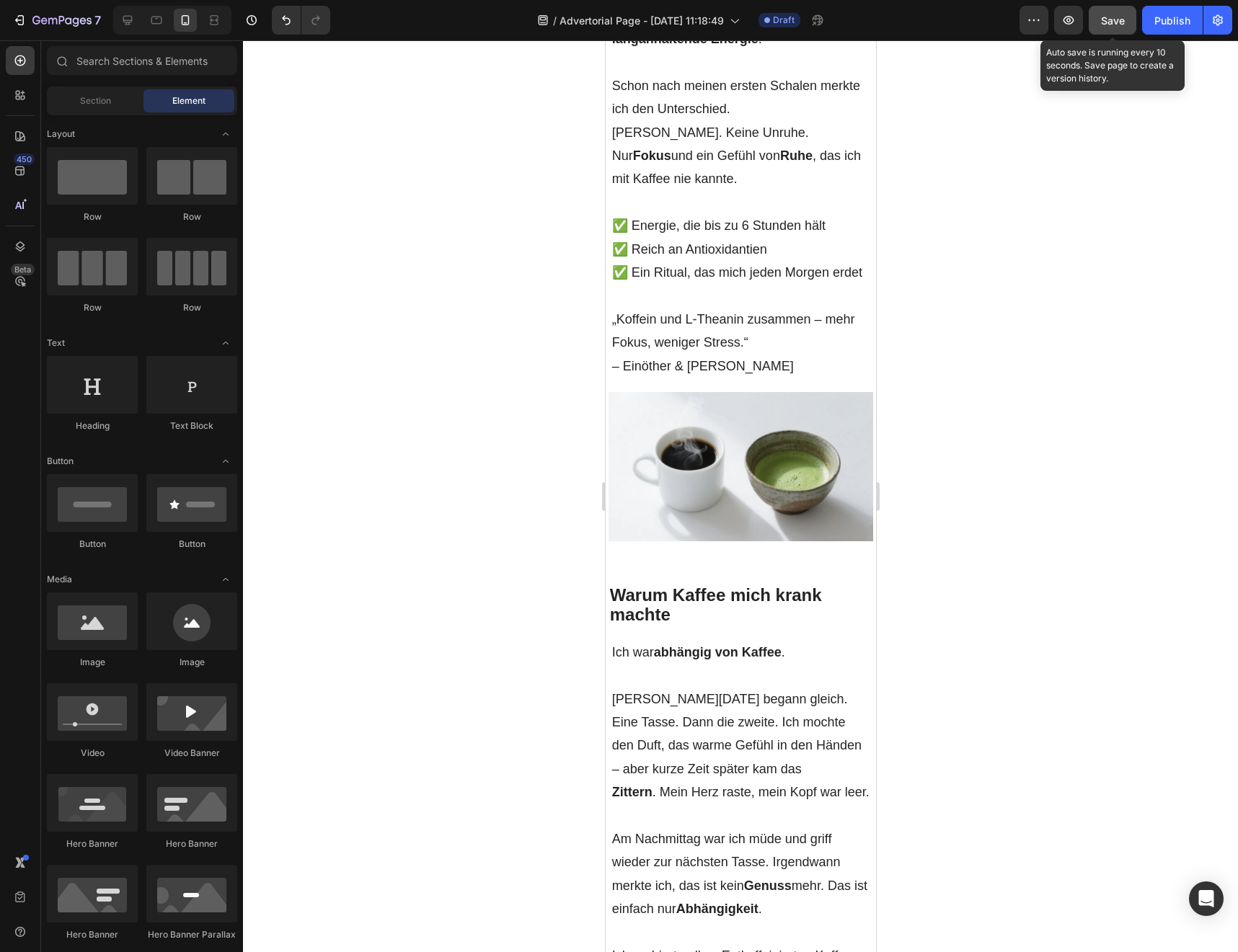
click at [1115, 29] on button "Save" at bounding box center [1112, 20] width 48 height 29
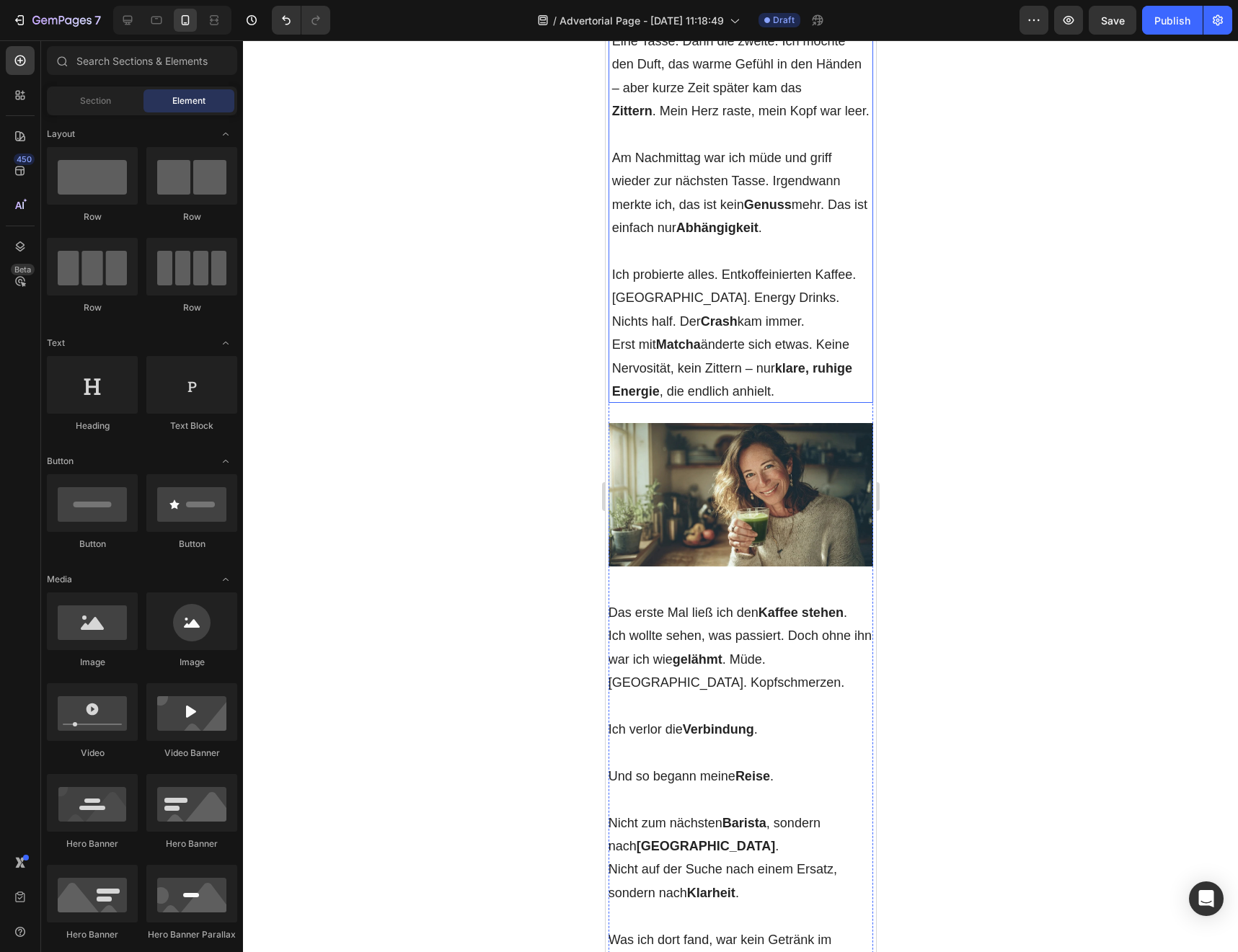
scroll to position [1613, 0]
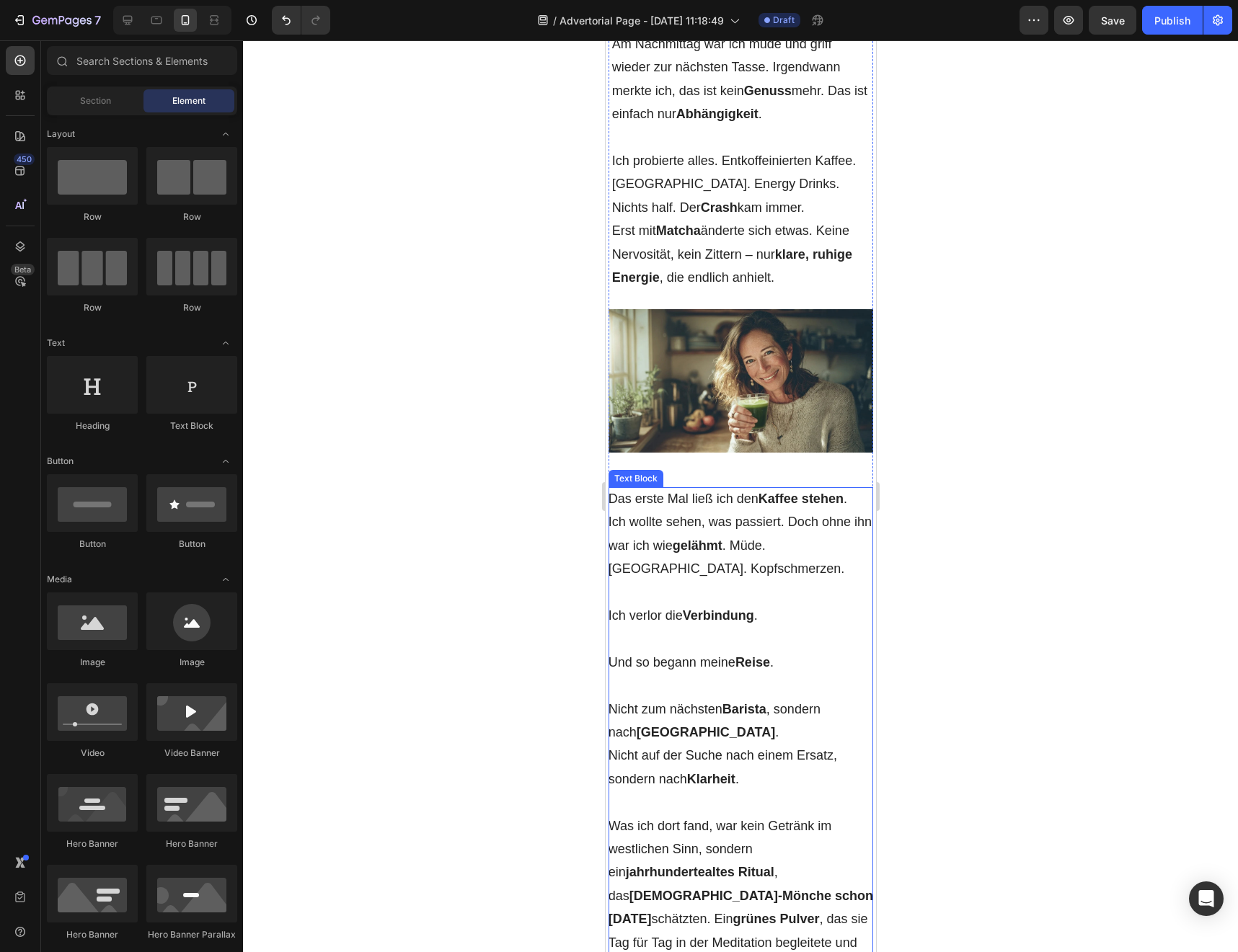
click at [754, 581] on p at bounding box center [740, 593] width 265 height 23
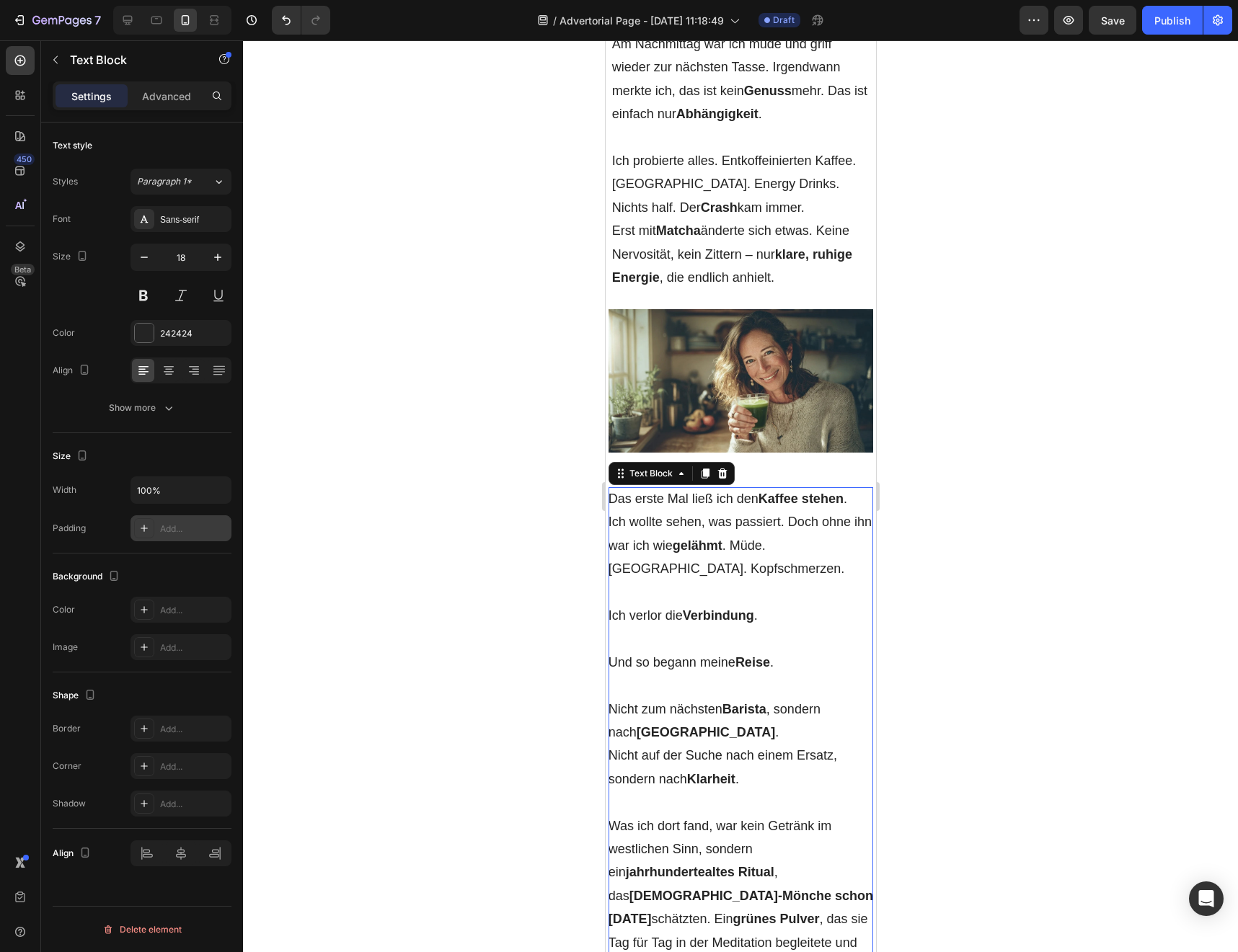
click at [137, 529] on div at bounding box center [144, 528] width 21 height 21
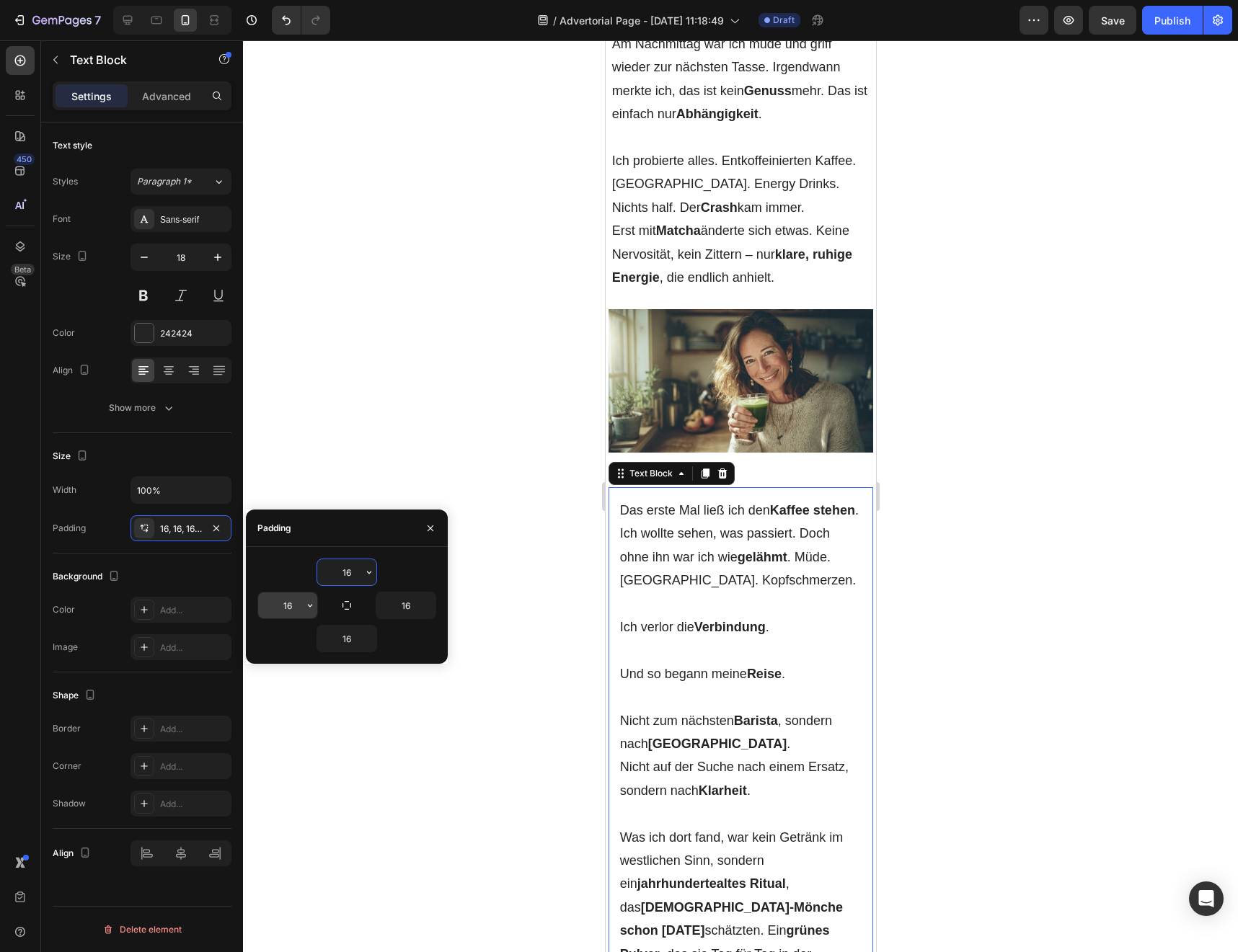
click at [287, 606] on input "16" at bounding box center [287, 606] width 59 height 26
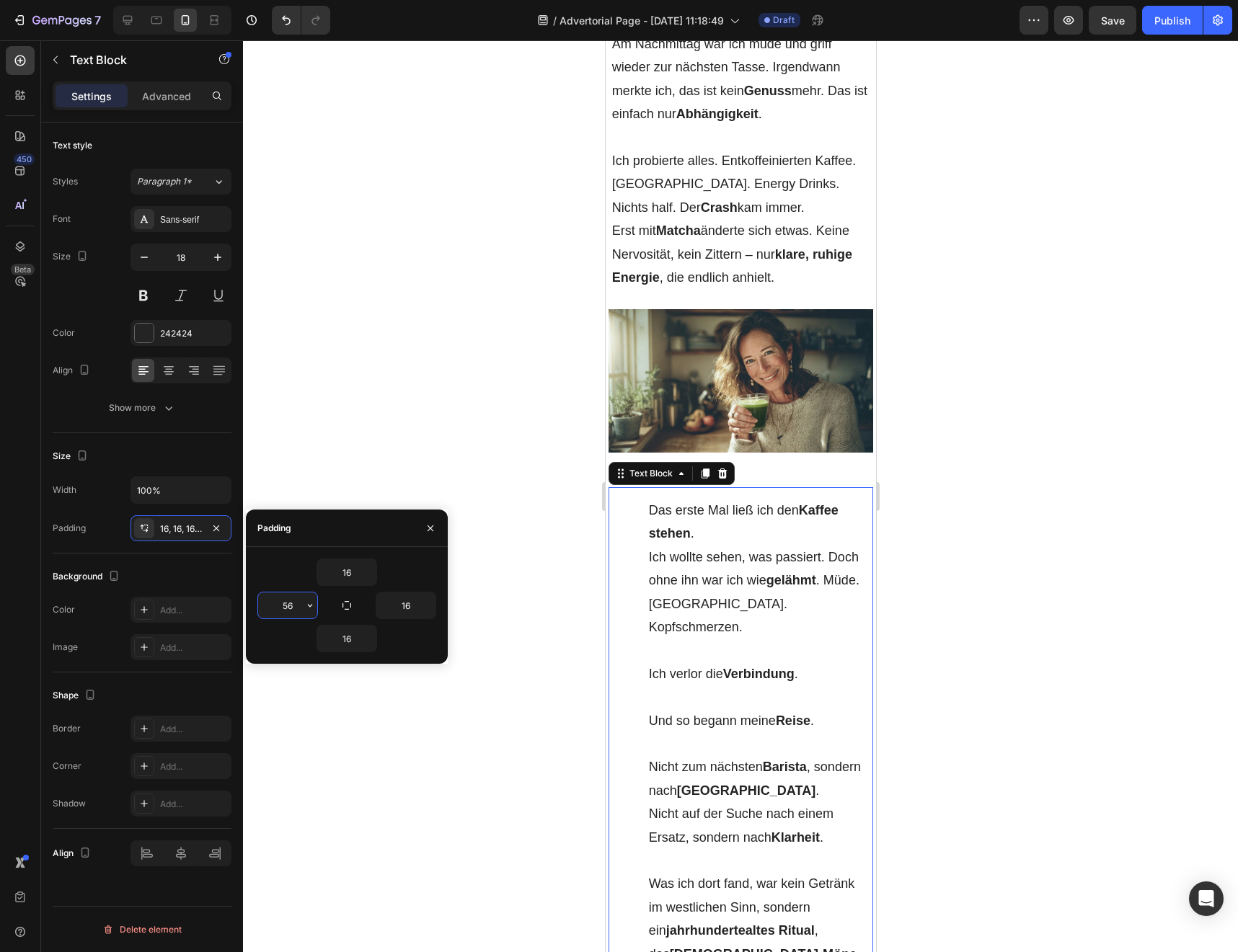
click at [278, 614] on input "56" at bounding box center [287, 606] width 59 height 26
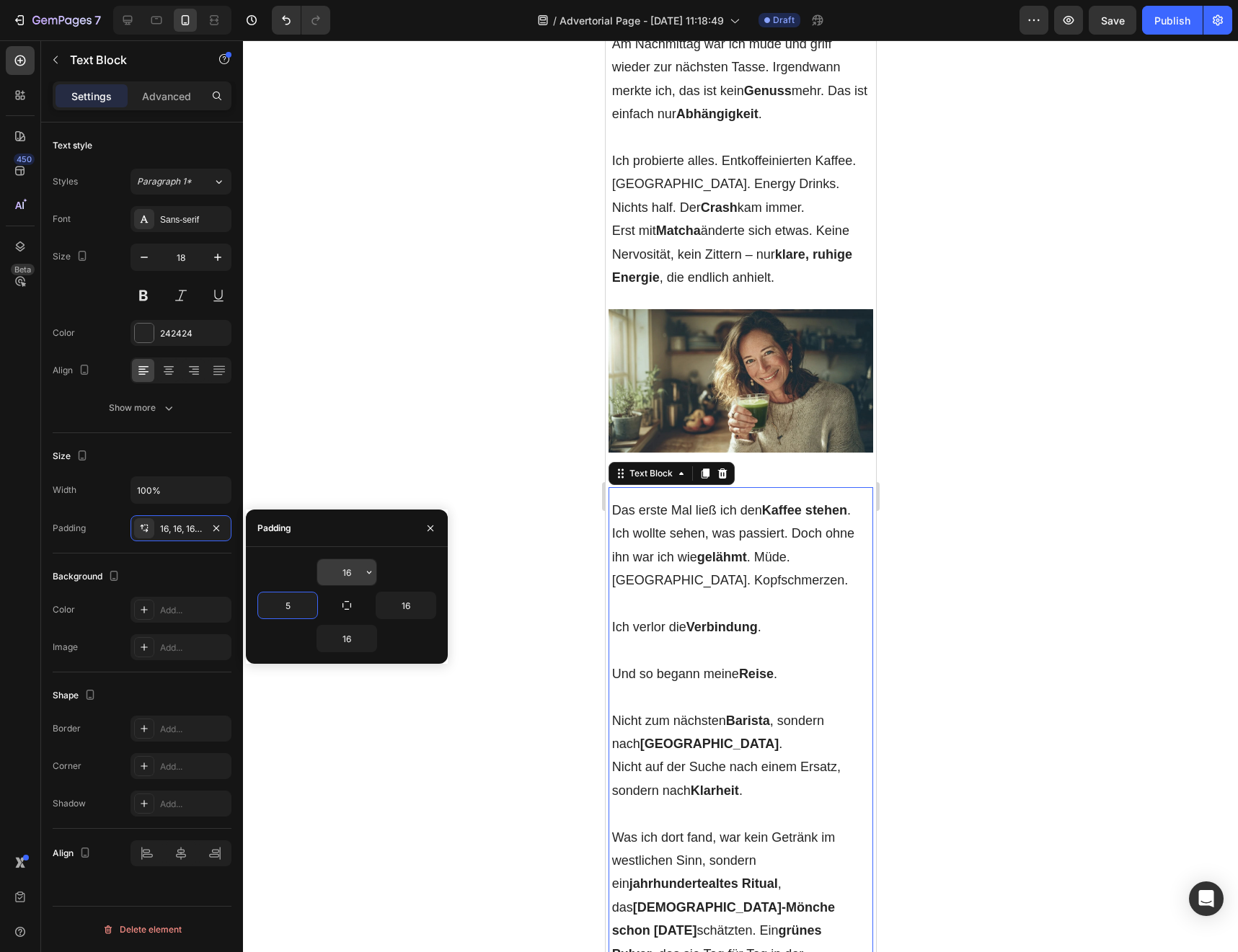
type input "5"
click at [352, 569] on input "16" at bounding box center [346, 572] width 59 height 26
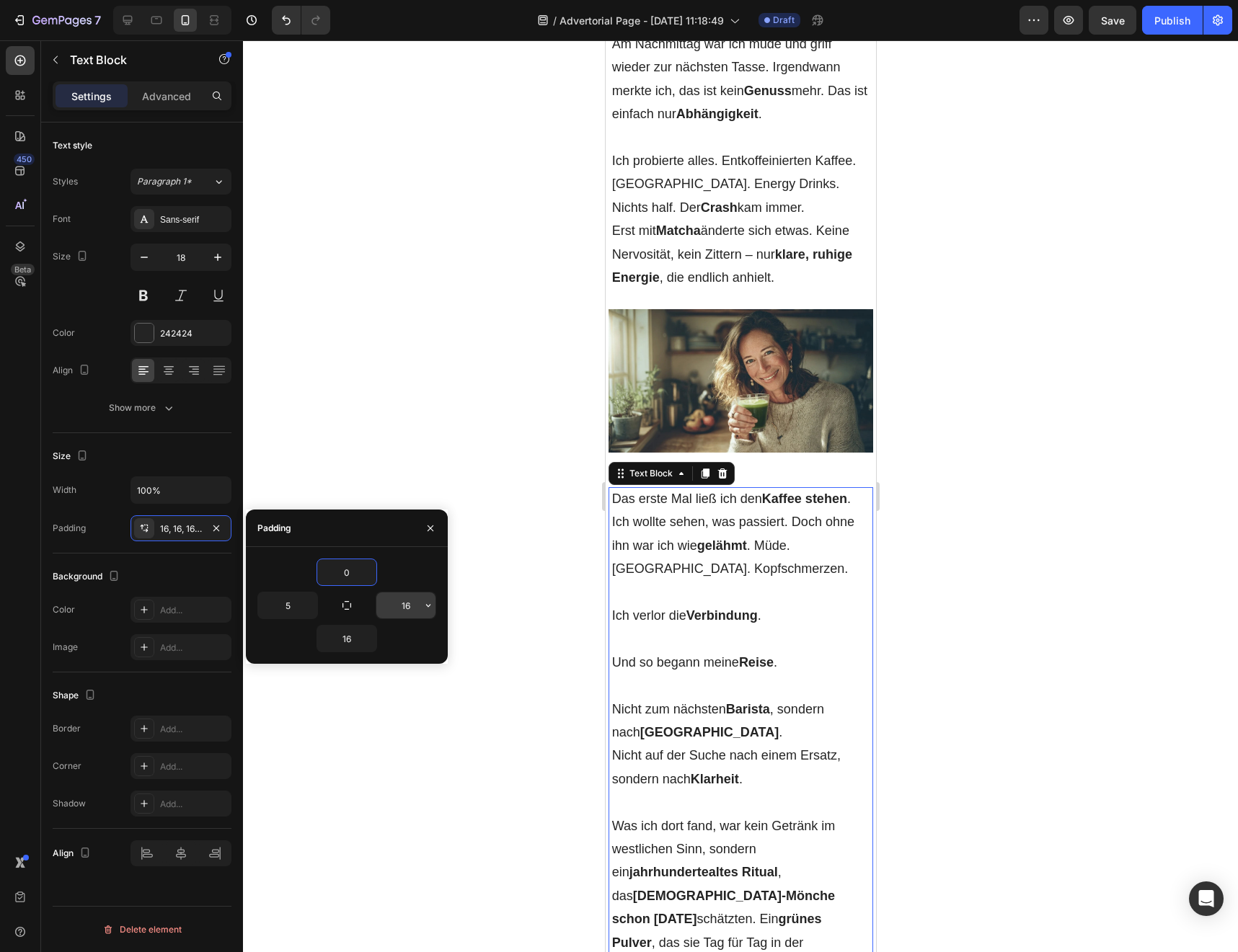
type input "0"
click at [406, 599] on input "16" at bounding box center [406, 606] width 59 height 26
type input "5"
click at [343, 642] on input "16" at bounding box center [346, 638] width 59 height 26
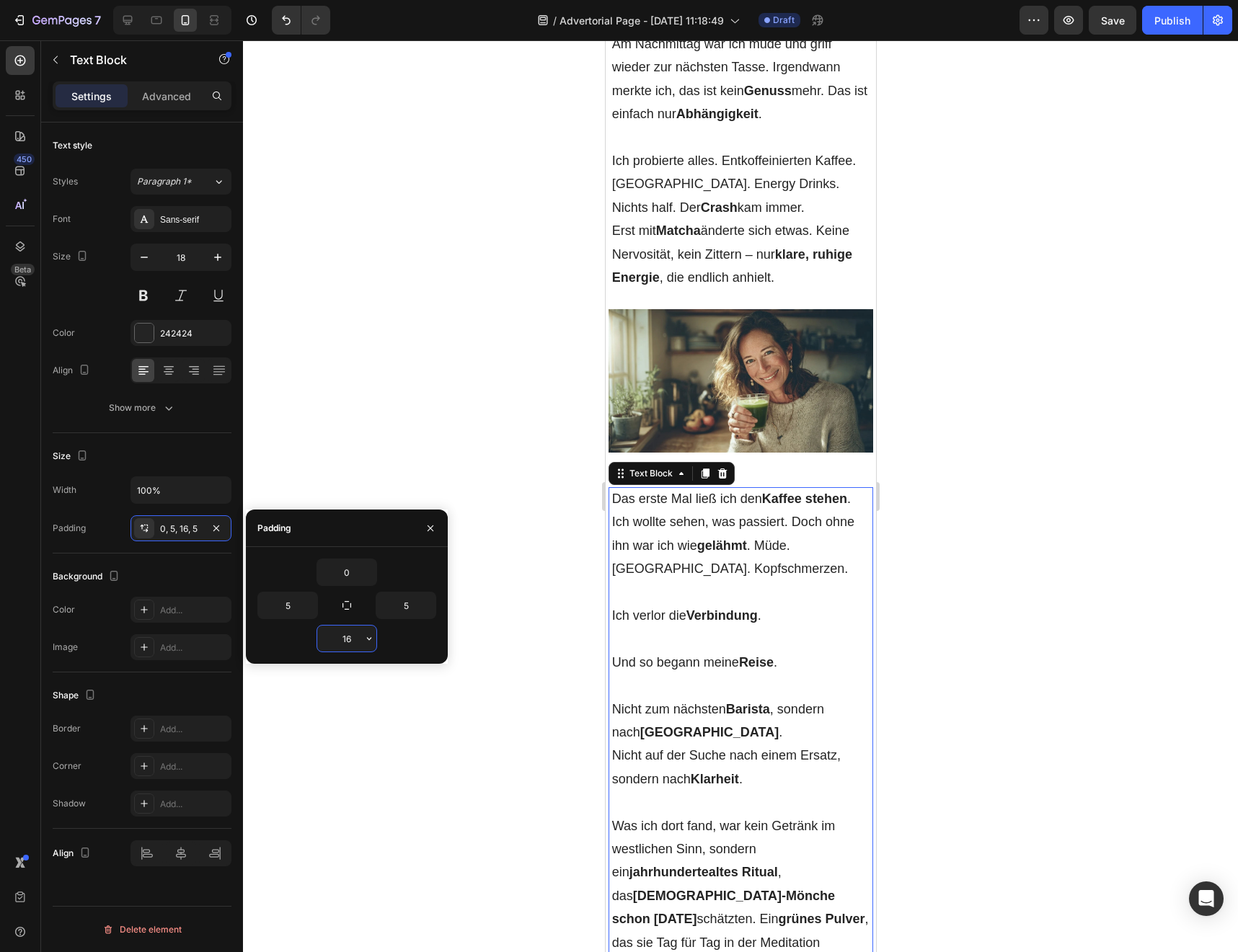
click at [343, 642] on input "16" at bounding box center [346, 638] width 59 height 26
type input "0"
click at [520, 629] on div at bounding box center [741, 496] width 995 height 912
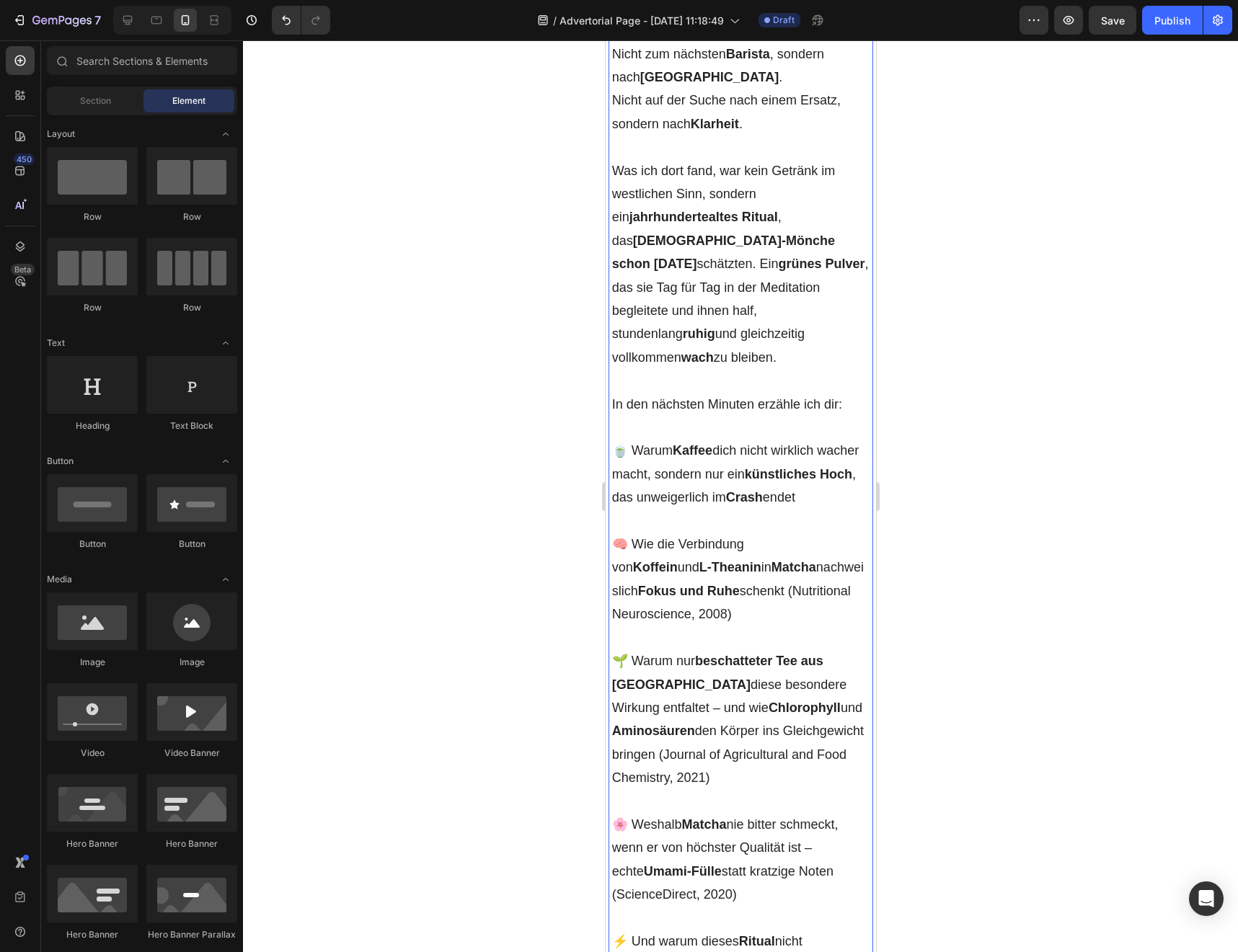
scroll to position [2167, 0]
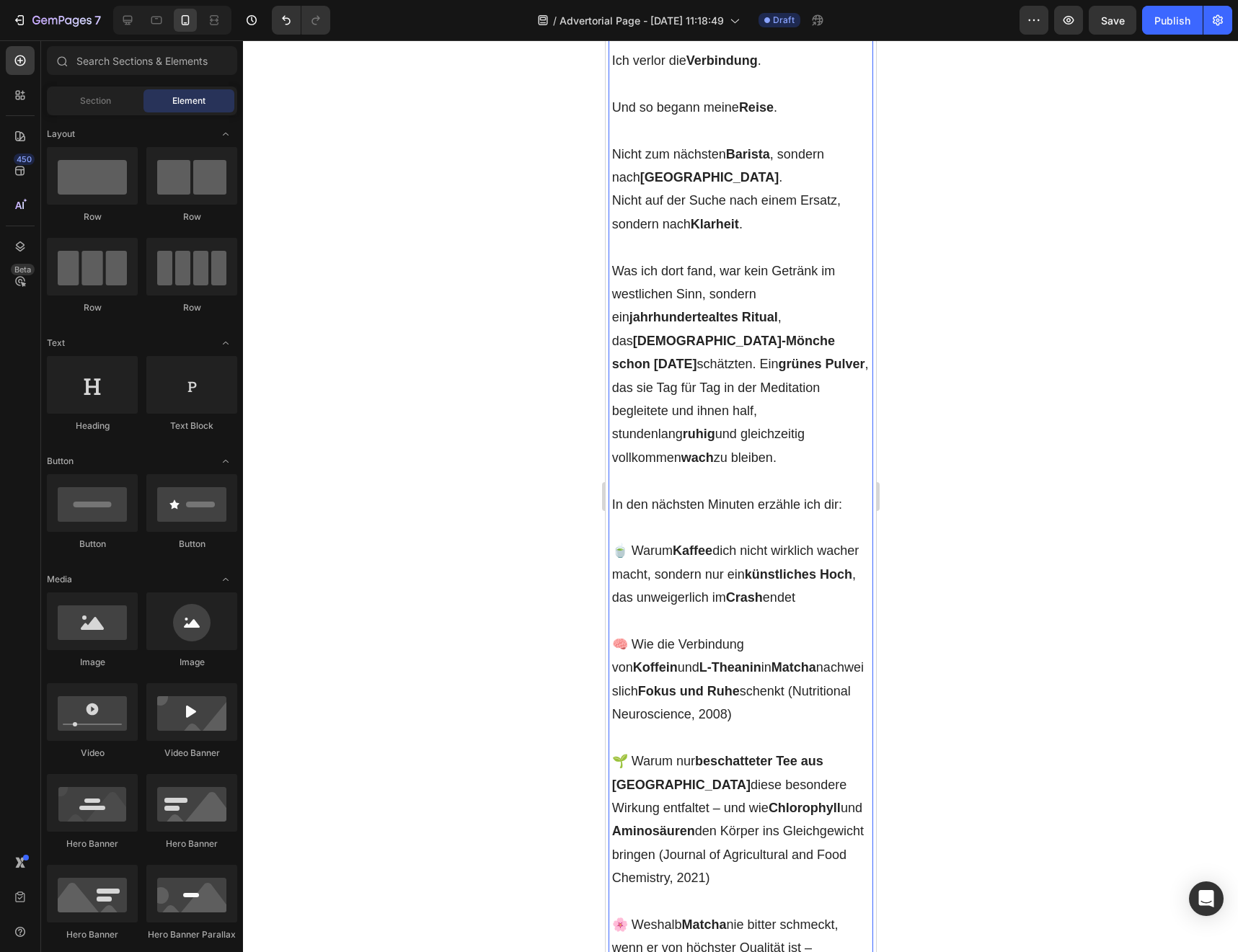
click at [715, 497] on span "In den nächsten Minuten erzähle ich dir:" at bounding box center [727, 505] width 230 height 15
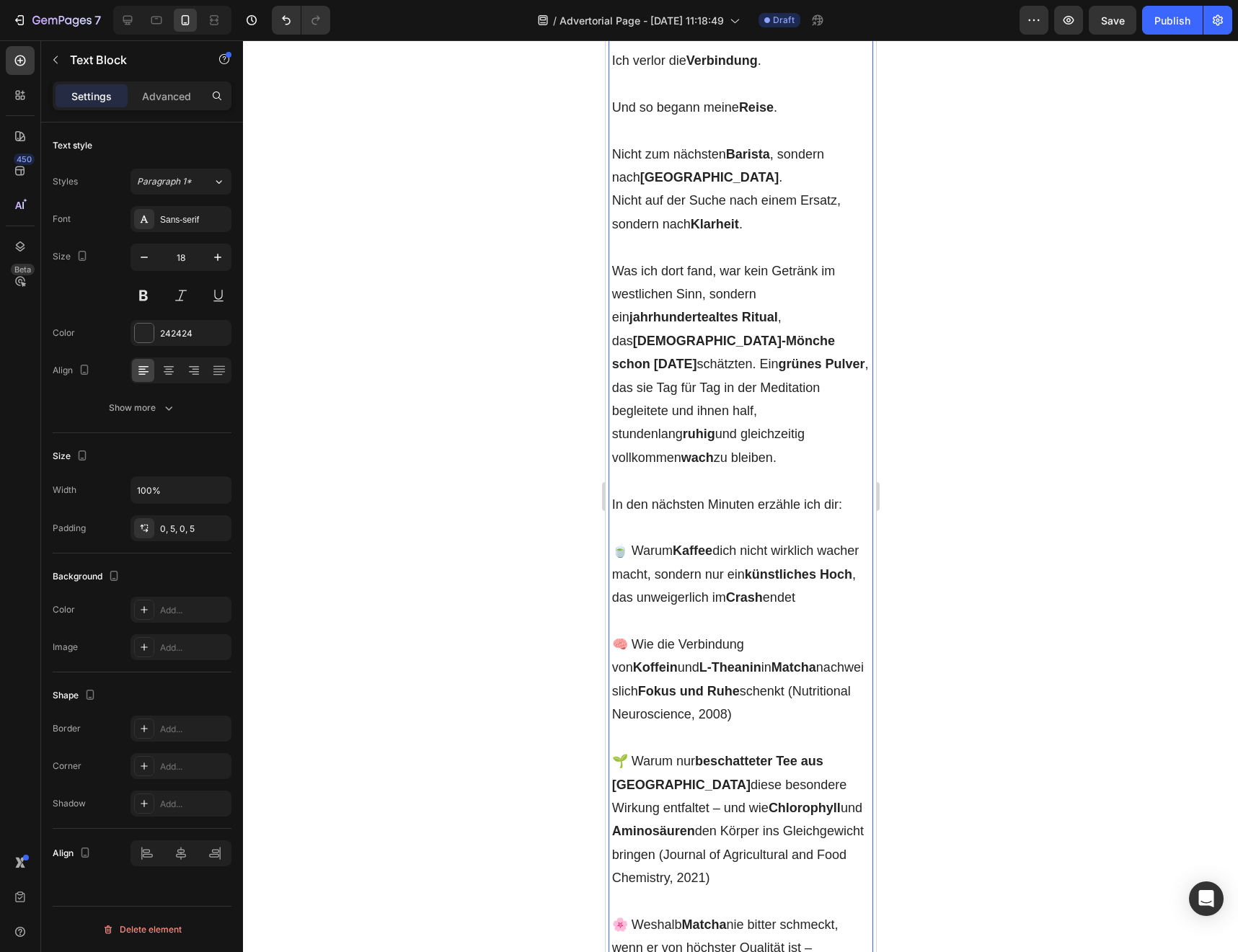
click at [715, 497] on span "In den nächsten Minuten erzähle ich dir:" at bounding box center [727, 505] width 230 height 15
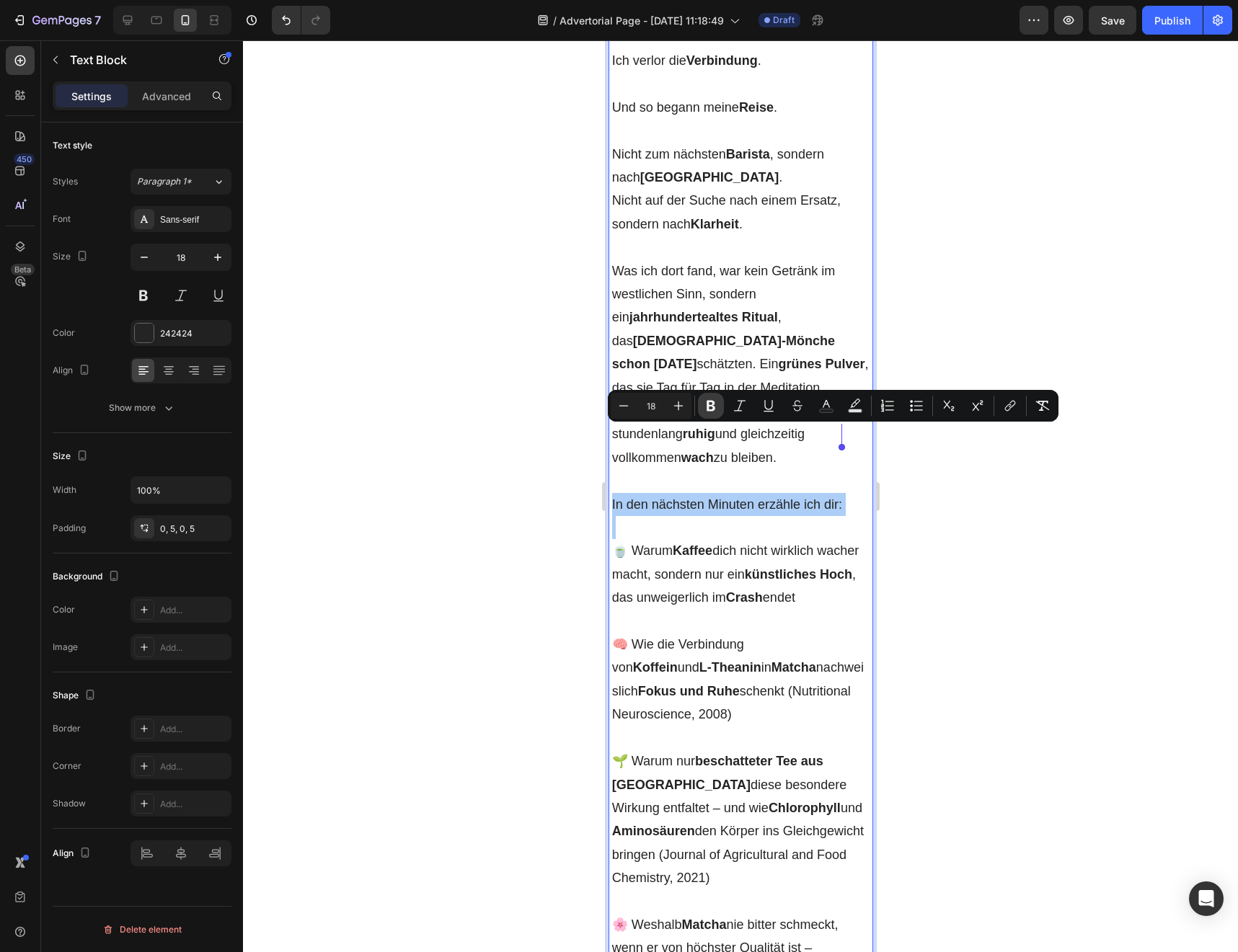
click at [707, 407] on icon "Editor contextual toolbar" at bounding box center [711, 406] width 15 height 15
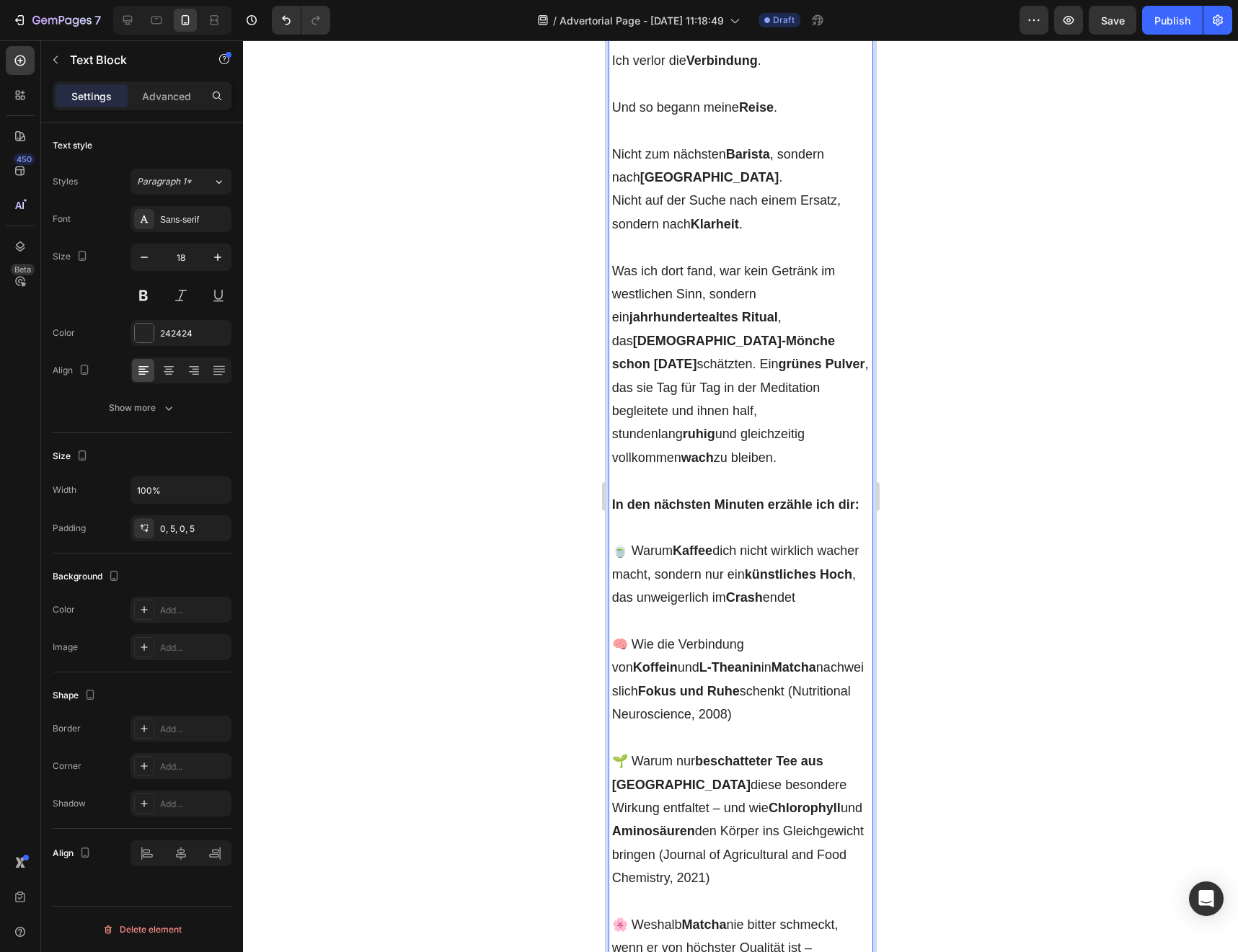
click at [707, 493] on p "In den nächsten Minuten erzähle ich dir:" at bounding box center [741, 505] width 258 height 23
click at [706, 497] on strong "In den nächsten Minuten erzähle ich dir:" at bounding box center [735, 505] width 247 height 15
click at [564, 604] on div at bounding box center [741, 496] width 995 height 912
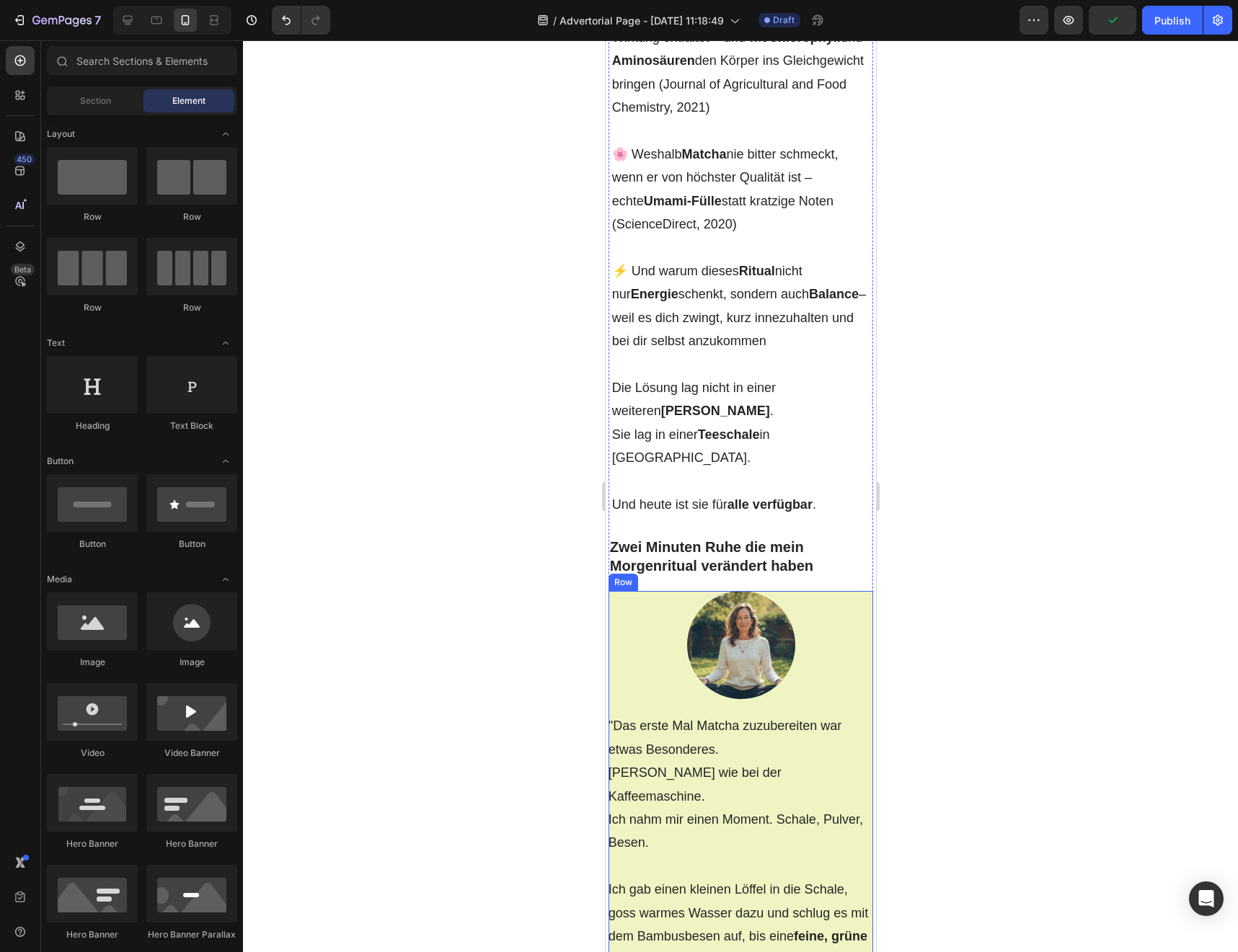
scroll to position [3077, 0]
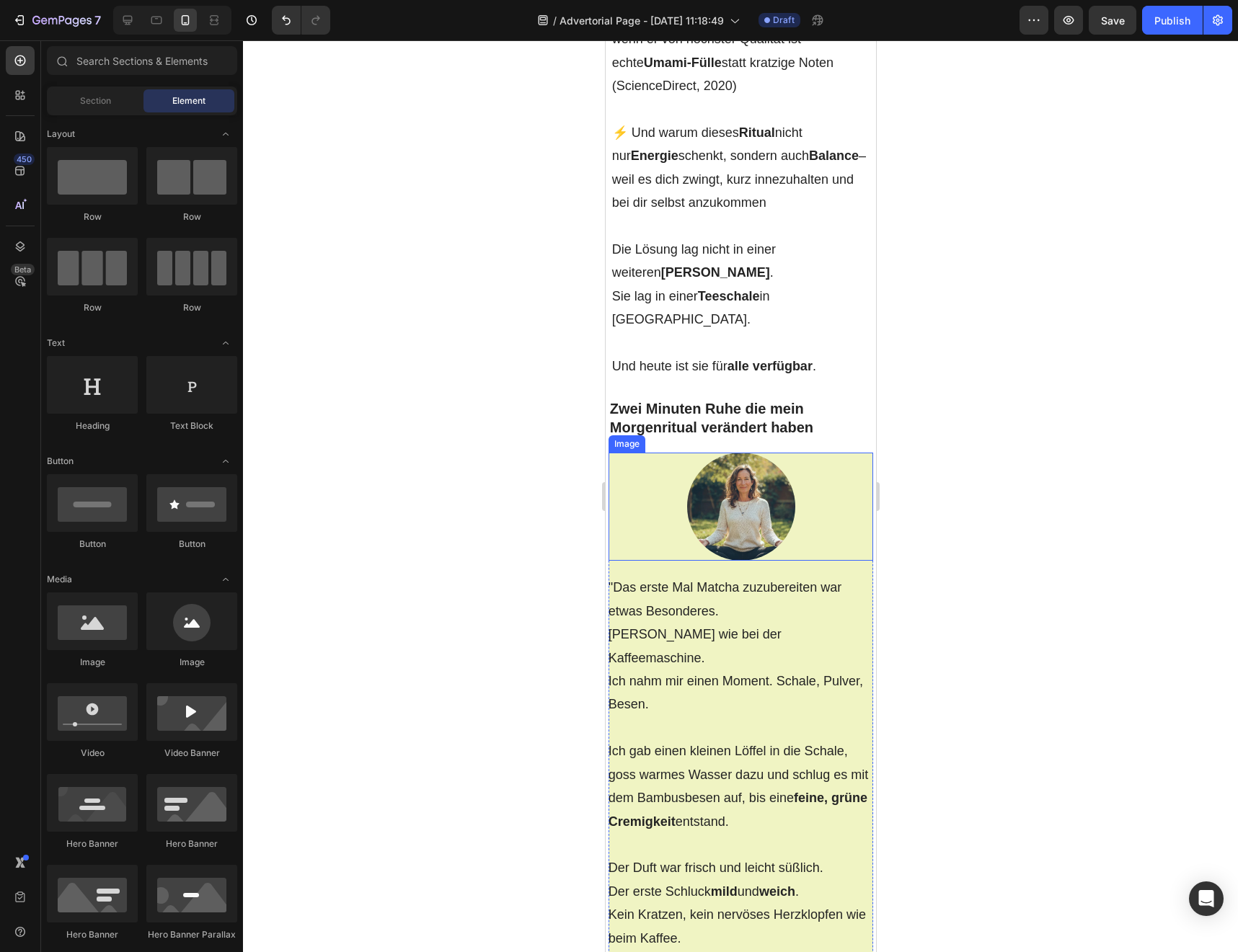
click at [673, 452] on div at bounding box center [740, 506] width 265 height 108
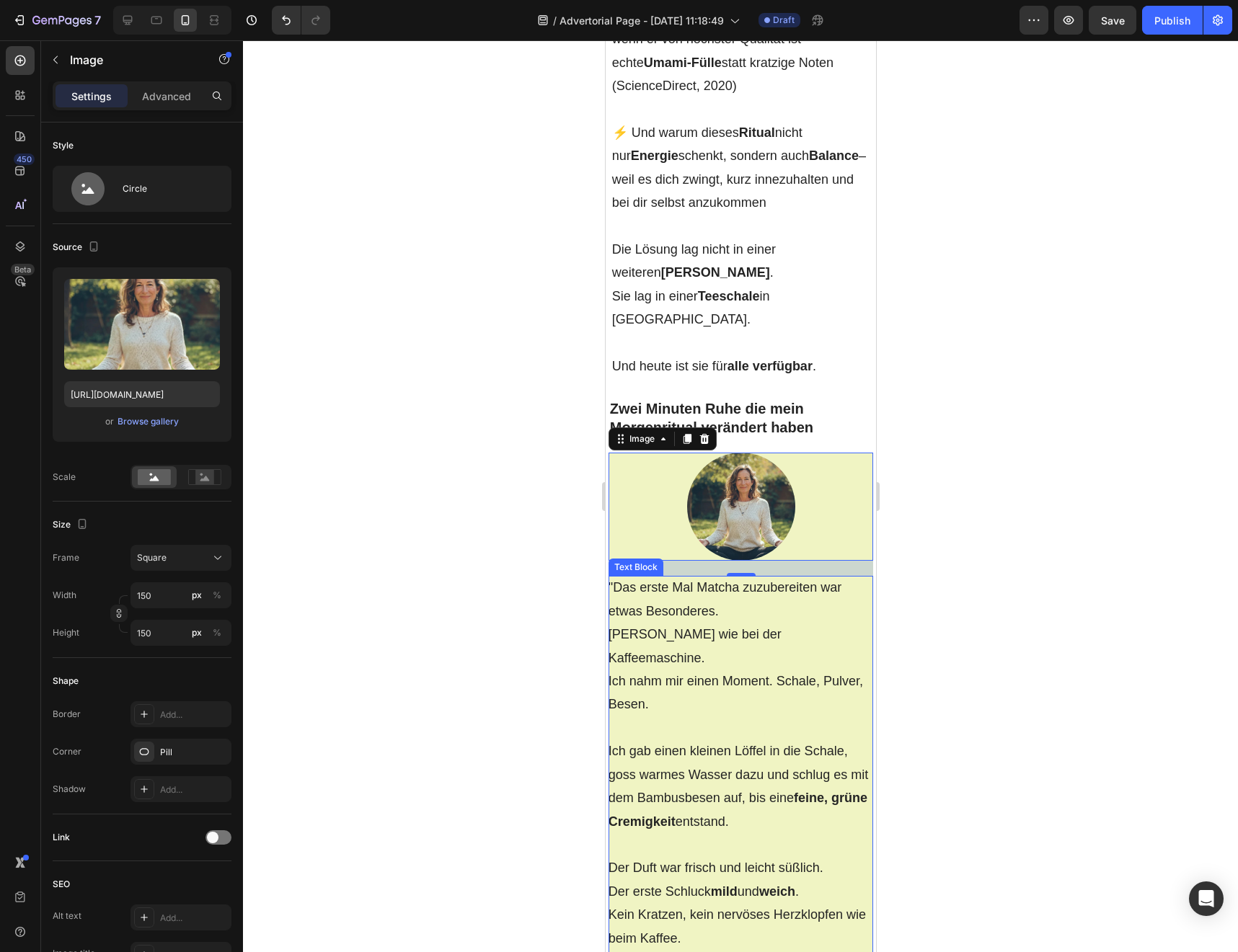
click at [624, 610] on p ""Das erste Mal Matcha zuzubereiten war etwas Besonderes. Kein Knopfdrücken wie …" at bounding box center [740, 646] width 265 height 140
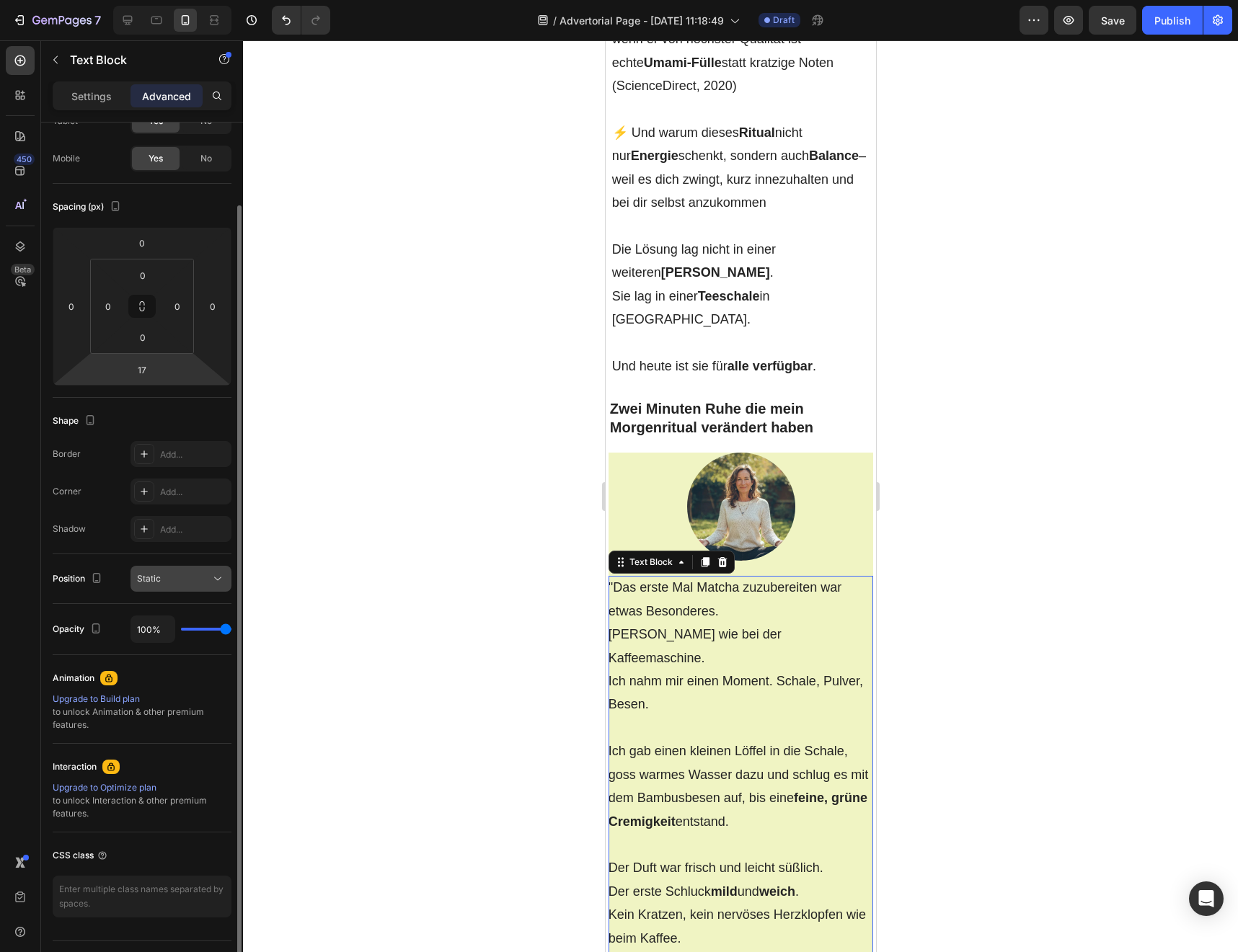
scroll to position [130, 0]
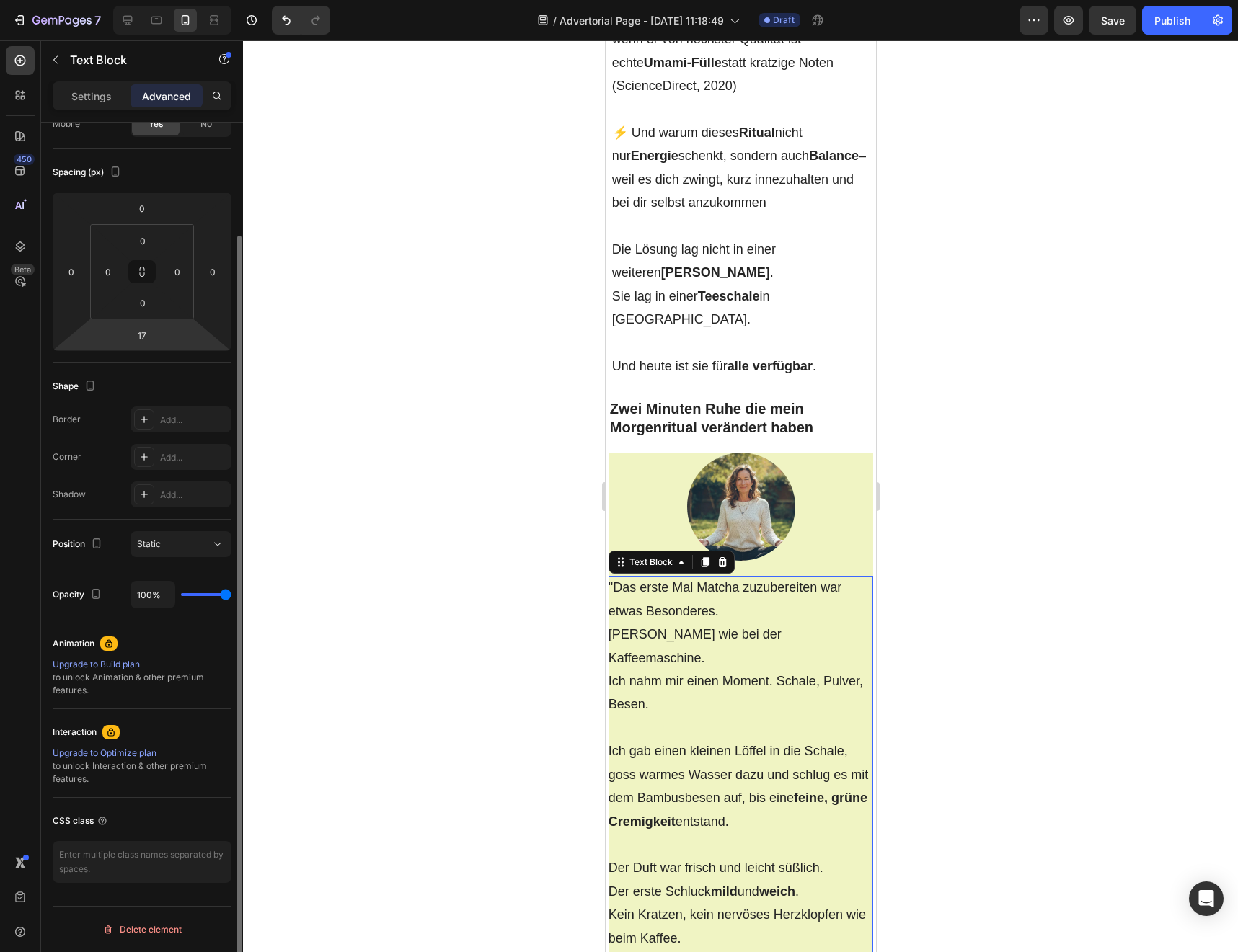
click at [677, 594] on p ""Das erste Mal Matcha zuzubereiten war etwas Besonderes. Kein Knopfdrücken wie …" at bounding box center [740, 646] width 265 height 140
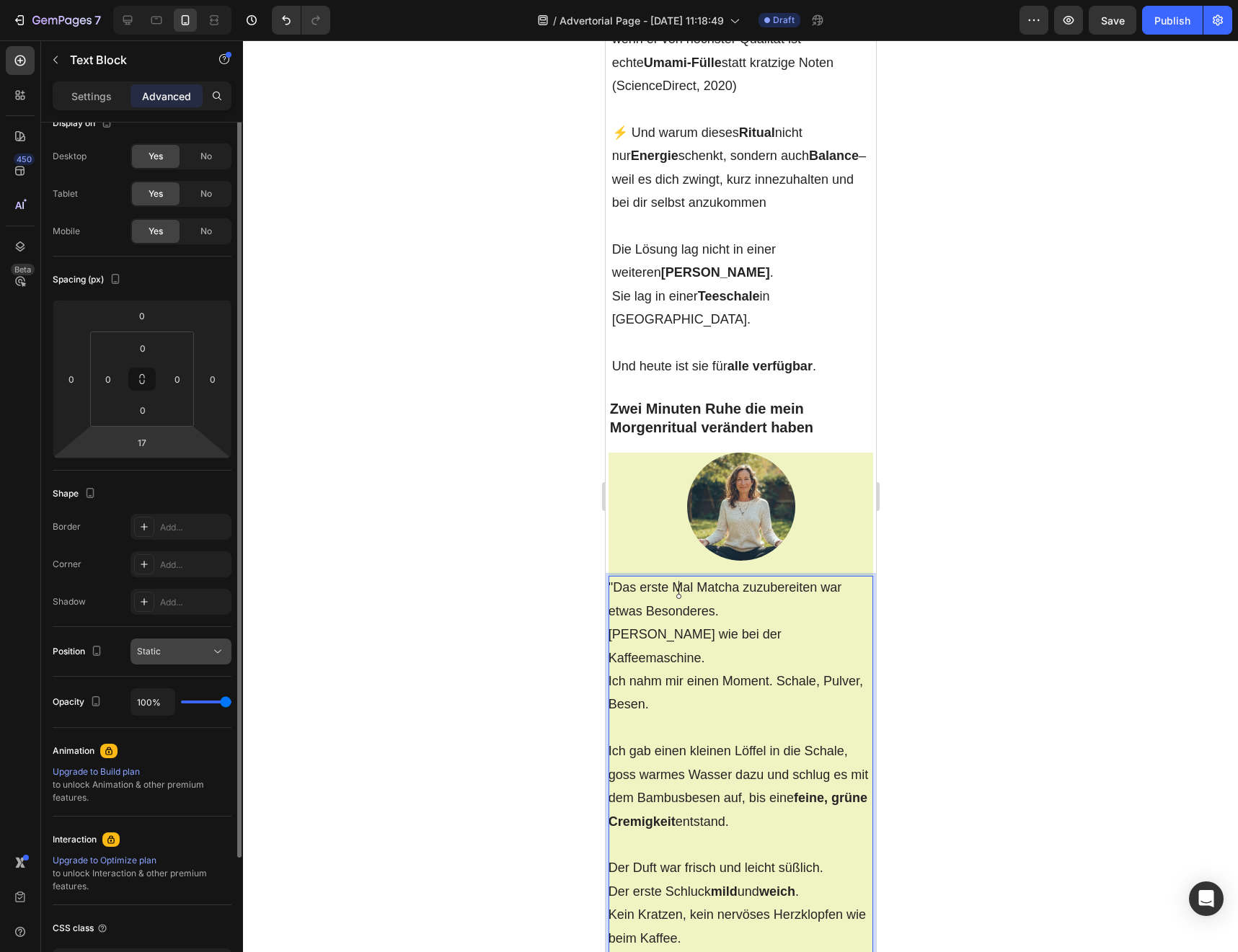
scroll to position [0, 0]
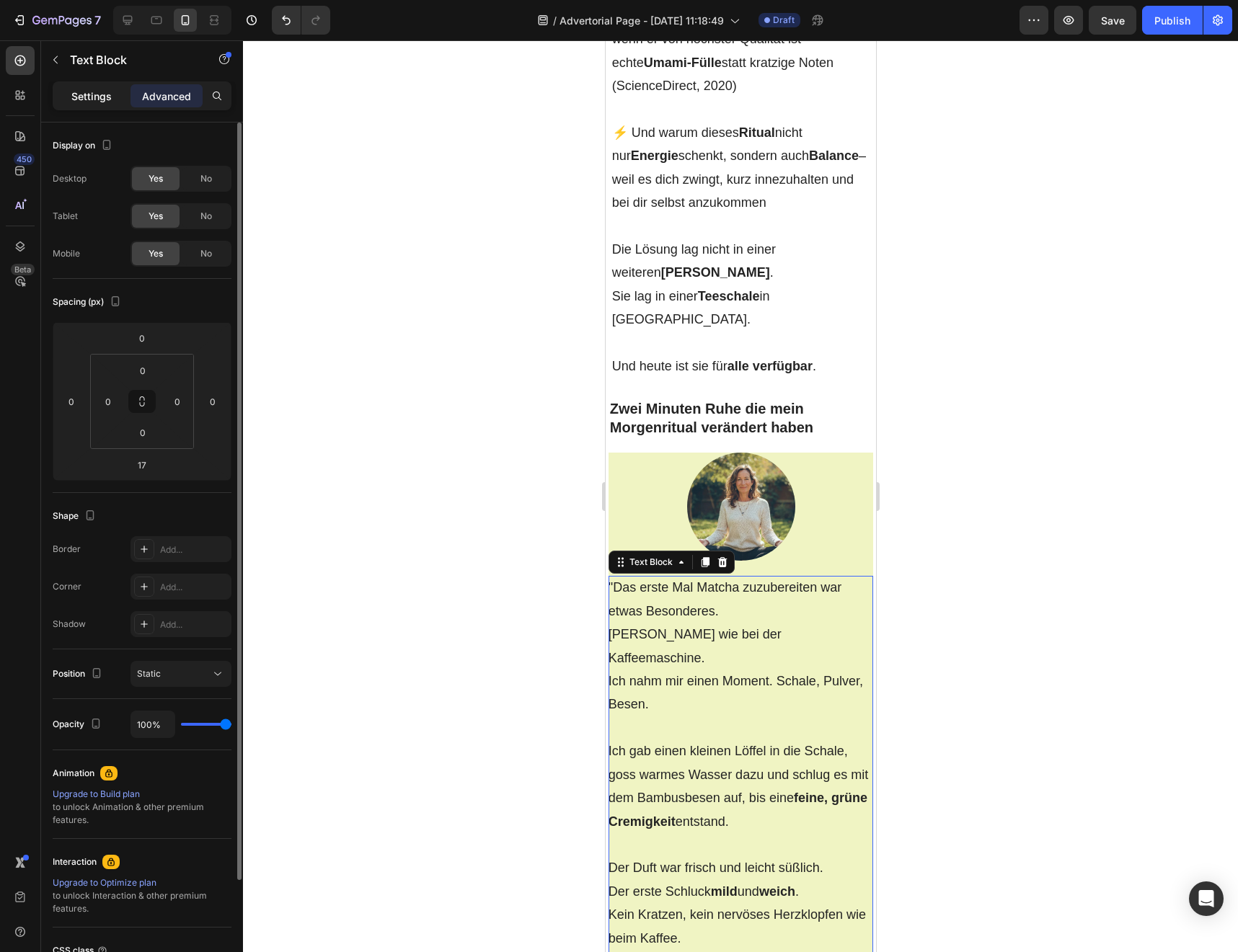
click at [94, 93] on p "Settings" at bounding box center [91, 96] width 40 height 15
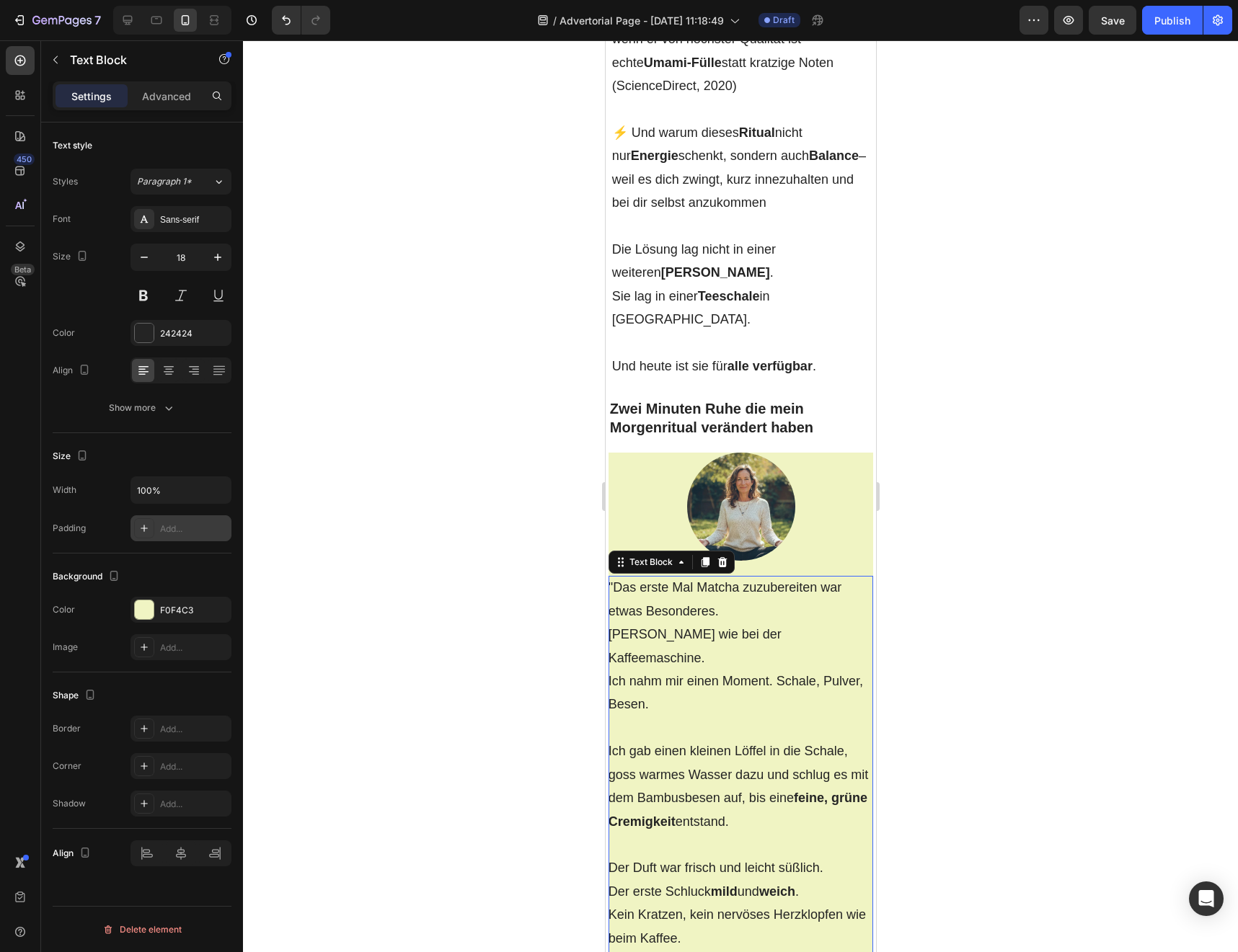
click at [160, 529] on div "Add..." at bounding box center [194, 529] width 68 height 13
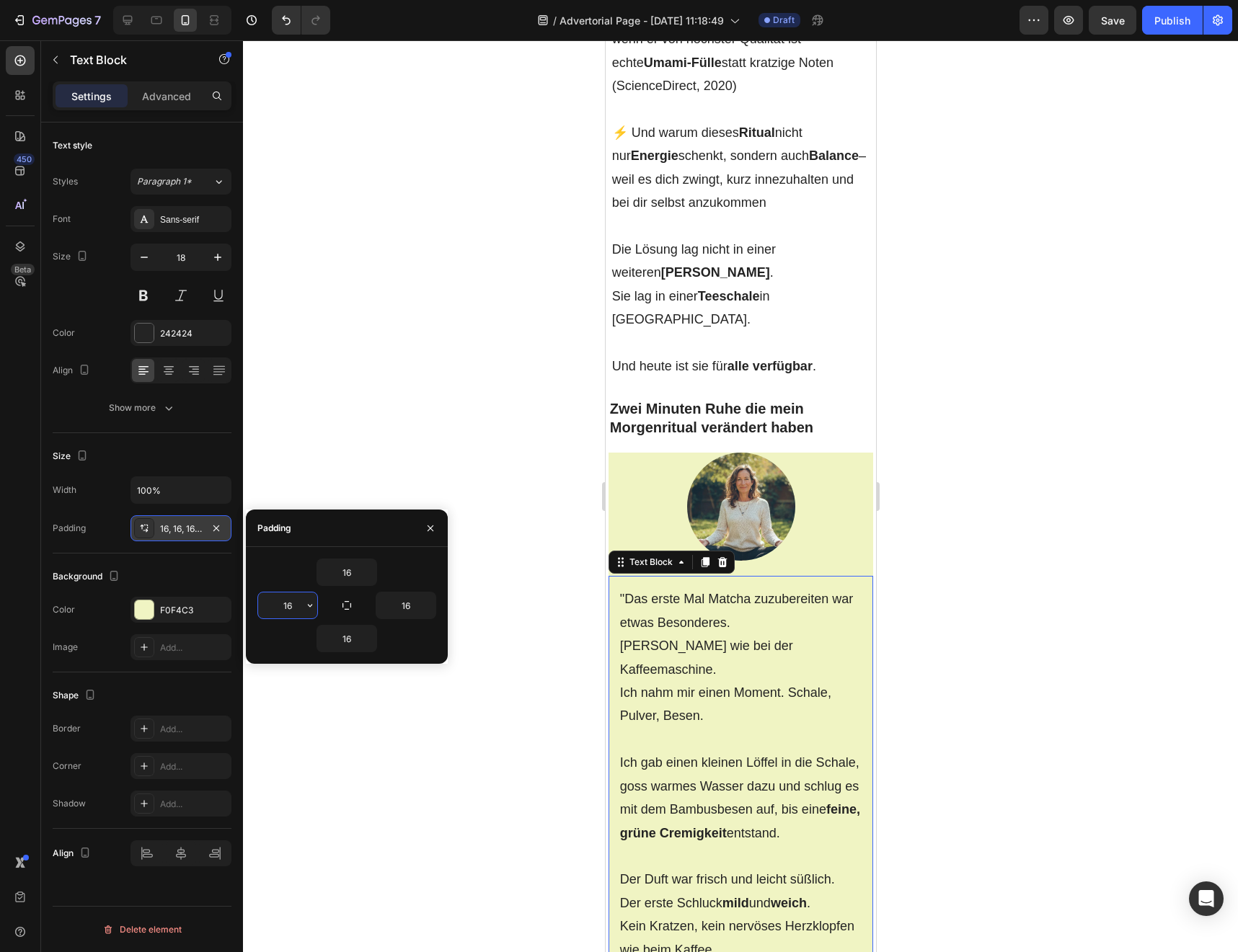
click at [285, 616] on input "16" at bounding box center [287, 606] width 59 height 26
type input "5"
click at [344, 570] on input "16" at bounding box center [346, 572] width 59 height 26
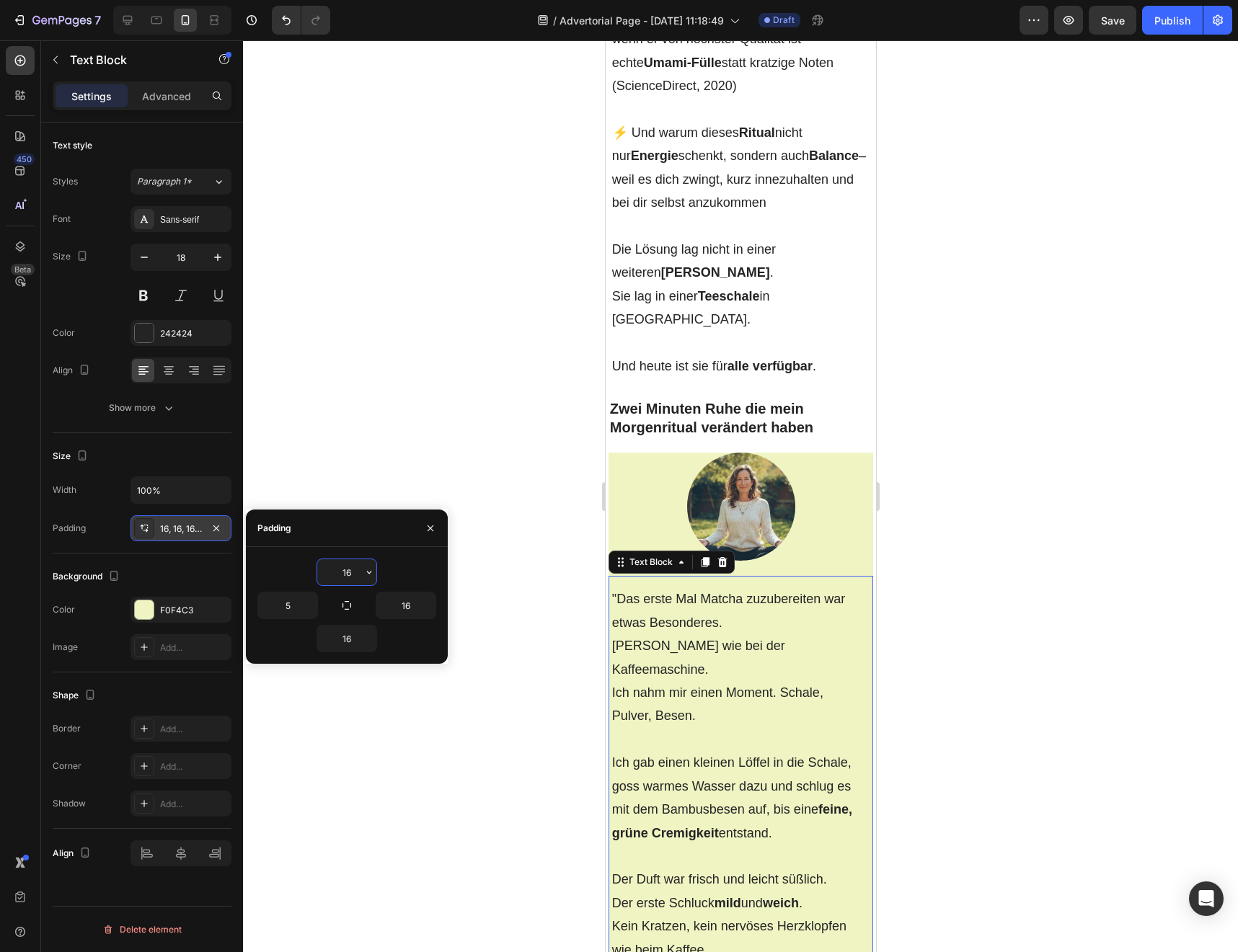
click at [344, 570] on input "16" at bounding box center [346, 572] width 59 height 26
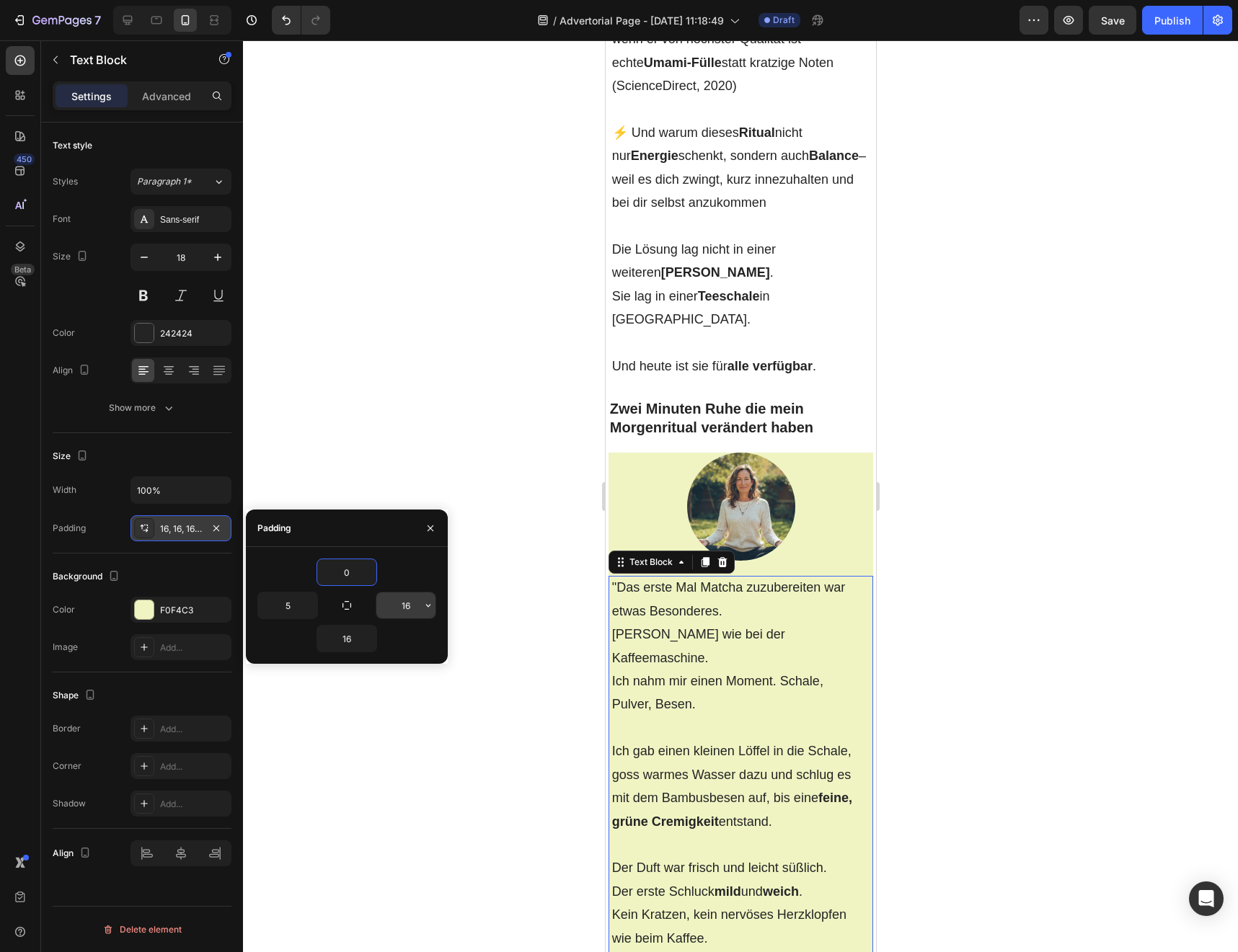
type input "0"
click at [406, 612] on input "16" at bounding box center [406, 606] width 59 height 26
type input "0"
click at [349, 640] on input "16" at bounding box center [346, 638] width 59 height 26
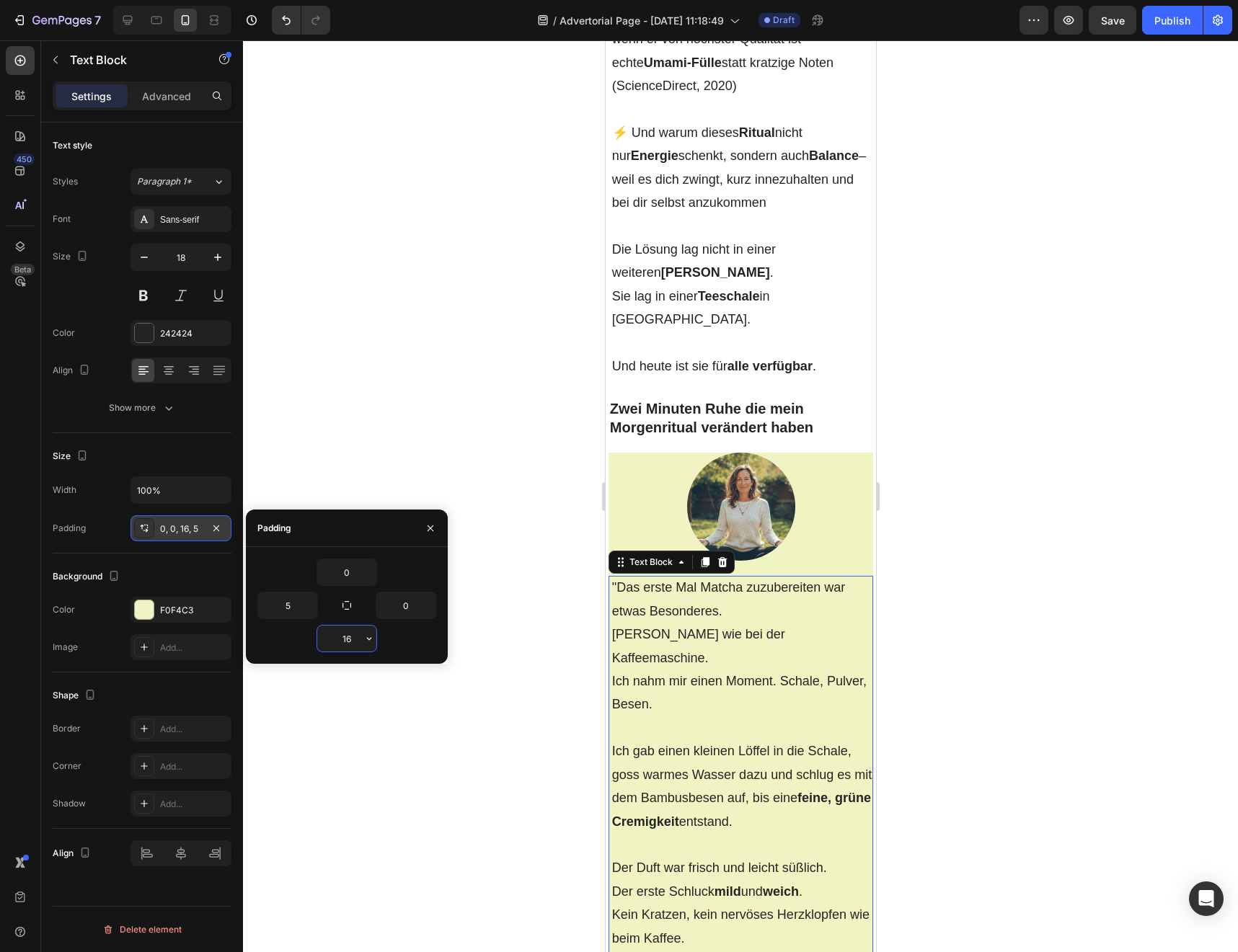
click at [349, 640] on input "16" at bounding box center [346, 638] width 59 height 26
type input "5"
click at [461, 655] on div at bounding box center [741, 496] width 995 height 912
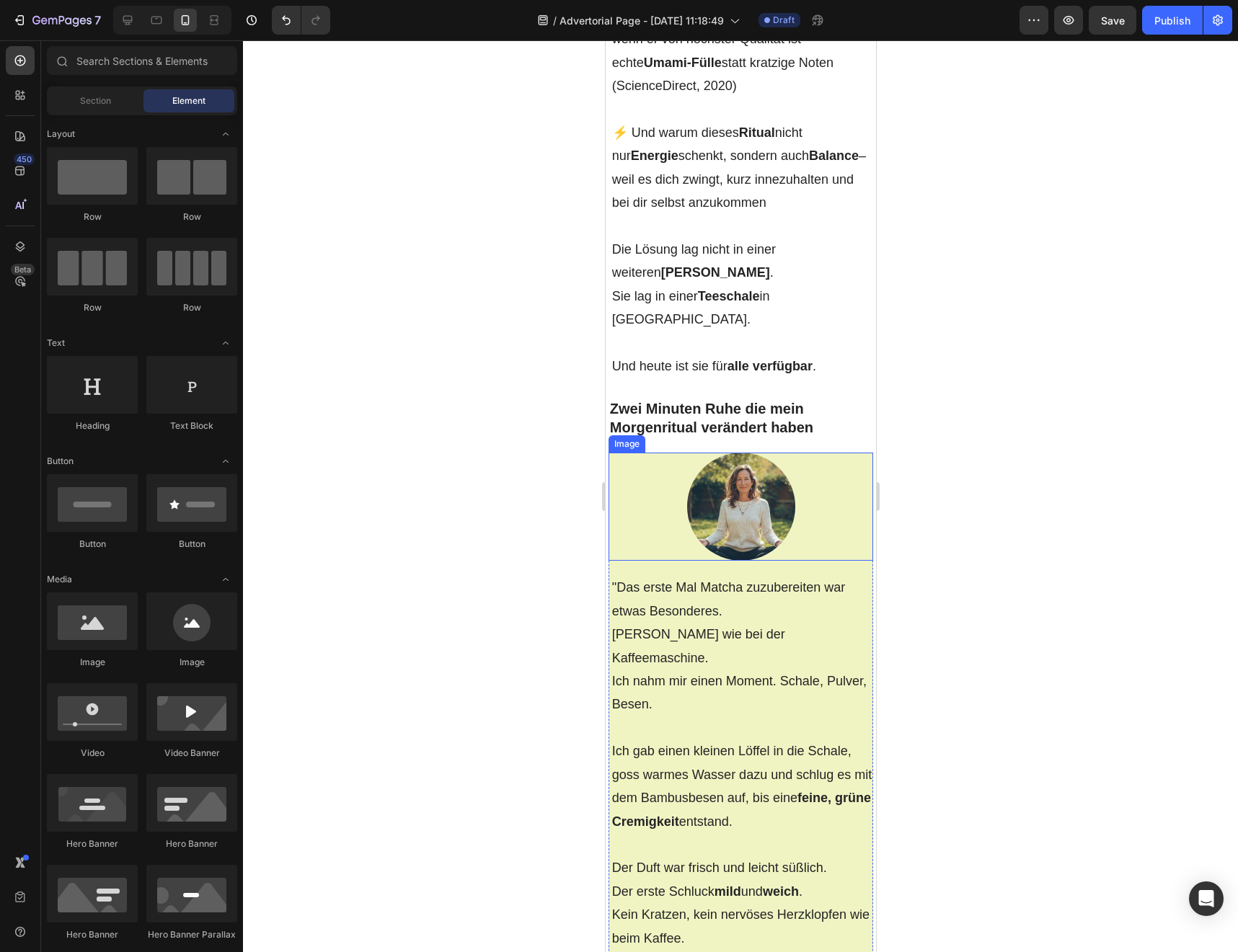
click at [659, 460] on div at bounding box center [740, 506] width 265 height 108
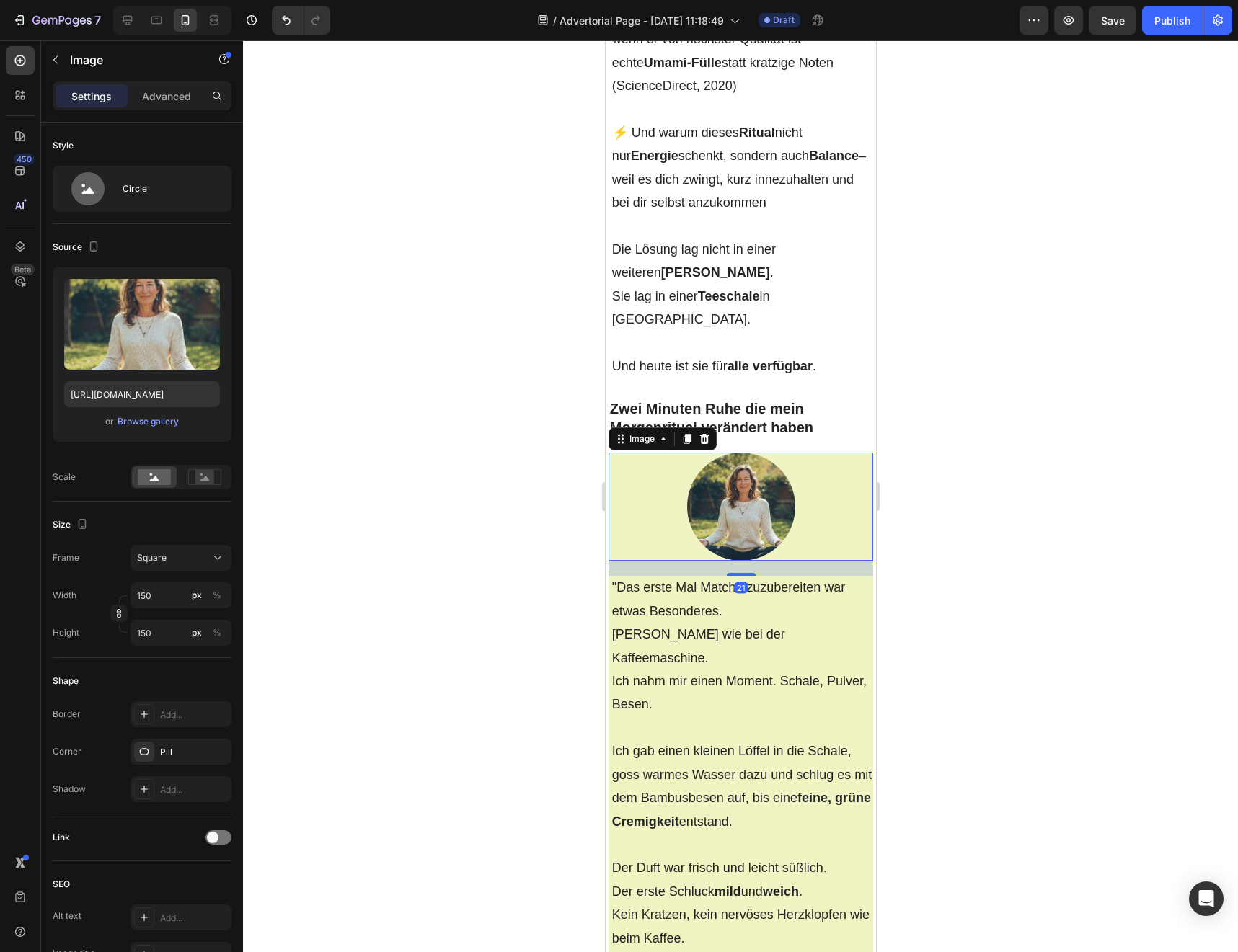
click at [489, 454] on div at bounding box center [741, 496] width 995 height 912
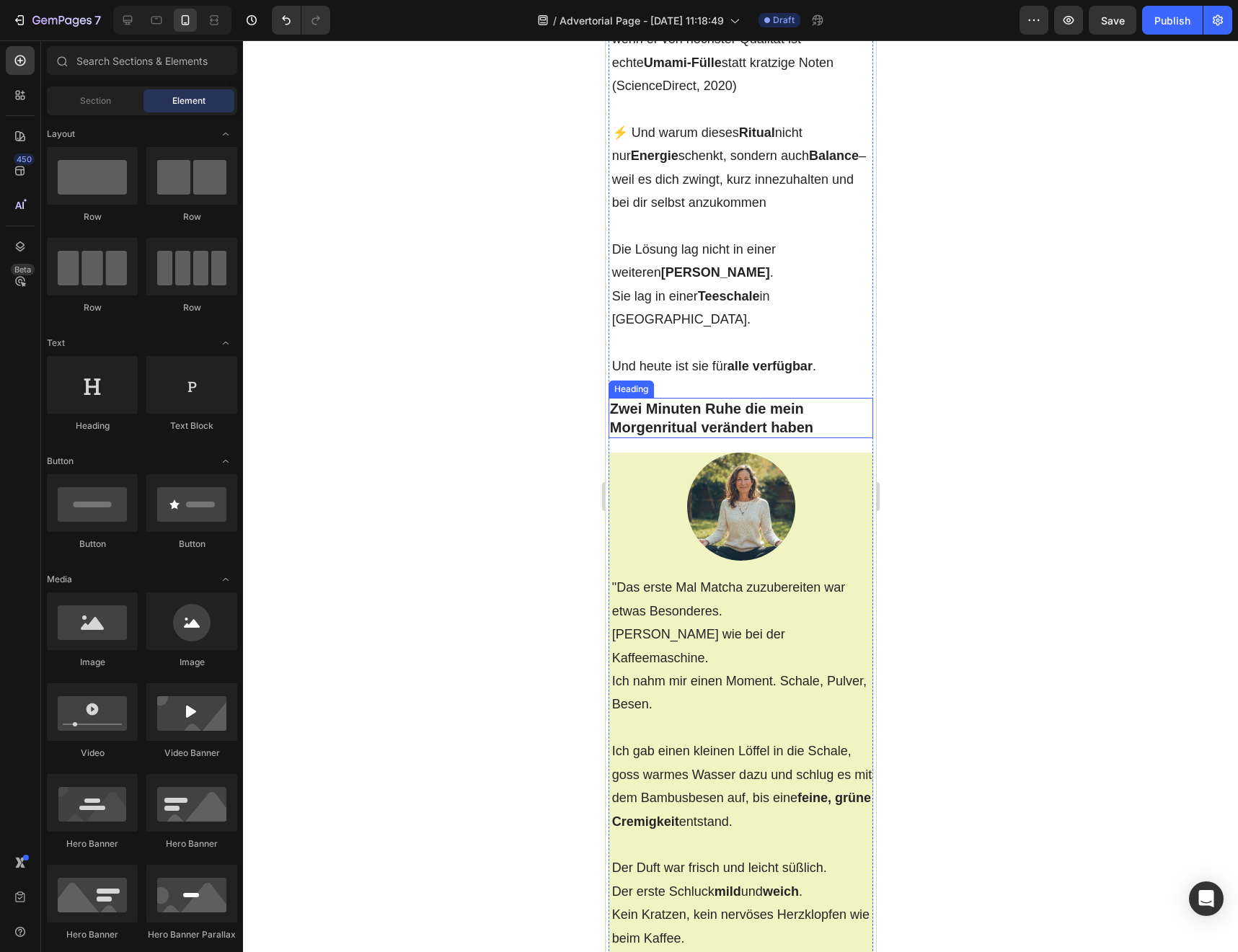
click at [672, 400] on strong "Zwei Minuten Ruhe die mein Morgenritual verändert haben" at bounding box center [711, 418] width 204 height 34
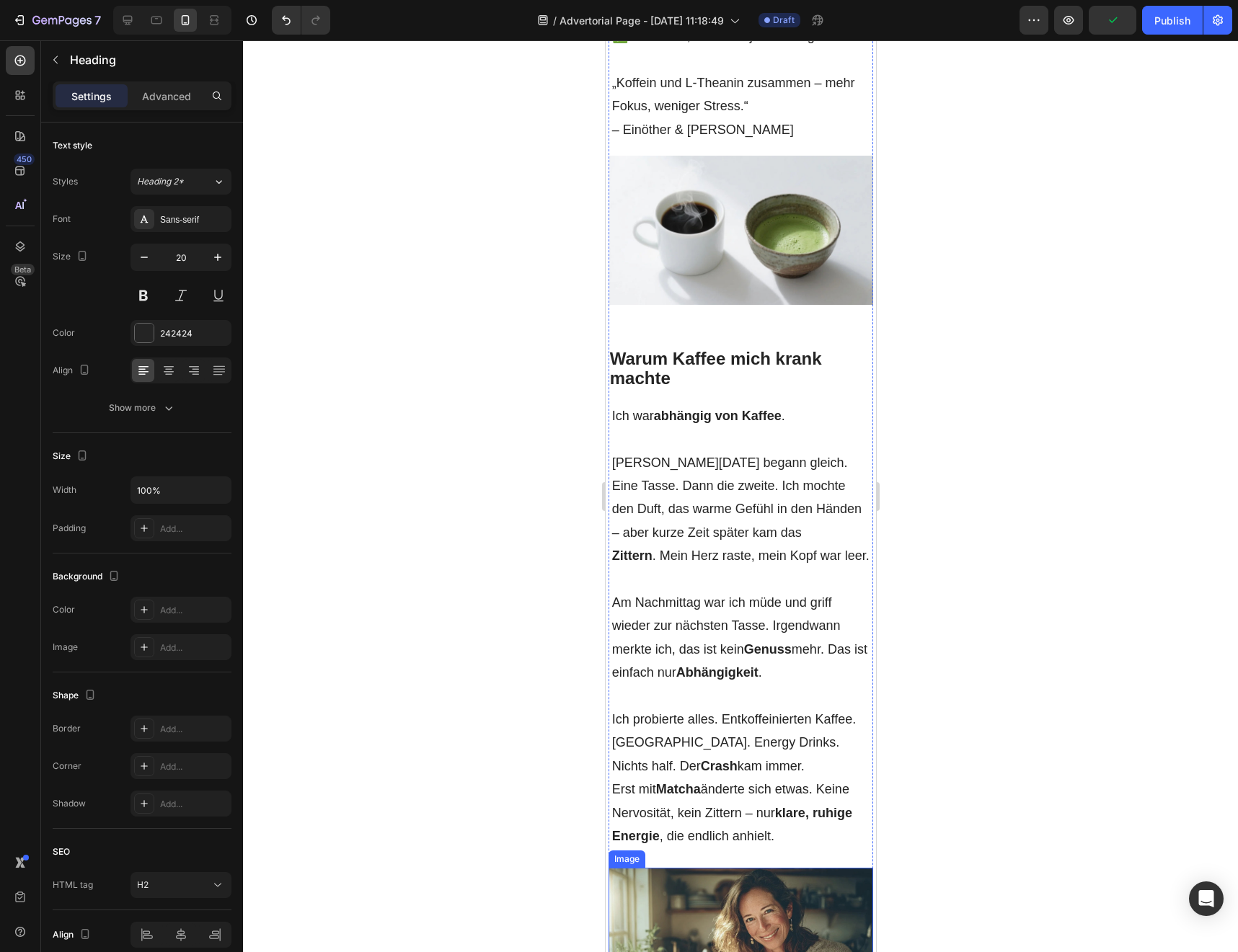
scroll to position [1037, 0]
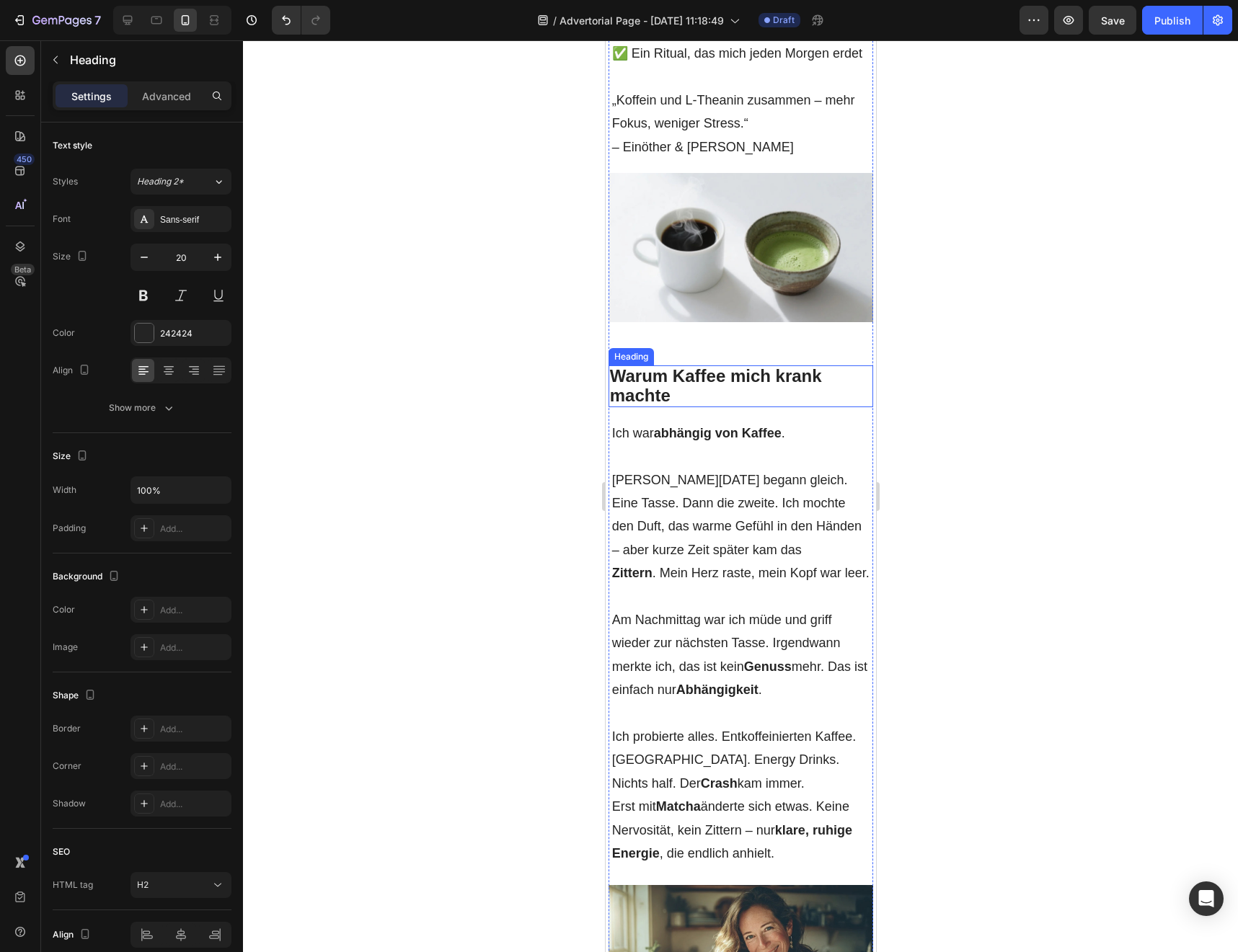
click at [670, 367] on p "⁠⁠⁠⁠⁠⁠⁠ Warum Kaffee mich krank machte" at bounding box center [741, 386] width 263 height 39
click at [670, 367] on p "Warum Kaffee mich krank machte" at bounding box center [741, 386] width 263 height 39
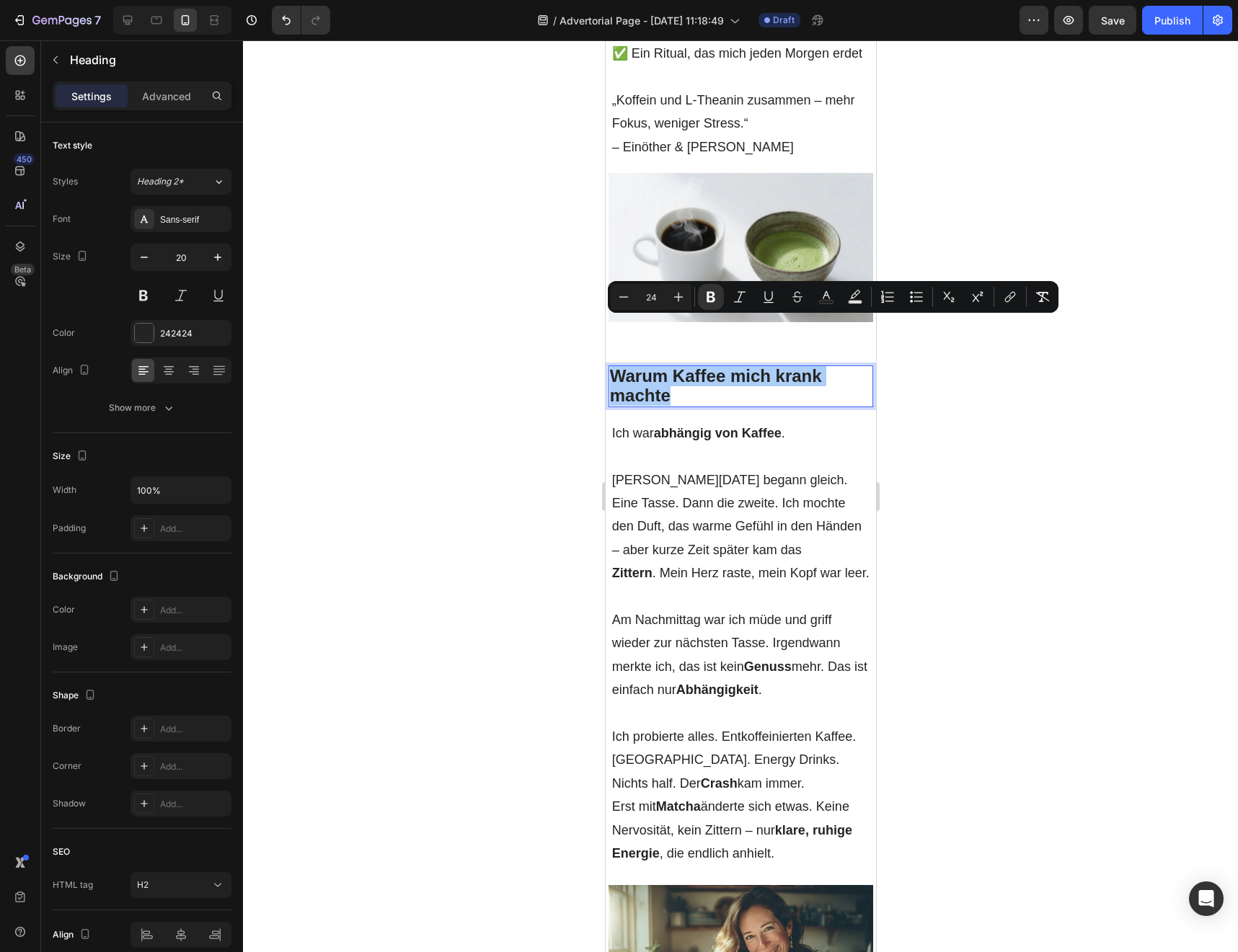
click at [542, 413] on div at bounding box center [741, 496] width 995 height 912
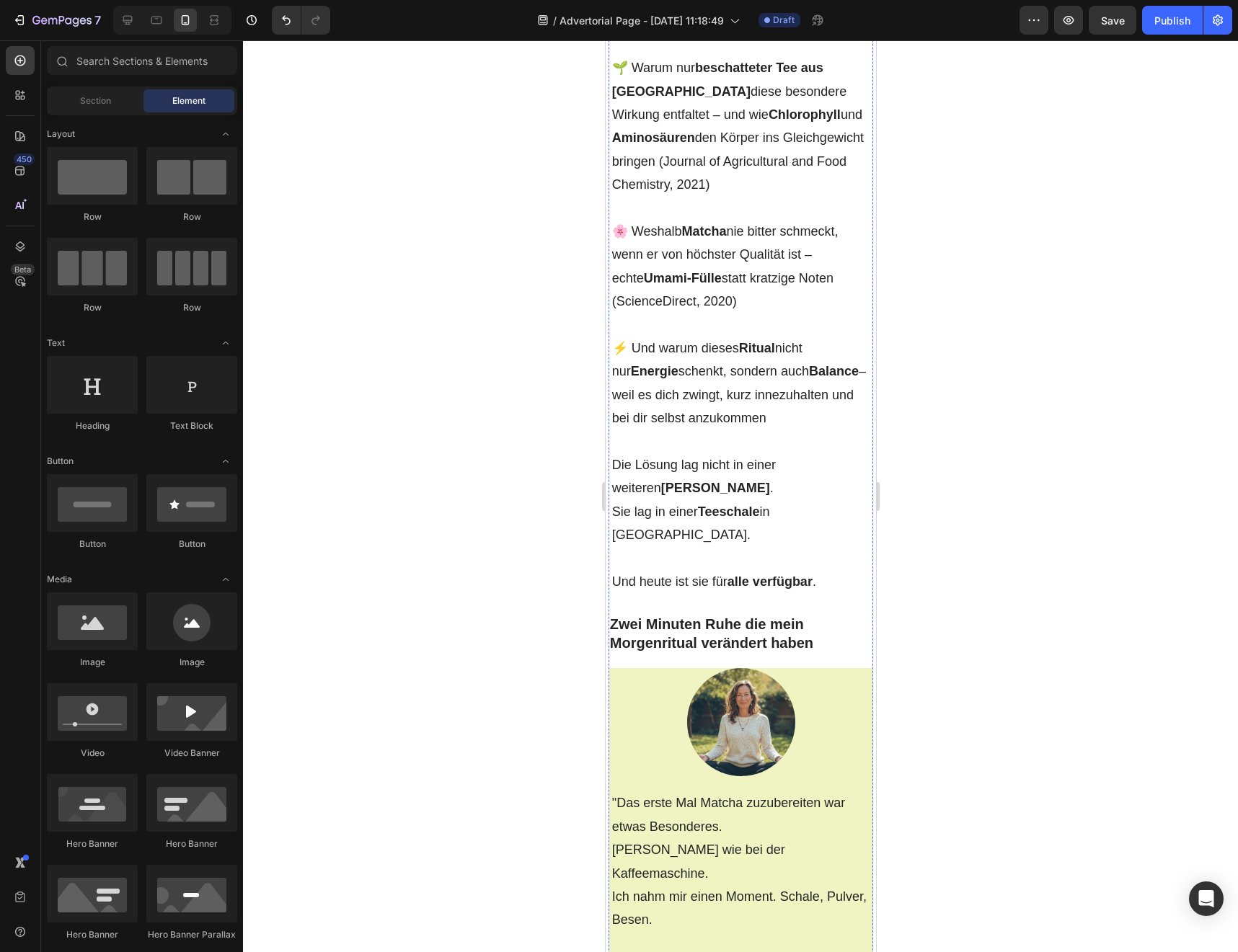
scroll to position [3000, 0]
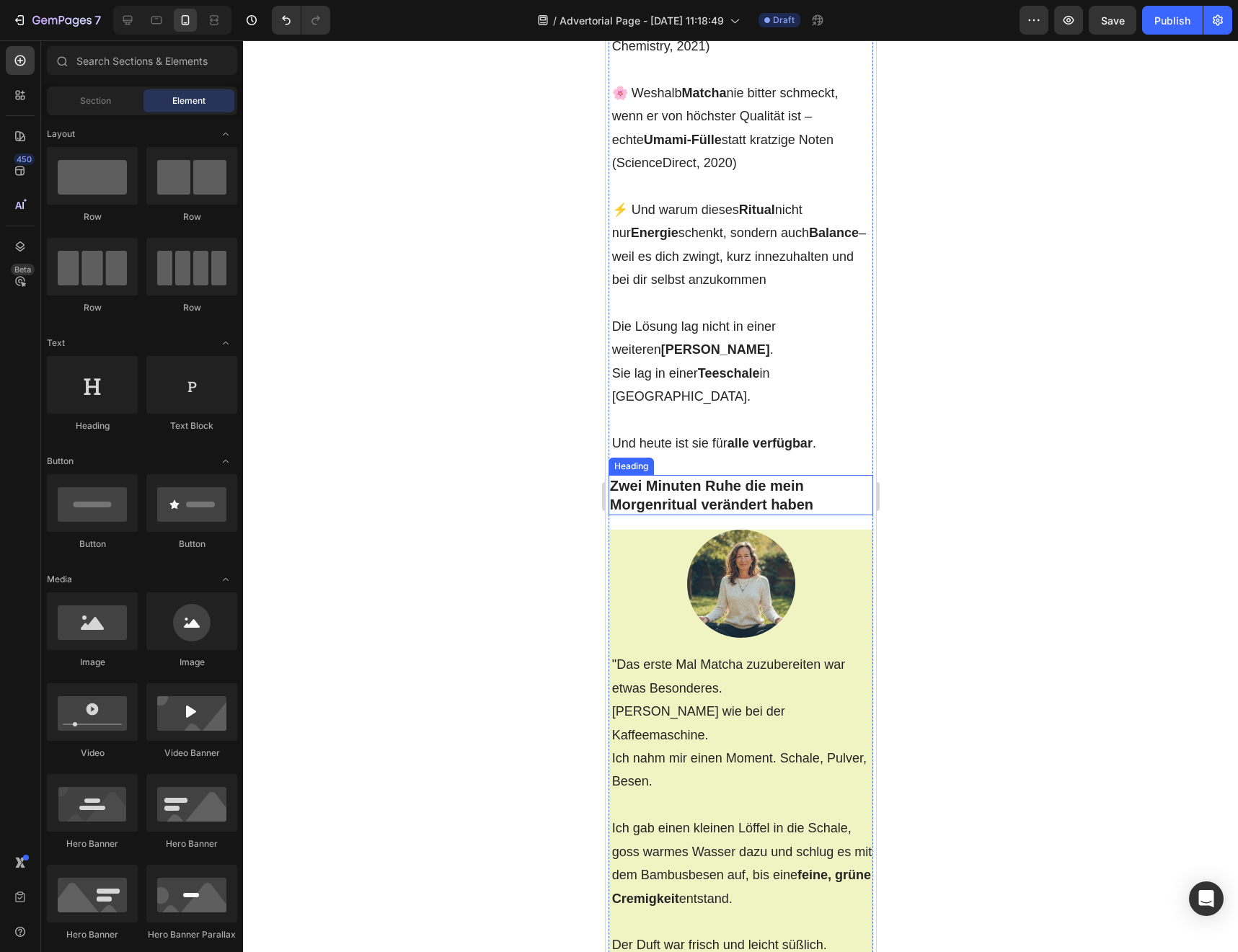
click at [685, 478] on strong "Zwei Minuten Ruhe die mein Morgenritual verändert haben" at bounding box center [711, 495] width 204 height 34
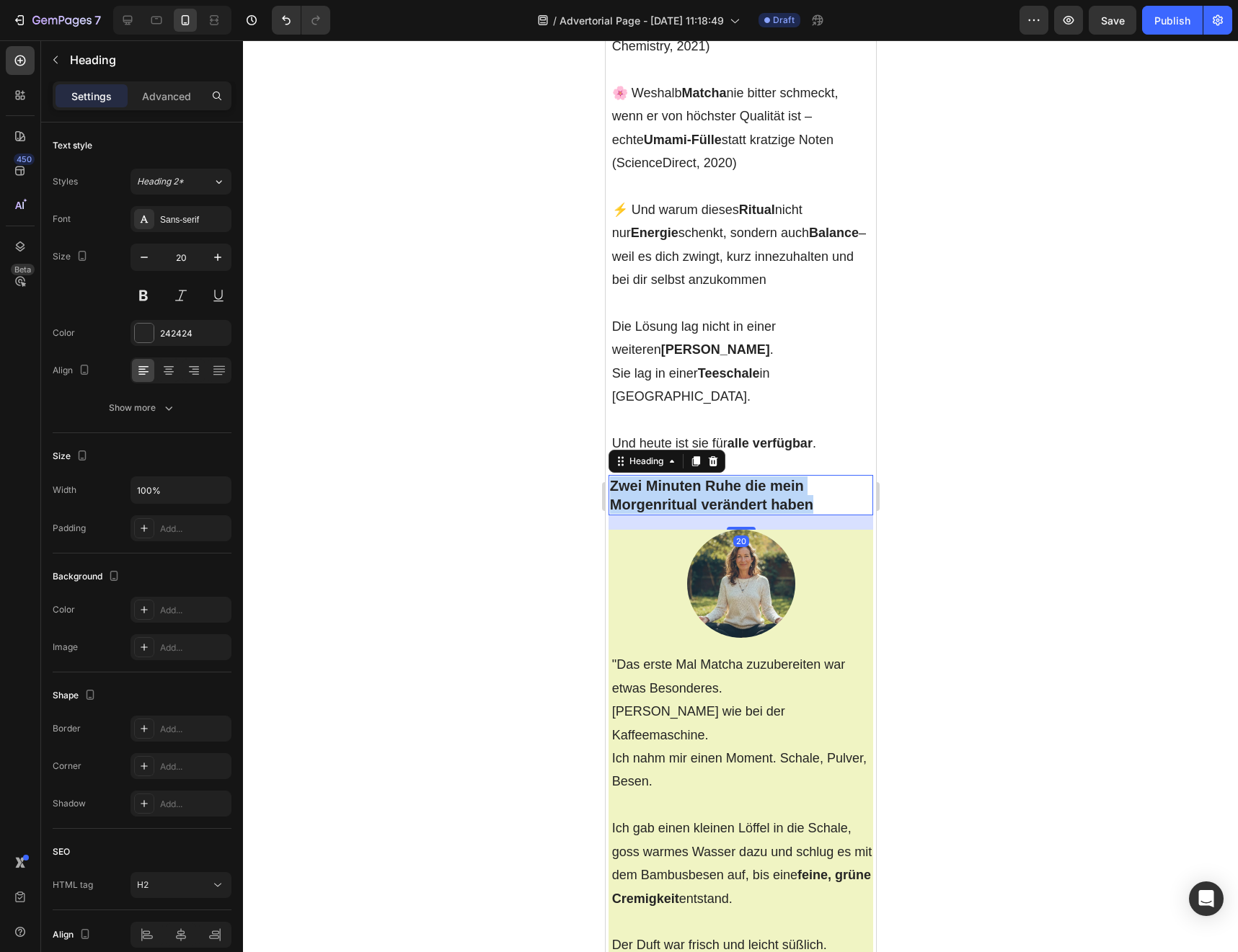
click at [685, 478] on strong "Zwei Minuten Ruhe die mein Morgenritual verändert haben" at bounding box center [711, 495] width 204 height 34
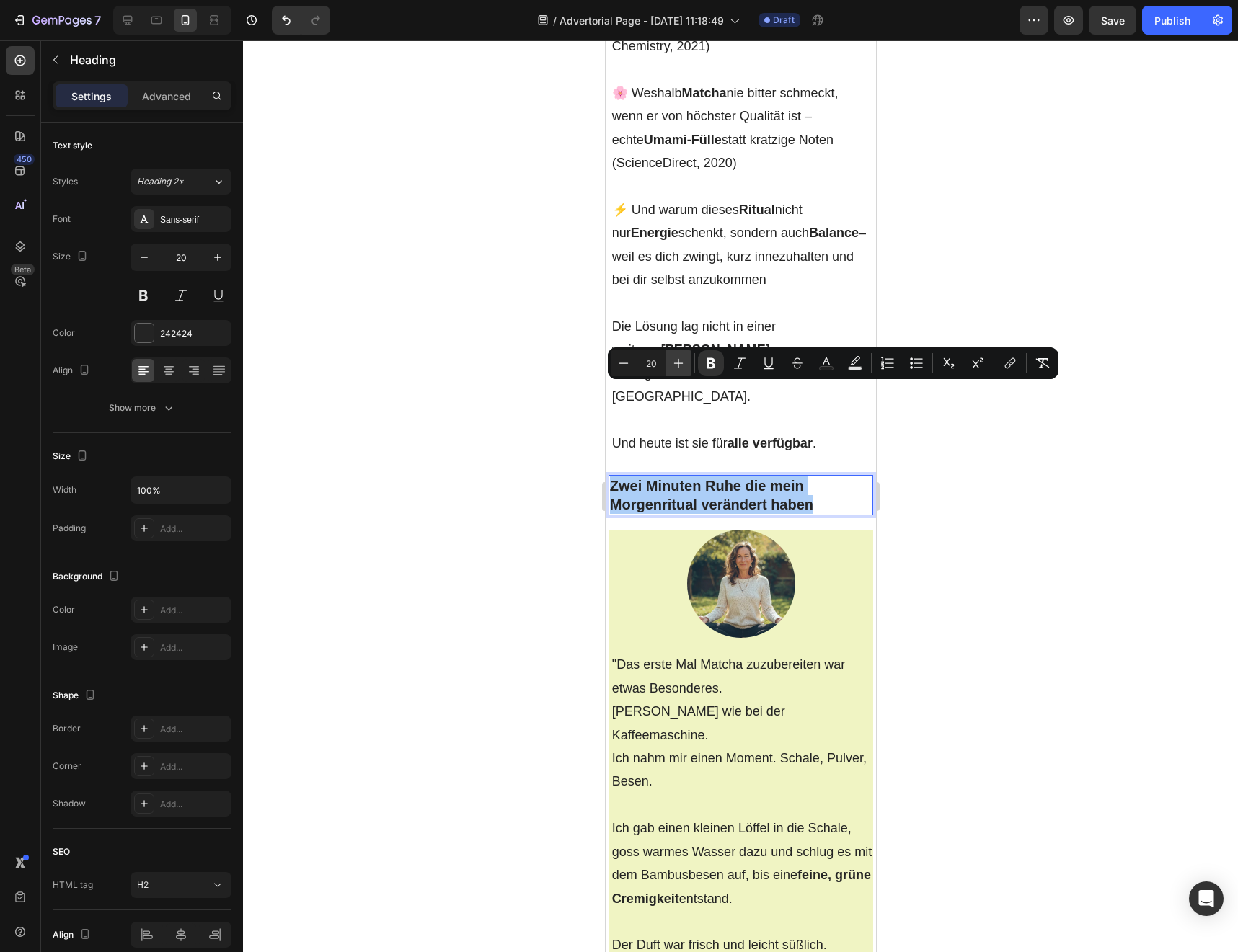
click at [668, 362] on button "Plus" at bounding box center [679, 364] width 26 height 26
type input "24"
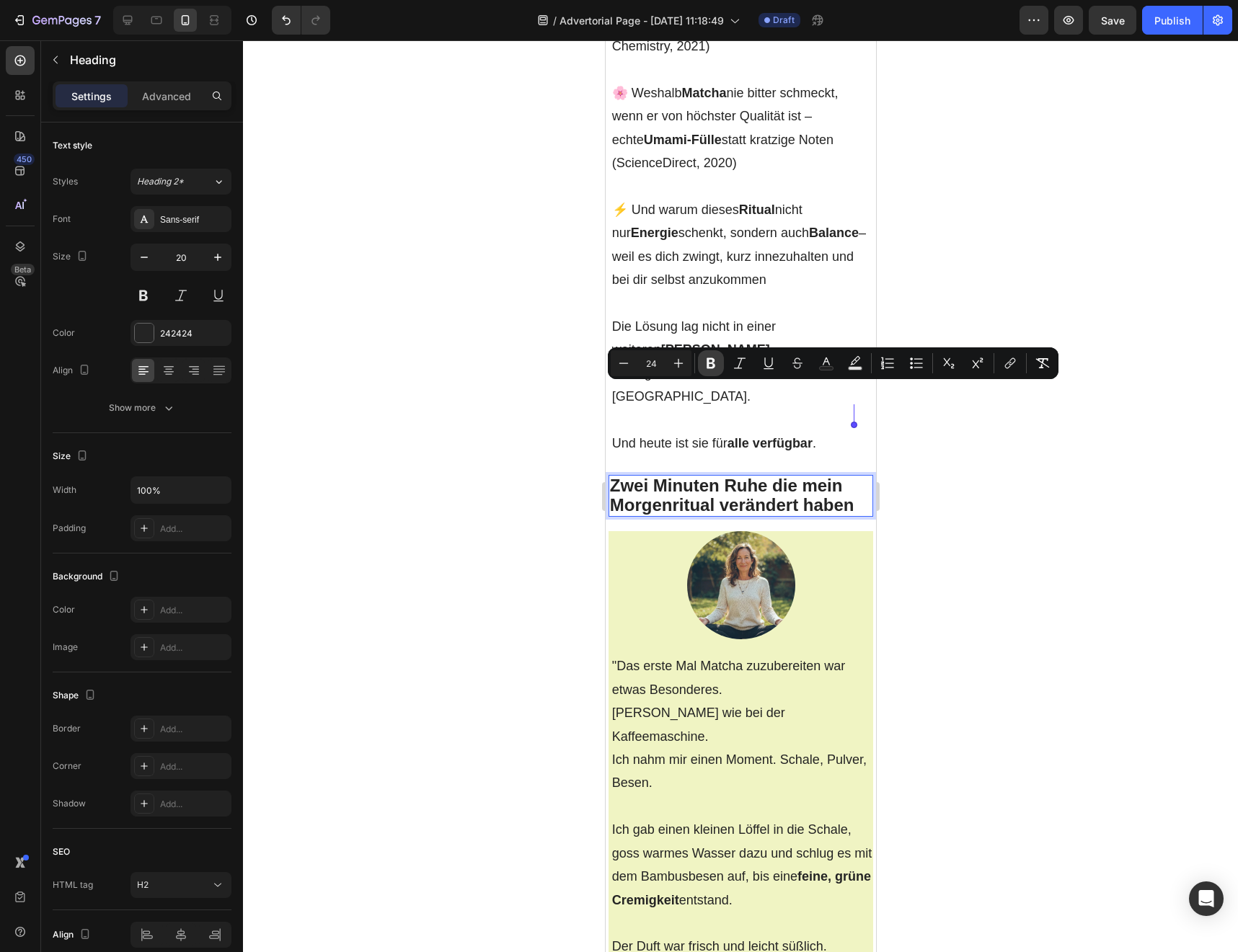
click at [701, 363] on button "Bold" at bounding box center [711, 364] width 26 height 26
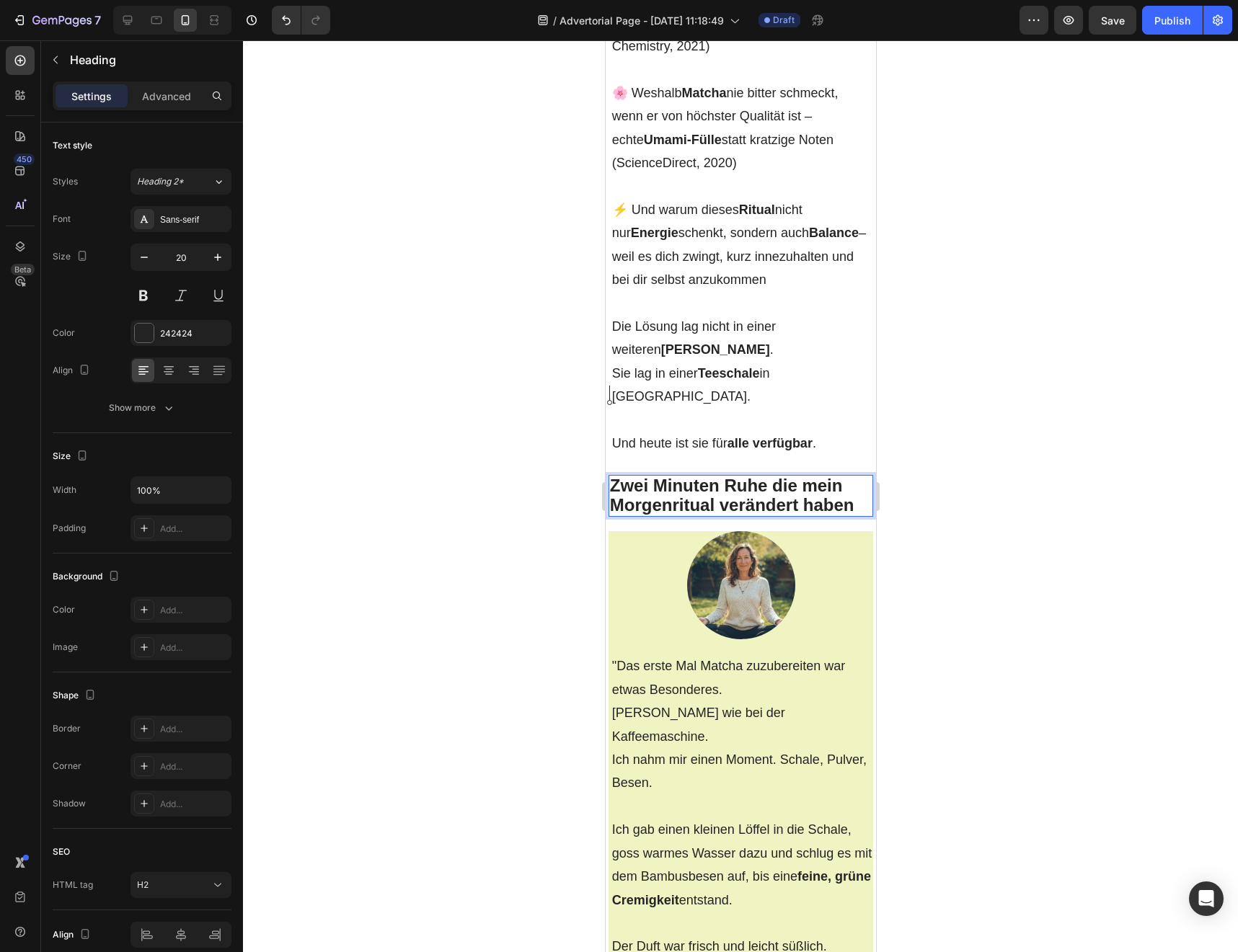
click at [684, 476] on span "Zwei Minuten Ruhe die mein Morgenritual verändert haben" at bounding box center [731, 495] width 245 height 39
click at [543, 428] on div at bounding box center [741, 496] width 995 height 912
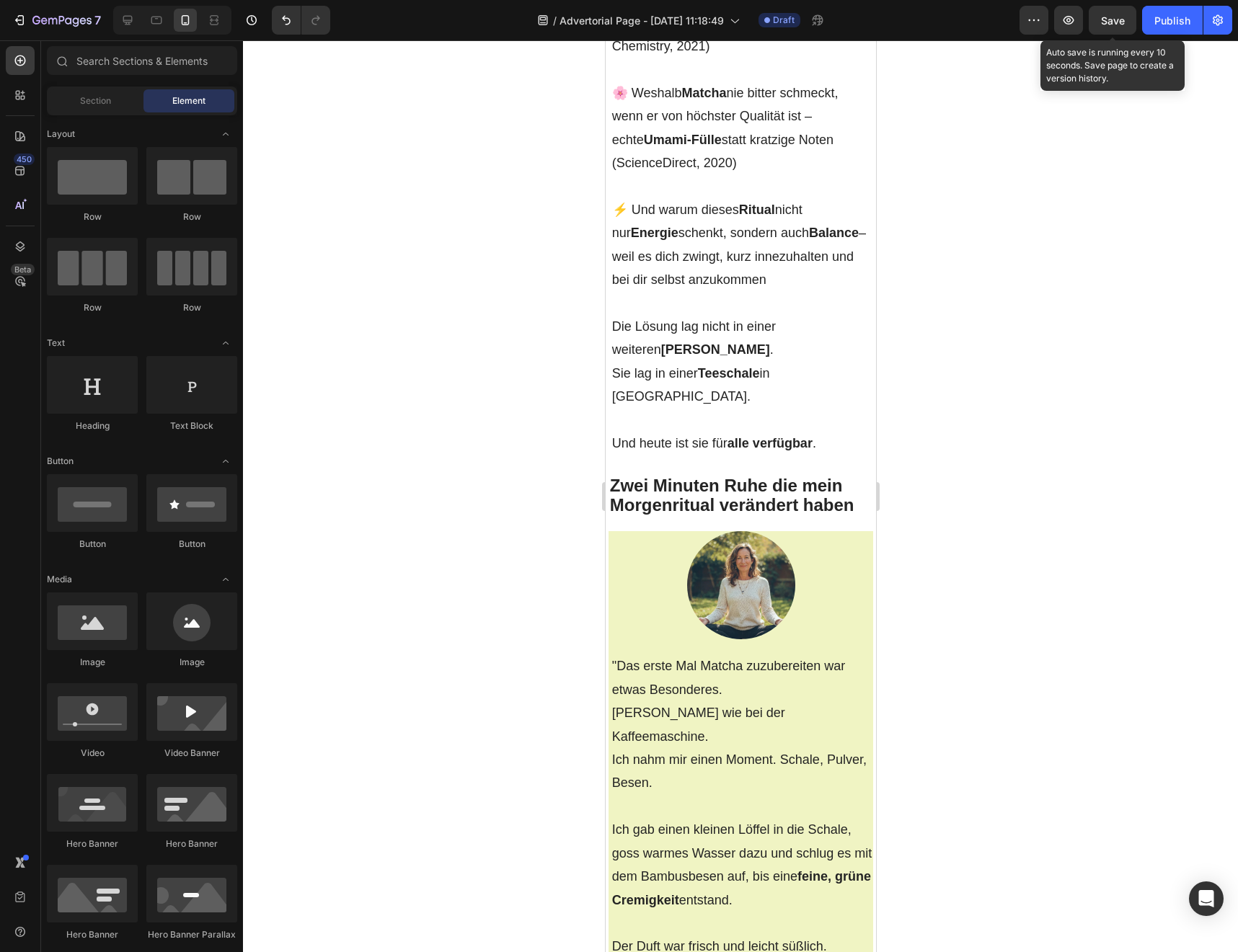
click at [1101, 15] on span "Save" at bounding box center [1112, 21] width 24 height 12
click at [695, 476] on span "Zwei Minuten Ruhe die mein Morgenritual verändert haben" at bounding box center [731, 495] width 245 height 39
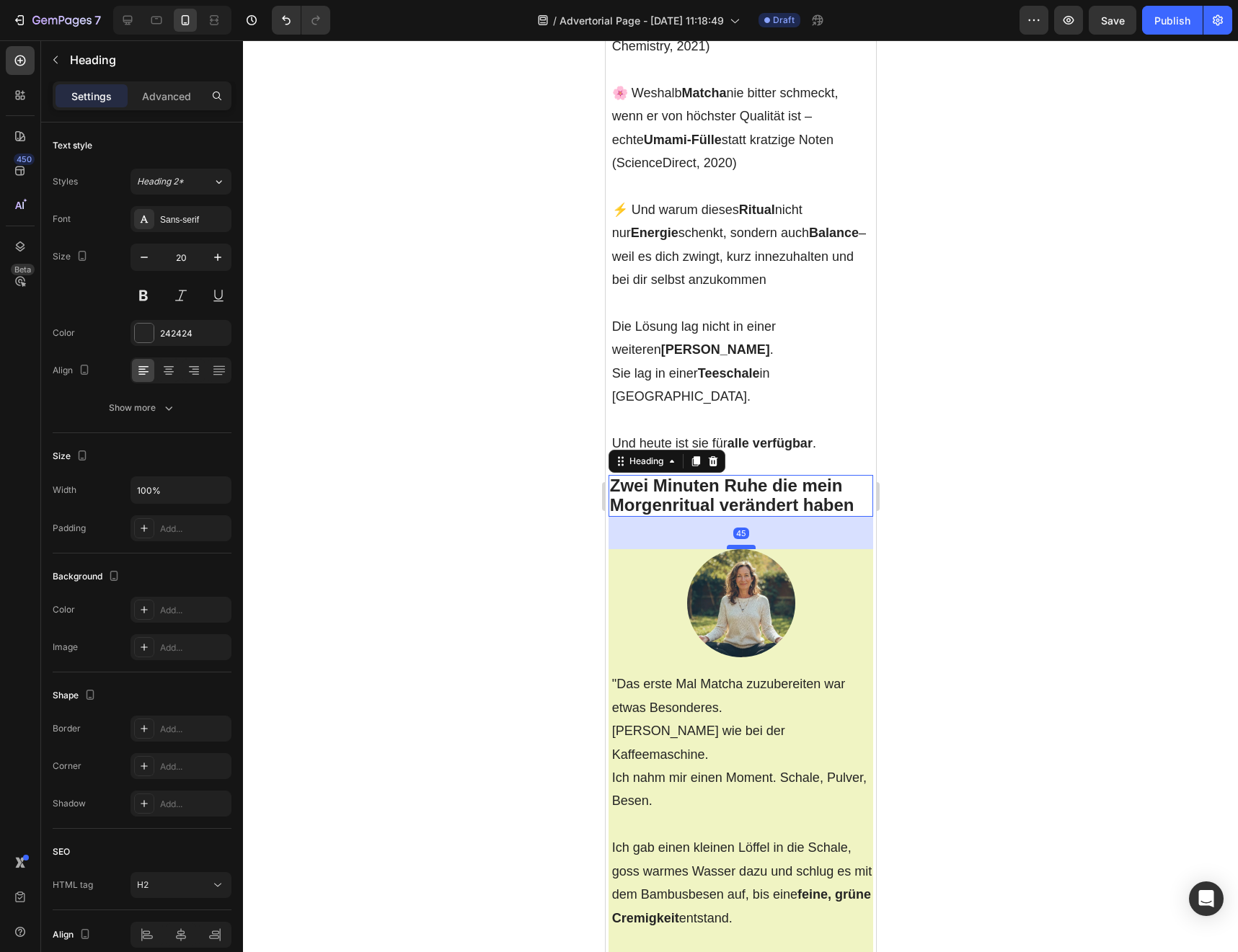
drag, startPoint x: 738, startPoint y: 438, endPoint x: 738, endPoint y: 456, distance: 18.0
click at [738, 545] on div at bounding box center [740, 547] width 29 height 4
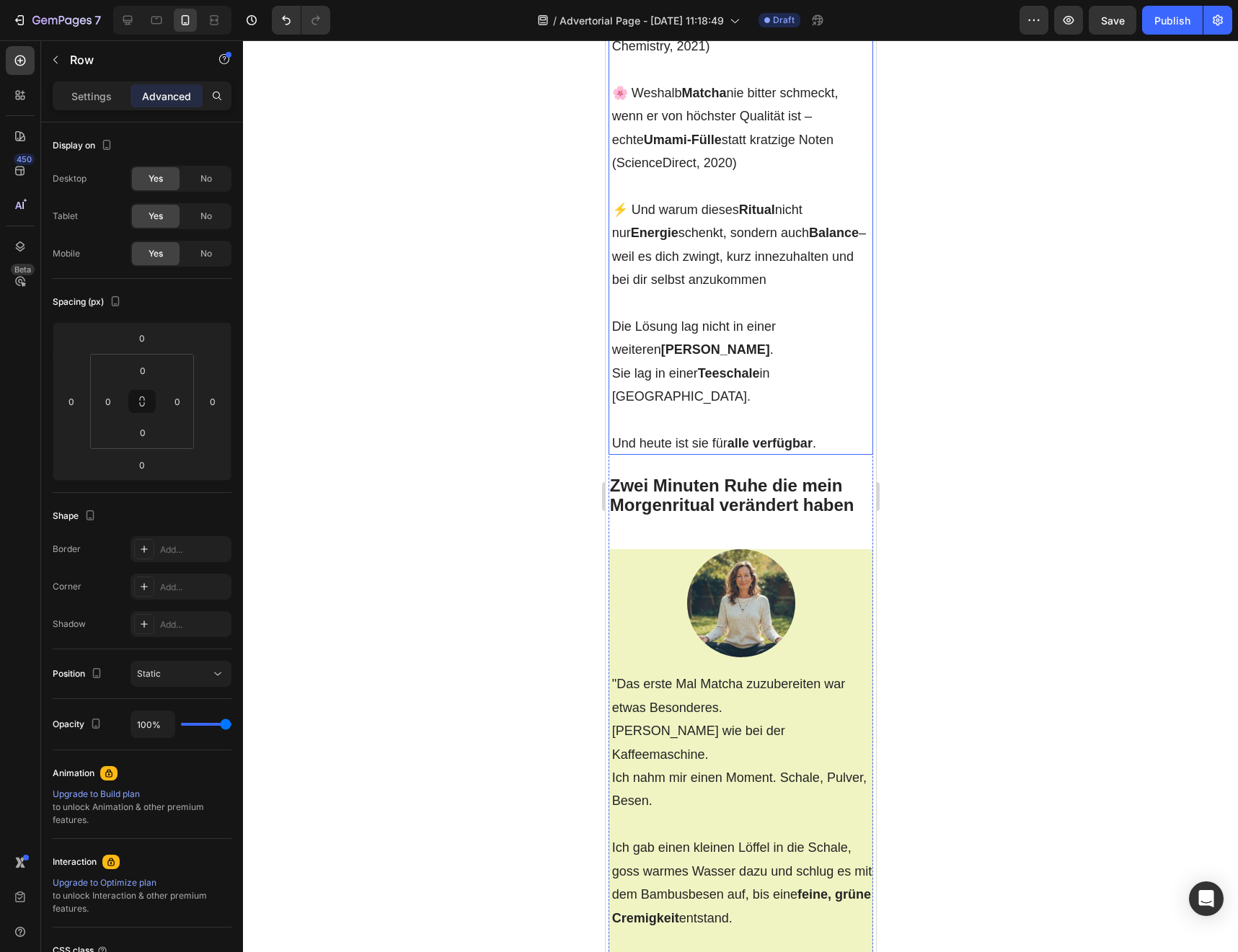
click at [745, 436] on strong "alle verfügbar" at bounding box center [769, 443] width 85 height 15
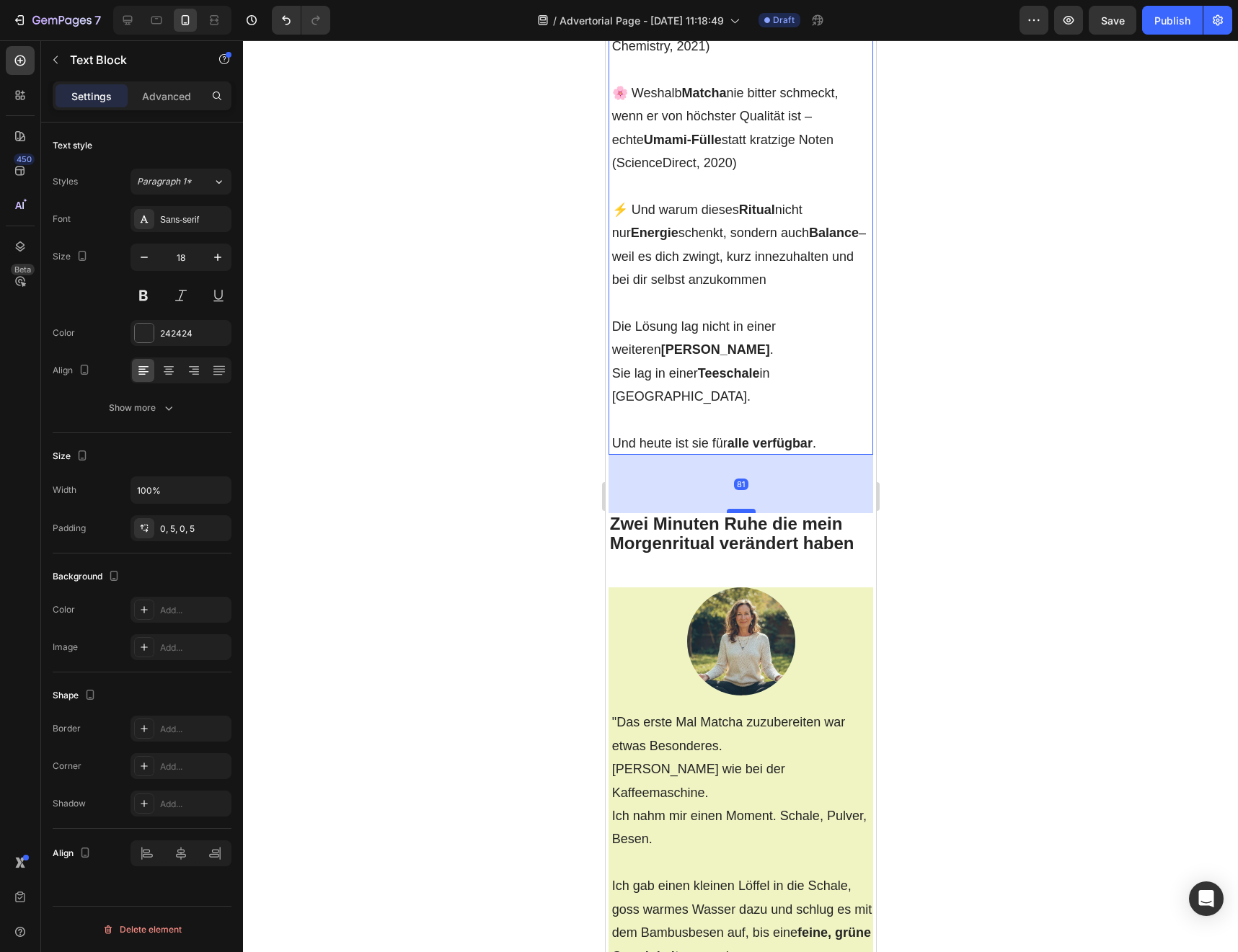
drag, startPoint x: 743, startPoint y: 382, endPoint x: 743, endPoint y: 418, distance: 36.0
click at [743, 509] on div at bounding box center [740, 510] width 29 height 4
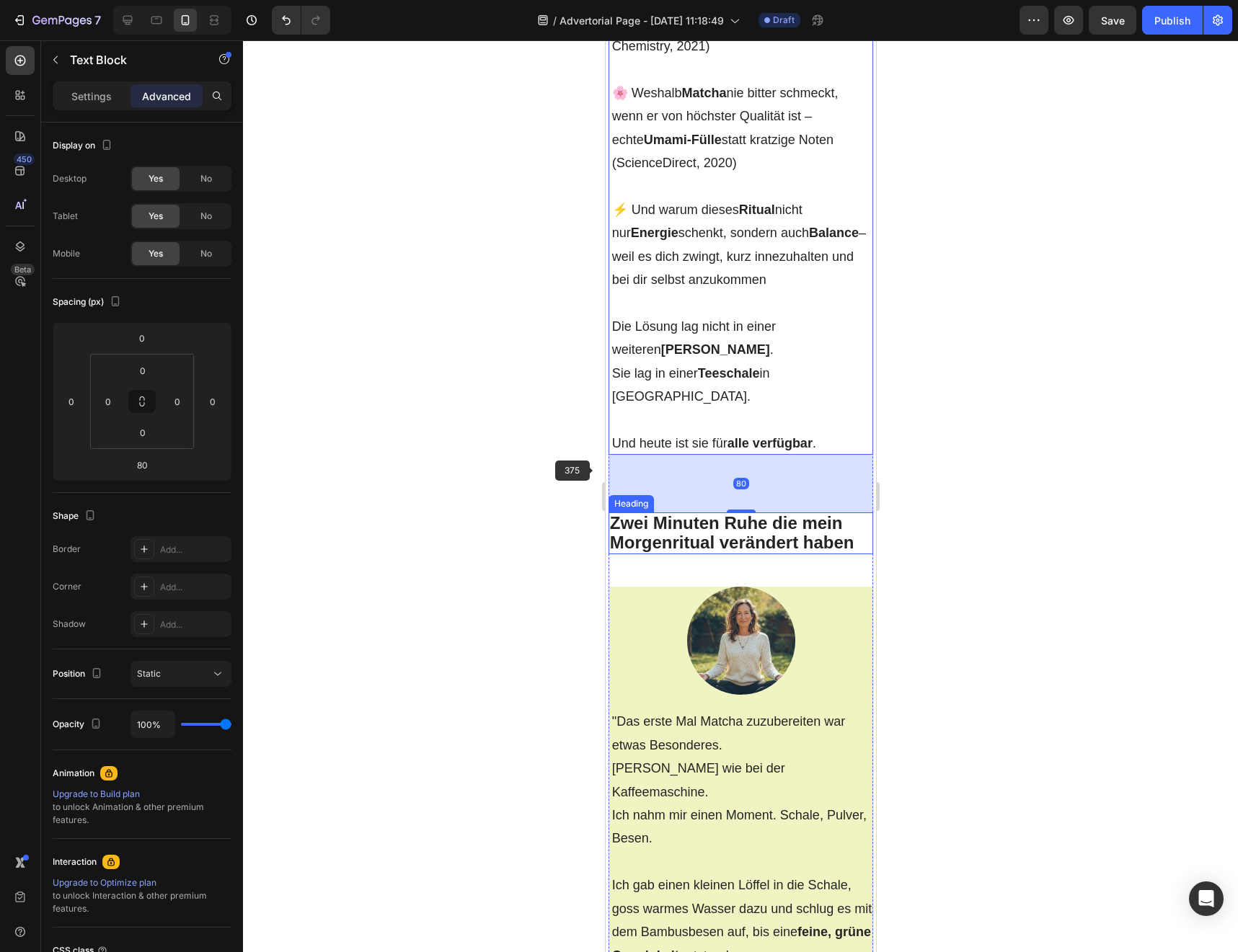
click at [530, 492] on div at bounding box center [741, 496] width 995 height 912
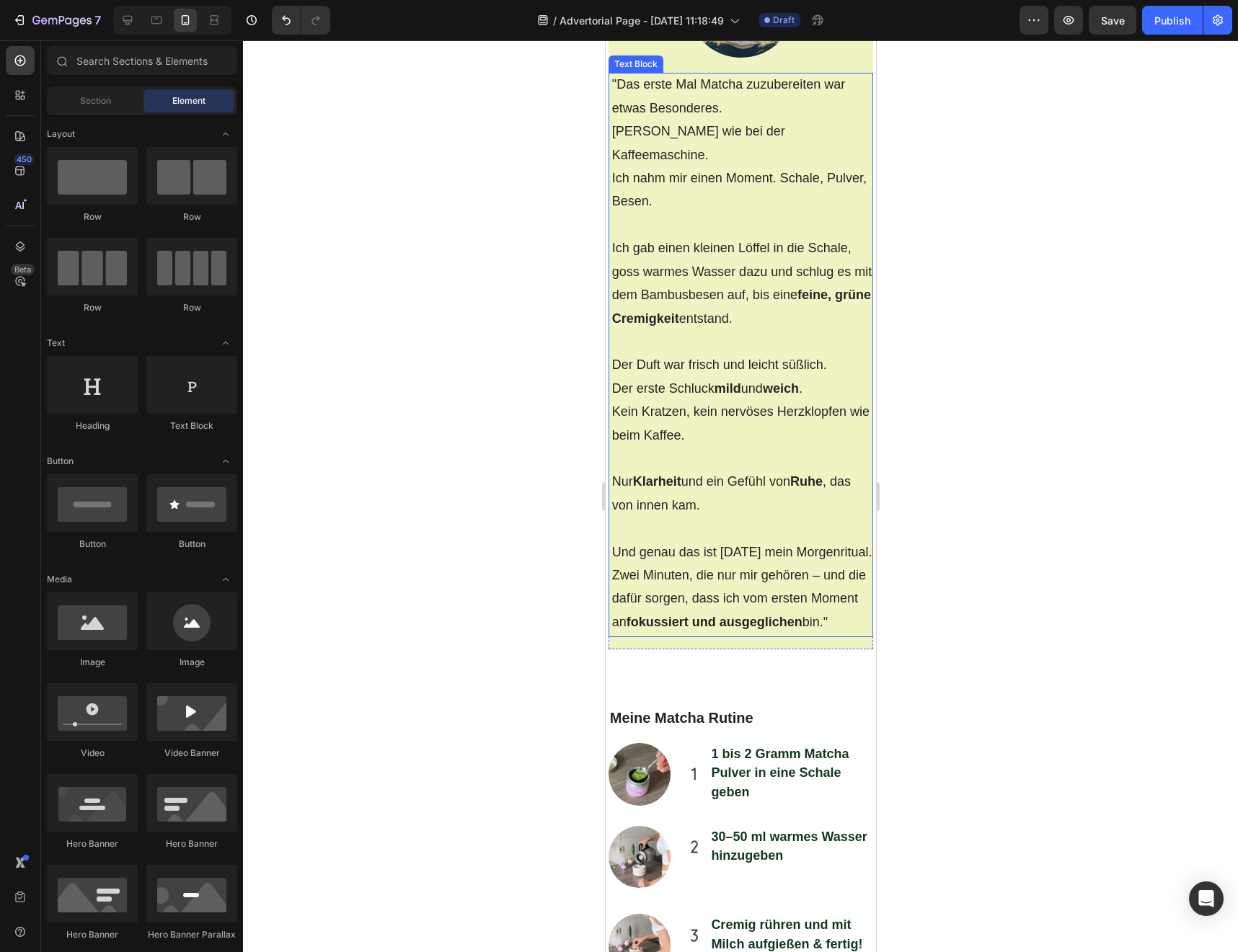
scroll to position [3712, 0]
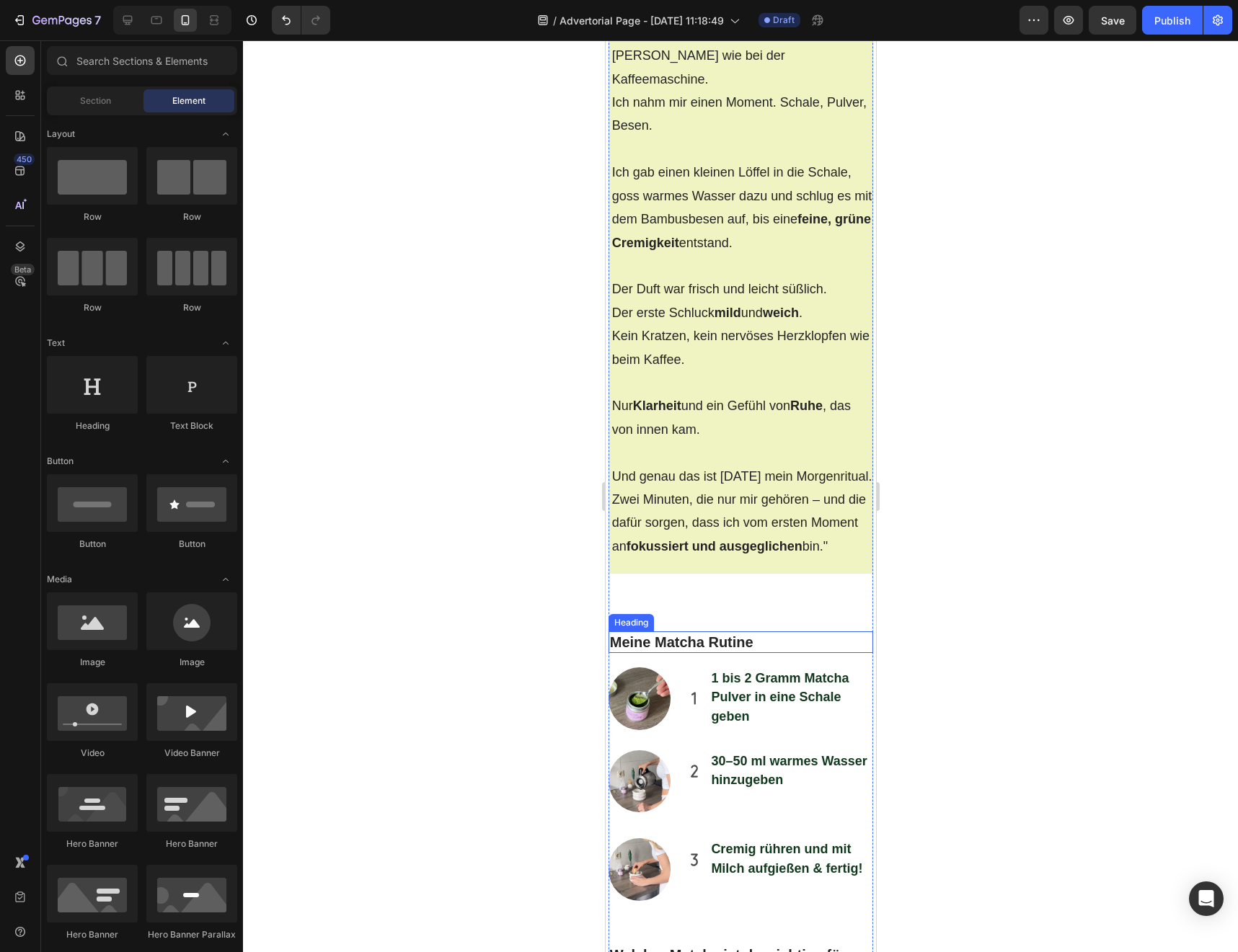
click at [718, 631] on h2 "Meine Matcha Rutine" at bounding box center [740, 642] width 265 height 21
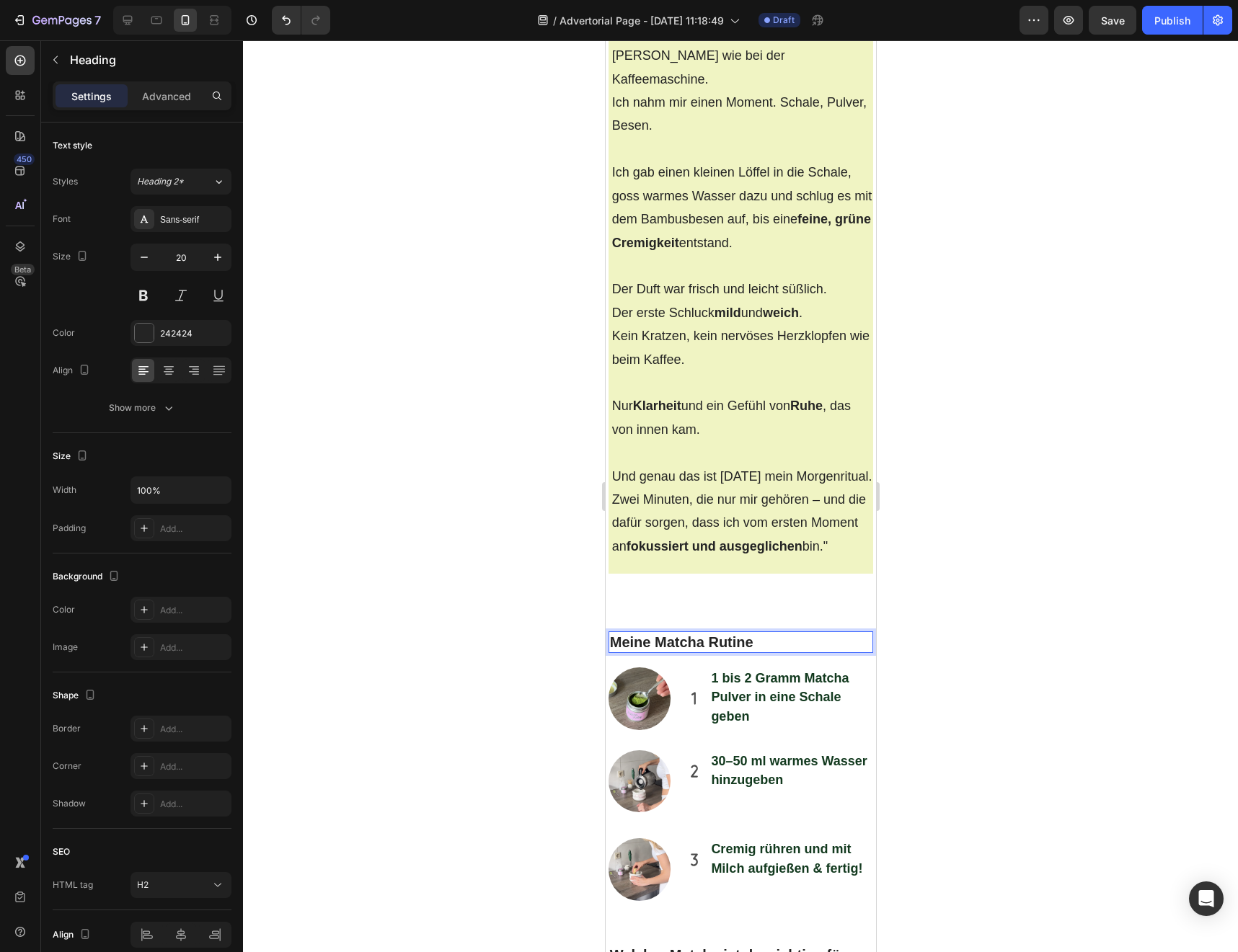
click at [703, 631] on h2 "Meine Matcha Rutine" at bounding box center [740, 642] width 265 height 21
click at [703, 633] on p "Meine Matcha Rutine" at bounding box center [741, 642] width 263 height 19
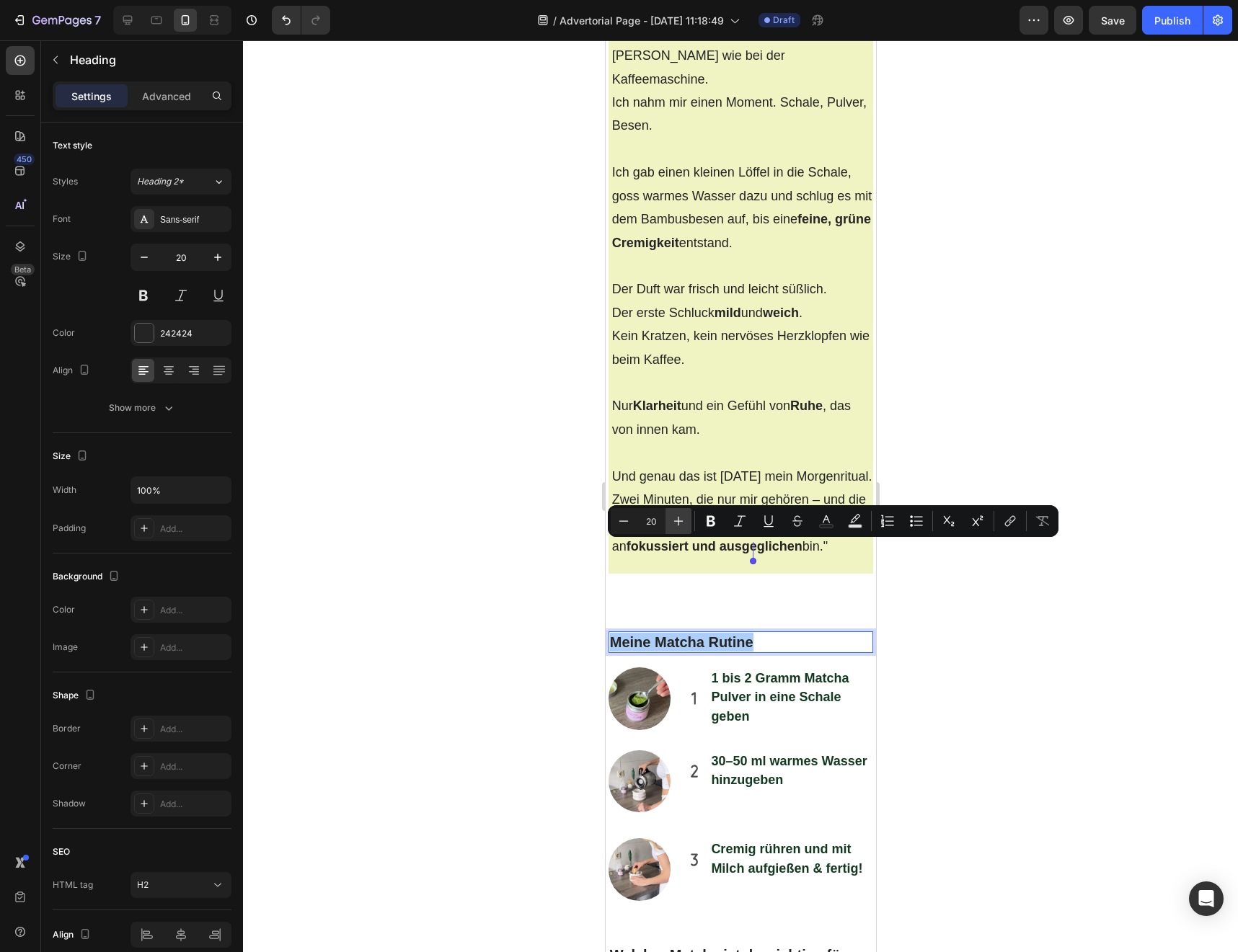
click at [675, 525] on icon "Editor contextual toolbar" at bounding box center [679, 521] width 15 height 15
type input "24"
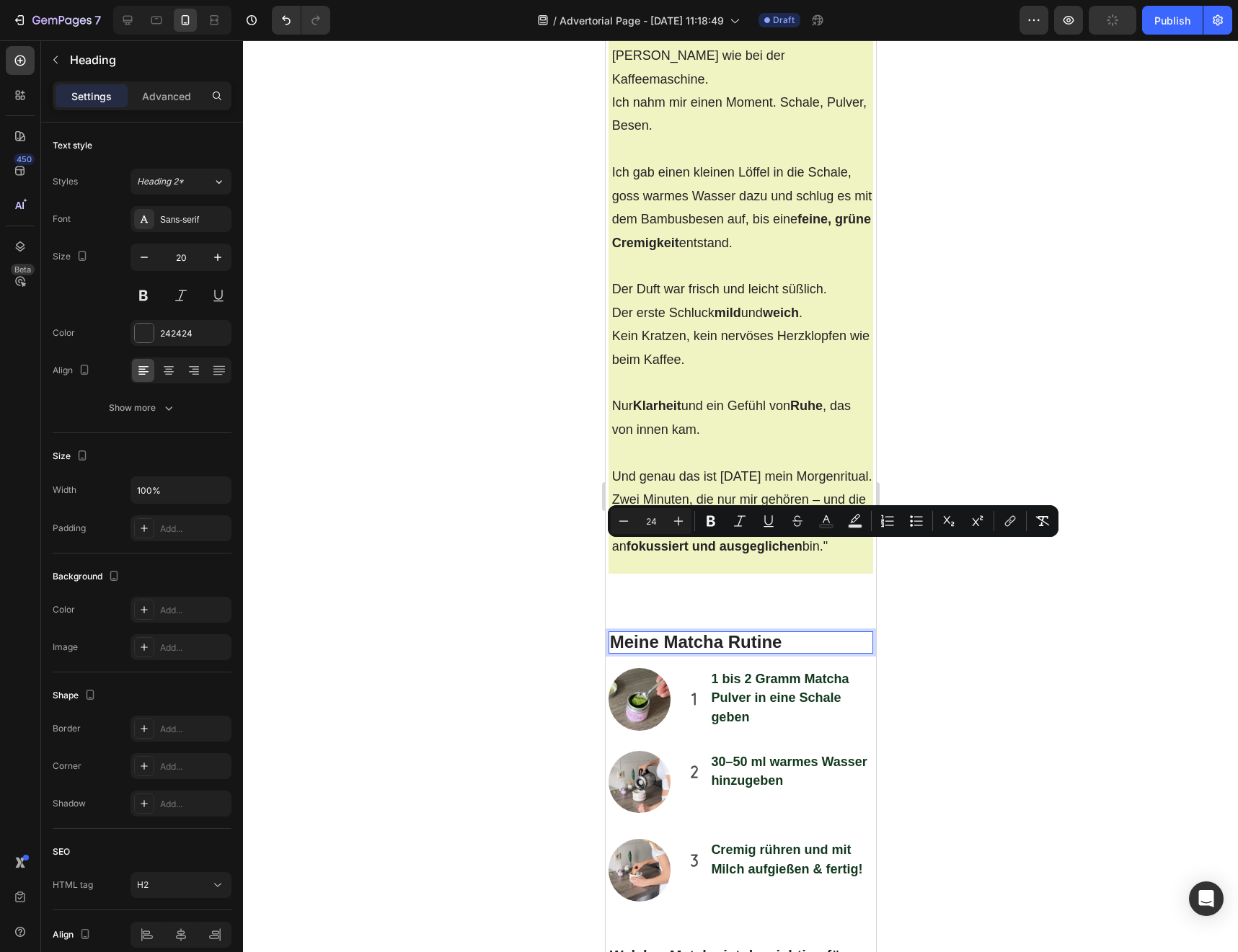
click at [563, 588] on div at bounding box center [741, 496] width 995 height 912
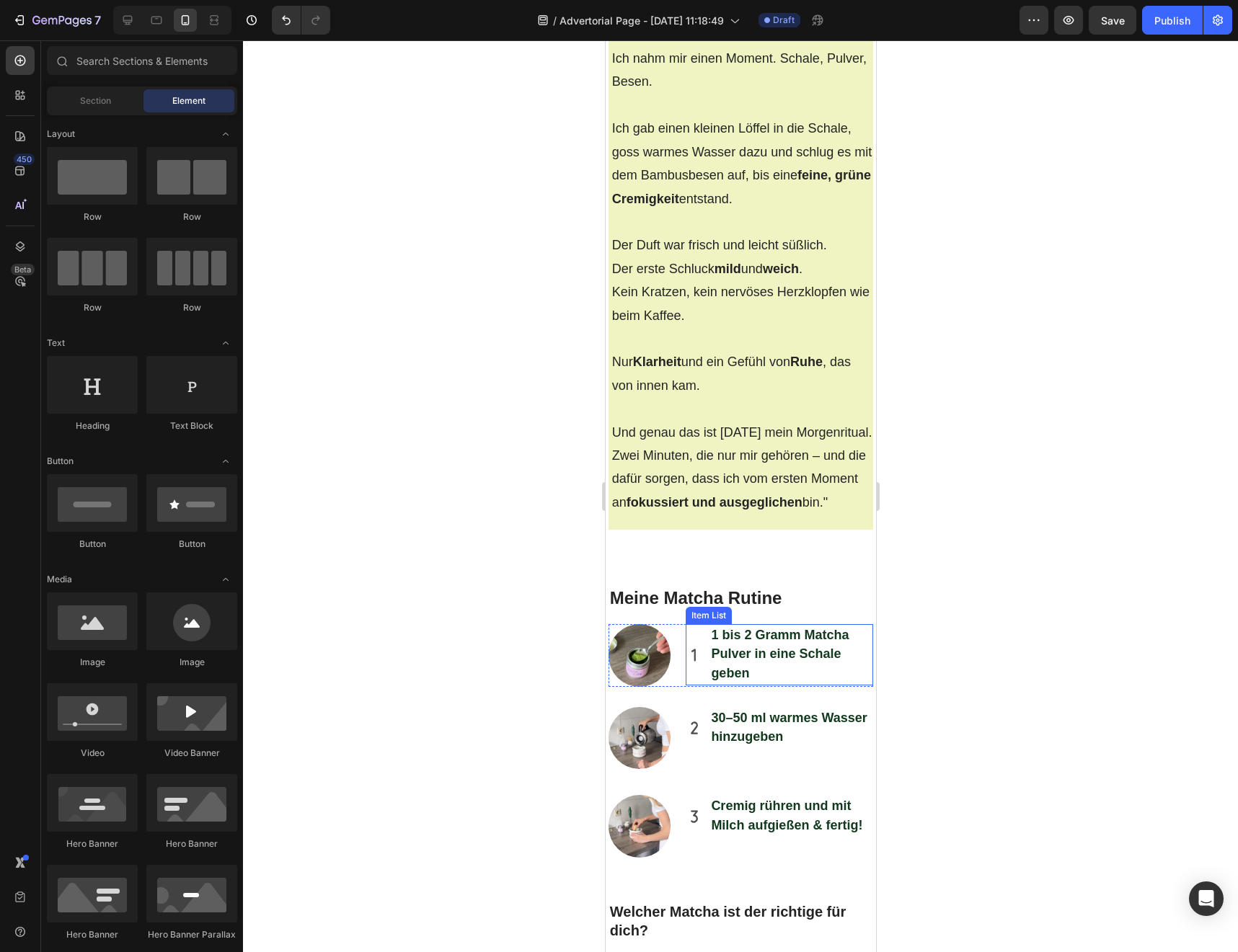
scroll to position [3947, 0]
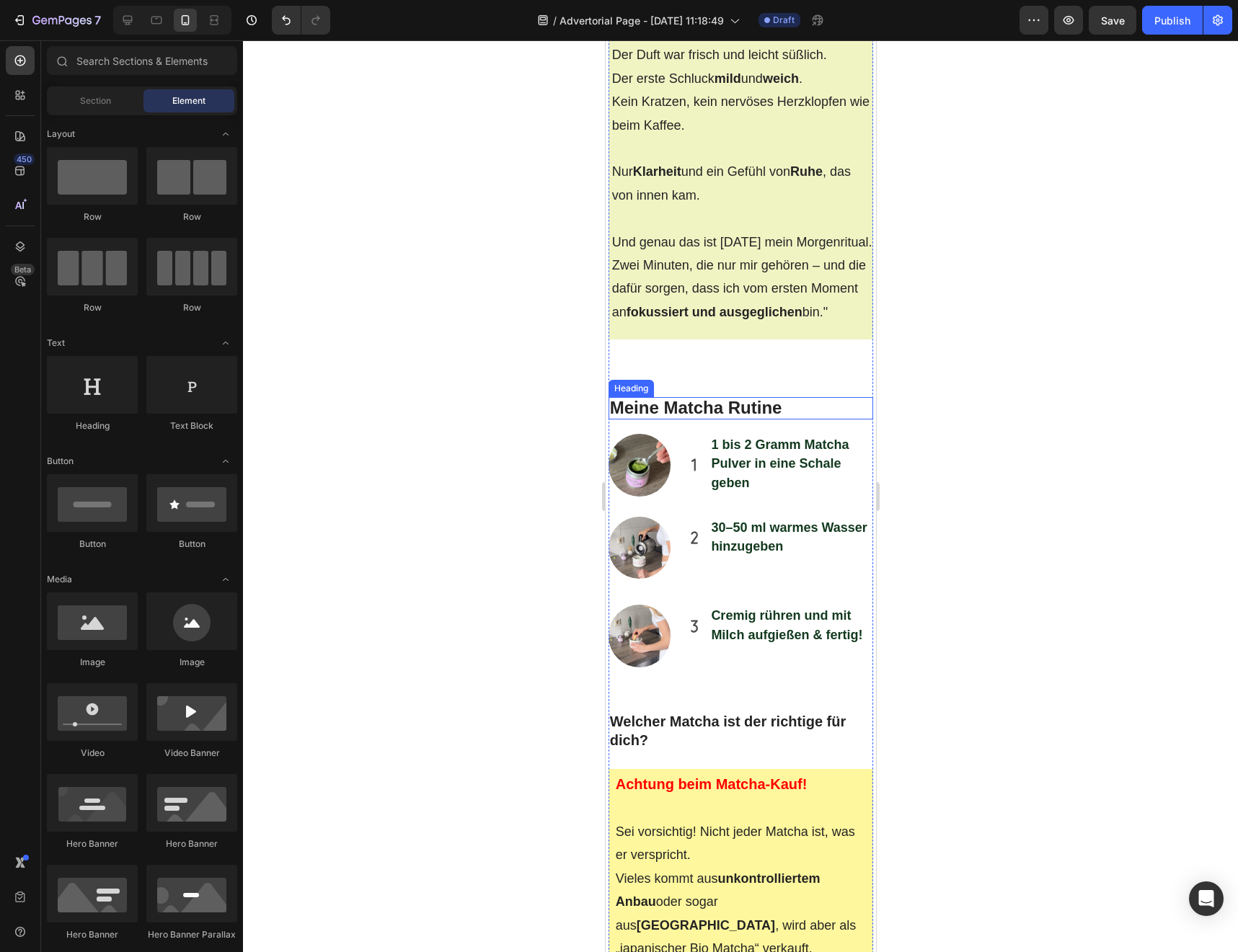
click at [777, 398] on span "Meine Matcha Rutine" at bounding box center [695, 408] width 172 height 20
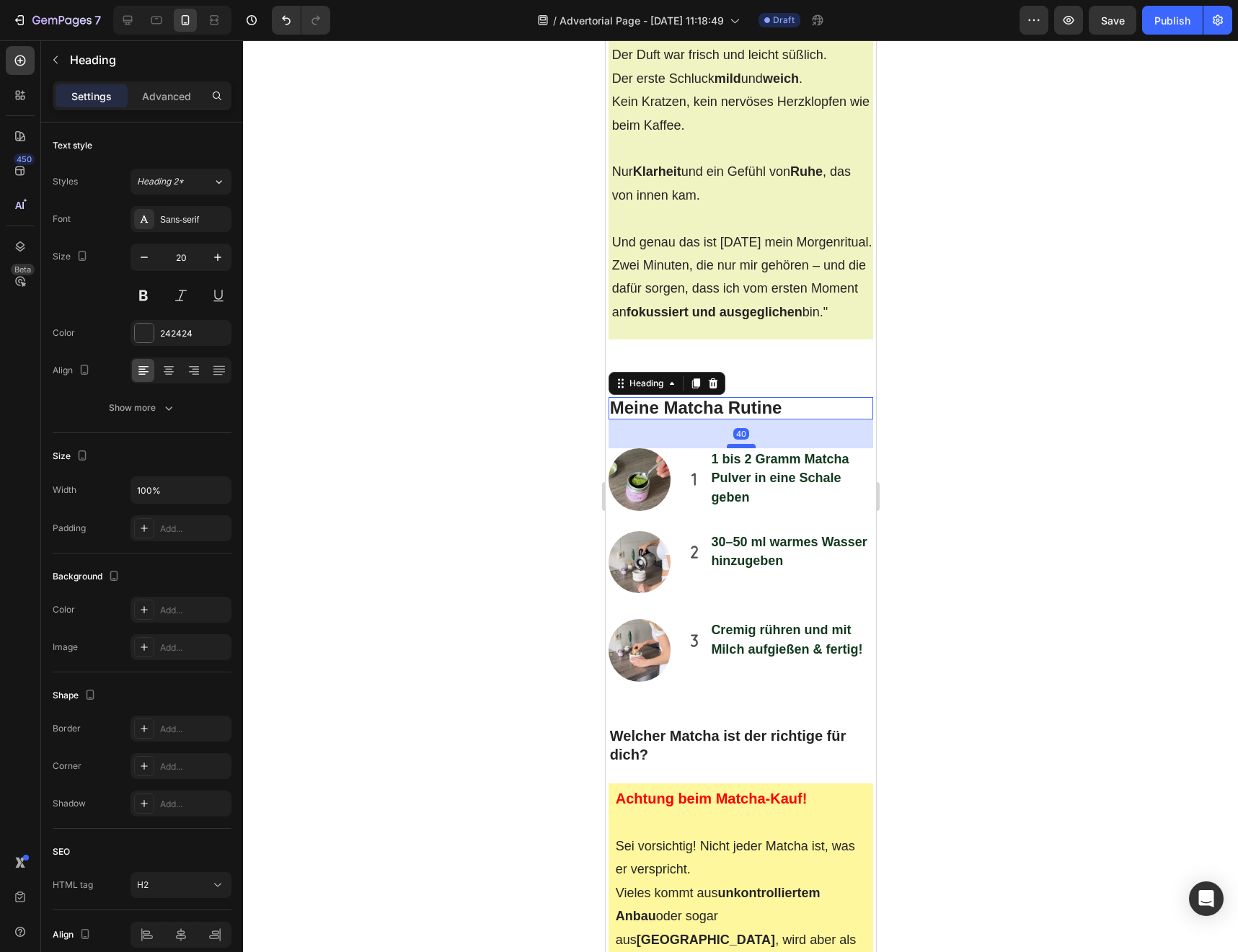
drag, startPoint x: 753, startPoint y: 341, endPoint x: 753, endPoint y: 355, distance: 14.0
click at [753, 444] on div at bounding box center [740, 446] width 29 height 4
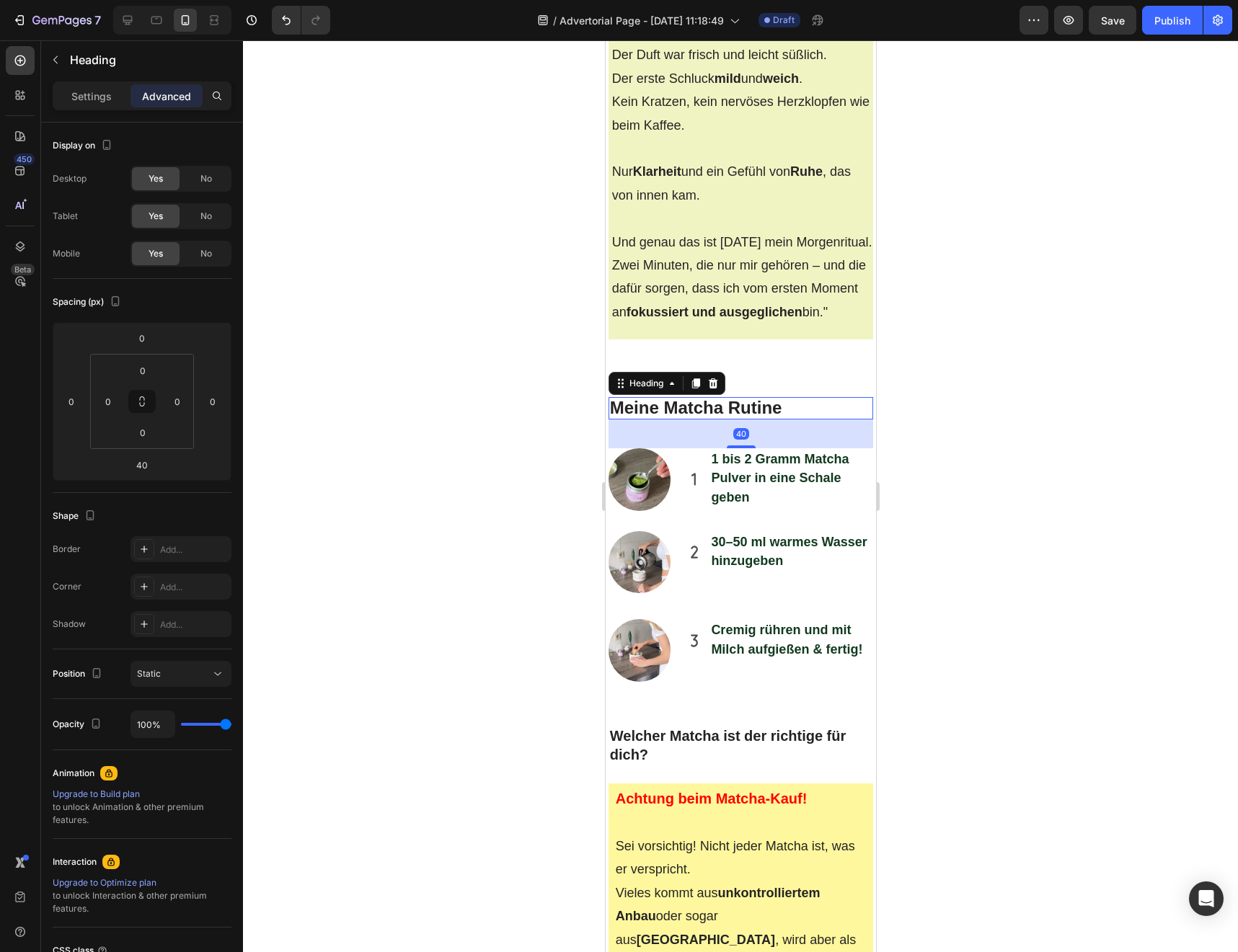
click at [544, 563] on div at bounding box center [741, 496] width 995 height 912
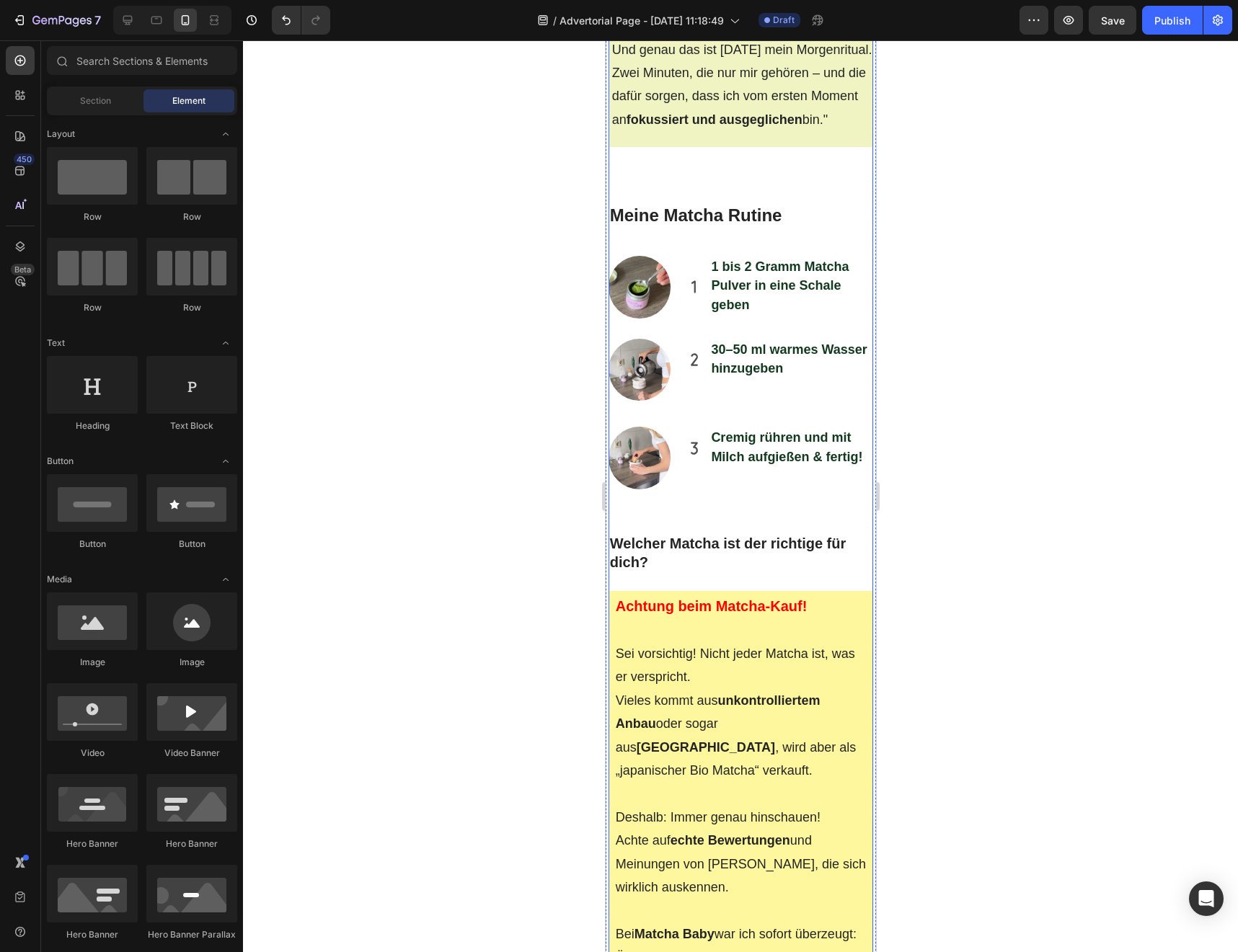
scroll to position [4149, 0]
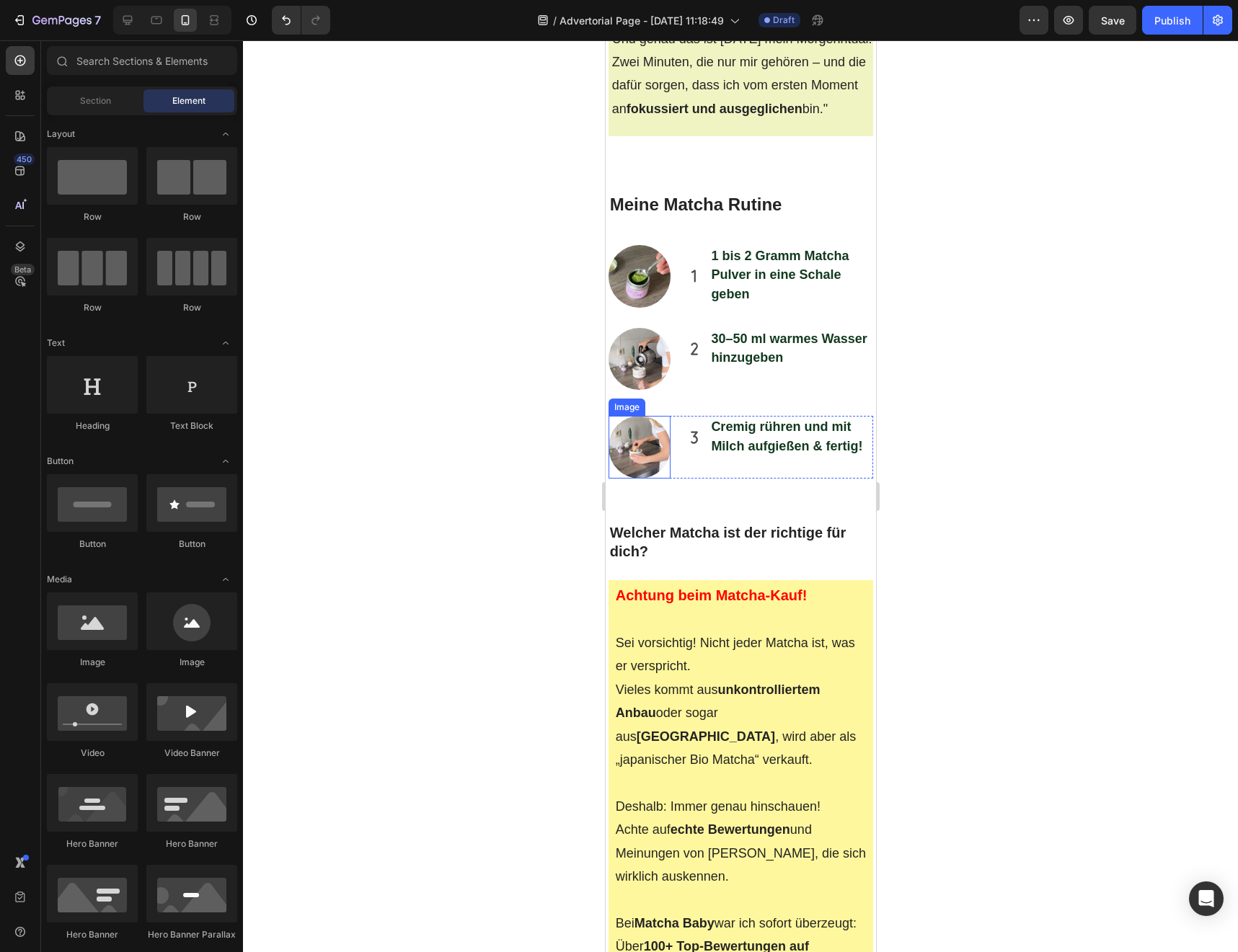
click at [653, 416] on img at bounding box center [639, 447] width 62 height 62
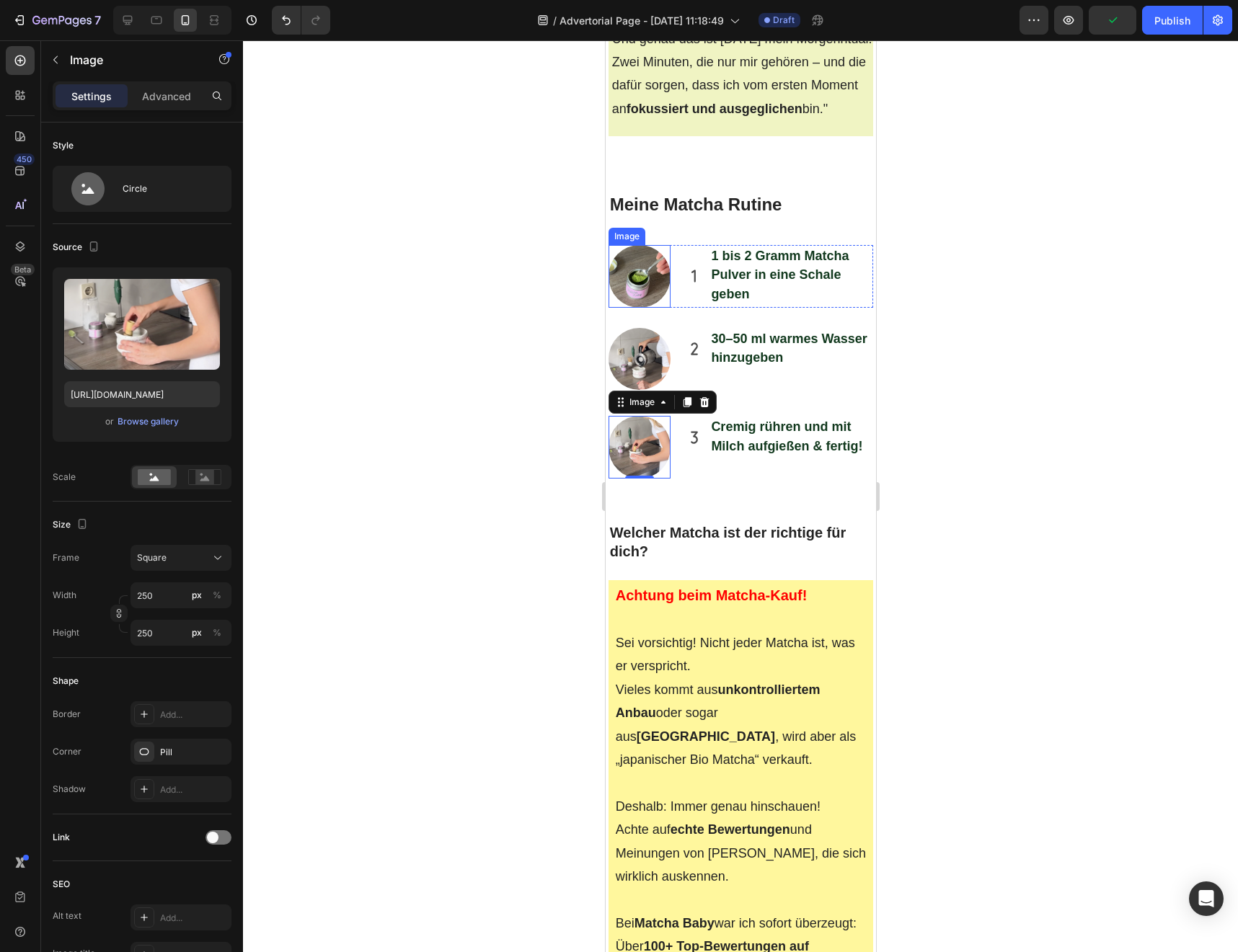
click at [667, 245] on div at bounding box center [639, 277] width 62 height 62
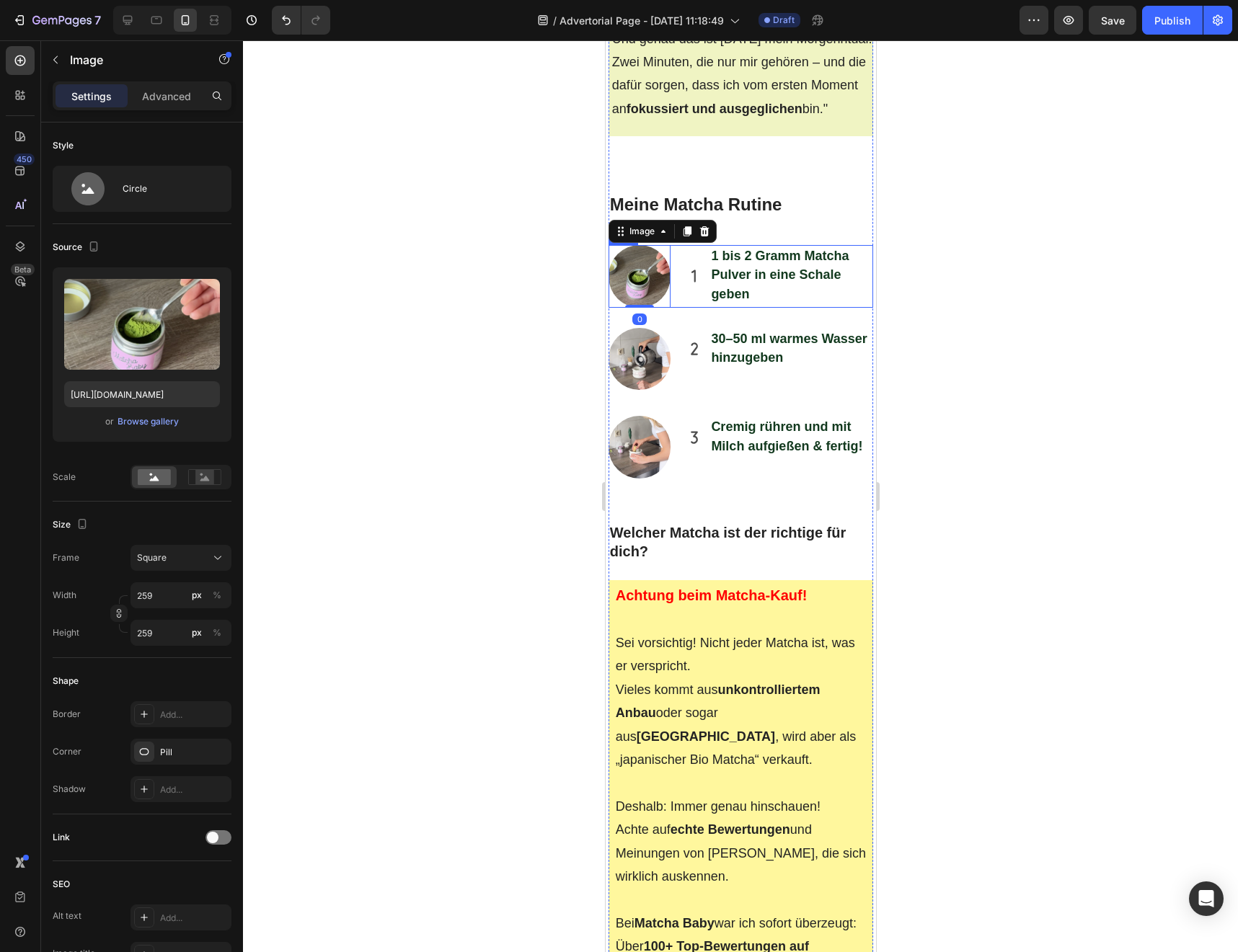
click at [679, 245] on div "1 bis 2 Gramm Matcha Pulver in eine Schale geben Item List Image 0 Row" at bounding box center [740, 277] width 265 height 62
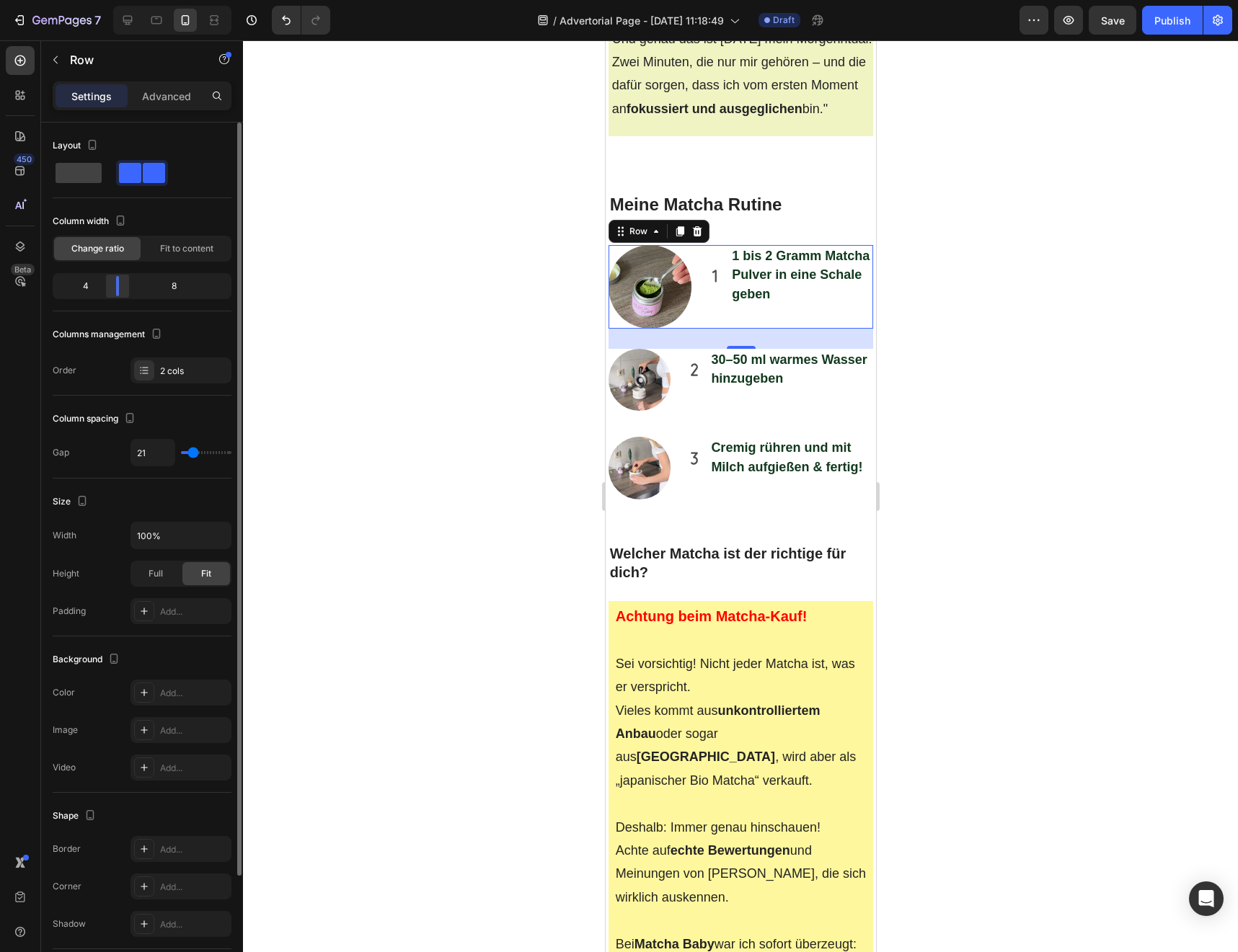
drag, startPoint x: 104, startPoint y: 293, endPoint x: 116, endPoint y: 293, distance: 12.0
click at [116, 0] on body "7 / Advertorial Page - [DATE] 11:18:49 Draft Preview Save Publish 450 Beta Sect…" at bounding box center [619, 0] width 1238 height 0
click at [691, 349] on div "30–50 ml warmes Wasser hinzugeben" at bounding box center [778, 369] width 187 height 42
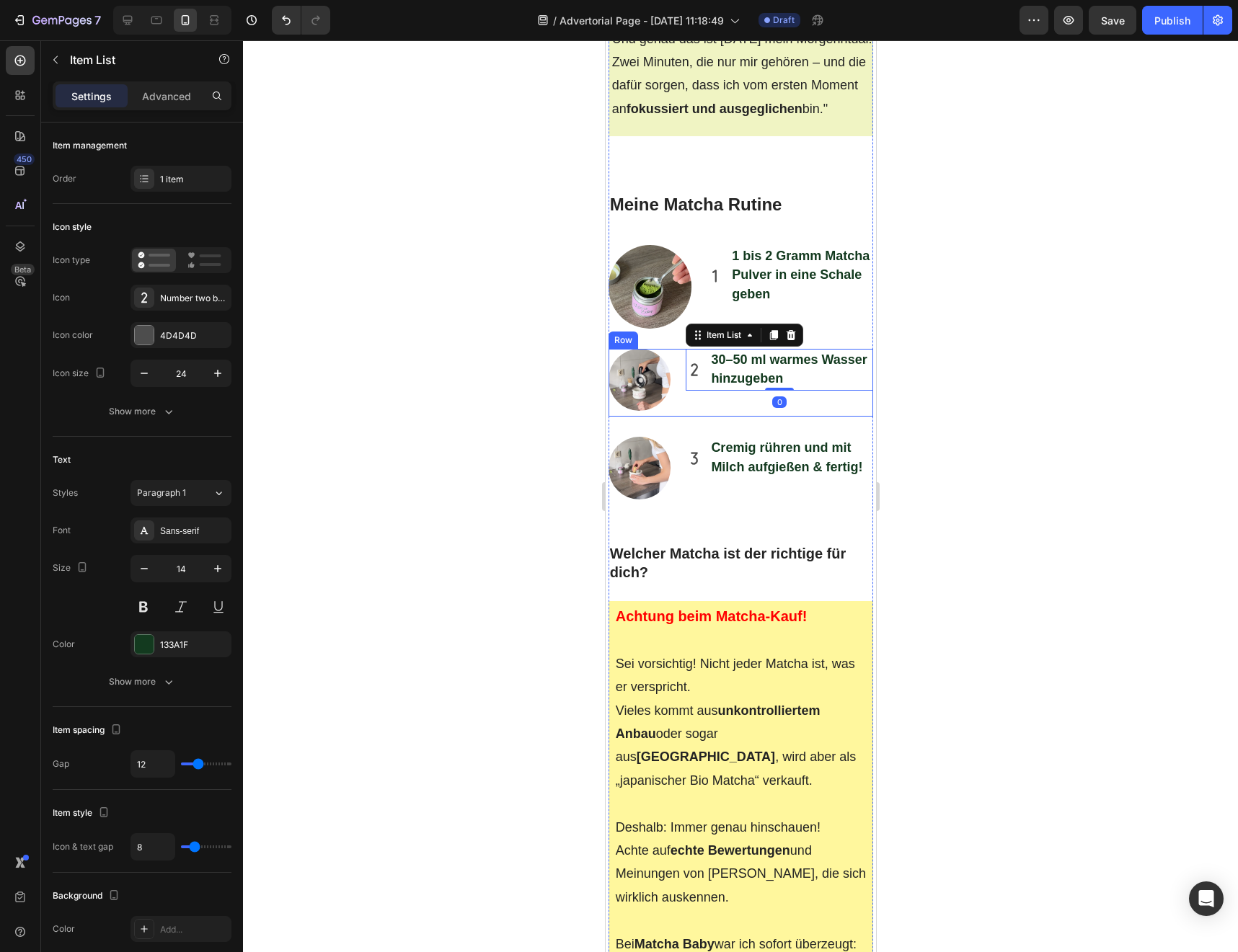
click at [681, 349] on div "Image 30–50 ml warmes Wasser hinzugeben Item List 0 Row" at bounding box center [740, 382] width 265 height 68
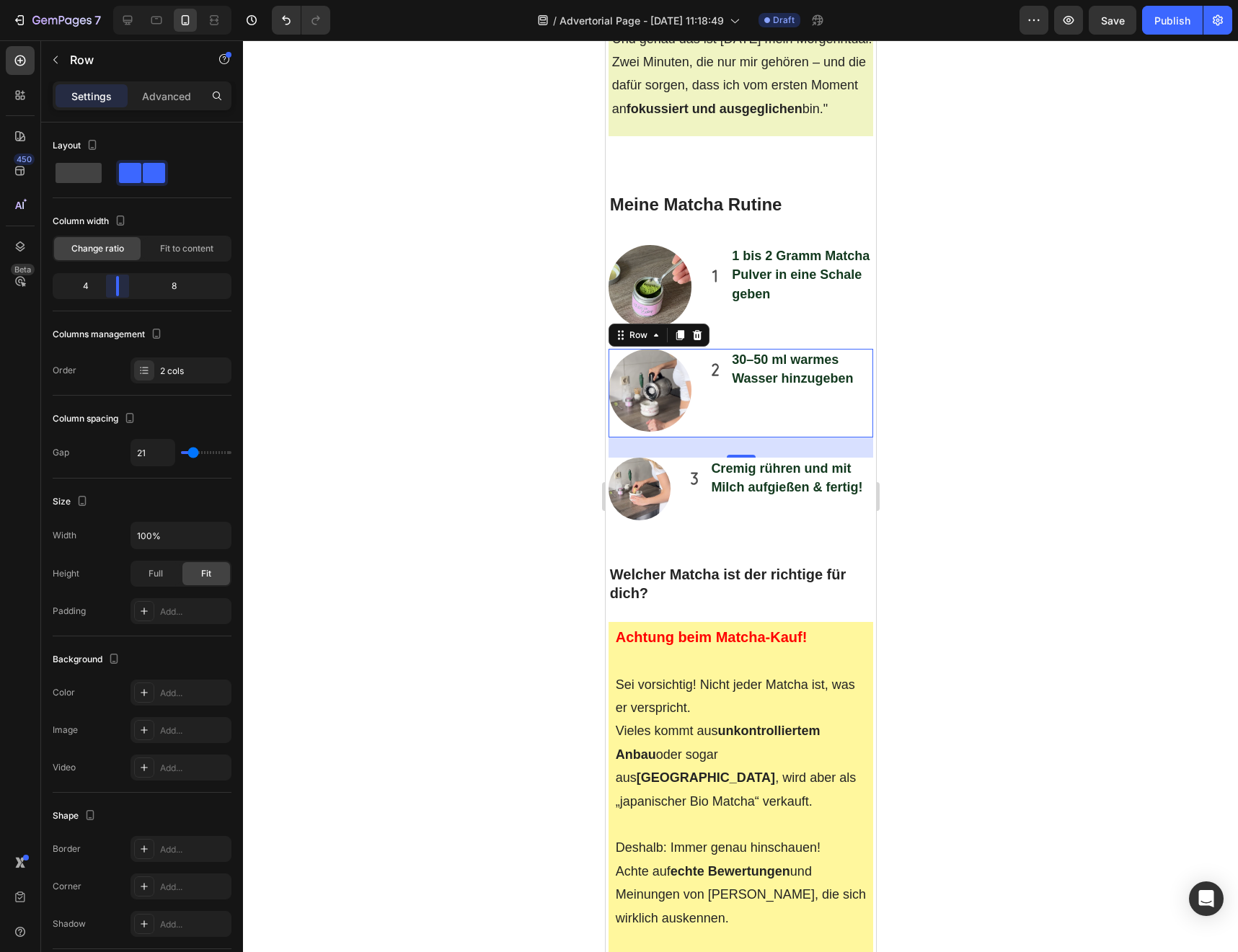
drag, startPoint x: 103, startPoint y: 278, endPoint x: 112, endPoint y: 279, distance: 9.1
click at [112, 0] on body "7 / Advertorial Page - [DATE] 11:18:49 Draft Preview Save Publish 450 Beta Sect…" at bounding box center [619, 0] width 1238 height 0
click at [735, 349] on div "30–50 ml warmes Wasser hinzugeben Item List" at bounding box center [789, 393] width 167 height 89
click at [754, 352] on strong "30–50 ml warmes Wasser hinzugeben" at bounding box center [791, 368] width 122 height 33
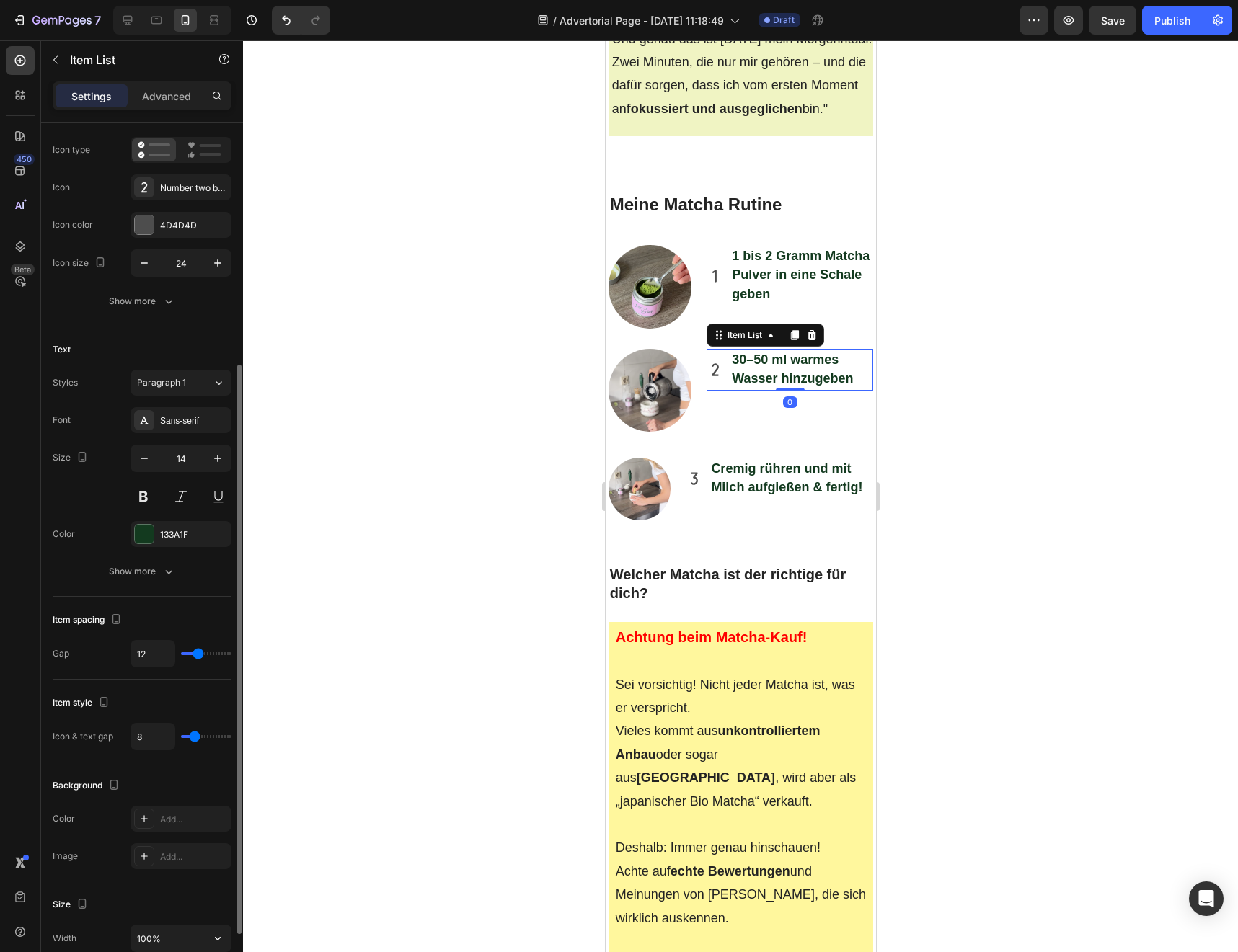
scroll to position [460, 0]
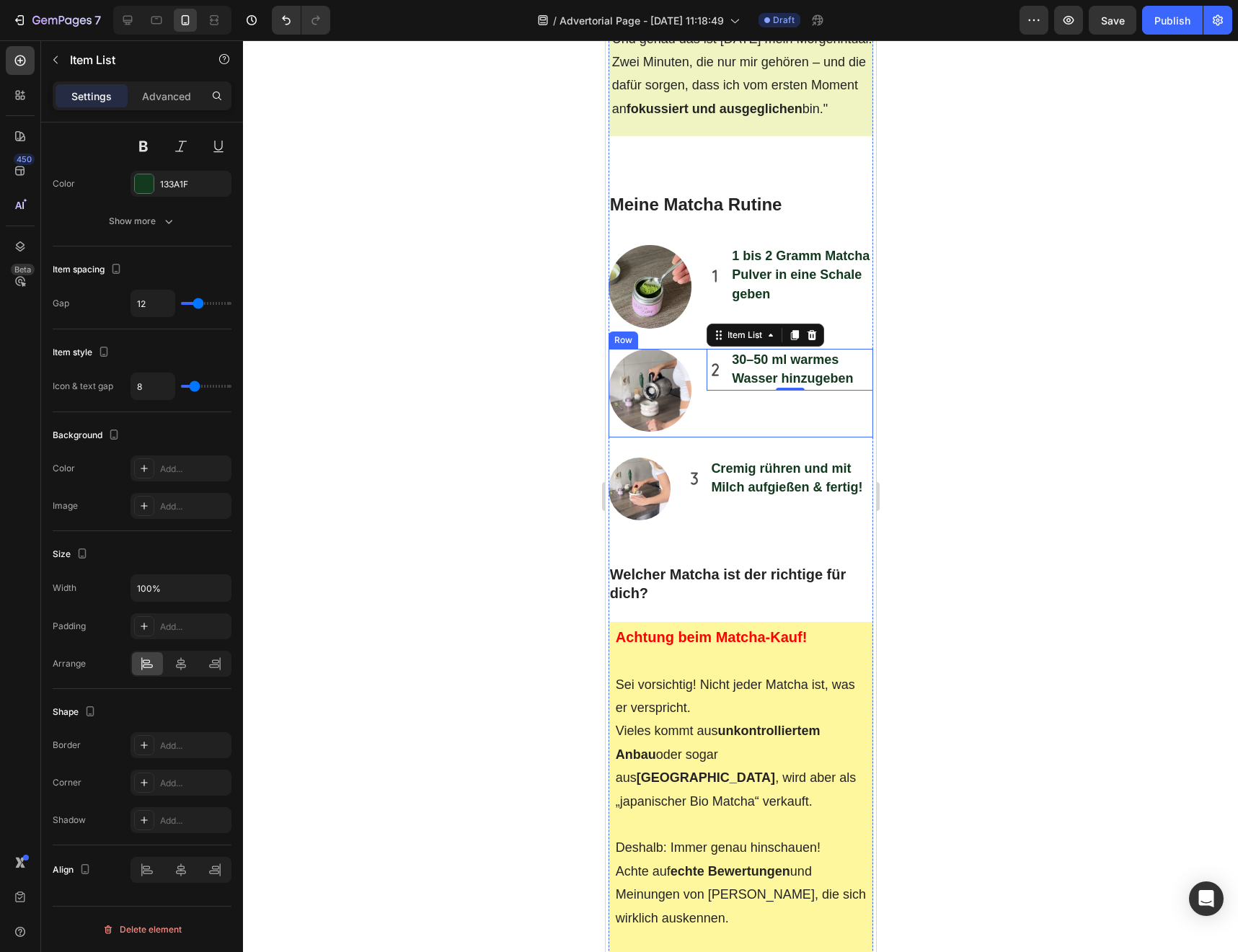
click at [732, 349] on div "30–50 ml warmes Wasser hinzugeben Item List 0" at bounding box center [789, 393] width 167 height 89
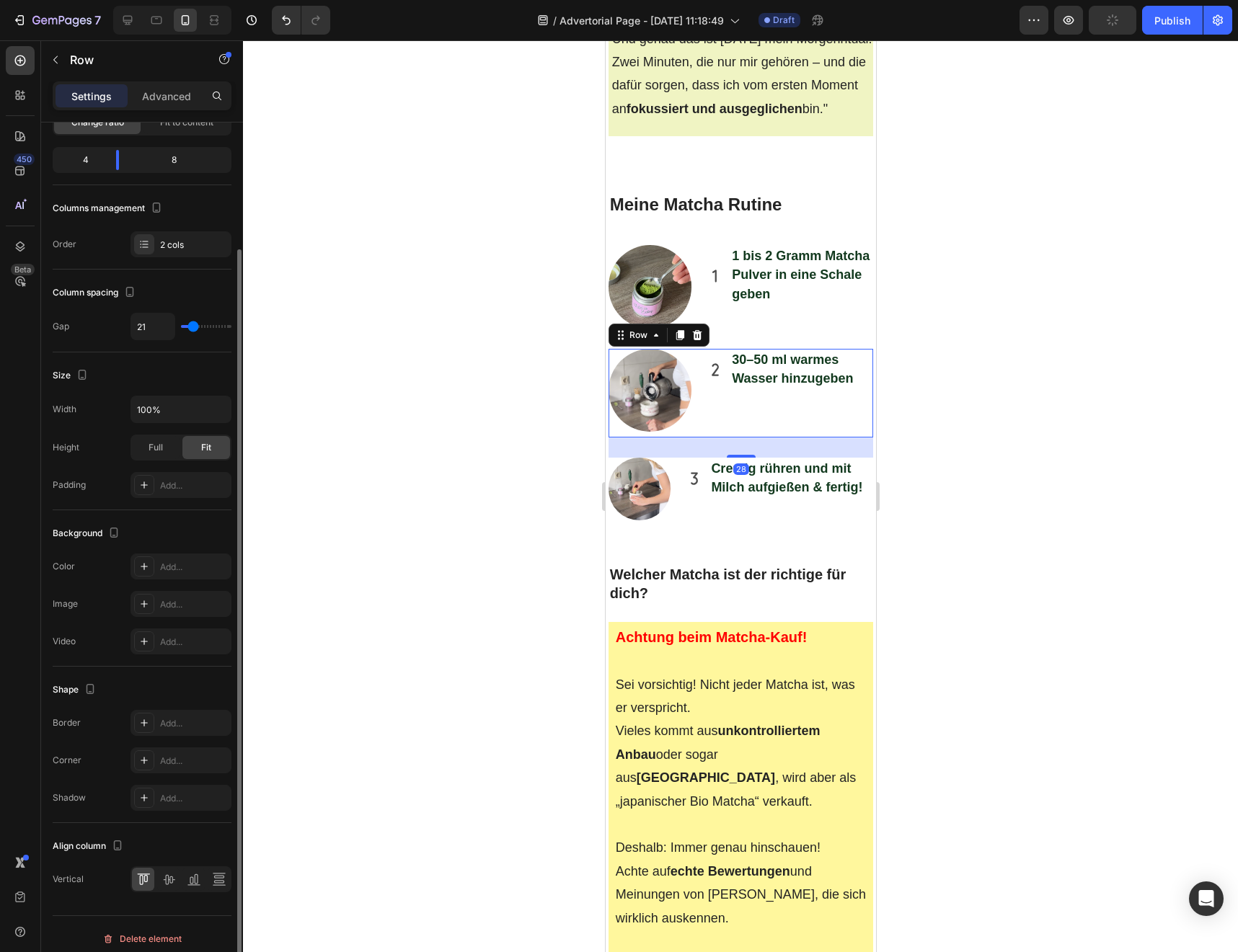
scroll to position [135, 0]
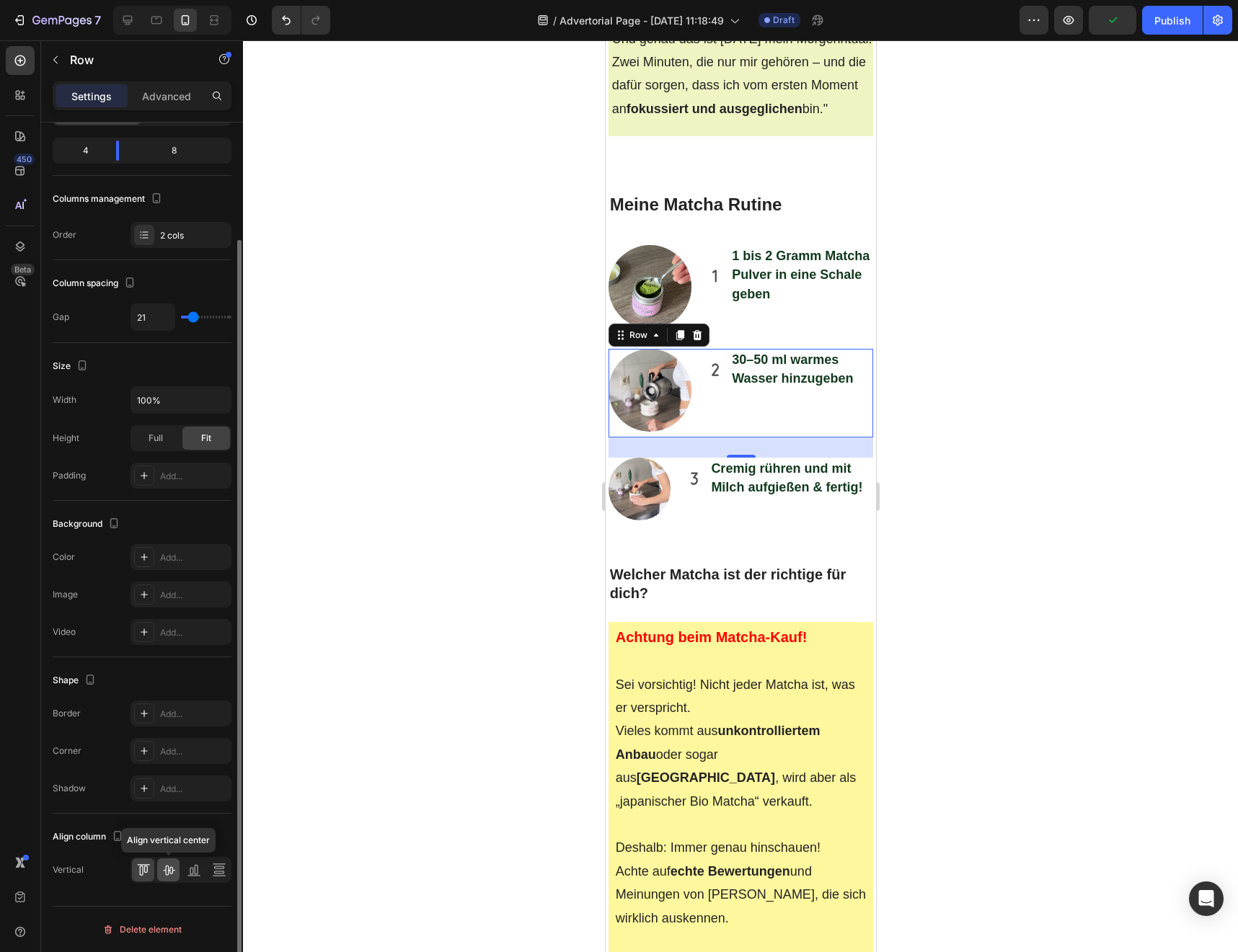
click at [175, 872] on icon at bounding box center [169, 870] width 15 height 15
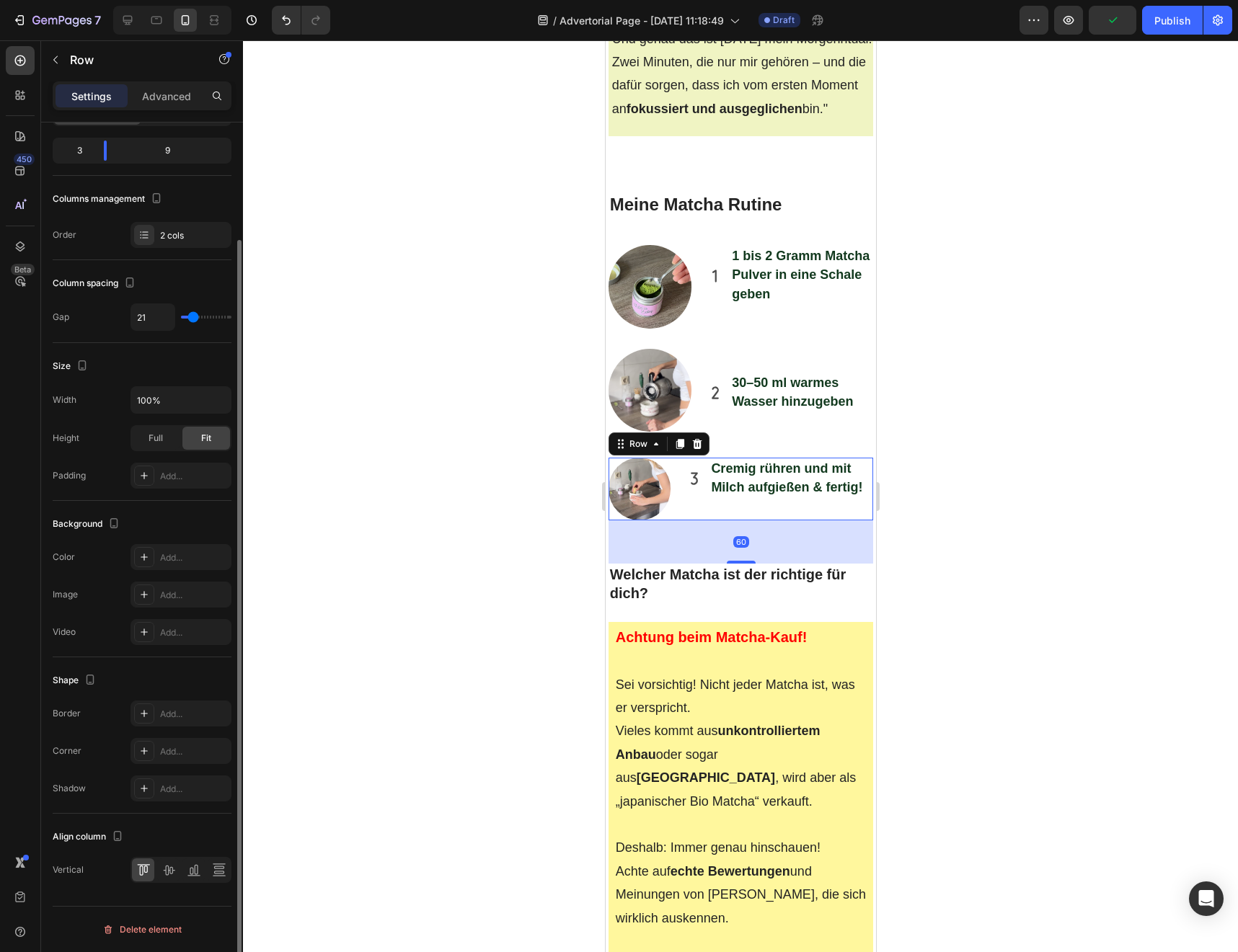
click at [729, 458] on div "Cremig rühren und mit Milch aufgießen & fertig! Item List" at bounding box center [778, 489] width 187 height 62
click at [757, 245] on div "1 bis 2 Gramm Matcha Pulver in eine Schale geben Item List" at bounding box center [789, 287] width 167 height 84
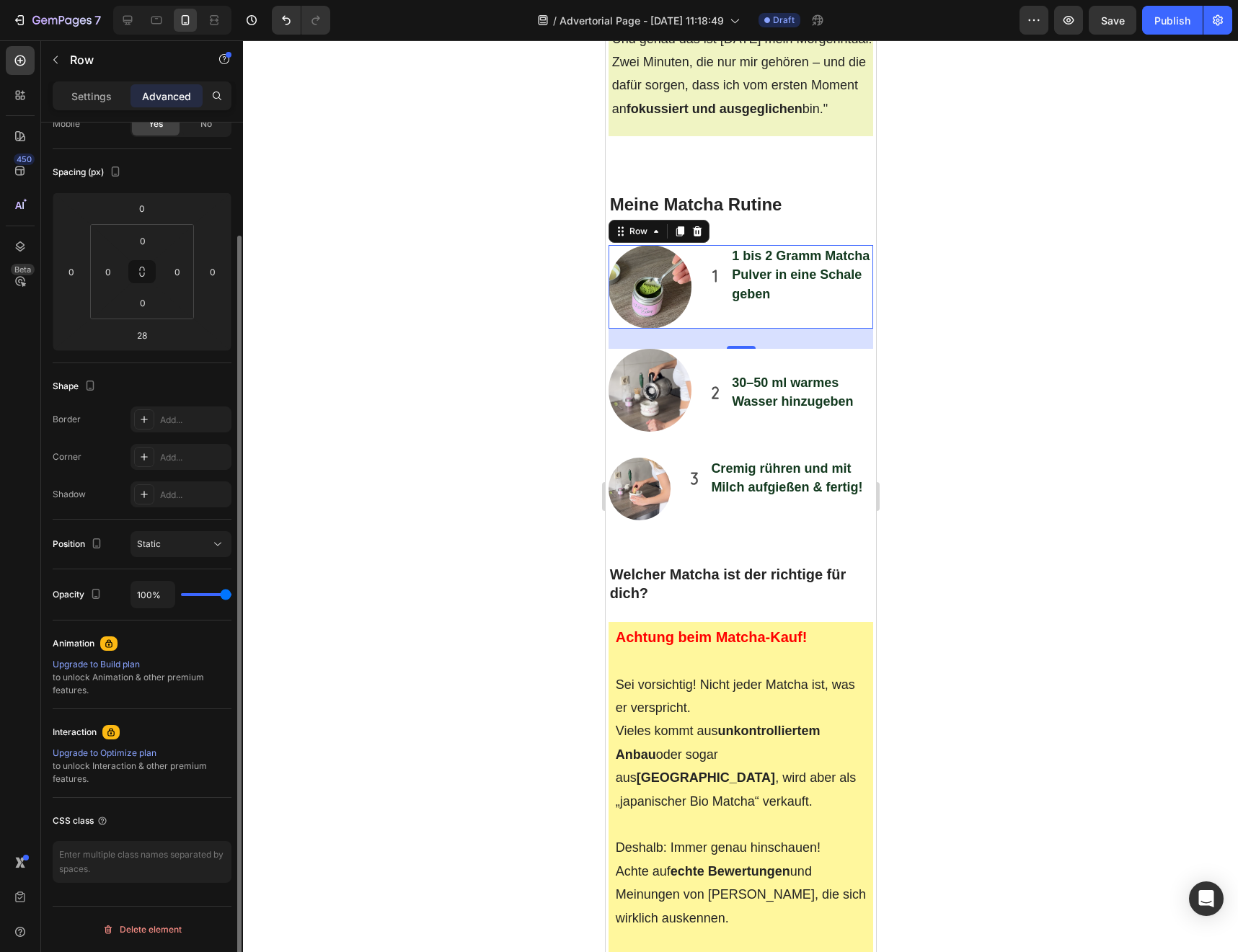
click at [704, 245] on div "1 bis 2 Gramm Matcha Pulver in eine Schale geben Item List Image Row 28" at bounding box center [740, 287] width 265 height 84
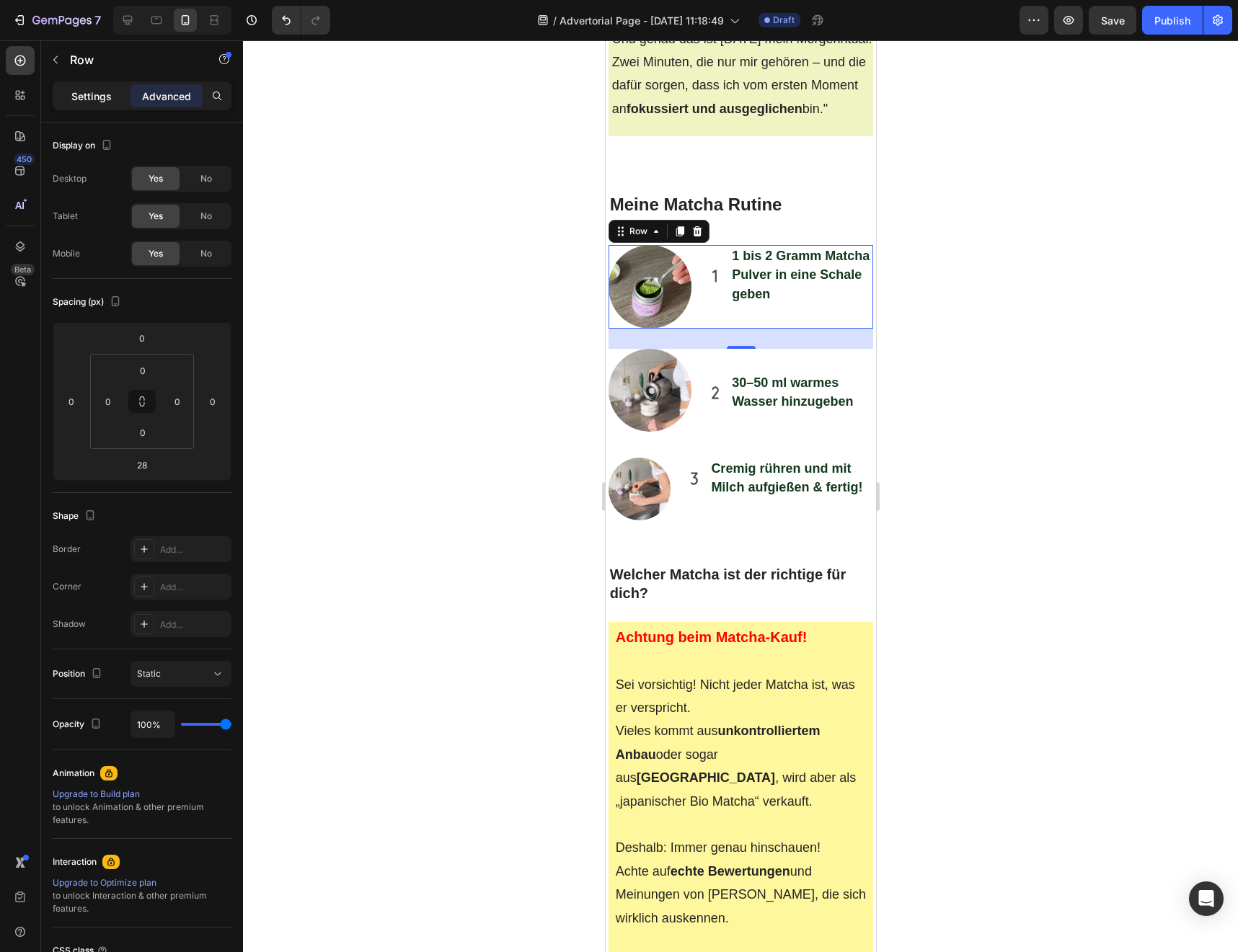
click at [89, 99] on p "Settings" at bounding box center [91, 96] width 40 height 15
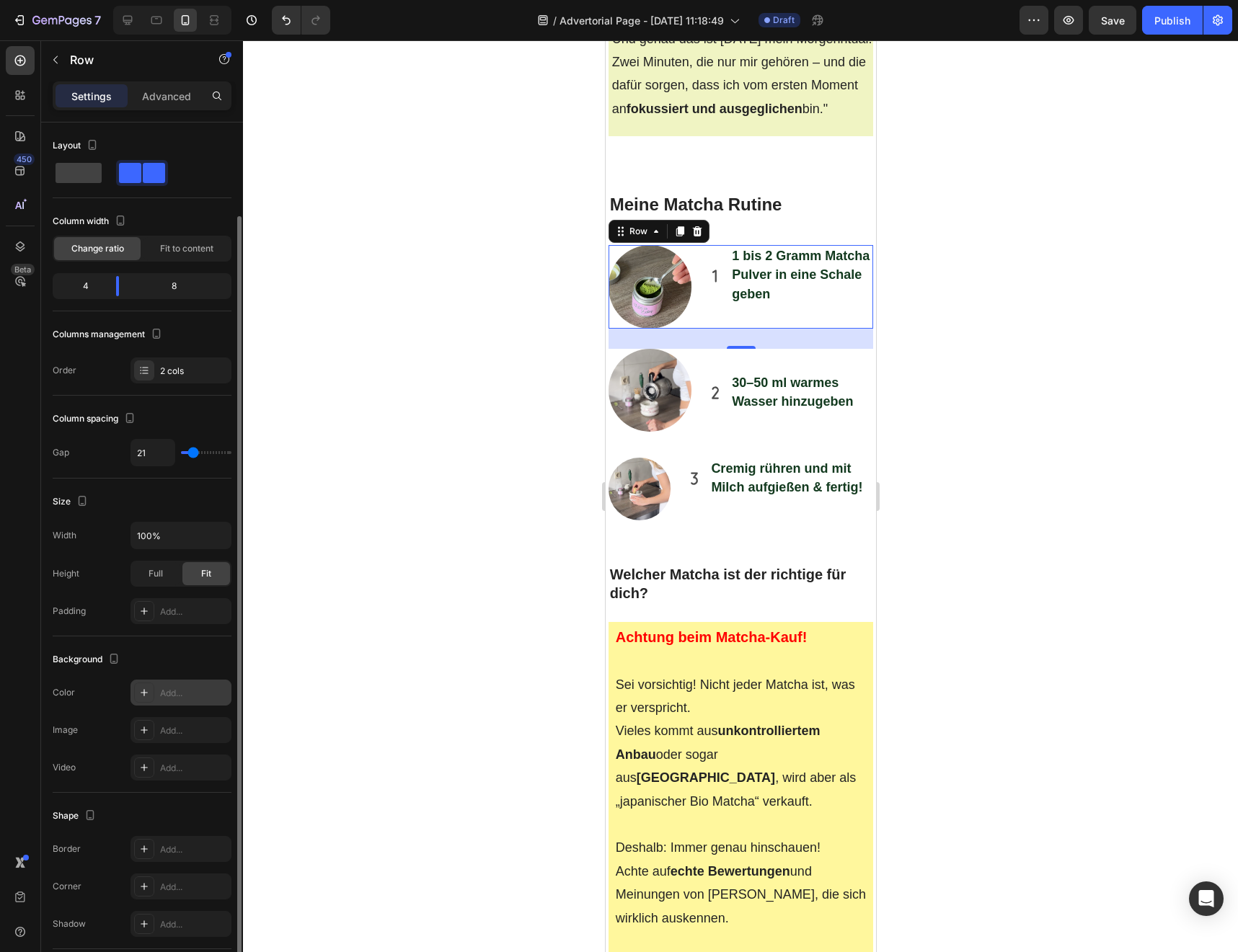
scroll to position [135, 0]
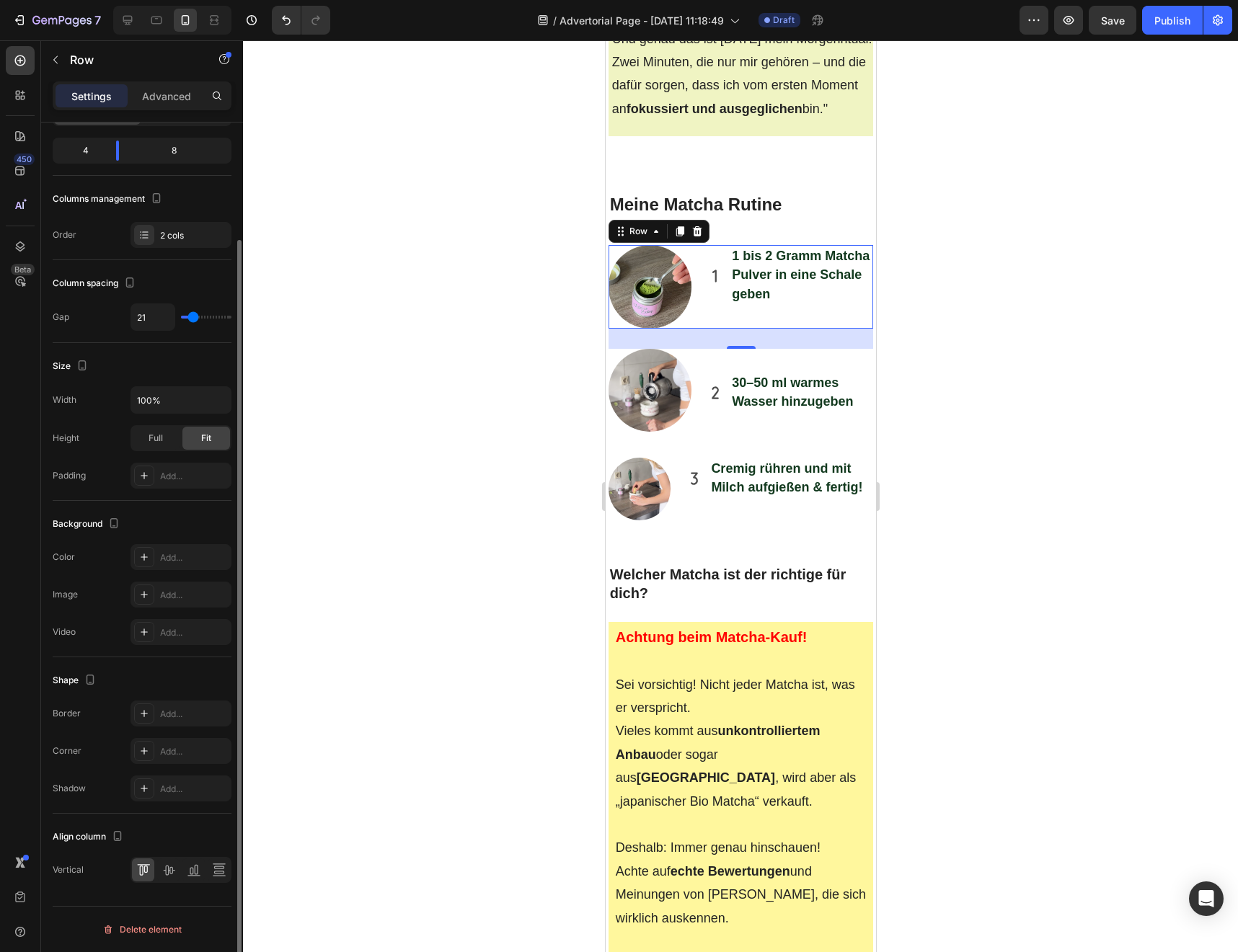
click at [167, 882] on div at bounding box center [181, 870] width 101 height 26
click at [166, 875] on icon at bounding box center [169, 870] width 15 height 15
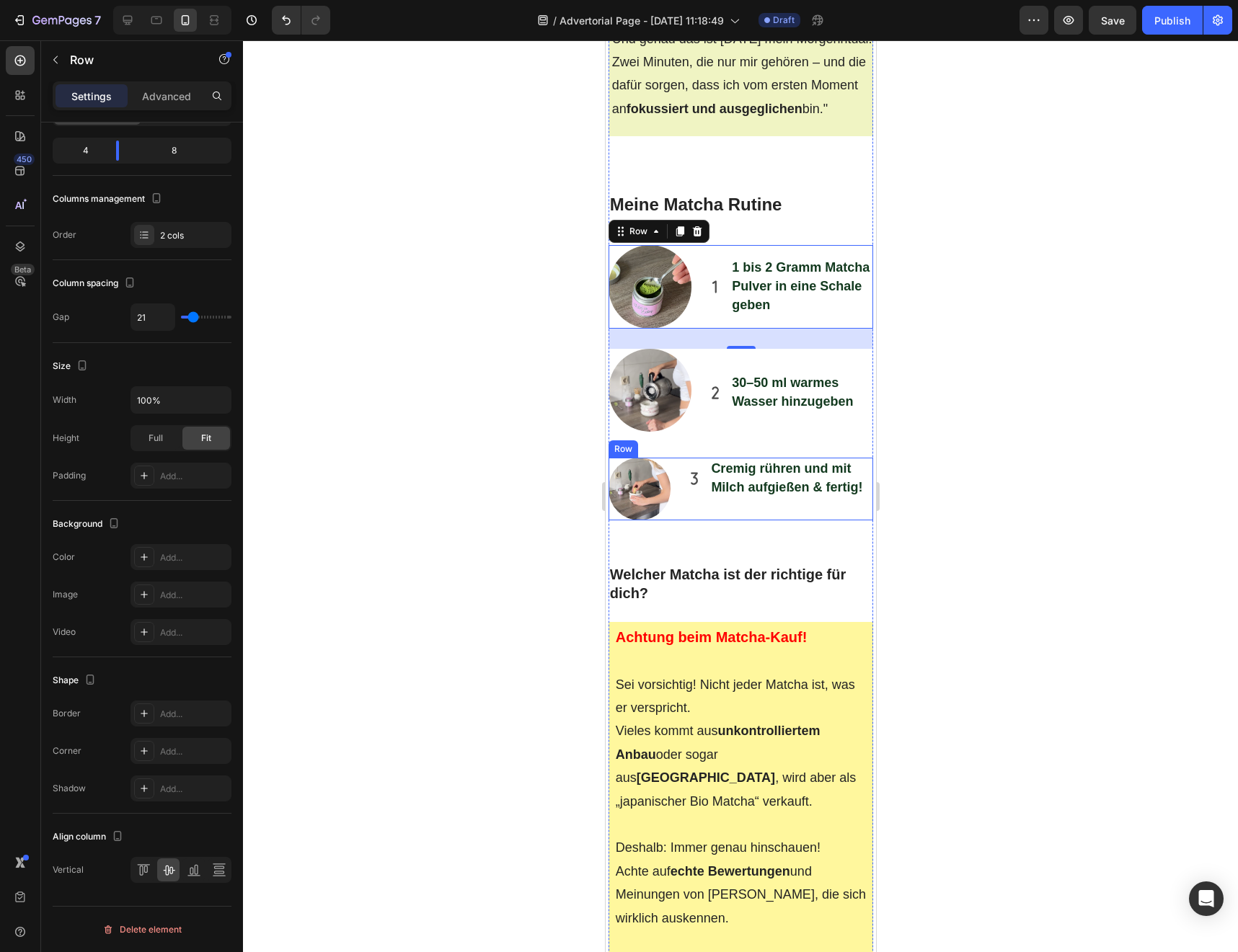
click at [714, 458] on div "Cremig rühren und mit Milch aufgießen & fertig! Item List" at bounding box center [778, 489] width 187 height 62
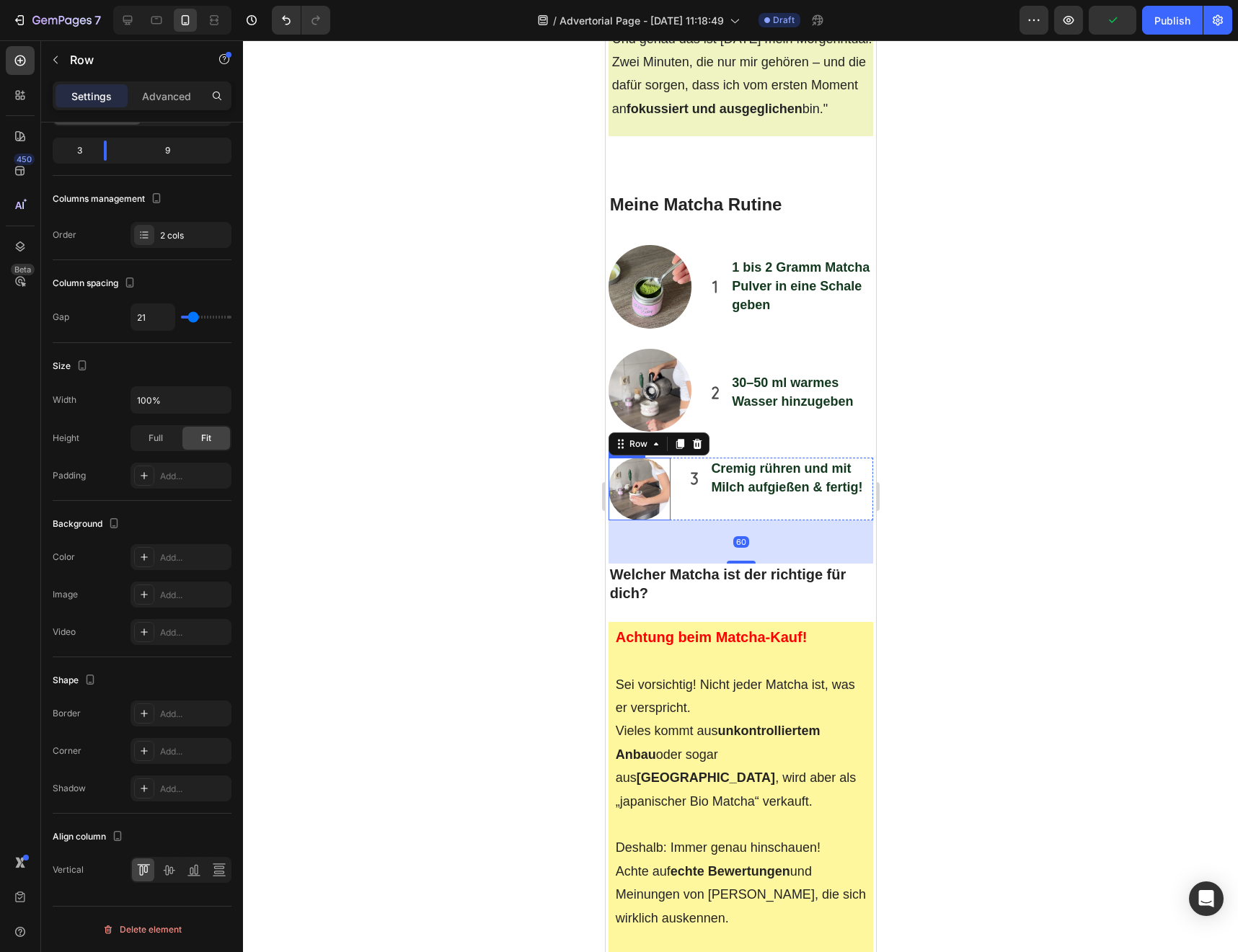
click at [666, 458] on div at bounding box center [639, 489] width 62 height 62
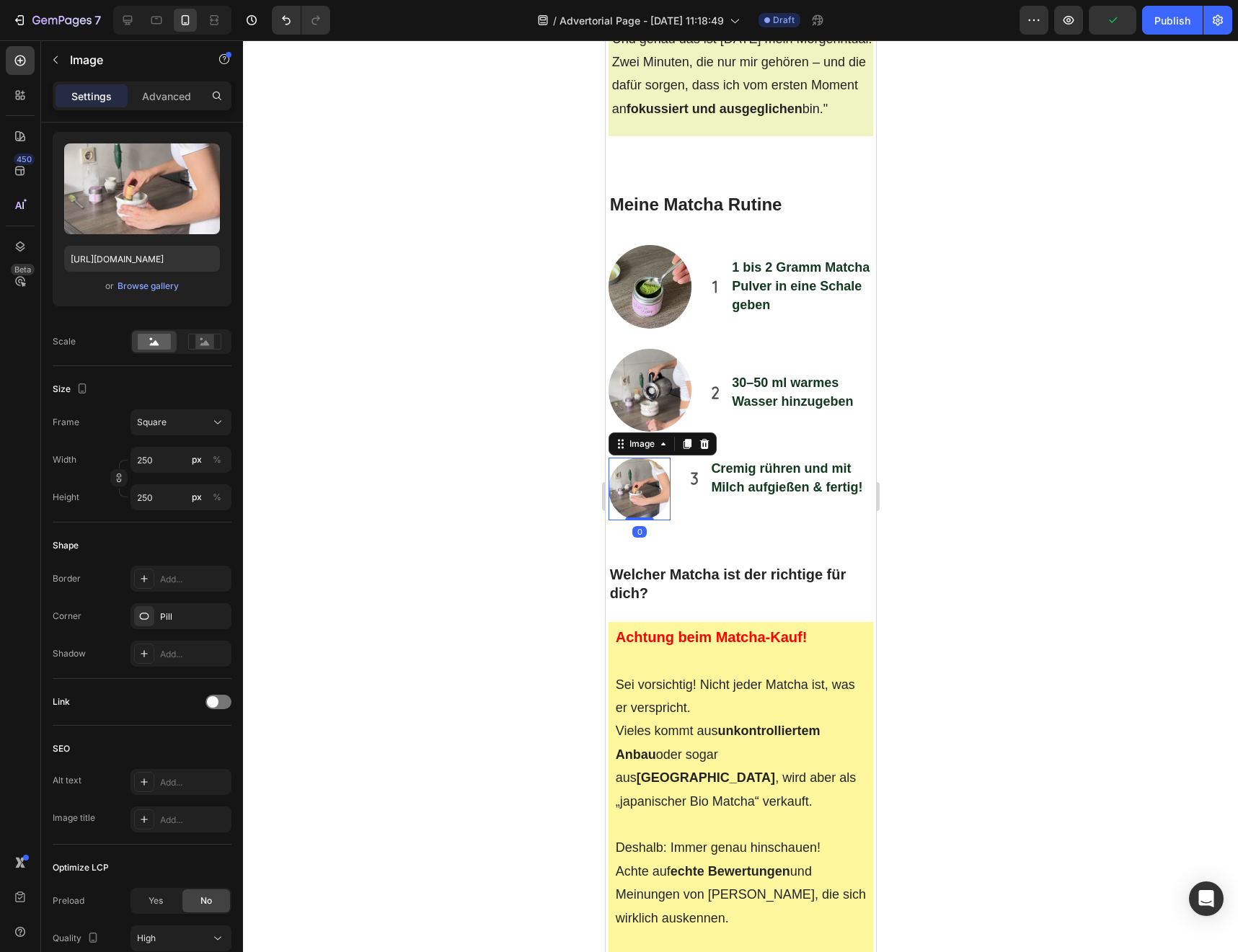
scroll to position [0, 0]
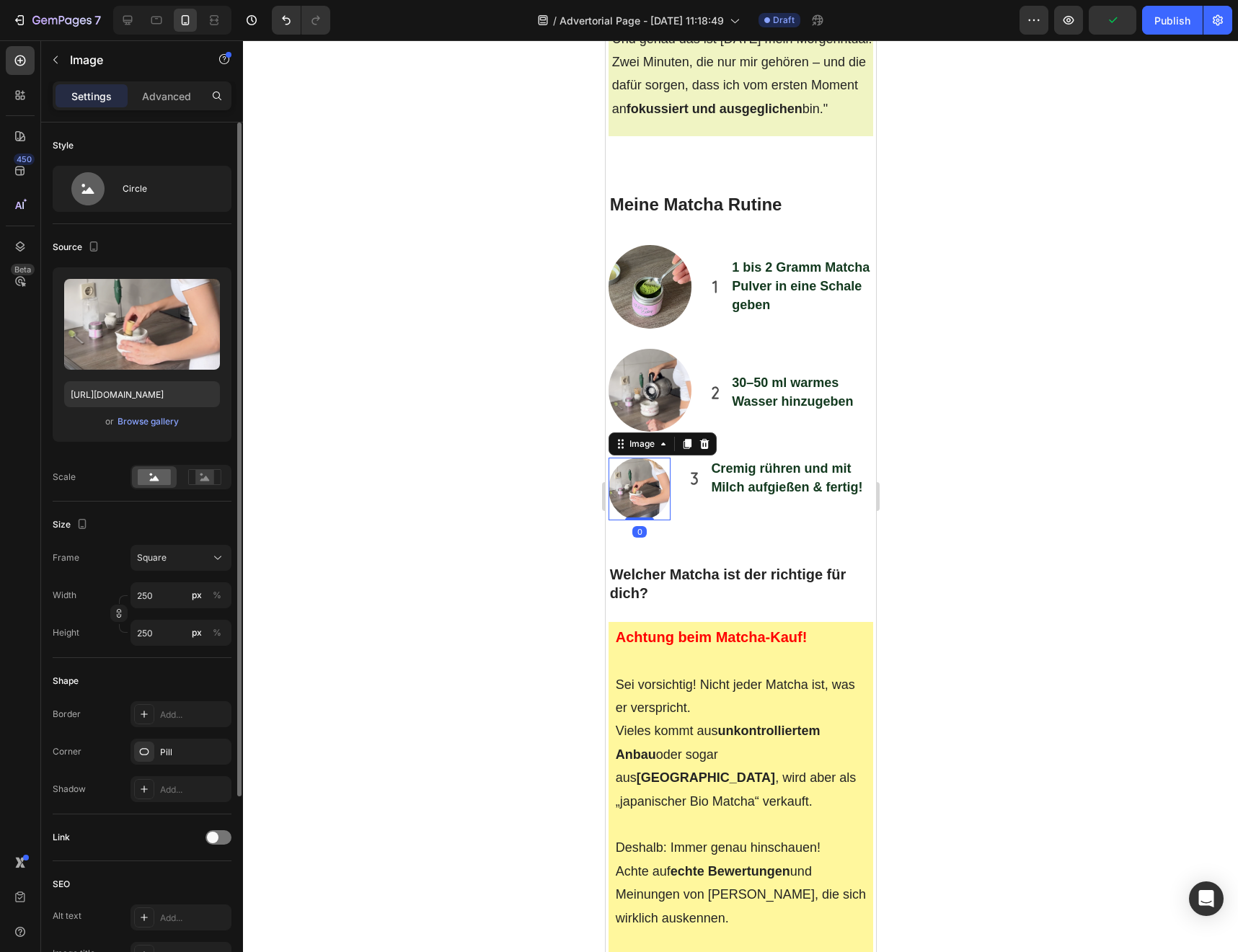
click at [690, 458] on div "Cremig rühren und mit Milch aufgießen & fertig! Item List" at bounding box center [778, 489] width 187 height 62
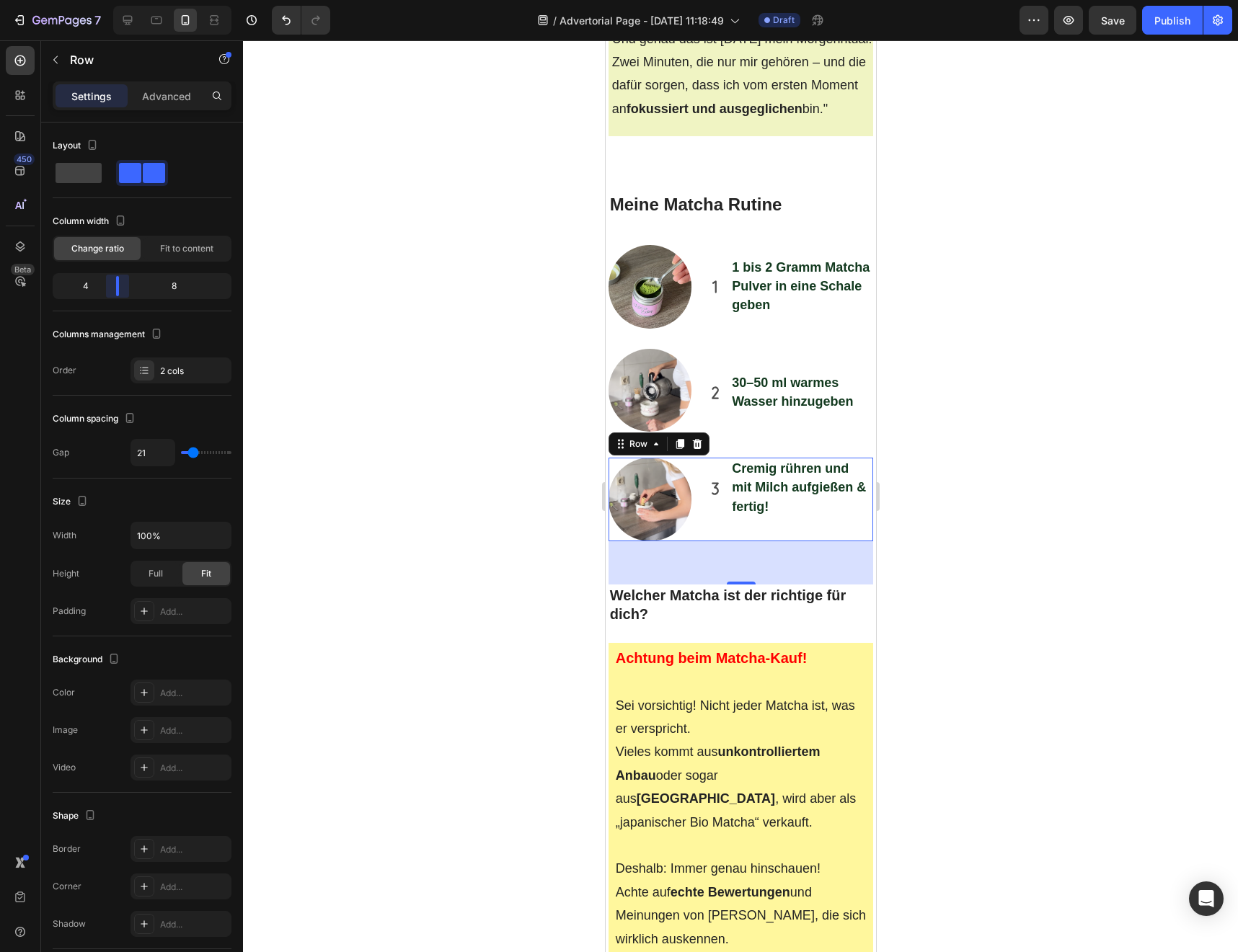
click at [109, 0] on body "7 / Advertorial Page - [DATE] 11:18:49 Draft Preview Save Publish 450 Beta Sect…" at bounding box center [619, 0] width 1238 height 0
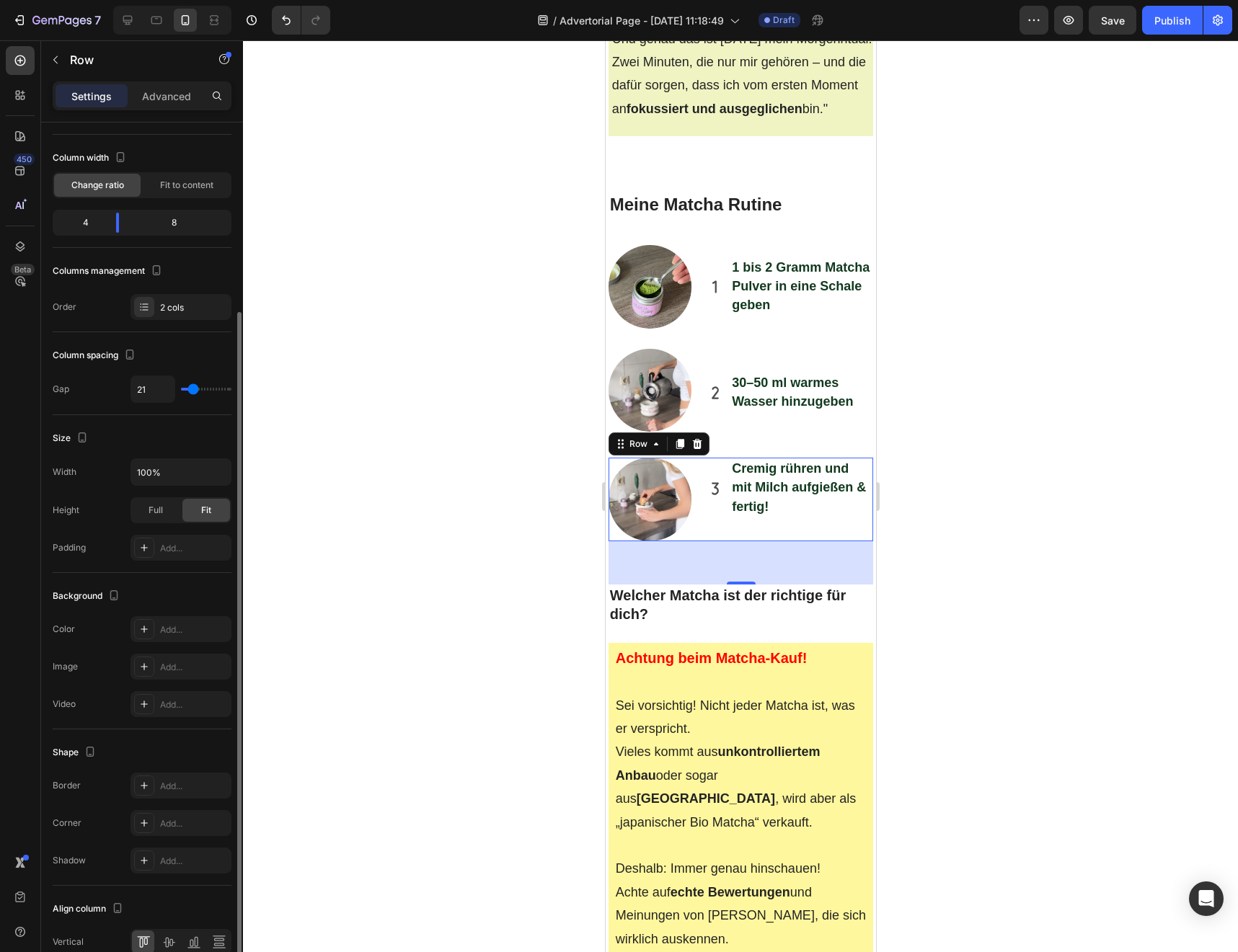
scroll to position [135, 0]
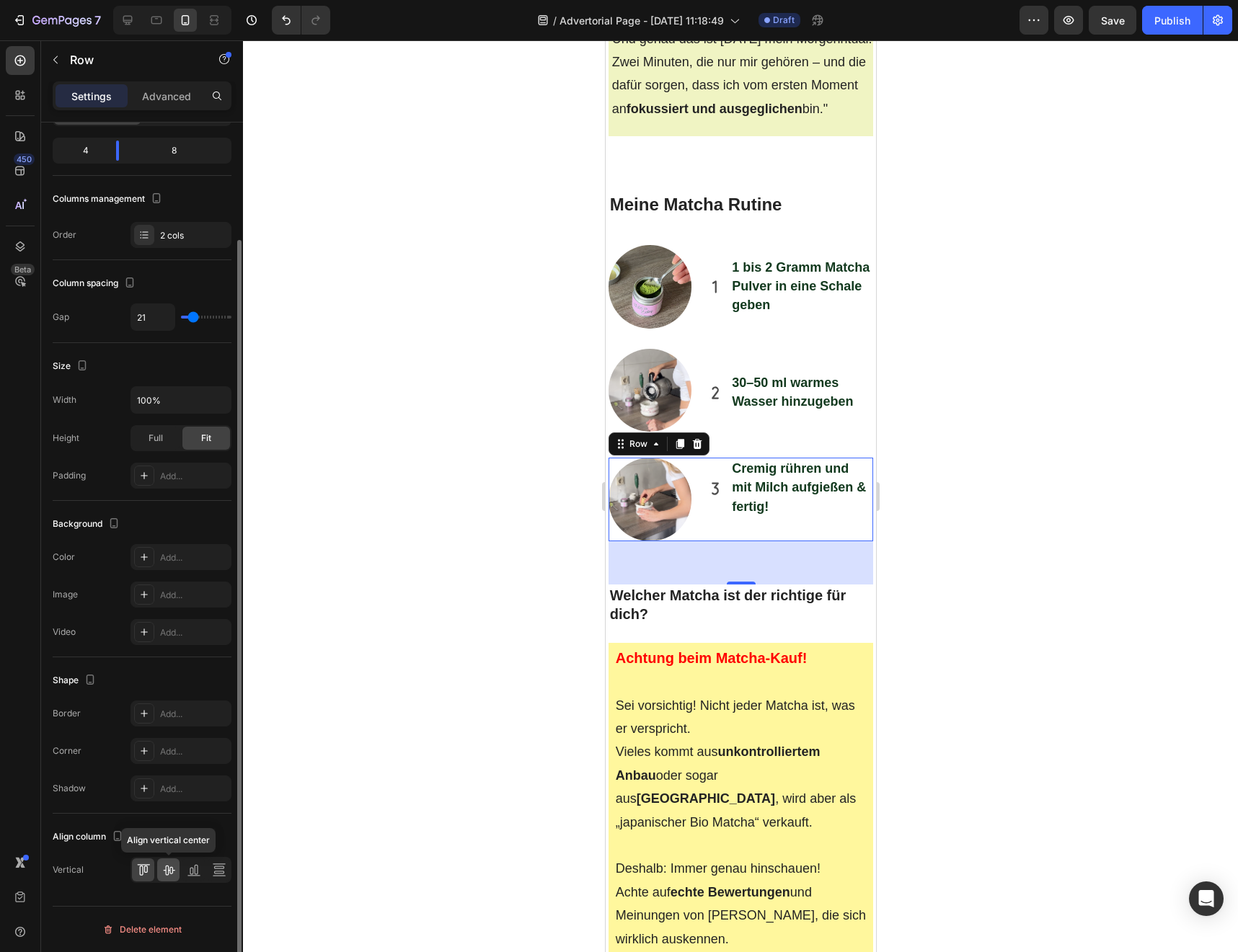
click at [173, 876] on icon at bounding box center [169, 870] width 15 height 15
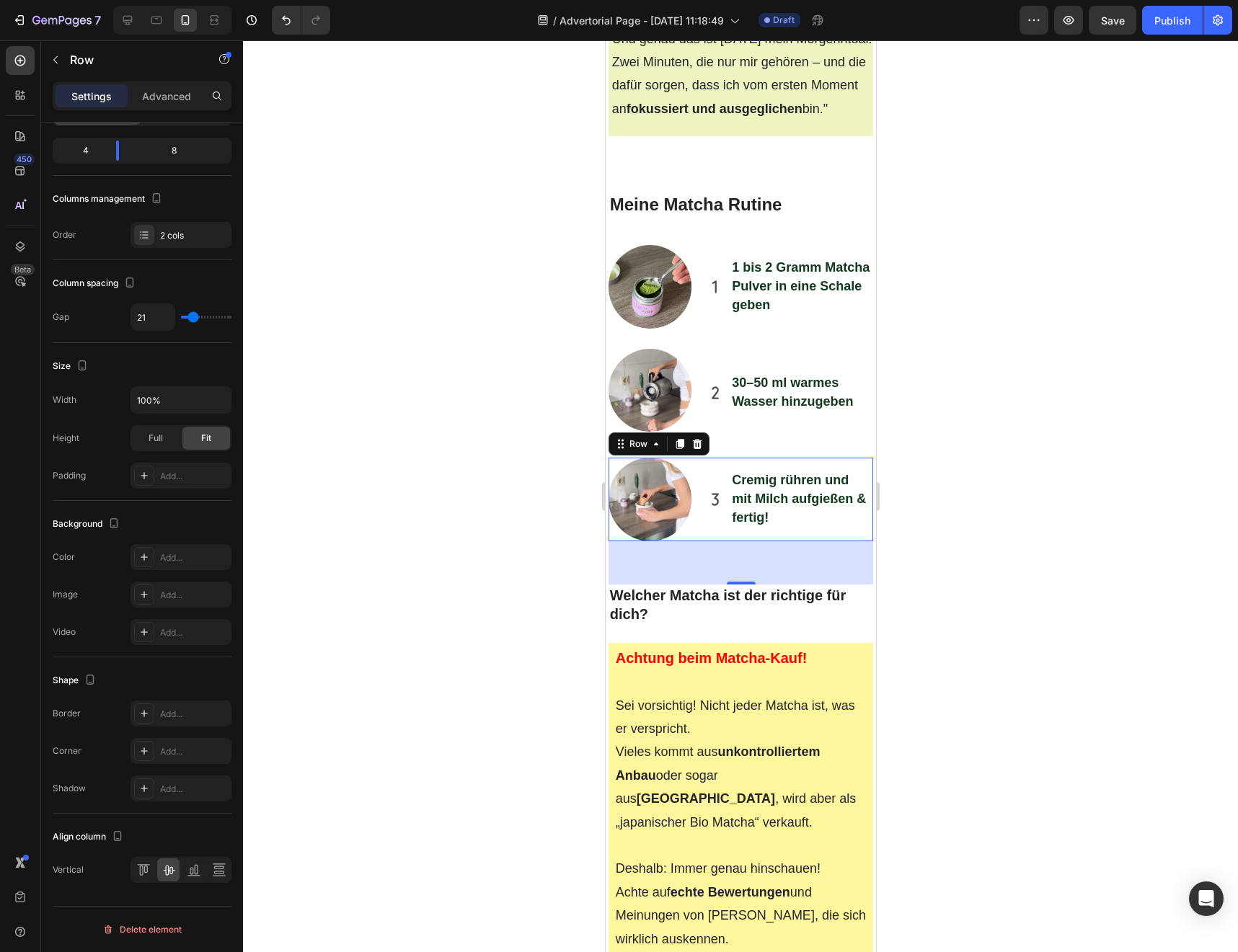
click at [534, 545] on div at bounding box center [741, 496] width 995 height 912
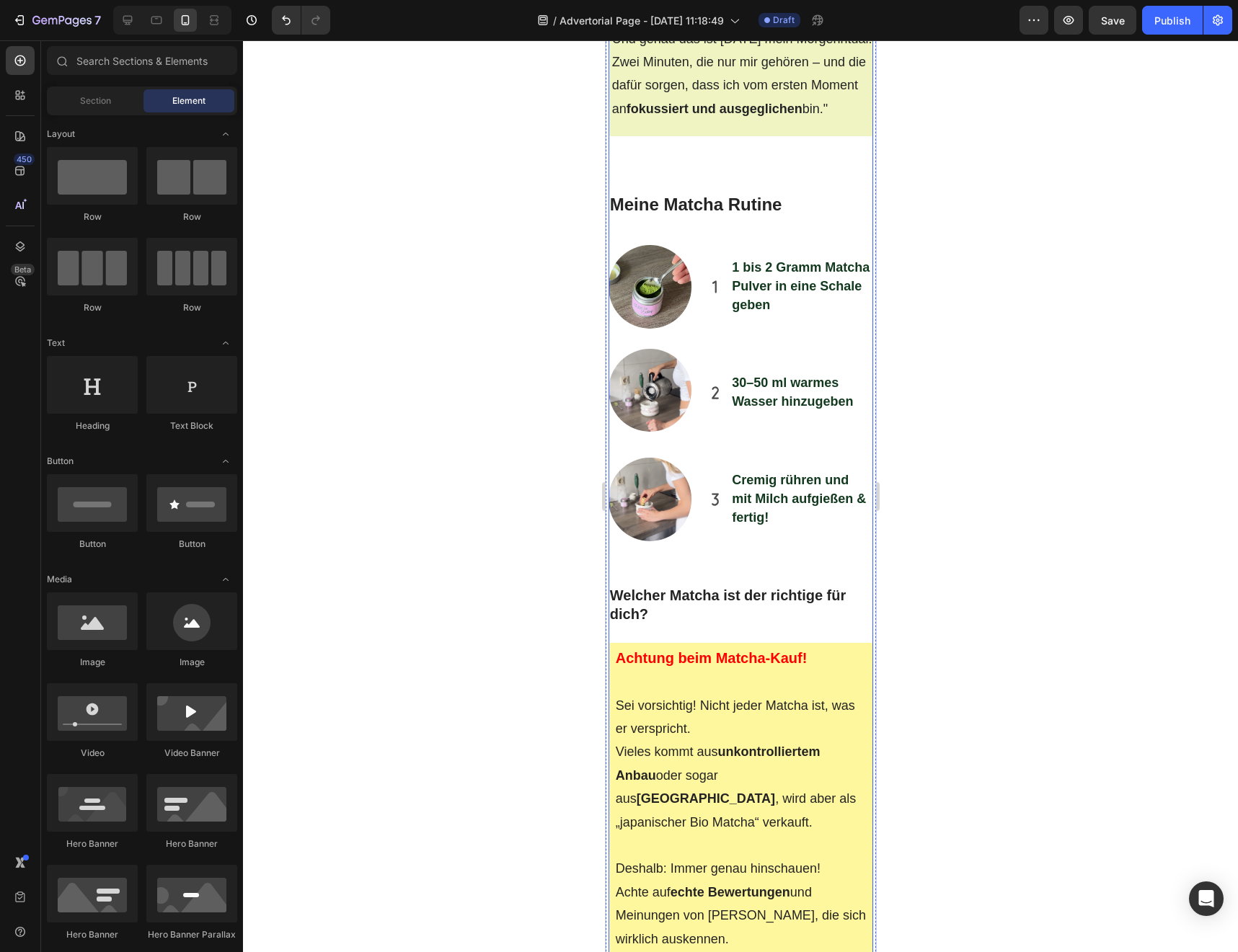
click at [721, 484] on div "Meine [DATE] starteten immer mit Kaffee . Doch je mehr ich trank, desto nervöse…" at bounding box center [740, 913] width 265 height 9276
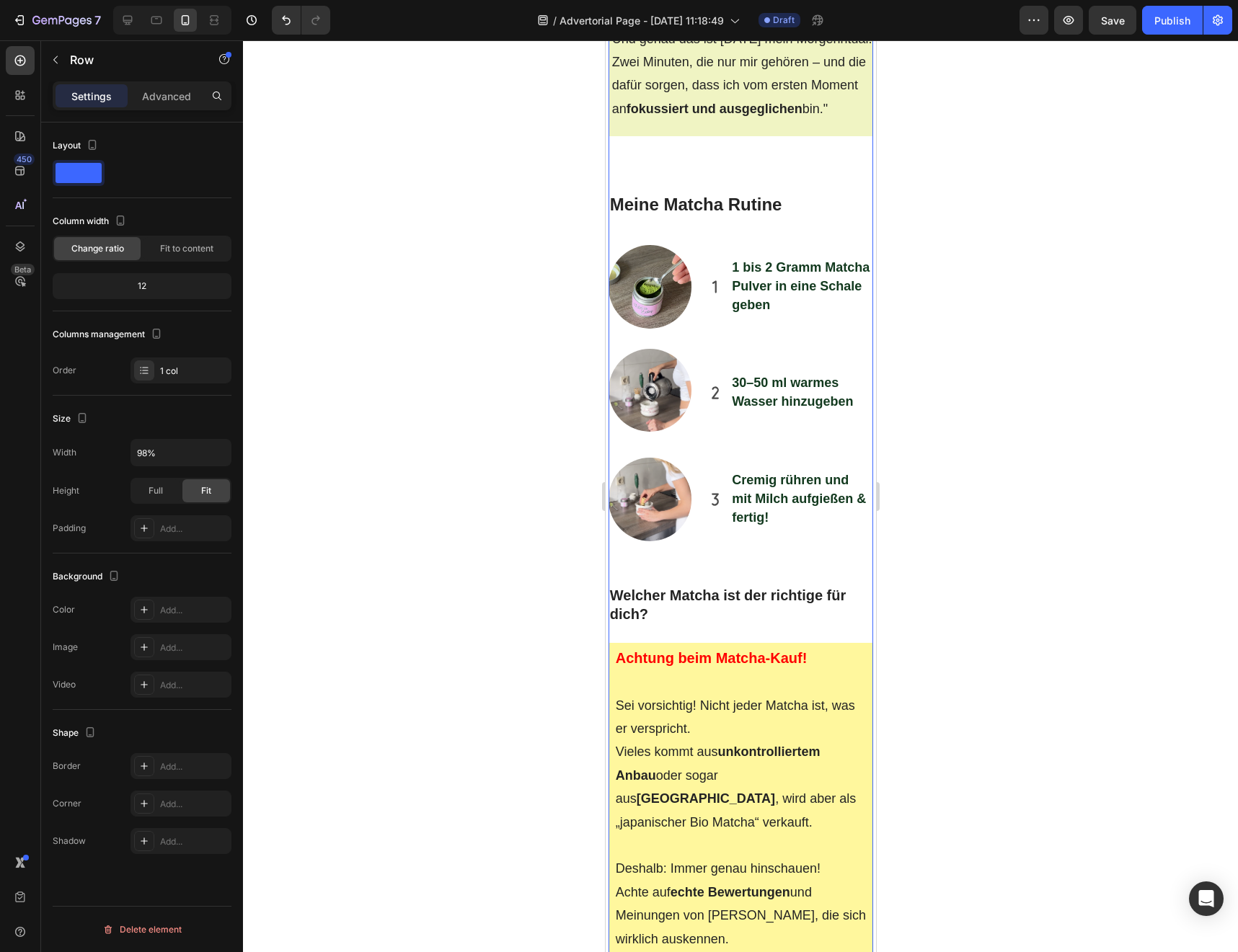
click at [713, 452] on div "Meine [DATE] starteten immer mit Kaffee . Doch je mehr ich trank, desto nervöse…" at bounding box center [740, 913] width 265 height 9276
click at [708, 458] on div "Cremig rühren und mit Milch aufgießen & fertig! Item List" at bounding box center [789, 500] width 167 height 84
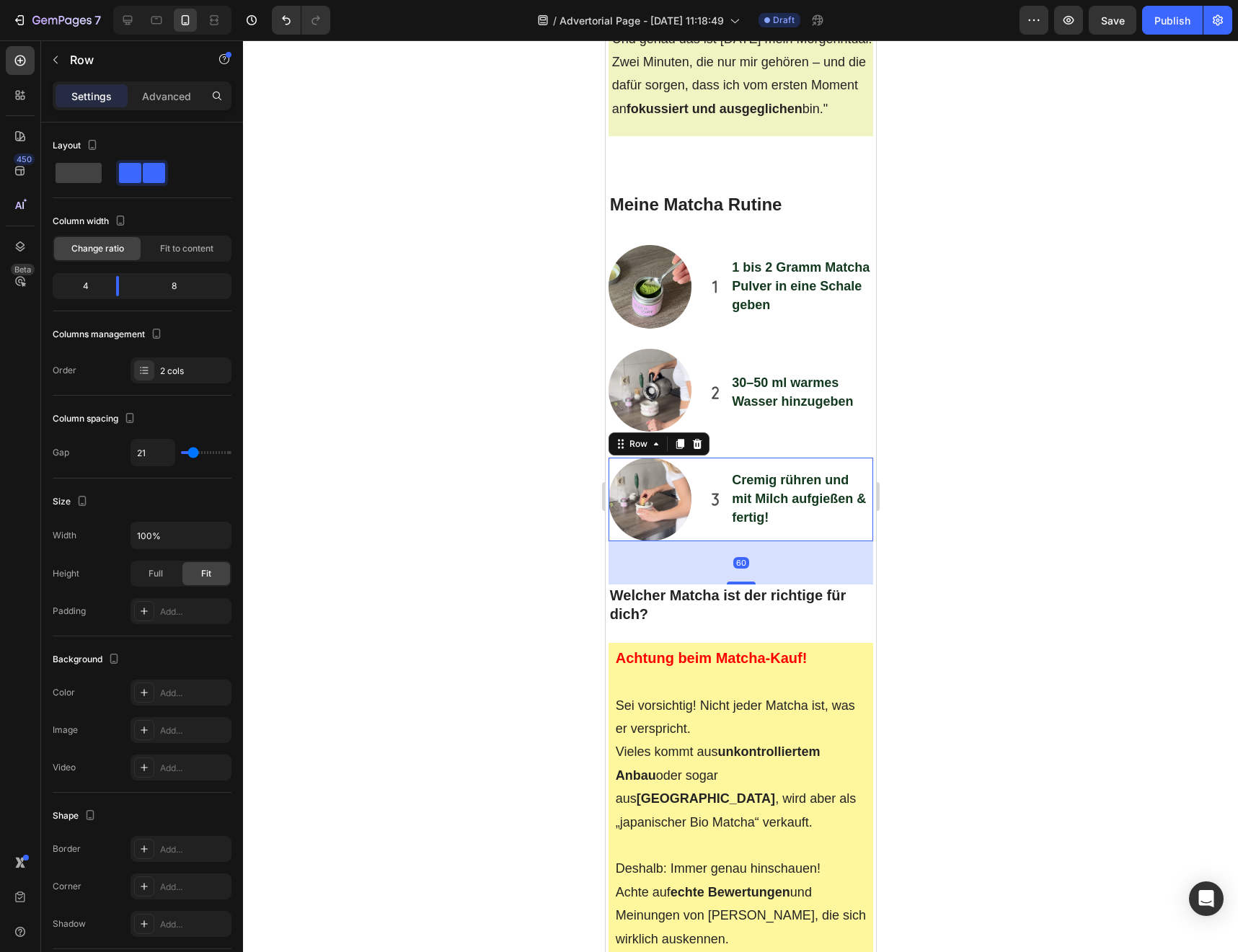
click at [736, 541] on div "60" at bounding box center [740, 562] width 265 height 43
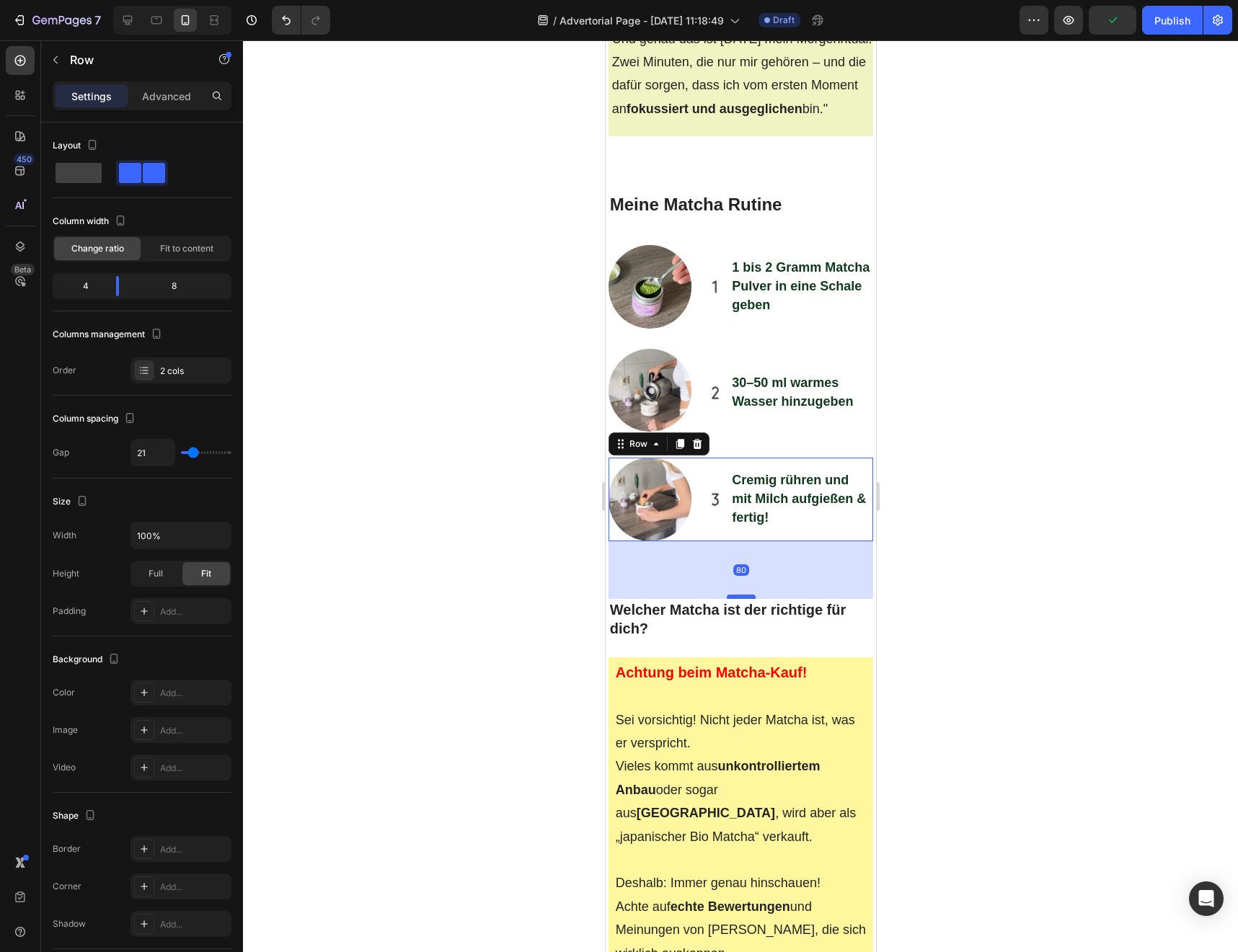
drag, startPoint x: 736, startPoint y: 492, endPoint x: 736, endPoint y: 506, distance: 14.0
click at [736, 594] on div at bounding box center [740, 596] width 29 height 4
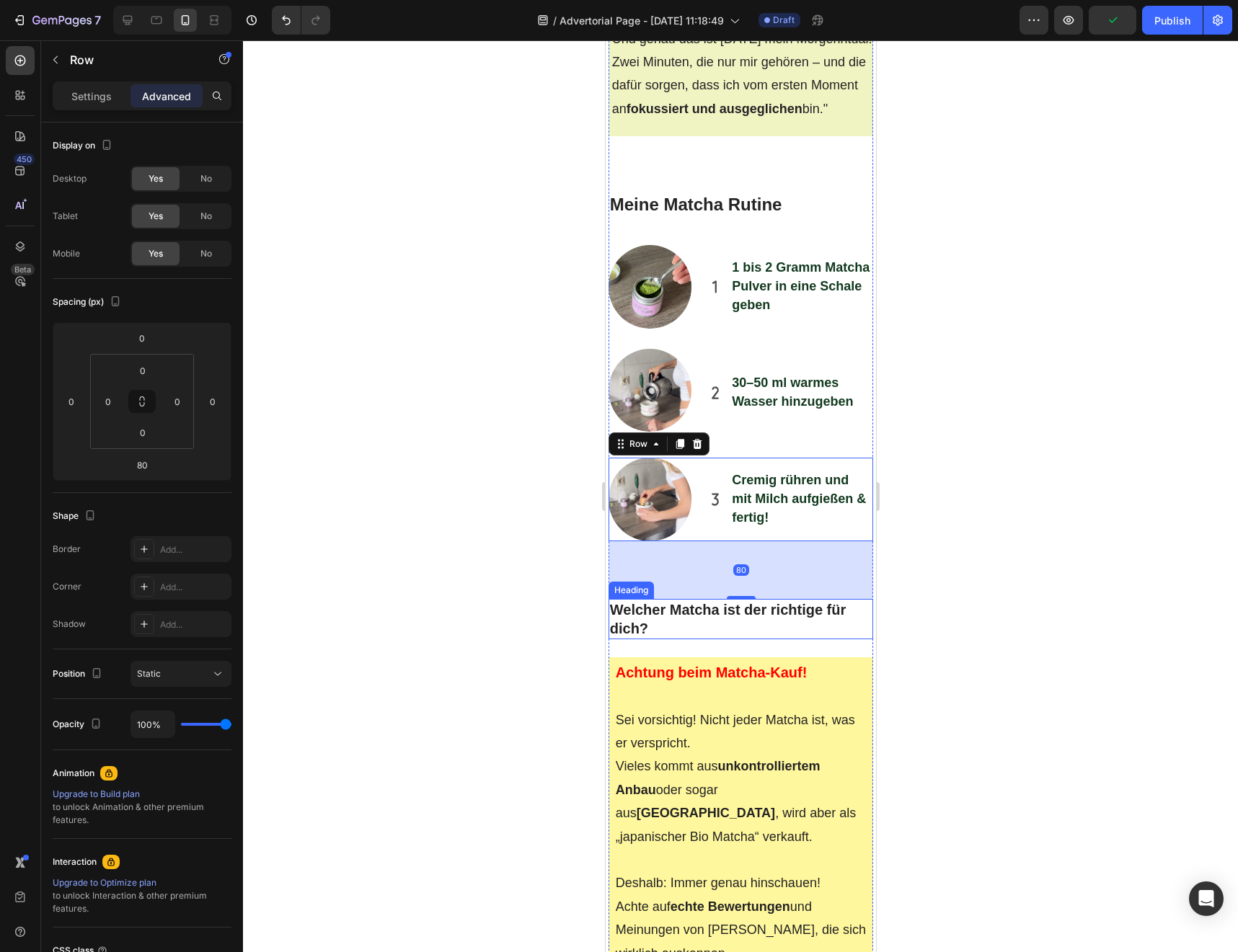
click at [711, 599] on h2 "Welcher Matcha ist der richtige für dich?" at bounding box center [740, 619] width 265 height 40
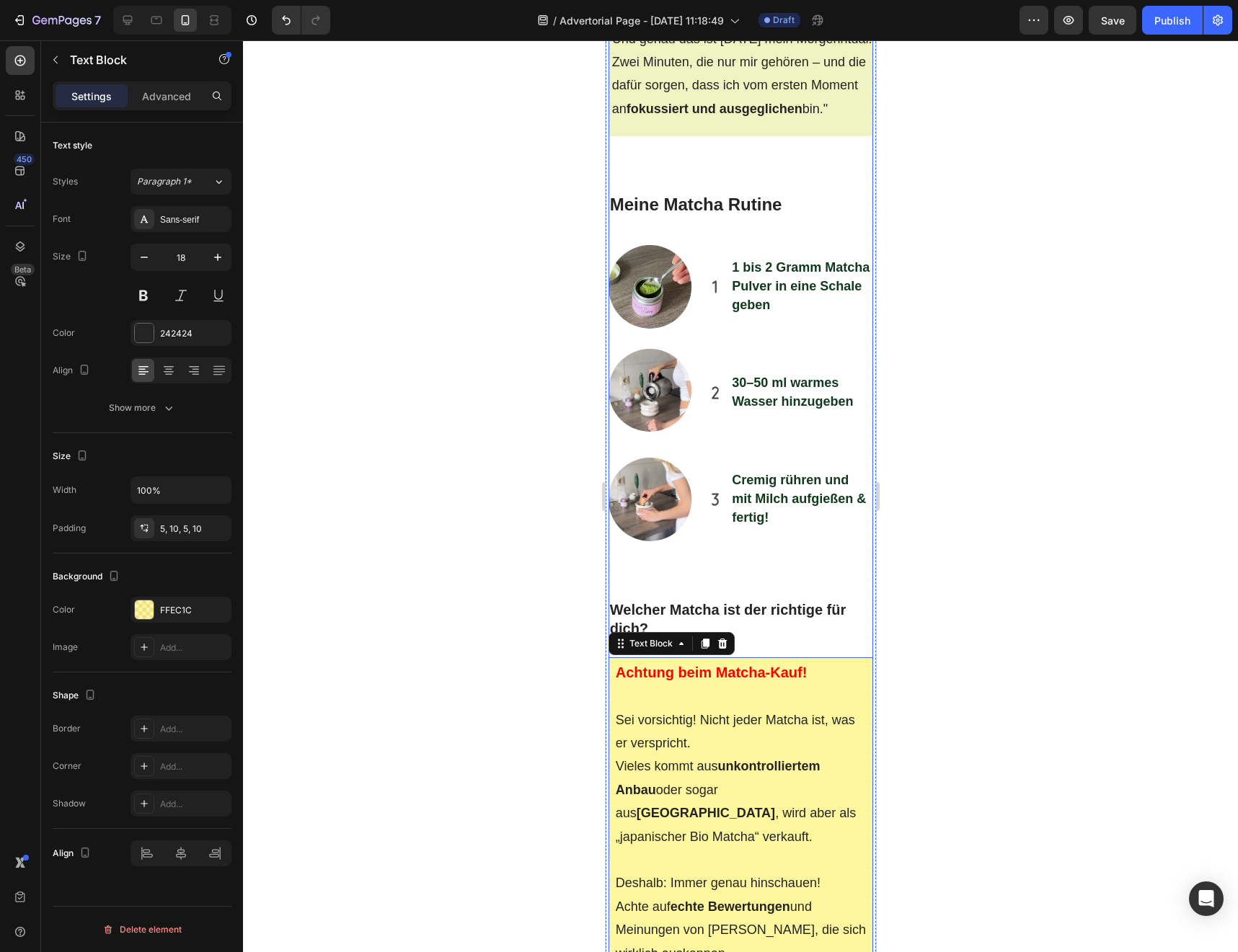
click at [745, 552] on div "Meine [DATE] starteten immer mit Kaffee . Doch je mehr ich trank, desto nervöse…" at bounding box center [740, 921] width 265 height 9291
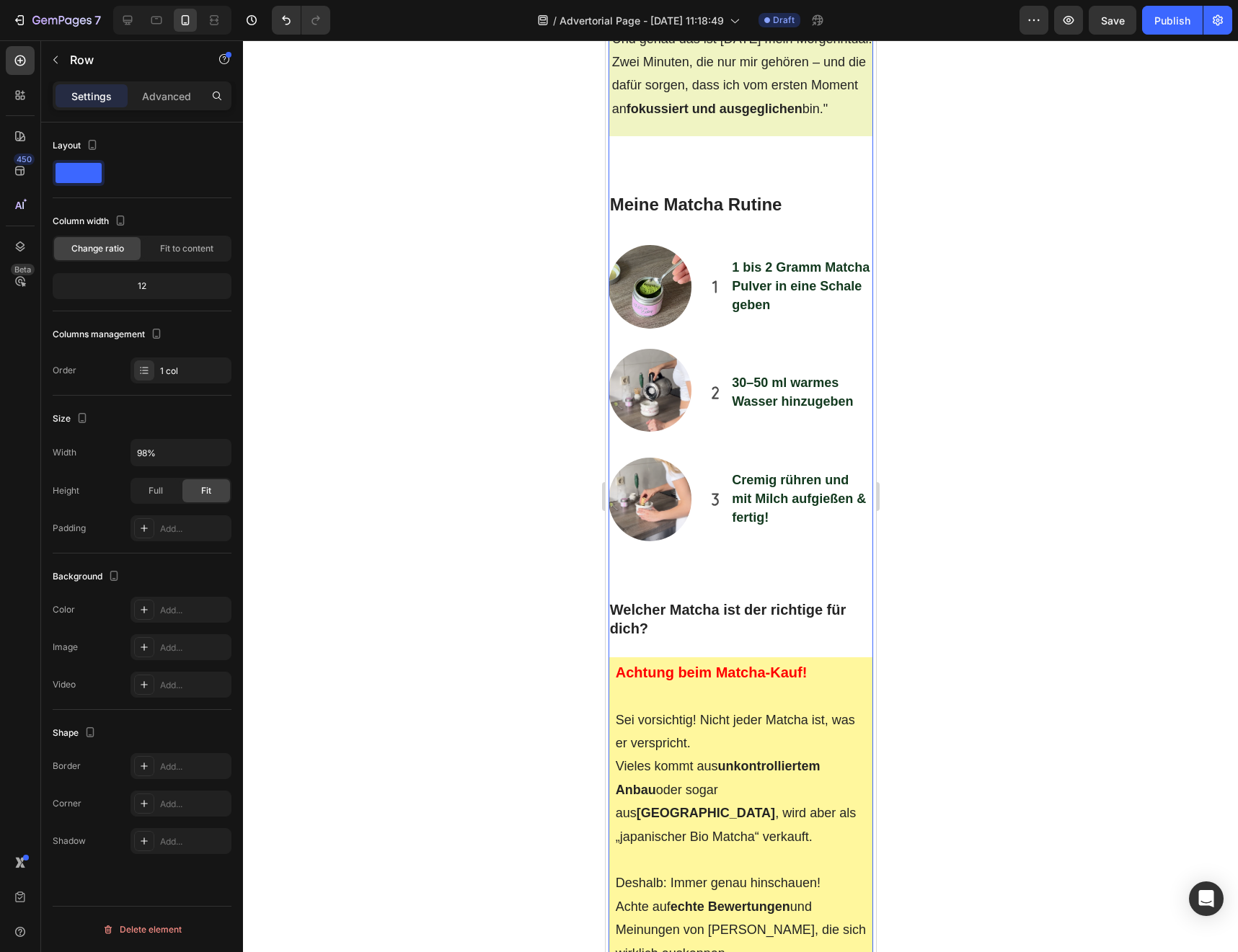
click at [744, 599] on h2 "Welcher Matcha ist der richtige für dich?" at bounding box center [740, 619] width 265 height 40
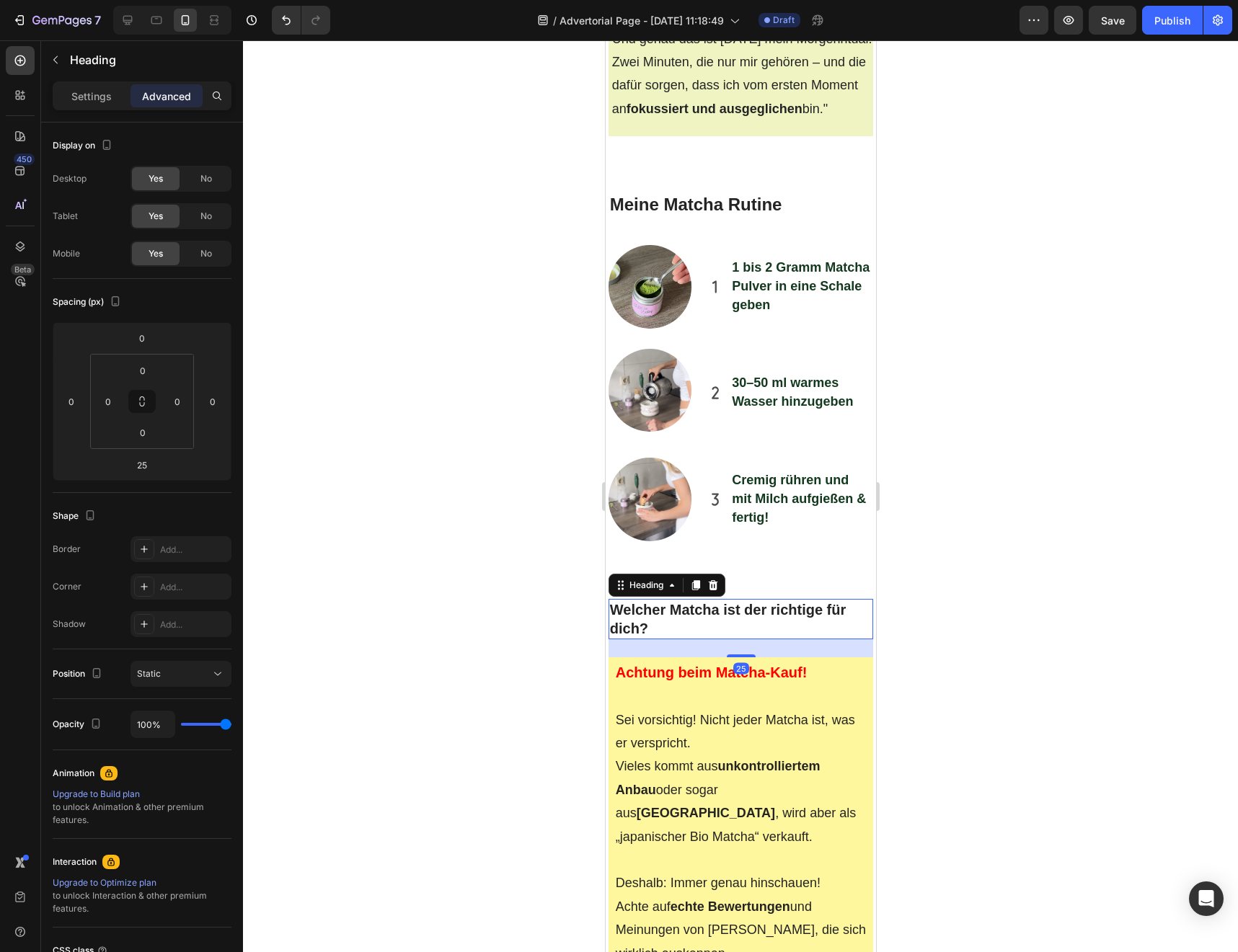
click at [741, 599] on h2 "Welcher Matcha ist der richtige für dich?" at bounding box center [740, 619] width 265 height 40
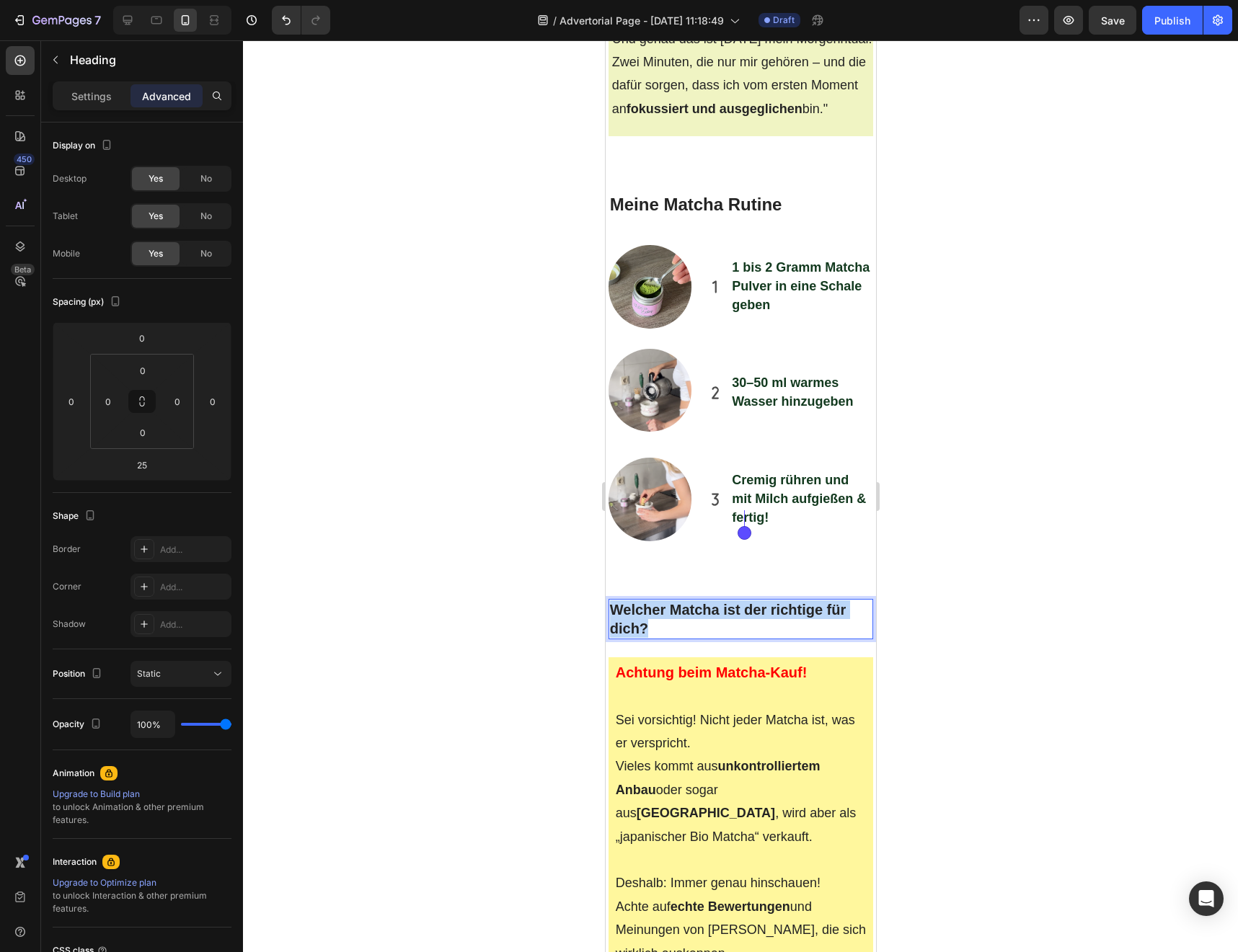
click at [741, 600] on p "Welcher Matcha ist der richtige für dich?" at bounding box center [741, 619] width 263 height 38
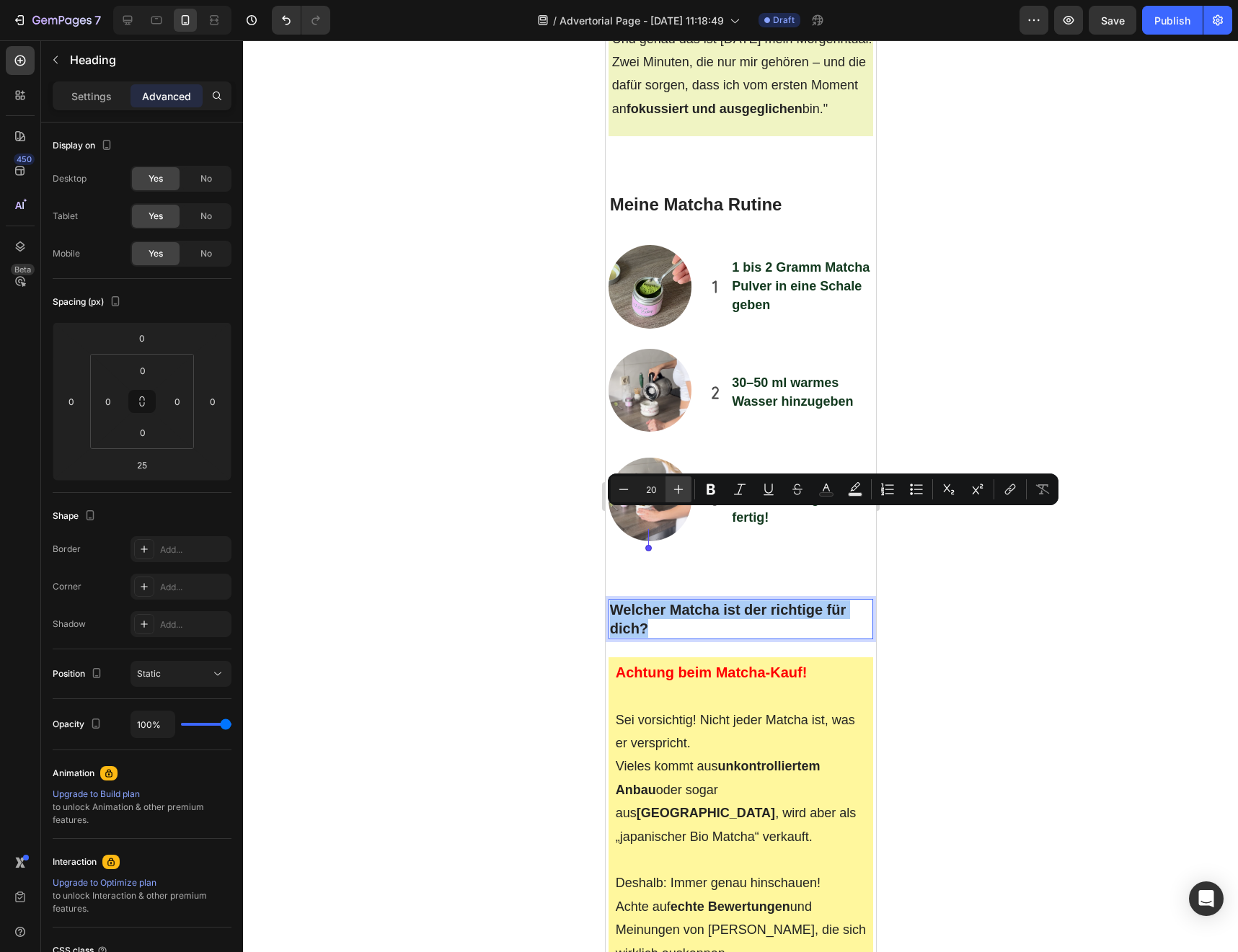
click at [677, 493] on icon "Editor contextual toolbar" at bounding box center [679, 489] width 15 height 15
type input "21"
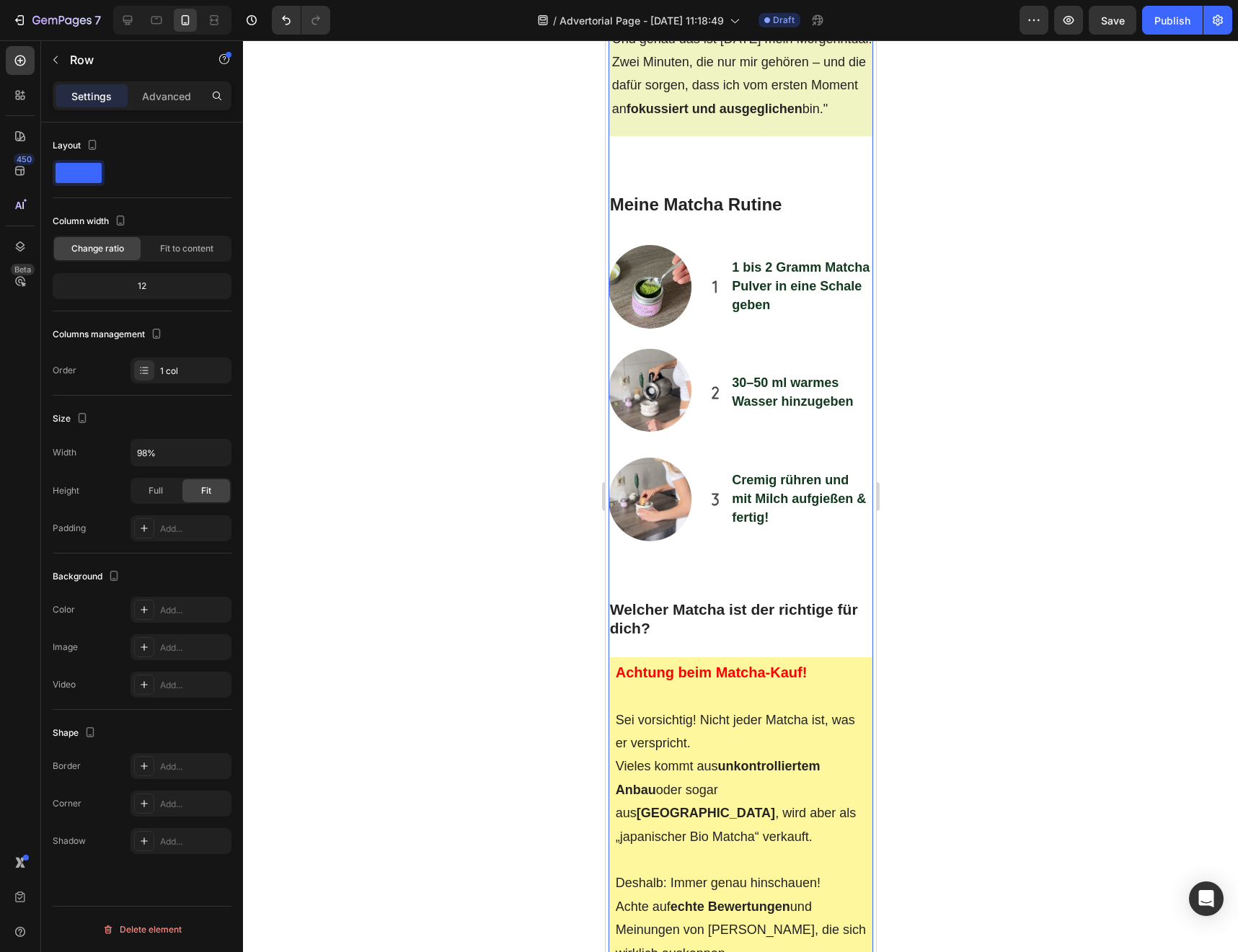
click at [677, 493] on div "Meine [DATE] starteten immer mit Kaffee . Doch je mehr ich trank, desto nervöse…" at bounding box center [740, 921] width 265 height 9291
click at [675, 600] on p "⁠⁠⁠⁠⁠⁠⁠ Welcher Matcha ist der richtige für dich?" at bounding box center [741, 619] width 263 height 38
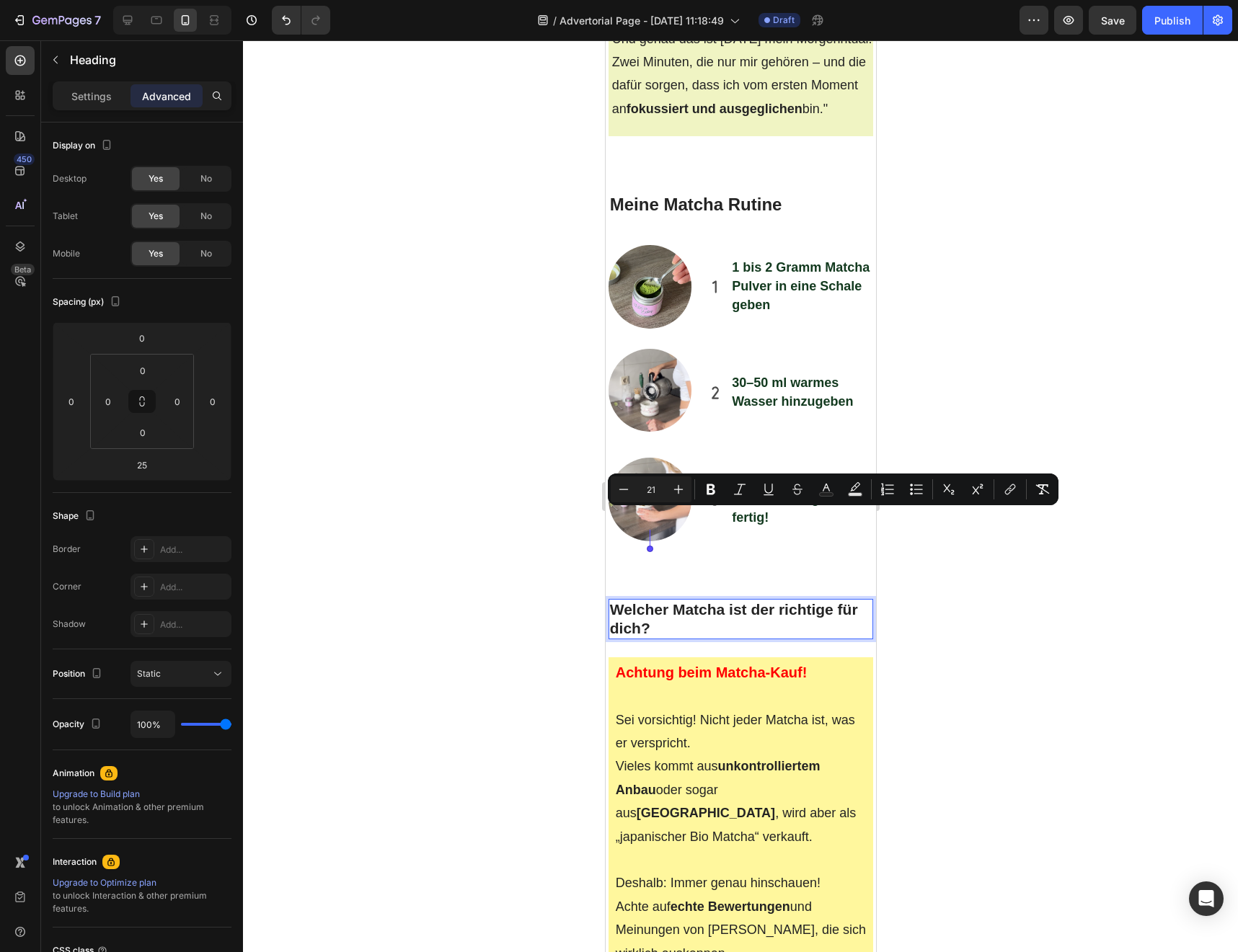
click at [693, 497] on div "Minus 21 Plus Bold Italic Underline Strikethrough Text Color Text Background Co…" at bounding box center [833, 489] width 445 height 26
click at [689, 496] on button "Plus" at bounding box center [679, 489] width 26 height 26
type input "24"
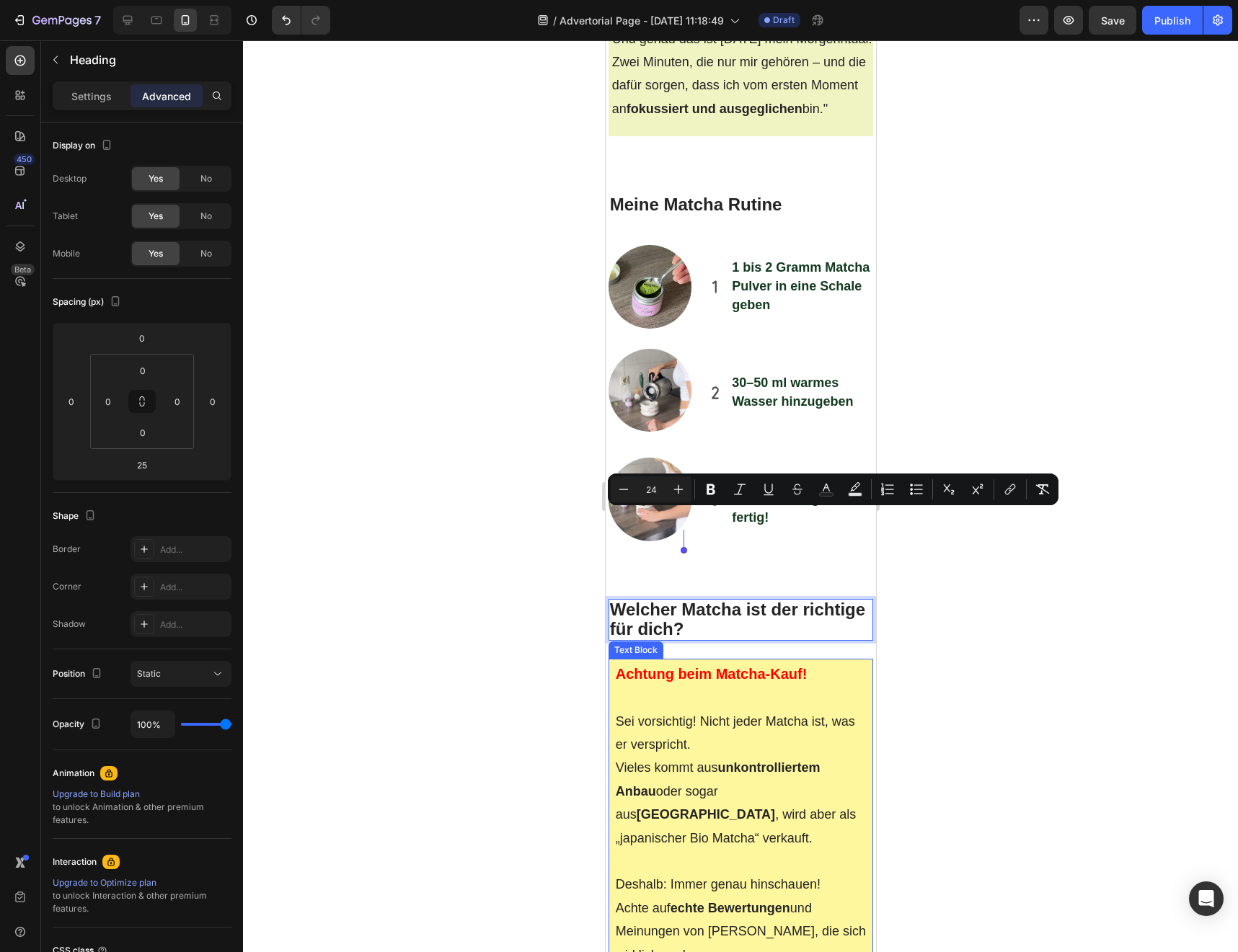
click at [571, 608] on div at bounding box center [741, 496] width 995 height 912
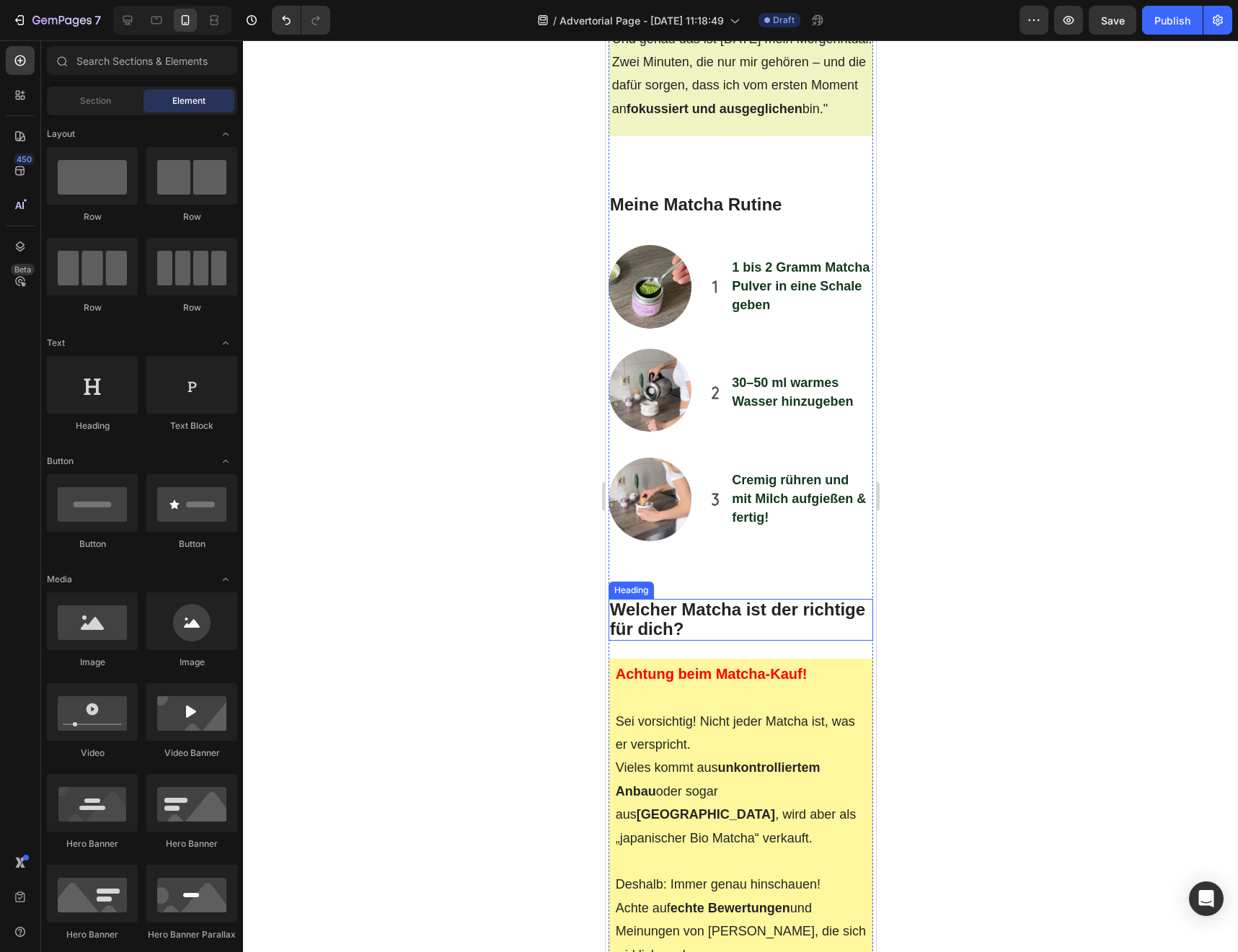
click at [744, 600] on p "⁠⁠⁠⁠⁠⁠⁠ Welcher Matcha ist der richtige für dich?" at bounding box center [741, 619] width 263 height 39
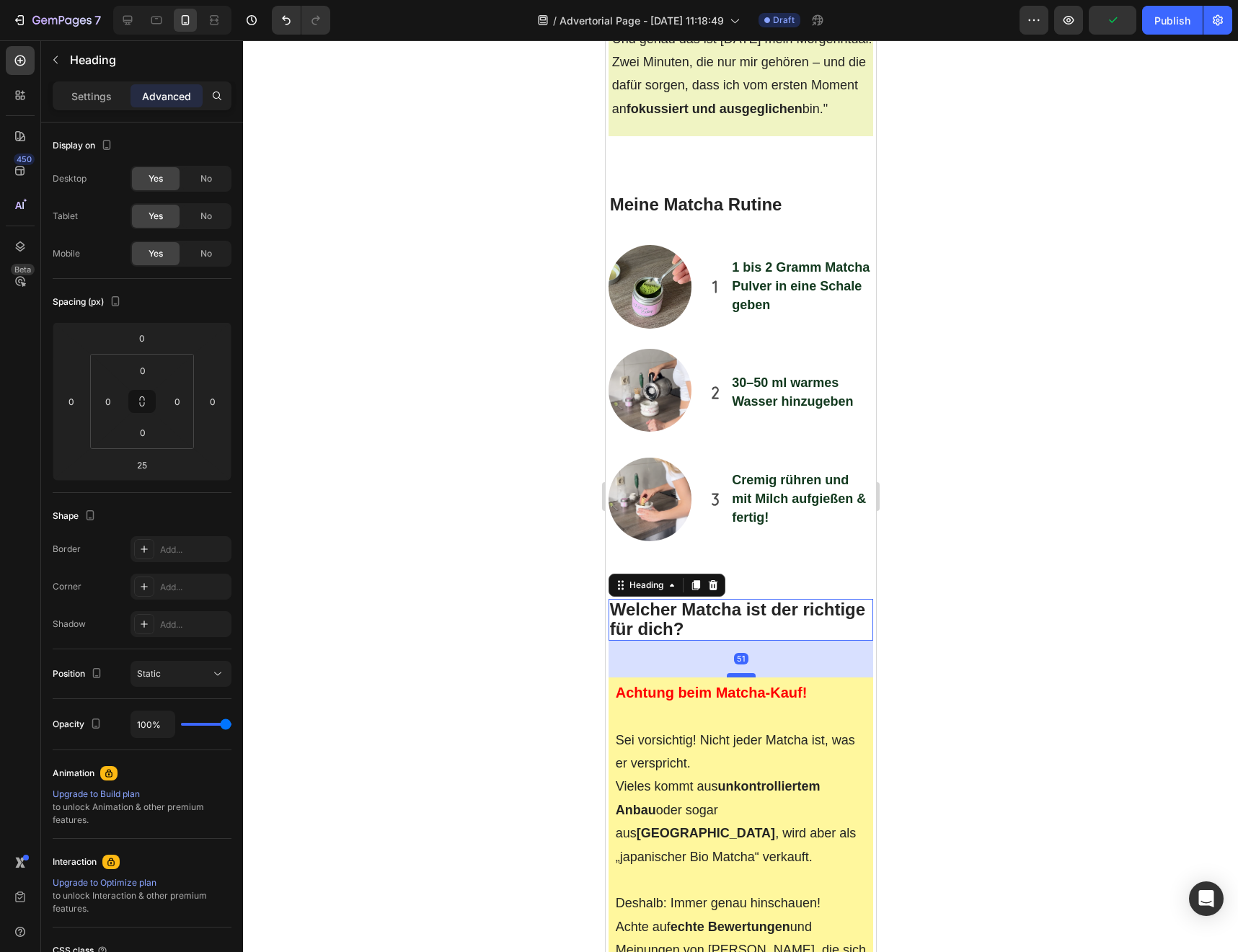
drag, startPoint x: 736, startPoint y: 566, endPoint x: 736, endPoint y: 585, distance: 19.0
click at [736, 673] on div at bounding box center [740, 675] width 29 height 4
type input "51"
click at [575, 638] on div at bounding box center [741, 496] width 995 height 912
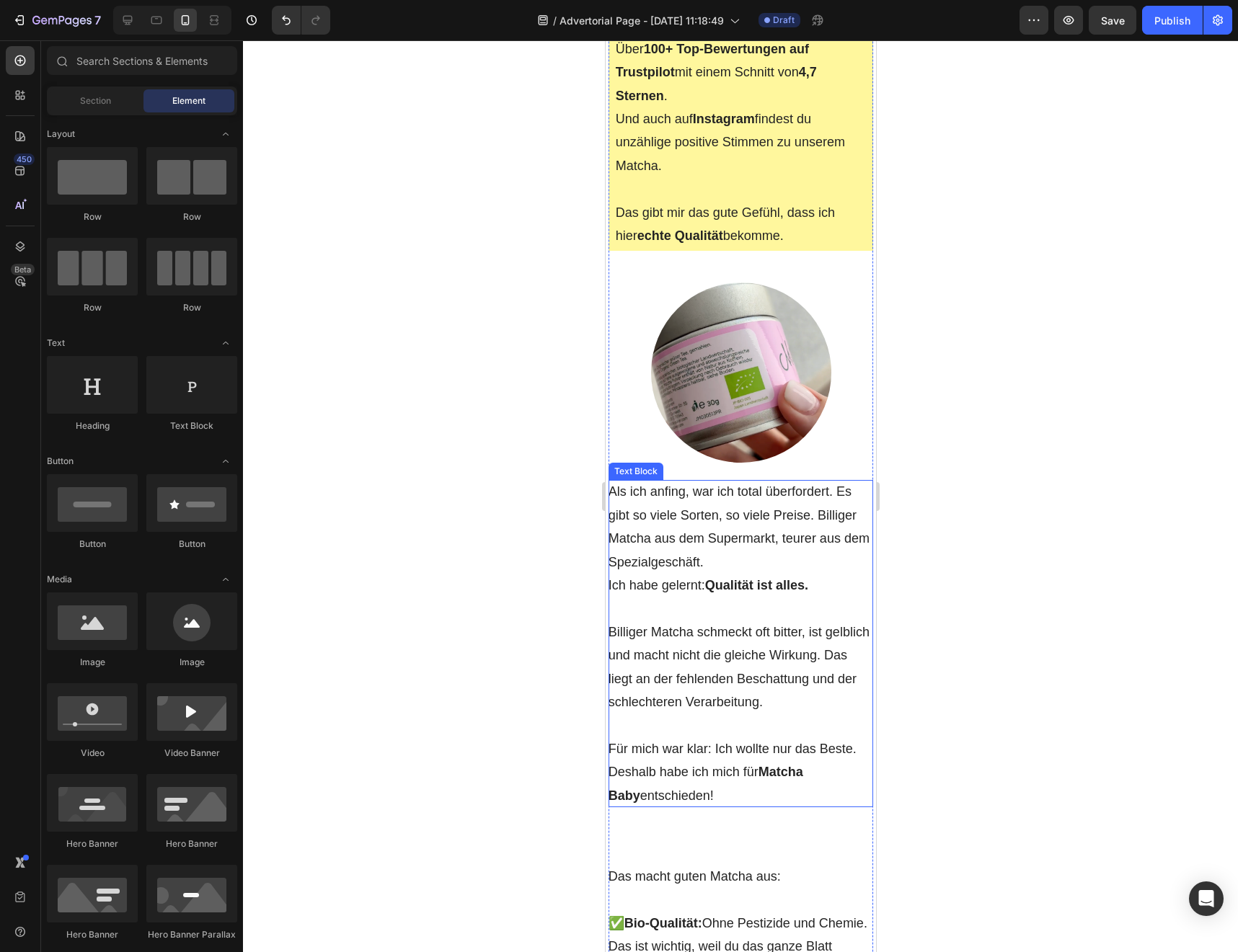
scroll to position [5150, 0]
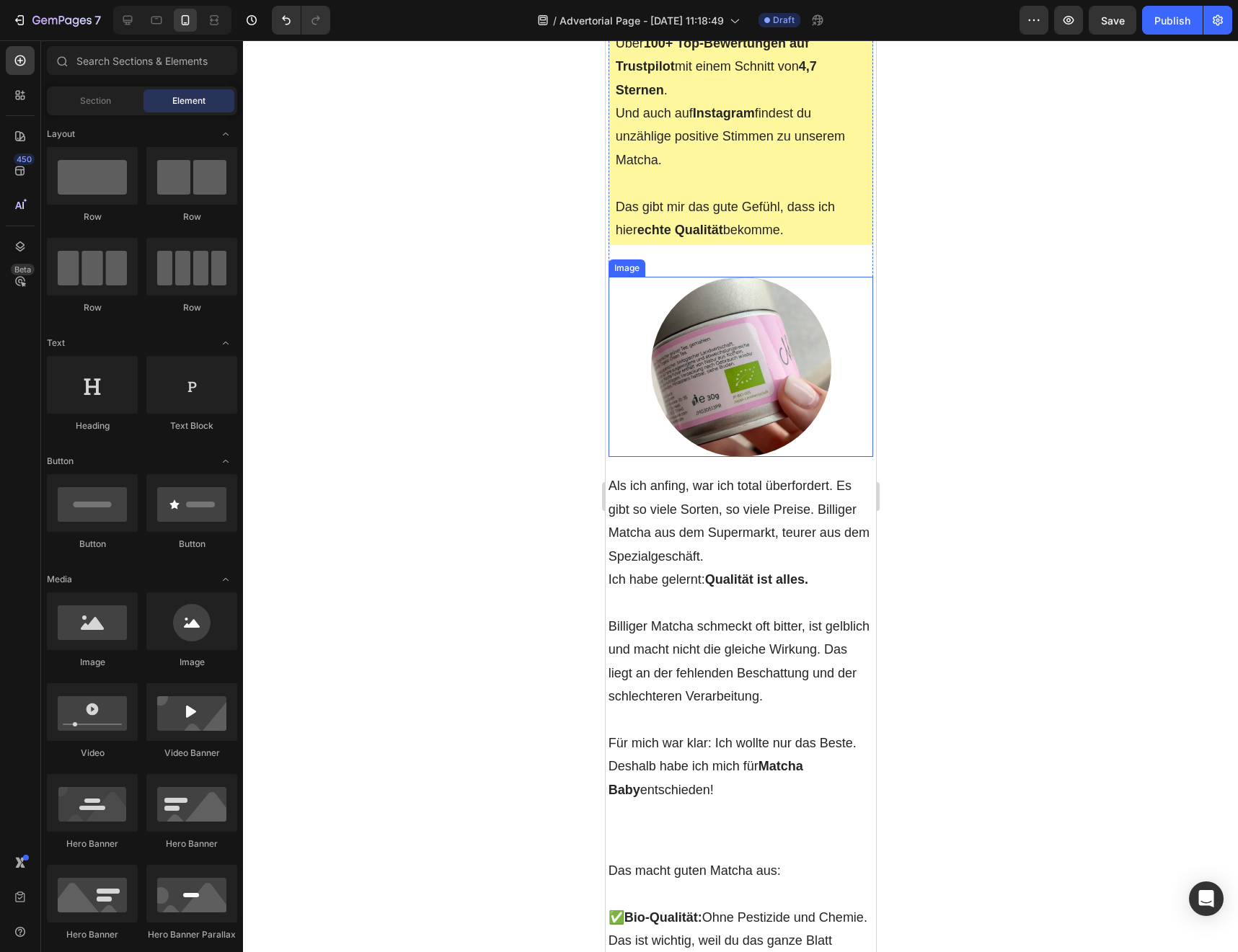
click at [769, 329] on img at bounding box center [741, 367] width 181 height 181
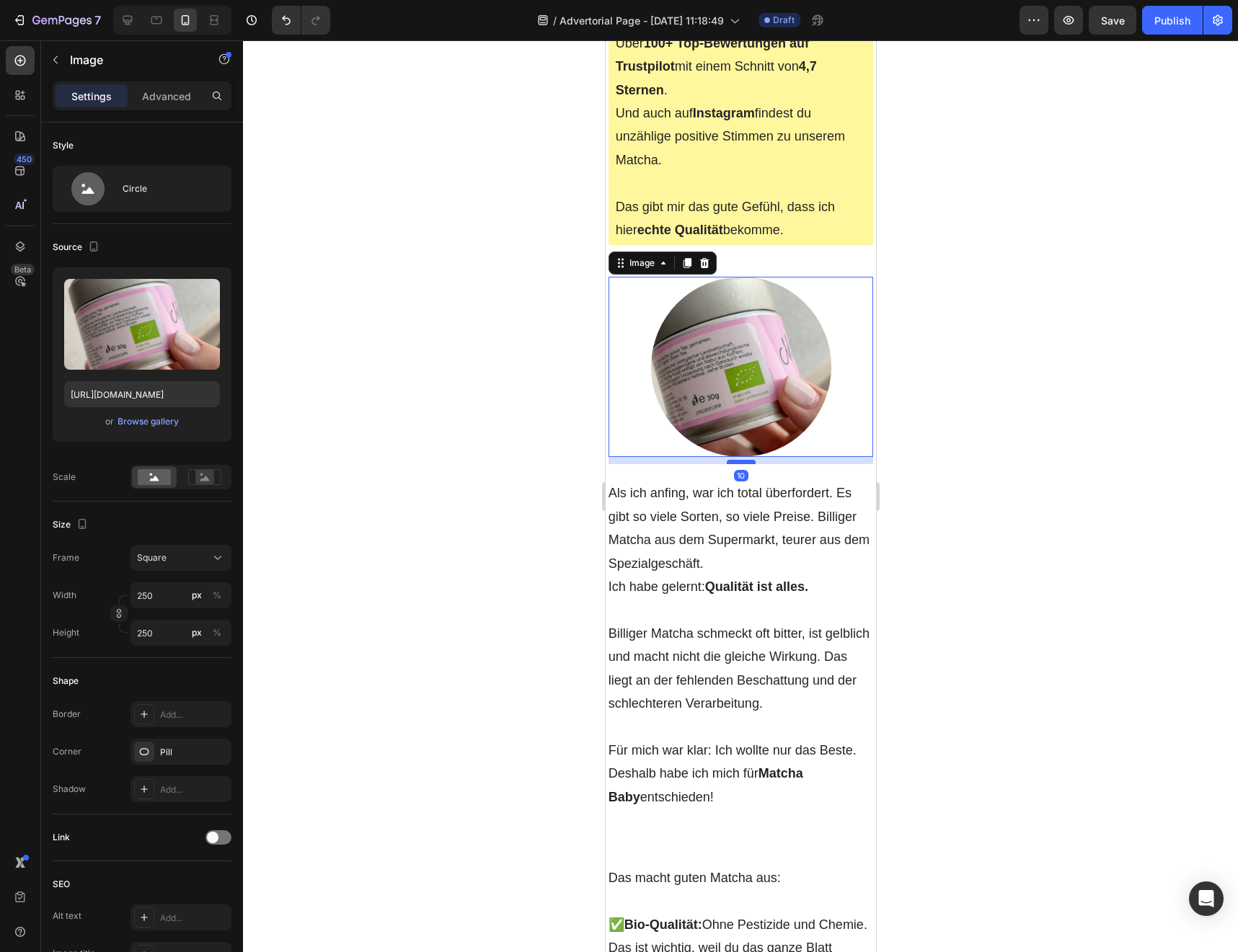
click at [744, 460] on div at bounding box center [740, 461] width 29 height 4
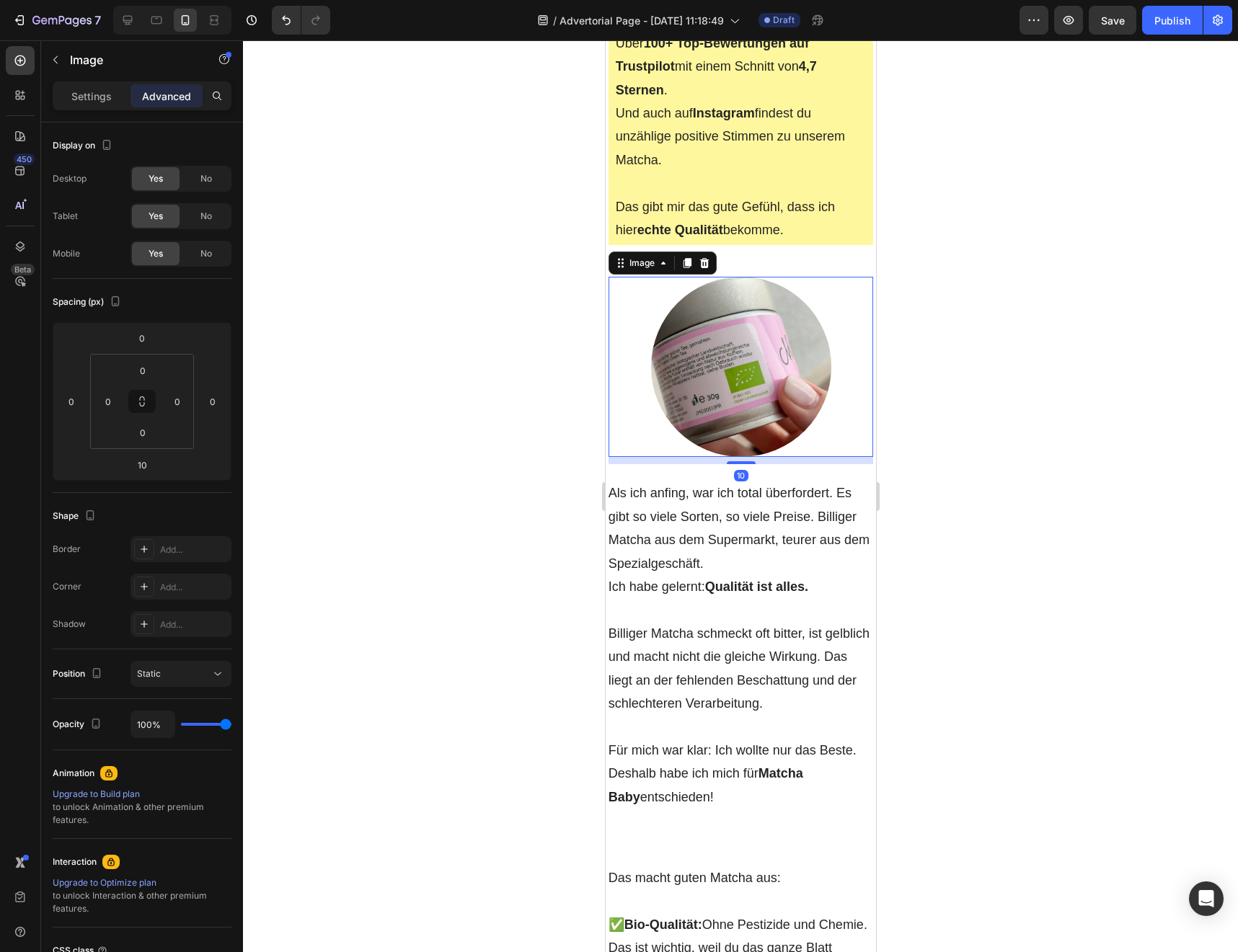
click at [521, 526] on div at bounding box center [741, 496] width 995 height 912
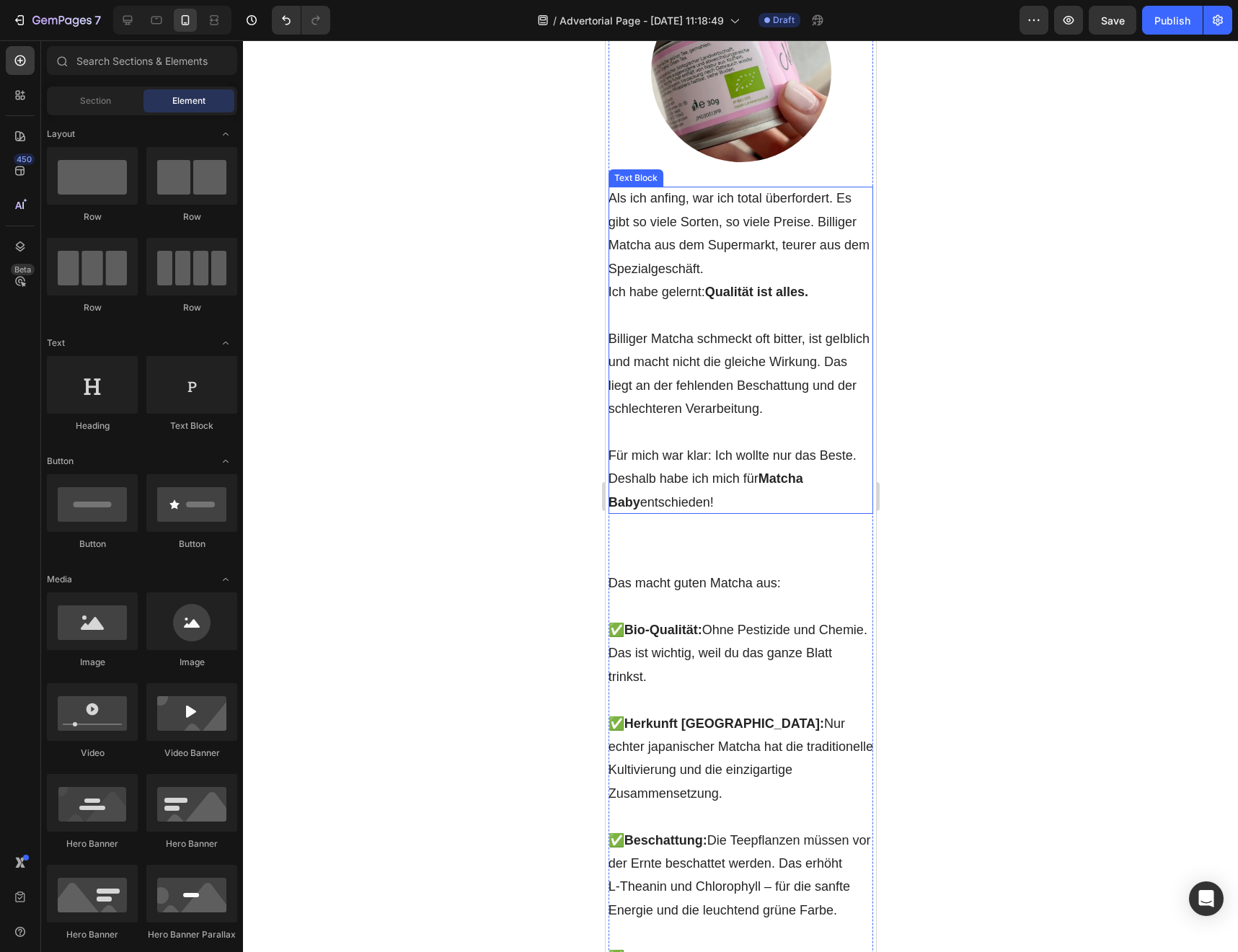
scroll to position [5553, 0]
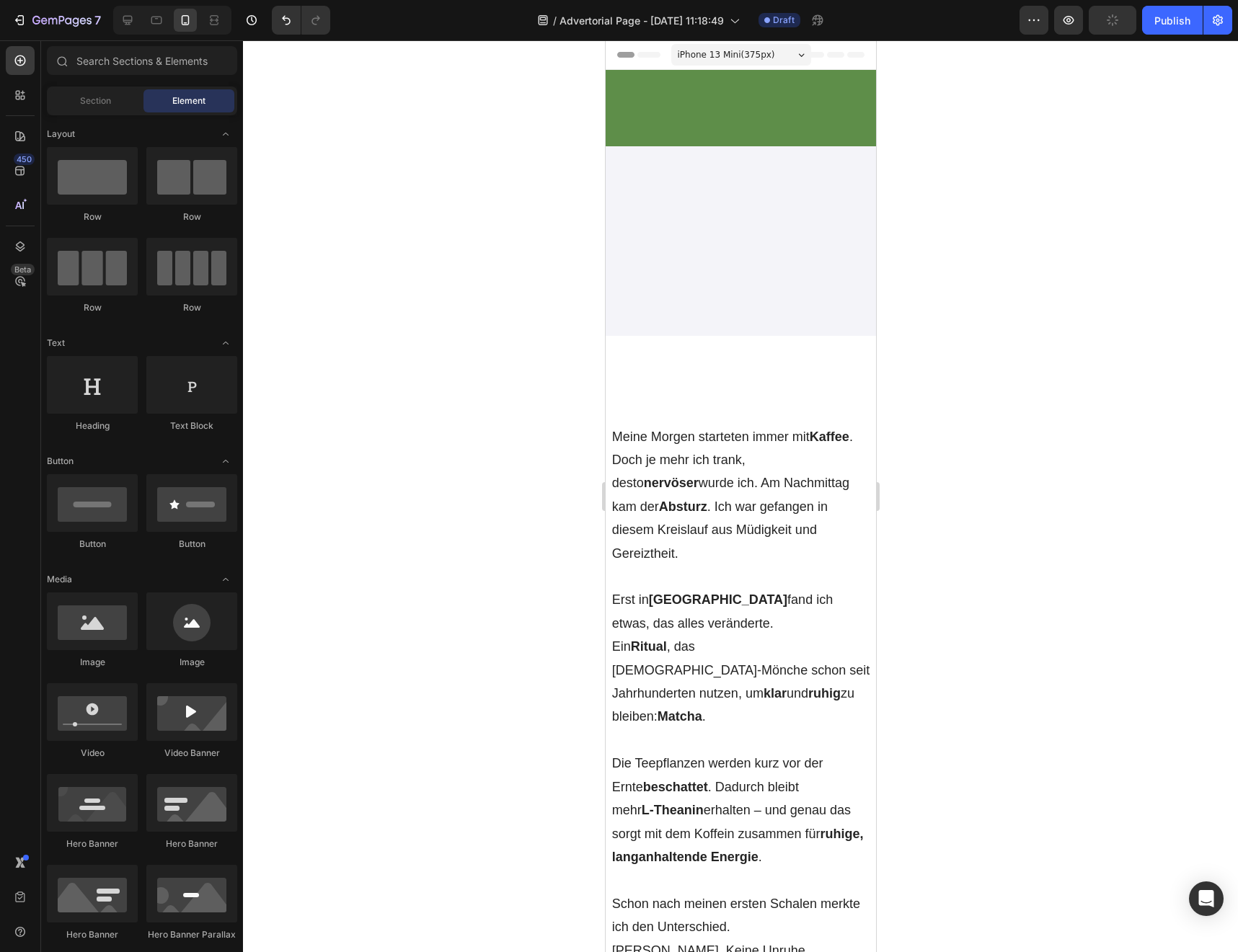
scroll to position [5553, 0]
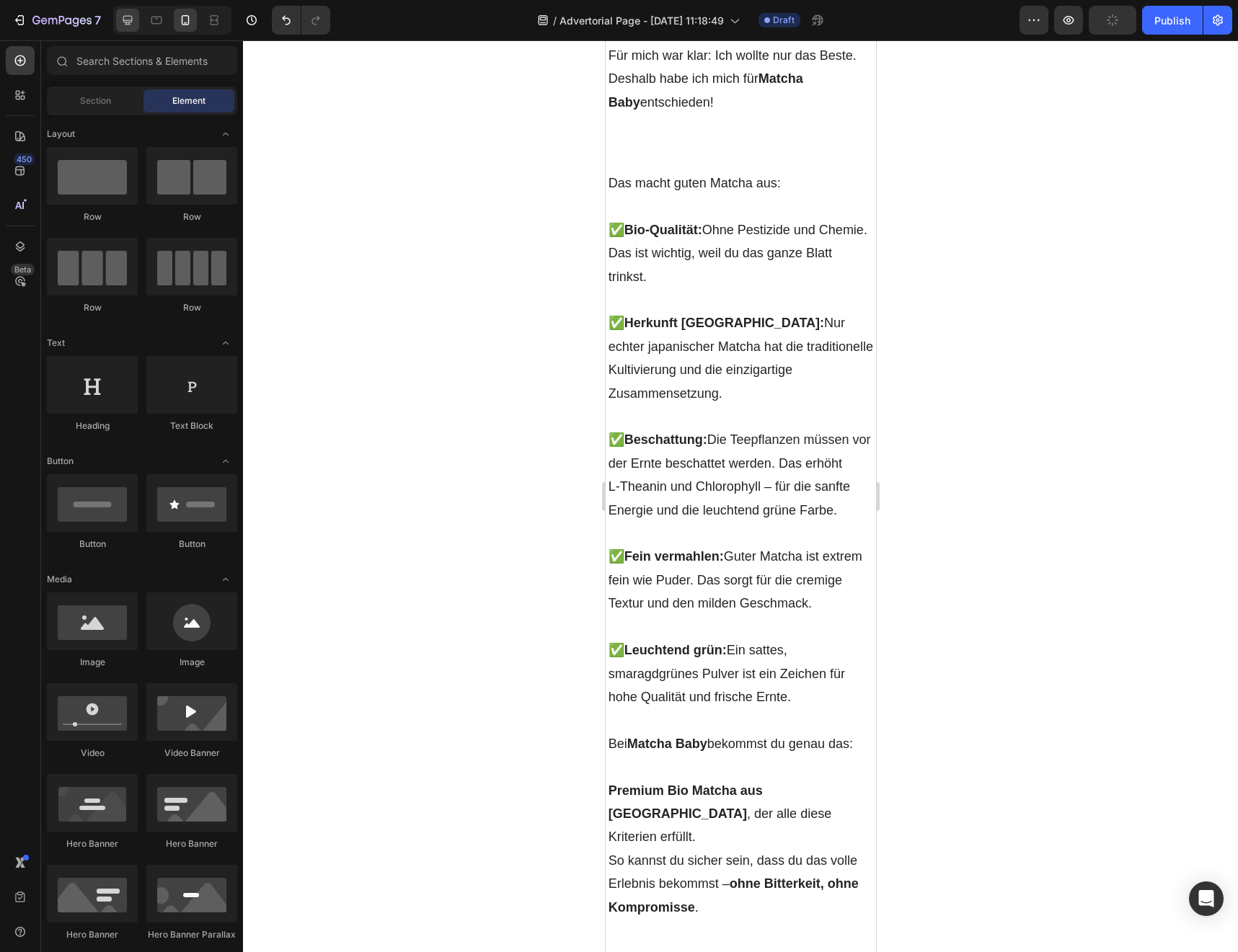
click at [131, 24] on icon at bounding box center [128, 21] width 15 height 15
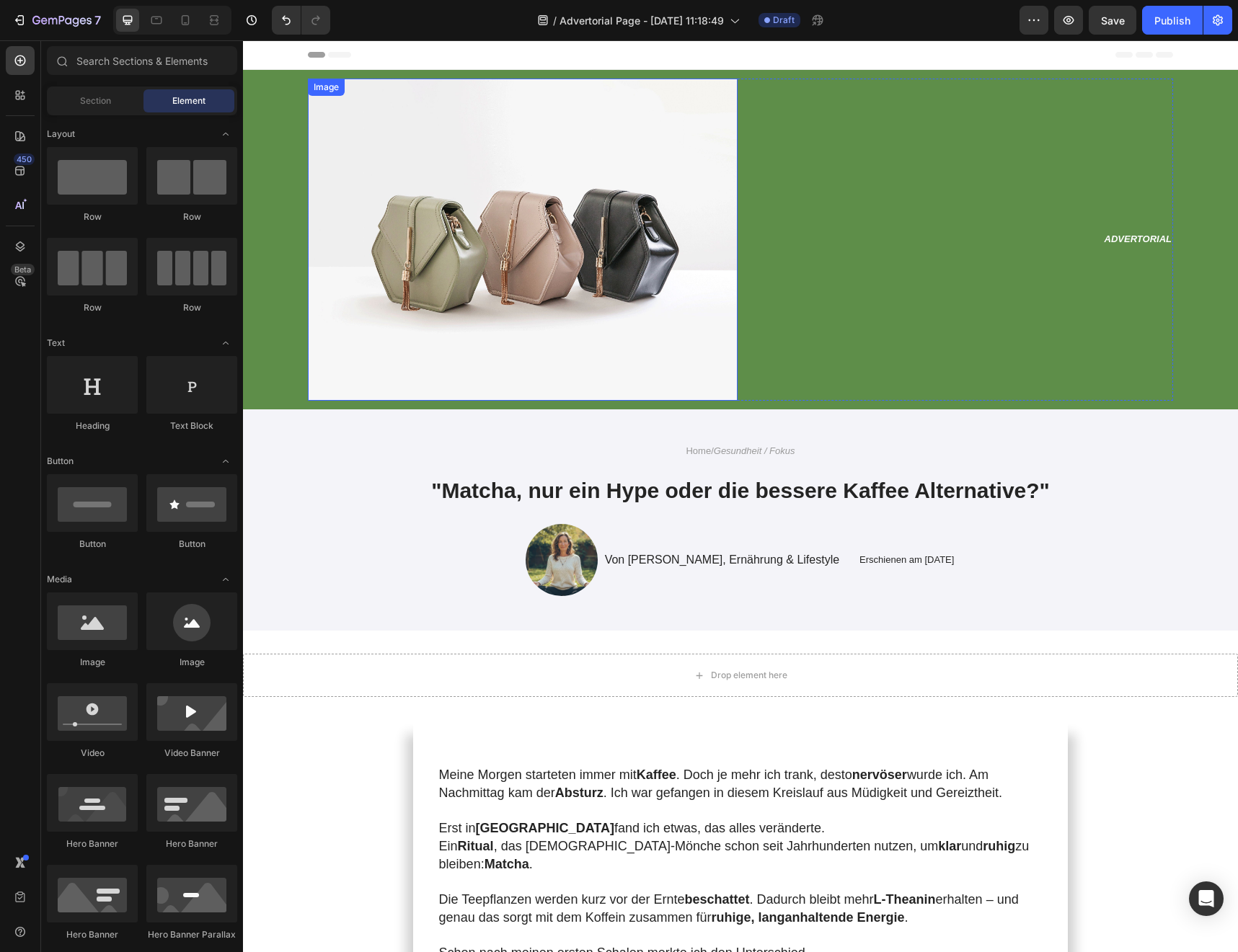
click at [569, 260] on img at bounding box center [522, 240] width 429 height 323
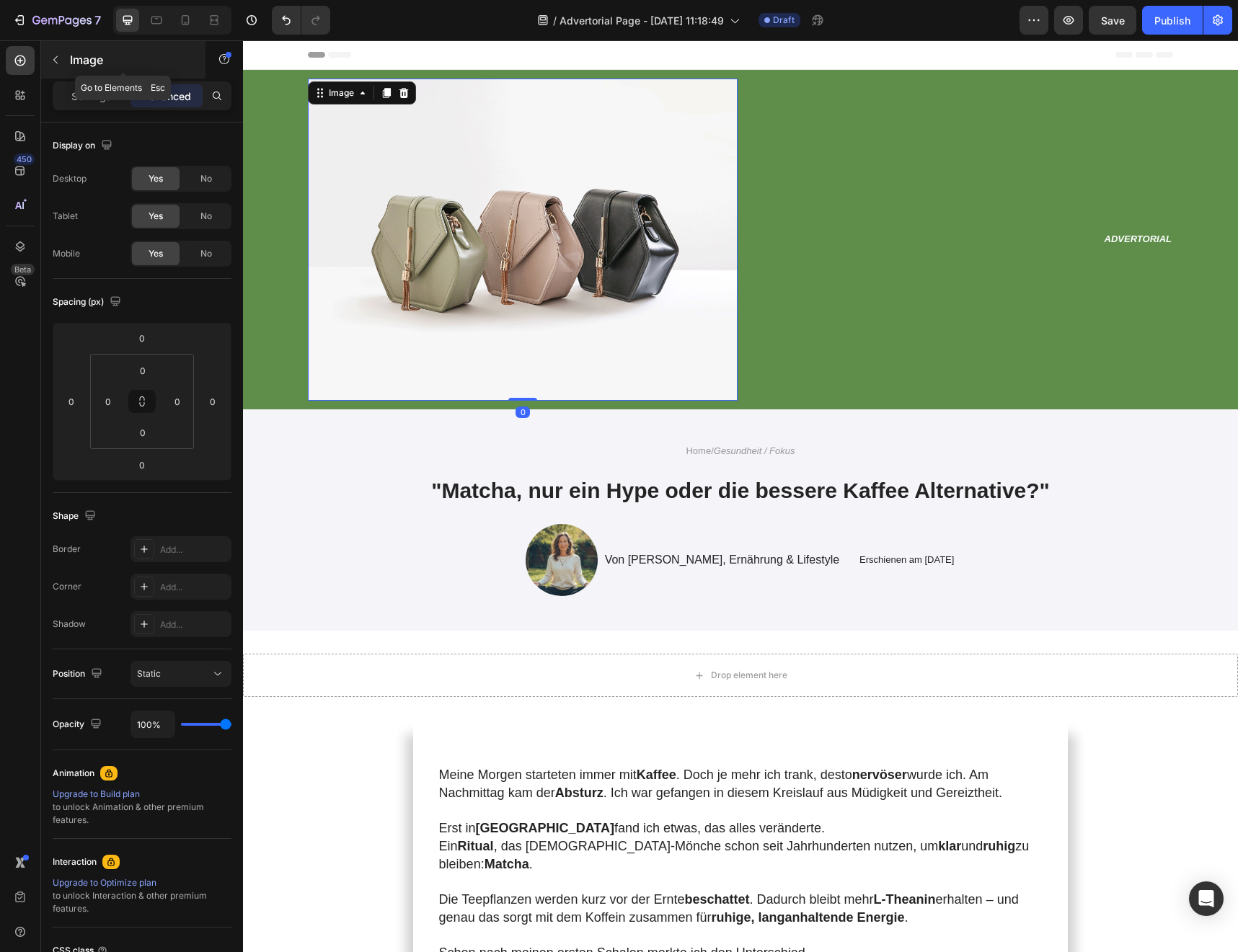
click at [81, 62] on p "Image" at bounding box center [131, 59] width 122 height 17
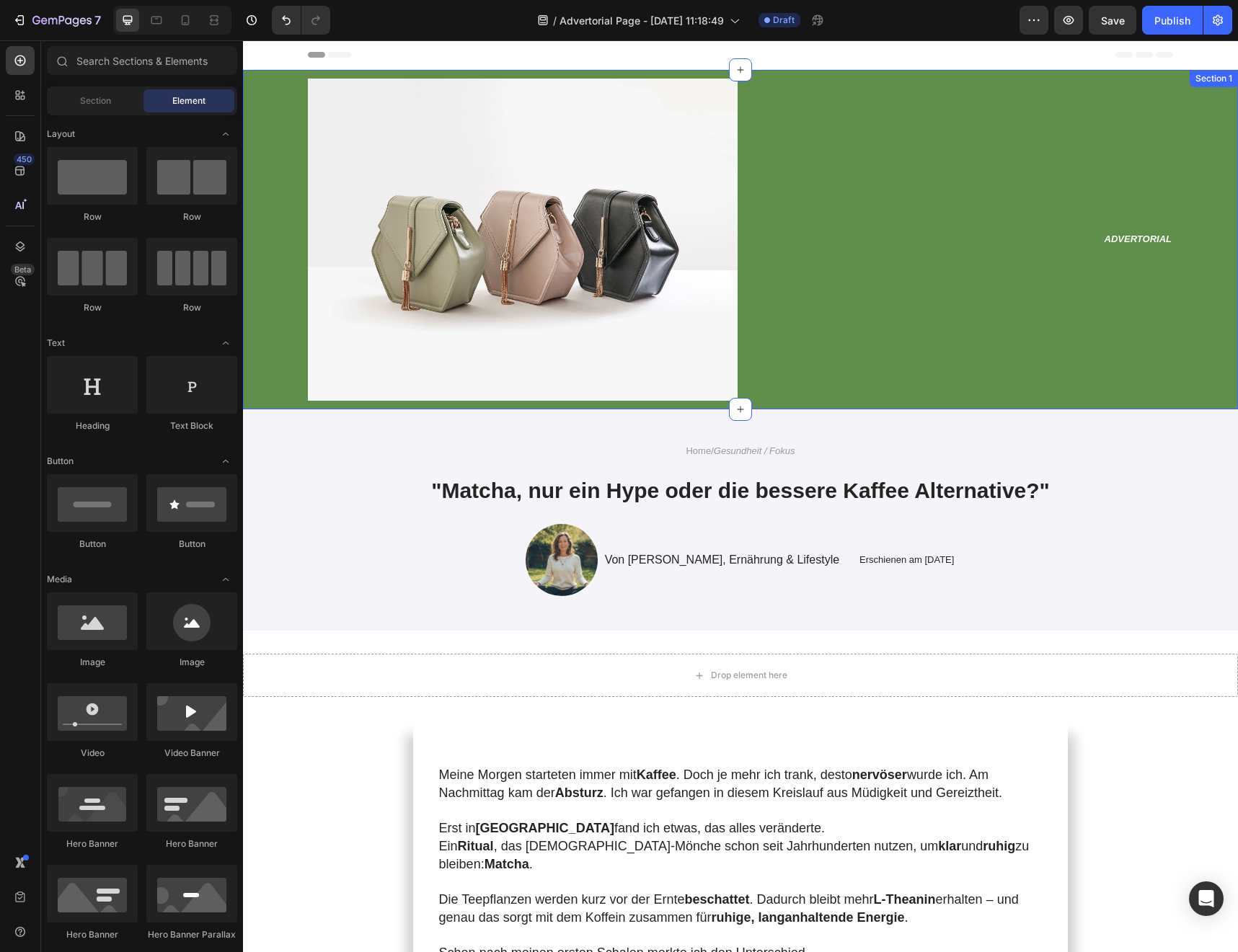
click at [395, 263] on img at bounding box center [522, 240] width 429 height 323
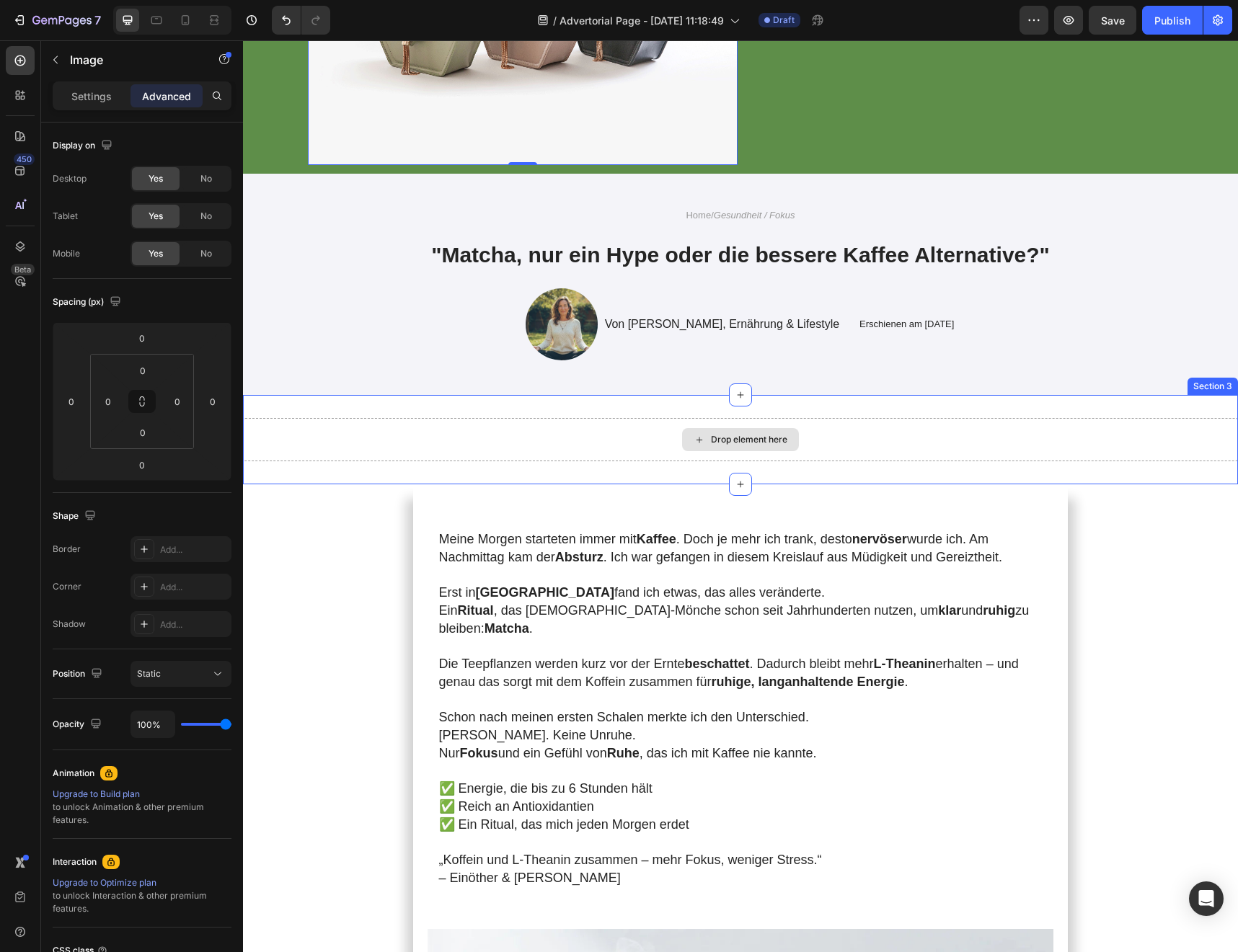
scroll to position [440, 0]
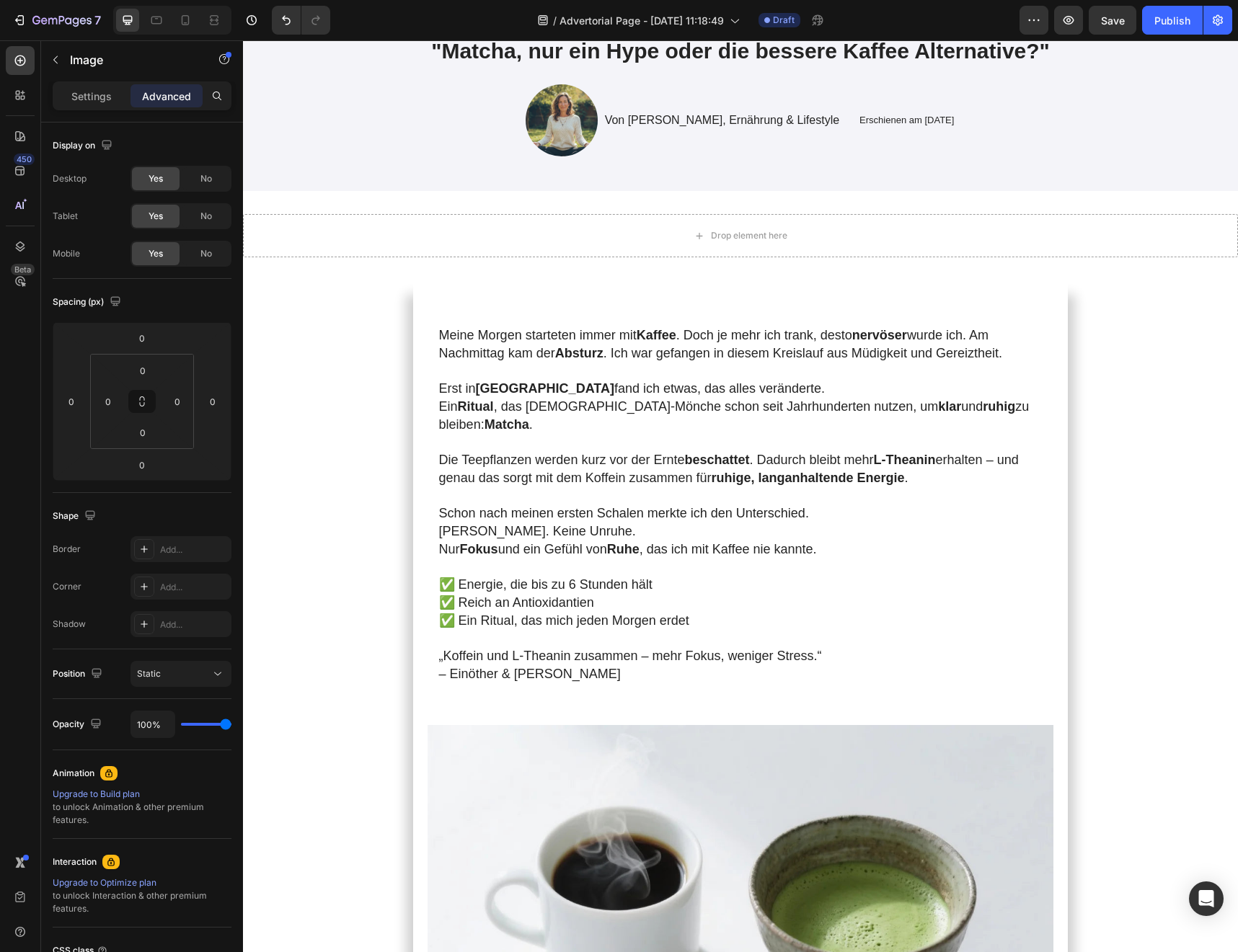
click at [70, 115] on div "Settings Advanced" at bounding box center [142, 102] width 202 height 41
click at [79, 103] on p "Settings" at bounding box center [91, 96] width 40 height 15
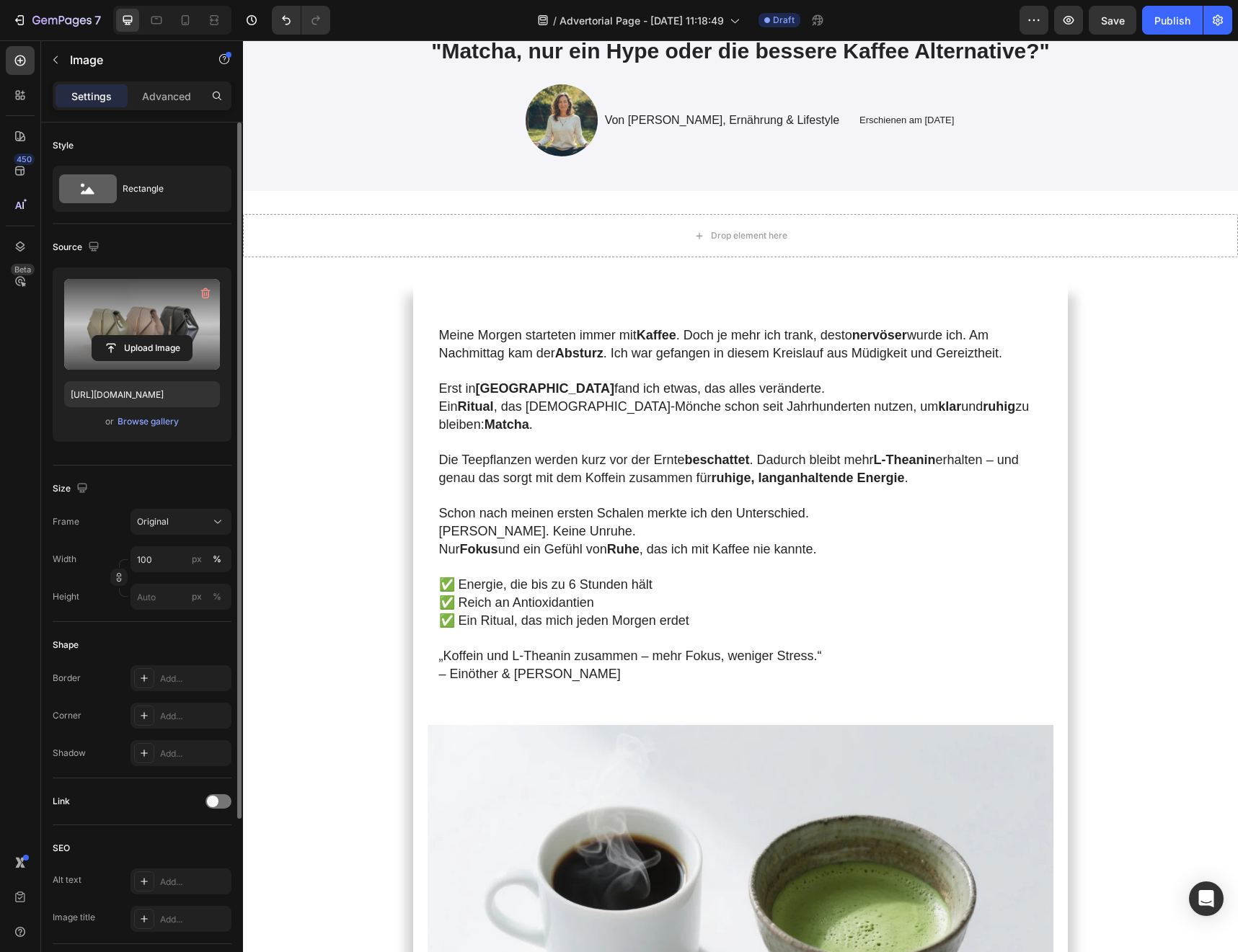
click at [130, 329] on label at bounding box center [142, 324] width 156 height 91
click at [130, 336] on input "file" at bounding box center [141, 348] width 99 height 25
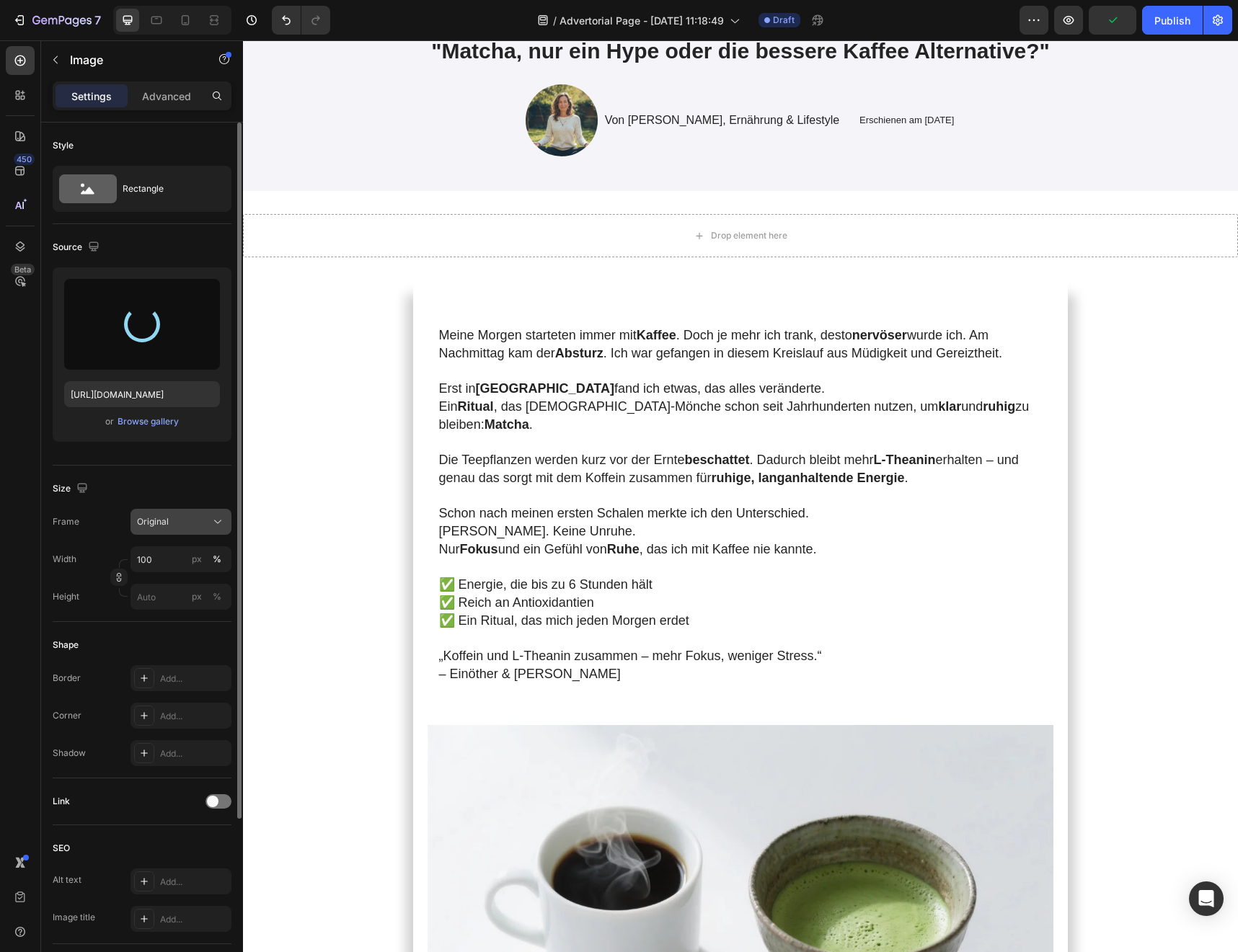
type input "[URL][DOMAIN_NAME]"
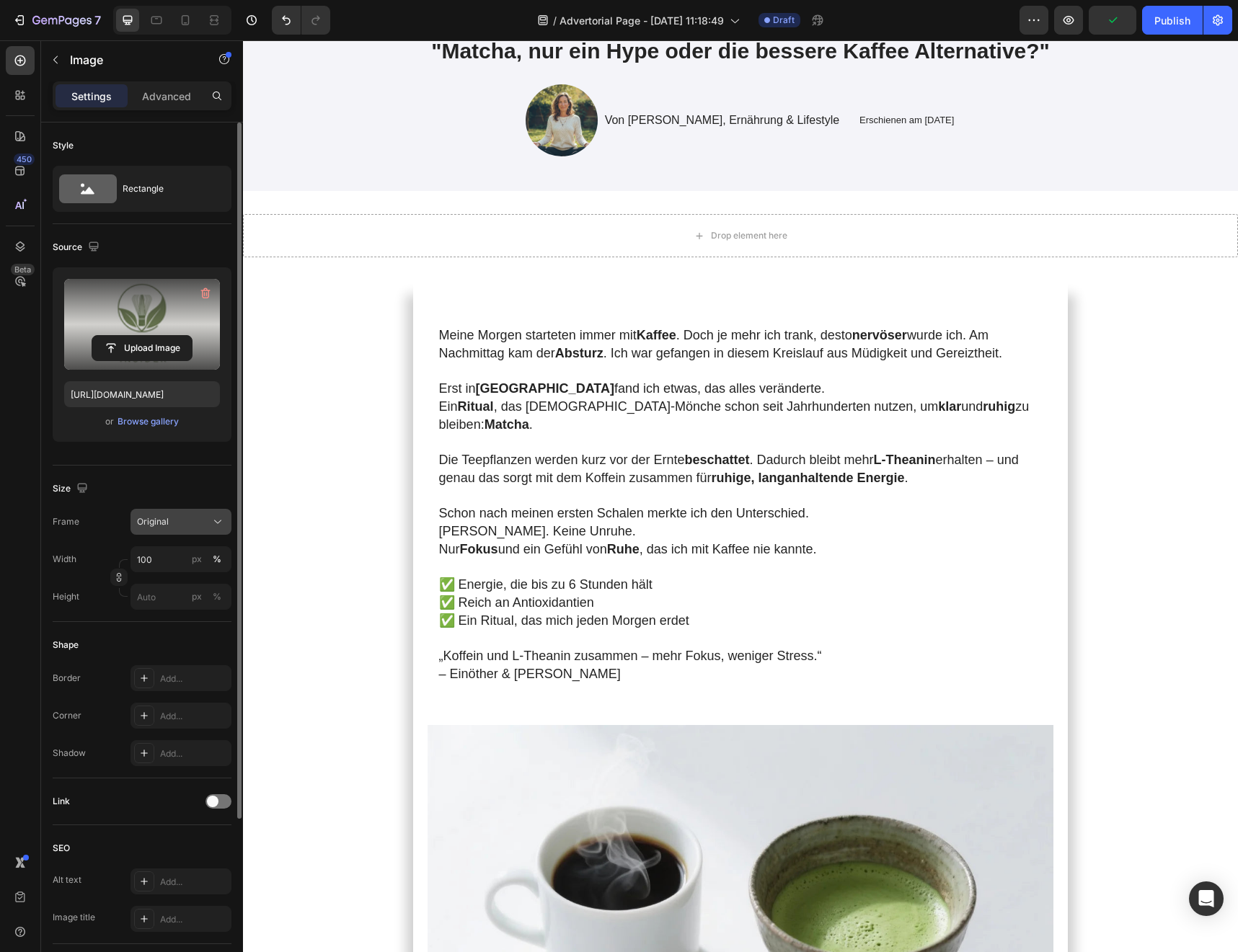
click at [181, 519] on div "Original" at bounding box center [172, 522] width 71 height 13
click at [173, 613] on span "Horizontal" at bounding box center [158, 612] width 43 height 15
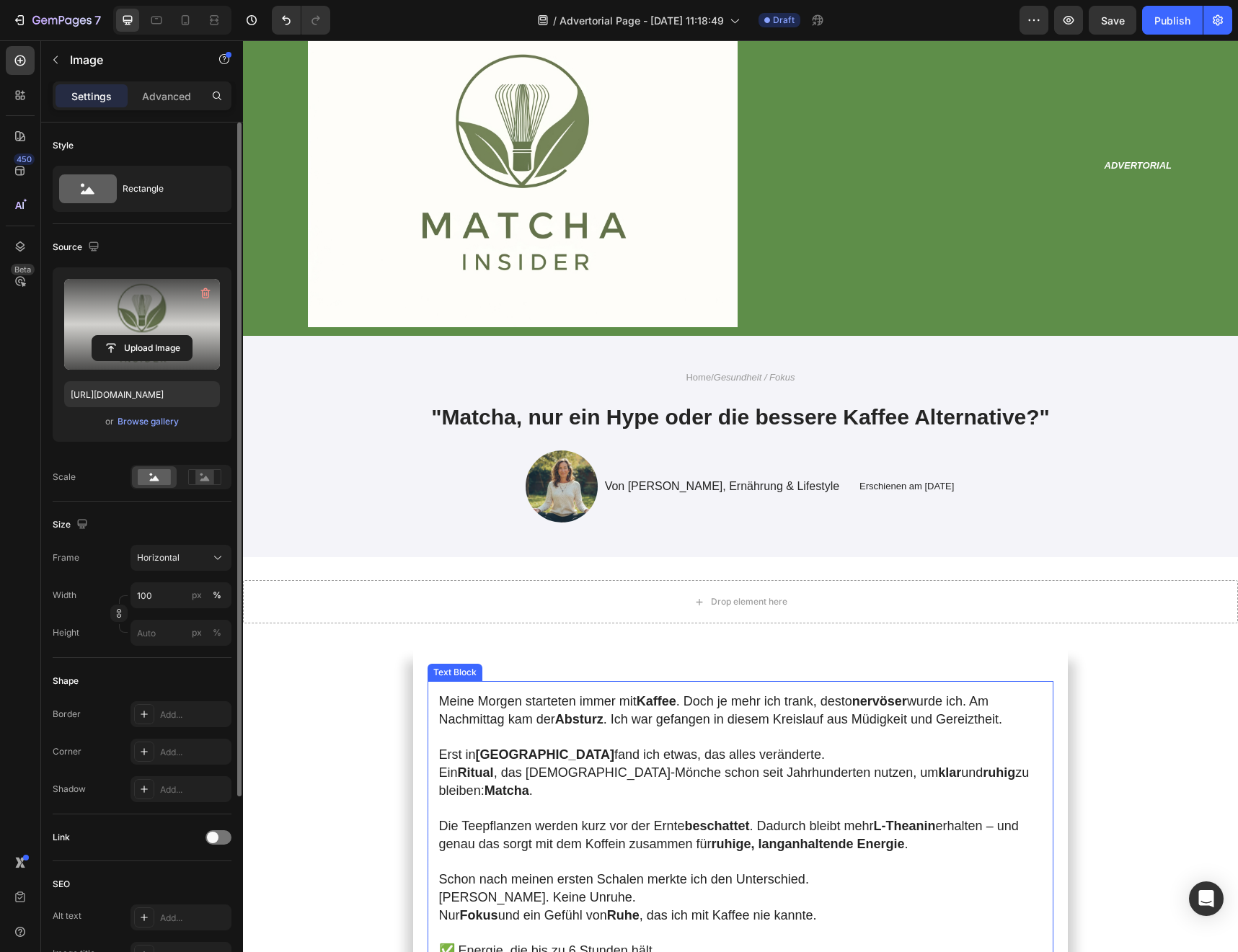
scroll to position [0, 0]
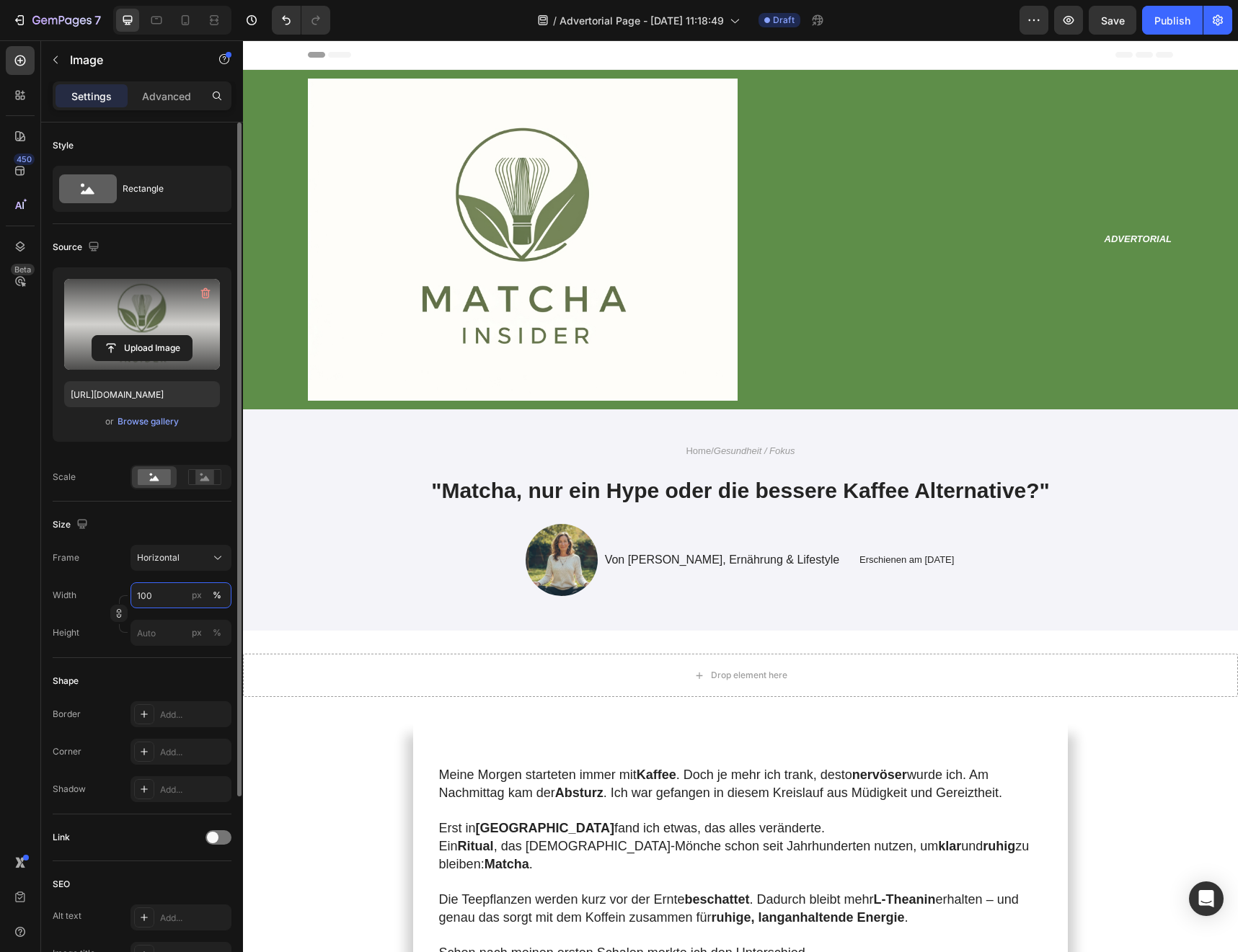
click at [157, 599] on input "100" at bounding box center [181, 596] width 101 height 26
click at [209, 624] on button "px" at bounding box center [217, 632] width 17 height 17
type input "75"
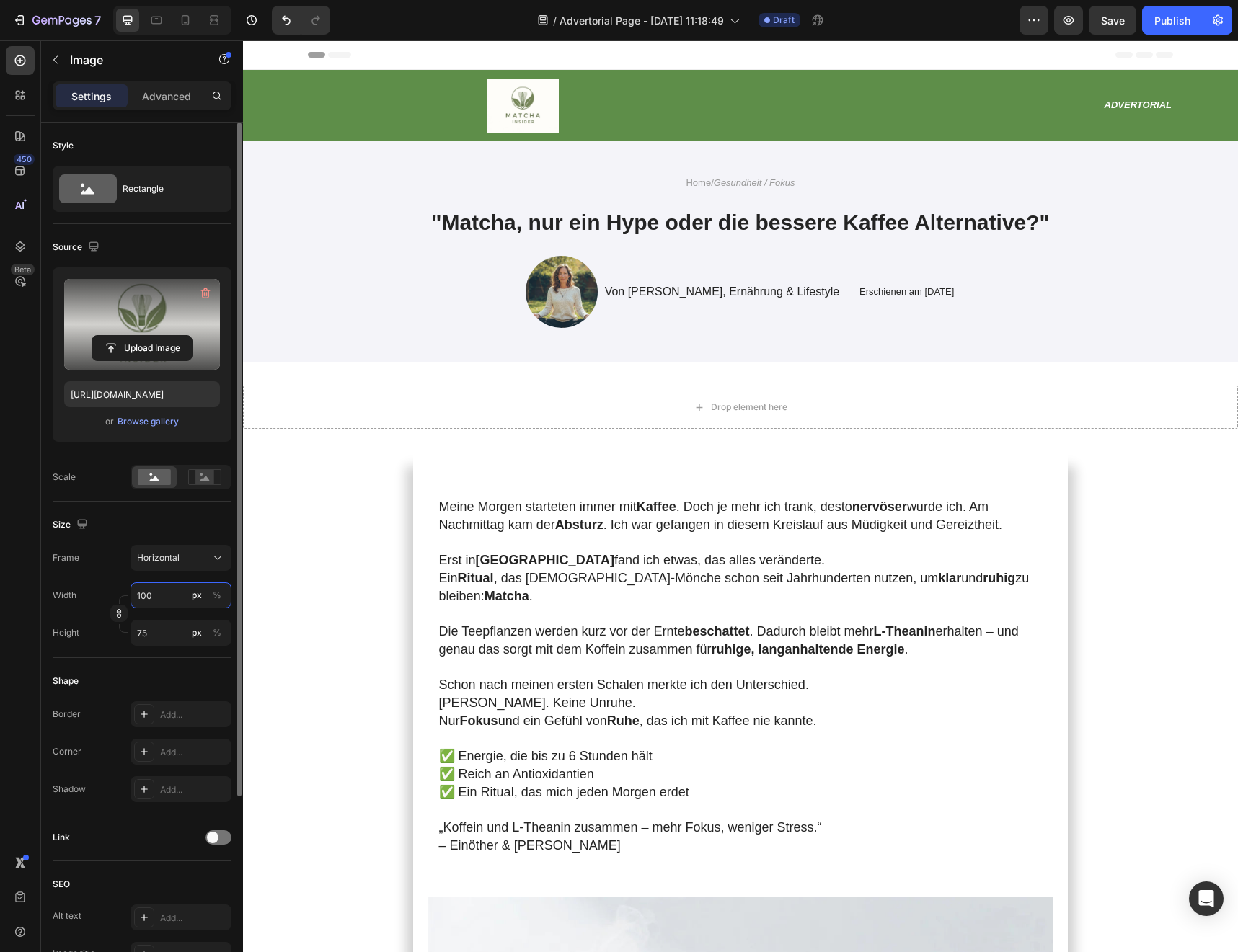
click at [164, 600] on input "100" at bounding box center [181, 596] width 101 height 26
type input "1"
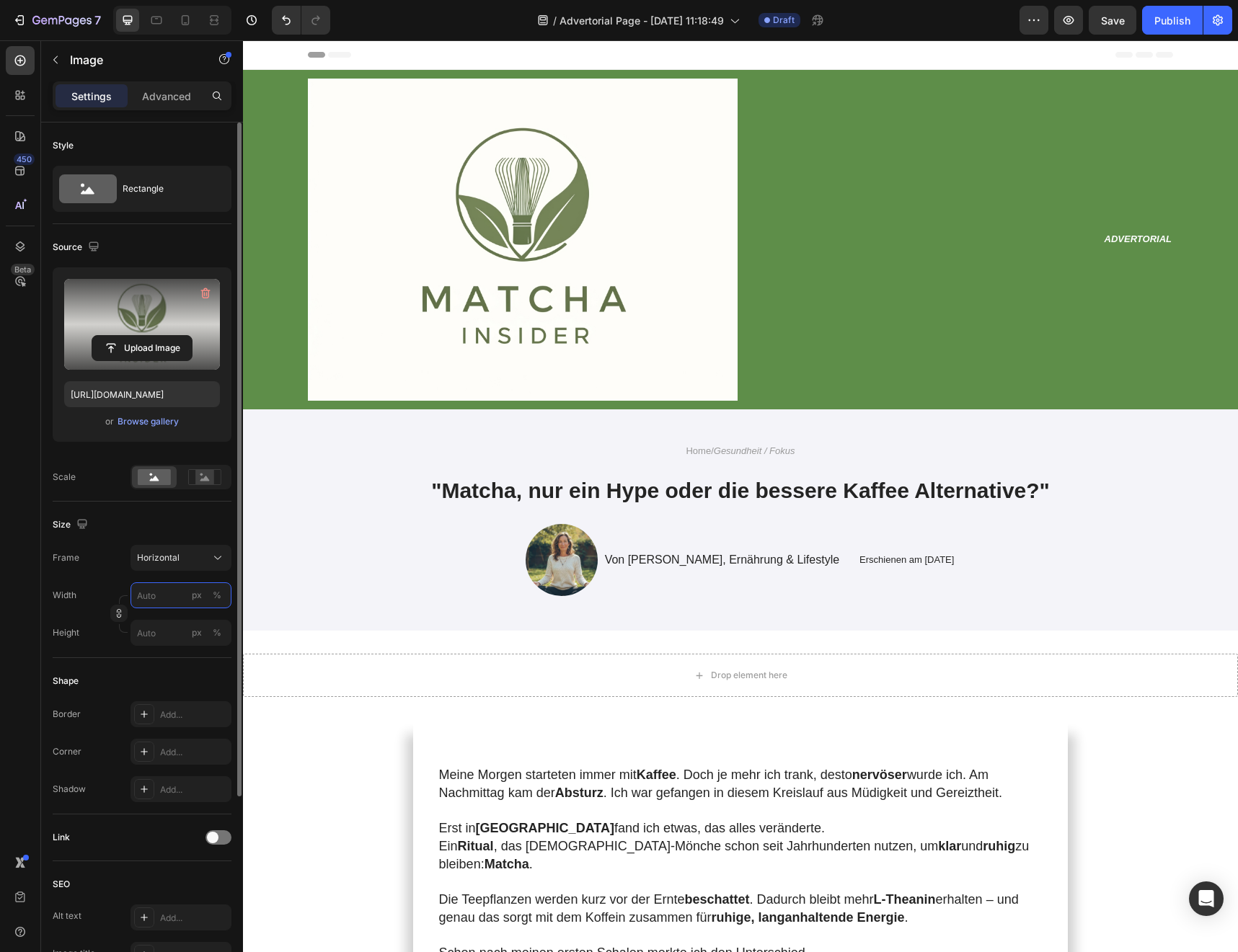
type input "2"
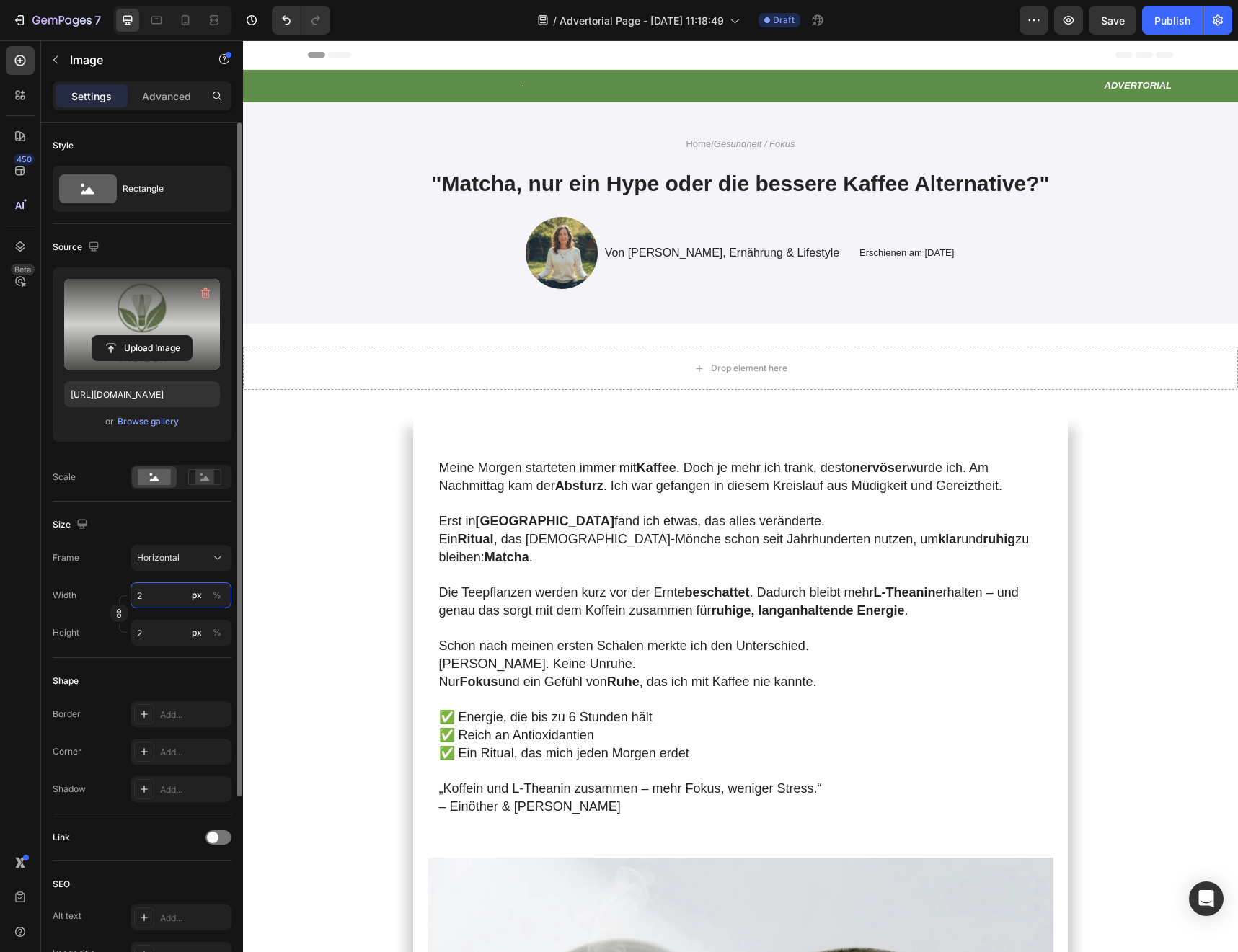
type input "20"
type input "15"
type input "200"
type input "150"
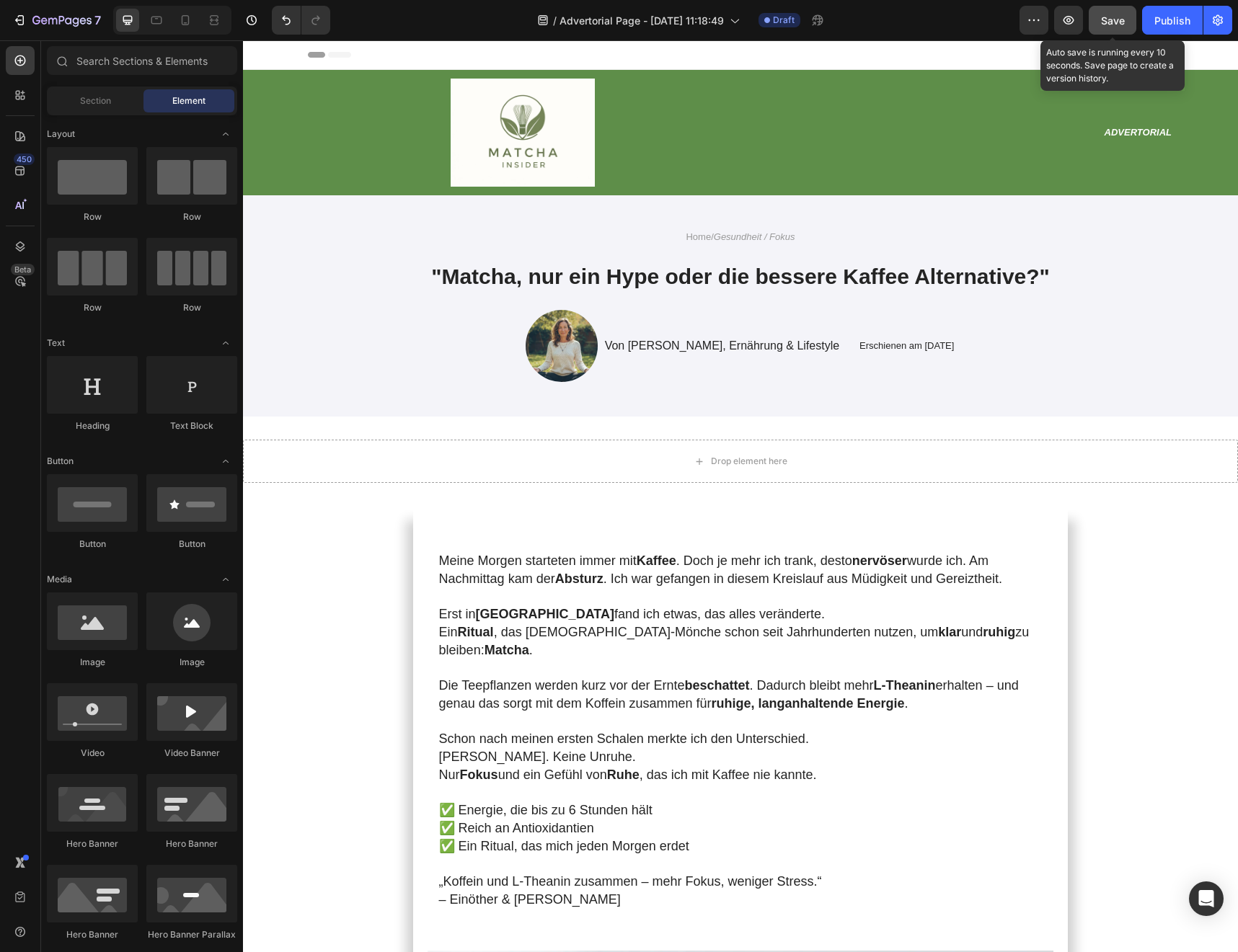
click at [1121, 24] on span "Save" at bounding box center [1112, 21] width 24 height 12
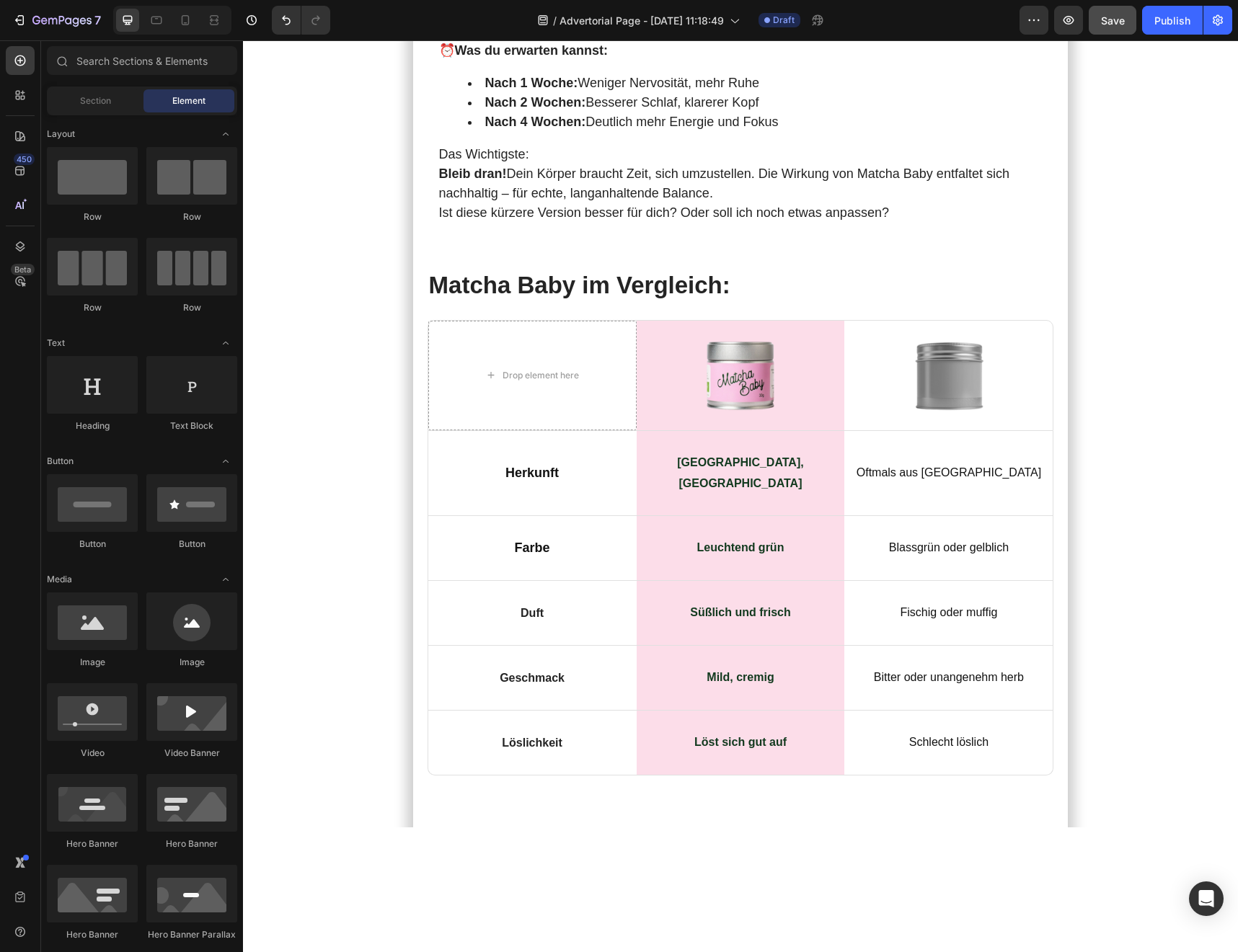
scroll to position [6615, 0]
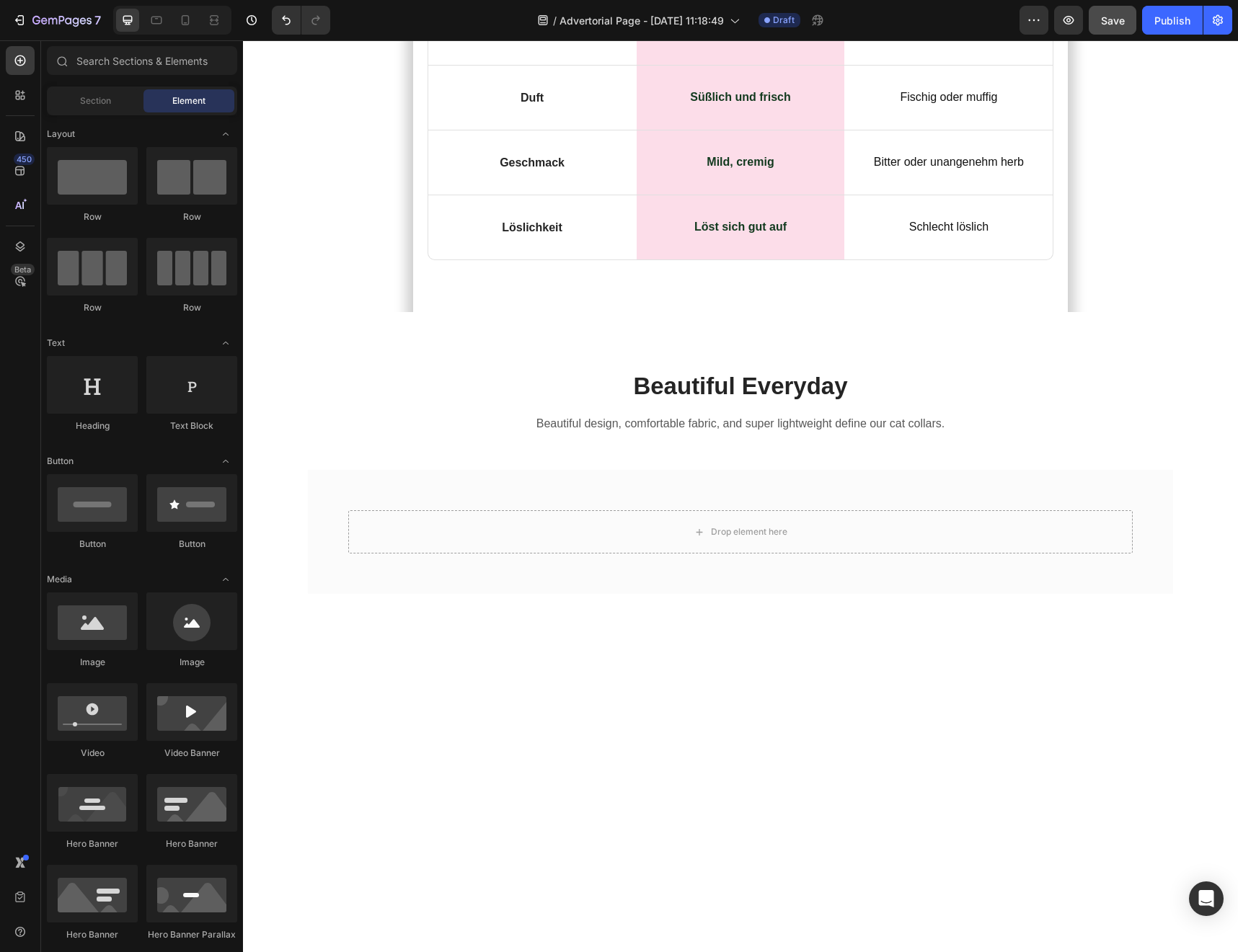
scroll to position [7087, 0]
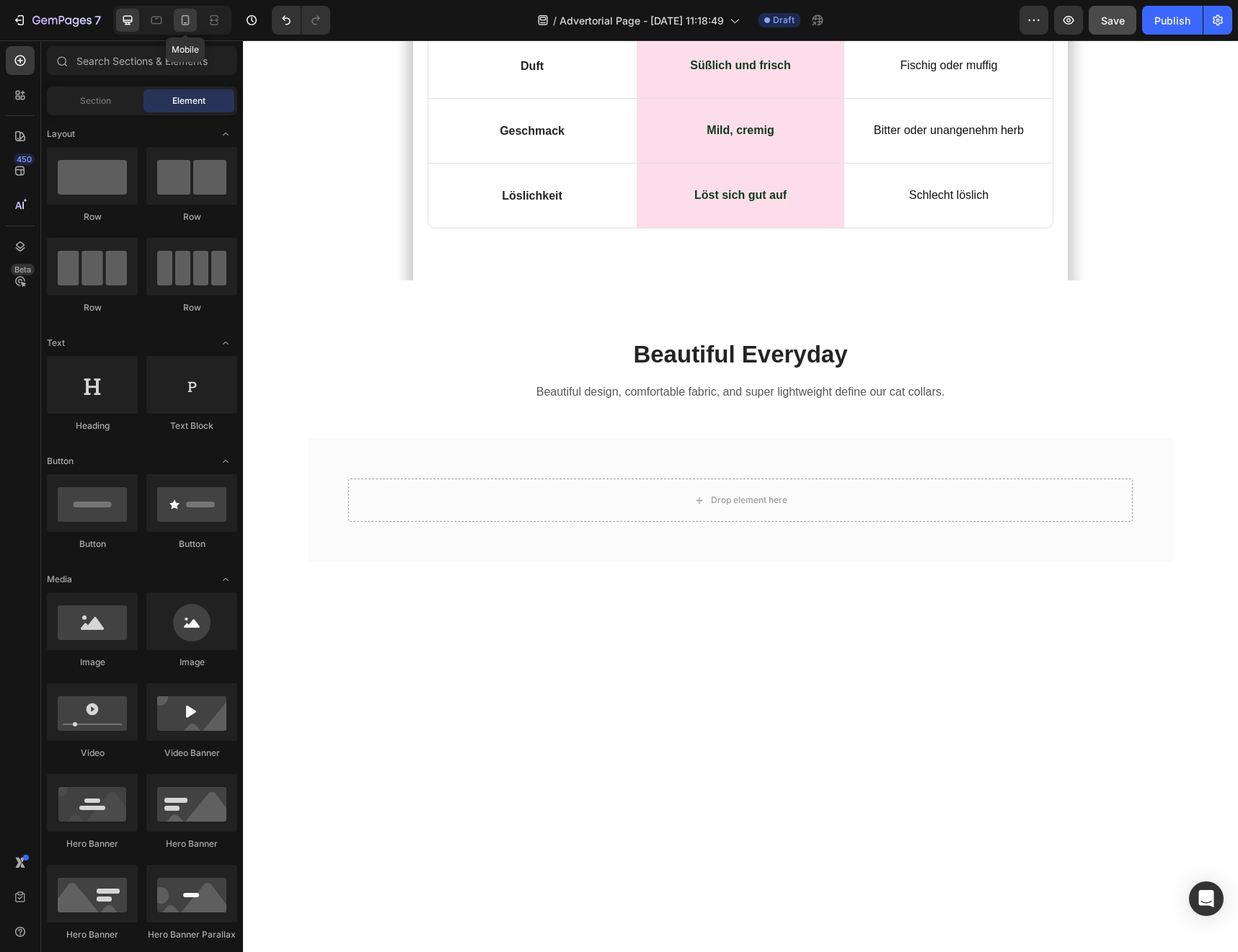
click at [177, 25] on div at bounding box center [186, 21] width 23 height 23
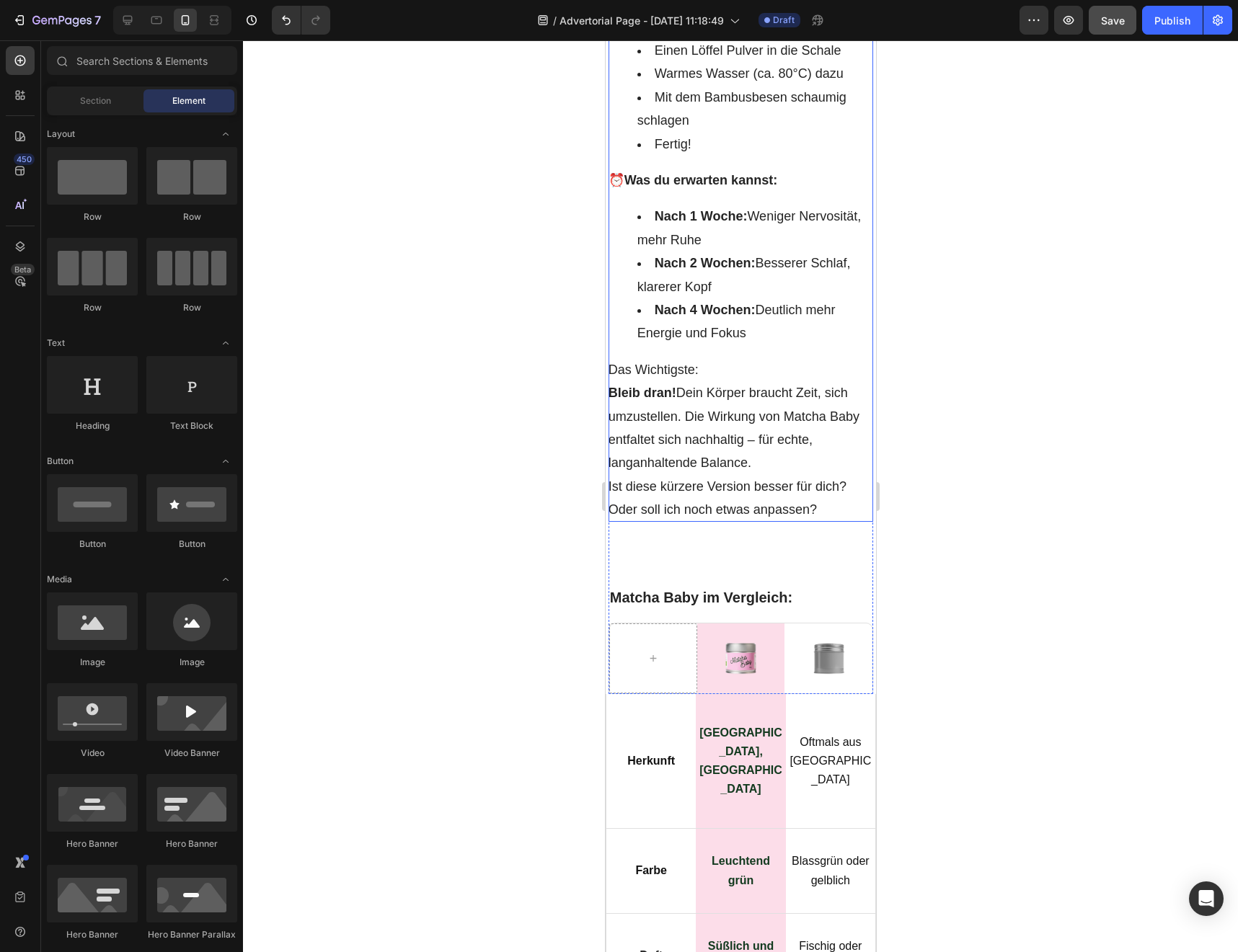
scroll to position [8988, 0]
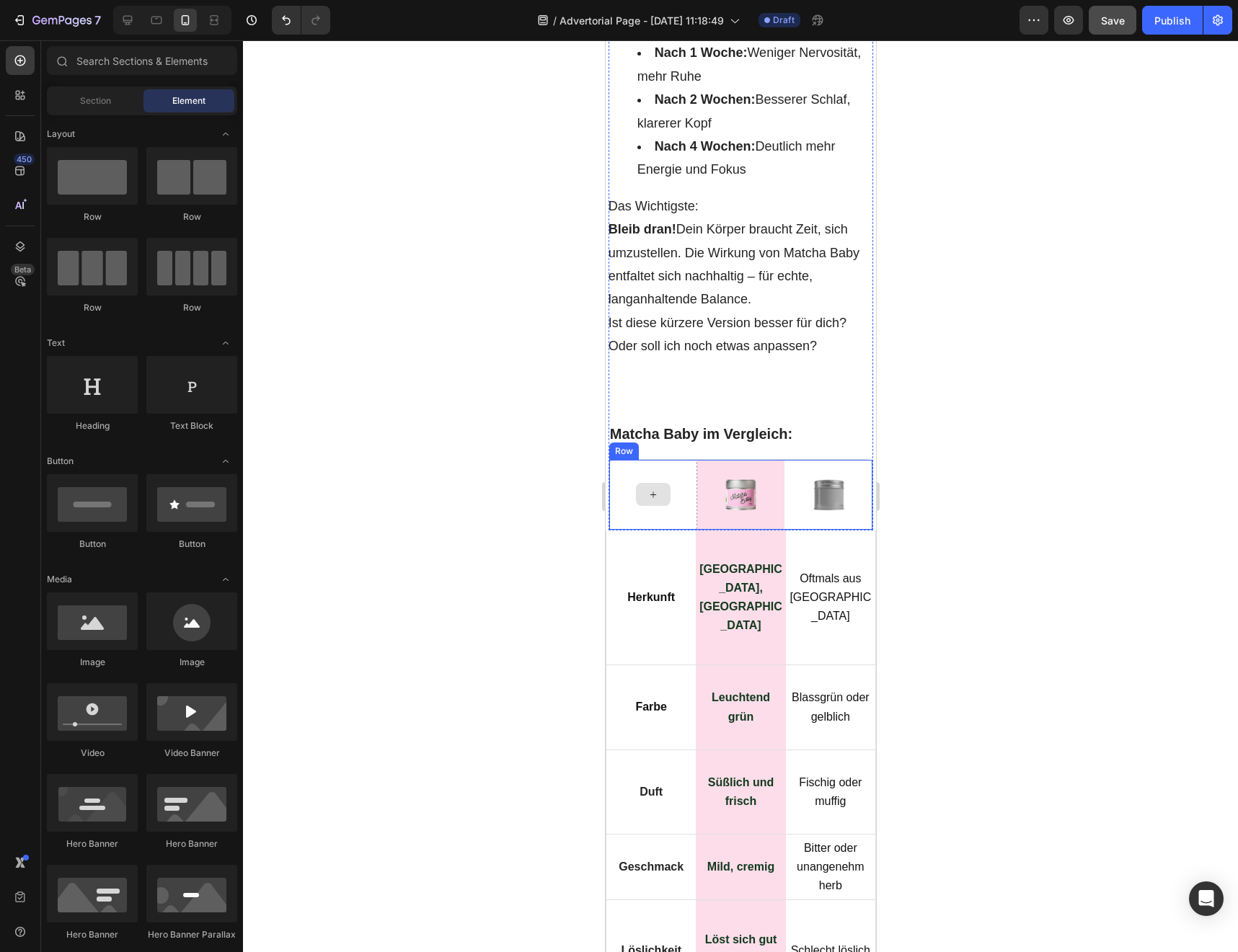
click at [644, 529] on div at bounding box center [652, 494] width 88 height 70
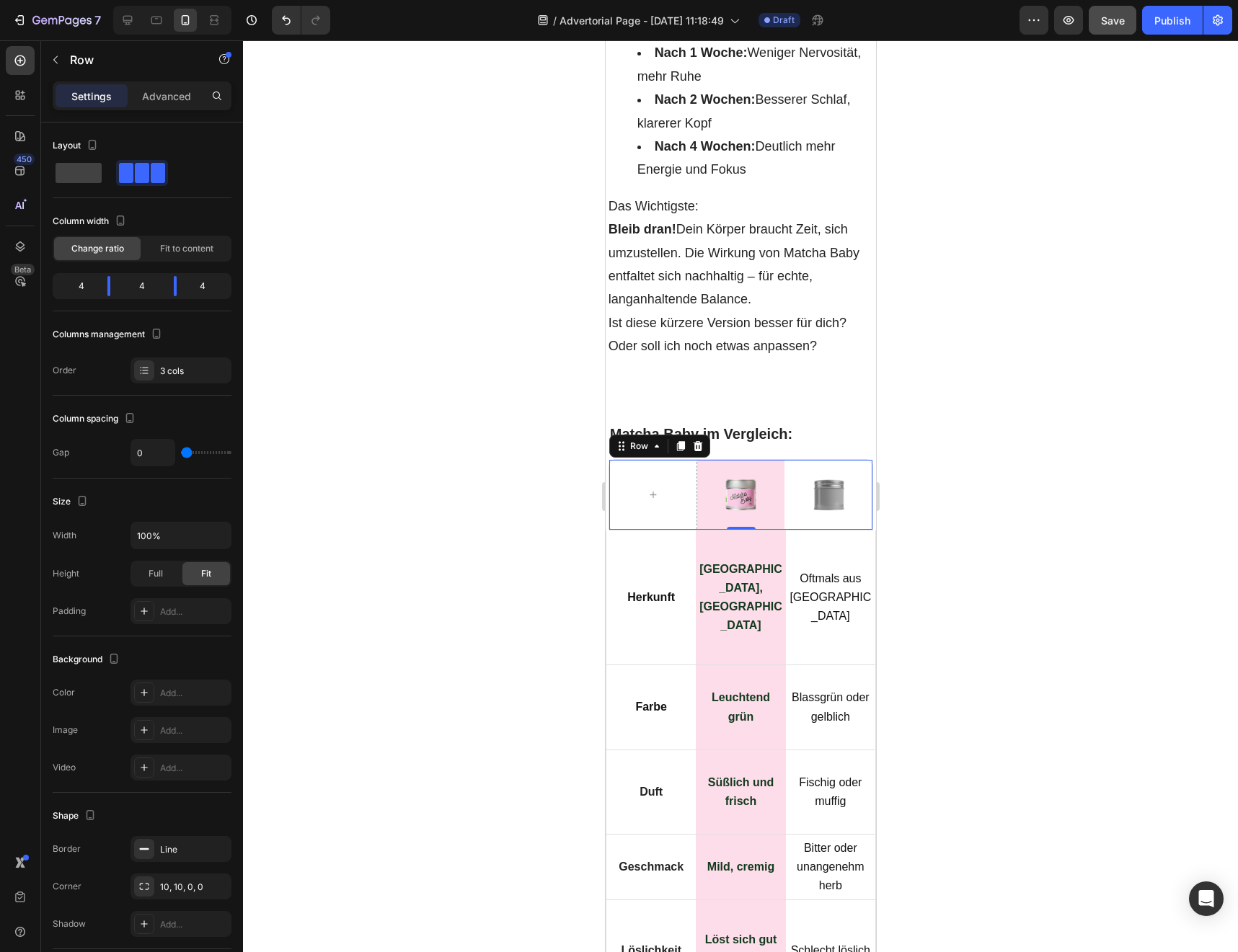
click at [479, 584] on div at bounding box center [741, 496] width 995 height 912
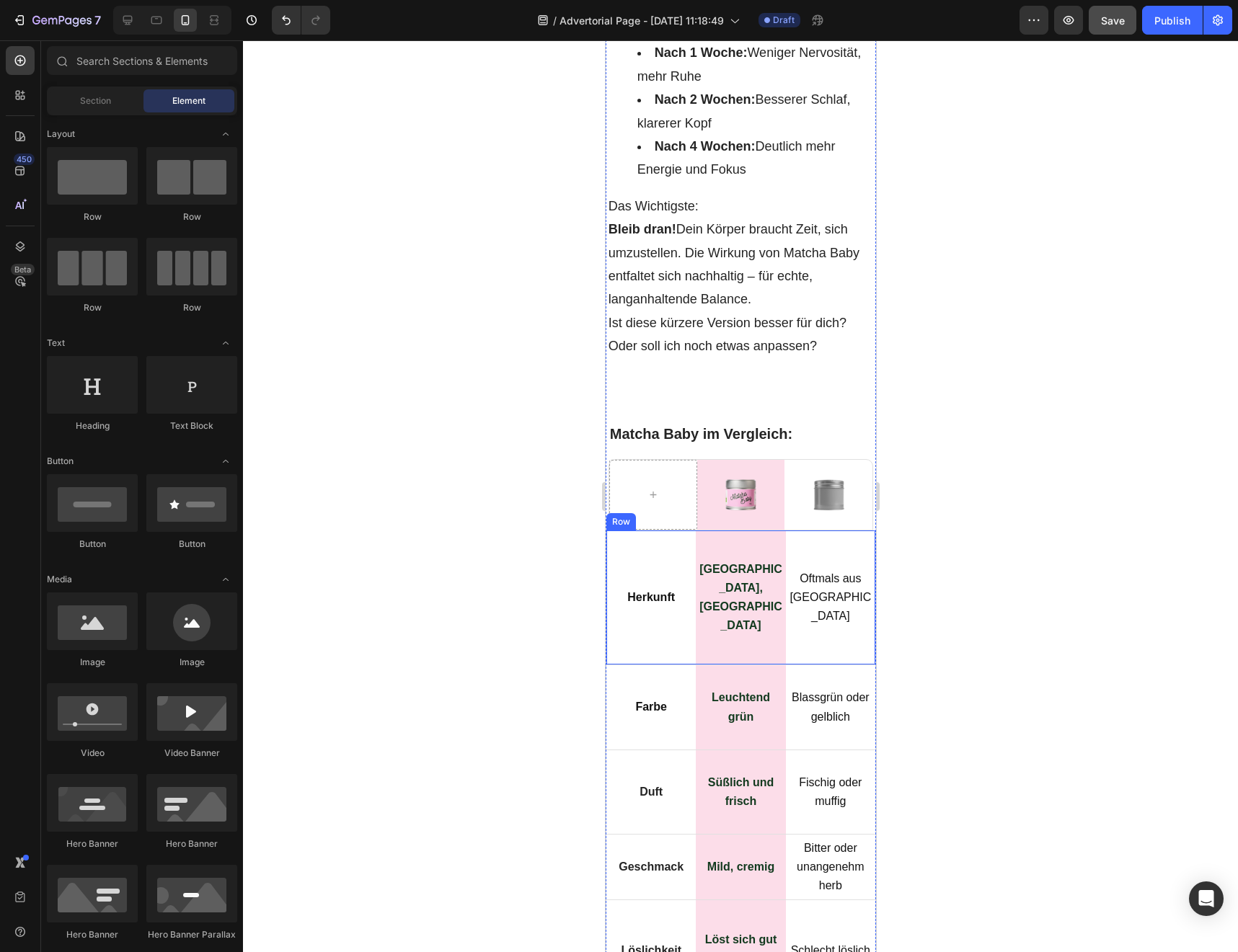
click at [653, 658] on div "Herkunft Text Block Row" at bounding box center [650, 597] width 89 height 135
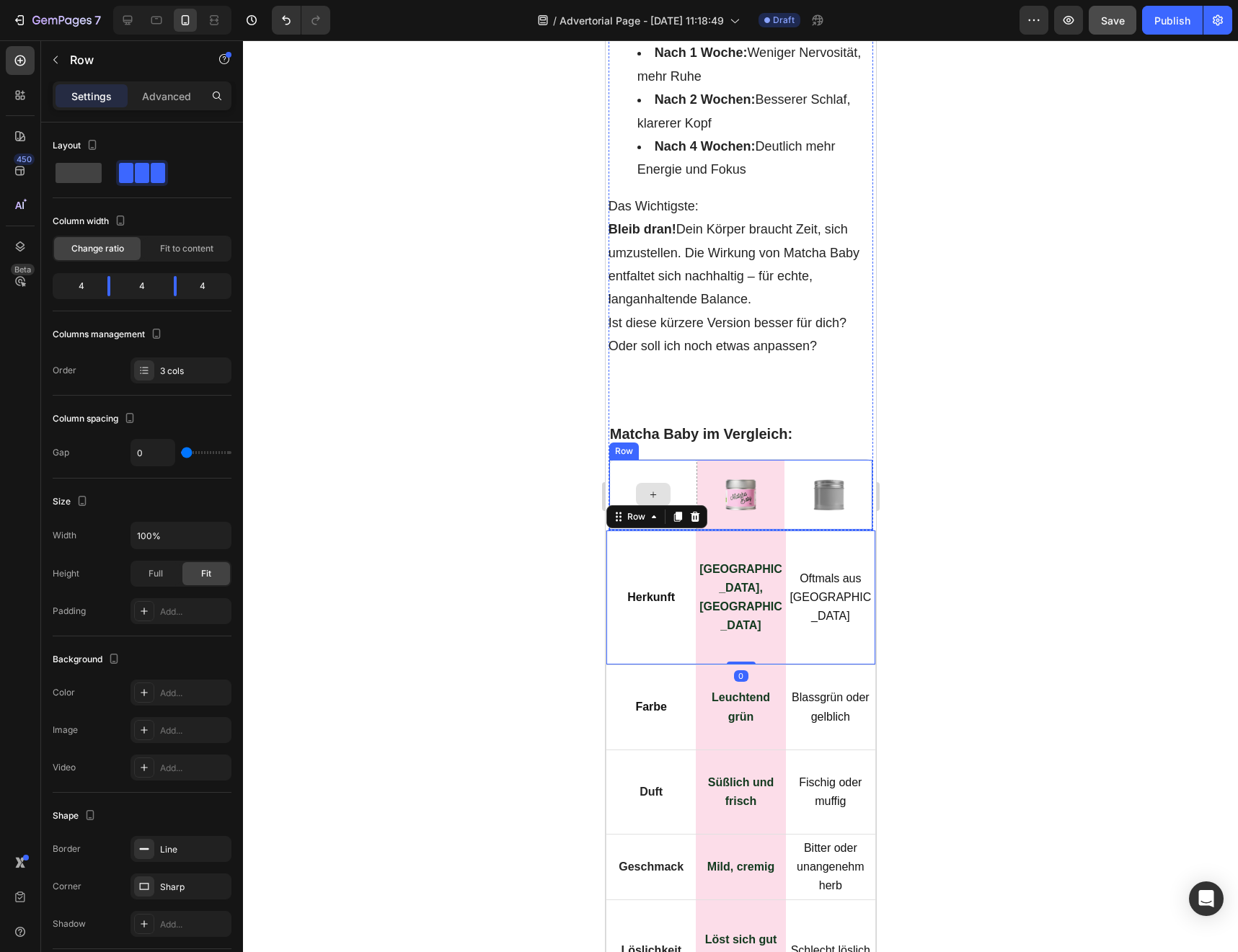
click at [684, 529] on div at bounding box center [652, 494] width 88 height 70
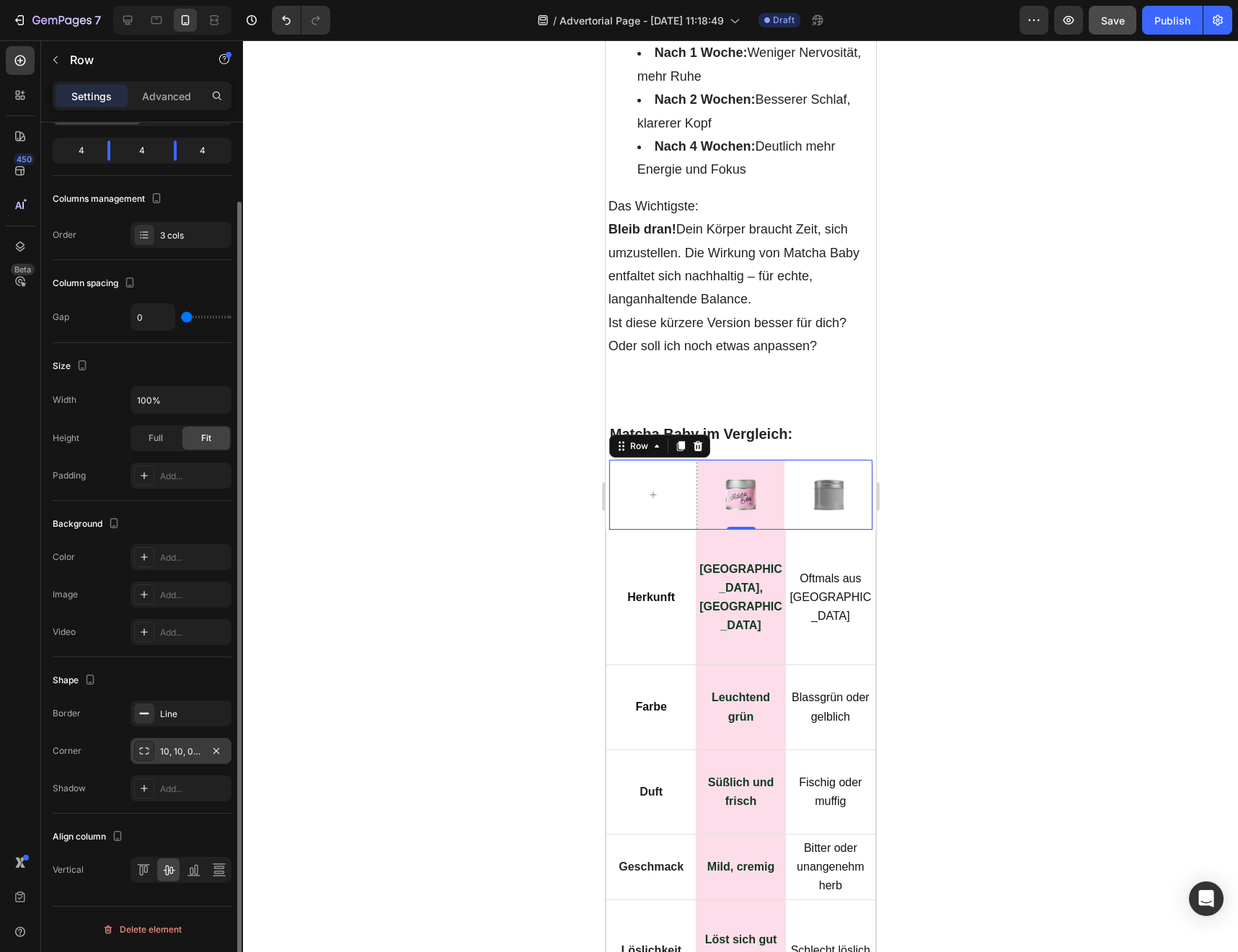
scroll to position [0, 0]
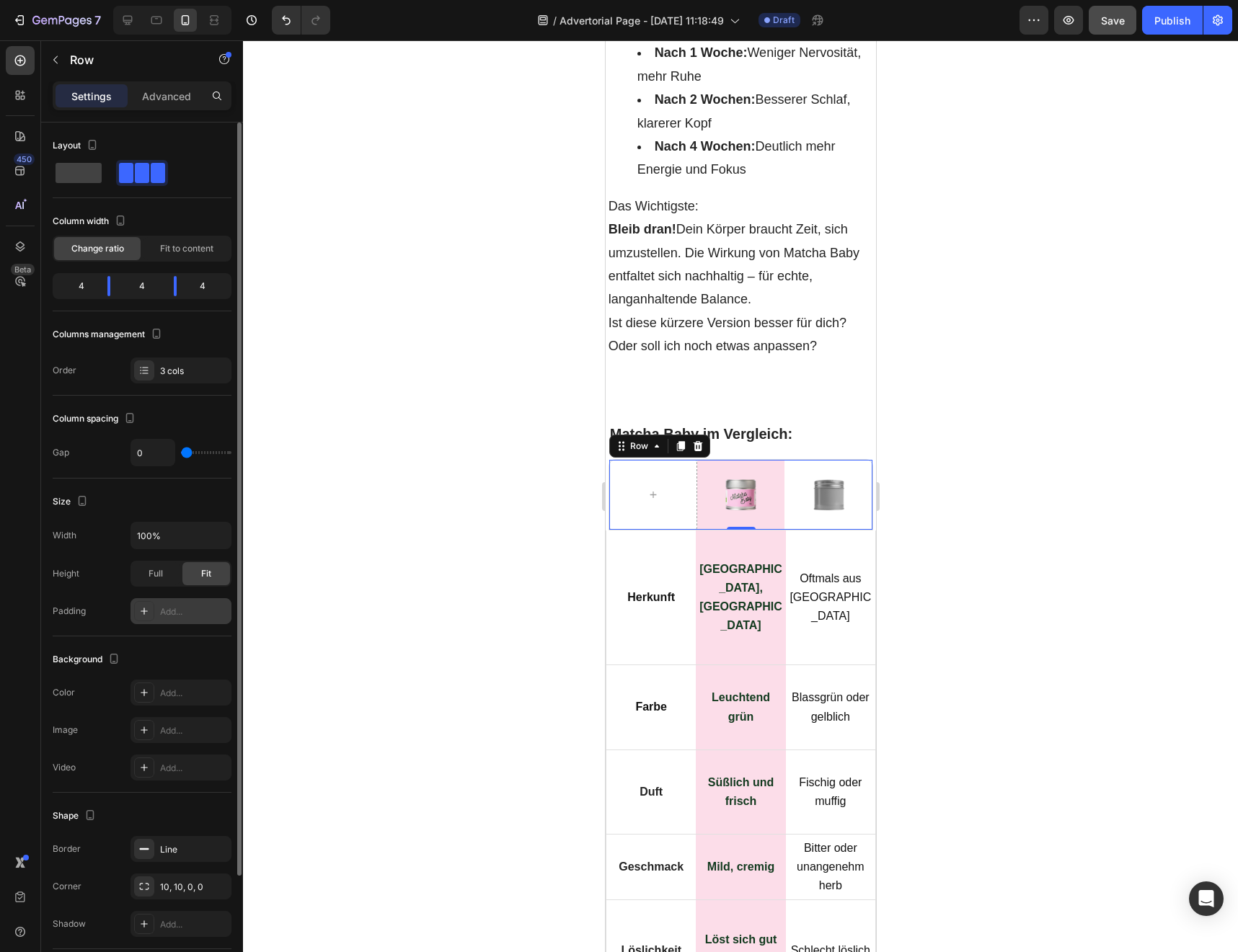
click at [141, 606] on icon at bounding box center [144, 611] width 11 height 11
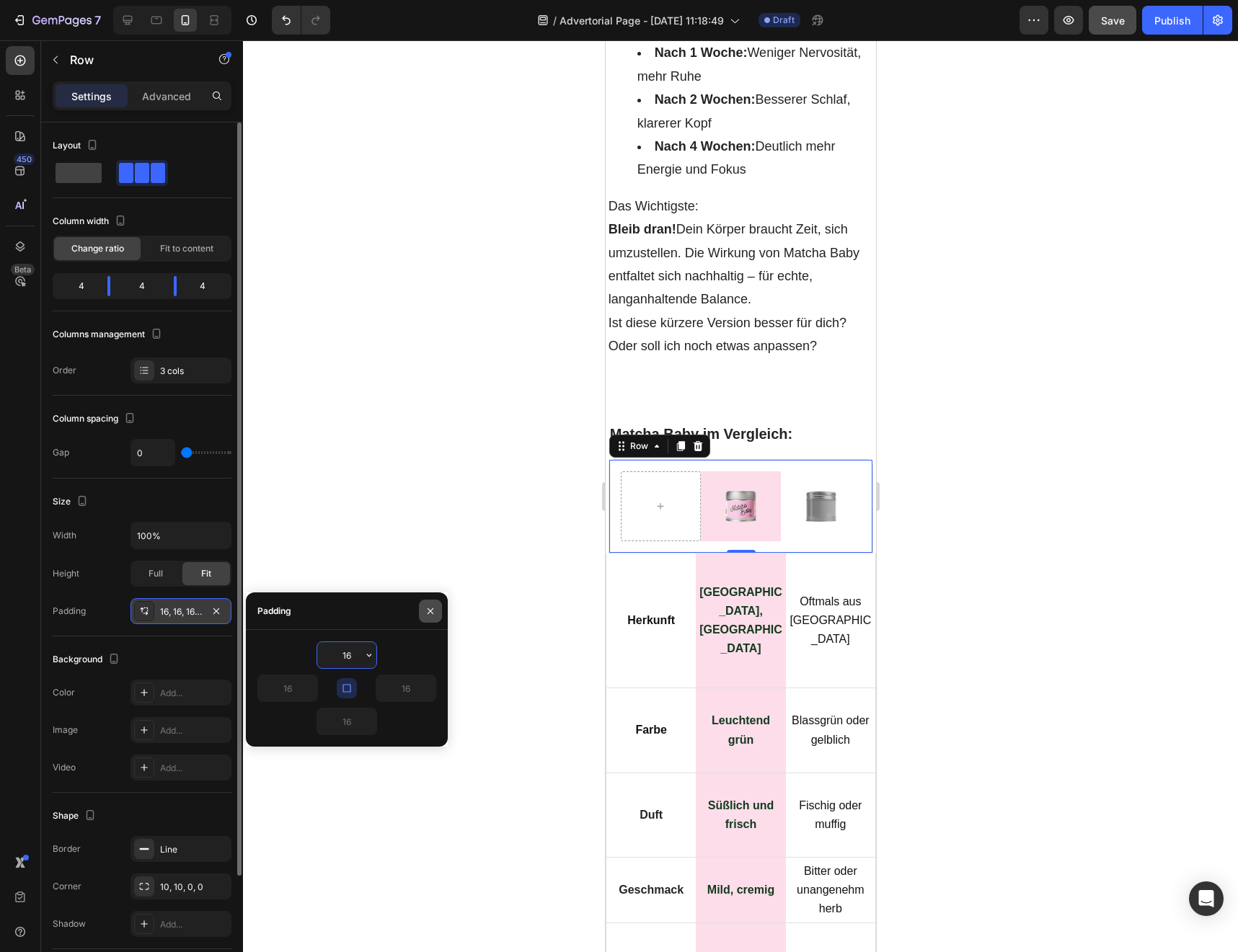
click at [438, 616] on button "button" at bounding box center [430, 611] width 23 height 23
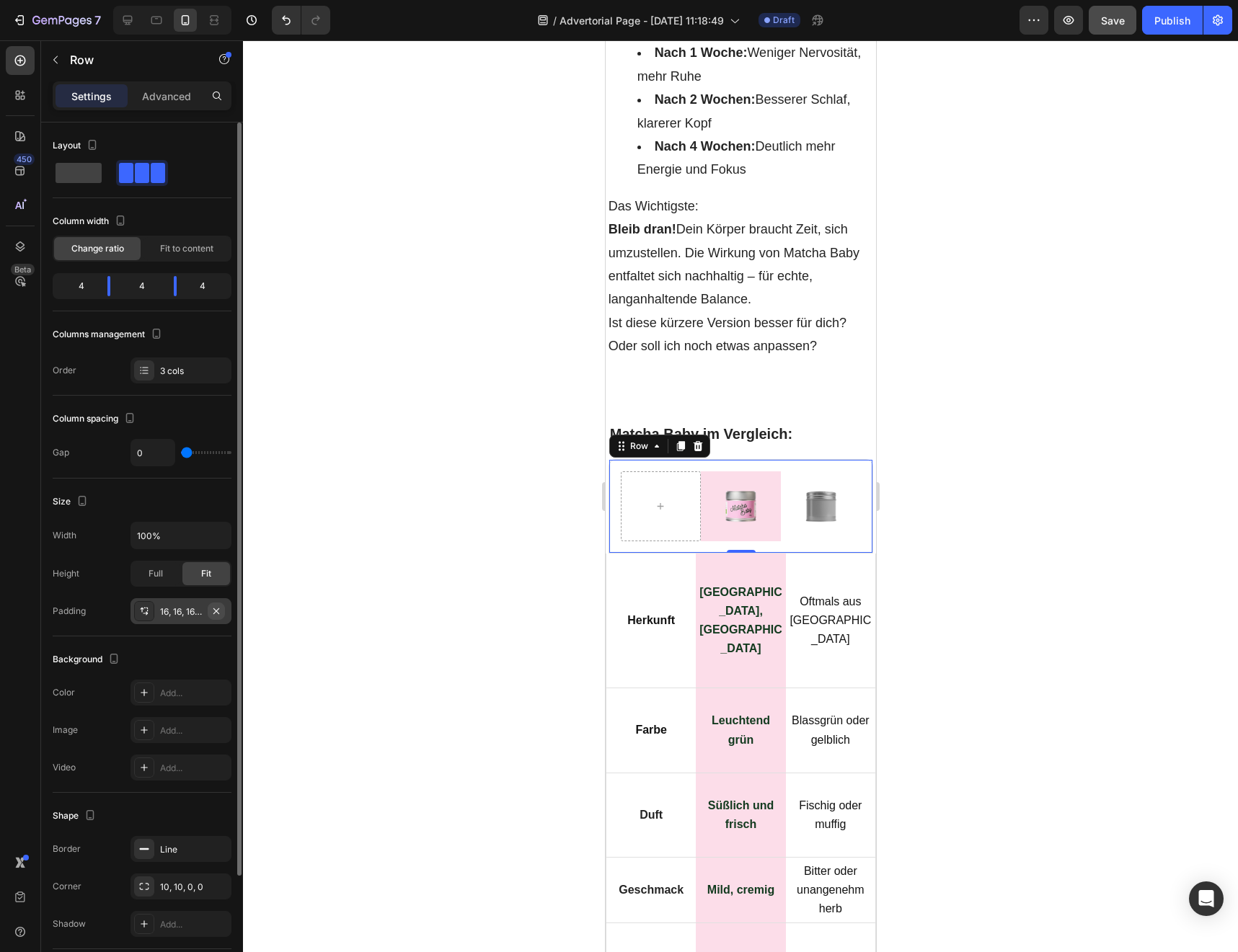
click at [217, 609] on icon "button" at bounding box center [216, 610] width 6 height 6
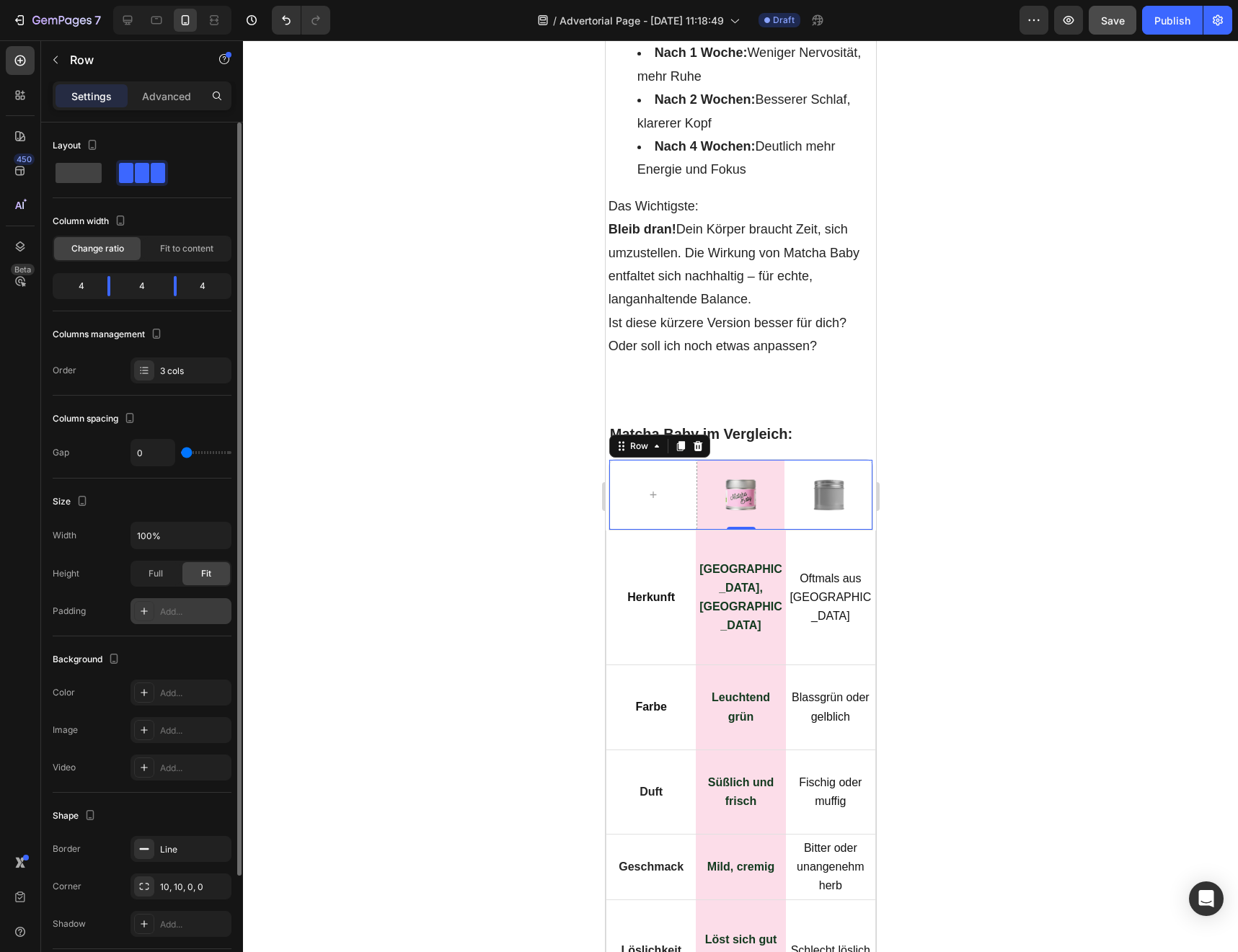
click at [410, 650] on div at bounding box center [741, 496] width 995 height 912
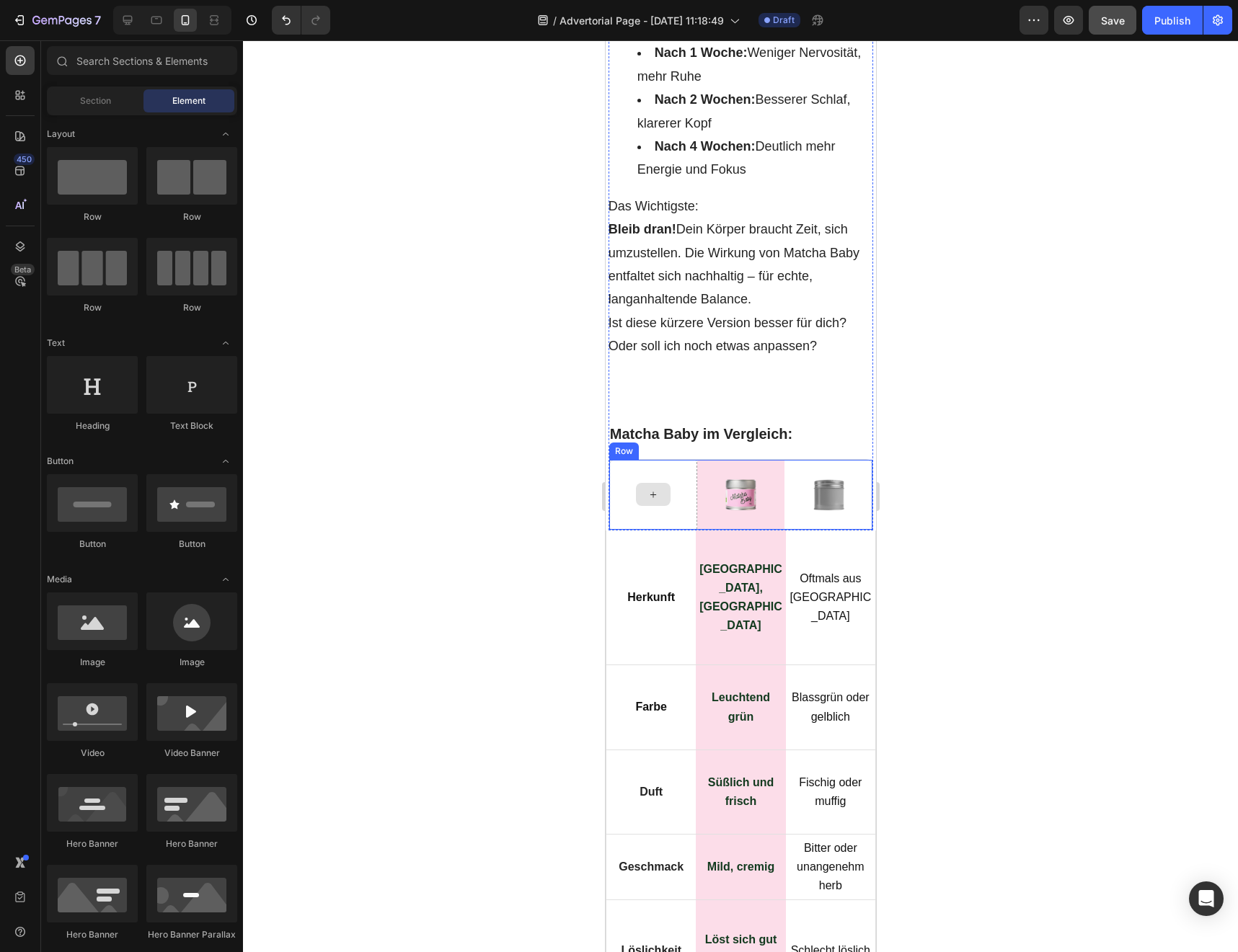
click at [612, 529] on div at bounding box center [652, 494] width 88 height 70
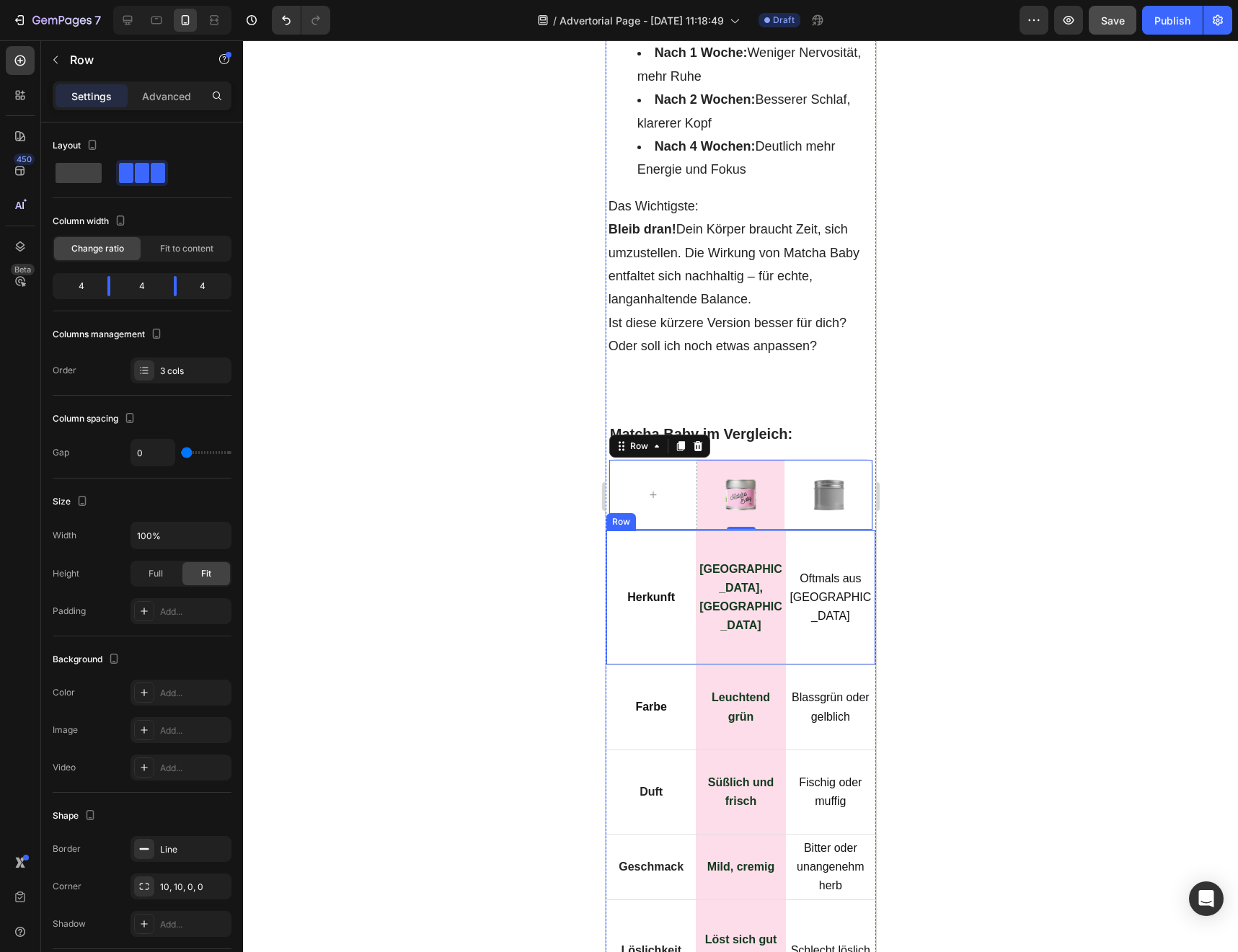
click at [627, 666] on div "Herkunft Text Block Row" at bounding box center [650, 597] width 89 height 135
click at [644, 529] on div at bounding box center [652, 494] width 88 height 70
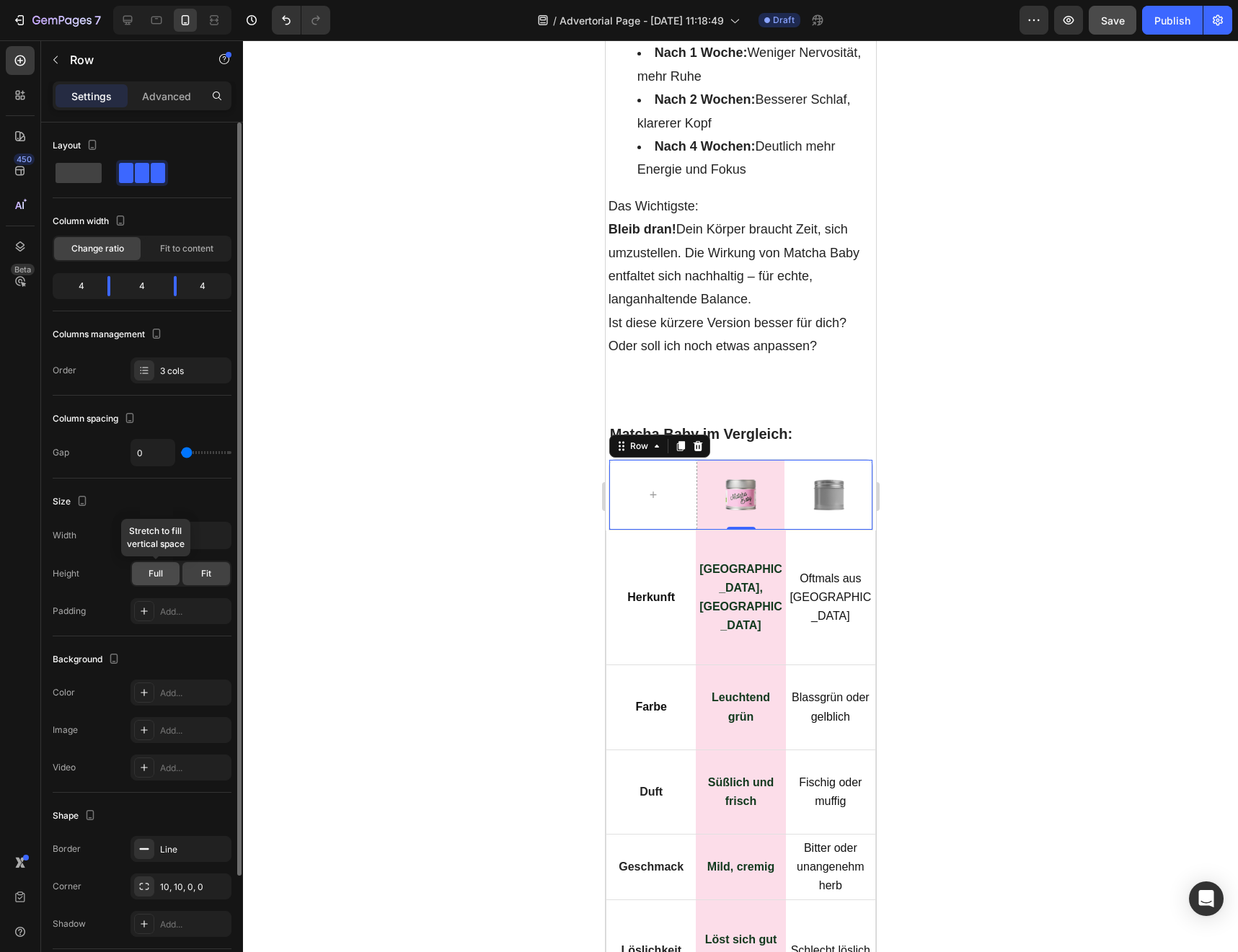
click at [162, 581] on div "Full" at bounding box center [156, 574] width 48 height 23
click at [307, 607] on div at bounding box center [741, 496] width 995 height 912
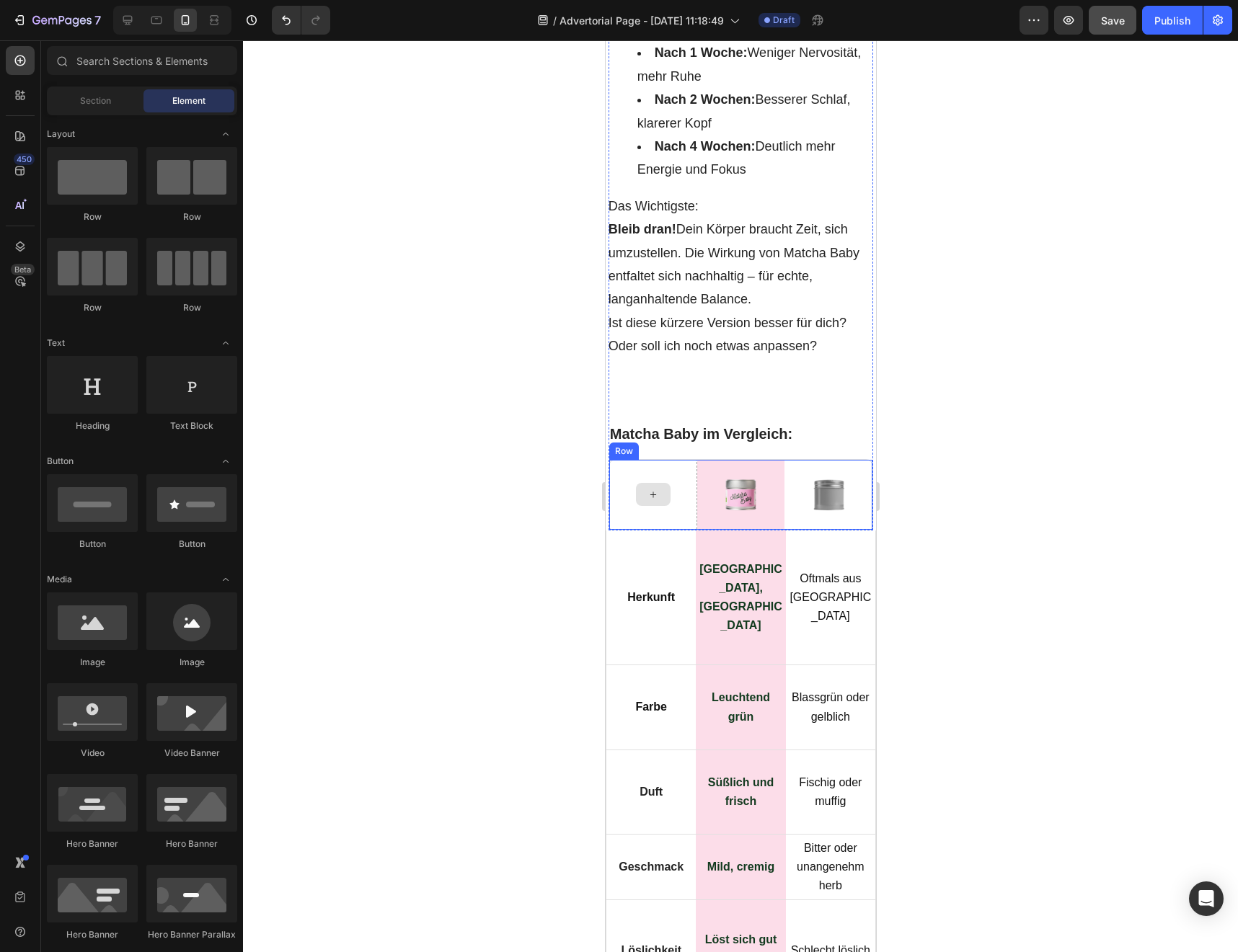
click at [618, 529] on div at bounding box center [652, 494] width 88 height 70
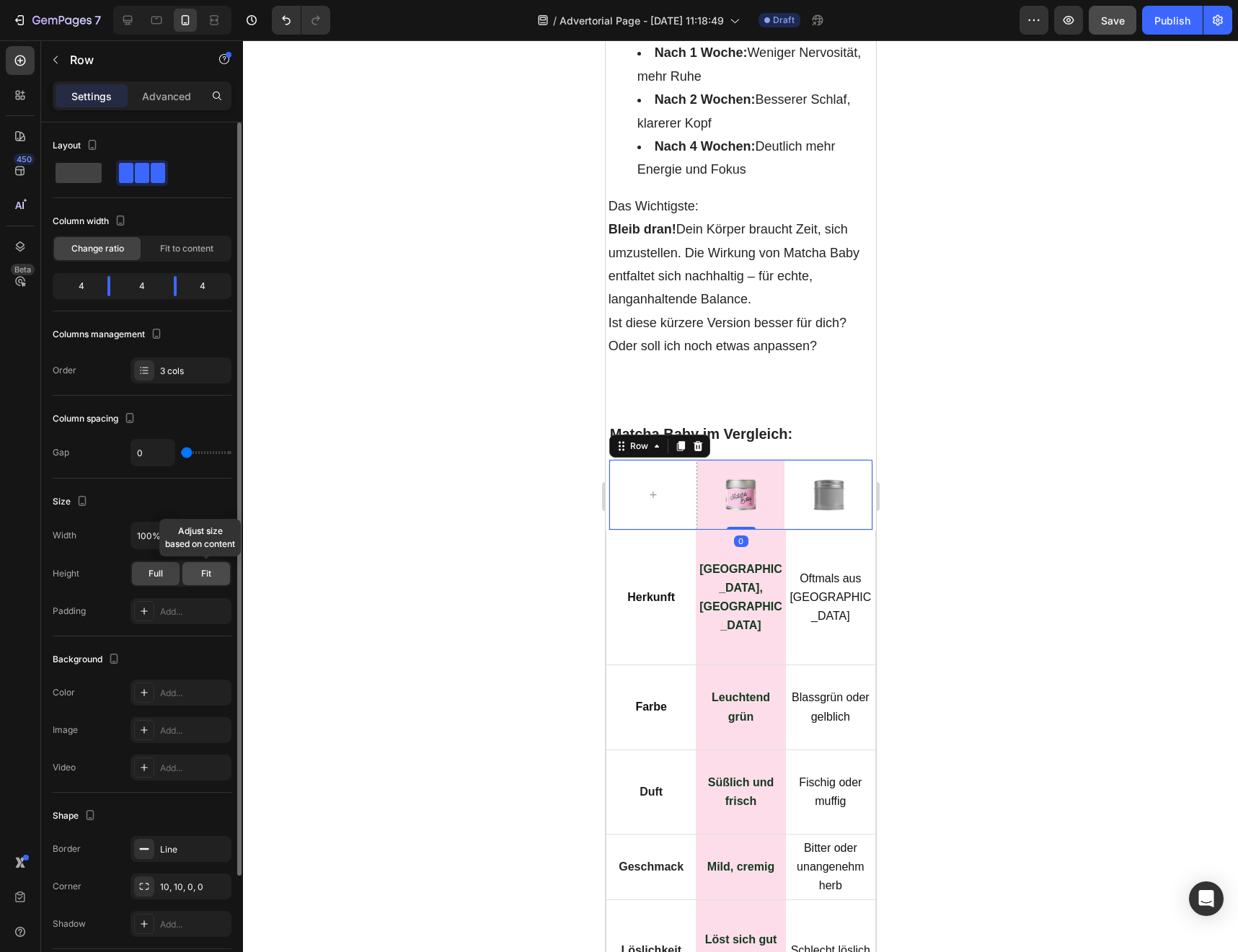
click at [195, 574] on div "Fit" at bounding box center [206, 574] width 48 height 23
click at [663, 666] on div "Herkunft Text Block Row" at bounding box center [650, 597] width 89 height 135
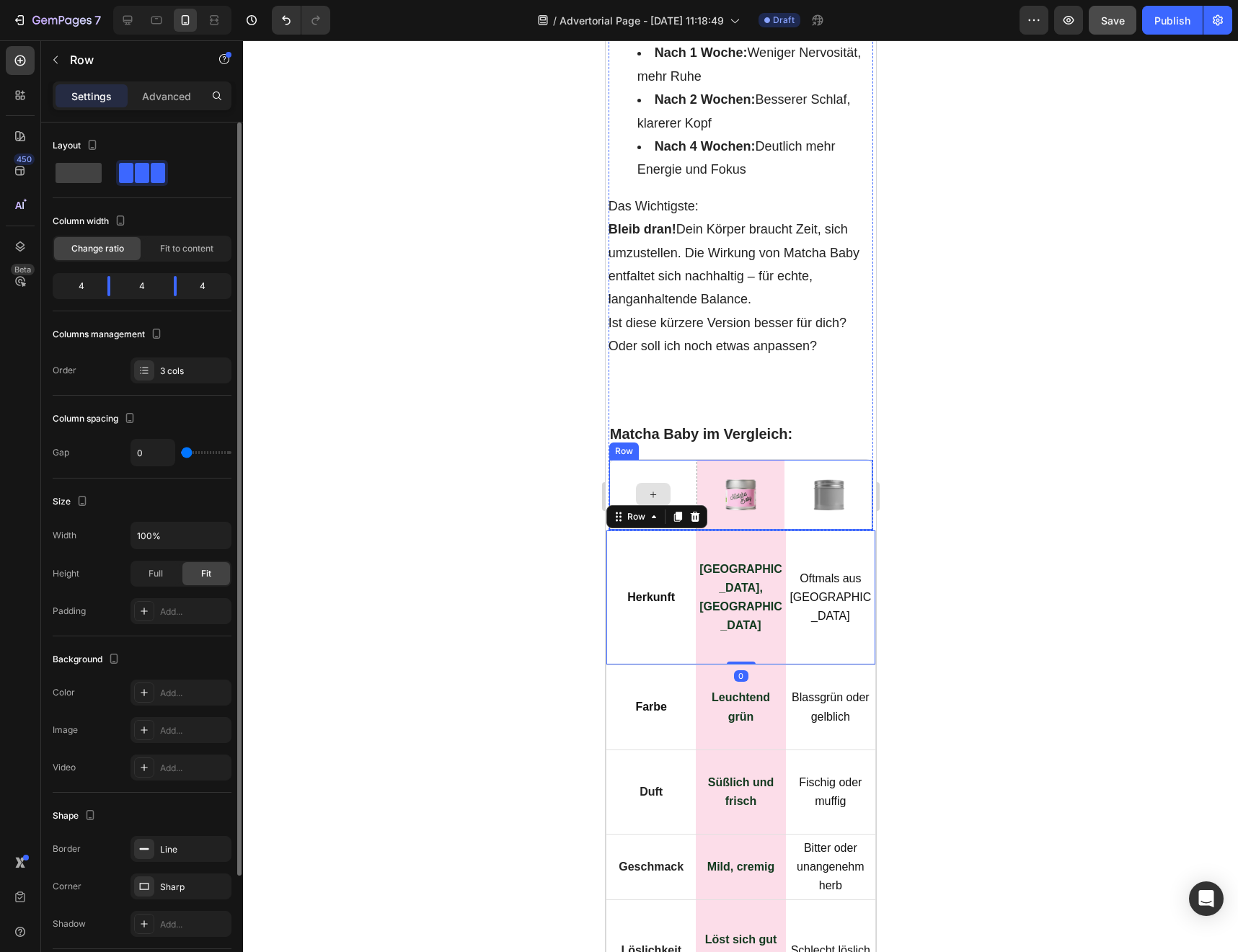
click at [630, 529] on div at bounding box center [652, 494] width 88 height 70
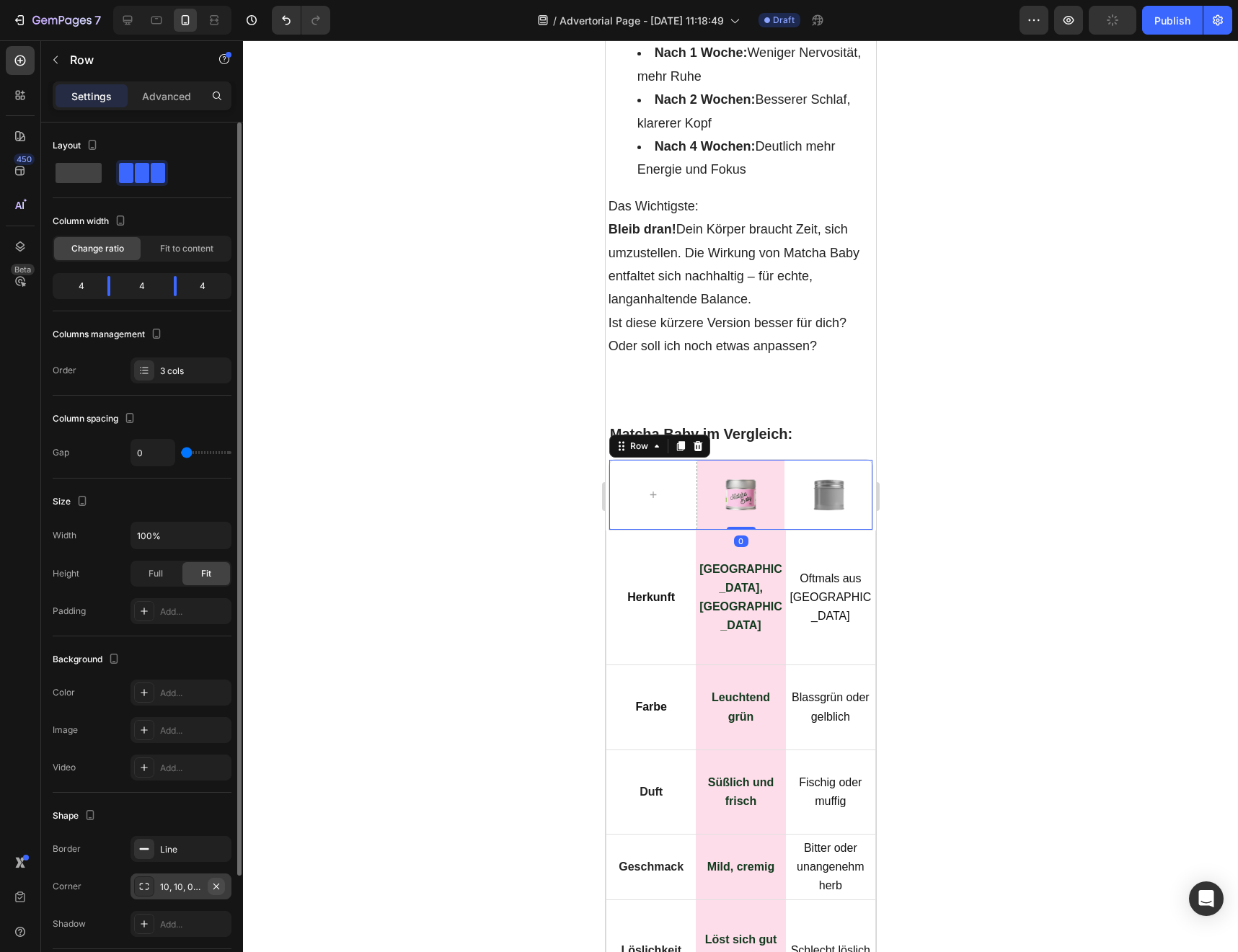
click at [216, 889] on icon "button" at bounding box center [216, 886] width 11 height 11
click at [452, 777] on div at bounding box center [741, 496] width 995 height 912
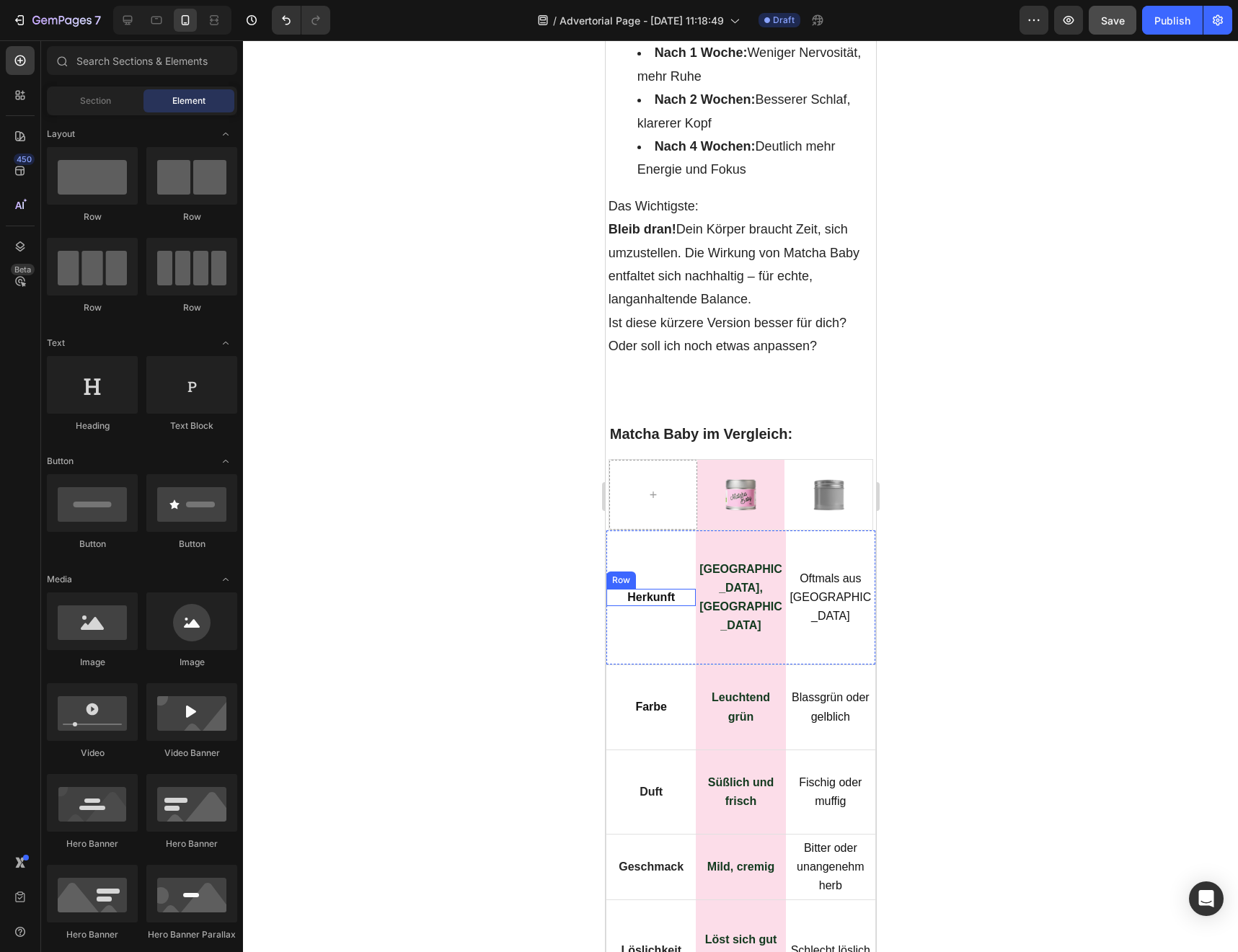
click at [538, 716] on div at bounding box center [741, 496] width 995 height 912
click at [637, 529] on div at bounding box center [652, 494] width 88 height 70
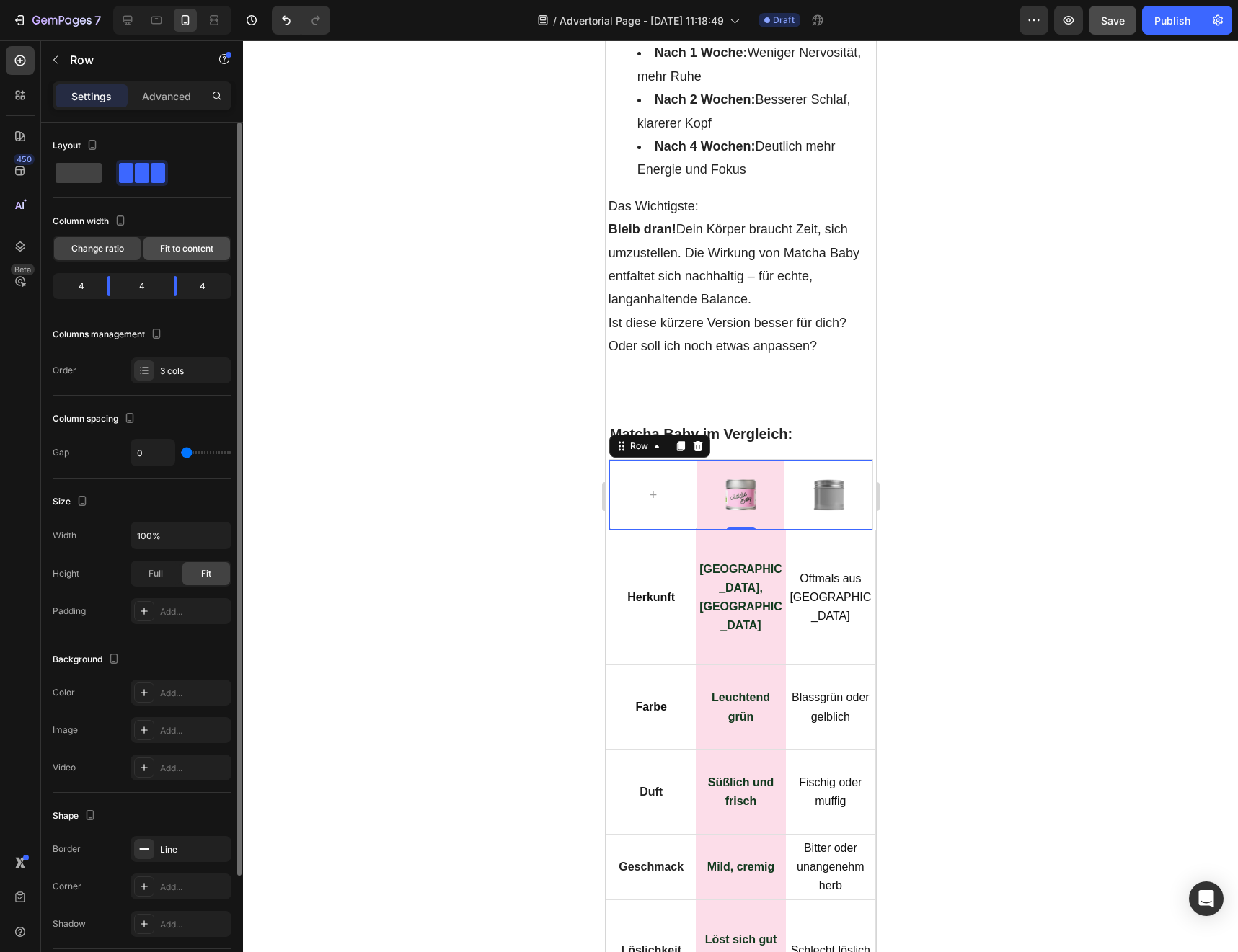
click at [178, 255] on div "Fit to content" at bounding box center [186, 249] width 86 height 23
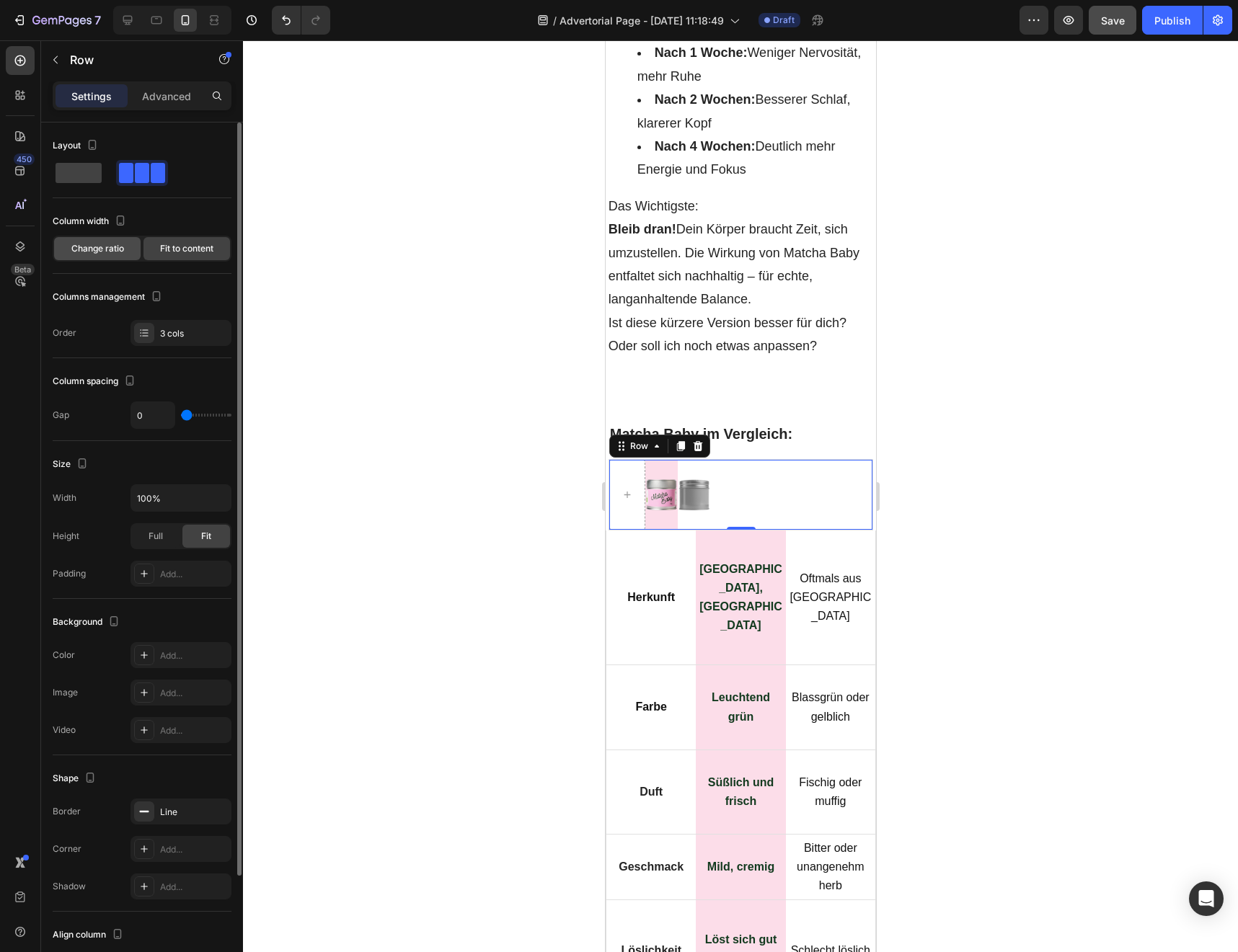
click at [104, 251] on span "Change ratio" at bounding box center [98, 249] width 53 height 13
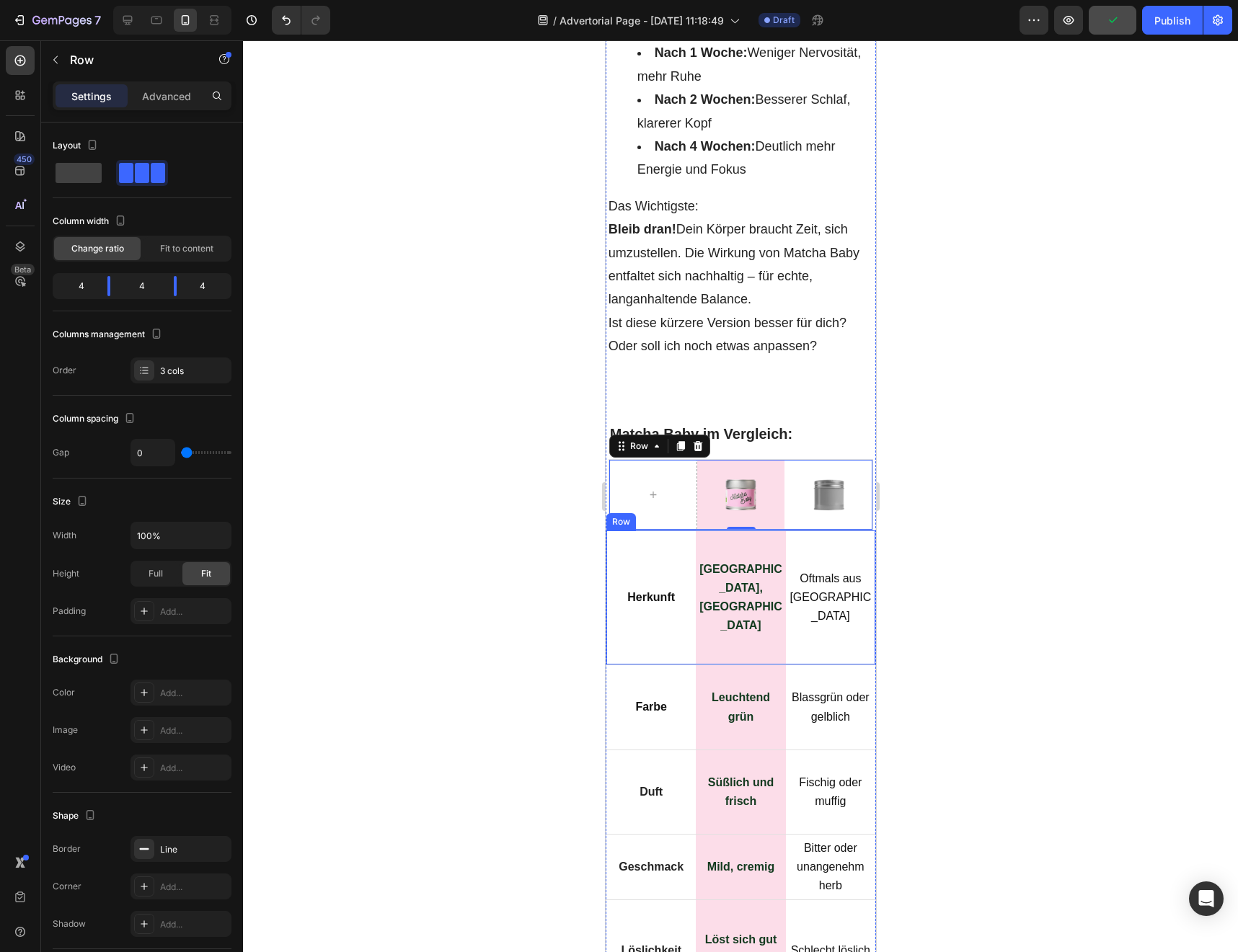
click at [635, 666] on div "Herkunft Text Block Row" at bounding box center [650, 597] width 89 height 135
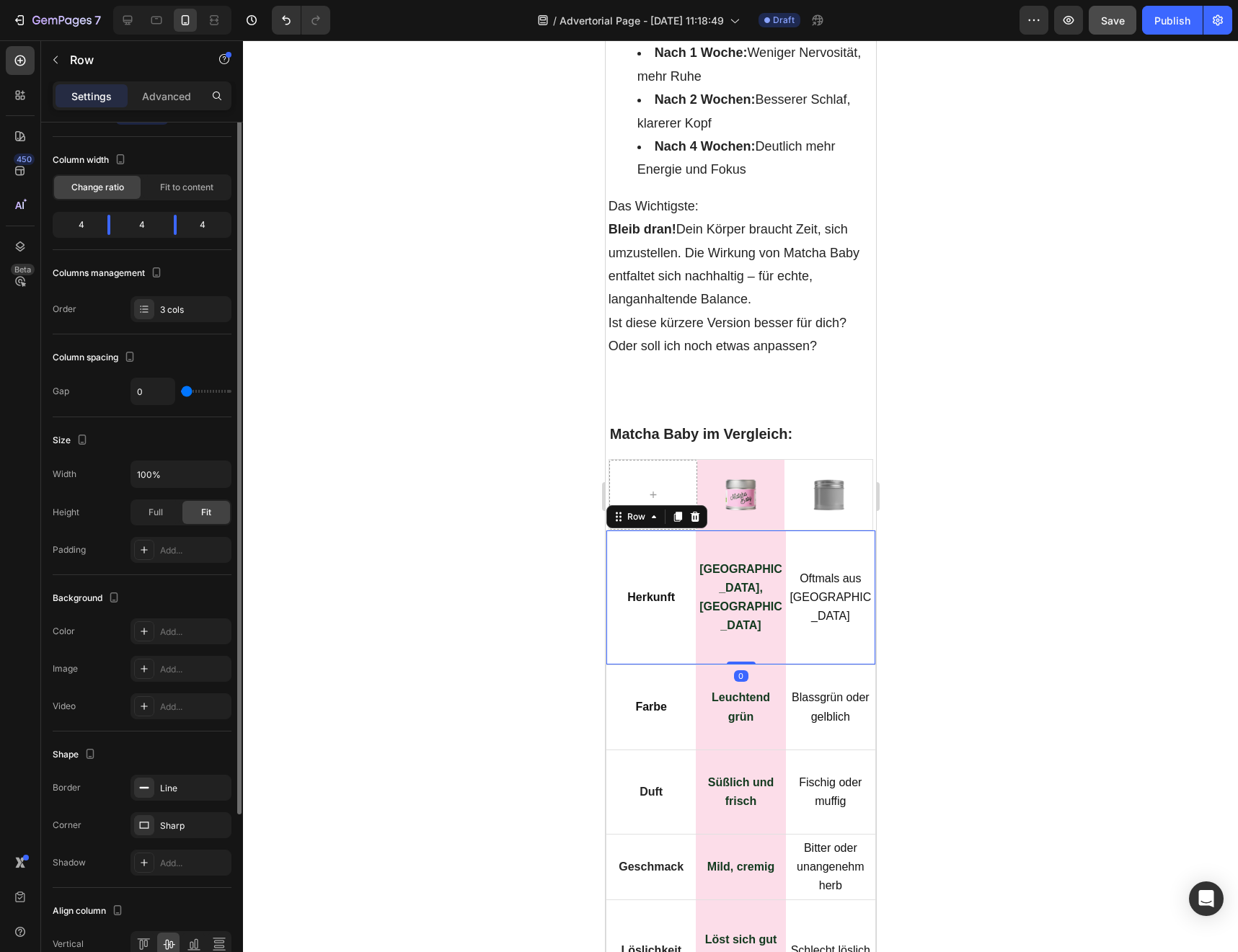
scroll to position [135, 0]
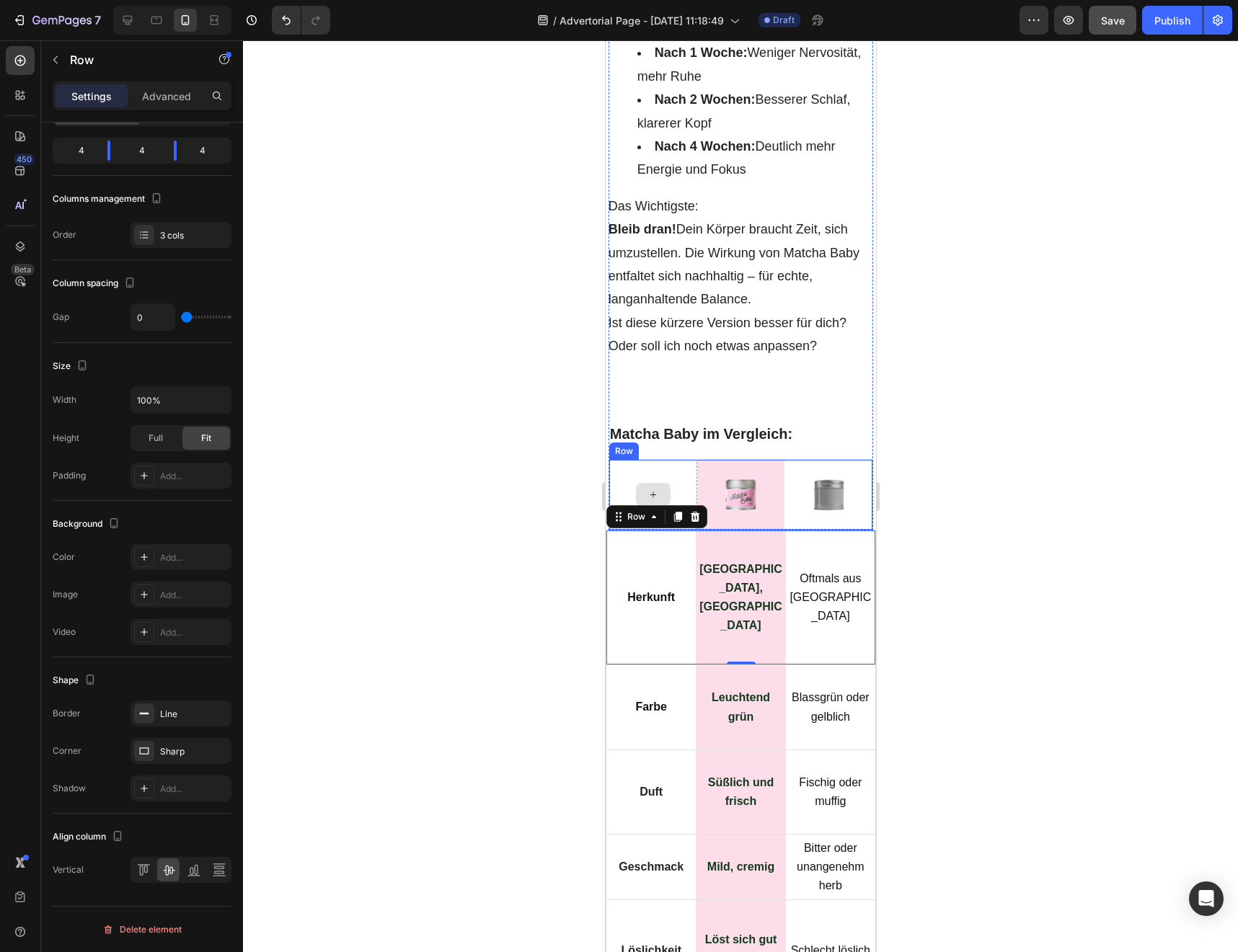
click at [658, 529] on div at bounding box center [652, 494] width 88 height 70
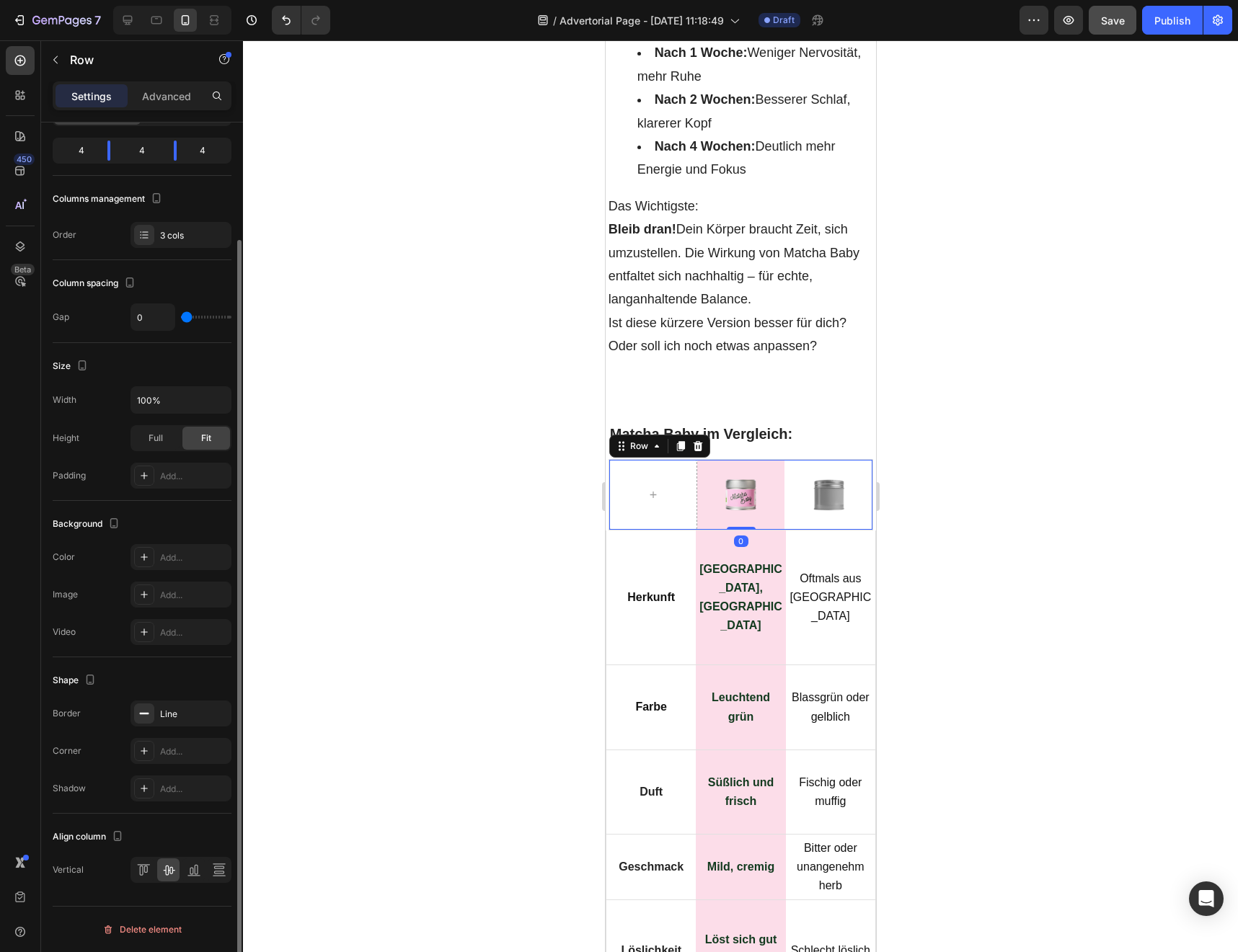
scroll to position [0, 0]
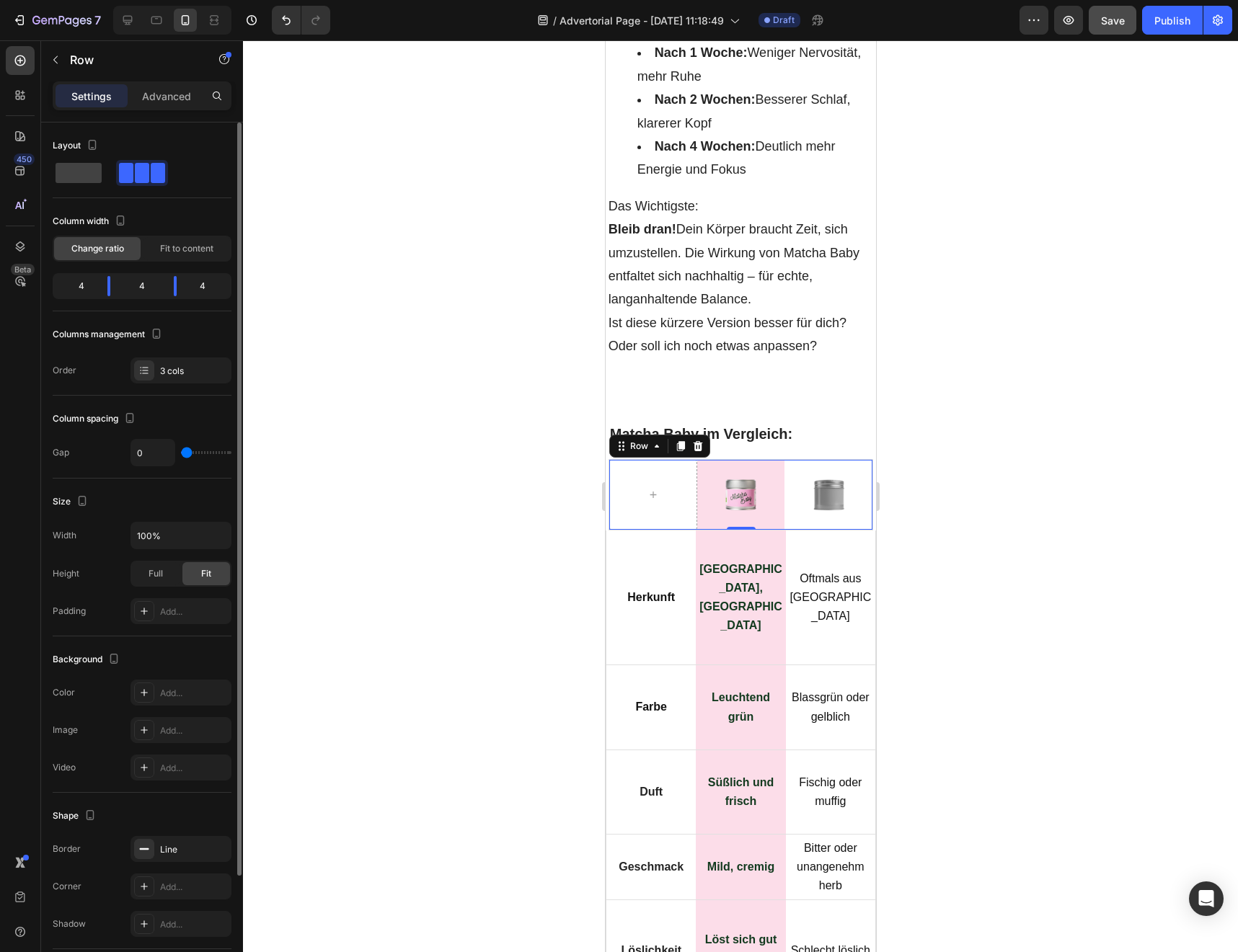
click at [431, 474] on div at bounding box center [741, 496] width 995 height 912
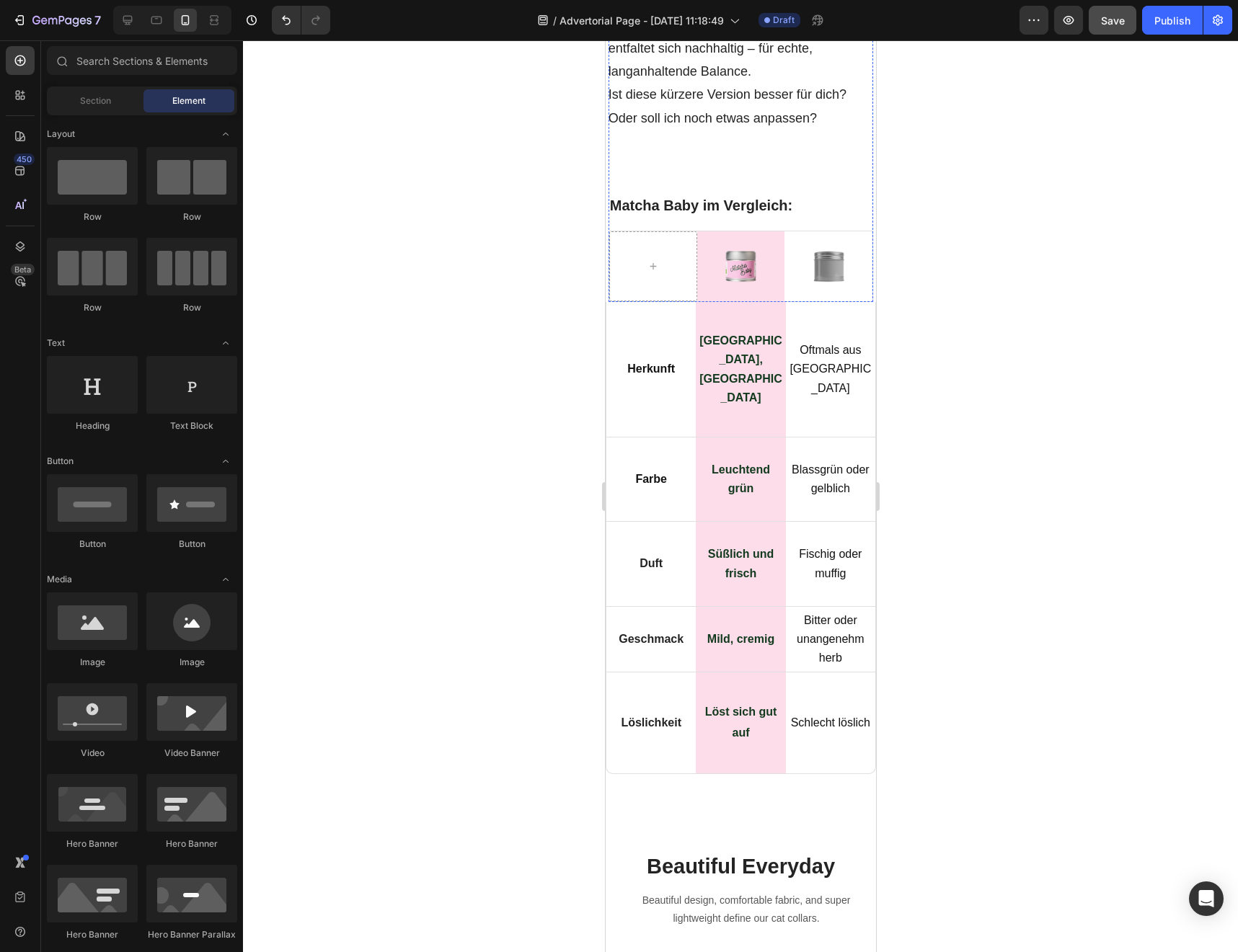
scroll to position [10124, 0]
